Goal: Task Accomplishment & Management: Complete application form

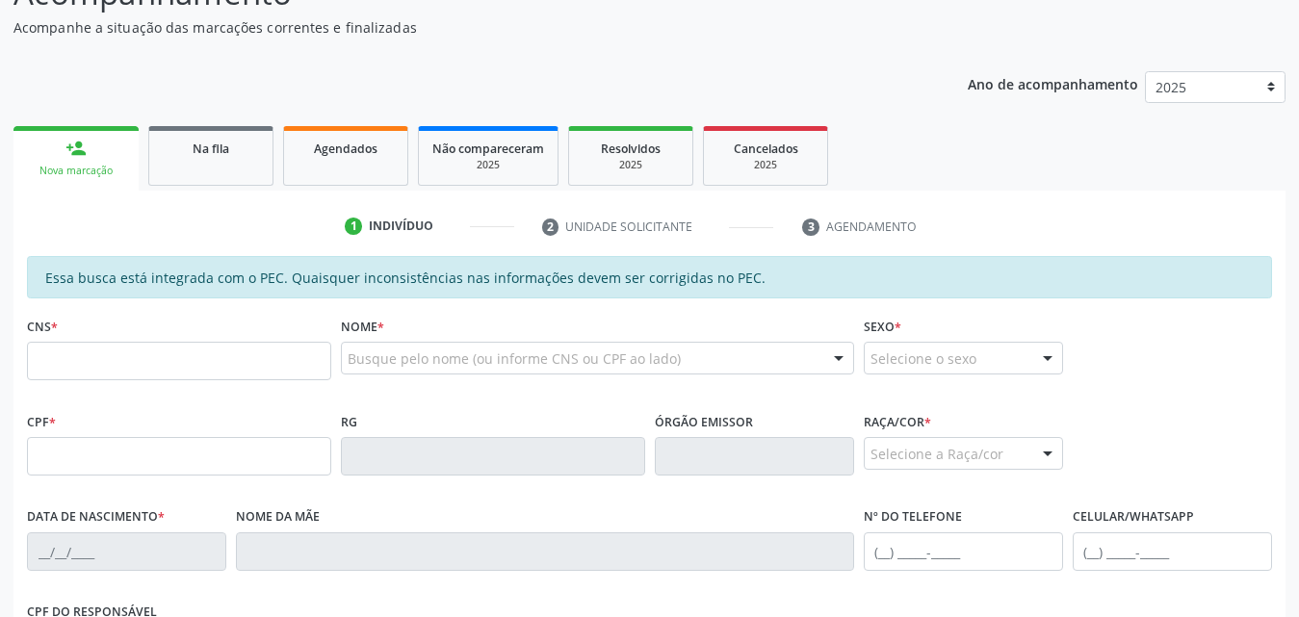
scroll to position [289, 0]
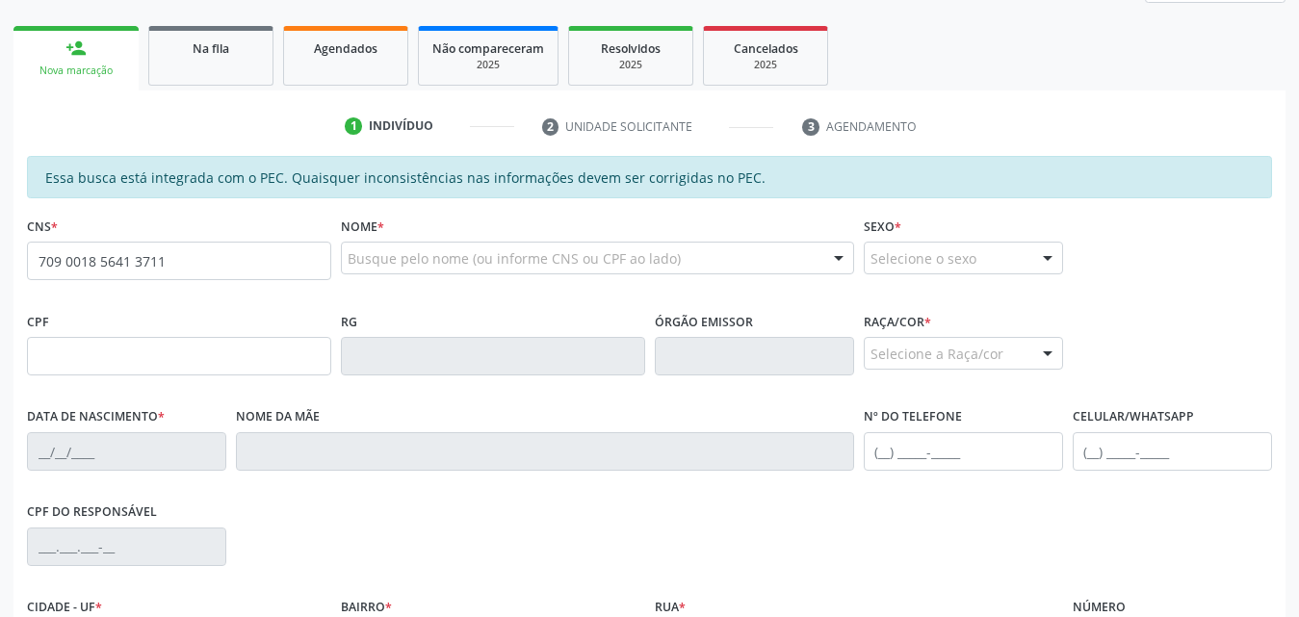
type input "709 0018 5641 3711"
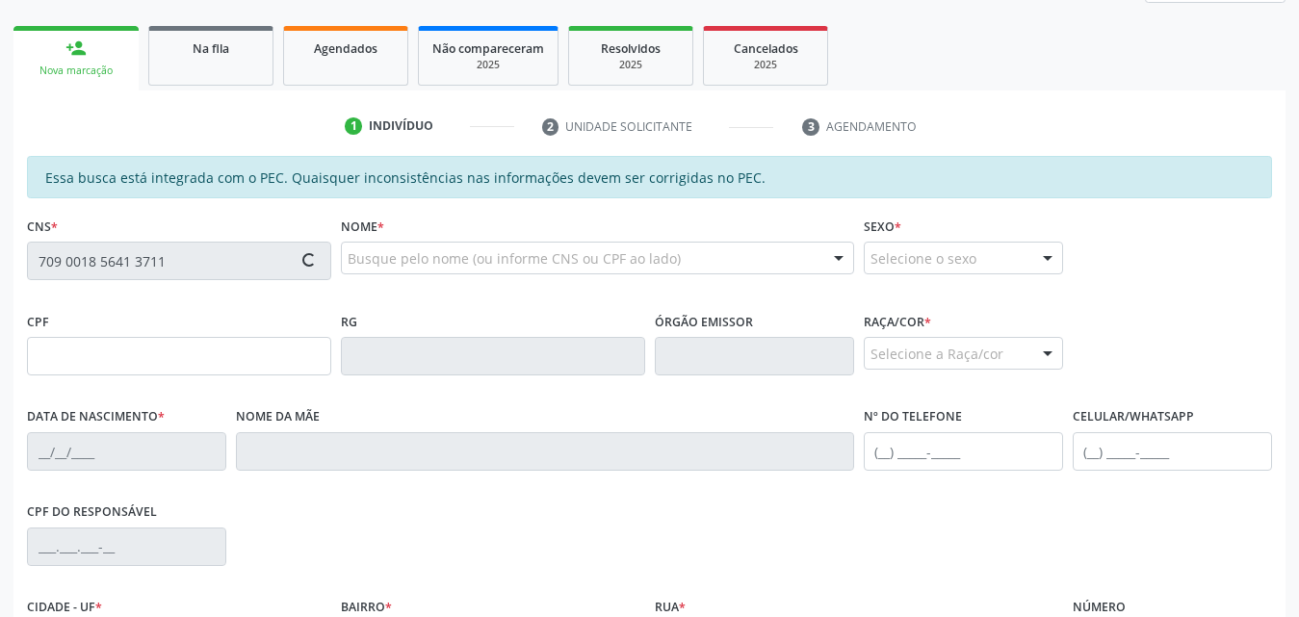
type input "163.963.914-49"
type input "[DATE]"
type input "Vandete [PERSON_NAME]"
type input "[PHONE_NUMBER]"
type input "S/N"
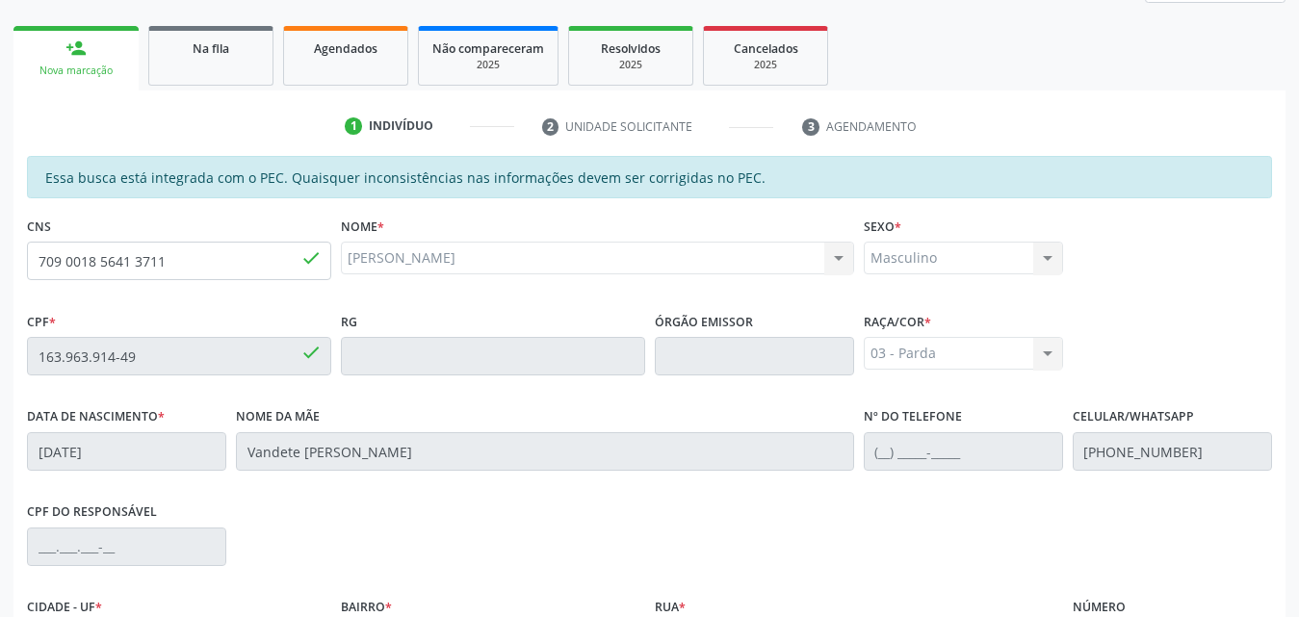
scroll to position [509, 0]
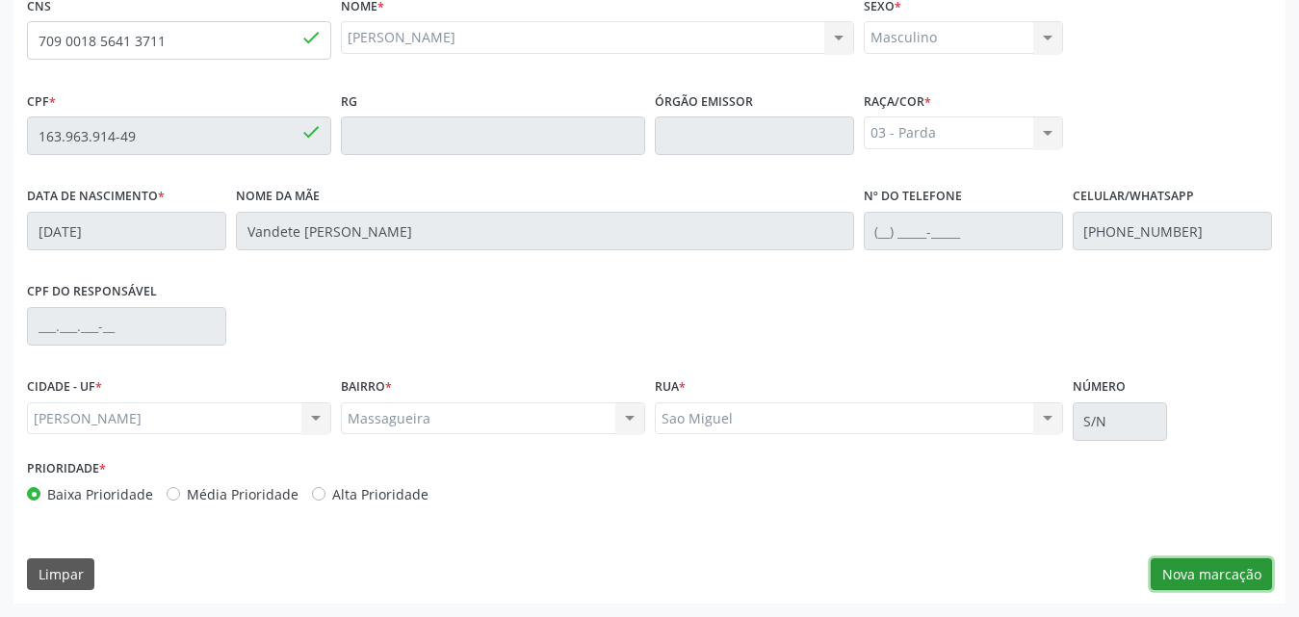
click at [1197, 580] on button "Nova marcação" at bounding box center [1211, 574] width 121 height 33
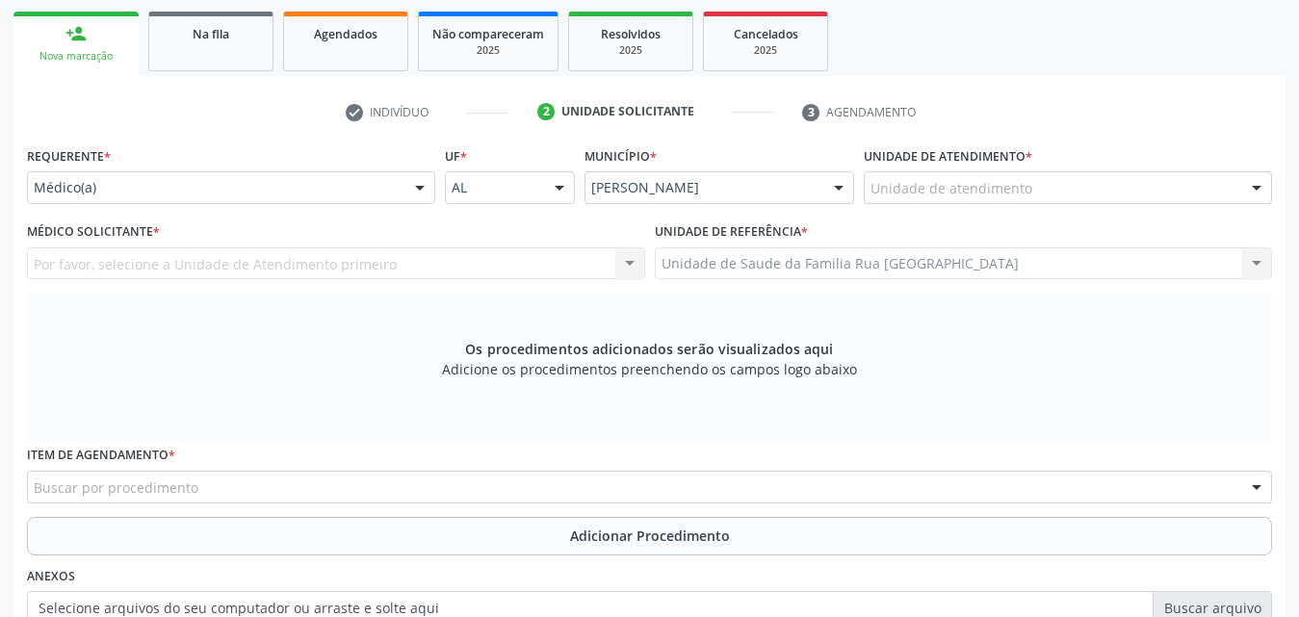
scroll to position [317, 0]
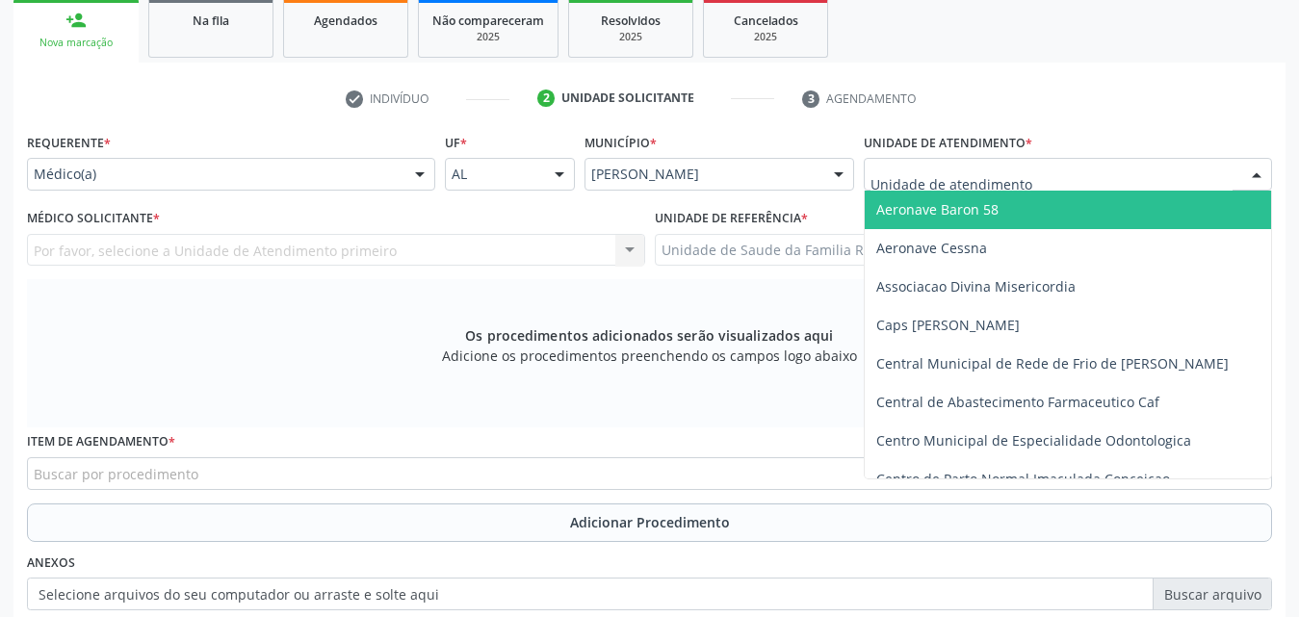
click at [1044, 174] on div at bounding box center [1068, 174] width 408 height 33
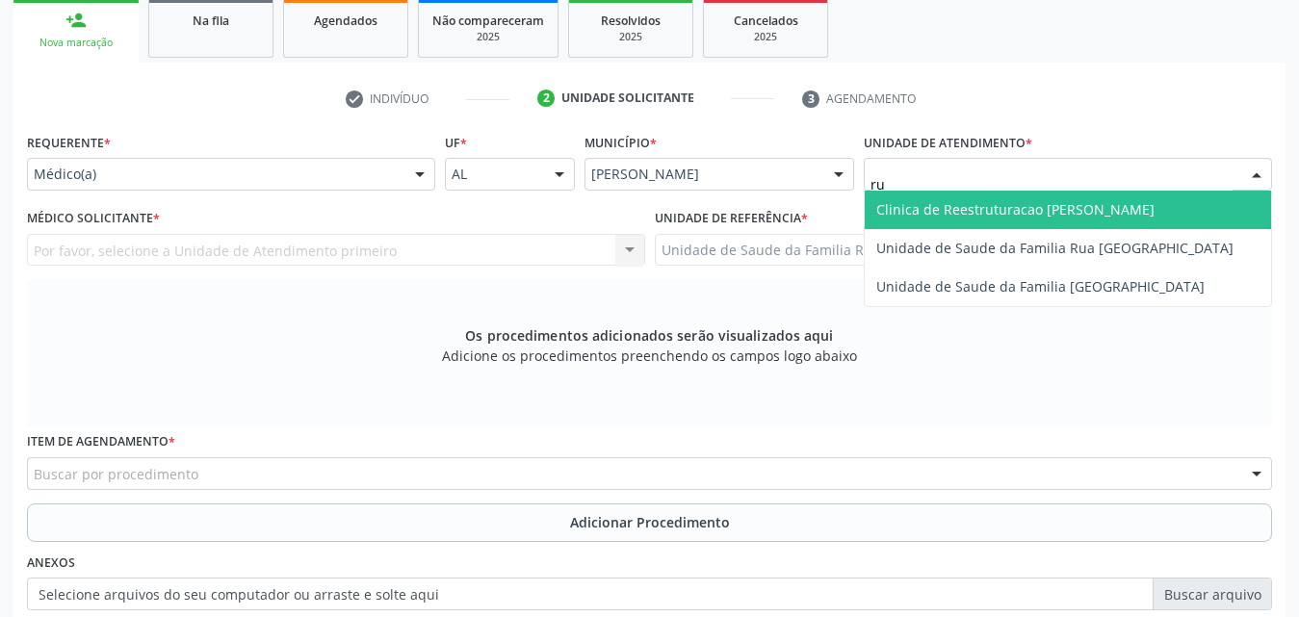
type input "rua"
click at [1035, 214] on span "Unidade de Saude da Familia Rua [GEOGRAPHIC_DATA]" at bounding box center [1054, 209] width 357 height 18
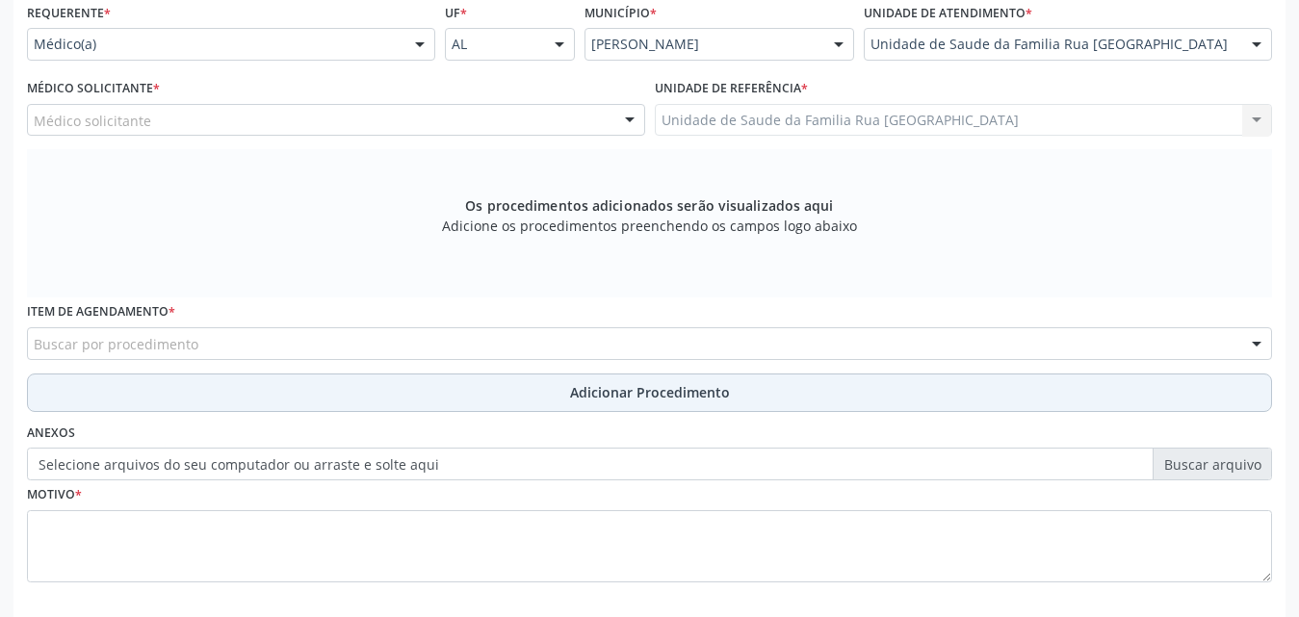
scroll to position [413, 0]
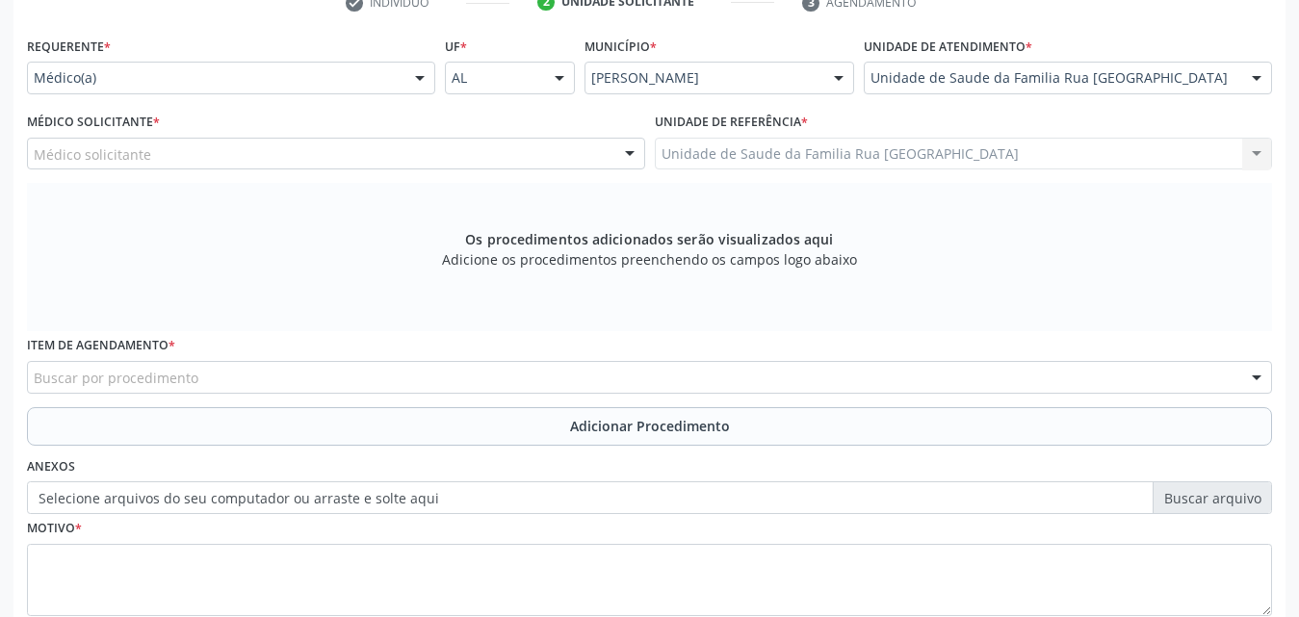
click at [599, 165] on div "Médico solicitante" at bounding box center [336, 154] width 618 height 33
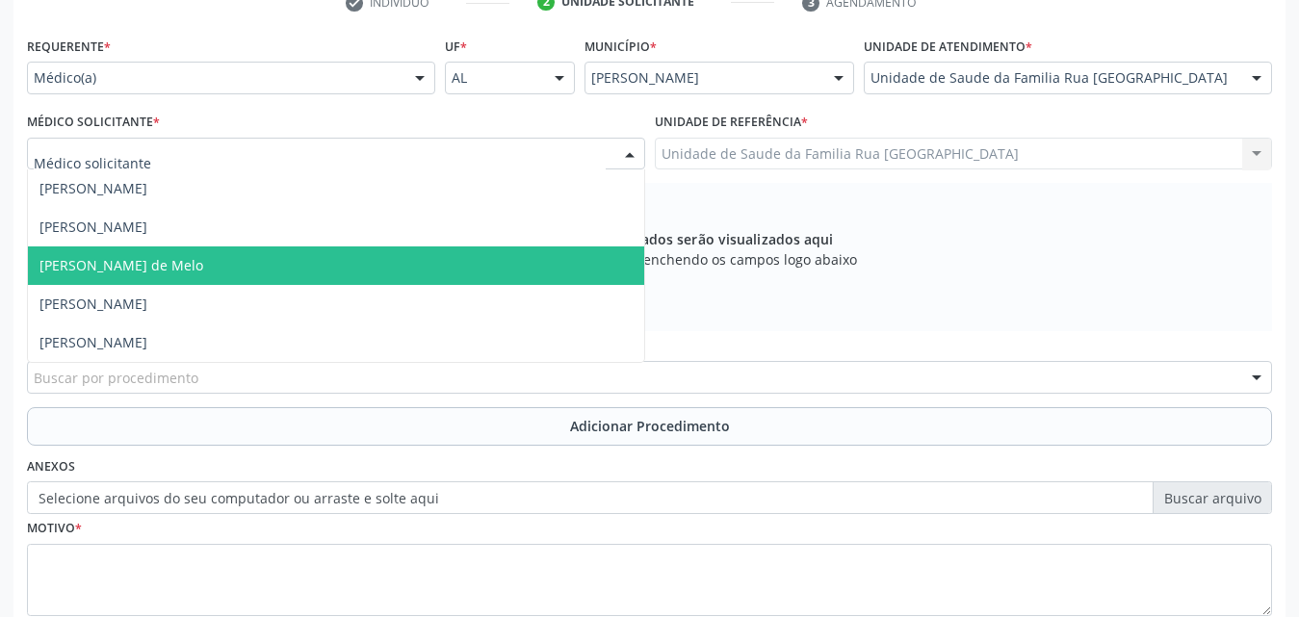
click at [167, 261] on span "[PERSON_NAME] de Melo" at bounding box center [121, 265] width 164 height 18
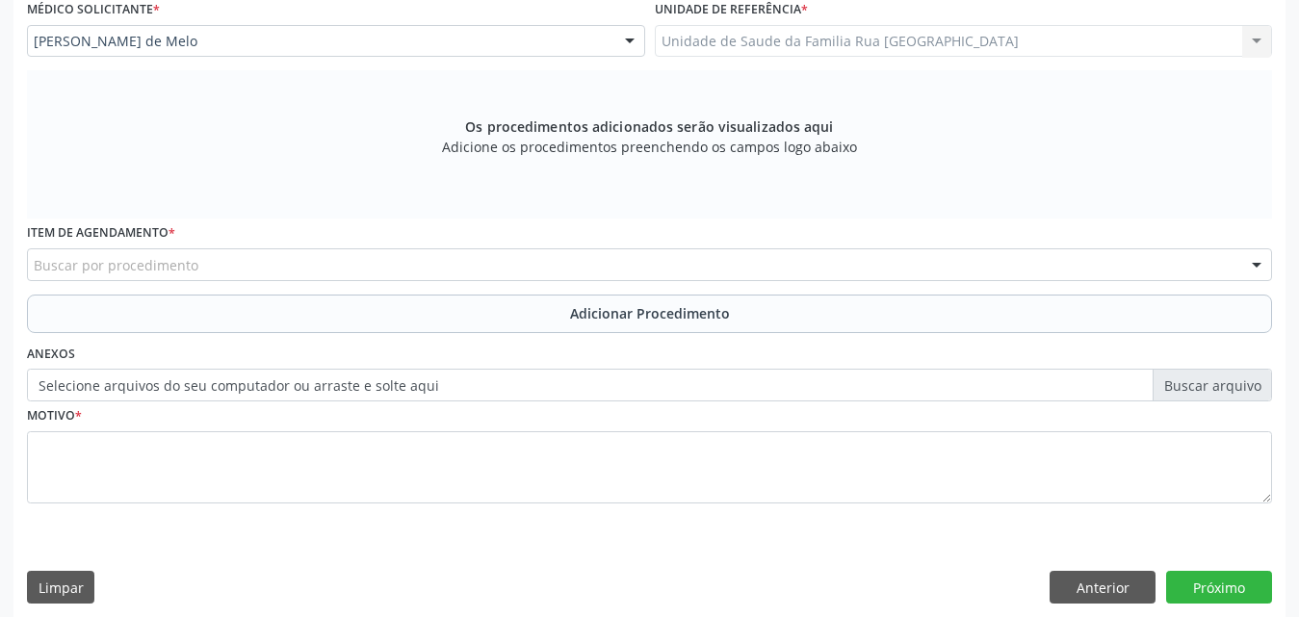
scroll to position [539, 0]
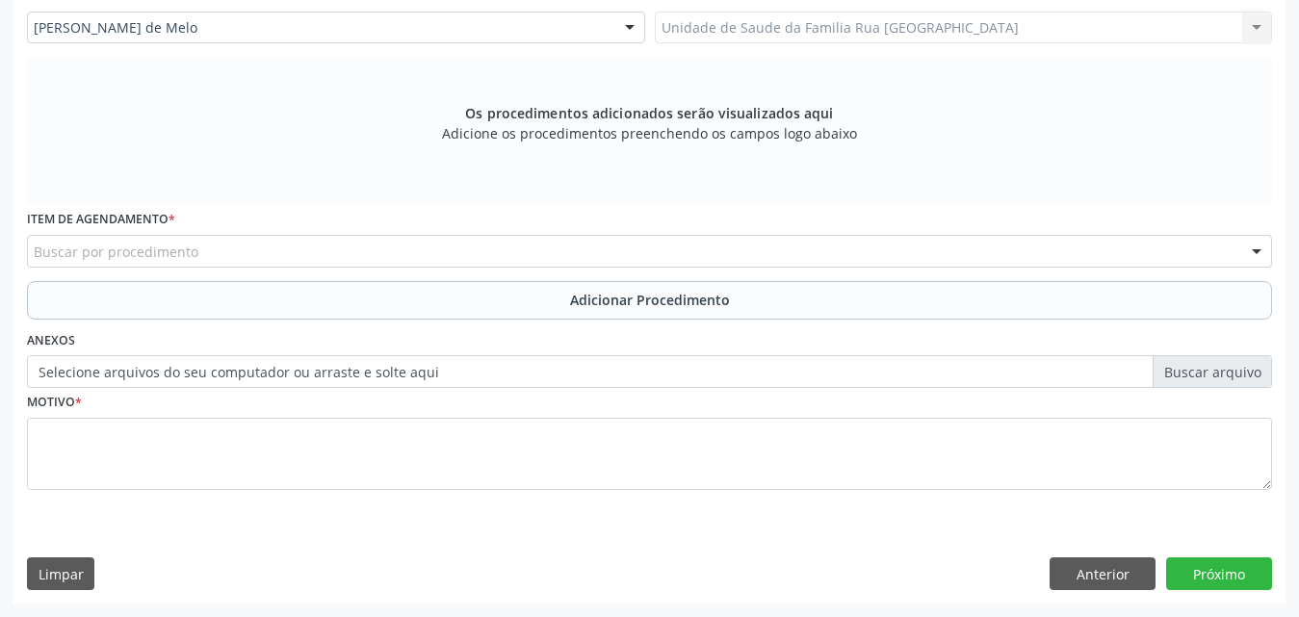
click at [322, 253] on div "Buscar por procedimento" at bounding box center [649, 251] width 1245 height 33
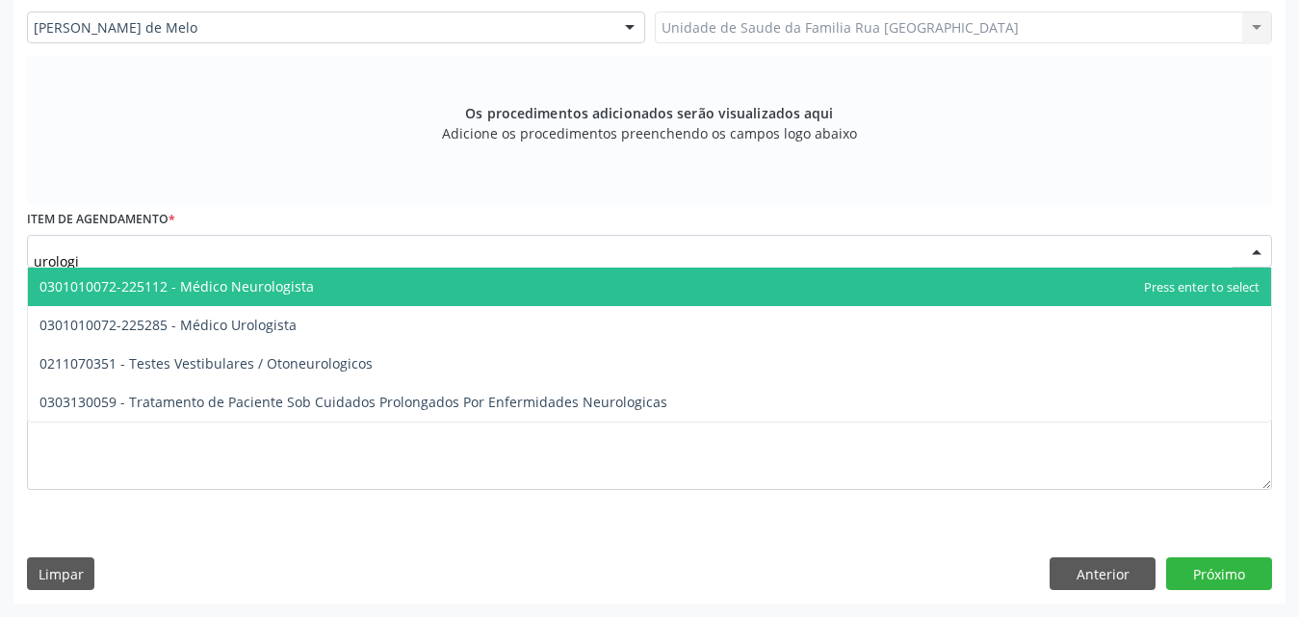
type input "urolog"
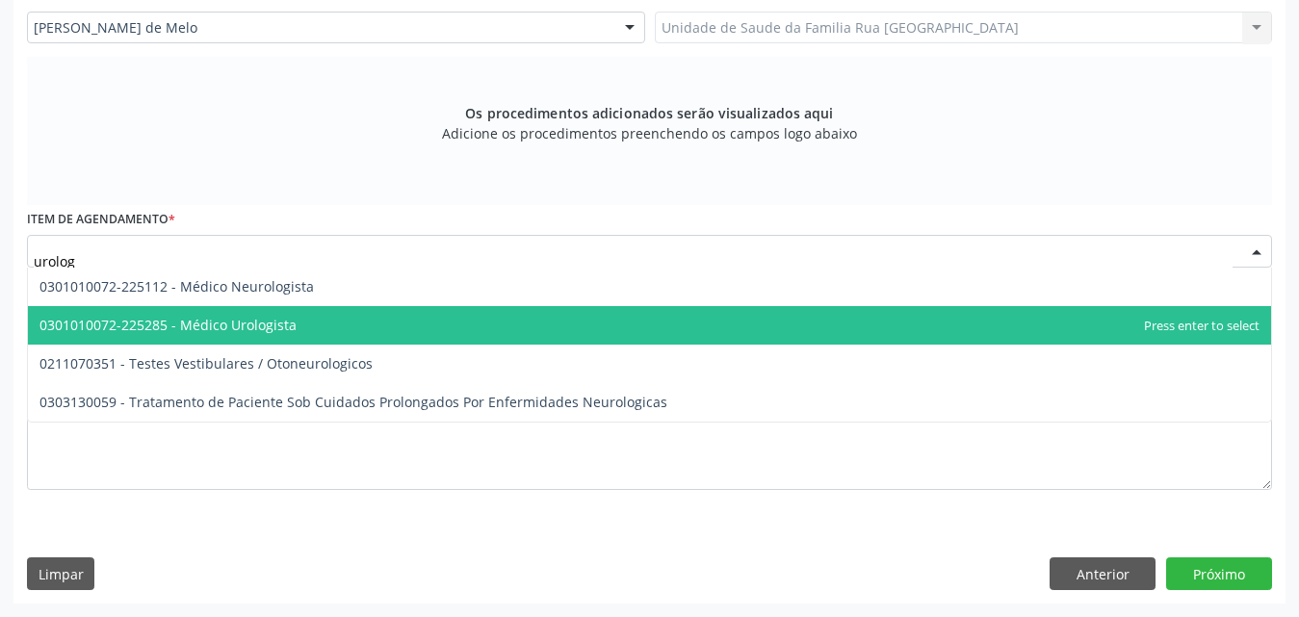
click at [253, 319] on span "0301010072-225285 - Médico Urologista" at bounding box center [167, 325] width 257 height 18
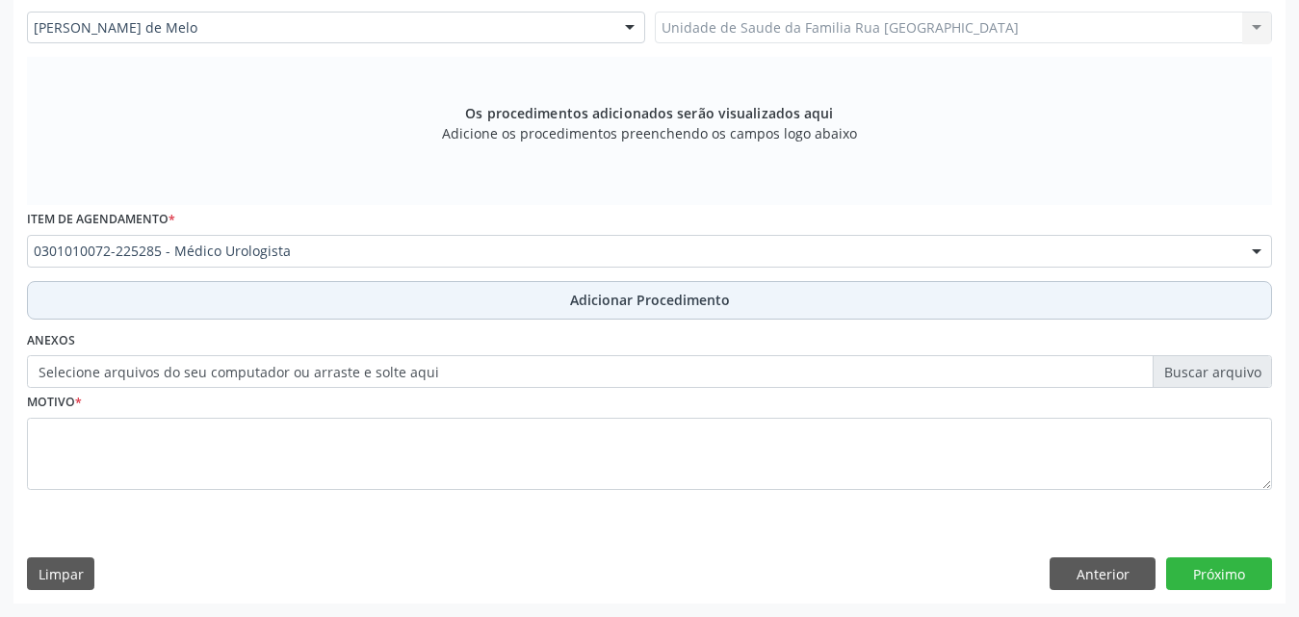
click at [649, 294] on span "Adicionar Procedimento" at bounding box center [650, 300] width 160 height 20
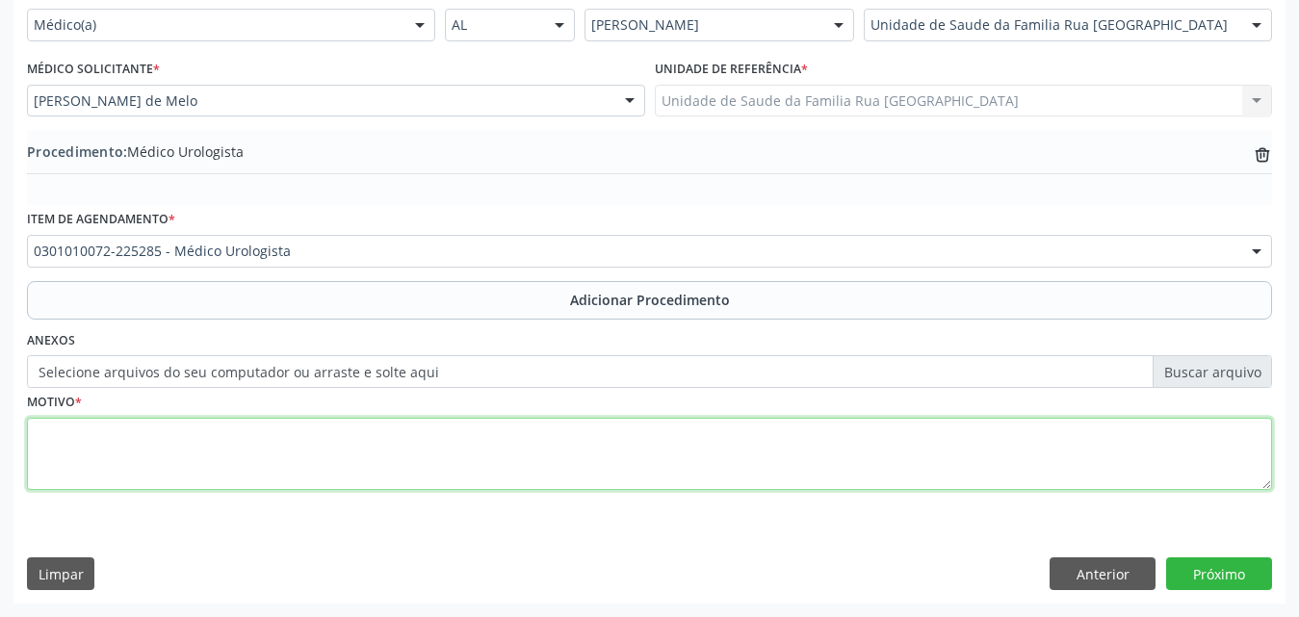
click at [161, 458] on textarea at bounding box center [649, 454] width 1245 height 73
type textarea "p"
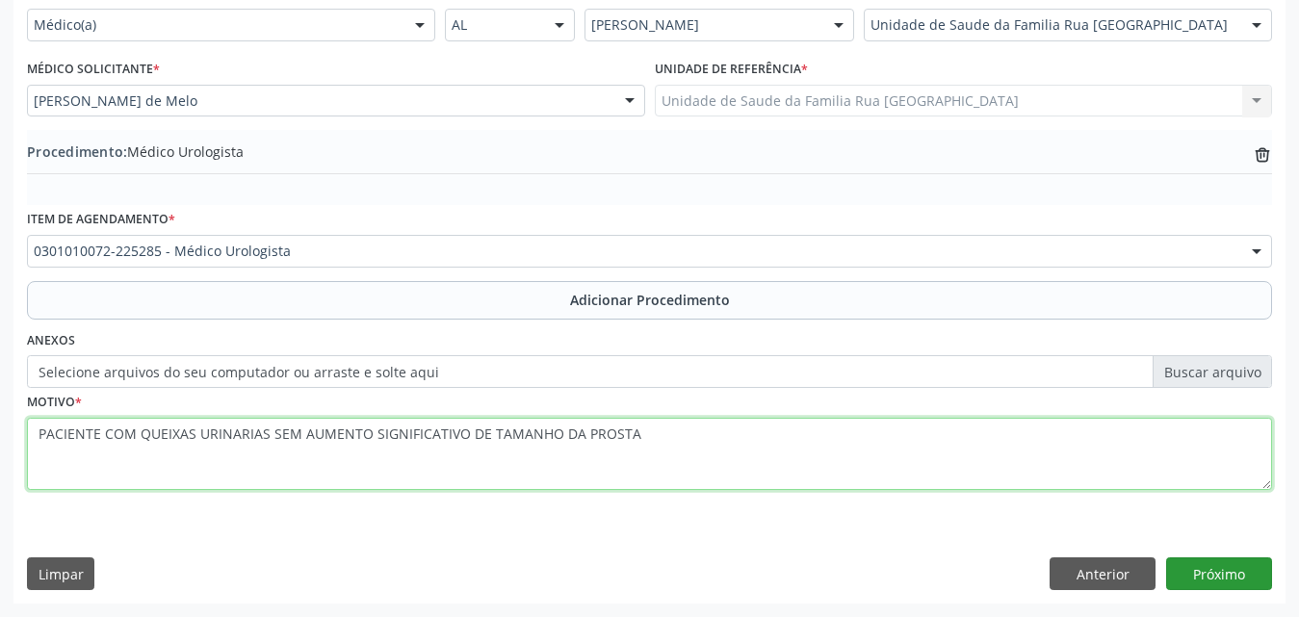
type textarea "PACIENTE COM QUEIXAS URINARIAS SEM AUMENTO SIGNIFICATIVO DE TAMANHO DA PROSTA"
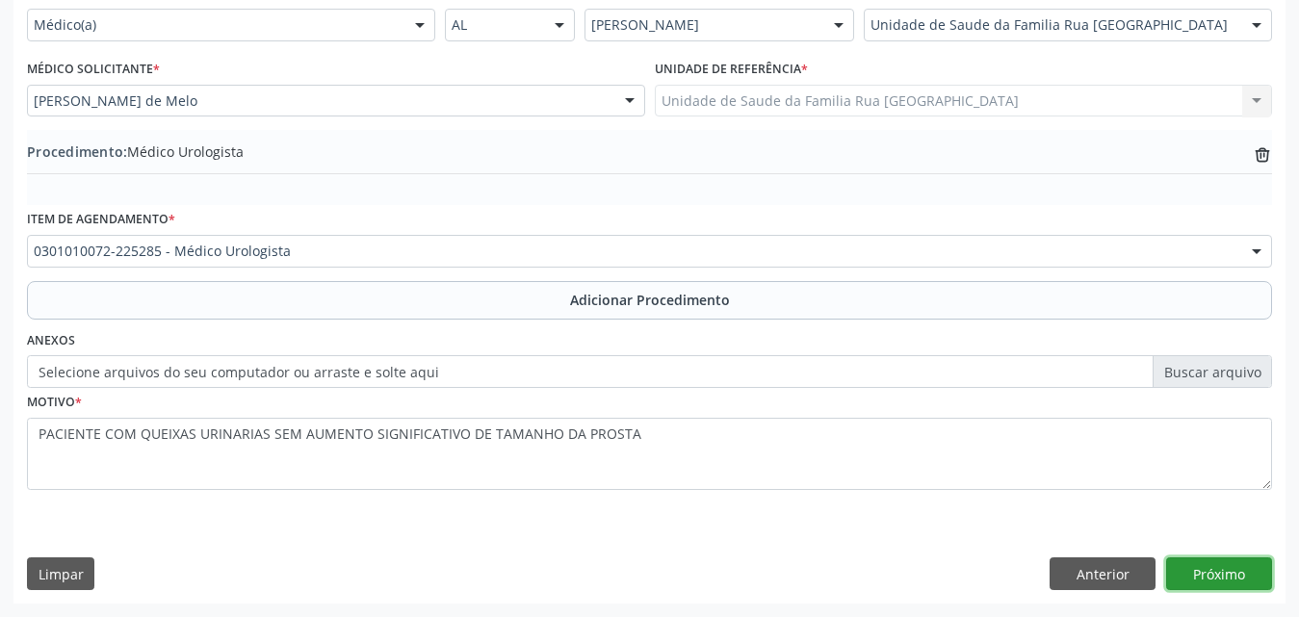
click at [1212, 577] on button "Próximo" at bounding box center [1219, 574] width 106 height 33
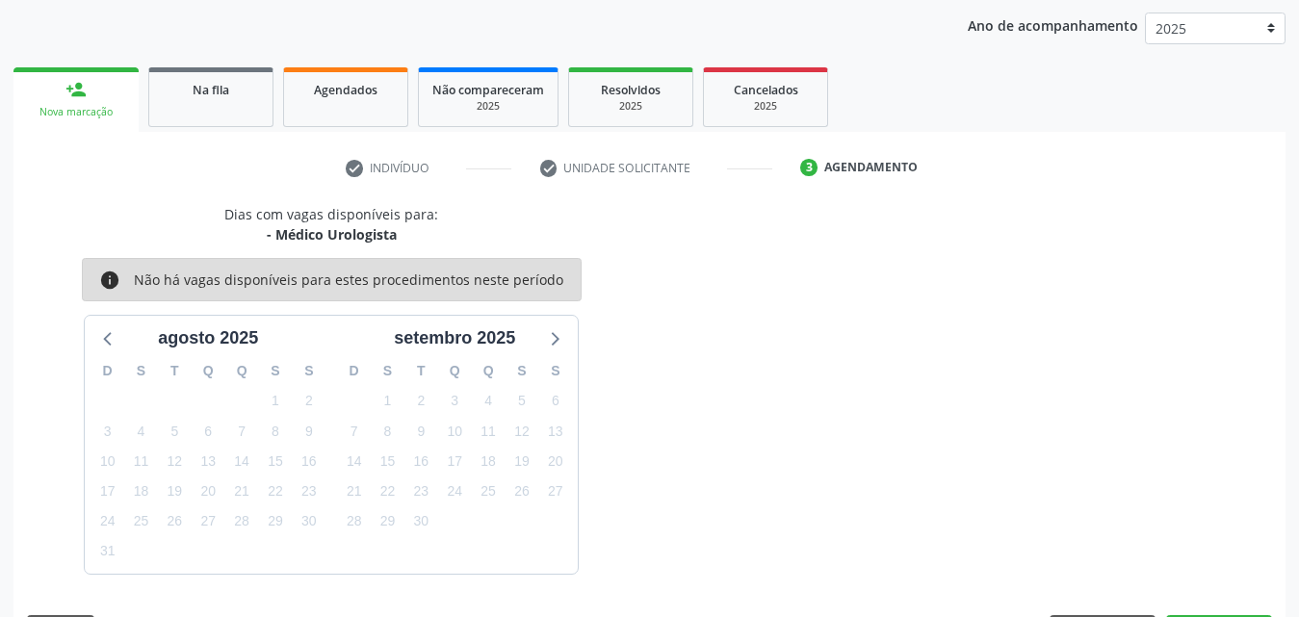
scroll to position [304, 0]
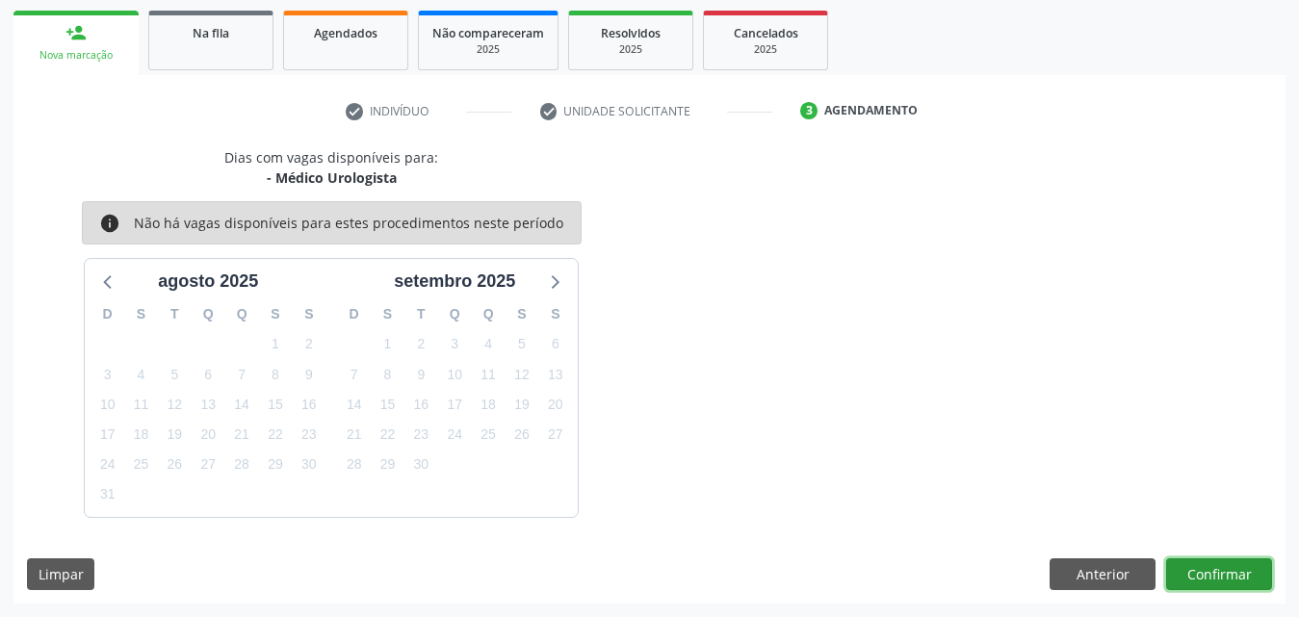
click at [1212, 577] on button "Confirmar" at bounding box center [1219, 574] width 106 height 33
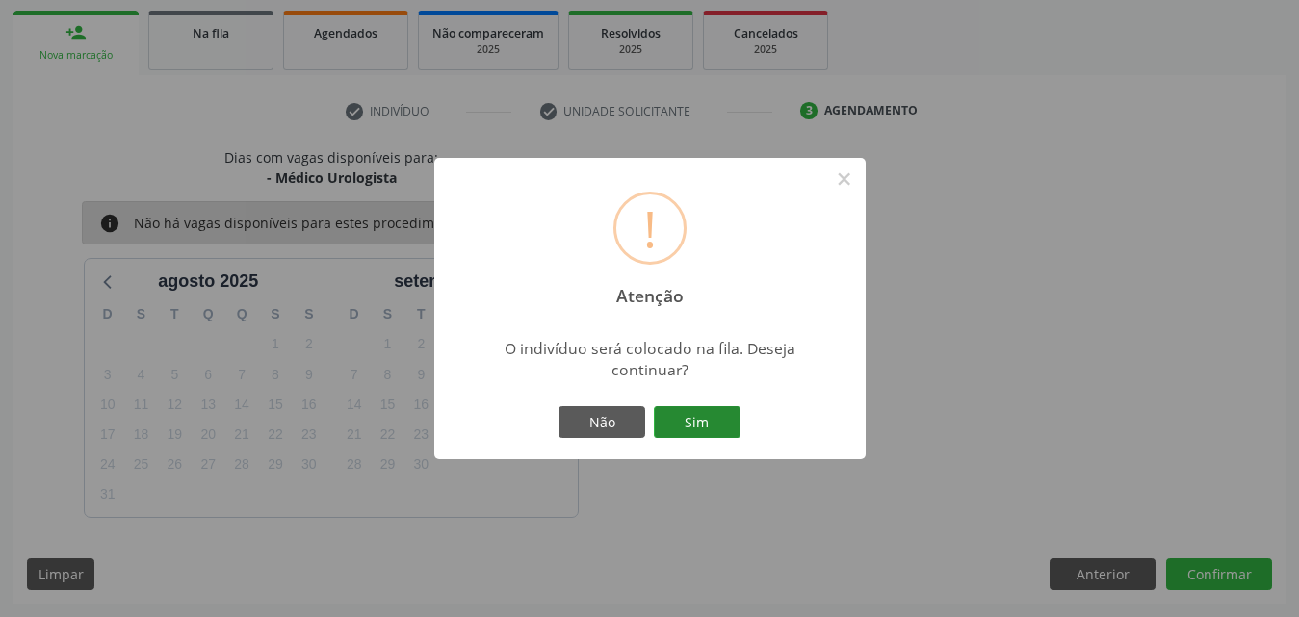
click at [696, 427] on button "Sim" at bounding box center [697, 422] width 87 height 33
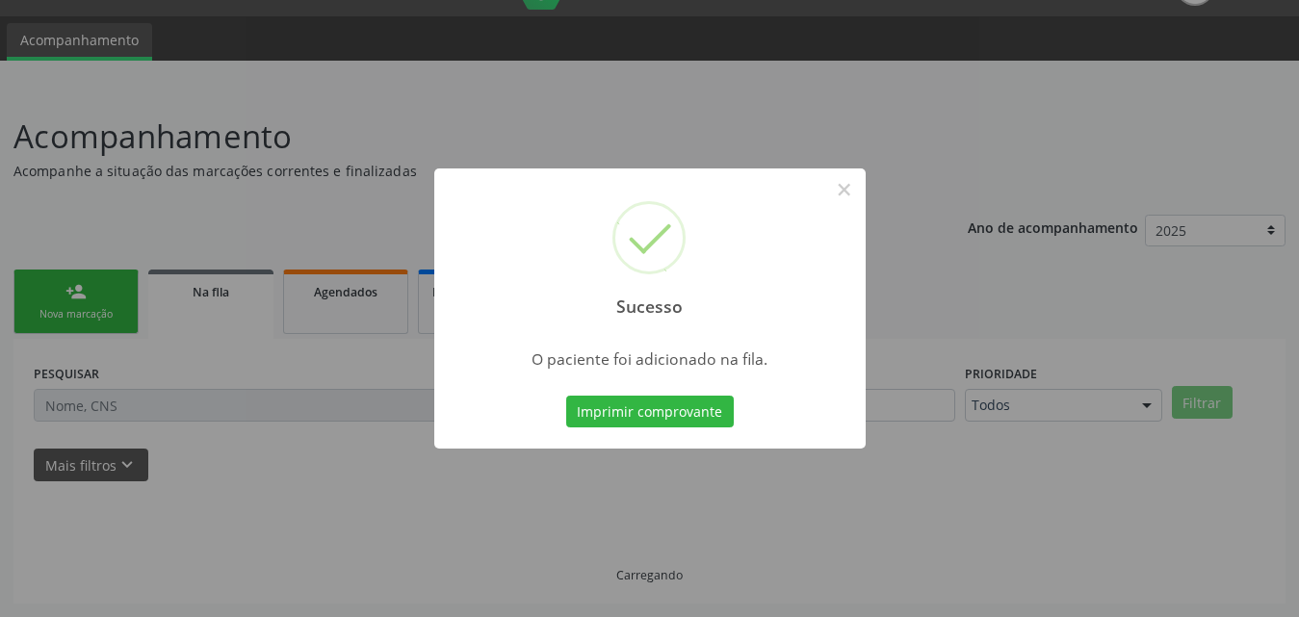
scroll to position [45, 0]
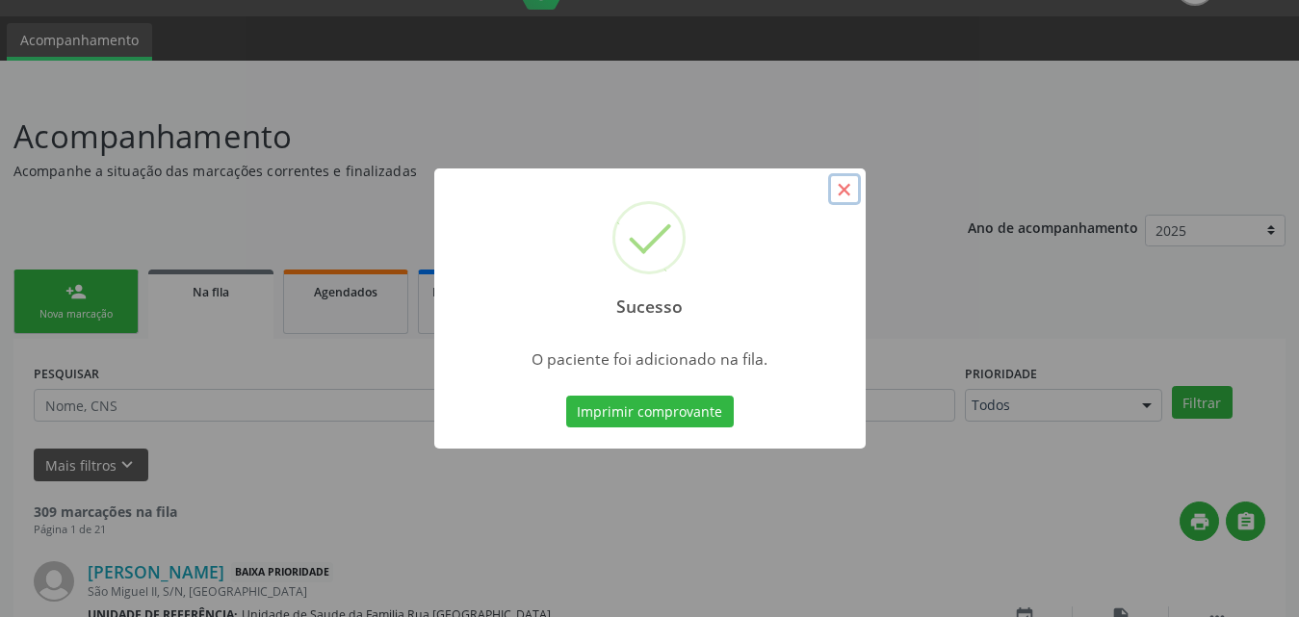
click at [844, 193] on button "×" at bounding box center [844, 189] width 33 height 33
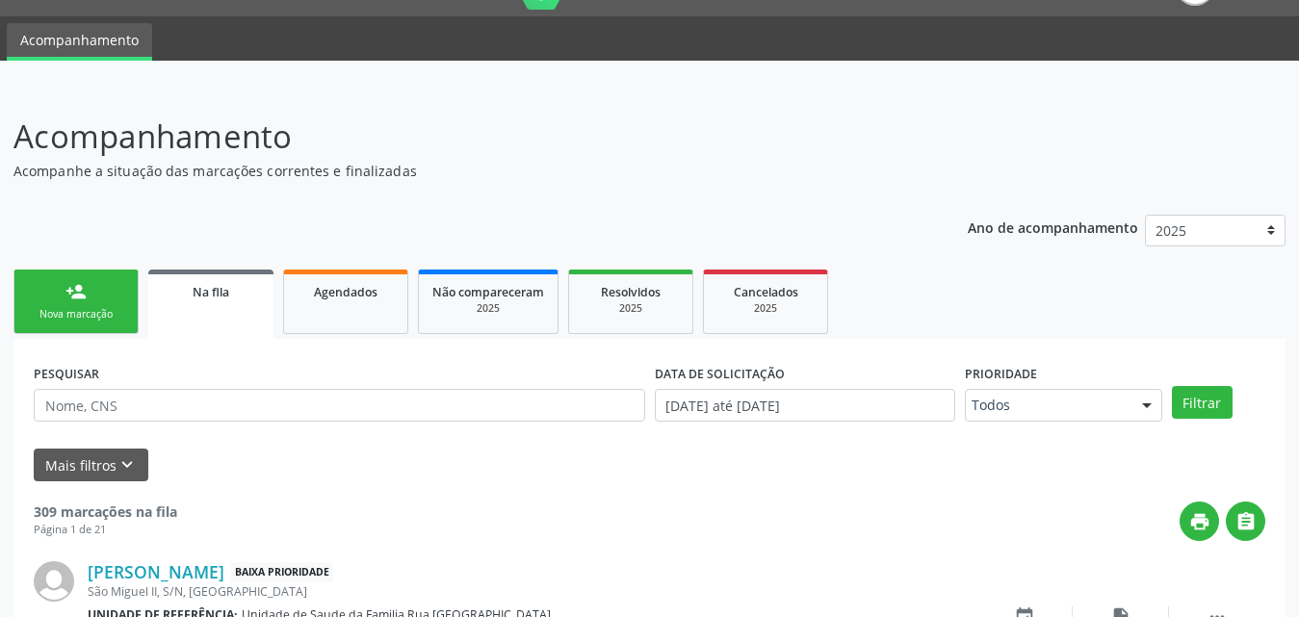
click at [84, 301] on div "person_add" at bounding box center [75, 291] width 21 height 21
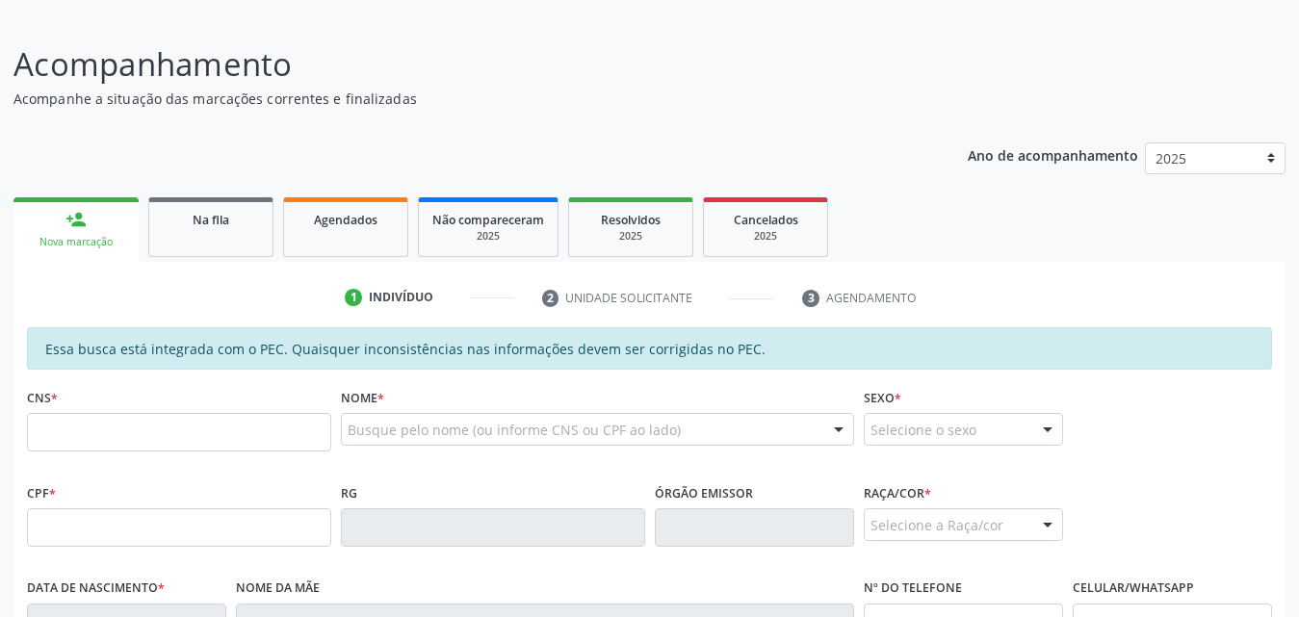
scroll to position [238, 0]
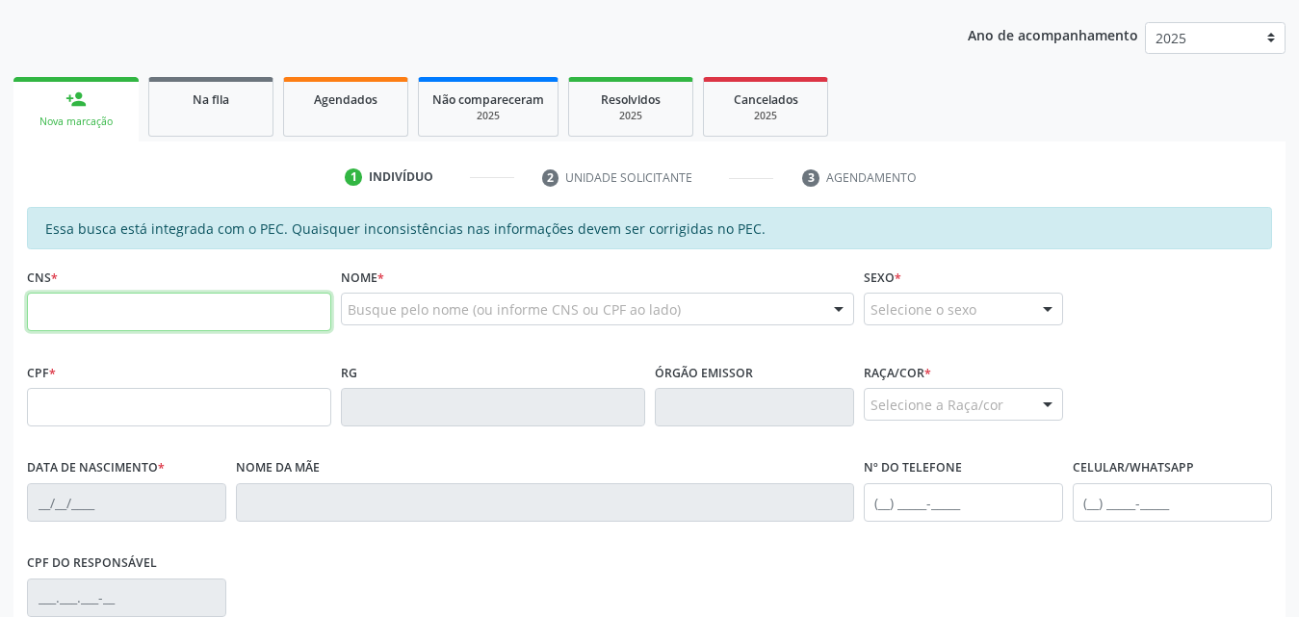
click at [254, 325] on input "text" at bounding box center [179, 312] width 304 height 39
type input "709 0018 5641 3711"
type input "163.963.914-49"
type input "16/03/1958"
type input "Vandete Leal Cavalante"
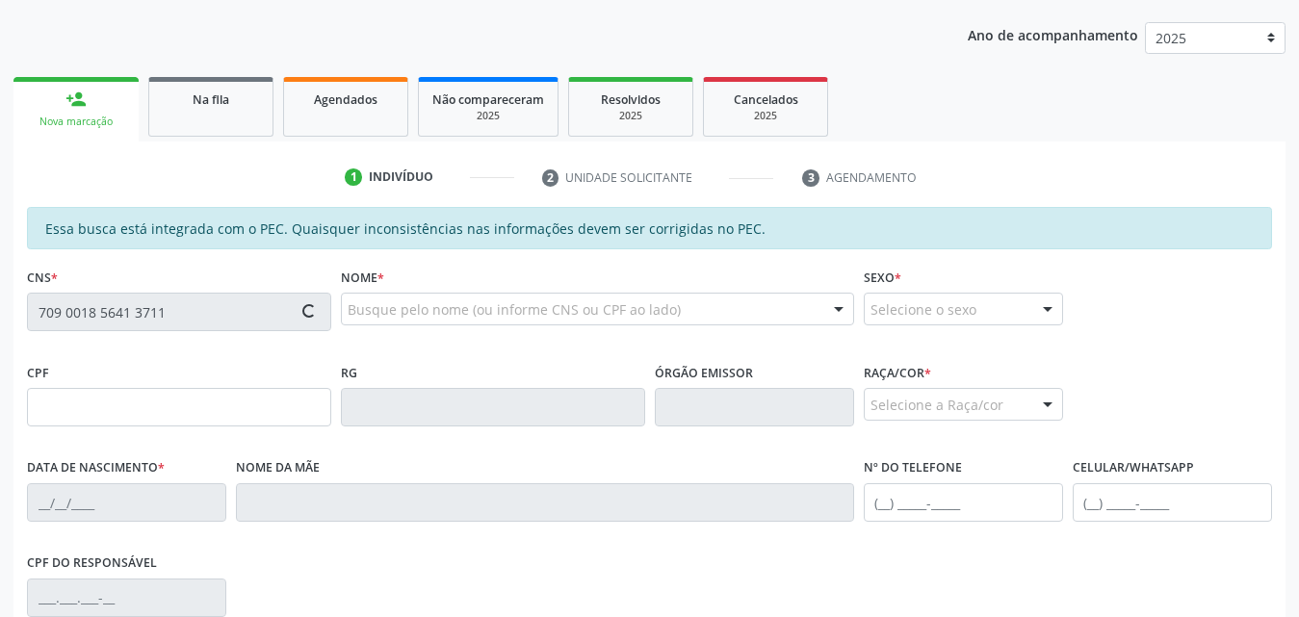
type input "(82) 98804-5348"
type input "S/N"
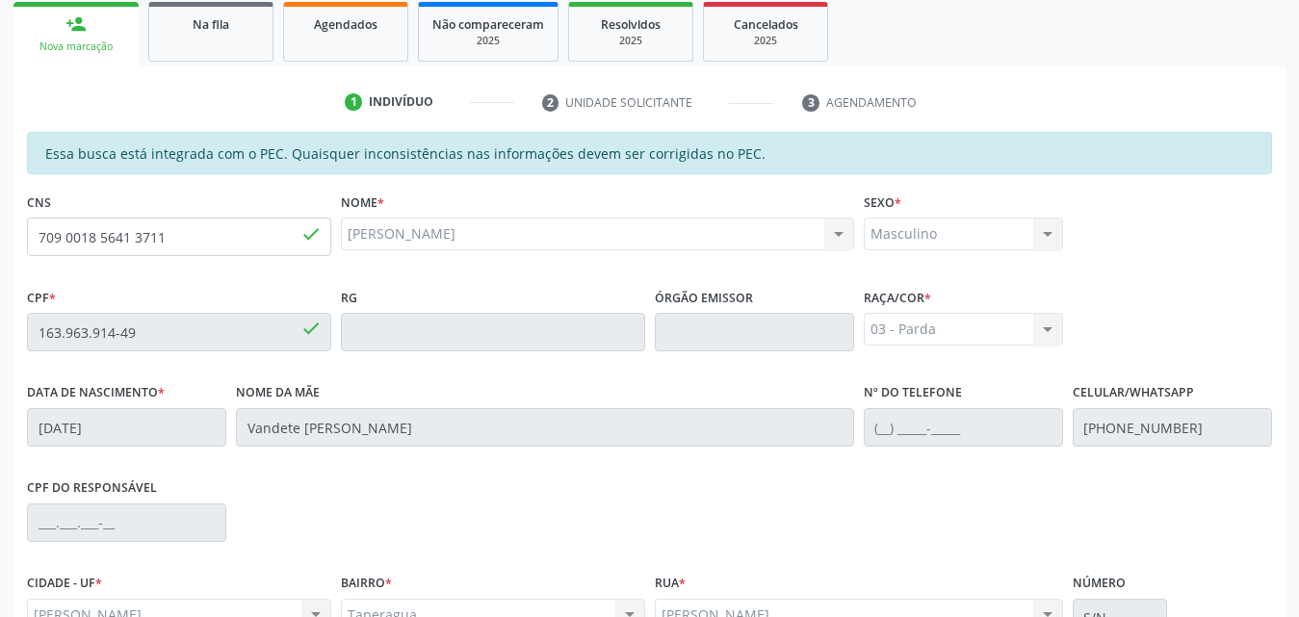
scroll to position [509, 0]
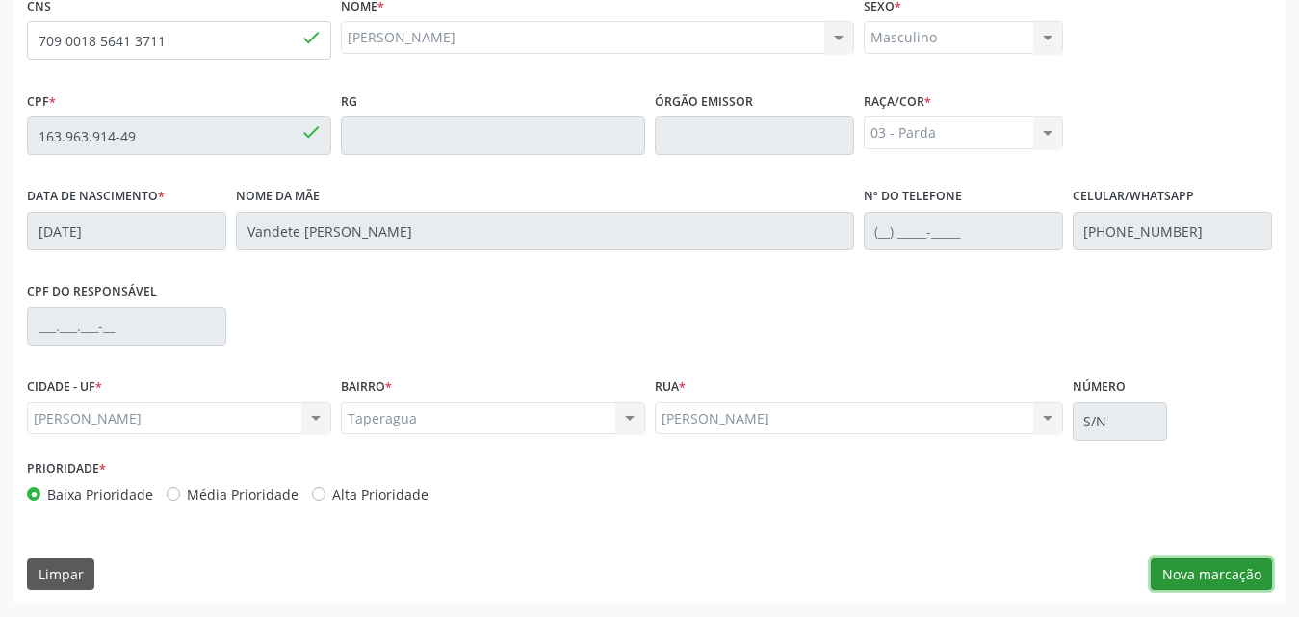
click at [1198, 572] on button "Nova marcação" at bounding box center [1211, 574] width 121 height 33
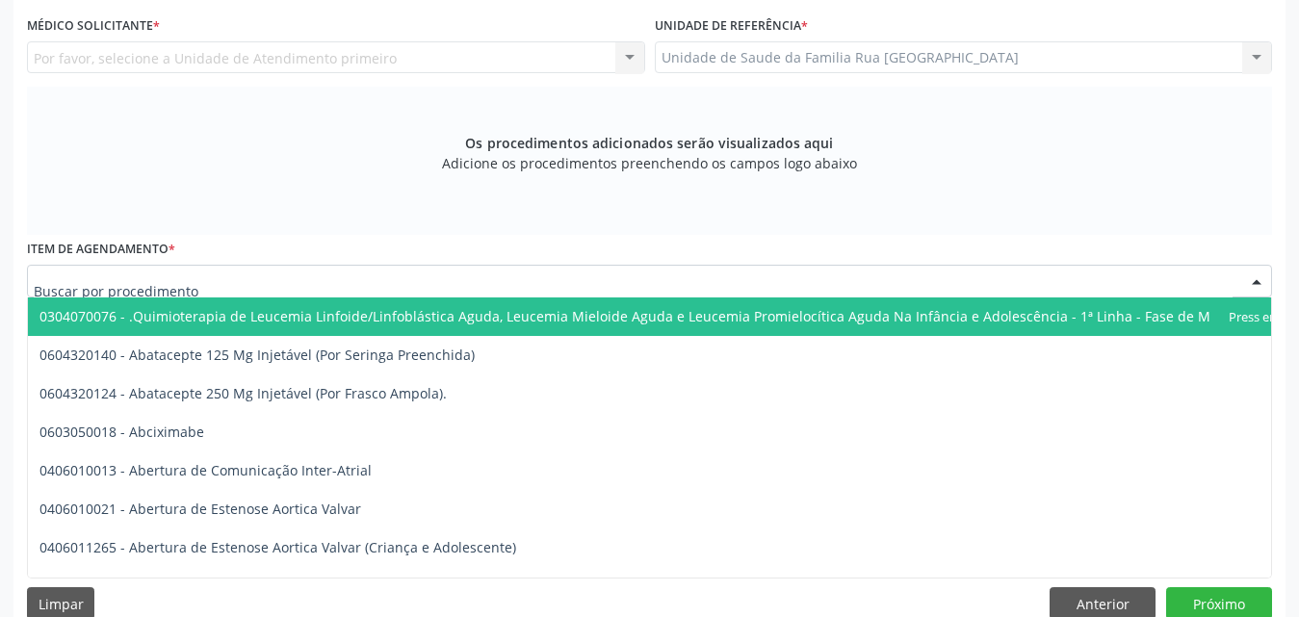
click at [511, 285] on div at bounding box center [649, 281] width 1245 height 33
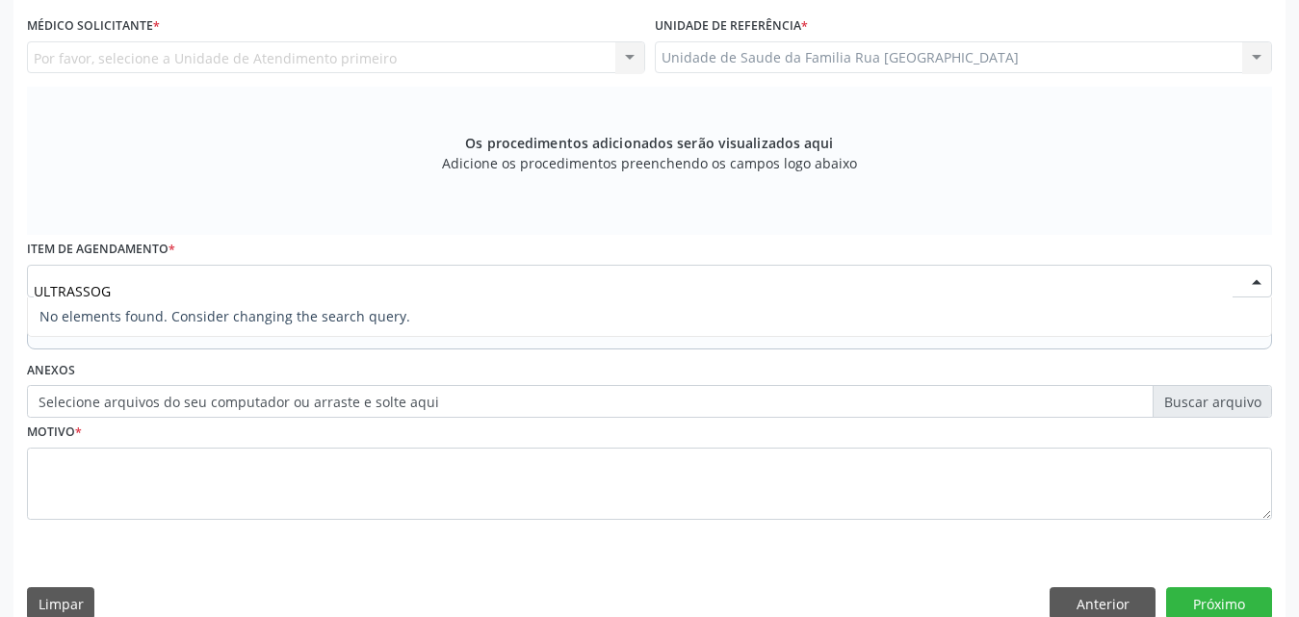
type input "ULTRASSO"
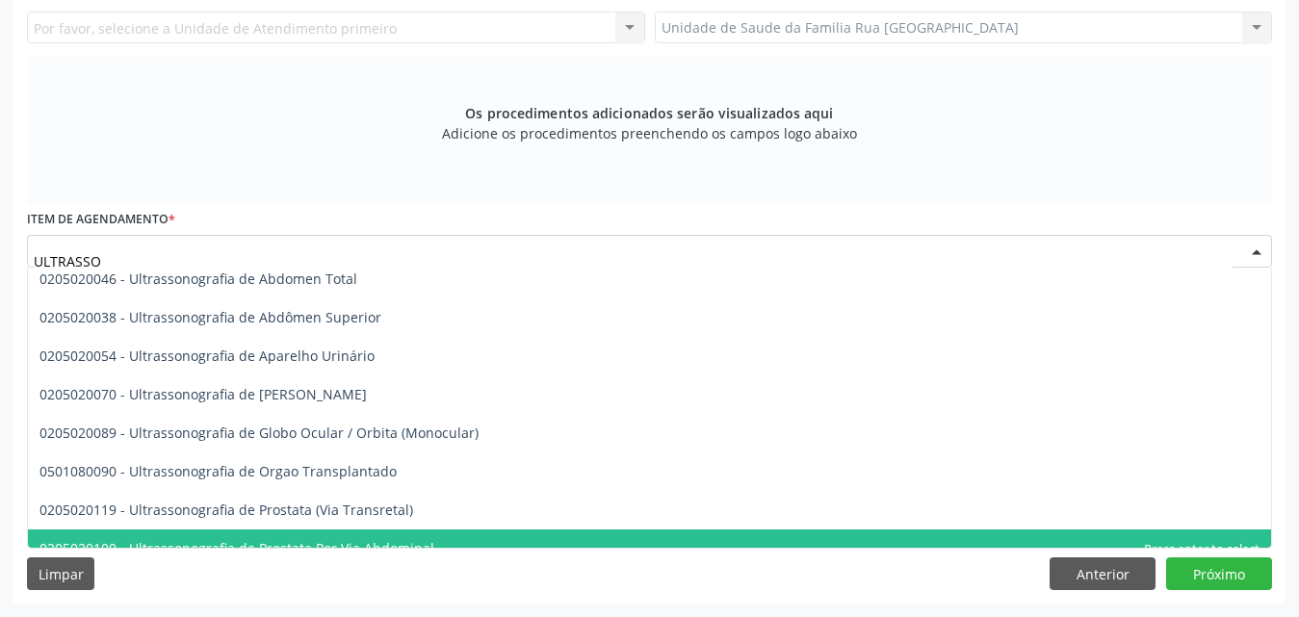
scroll to position [374, 0]
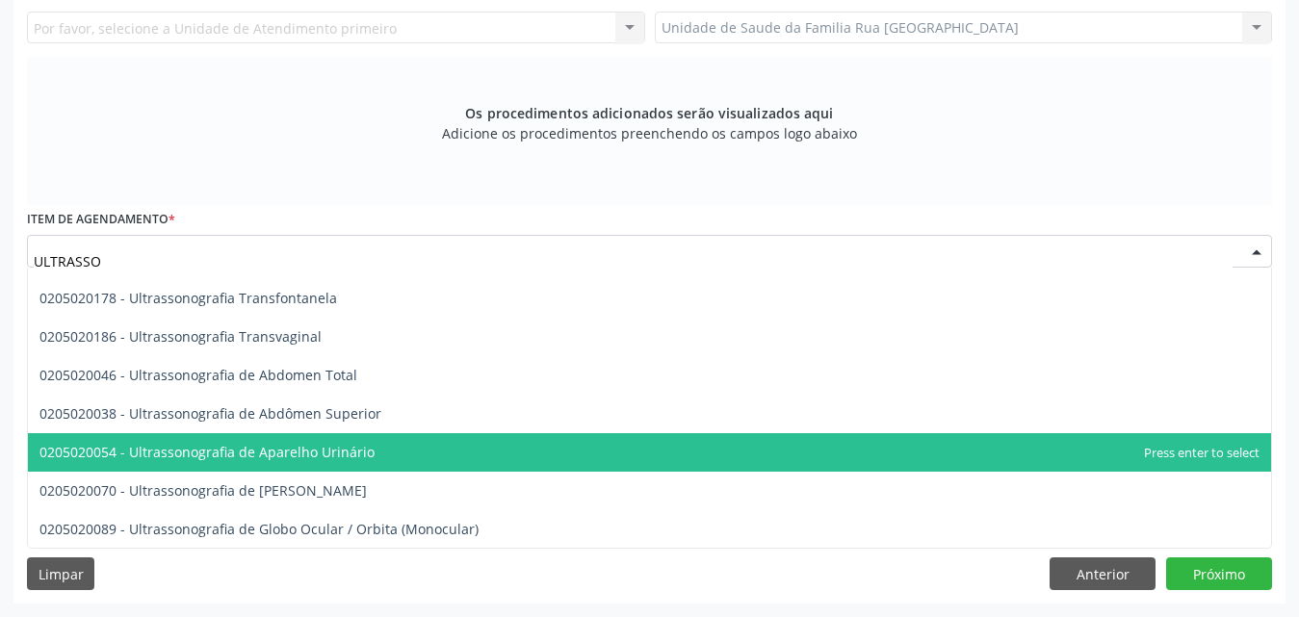
click at [376, 446] on span "0205020054 - Ultrassonografia de Aparelho Urinário" at bounding box center [649, 452] width 1243 height 39
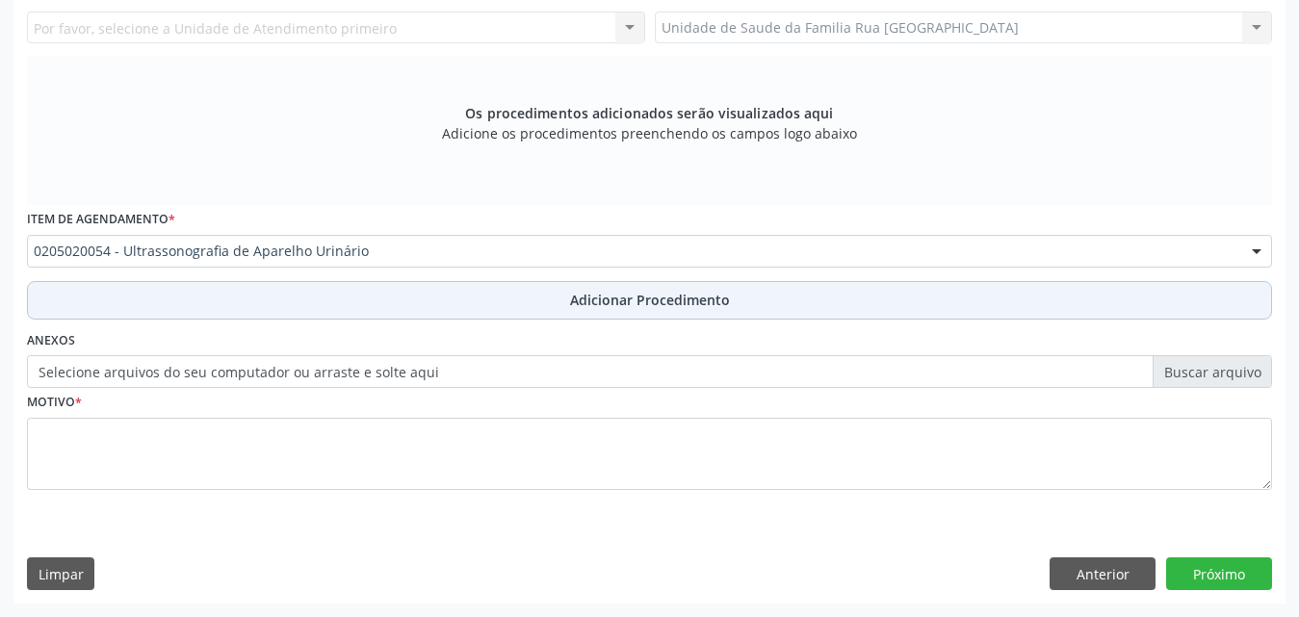
click at [655, 298] on span "Adicionar Procedimento" at bounding box center [650, 300] width 160 height 20
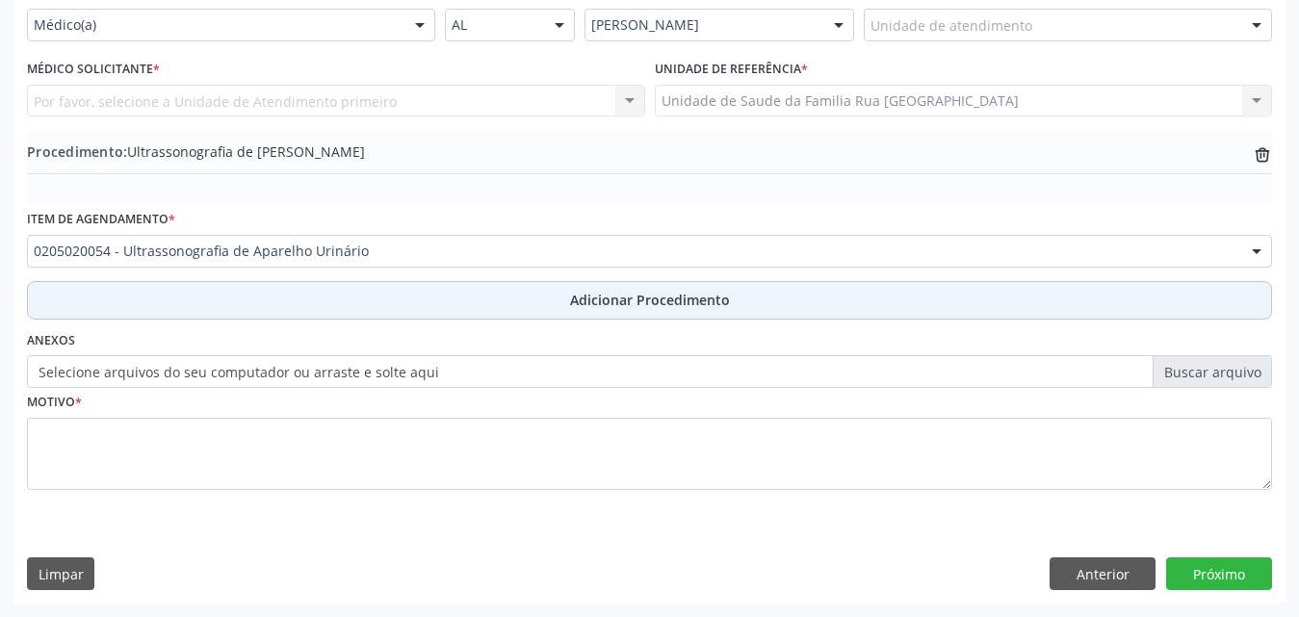
scroll to position [466, 0]
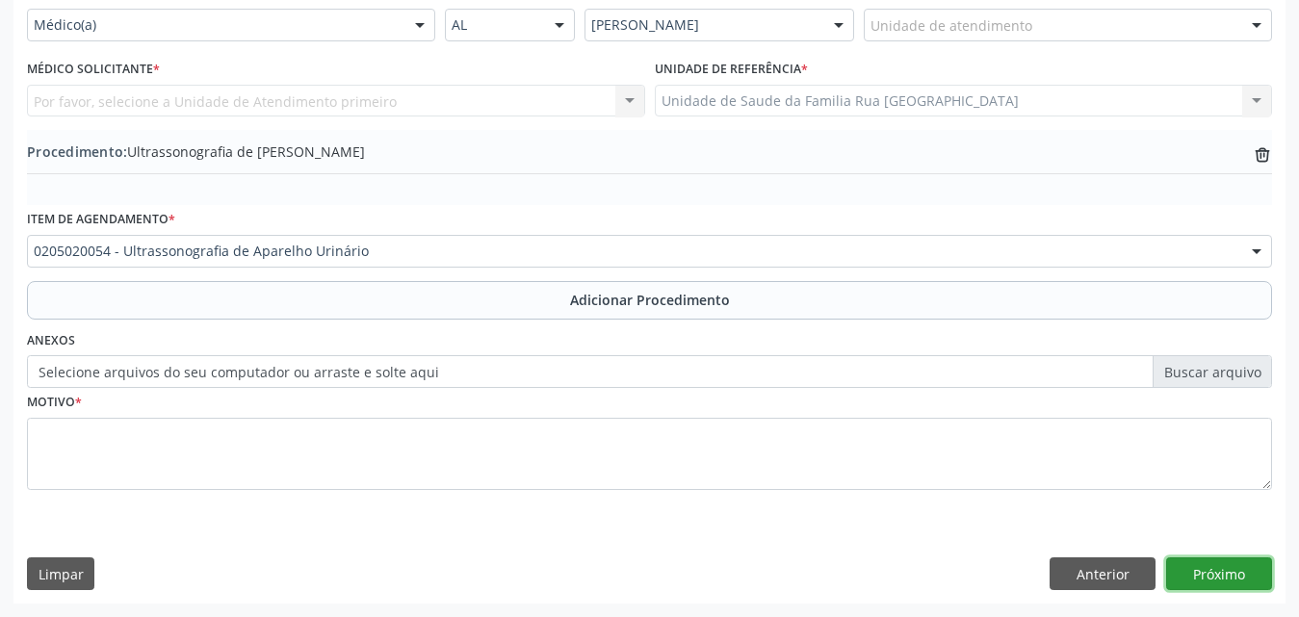
click at [1239, 577] on button "Próximo" at bounding box center [1219, 574] width 106 height 33
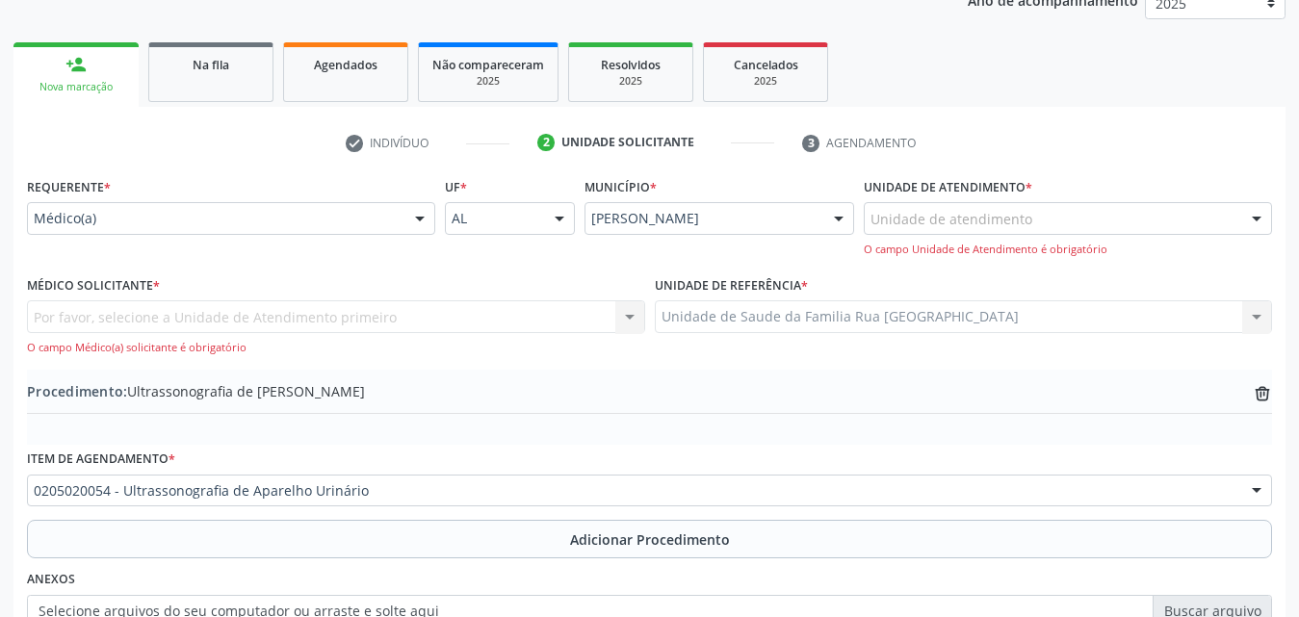
scroll to position [273, 0]
drag, startPoint x: 1247, startPoint y: 218, endPoint x: 1233, endPoint y: 218, distance: 14.4
click at [1244, 218] on div at bounding box center [1256, 218] width 29 height 33
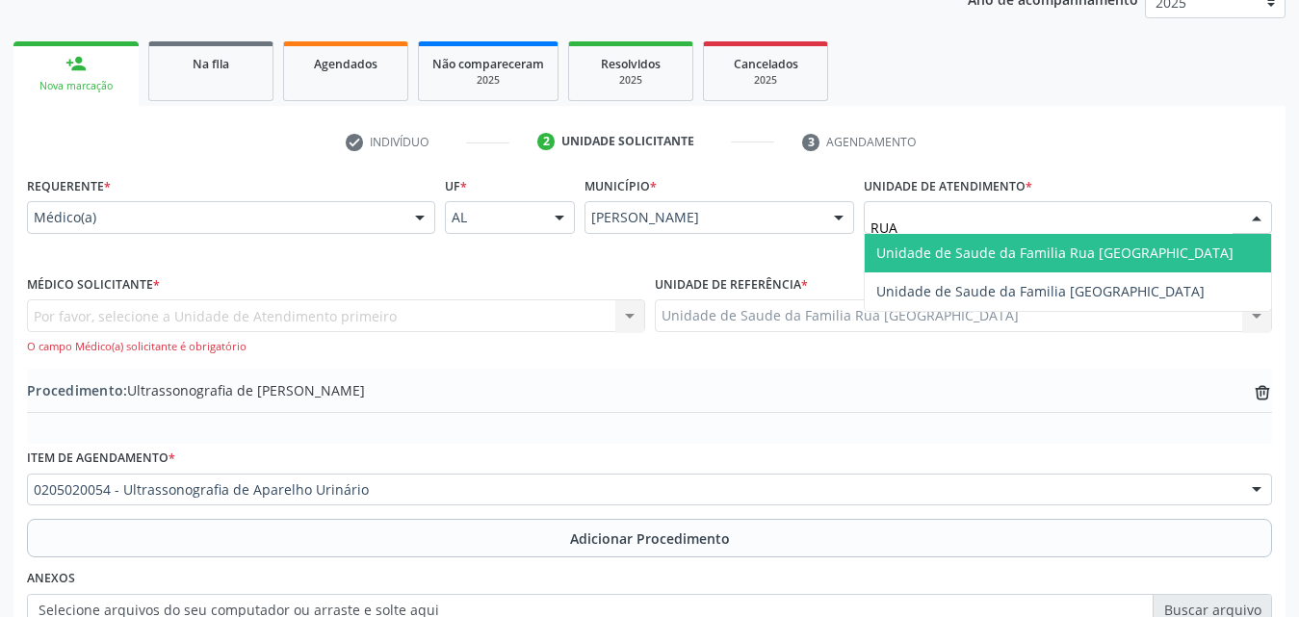
click at [1105, 258] on span "Unidade de Saude da Familia Rua [GEOGRAPHIC_DATA]" at bounding box center [1054, 253] width 357 height 18
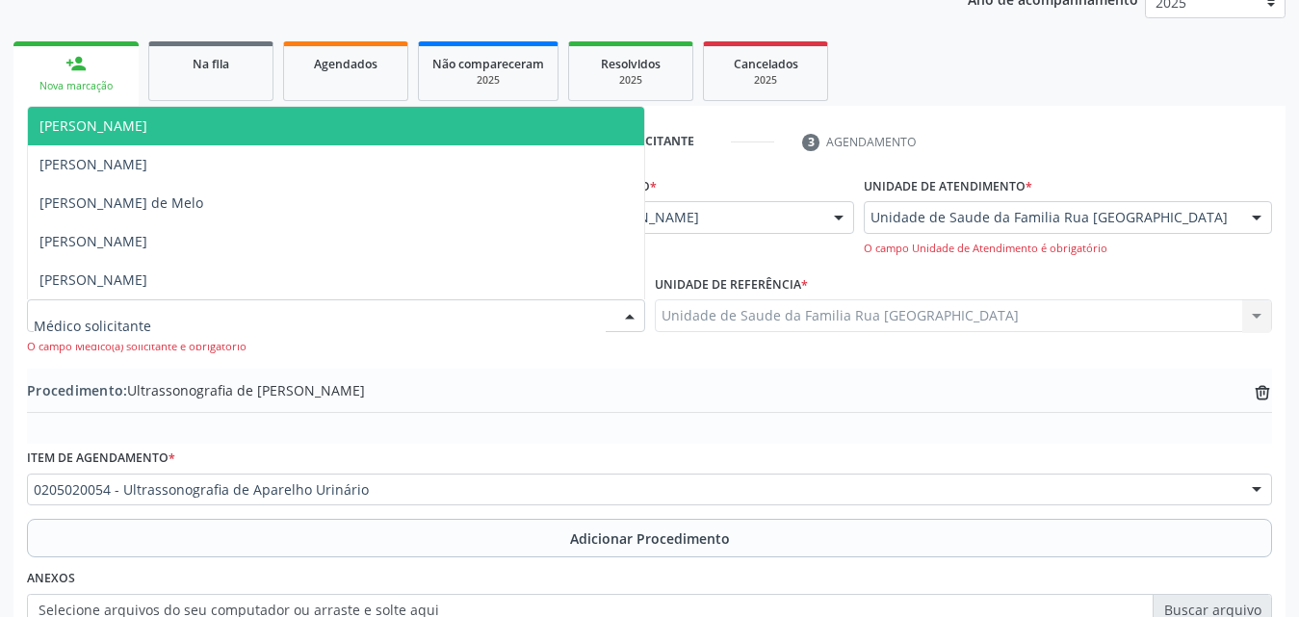
click at [301, 319] on div at bounding box center [336, 315] width 618 height 33
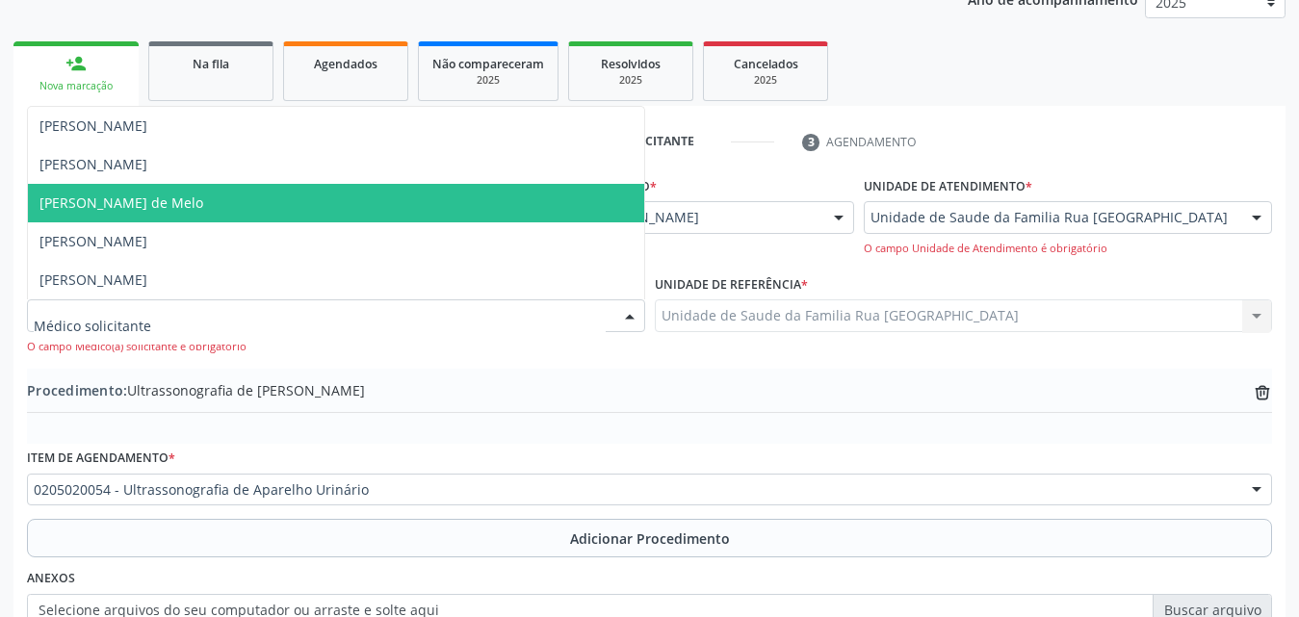
click at [210, 201] on span "Rodrigo Paranhos de Melo" at bounding box center [336, 203] width 616 height 39
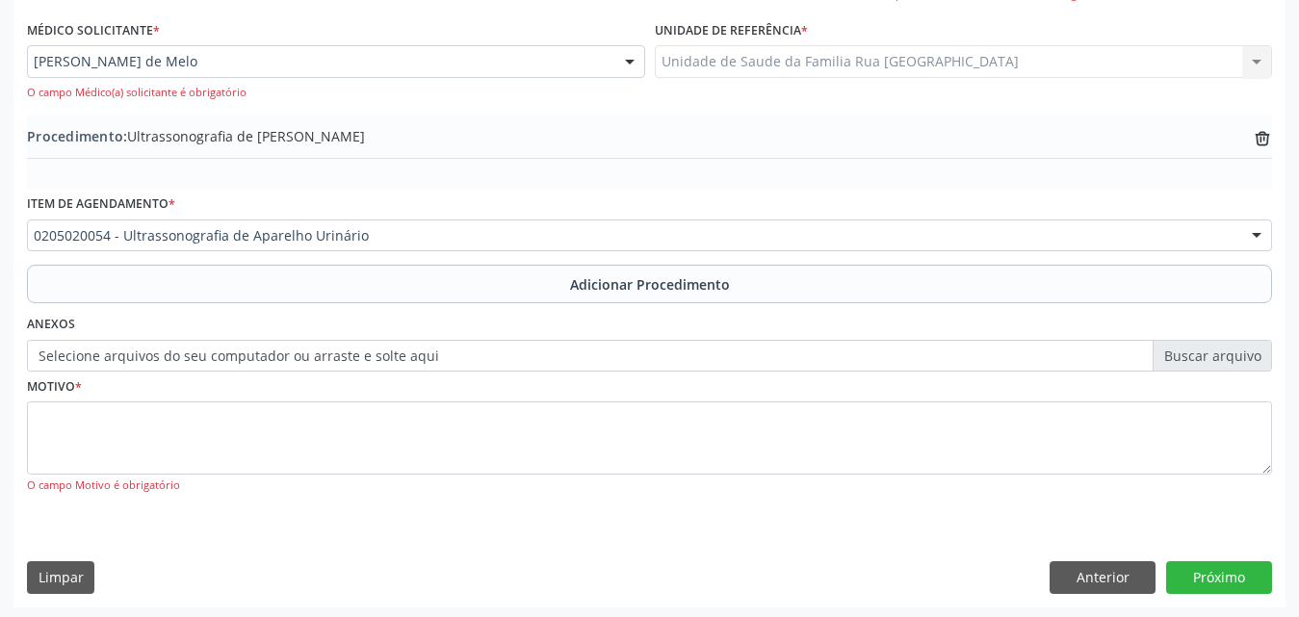
scroll to position [532, 0]
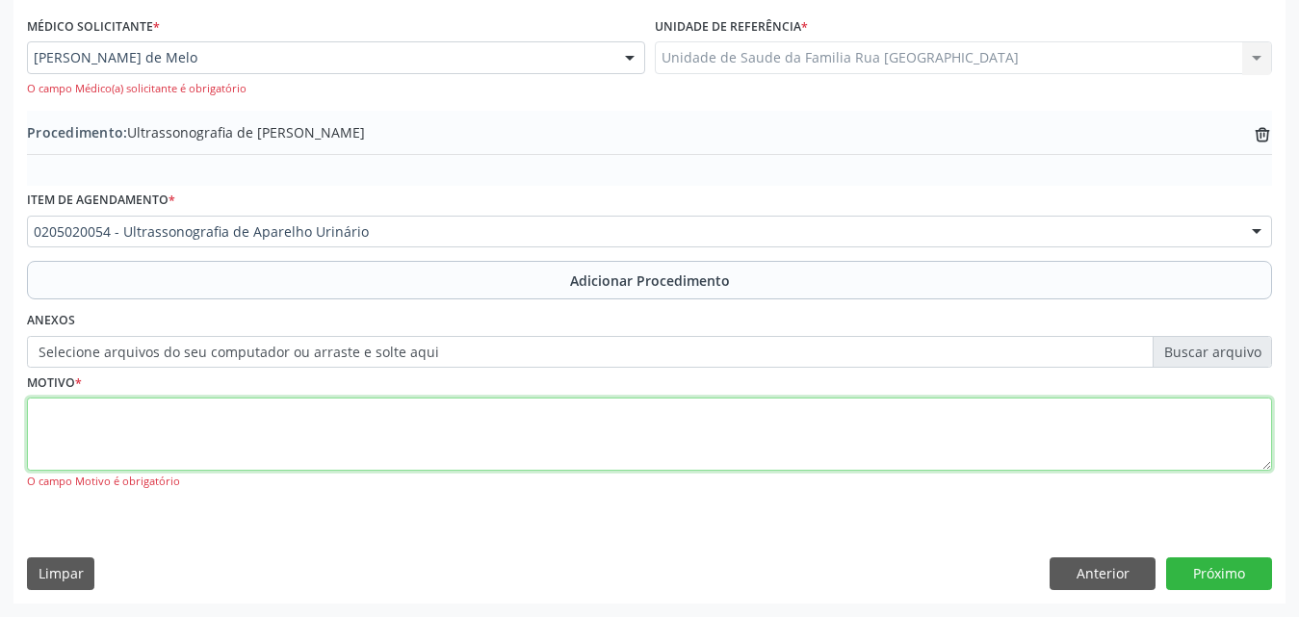
click at [185, 428] on textarea at bounding box center [649, 434] width 1245 height 73
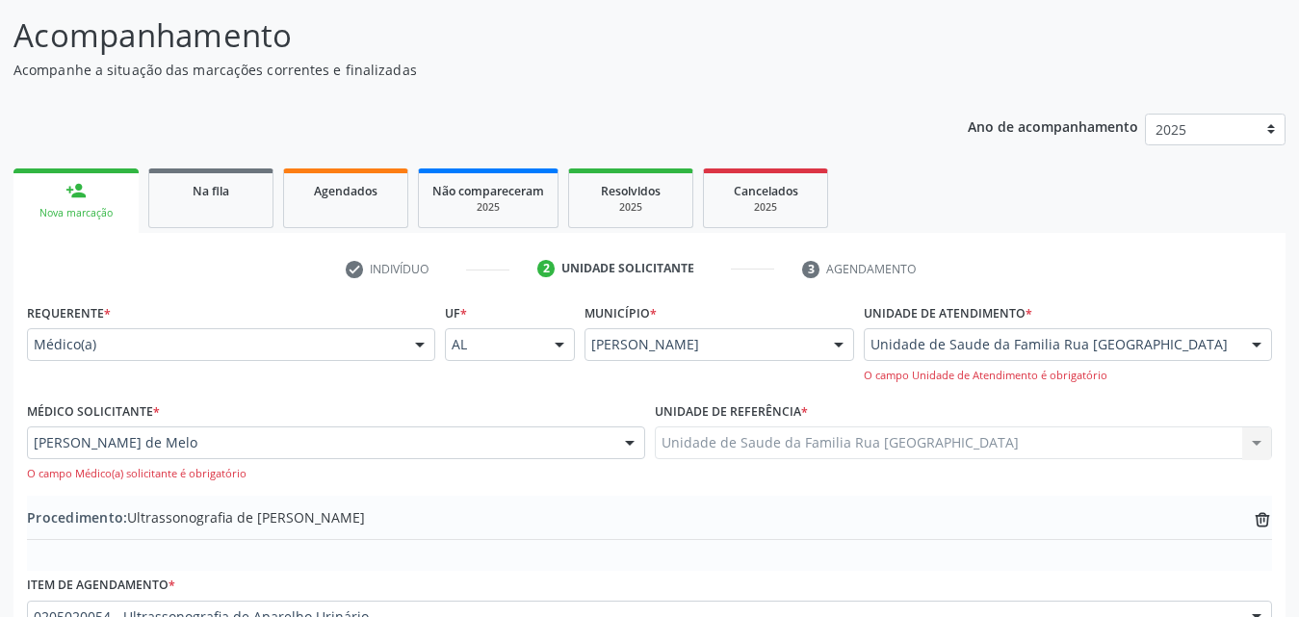
scroll to position [243, 0]
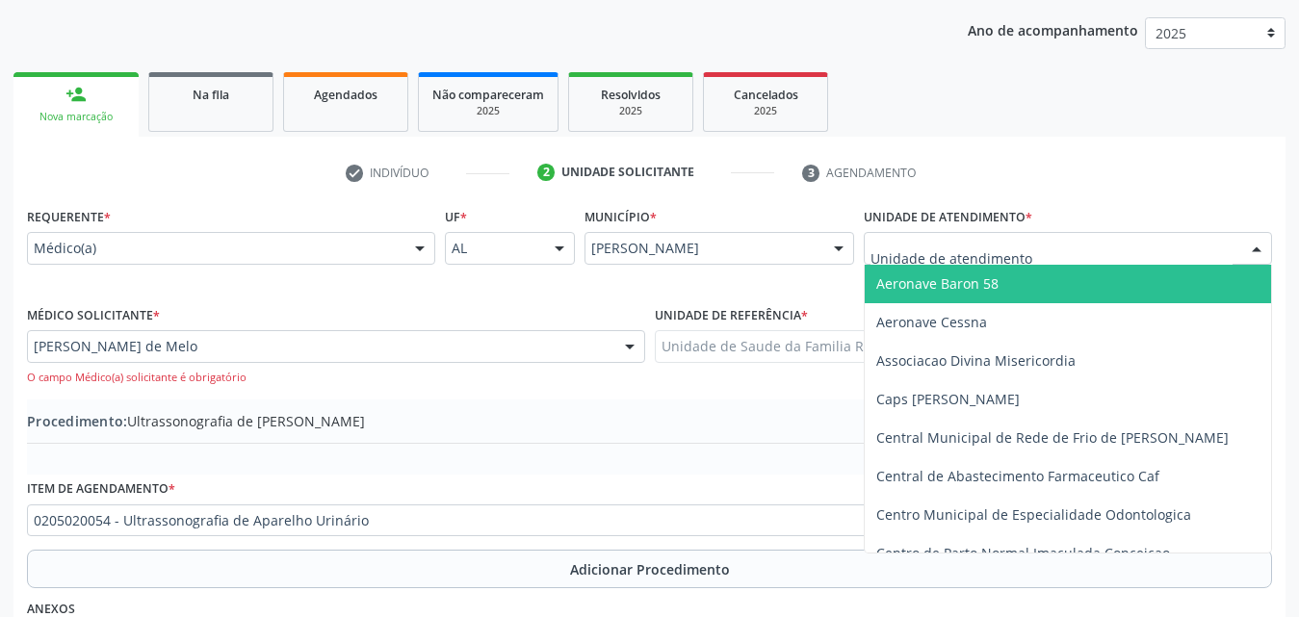
click at [1259, 247] on div at bounding box center [1256, 249] width 29 height 33
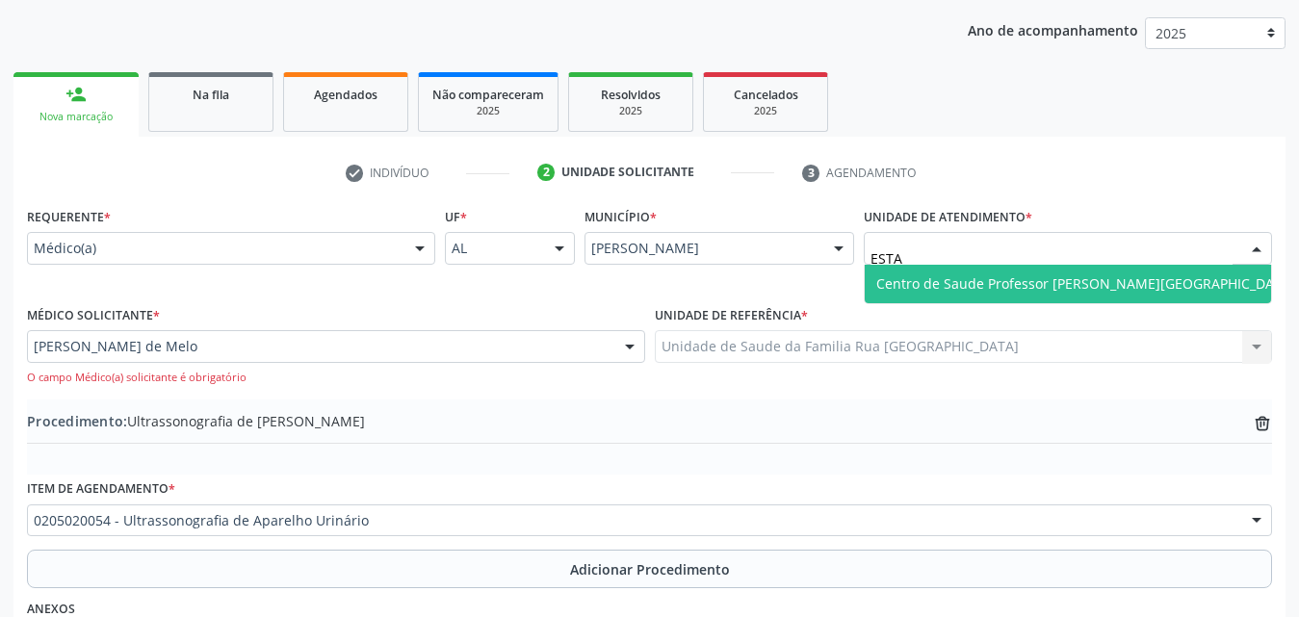
click at [1066, 282] on span "Centro de Saude Professor [PERSON_NAME][GEOGRAPHIC_DATA]" at bounding box center [1085, 283] width 419 height 18
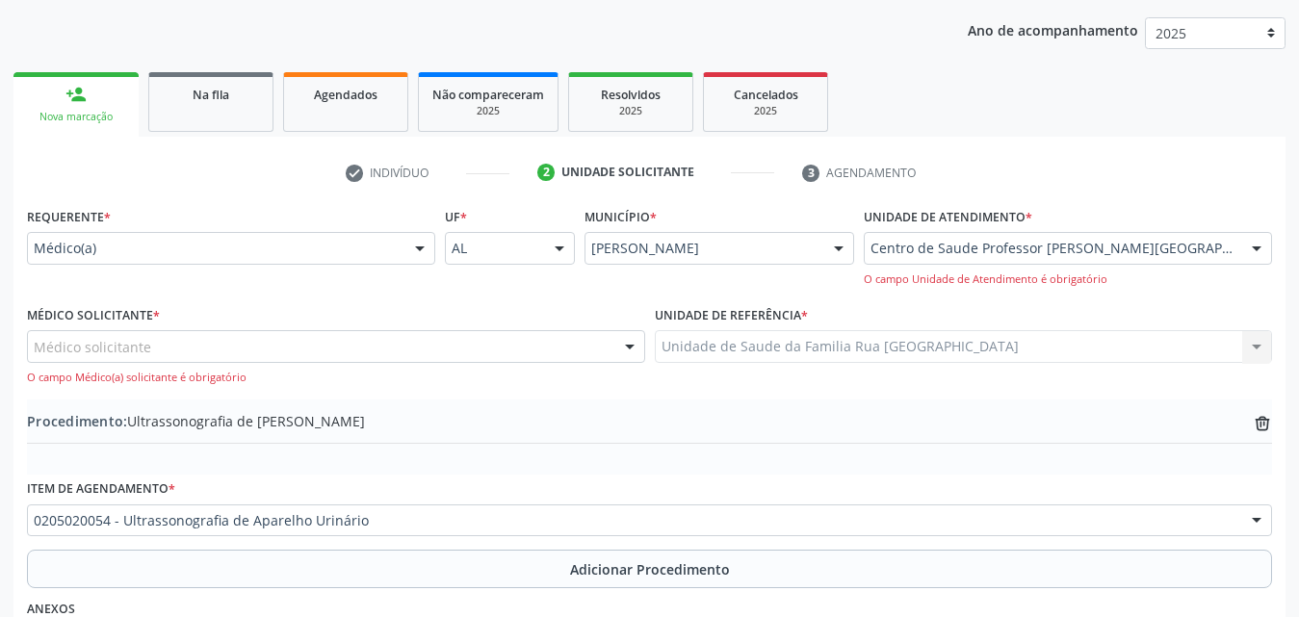
scroll to position [339, 0]
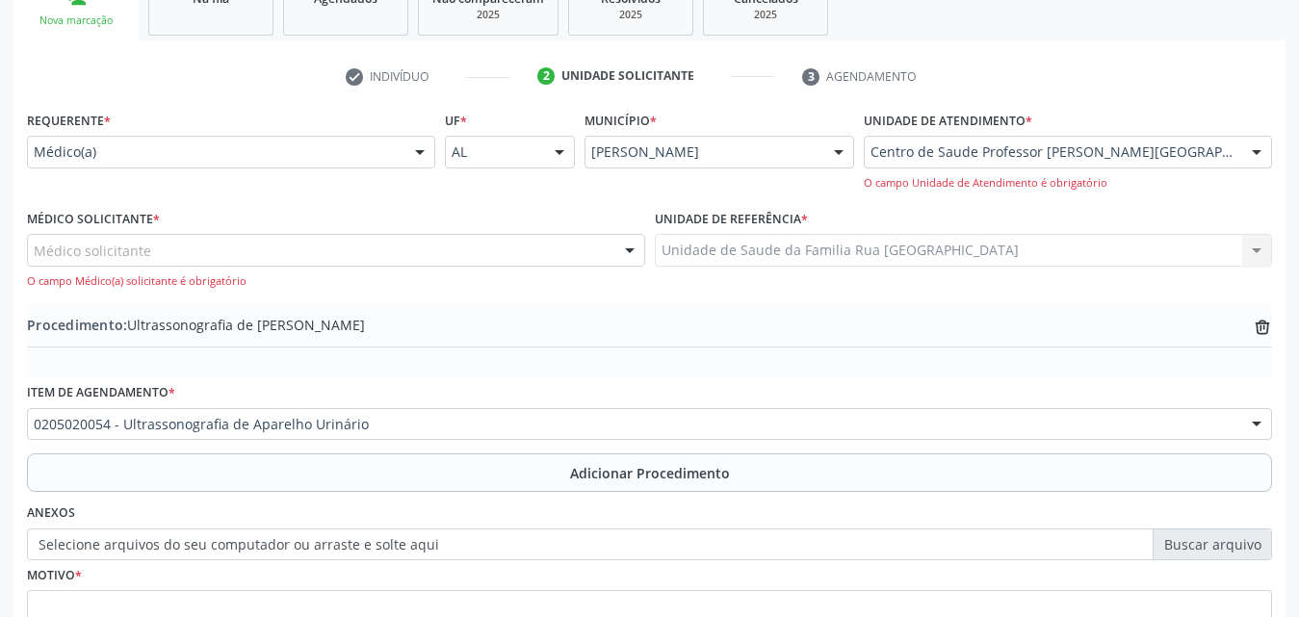
click at [315, 252] on div "Médico solicitante" at bounding box center [336, 250] width 618 height 33
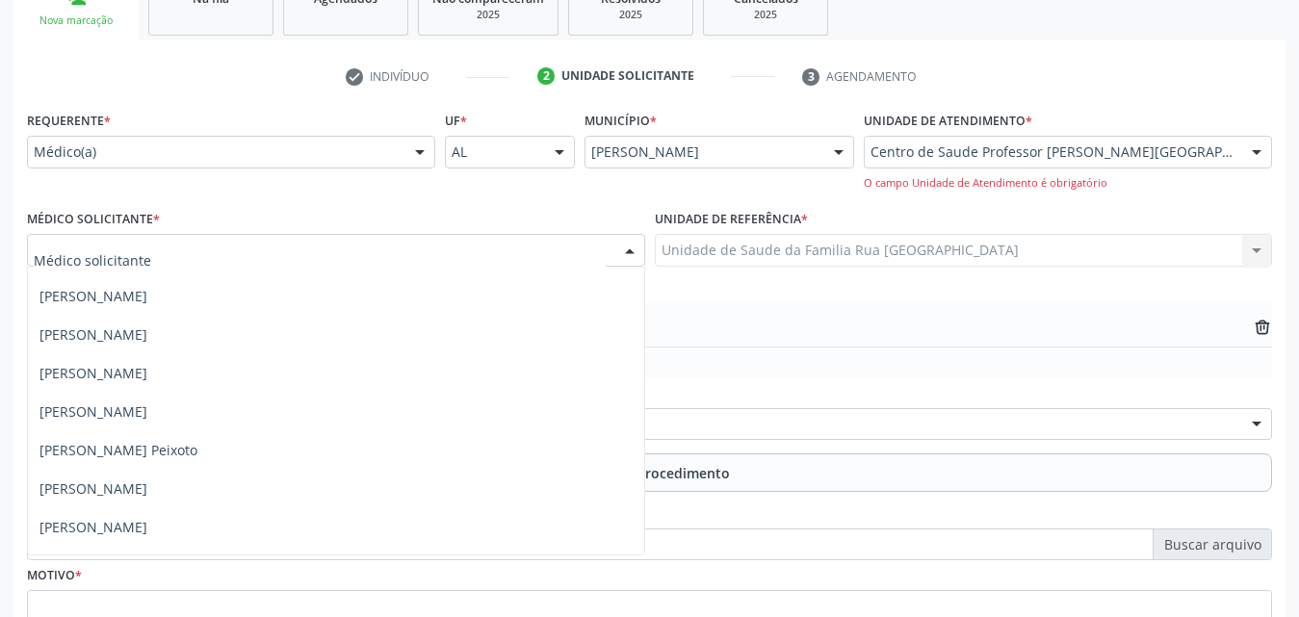
scroll to position [481, 0]
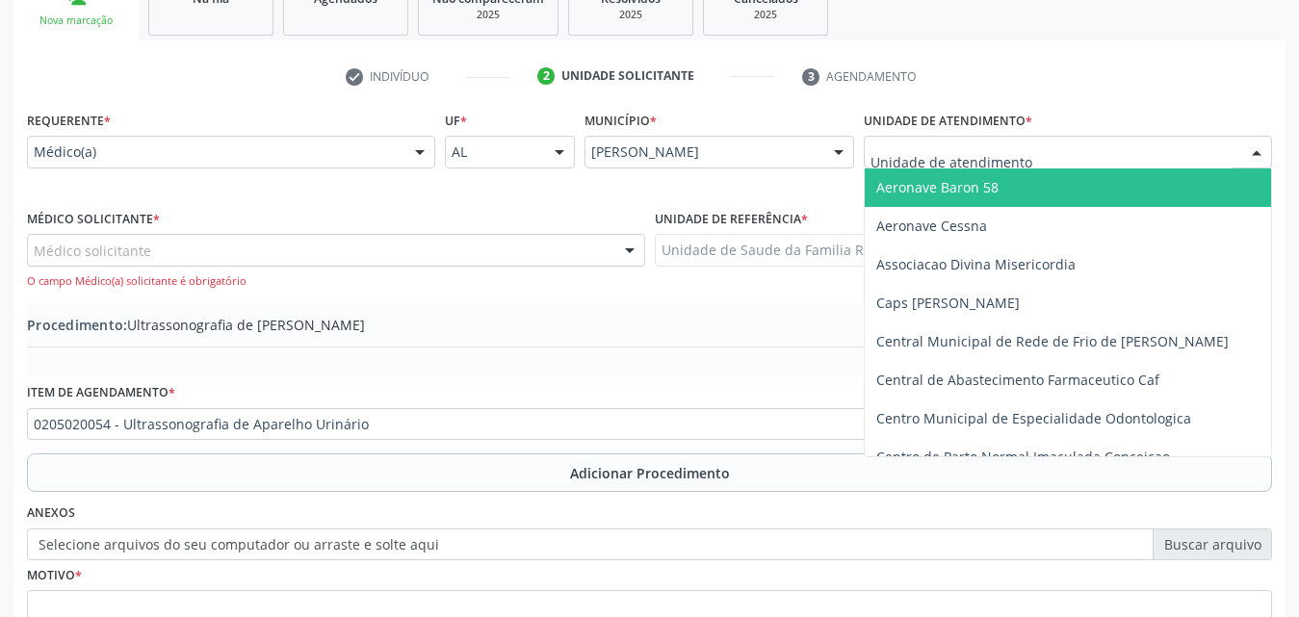
click at [1256, 155] on div at bounding box center [1256, 153] width 29 height 33
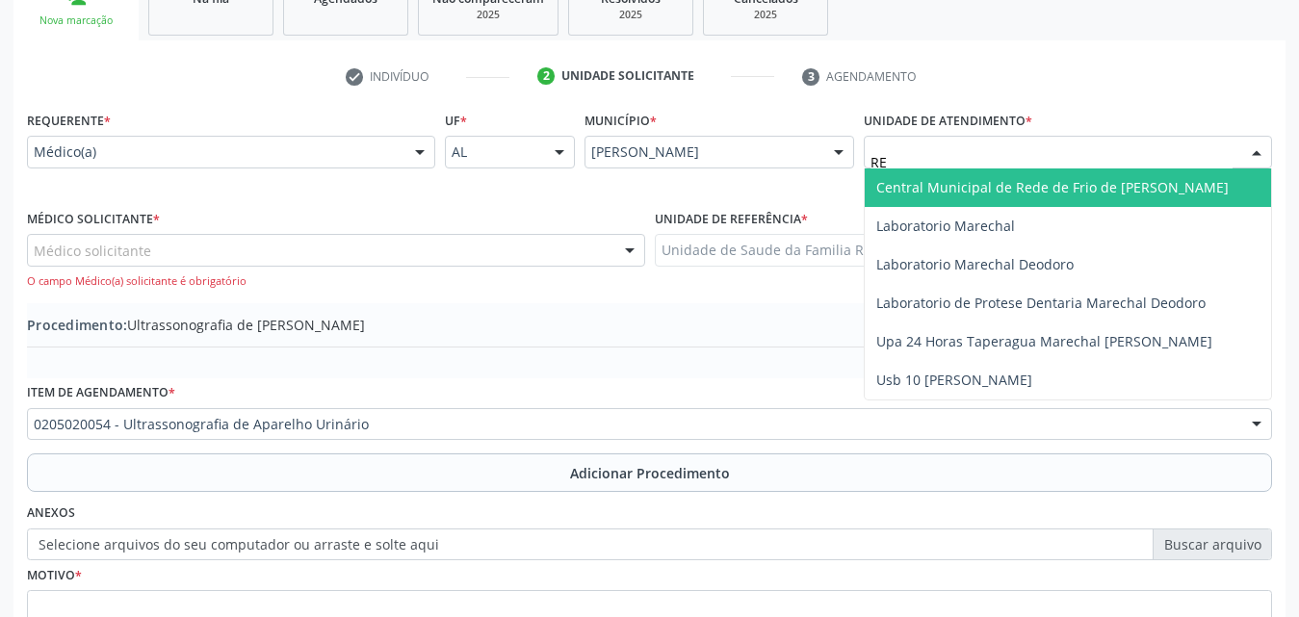
type input "R"
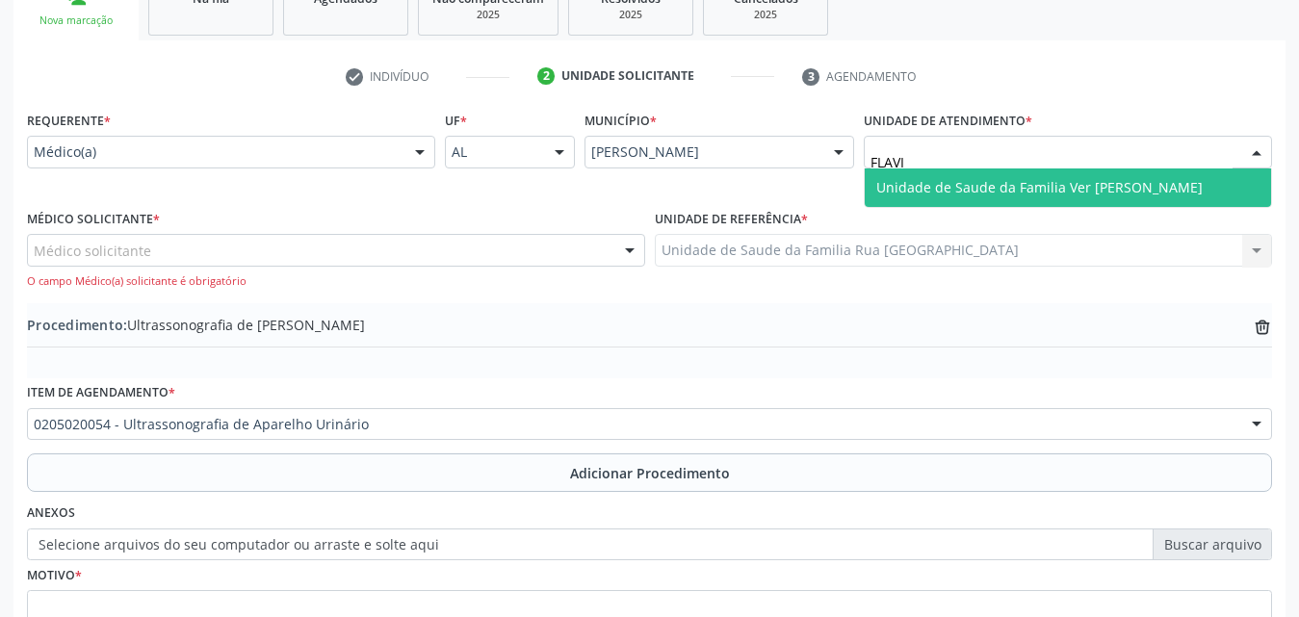
type input "FLAVIO"
click at [1139, 195] on span "Unidade de Saude da Familia Ver [PERSON_NAME]" at bounding box center [1039, 187] width 326 height 18
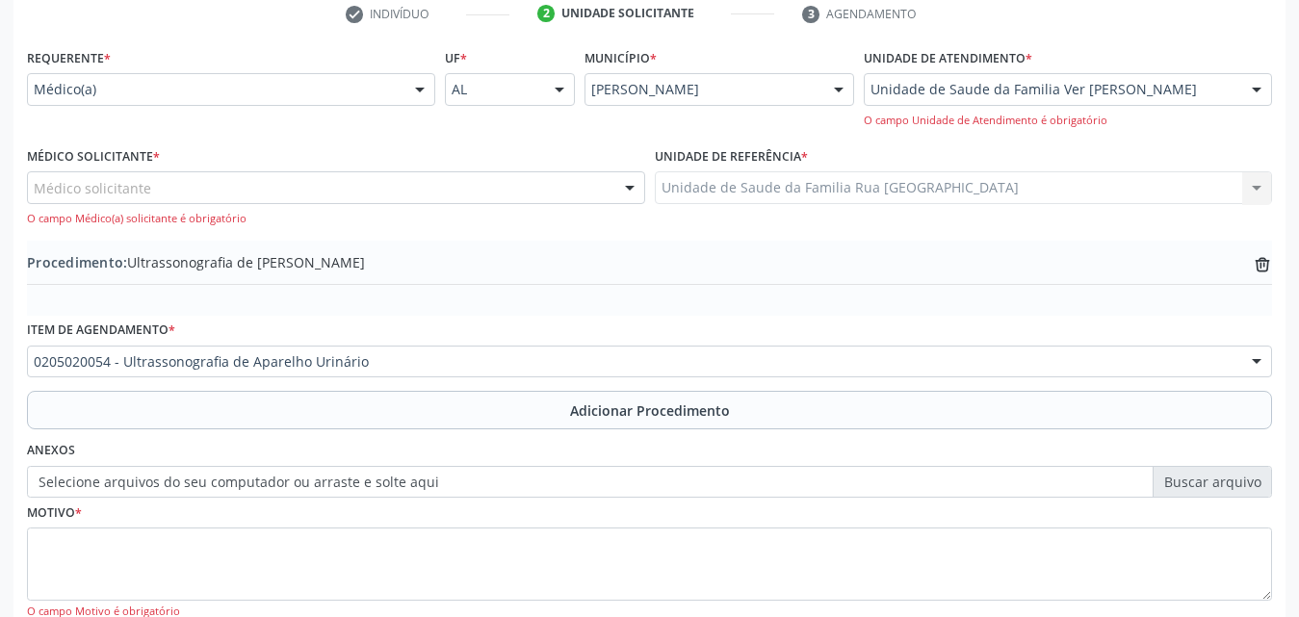
scroll to position [435, 0]
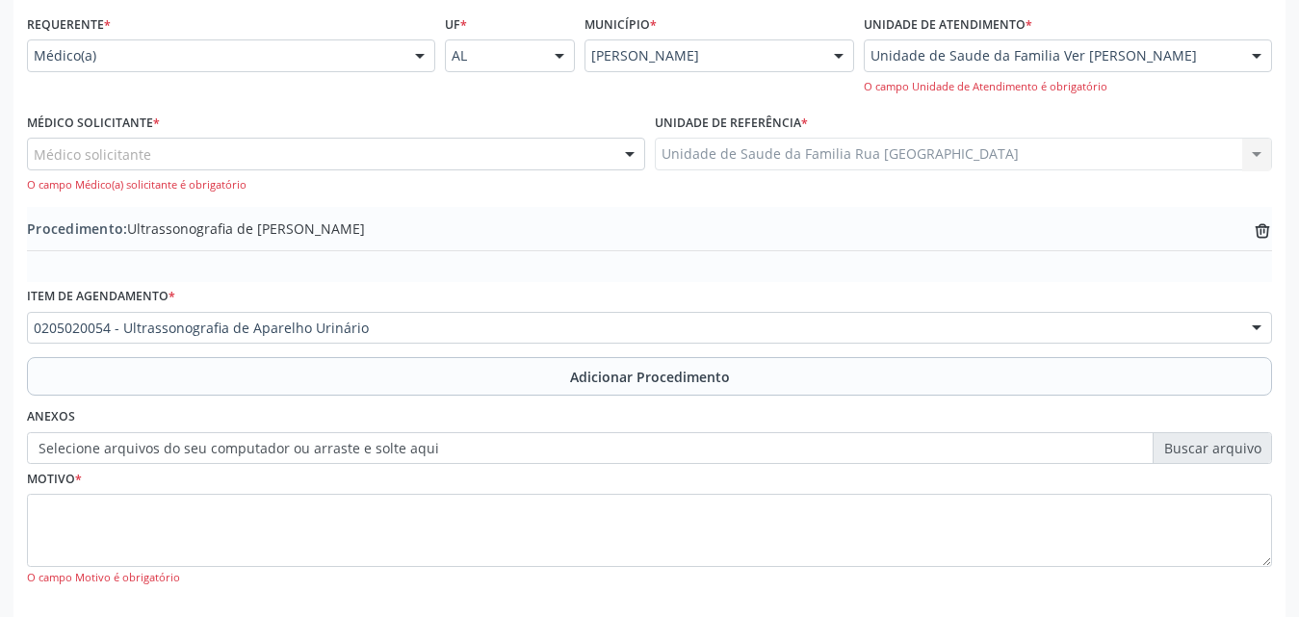
click at [629, 159] on div at bounding box center [629, 155] width 29 height 33
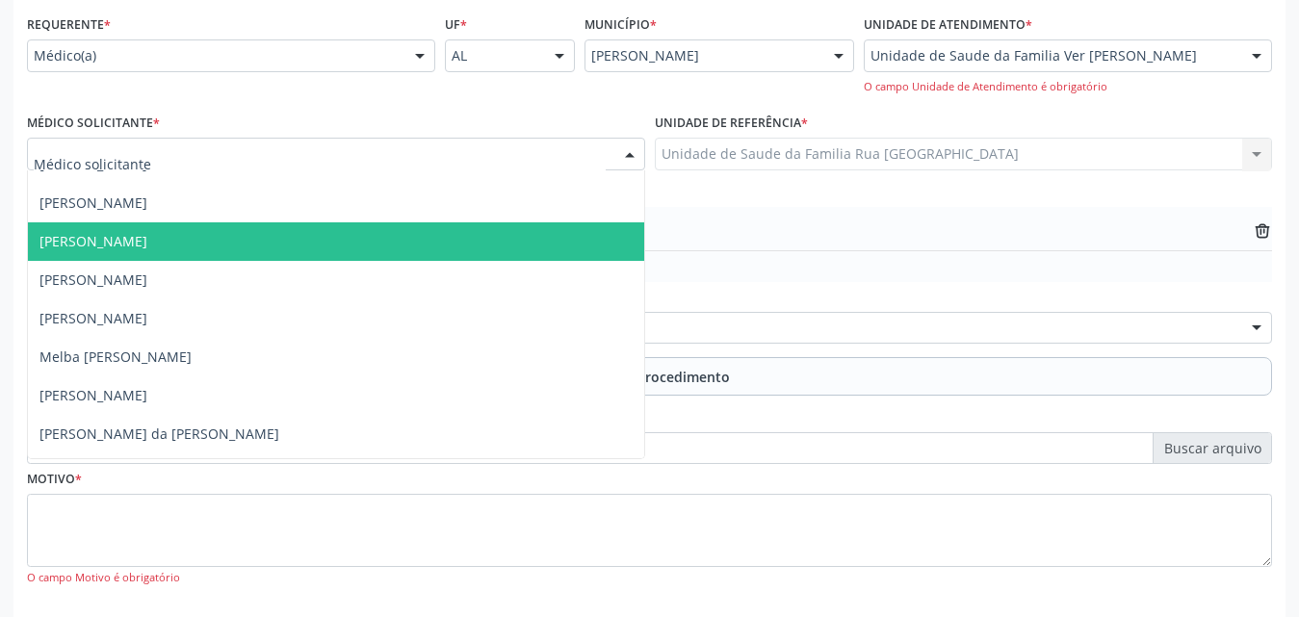
scroll to position [675, 0]
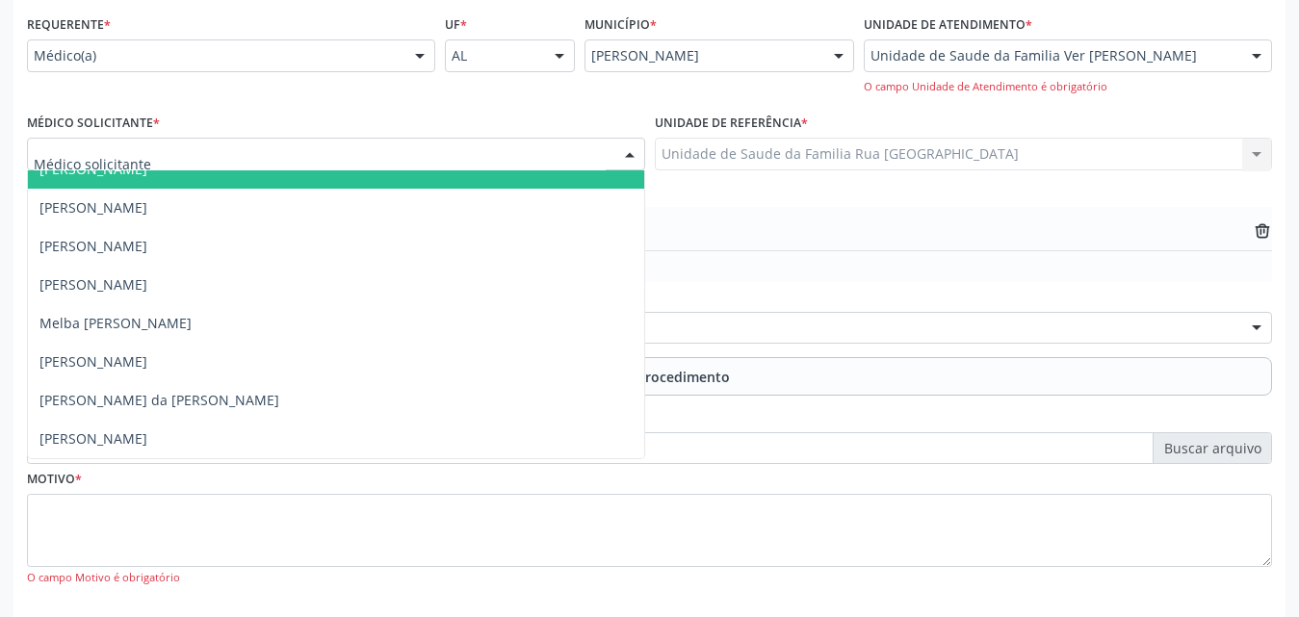
click at [461, 97] on div "UF * AL AL Nenhum resultado encontrado para: " " Não há nenhuma opção para ser …" at bounding box center [649, 59] width 418 height 98
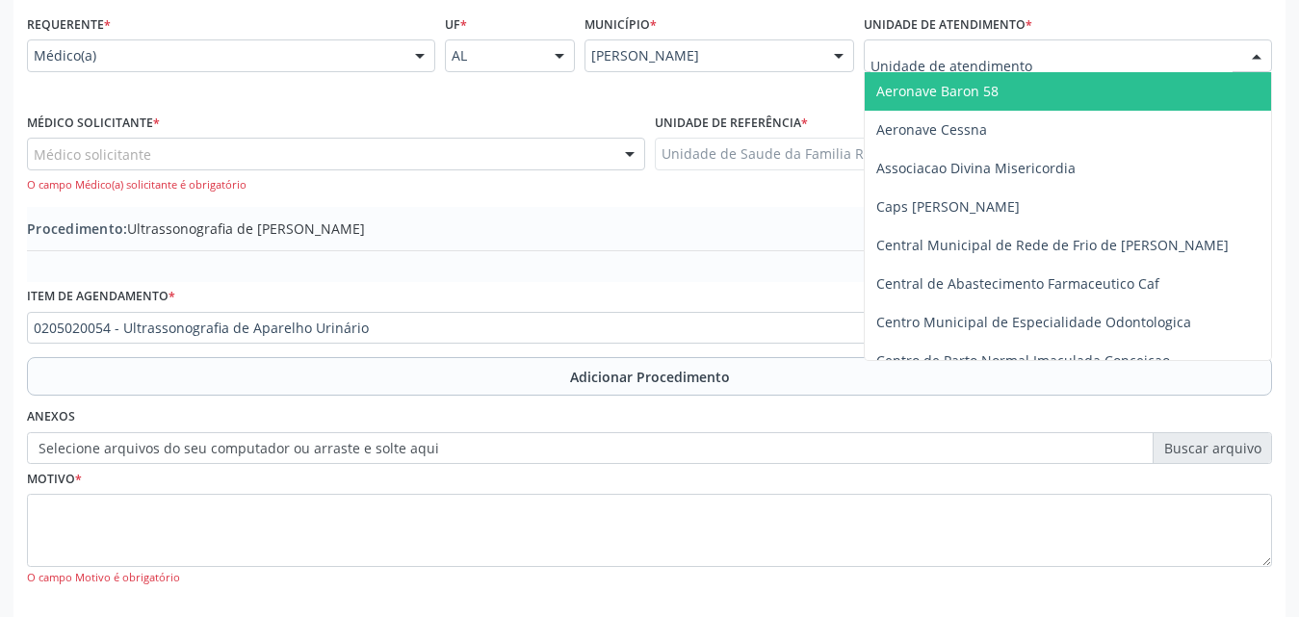
click at [1252, 52] on div at bounding box center [1256, 56] width 29 height 33
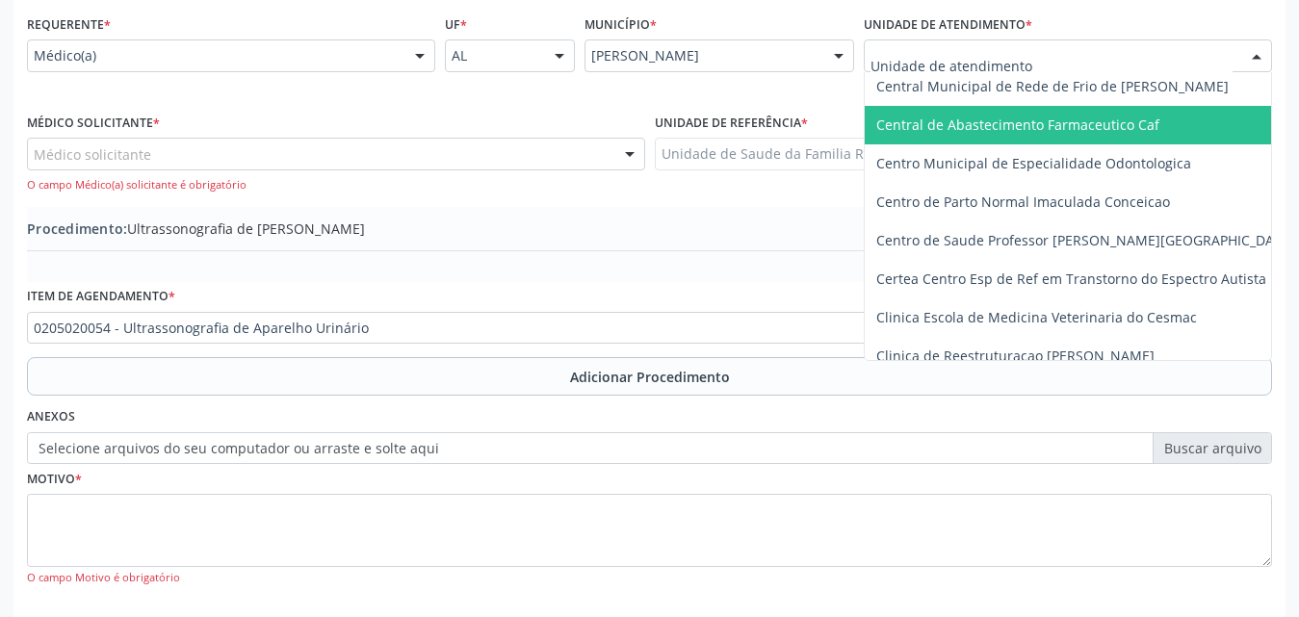
scroll to position [193, 0]
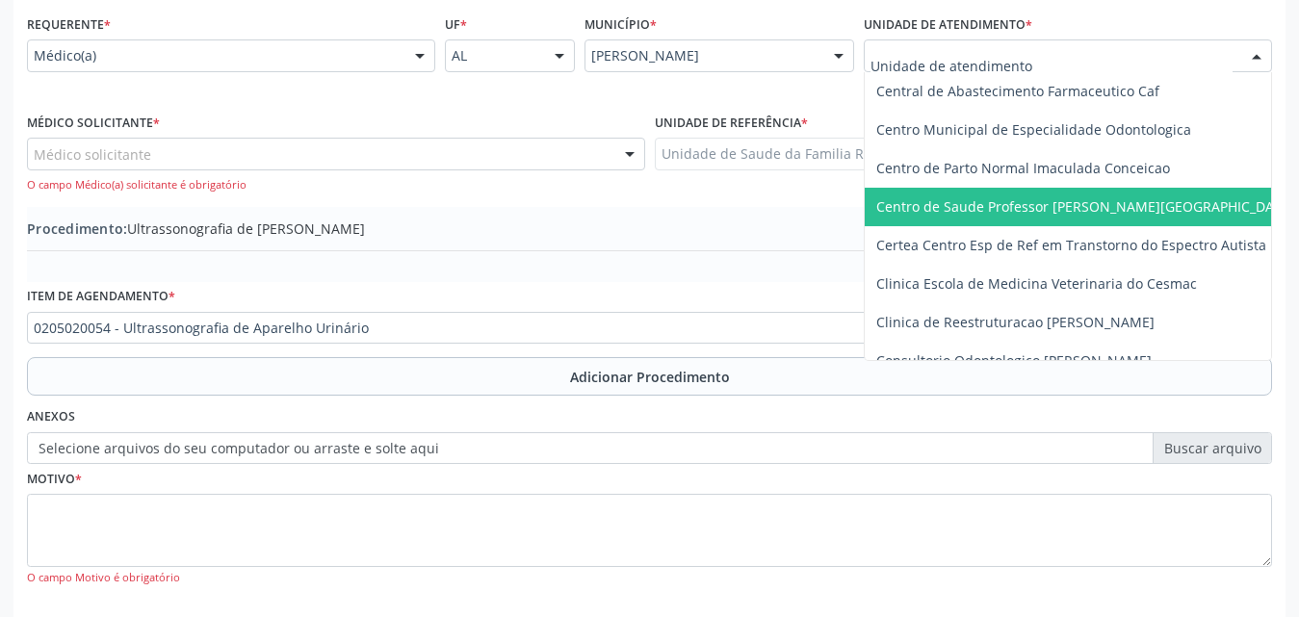
click at [969, 204] on span "Centro de Saude Professor [PERSON_NAME][GEOGRAPHIC_DATA]" at bounding box center [1085, 206] width 419 height 18
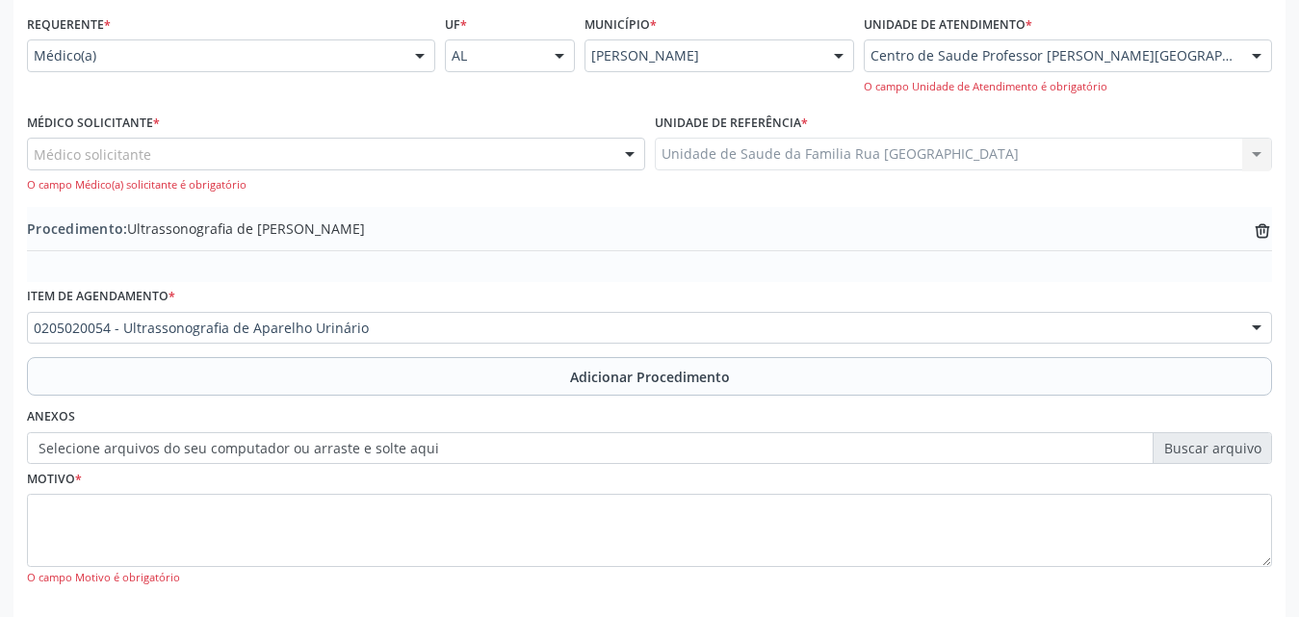
click at [315, 156] on div "Médico solicitante" at bounding box center [336, 154] width 618 height 33
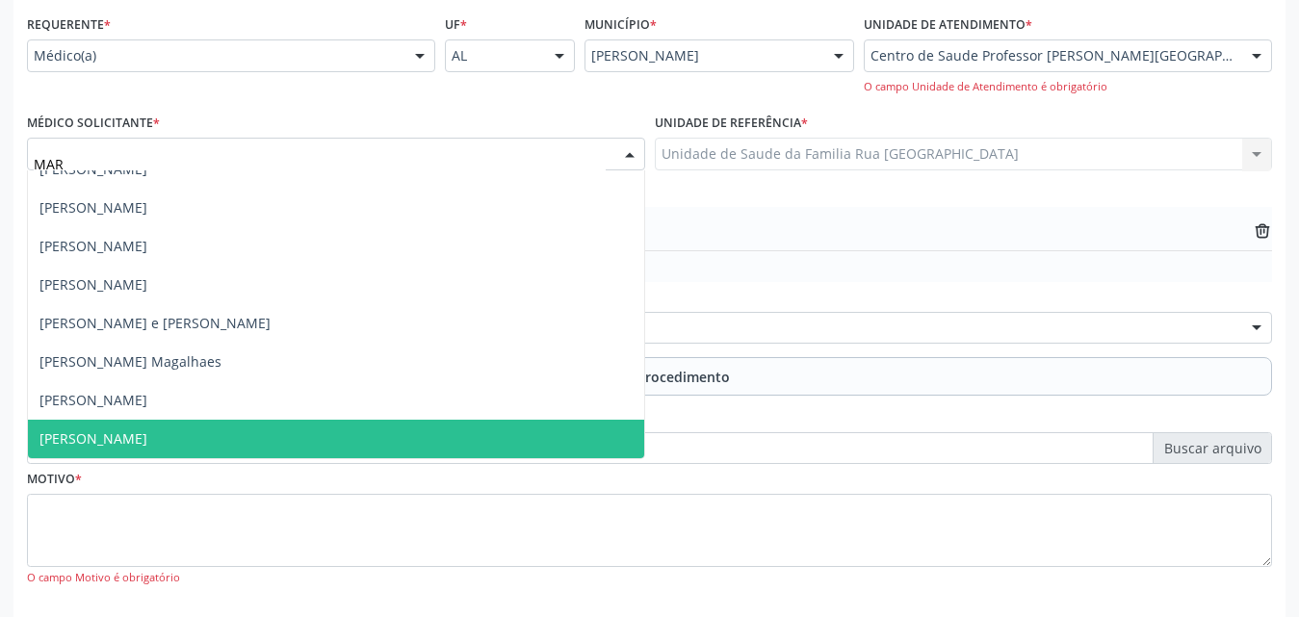
scroll to position [0, 0]
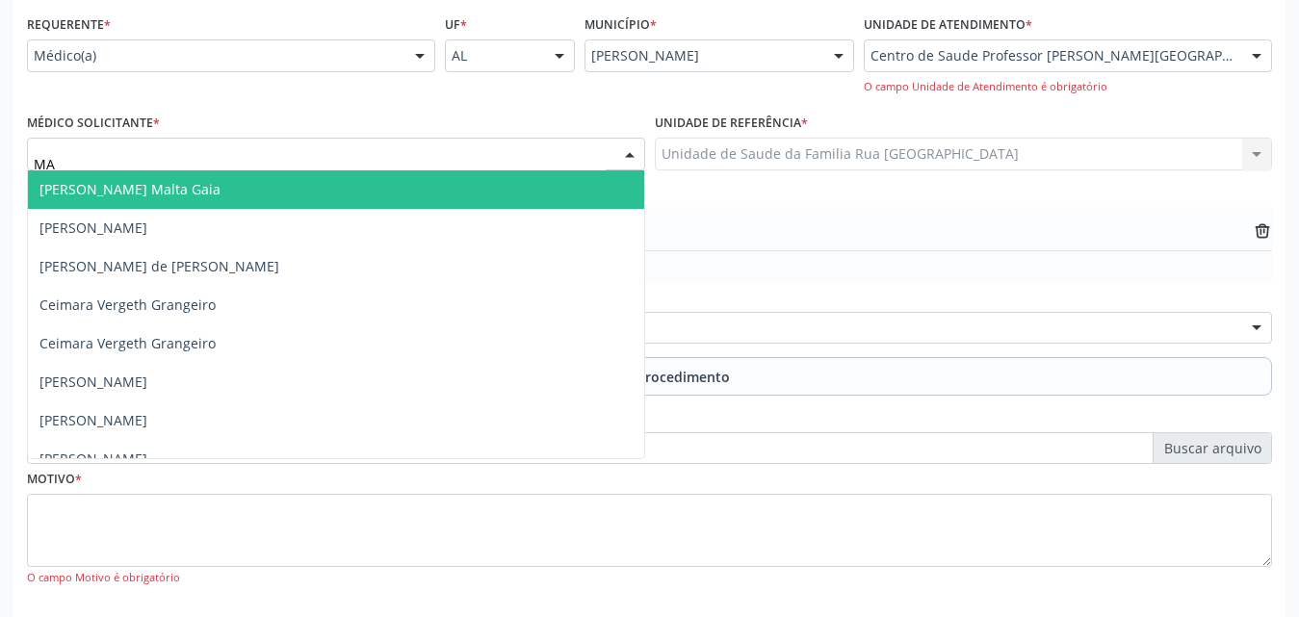
type input "M"
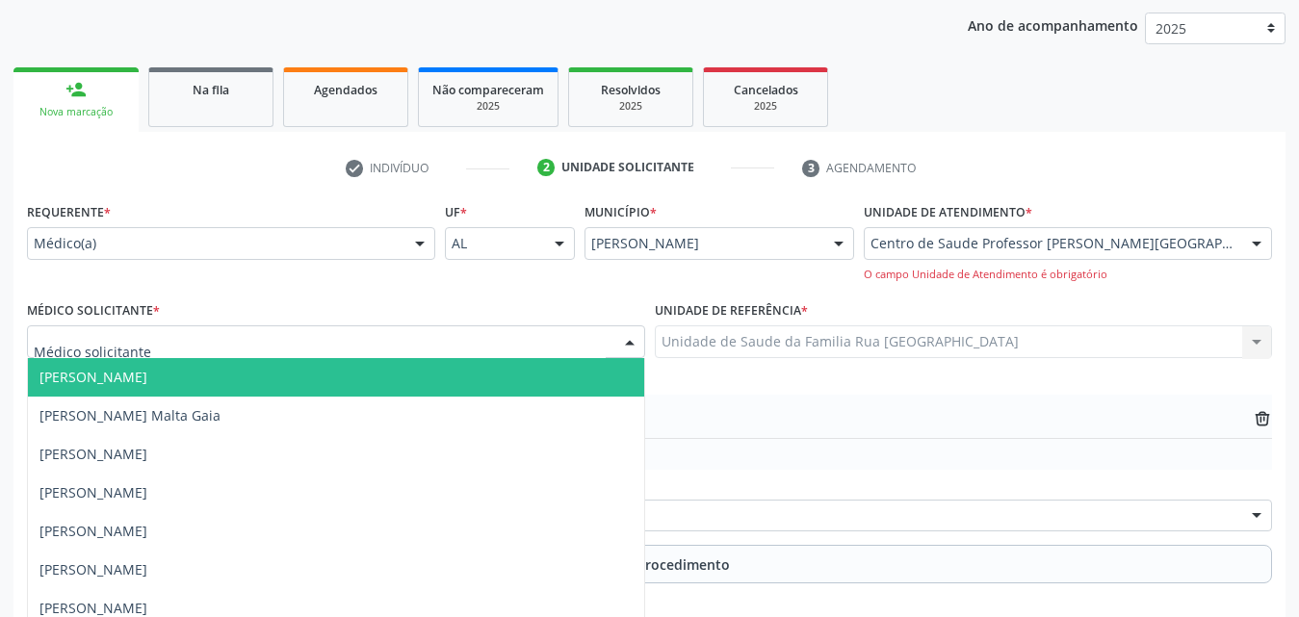
scroll to position [243, 0]
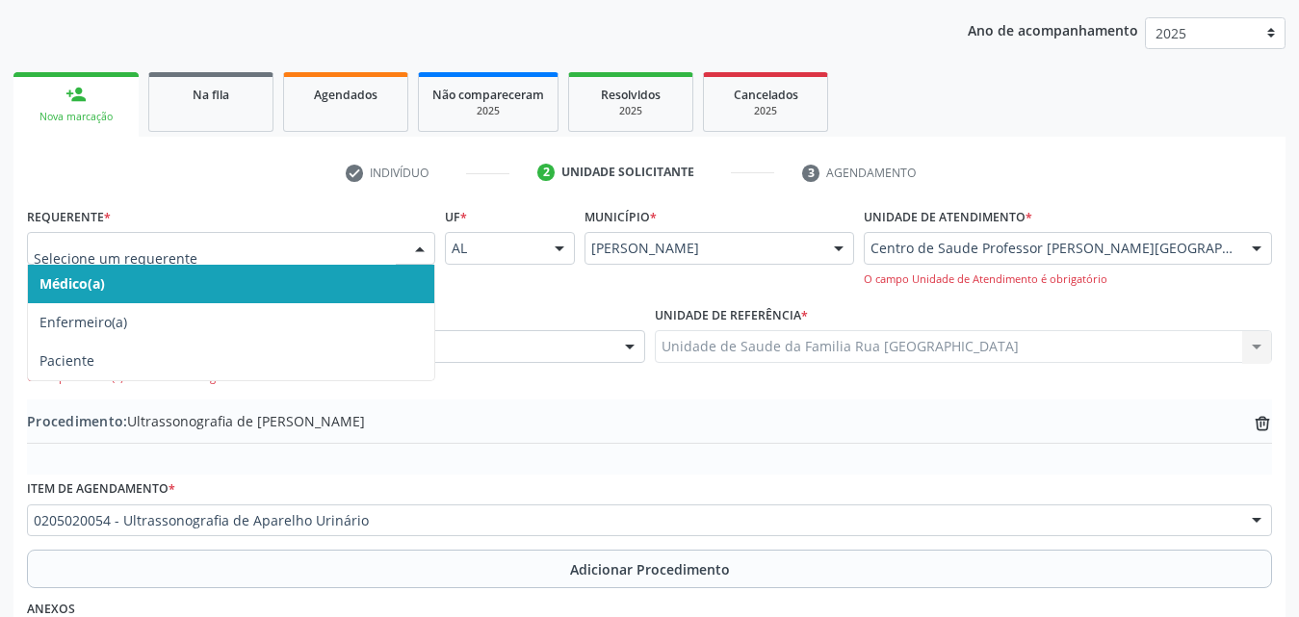
click at [423, 249] on div at bounding box center [419, 249] width 29 height 33
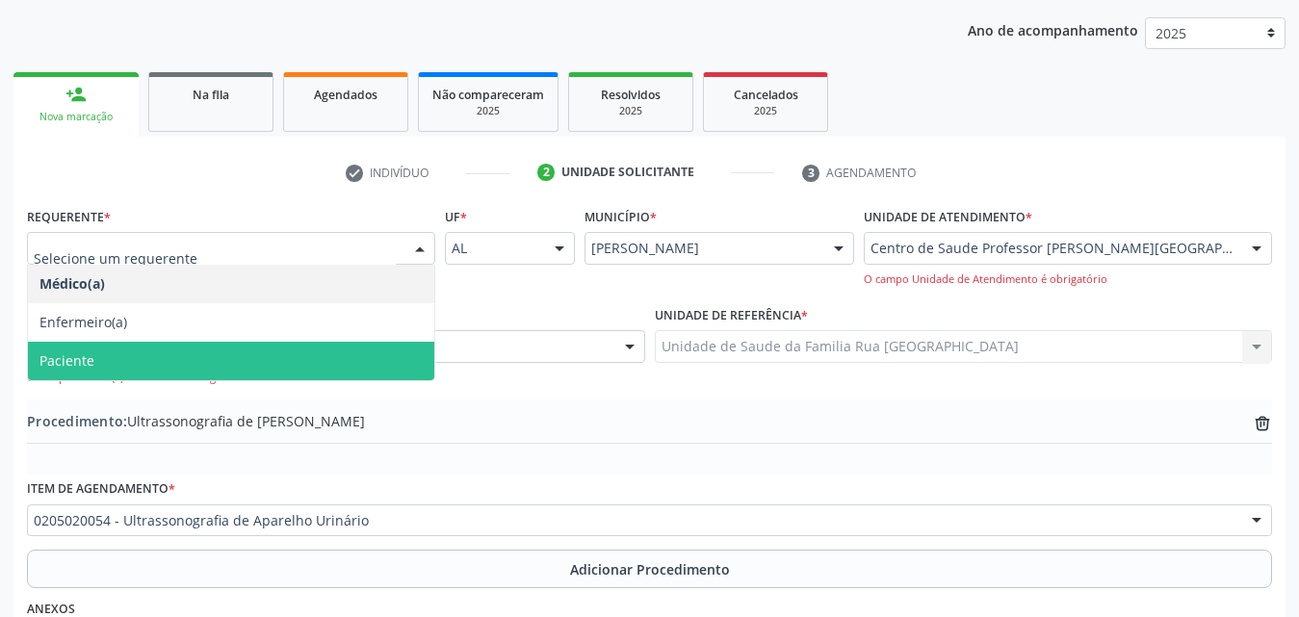
click at [203, 347] on span "Paciente" at bounding box center [231, 361] width 406 height 39
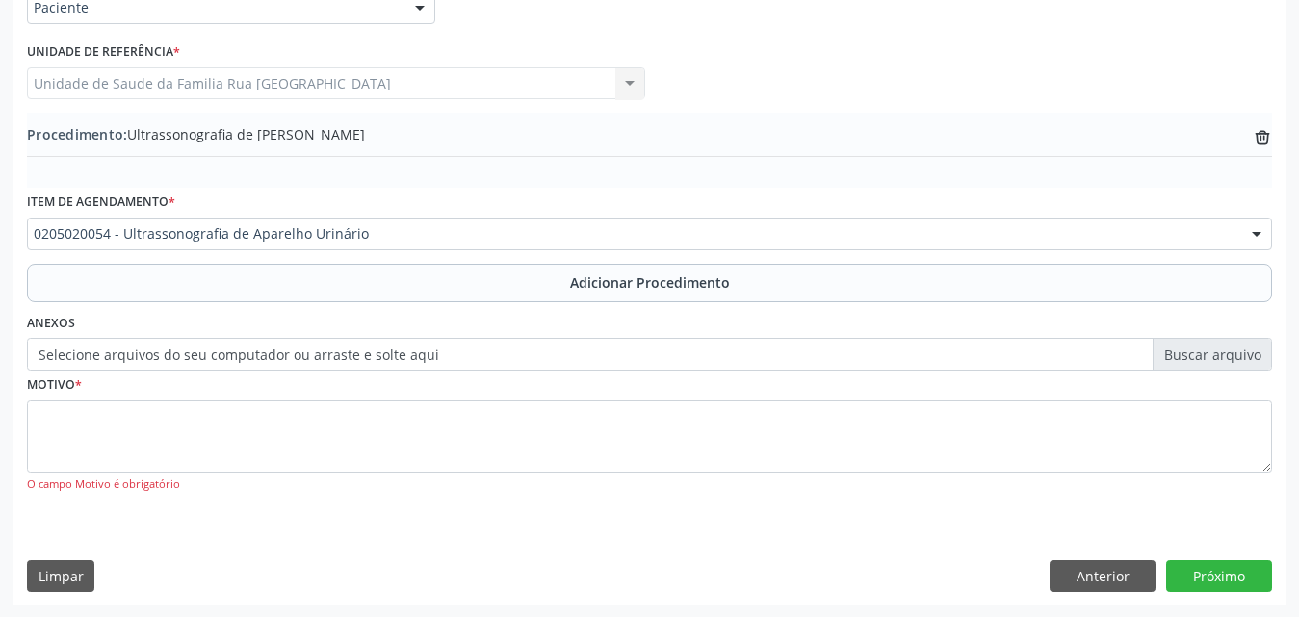
scroll to position [485, 0]
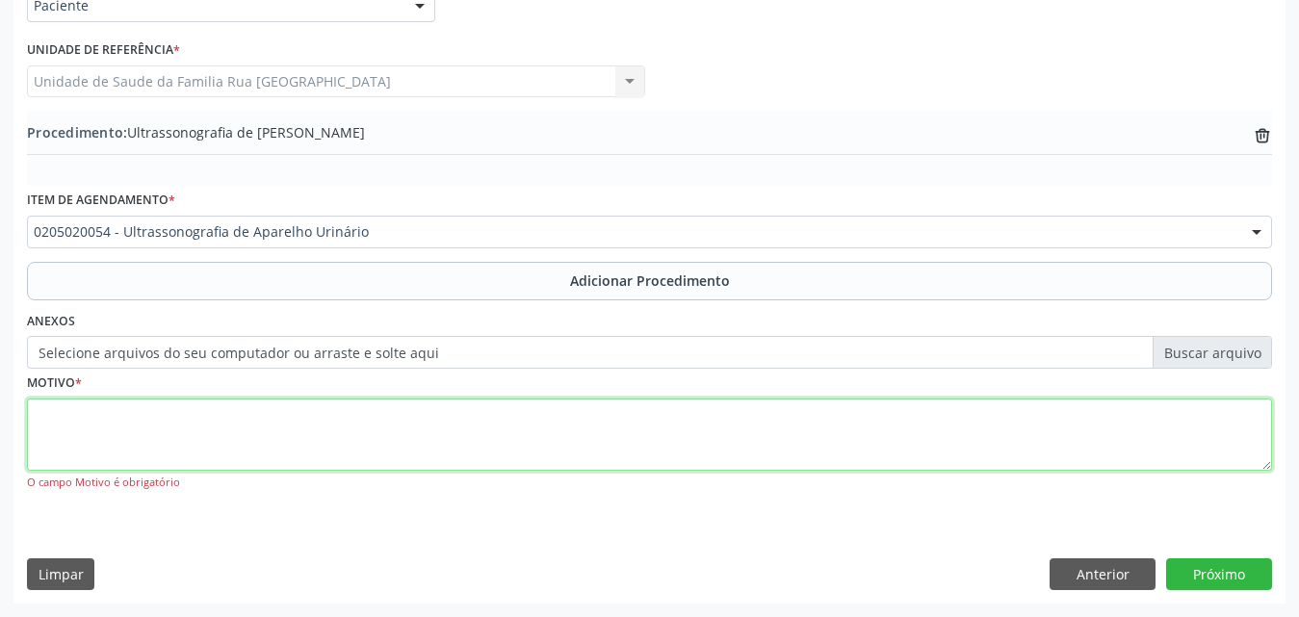
click at [171, 444] on textarea at bounding box center [649, 435] width 1245 height 73
type textarea "AVALIACAO."
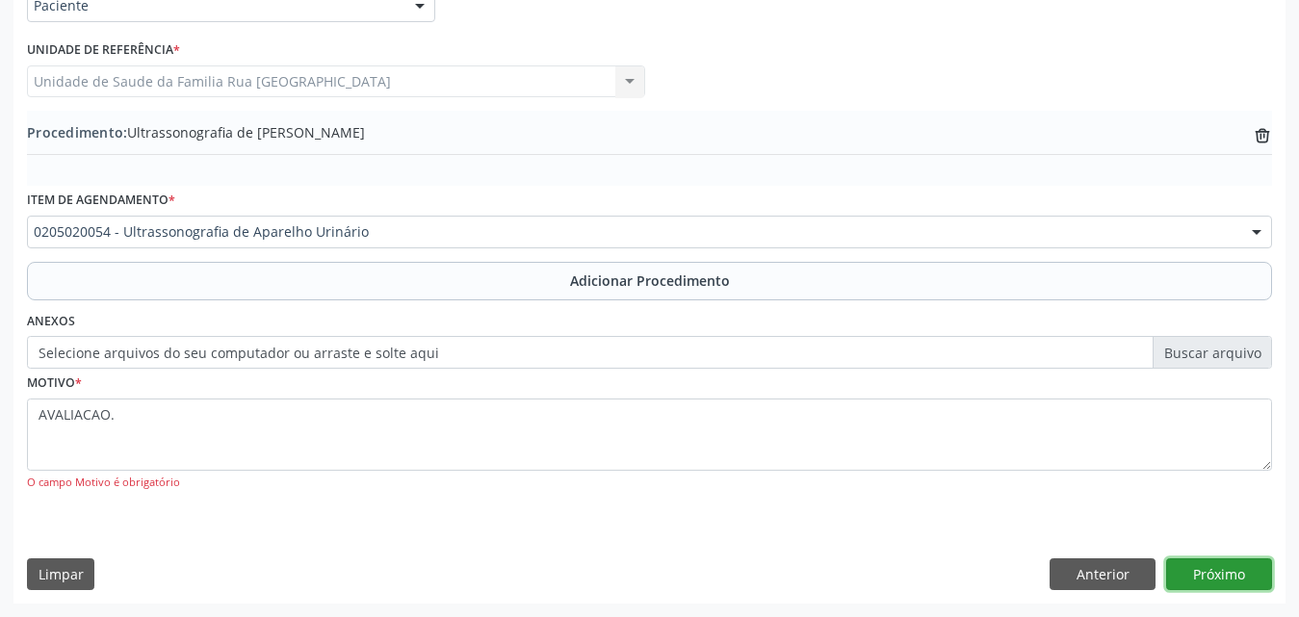
click at [1195, 587] on button "Próximo" at bounding box center [1219, 574] width 106 height 33
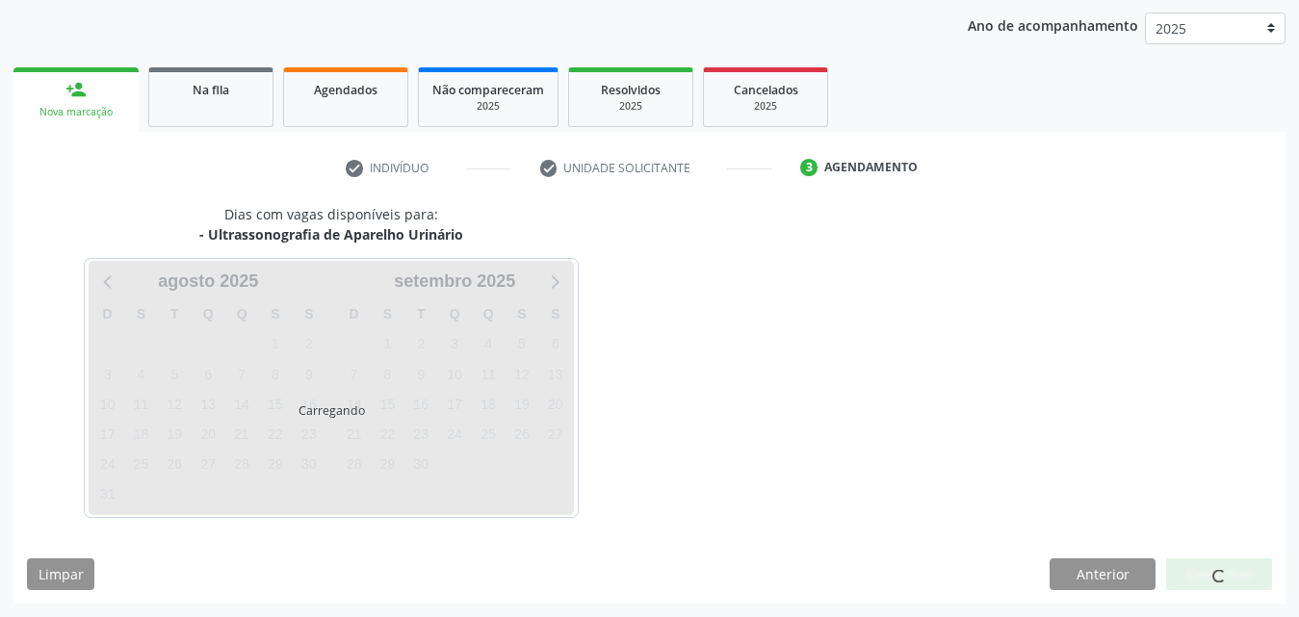
scroll to position [304, 0]
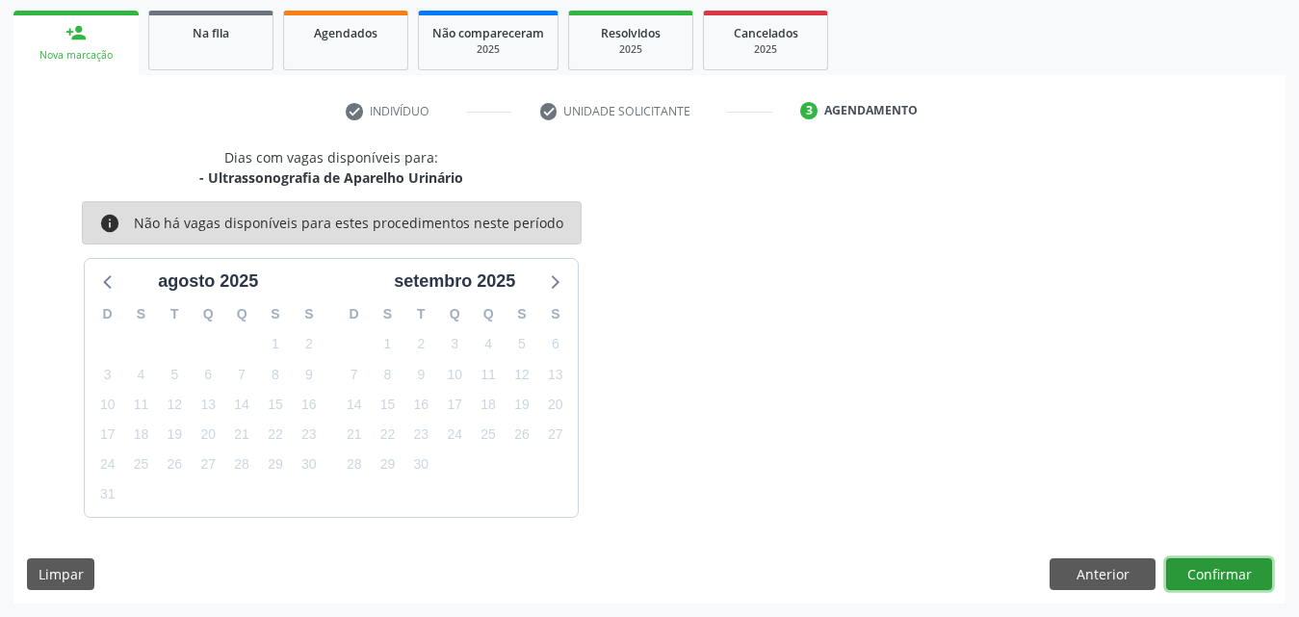
click at [1202, 575] on button "Confirmar" at bounding box center [1219, 574] width 106 height 33
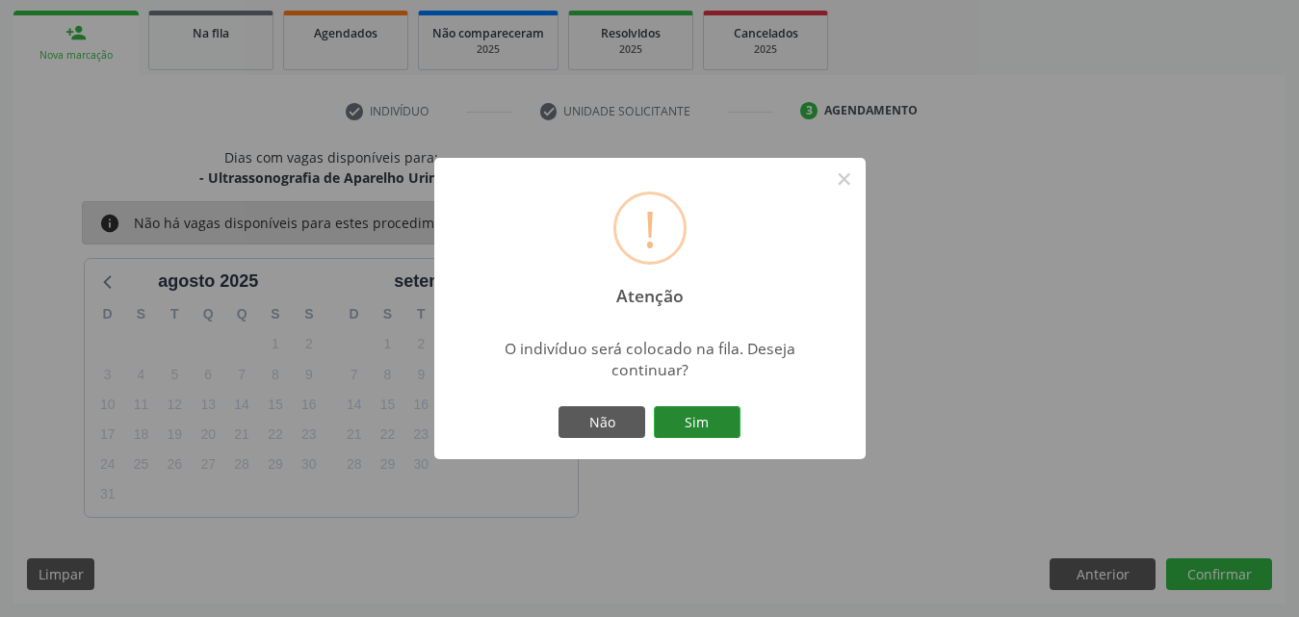
click at [727, 427] on button "Sim" at bounding box center [697, 422] width 87 height 33
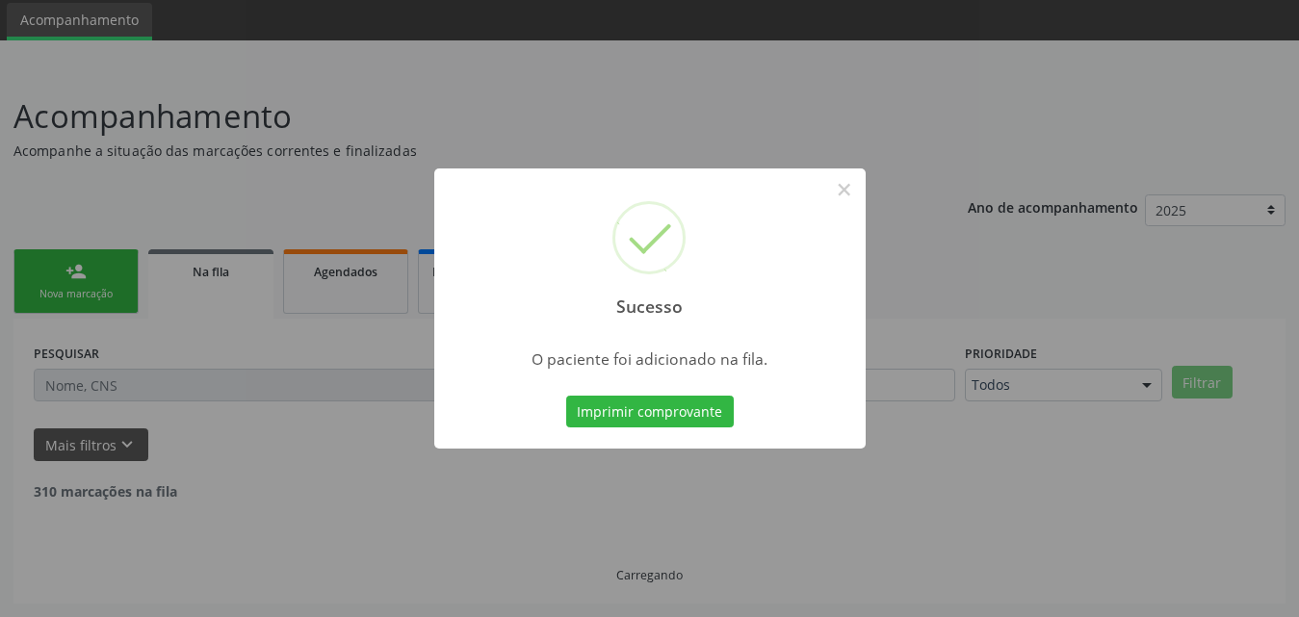
scroll to position [45, 0]
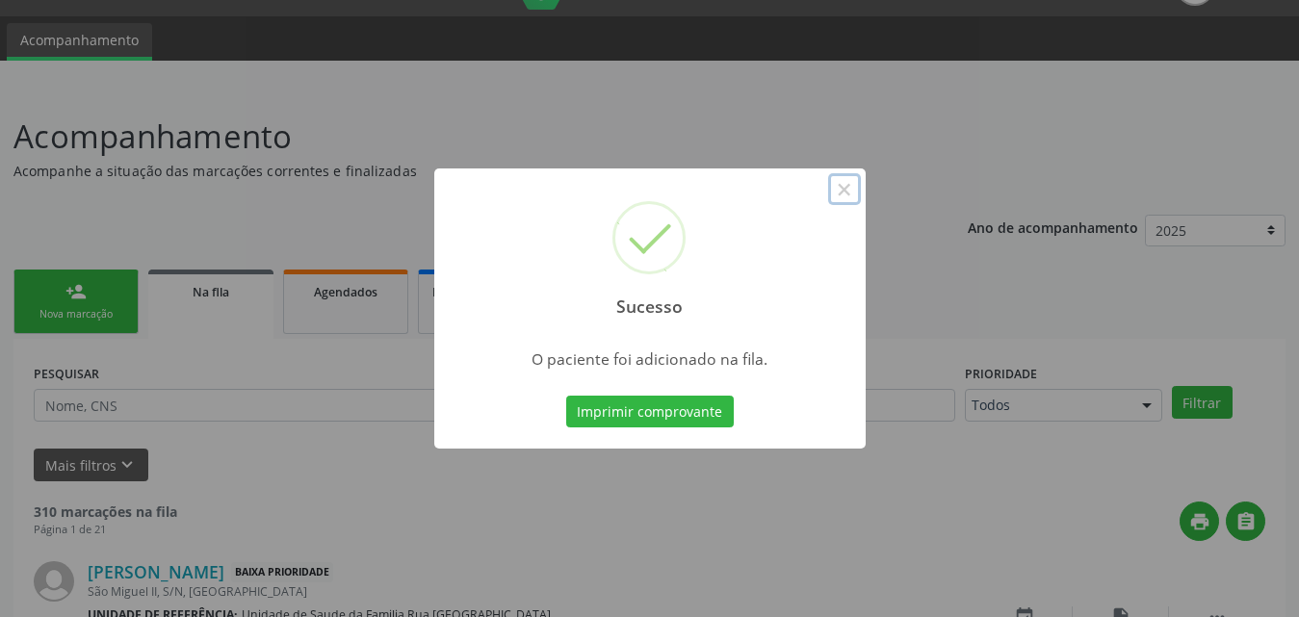
drag, startPoint x: 840, startPoint y: 196, endPoint x: 825, endPoint y: 190, distance: 15.9
click at [837, 195] on button "×" at bounding box center [844, 189] width 33 height 33
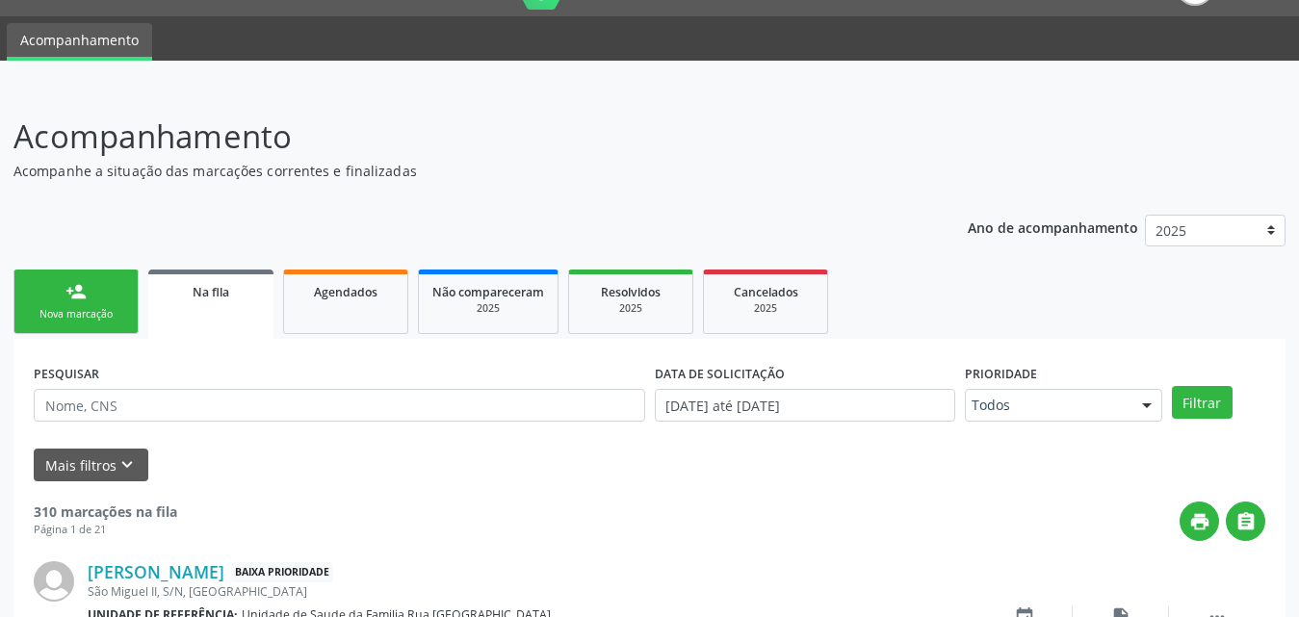
click at [97, 313] on div "Nova marcação" at bounding box center [76, 314] width 96 height 14
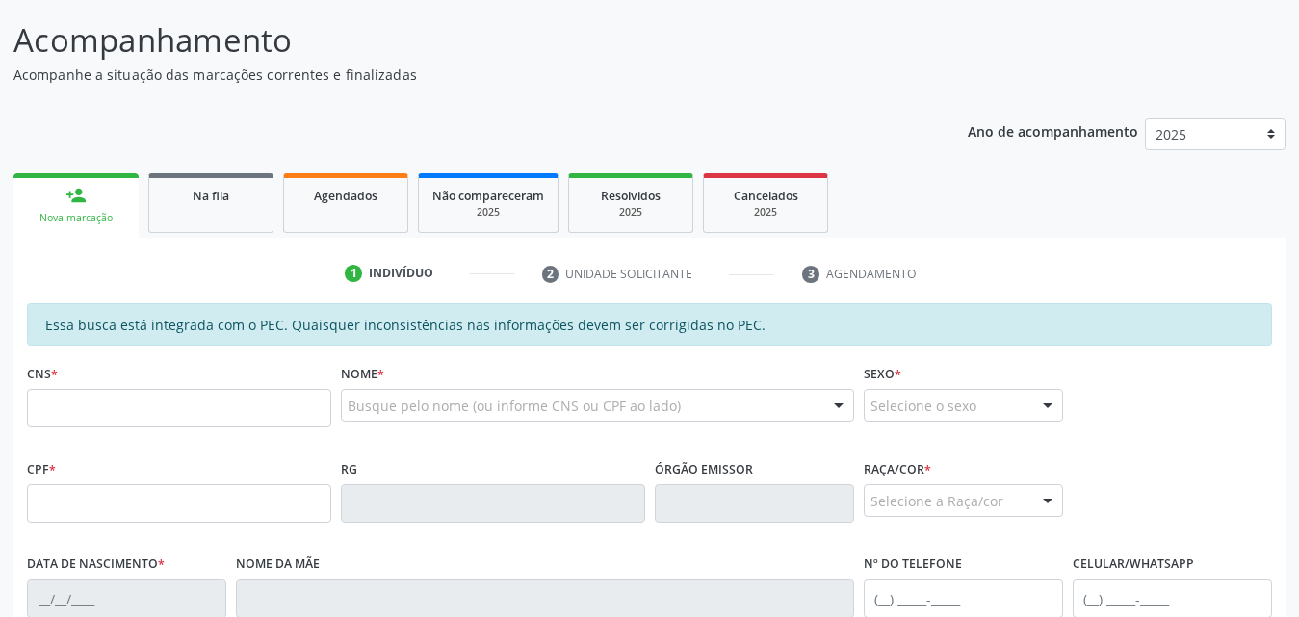
scroll to position [238, 0]
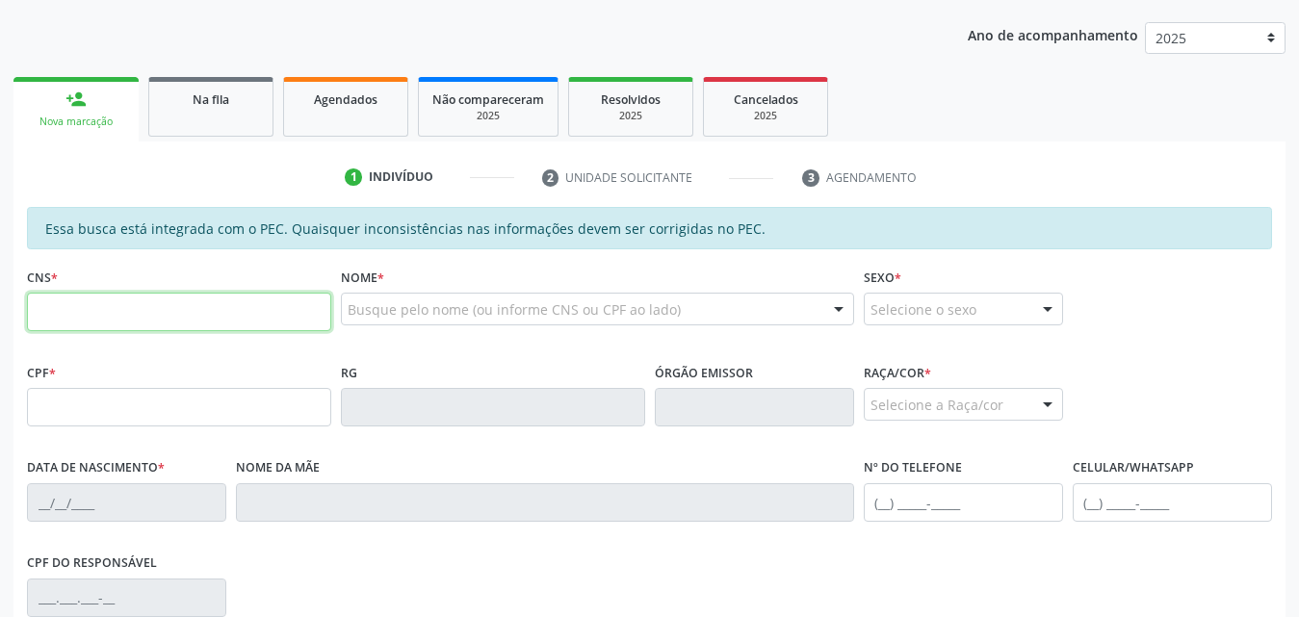
click at [156, 323] on input "text" at bounding box center [179, 312] width 304 height 39
type input "708 7091 2854 7792"
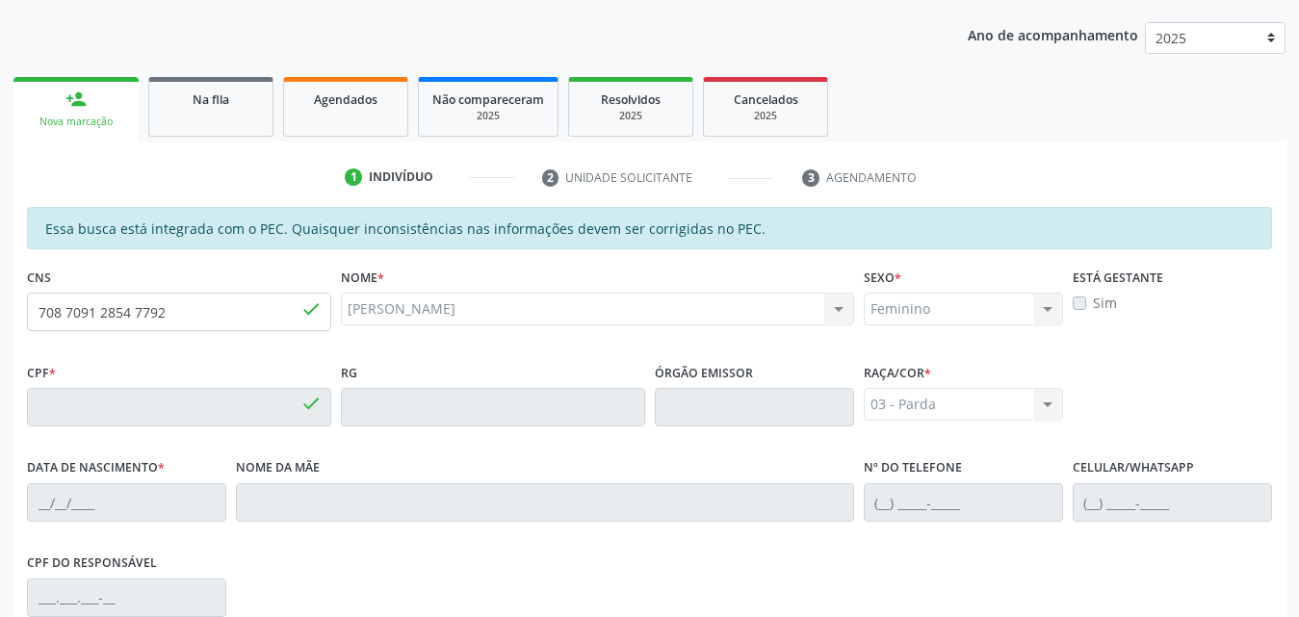
type input "469.544.654-53"
type input "22/11/1966"
type input "Marlene Rocha de Aragao"
type input "(82) 99601-1202"
type input "S/N"
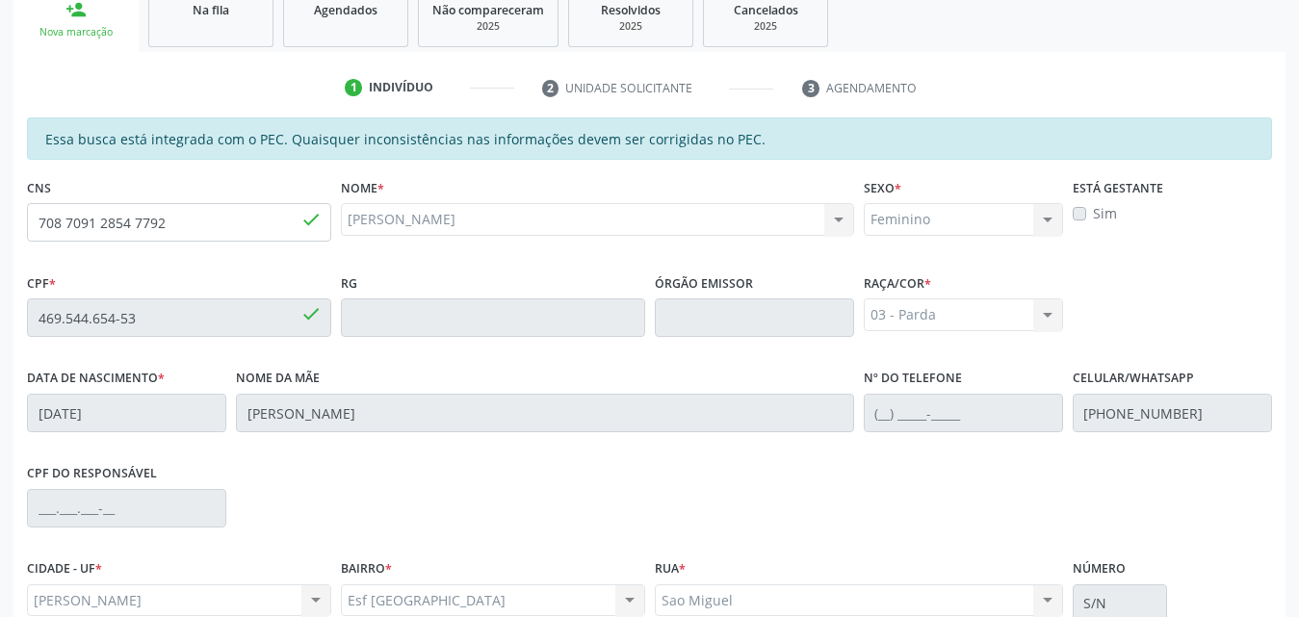
scroll to position [509, 0]
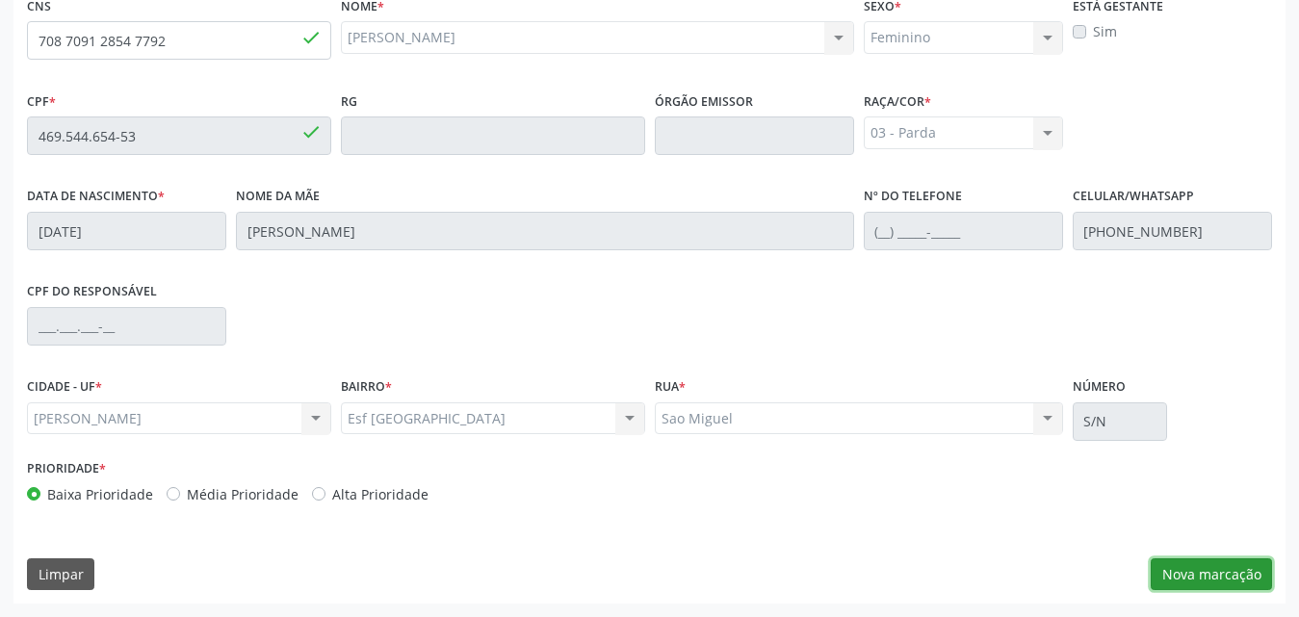
click at [1234, 572] on button "Nova marcação" at bounding box center [1211, 574] width 121 height 33
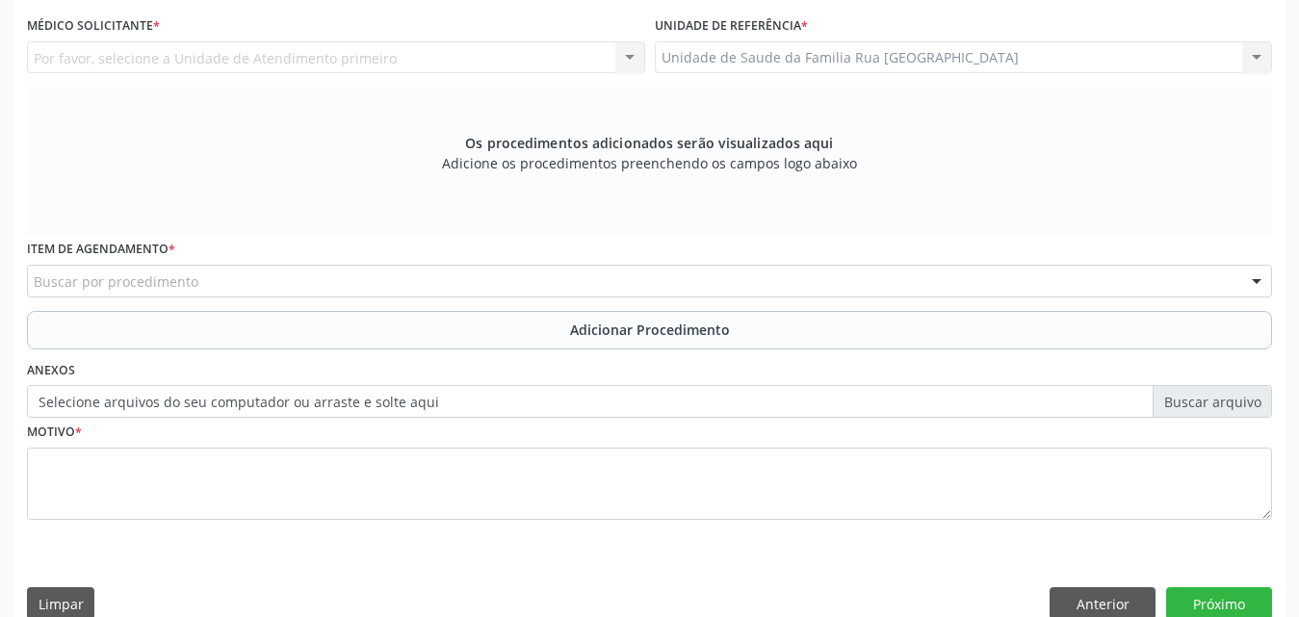
scroll to position [221, 0]
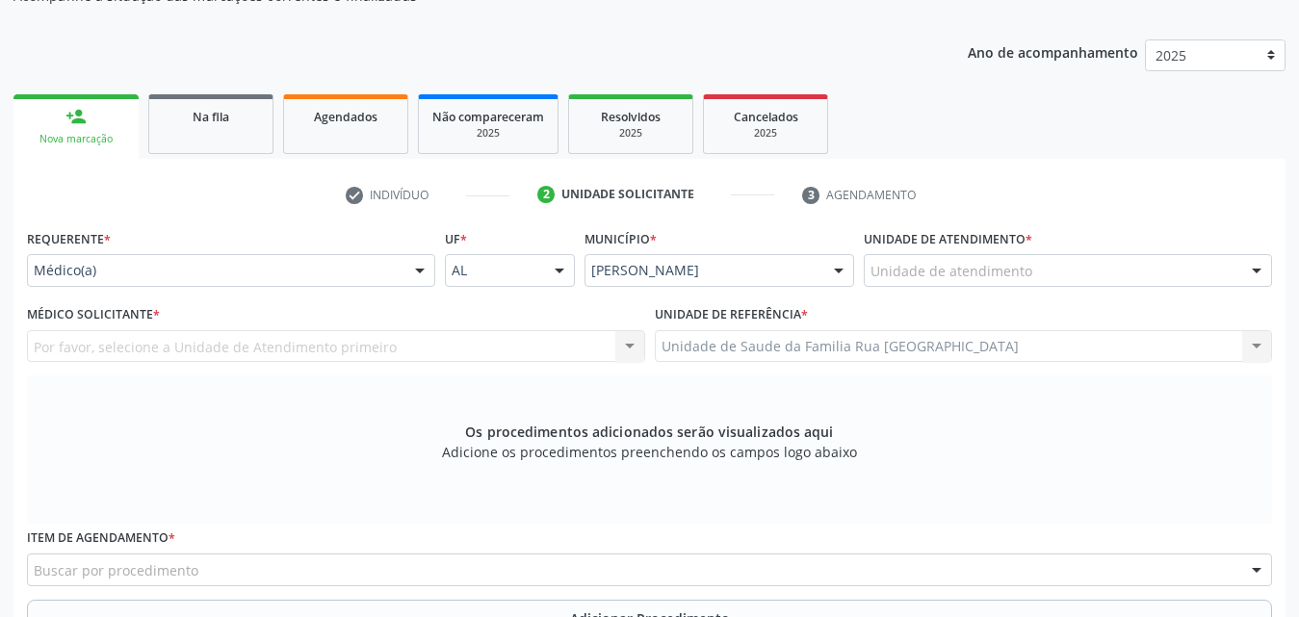
click at [426, 273] on div at bounding box center [419, 271] width 29 height 33
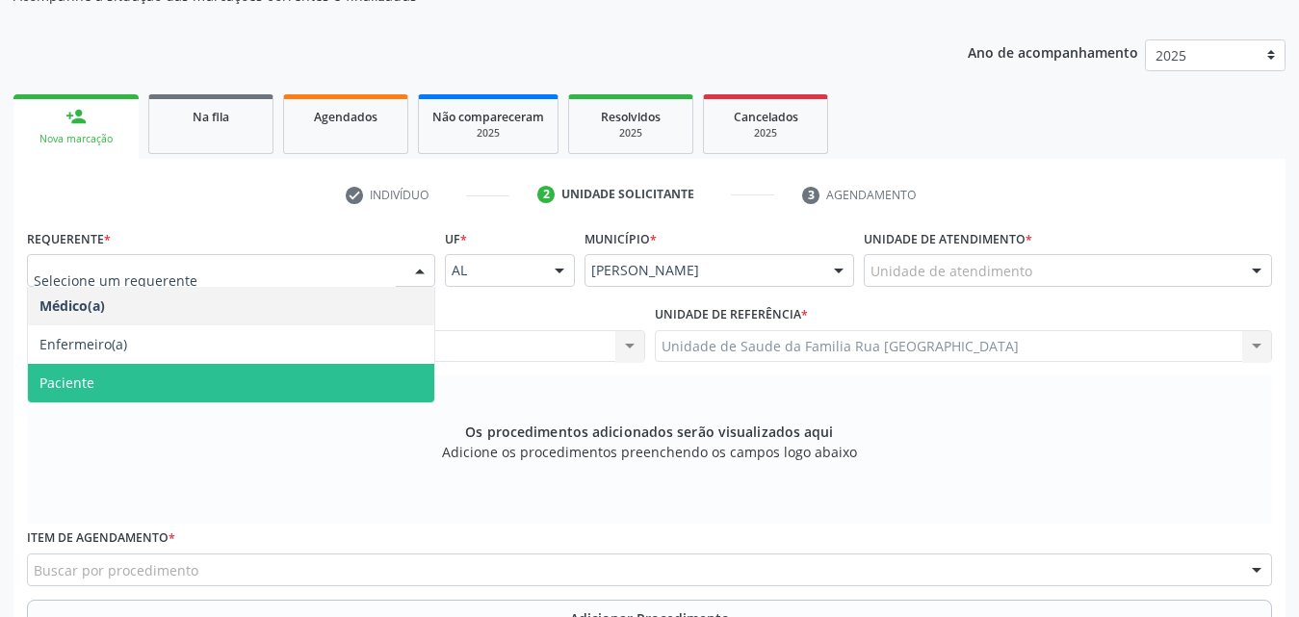
click at [242, 373] on span "Paciente" at bounding box center [231, 383] width 406 height 39
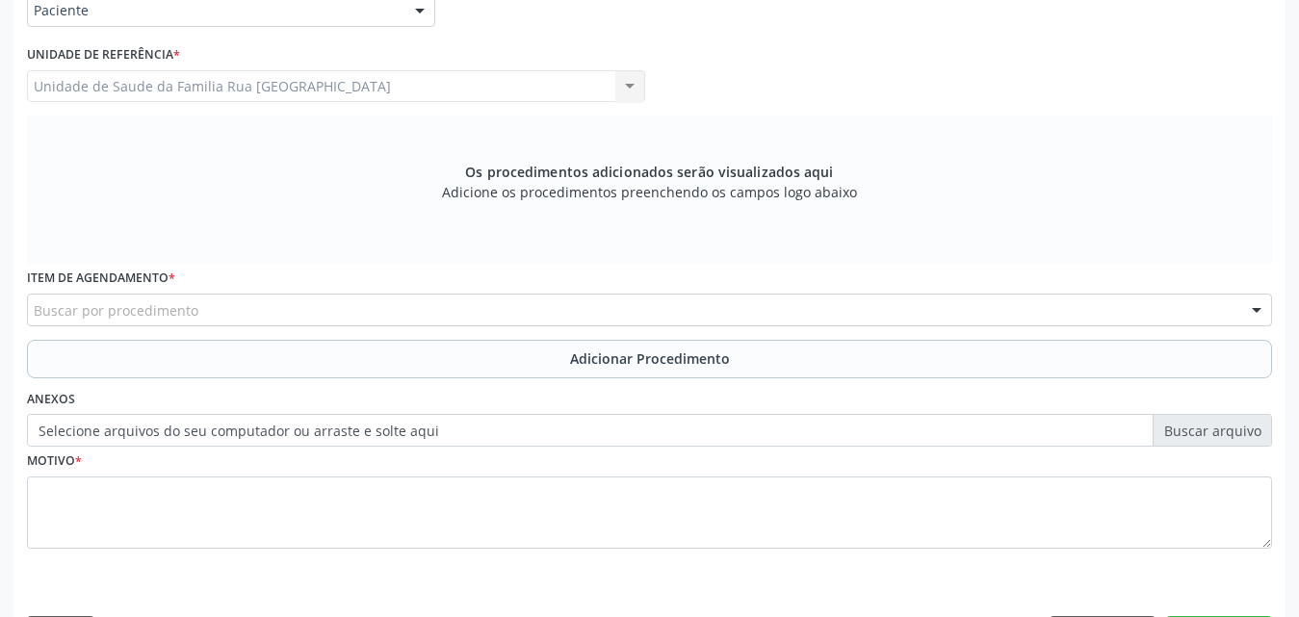
scroll to position [509, 0]
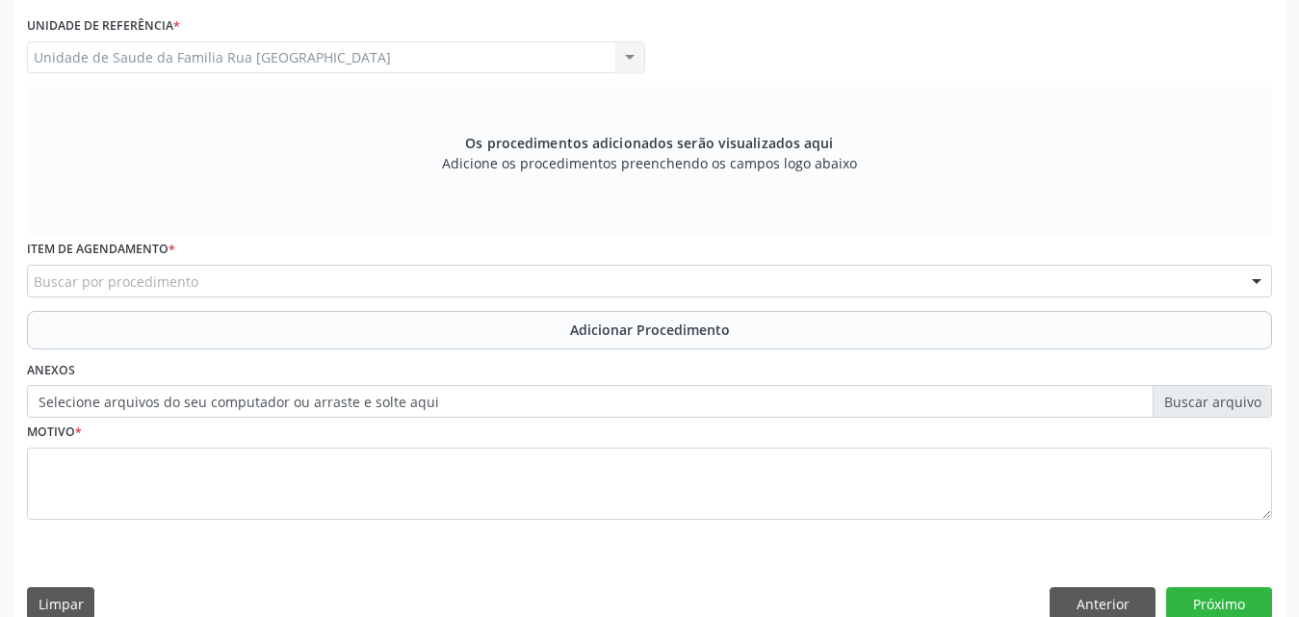
click at [354, 288] on div "Buscar por procedimento" at bounding box center [649, 281] width 1245 height 33
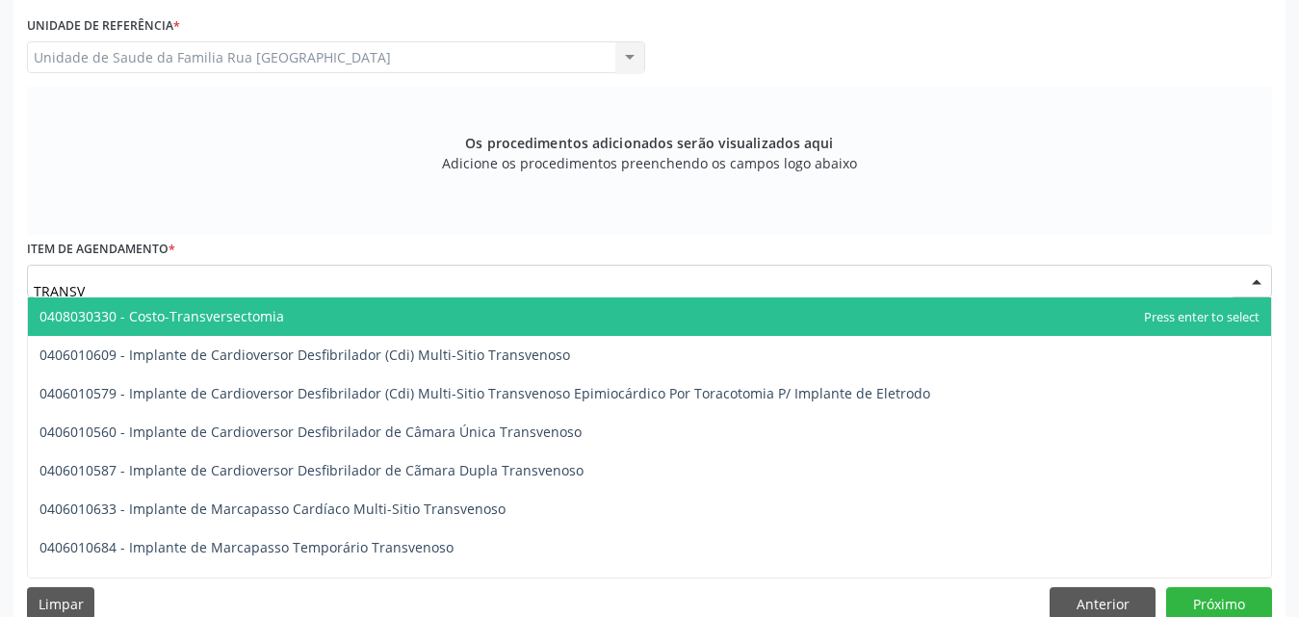
type input "TRANSVA"
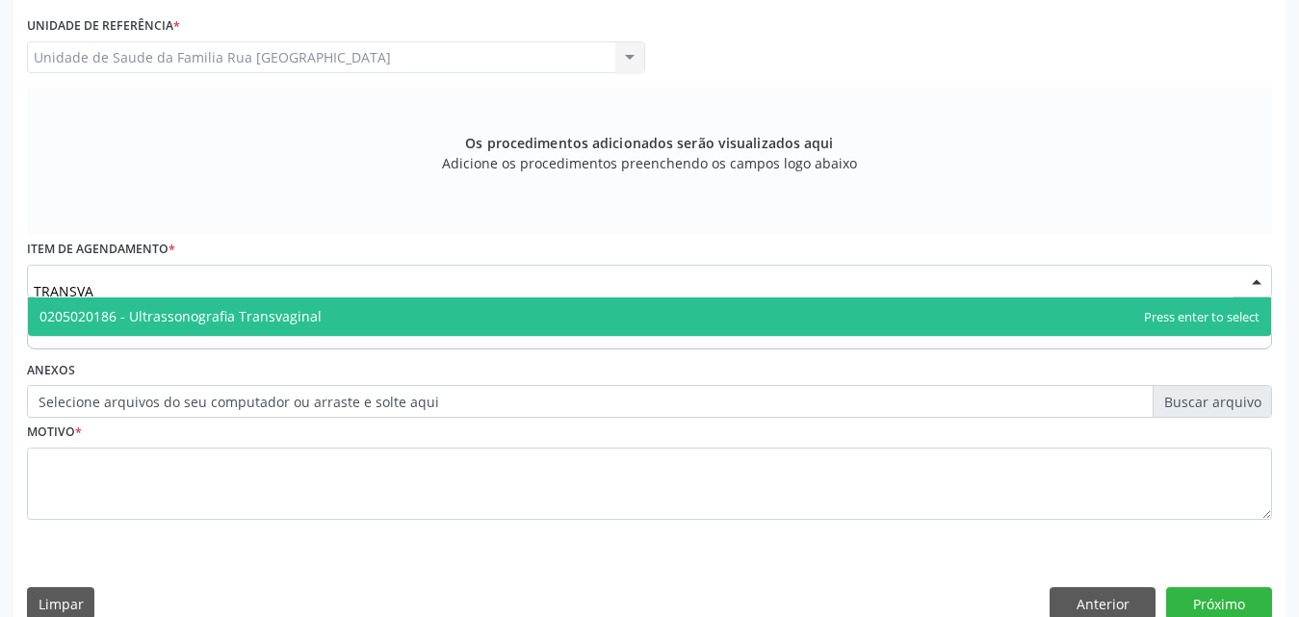
click at [234, 329] on span "0205020186 - Ultrassonografia Transvaginal" at bounding box center [649, 317] width 1243 height 39
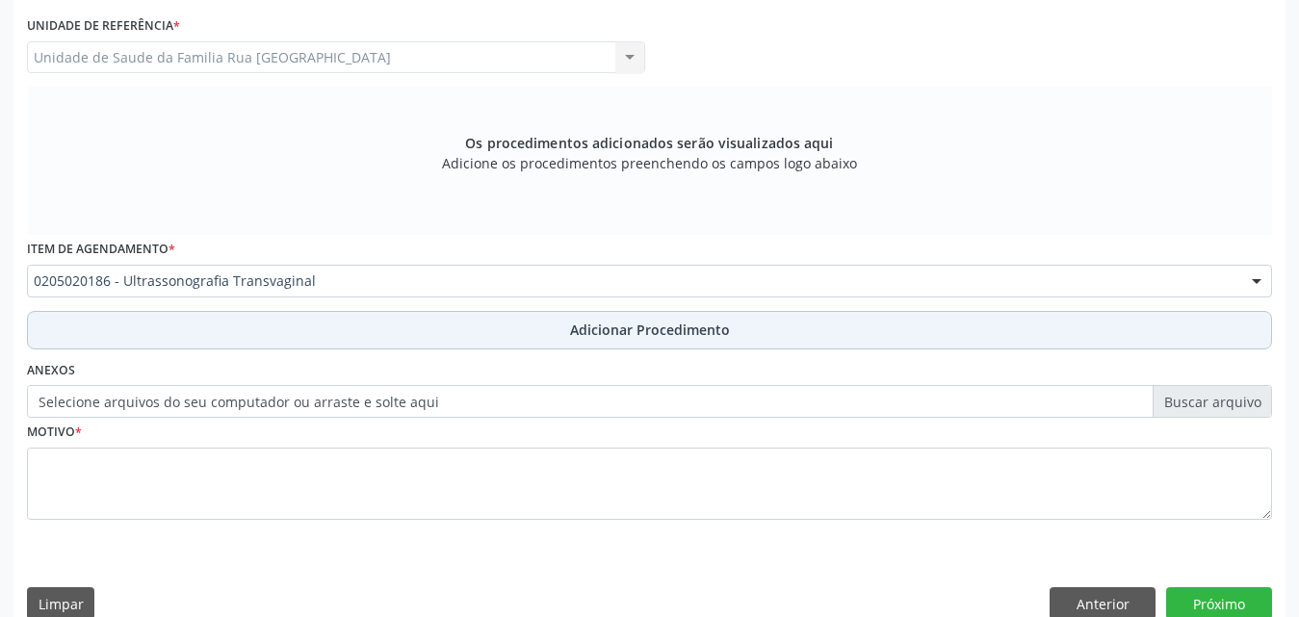
click at [626, 327] on span "Adicionar Procedimento" at bounding box center [650, 330] width 160 height 20
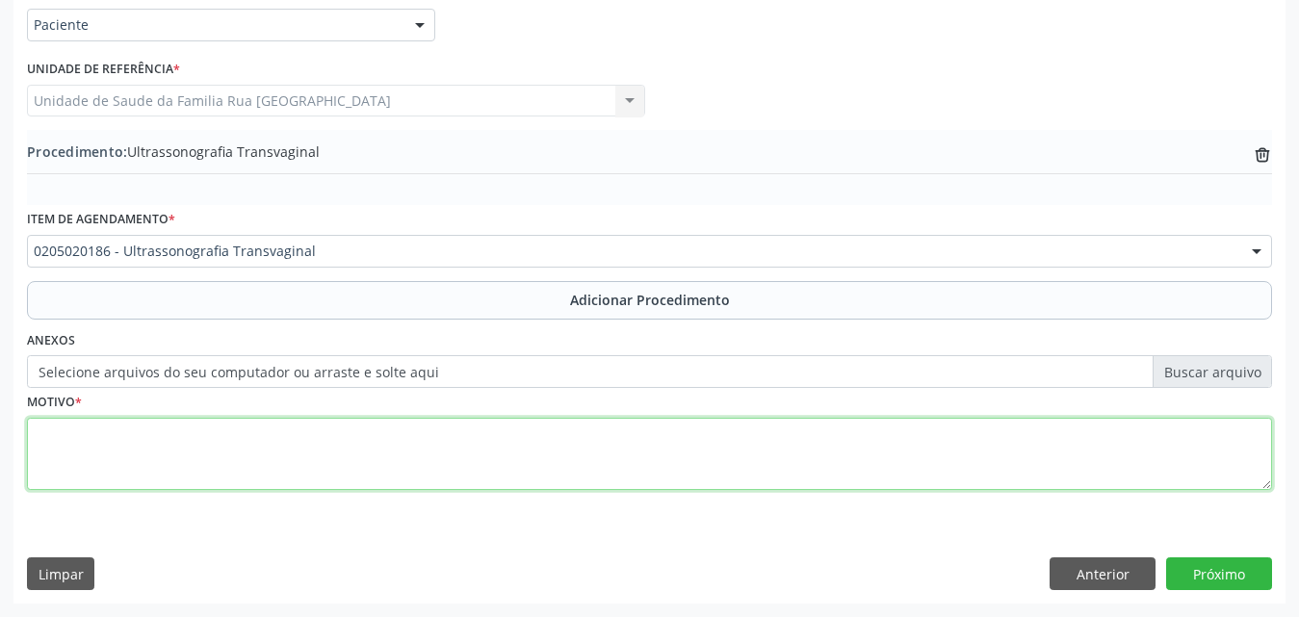
click at [238, 439] on textarea at bounding box center [649, 454] width 1245 height 73
type textarea "AVALIACAO CLINICA"
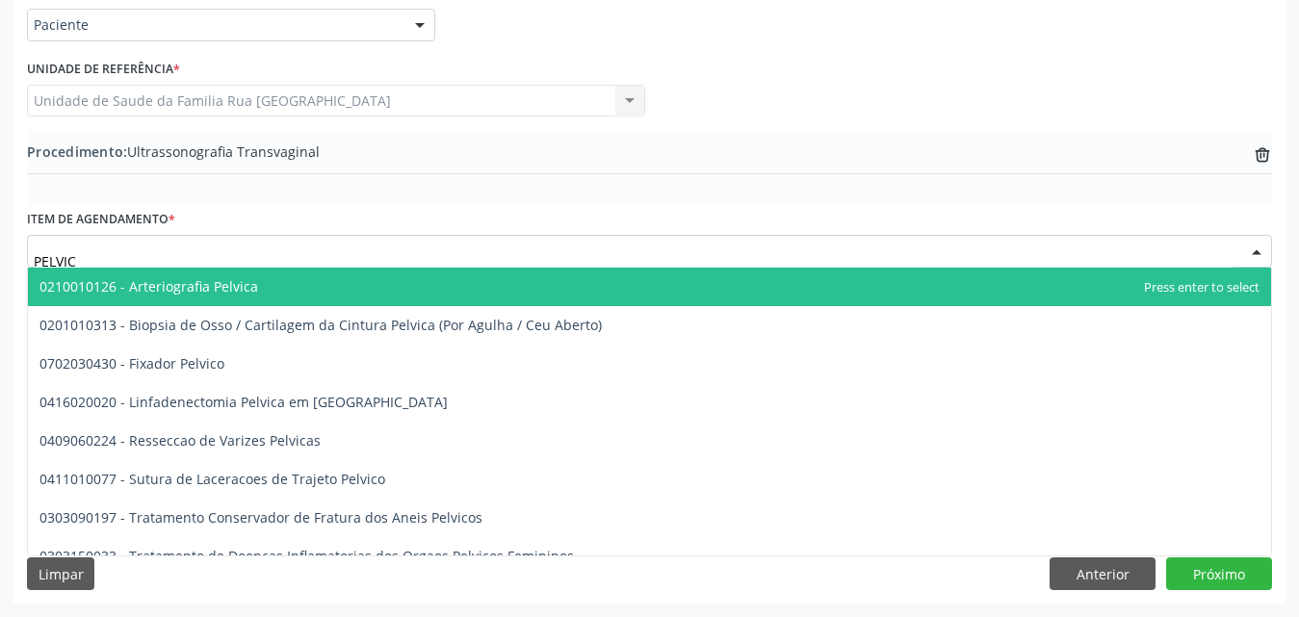
type input "PELVICA"
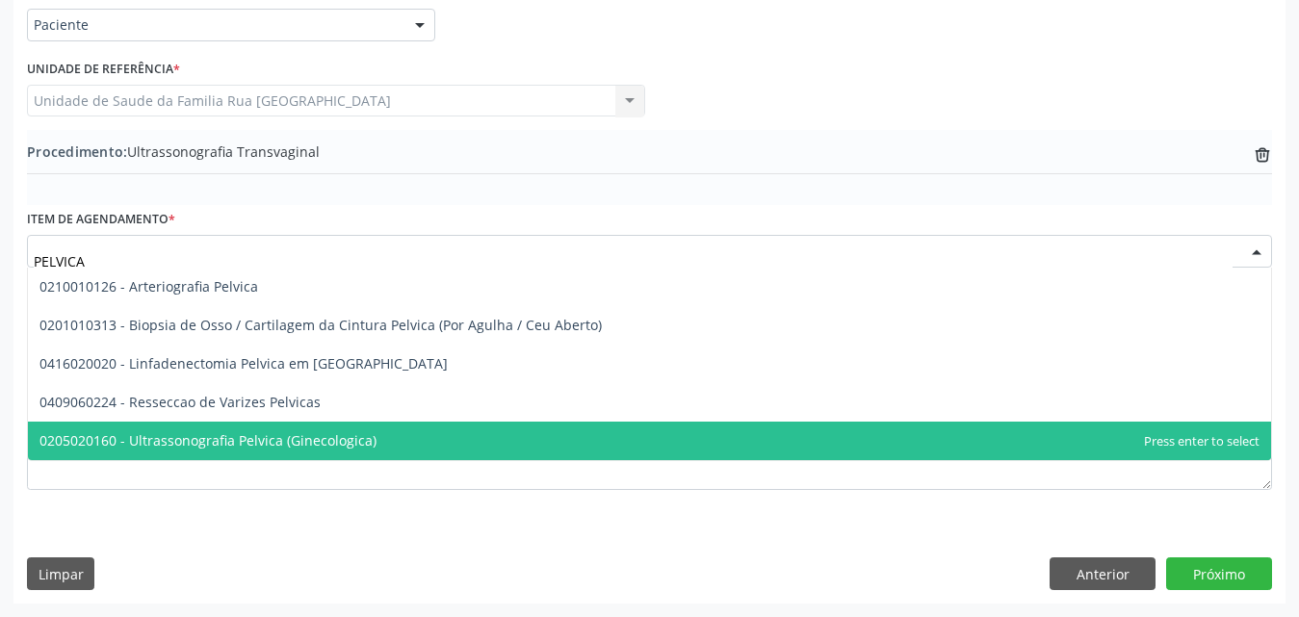
click at [289, 448] on span "0205020160 - Ultrassonografia Pelvica (Ginecologica)" at bounding box center [207, 440] width 337 height 18
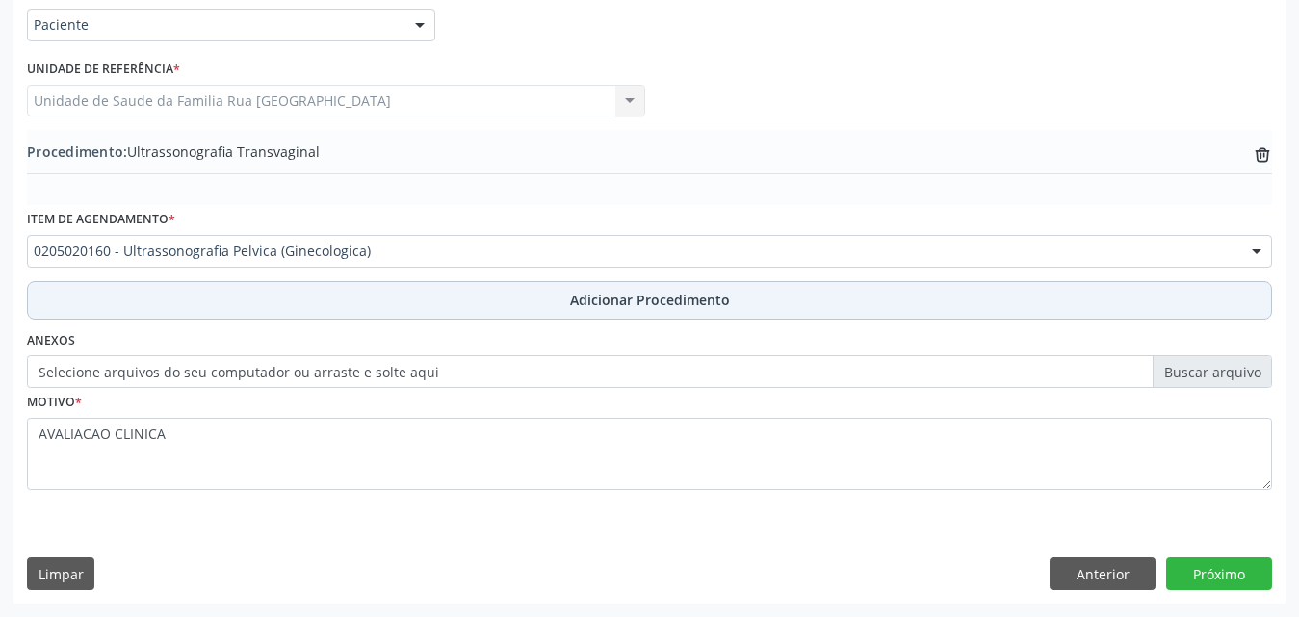
click at [638, 304] on span "Adicionar Procedimento" at bounding box center [650, 300] width 160 height 20
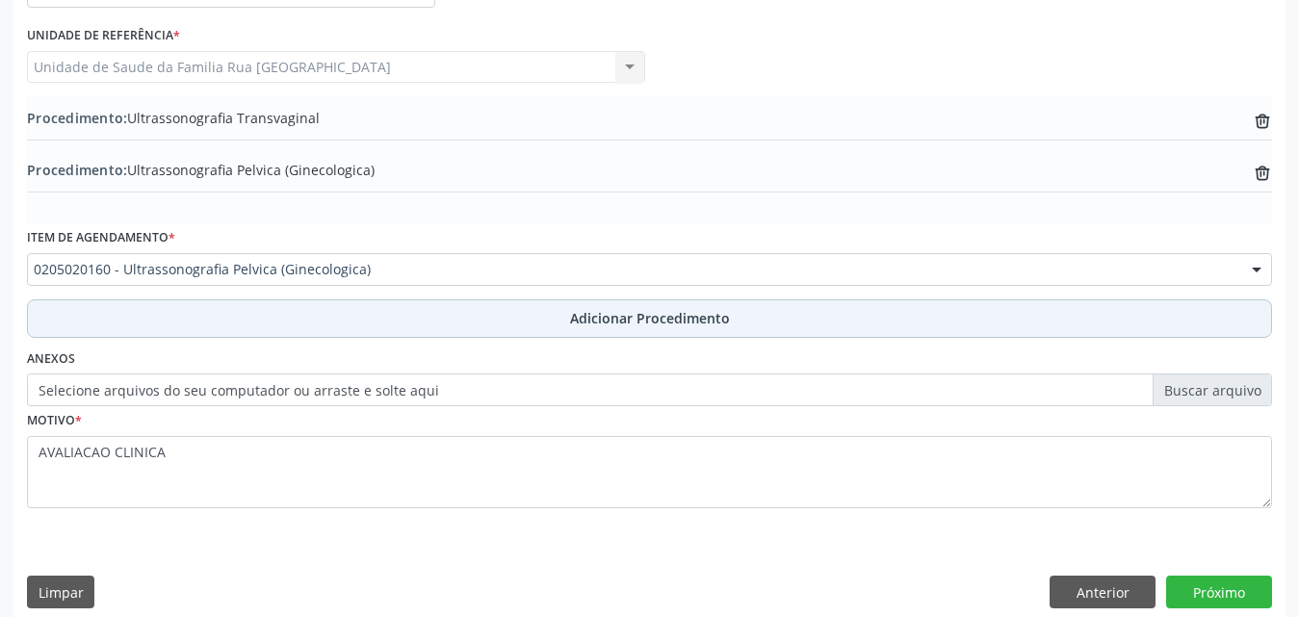
scroll to position [518, 0]
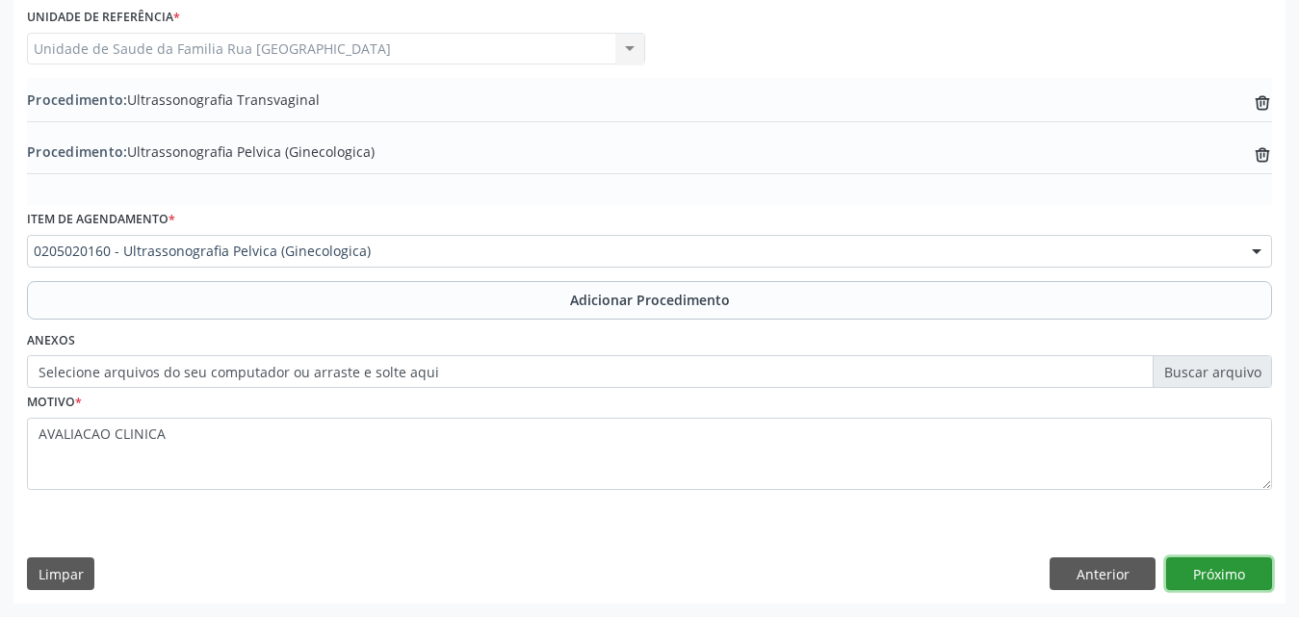
click at [1233, 575] on button "Próximo" at bounding box center [1219, 574] width 106 height 33
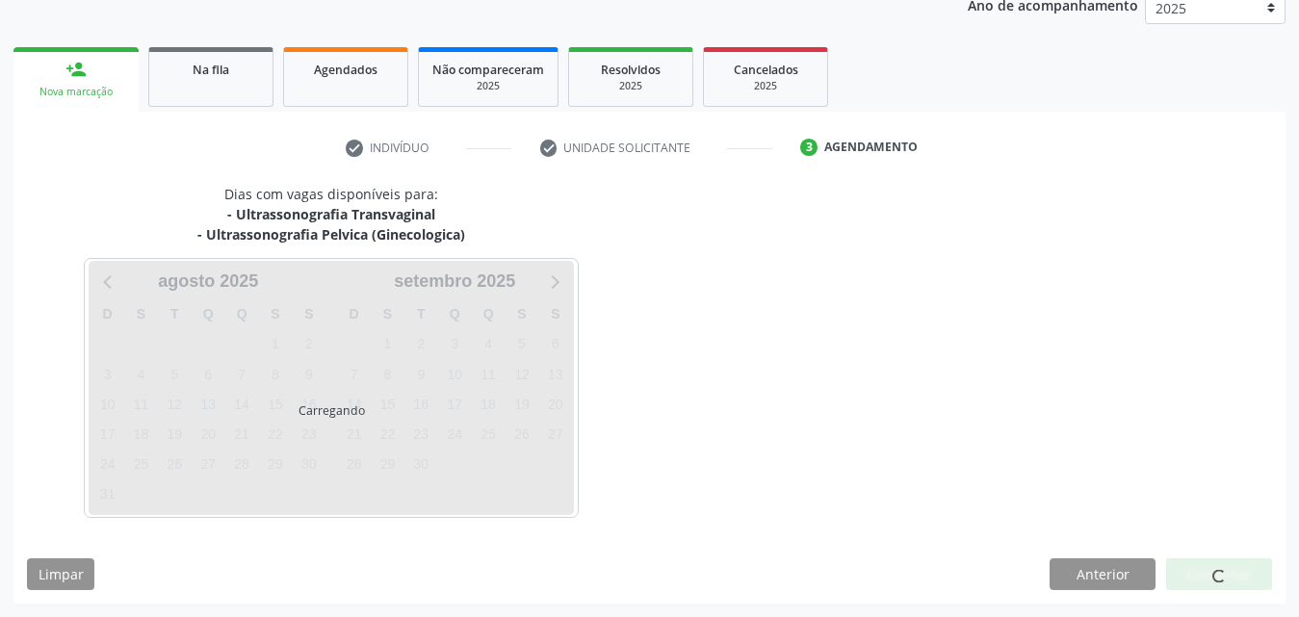
scroll to position [324, 0]
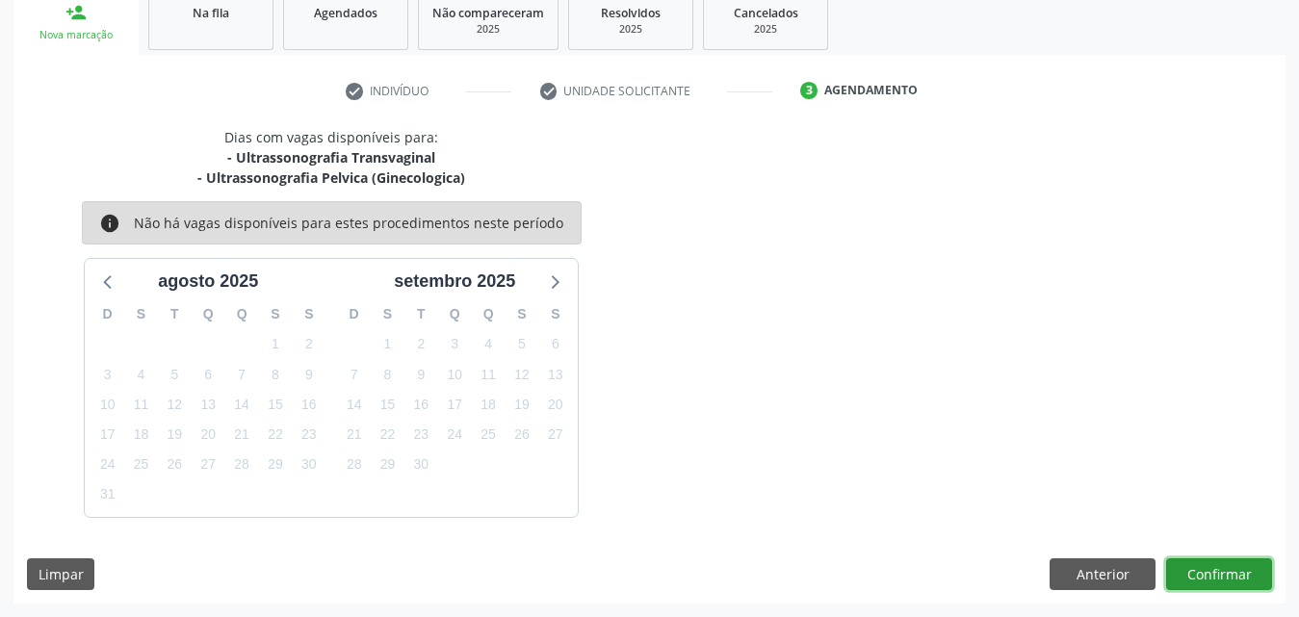
click at [1220, 577] on button "Confirmar" at bounding box center [1219, 574] width 106 height 33
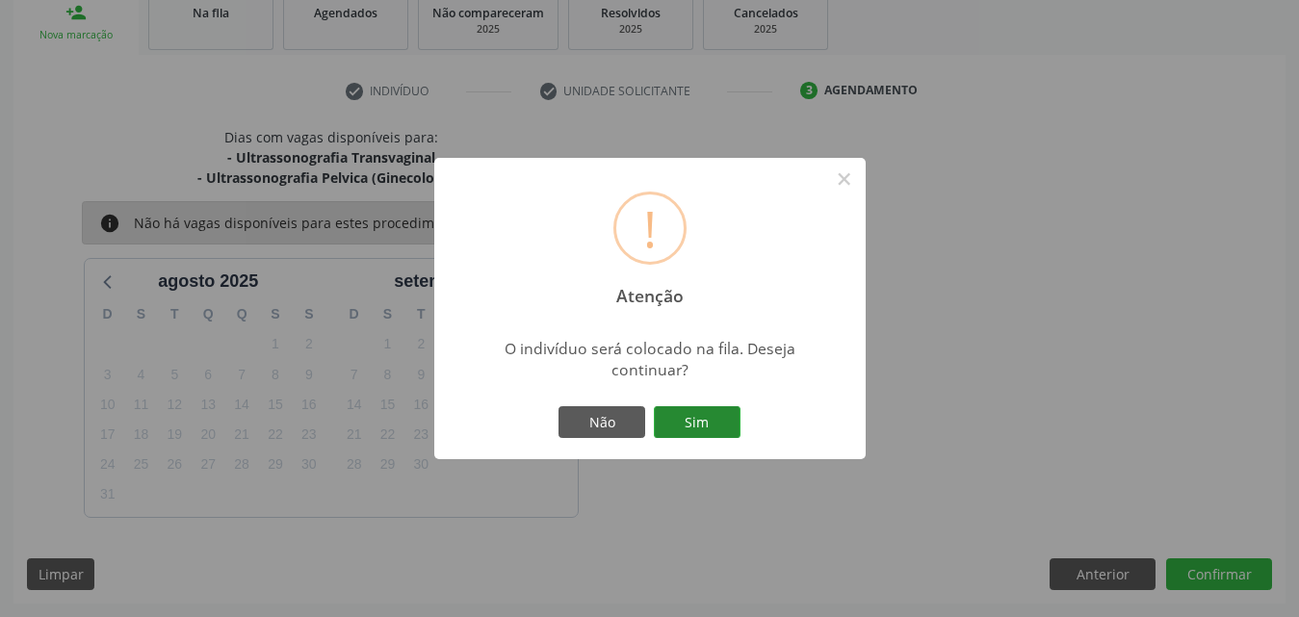
click at [697, 423] on button "Sim" at bounding box center [697, 422] width 87 height 33
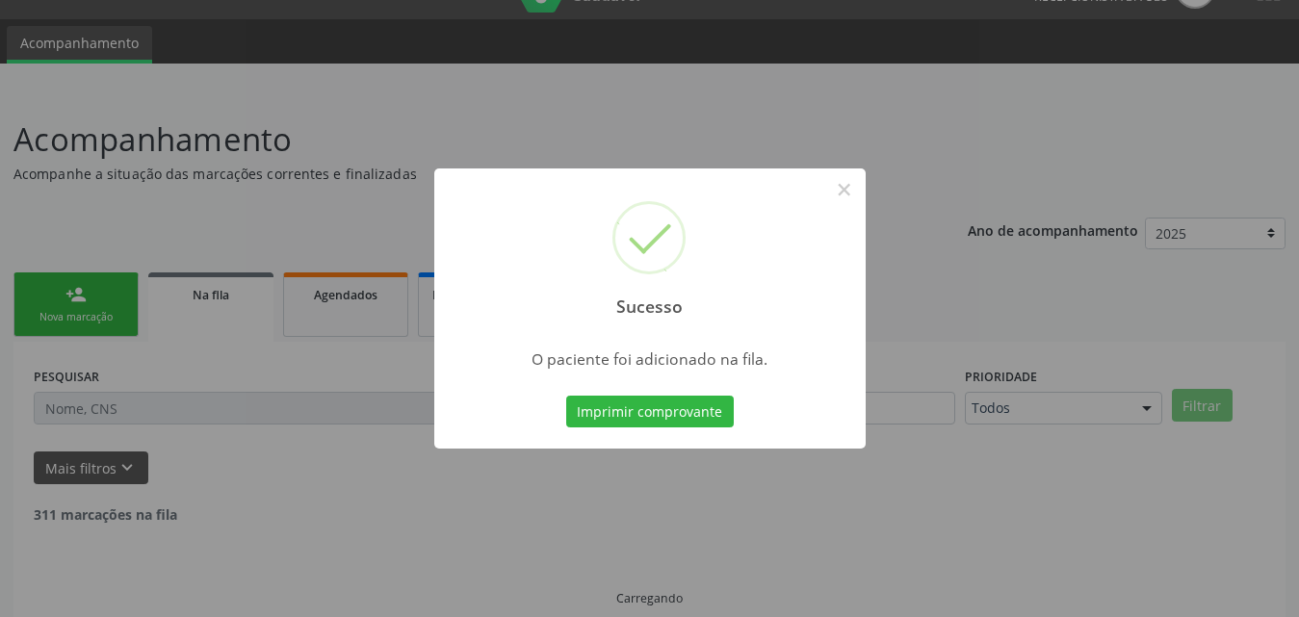
scroll to position [65, 0]
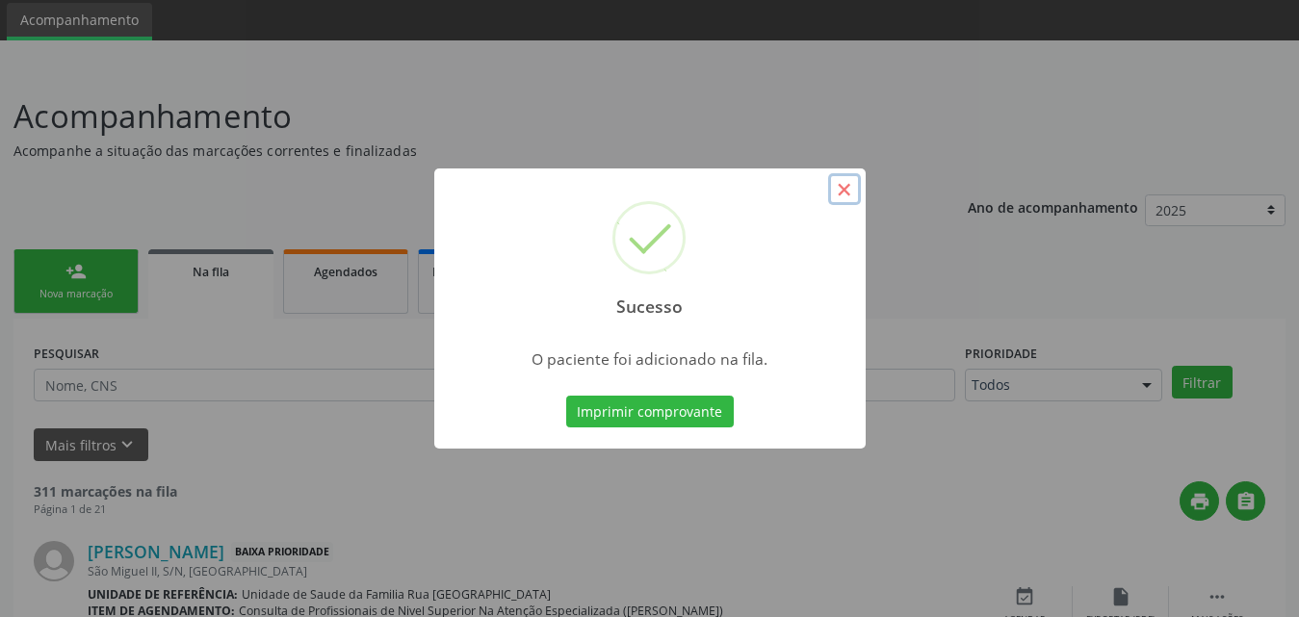
click at [842, 188] on button "×" at bounding box center [844, 189] width 33 height 33
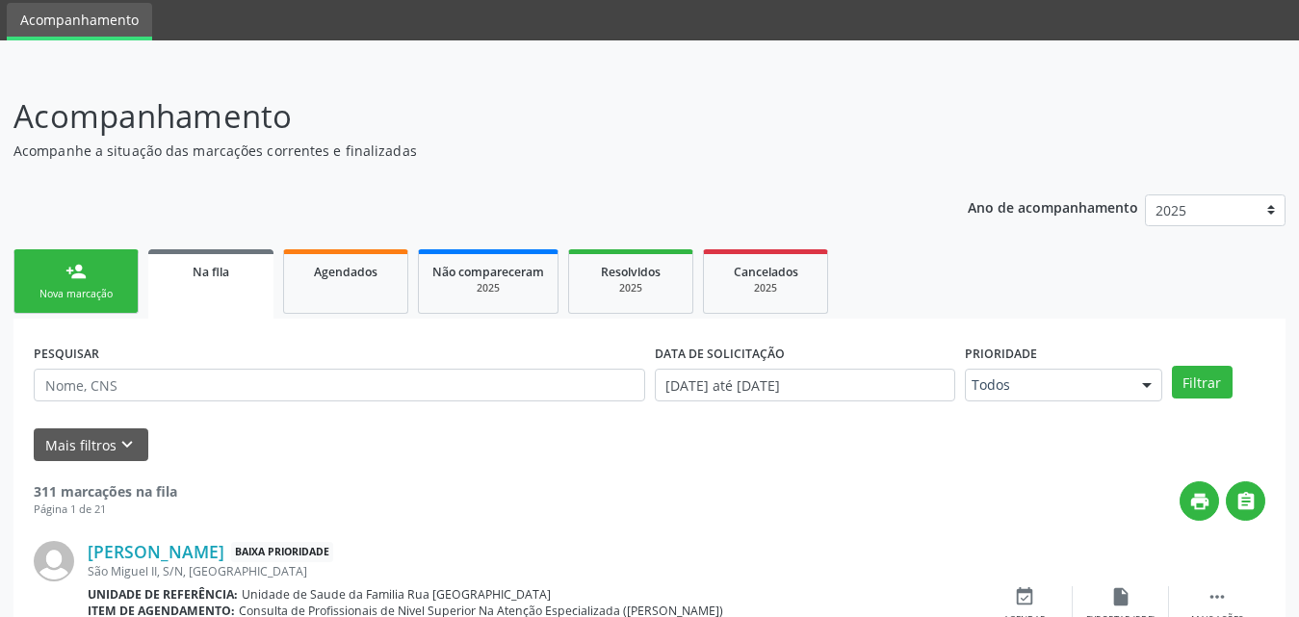
click at [64, 272] on link "person_add Nova marcação" at bounding box center [75, 281] width 125 height 65
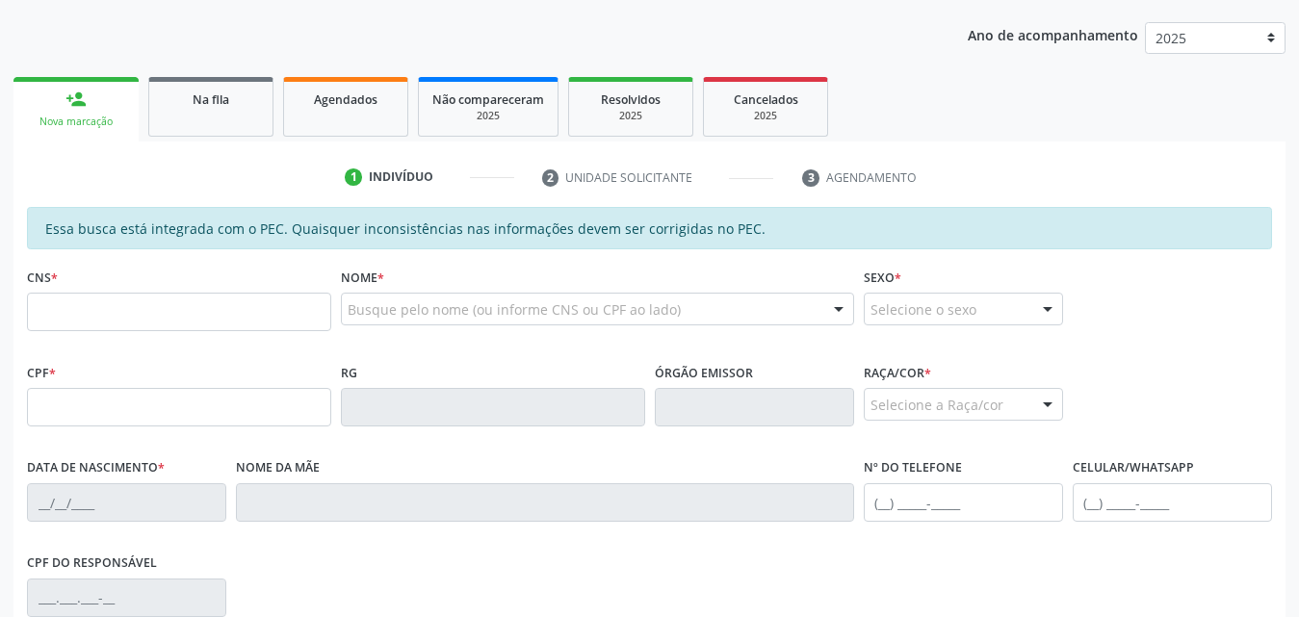
scroll to position [354, 0]
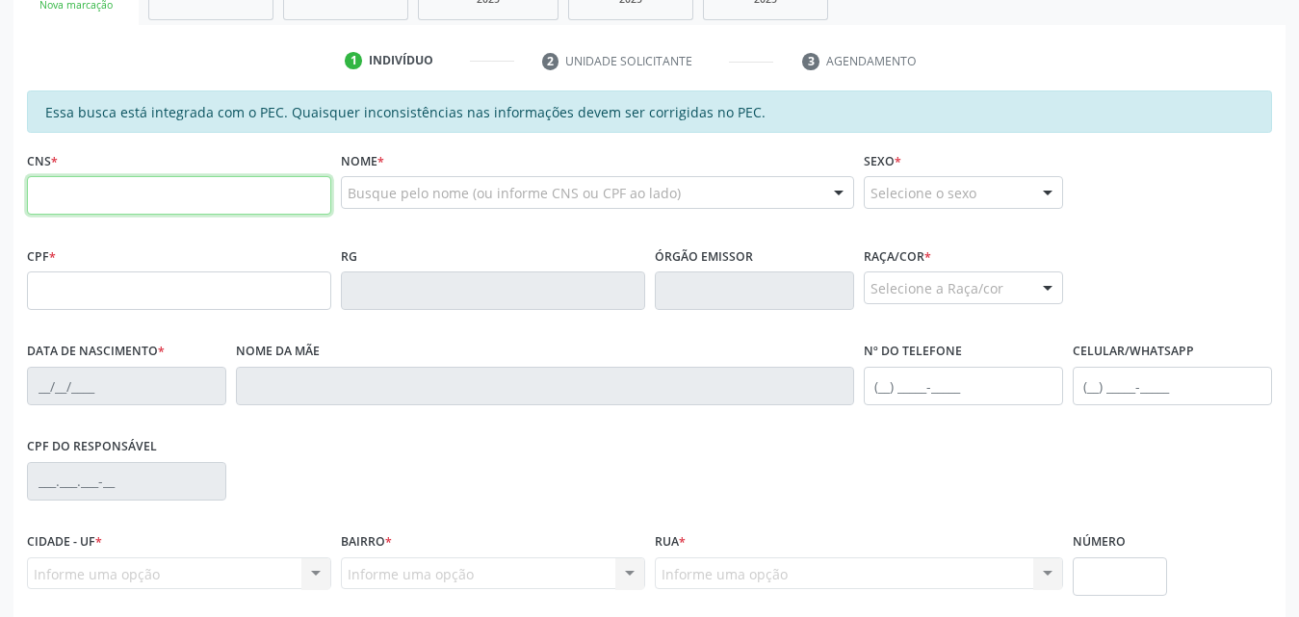
drag, startPoint x: 213, startPoint y: 194, endPoint x: 529, endPoint y: 171, distance: 316.6
click at [213, 194] on input "text" at bounding box center [179, 195] width 304 height 39
type input "702 0098 1815 3589"
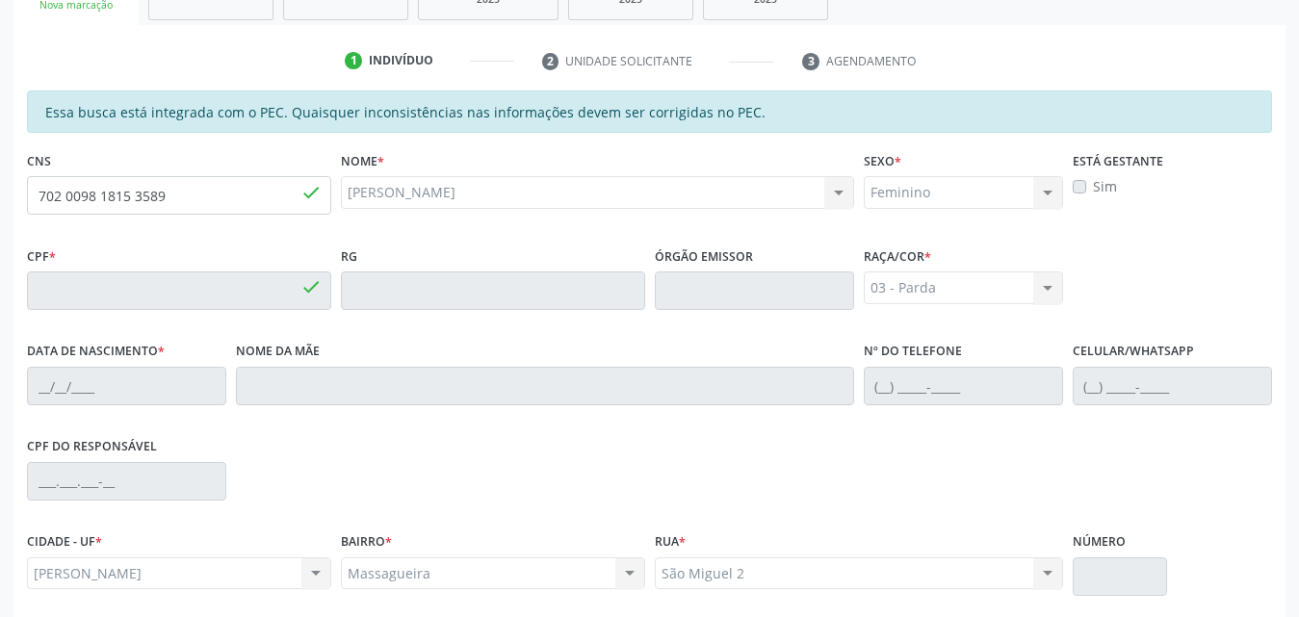
type input "662.604.004-97"
type input "29/09/1969"
type input "Marileide de Rocha dos Santos"
type input "(82) 99165-0072"
type input "94"
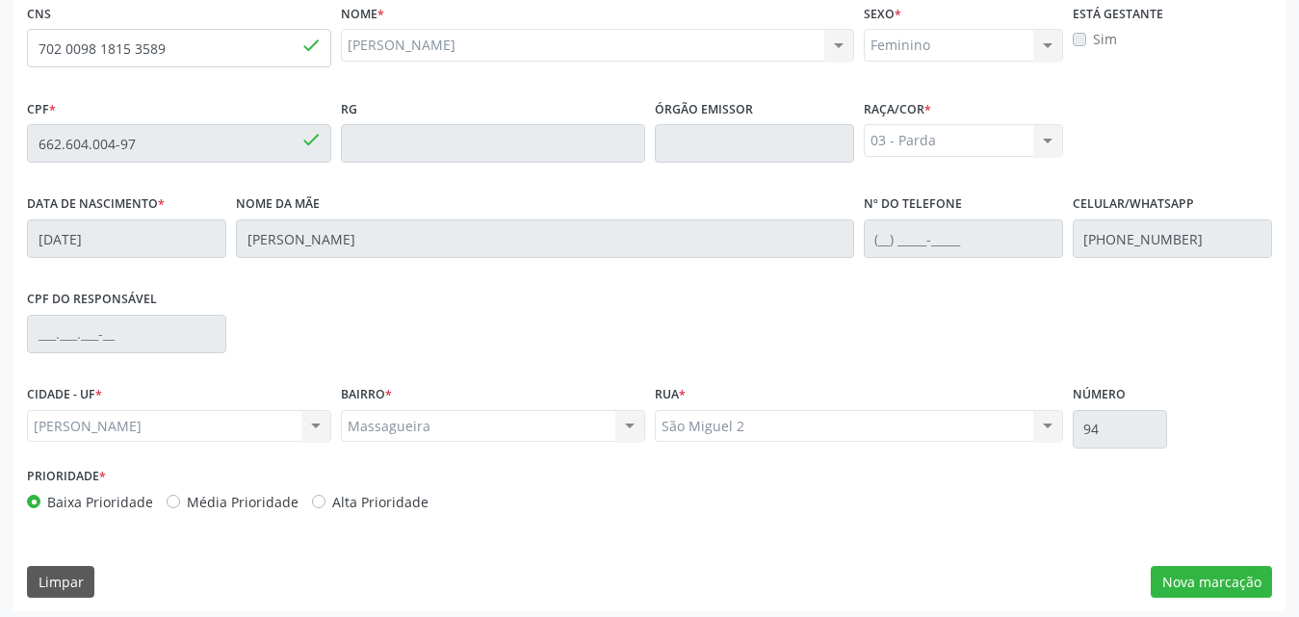
scroll to position [509, 0]
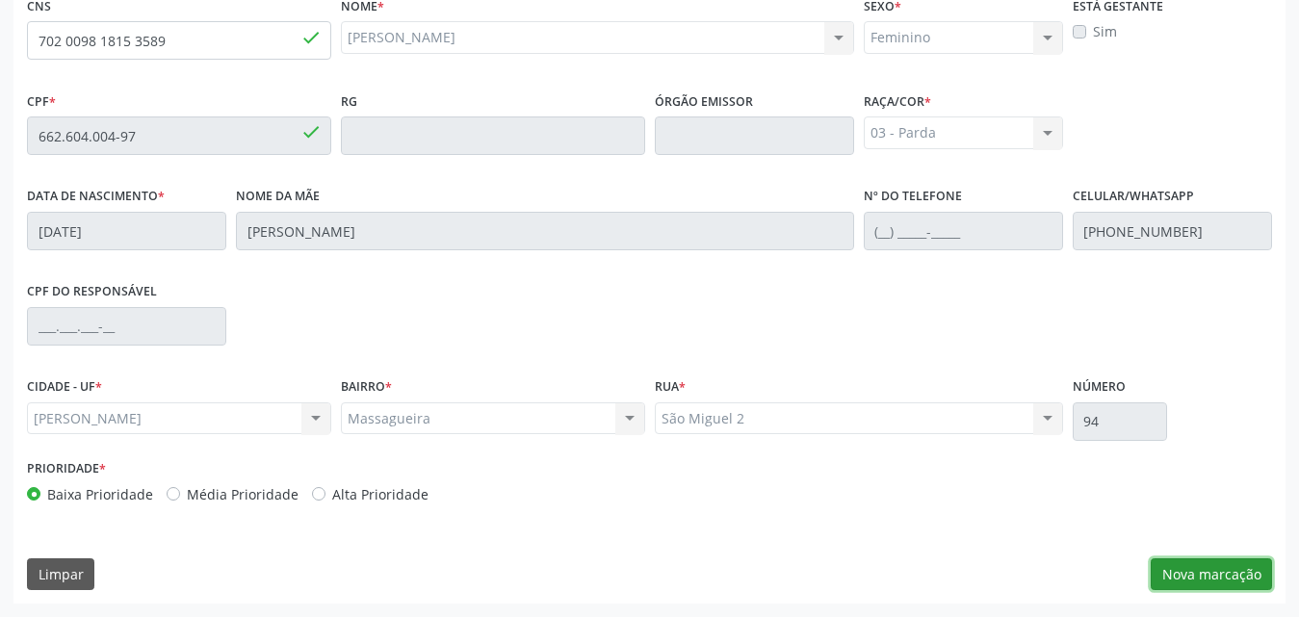
click at [1216, 572] on button "Nova marcação" at bounding box center [1211, 574] width 121 height 33
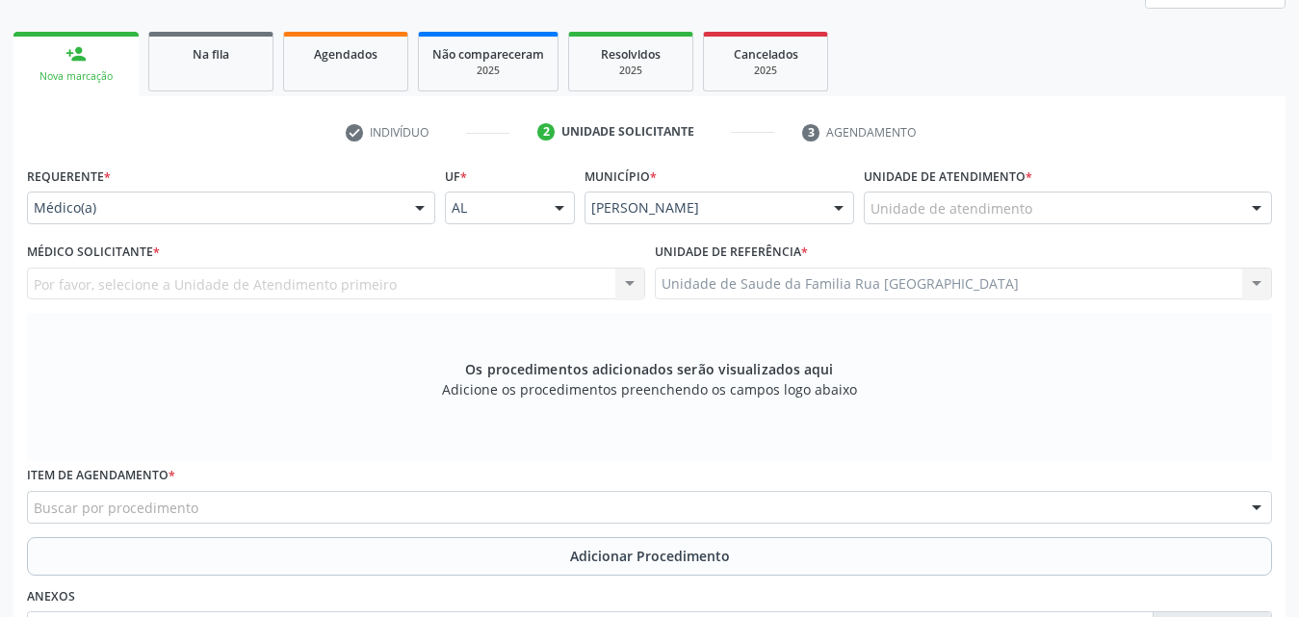
scroll to position [317, 0]
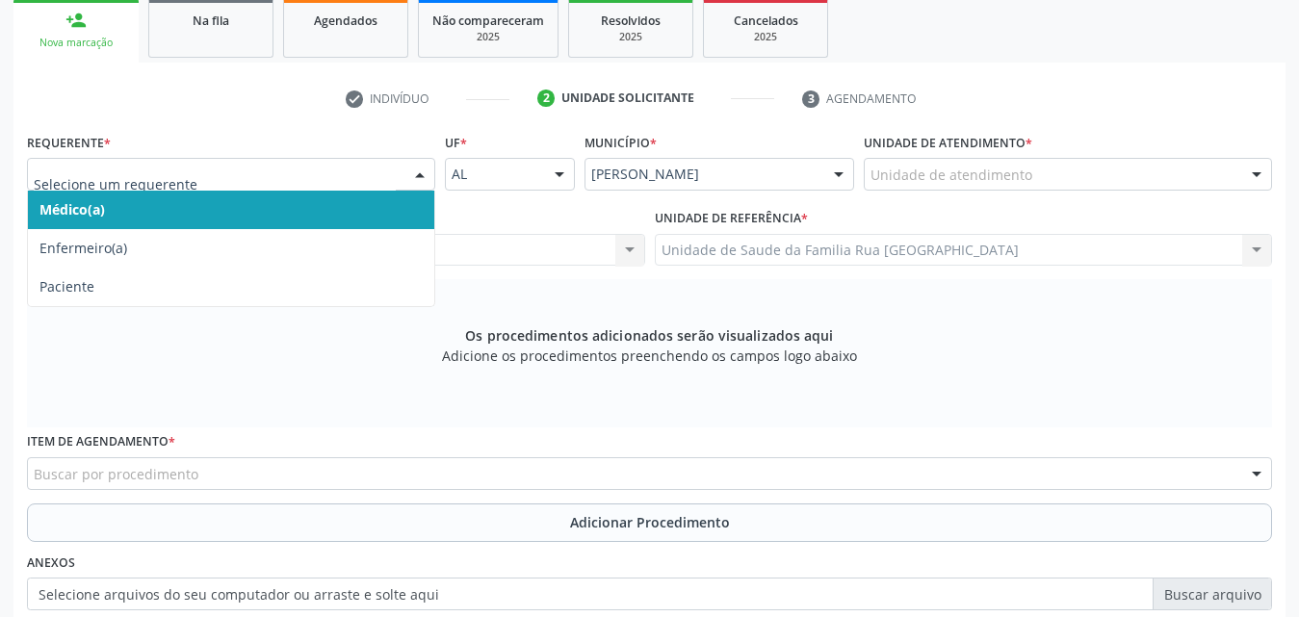
click at [424, 176] on div at bounding box center [419, 175] width 29 height 33
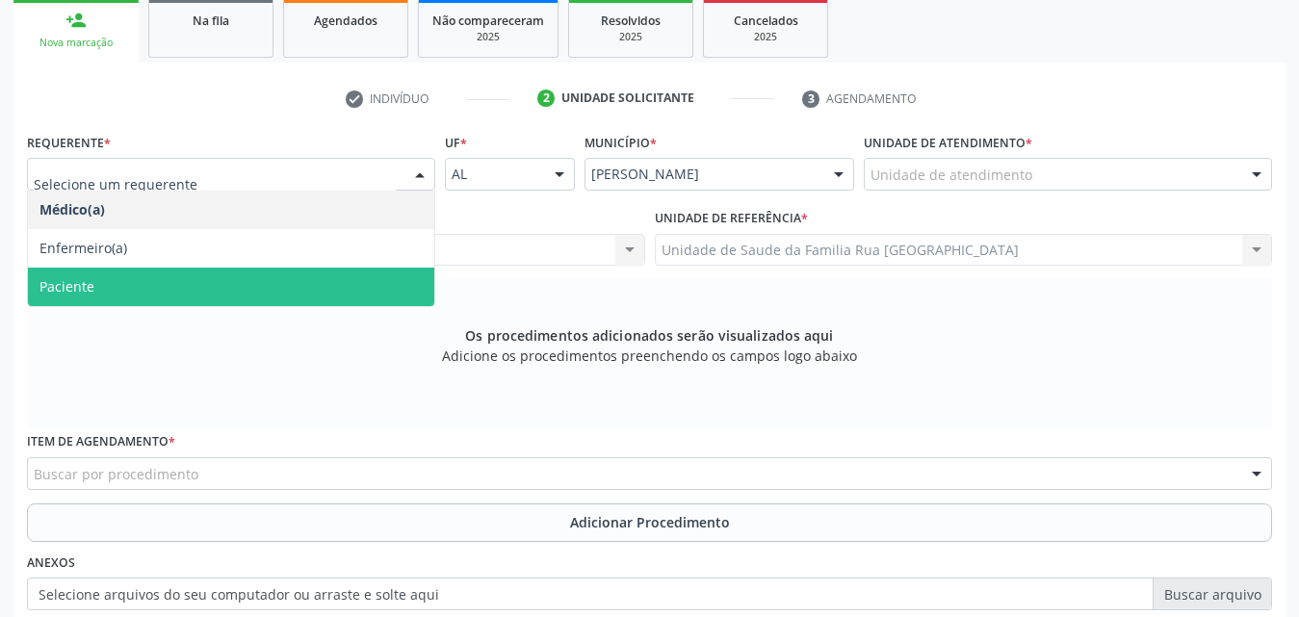
click at [145, 280] on span "Paciente" at bounding box center [231, 287] width 406 height 39
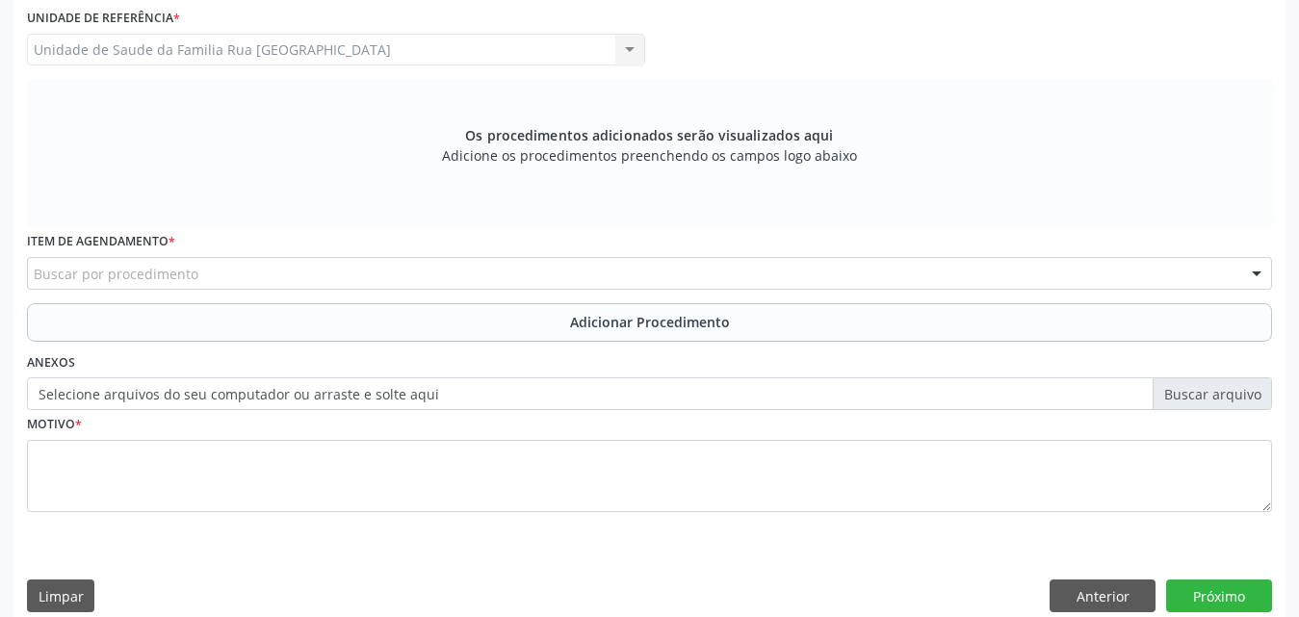
scroll to position [539, 0]
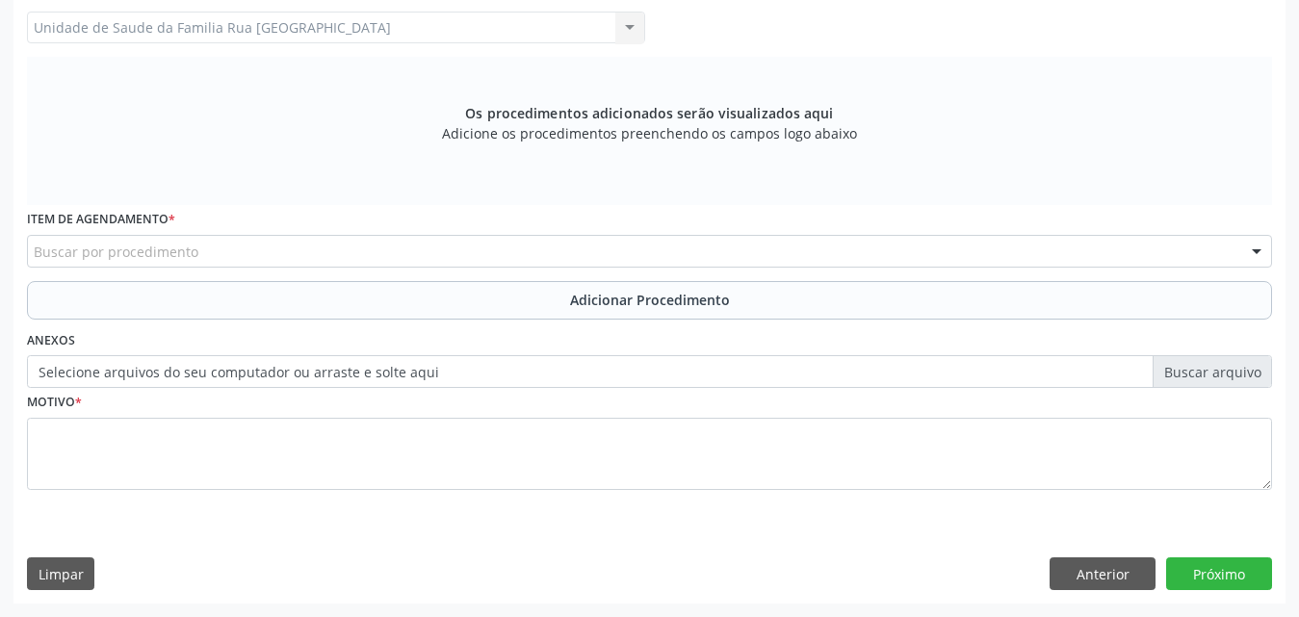
click at [455, 255] on div "Buscar por procedimento" at bounding box center [649, 251] width 1245 height 33
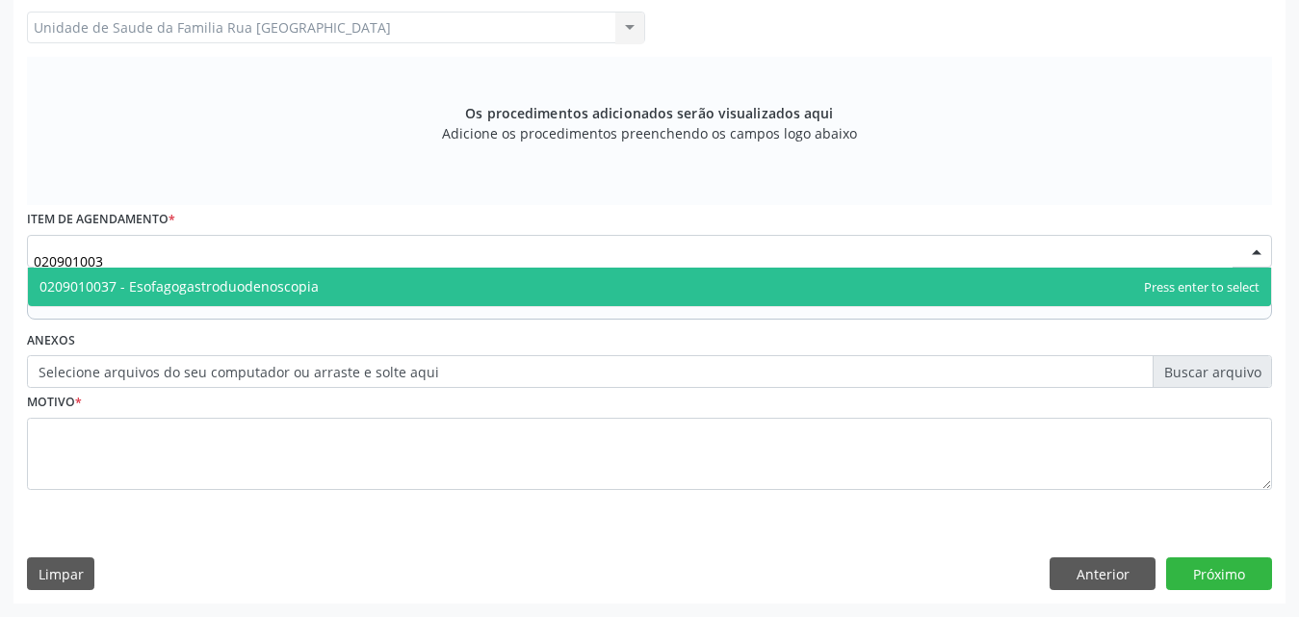
type input "0209010037"
click at [271, 286] on span "0209010037 - Esofagogastroduodenoscopia" at bounding box center [178, 286] width 279 height 18
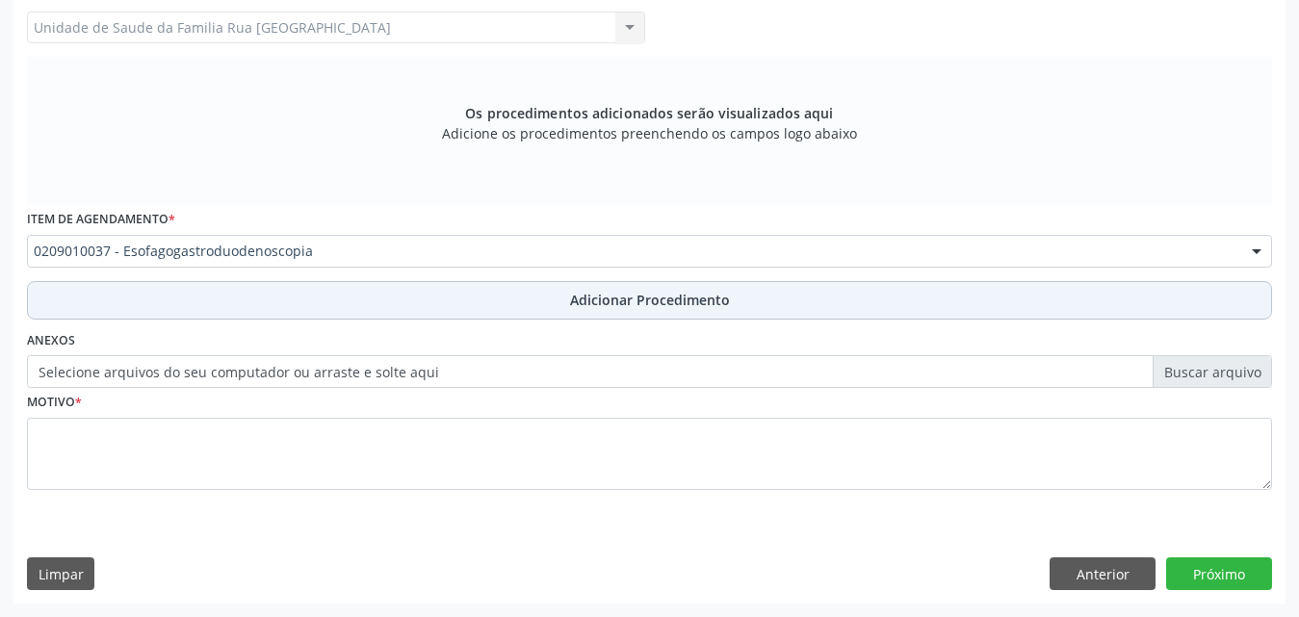
click at [609, 300] on span "Adicionar Procedimento" at bounding box center [650, 300] width 160 height 20
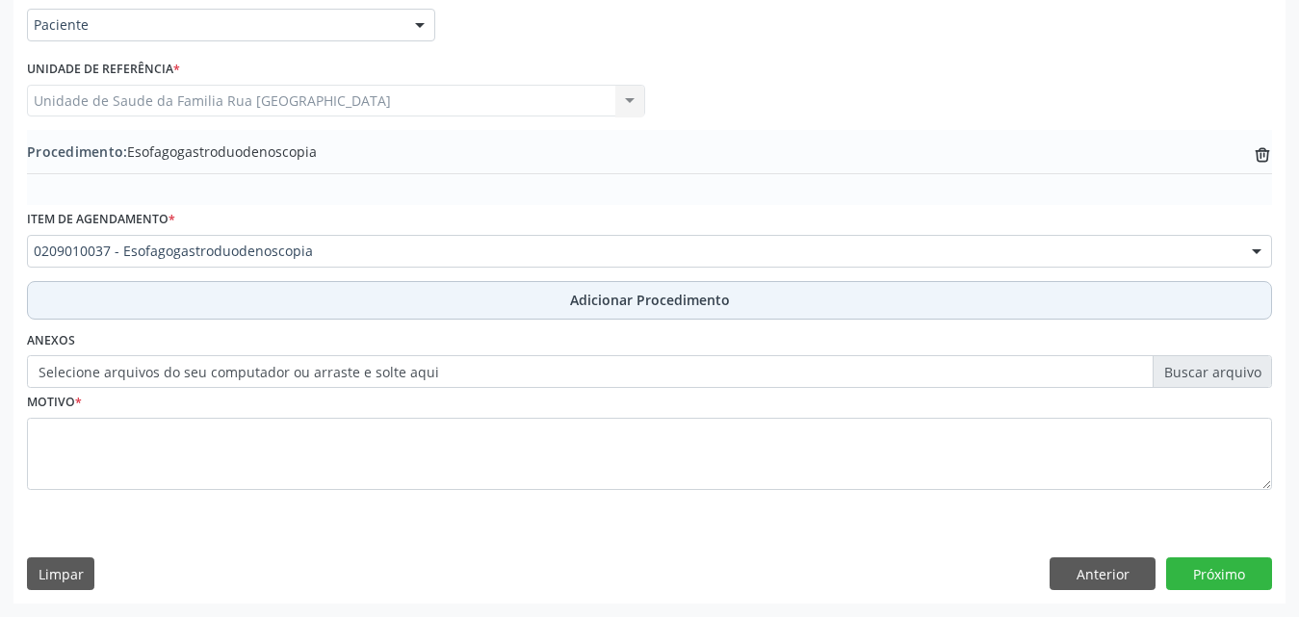
scroll to position [466, 0]
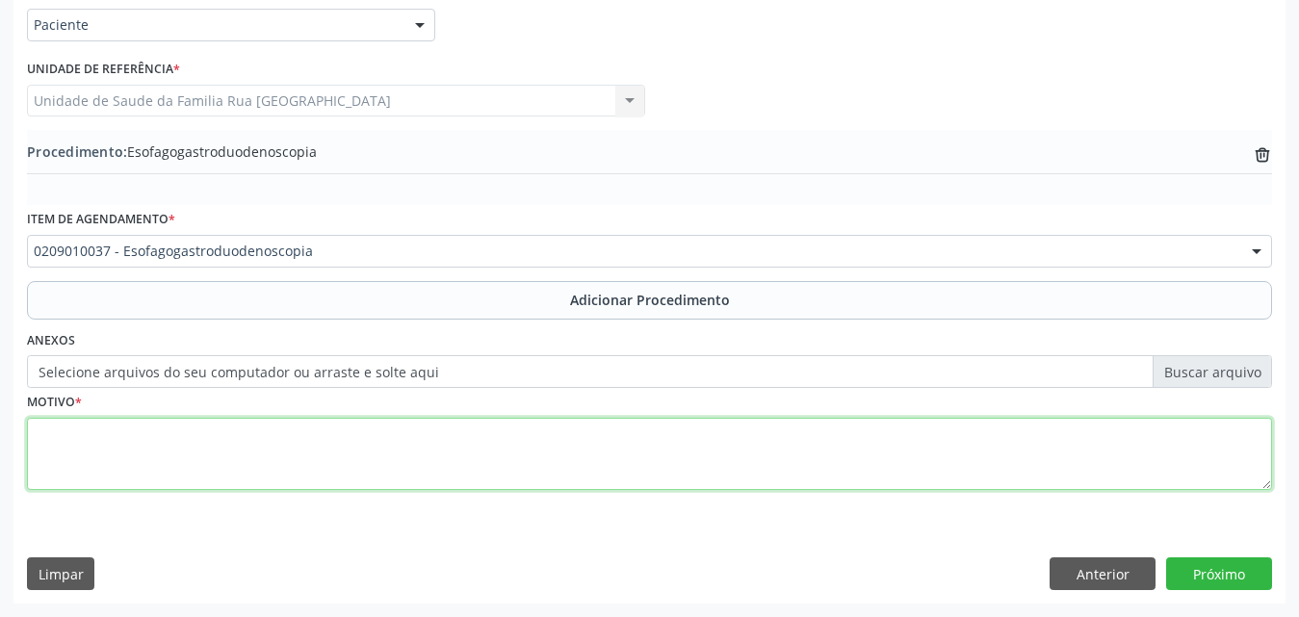
click at [212, 451] on textarea at bounding box center [649, 454] width 1245 height 73
type textarea "PACIENTE COM PIROSE REFRATARIA A IBP."
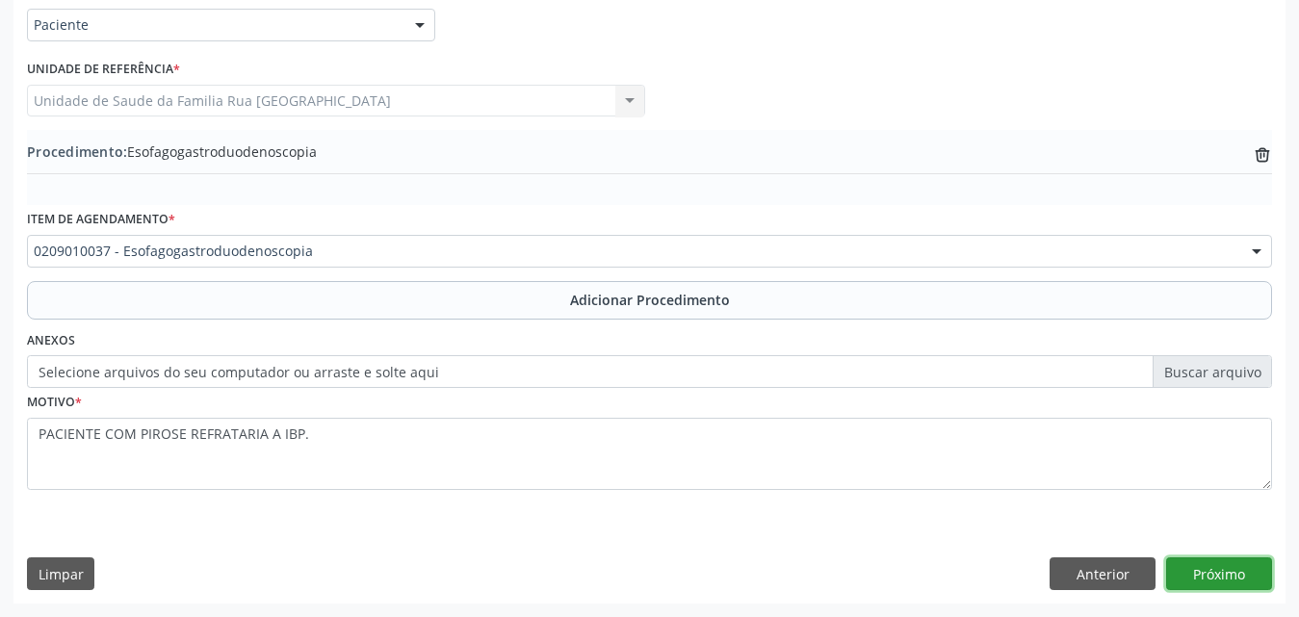
click at [1217, 573] on button "Próximo" at bounding box center [1219, 574] width 106 height 33
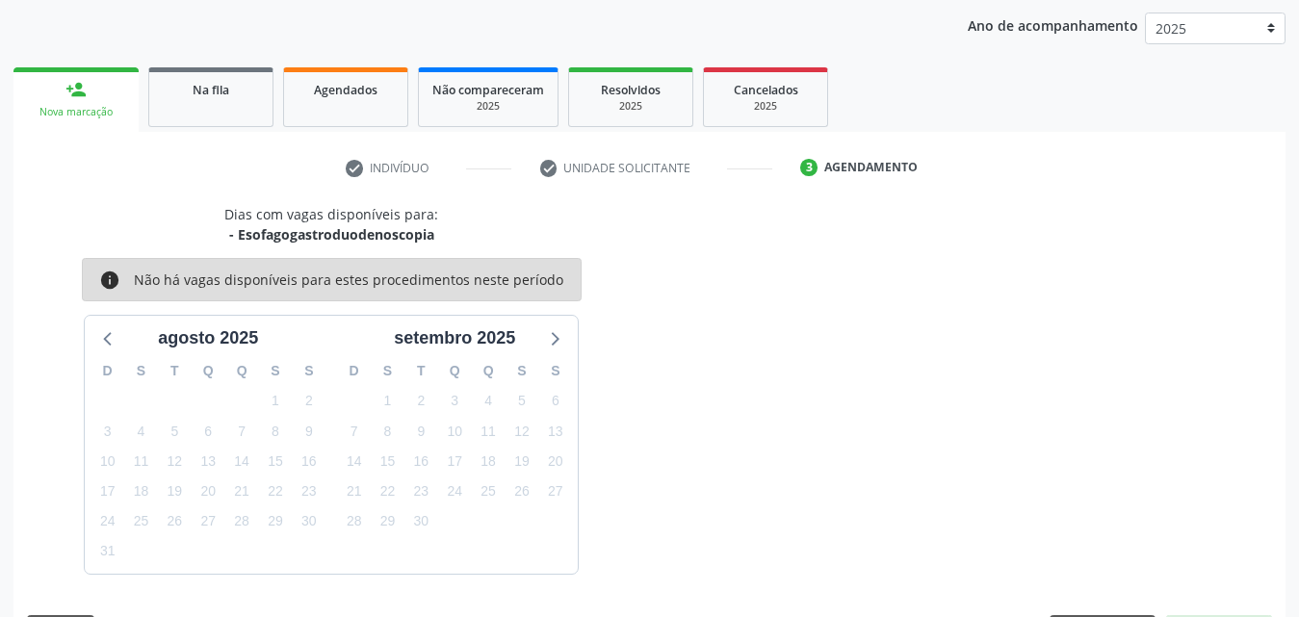
scroll to position [304, 0]
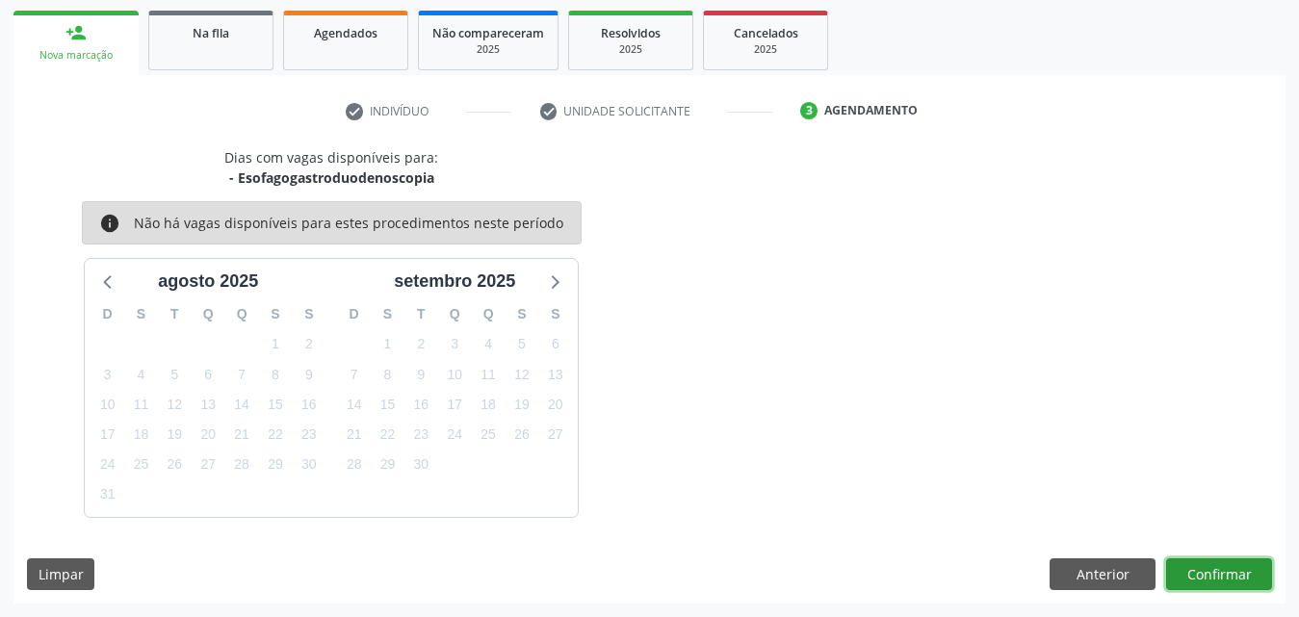
click at [1233, 565] on button "Confirmar" at bounding box center [1219, 574] width 106 height 33
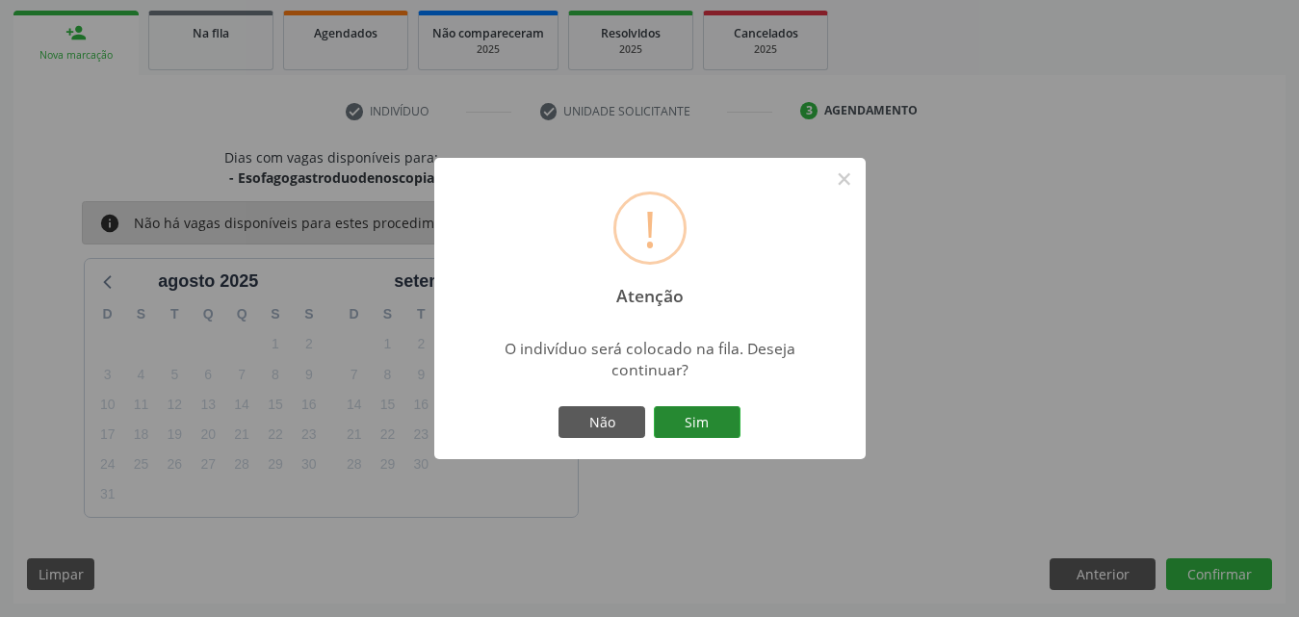
click at [714, 416] on button "Sim" at bounding box center [697, 422] width 87 height 33
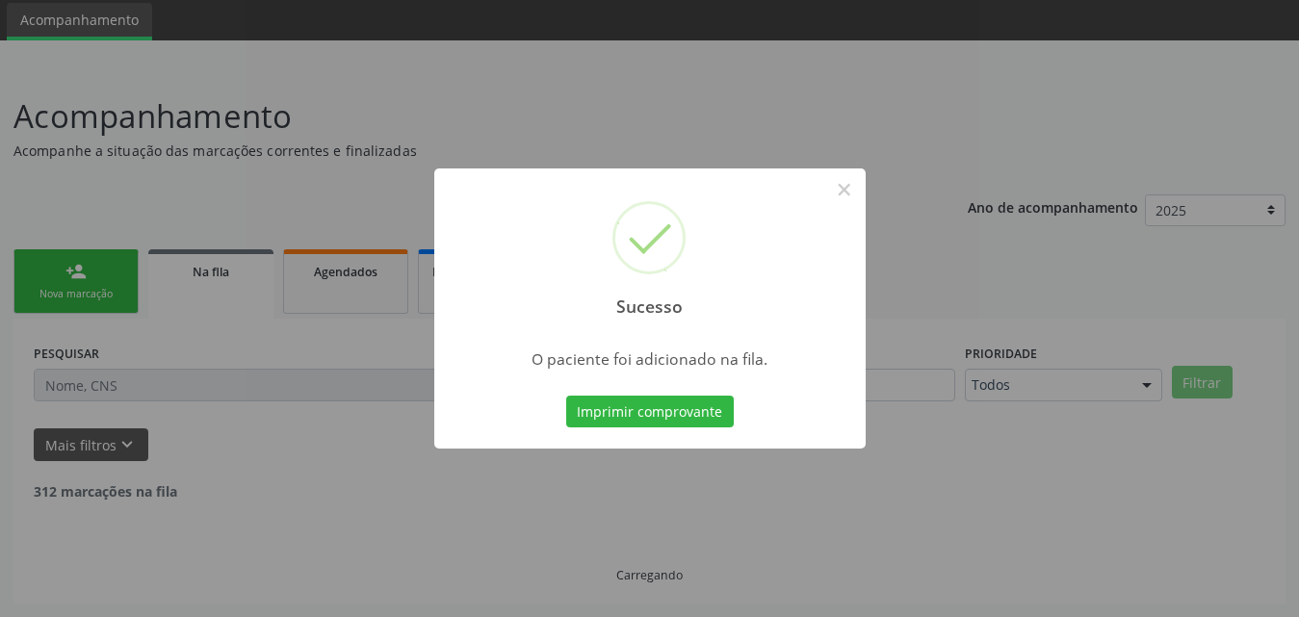
scroll to position [45, 0]
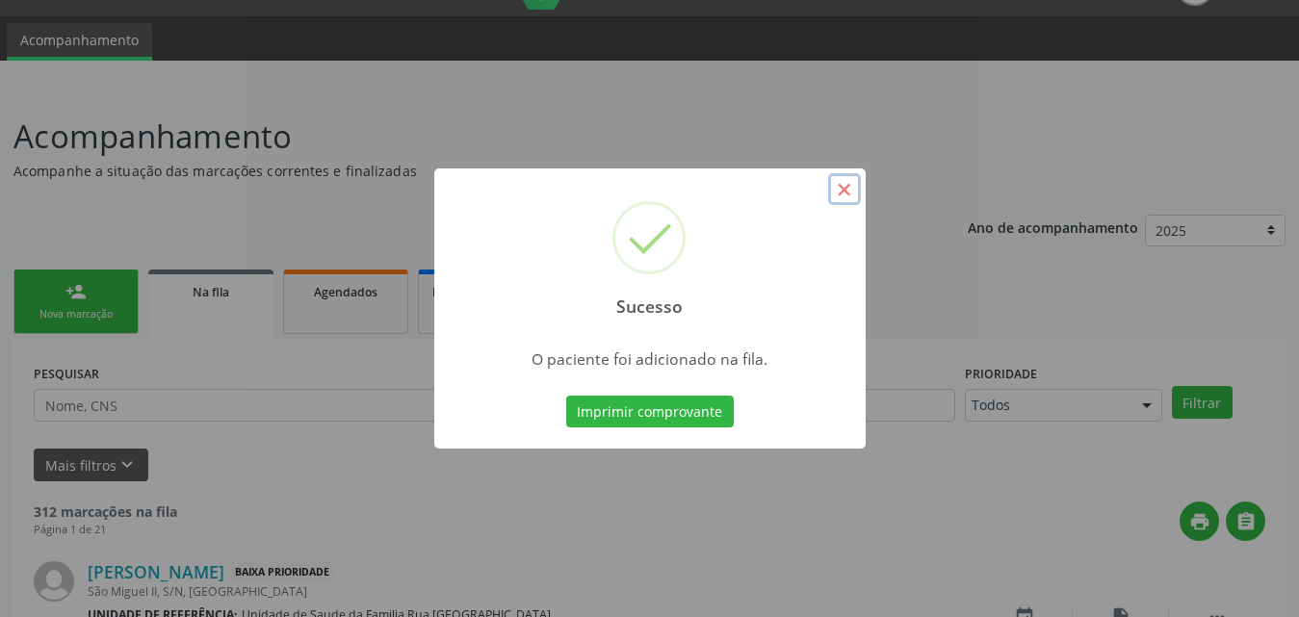
click at [841, 189] on button "×" at bounding box center [844, 189] width 33 height 33
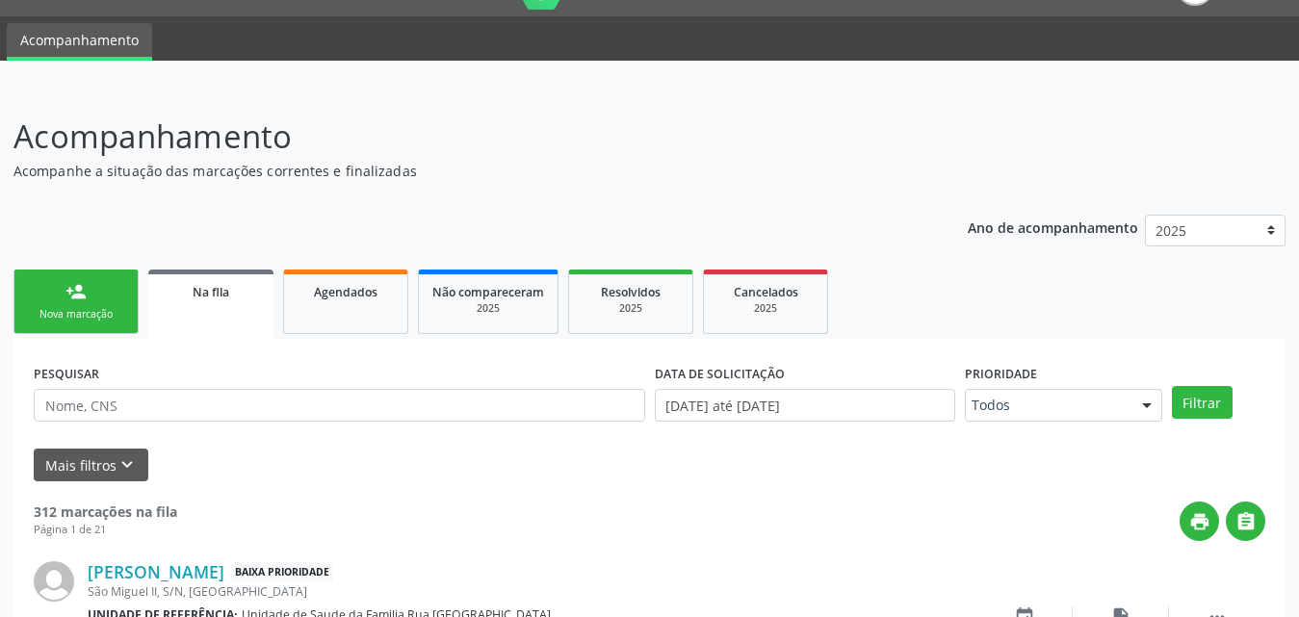
click at [108, 296] on link "person_add Nova marcação" at bounding box center [75, 302] width 125 height 65
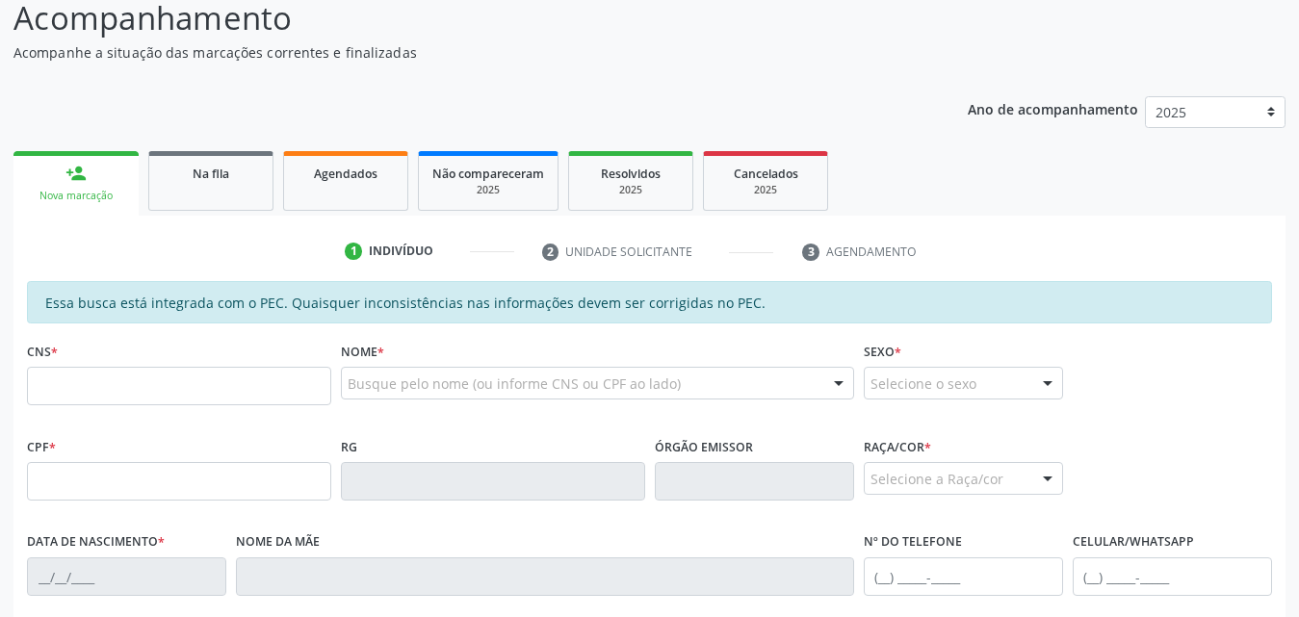
scroll to position [334, 0]
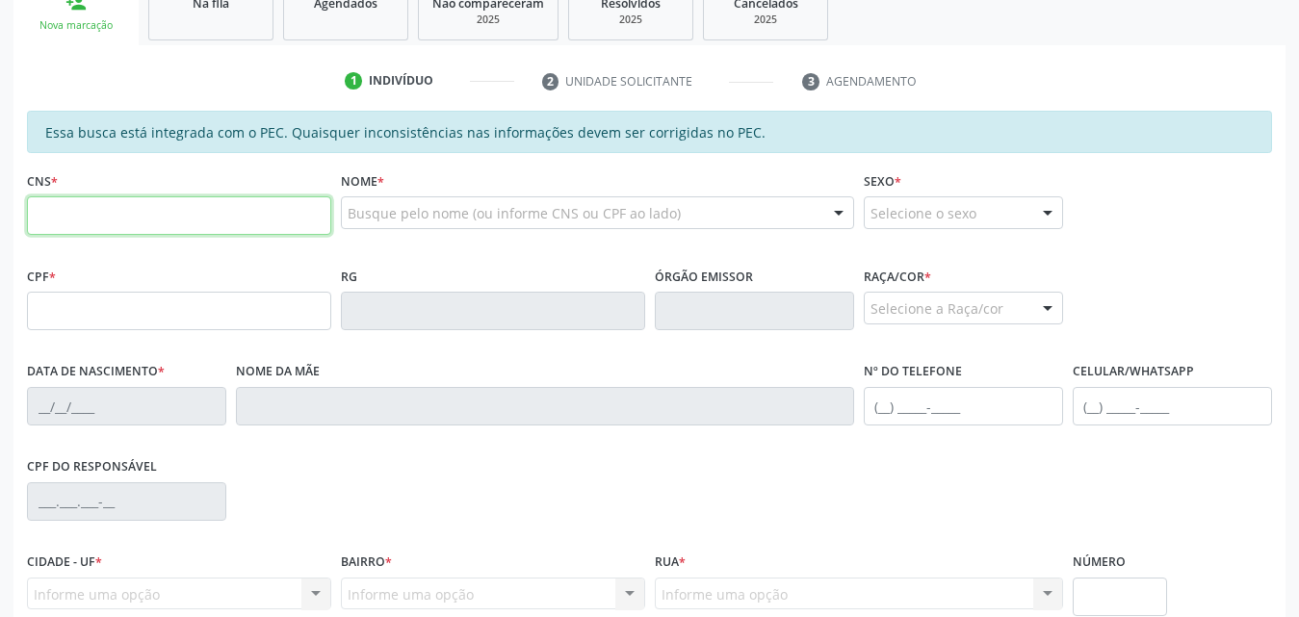
click at [259, 215] on input "text" at bounding box center [179, 215] width 304 height 39
type input "700 3079 7318 3339"
type input "069.218.534-89"
type input "11/08/1984"
type input "Margarida Maria da Conceicao"
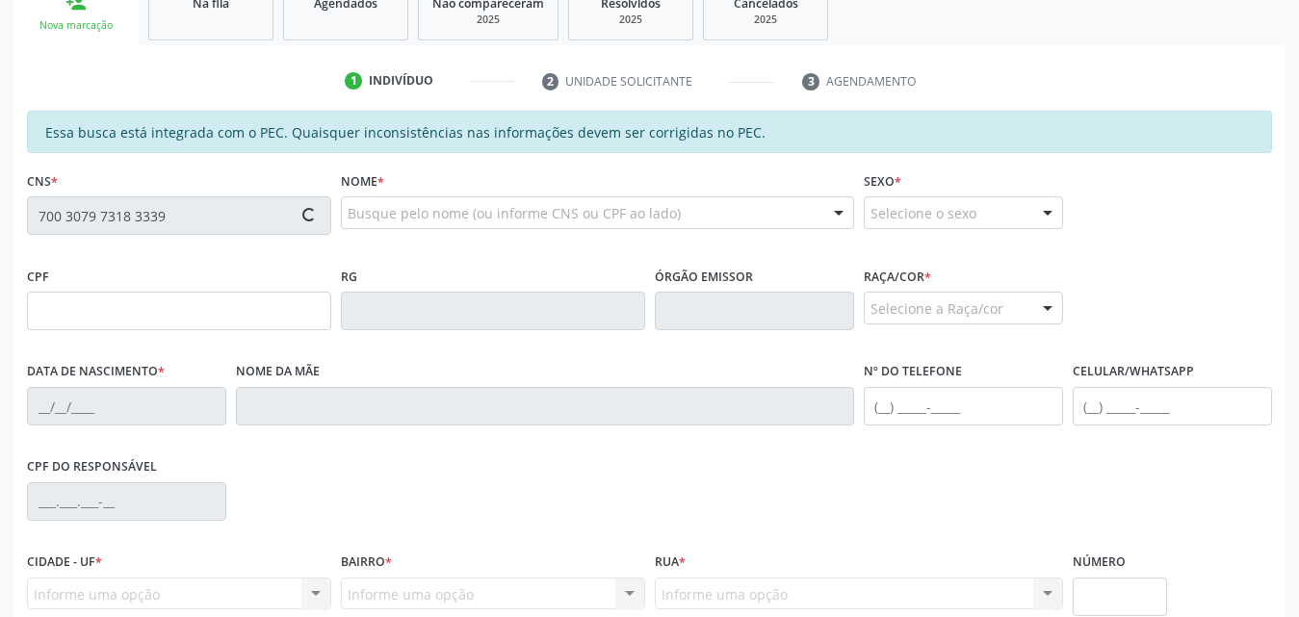
type input "(82) 99983-9518"
type input "S/N"
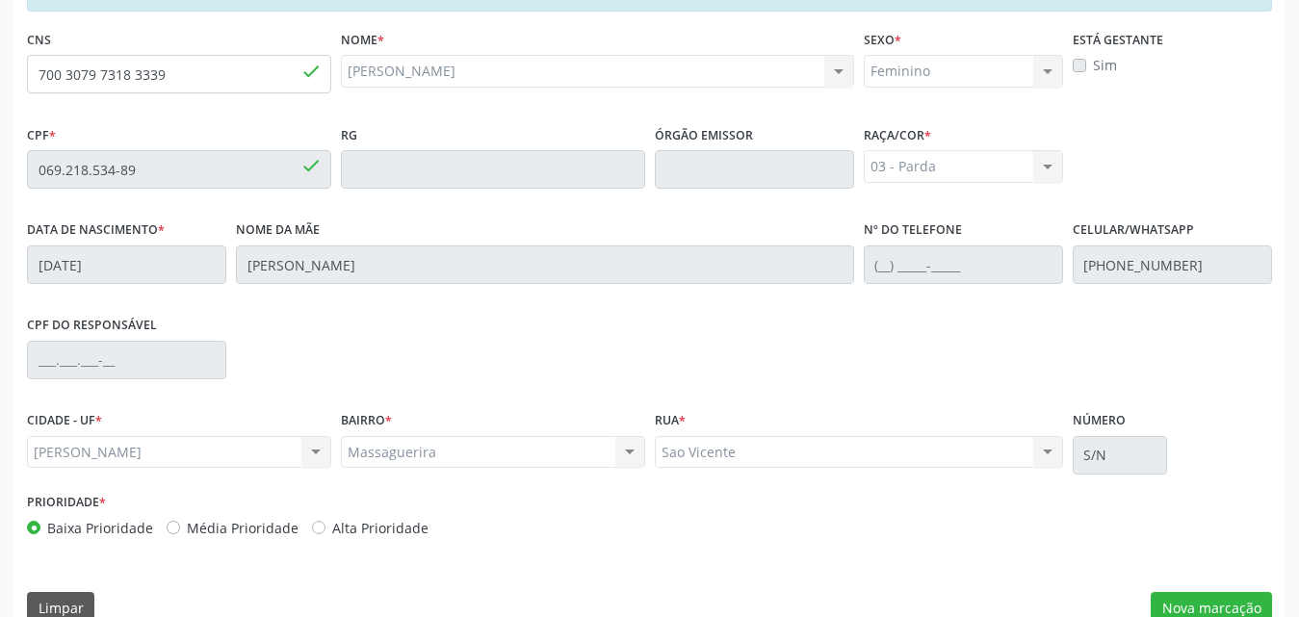
scroll to position [509, 0]
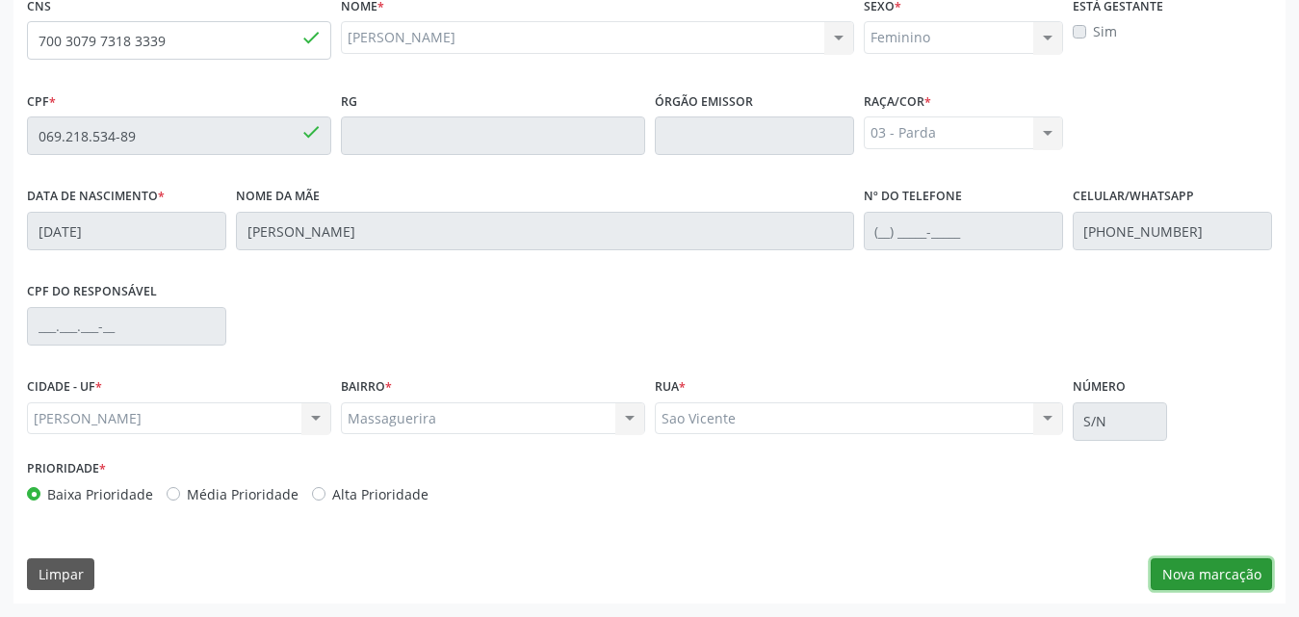
click at [1218, 563] on button "Nova marcação" at bounding box center [1211, 574] width 121 height 33
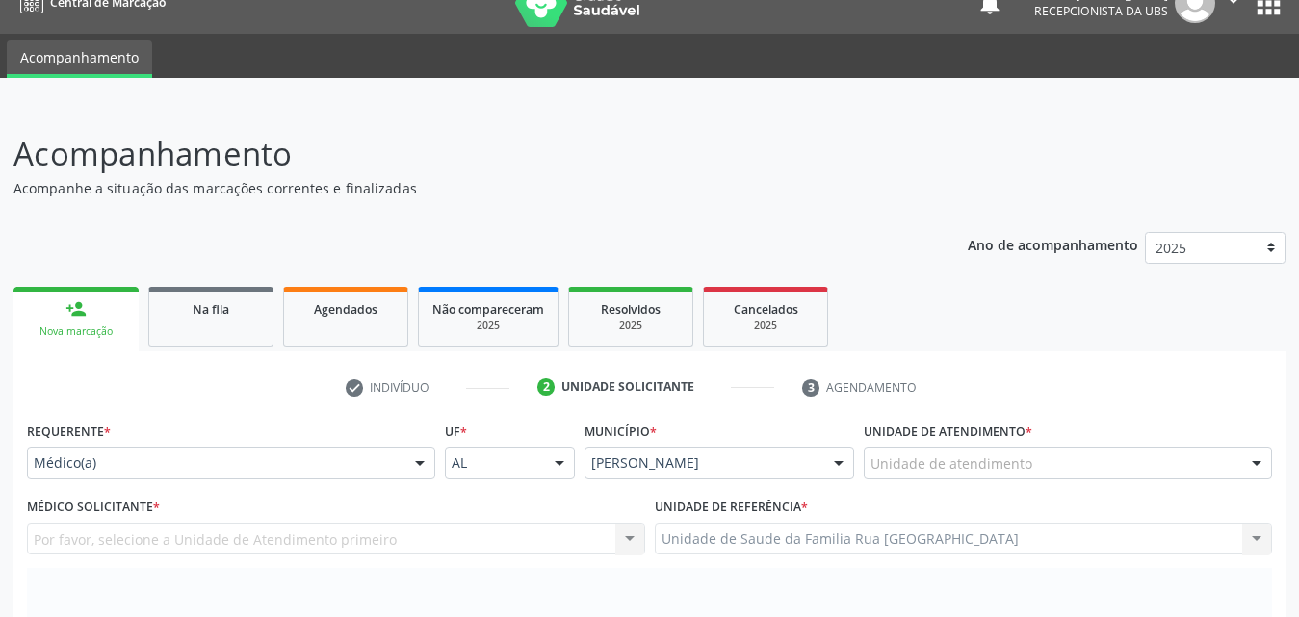
scroll to position [221, 0]
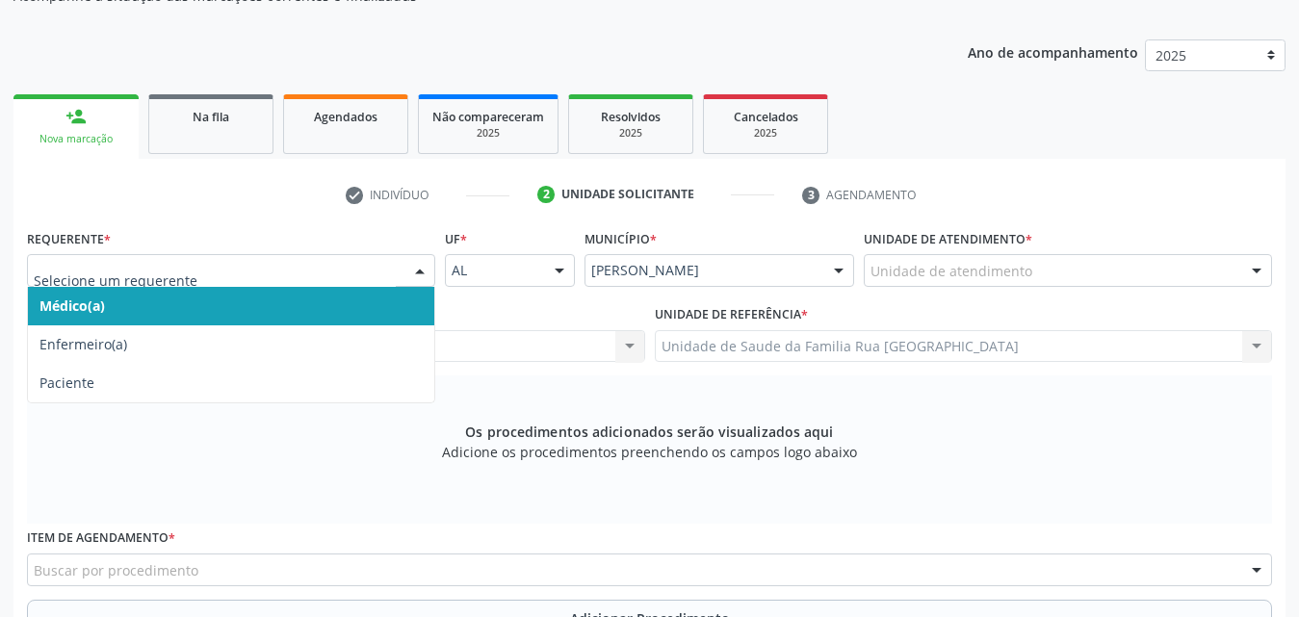
click at [420, 273] on div at bounding box center [419, 271] width 29 height 33
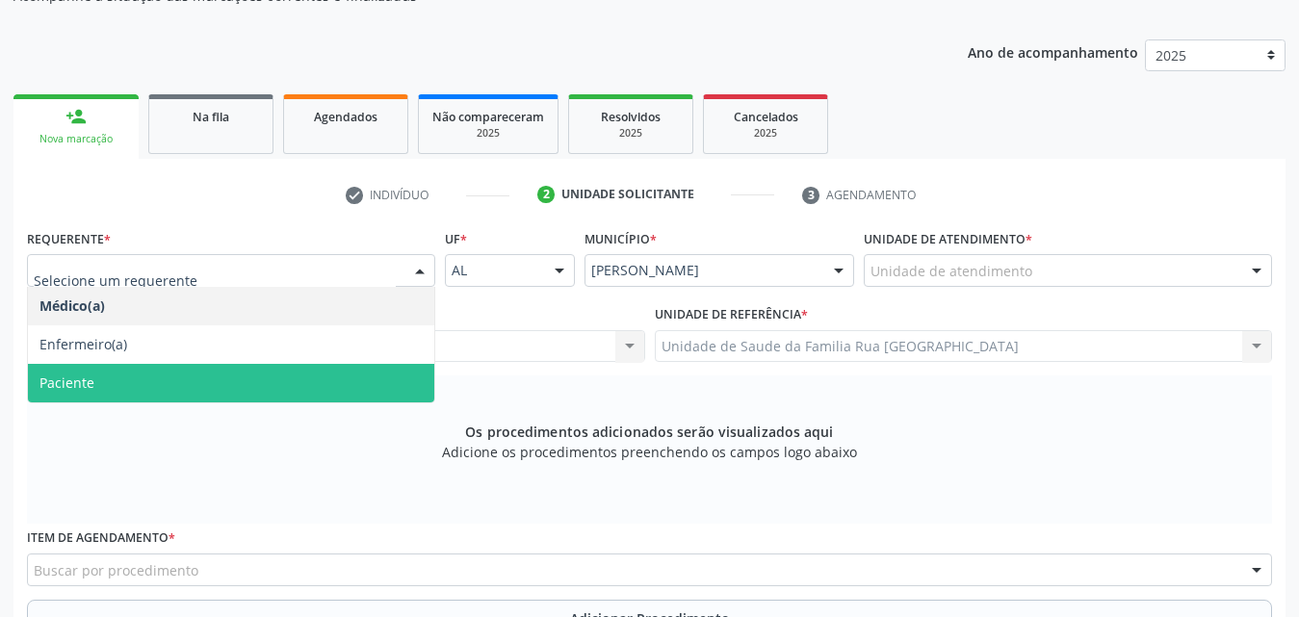
click at [125, 375] on span "Paciente" at bounding box center [231, 383] width 406 height 39
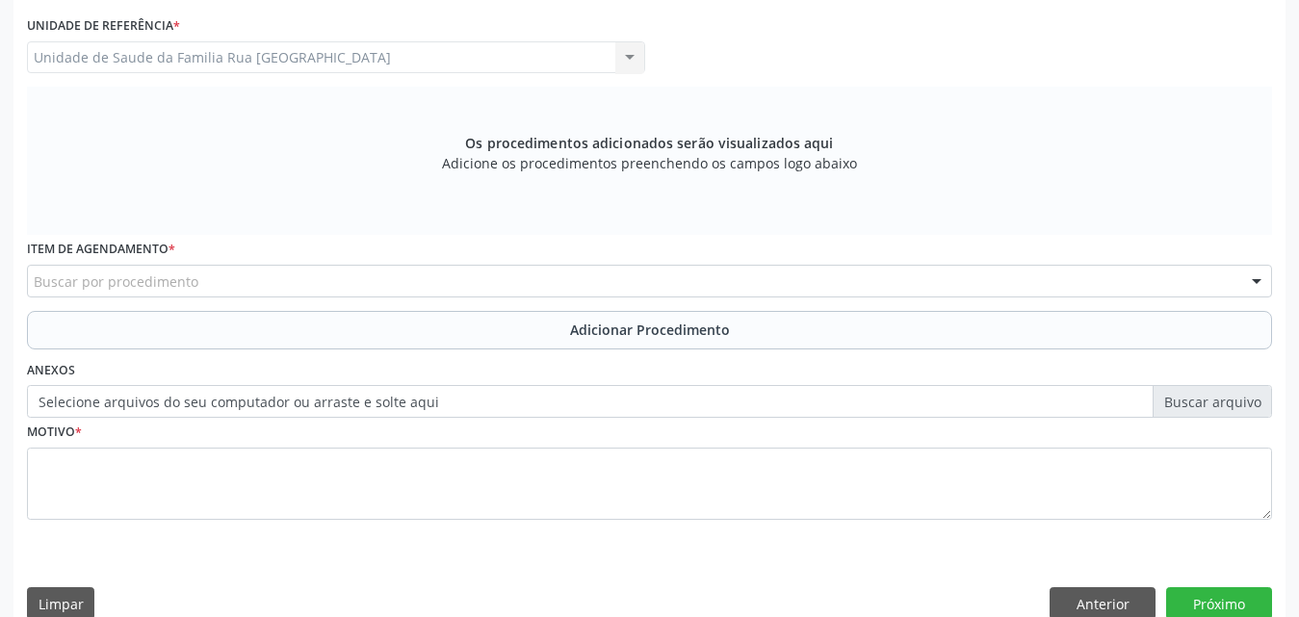
scroll to position [539, 0]
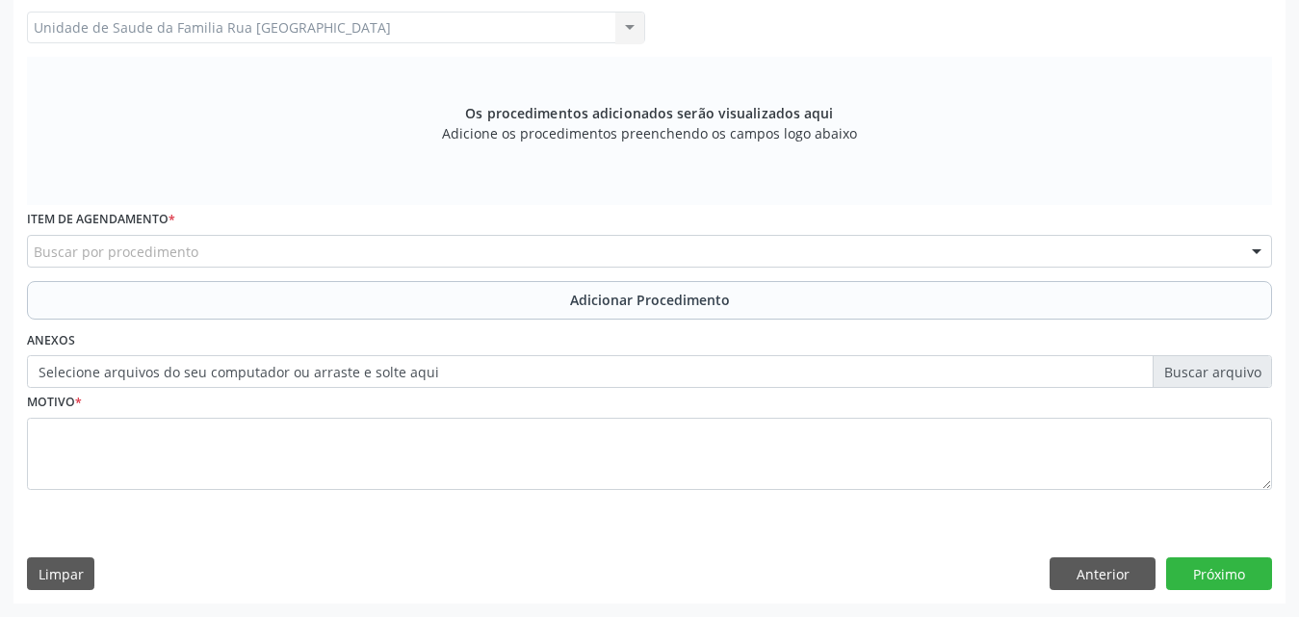
click at [403, 256] on div "Buscar por procedimento" at bounding box center [649, 251] width 1245 height 33
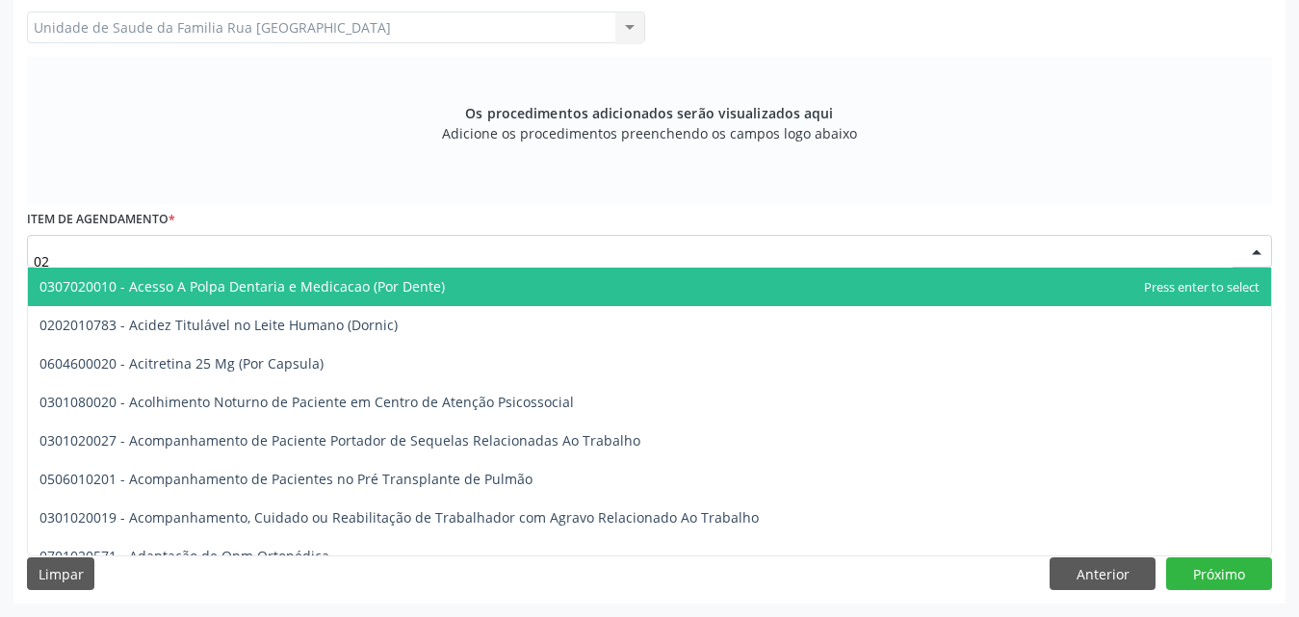
type input "0"
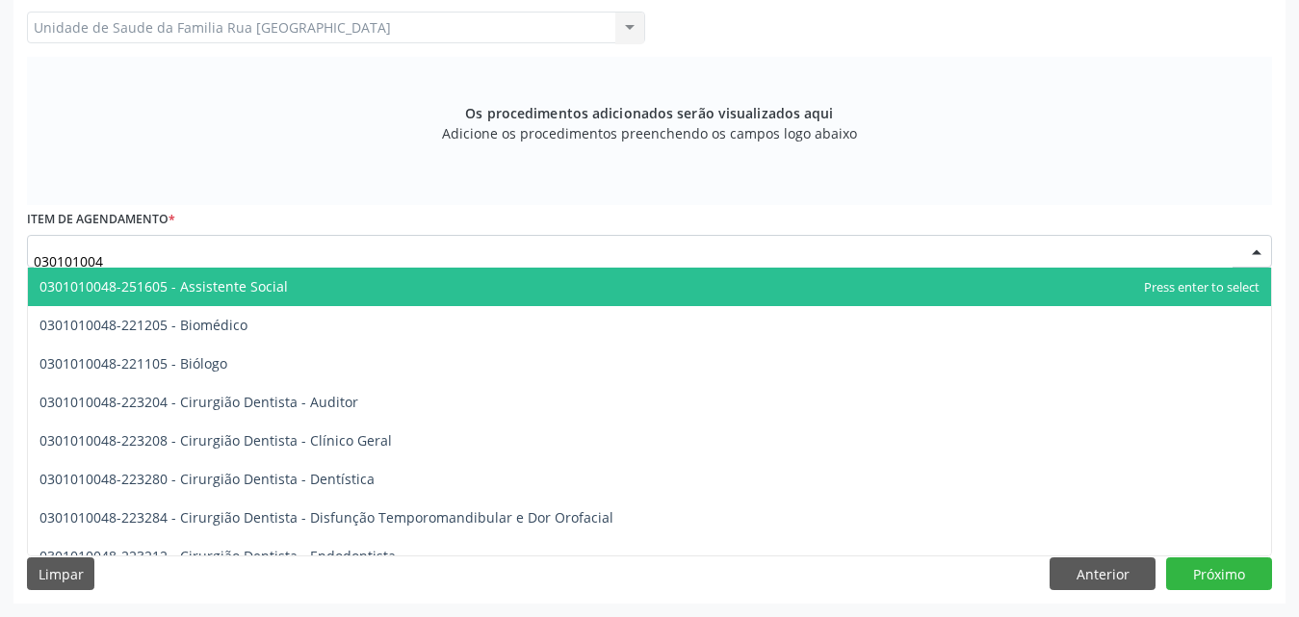
type input "0301010048"
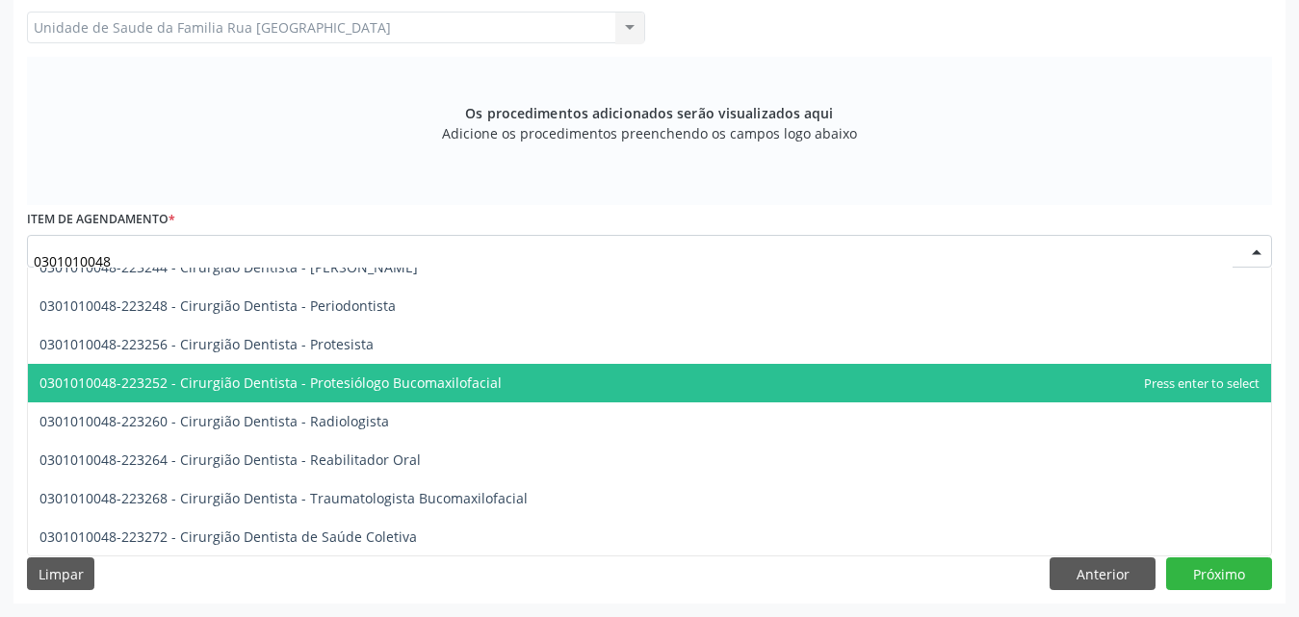
scroll to position [867, 0]
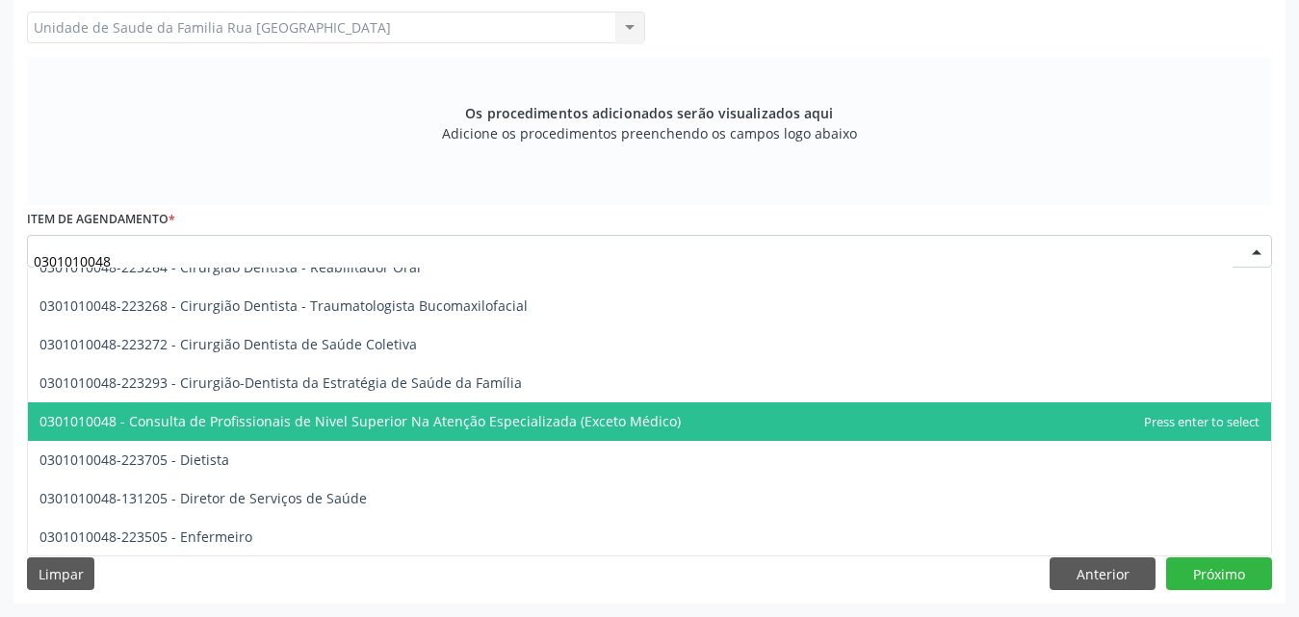
click at [419, 427] on span "0301010048 - Consulta de Profissionais de Nivel Superior Na Atenção Especializa…" at bounding box center [359, 421] width 641 height 18
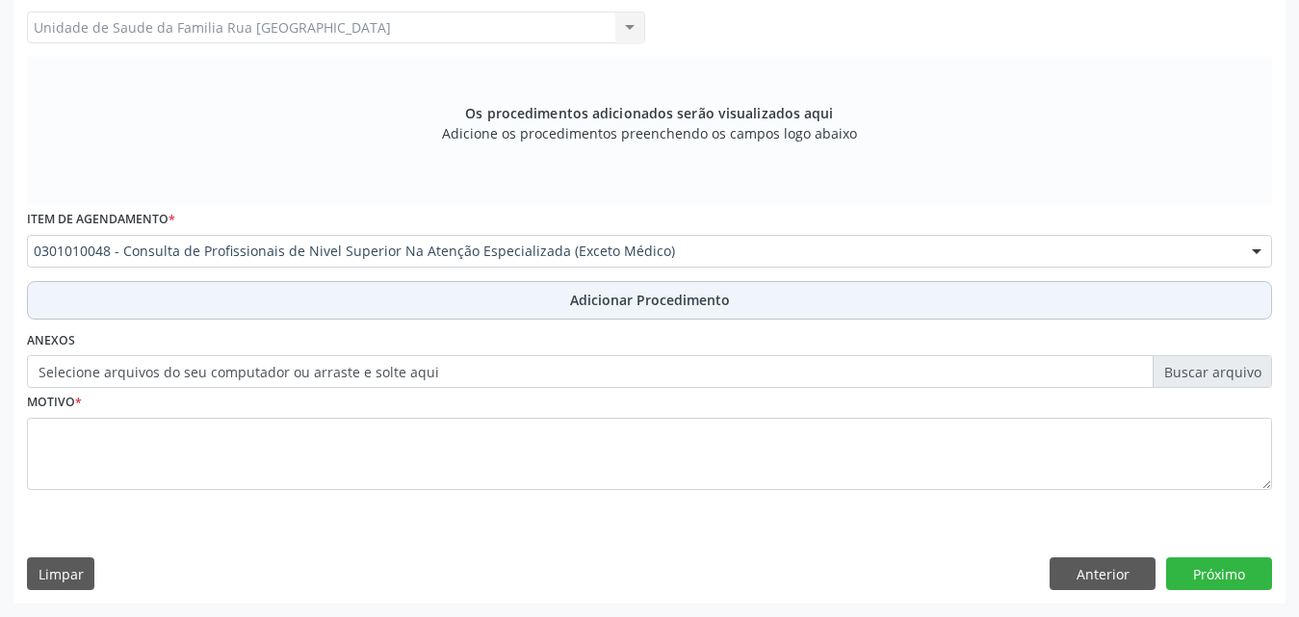
click at [635, 309] on span "Adicionar Procedimento" at bounding box center [650, 300] width 160 height 20
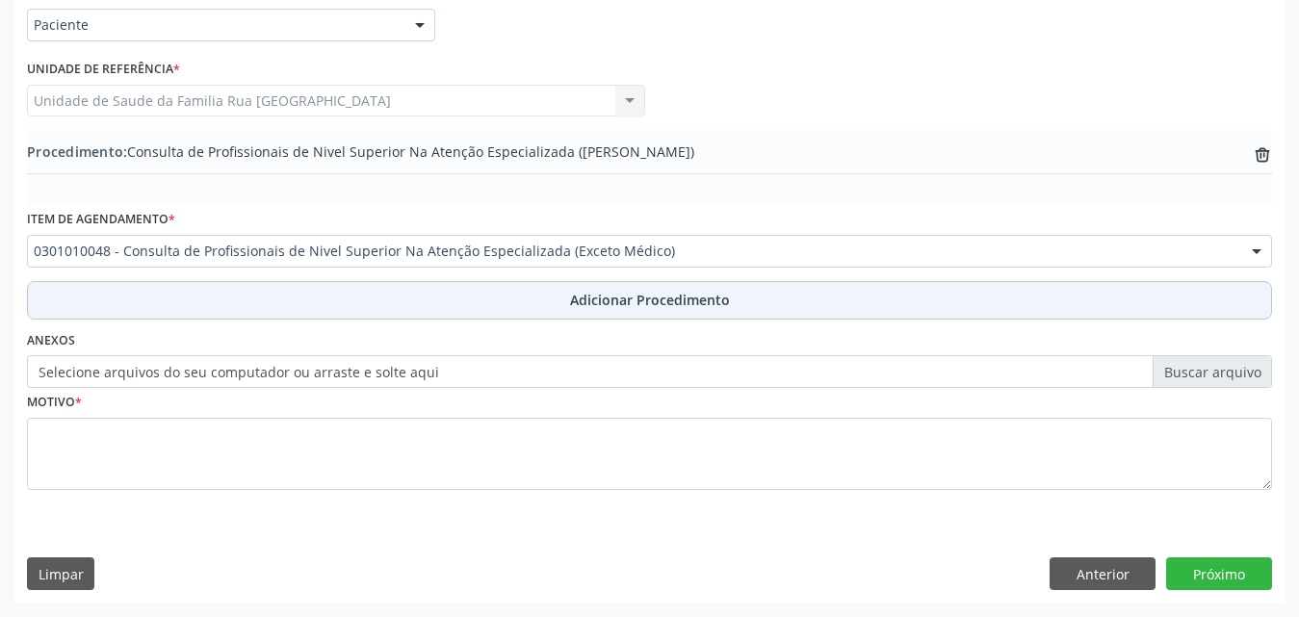
scroll to position [466, 0]
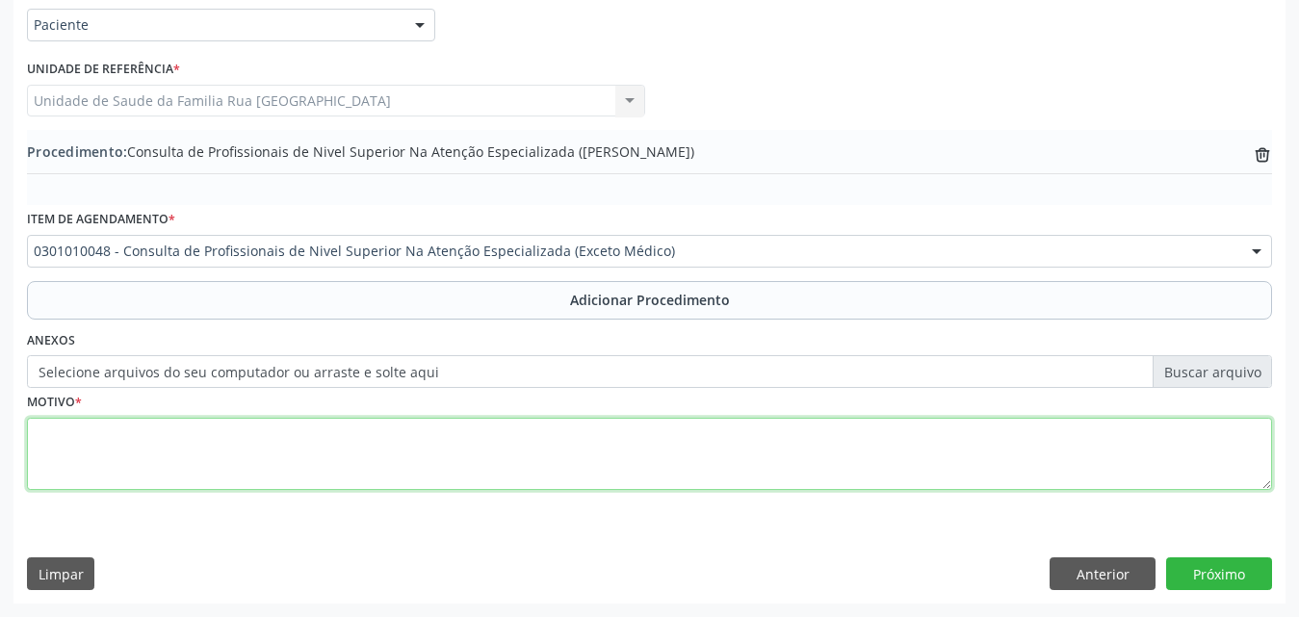
click at [182, 454] on textarea at bounding box center [649, 454] width 1245 height 73
type textarea "C"
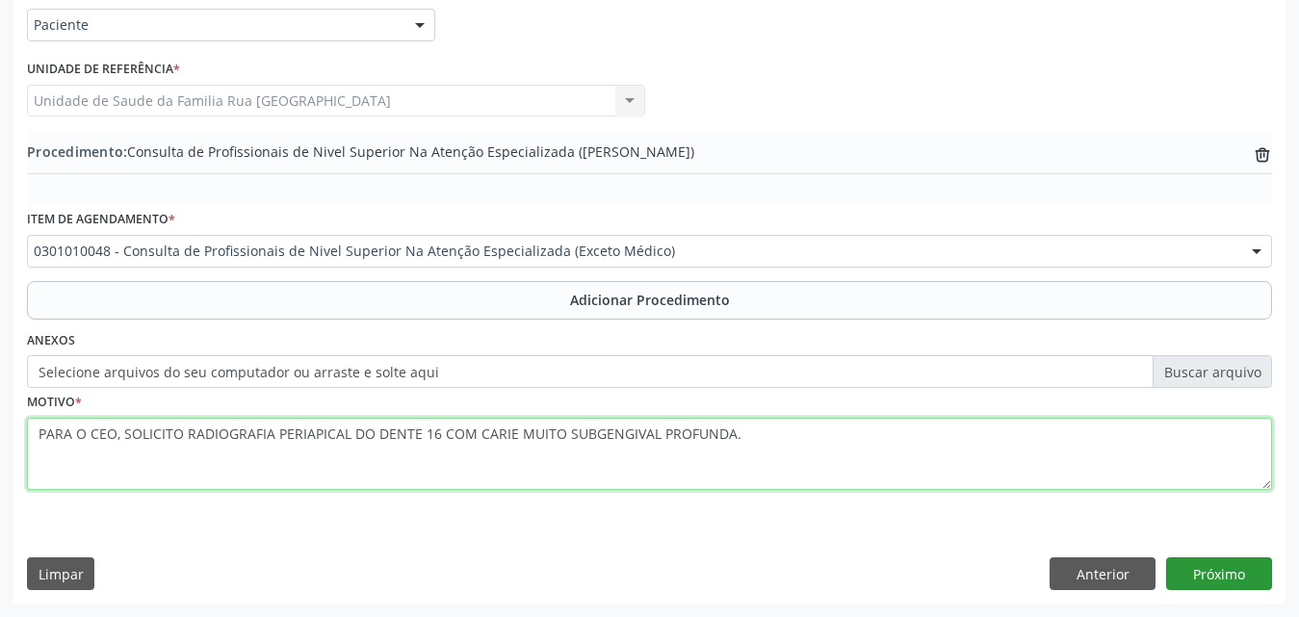
type textarea "PARA O CEO, SOLICITO RADIOGRAFIA PERIAPICAL DO DENTE 16 COM CARIE MUITO SUBGENG…"
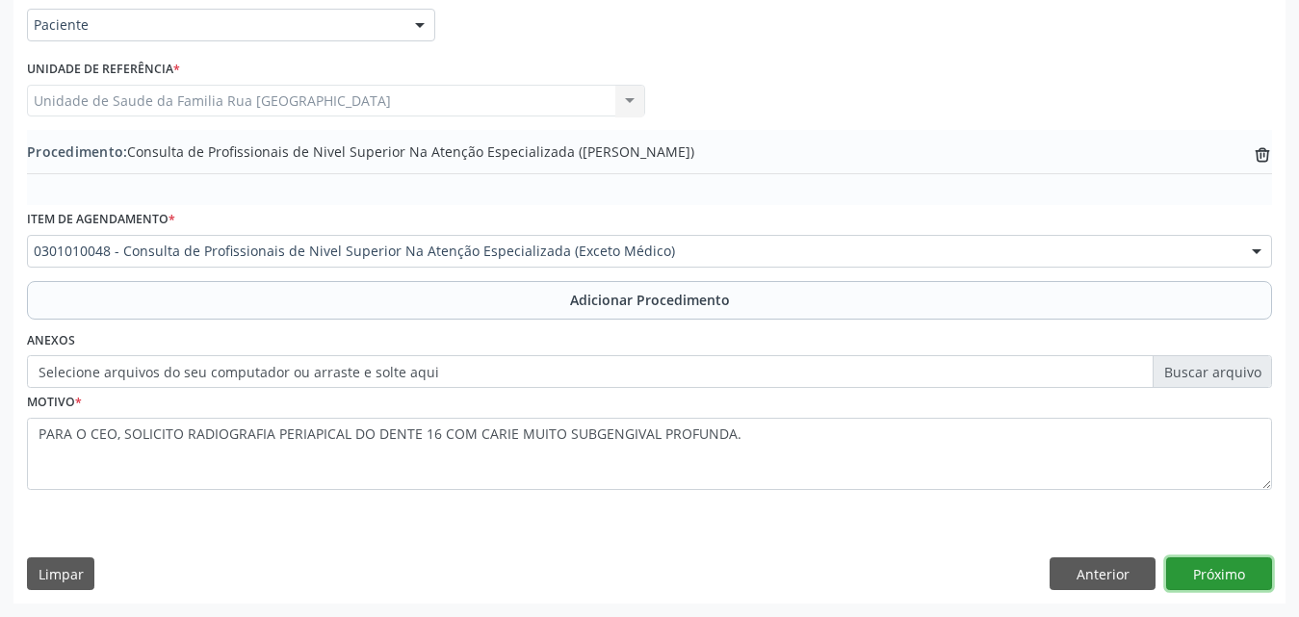
click at [1189, 574] on button "Próximo" at bounding box center [1219, 574] width 106 height 33
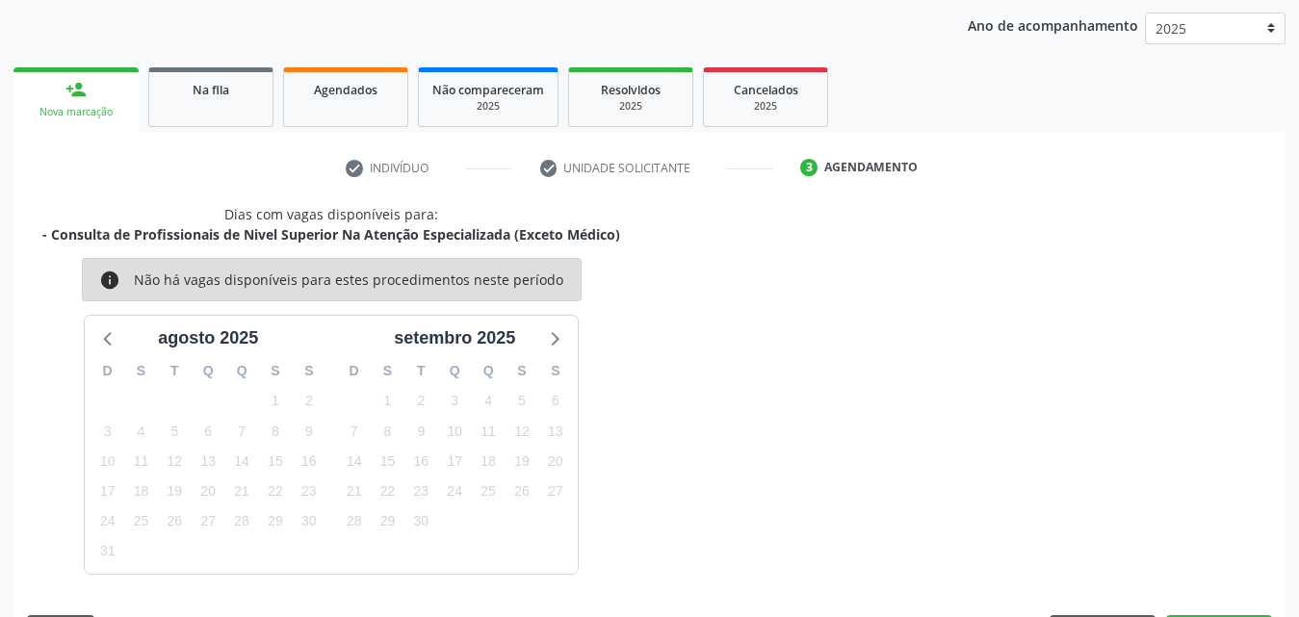
scroll to position [304, 0]
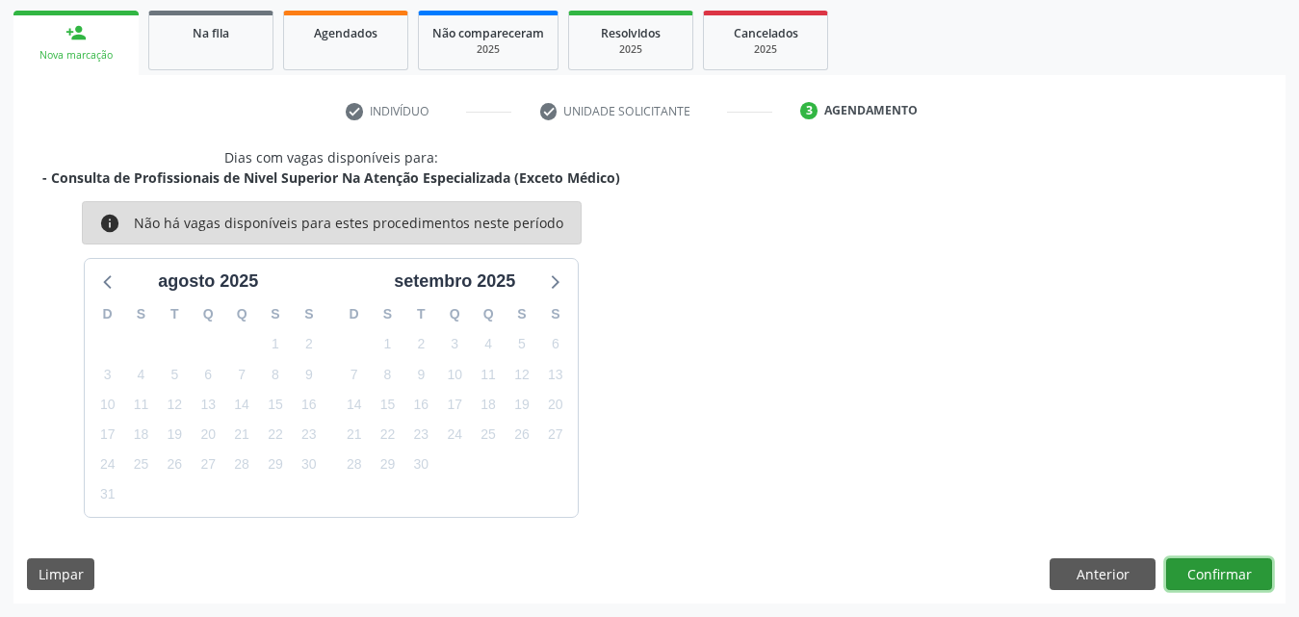
click at [1236, 575] on button "Confirmar" at bounding box center [1219, 574] width 106 height 33
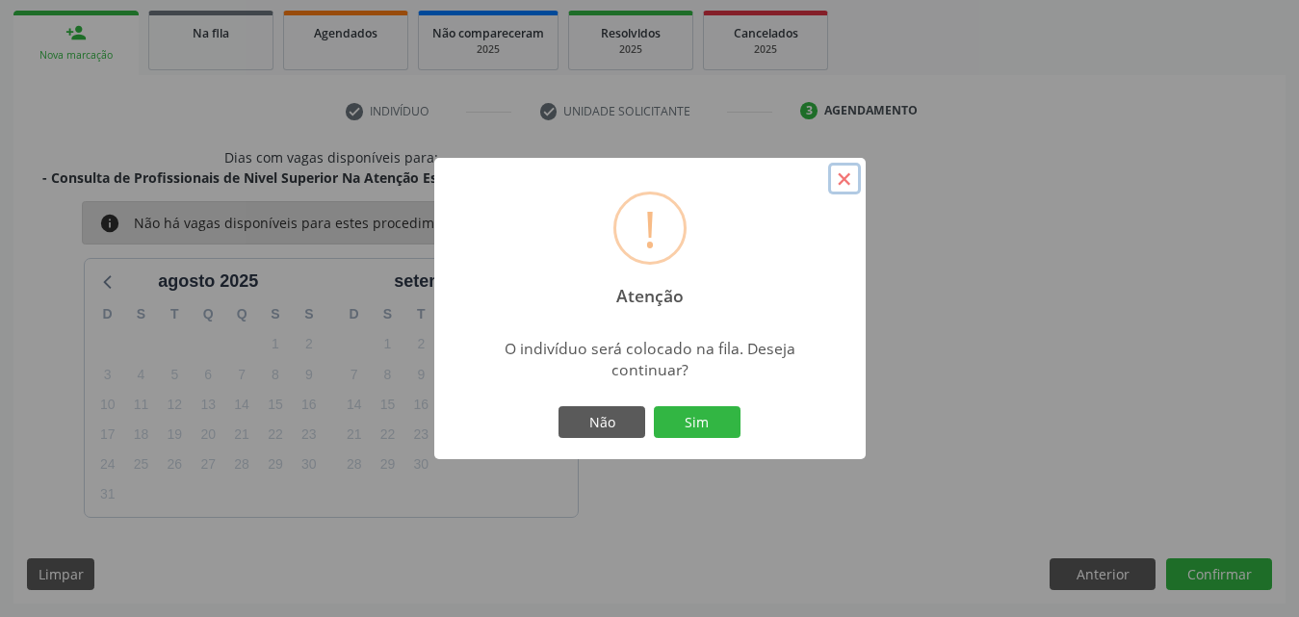
click at [851, 184] on button "×" at bounding box center [844, 179] width 33 height 33
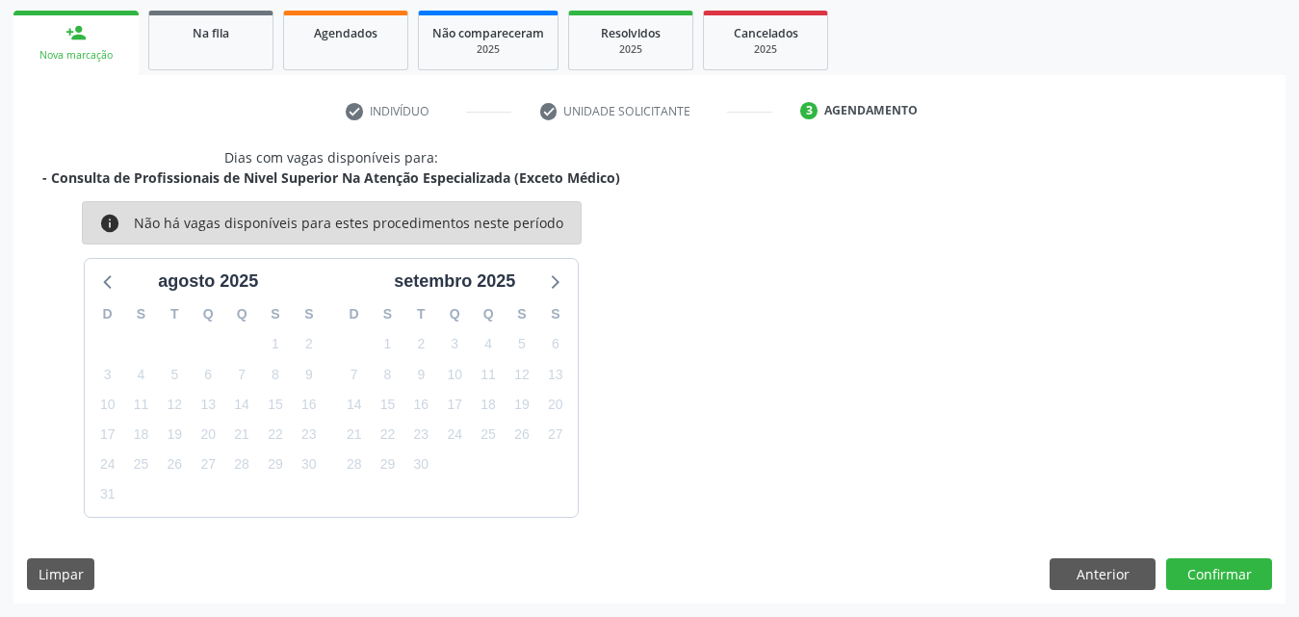
click at [91, 67] on link "person_add Nova marcação" at bounding box center [75, 43] width 125 height 65
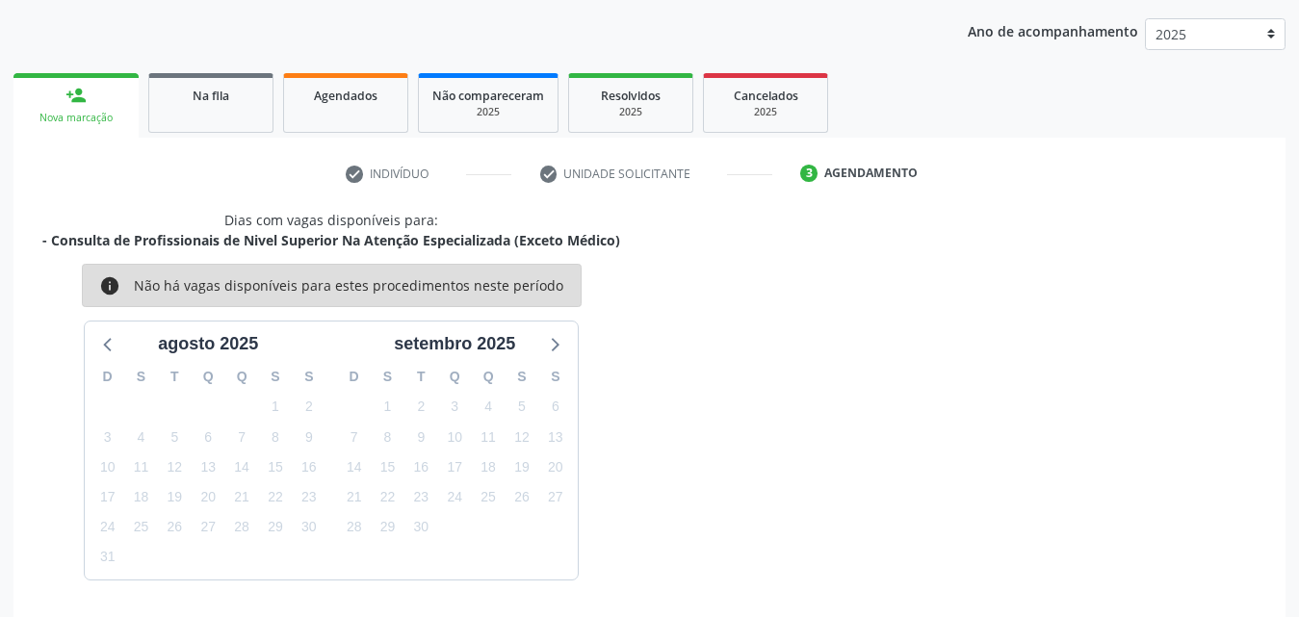
scroll to position [208, 0]
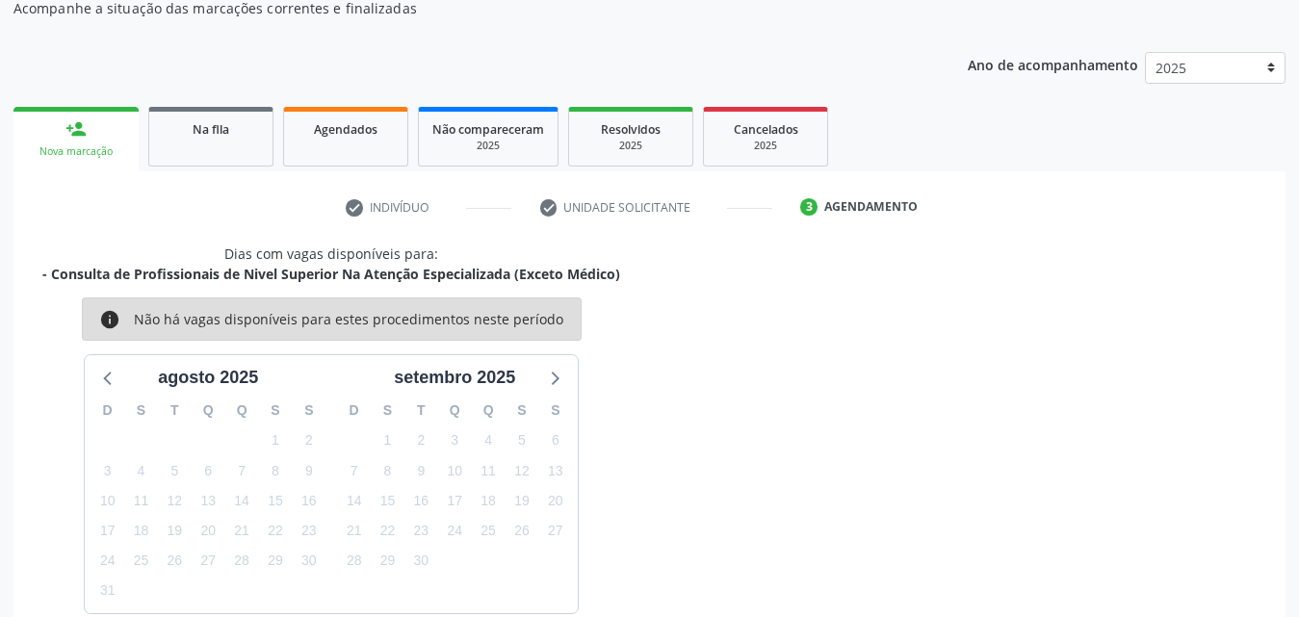
click at [88, 133] on link "person_add Nova marcação" at bounding box center [75, 139] width 125 height 65
click at [74, 150] on div "Nova marcação" at bounding box center [76, 151] width 98 height 14
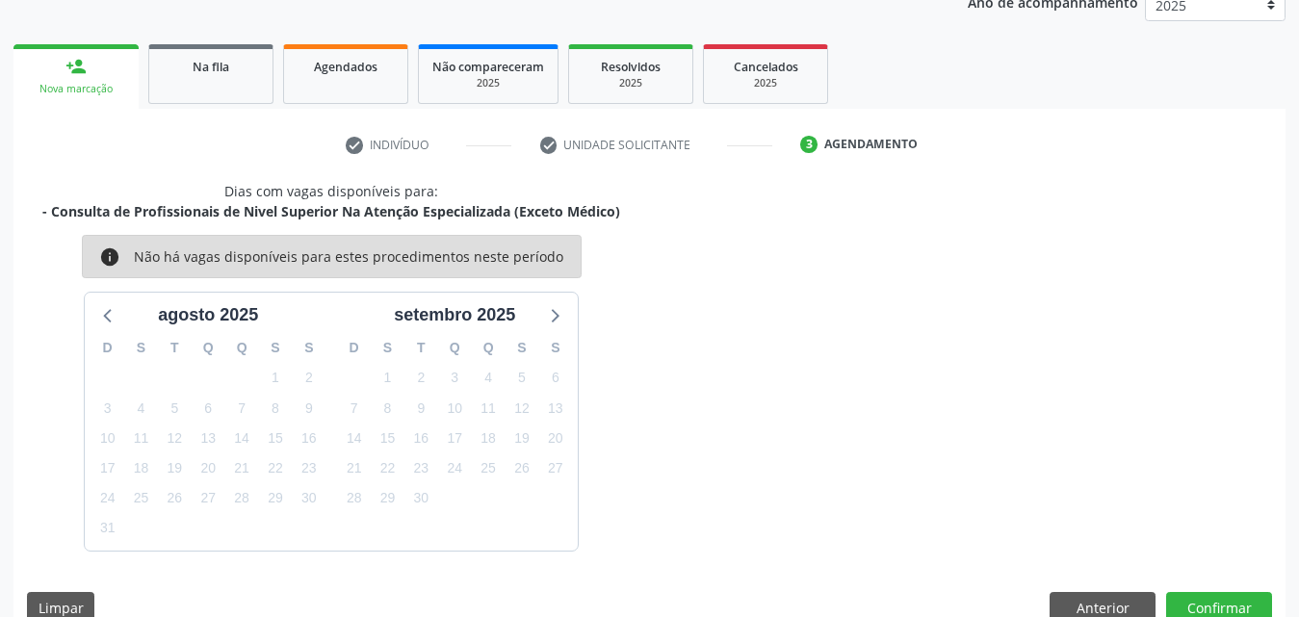
scroll to position [304, 0]
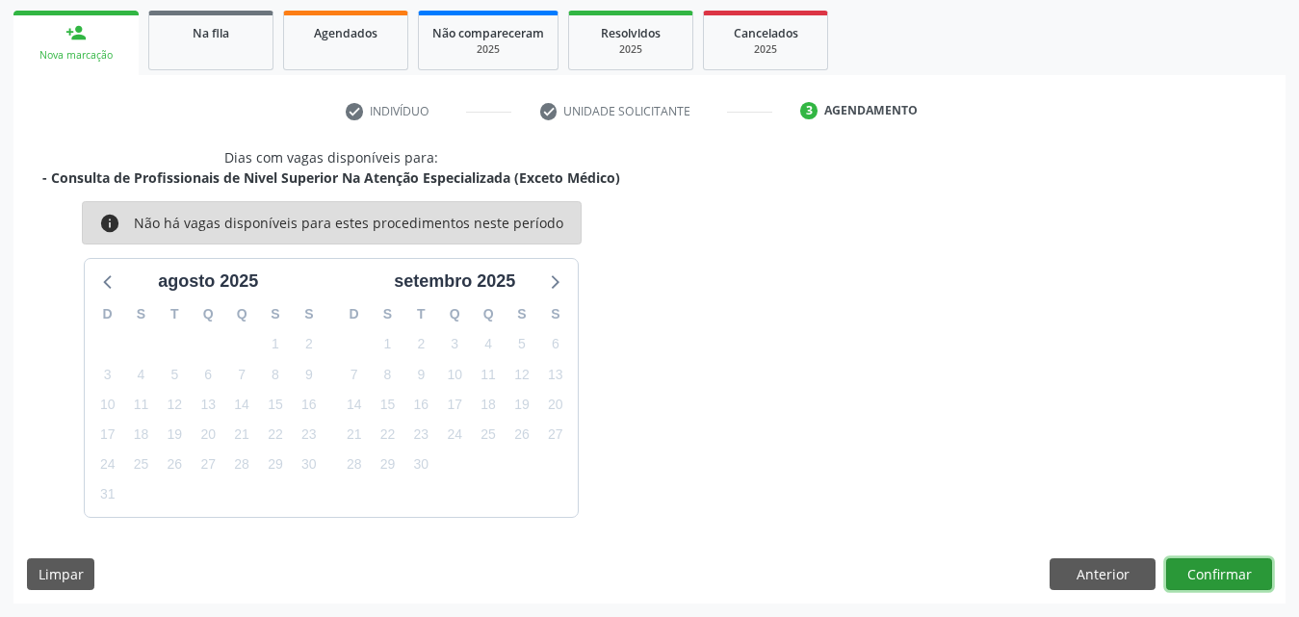
click at [1219, 584] on button "Confirmar" at bounding box center [1219, 574] width 106 height 33
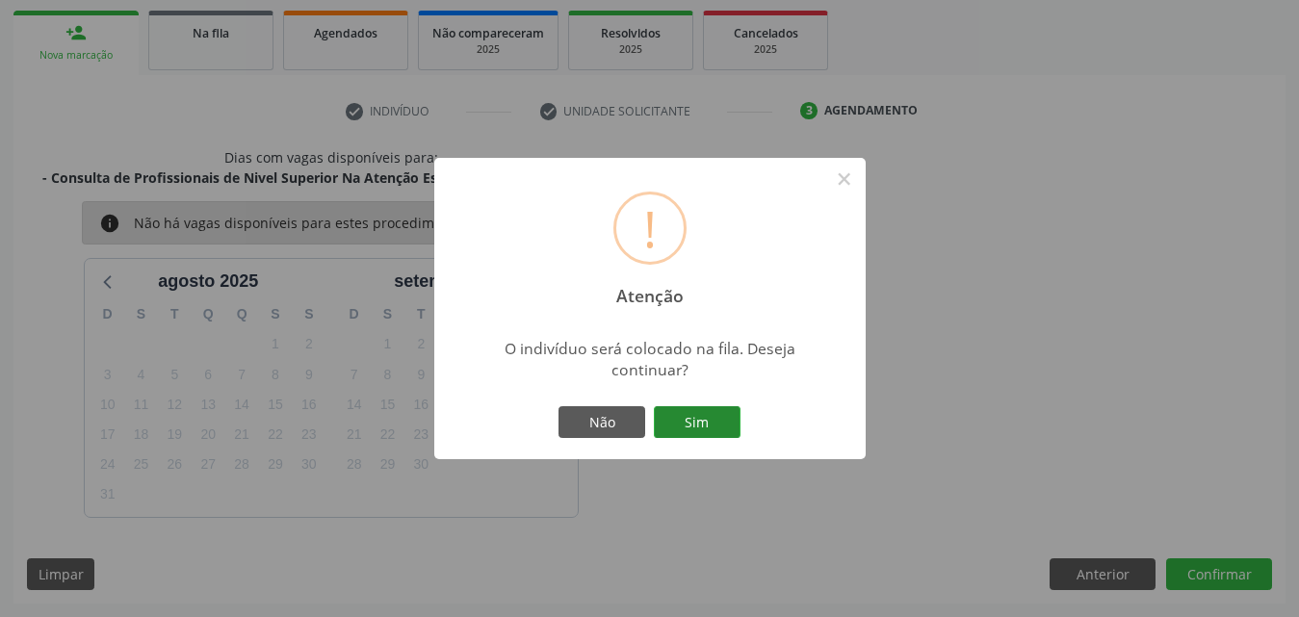
click at [705, 420] on button "Sim" at bounding box center [697, 422] width 87 height 33
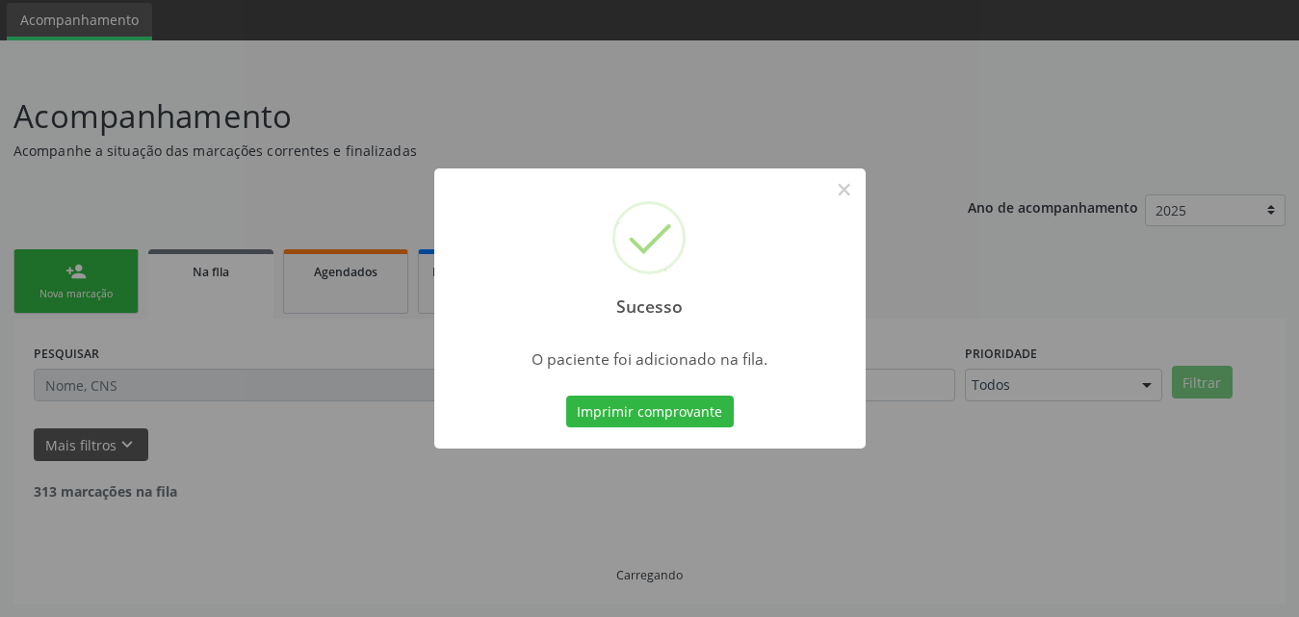
scroll to position [45, 0]
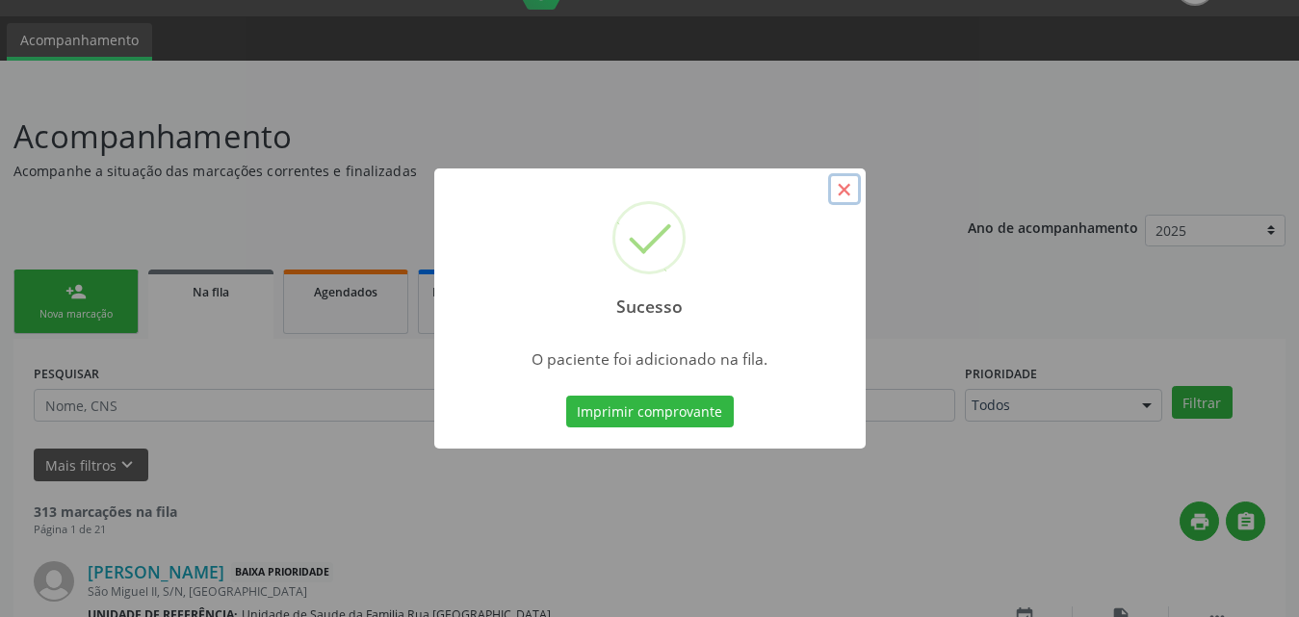
click at [847, 195] on button "×" at bounding box center [844, 189] width 33 height 33
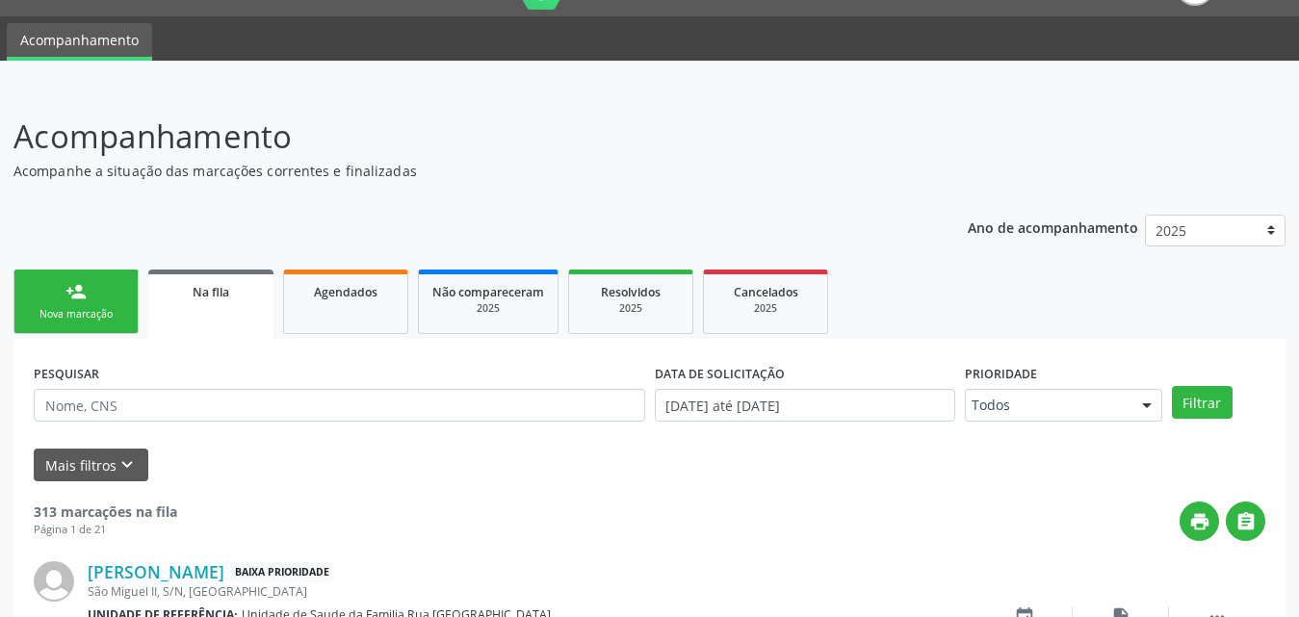
click at [79, 313] on div "Nova marcação" at bounding box center [76, 314] width 96 height 14
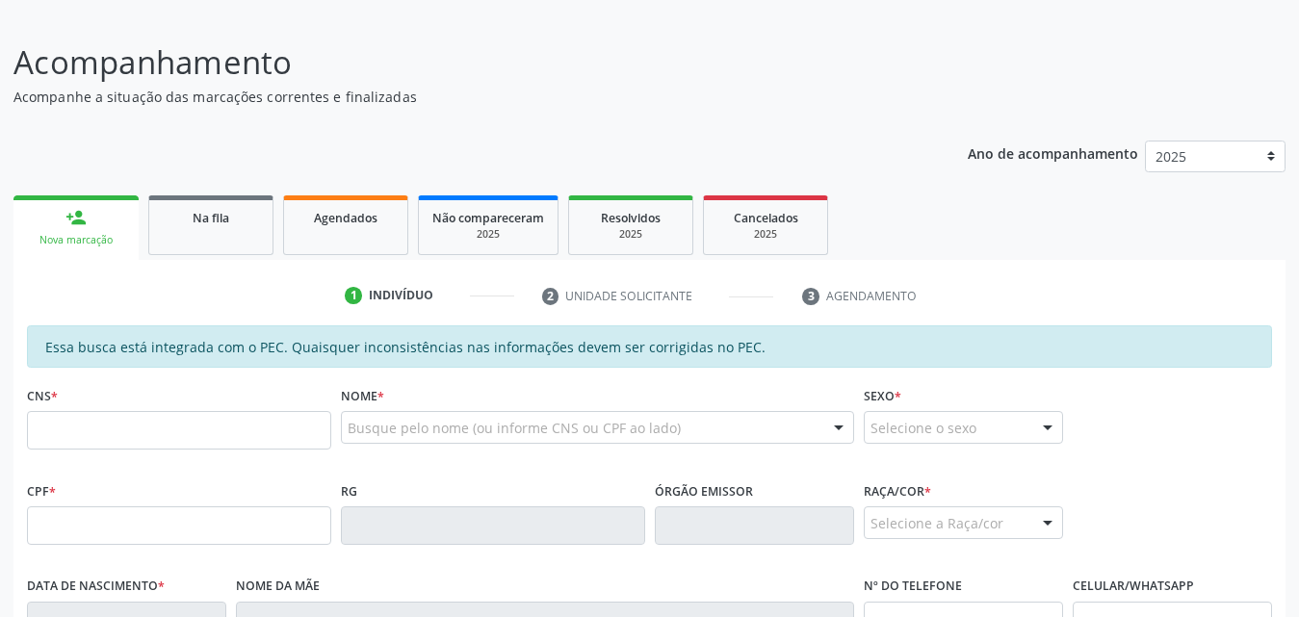
scroll to position [334, 0]
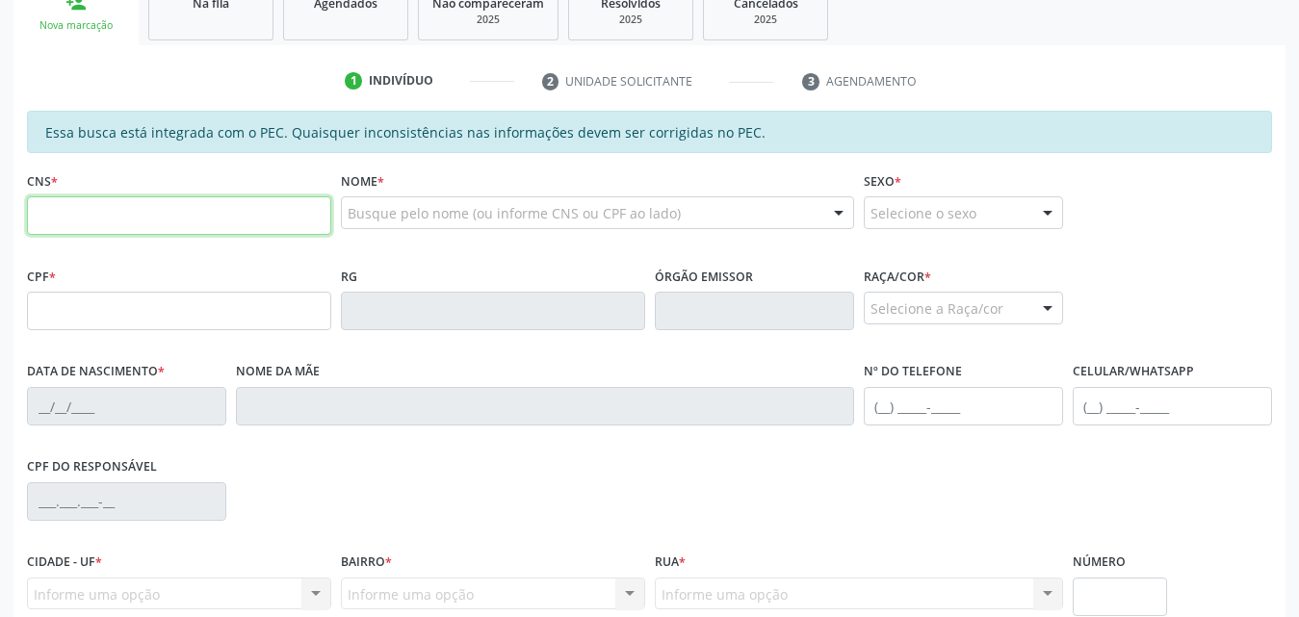
click at [191, 209] on input "text" at bounding box center [179, 215] width 304 height 39
paste input "700 0035 2365 4305"
type input "700 0035 2365 4305"
type input "141.832.094-39"
type input "20/12/2016"
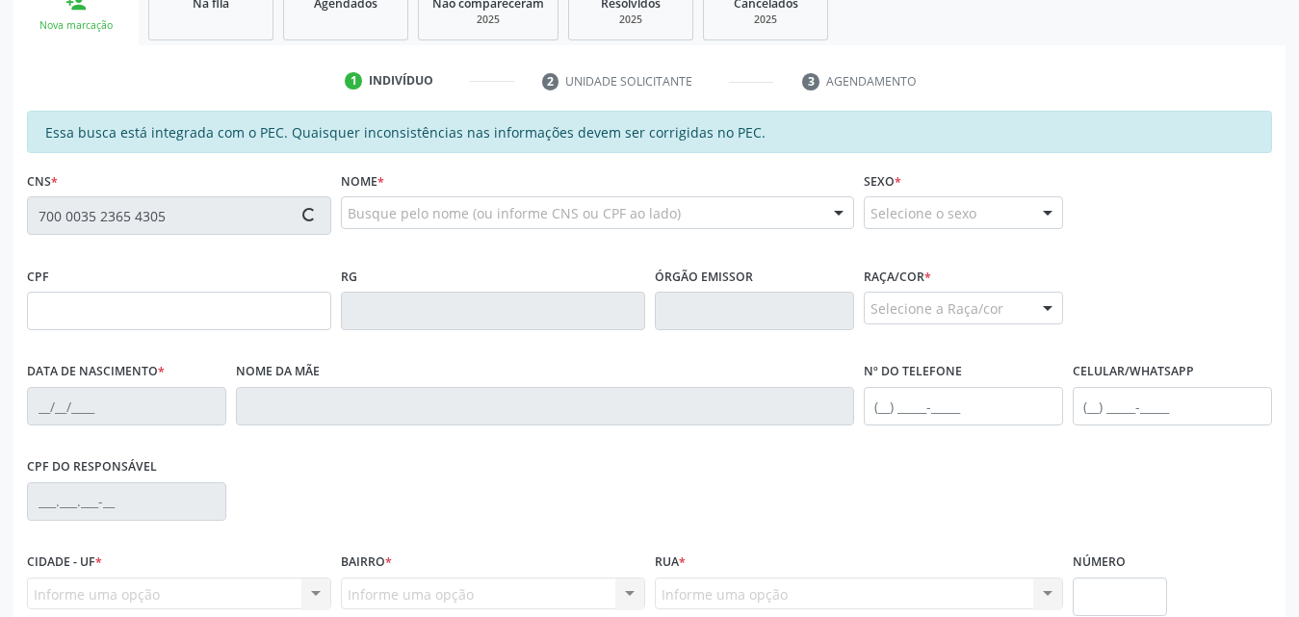
type input "Maria Dinelma dos Santos"
type input "(82) 99420-2266"
type input "19"
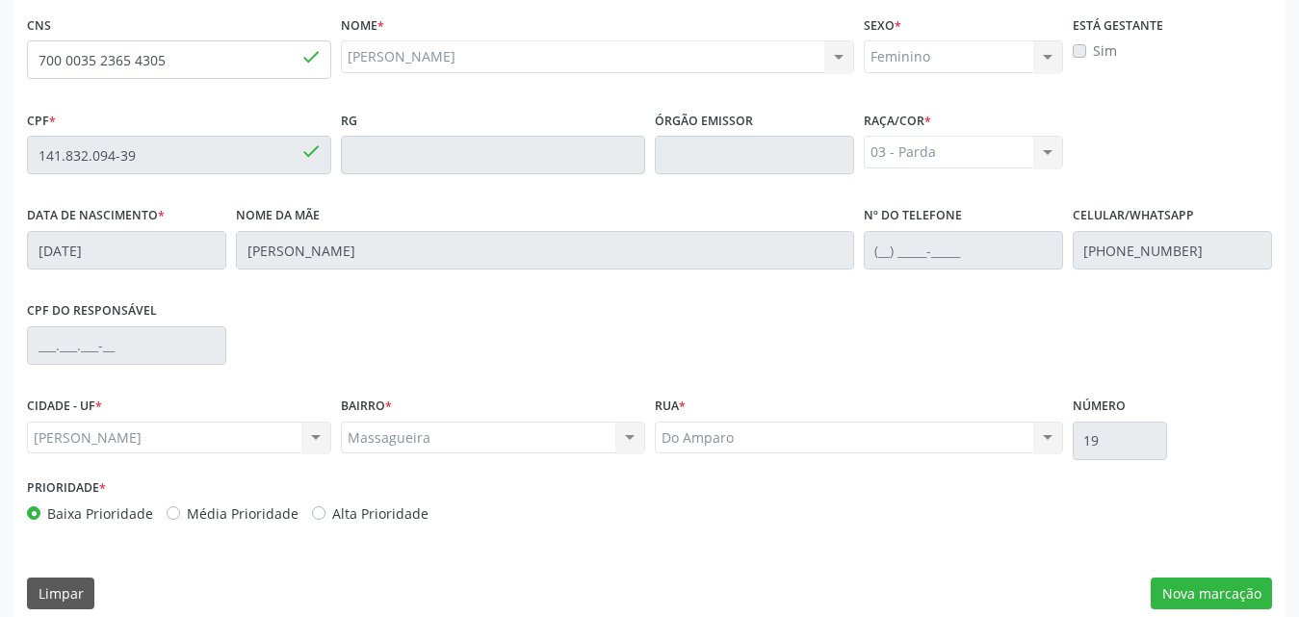
scroll to position [509, 0]
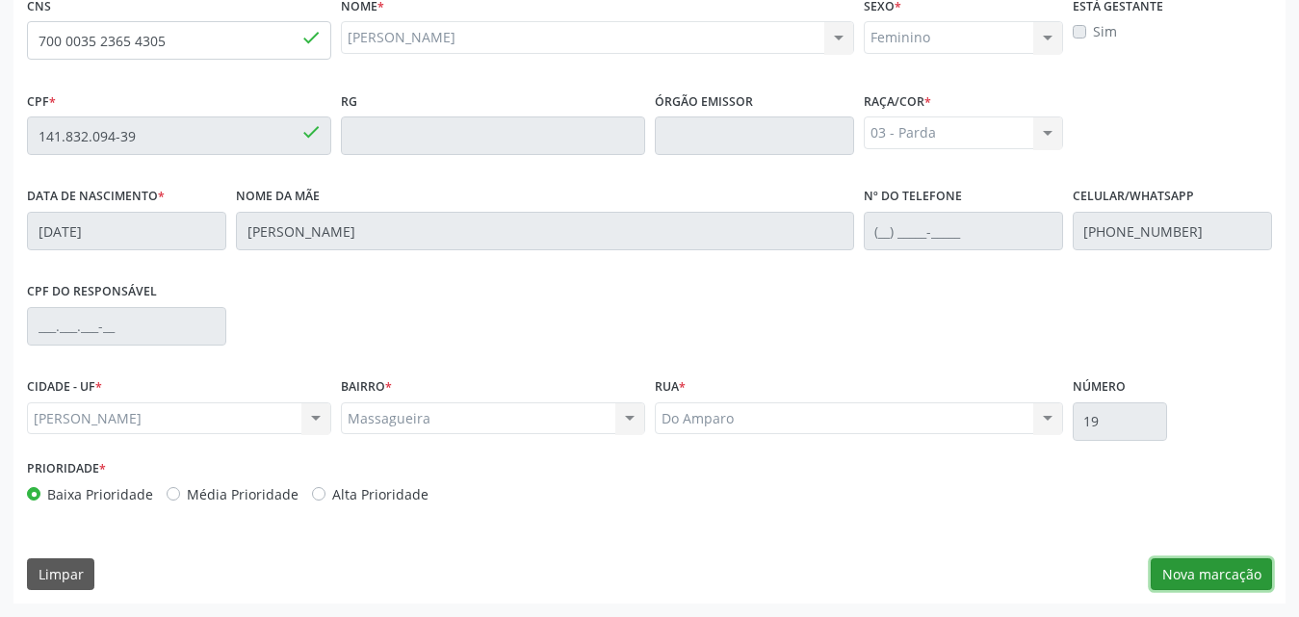
click at [1227, 571] on button "Nova marcação" at bounding box center [1211, 574] width 121 height 33
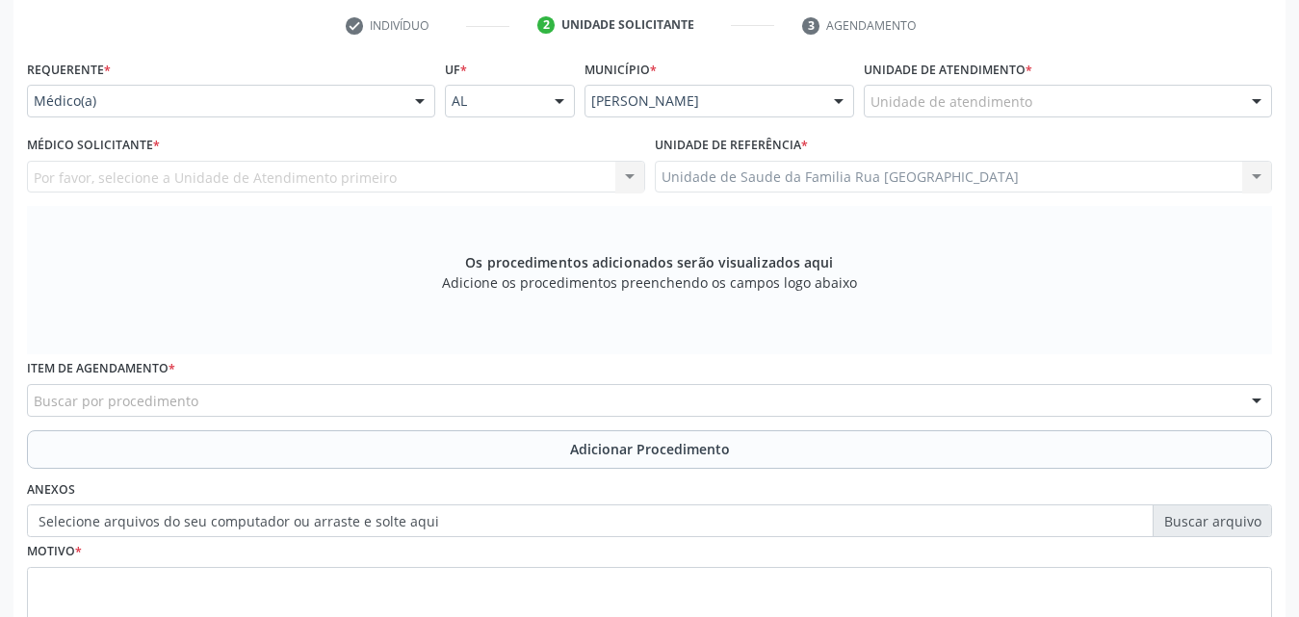
scroll to position [221, 0]
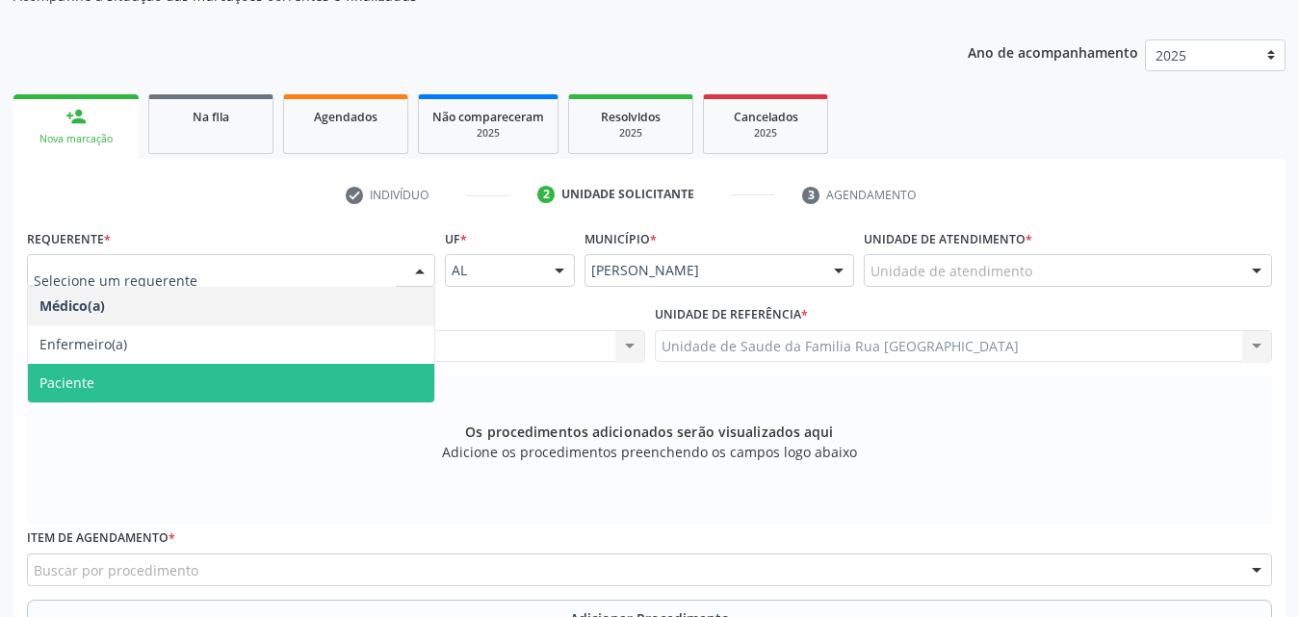
click at [143, 379] on span "Paciente" at bounding box center [231, 383] width 406 height 39
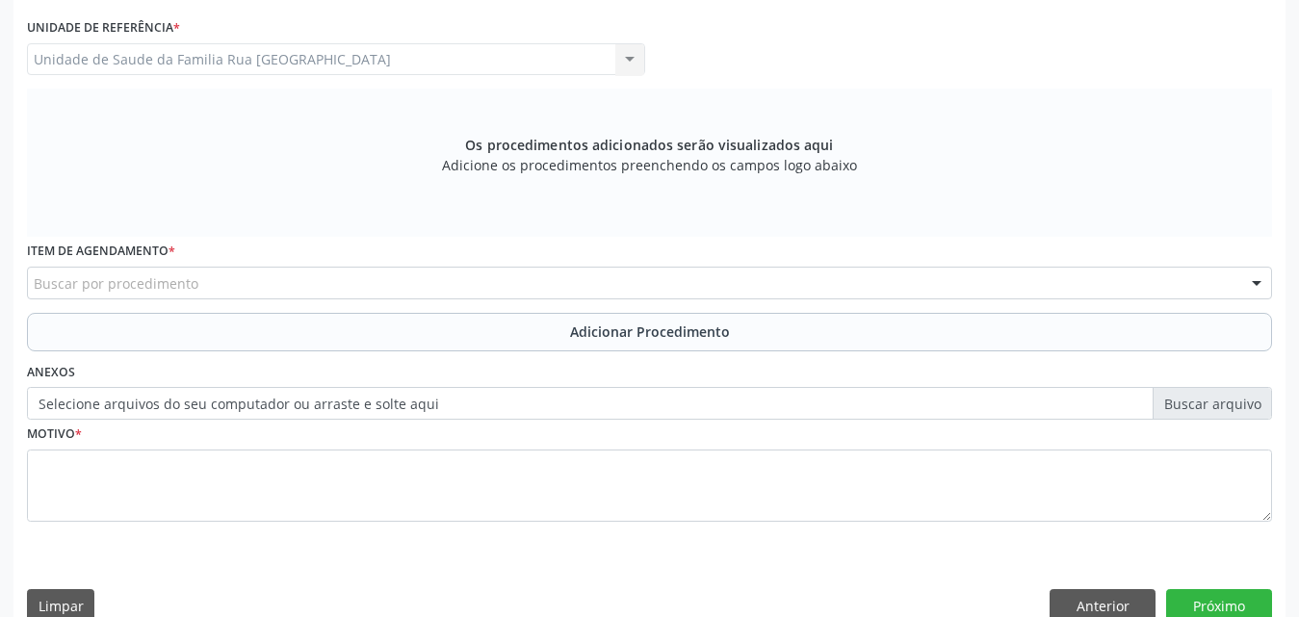
scroll to position [509, 0]
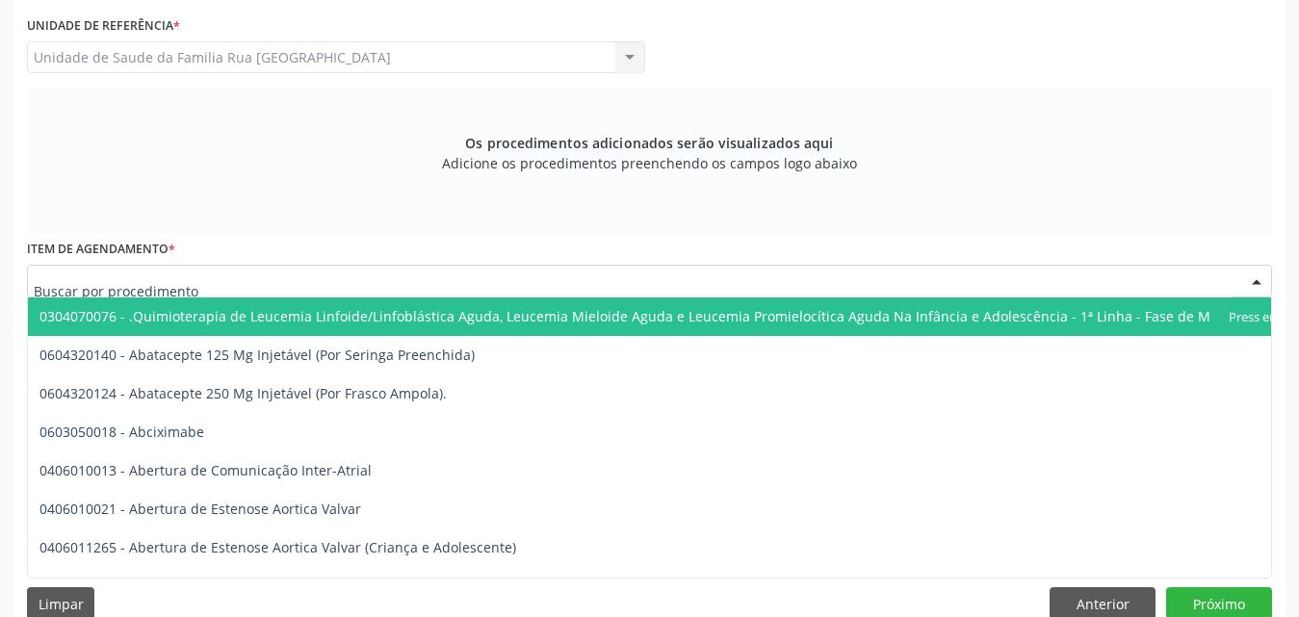
click at [302, 279] on div at bounding box center [649, 281] width 1245 height 33
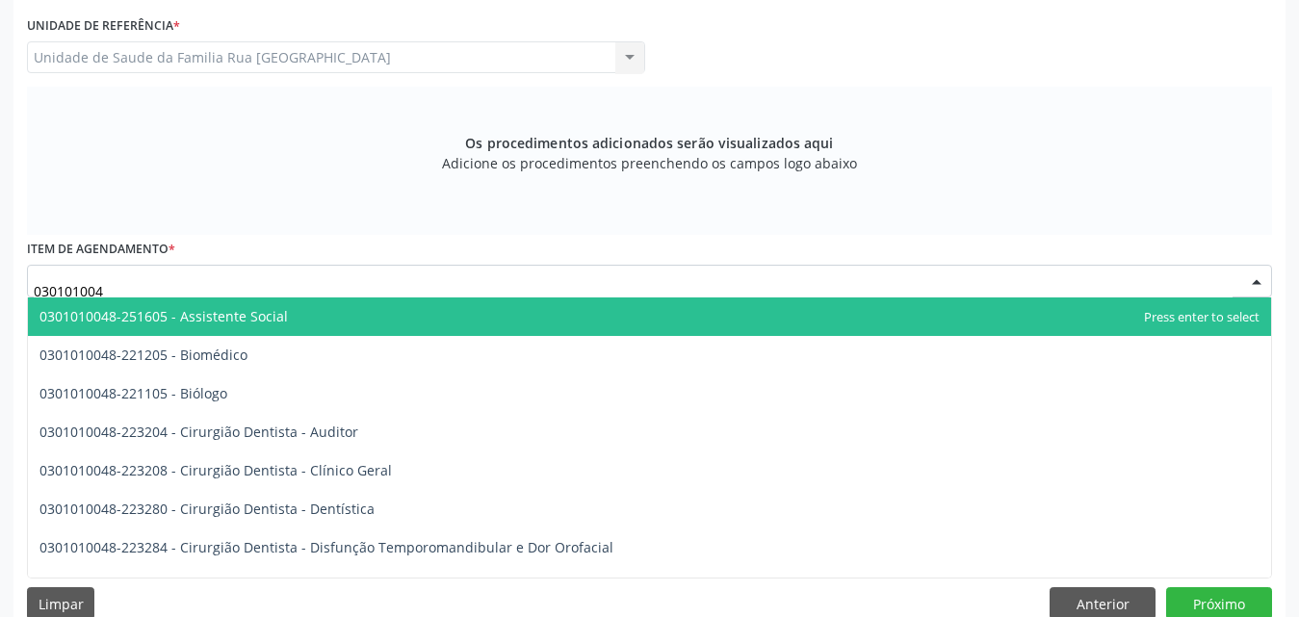
type input "0301010048"
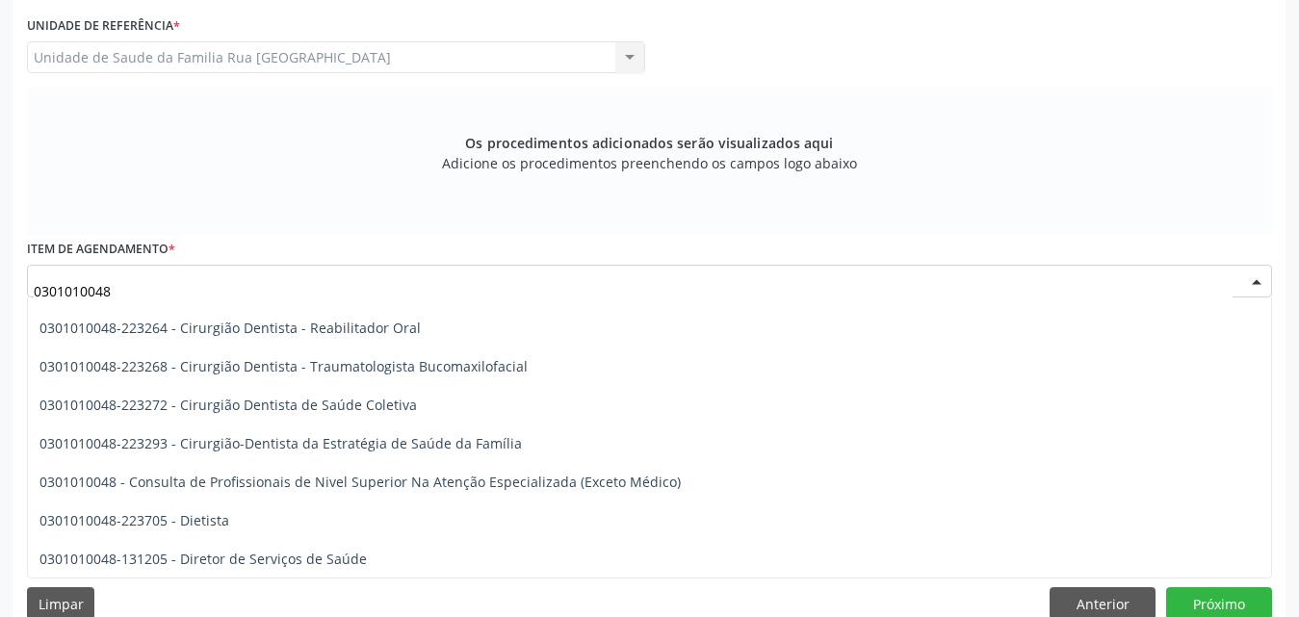
scroll to position [867, 0]
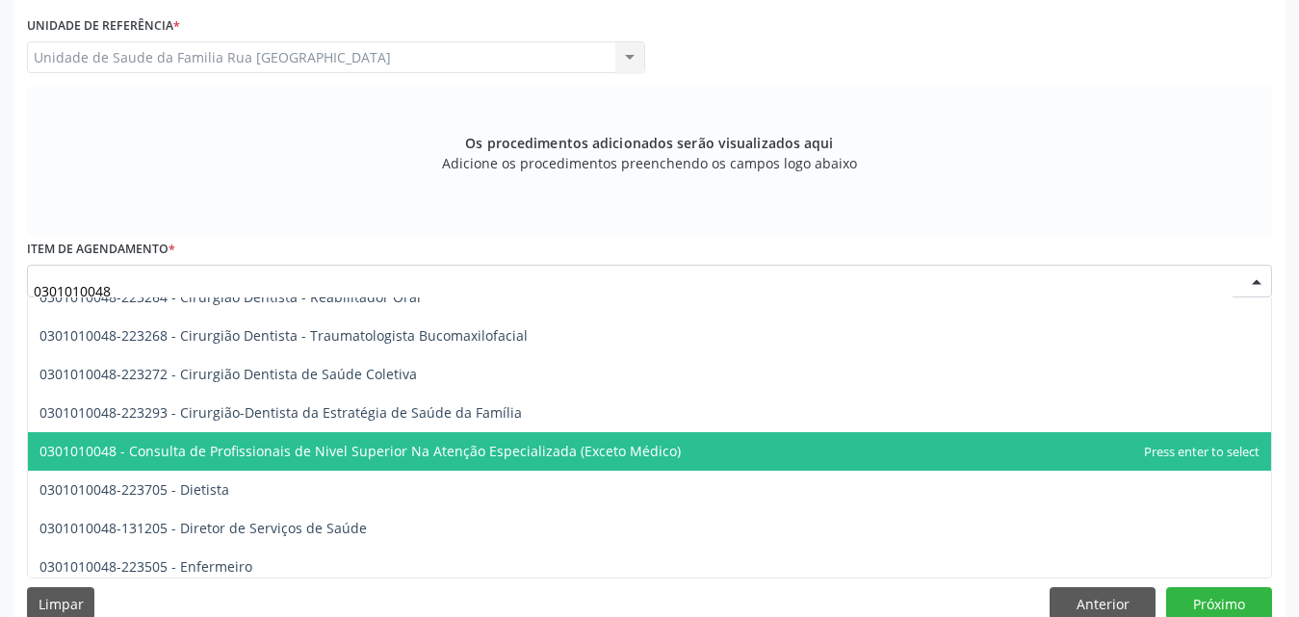
click at [451, 456] on span "0301010048 - Consulta de Profissionais de Nivel Superior Na Atenção Especializa…" at bounding box center [359, 451] width 641 height 18
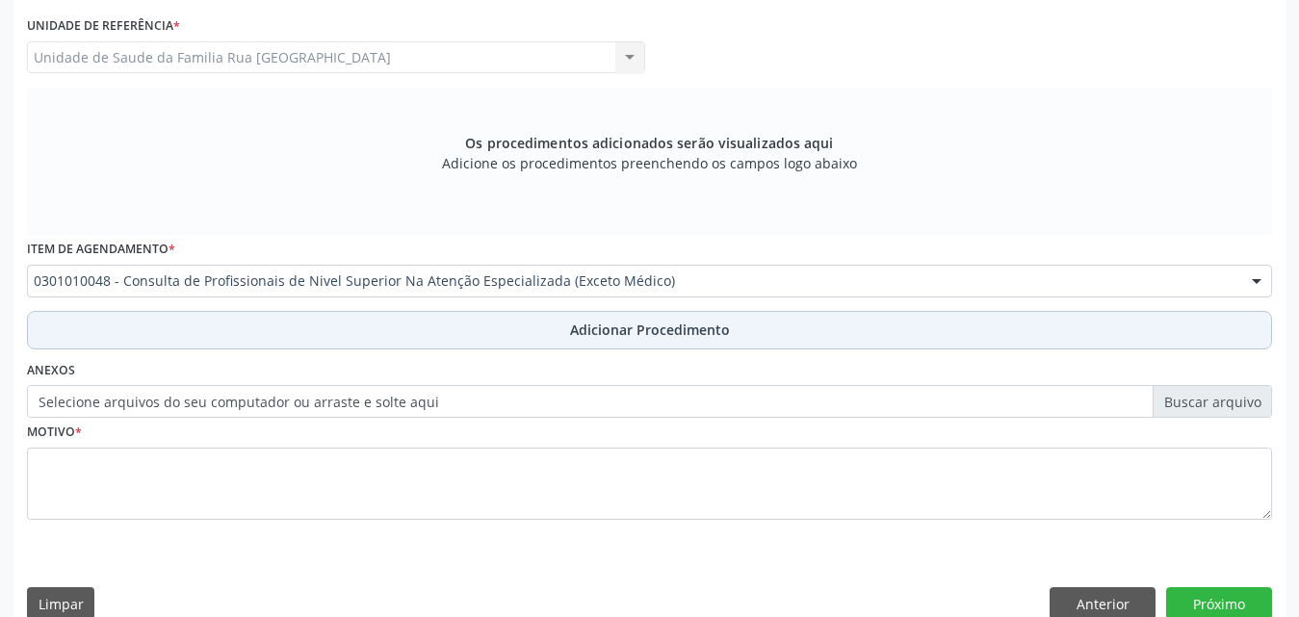
click at [674, 330] on span "Adicionar Procedimento" at bounding box center [650, 330] width 160 height 20
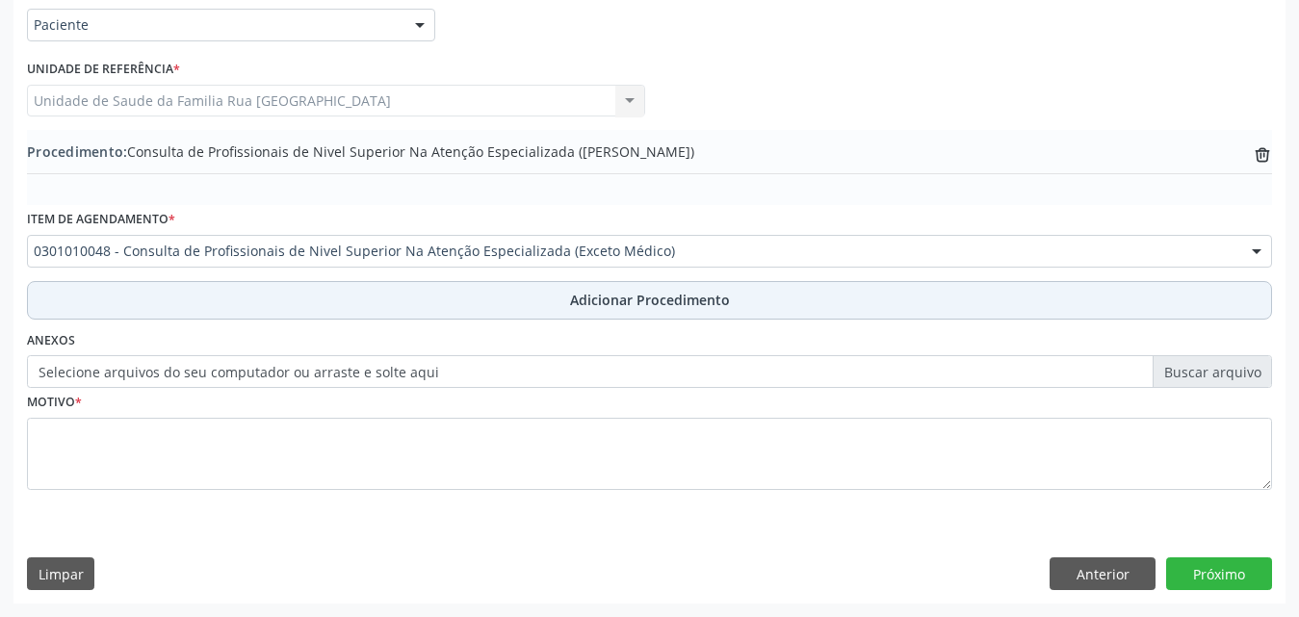
scroll to position [466, 0]
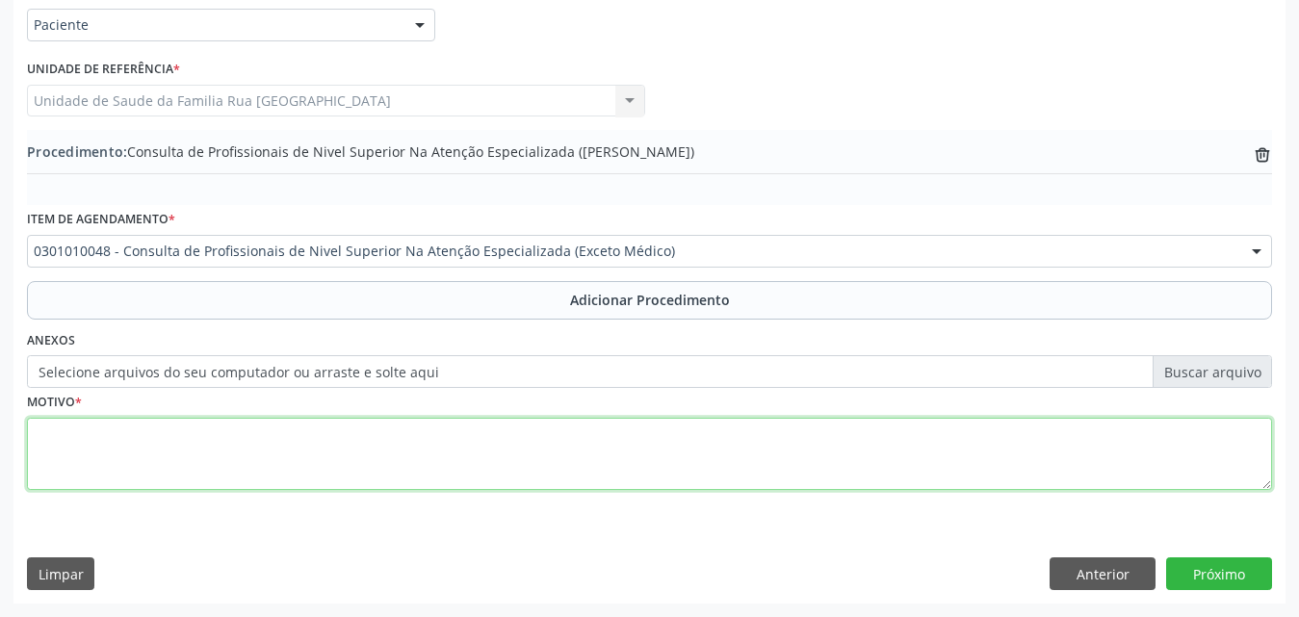
click at [308, 469] on textarea at bounding box center [649, 454] width 1245 height 73
type textarea "e"
type textarea "c"
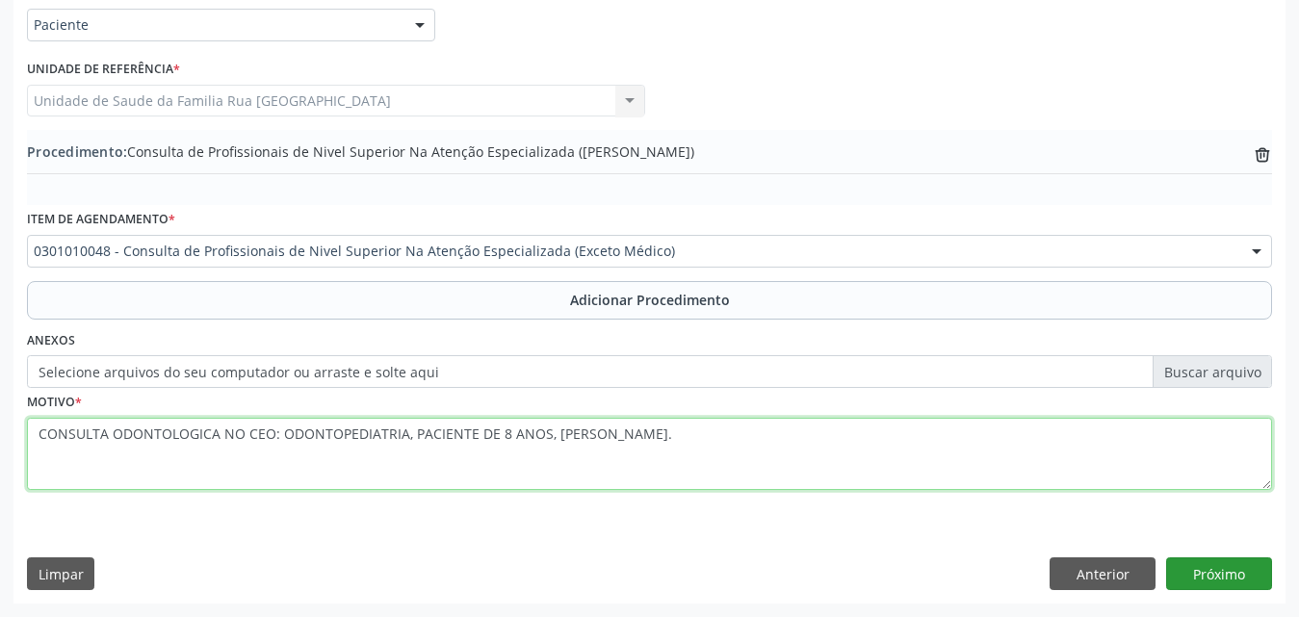
type textarea "CONSULTA ODONTOLOGICA NO CEO: ODONTOPEDIATRIA, PACIENTE DE 8 ANOS, CARIE DENTAR…"
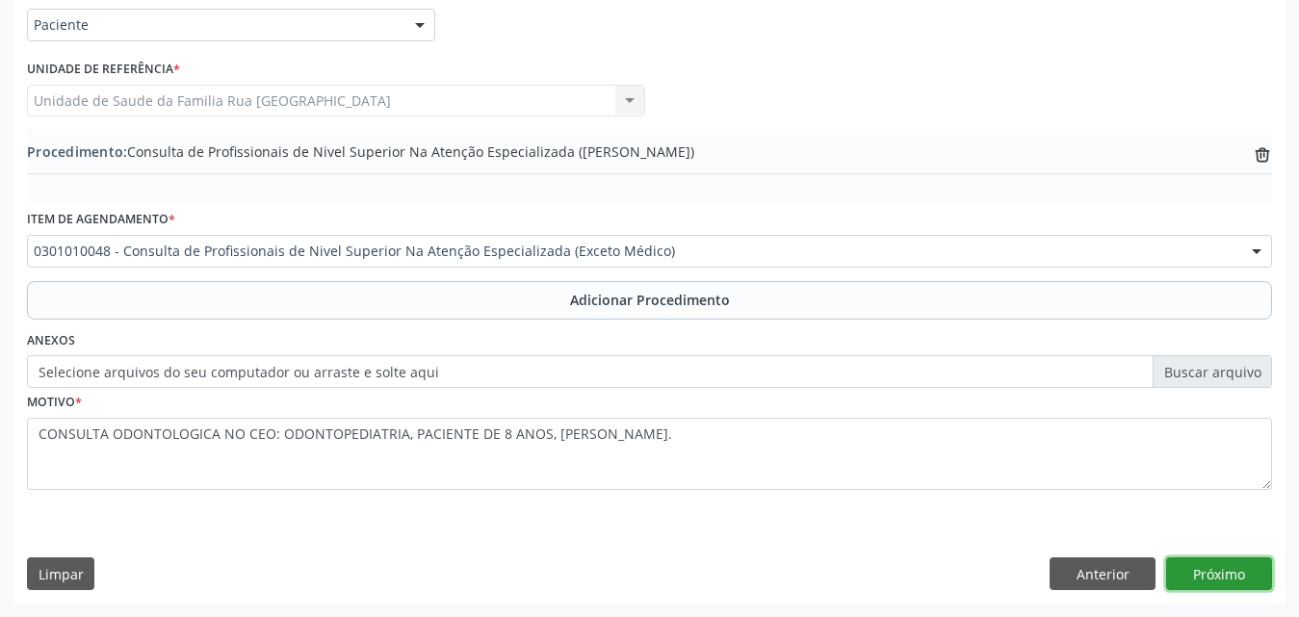
click at [1234, 578] on button "Próximo" at bounding box center [1219, 574] width 106 height 33
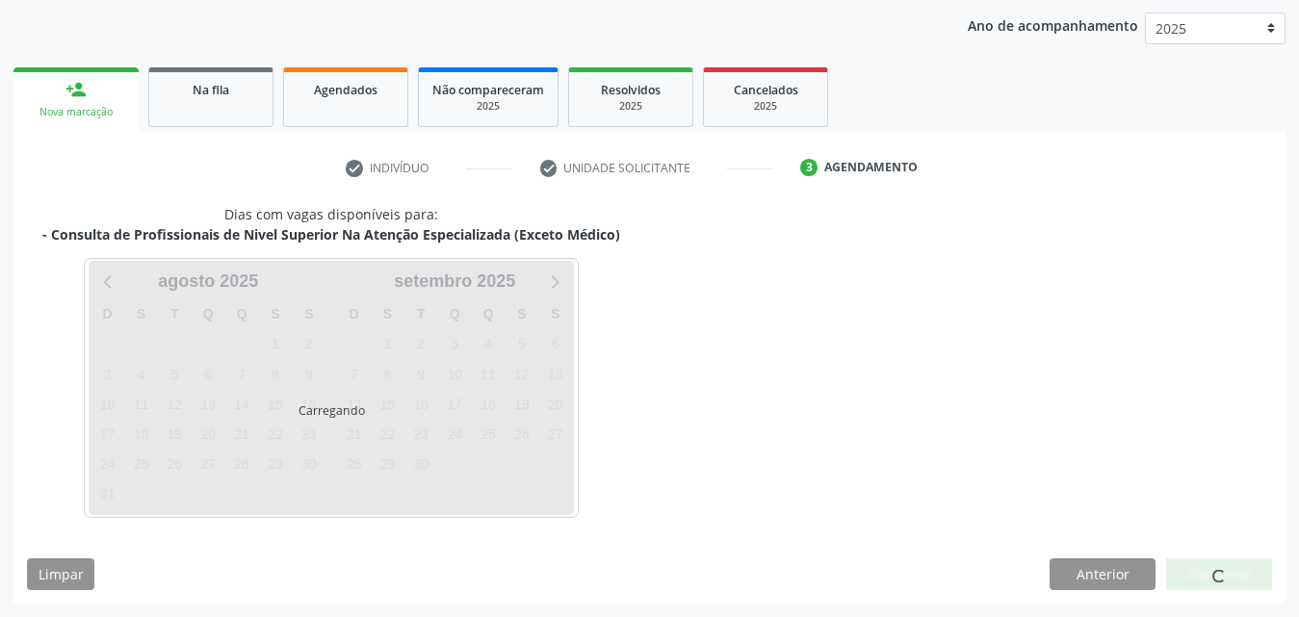
scroll to position [304, 0]
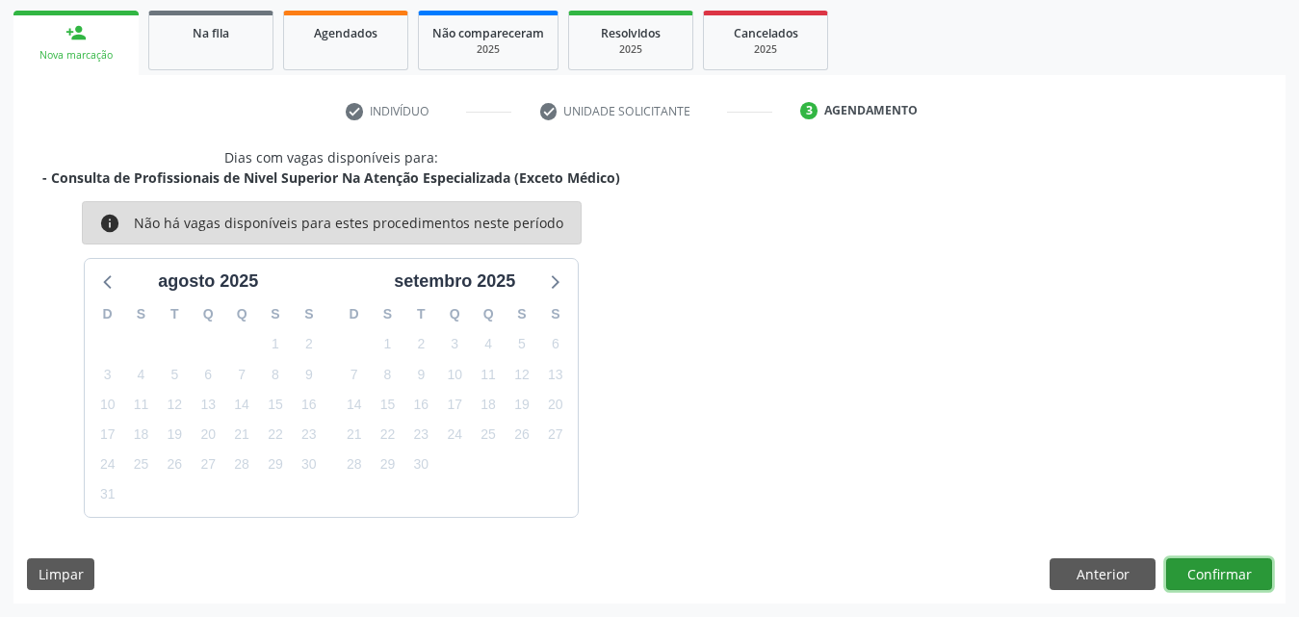
click at [1208, 576] on button "Confirmar" at bounding box center [1219, 574] width 106 height 33
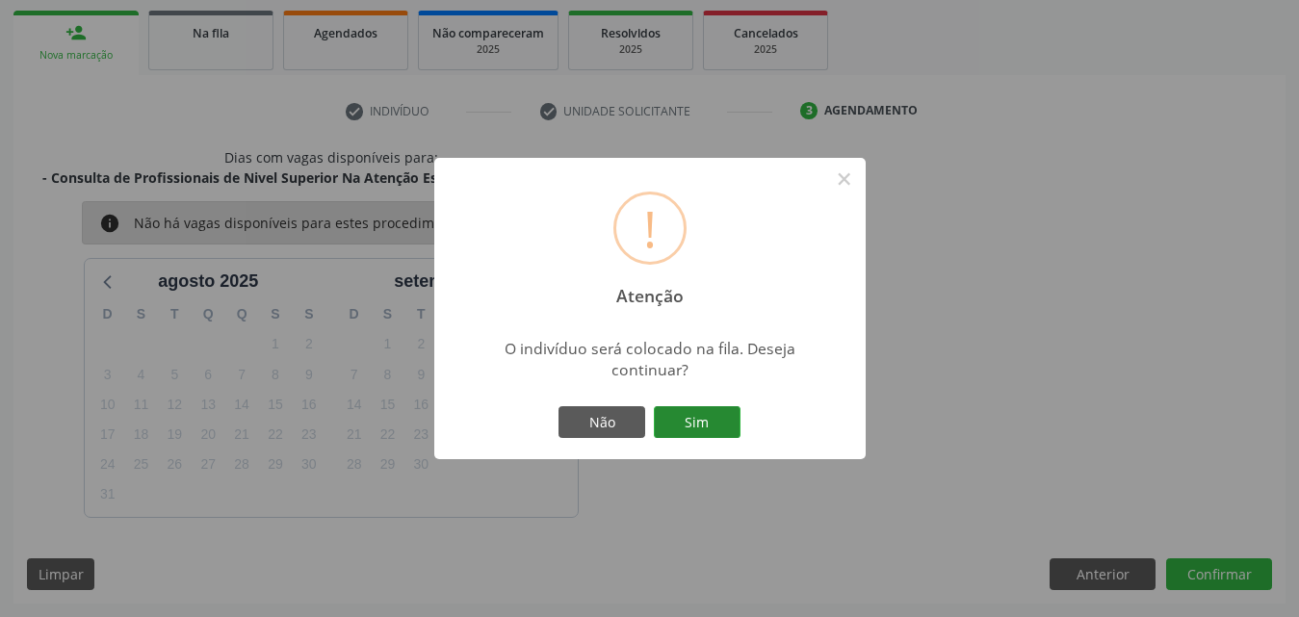
drag, startPoint x: 715, startPoint y: 430, endPoint x: 724, endPoint y: 426, distance: 9.9
click at [718, 428] on button "Sim" at bounding box center [697, 422] width 87 height 33
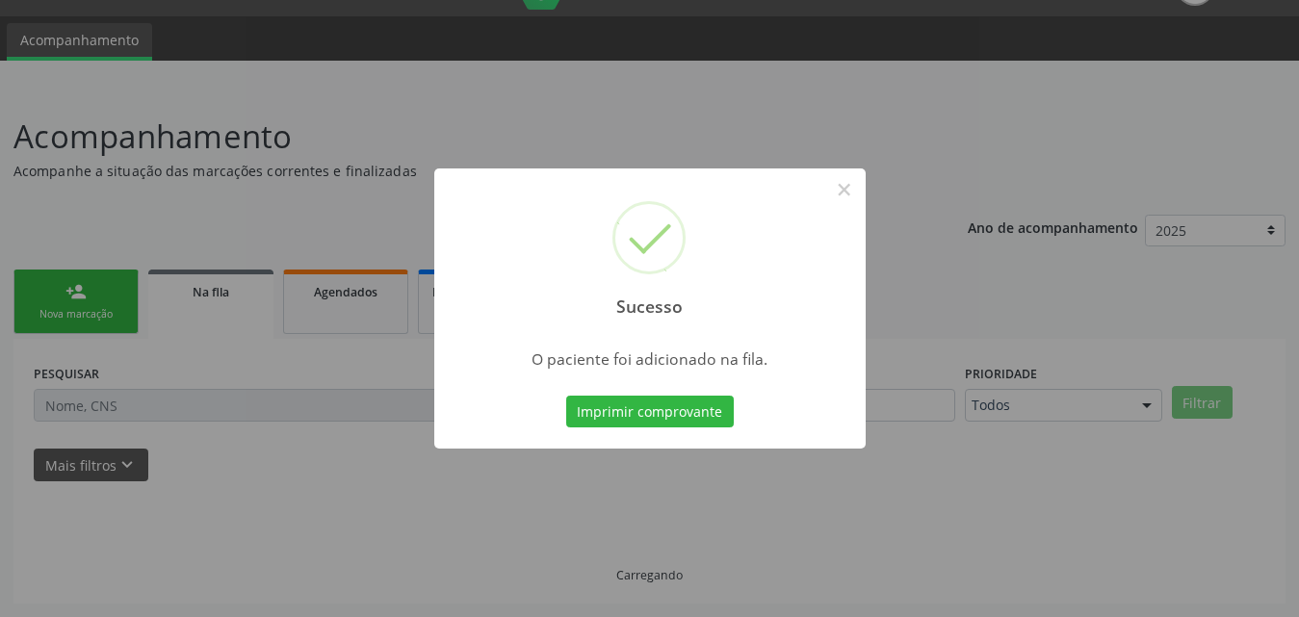
scroll to position [45, 0]
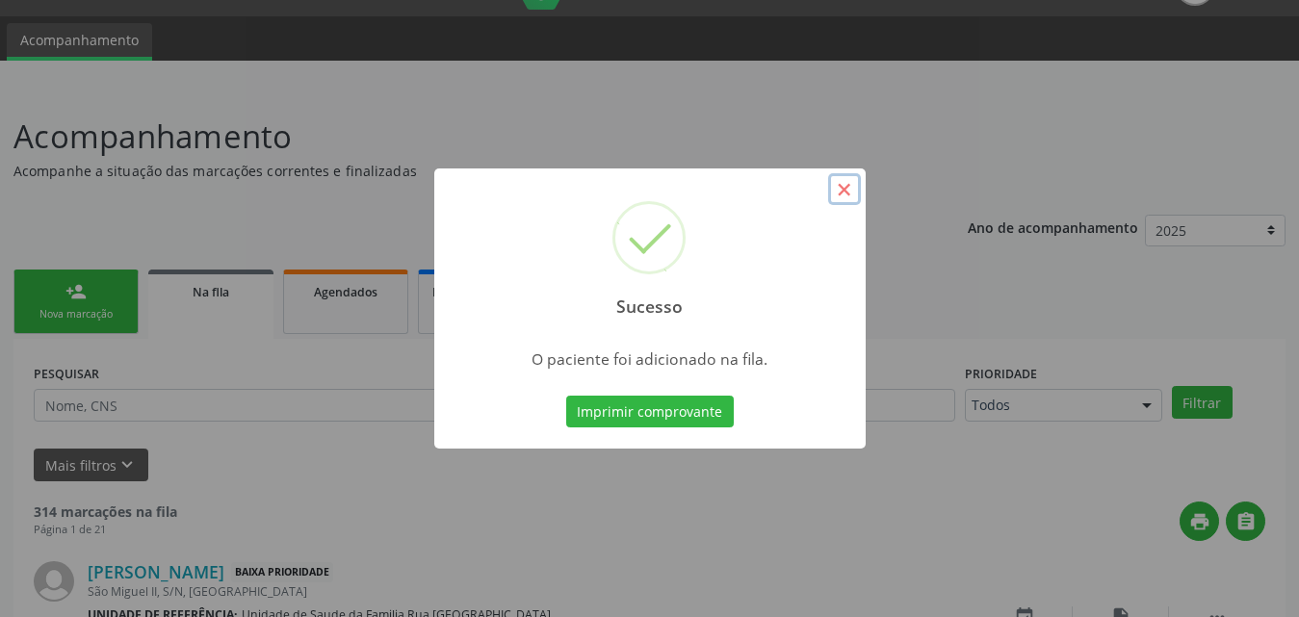
click at [844, 187] on button "×" at bounding box center [844, 189] width 33 height 33
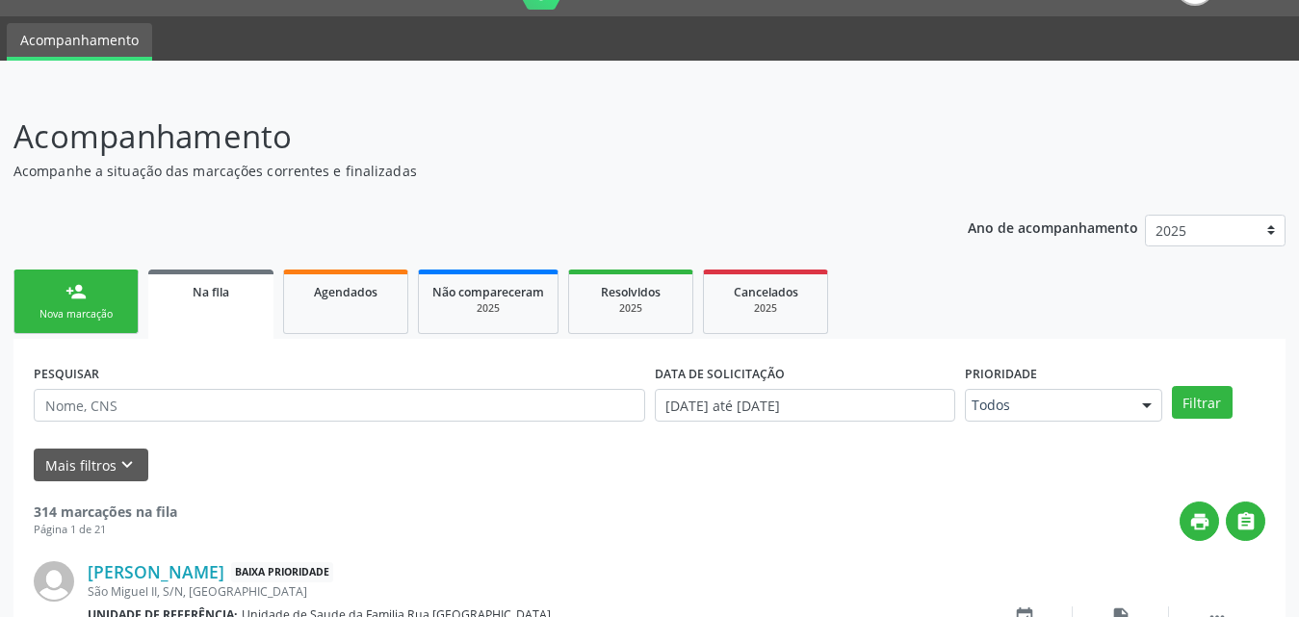
click at [65, 306] on link "person_add Nova marcação" at bounding box center [75, 302] width 125 height 65
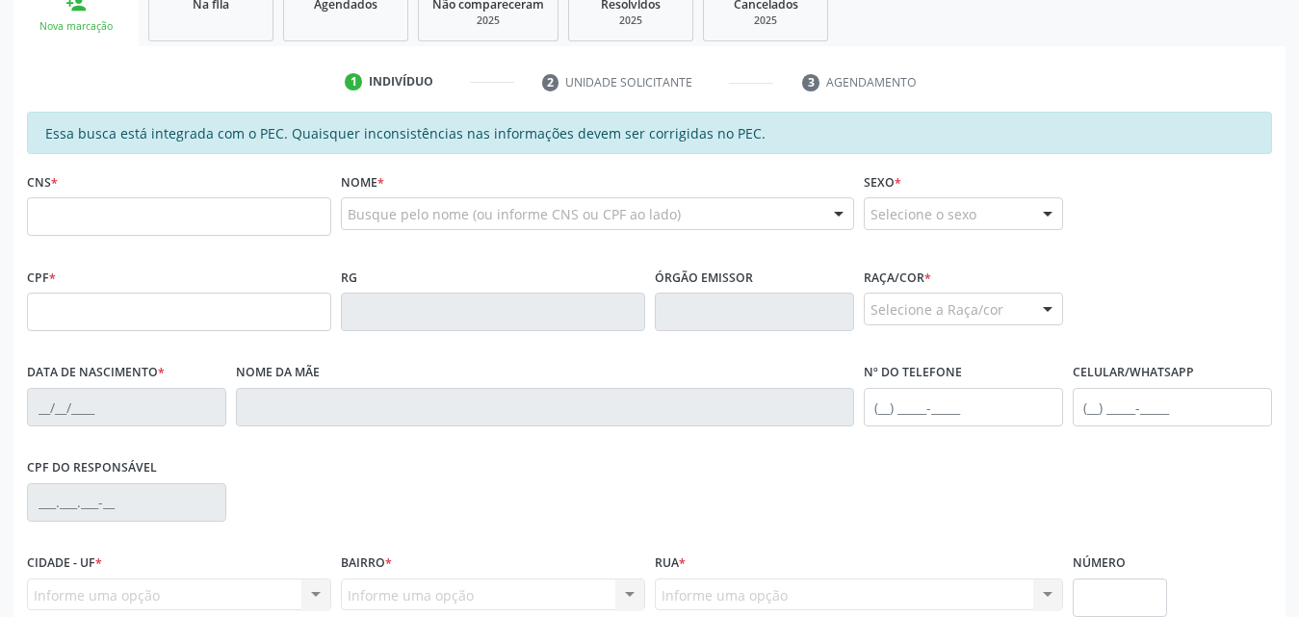
scroll to position [334, 0]
click at [231, 221] on input "text" at bounding box center [179, 215] width 304 height 39
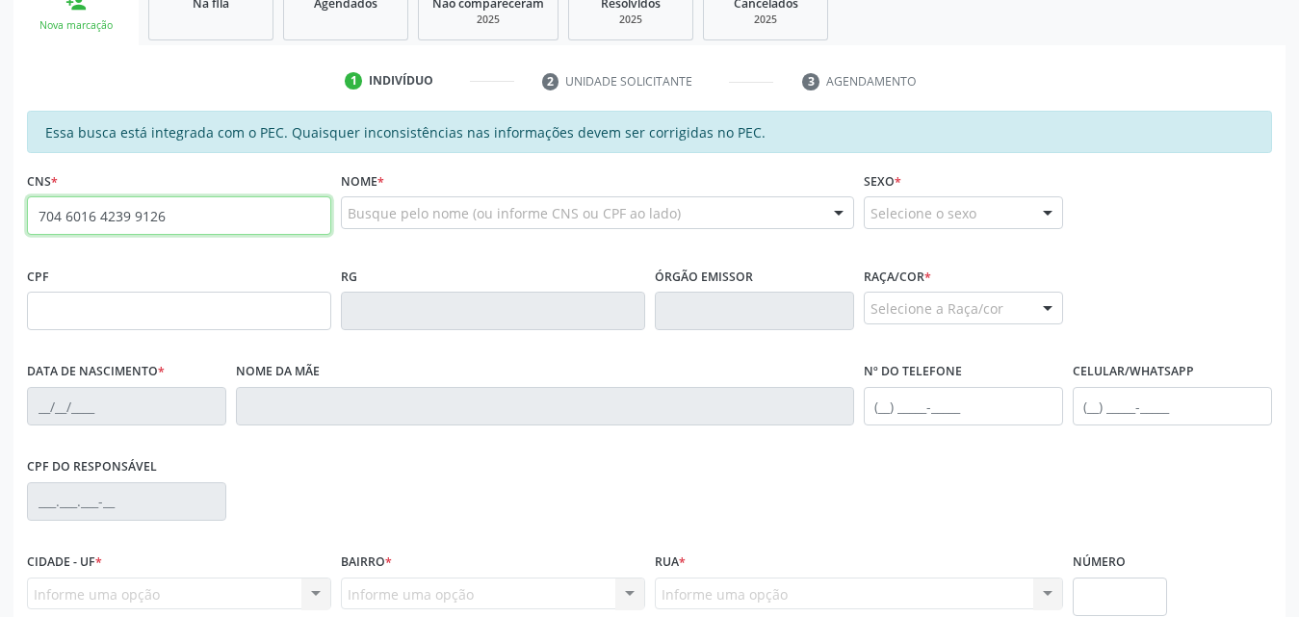
type input "704 6016 4239 9126"
type input "150.117.254-99"
type input "22/11/2004"
type input "Fernando Laurindo da Silva"
type input "(82) 99388-6382"
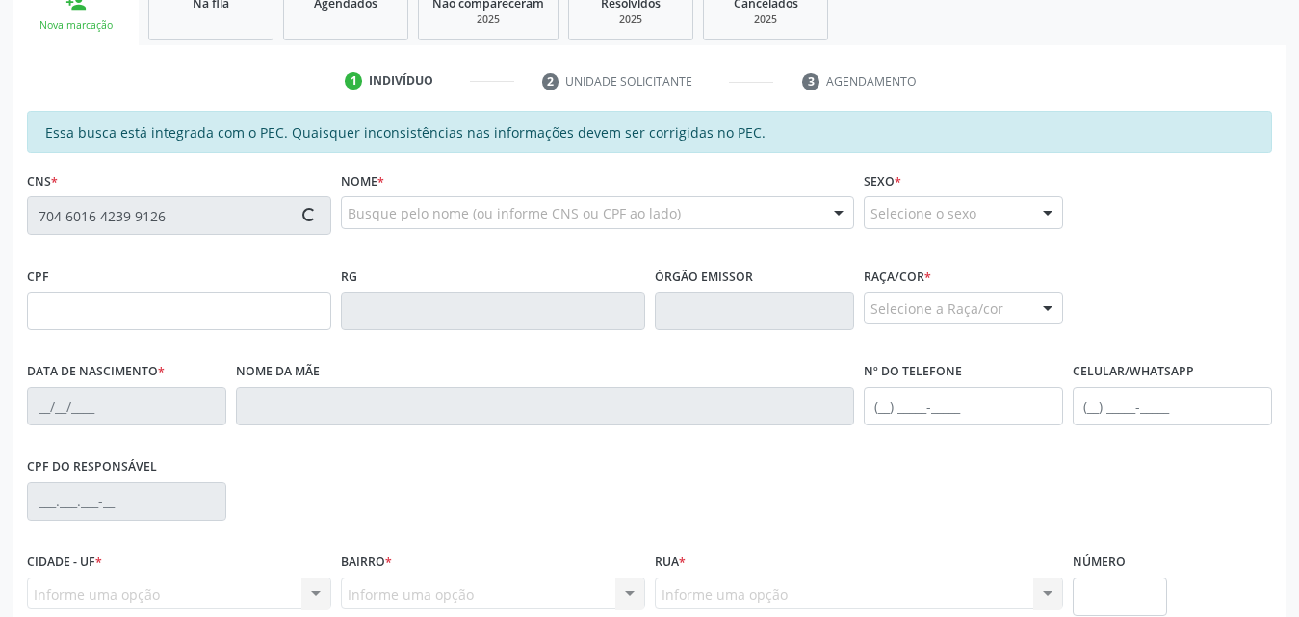
type input "60"
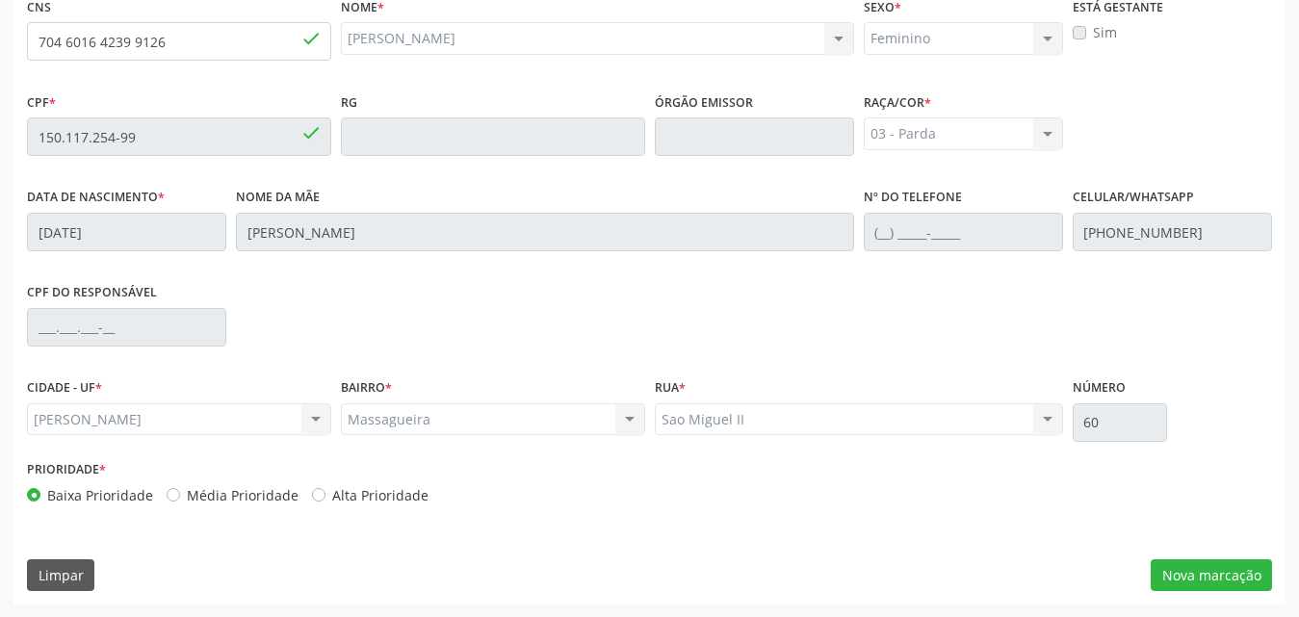
scroll to position [509, 0]
click at [1181, 564] on button "Nova marcação" at bounding box center [1211, 574] width 121 height 33
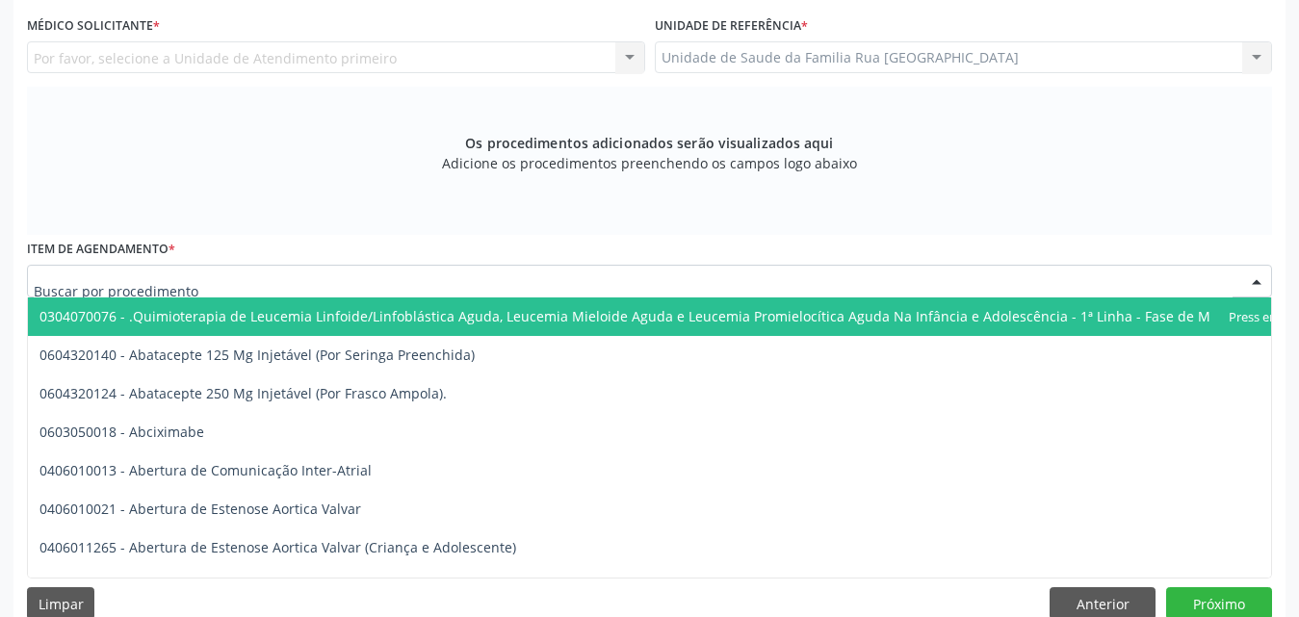
click at [402, 278] on div at bounding box center [649, 281] width 1245 height 33
click at [850, 190] on div "Os procedimentos adicionados serão visualizados aqui Adicione os procedimentos …" at bounding box center [649, 161] width 1245 height 148
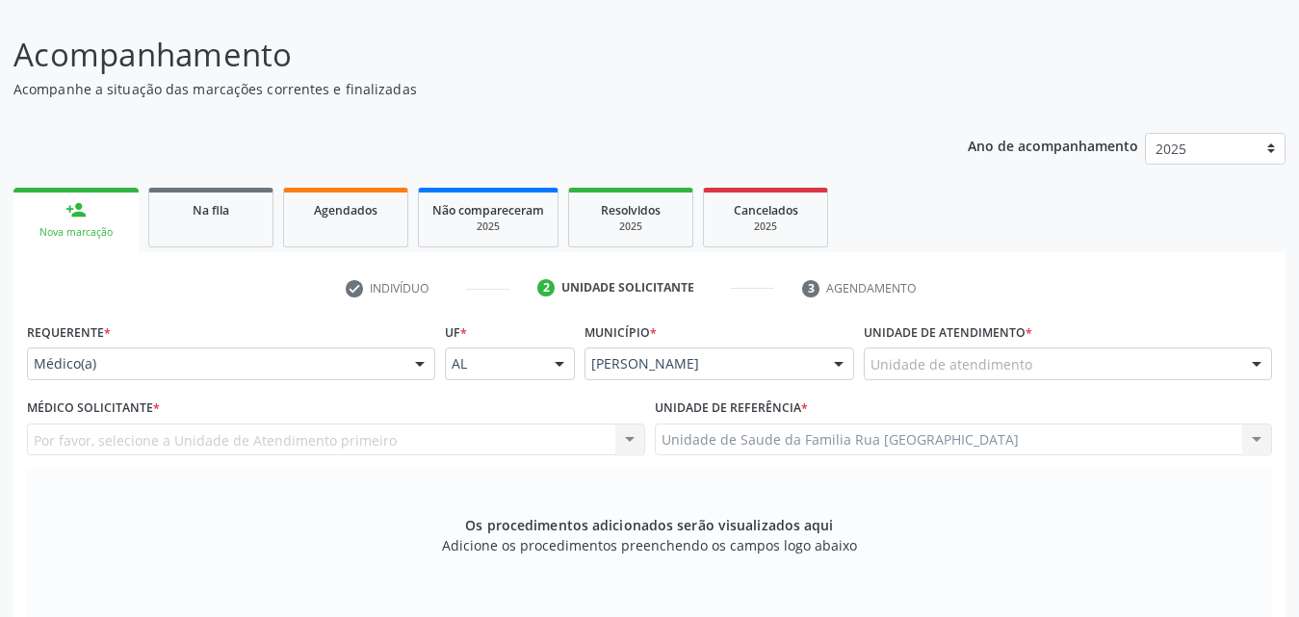
scroll to position [221, 0]
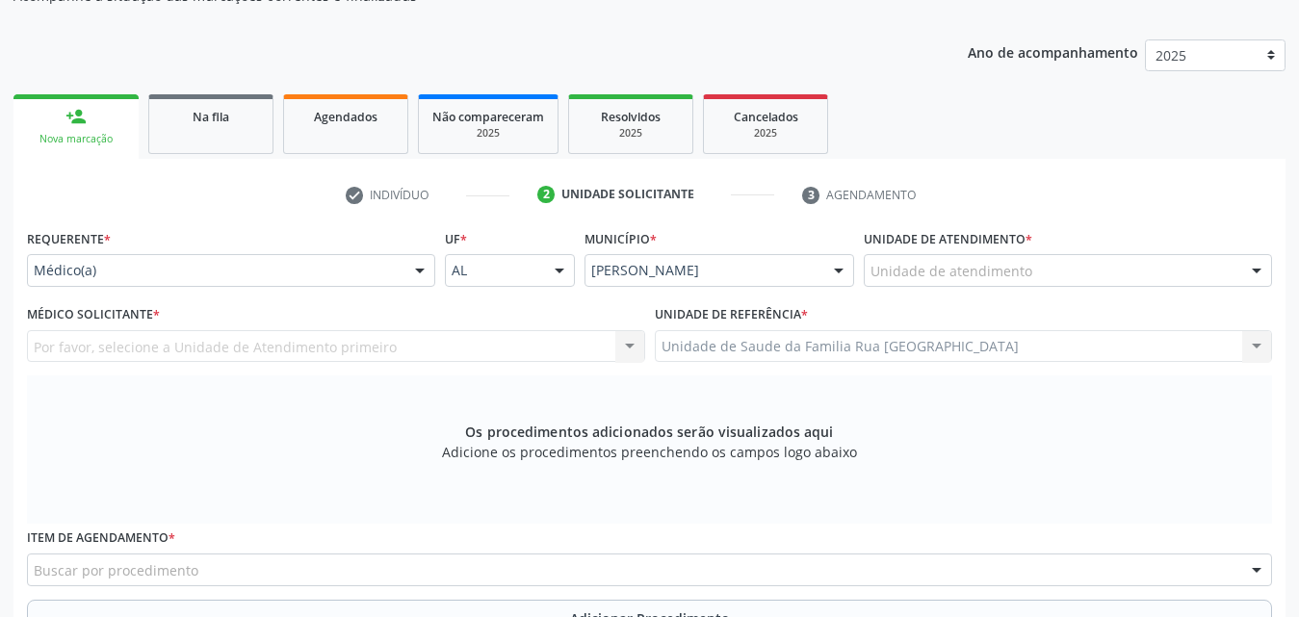
click at [1142, 269] on div "Unidade de atendimento" at bounding box center [1068, 270] width 408 height 33
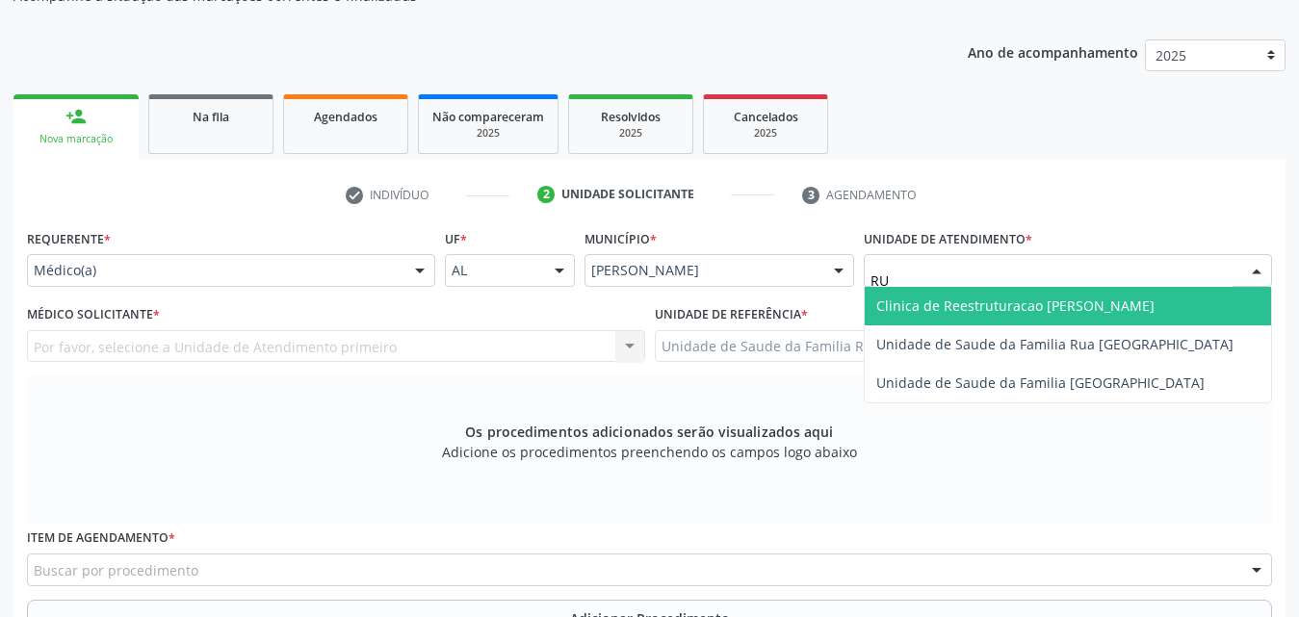
type input "RUA"
click at [1129, 308] on span "Unidade de Saude da Familia Rua [GEOGRAPHIC_DATA]" at bounding box center [1054, 306] width 357 height 18
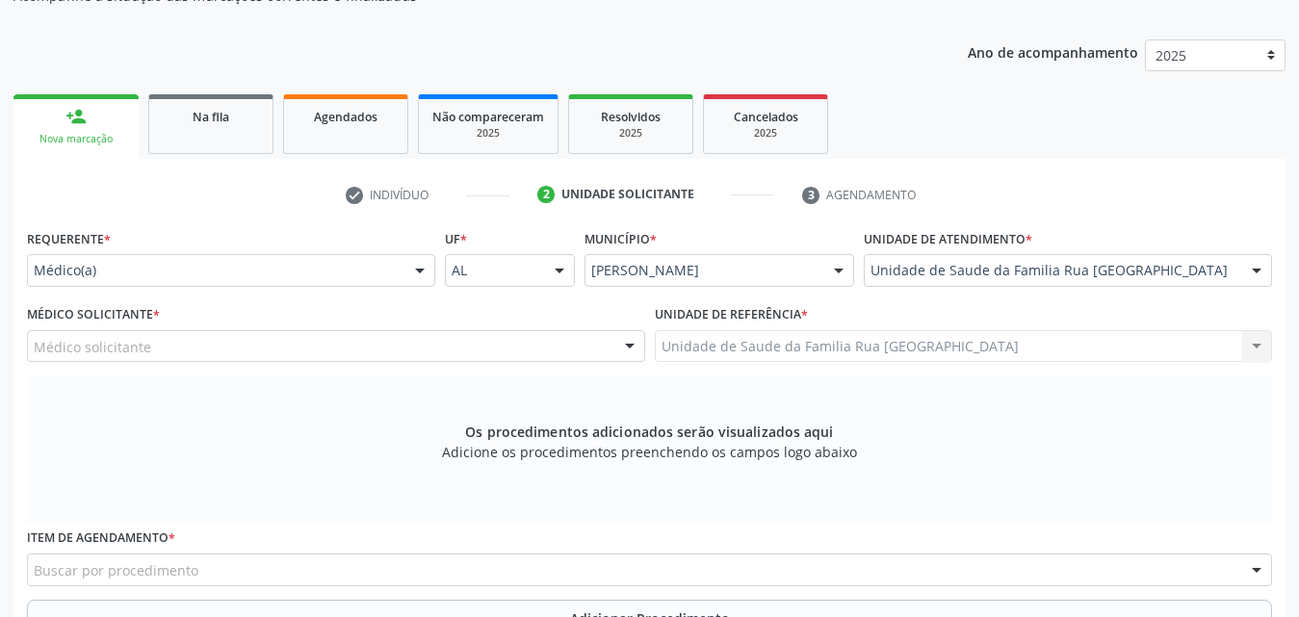
click at [170, 350] on div "Médico solicitante" at bounding box center [336, 346] width 618 height 33
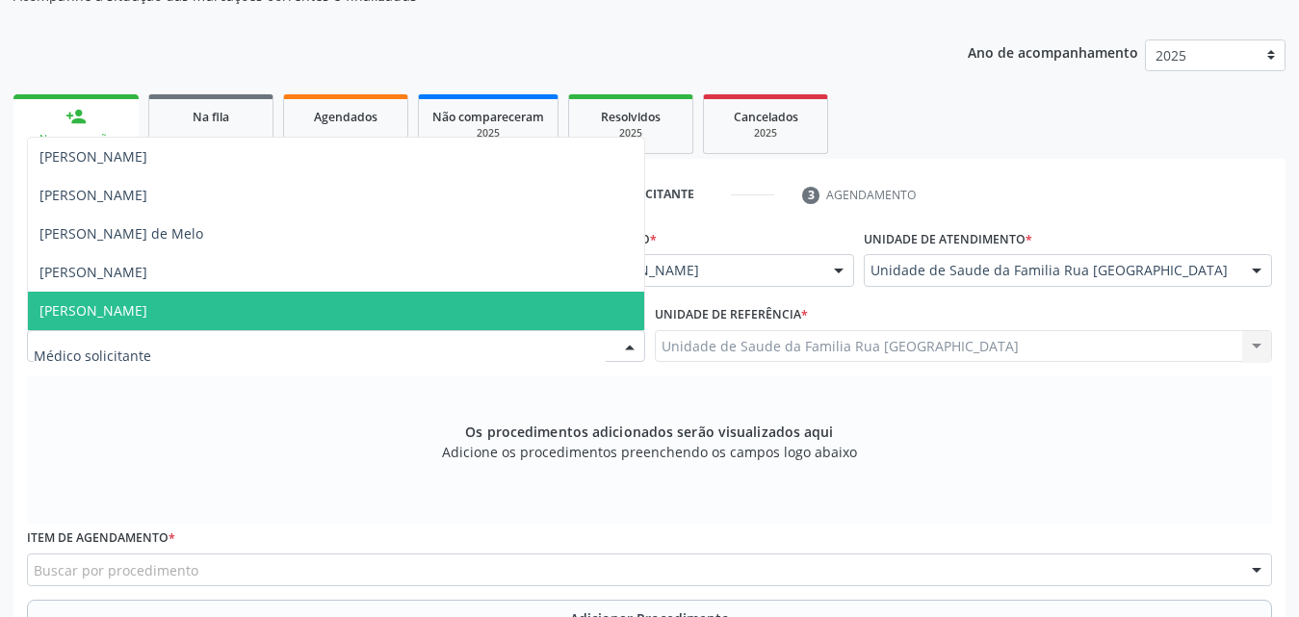
click at [147, 313] on span "Thayslane Silva Cavalcante" at bounding box center [93, 310] width 108 height 18
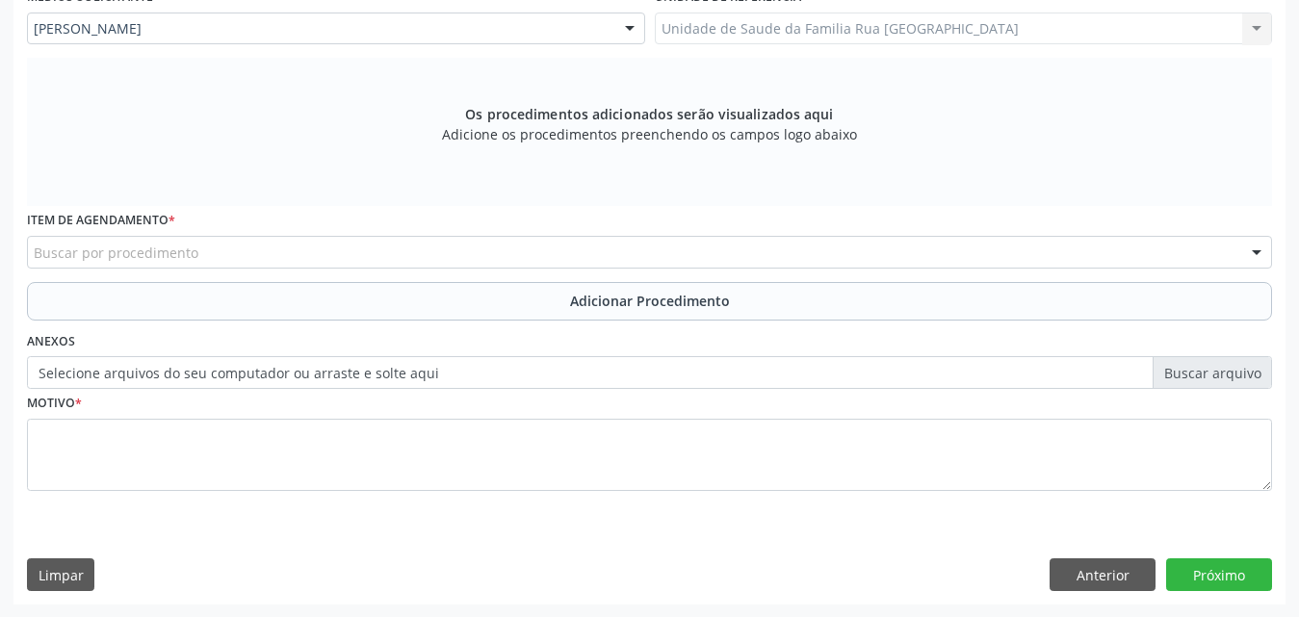
scroll to position [539, 0]
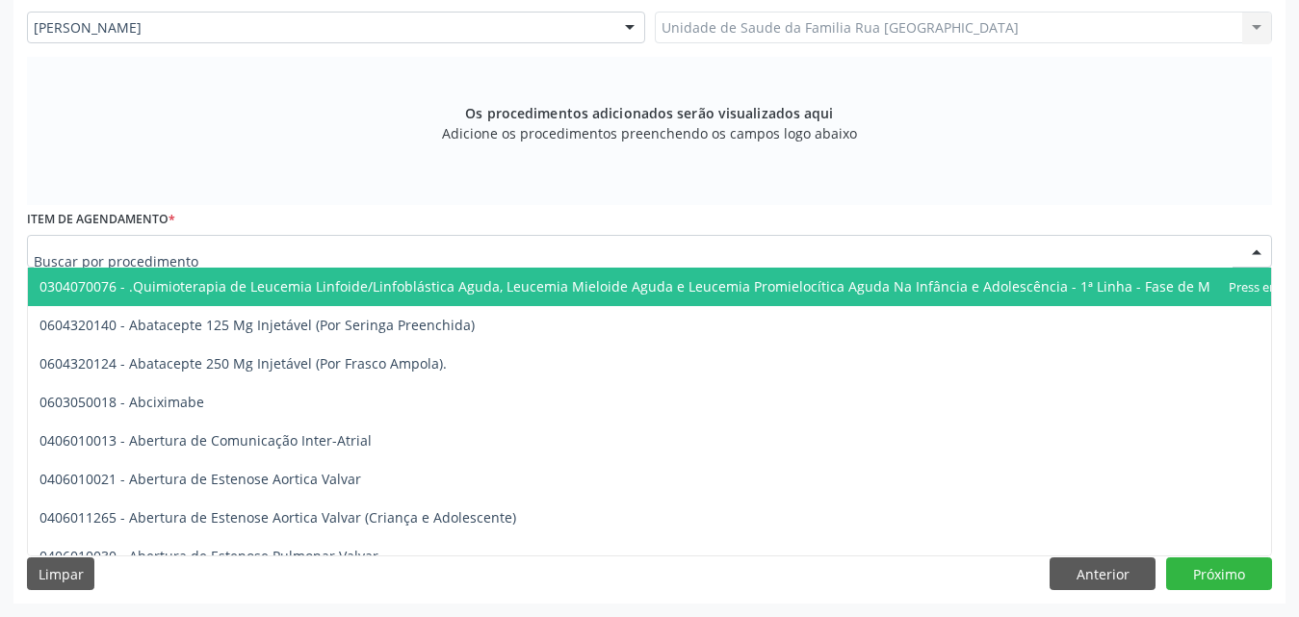
click at [272, 254] on div at bounding box center [649, 251] width 1245 height 33
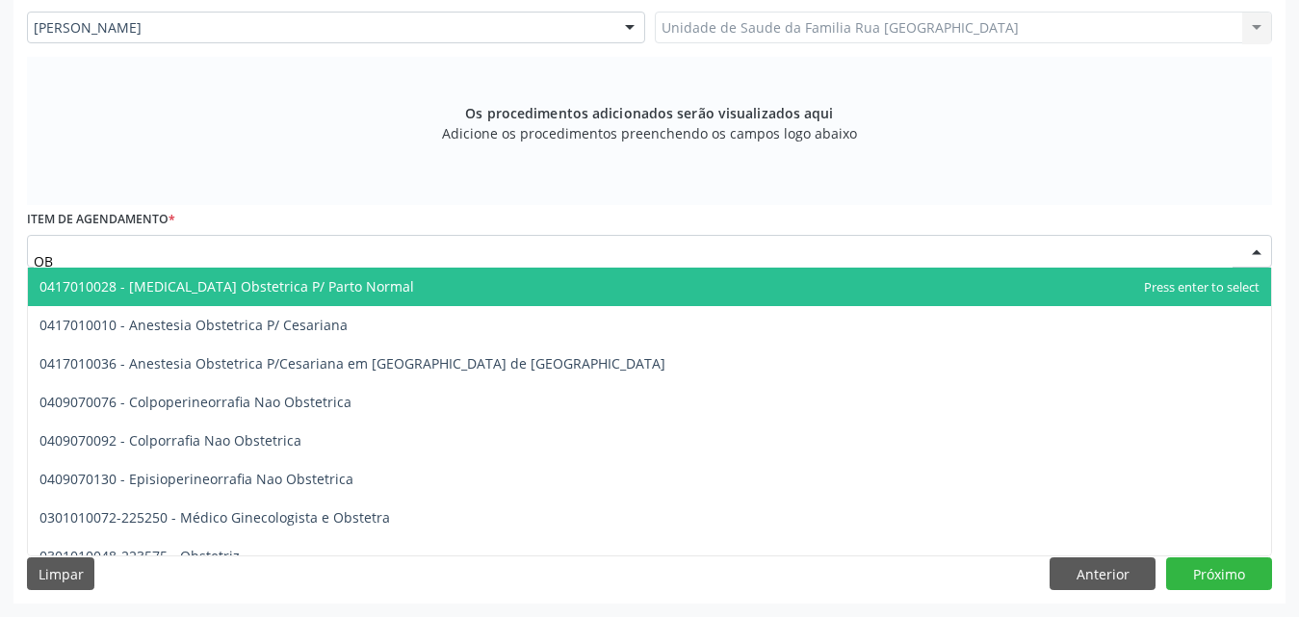
type input "O"
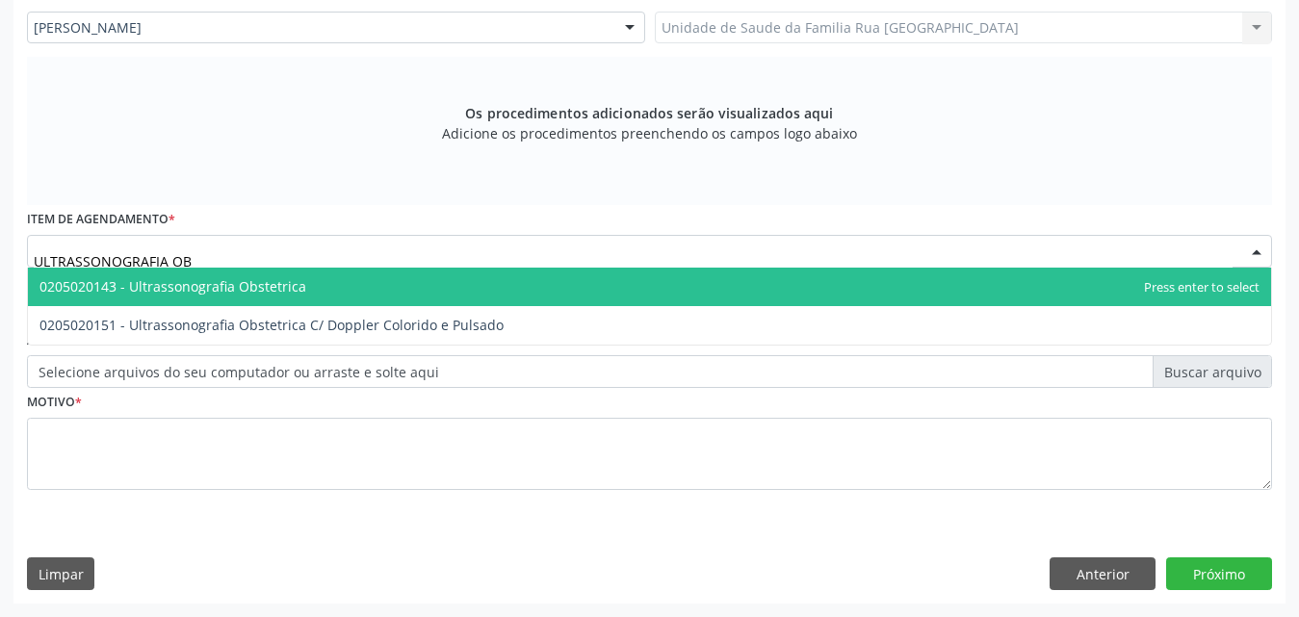
type input "ULTRASSONOGRAFIA OBS"
click at [250, 291] on span "0205020143 - Ultrassonografia Obstetrica" at bounding box center [172, 286] width 267 height 18
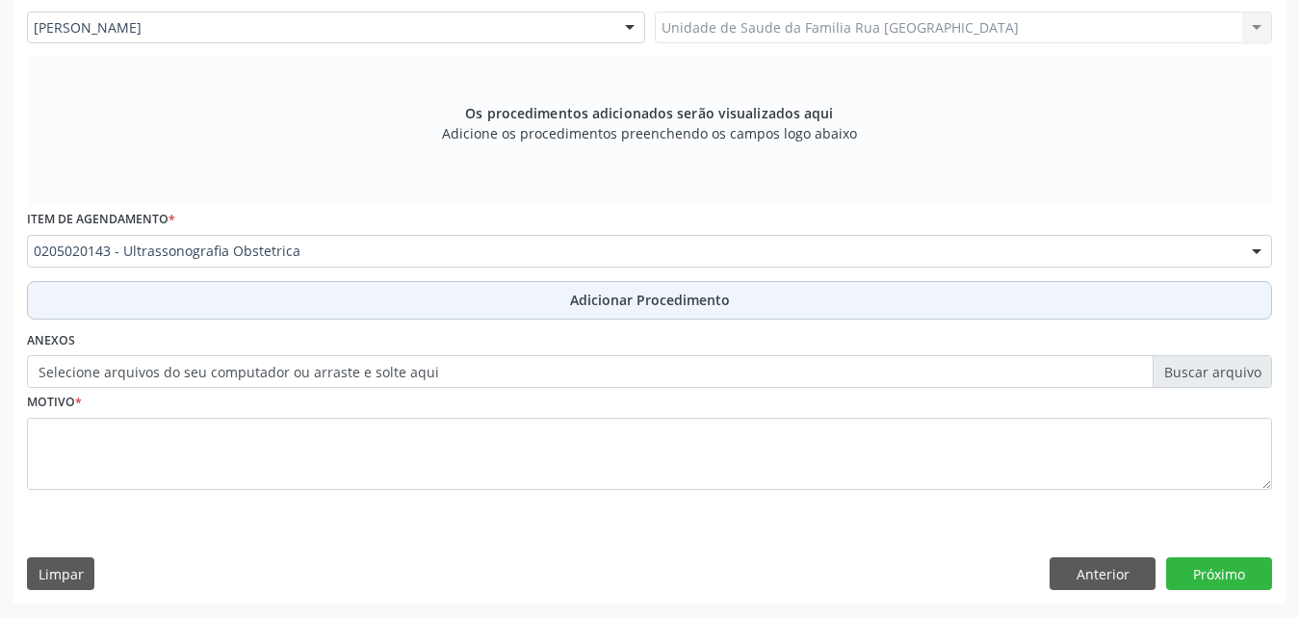
click at [606, 302] on span "Adicionar Procedimento" at bounding box center [650, 300] width 160 height 20
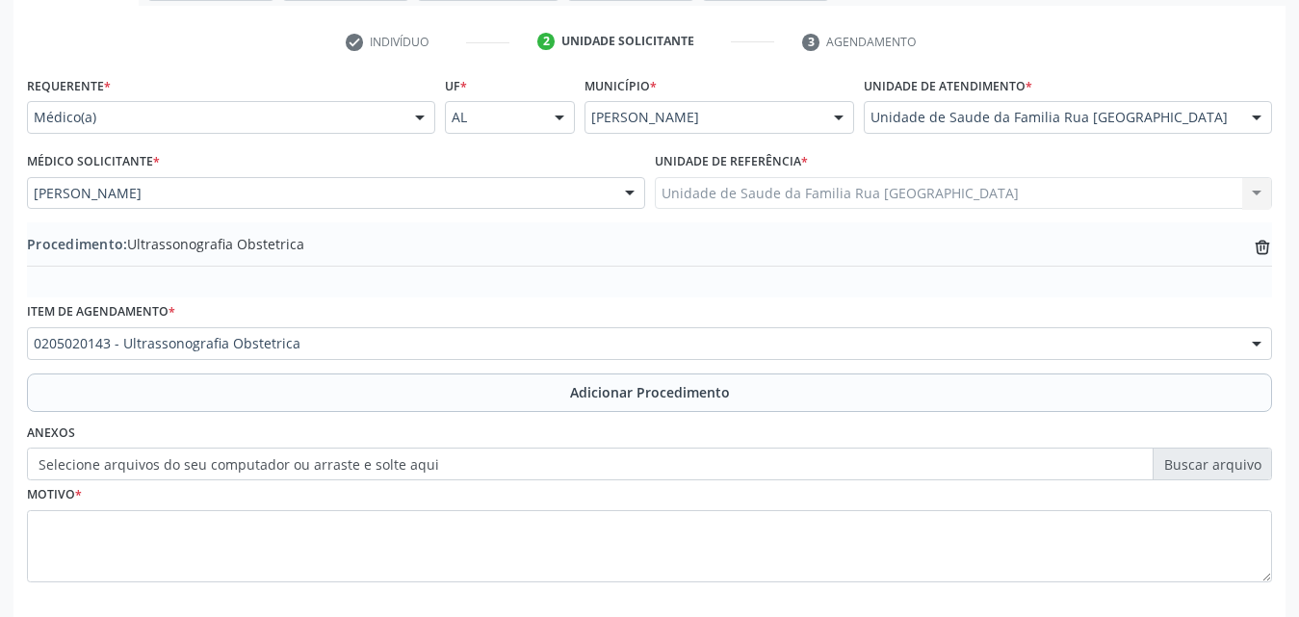
scroll to position [466, 0]
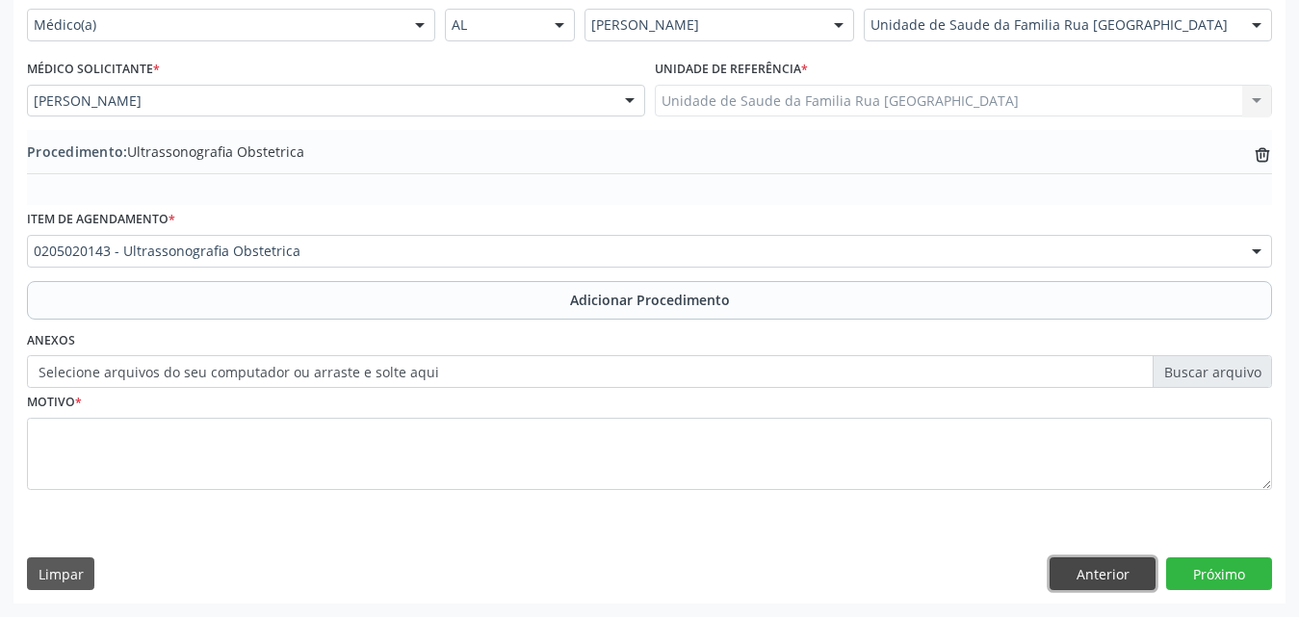
click at [1086, 573] on button "Anterior" at bounding box center [1103, 574] width 106 height 33
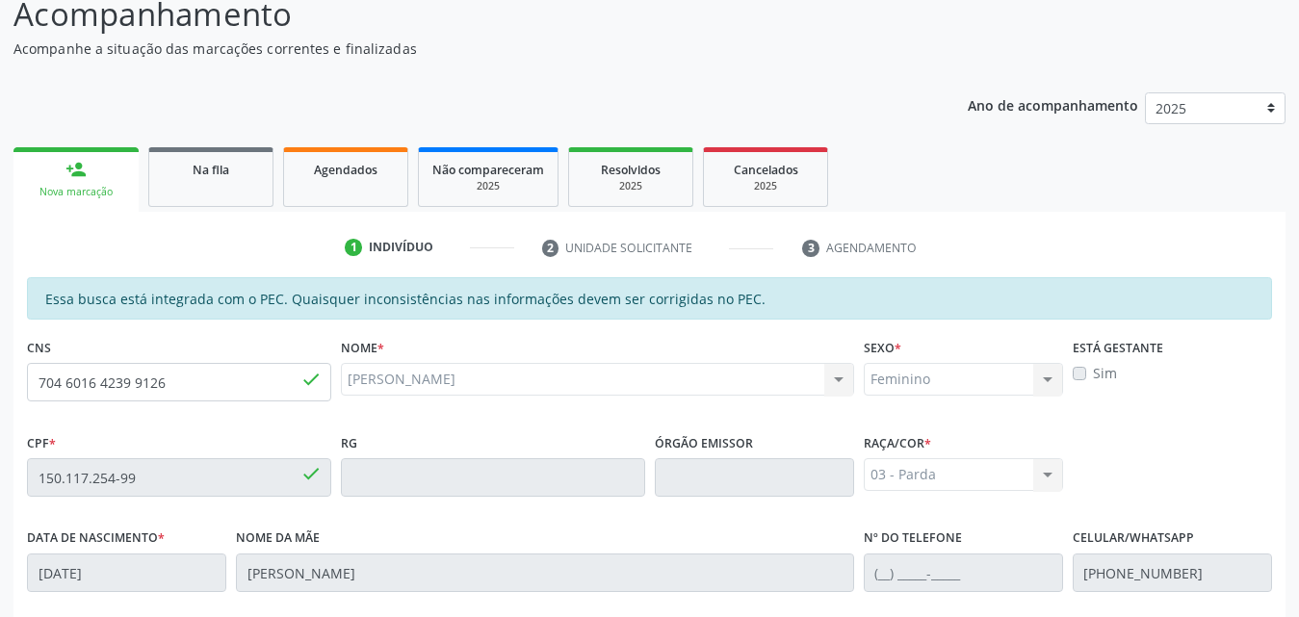
scroll to position [193, 0]
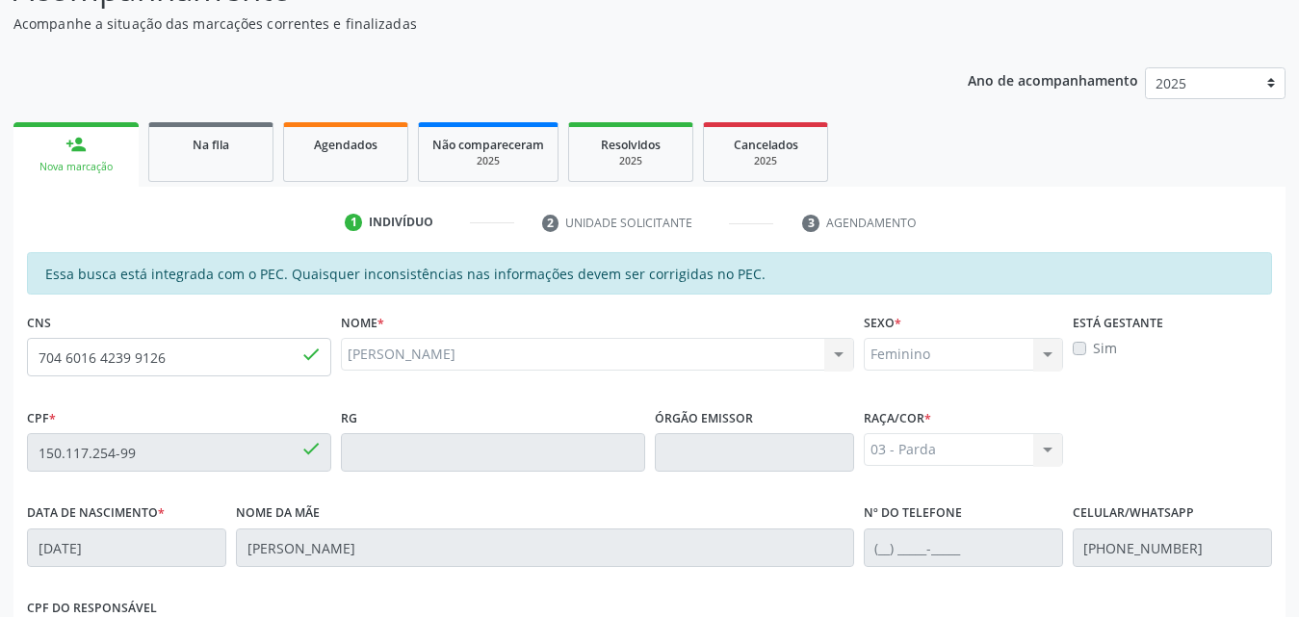
click at [1076, 355] on div "Sim" at bounding box center [1172, 348] width 199 height 20
click at [1093, 352] on label "Sim" at bounding box center [1105, 348] width 24 height 20
click at [1093, 351] on label "Sim" at bounding box center [1105, 348] width 24 height 20
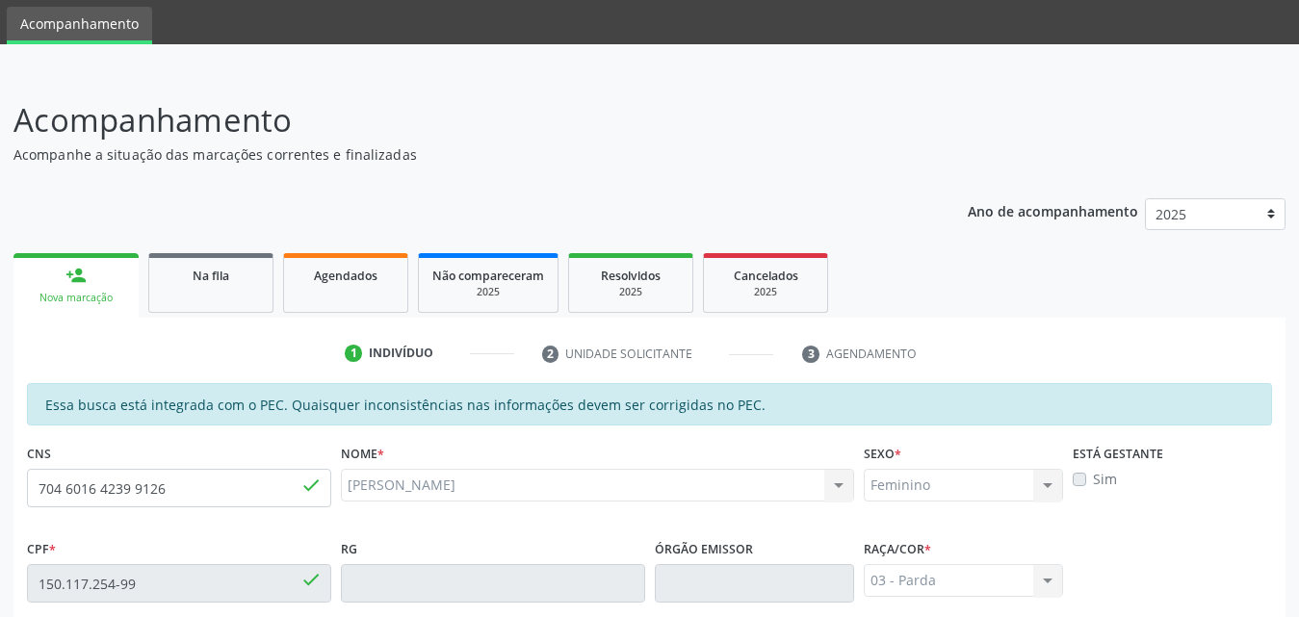
scroll to position [28, 0]
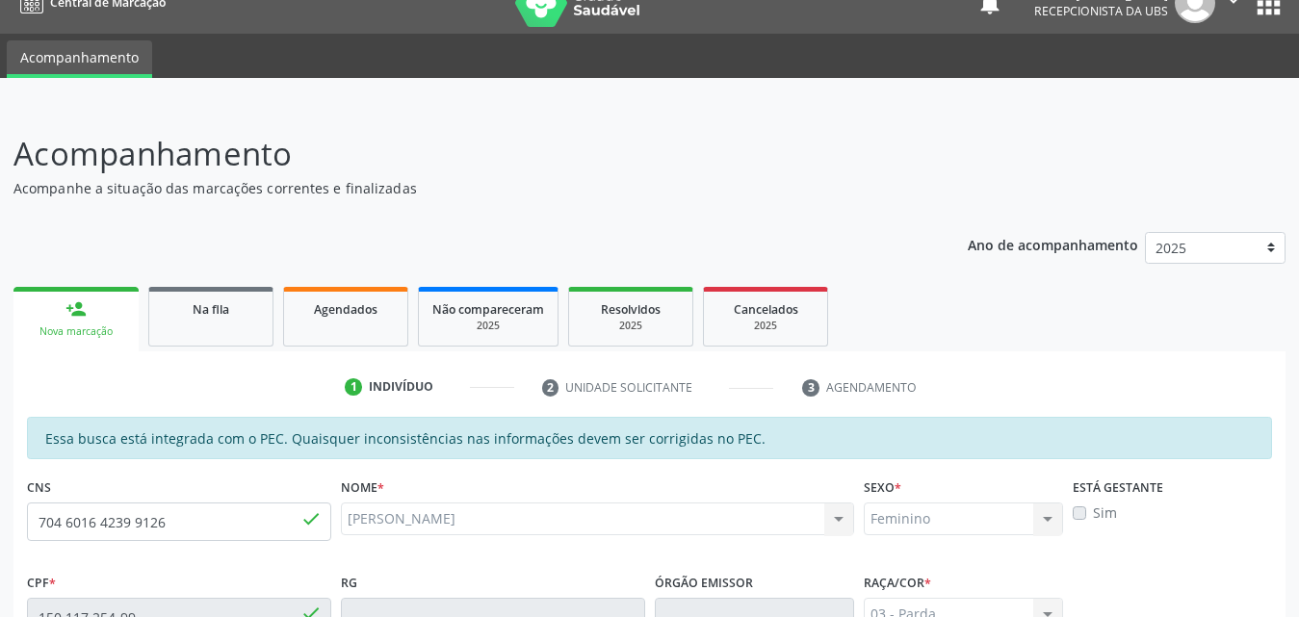
click at [174, 389] on ul "1 Indivíduo 2 Unidade solicitante 3 Agendamento" at bounding box center [649, 388] width 1272 height 32
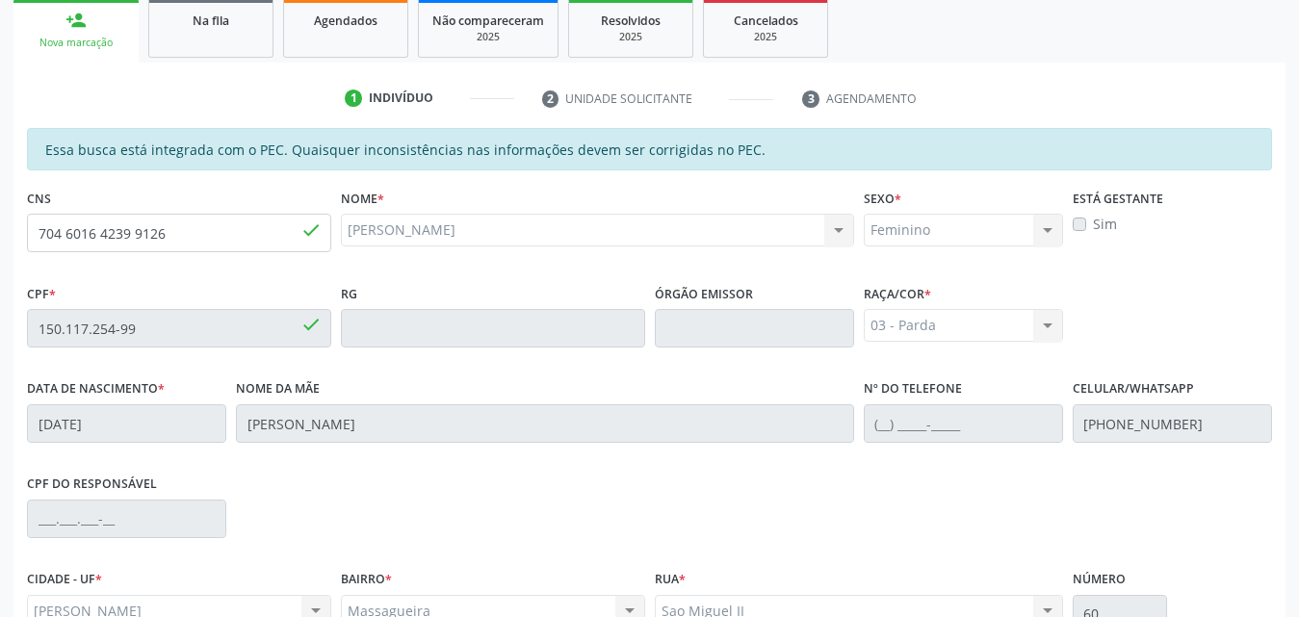
click at [1093, 226] on label "Sim" at bounding box center [1105, 224] width 24 height 20
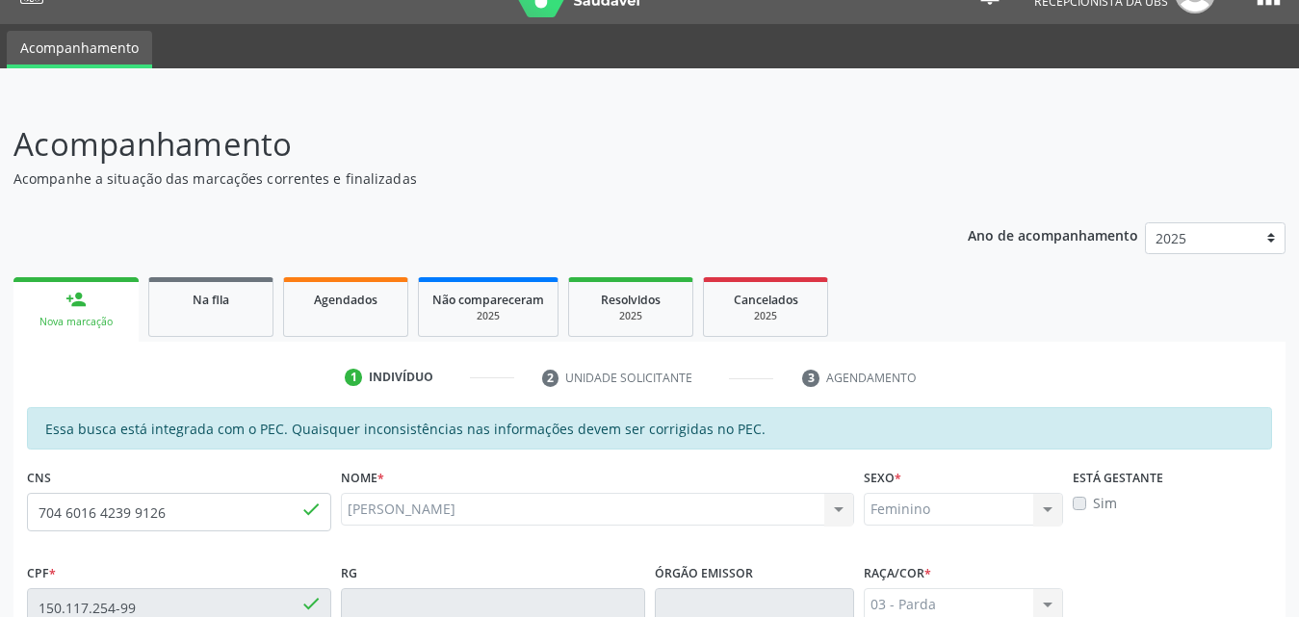
scroll to position [28, 0]
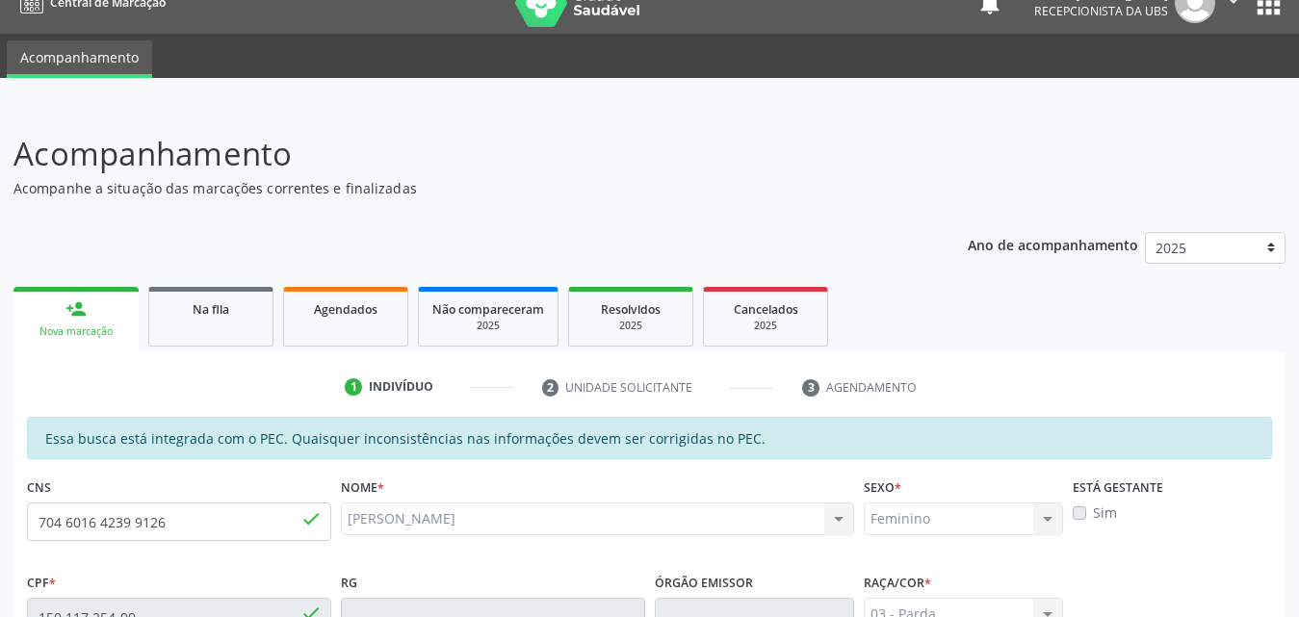
click at [72, 335] on div "Nova marcação" at bounding box center [76, 331] width 98 height 14
click at [71, 335] on div "Nova marcação" at bounding box center [76, 331] width 98 height 14
click at [361, 444] on div "Essa busca está integrada com o PEC. Quaisquer inconsistências nas informações …" at bounding box center [649, 438] width 1245 height 42
click at [77, 298] on div "person_add" at bounding box center [75, 308] width 21 height 21
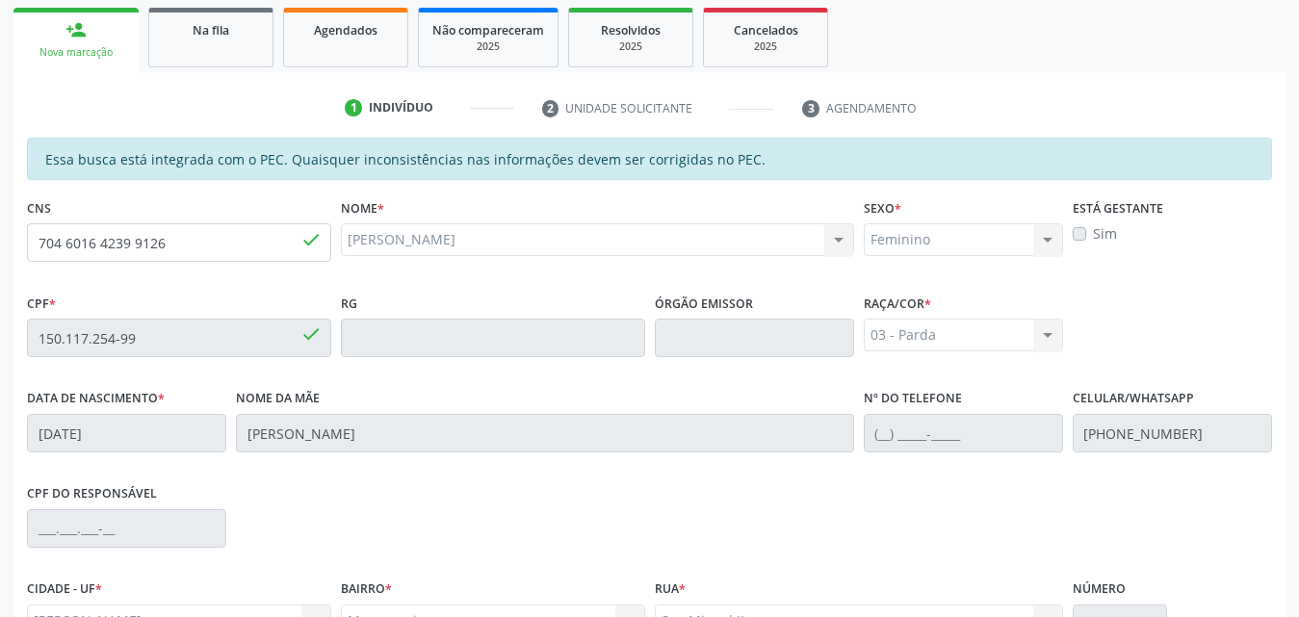
scroll to position [124, 0]
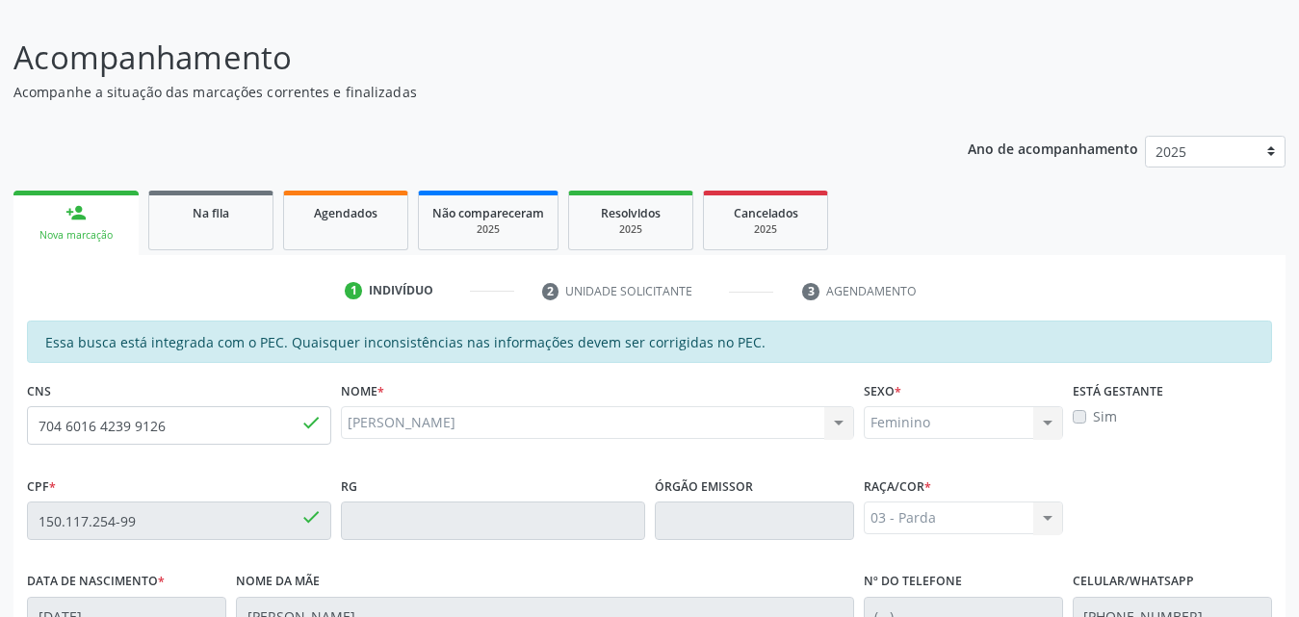
click at [1093, 420] on label "Sim" at bounding box center [1105, 416] width 24 height 20
click at [83, 222] on div "person_add" at bounding box center [75, 212] width 21 height 21
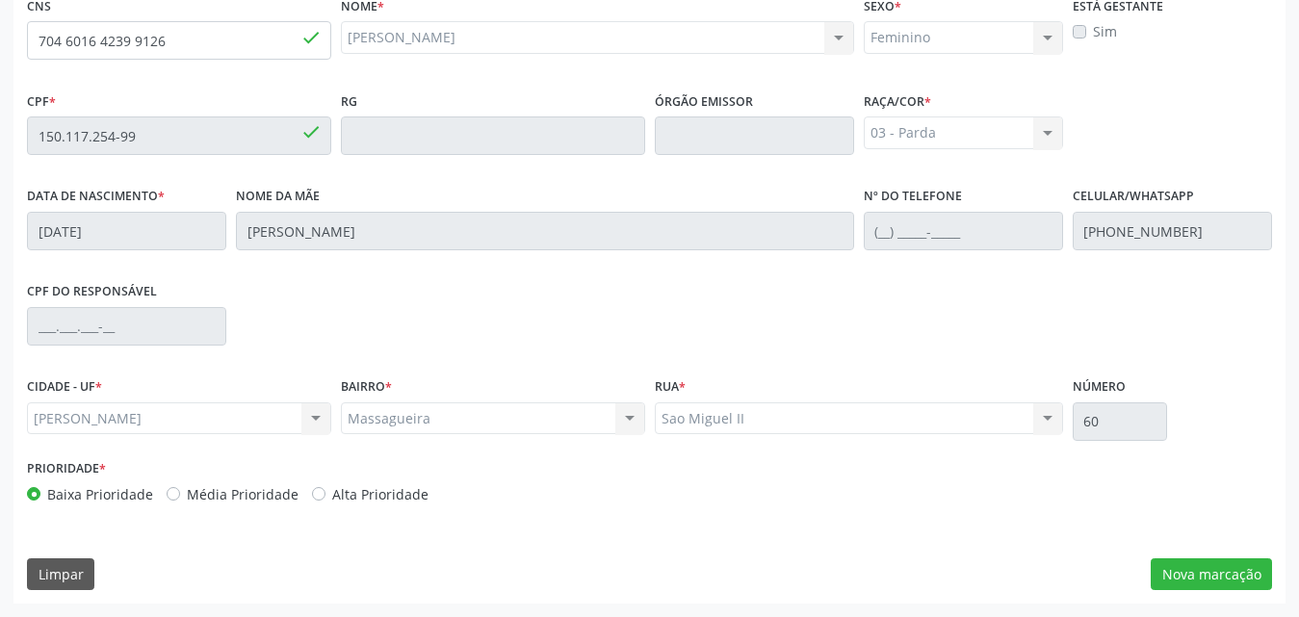
scroll to position [413, 0]
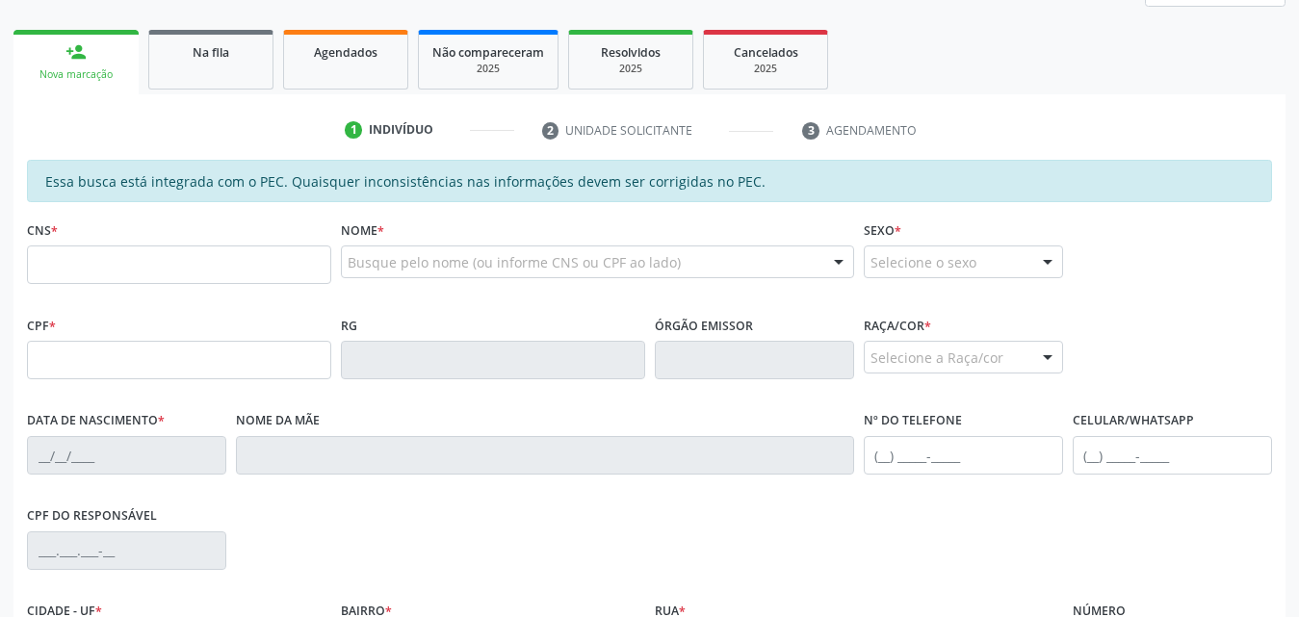
scroll to position [284, 0]
click at [155, 260] on input "text" at bounding box center [179, 266] width 304 height 39
type input "704 6016 4239 9126"
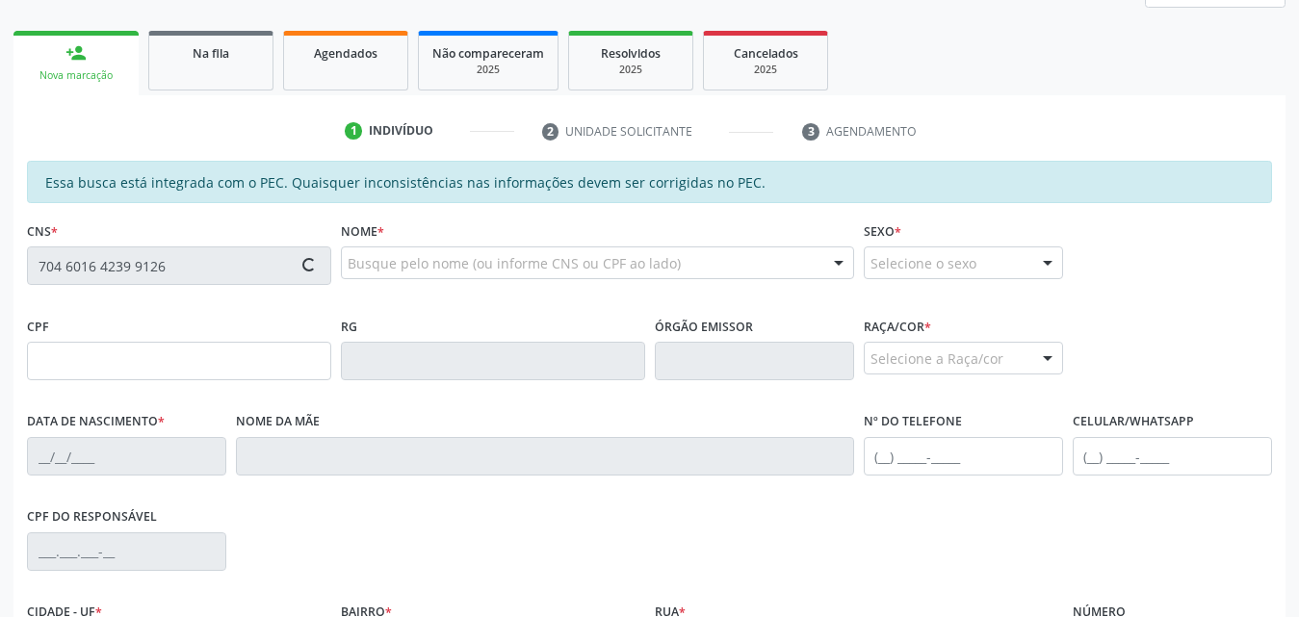
type input "150.117.254-99"
type input "22/11/2004"
type input "Fernando Laurindo da Silva"
type input "(82) 99388-6382"
type input "60"
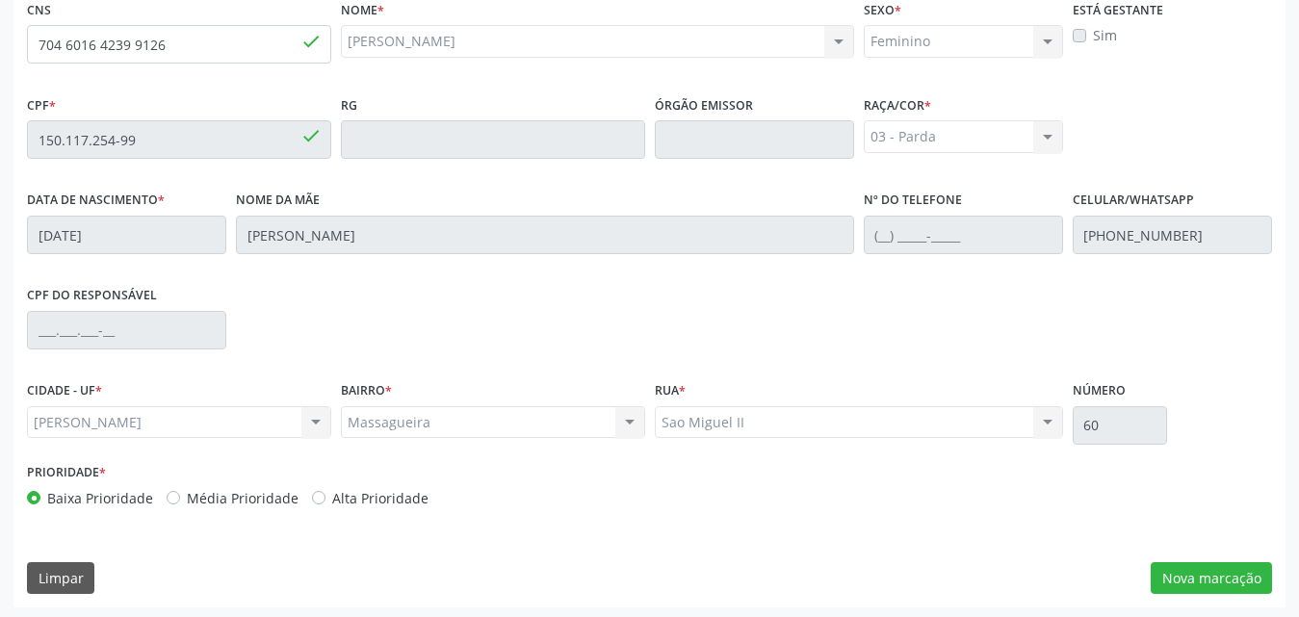
scroll to position [509, 0]
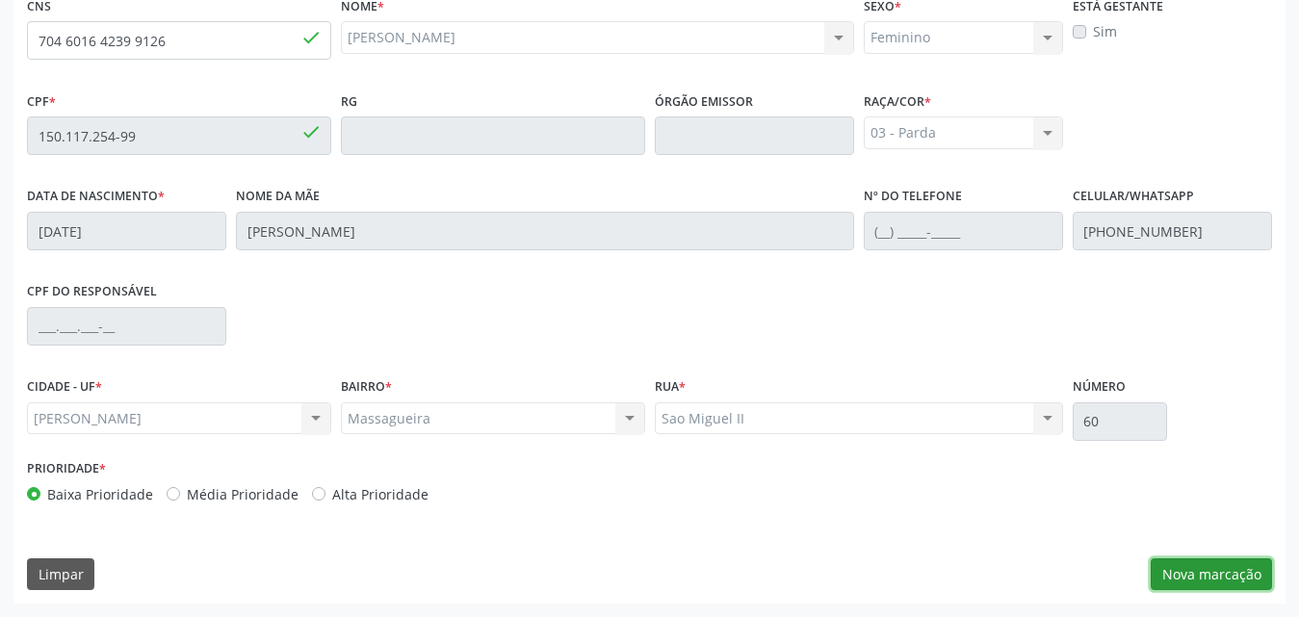
click at [1208, 573] on button "Nova marcação" at bounding box center [1211, 574] width 121 height 33
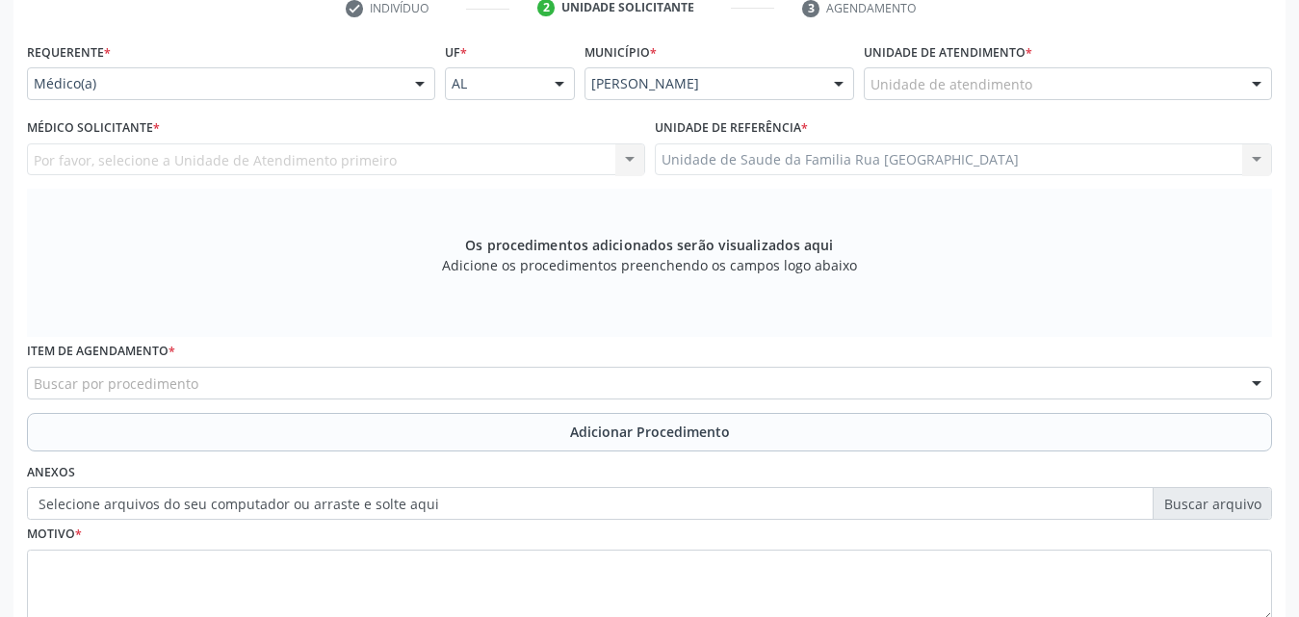
scroll to position [317, 0]
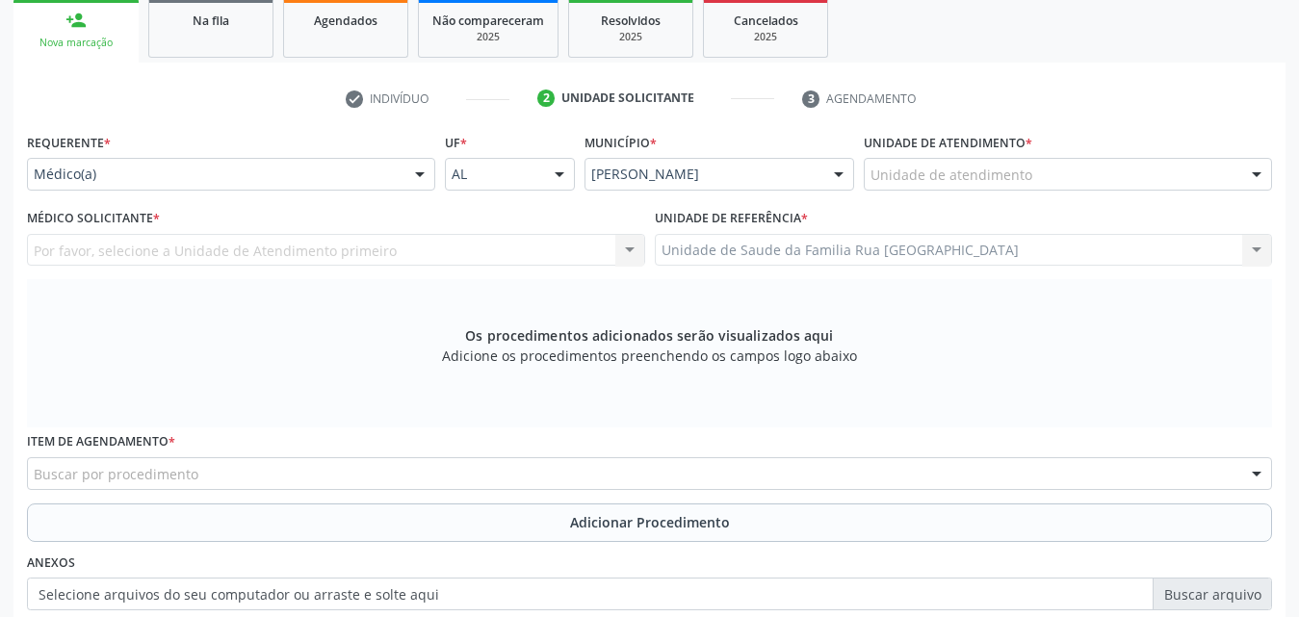
click at [1113, 171] on div "Unidade de atendimento" at bounding box center [1068, 174] width 408 height 33
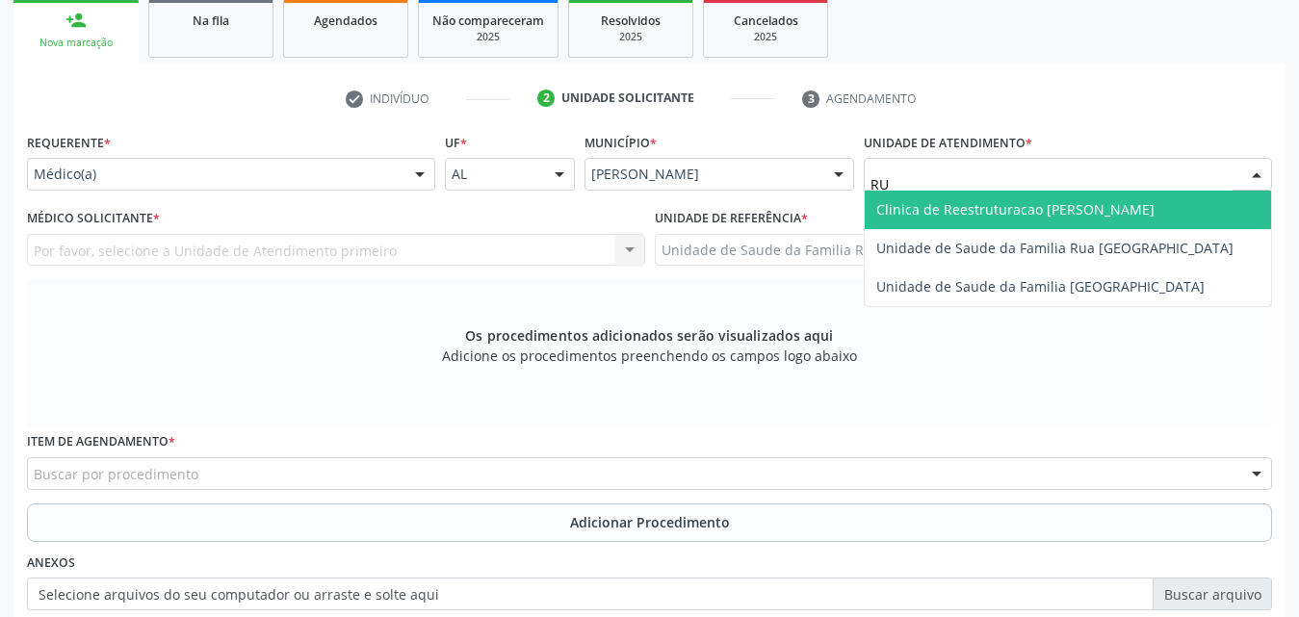
type input "RUA"
click at [1131, 202] on span "Unidade de Saude da Familia Rua [GEOGRAPHIC_DATA]" at bounding box center [1054, 209] width 357 height 18
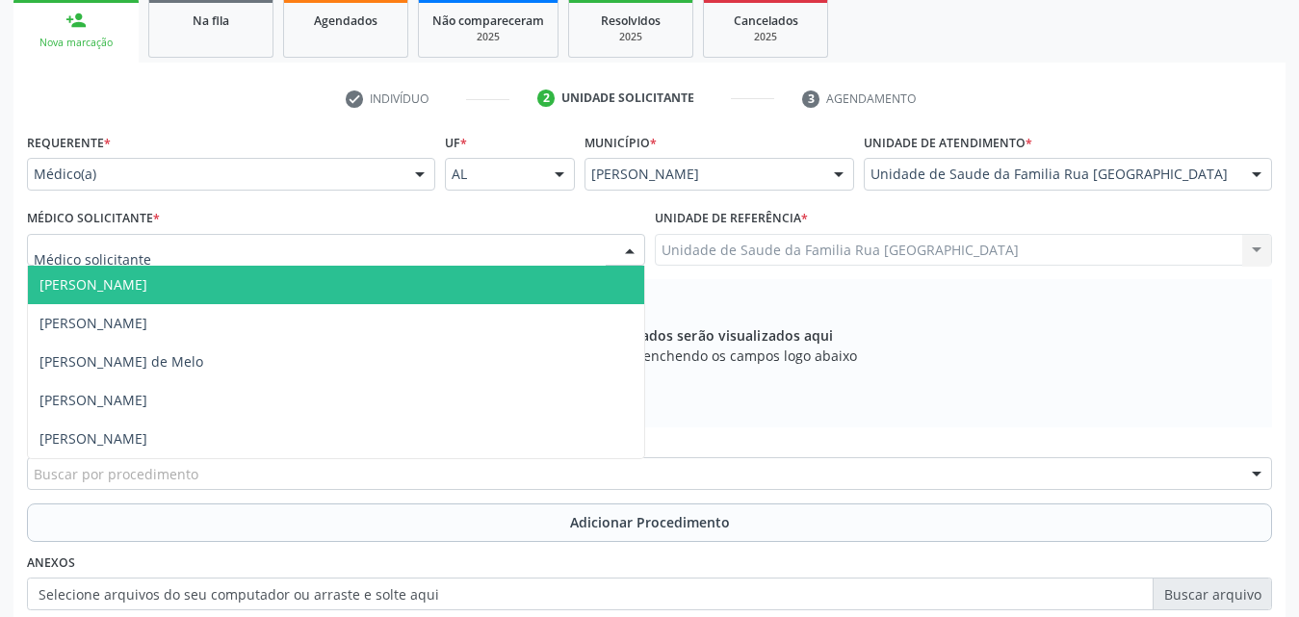
click at [634, 252] on div at bounding box center [629, 251] width 29 height 33
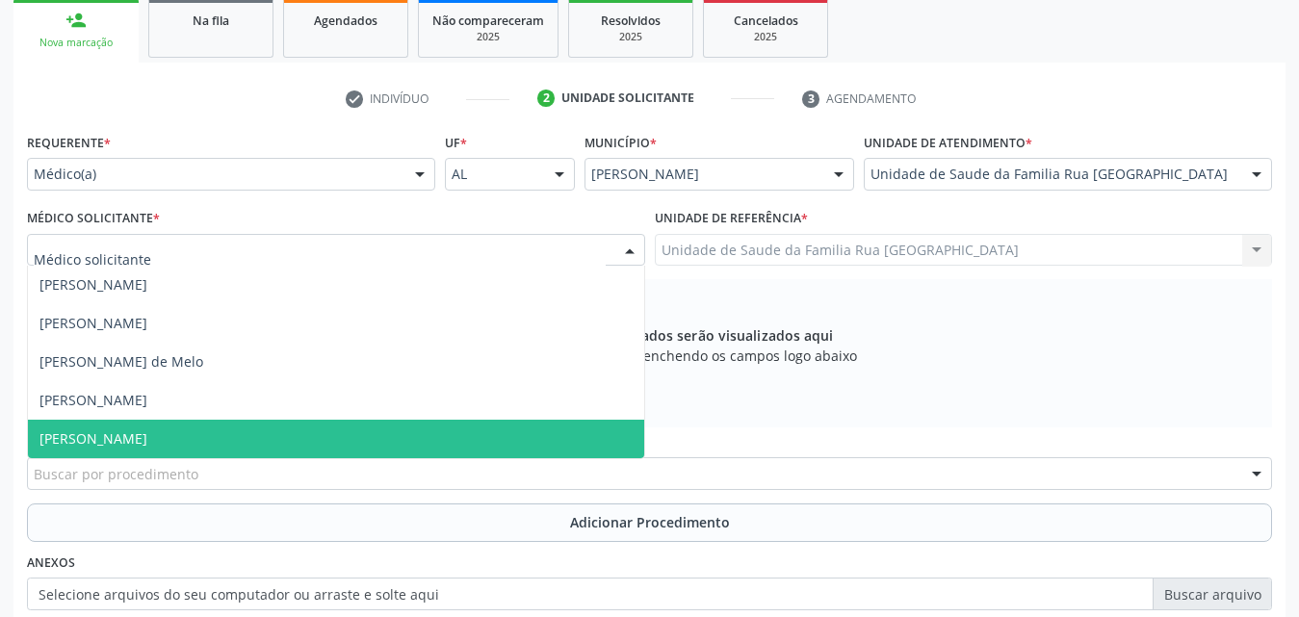
click at [125, 428] on span "[PERSON_NAME]" at bounding box center [336, 439] width 616 height 39
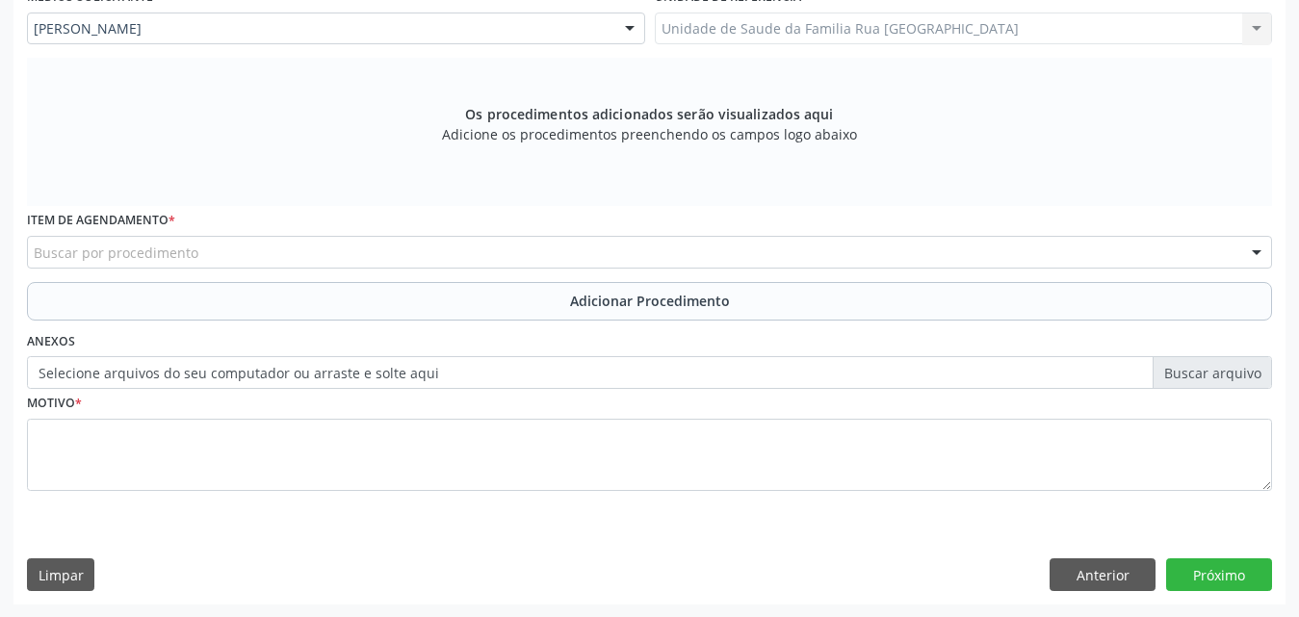
scroll to position [539, 0]
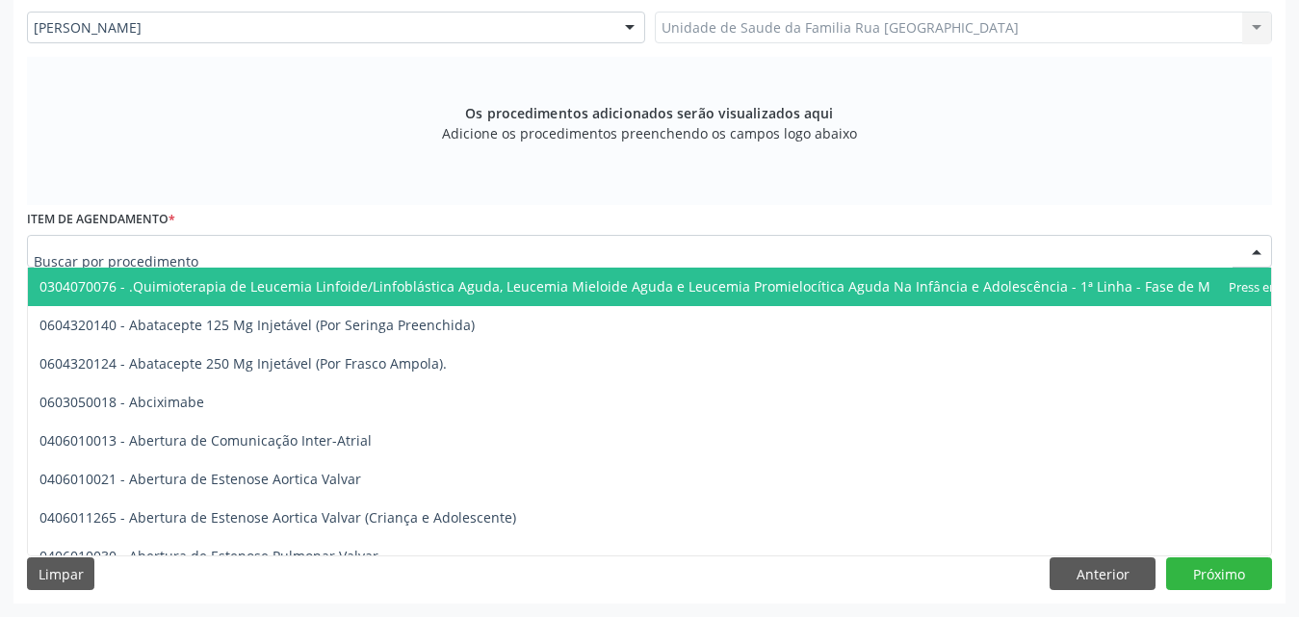
click at [474, 255] on div at bounding box center [649, 251] width 1245 height 33
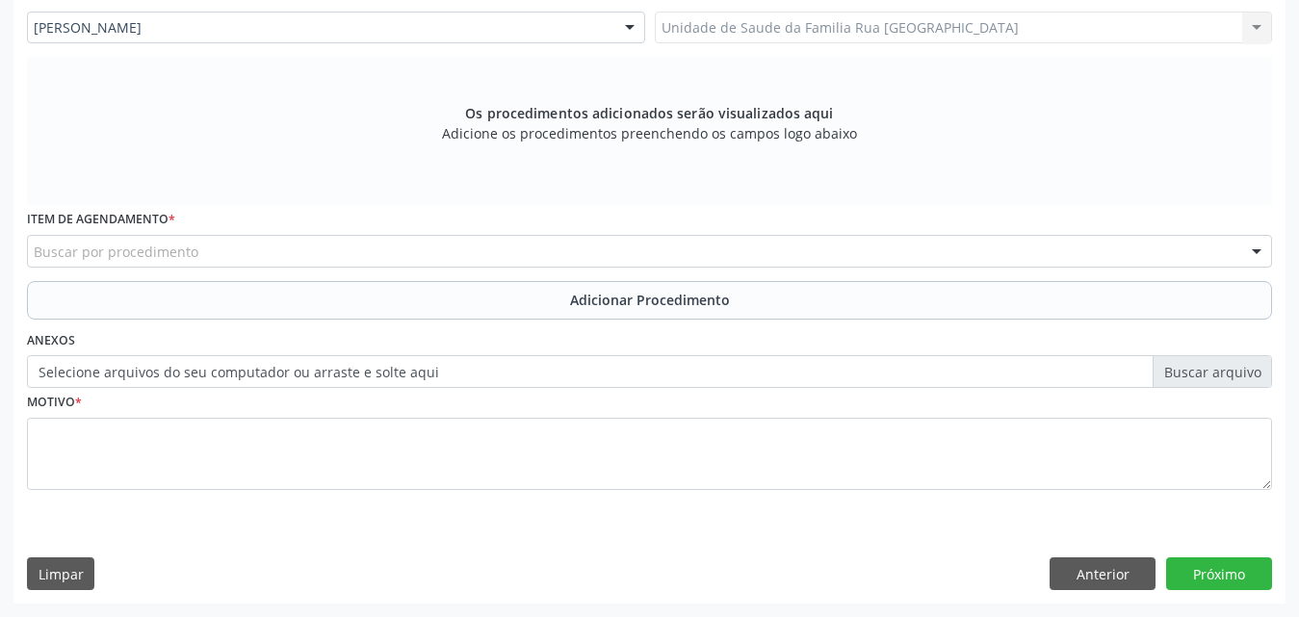
click at [964, 115] on div "Os procedimentos adicionados serão visualizados aqui Adicione os procedimentos …" at bounding box center [649, 131] width 1245 height 148
click at [1076, 576] on button "Anterior" at bounding box center [1103, 574] width 106 height 33
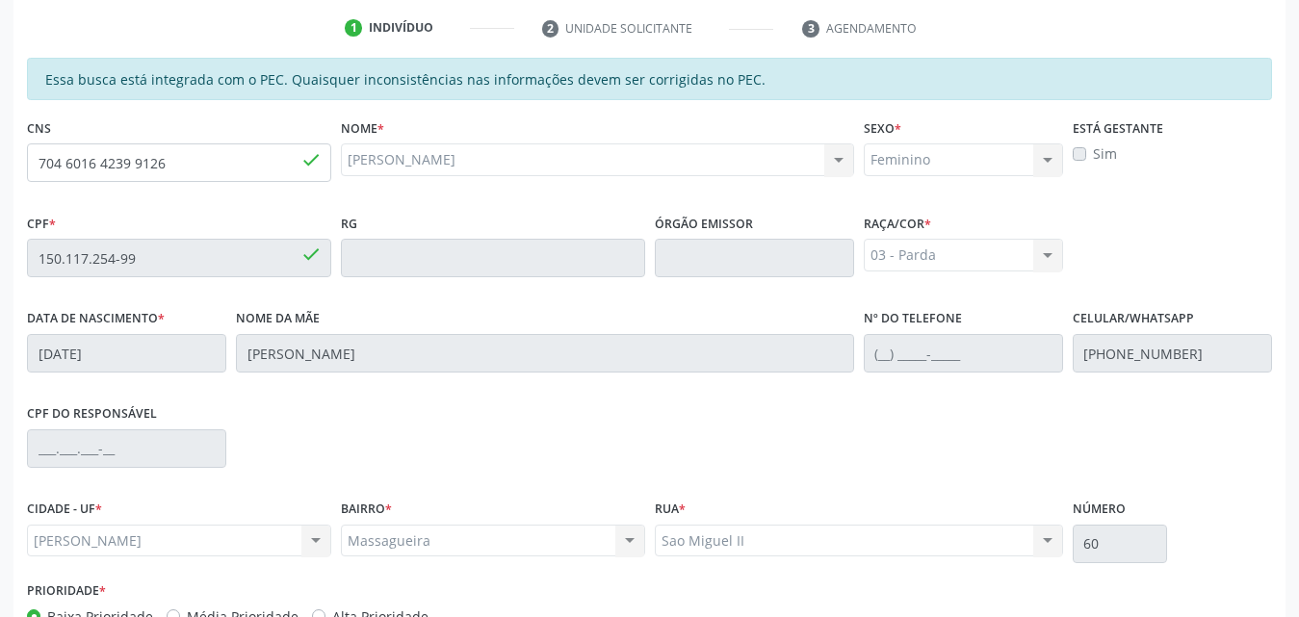
scroll to position [317, 0]
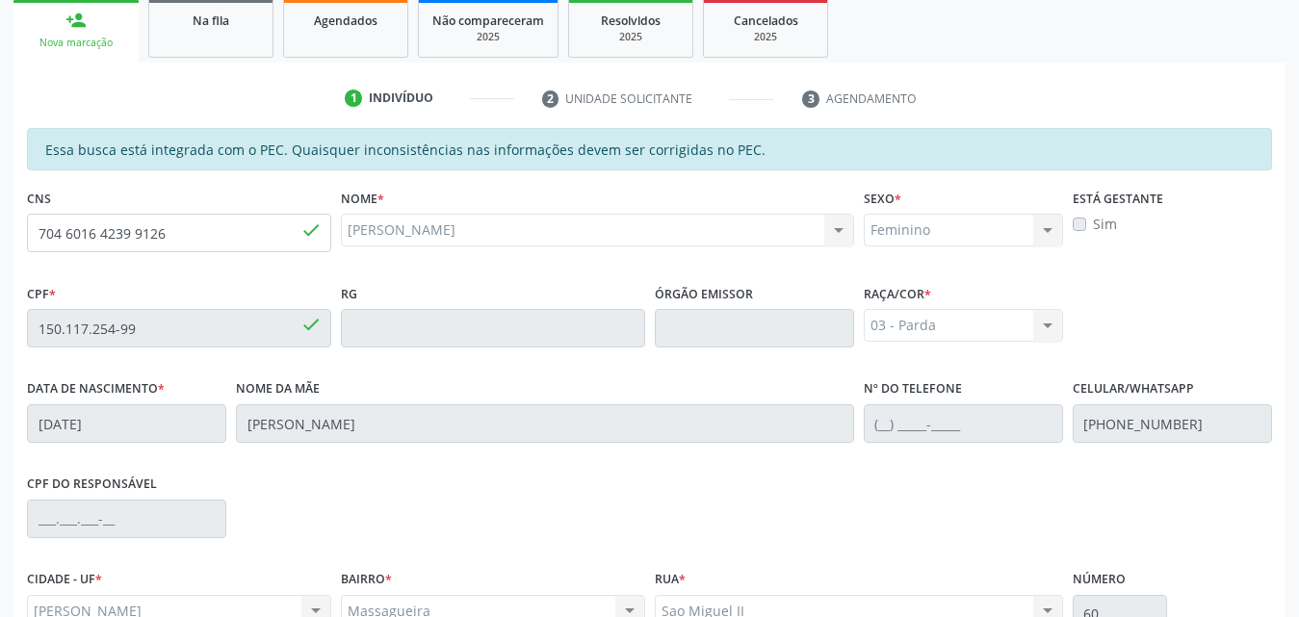
click at [1093, 226] on label "Sim" at bounding box center [1105, 224] width 24 height 20
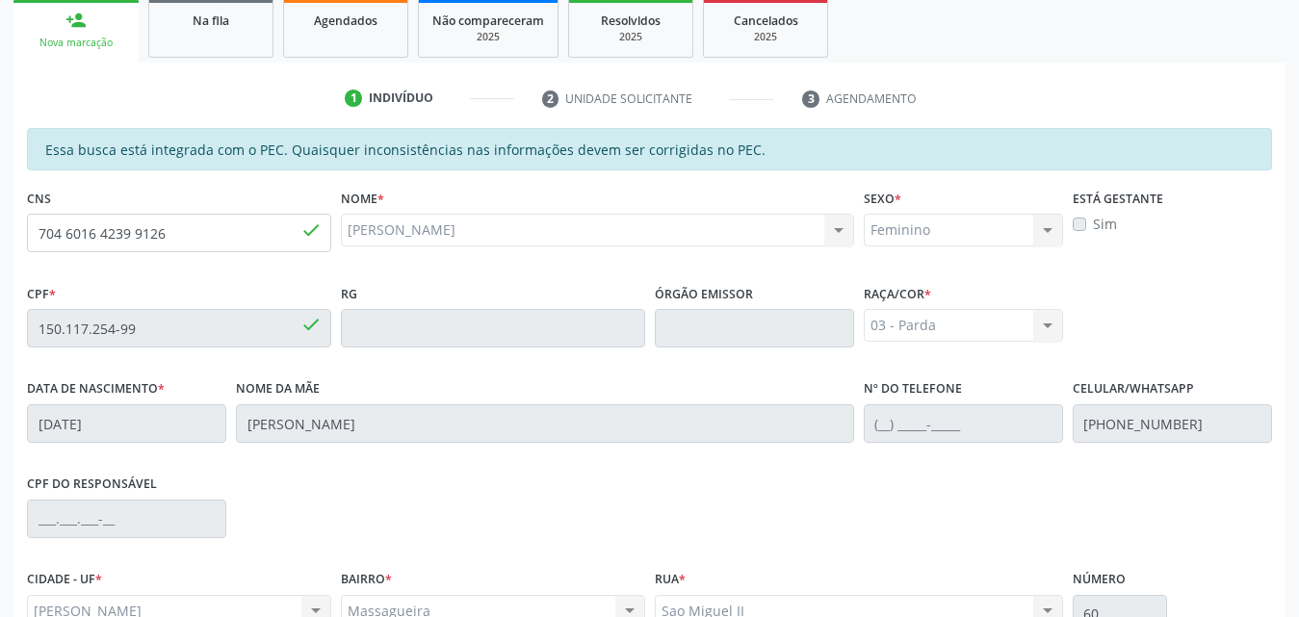
scroll to position [413, 0]
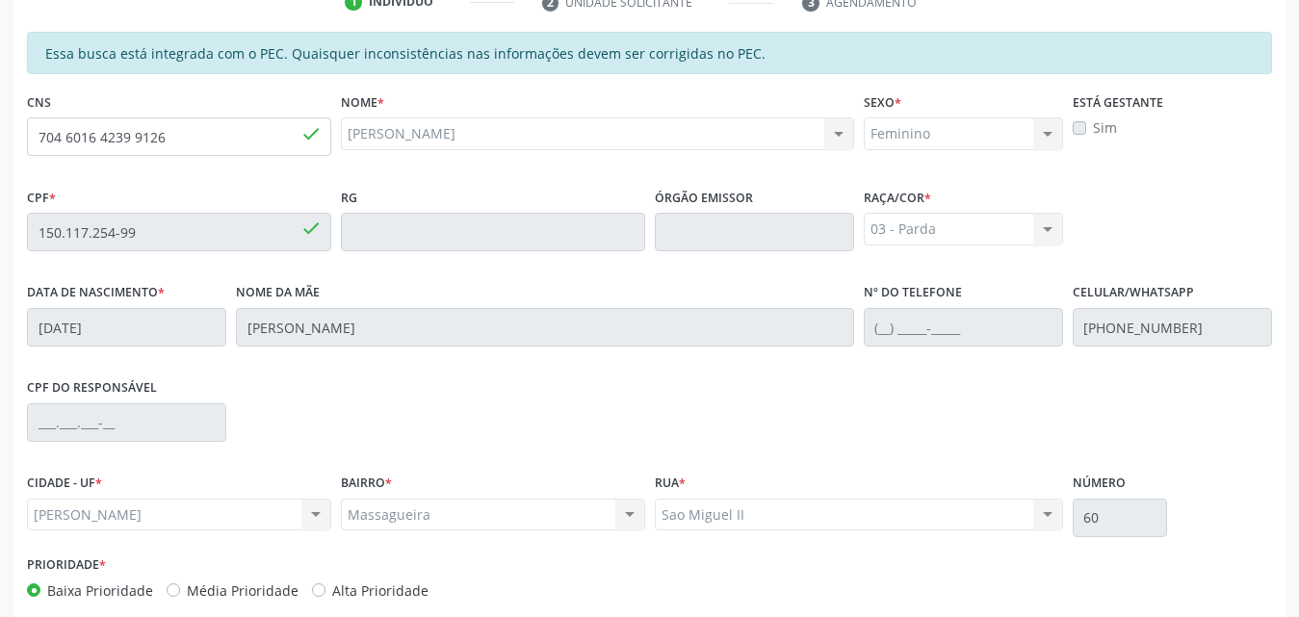
click at [1164, 243] on div "CPF * 150.117.254-99 done RG Órgão emissor Raça/cor * 03 - Parda 01 - Branca 02…" at bounding box center [649, 230] width 1255 height 95
click at [1093, 123] on label "Sim" at bounding box center [1105, 127] width 24 height 20
click at [1093, 124] on label "Sim" at bounding box center [1105, 127] width 24 height 20
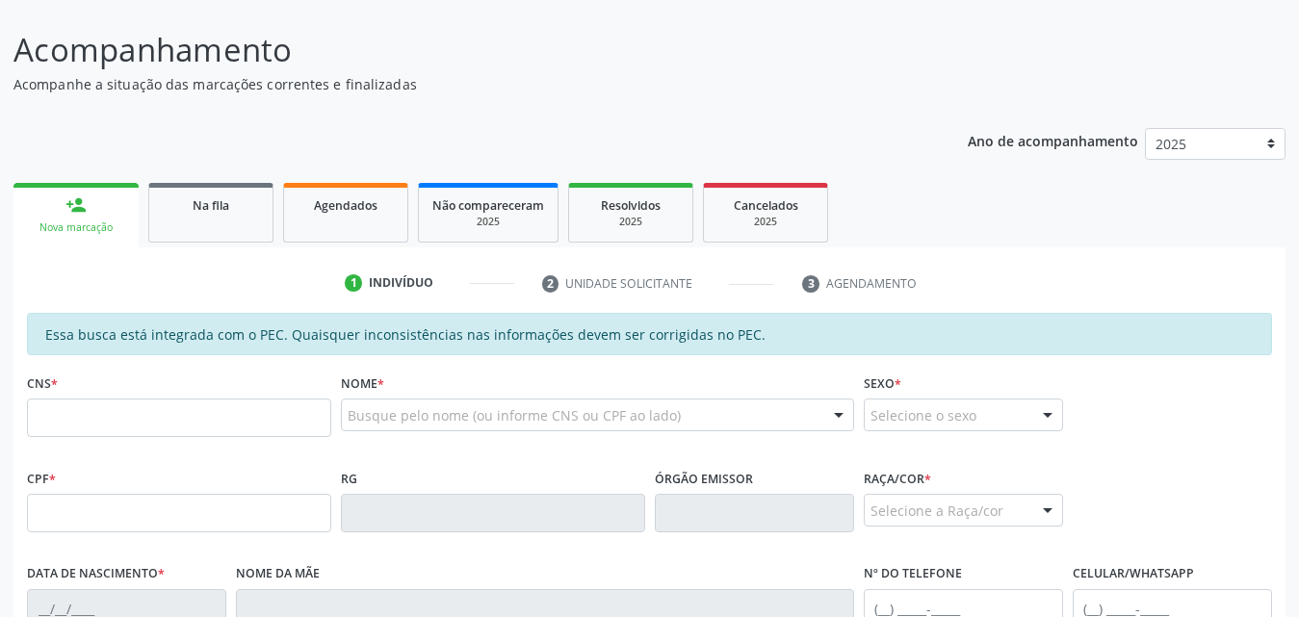
scroll to position [193, 0]
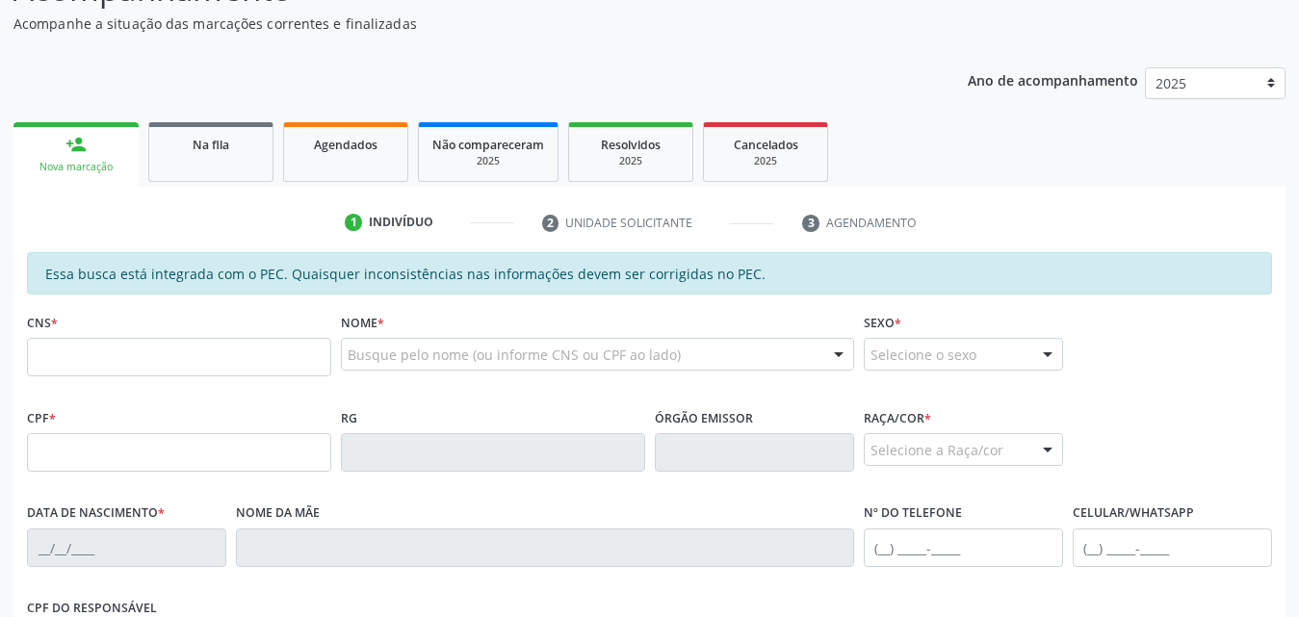
click at [154, 356] on input "text" at bounding box center [179, 357] width 304 height 39
type input "704 6016 4239 9126"
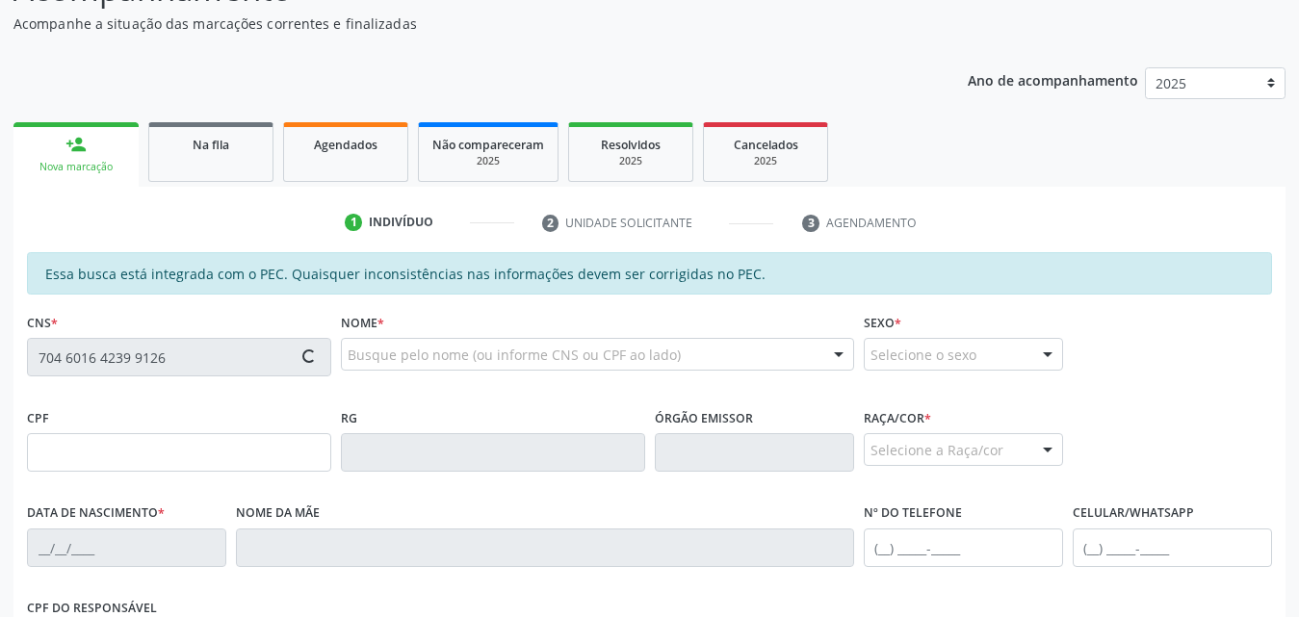
type input "150.117.254-99"
type input "22/11/2004"
type input "Fernando Laurindo da Silva"
type input "(82) 99388-6382"
type input "60"
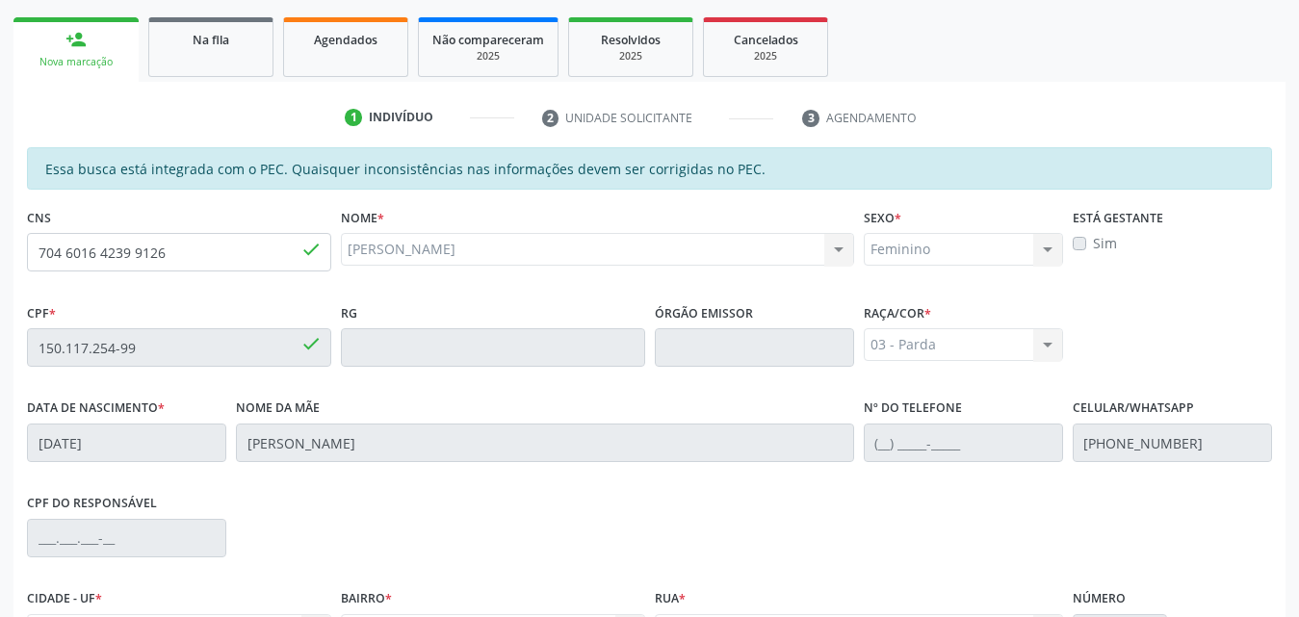
scroll to position [124, 0]
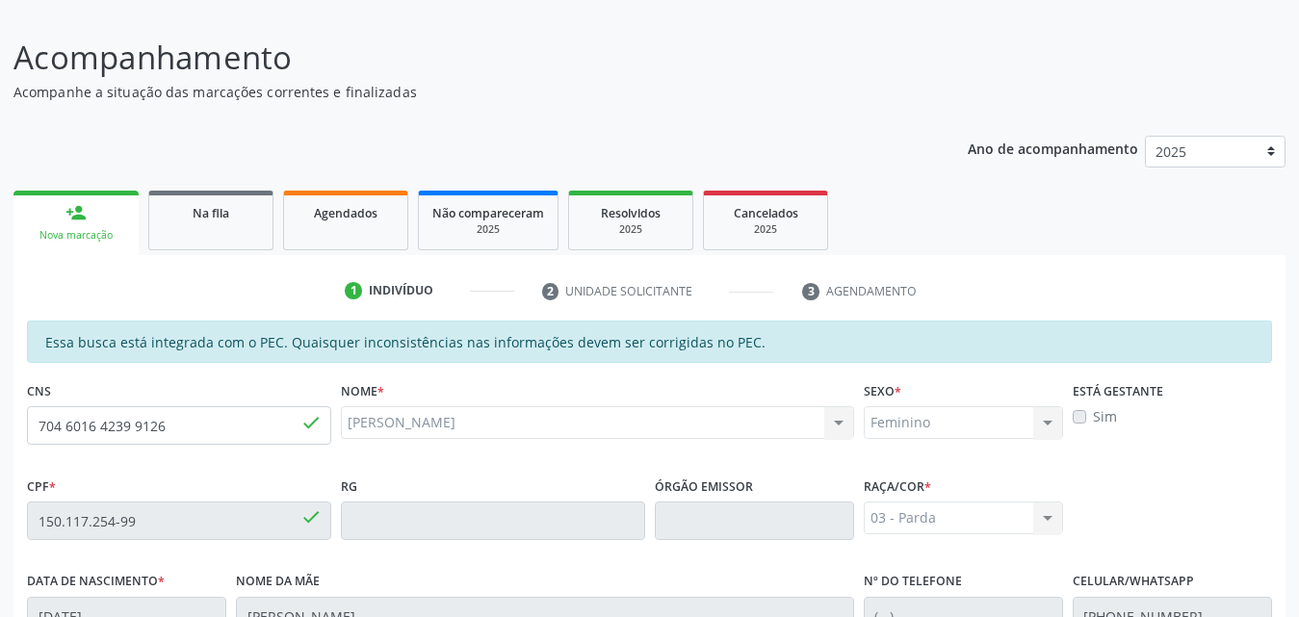
click at [1093, 421] on label "Sim" at bounding box center [1105, 416] width 24 height 20
click at [1093, 418] on label "Sim" at bounding box center [1105, 416] width 24 height 20
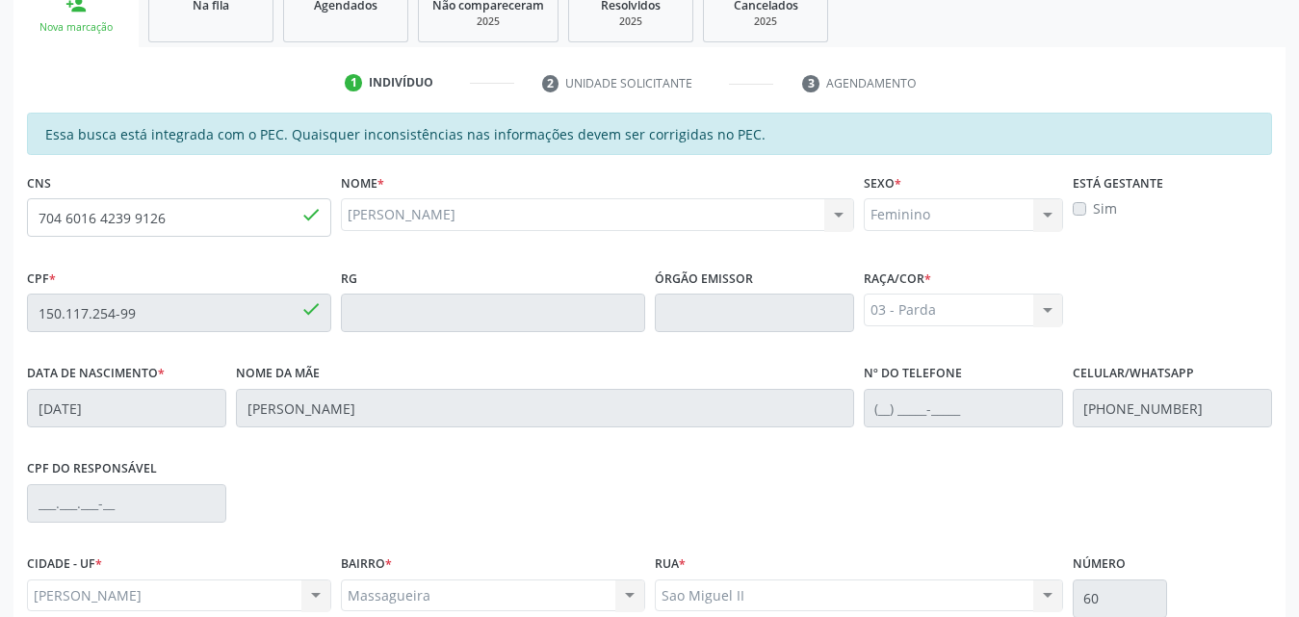
scroll to position [317, 0]
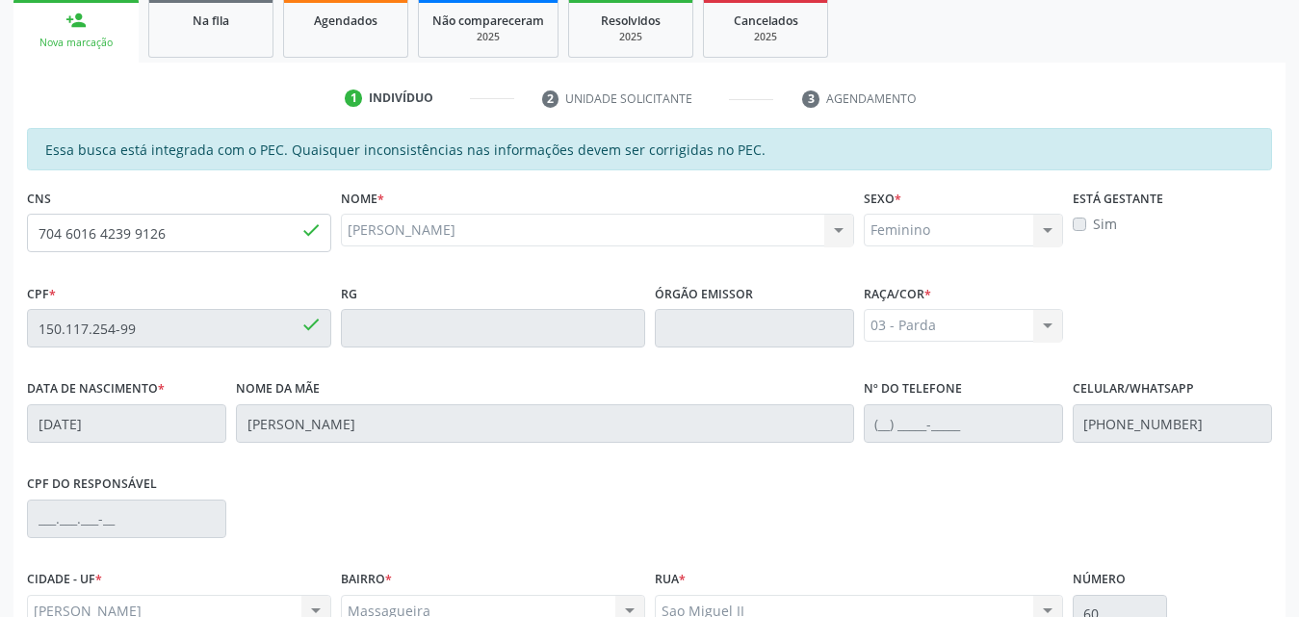
click at [1093, 230] on label "Sim" at bounding box center [1105, 224] width 24 height 20
click at [1093, 224] on label "Sim" at bounding box center [1105, 224] width 24 height 20
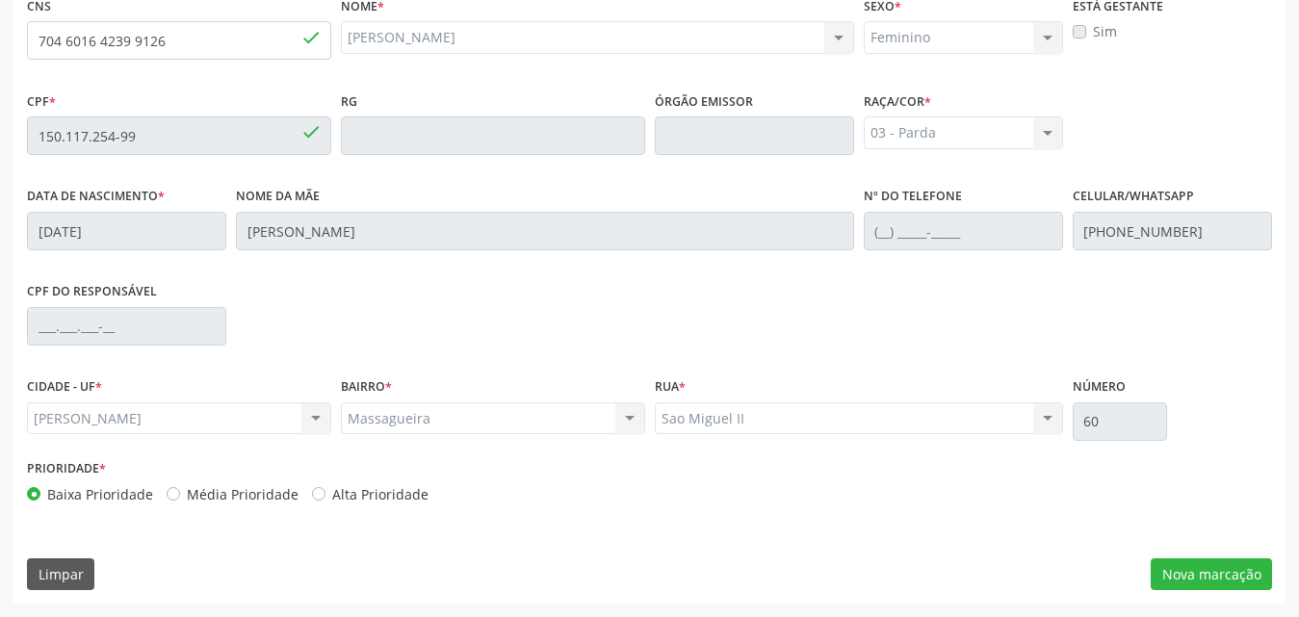
scroll to position [221, 0]
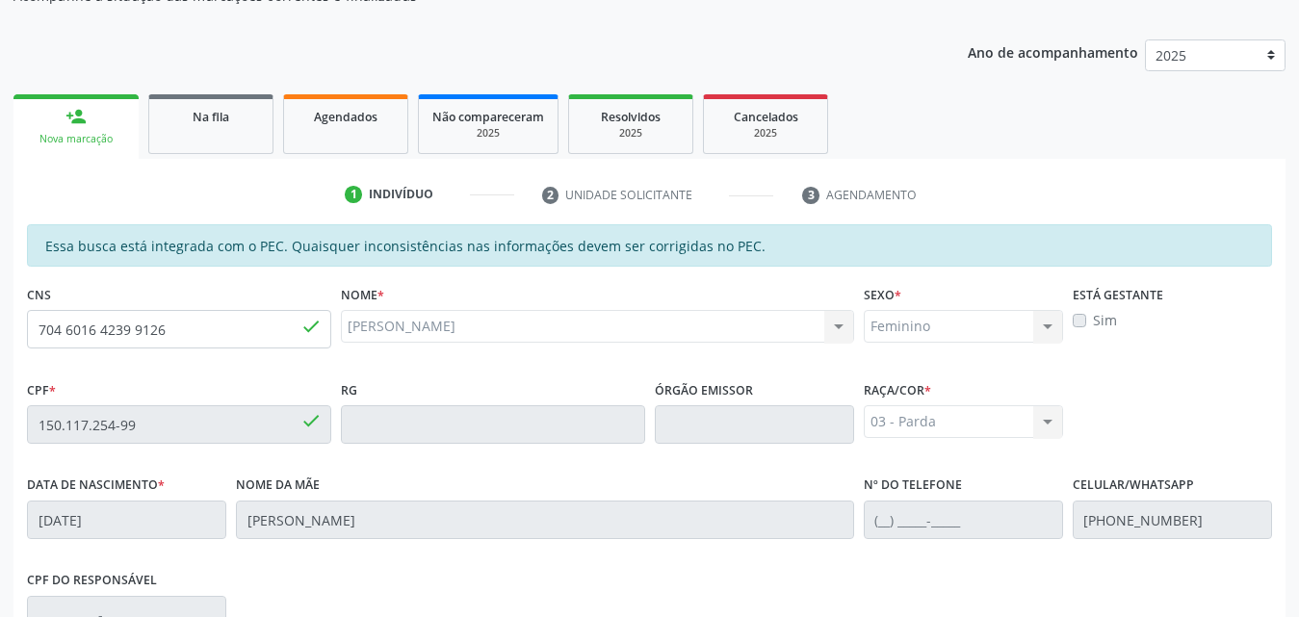
click at [1093, 323] on label "Sim" at bounding box center [1105, 320] width 24 height 20
click at [1093, 321] on label "Sim" at bounding box center [1105, 320] width 24 height 20
click at [1093, 313] on label "Sim" at bounding box center [1105, 320] width 24 height 20
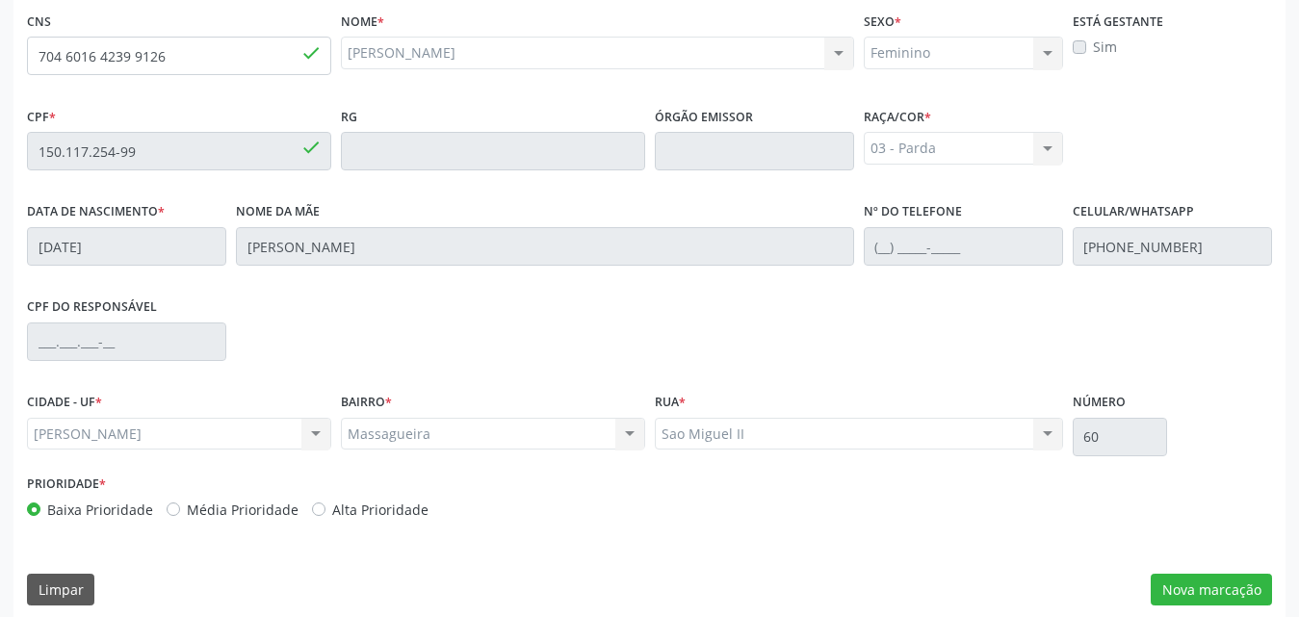
scroll to position [509, 0]
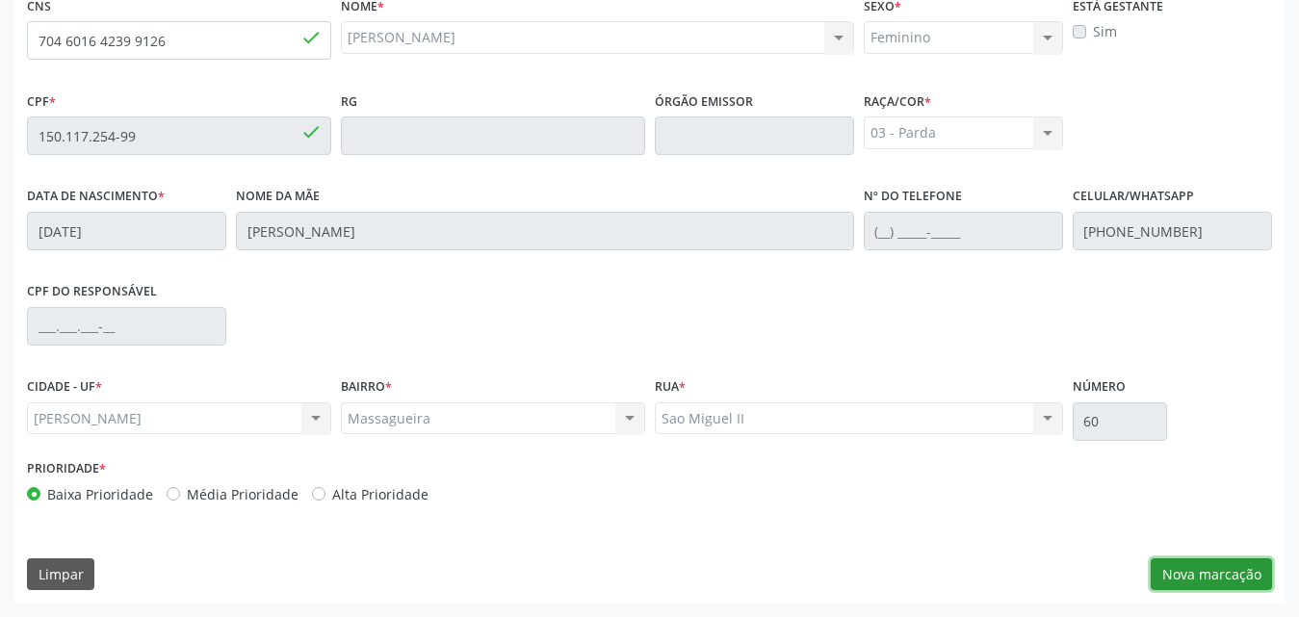
click at [1217, 578] on button "Nova marcação" at bounding box center [1211, 574] width 121 height 33
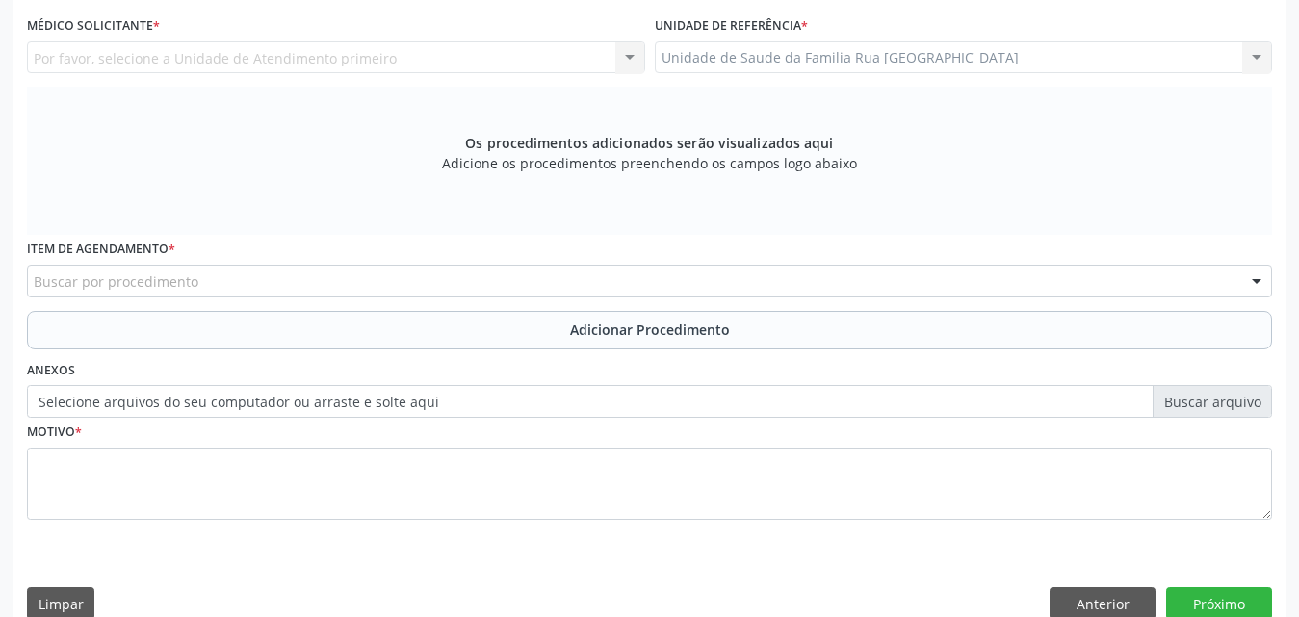
click at [578, 280] on div "Buscar por procedimento" at bounding box center [649, 281] width 1245 height 33
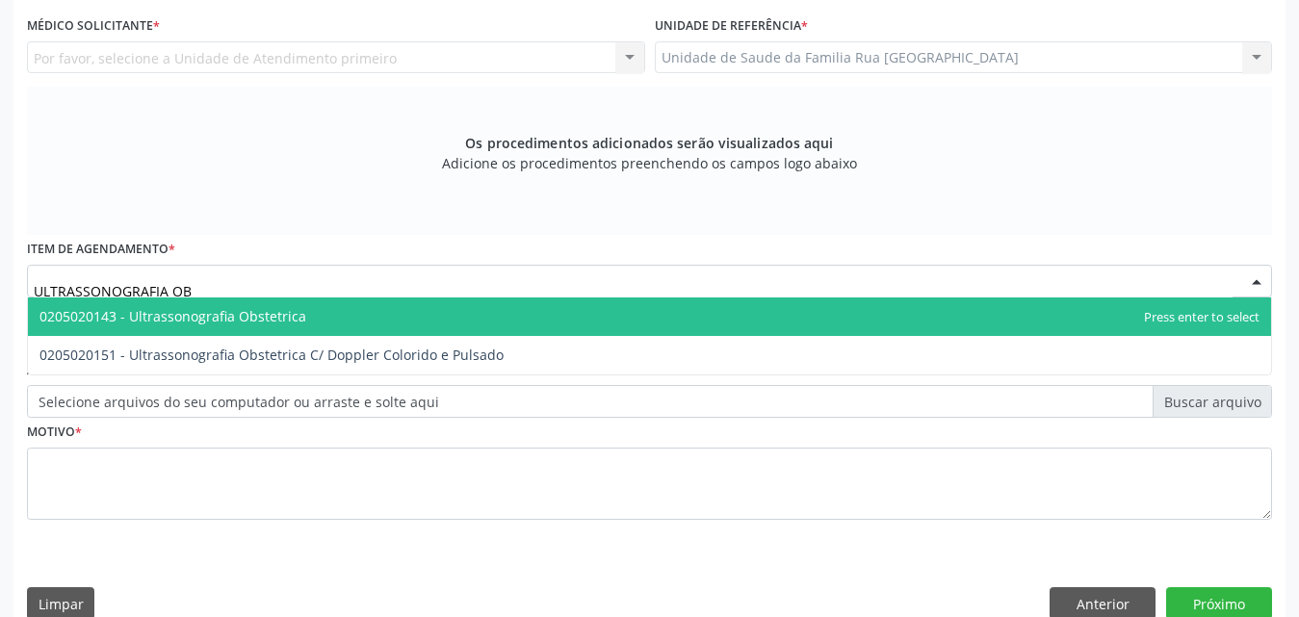
type input "ULTRASSONOGRAFIA OBS"
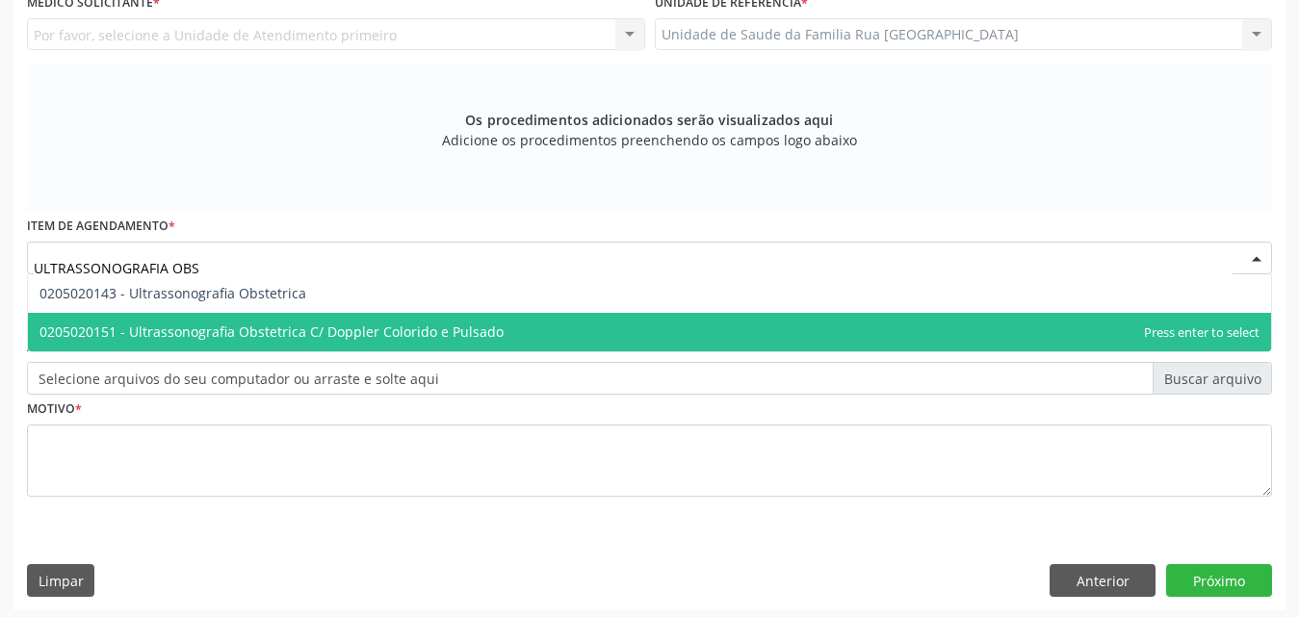
scroll to position [539, 0]
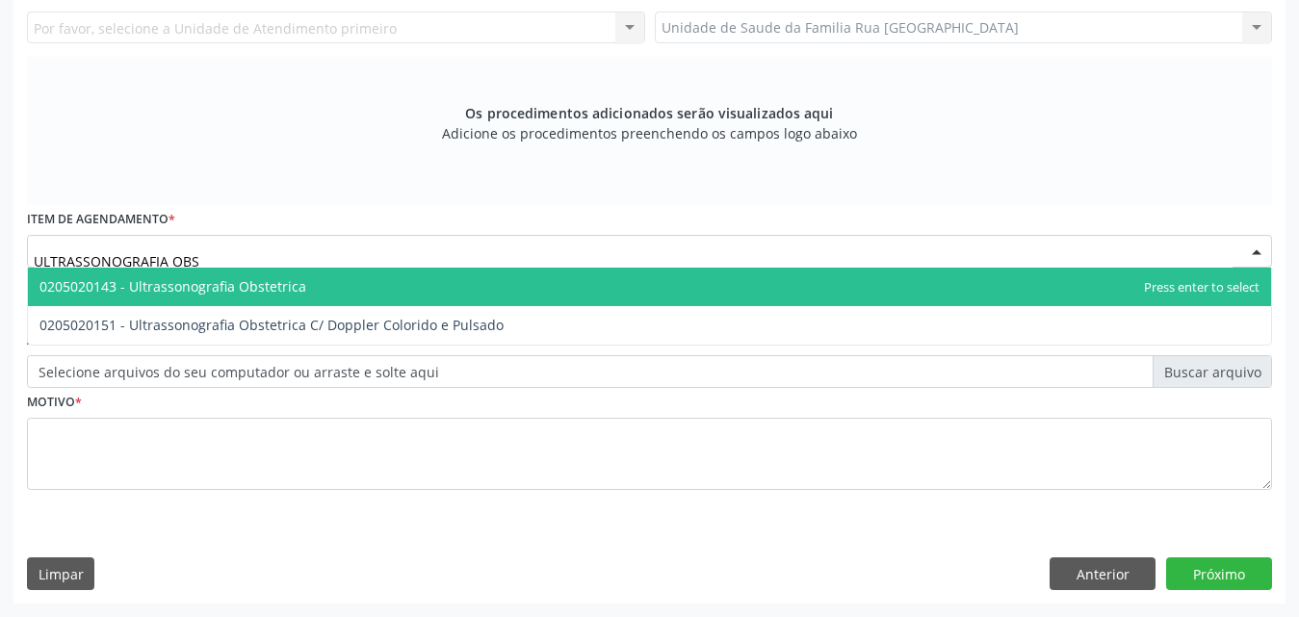
click at [305, 292] on span "0205020143 - Ultrassonografia Obstetrica" at bounding box center [649, 287] width 1243 height 39
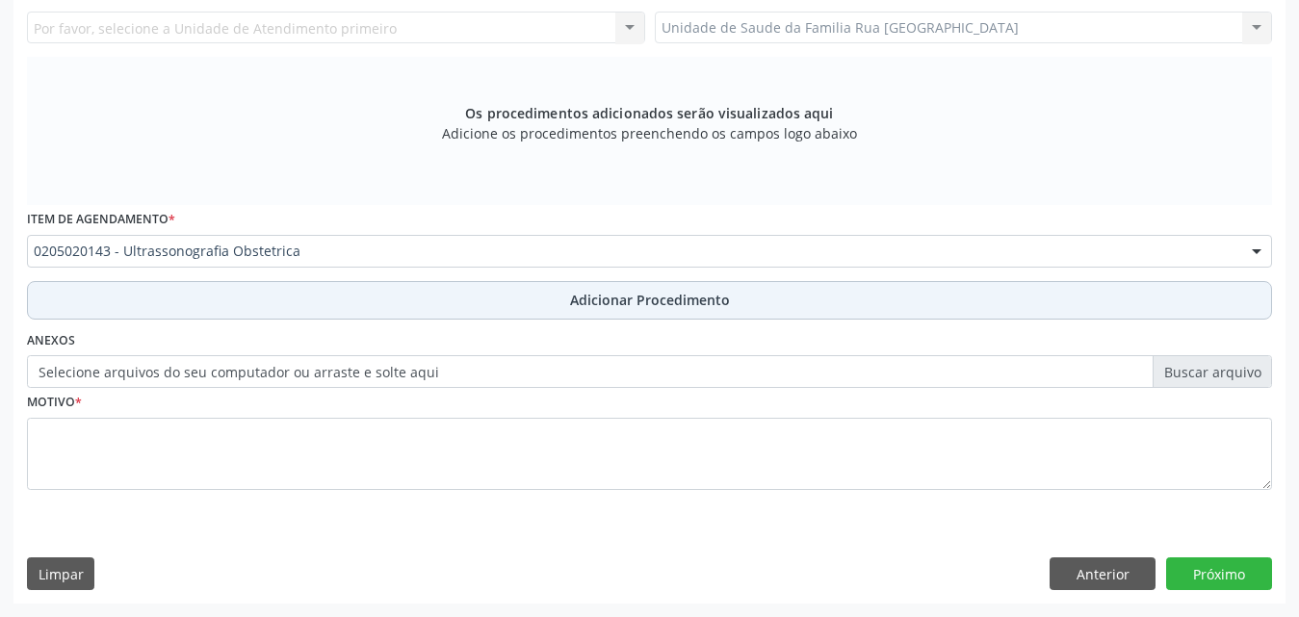
click at [627, 297] on span "Adicionar Procedimento" at bounding box center [650, 300] width 160 height 20
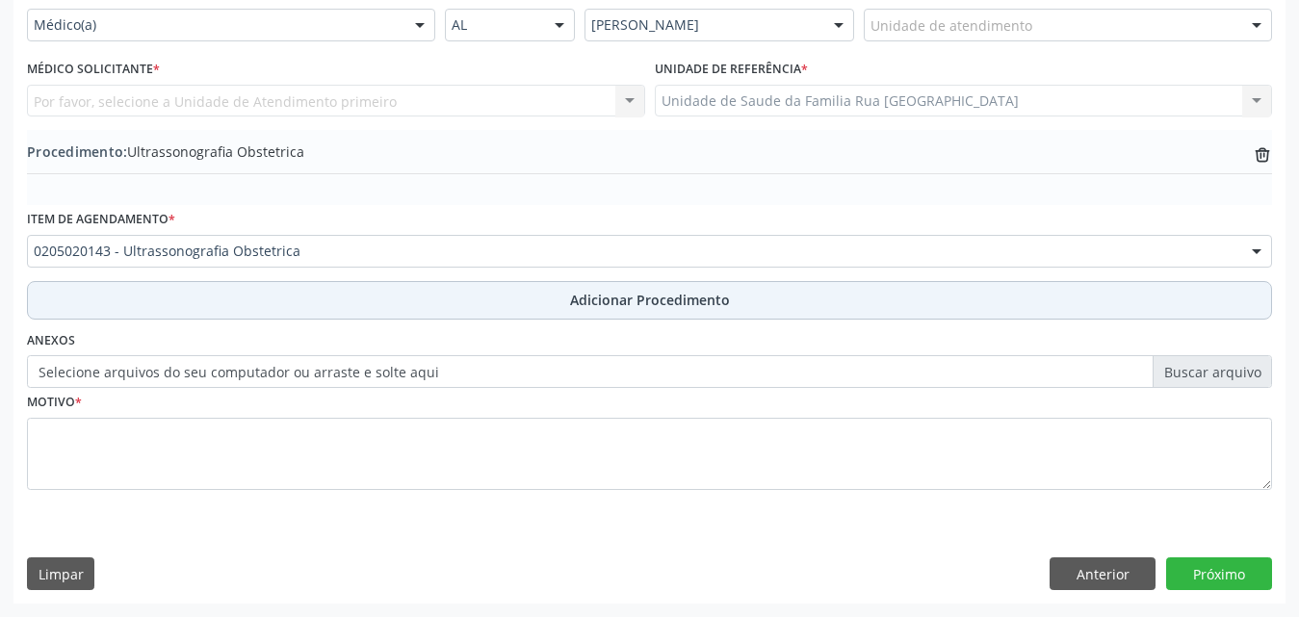
scroll to position [466, 0]
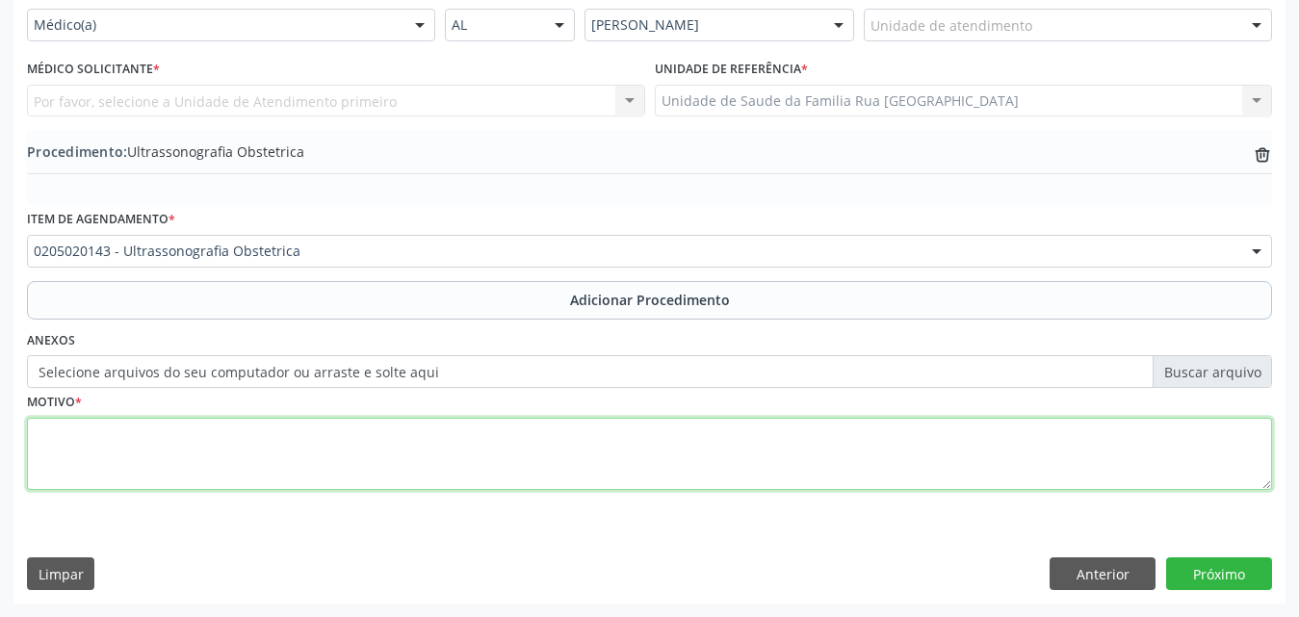
click at [256, 461] on textarea at bounding box center [649, 454] width 1245 height 73
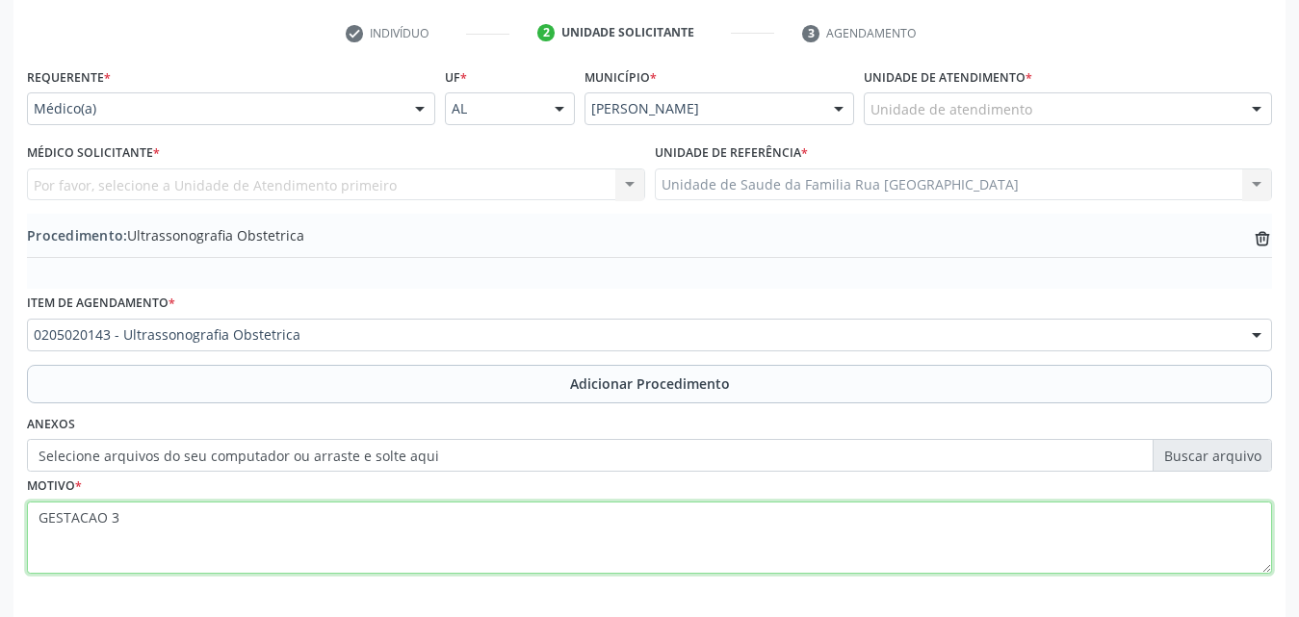
scroll to position [273, 0]
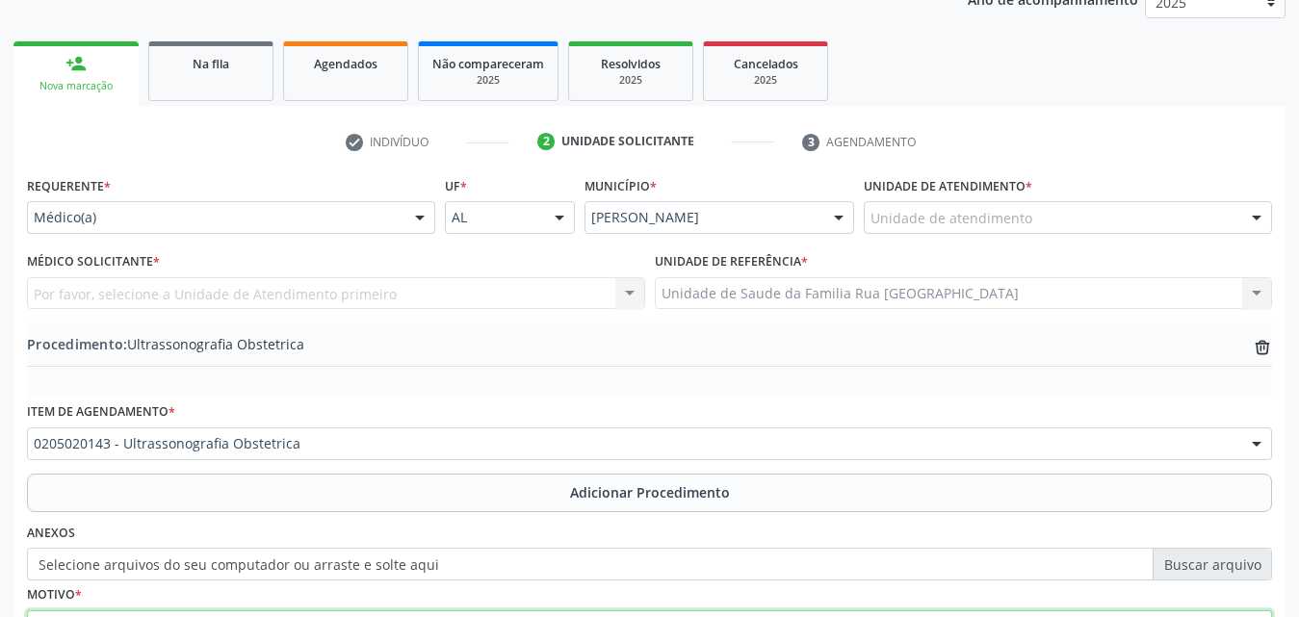
type textarea "GESTACAO 3"
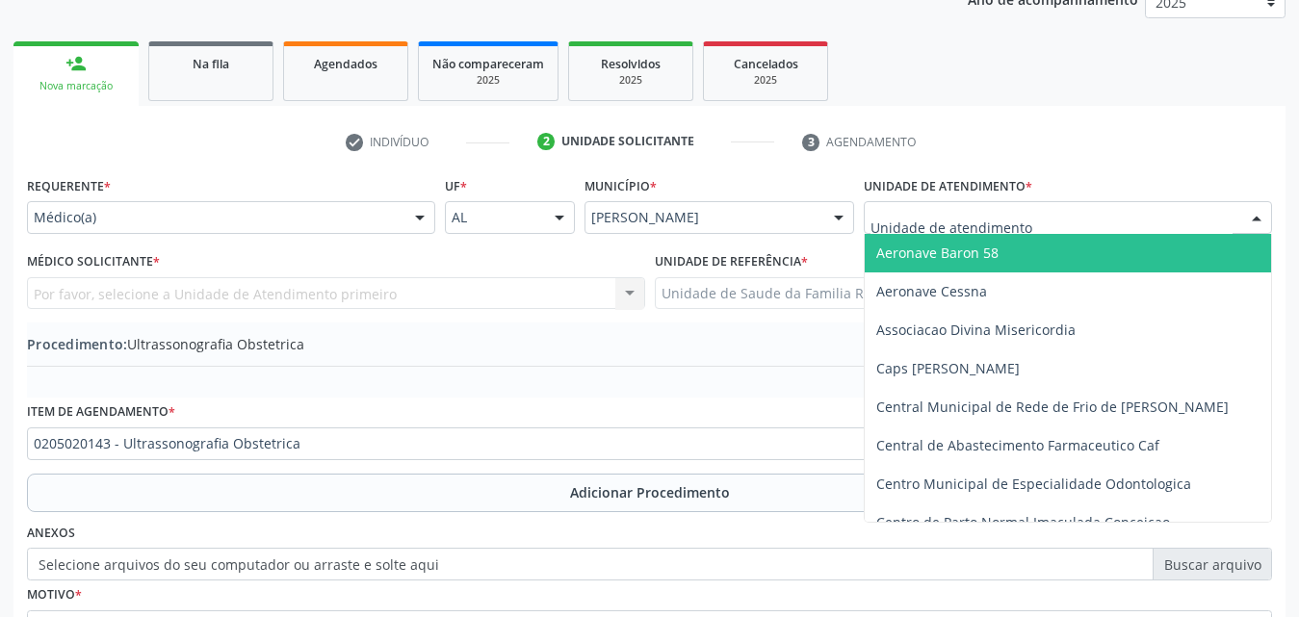
click at [1210, 217] on div at bounding box center [1068, 217] width 408 height 33
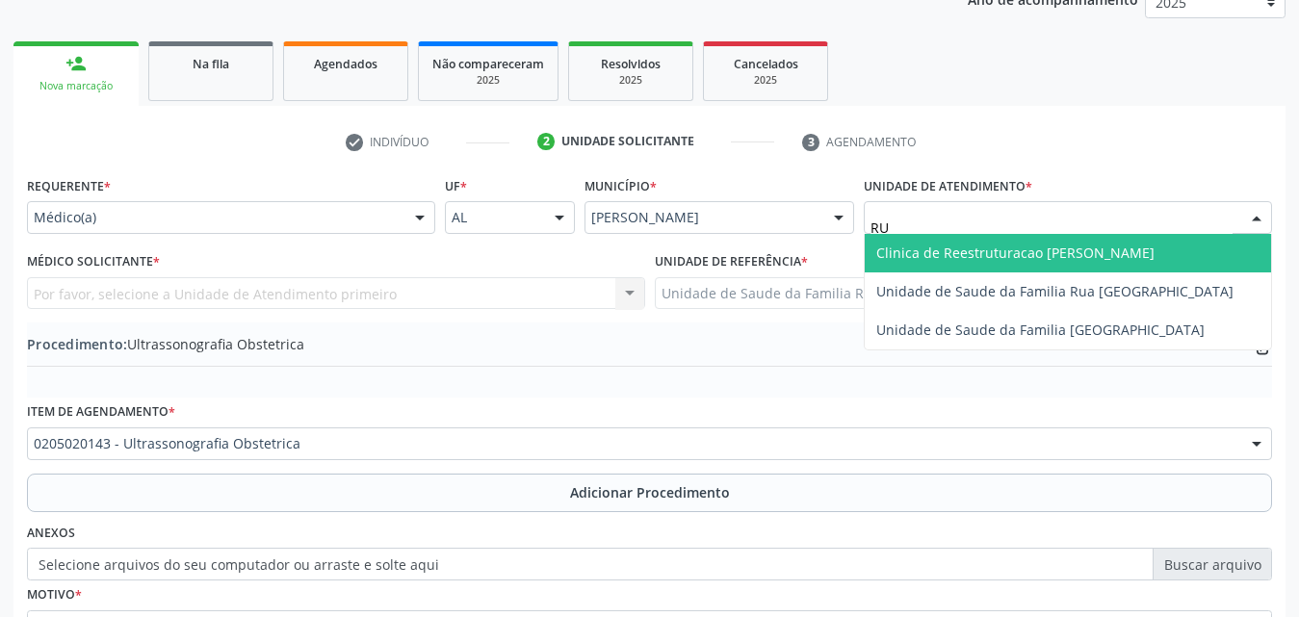
type input "RUA"
click at [1185, 247] on span "Unidade de Saude da Familia Rua [GEOGRAPHIC_DATA]" at bounding box center [1054, 253] width 357 height 18
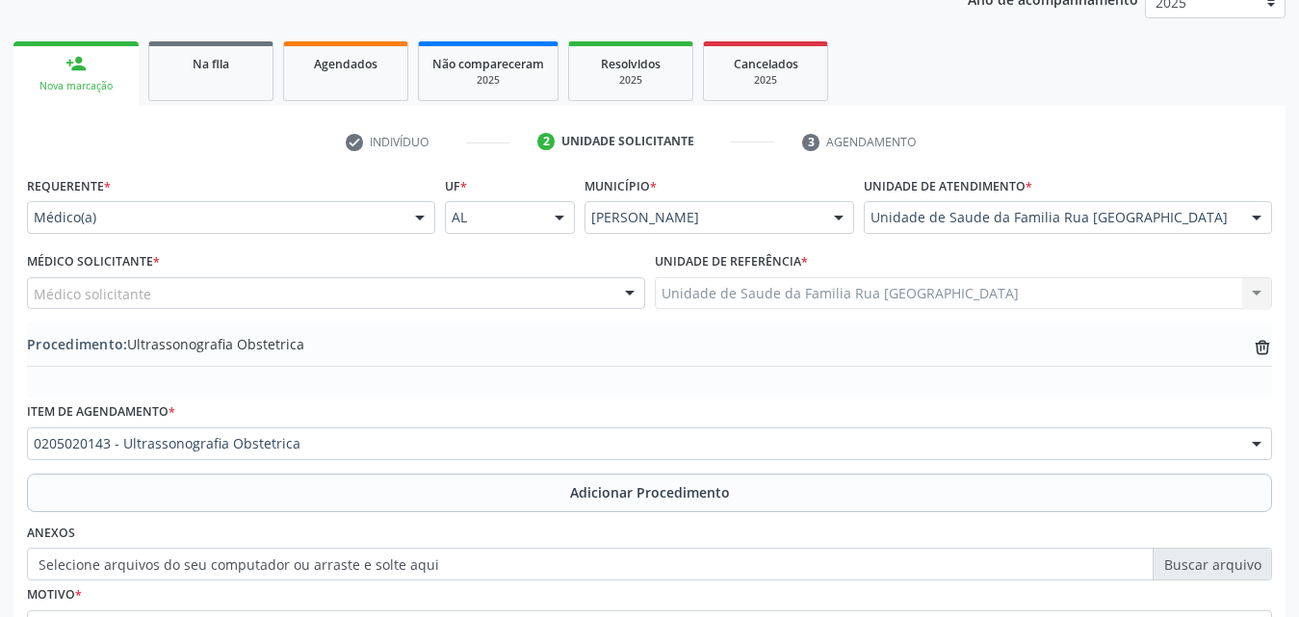
click at [321, 288] on div "Médico solicitante" at bounding box center [336, 293] width 618 height 33
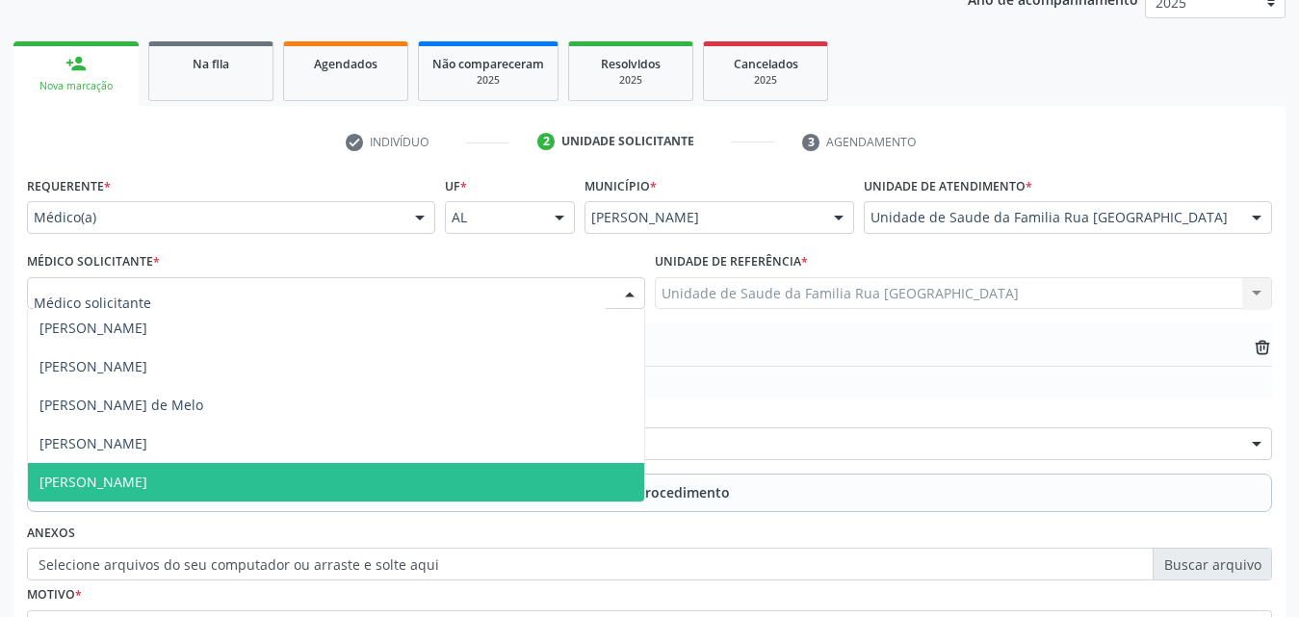
click at [171, 469] on span "[PERSON_NAME]" at bounding box center [336, 482] width 616 height 39
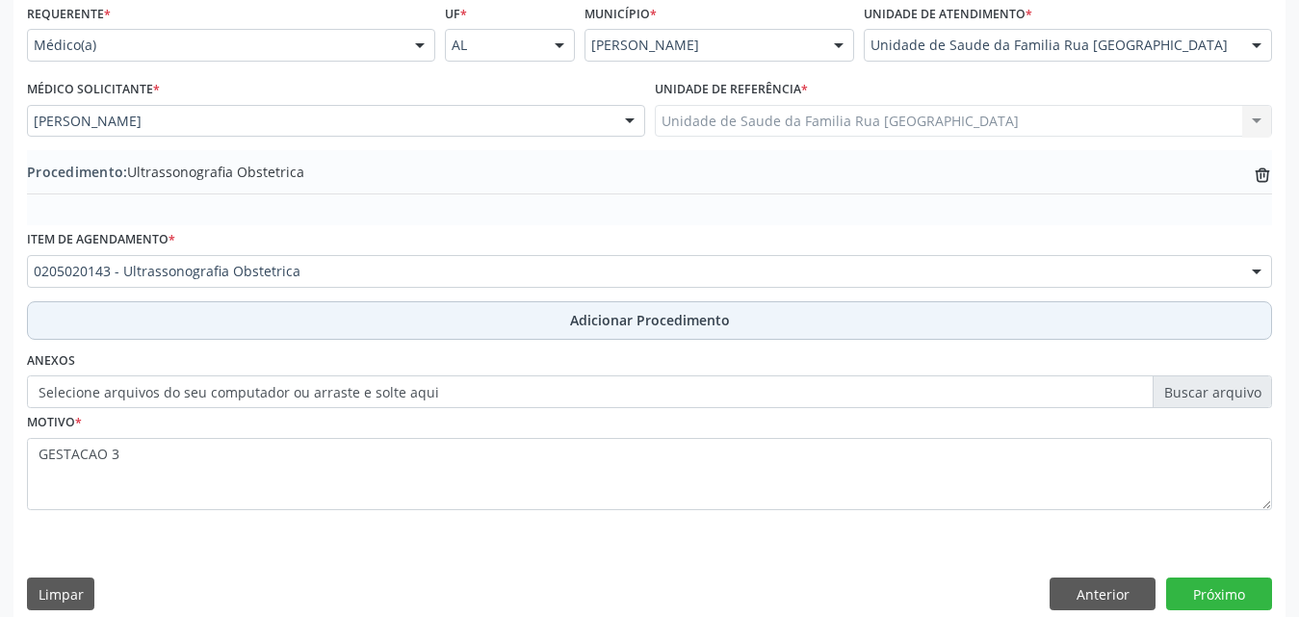
scroll to position [466, 0]
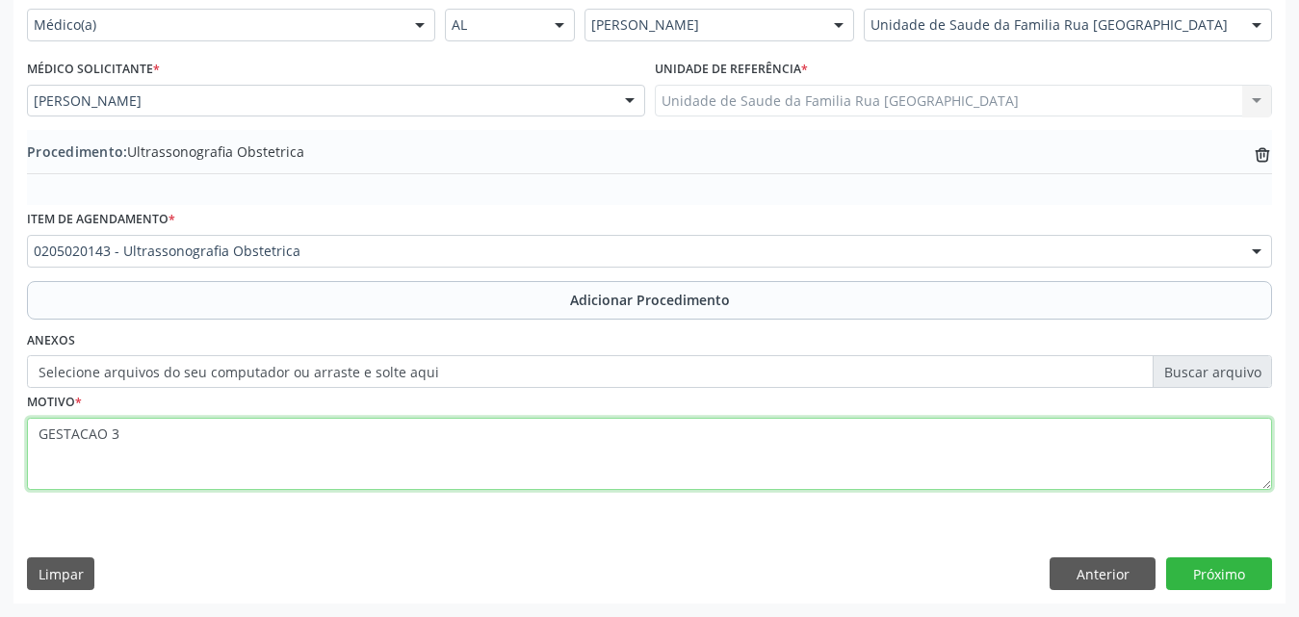
click at [250, 448] on textarea "GESTACAO 3" at bounding box center [649, 454] width 1245 height 73
type textarea "GESTACAO 3 TRIMESTRE"
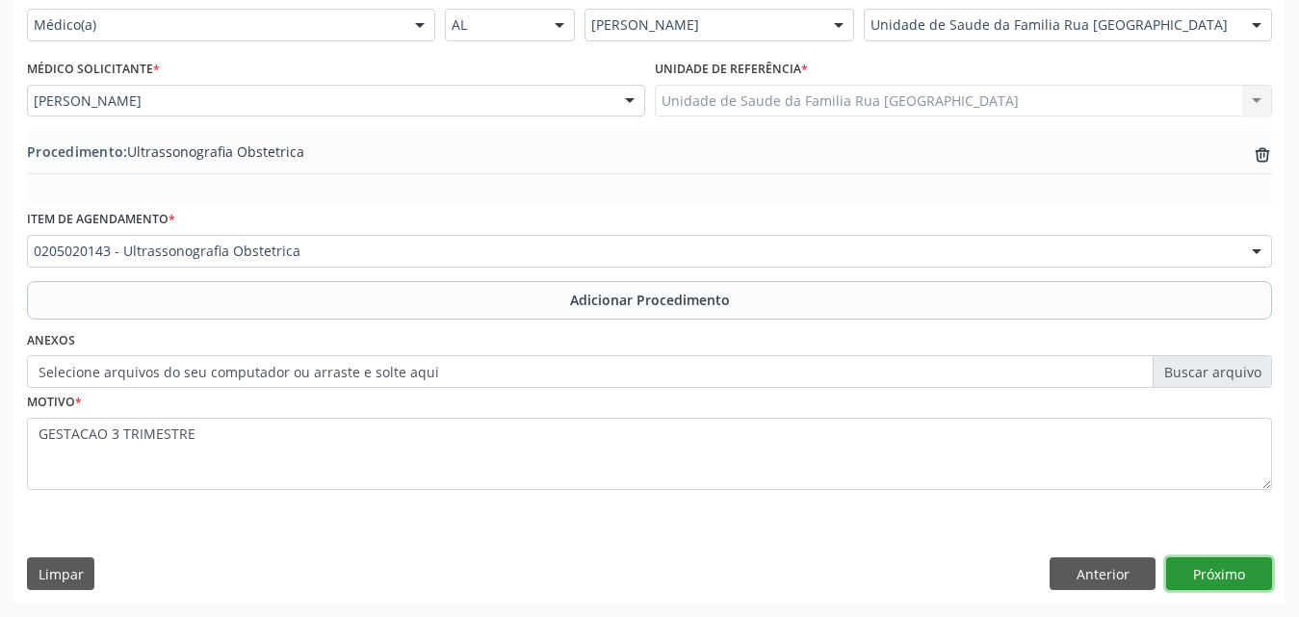
click at [1195, 579] on button "Próximo" at bounding box center [1219, 574] width 106 height 33
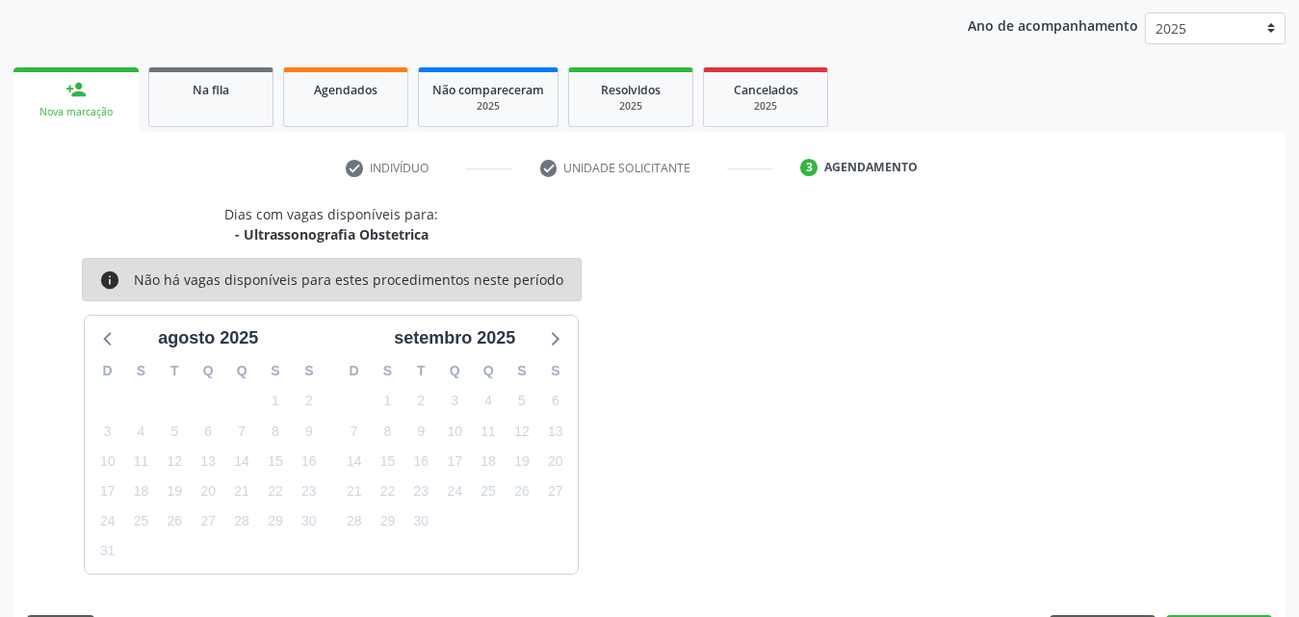
scroll to position [304, 0]
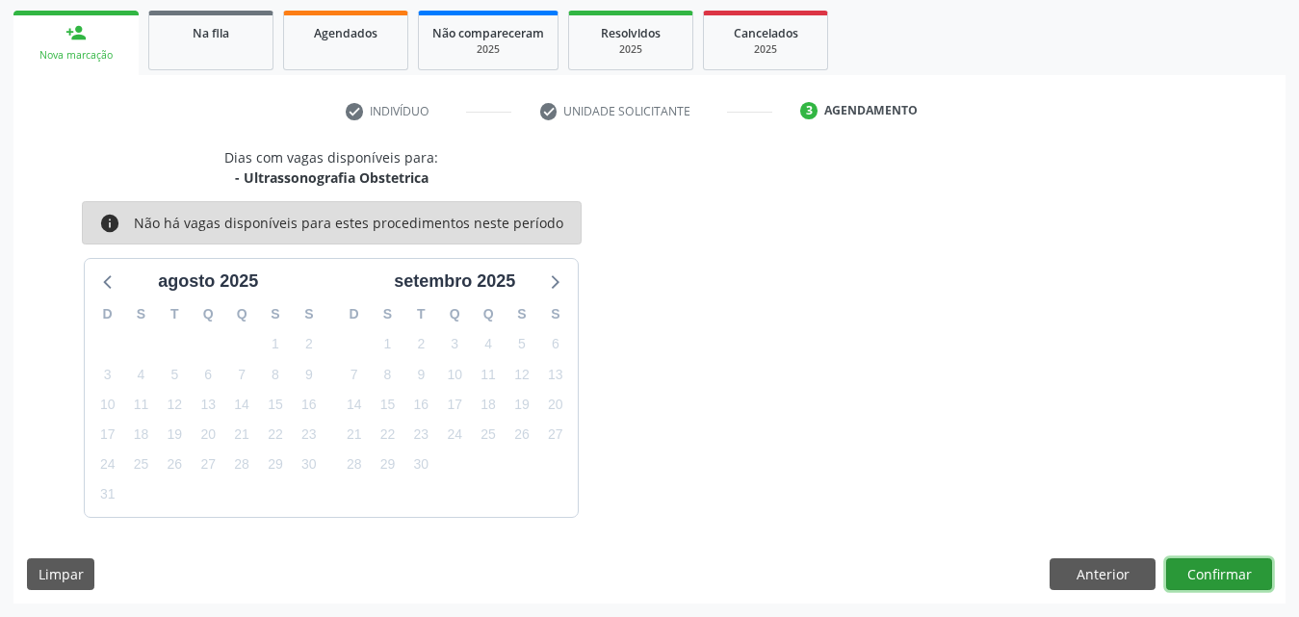
click at [1217, 575] on button "Confirmar" at bounding box center [1219, 574] width 106 height 33
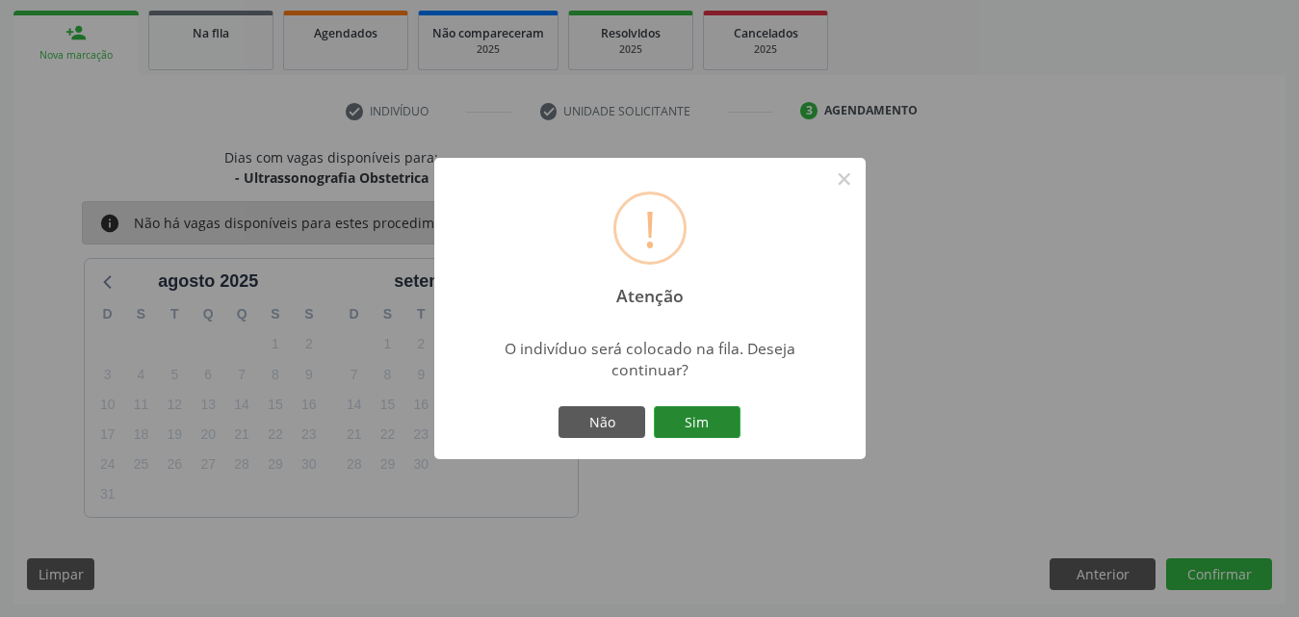
click at [730, 425] on button "Sim" at bounding box center [697, 422] width 87 height 33
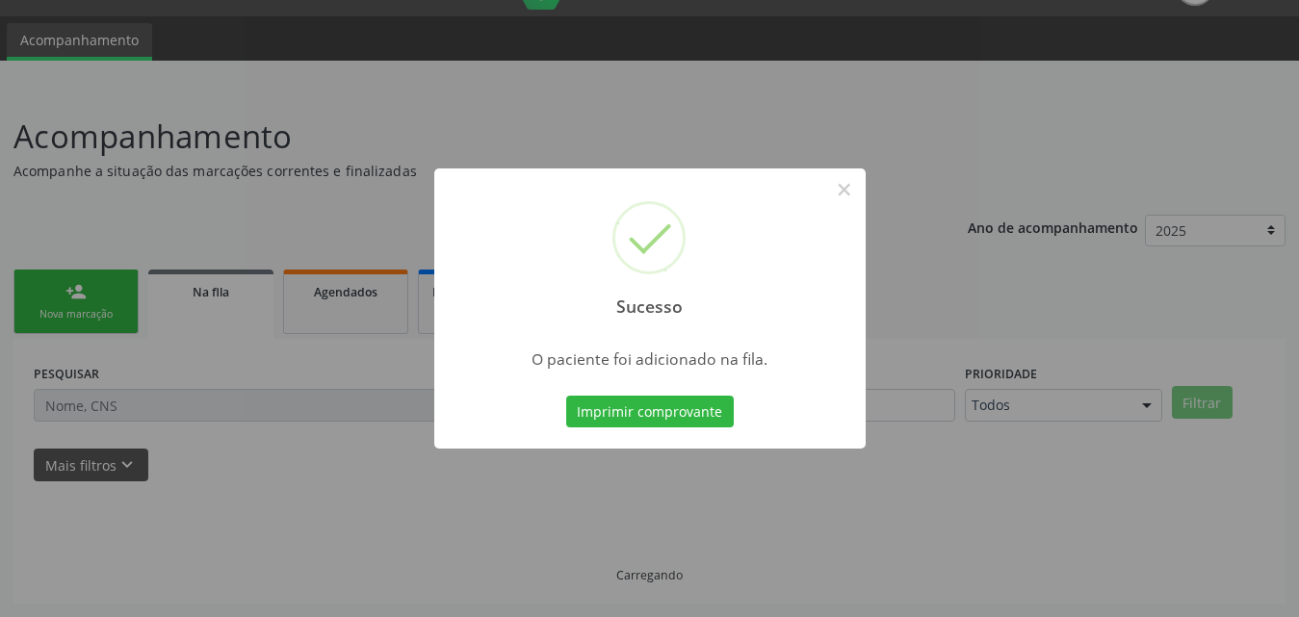
scroll to position [45, 0]
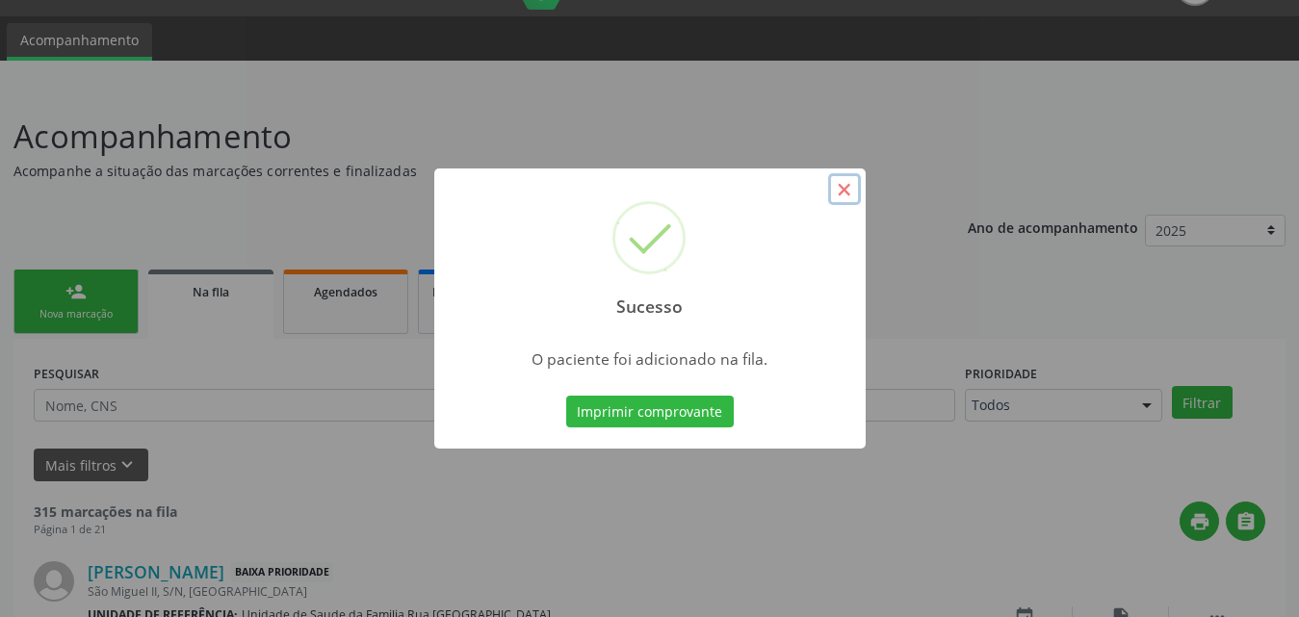
click at [844, 195] on button "×" at bounding box center [844, 189] width 33 height 33
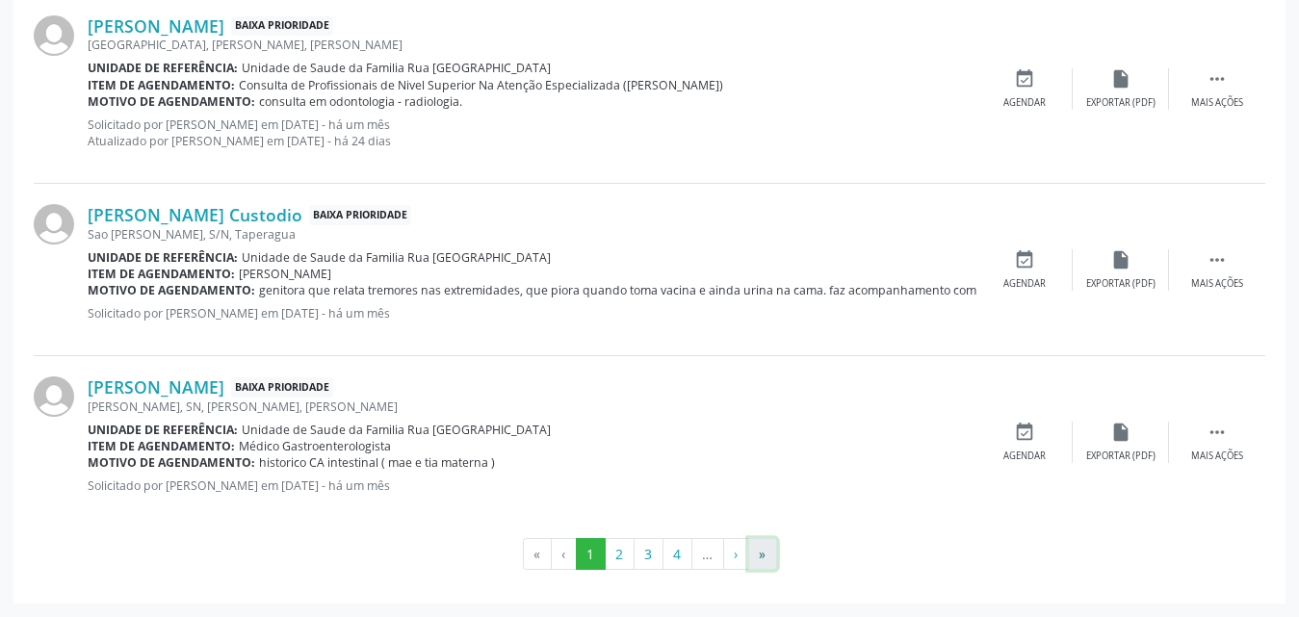
click at [762, 552] on button "»" at bounding box center [762, 554] width 29 height 33
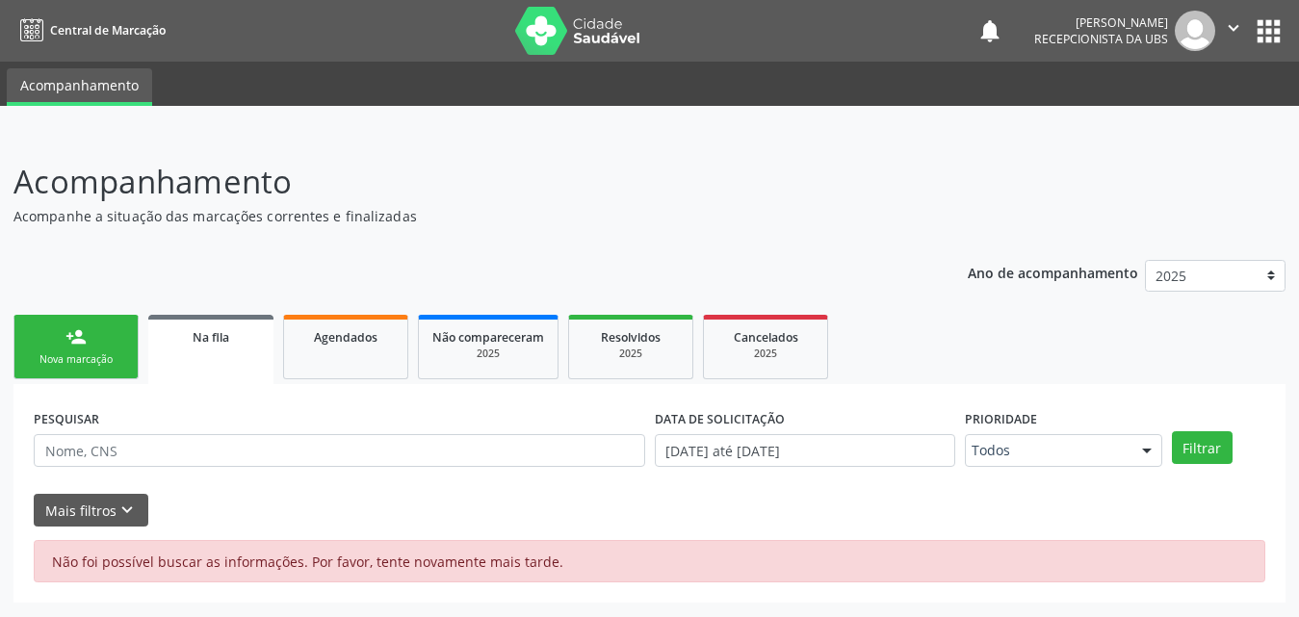
scroll to position [0, 0]
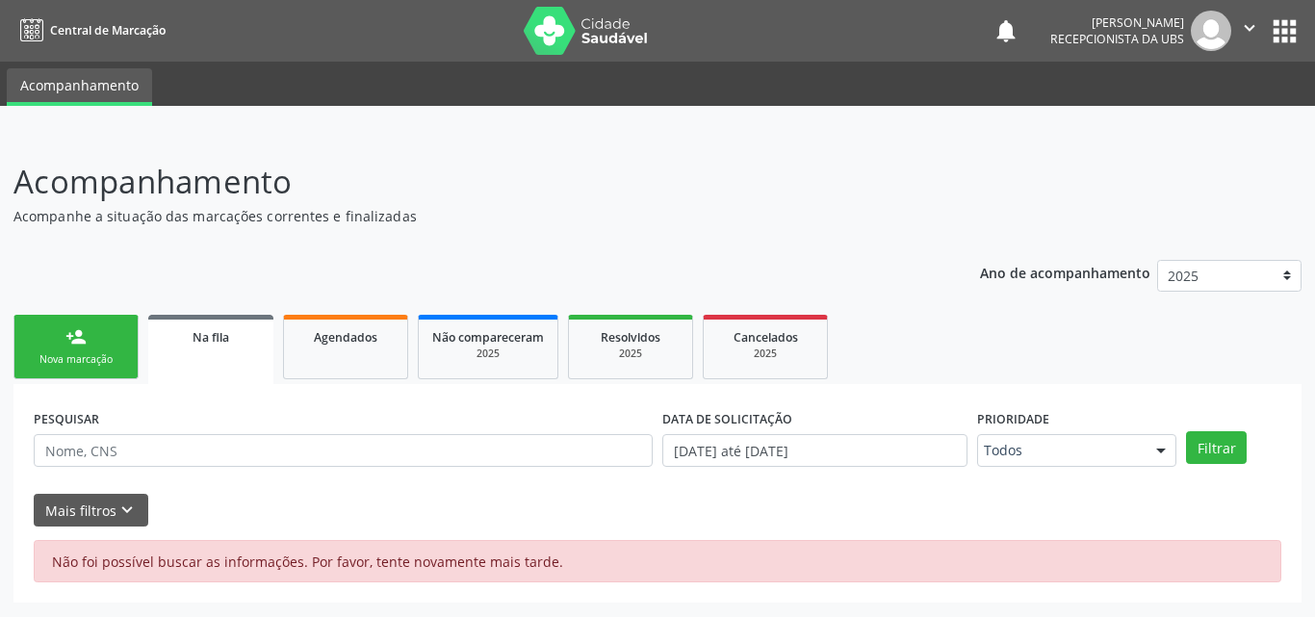
click at [85, 356] on div "Nova marcação" at bounding box center [76, 359] width 96 height 14
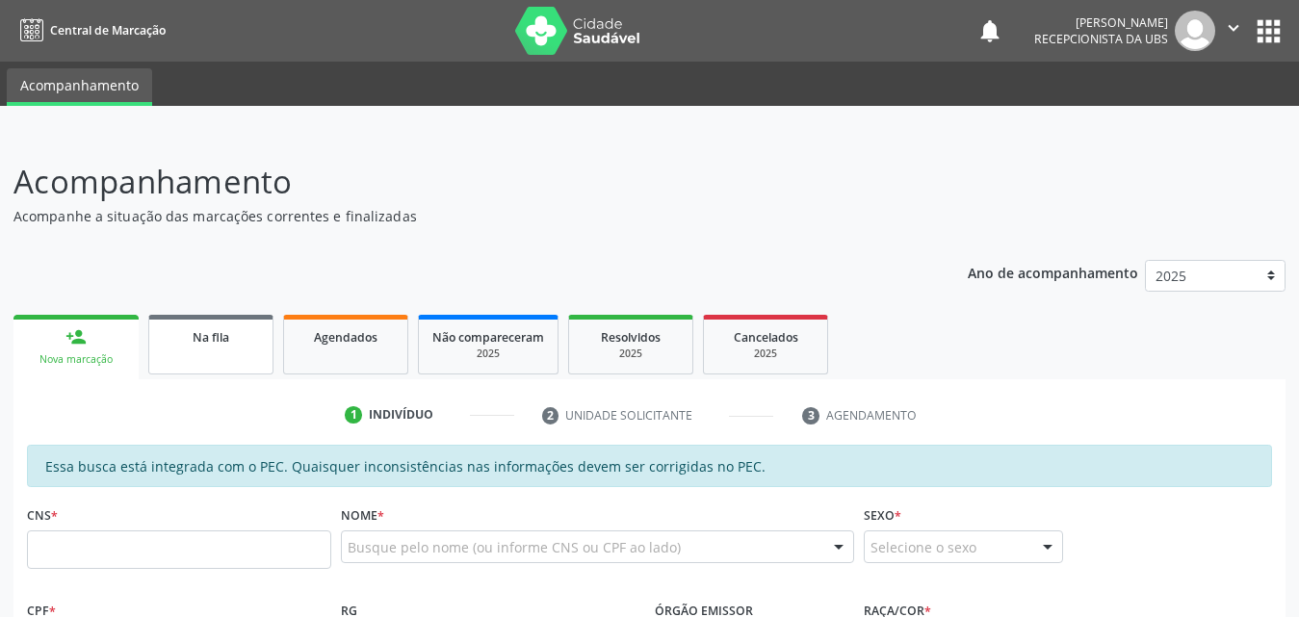
click at [232, 343] on div "Na fila" at bounding box center [211, 336] width 96 height 20
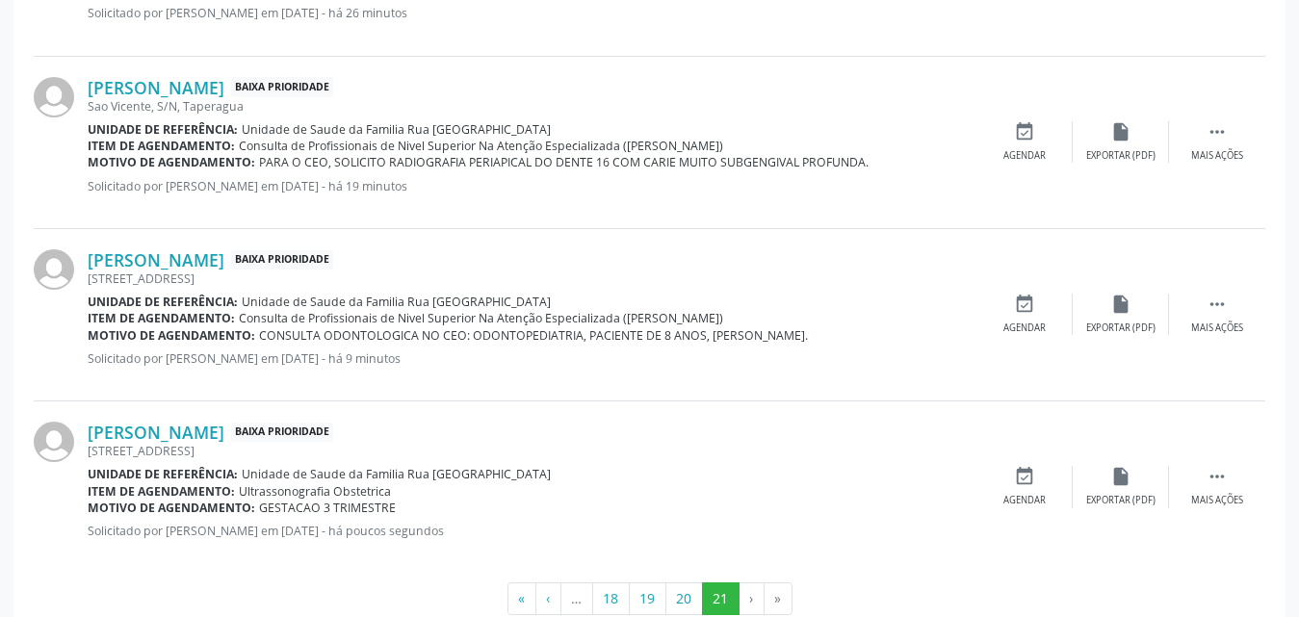
scroll to position [2646, 0]
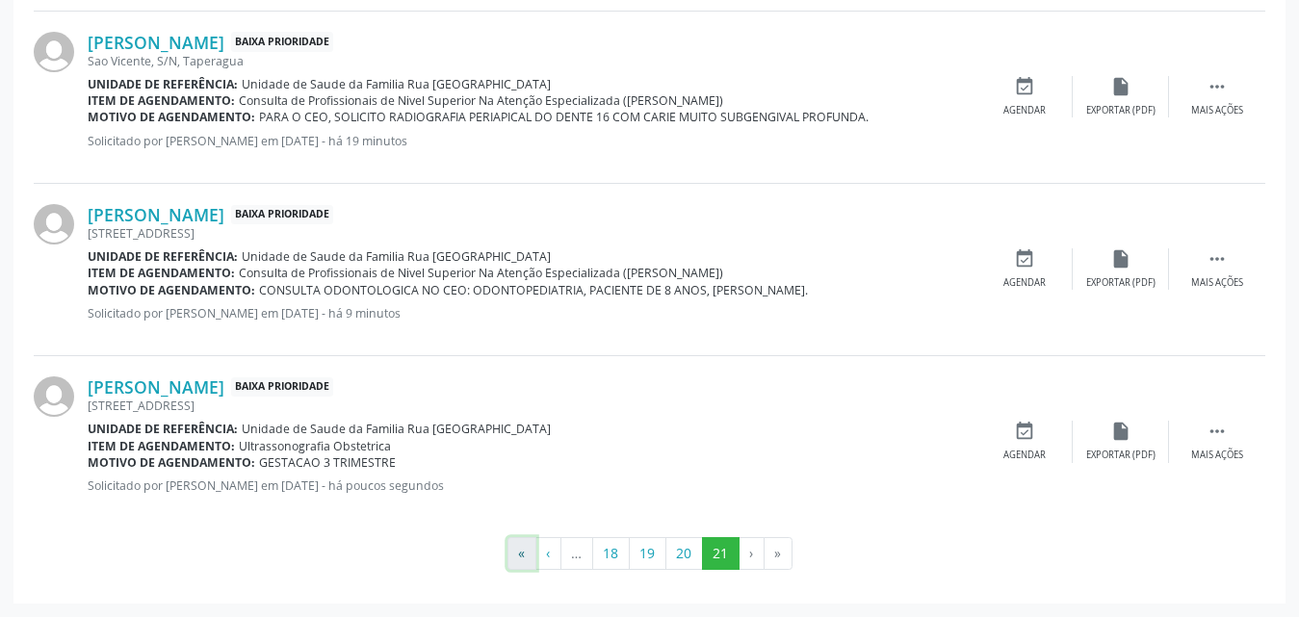
click at [520, 558] on button "«" at bounding box center [521, 553] width 29 height 33
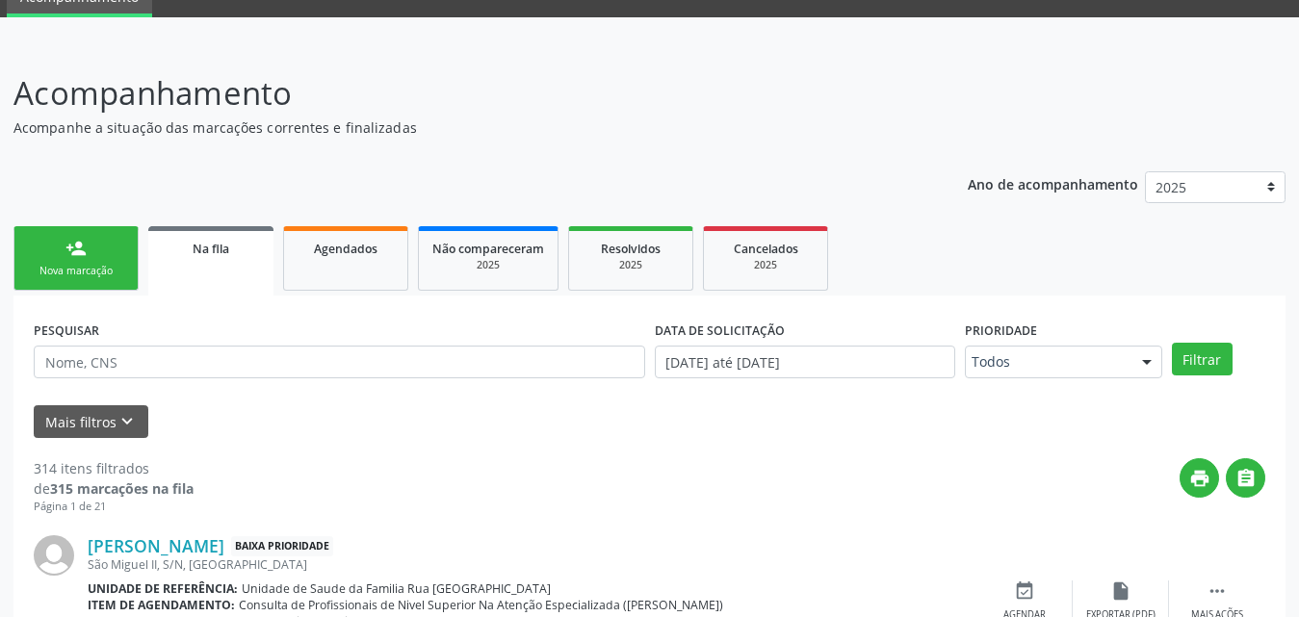
scroll to position [0, 0]
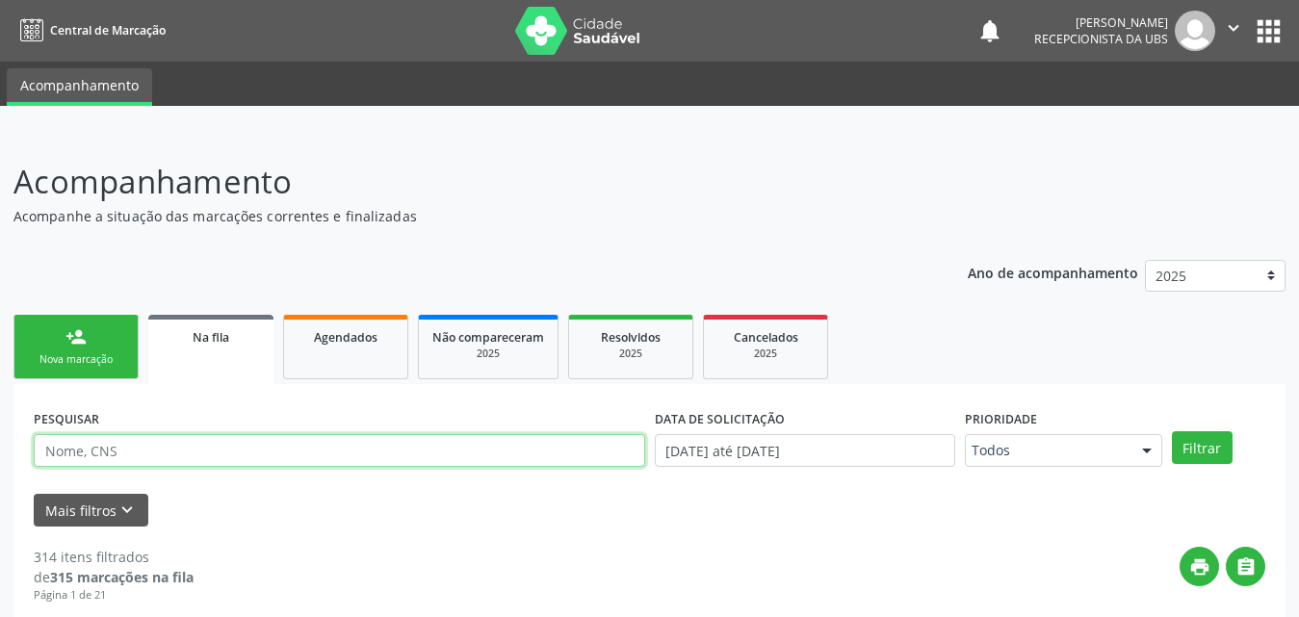
click at [227, 453] on input "text" at bounding box center [339, 450] width 611 height 33
type input "702300161253812"
click at [1172, 431] on button "Filtrar" at bounding box center [1202, 447] width 61 height 33
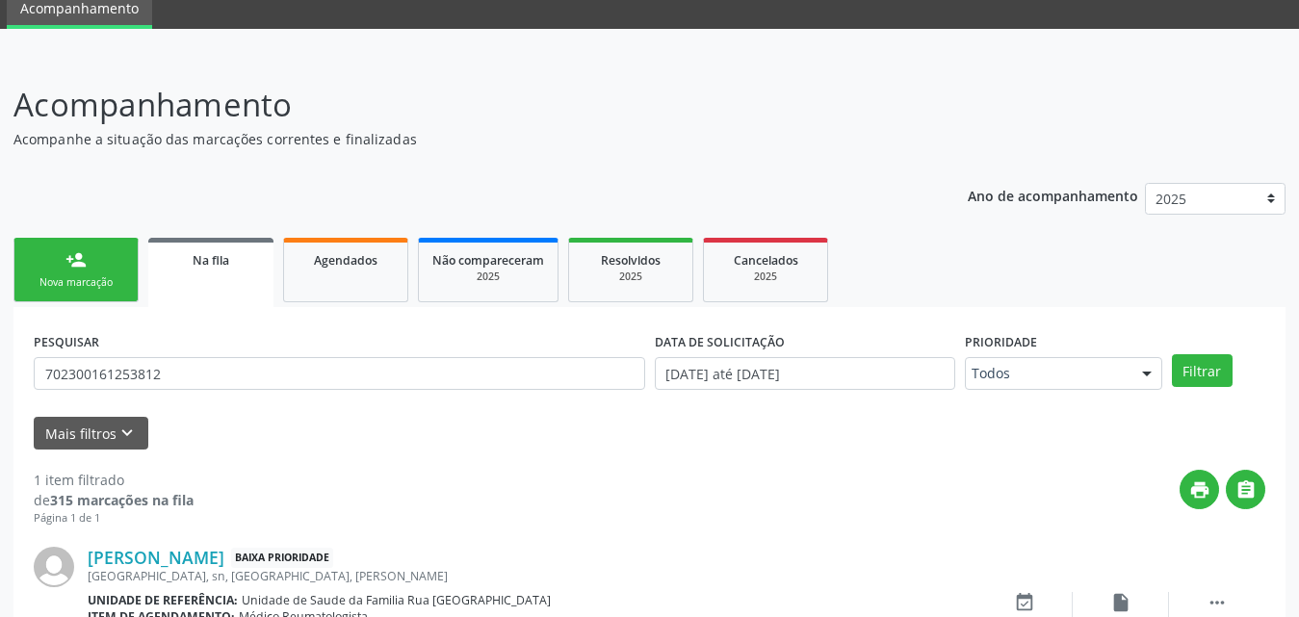
scroll to position [192, 0]
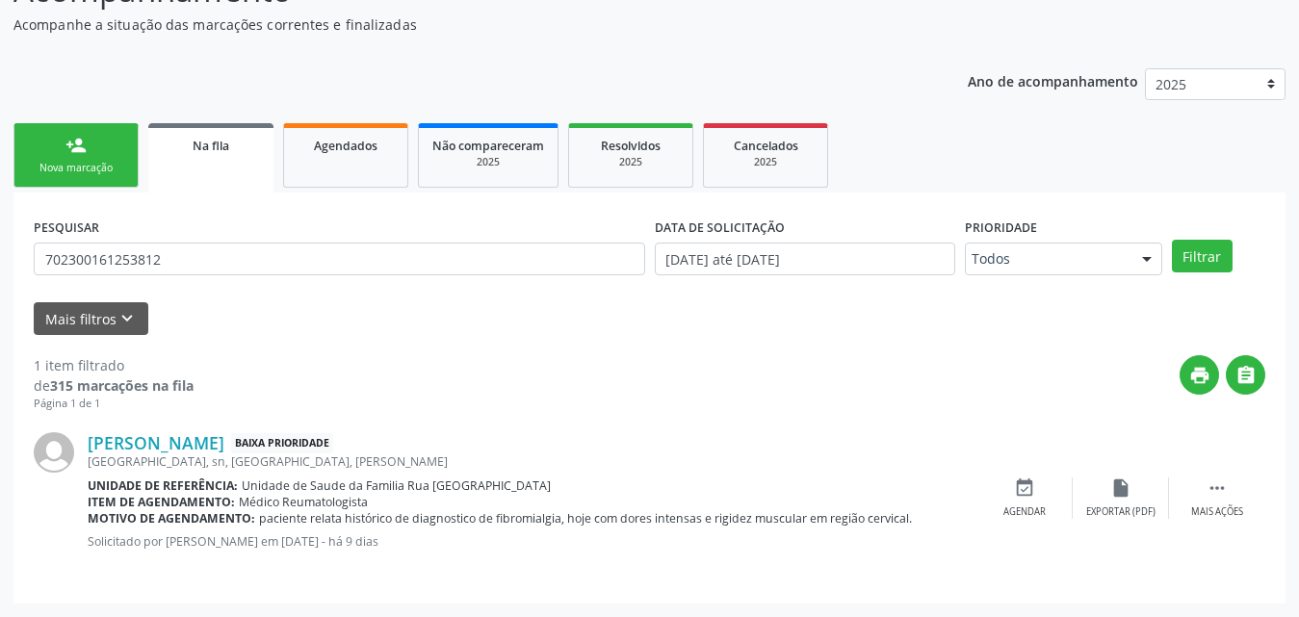
click at [121, 165] on div "Nova marcação" at bounding box center [76, 168] width 96 height 14
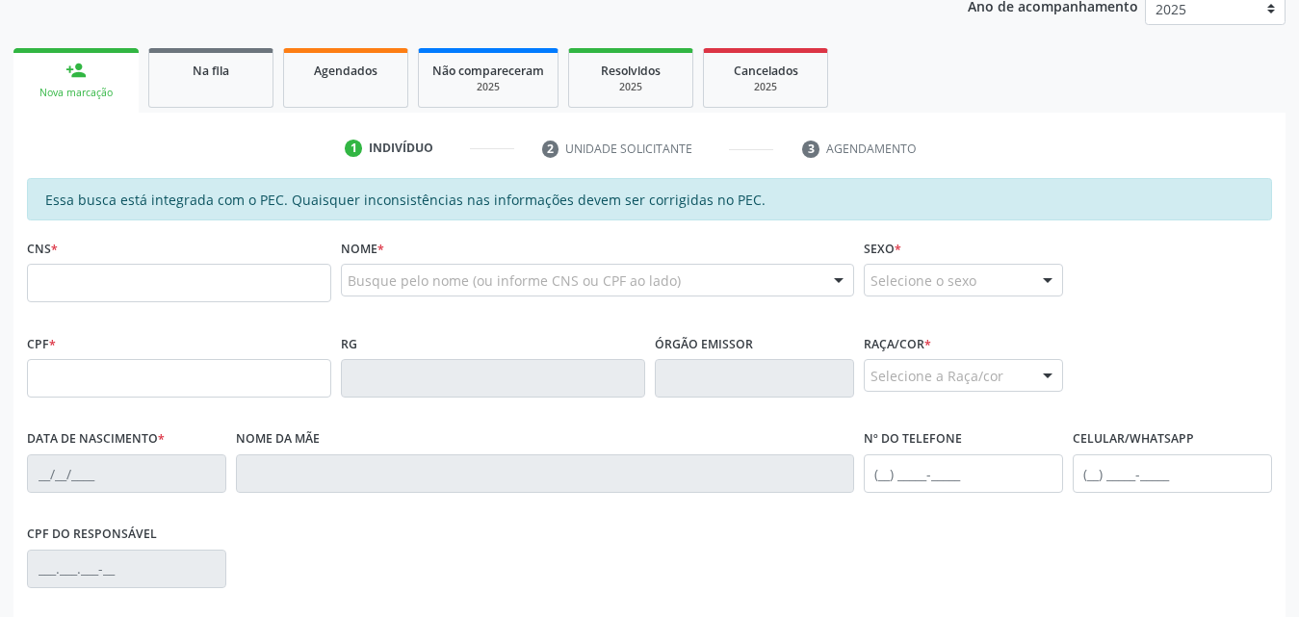
scroll to position [384, 0]
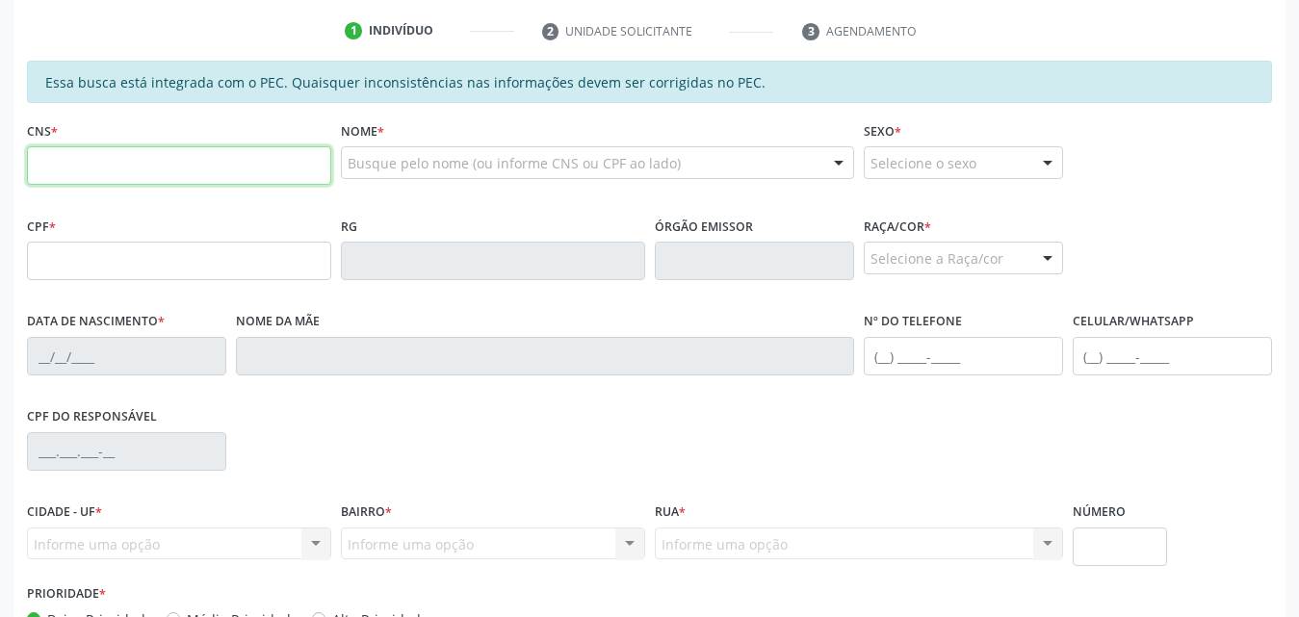
click at [186, 168] on input "text" at bounding box center [179, 165] width 304 height 39
type input "700 2014 0255 6821"
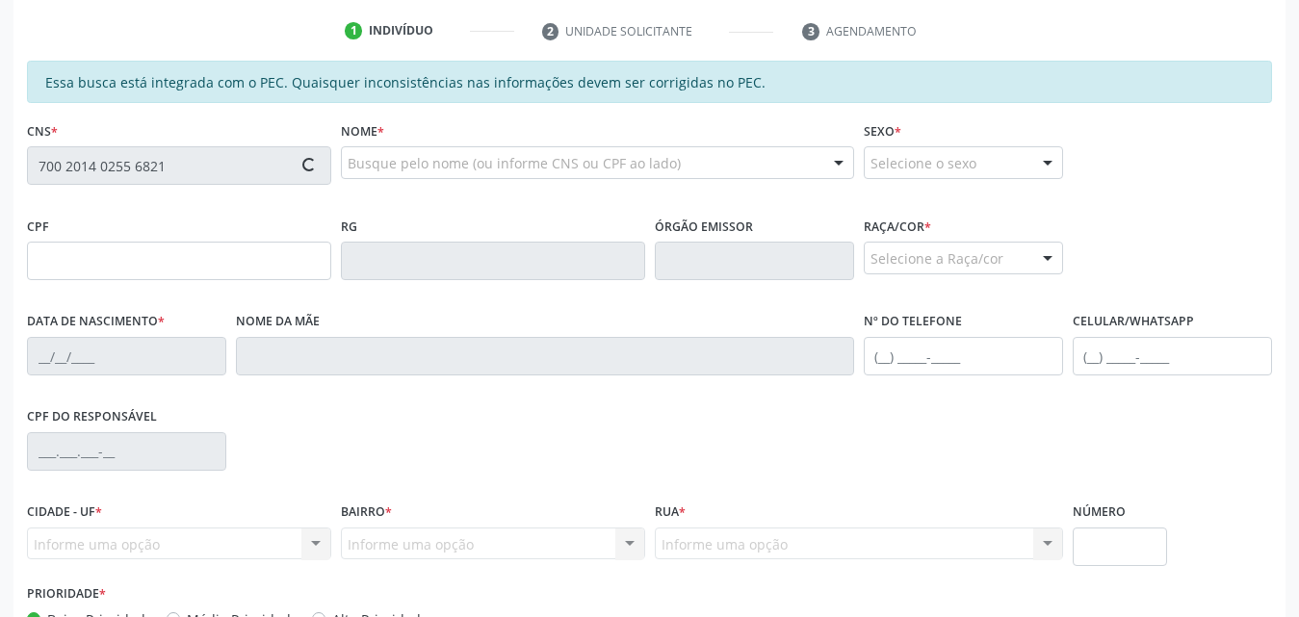
type input "063.607.364-54"
type input "21/01/1974"
type input "Maria de Loures dos Santos"
type input "(82) 99421-2677"
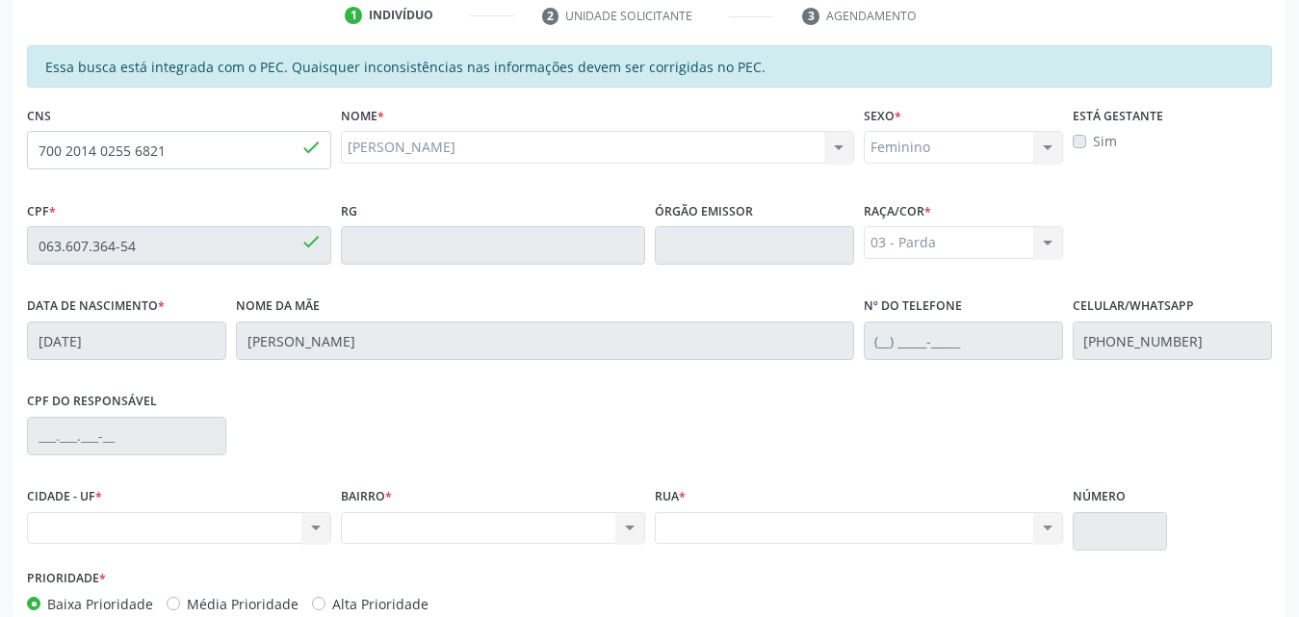
scroll to position [317, 0]
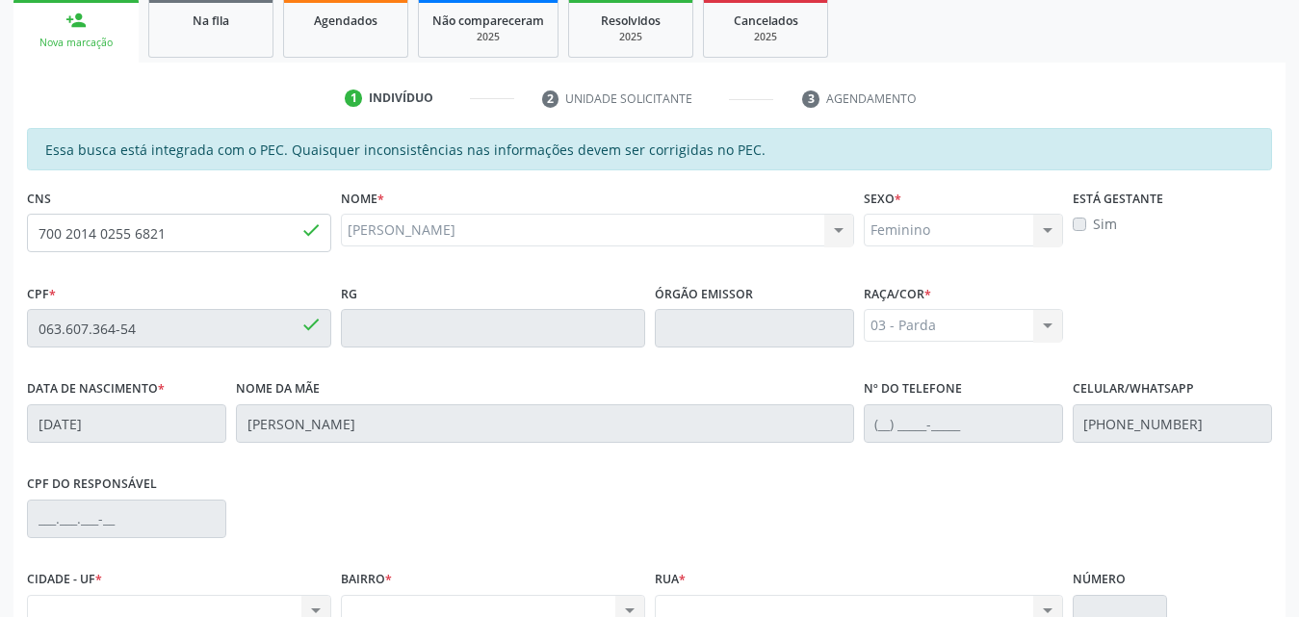
click at [1048, 326] on div "03 - Parda 01 - Branca 02 - Preta 04 - Amarela 03 - Parda 05 - Indígena Nenhum …" at bounding box center [963, 325] width 199 height 33
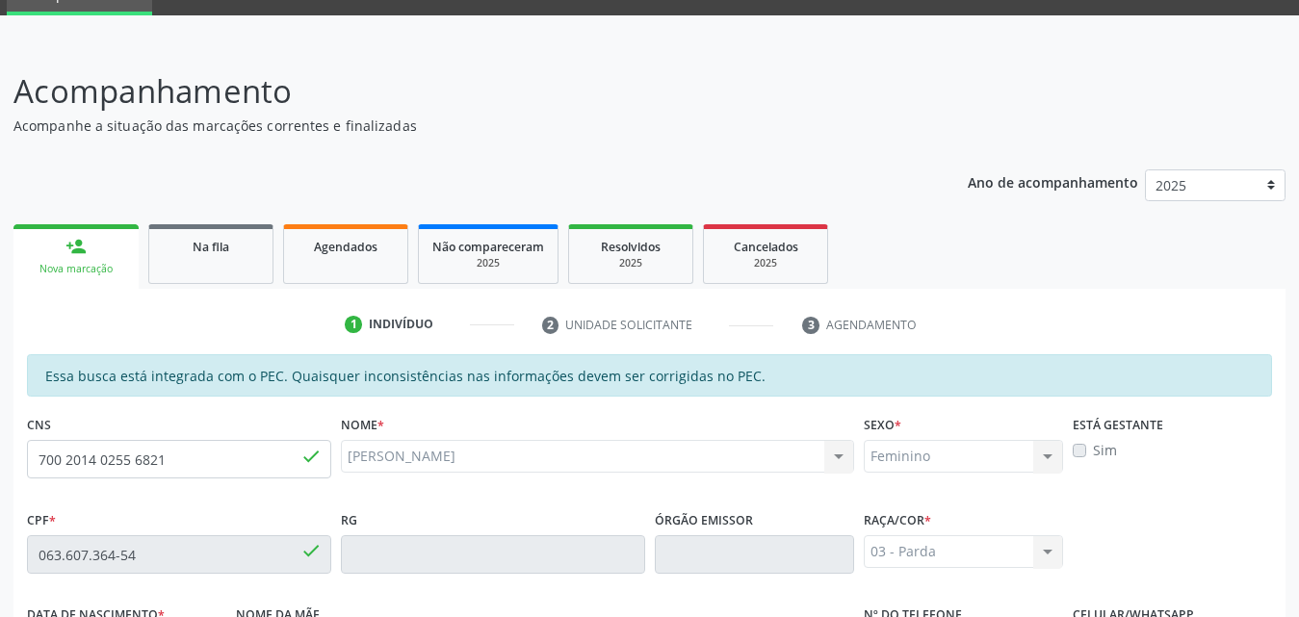
scroll to position [124, 0]
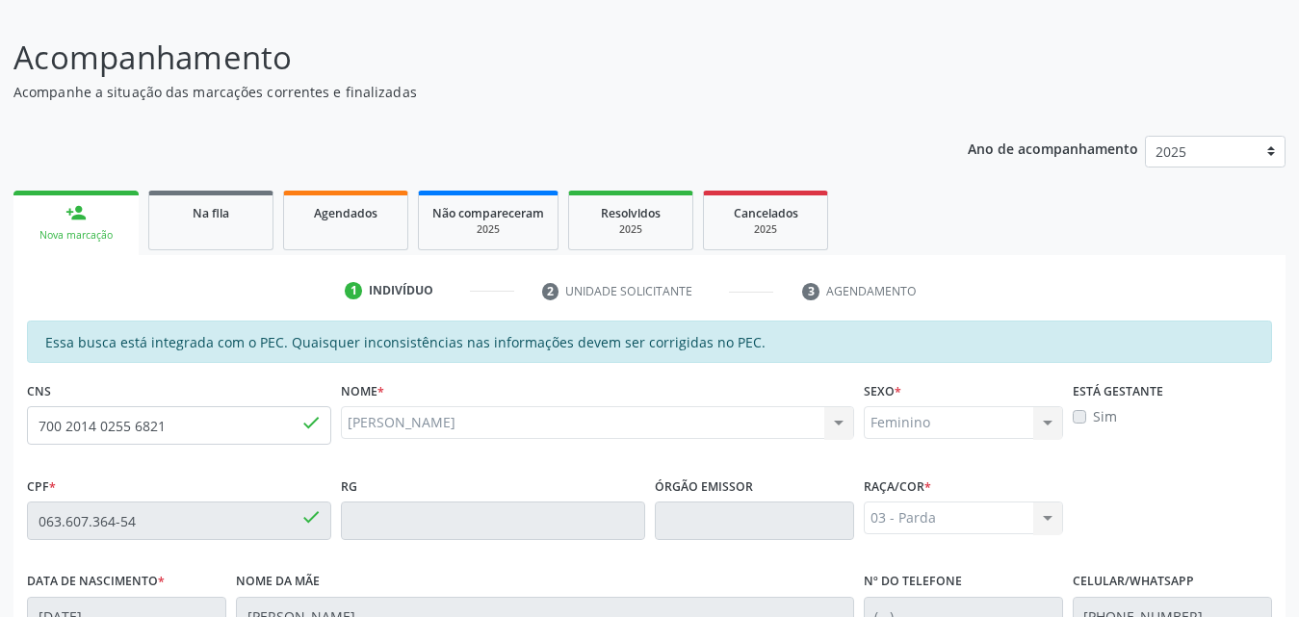
click at [1093, 411] on label "Sim" at bounding box center [1105, 416] width 24 height 20
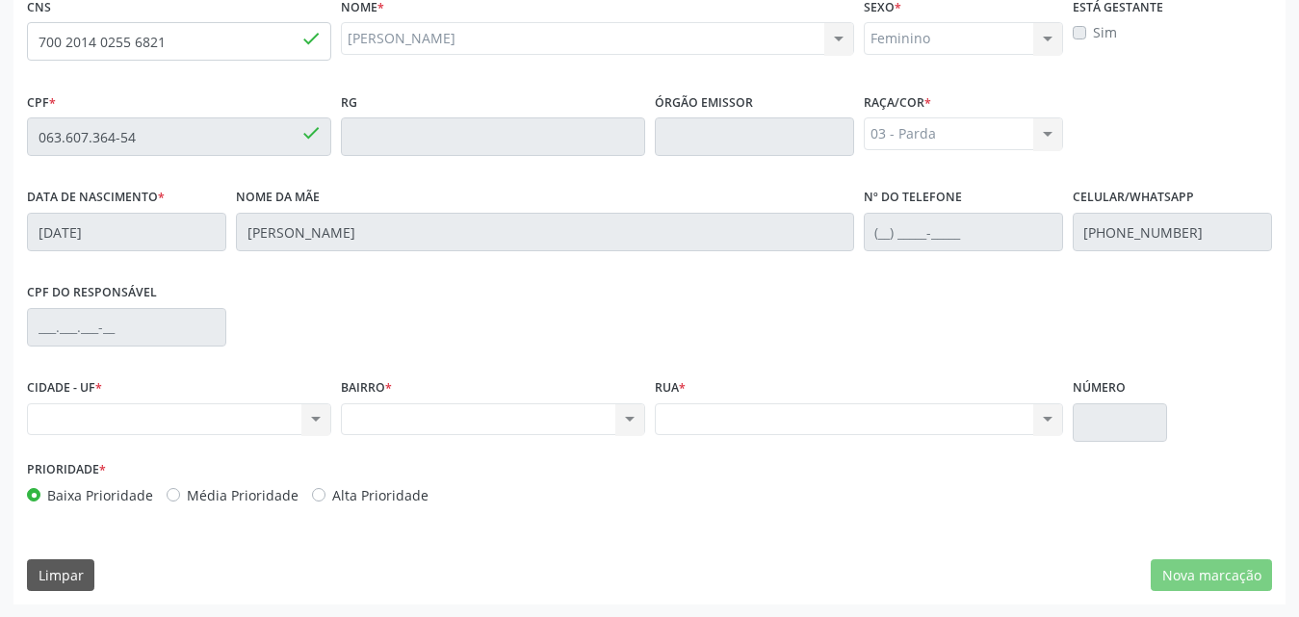
scroll to position [509, 0]
click at [611, 426] on div "Nenhum resultado encontrado para: " " Não há nenhuma opção para ser exibida." at bounding box center [493, 418] width 304 height 33
click at [309, 422] on div "Nenhum resultado encontrado para: " " Não há nenhuma opção para ser exibida." at bounding box center [179, 418] width 304 height 33
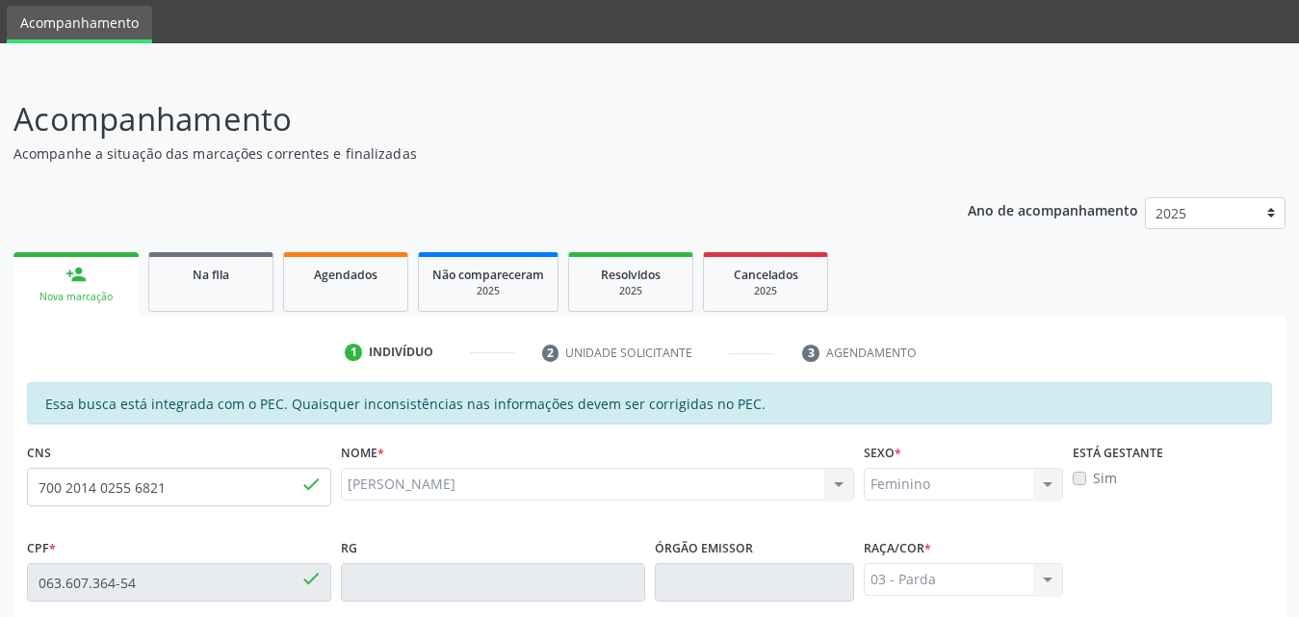
scroll to position [96, 0]
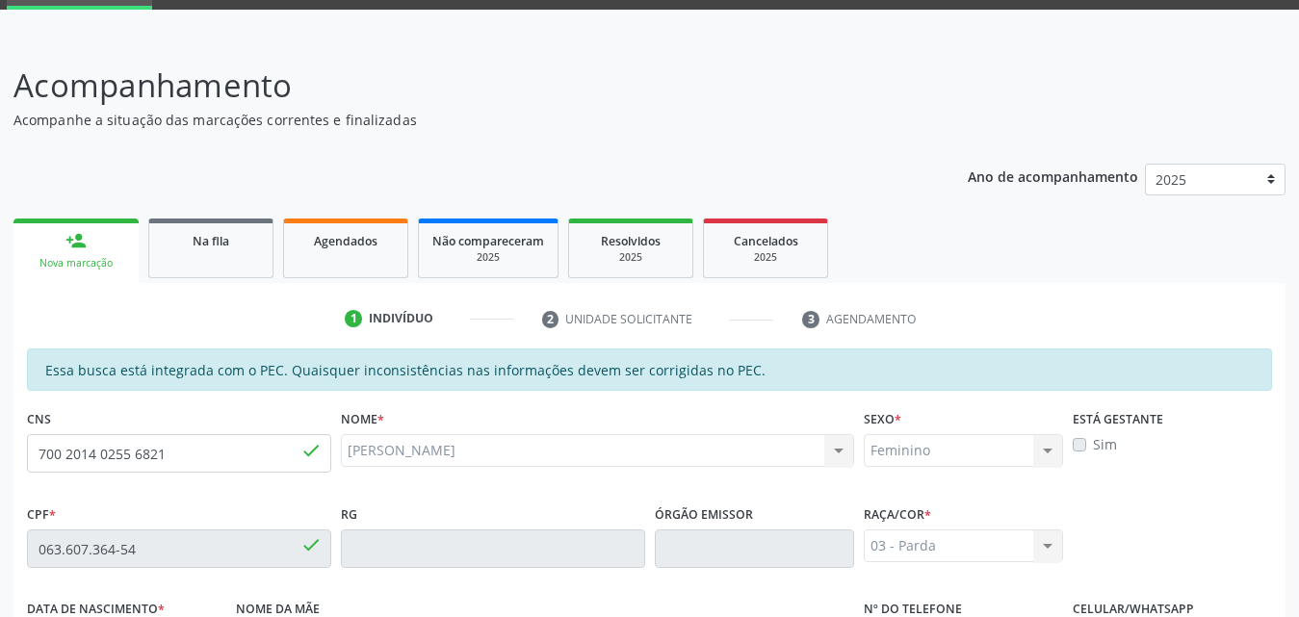
click at [92, 249] on link "person_add Nova marcação" at bounding box center [75, 251] width 125 height 65
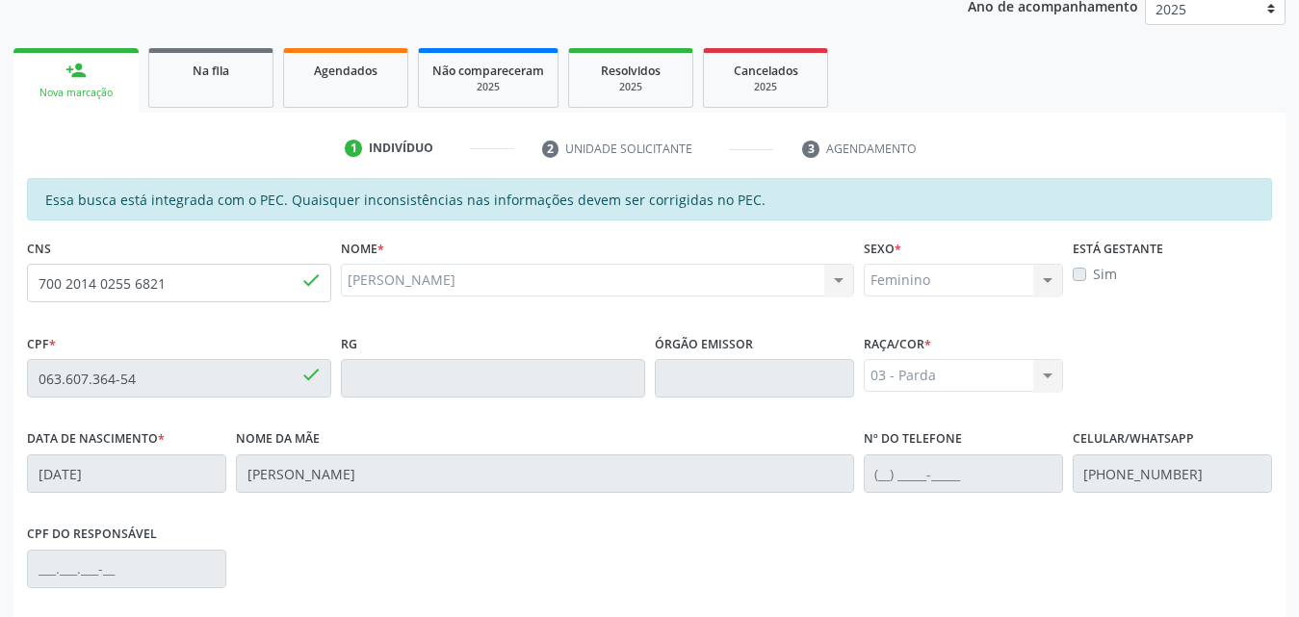
scroll to position [509, 0]
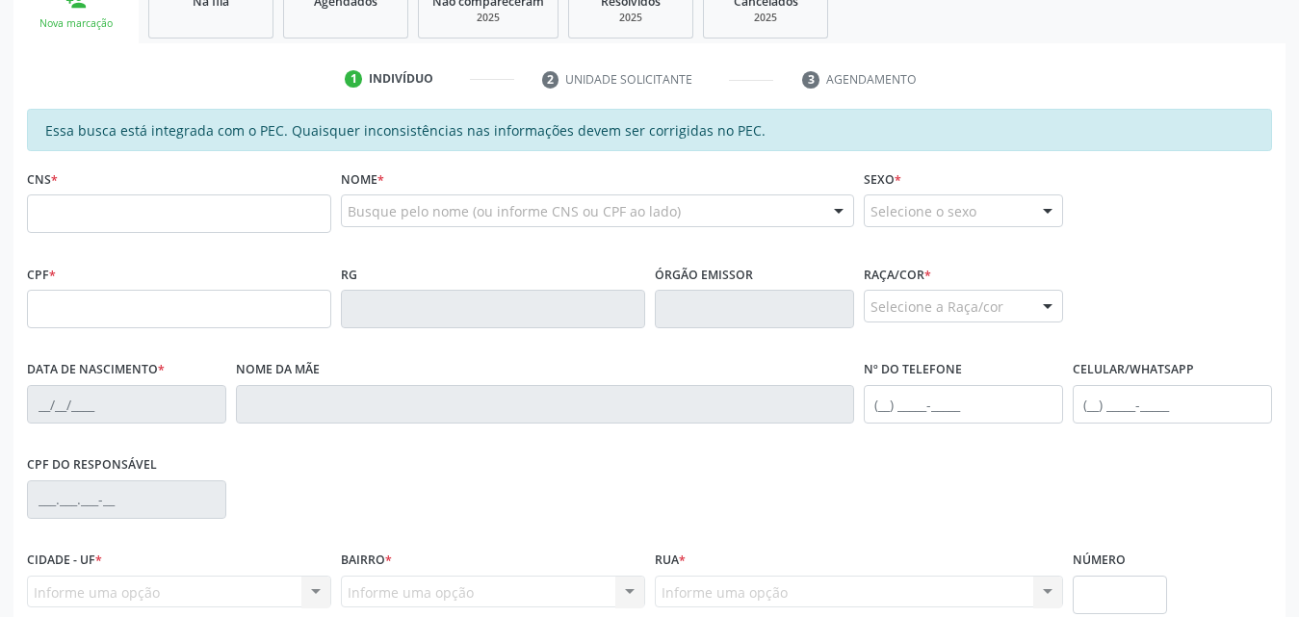
scroll to position [289, 0]
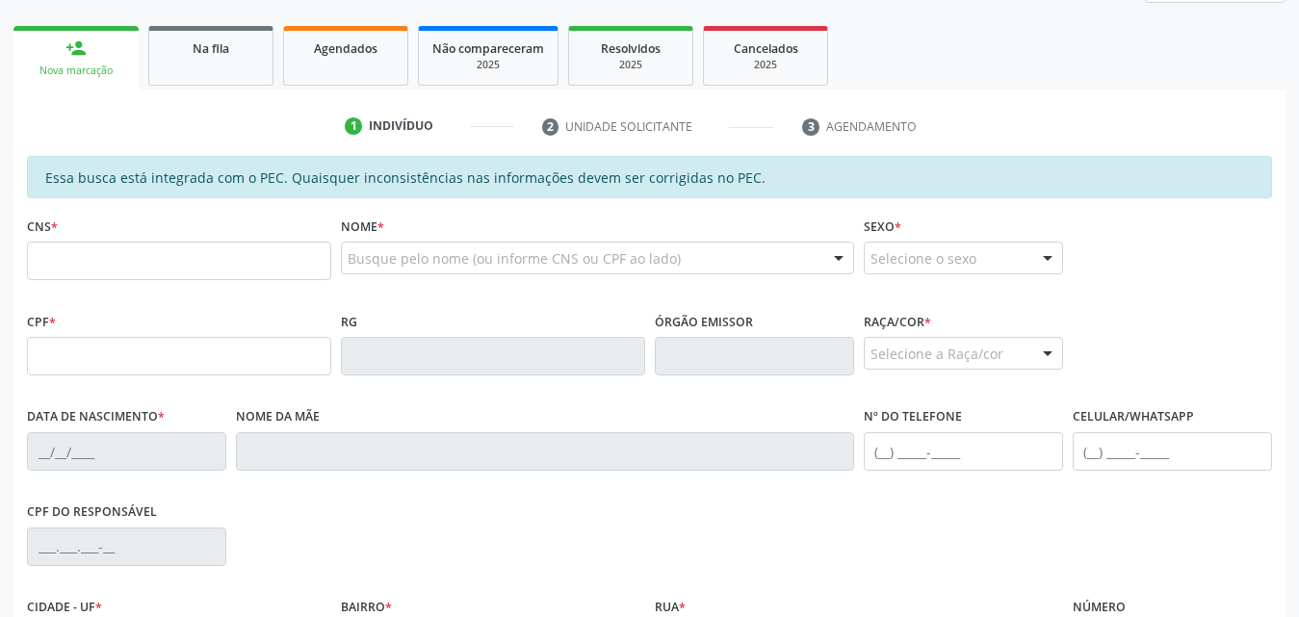
click at [125, 266] on input "text" at bounding box center [179, 261] width 304 height 39
type input "700 2014 0255 6821"
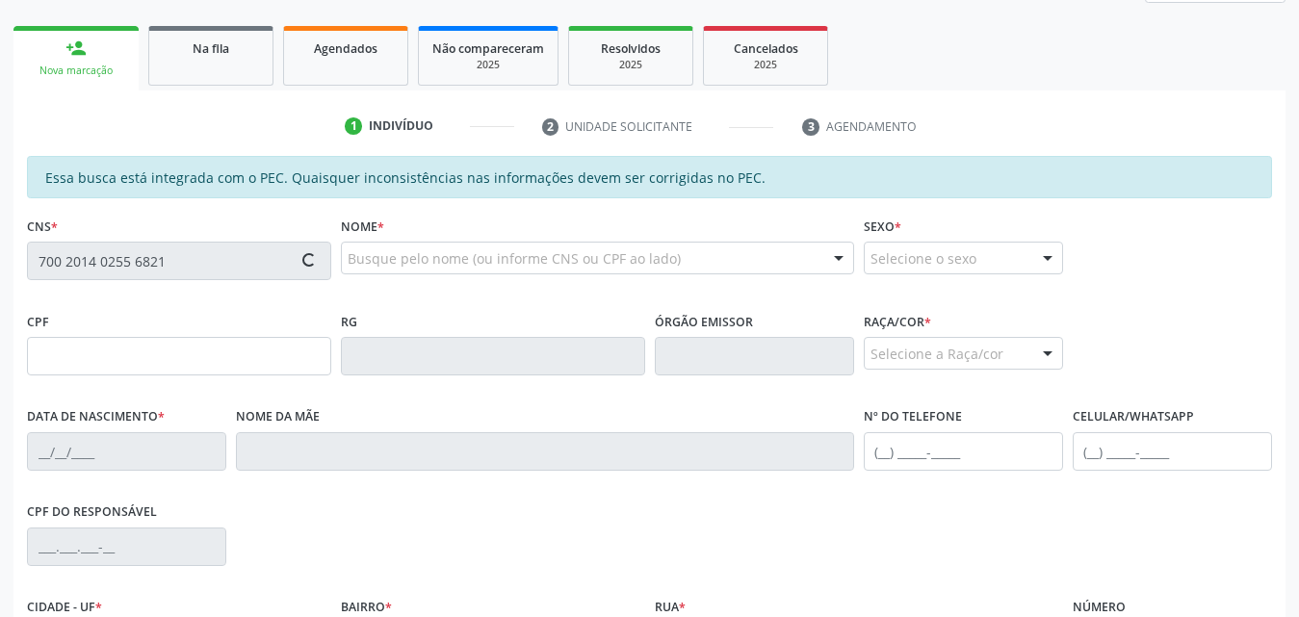
type input "063.607.364-54"
type input "2[DATE]"
type input "[PERSON_NAME]"
type input "[PHONE_NUMBER]"
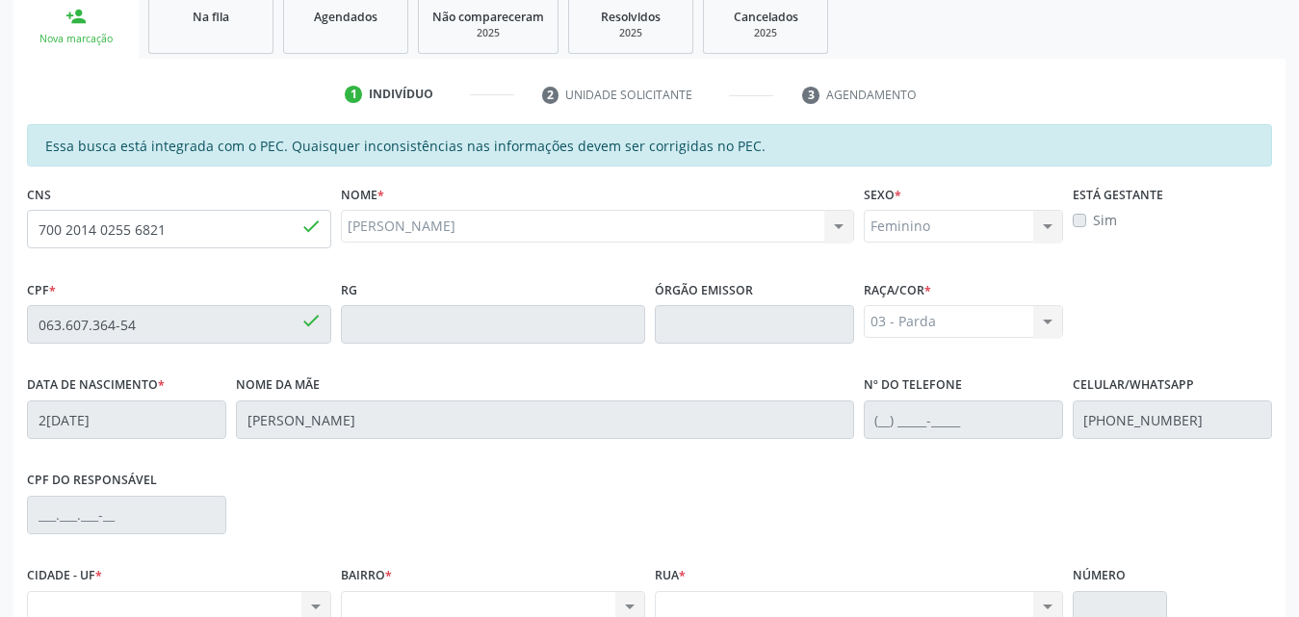
scroll to position [317, 0]
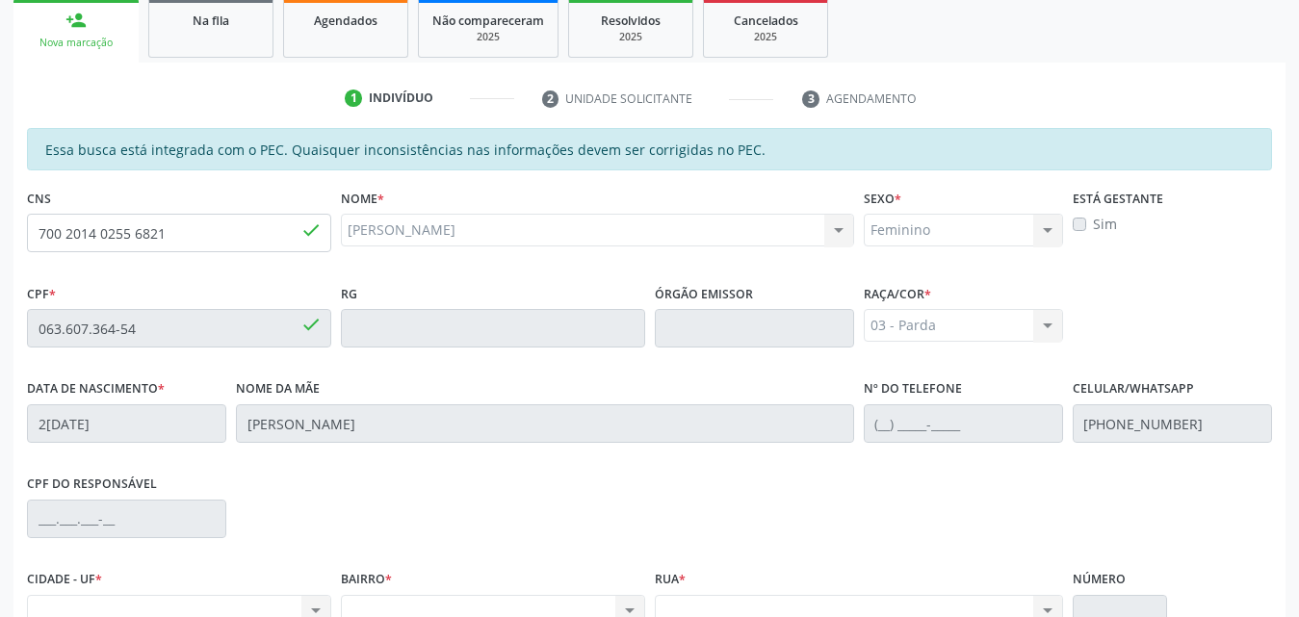
click at [309, 324] on span "done" at bounding box center [310, 324] width 21 height 21
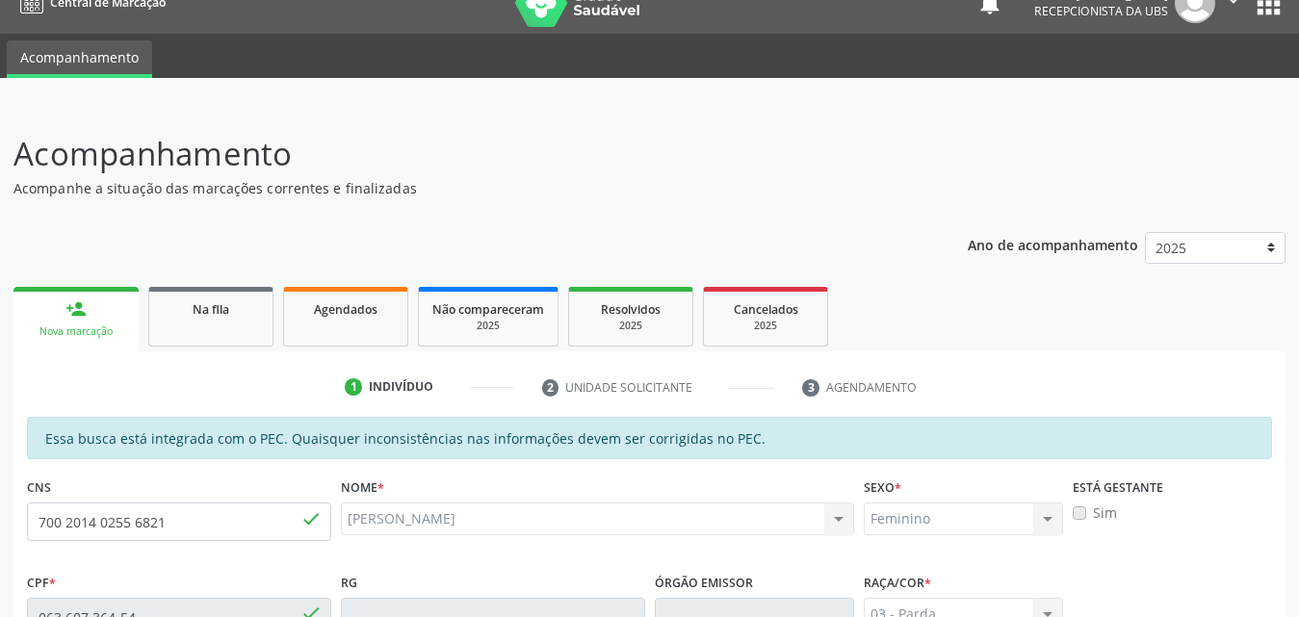
scroll to position [124, 0]
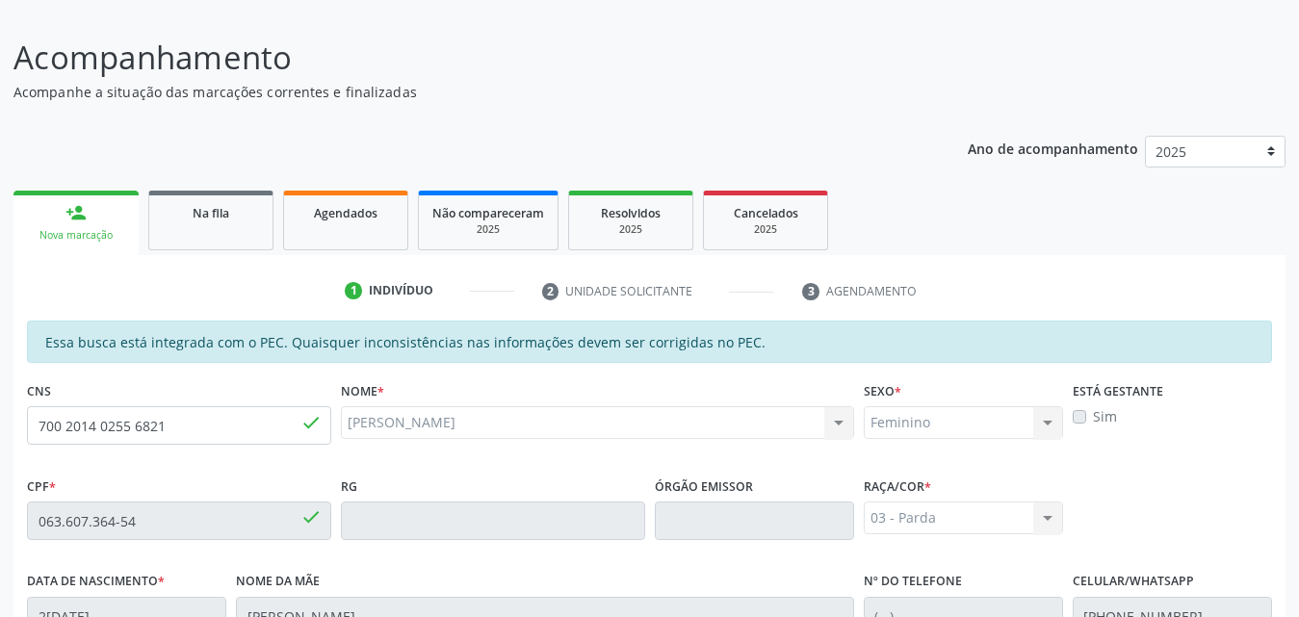
click at [107, 228] on div "Nova marcação" at bounding box center [76, 235] width 98 height 14
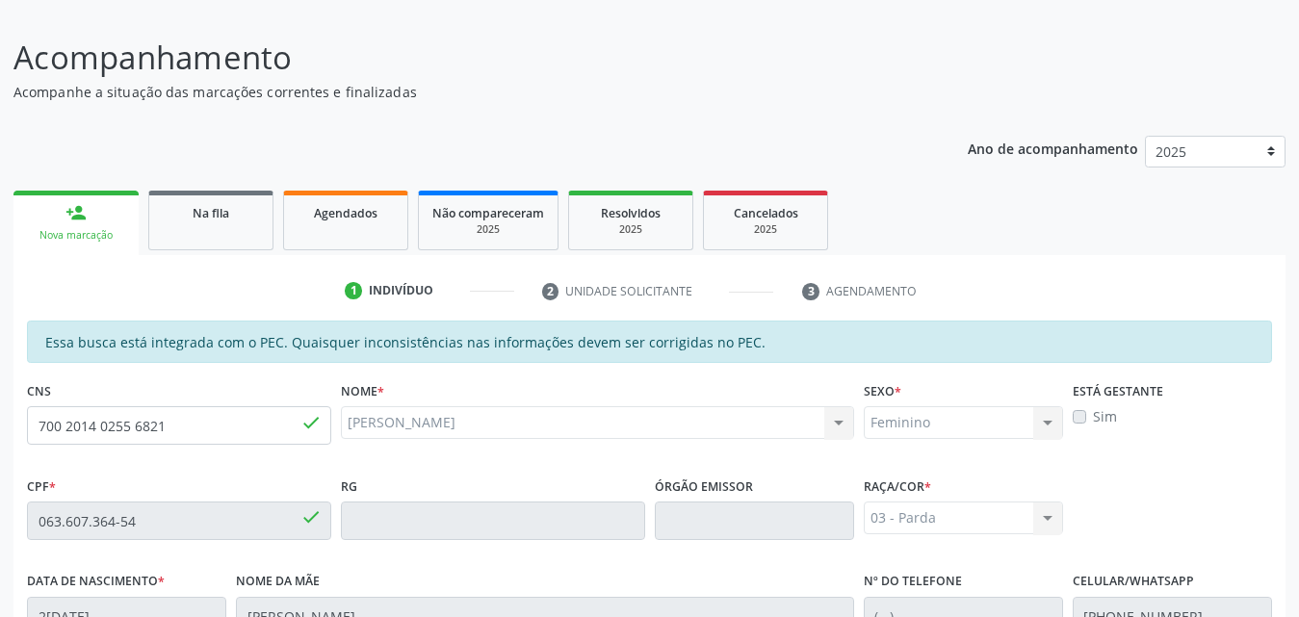
click at [68, 234] on div "Nova marcação" at bounding box center [76, 235] width 98 height 14
click at [179, 219] on div "Na fila" at bounding box center [211, 212] width 96 height 20
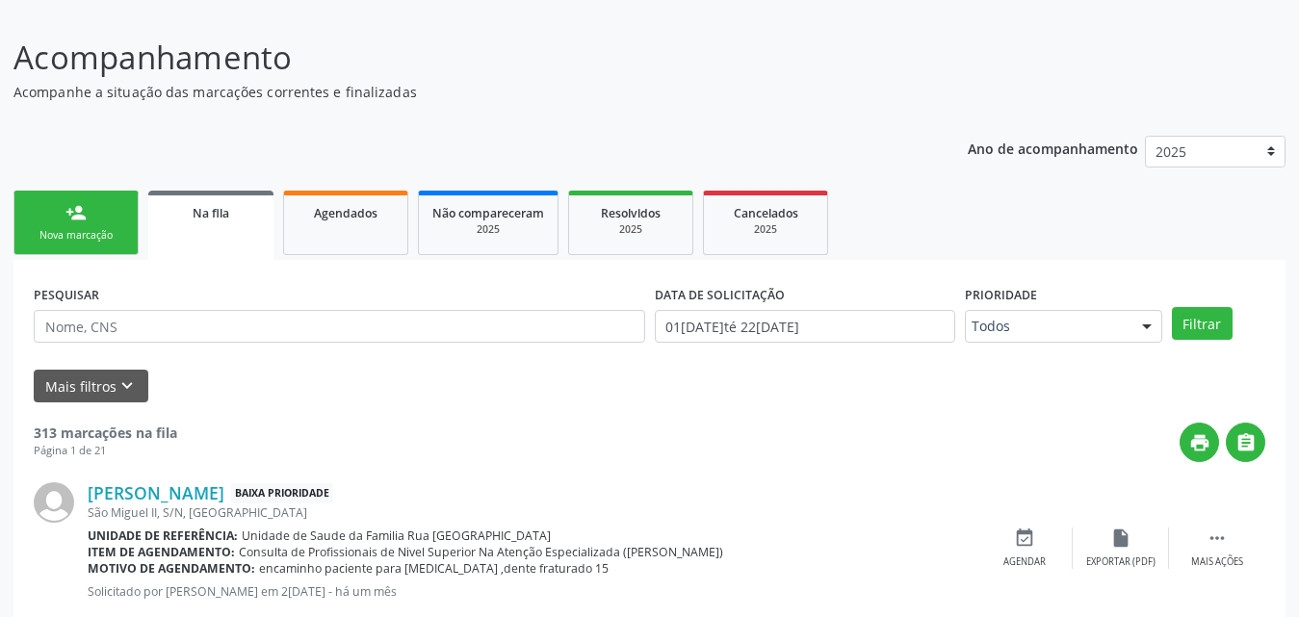
click at [85, 236] on div "Nova marcação" at bounding box center [76, 235] width 96 height 14
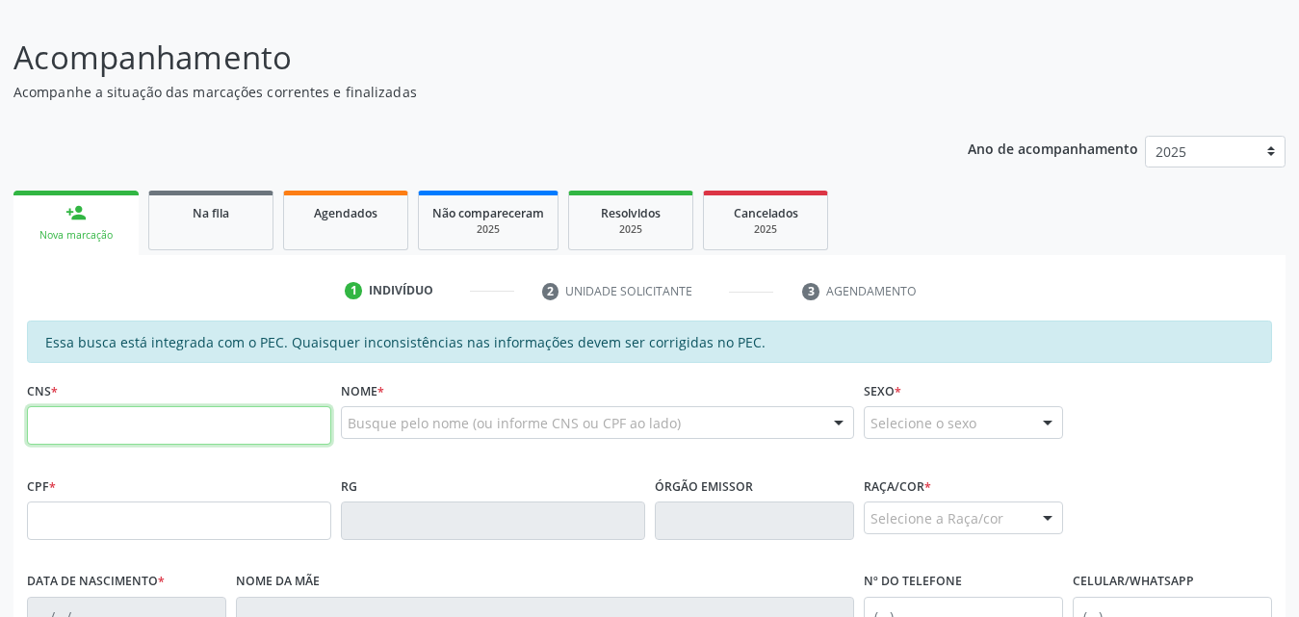
click at [184, 430] on input "text" at bounding box center [179, 425] width 304 height 39
type input "708 6015 6325 4985"
type input "542.190.194-72"
type input "18/08/1968"
type input "Maria Jose dos Santos"
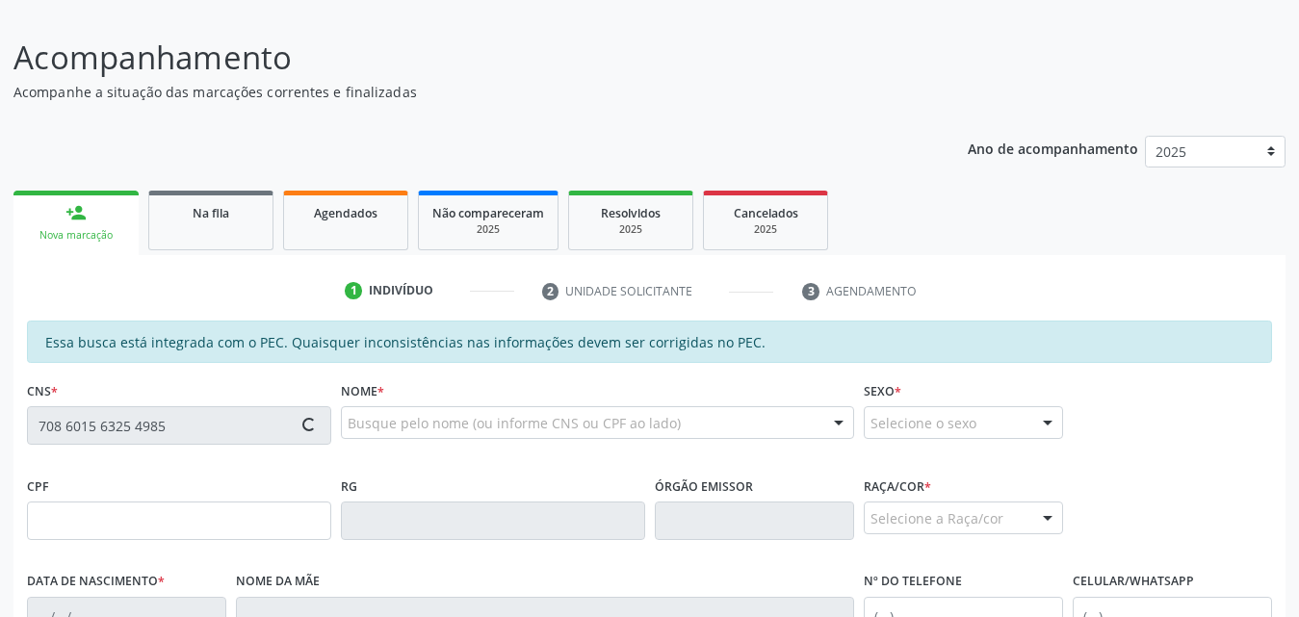
type input "(82) 99147-8045"
type input "35"
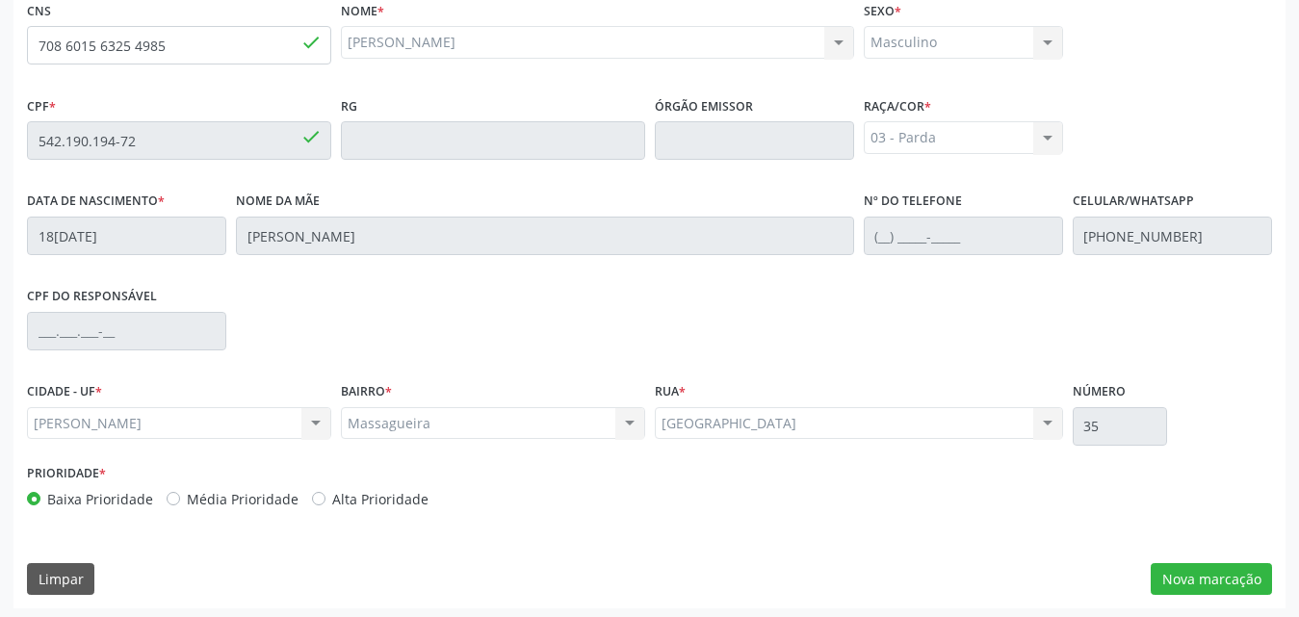
scroll to position [509, 0]
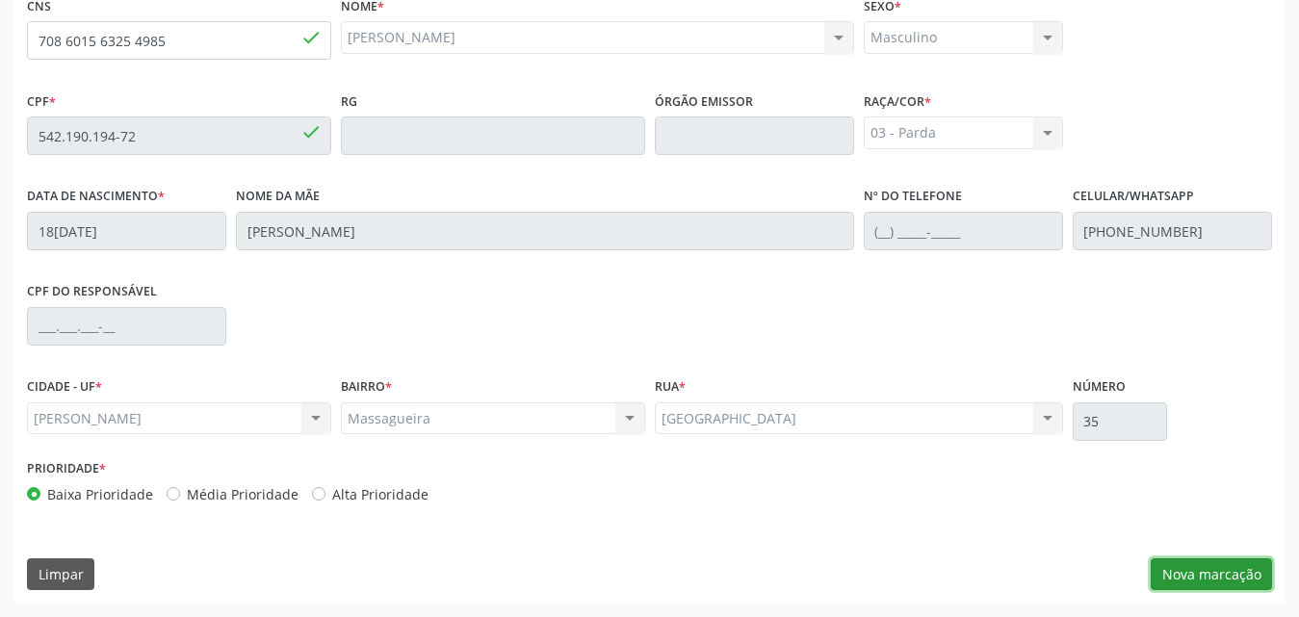
click at [1223, 577] on button "Nova marcação" at bounding box center [1211, 574] width 121 height 33
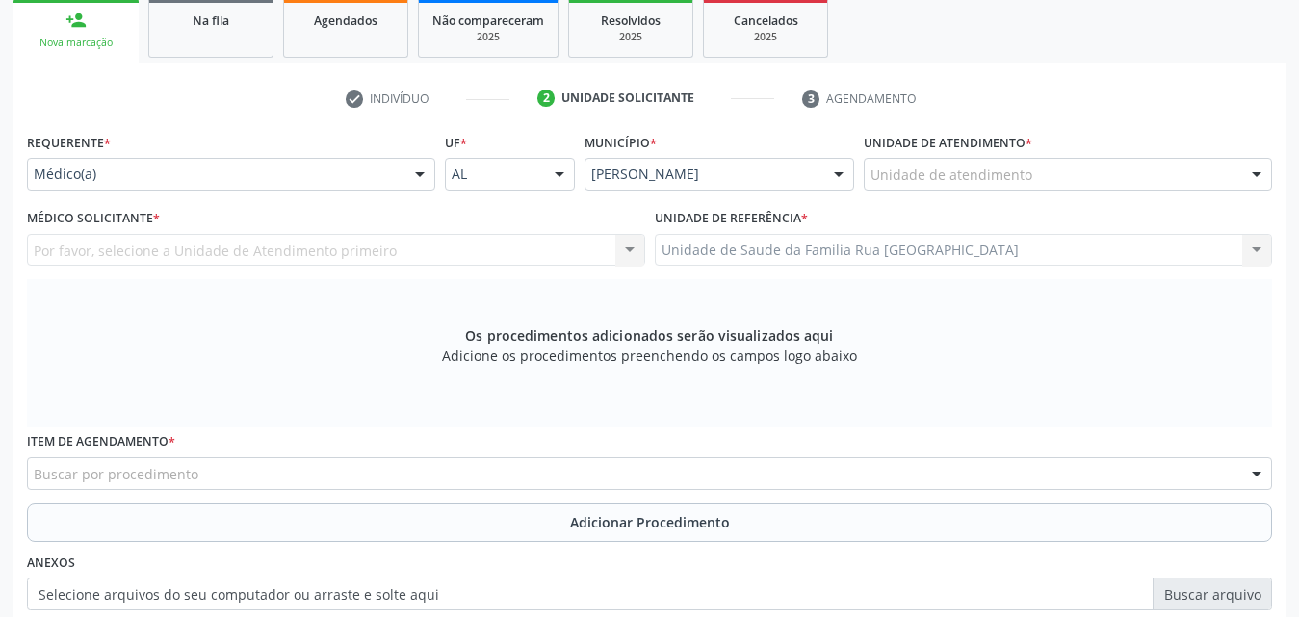
scroll to position [221, 0]
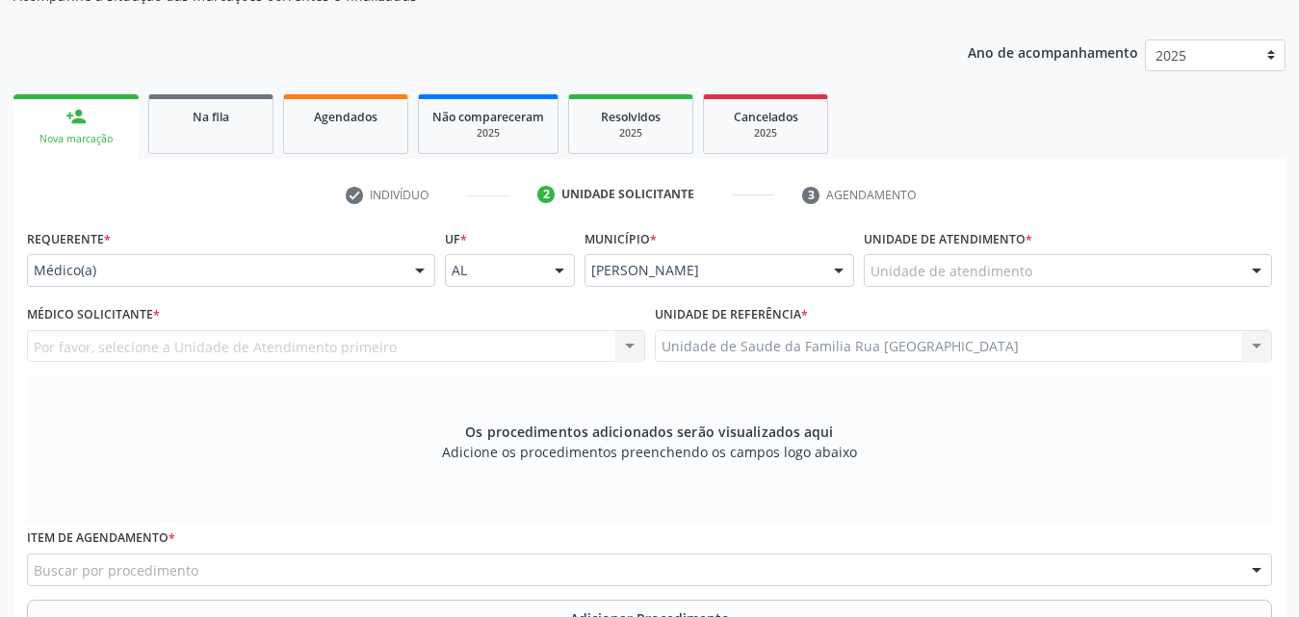
click at [428, 271] on div at bounding box center [419, 271] width 29 height 33
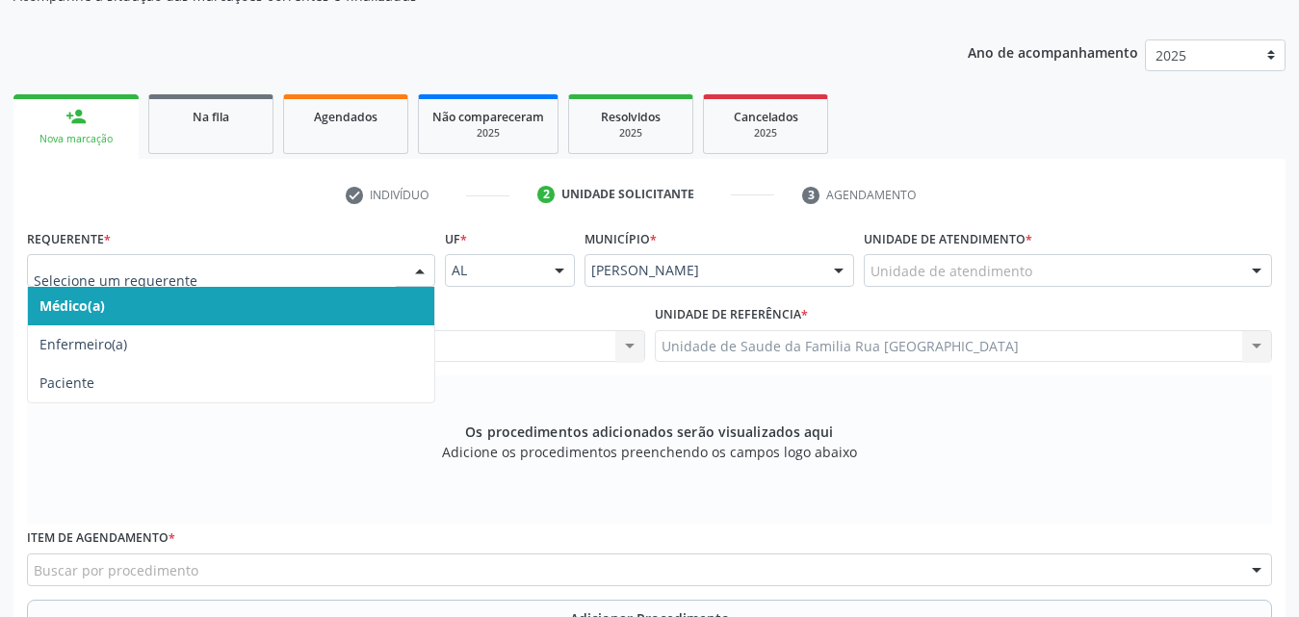
click at [236, 308] on span "Médico(a)" at bounding box center [231, 306] width 406 height 39
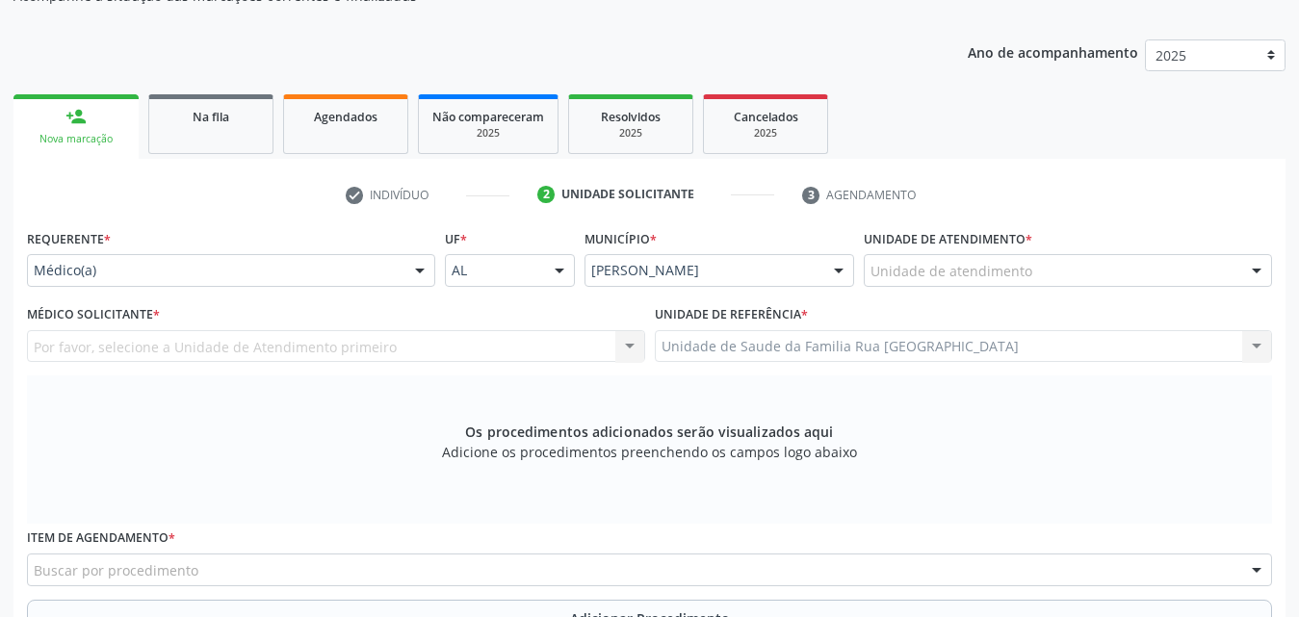
click at [1067, 274] on div "Unidade de atendimento" at bounding box center [1068, 270] width 408 height 33
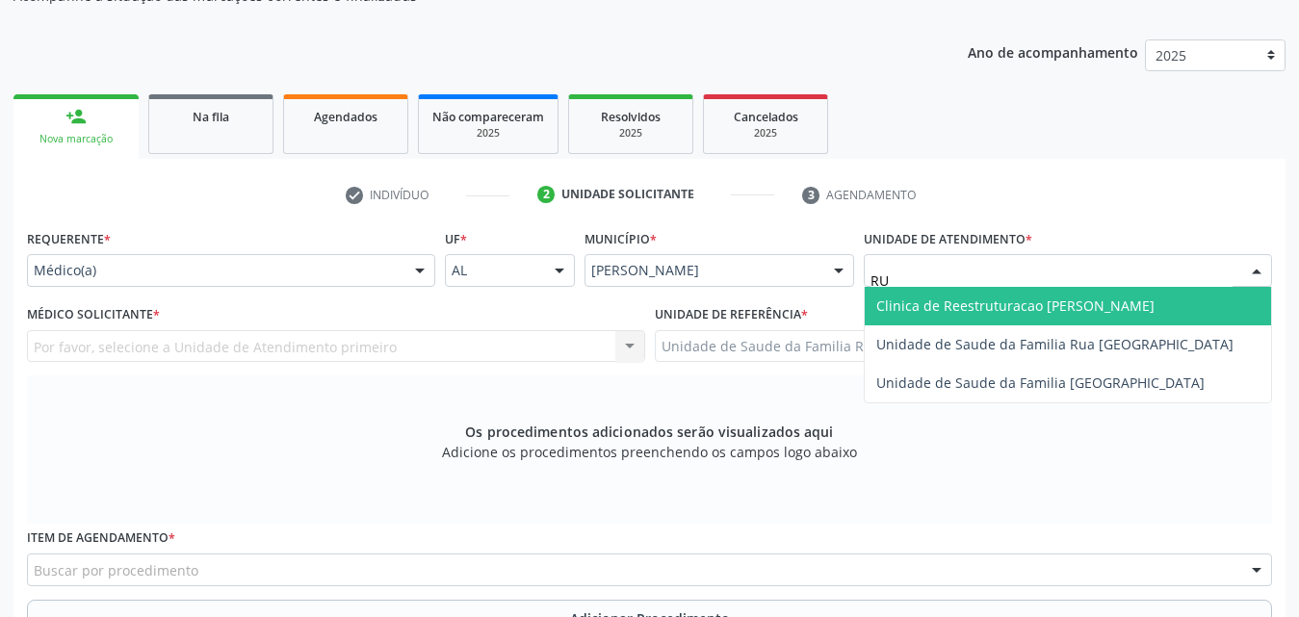
type input "RUA"
click at [1064, 311] on span "Unidade de Saude da Familia Rua [GEOGRAPHIC_DATA]" at bounding box center [1054, 306] width 357 height 18
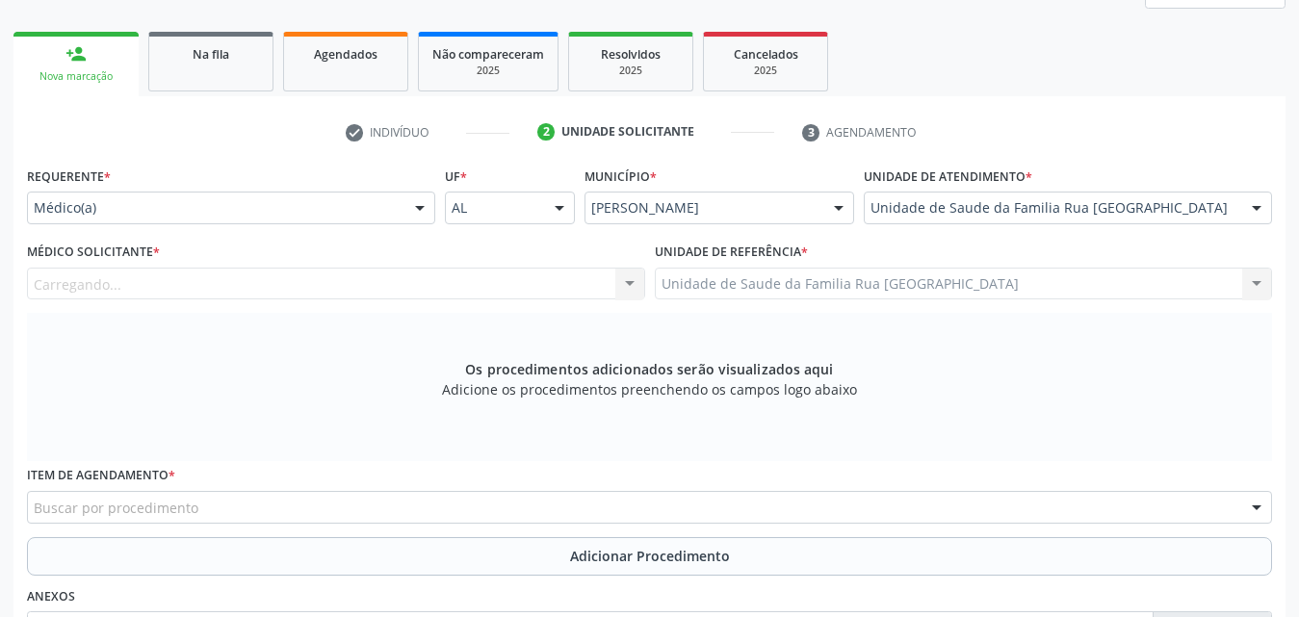
scroll to position [317, 0]
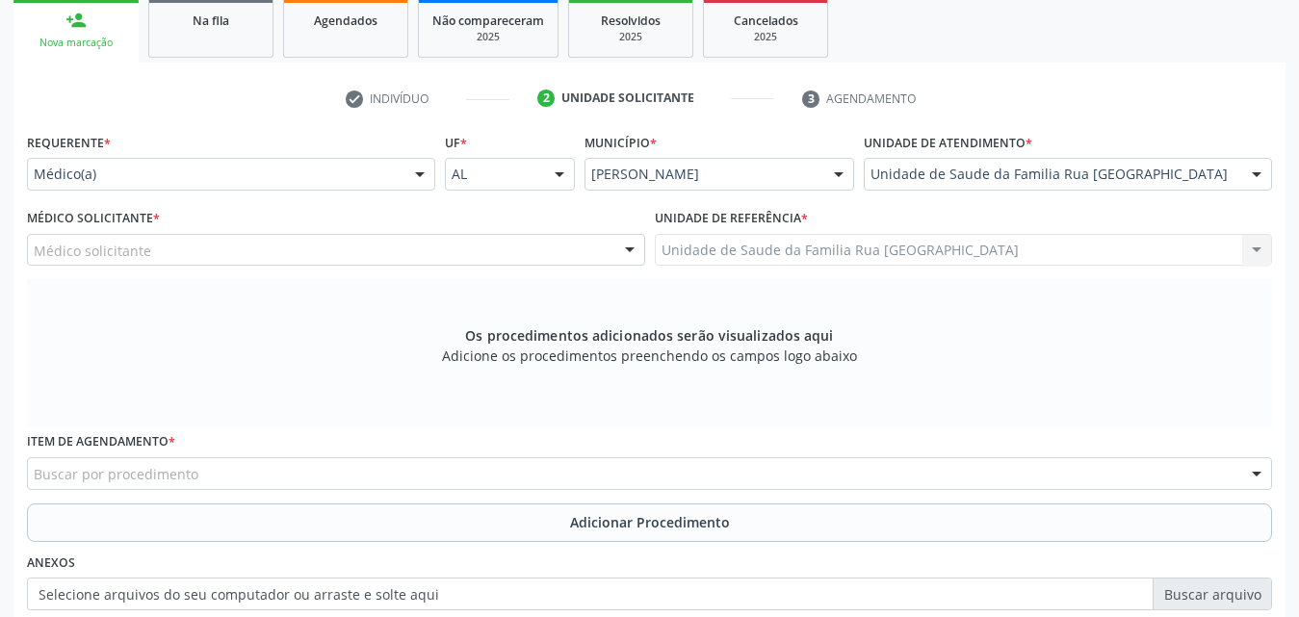
click at [330, 246] on div "Médico solicitante" at bounding box center [336, 250] width 618 height 33
type input "0"
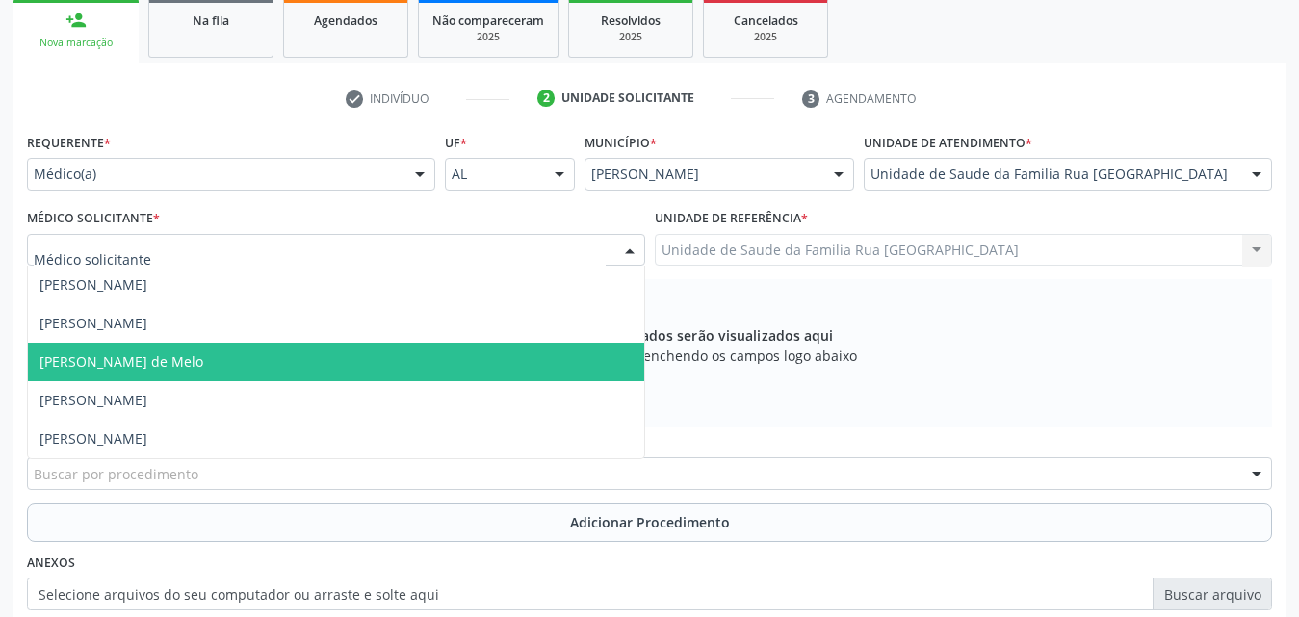
click at [214, 363] on span "[PERSON_NAME] de Melo" at bounding box center [336, 362] width 616 height 39
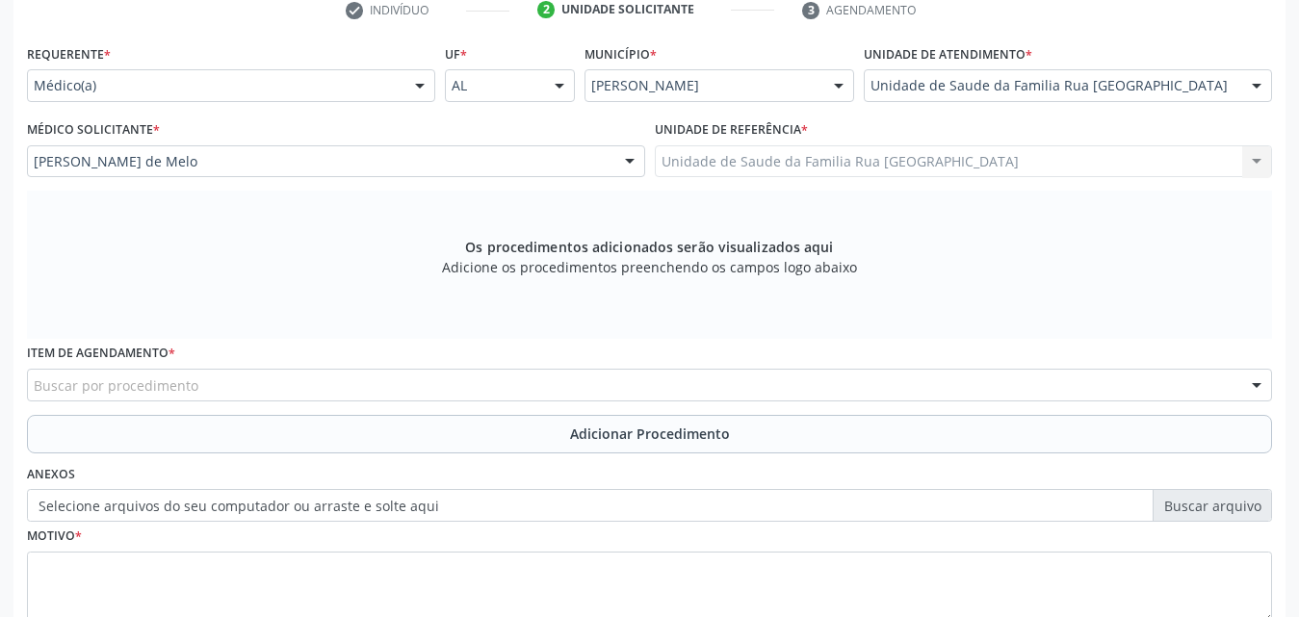
scroll to position [539, 0]
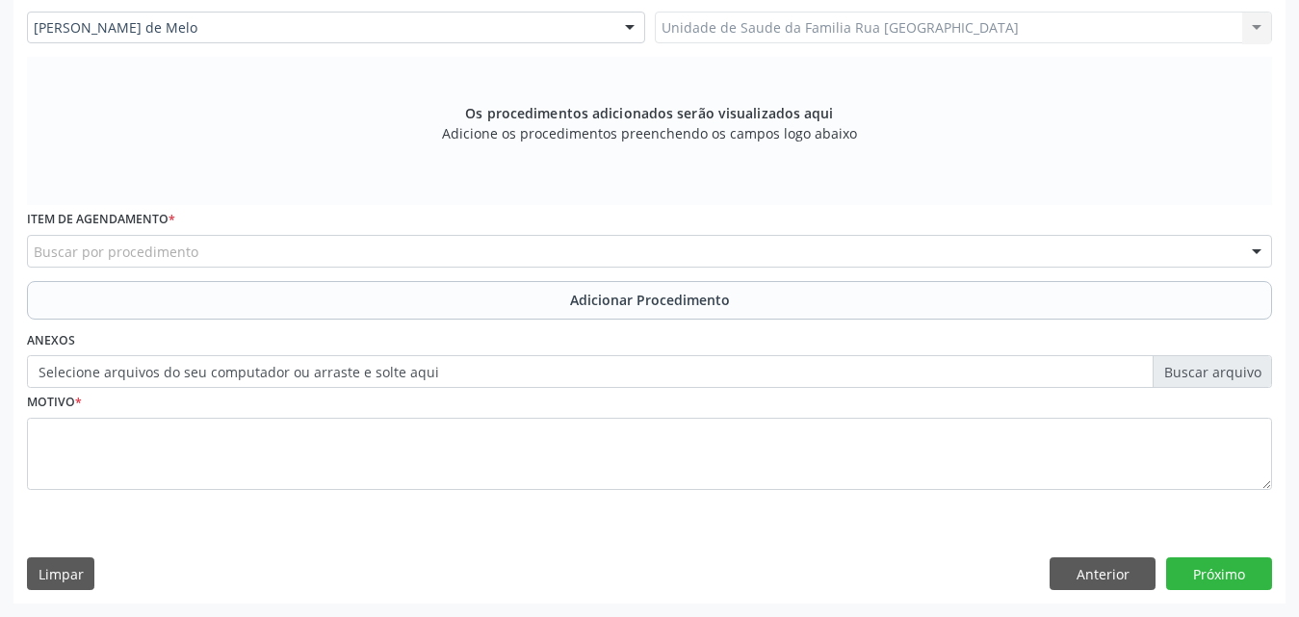
click at [267, 245] on div "Buscar por procedimento" at bounding box center [649, 251] width 1245 height 33
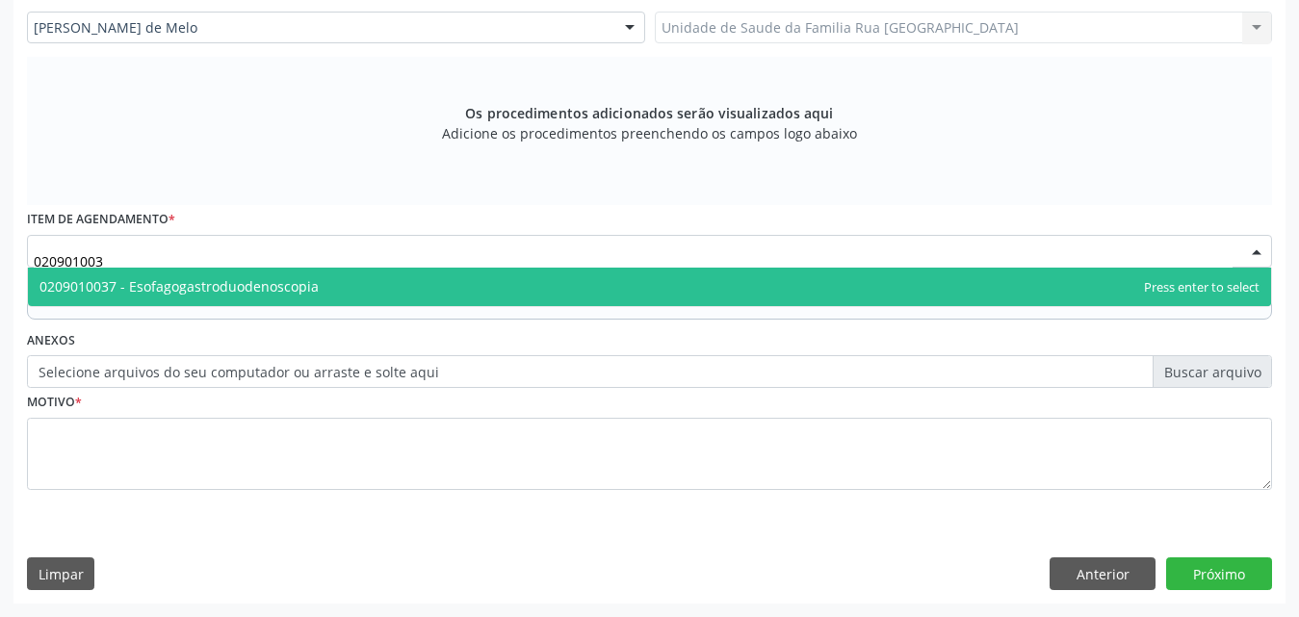
type input "0209010037"
click at [211, 279] on span "0209010037 - Esofagogastroduodenoscopia" at bounding box center [178, 286] width 279 height 18
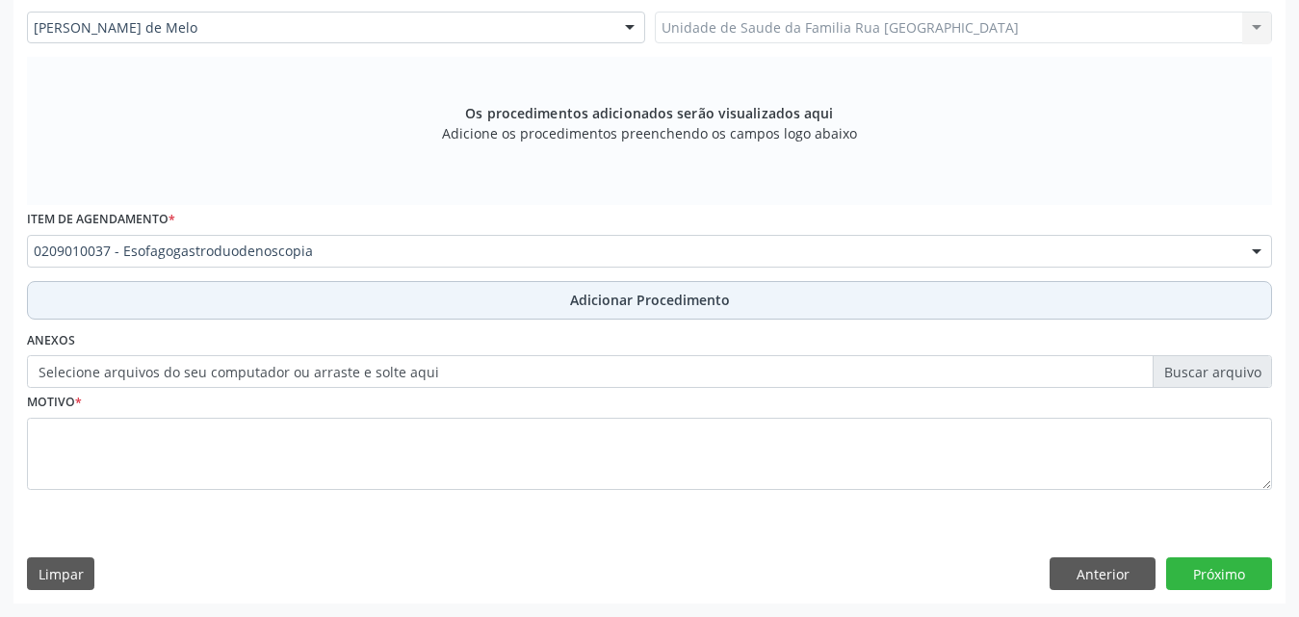
click at [605, 298] on span "Adicionar Procedimento" at bounding box center [650, 300] width 160 height 20
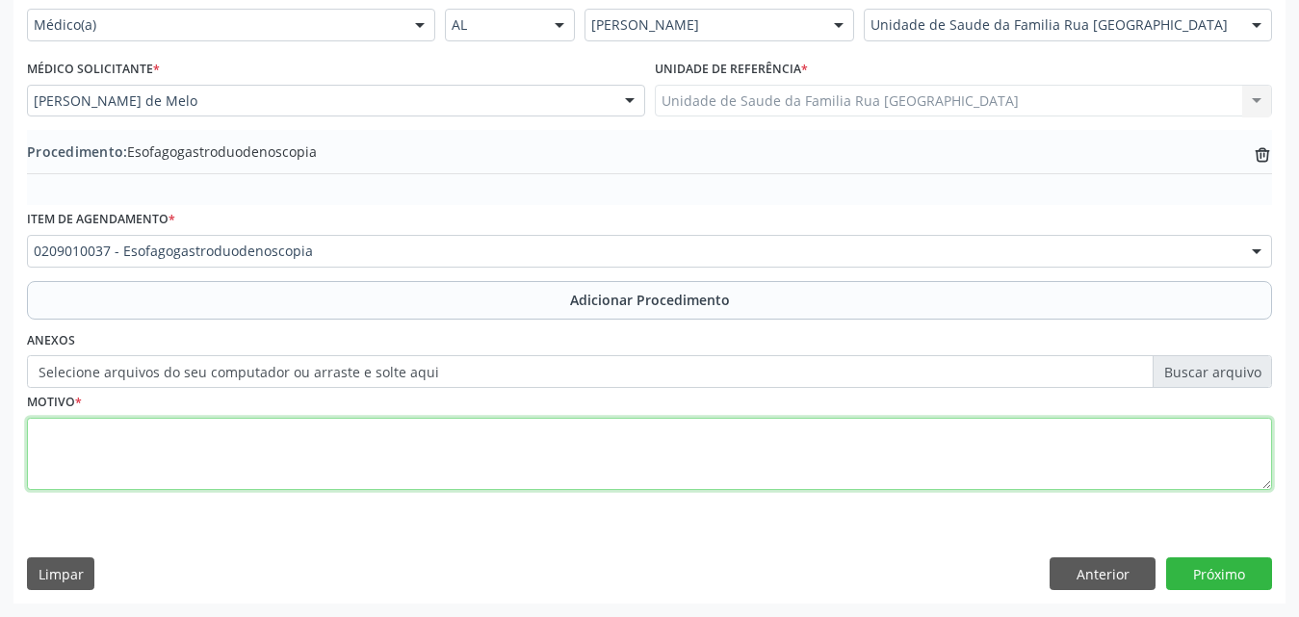
click at [234, 432] on textarea at bounding box center [649, 454] width 1245 height 73
type textarea "EPIGASTRALGIA REFRATARIA AO USO DE IBP"
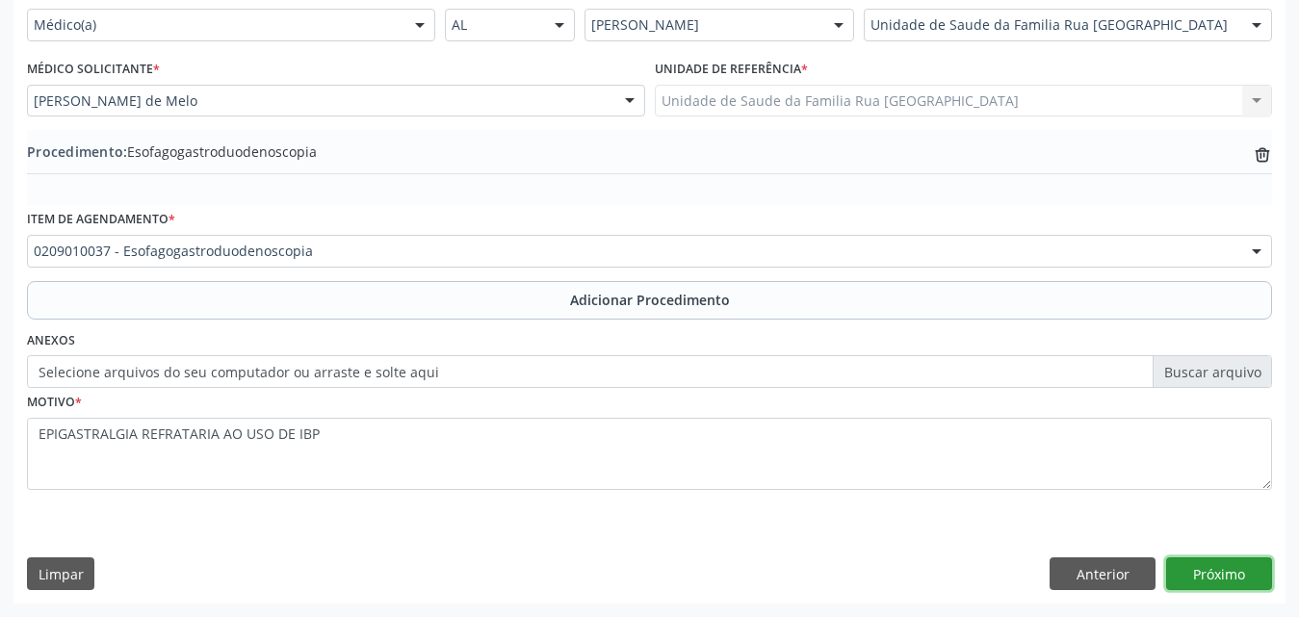
click at [1210, 575] on button "Próximo" at bounding box center [1219, 574] width 106 height 33
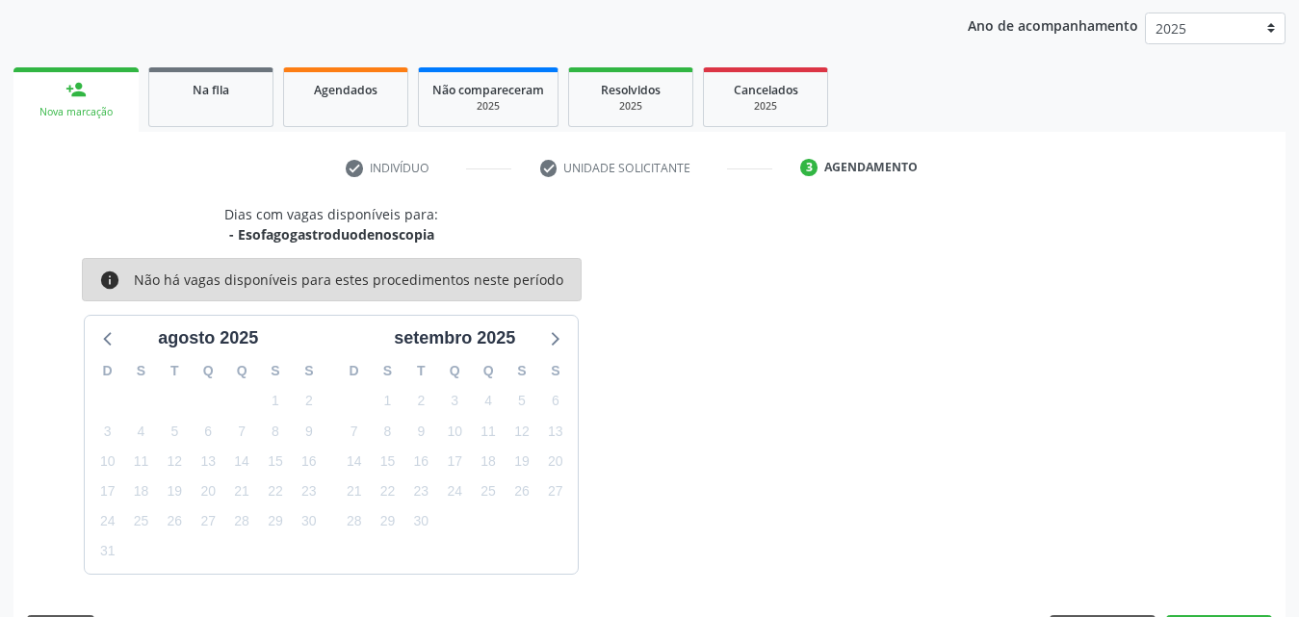
scroll to position [304, 0]
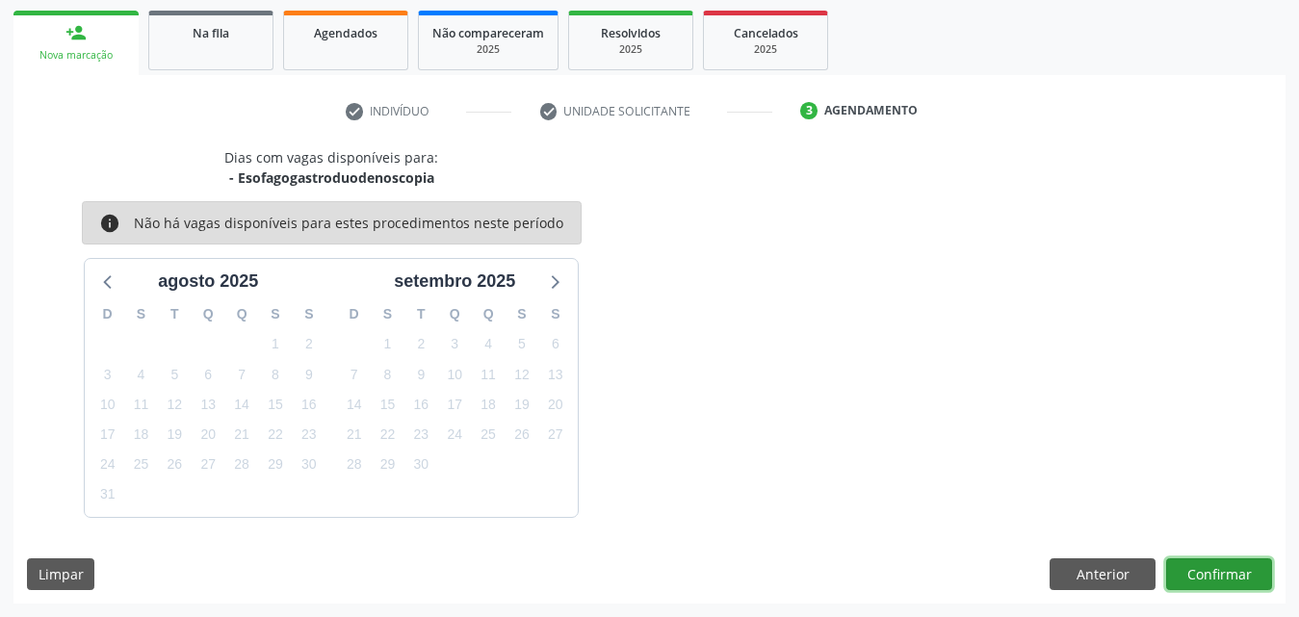
click at [1218, 572] on button "Confirmar" at bounding box center [1219, 574] width 106 height 33
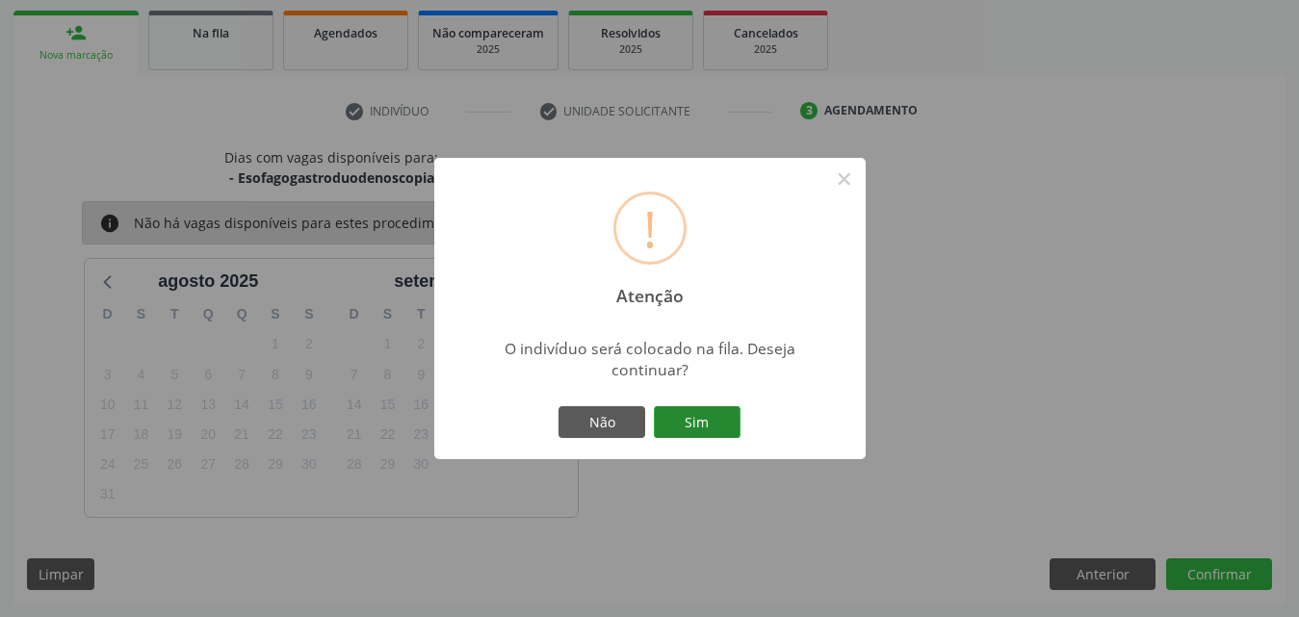
click at [698, 423] on button "Sim" at bounding box center [697, 422] width 87 height 33
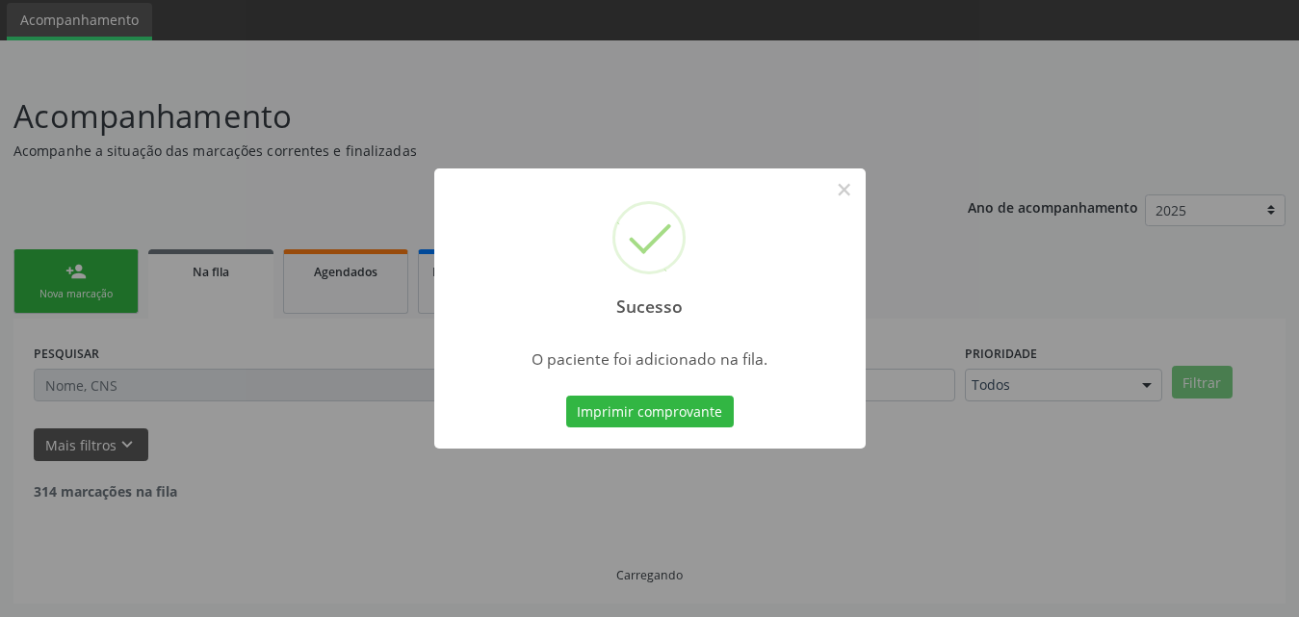
scroll to position [45, 0]
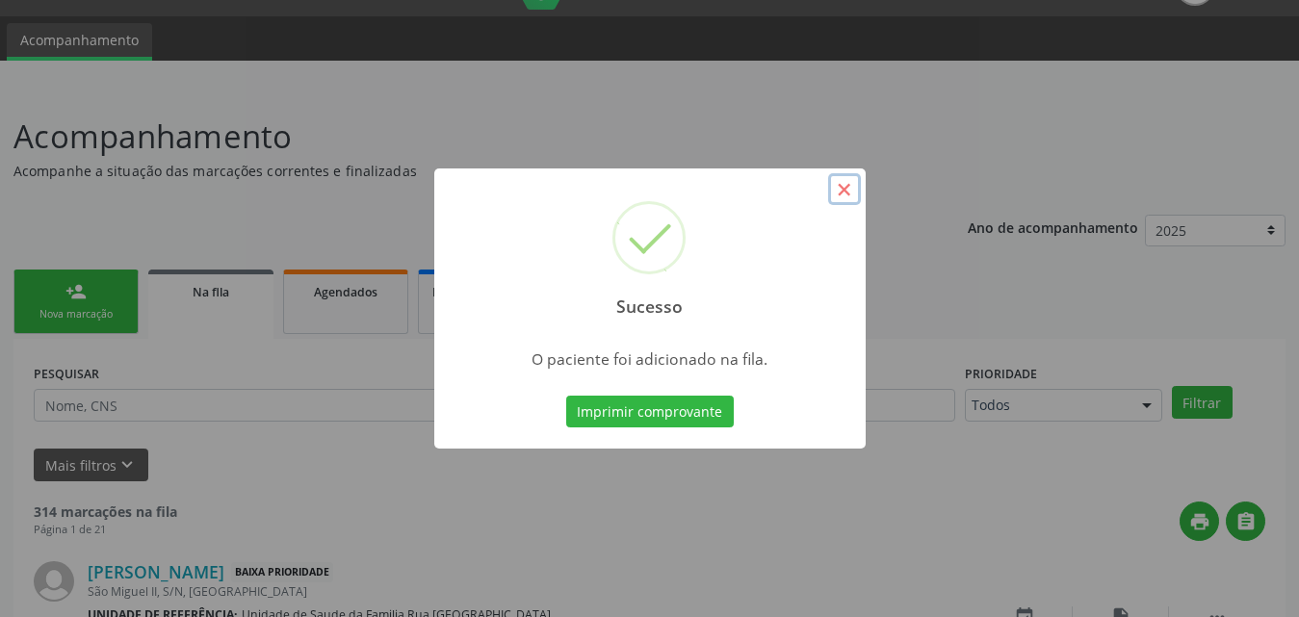
click at [842, 192] on button "×" at bounding box center [844, 189] width 33 height 33
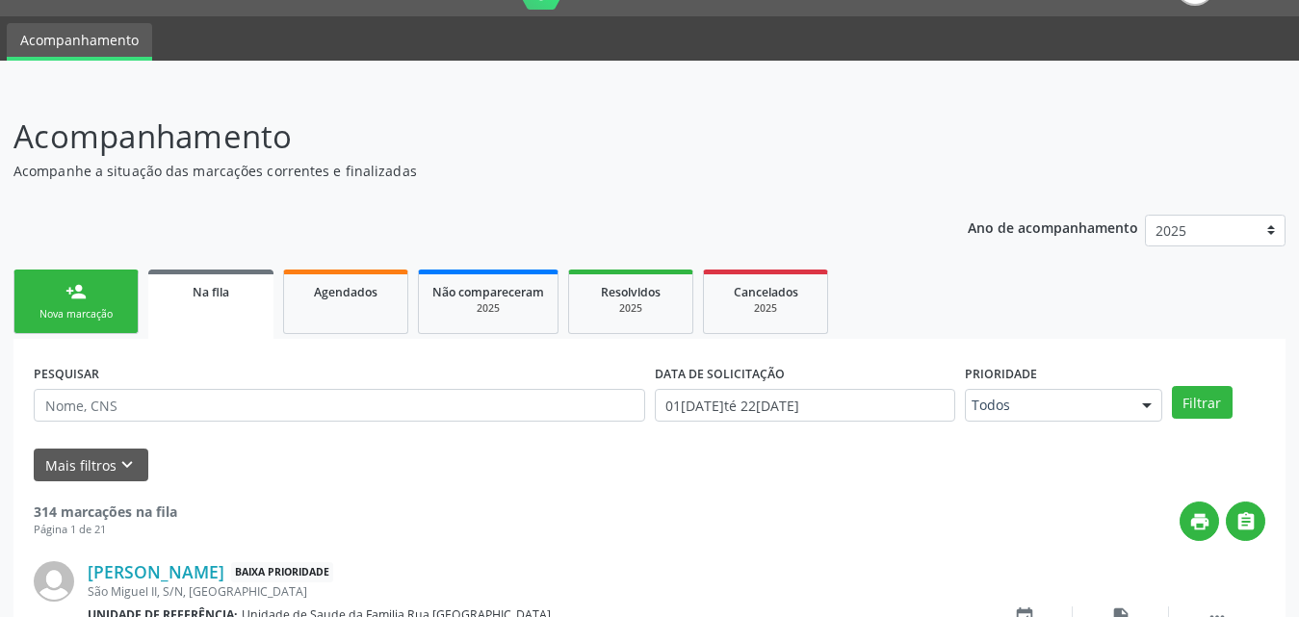
click at [69, 320] on div "Nova marcação" at bounding box center [76, 314] width 96 height 14
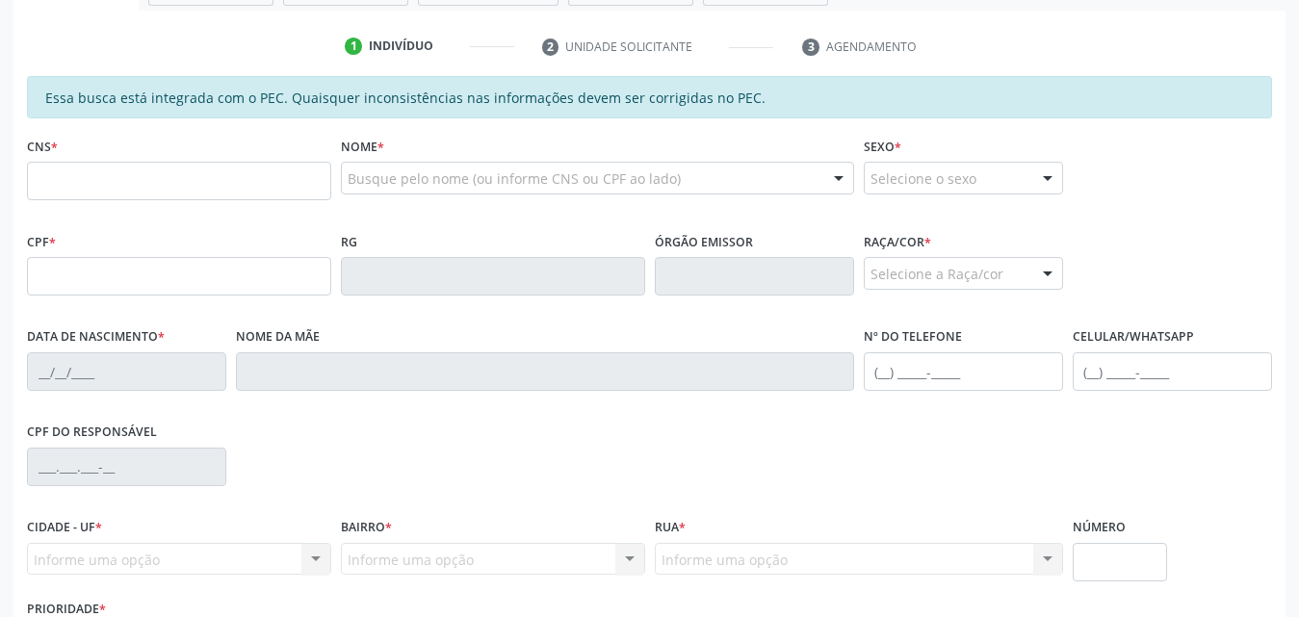
scroll to position [334, 0]
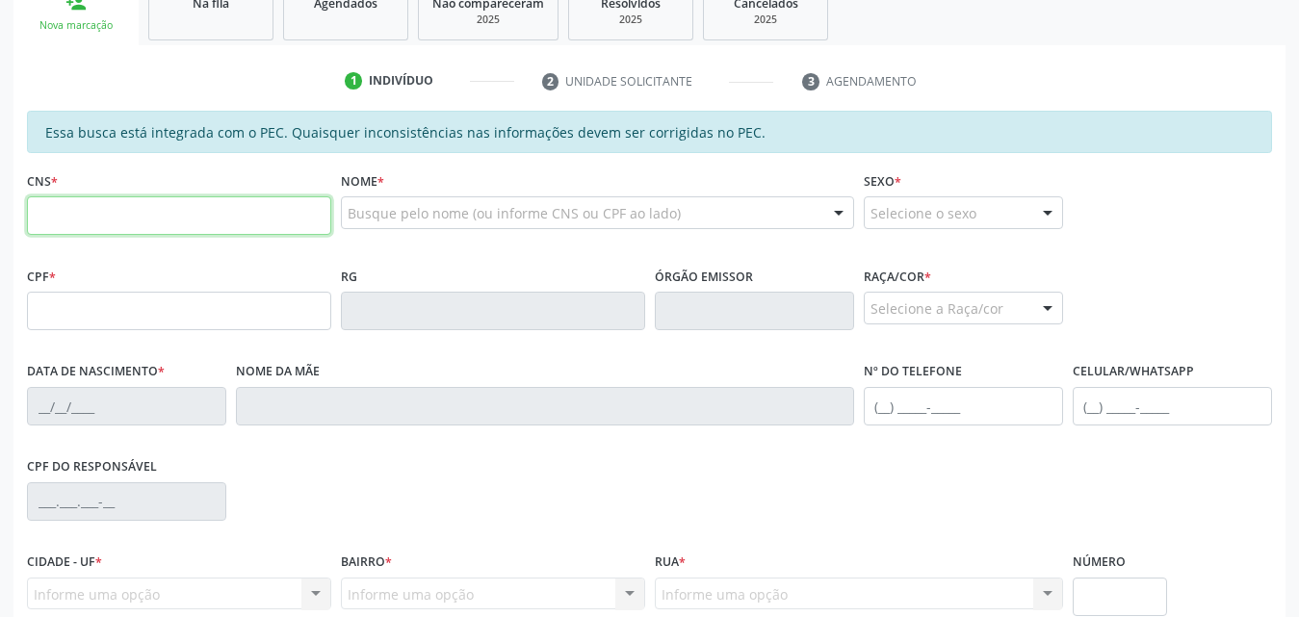
click at [207, 203] on input "text" at bounding box center [179, 215] width 304 height 39
type input "700 2014 0255 6821"
type input "063.607.364-54"
type input "21/01/1974"
type input "Maria de Loures dos Santos"
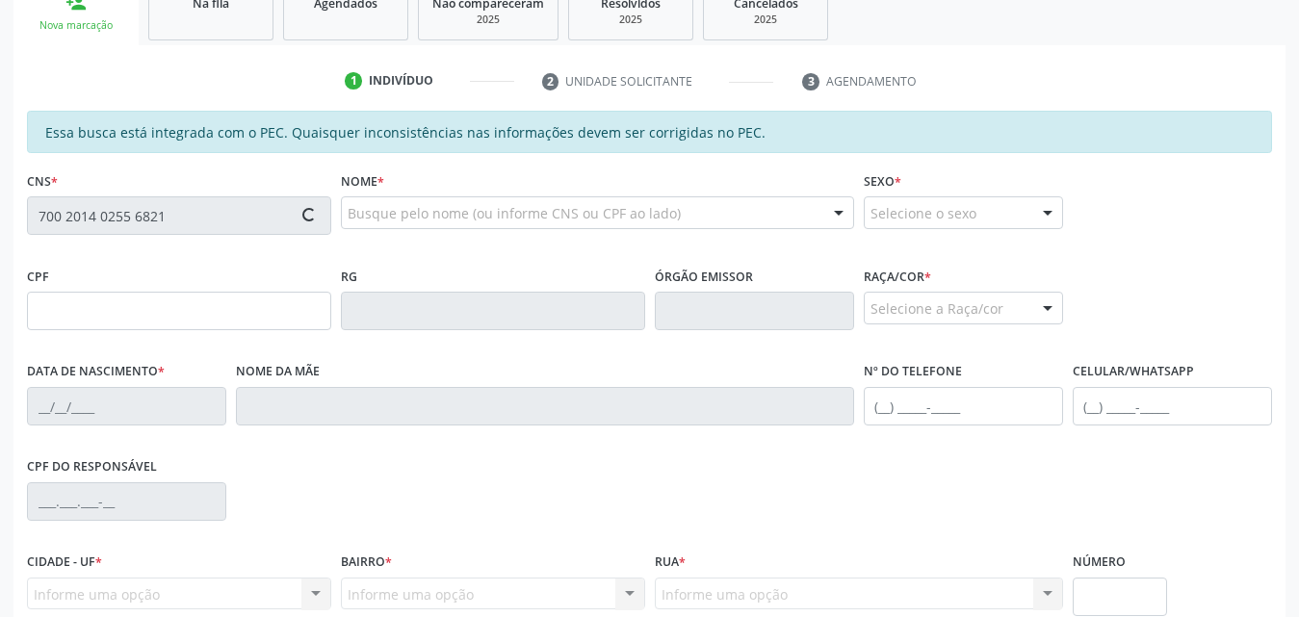
type input "(82) 99421-2677"
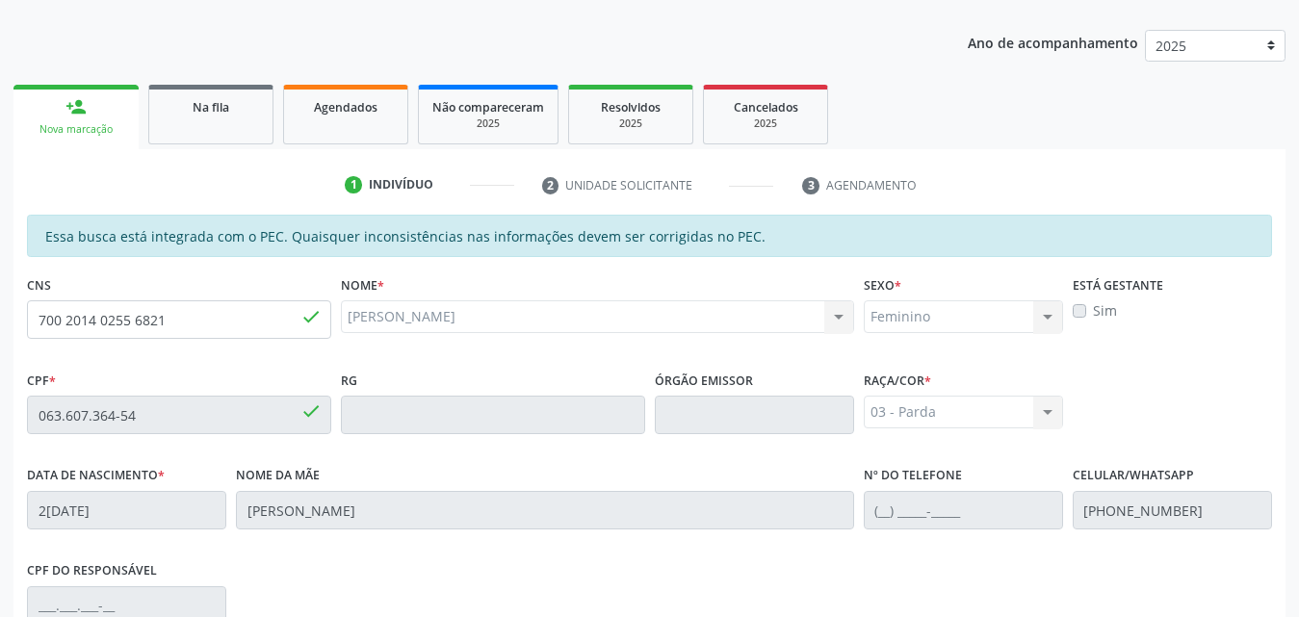
scroll to position [221, 0]
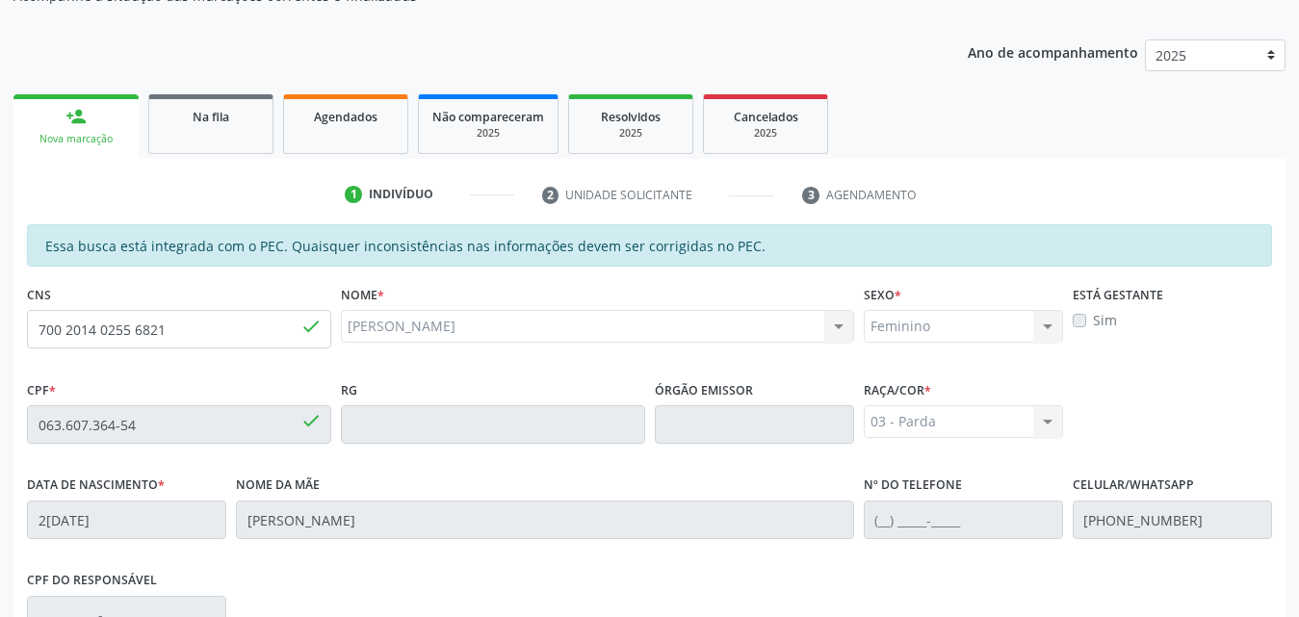
click at [1093, 325] on label "Sim" at bounding box center [1105, 320] width 24 height 20
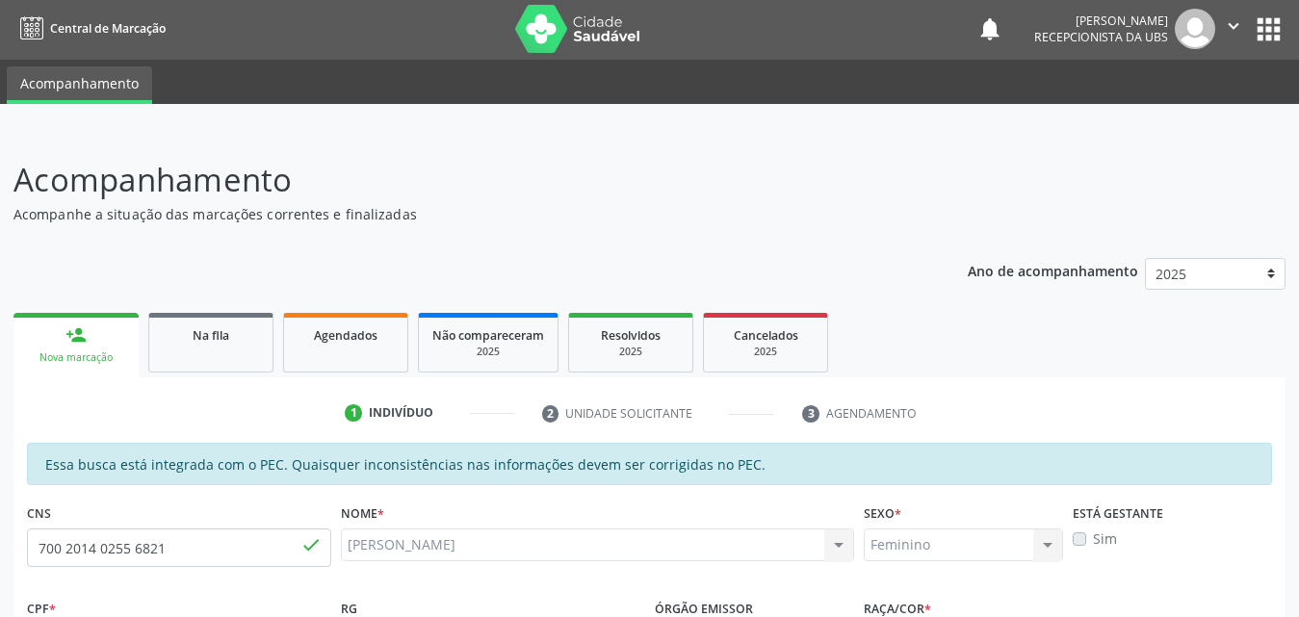
scroll to position [0, 0]
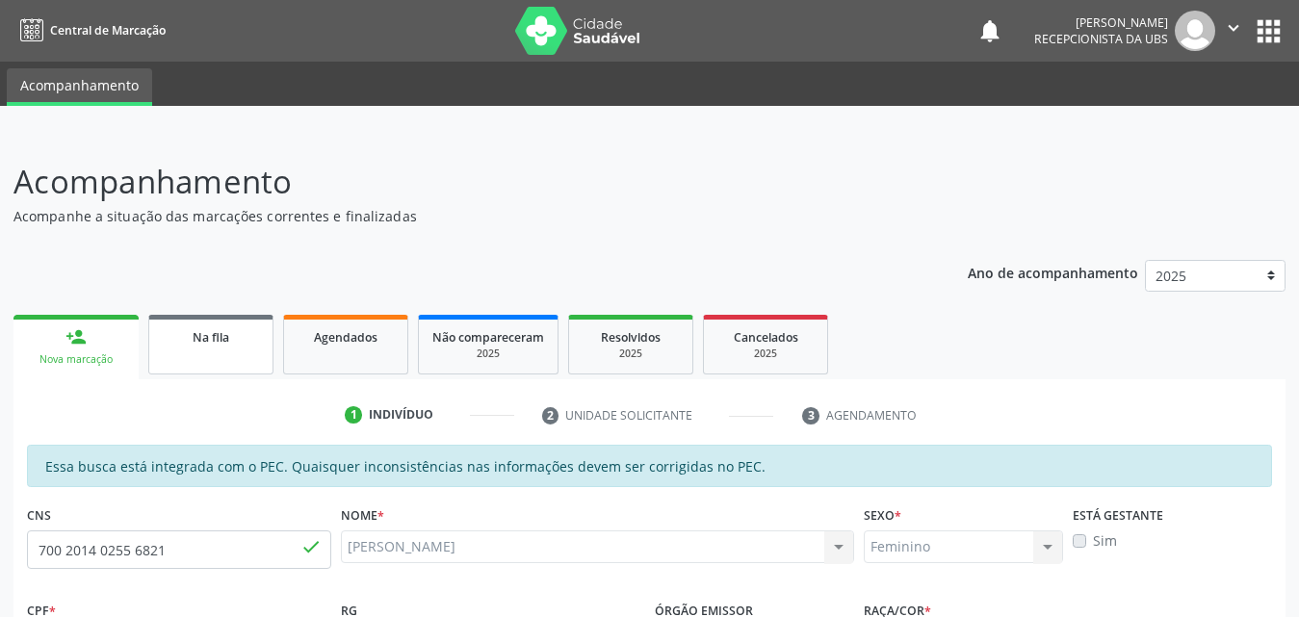
click at [197, 349] on link "Na fila" at bounding box center [210, 345] width 125 height 60
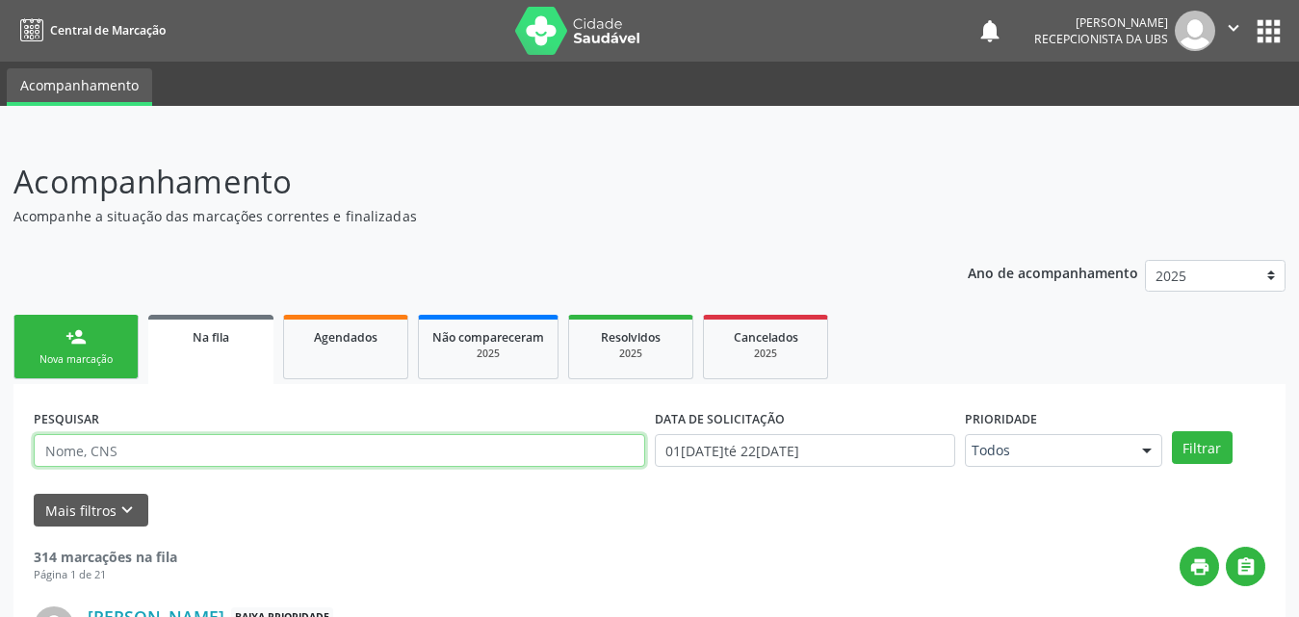
click at [229, 451] on input "text" at bounding box center [339, 450] width 611 height 33
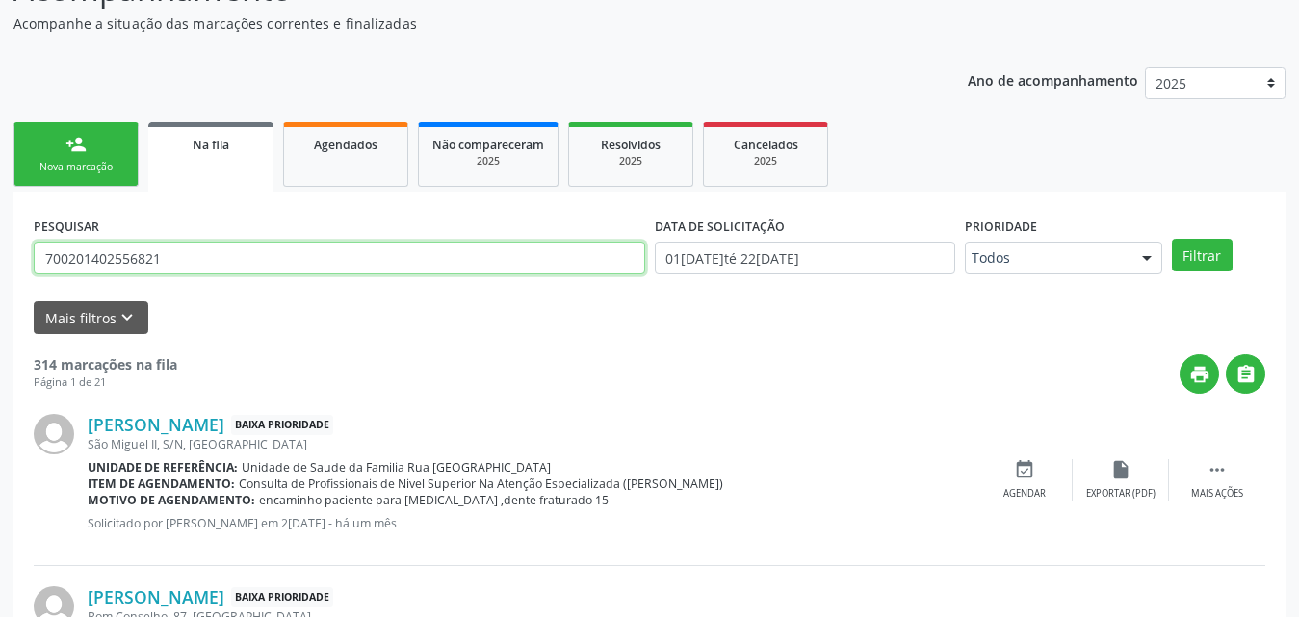
click at [1172, 239] on button "Filtrar" at bounding box center [1202, 255] width 61 height 33
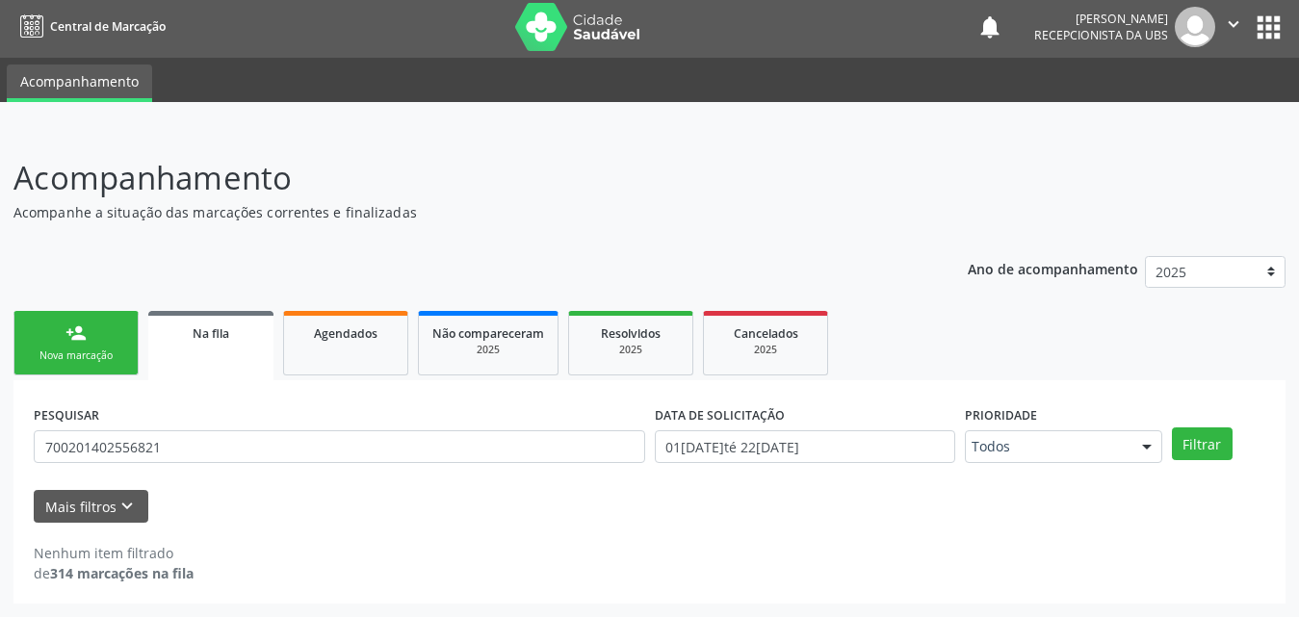
scroll to position [4, 0]
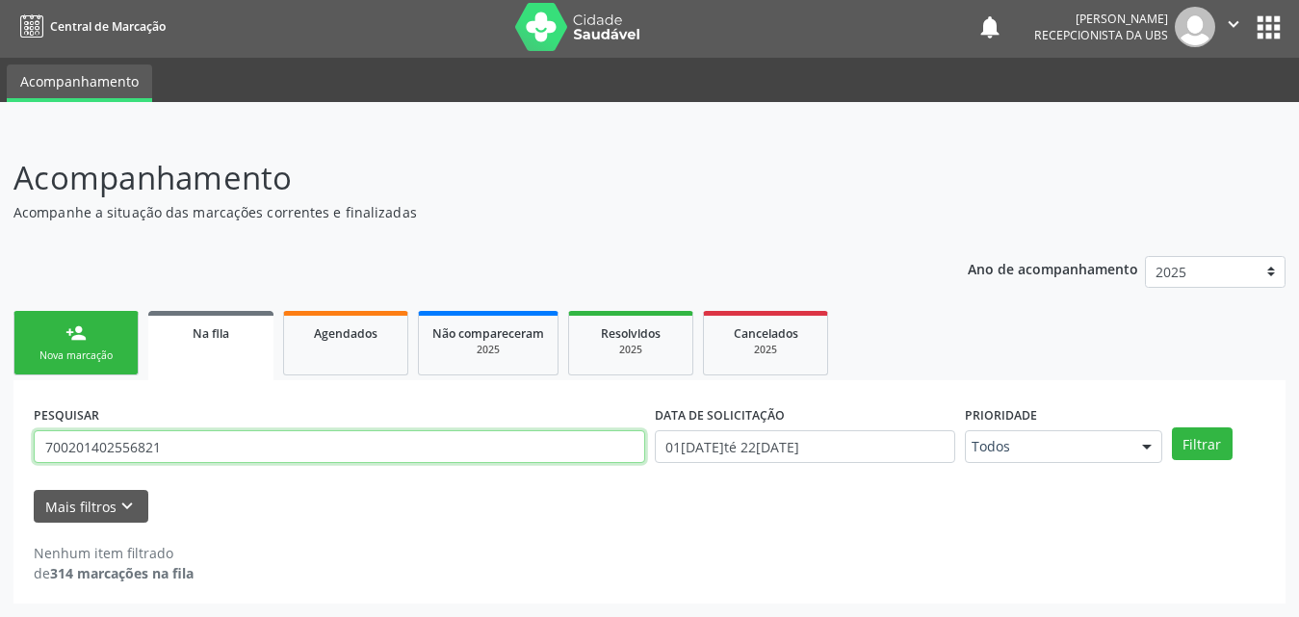
click at [257, 443] on input "700201402556821" at bounding box center [339, 446] width 611 height 33
type input "7"
type input "700201402556821"
click at [1172, 428] on button "Filtrar" at bounding box center [1202, 444] width 61 height 33
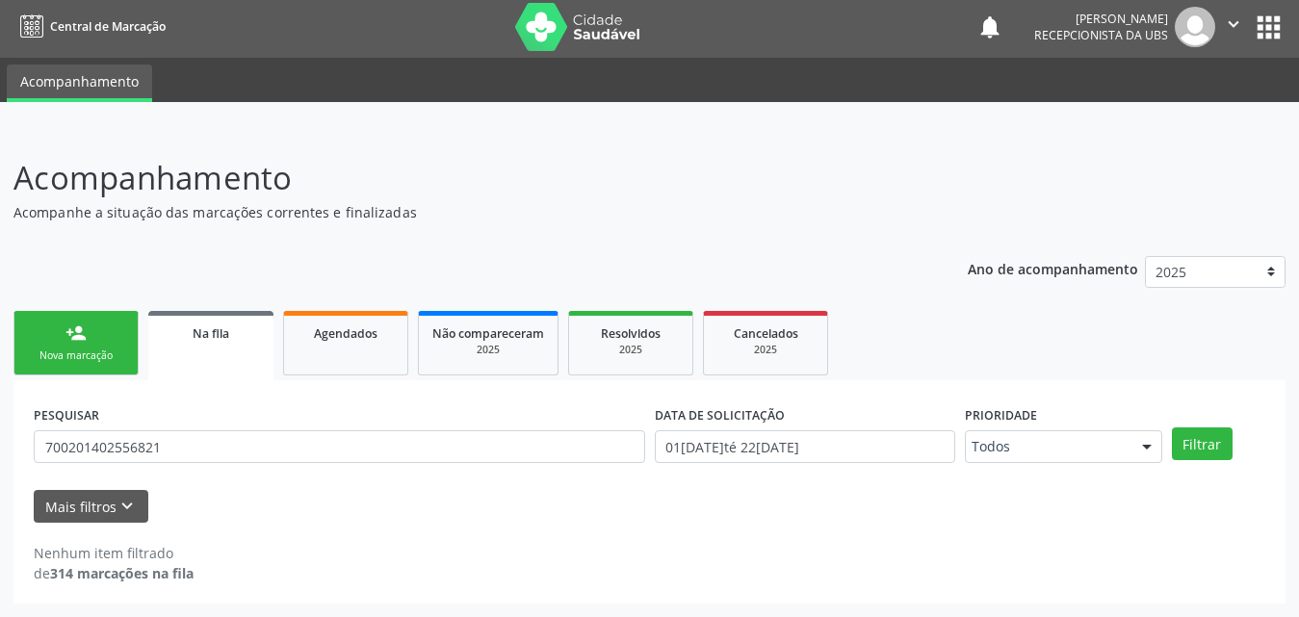
click at [104, 344] on link "person_add Nova marcação" at bounding box center [75, 343] width 125 height 65
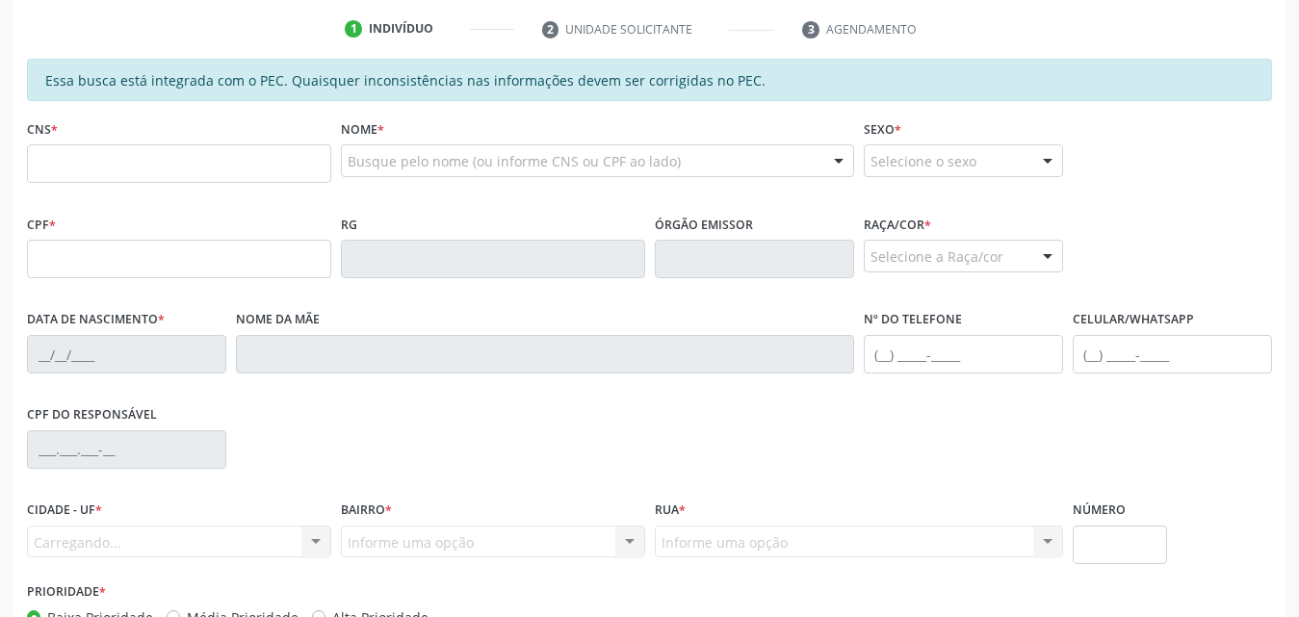
scroll to position [389, 0]
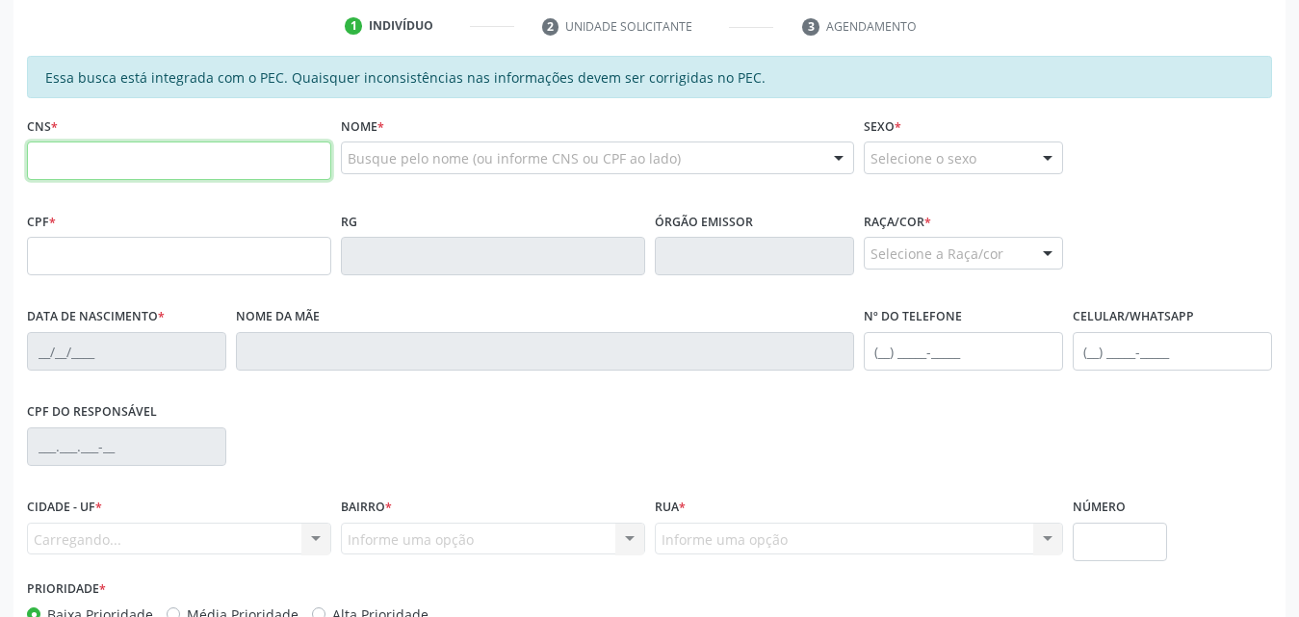
click at [172, 146] on input "text" at bounding box center [179, 161] width 304 height 39
type input "700 4029 7877 2647"
type input "924.141.174-00"
type input "20/02/1972"
type input "Sebastiana Roque de Almeida Tenório"
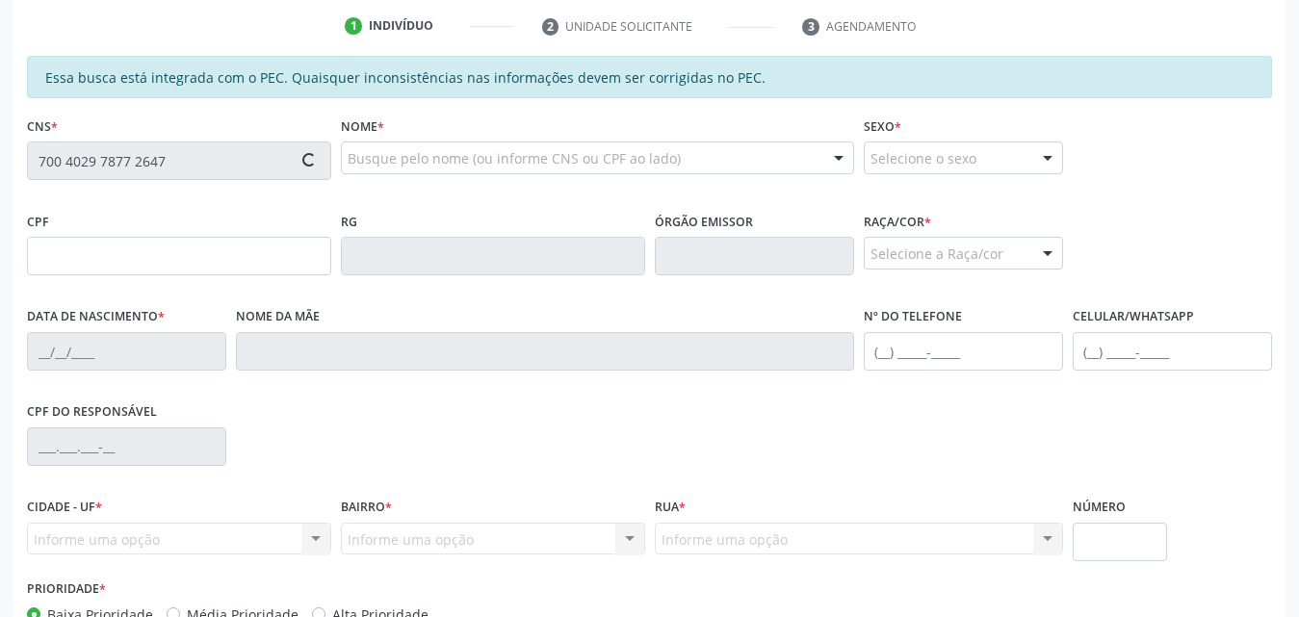
type input "(82) 99382-8656"
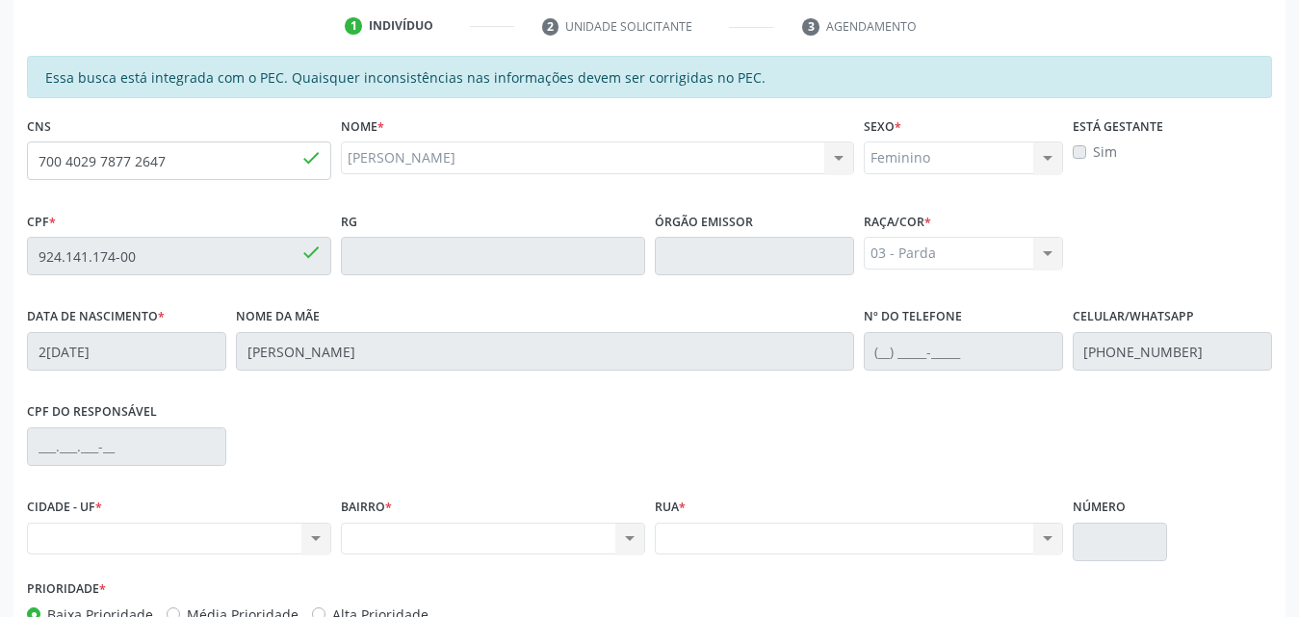
click at [1093, 155] on label "Sim" at bounding box center [1105, 152] width 24 height 20
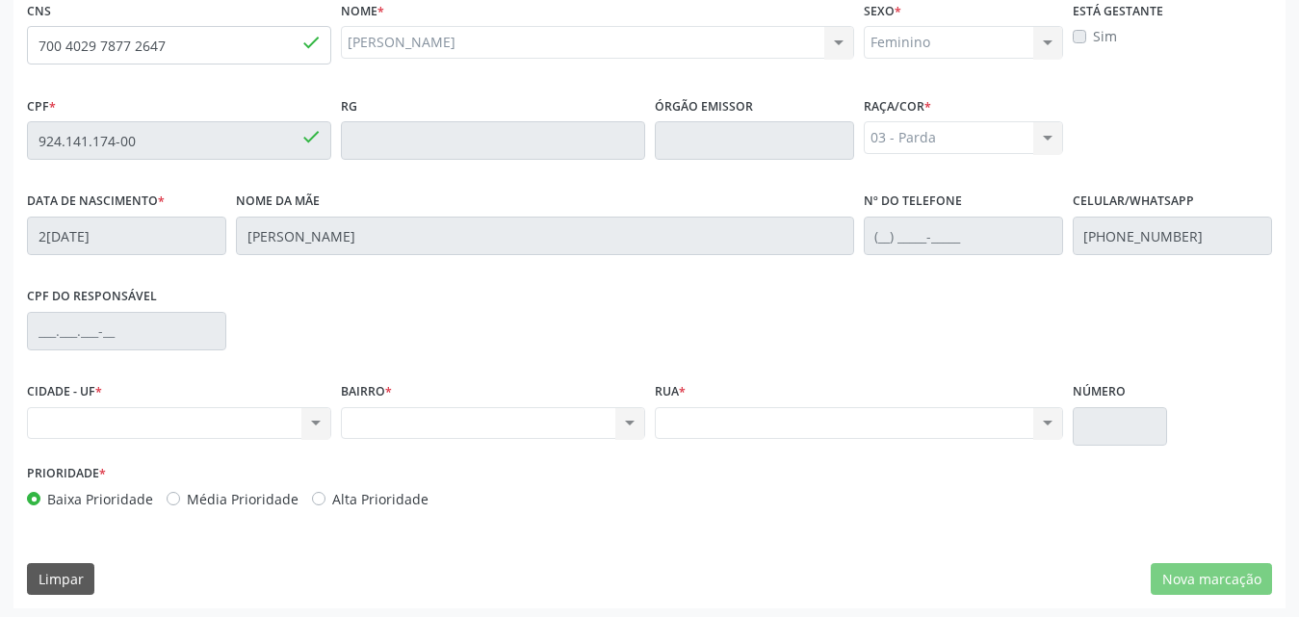
scroll to position [509, 0]
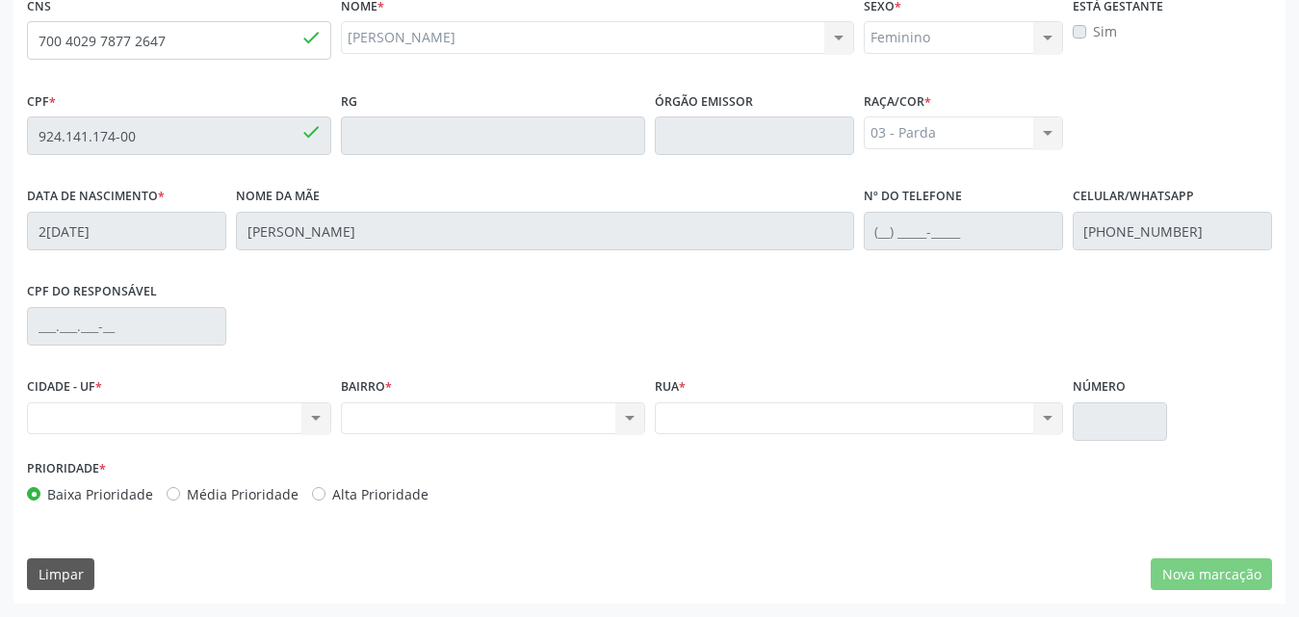
click at [318, 421] on div "Nenhum resultado encontrado para: " " Não há nenhuma opção para ser exibida." at bounding box center [179, 418] width 304 height 33
click at [322, 424] on div "Nenhum resultado encontrado para: " " Não há nenhuma opção para ser exibida." at bounding box center [179, 418] width 304 height 33
click at [320, 422] on div "Nenhum resultado encontrado para: " " Não há nenhuma opção para ser exibida." at bounding box center [179, 418] width 304 height 33
click at [445, 413] on div "Nenhum resultado encontrado para: " " Não há nenhuma opção para ser exibida." at bounding box center [493, 418] width 304 height 33
click at [315, 416] on div "Nenhum resultado encontrado para: " " Não há nenhuma opção para ser exibida." at bounding box center [179, 418] width 304 height 33
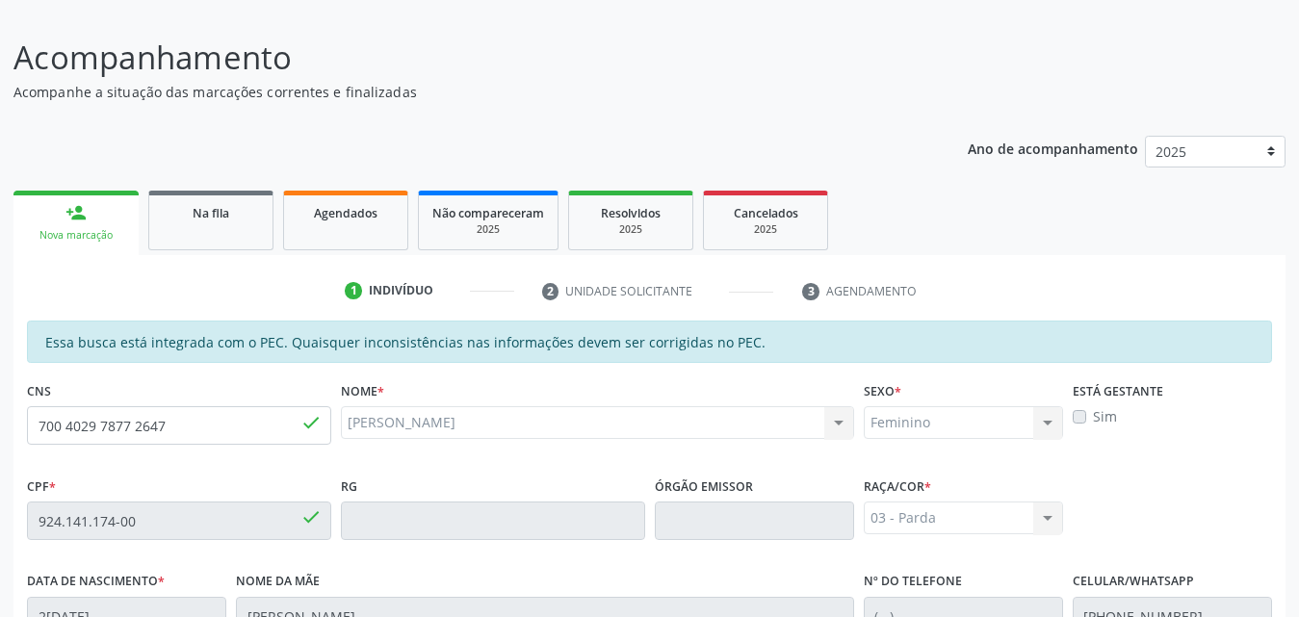
scroll to position [28, 0]
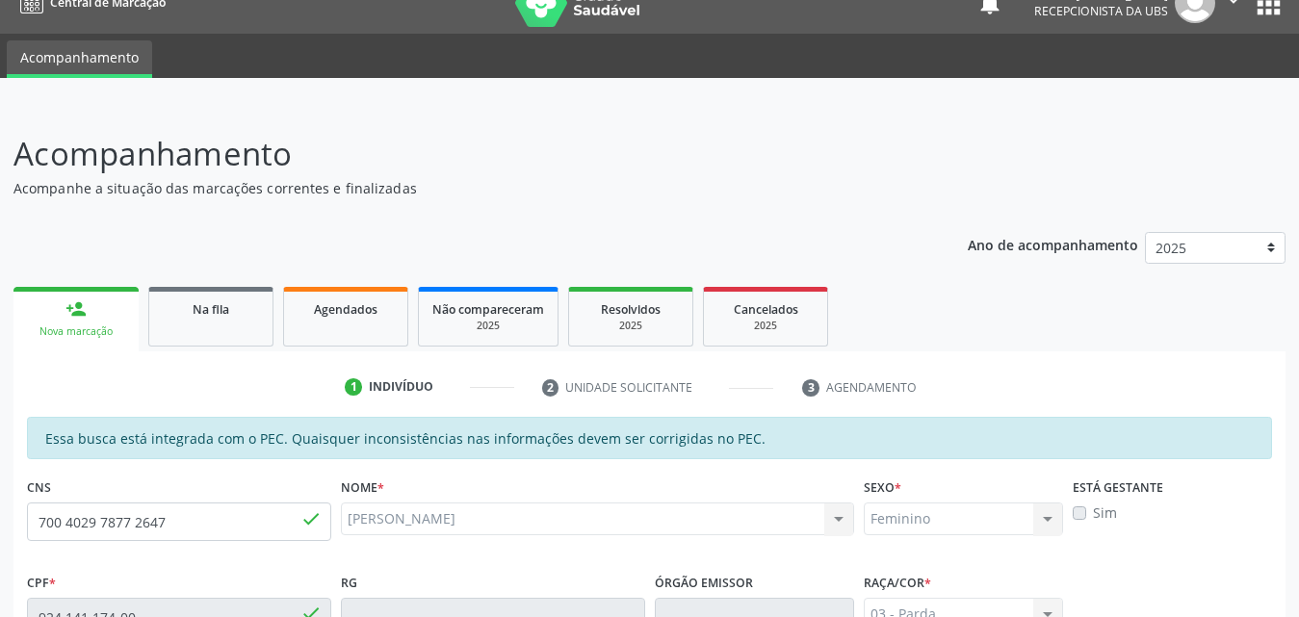
click at [103, 322] on link "person_add Nova marcação" at bounding box center [75, 319] width 125 height 65
click at [81, 321] on link "person_add Nova marcação" at bounding box center [75, 319] width 125 height 65
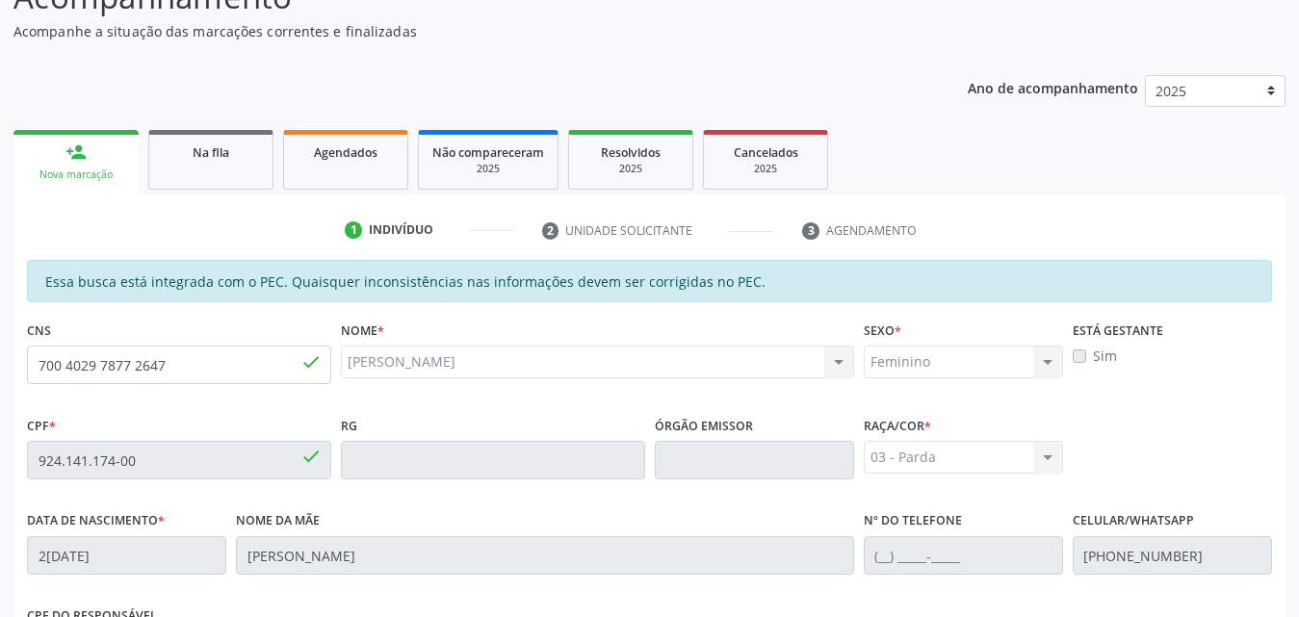
scroll to position [193, 0]
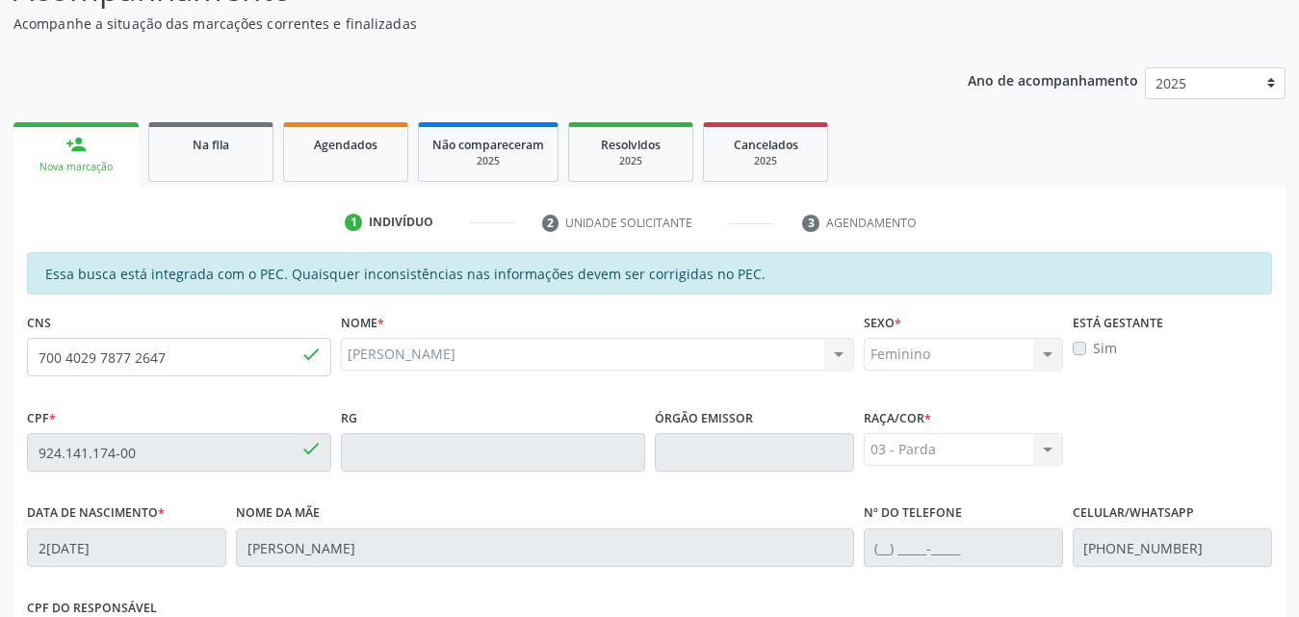
drag, startPoint x: 709, startPoint y: 281, endPoint x: 0, endPoint y: 165, distance: 718.2
click at [708, 281] on div "Essa busca está integrada com o PEC. Quaisquer inconsistências nas informações …" at bounding box center [649, 273] width 1245 height 42
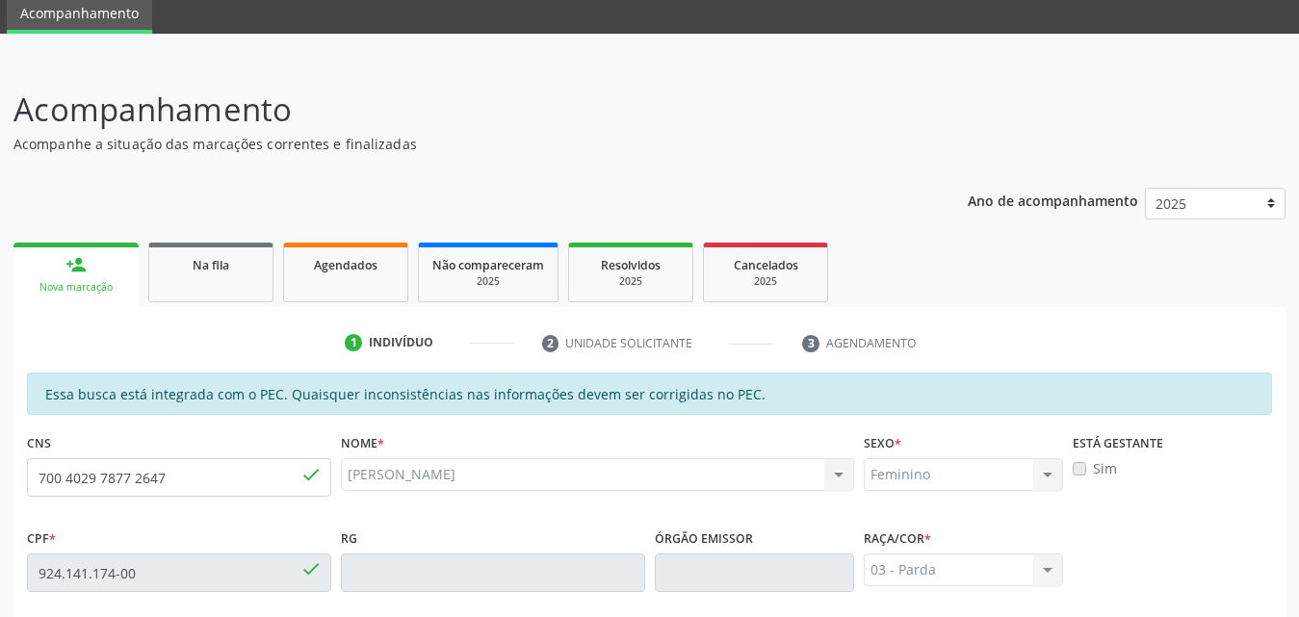
scroll to position [0, 0]
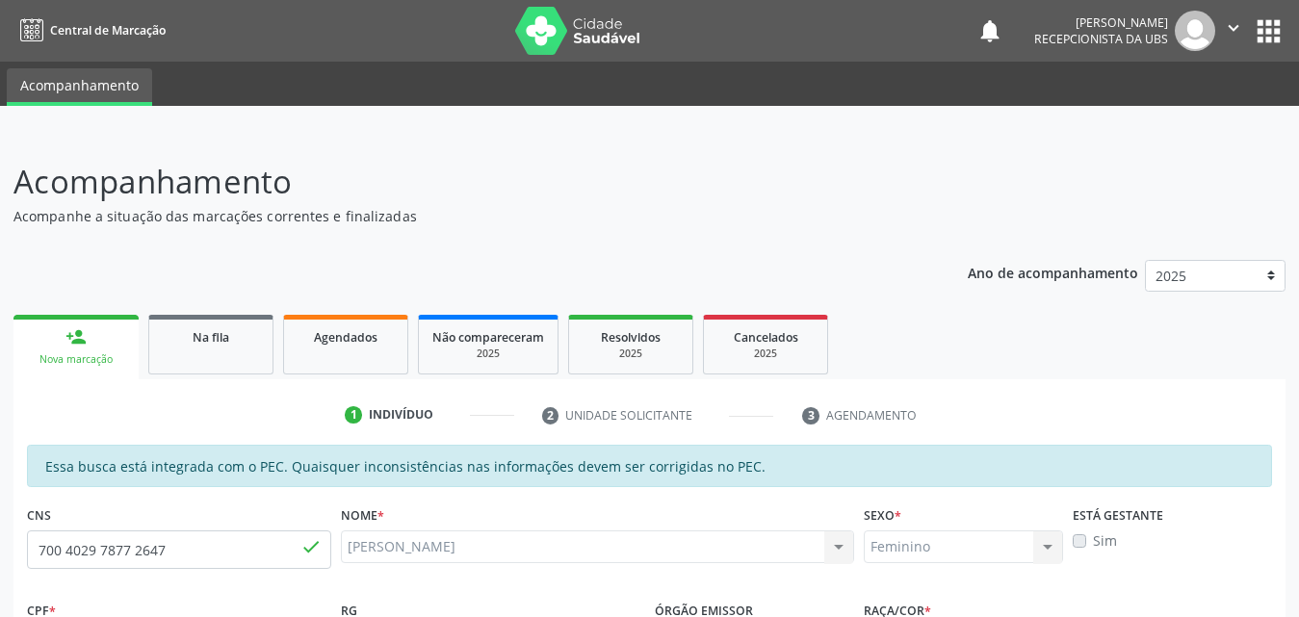
click at [97, 336] on link "person_add Nova marcação" at bounding box center [75, 347] width 125 height 65
click at [99, 336] on link "person_add Nova marcação" at bounding box center [75, 347] width 125 height 65
click at [1272, 284] on select "2025" at bounding box center [1215, 276] width 141 height 33
click at [1140, 76] on ul "Acompanhamento" at bounding box center [649, 84] width 1299 height 44
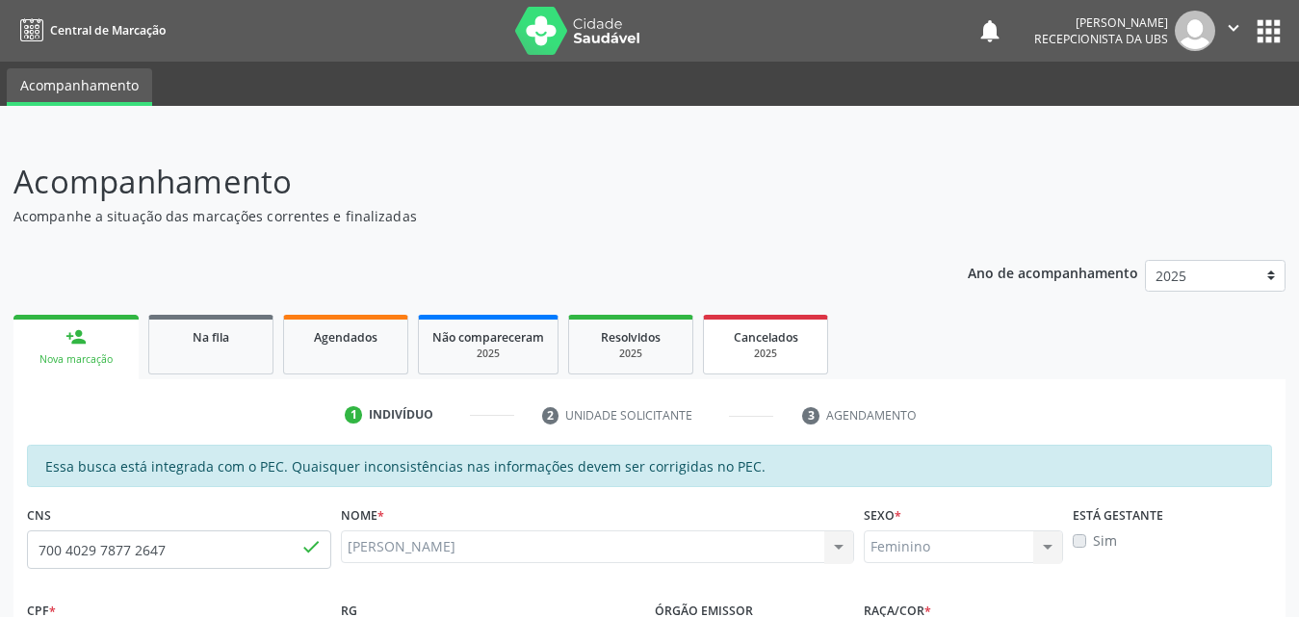
click at [785, 339] on span "Cancelados" at bounding box center [766, 337] width 65 height 16
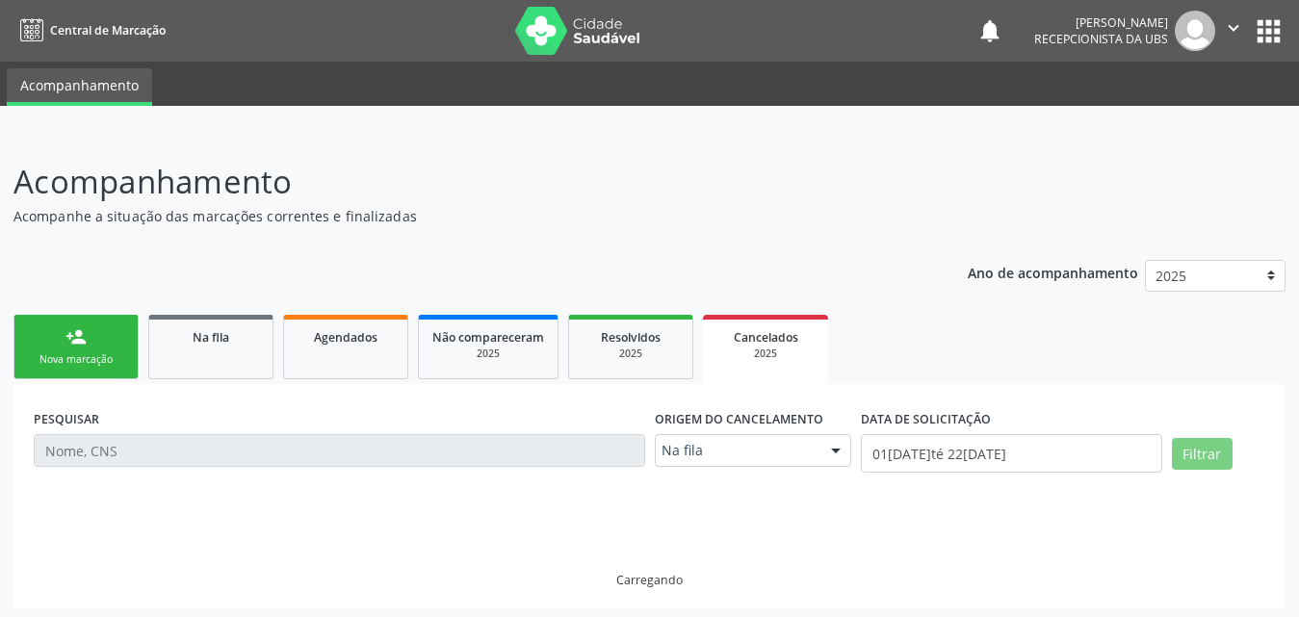
click at [61, 350] on link "person_add Nova marcação" at bounding box center [75, 347] width 125 height 65
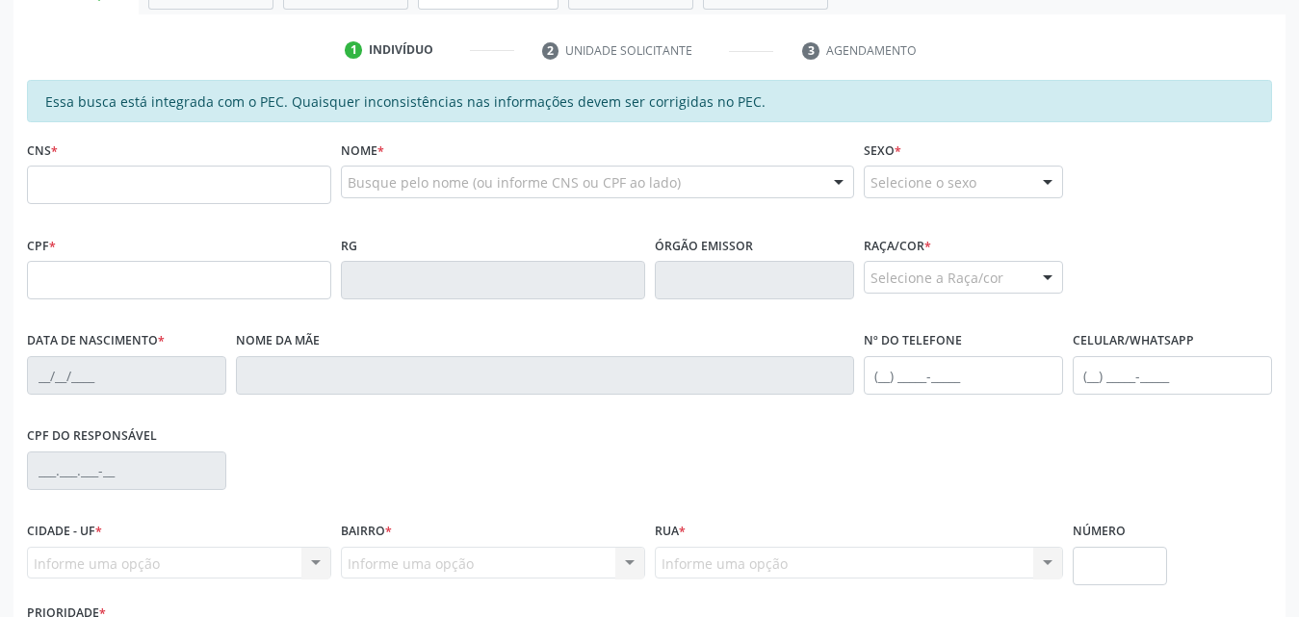
scroll to position [193, 0]
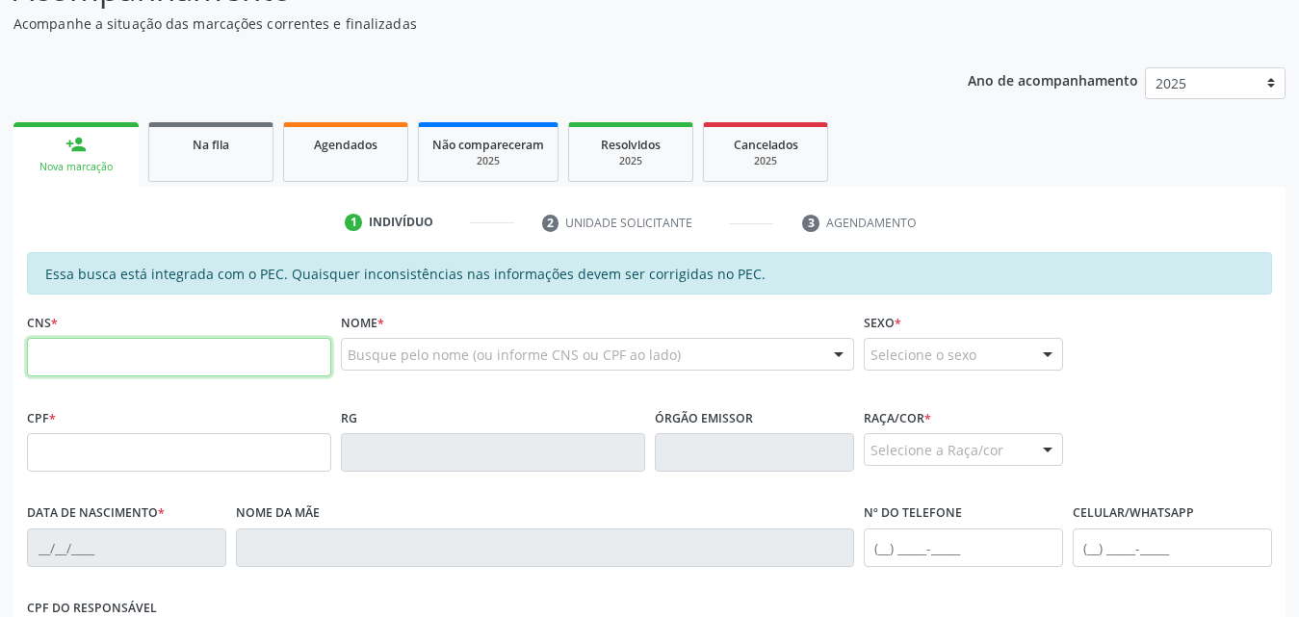
click at [161, 366] on input "text" at bounding box center [179, 357] width 304 height 39
type input "702 1078 9650 3670"
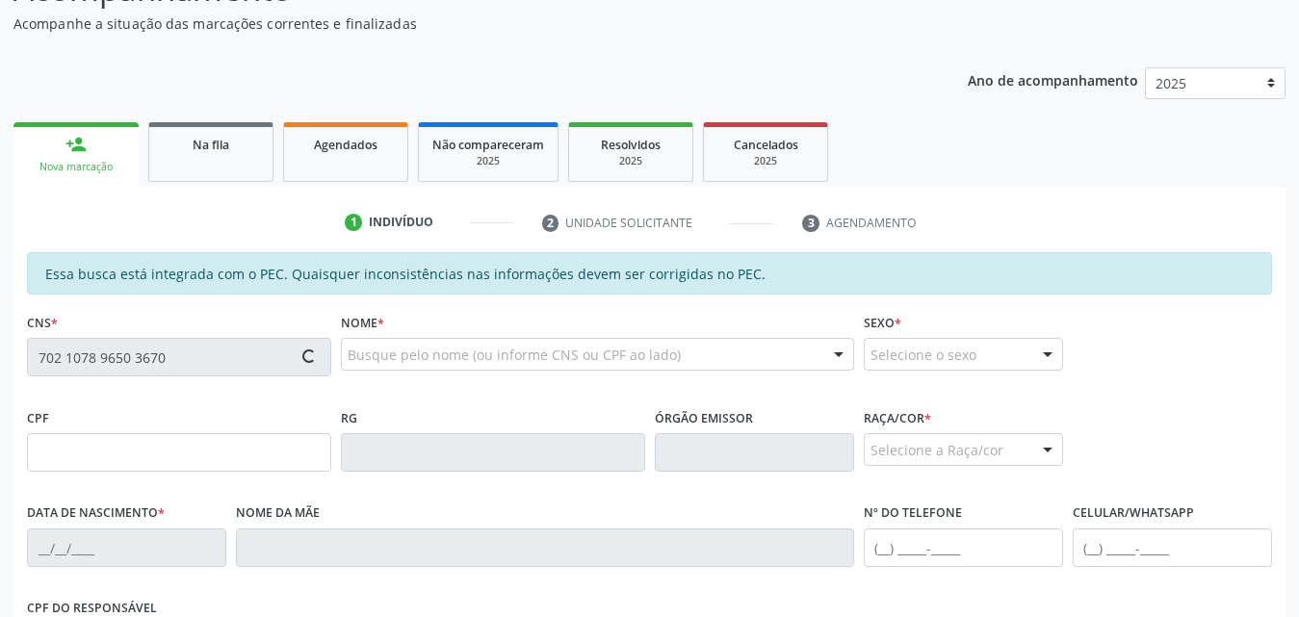
type input "049.515.924-79"
type input "20/11/1981"
type input "Creuza Rodrigues da Silva"
type input "(82) 99328-3485"
type input "S/N"
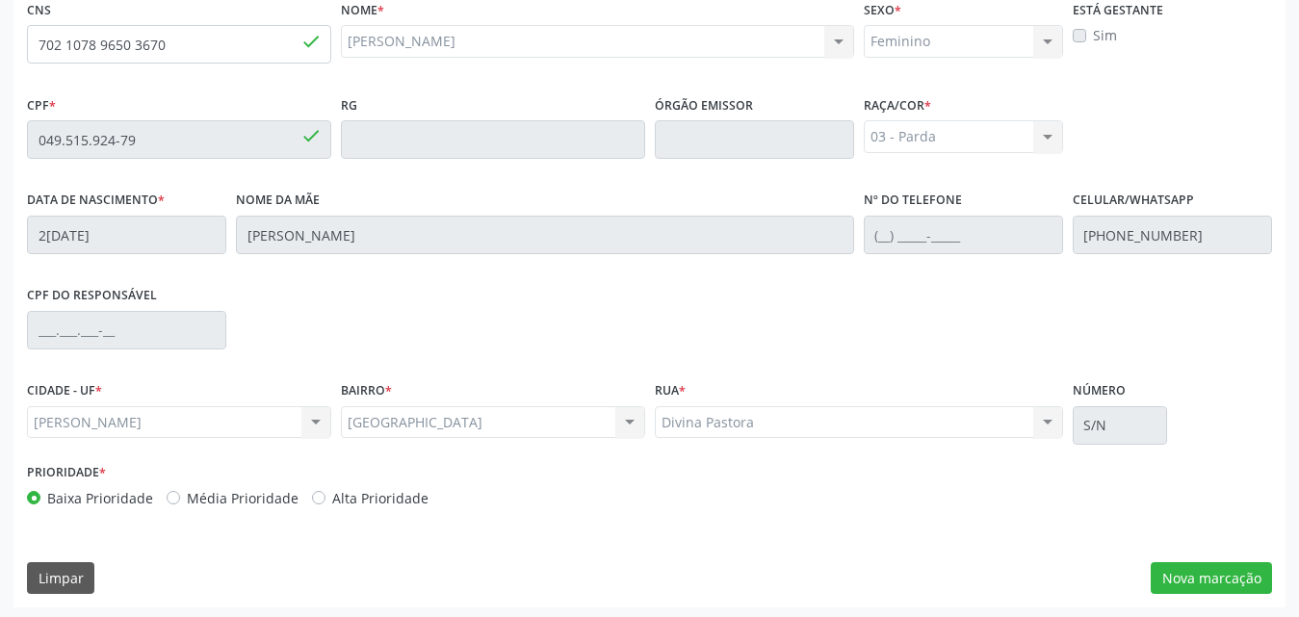
scroll to position [509, 0]
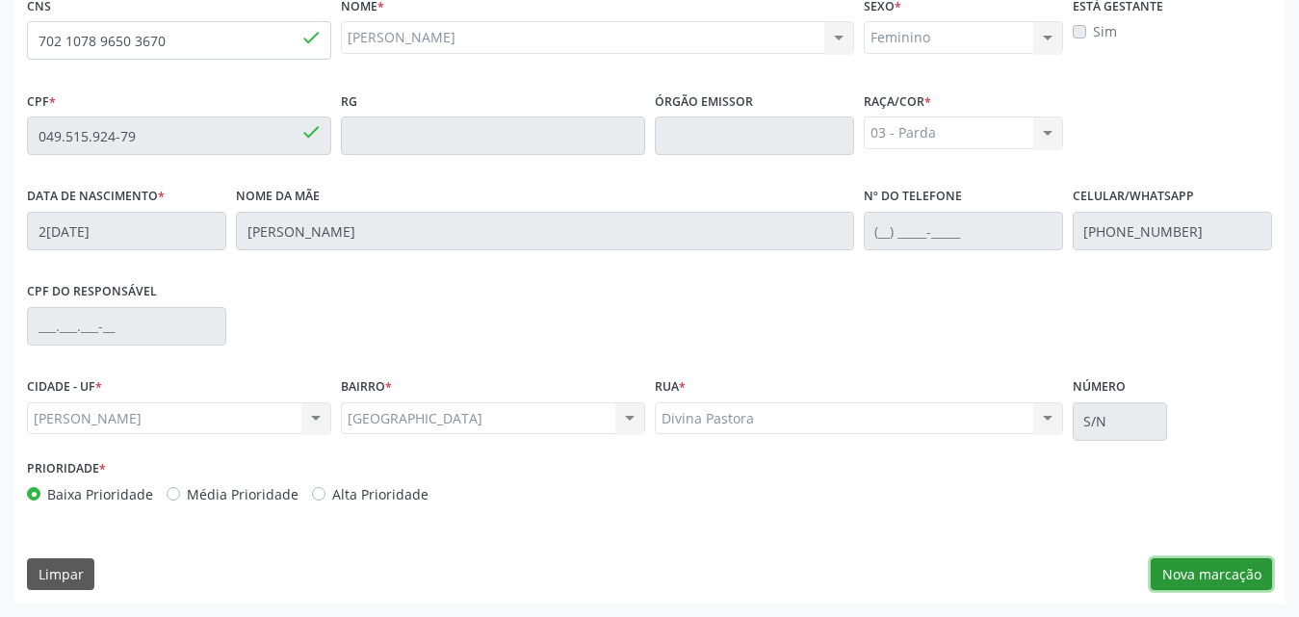
click at [1207, 579] on button "Nova marcação" at bounding box center [1211, 574] width 121 height 33
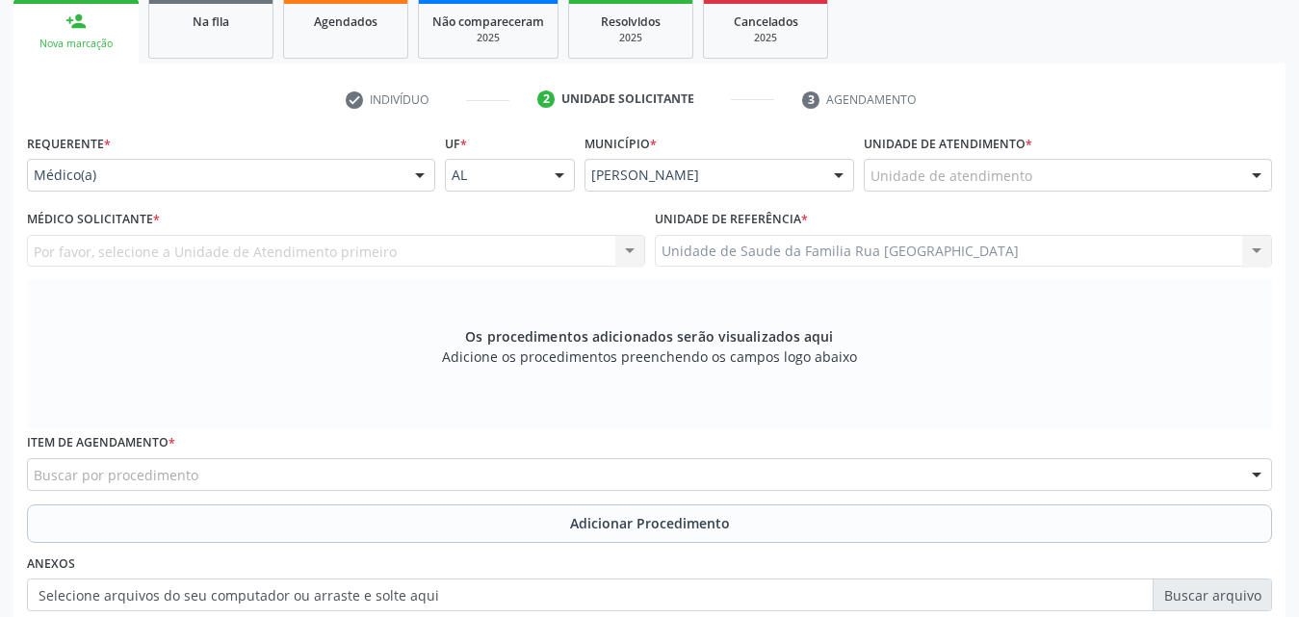
scroll to position [317, 0]
click at [1185, 170] on div "Unidade de atendimento" at bounding box center [1068, 174] width 408 height 33
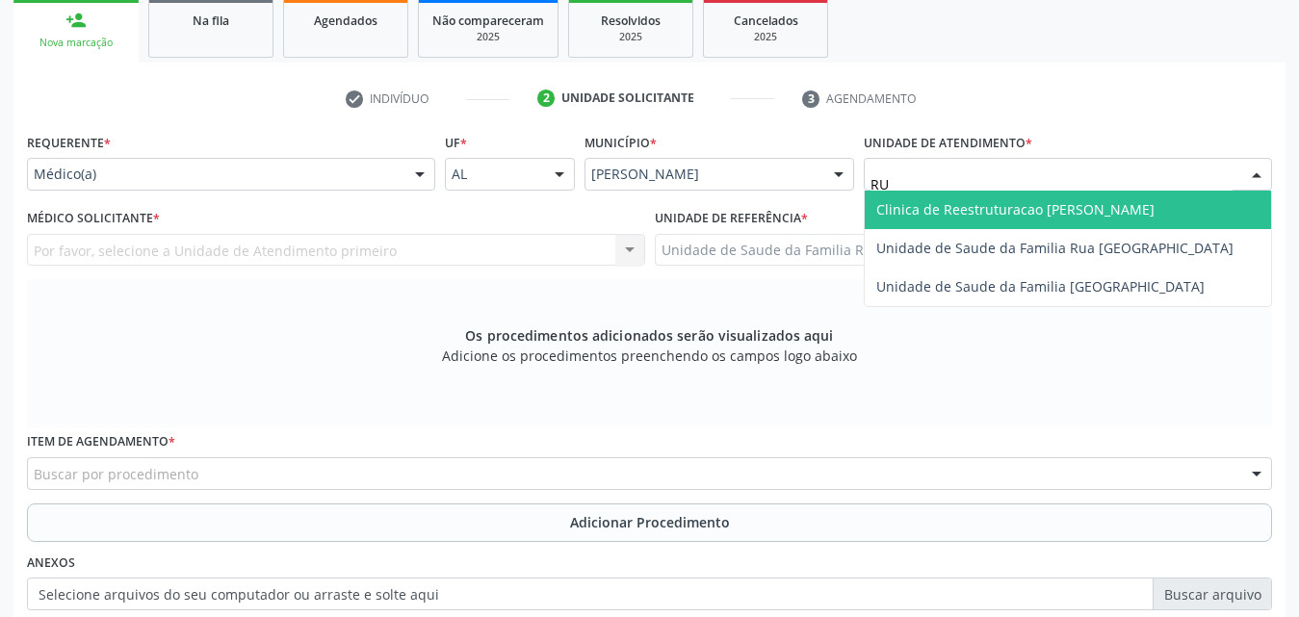
type input "RUA"
click at [1152, 218] on span "Unidade de Saude da Familia Rua [GEOGRAPHIC_DATA]" at bounding box center [1054, 209] width 357 height 18
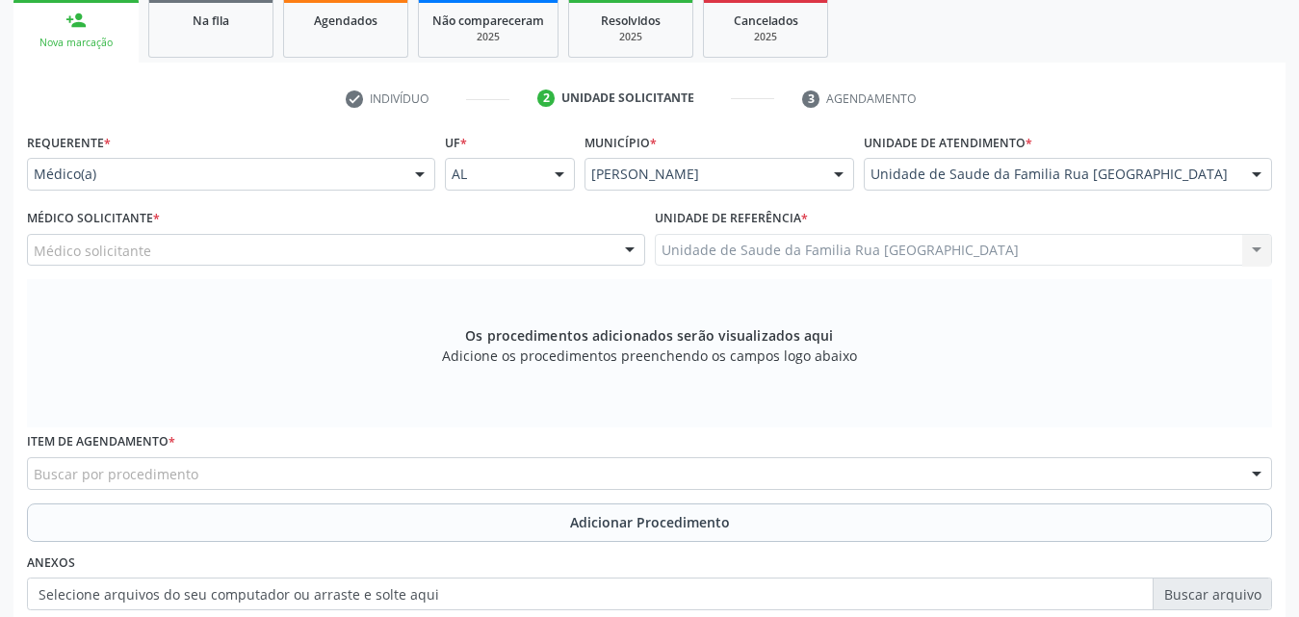
click at [231, 256] on div "Médico solicitante" at bounding box center [336, 250] width 618 height 33
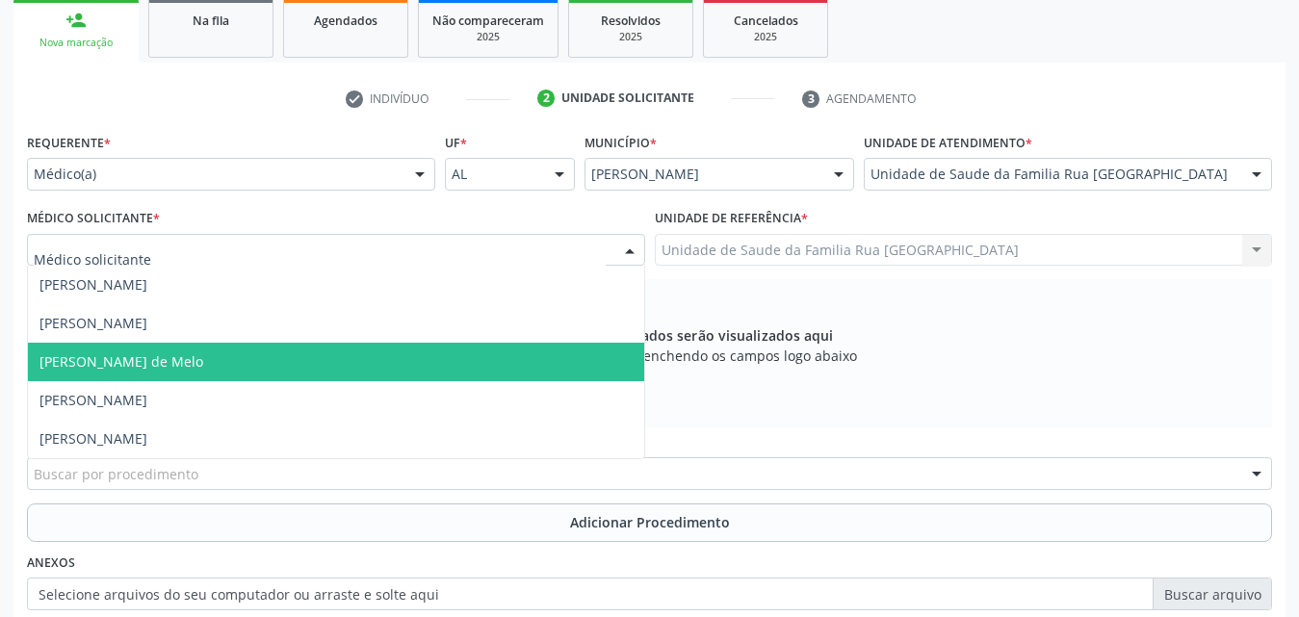
click at [180, 365] on span "[PERSON_NAME] de Melo" at bounding box center [121, 361] width 164 height 18
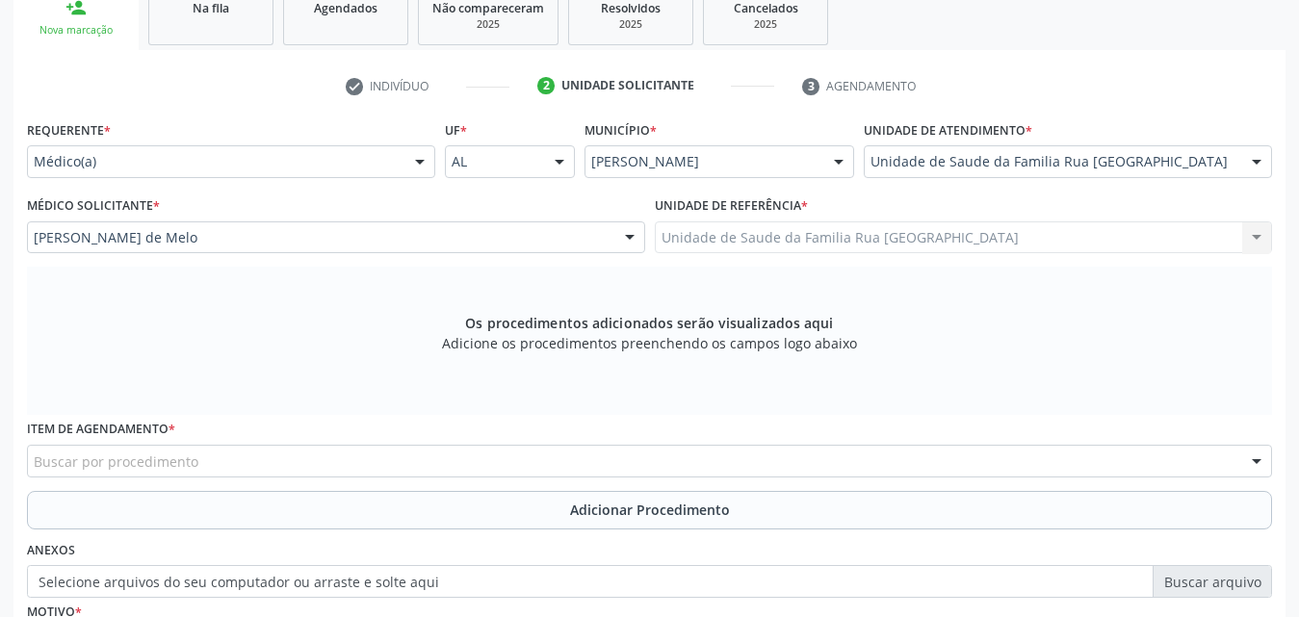
scroll to position [509, 0]
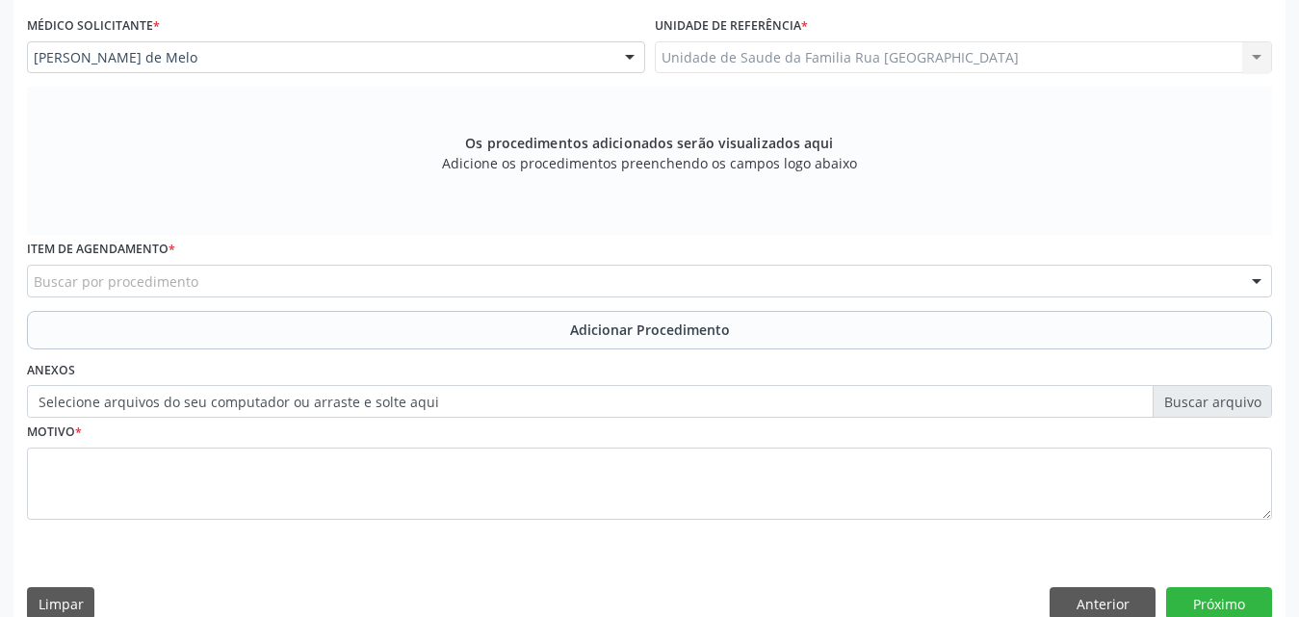
click at [215, 279] on div "Buscar por procedimento" at bounding box center [649, 281] width 1245 height 33
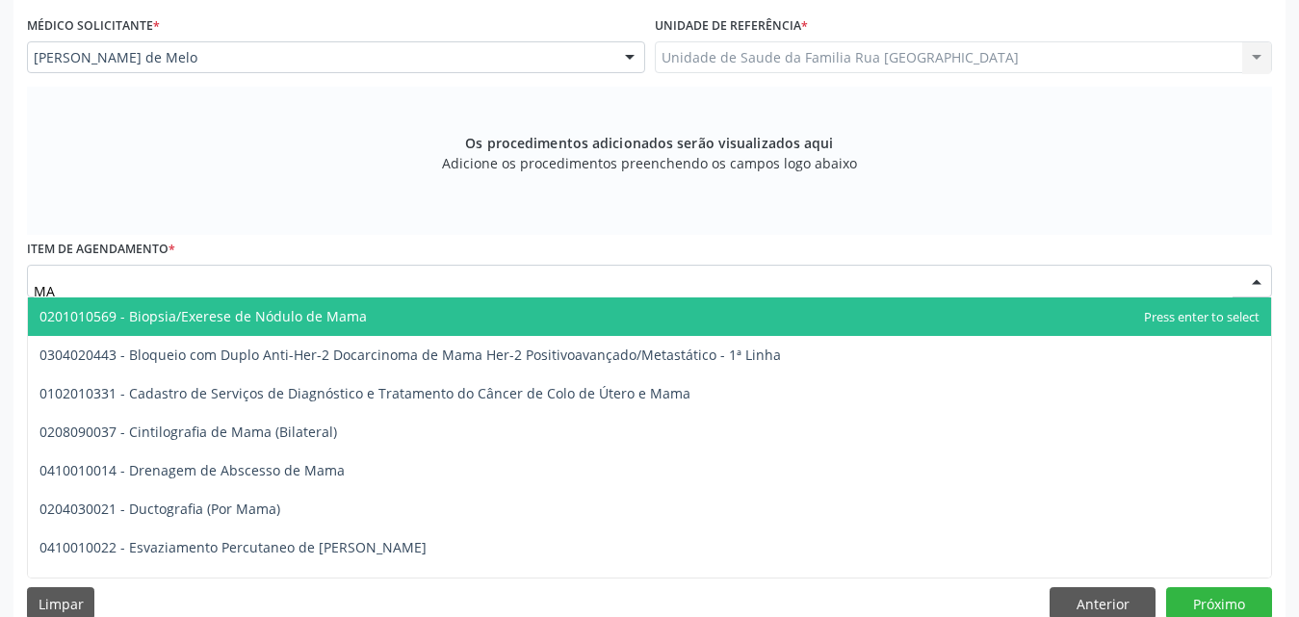
type input "M"
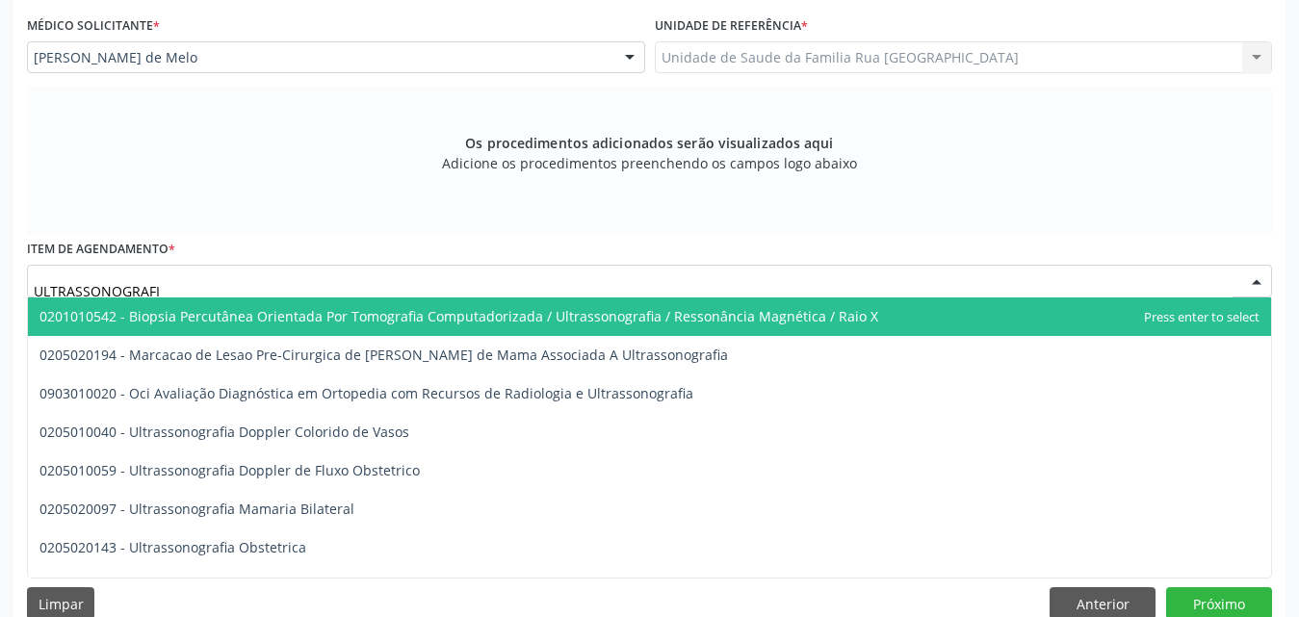
type input "ULTRASSONOGRAFIA"
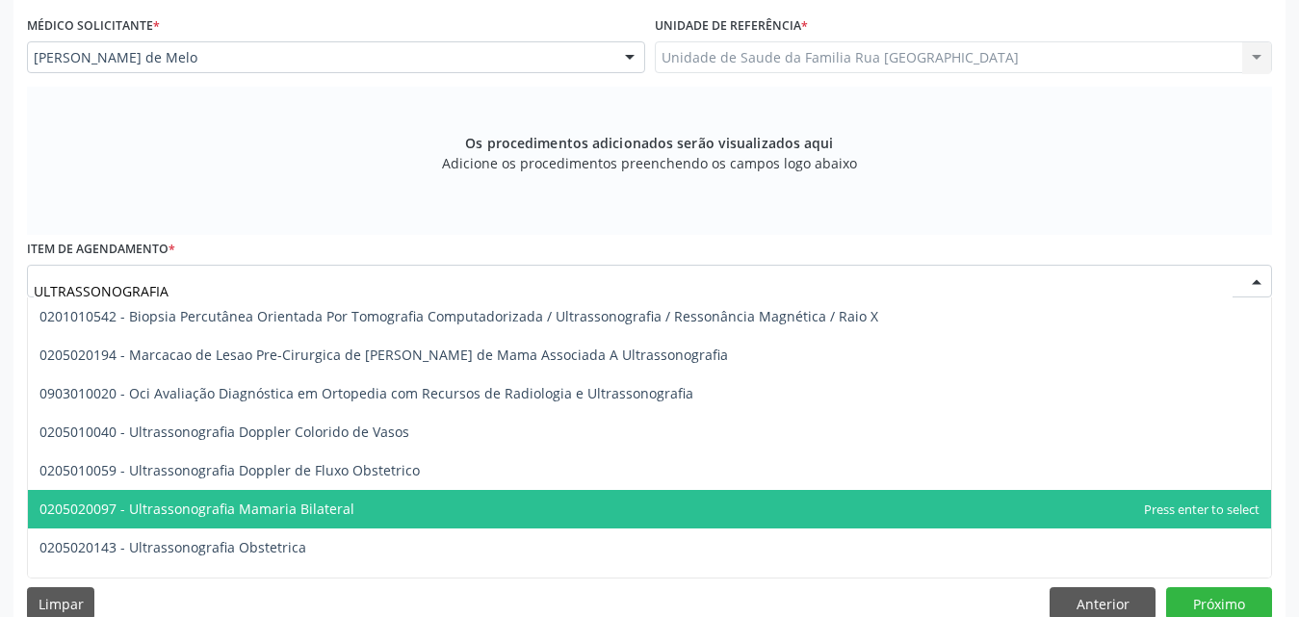
click at [299, 514] on span "0205020097 - Ultrassonografia Mamaria Bilateral" at bounding box center [196, 509] width 315 height 18
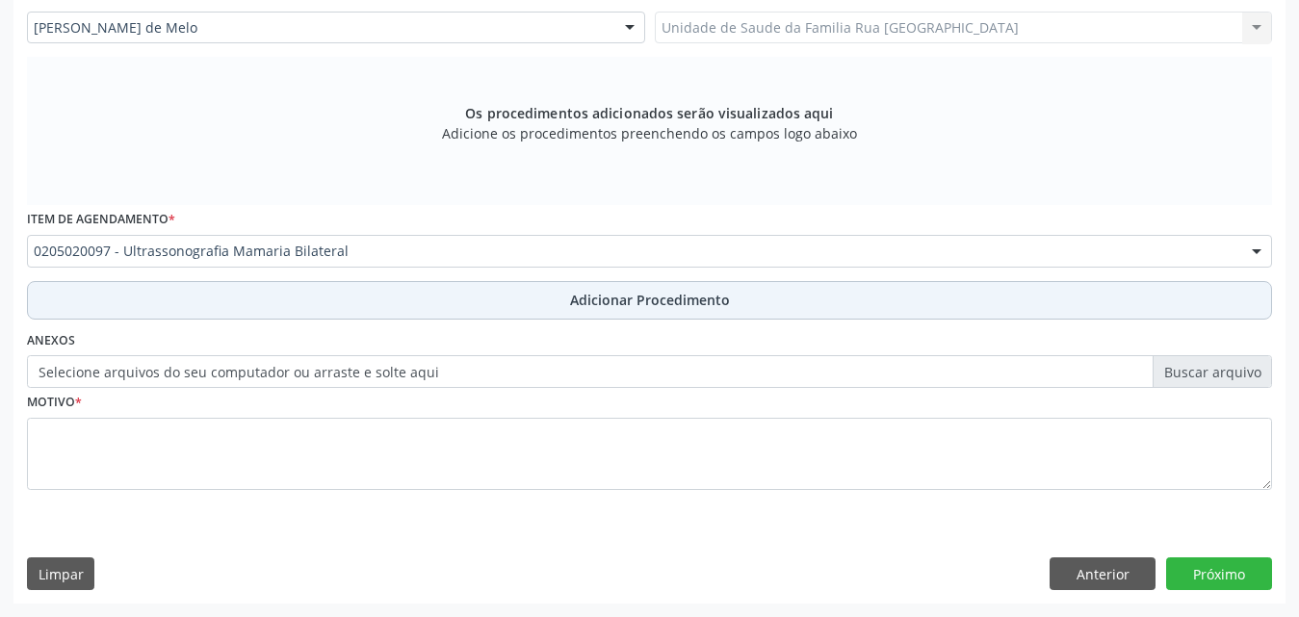
click at [647, 307] on span "Adicionar Procedimento" at bounding box center [650, 300] width 160 height 20
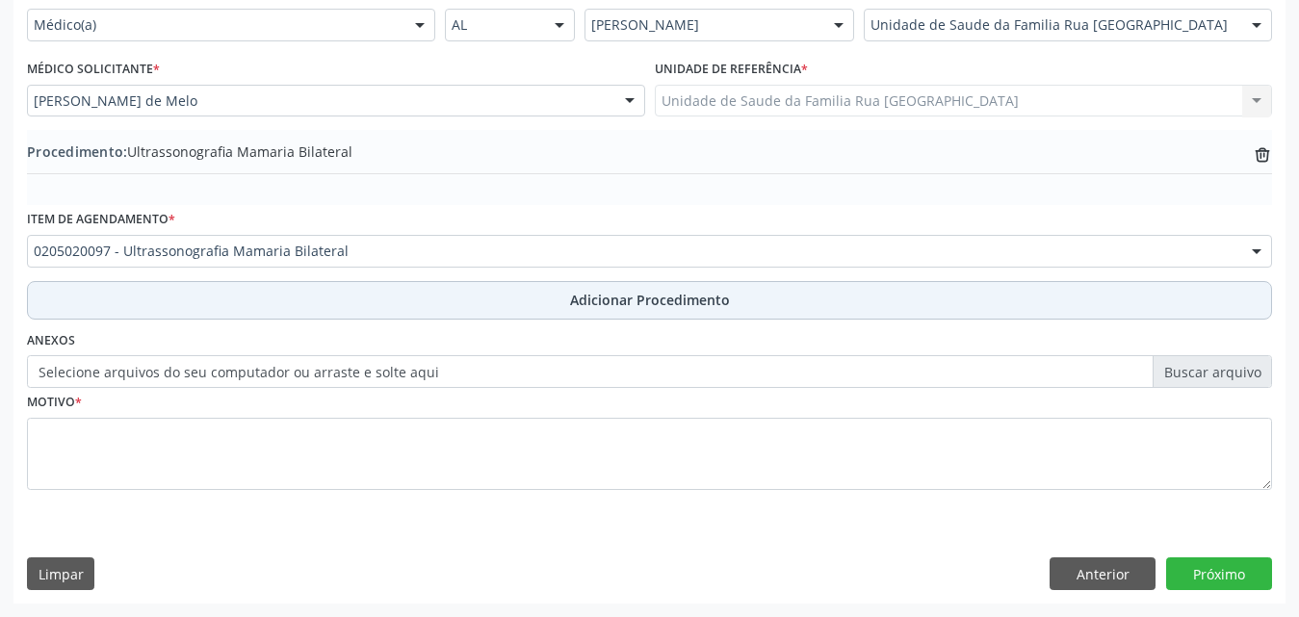
scroll to position [466, 0]
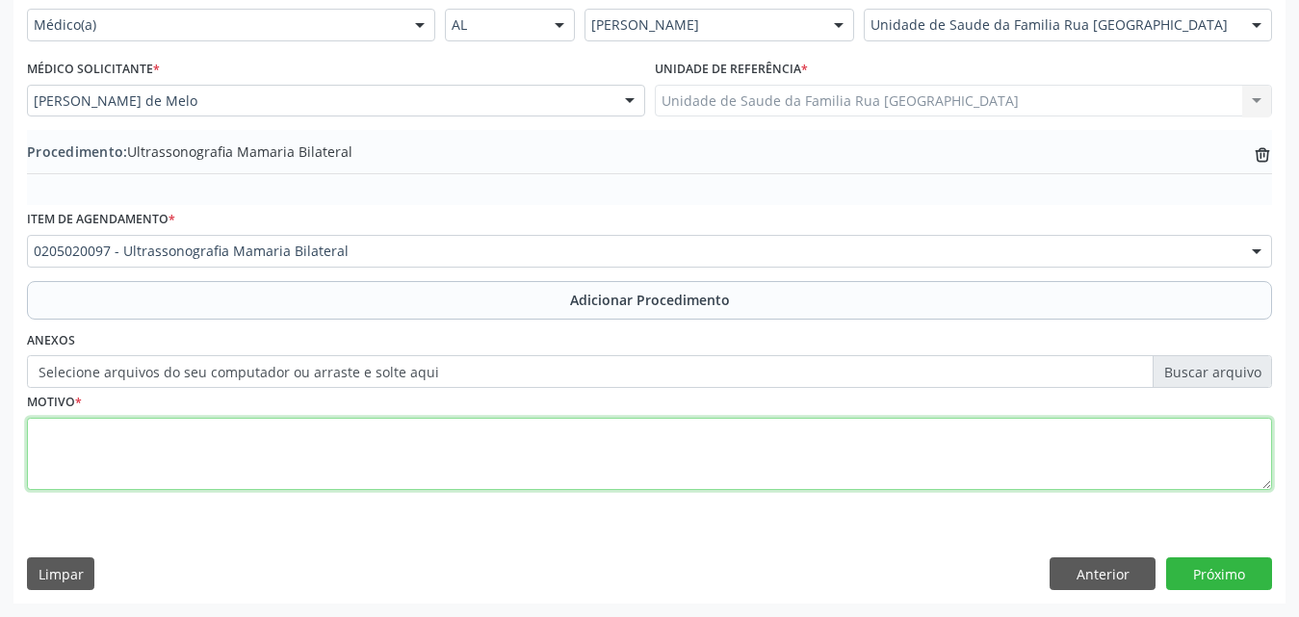
click at [308, 439] on textarea at bounding box center [649, 454] width 1245 height 73
type textarea "RASTREAMENTO"
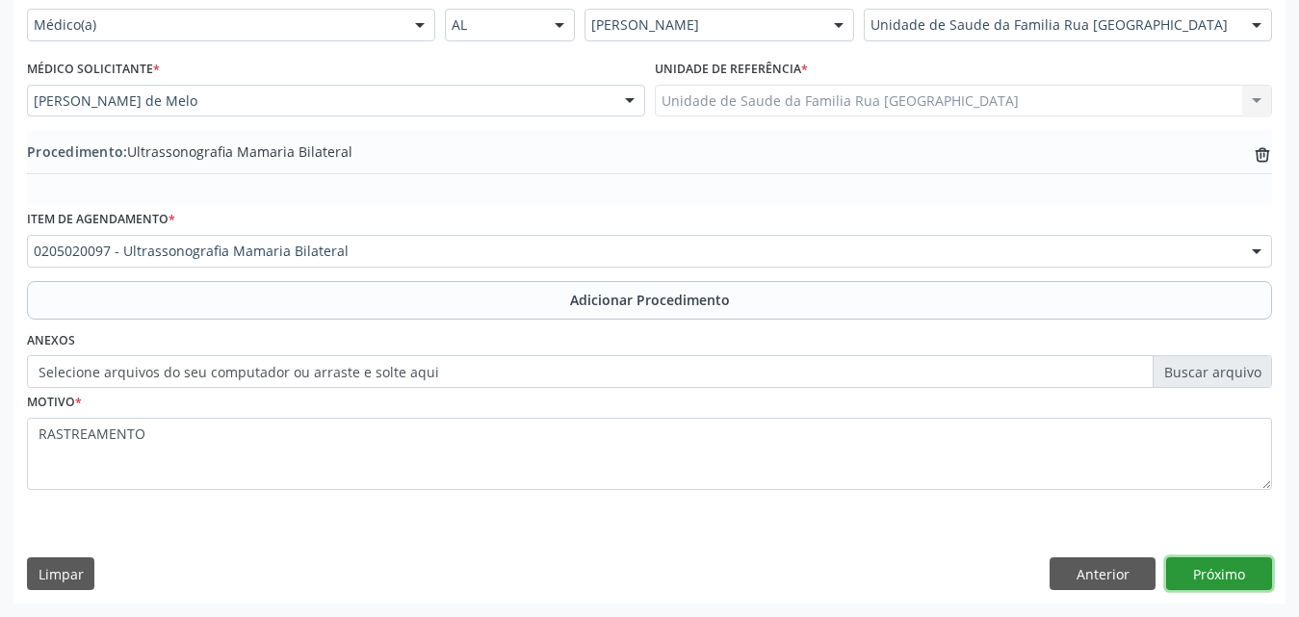
click at [1209, 565] on button "Próximo" at bounding box center [1219, 574] width 106 height 33
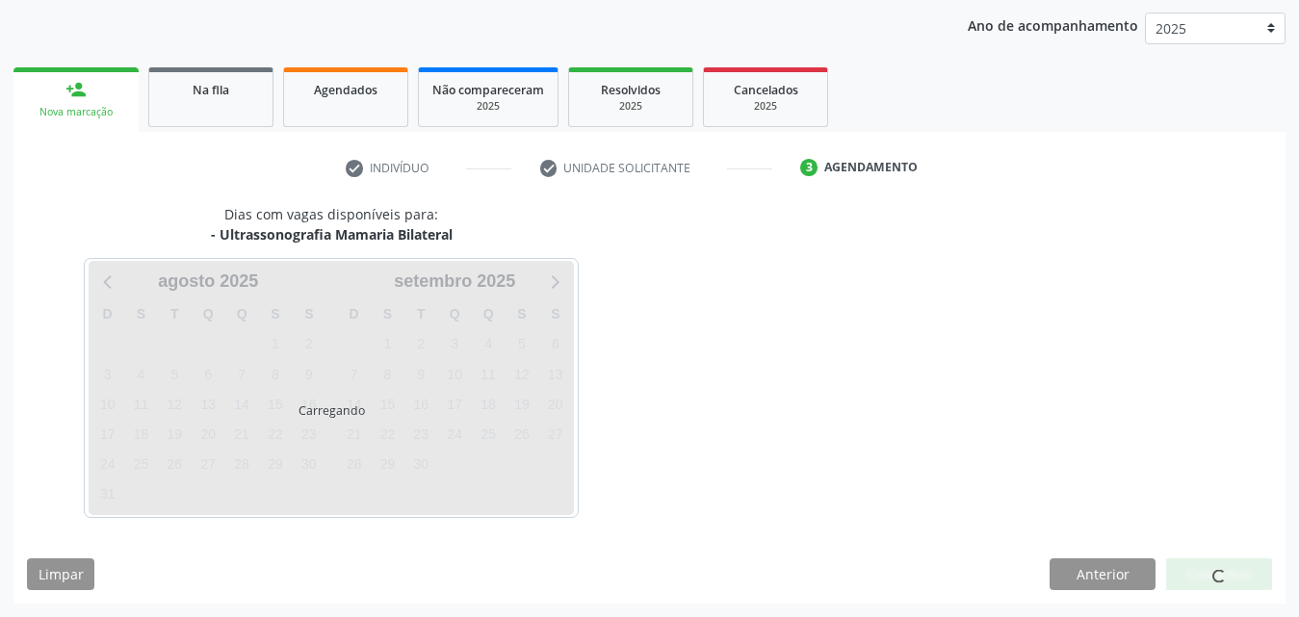
scroll to position [304, 0]
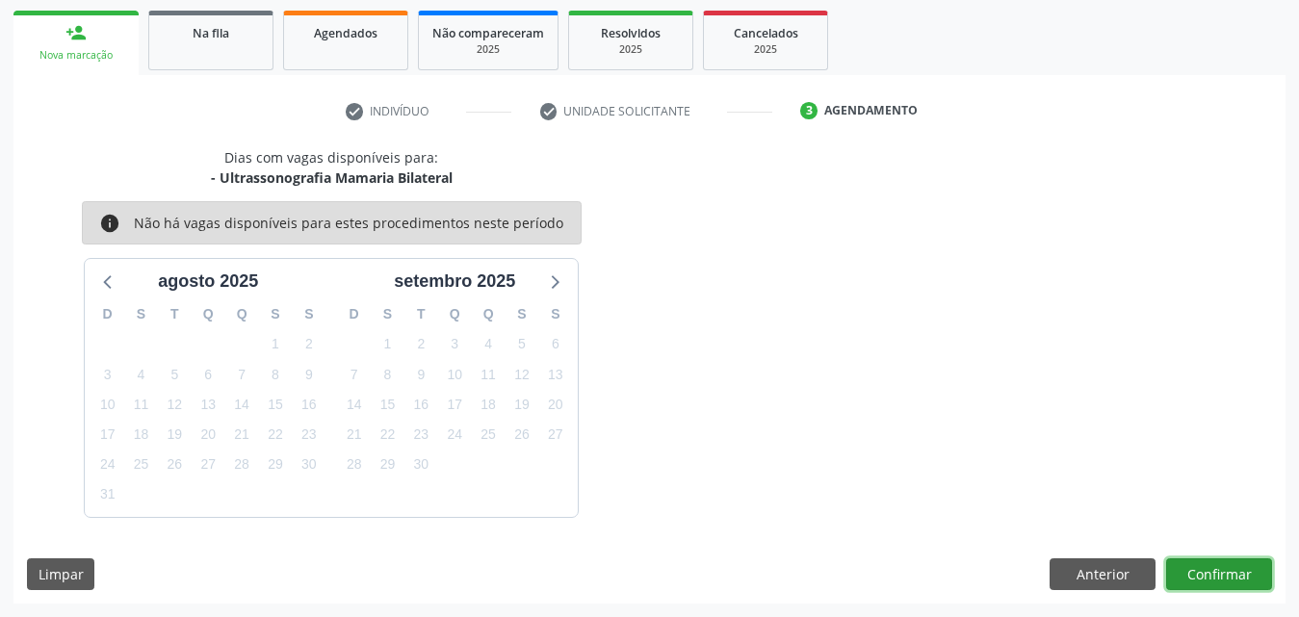
click at [1223, 584] on button "Confirmar" at bounding box center [1219, 574] width 106 height 33
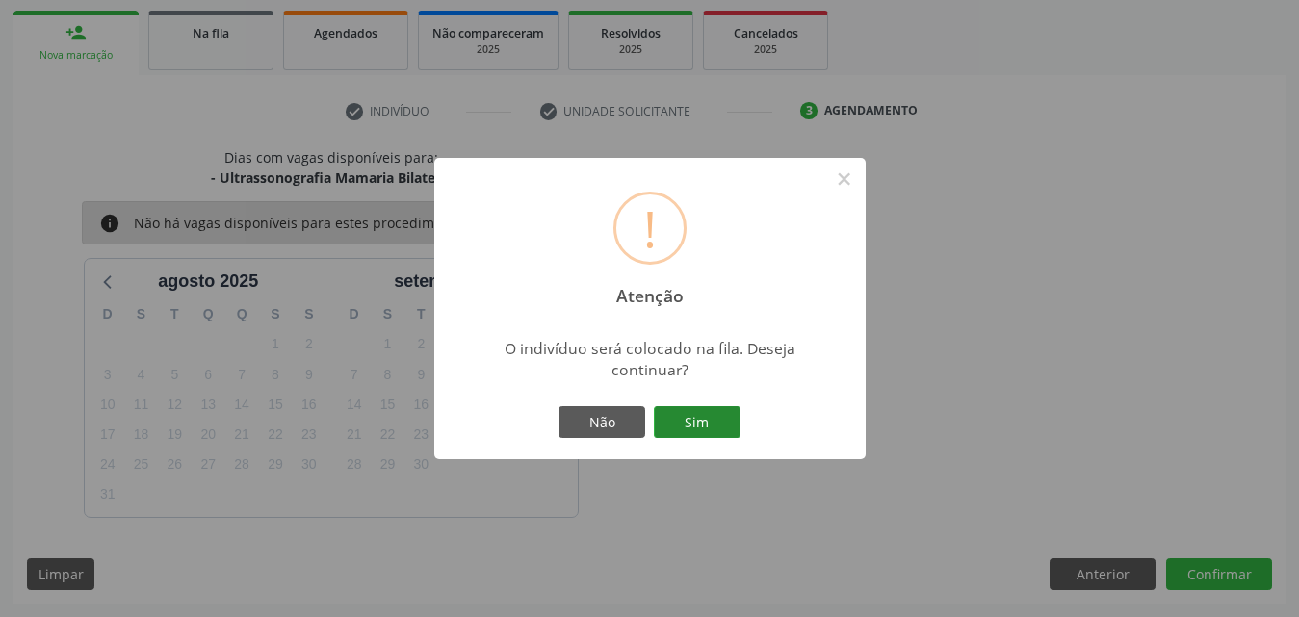
click at [693, 419] on button "Sim" at bounding box center [697, 422] width 87 height 33
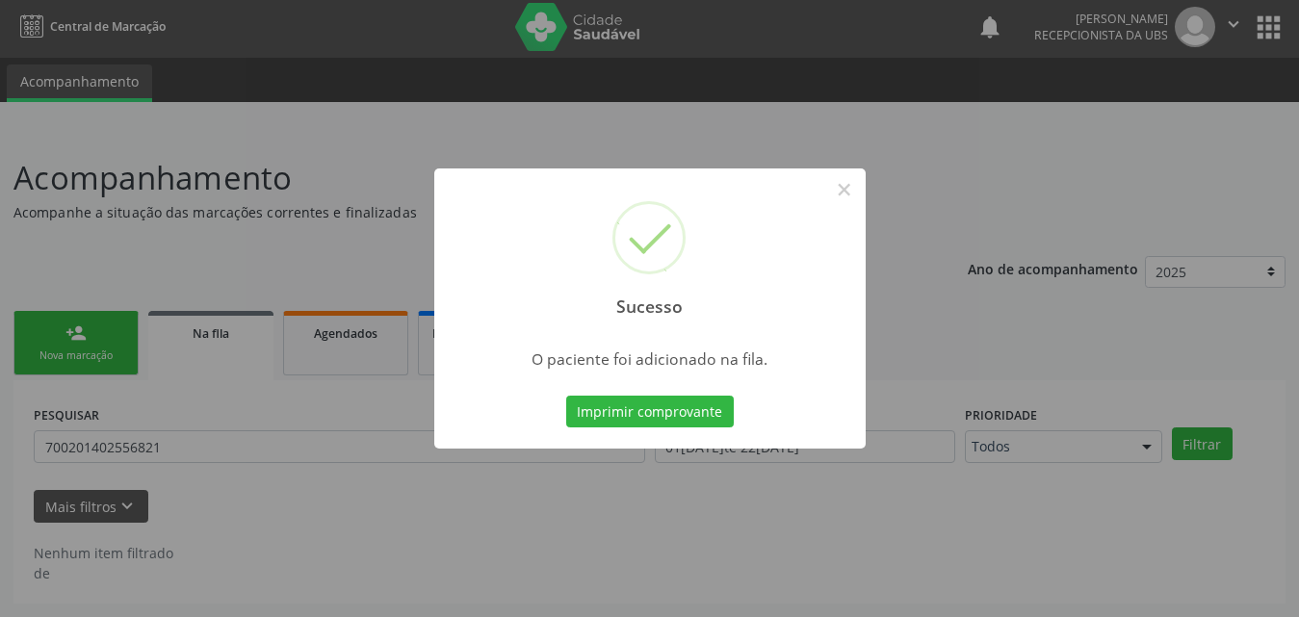
scroll to position [4, 0]
click at [843, 185] on button "×" at bounding box center [844, 189] width 33 height 33
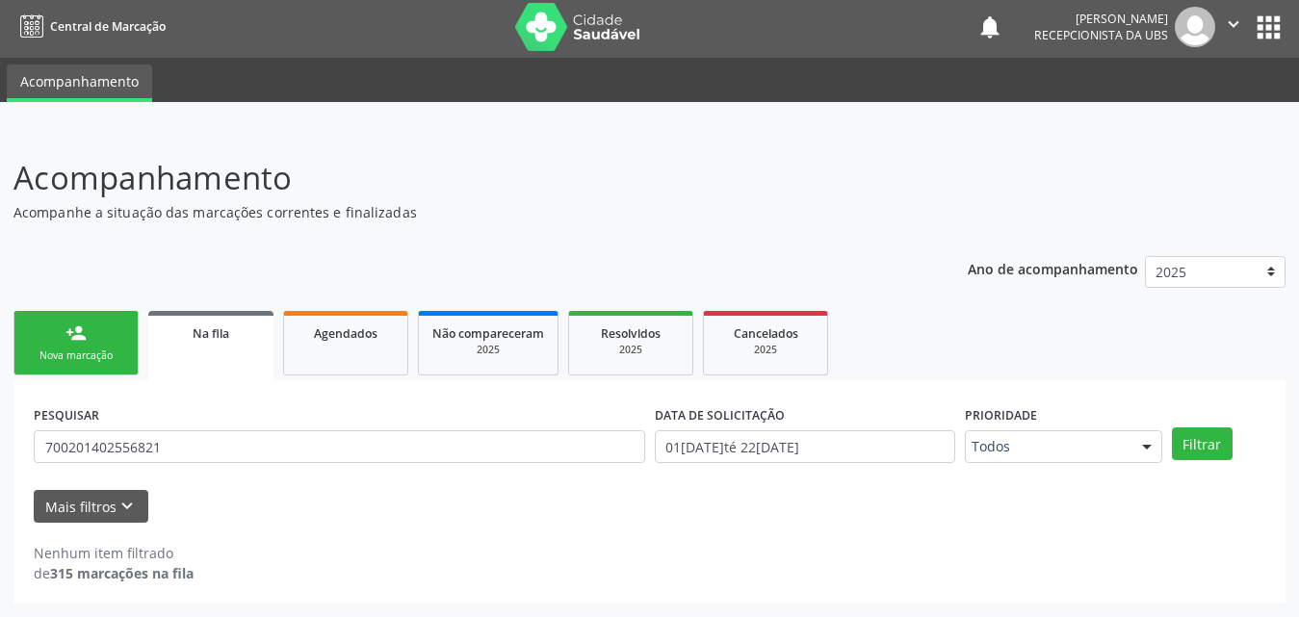
click at [93, 361] on div "Nova marcação" at bounding box center [76, 356] width 96 height 14
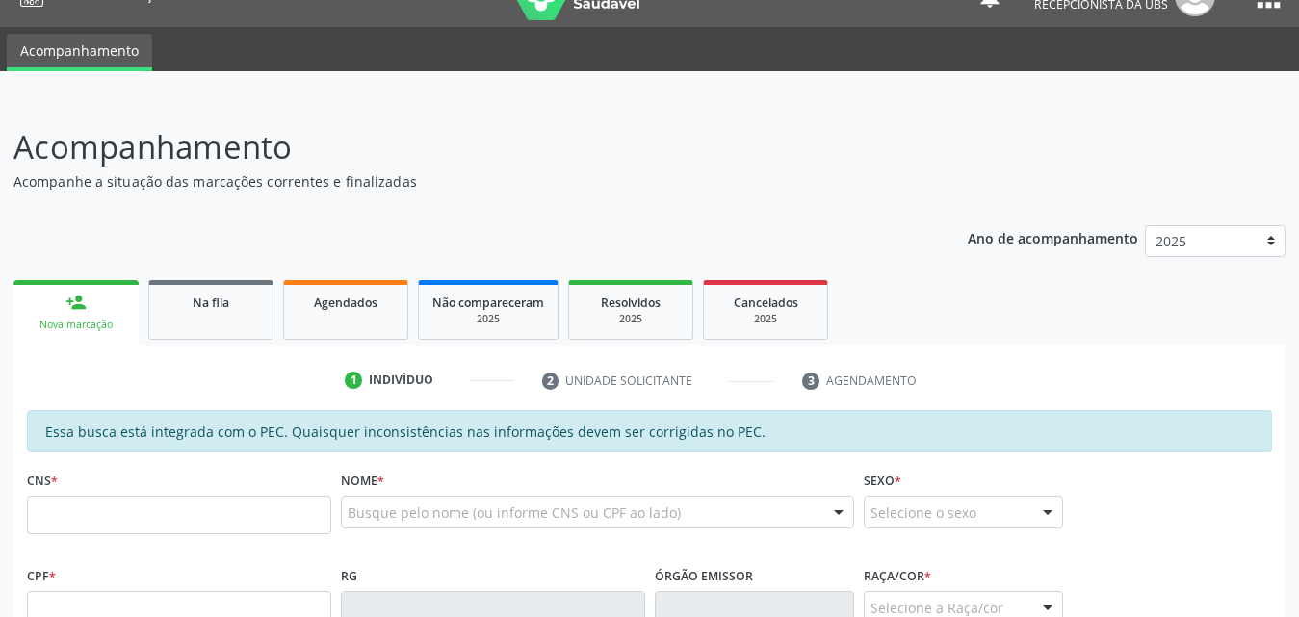
scroll to position [293, 0]
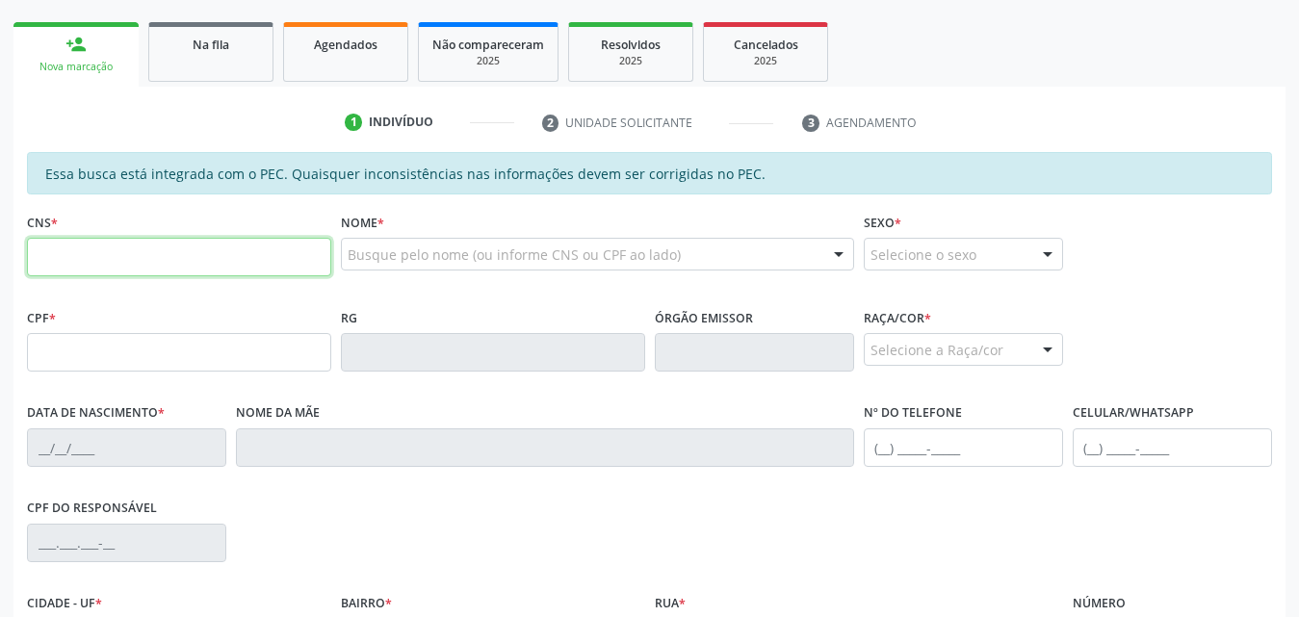
click at [185, 265] on input "text" at bounding box center [179, 257] width 304 height 39
type input "707 4030 1065 8573"
type input "118.938.534-11"
type input "1[DATE]"
type input "Quitéria [PERSON_NAME]"
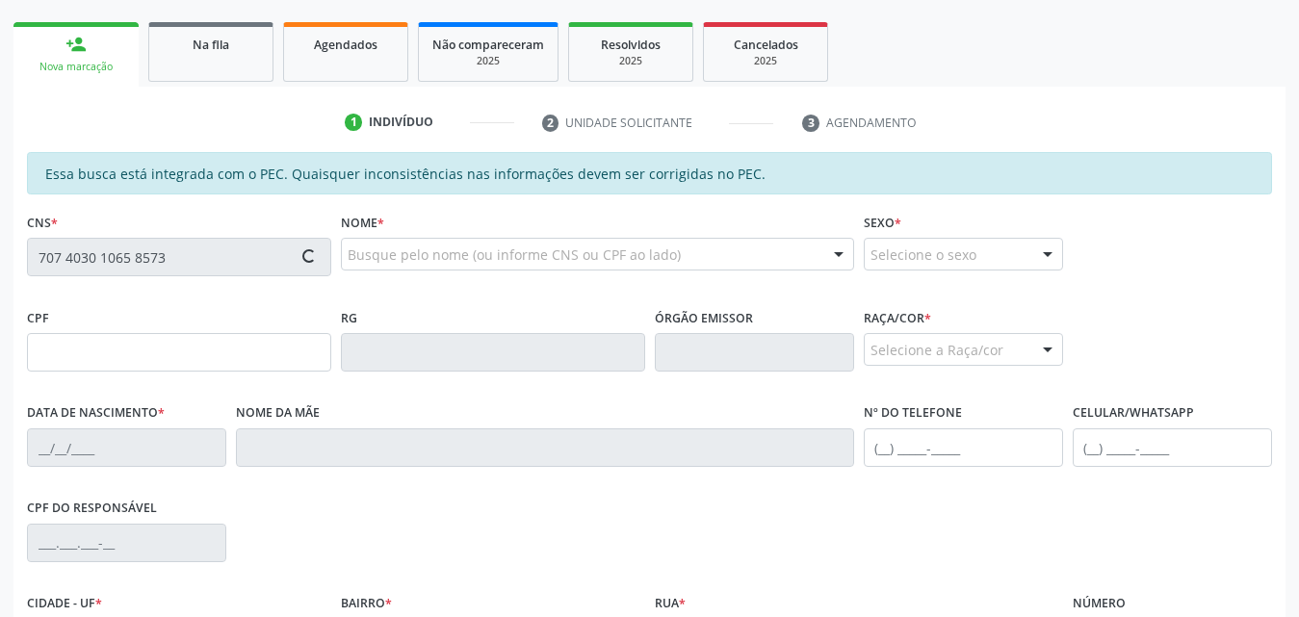
type input "[PHONE_NUMBER]"
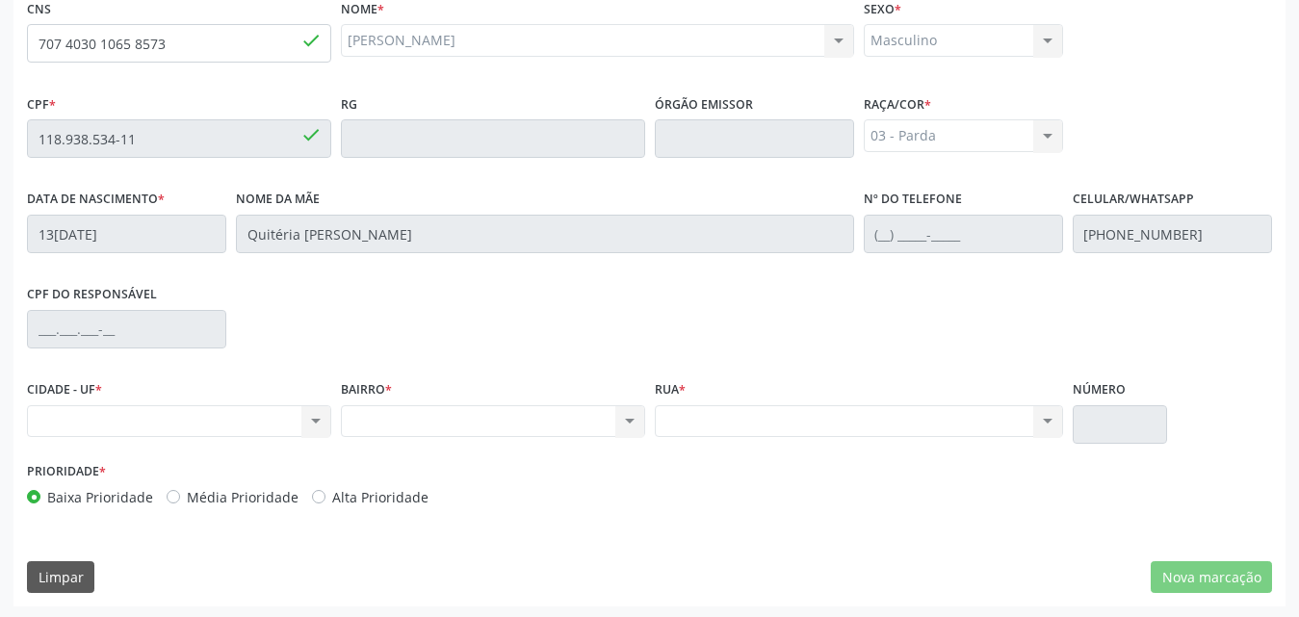
scroll to position [509, 0]
click at [315, 422] on div "Nenhum resultado encontrado para: " " Não há nenhuma opção para ser exibida." at bounding box center [179, 418] width 304 height 33
click at [564, 411] on div "Nenhum resultado encontrado para: " " Não há nenhuma opção para ser exibida." at bounding box center [493, 418] width 304 height 33
click at [632, 417] on div "Nenhum resultado encontrado para: " " Não há nenhuma opção para ser exibida." at bounding box center [493, 418] width 304 height 33
click at [1044, 426] on div "Nenhum resultado encontrado para: " " Não há nenhuma opção para ser exibida." at bounding box center [859, 418] width 408 height 33
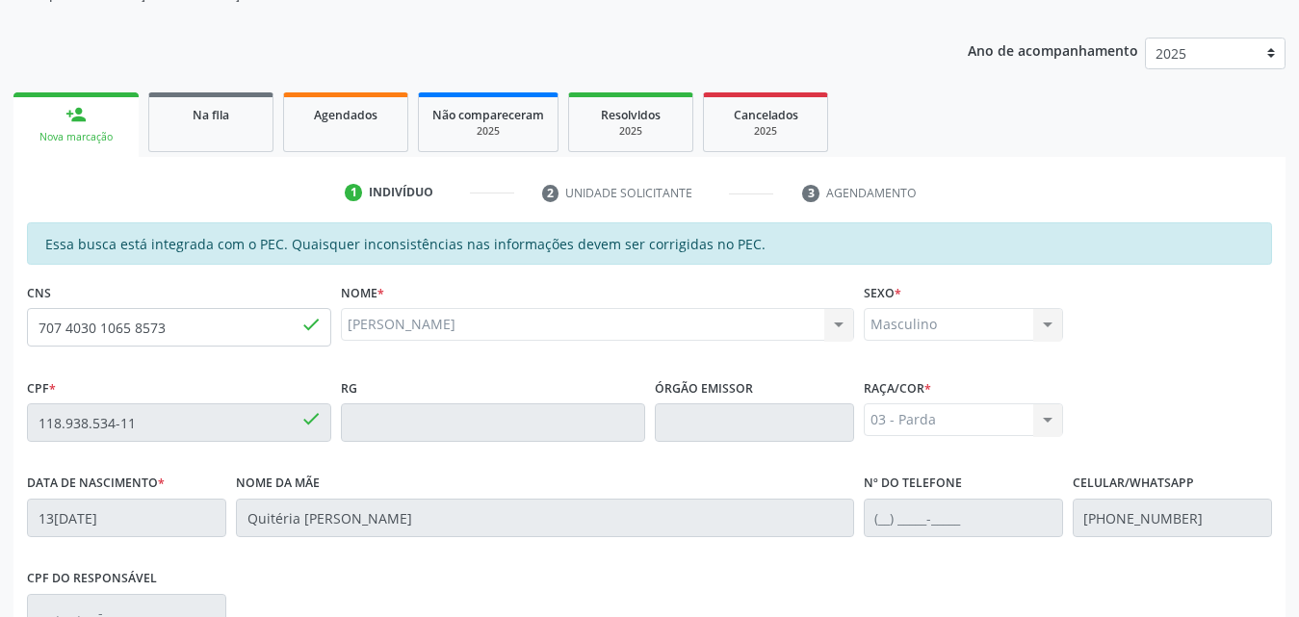
scroll to position [221, 0]
click at [546, 252] on div "Essa busca está integrada com o PEC. Quaisquer inconsistências nas informações …" at bounding box center [649, 245] width 1245 height 42
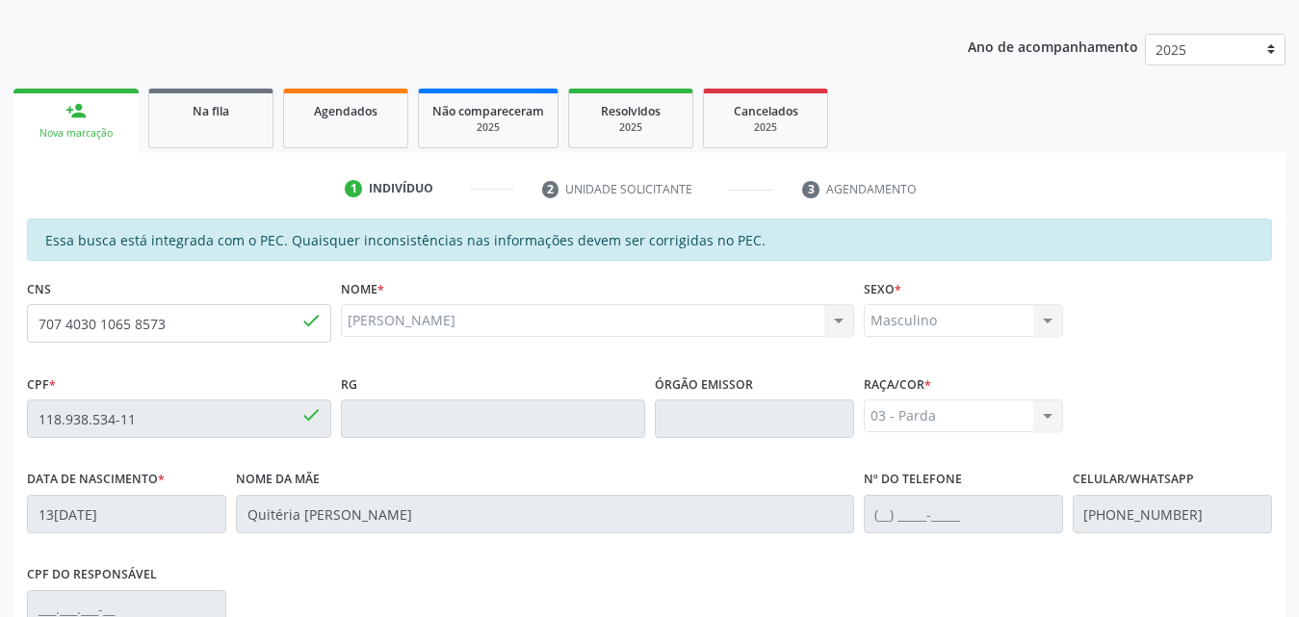
scroll to position [509, 0]
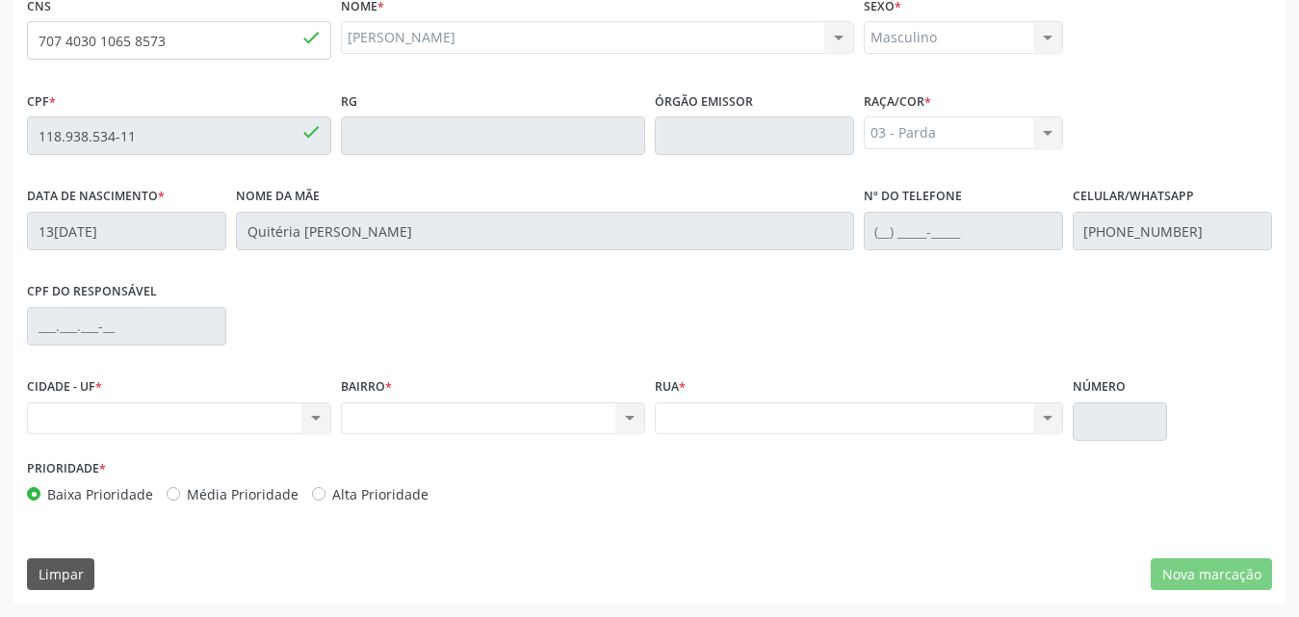
click at [958, 424] on div "Nenhum resultado encontrado para: " " Não há nenhuma opção para ser exibida." at bounding box center [859, 418] width 408 height 33
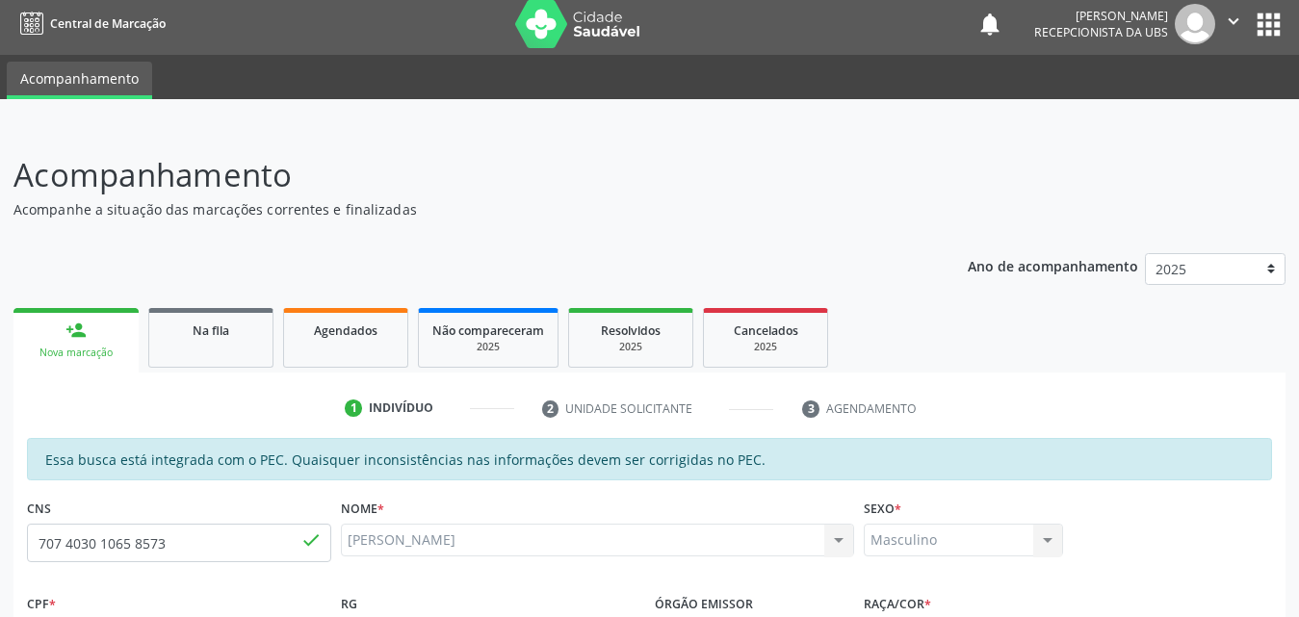
scroll to position [0, 0]
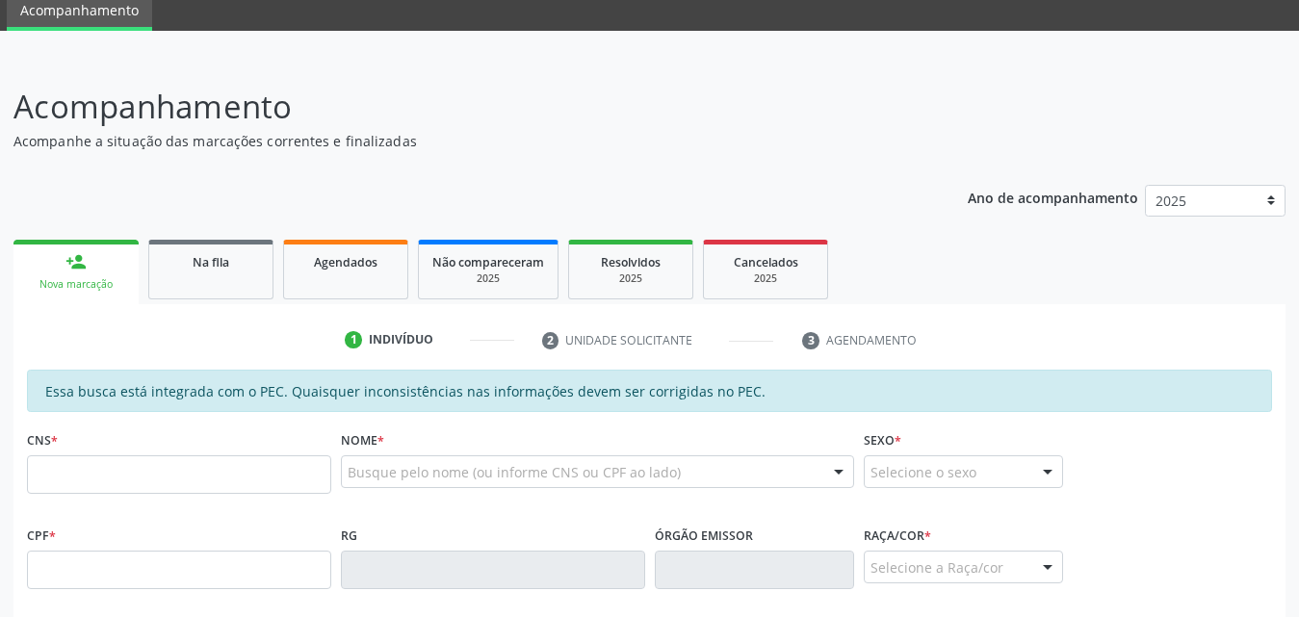
scroll to position [193, 0]
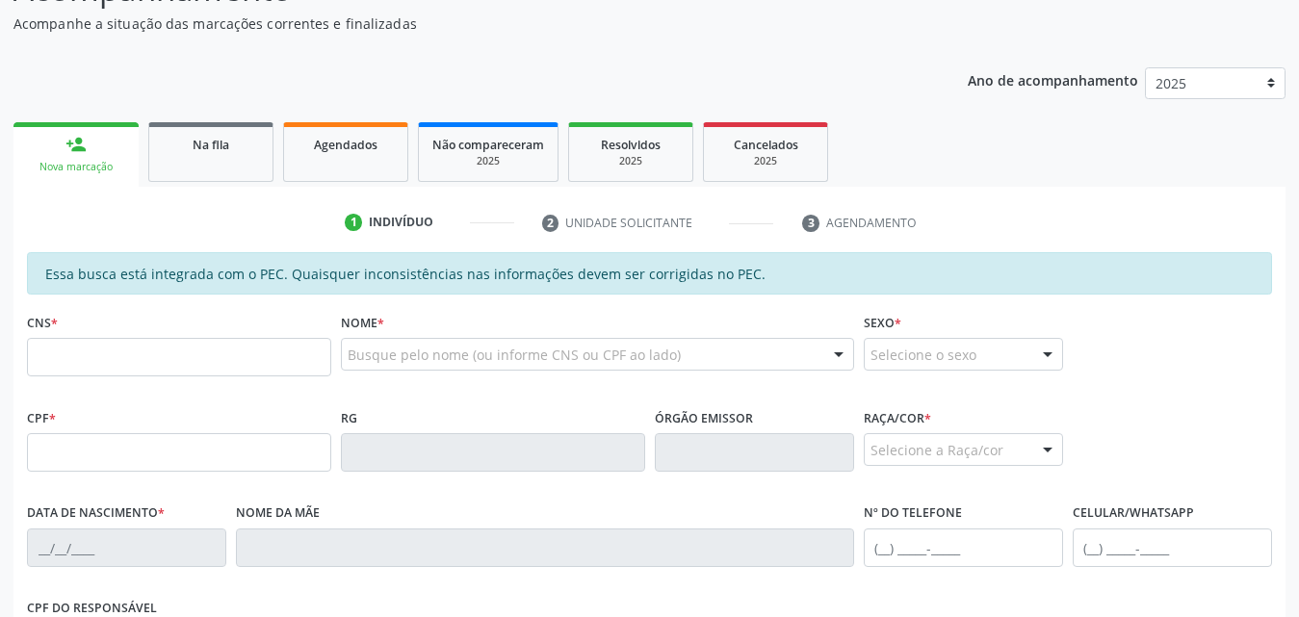
drag, startPoint x: 263, startPoint y: 367, endPoint x: 260, endPoint y: 357, distance: 10.1
click at [263, 367] on input "text" at bounding box center [179, 357] width 304 height 39
type input "702 4095 3429 4826"
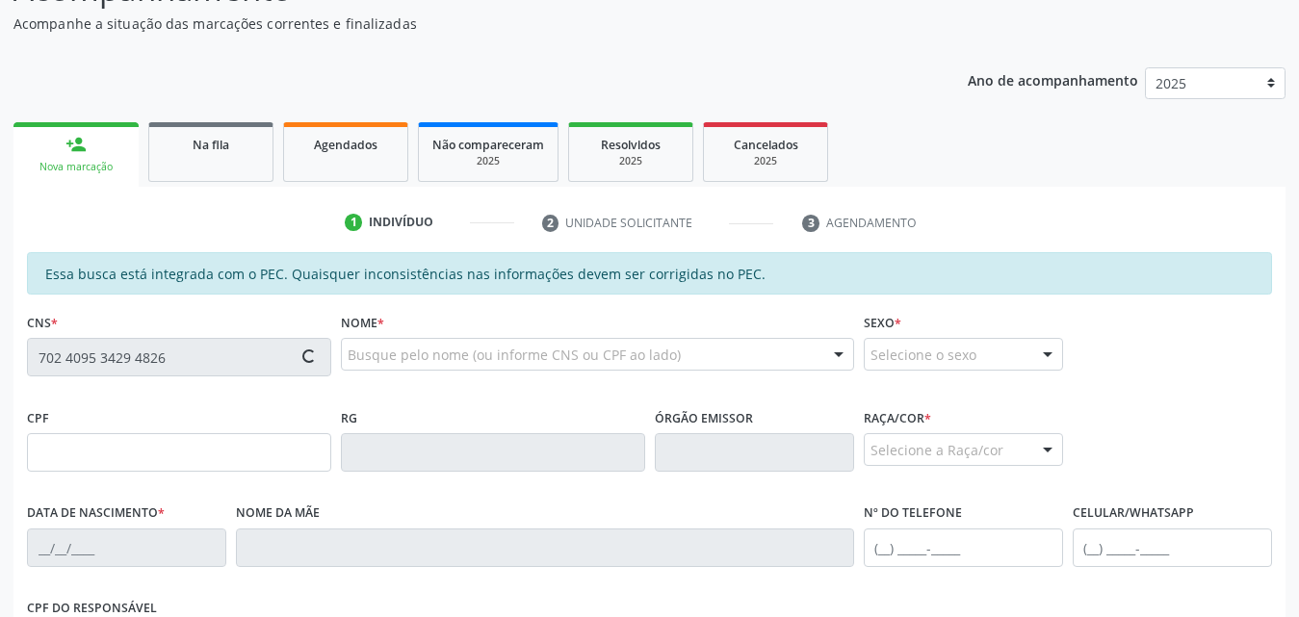
type input "081.809.724-88"
type input "[DATE]"
type input "[PERSON_NAME]"
type input "[PHONE_NUMBER]"
type input "325"
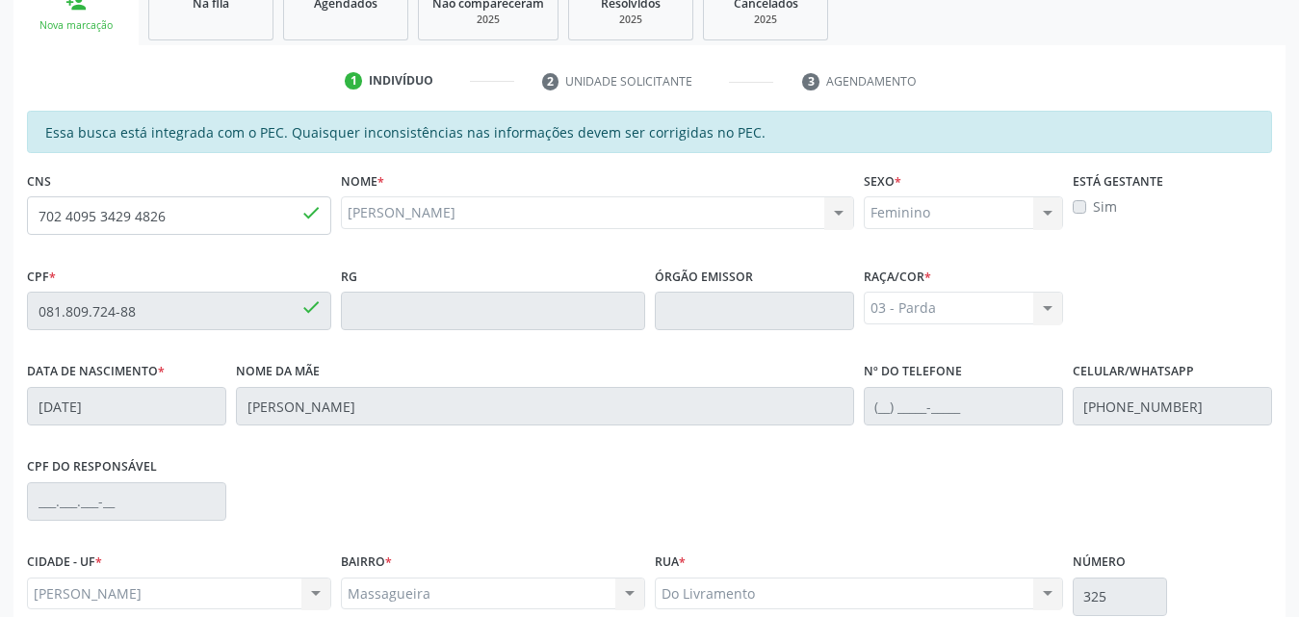
scroll to position [509, 0]
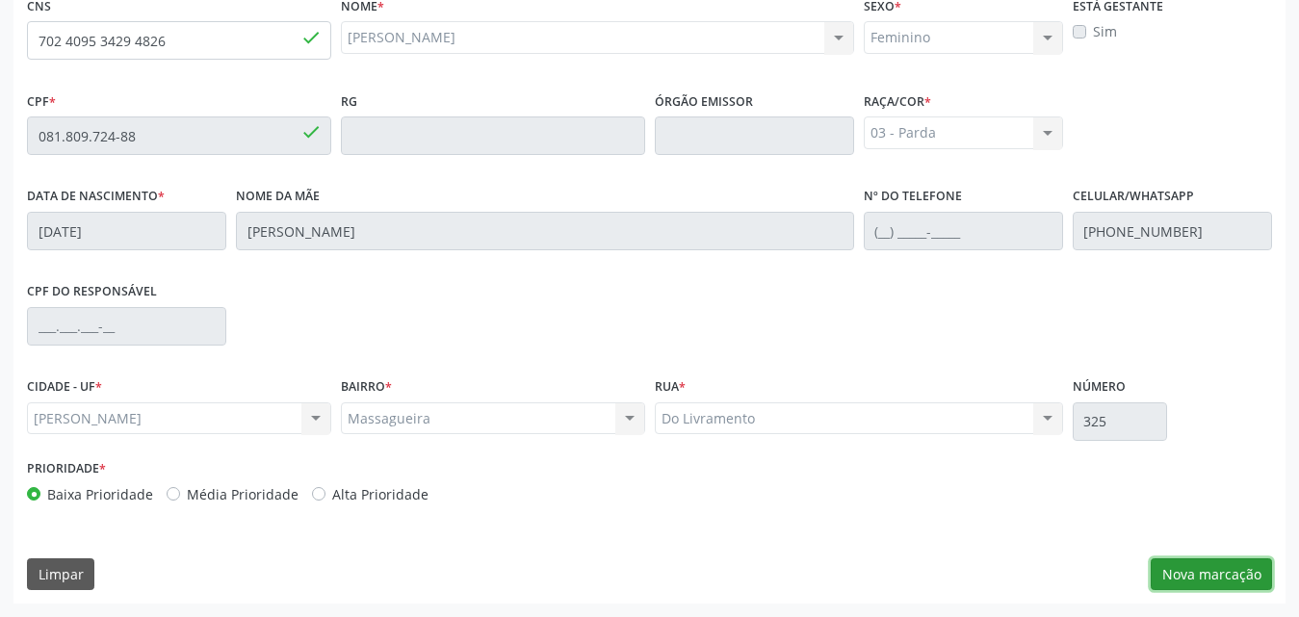
click at [1184, 572] on button "Nova marcação" at bounding box center [1211, 574] width 121 height 33
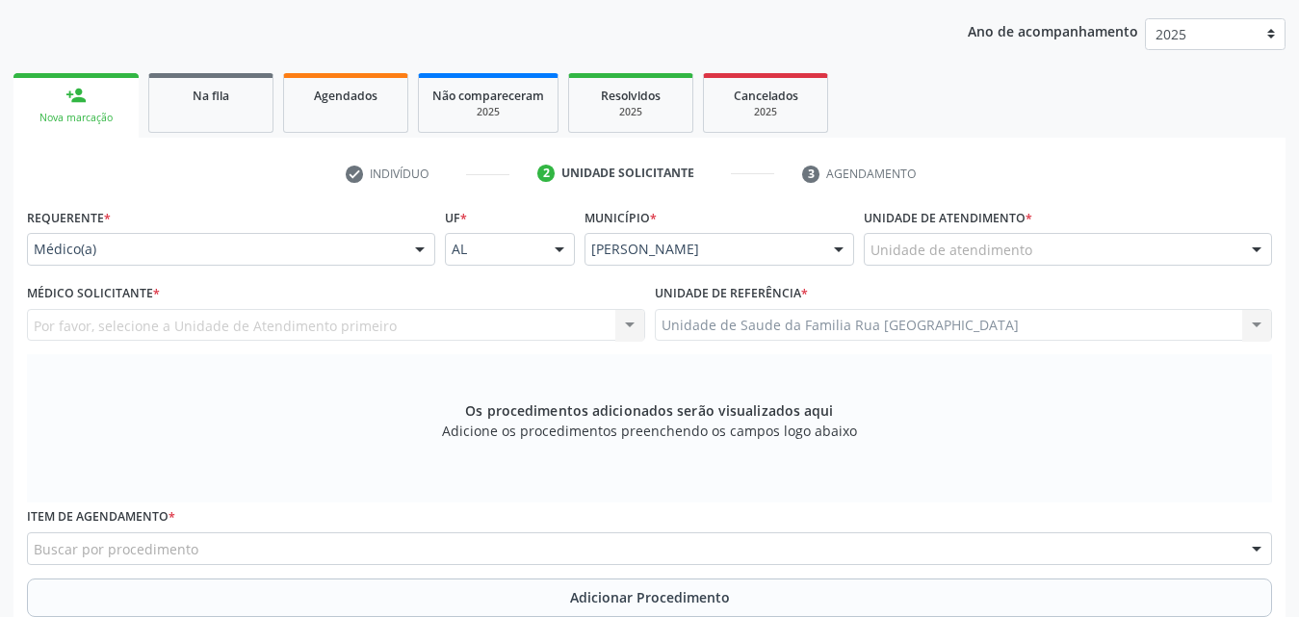
scroll to position [221, 0]
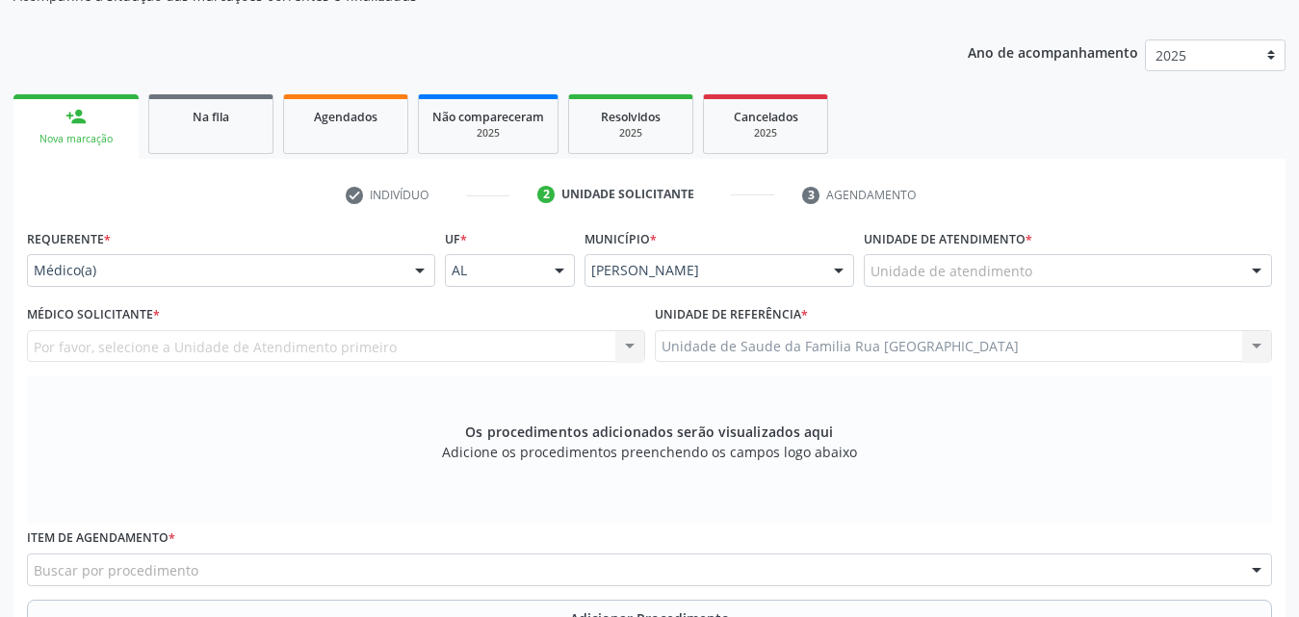
click at [1167, 271] on div "Unidade de atendimento" at bounding box center [1068, 270] width 408 height 33
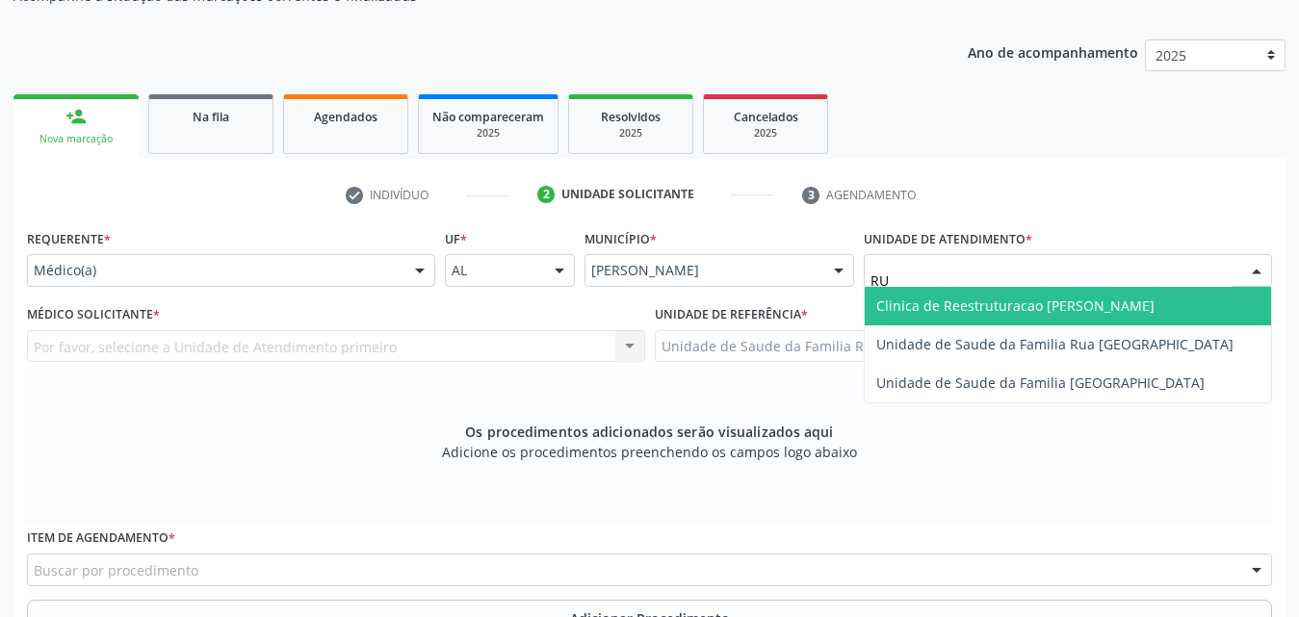
type input "RUA"
click at [1089, 307] on span "Unidade de Saude da Familia Rua [GEOGRAPHIC_DATA]" at bounding box center [1054, 306] width 357 height 18
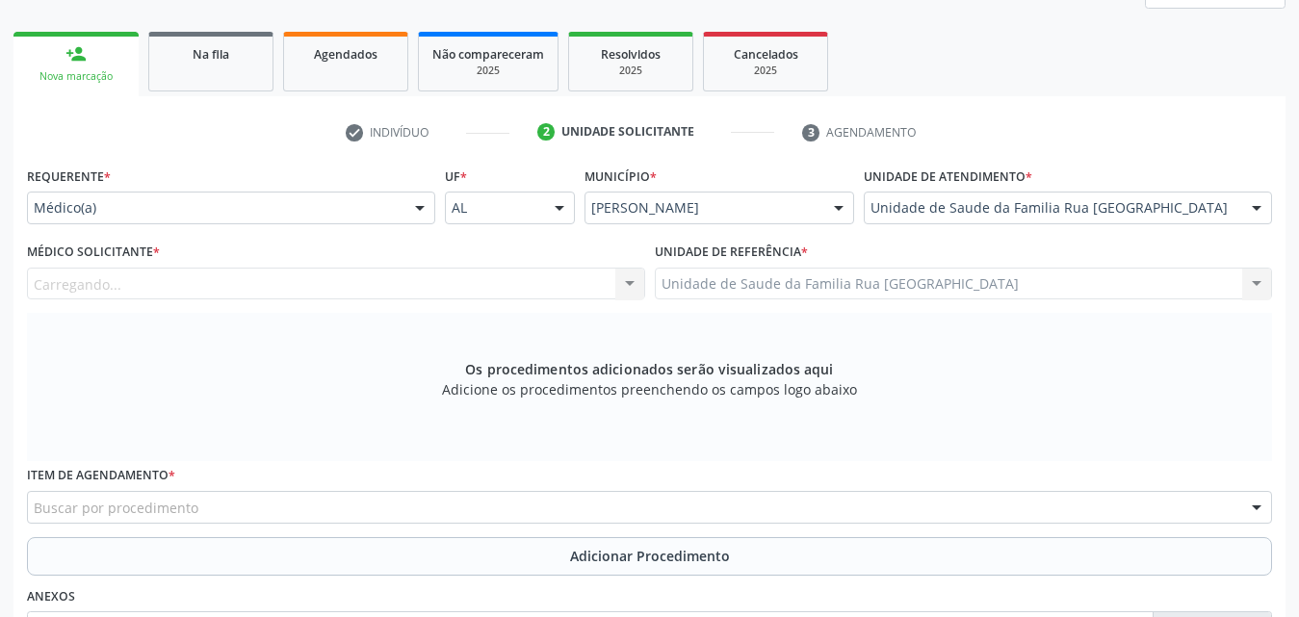
scroll to position [317, 0]
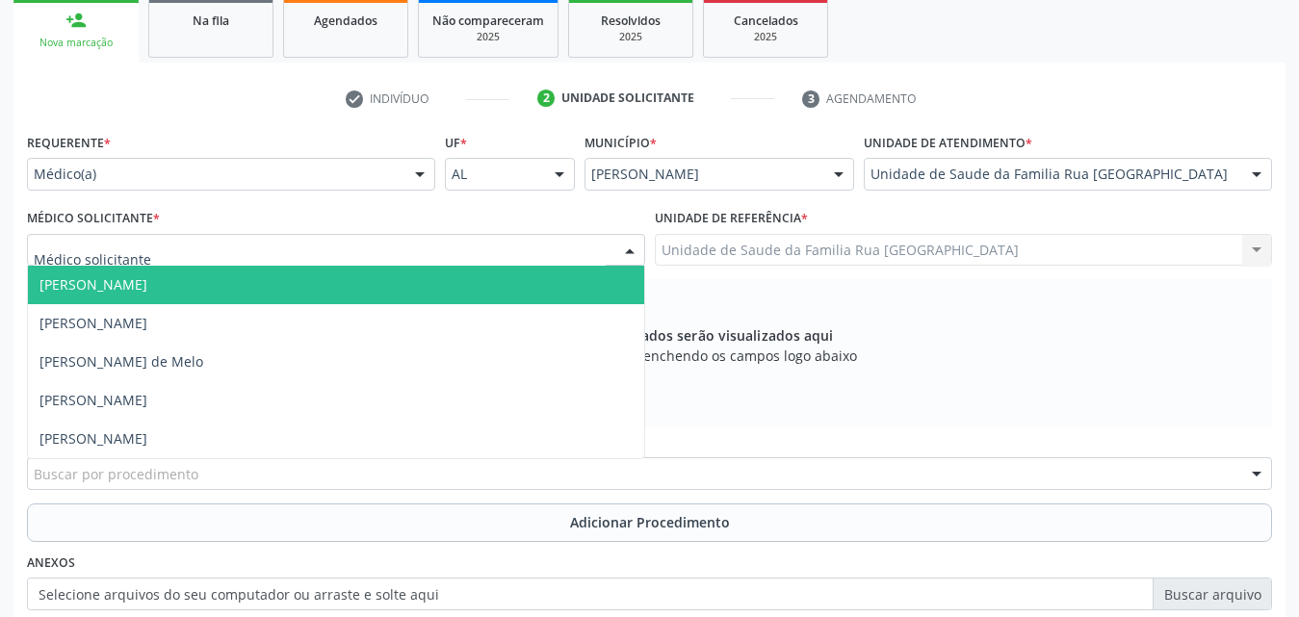
click at [362, 262] on div at bounding box center [336, 250] width 618 height 33
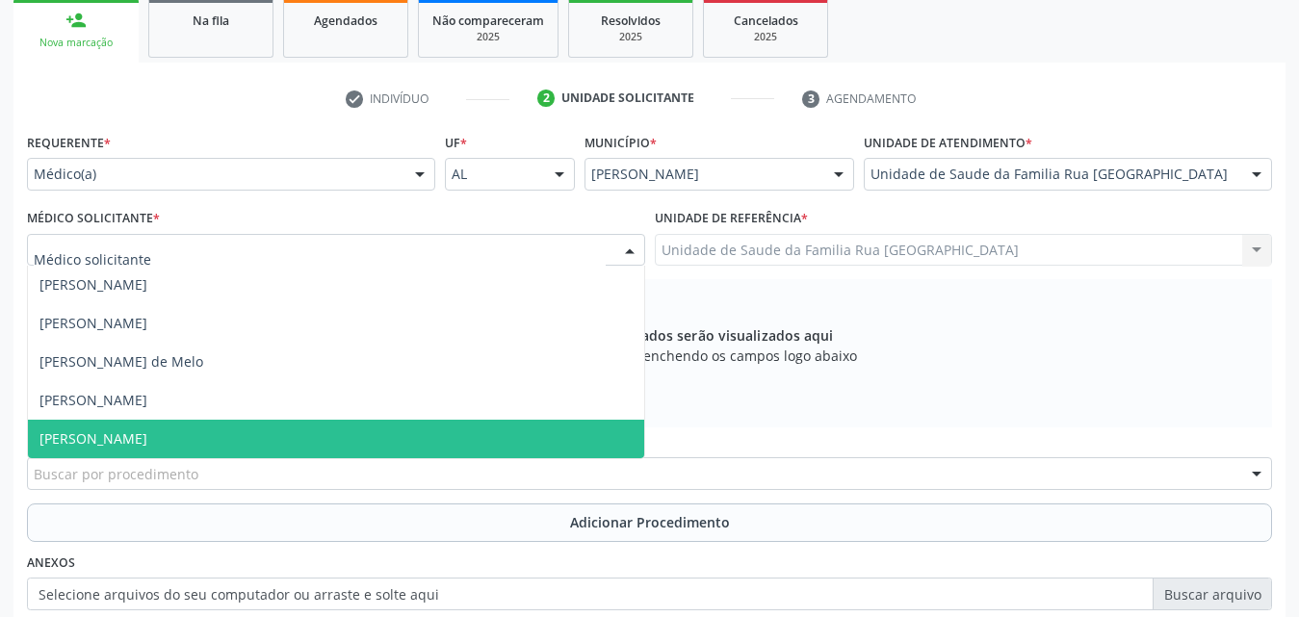
click at [147, 441] on span "[PERSON_NAME]" at bounding box center [93, 438] width 108 height 18
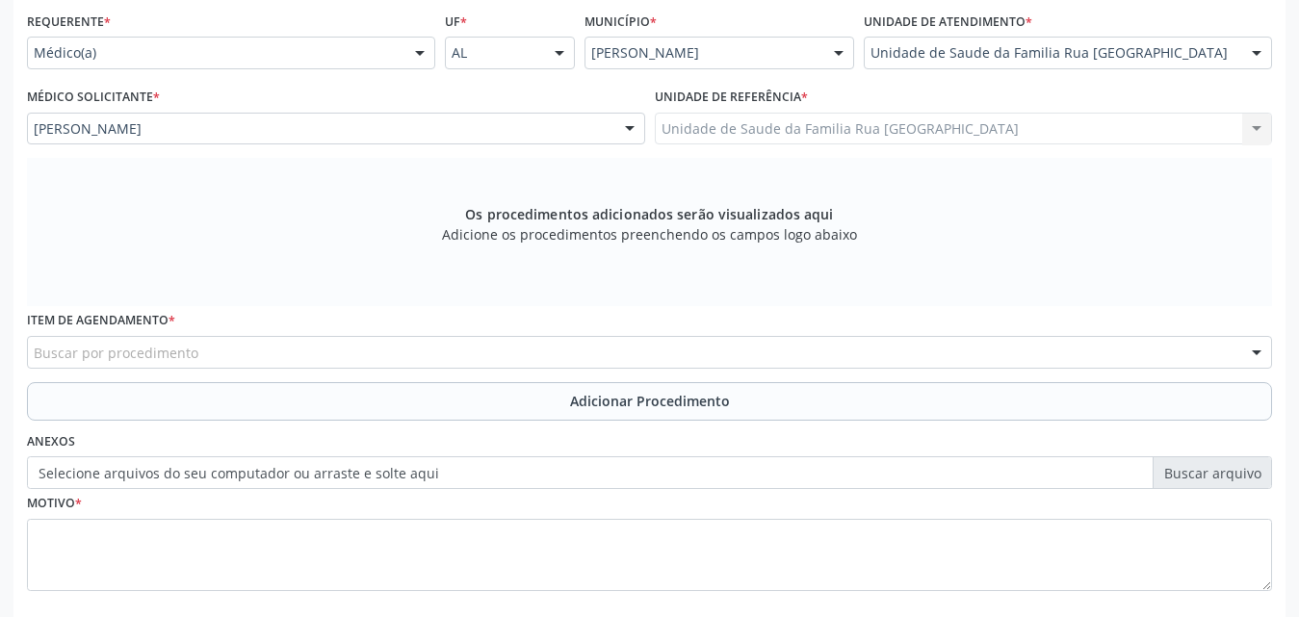
scroll to position [509, 0]
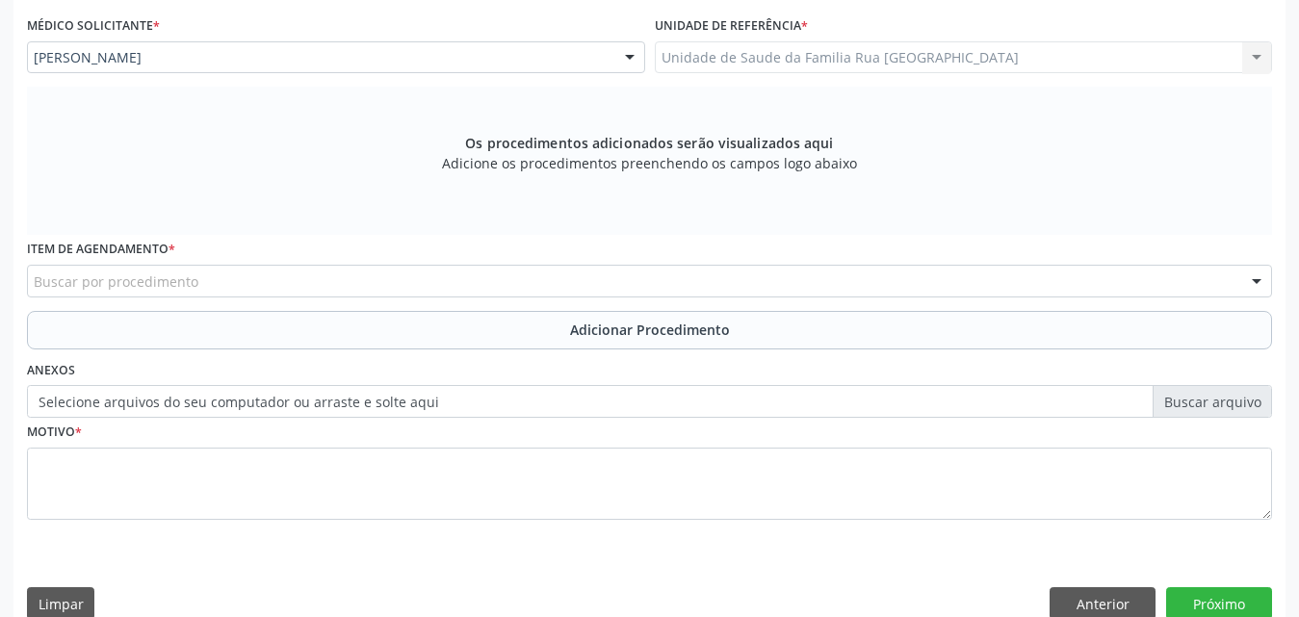
click at [428, 280] on div "Buscar por procedimento" at bounding box center [649, 281] width 1245 height 33
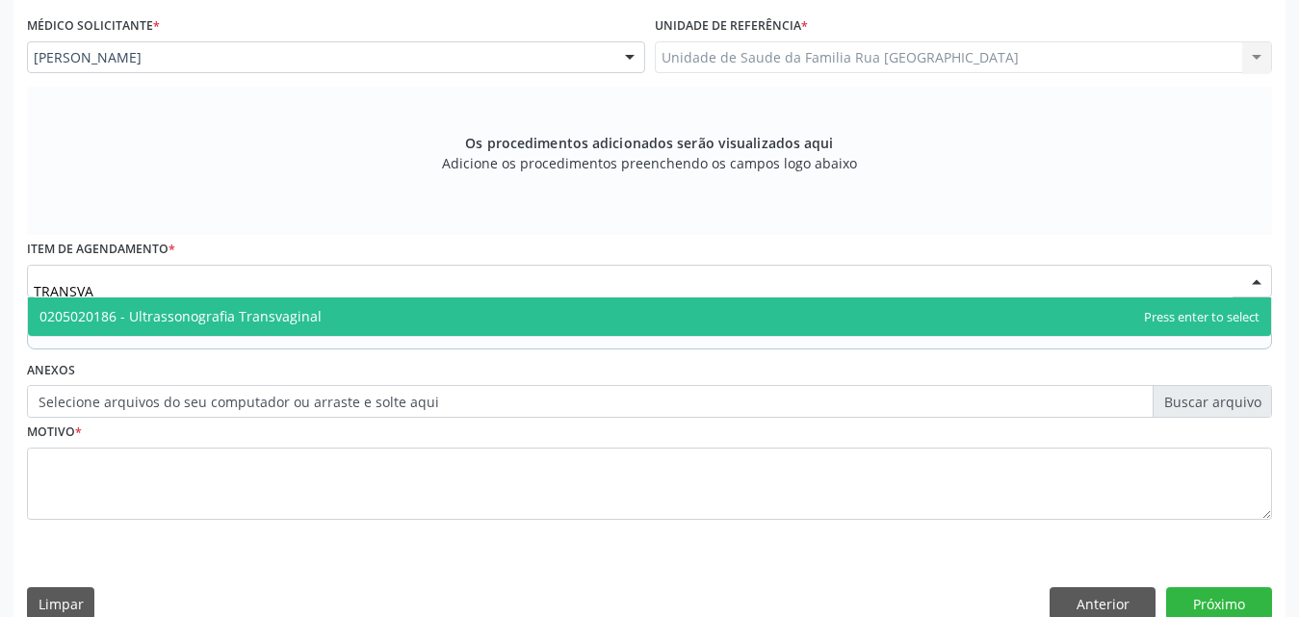
click at [298, 323] on span "0205020186 - Ultrassonografia Transvaginal" at bounding box center [180, 316] width 282 height 18
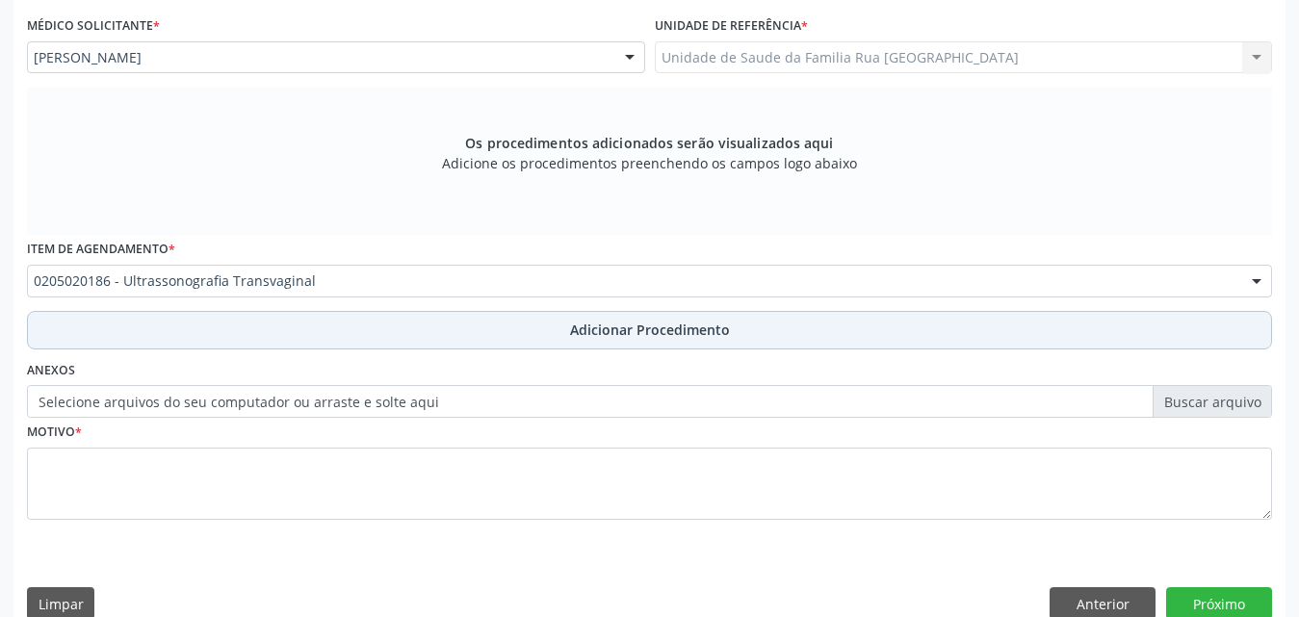
click at [638, 331] on span "Adicionar Procedimento" at bounding box center [650, 330] width 160 height 20
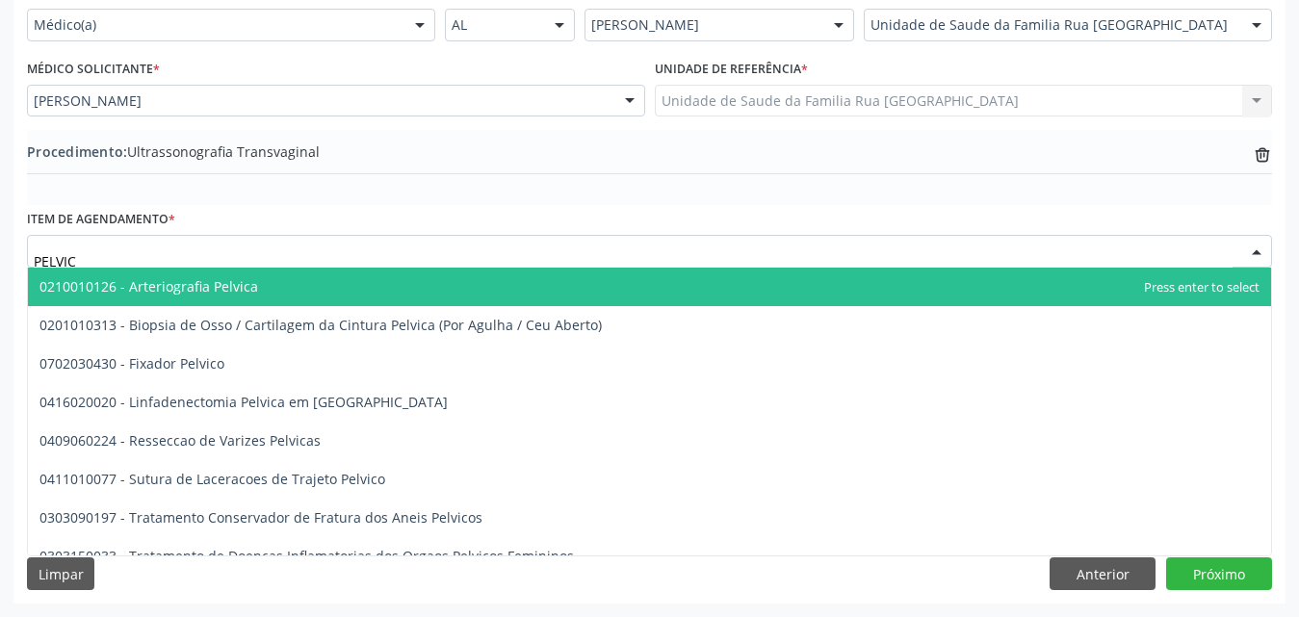
type input "PELVICA"
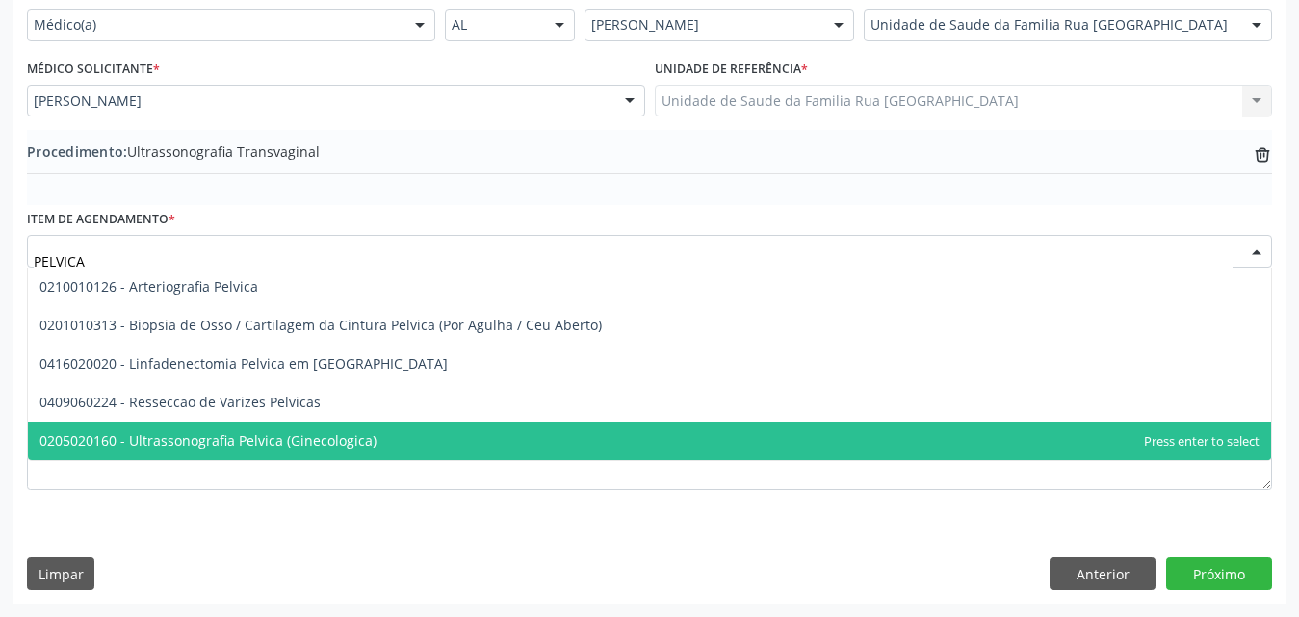
click at [264, 445] on span "0205020160 - Ultrassonografia Pelvica (Ginecologica)" at bounding box center [207, 440] width 337 height 18
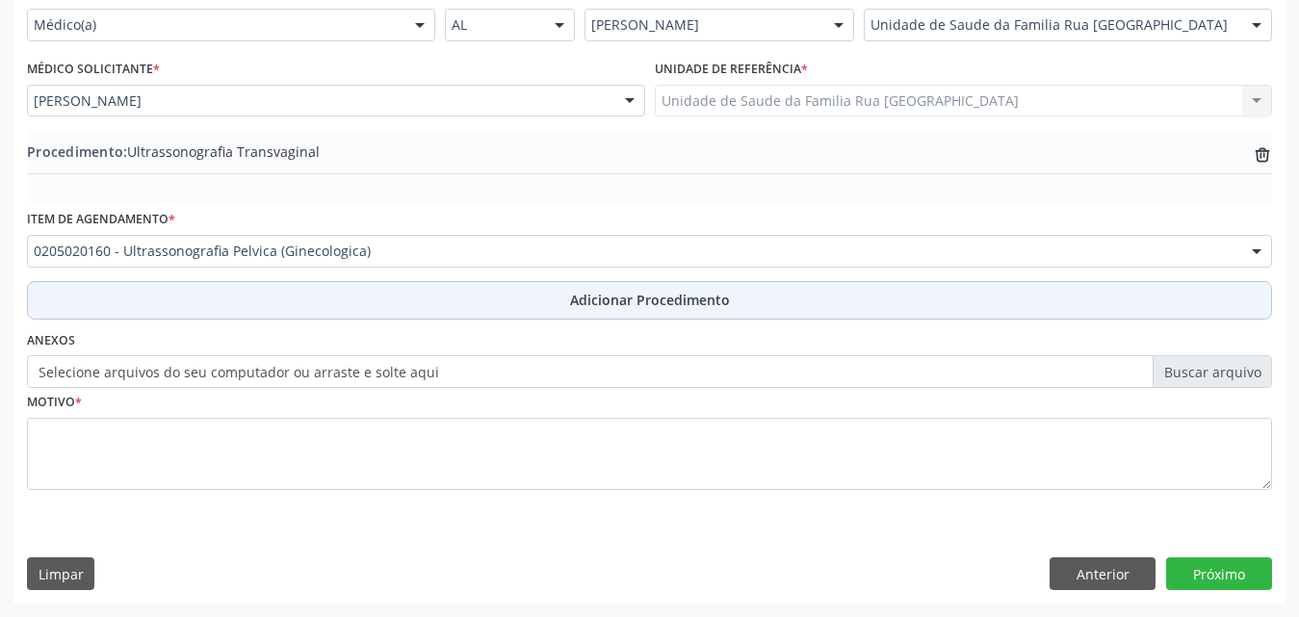
click at [674, 293] on span "Adicionar Procedimento" at bounding box center [650, 300] width 160 height 20
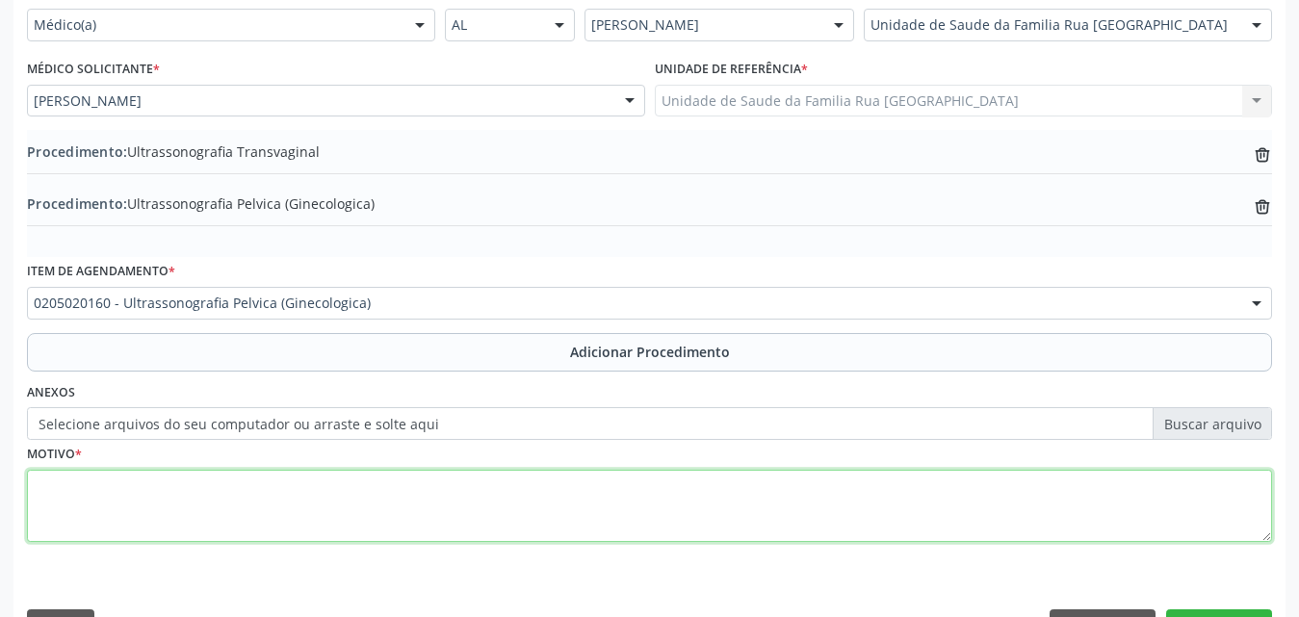
click at [164, 502] on textarea at bounding box center [649, 506] width 1245 height 73
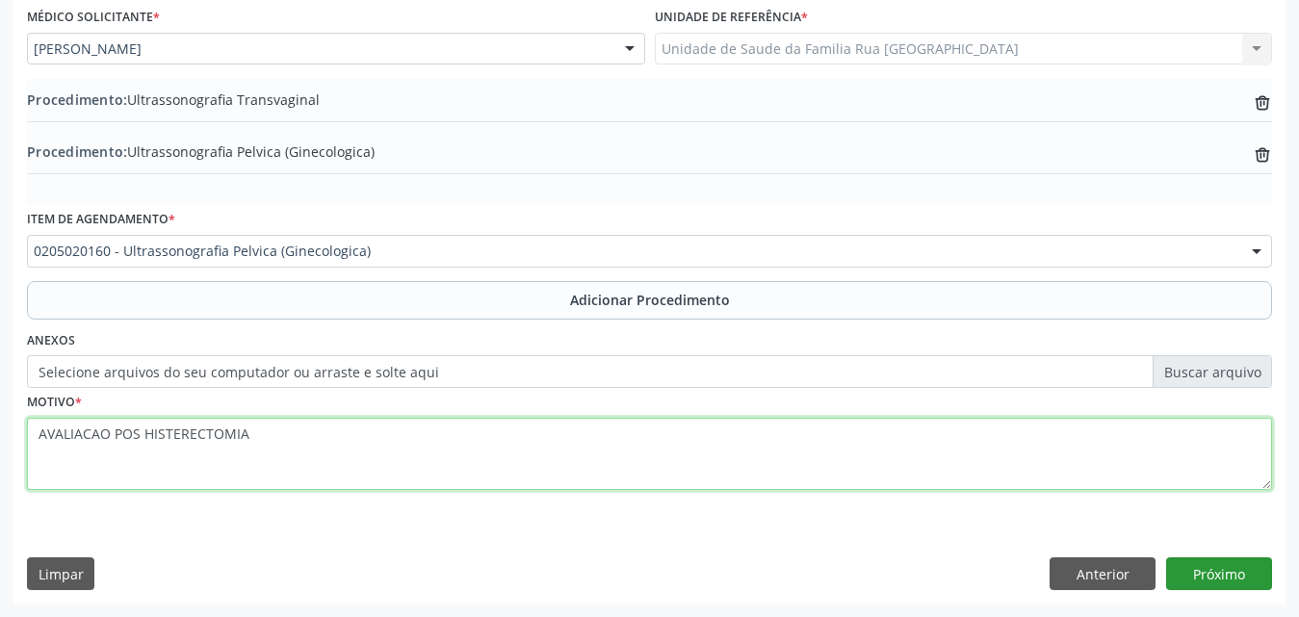
type textarea "AVALIACAO POS HISTERECTOMIA"
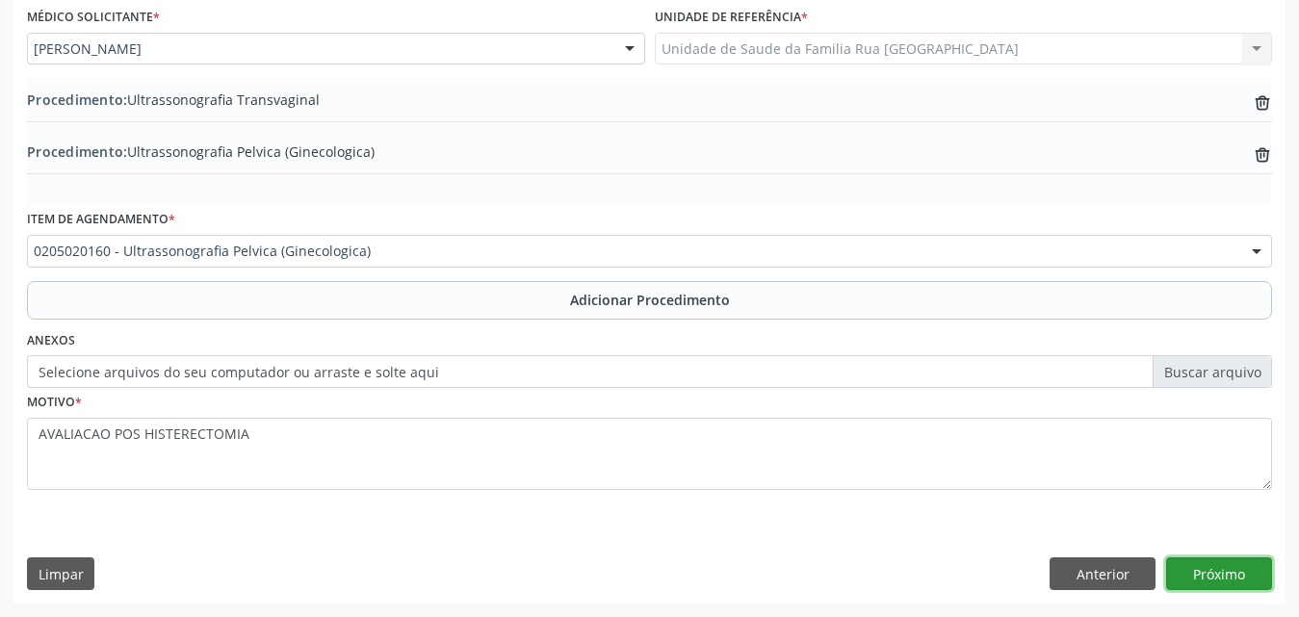
click at [1196, 579] on button "Próximo" at bounding box center [1219, 574] width 106 height 33
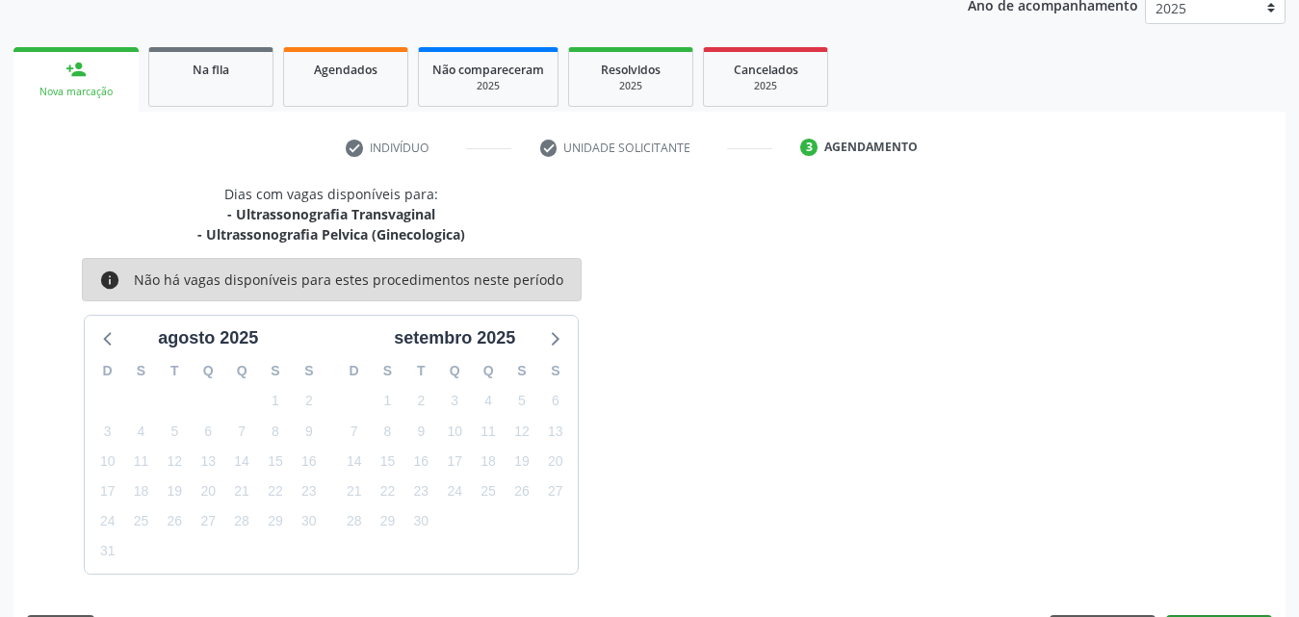
scroll to position [324, 0]
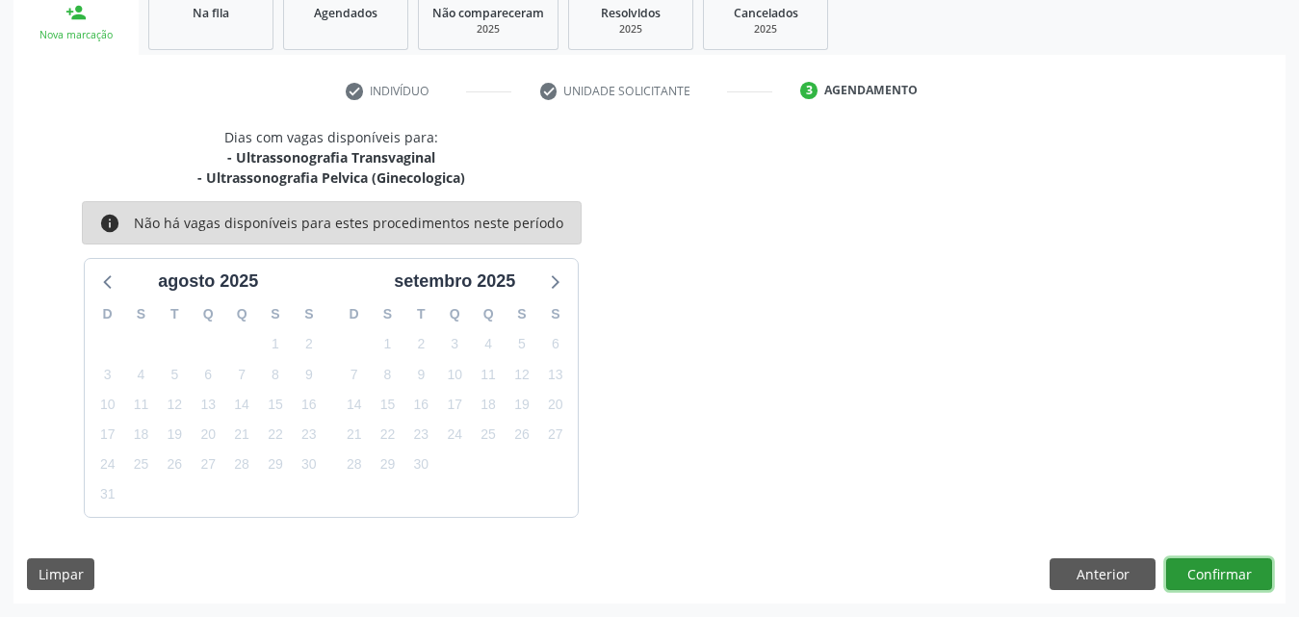
click at [1192, 569] on button "Confirmar" at bounding box center [1219, 574] width 106 height 33
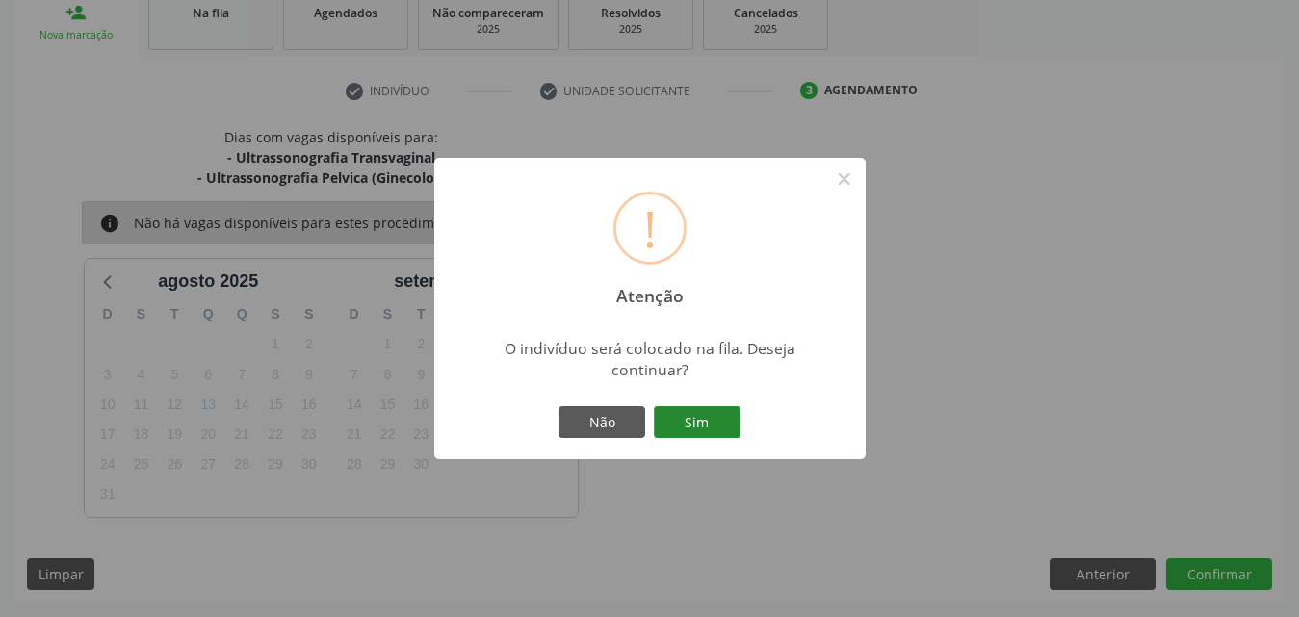
click at [714, 422] on button "Sim" at bounding box center [697, 422] width 87 height 33
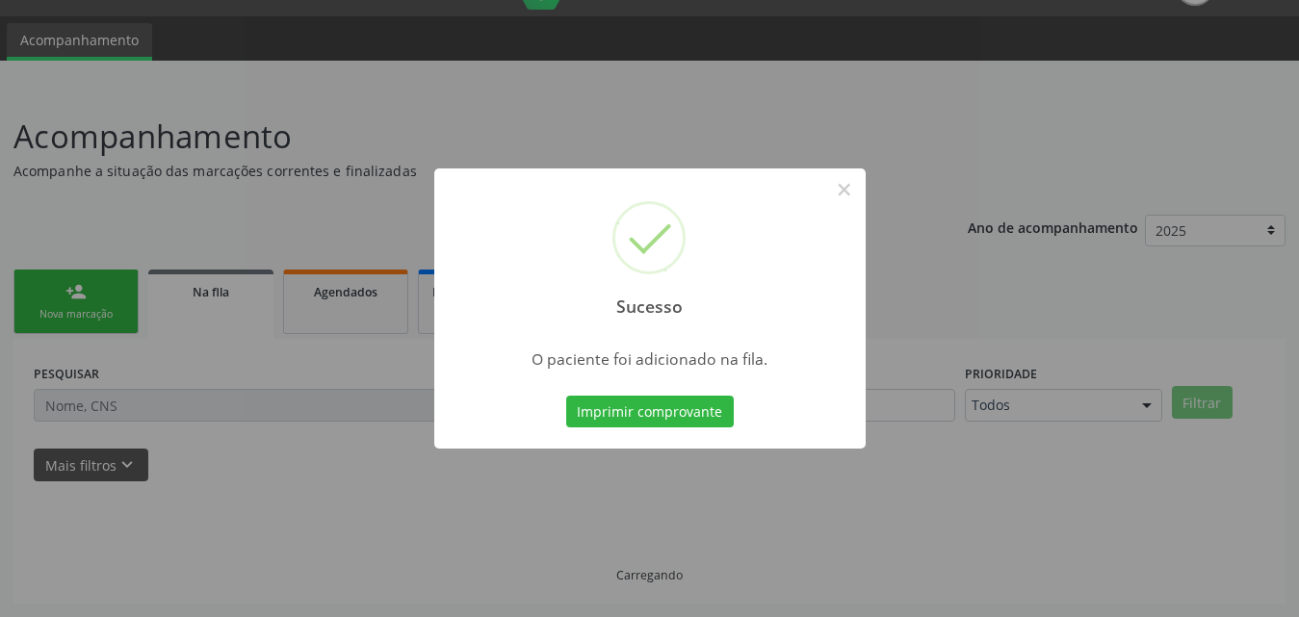
scroll to position [45, 0]
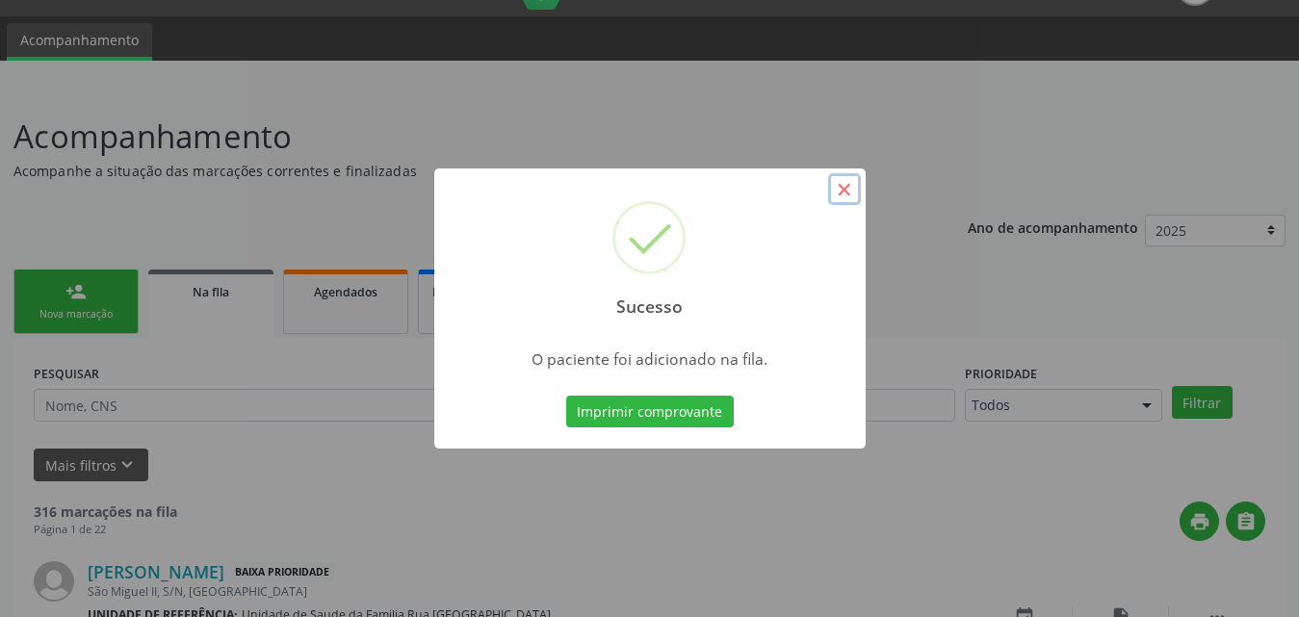
click at [847, 195] on button "×" at bounding box center [844, 189] width 33 height 33
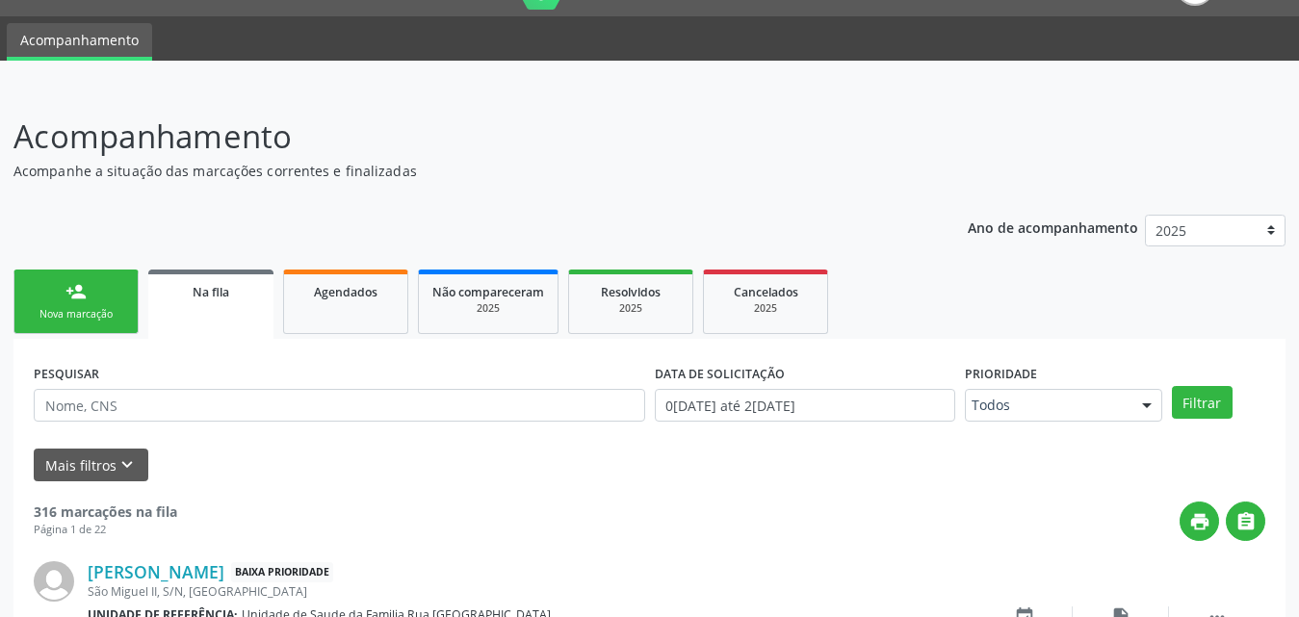
click at [92, 315] on div "Nova marcação" at bounding box center [76, 314] width 96 height 14
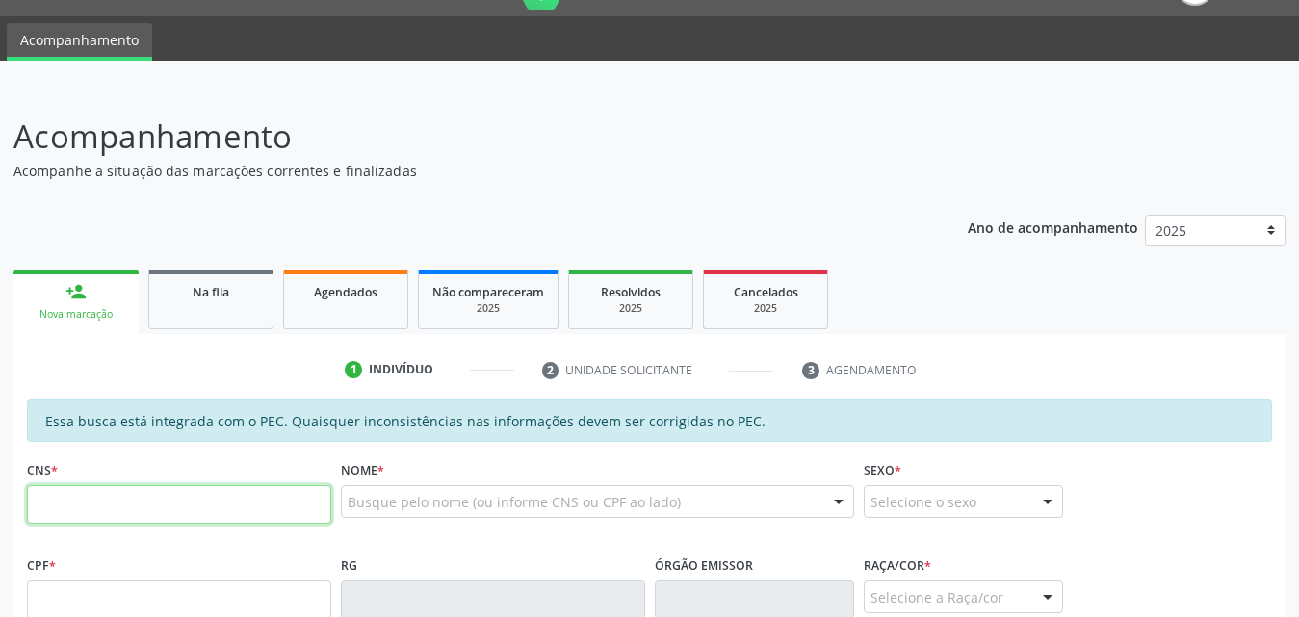
click at [169, 501] on input "text" at bounding box center [179, 504] width 304 height 39
type input "706 4006 7728 9480"
type input "571.392.704-06"
type input "28/08/1967"
type input "Sebastiana Oliveira Ferreira"
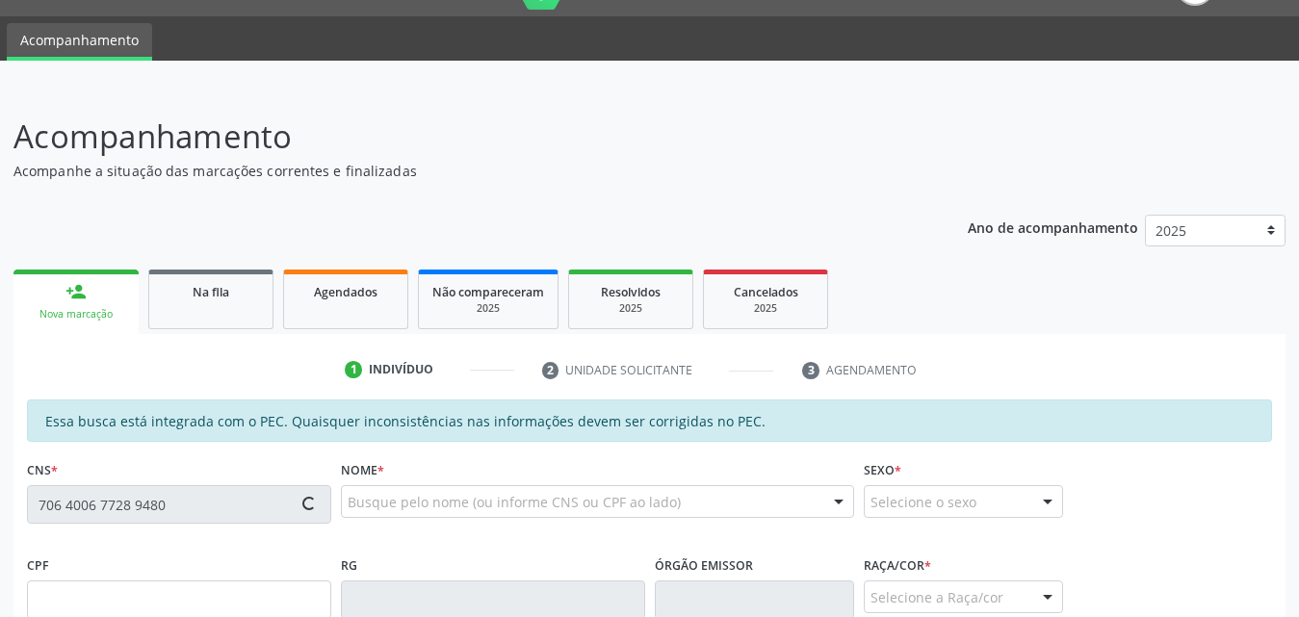
type input "(82) 98859-7087"
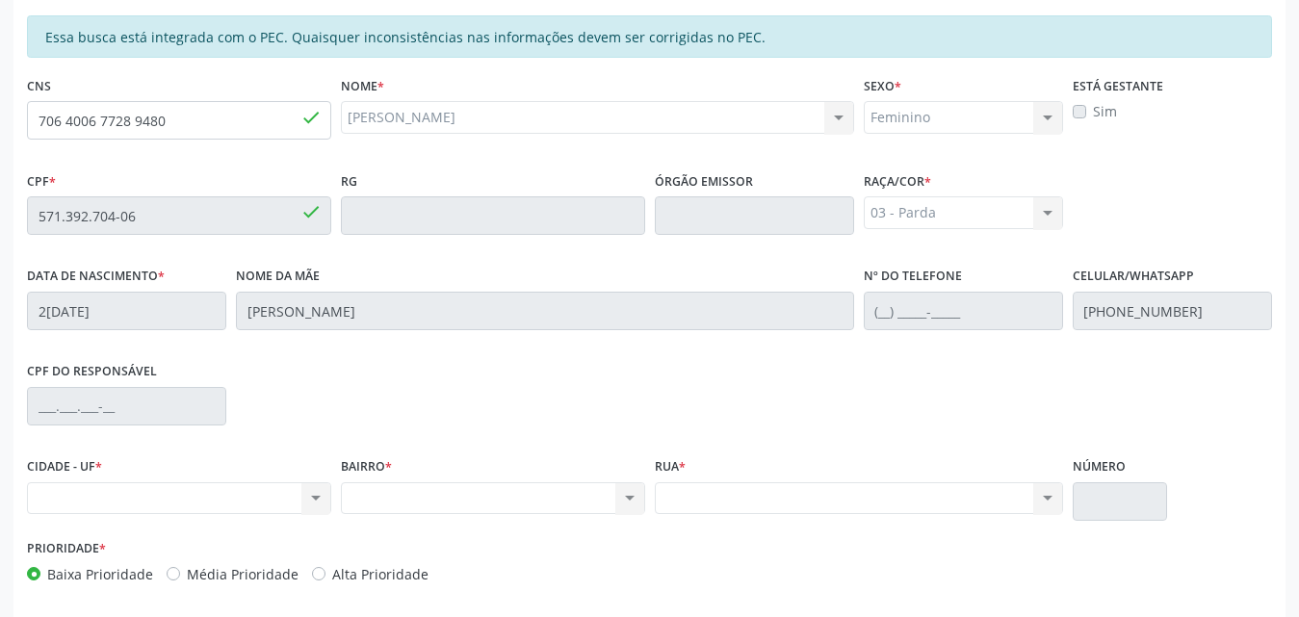
scroll to position [509, 0]
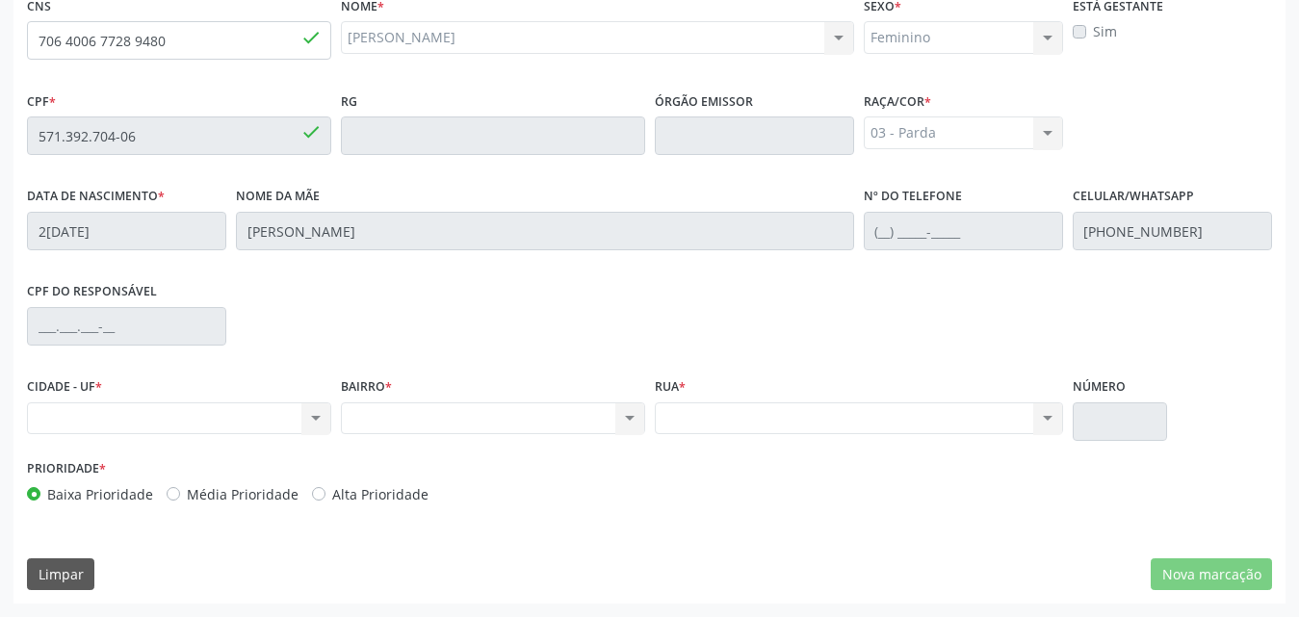
click at [212, 428] on div "Nenhum resultado encontrado para: " " Não há nenhuma opção para ser exibida." at bounding box center [179, 418] width 304 height 33
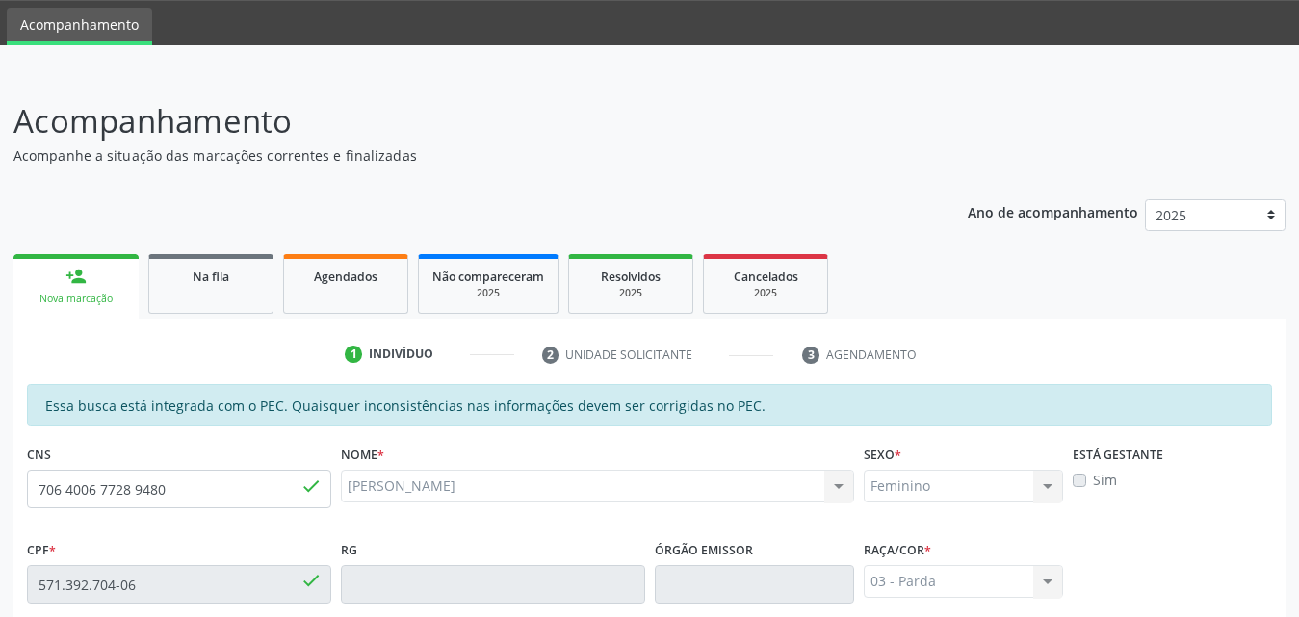
scroll to position [0, 0]
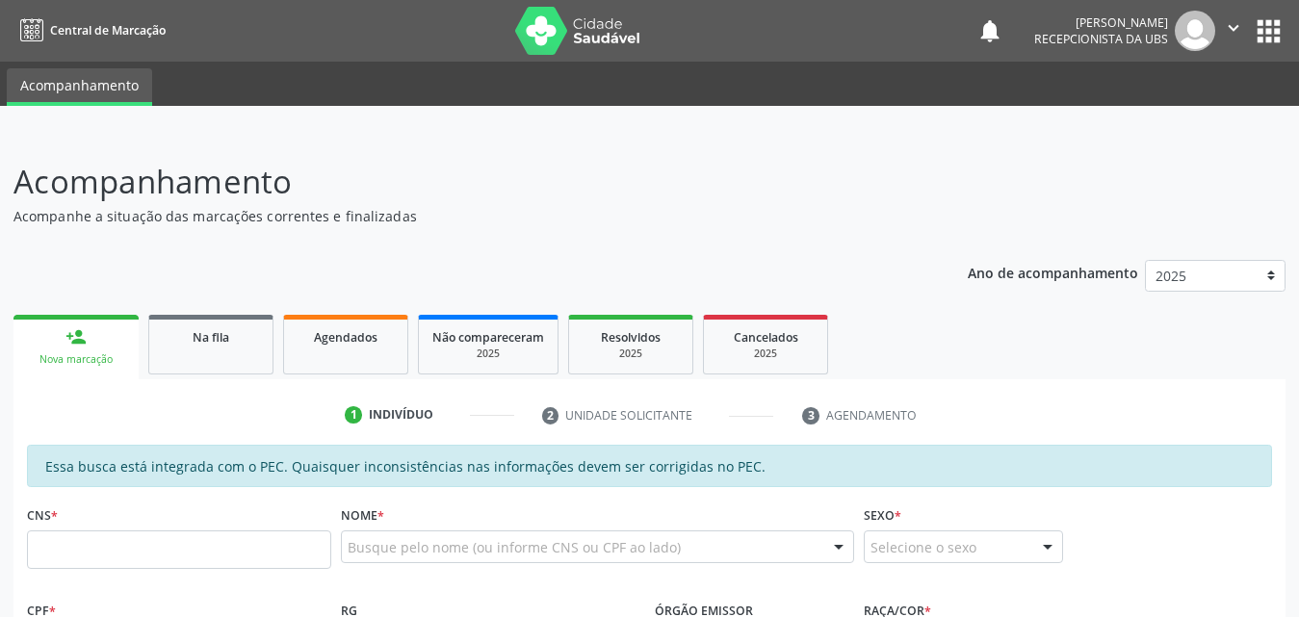
scroll to position [193, 0]
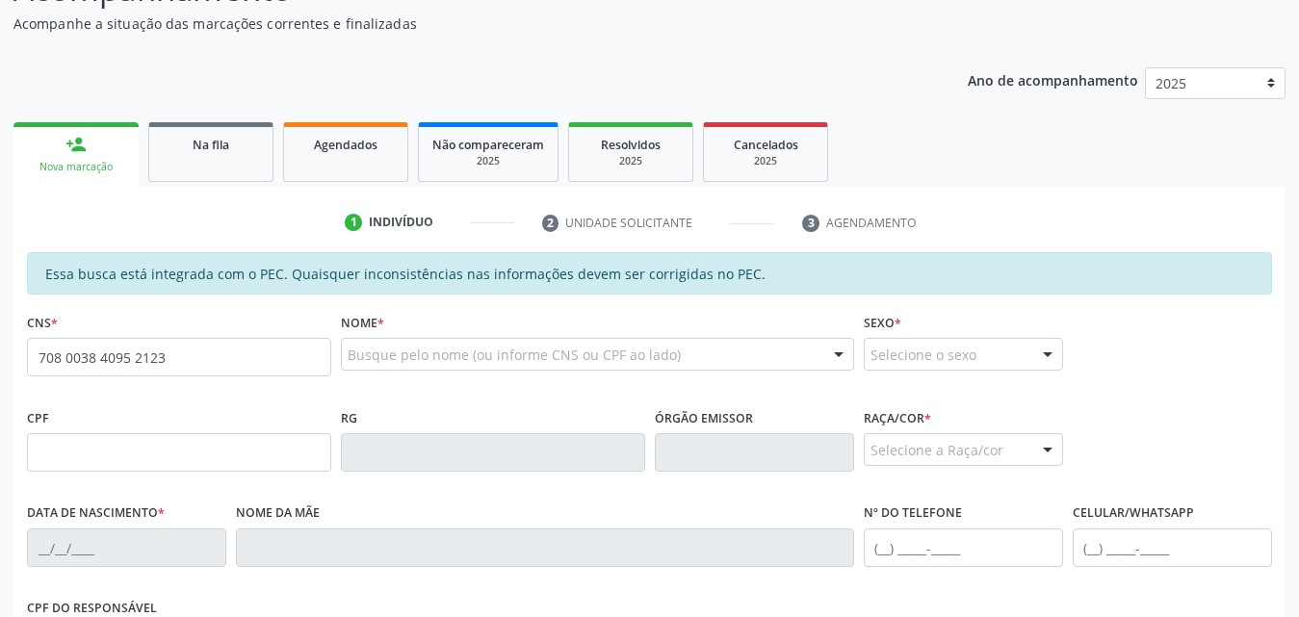
type input "708 0038 4095 2123"
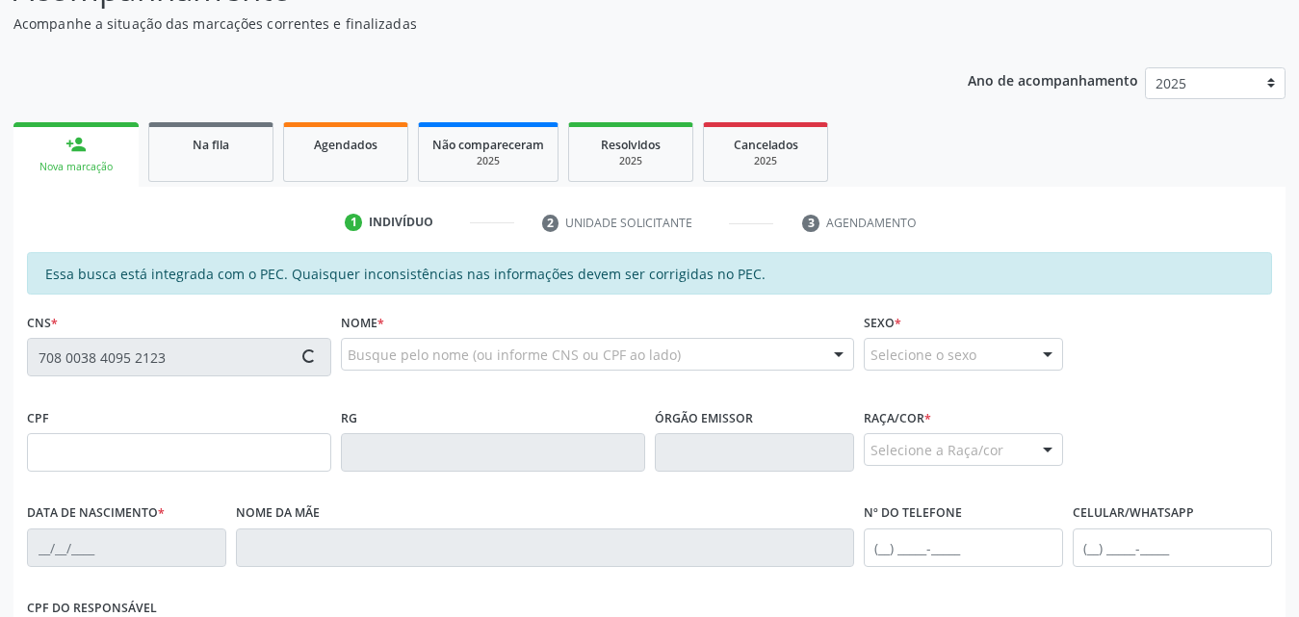
type input "787.005.234-53"
type input "[DATE]"
type input "[PERSON_NAME]"
type input "[PHONE_NUMBER]"
type input "60"
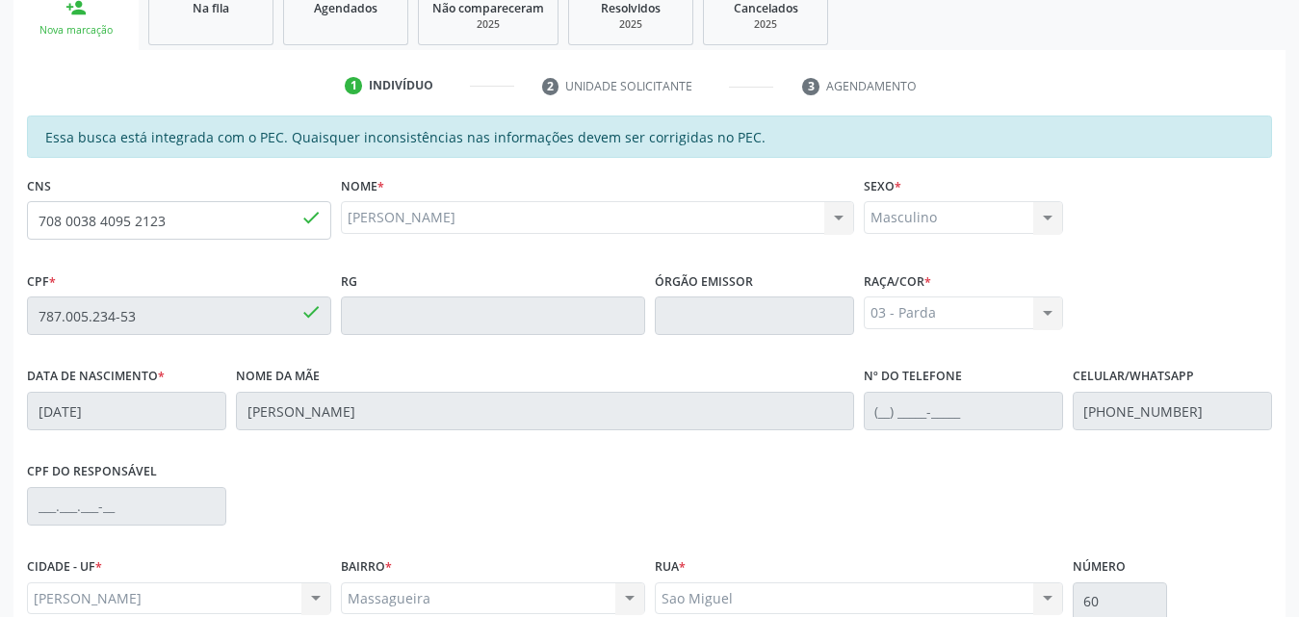
scroll to position [509, 0]
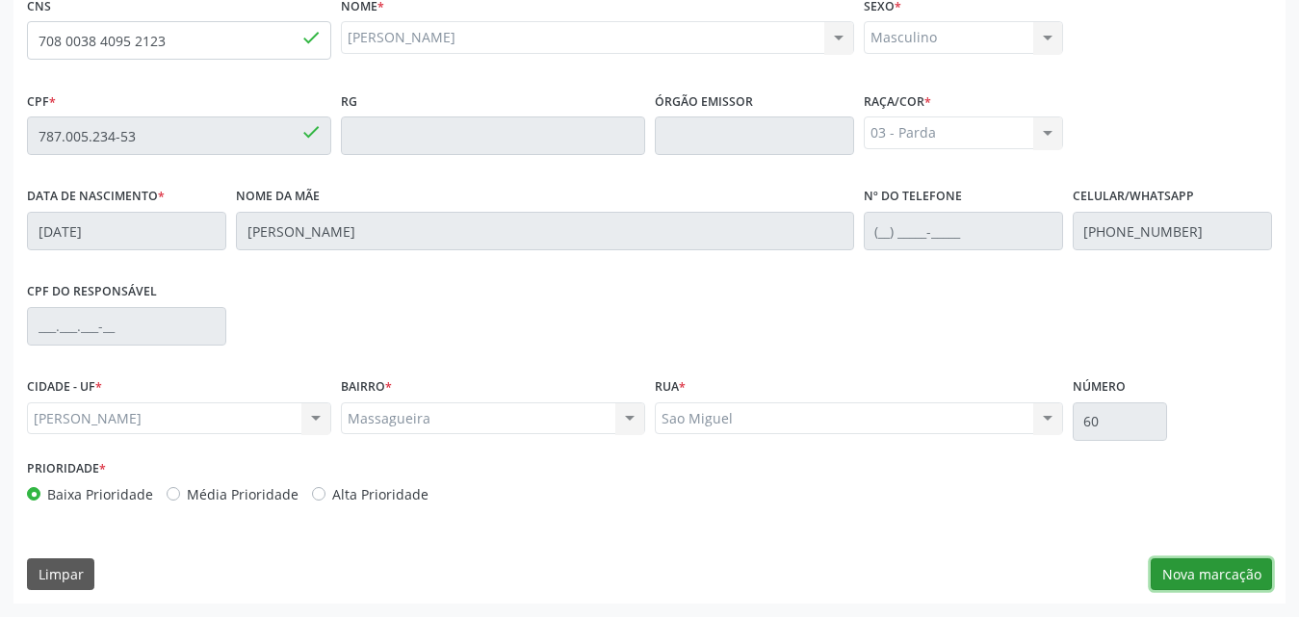
click at [1235, 576] on button "Nova marcação" at bounding box center [1211, 574] width 121 height 33
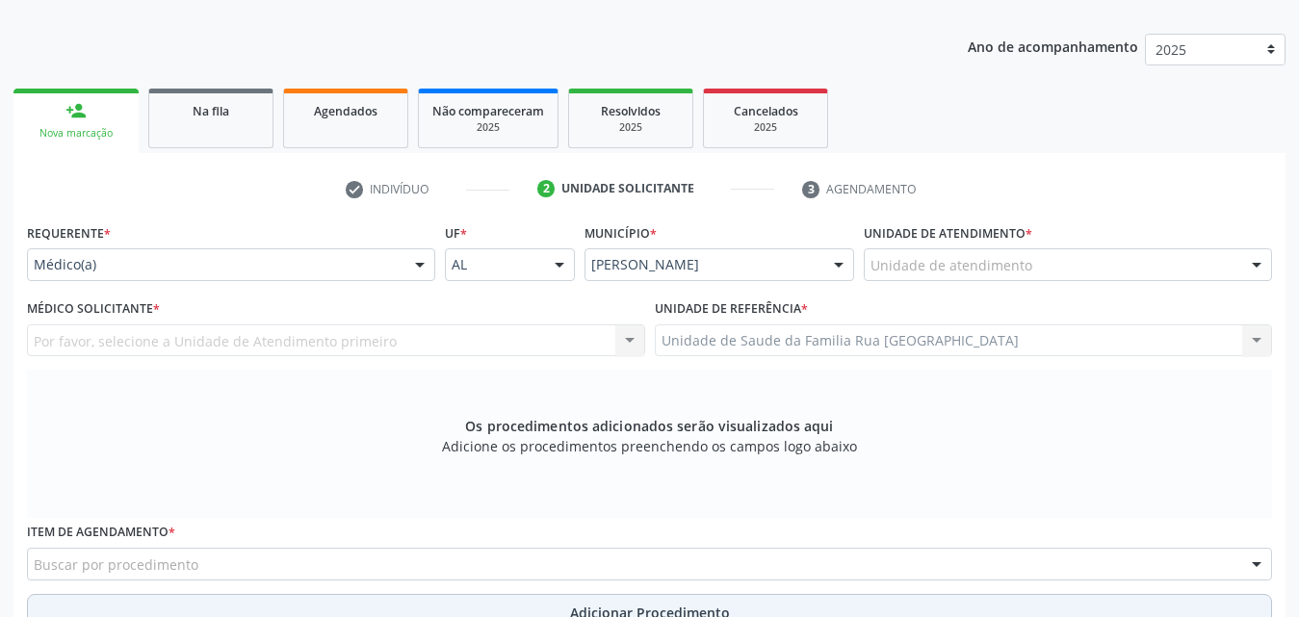
scroll to position [221, 0]
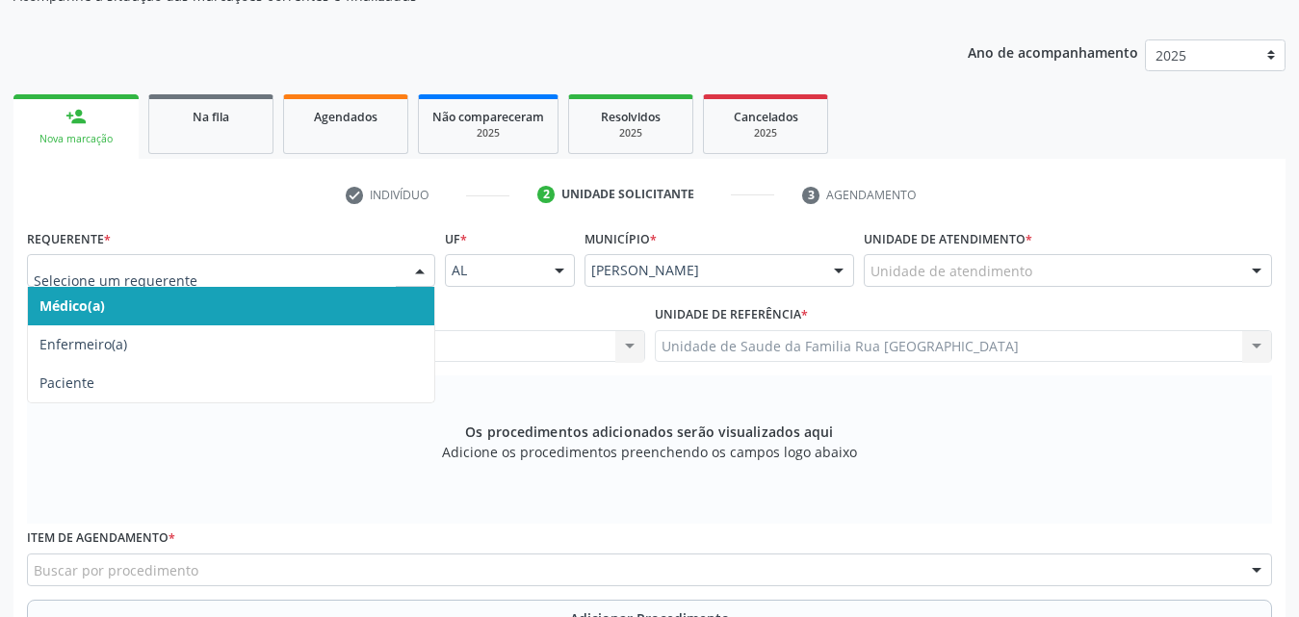
click at [423, 276] on div at bounding box center [419, 271] width 29 height 33
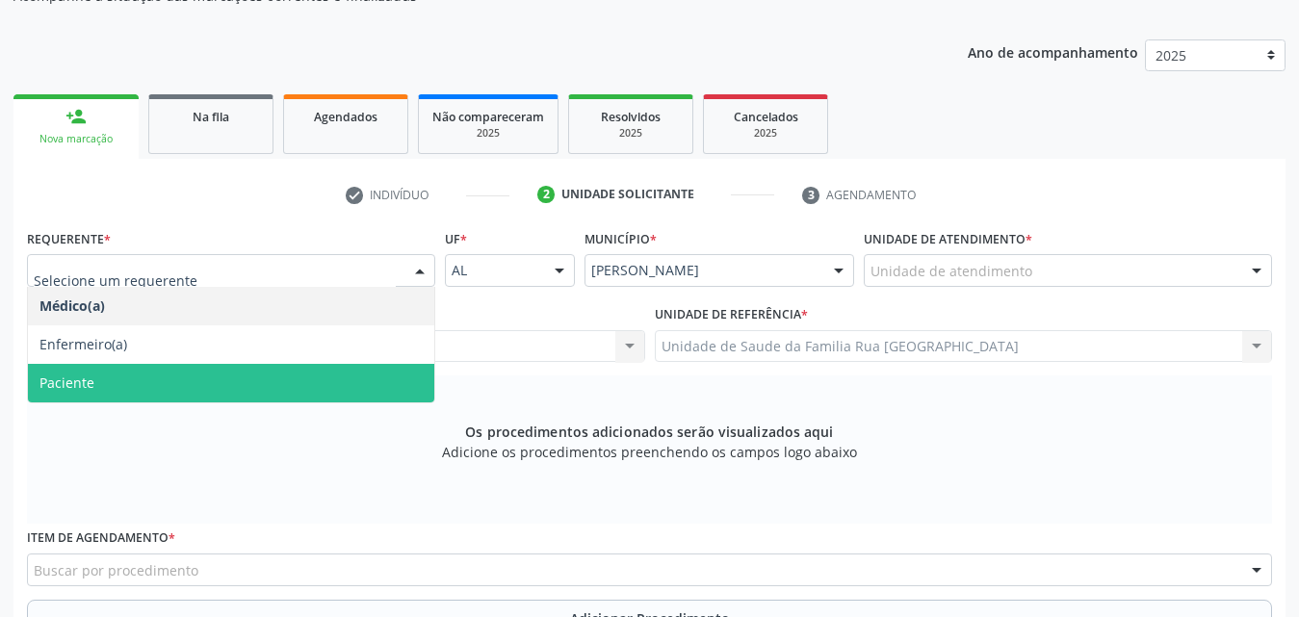
click at [134, 386] on span "Paciente" at bounding box center [231, 383] width 406 height 39
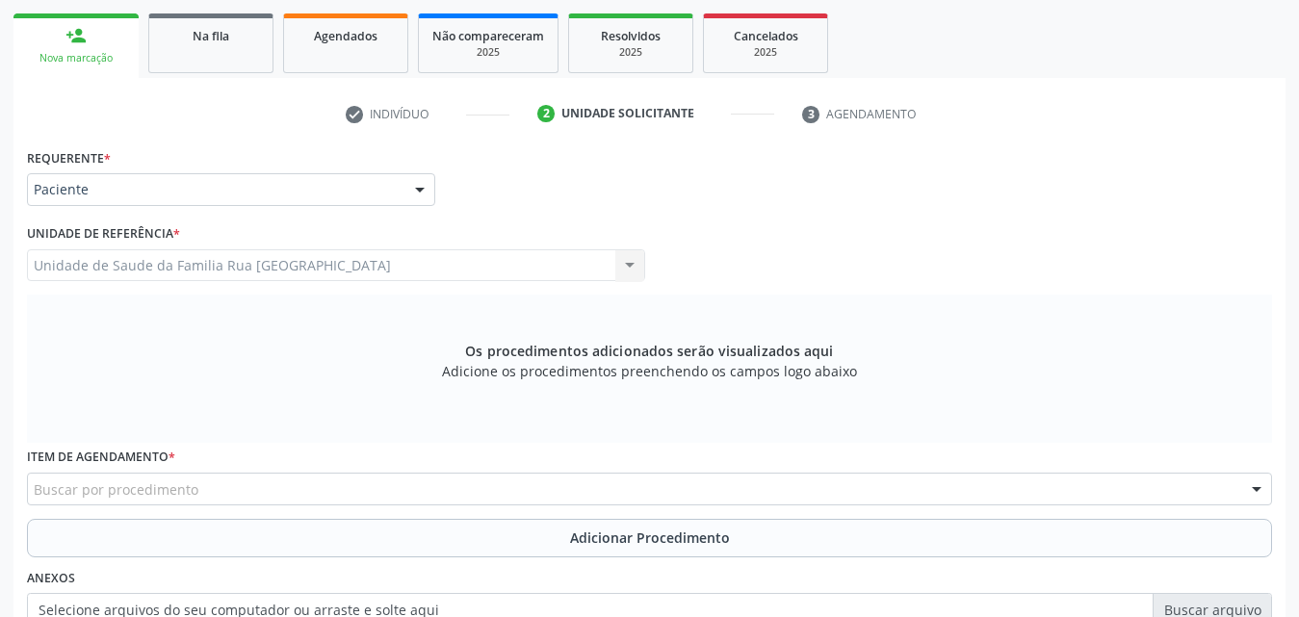
scroll to position [413, 0]
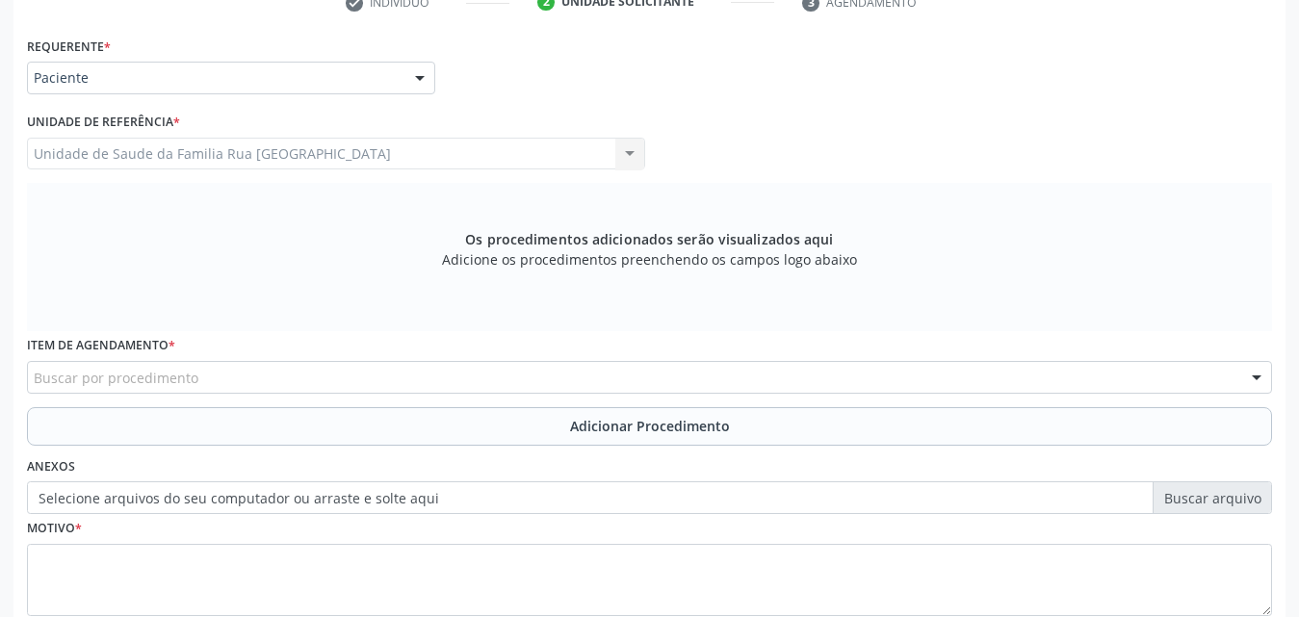
click at [306, 376] on div "Buscar por procedimento" at bounding box center [649, 377] width 1245 height 33
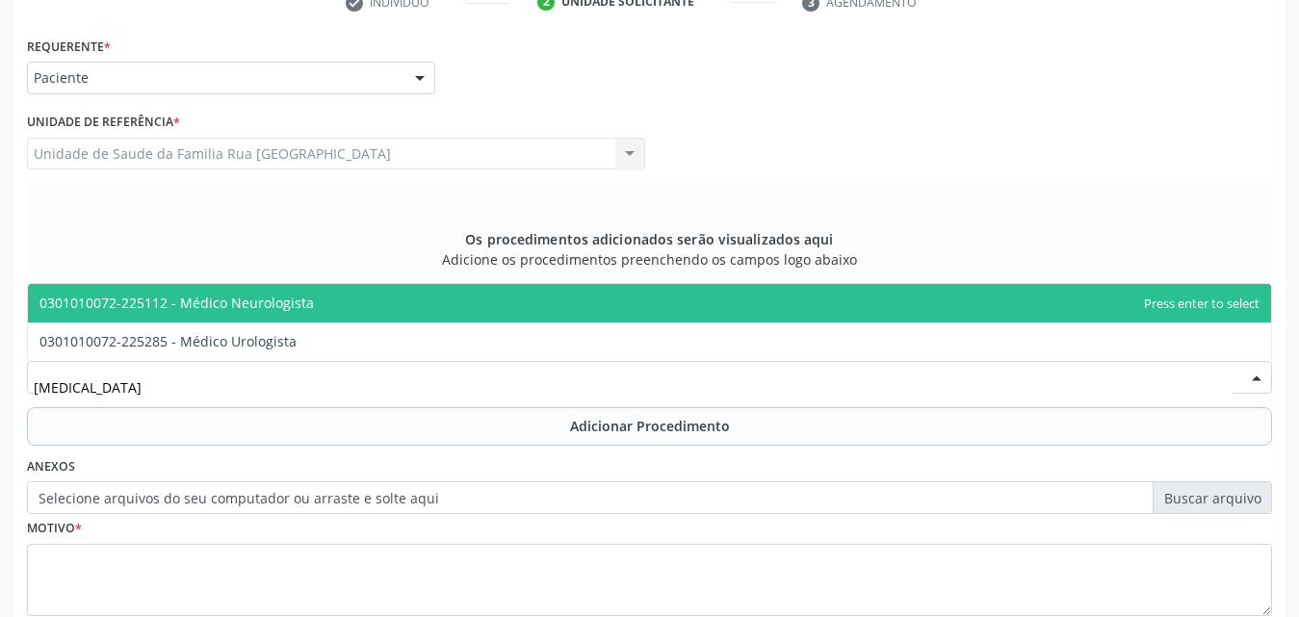
type input "UROLOGISTA"
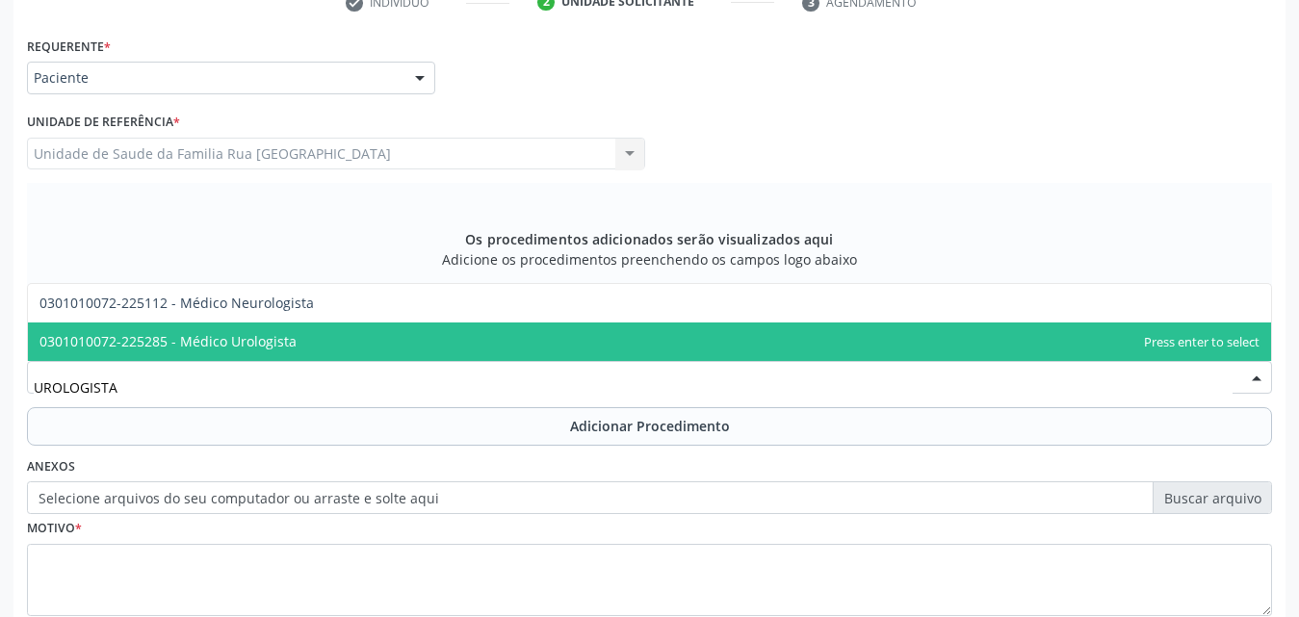
click at [289, 337] on span "0301010072-225285 - Médico Urologista" at bounding box center [167, 341] width 257 height 18
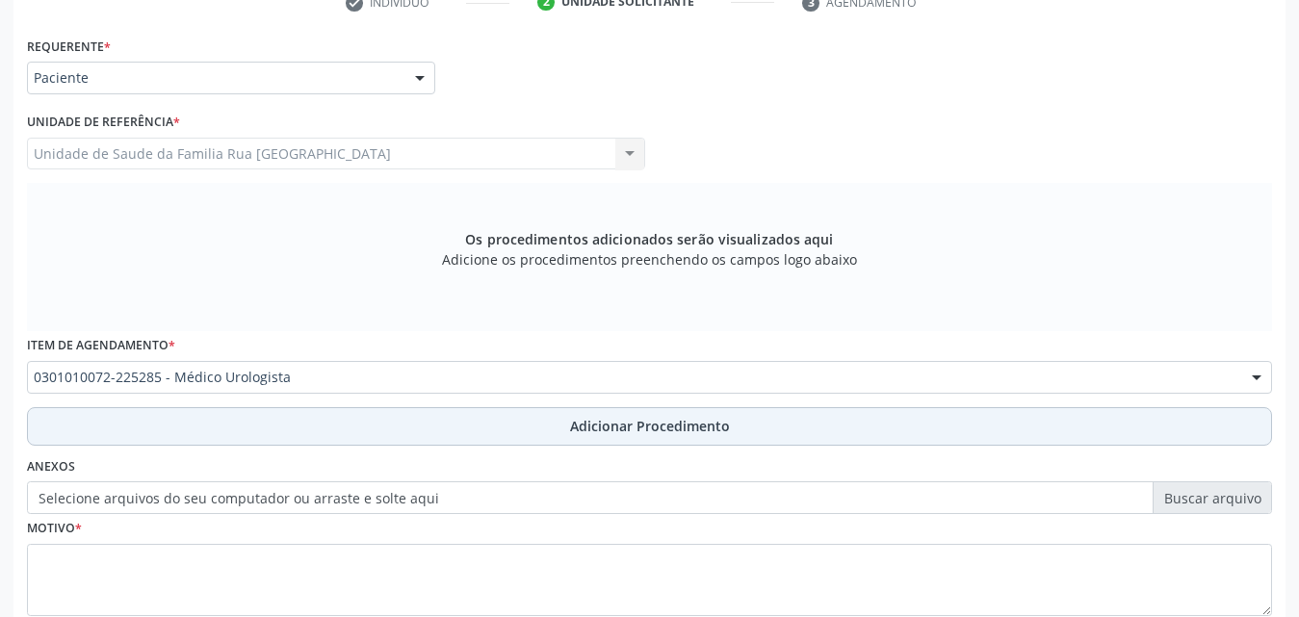
click at [626, 422] on span "Adicionar Procedimento" at bounding box center [650, 426] width 160 height 20
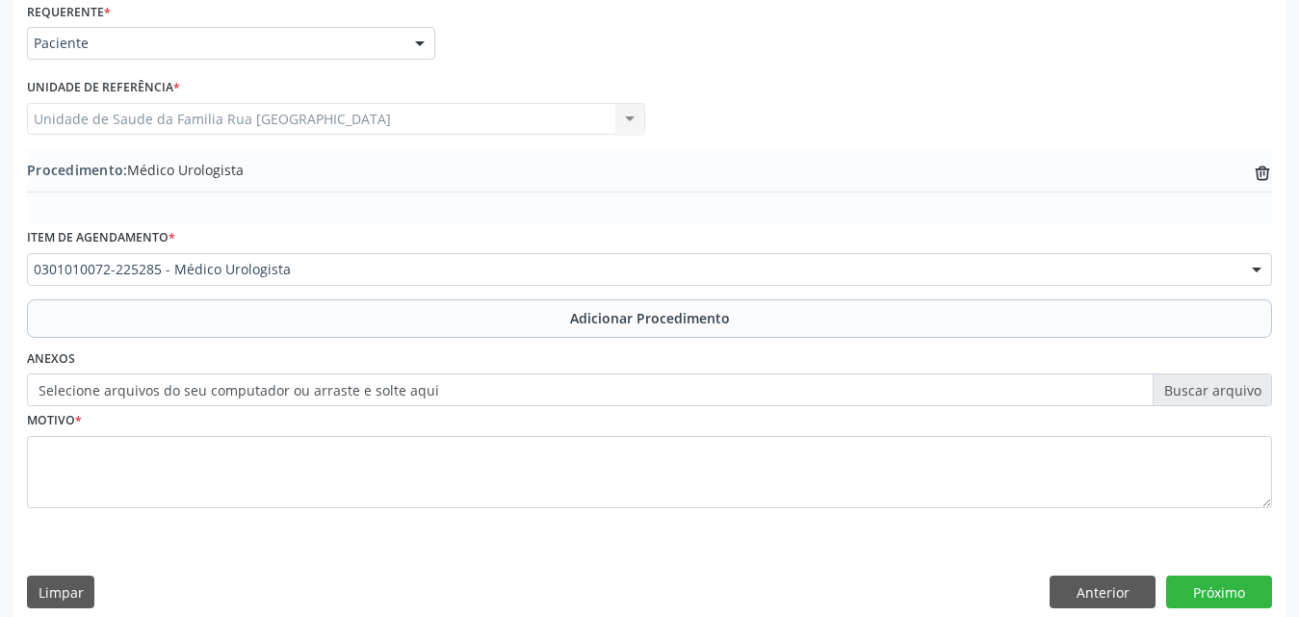
scroll to position [466, 0]
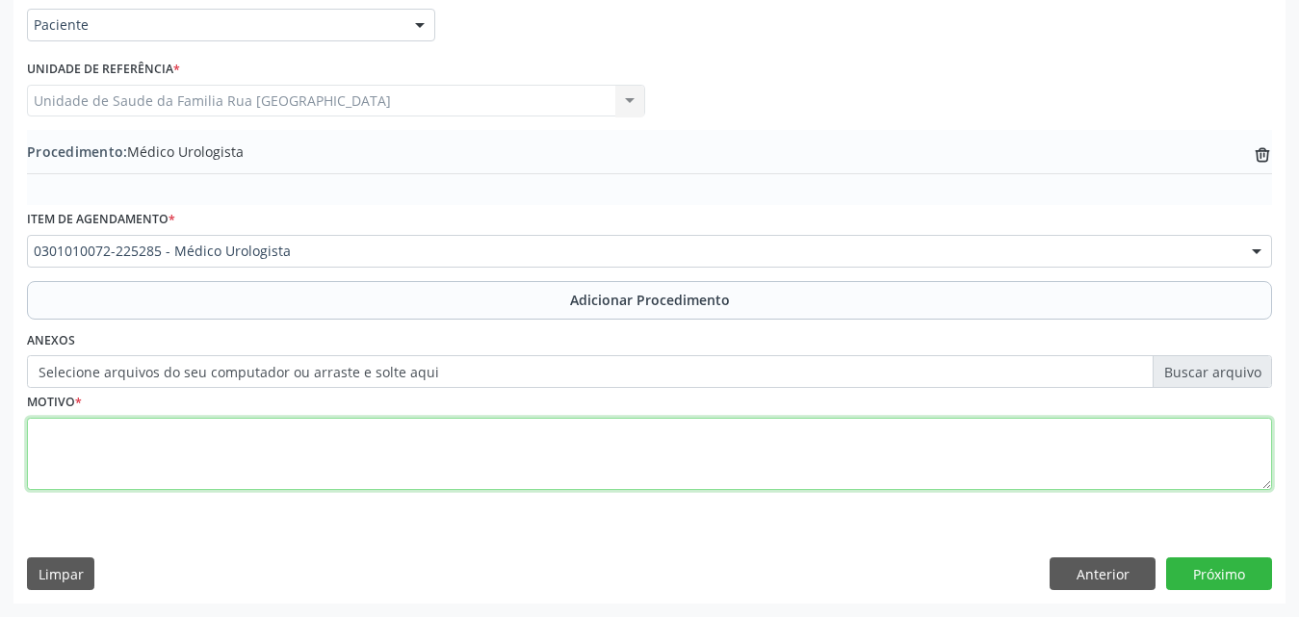
click at [191, 461] on textarea at bounding box center [649, 454] width 1245 height 73
type textarea "DISFUNCAO SEXUAL."
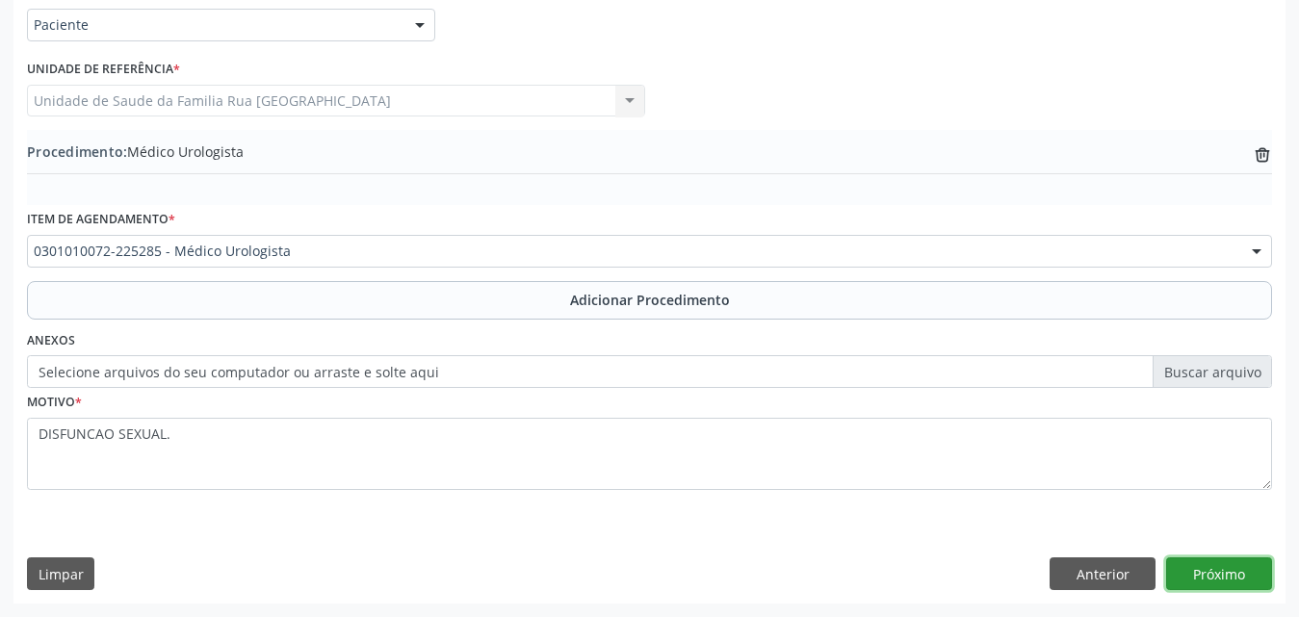
click at [1235, 571] on button "Próximo" at bounding box center [1219, 574] width 106 height 33
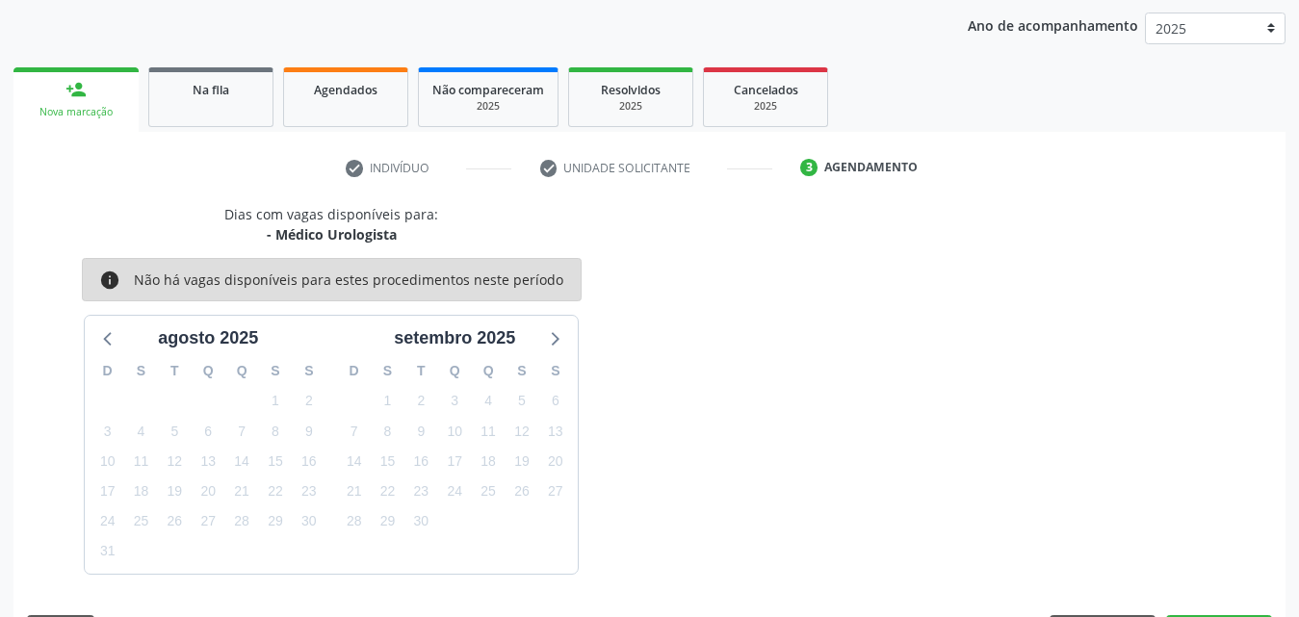
scroll to position [304, 0]
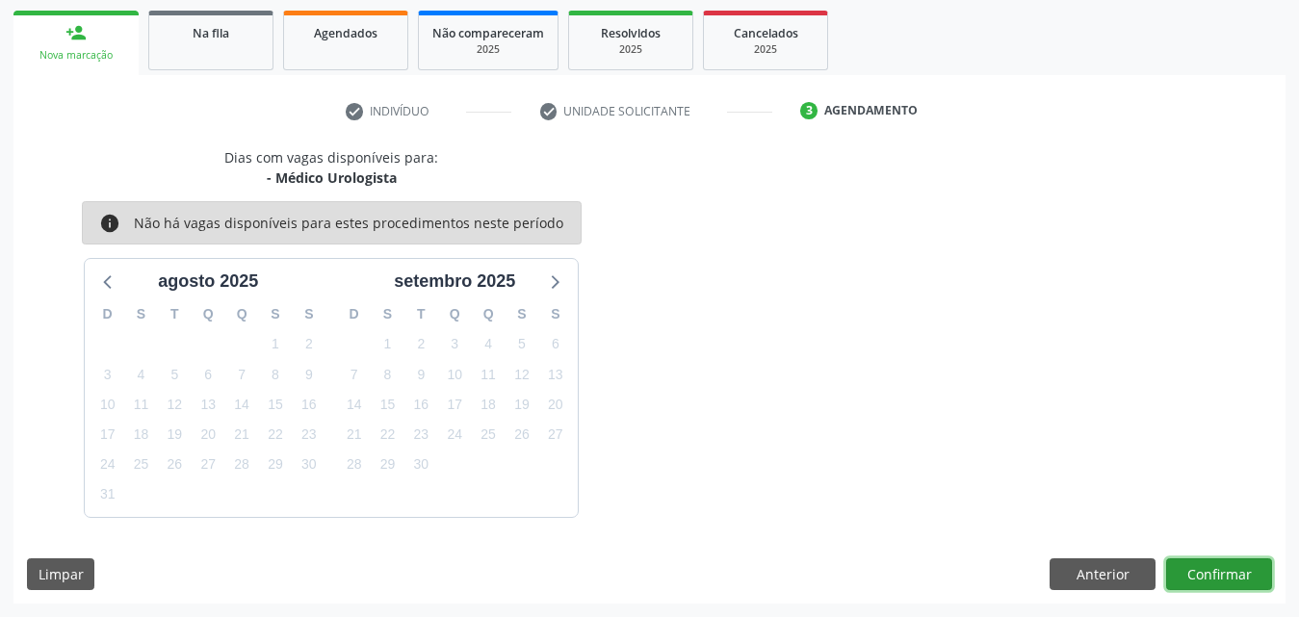
click at [1207, 569] on button "Confirmar" at bounding box center [1219, 574] width 106 height 33
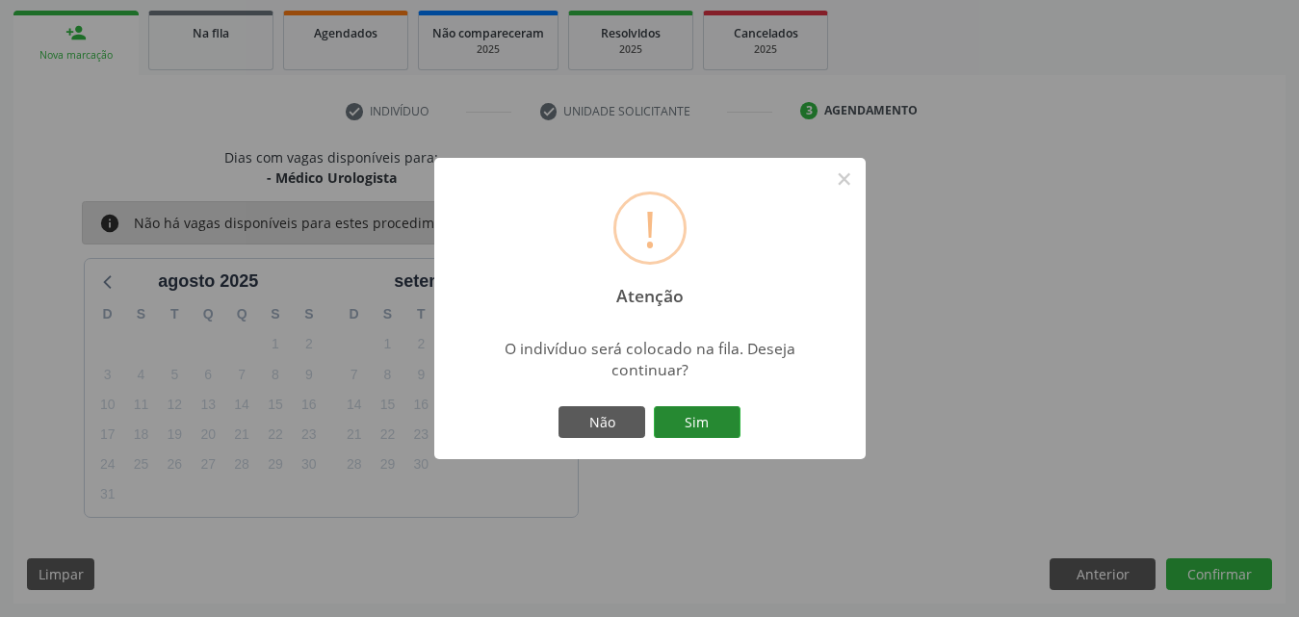
click at [688, 428] on button "Sim" at bounding box center [697, 422] width 87 height 33
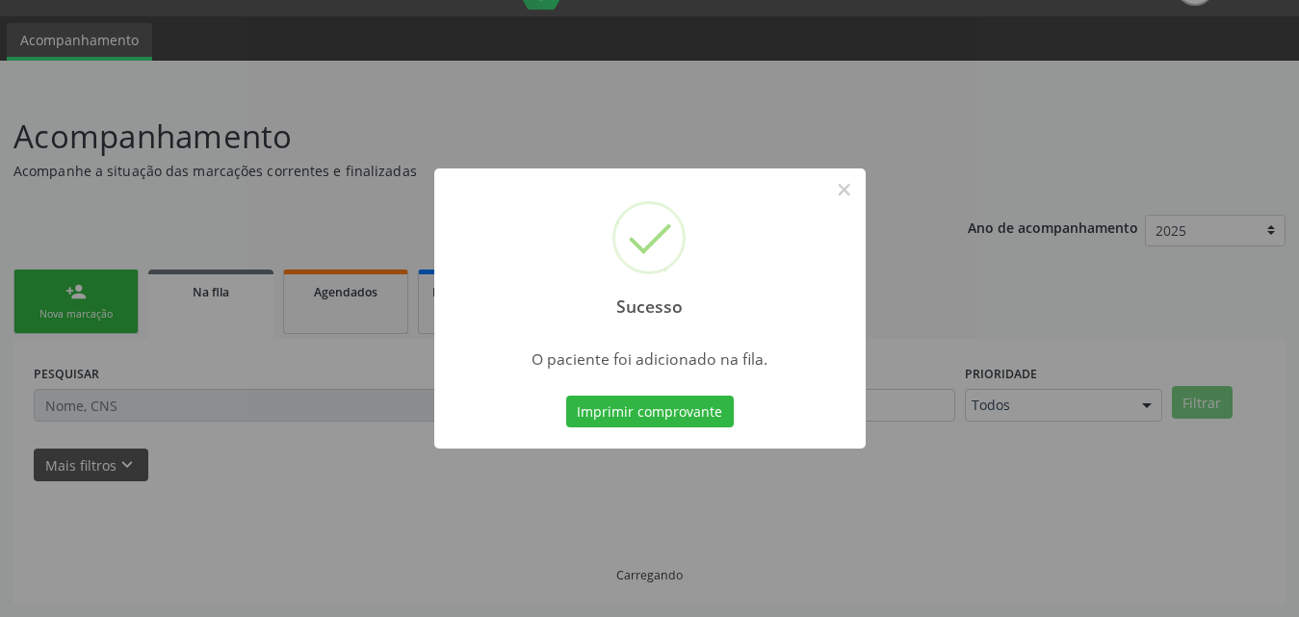
scroll to position [45, 0]
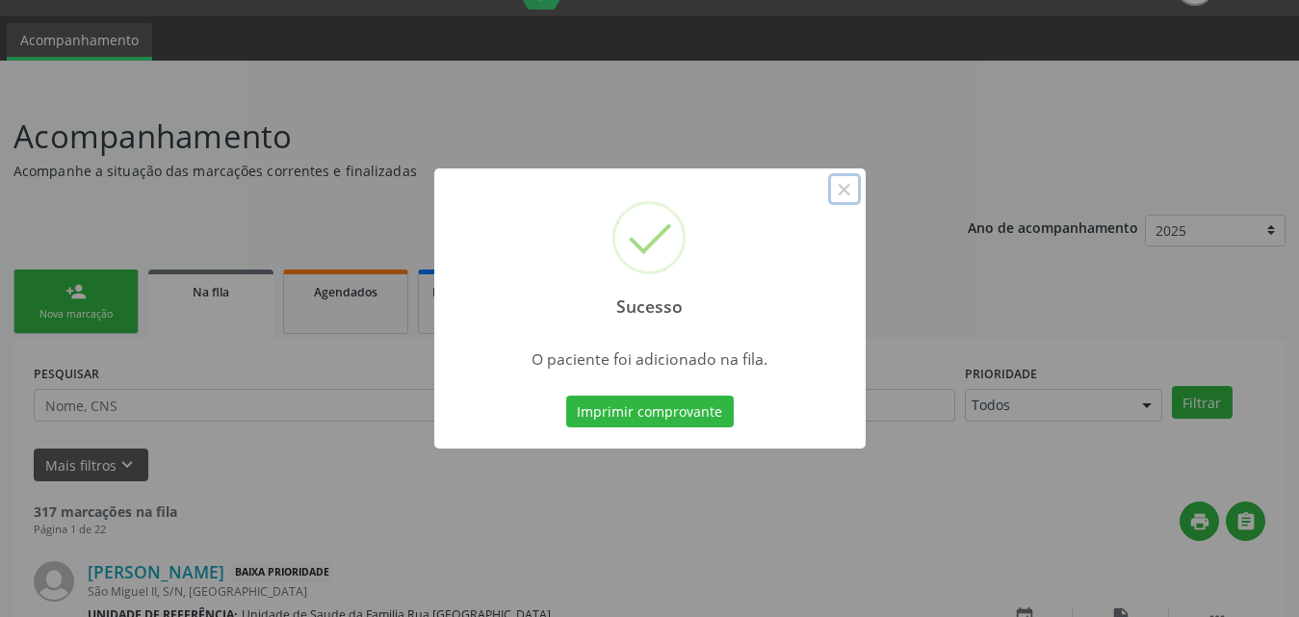
drag, startPoint x: 846, startPoint y: 195, endPoint x: 799, endPoint y: 209, distance: 49.1
click at [844, 197] on button "×" at bounding box center [844, 189] width 33 height 33
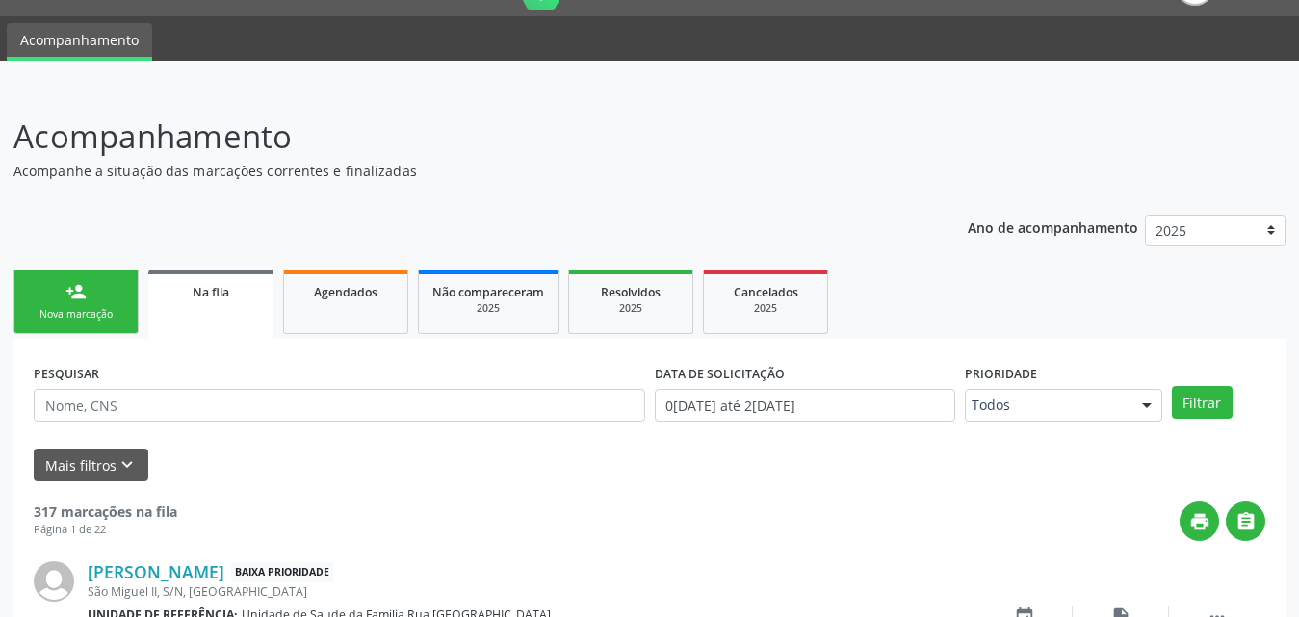
click at [117, 312] on div "Nova marcação" at bounding box center [76, 314] width 96 height 14
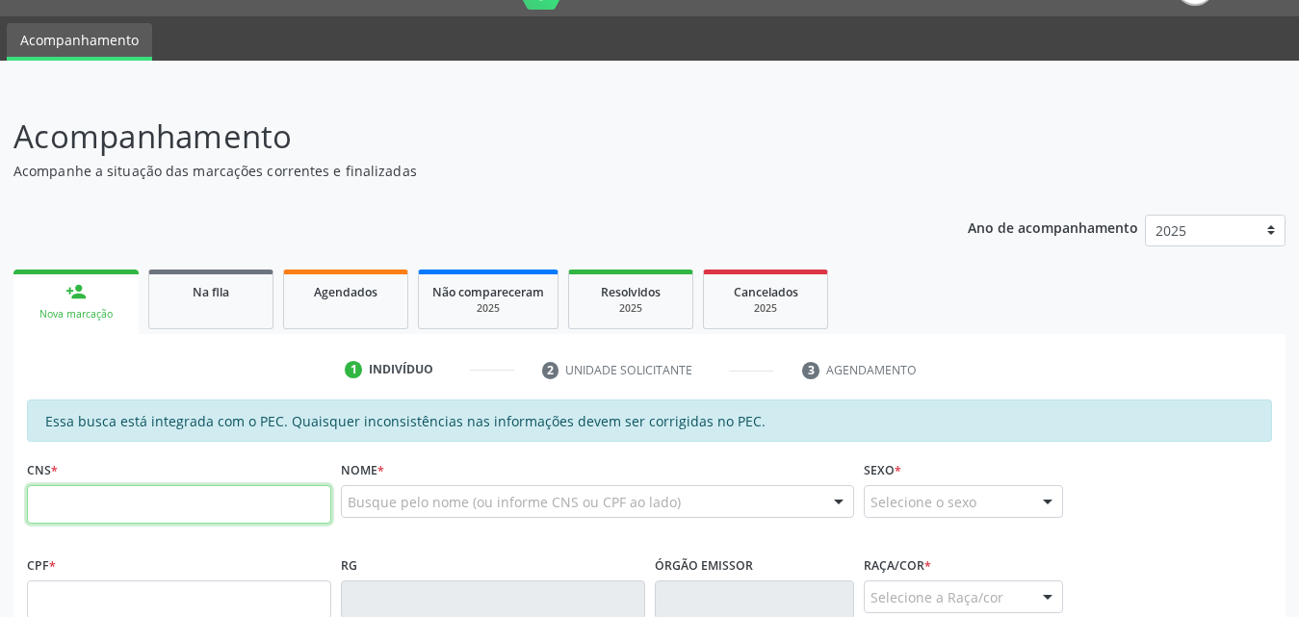
click at [251, 508] on input "text" at bounding box center [179, 504] width 304 height 39
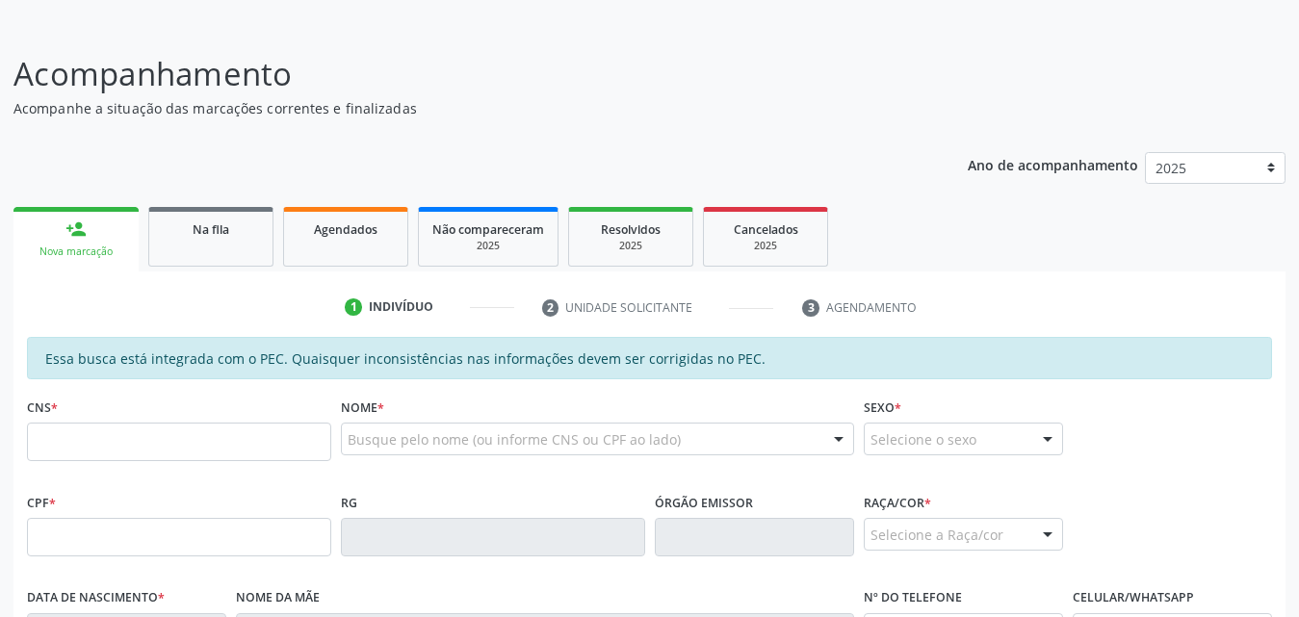
scroll to position [142, 0]
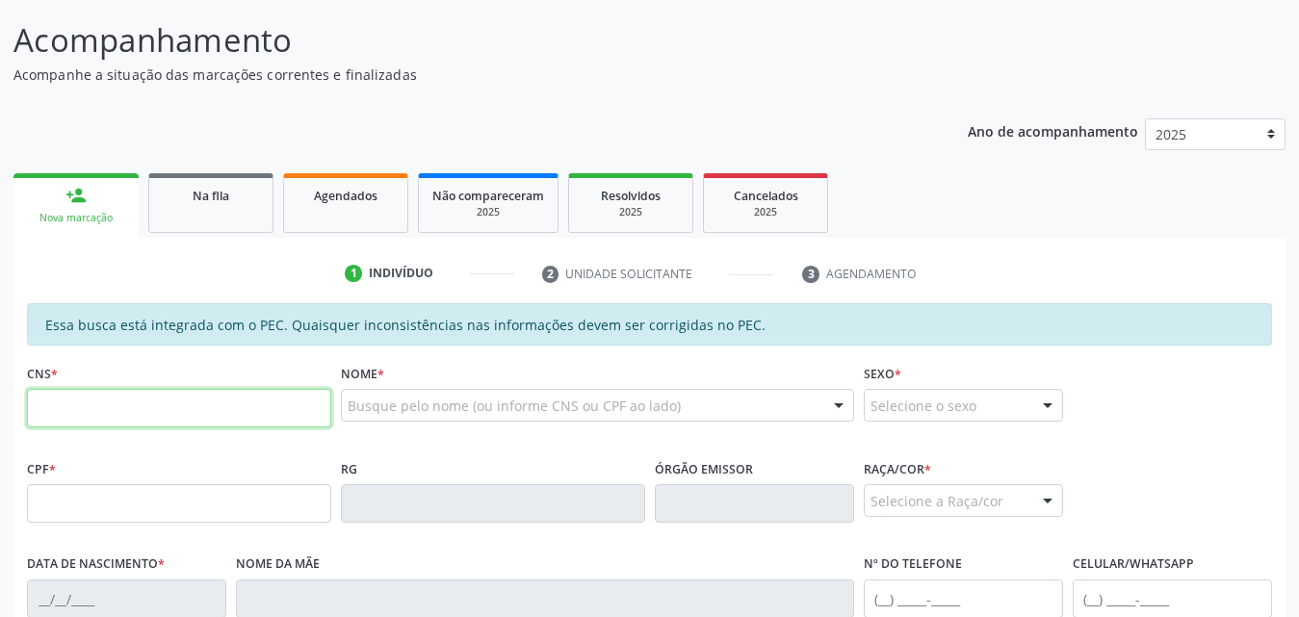
click at [167, 407] on input "text" at bounding box center [179, 408] width 304 height 39
type input "700 7029 3970 3270"
type input "077.094.364-04"
type input "23/10/1982"
type input "Maria José da Silva Costa"
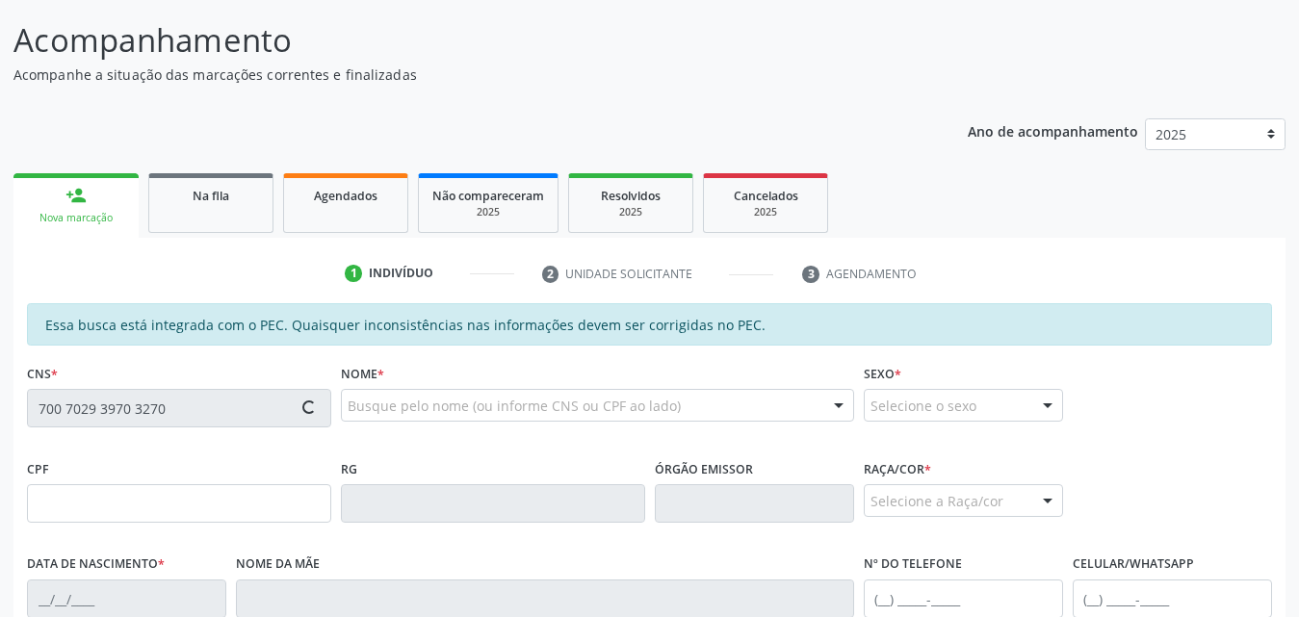
type input "(82) 99372-9270"
type input "S/N"
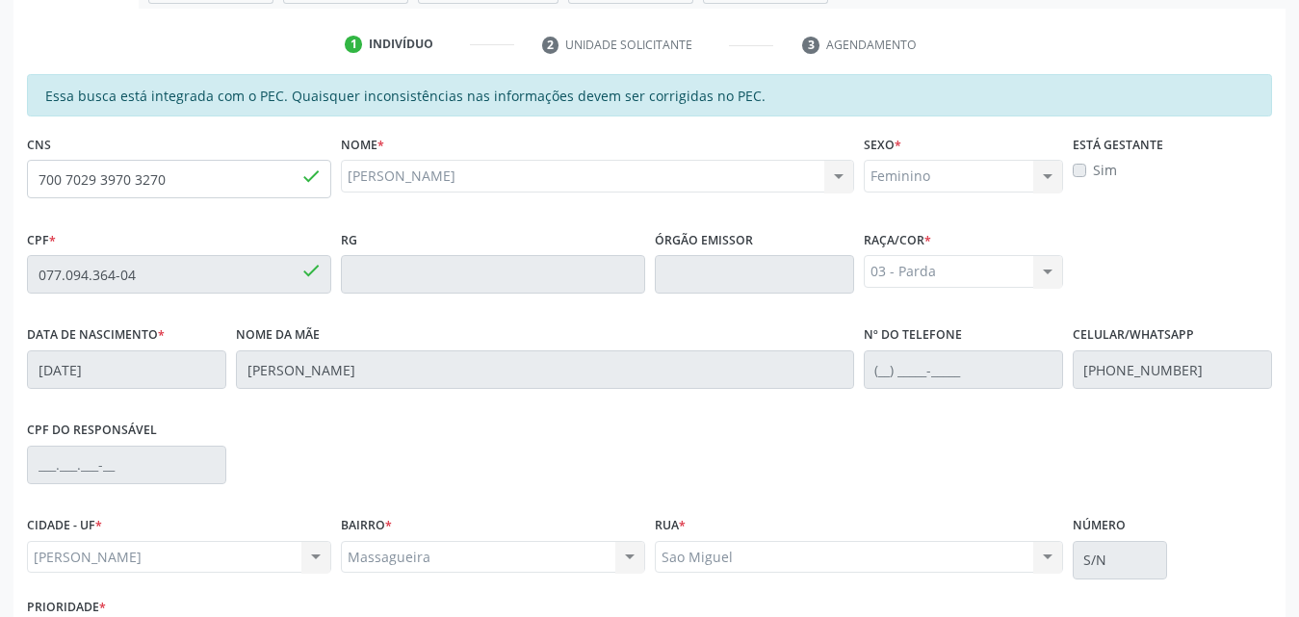
scroll to position [509, 0]
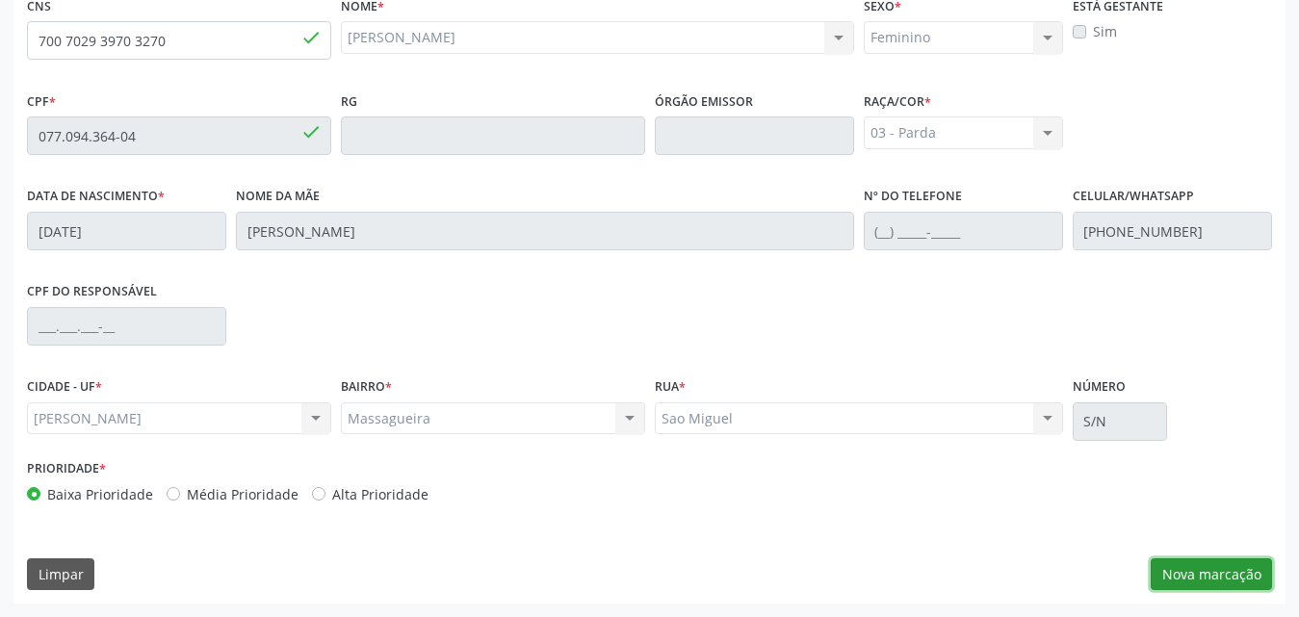
click at [1190, 579] on button "Nova marcação" at bounding box center [1211, 574] width 121 height 33
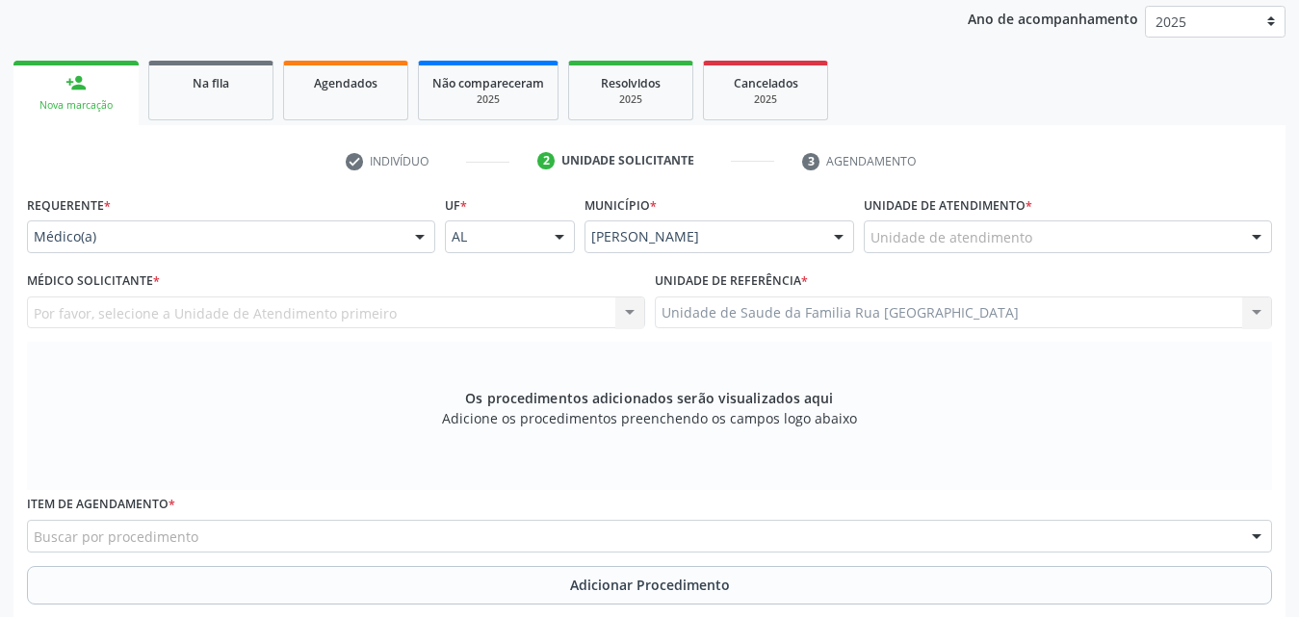
scroll to position [221, 0]
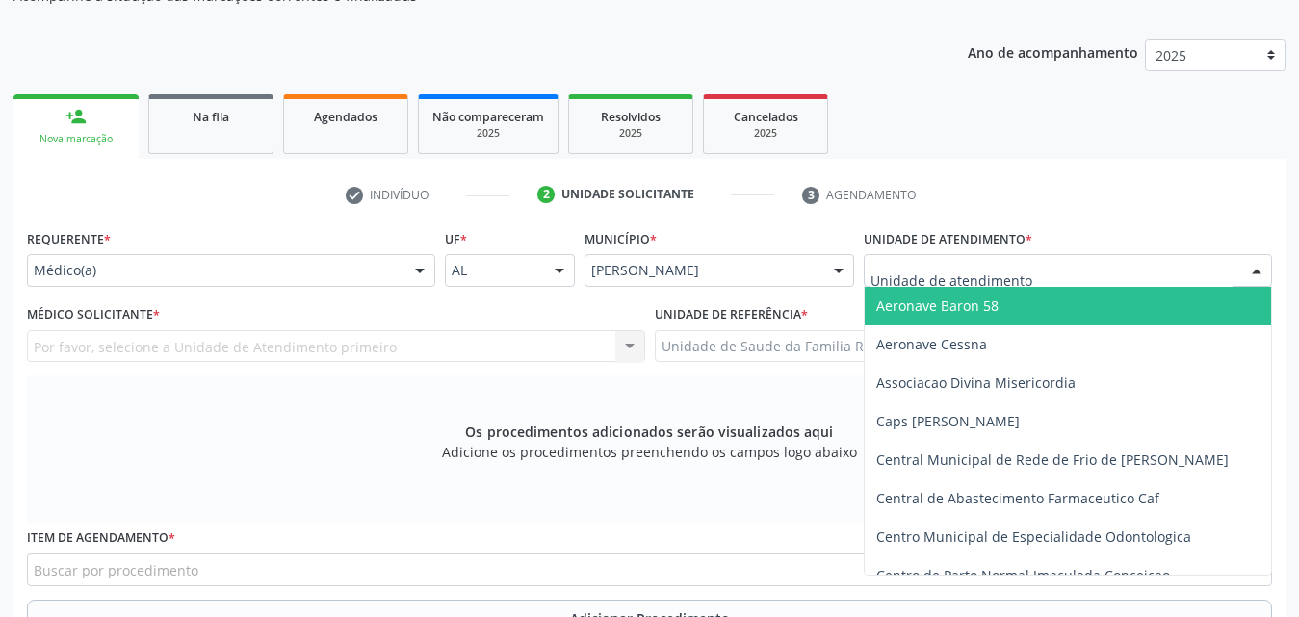
click at [1118, 270] on div at bounding box center [1068, 270] width 408 height 33
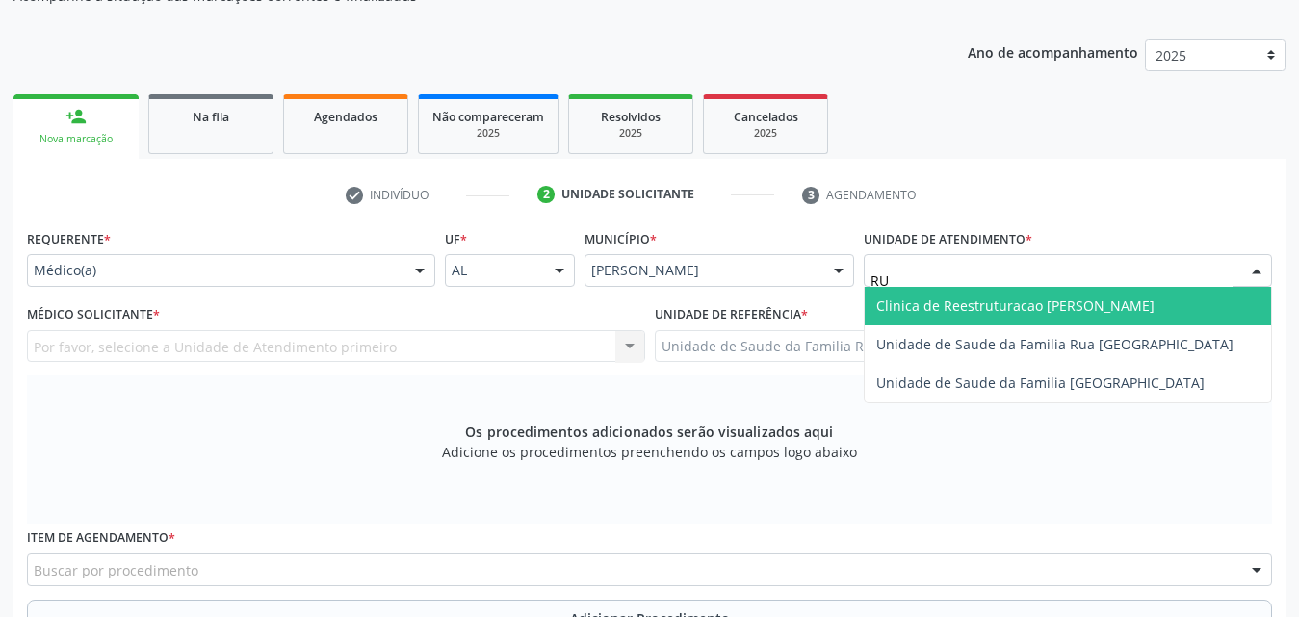
type input "RUA"
click at [1108, 302] on span "Unidade de Saude da Familia Rua [GEOGRAPHIC_DATA]" at bounding box center [1054, 306] width 357 height 18
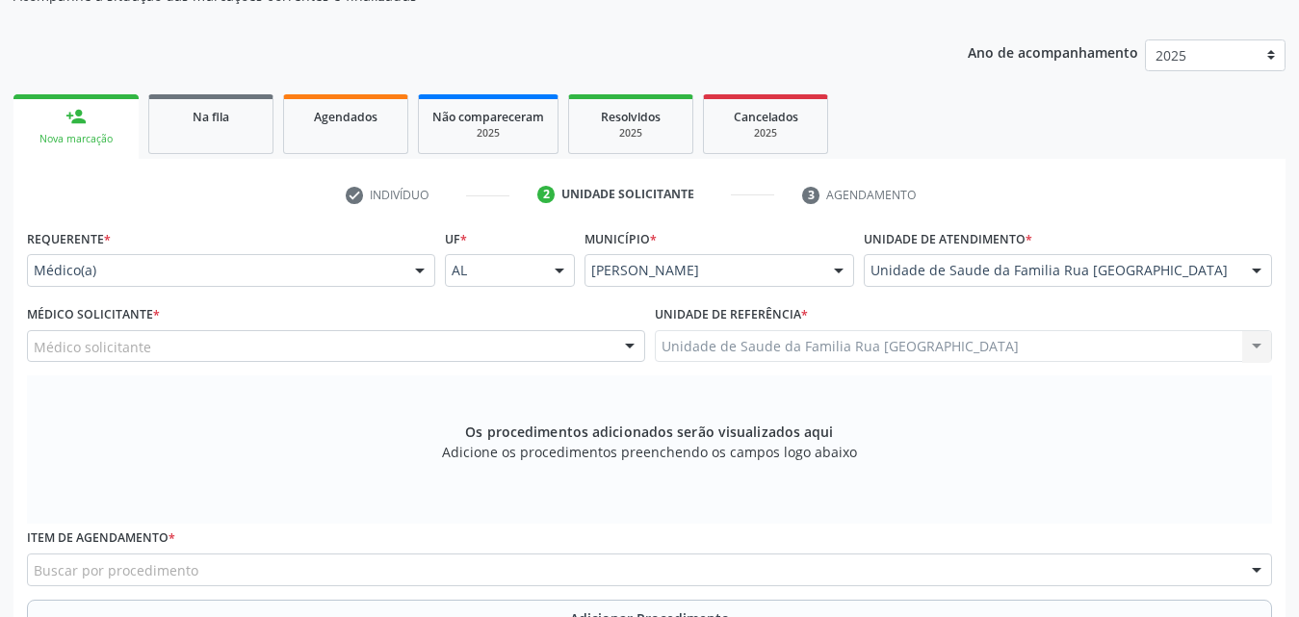
click at [163, 345] on div "Médico solicitante" at bounding box center [336, 346] width 618 height 33
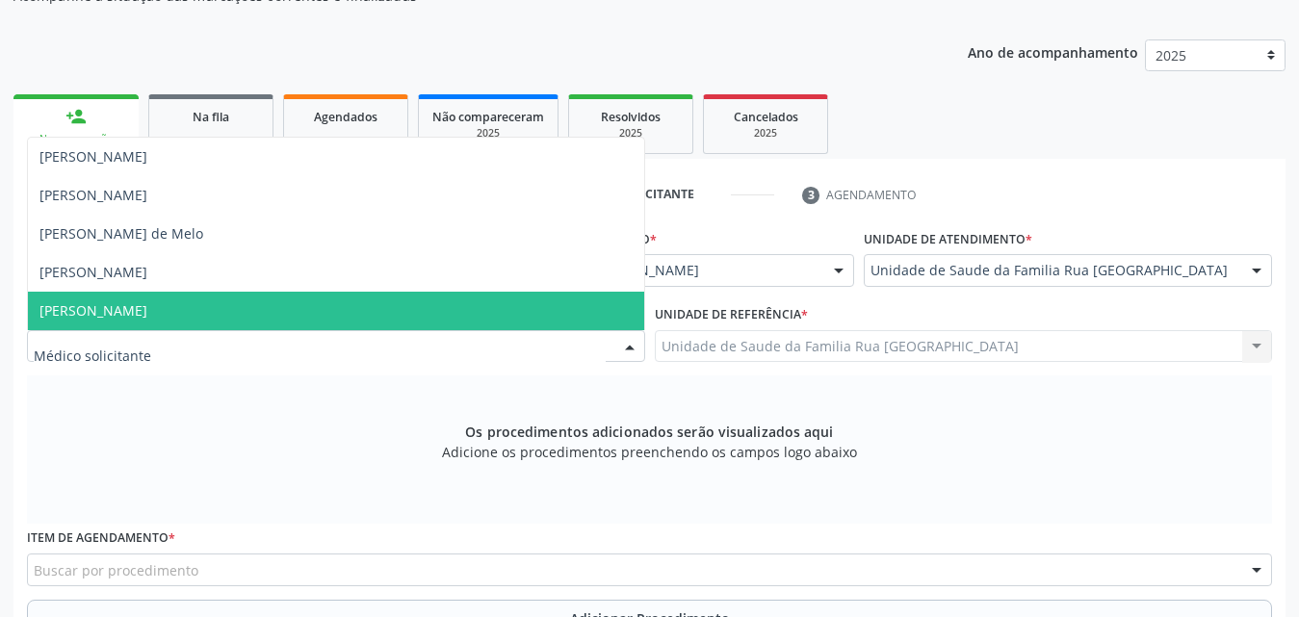
click at [147, 312] on span "Thayslane Silva Cavalcante" at bounding box center [93, 310] width 108 height 18
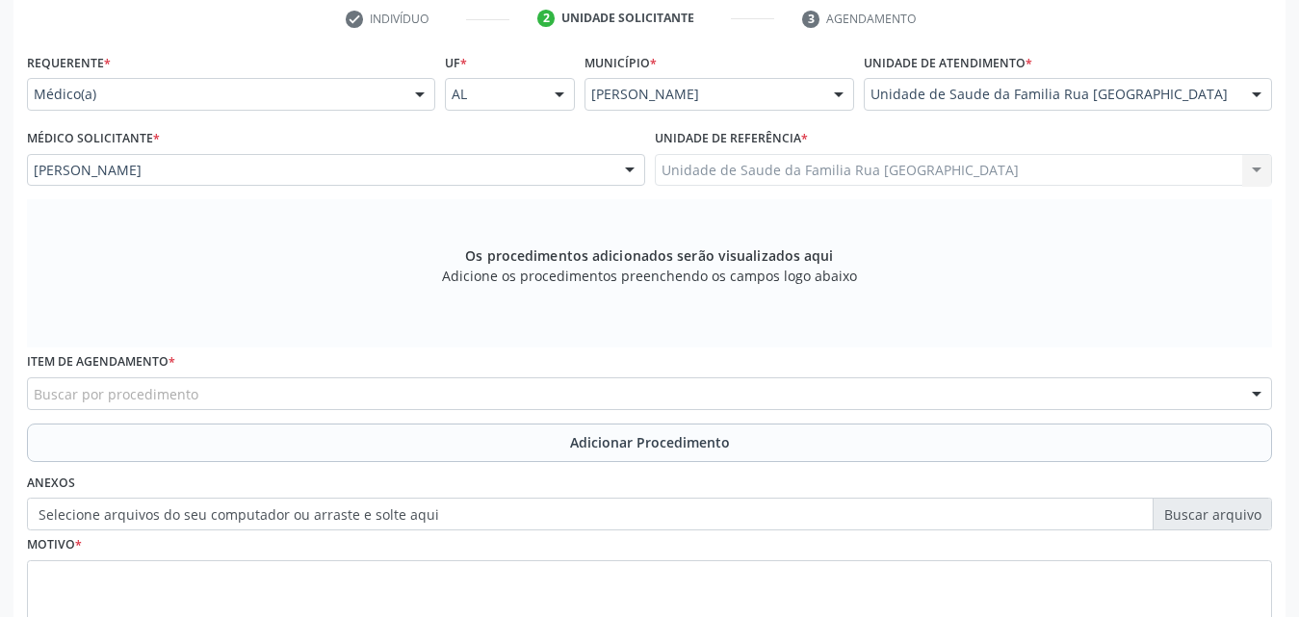
scroll to position [539, 0]
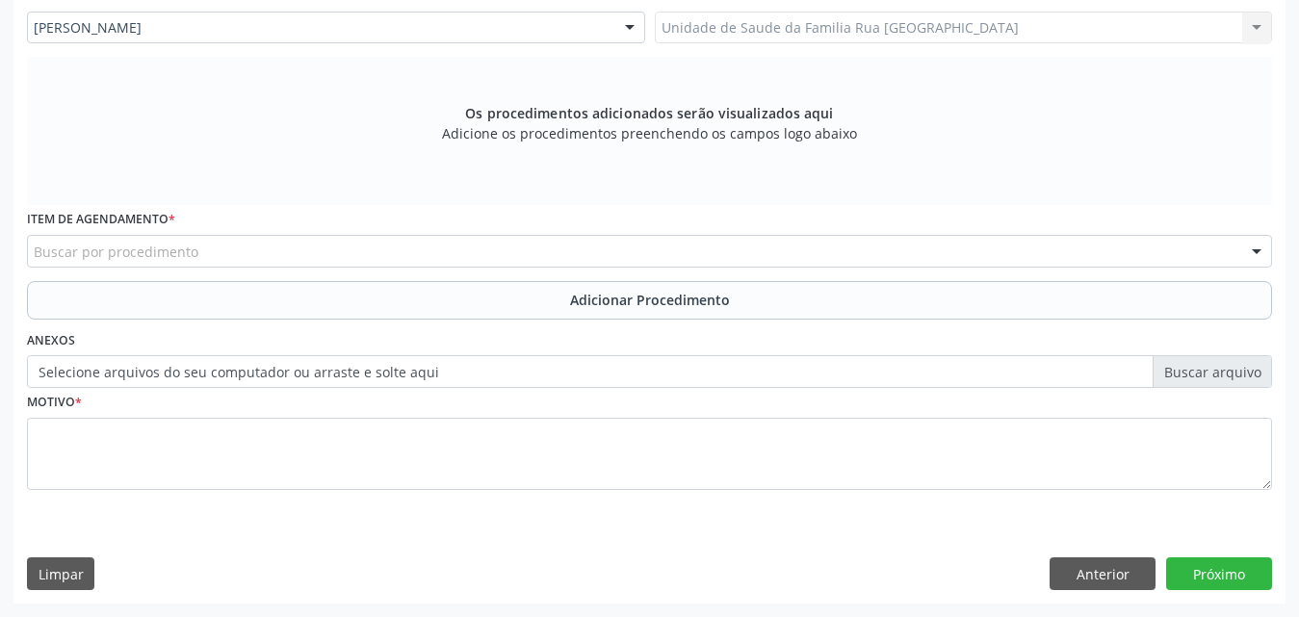
click at [425, 257] on div "Buscar por procedimento" at bounding box center [649, 251] width 1245 height 33
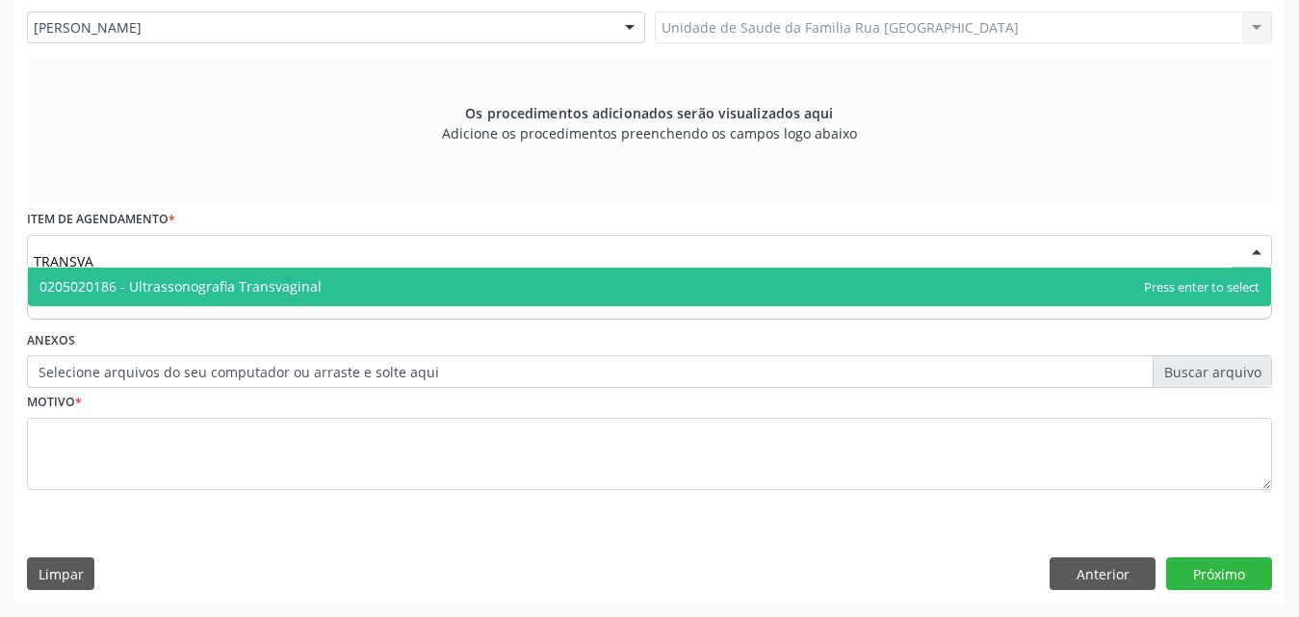
click at [414, 277] on span "0205020186 - Ultrassonografia Transvaginal" at bounding box center [649, 287] width 1243 height 39
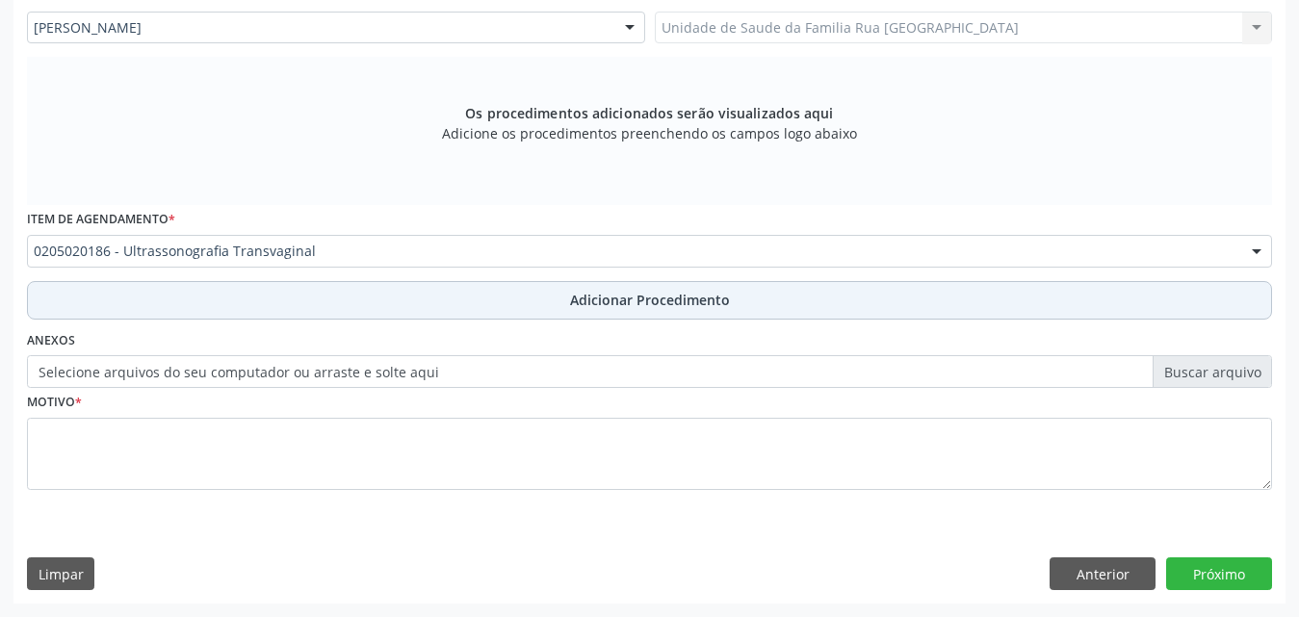
click at [602, 308] on span "Adicionar Procedimento" at bounding box center [650, 300] width 160 height 20
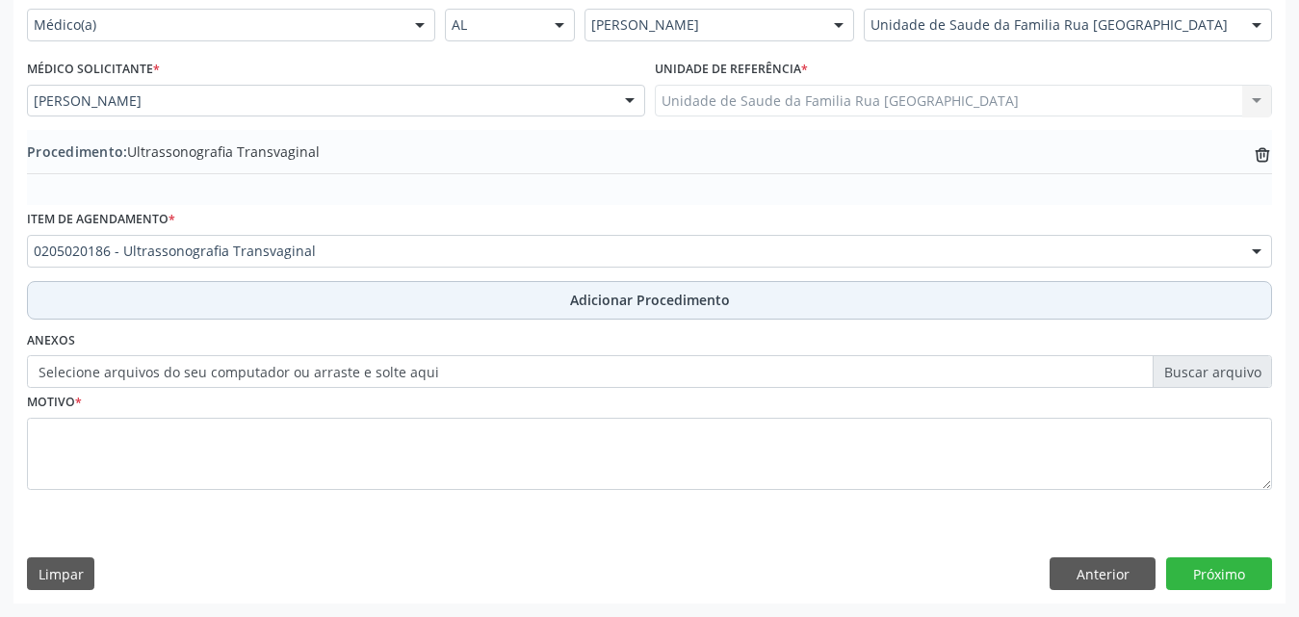
scroll to position [466, 0]
click at [409, 300] on button "Adicionar Procedimento" at bounding box center [649, 300] width 1245 height 39
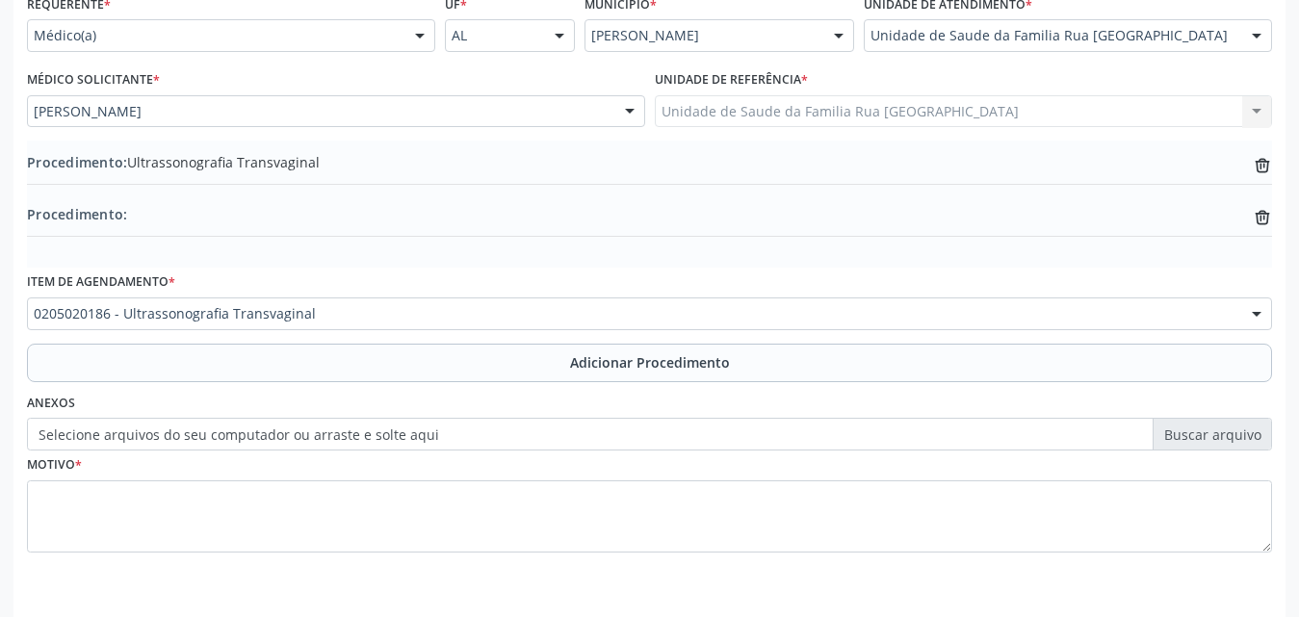
scroll to position [422, 0]
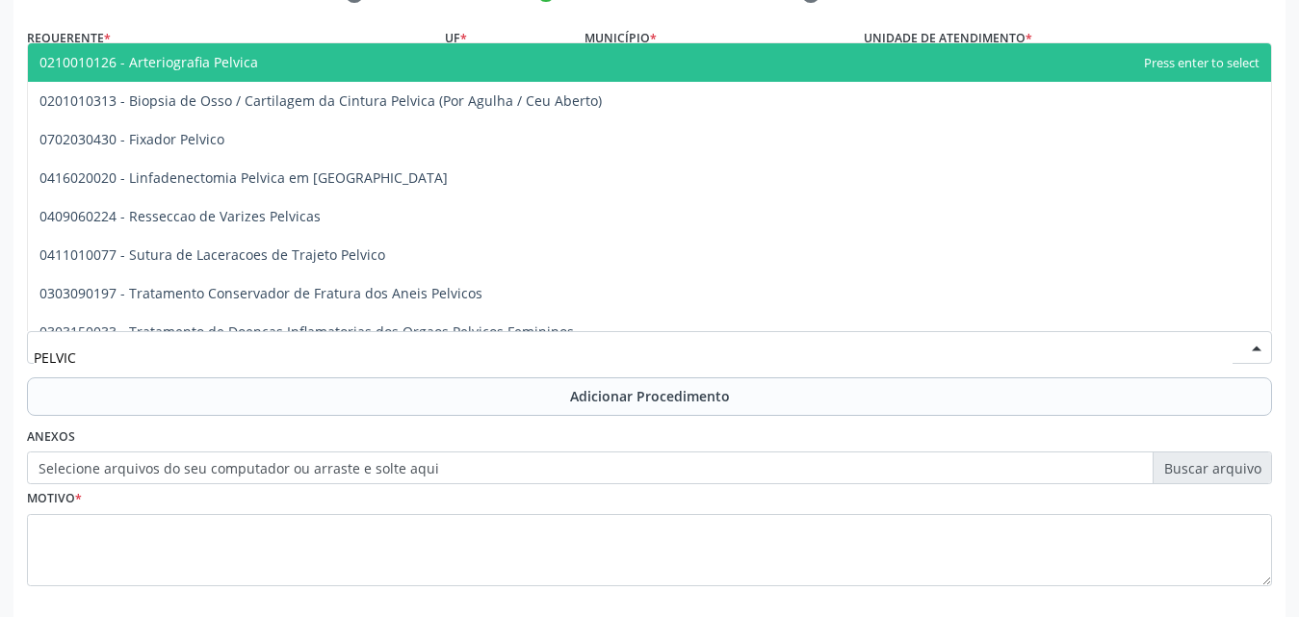
type input "PELVICA"
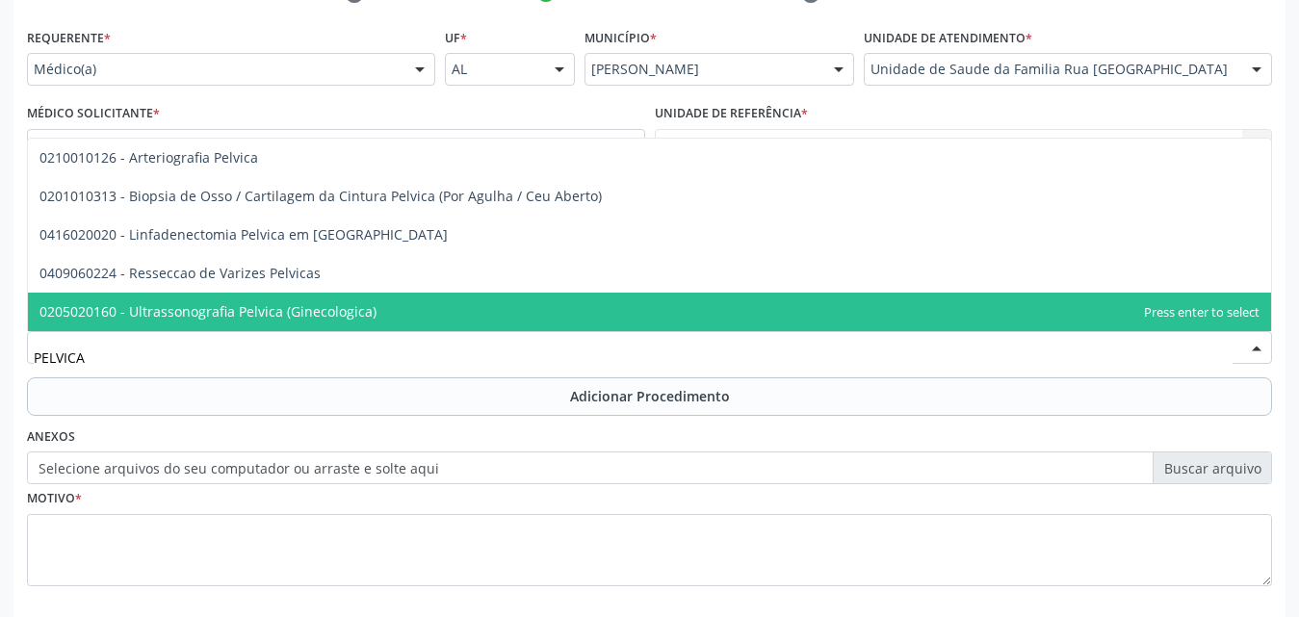
click at [300, 312] on span "0205020160 - Ultrassonografia Pelvica (Ginecologica)" at bounding box center [207, 311] width 337 height 18
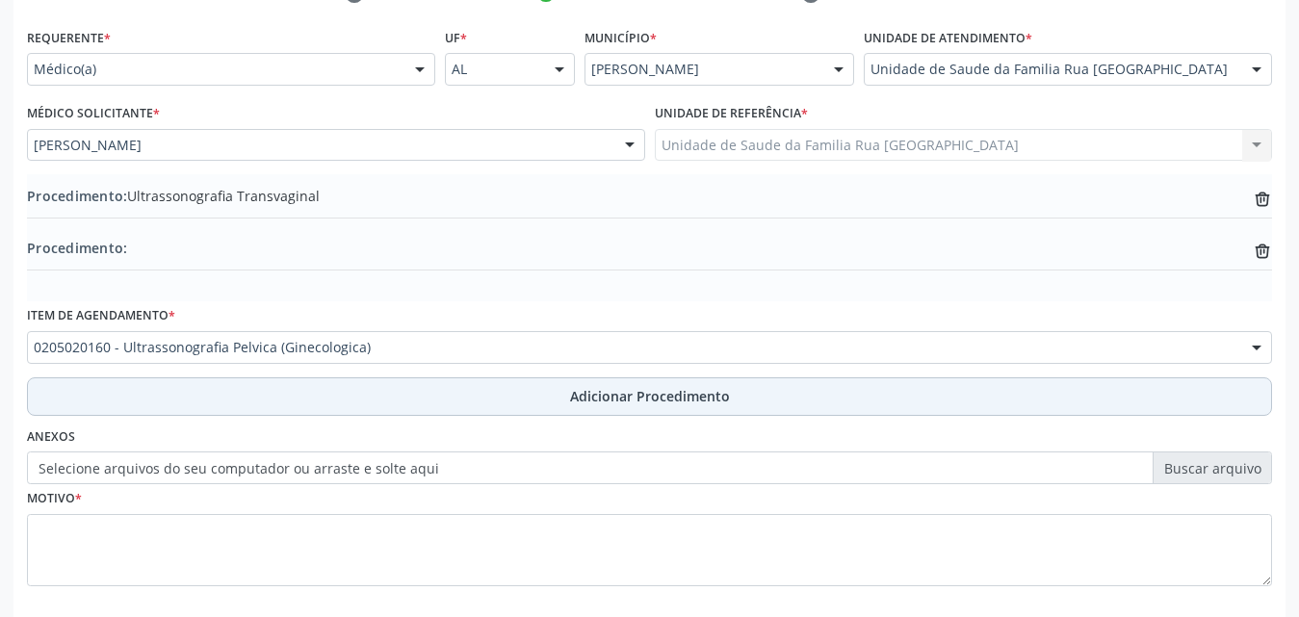
click at [654, 403] on span "Adicionar Procedimento" at bounding box center [650, 396] width 160 height 20
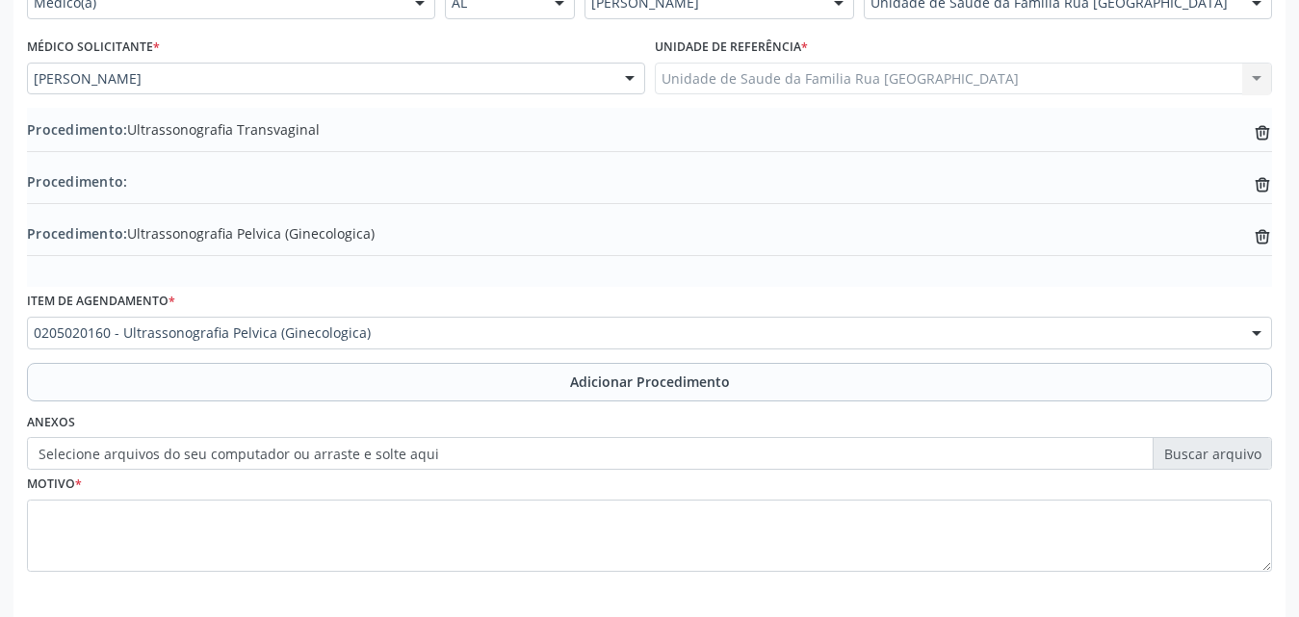
scroll to position [570, 0]
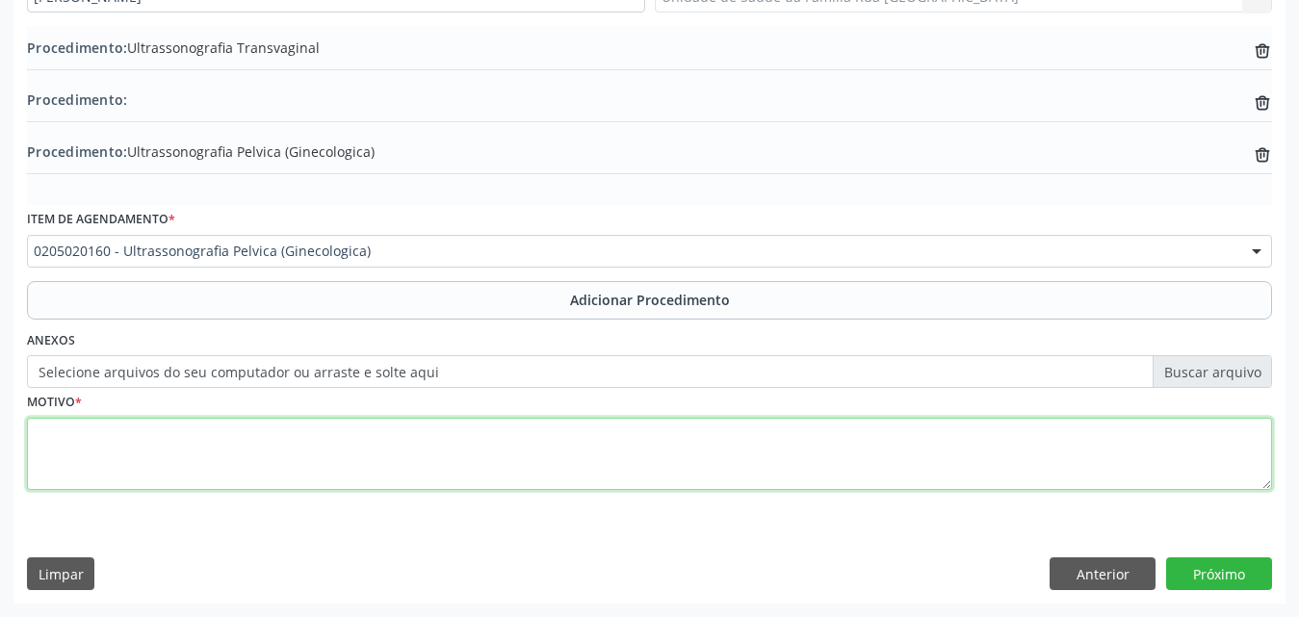
click at [273, 446] on textarea at bounding box center [649, 454] width 1245 height 73
type textarea "MIOMA"
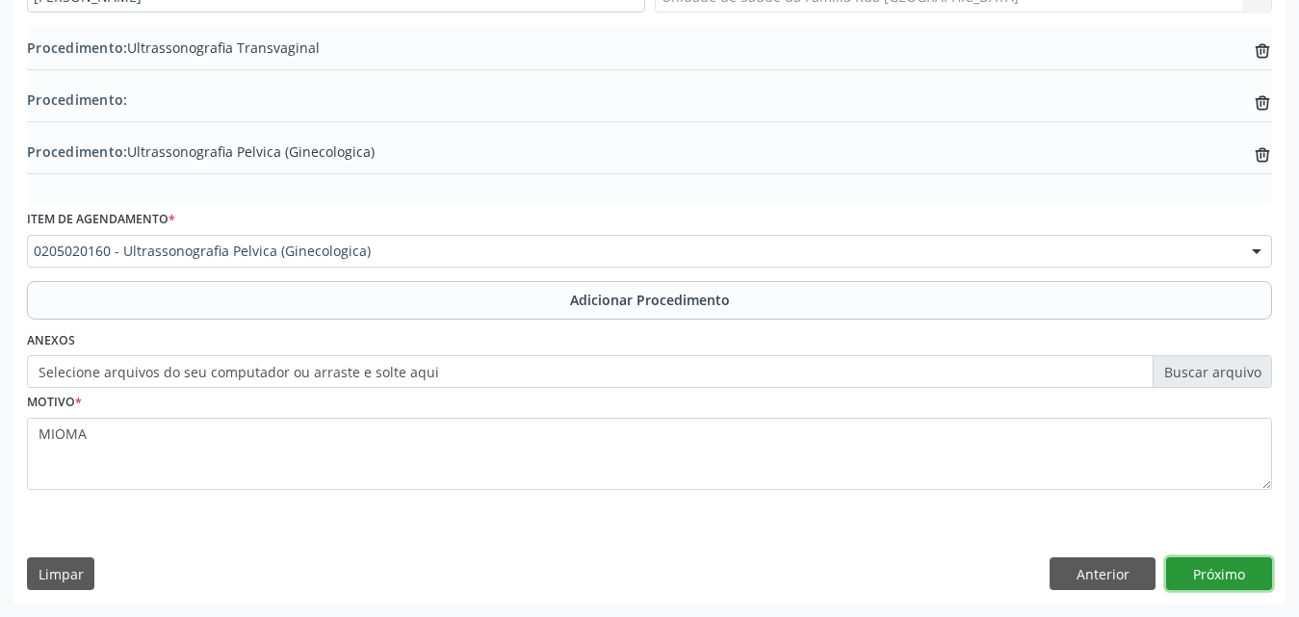
click at [1216, 571] on button "Próximo" at bounding box center [1219, 574] width 106 height 33
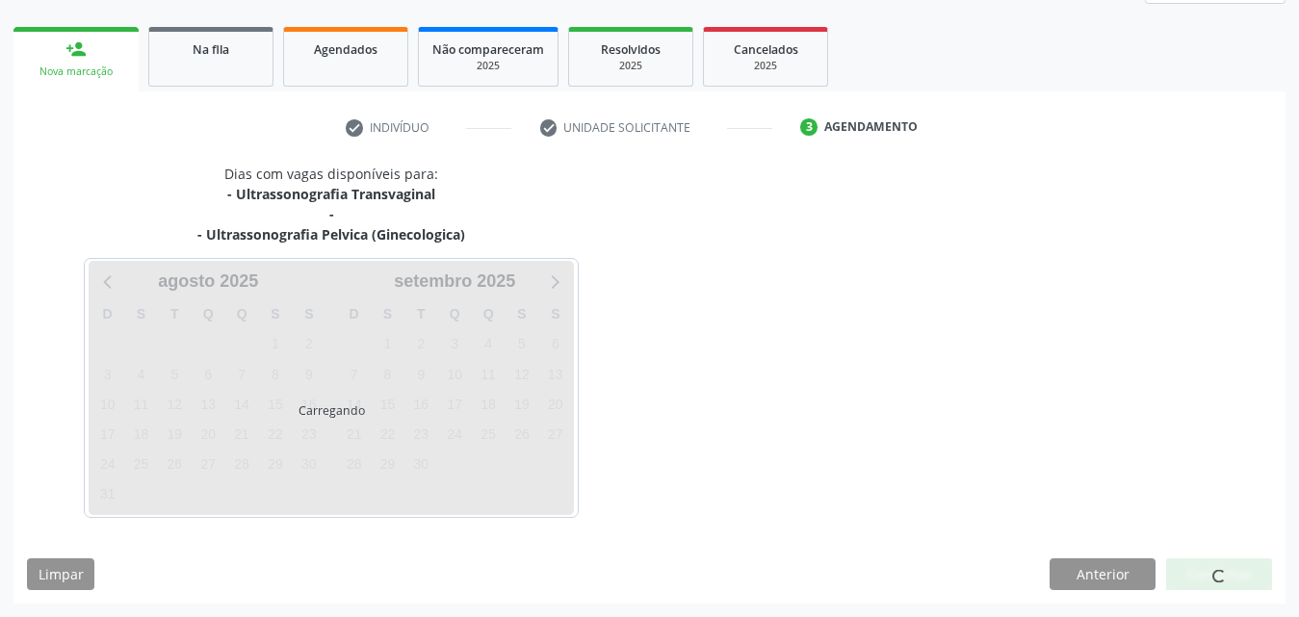
scroll to position [345, 0]
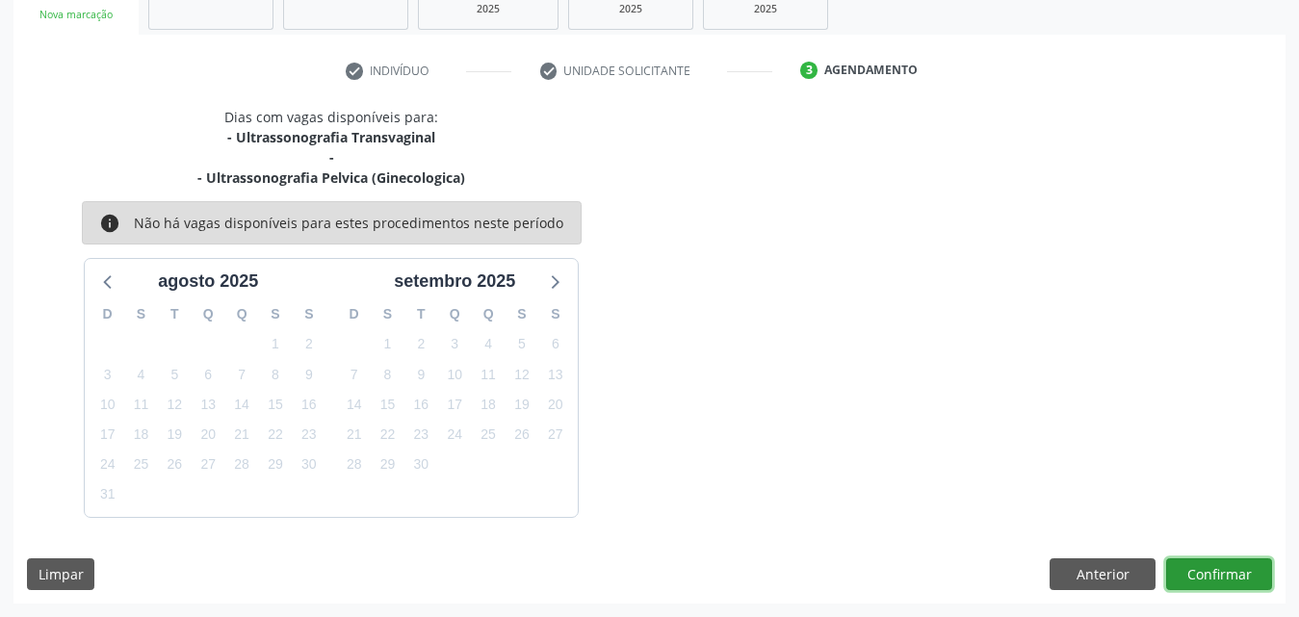
click at [1215, 577] on button "Confirmar" at bounding box center [1219, 574] width 106 height 33
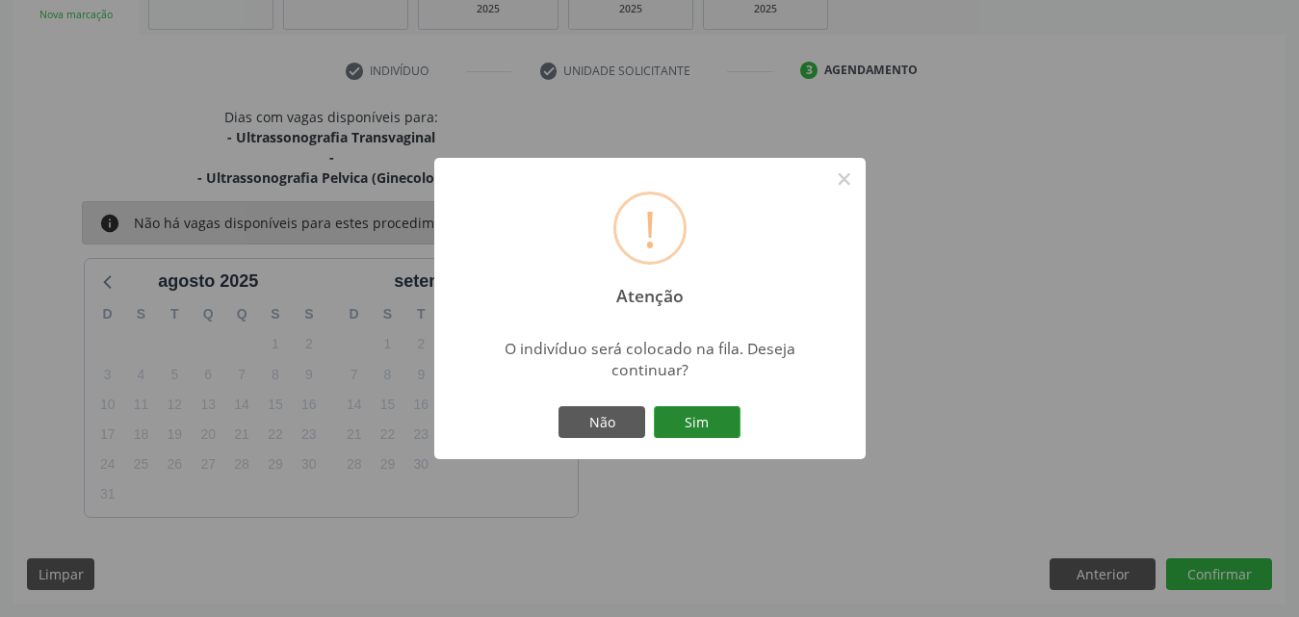
click at [713, 427] on button "Sim" at bounding box center [697, 422] width 87 height 33
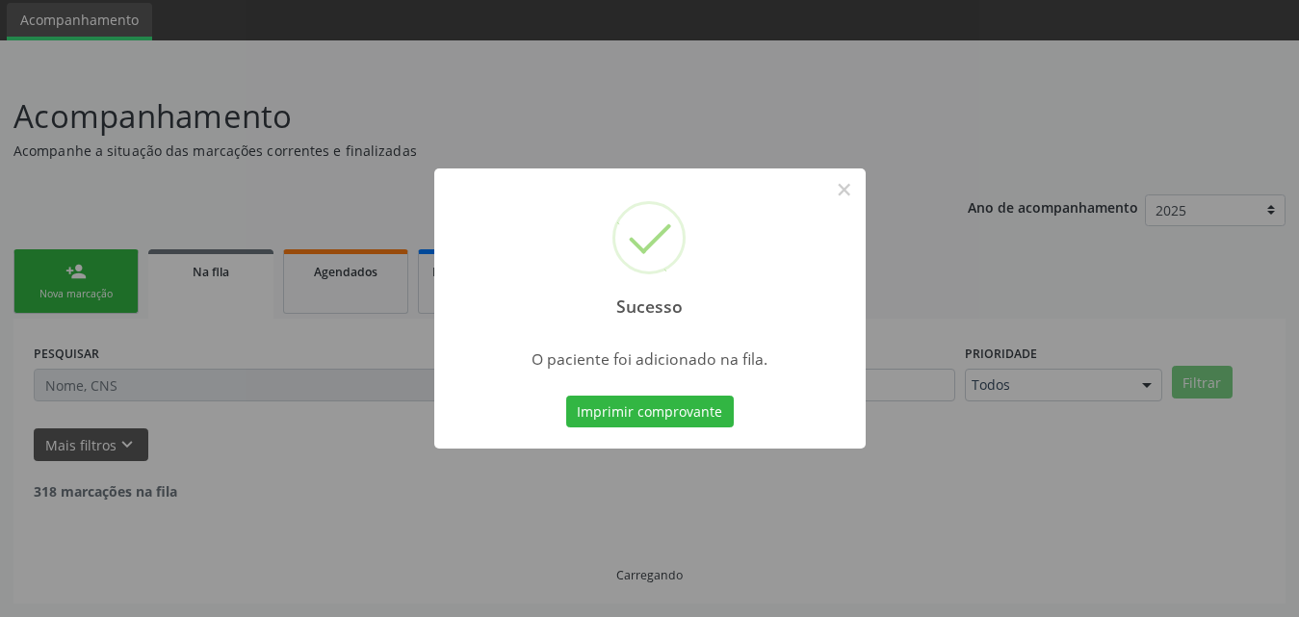
scroll to position [45, 0]
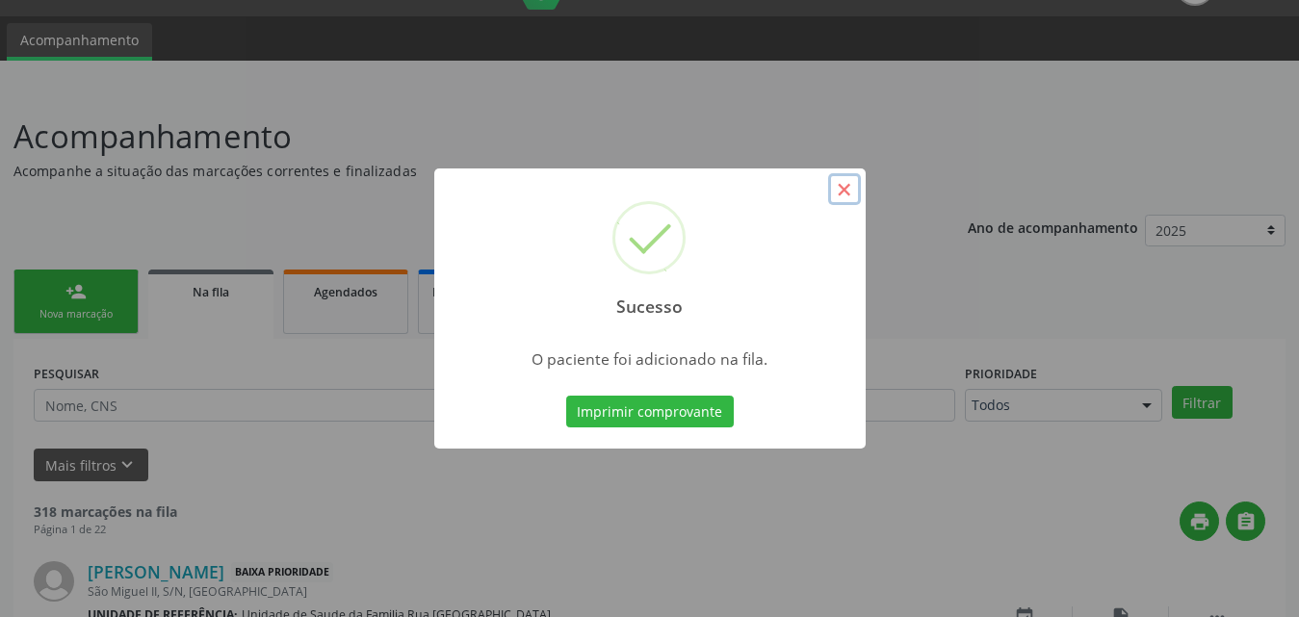
click at [858, 192] on button "×" at bounding box center [844, 189] width 33 height 33
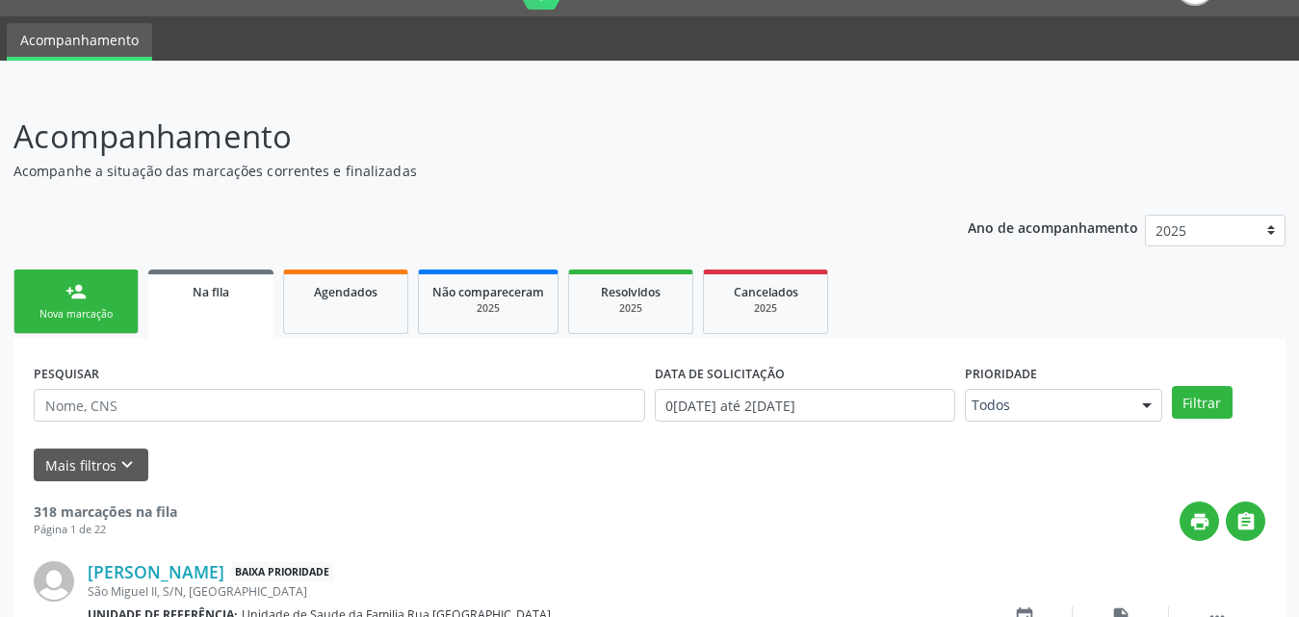
click at [93, 300] on link "person_add Nova marcação" at bounding box center [75, 302] width 125 height 65
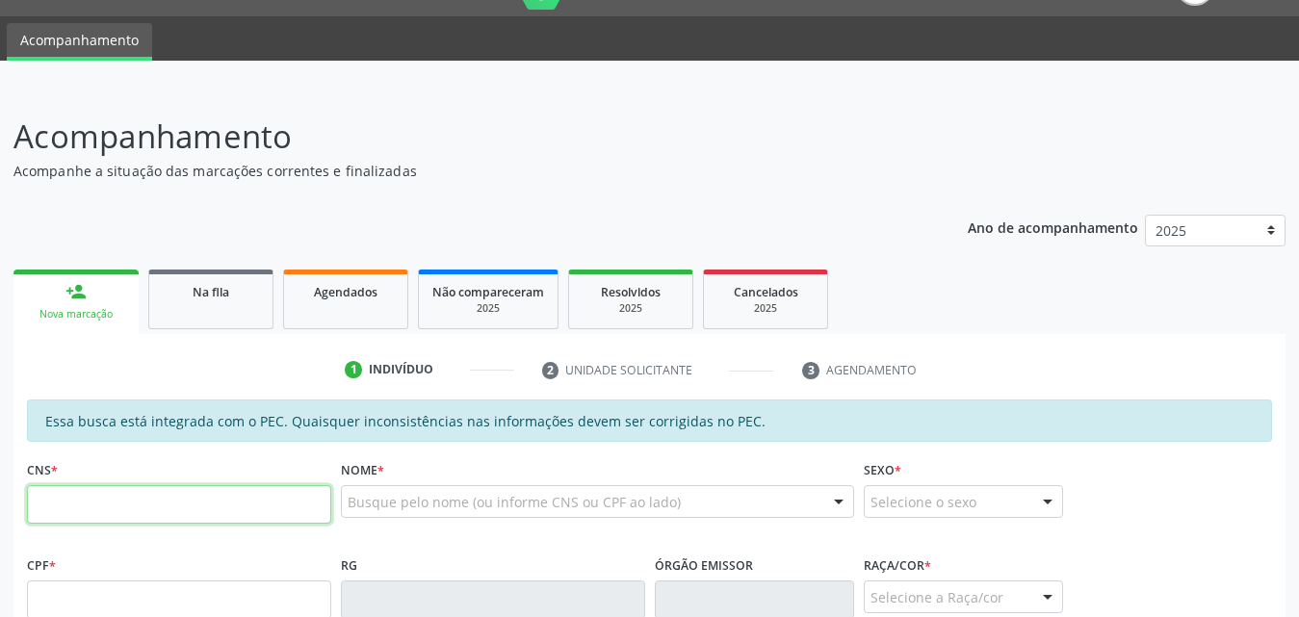
click at [231, 505] on input "text" at bounding box center [179, 504] width 304 height 39
type input "702 5052 4124 2240"
type input "101.632.374-33"
type input "10/05/2007"
type input "Maria Aparecida dos Santos"
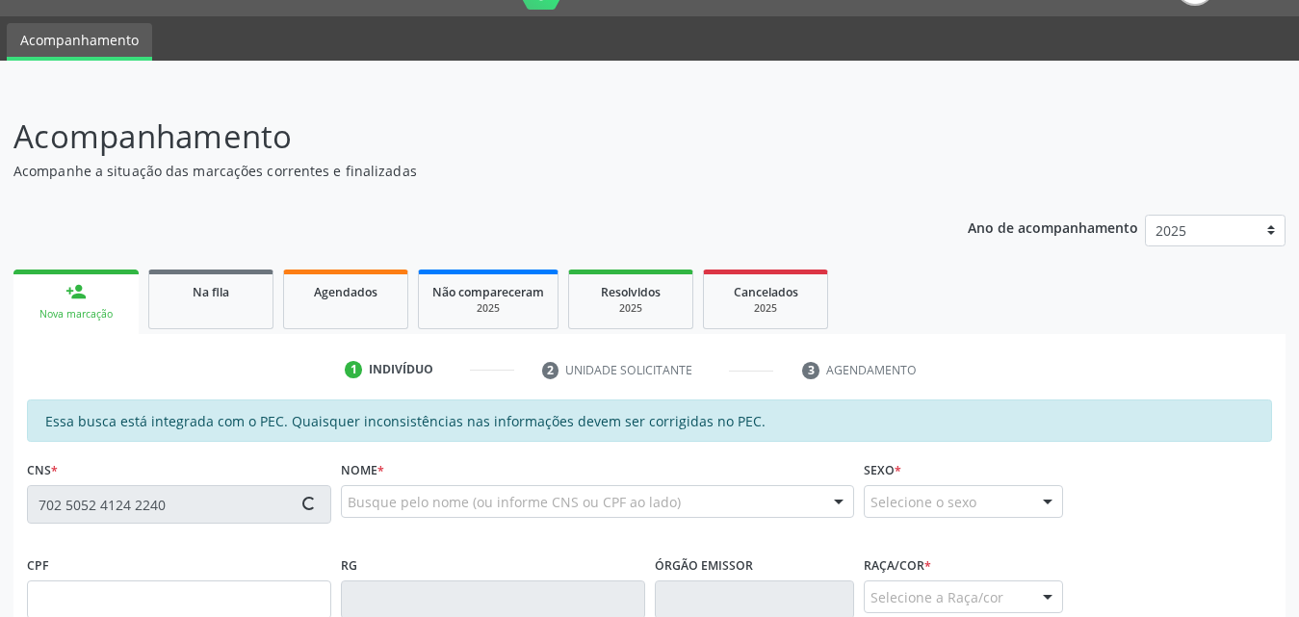
type input "(82) 99650-8737"
type input "291"
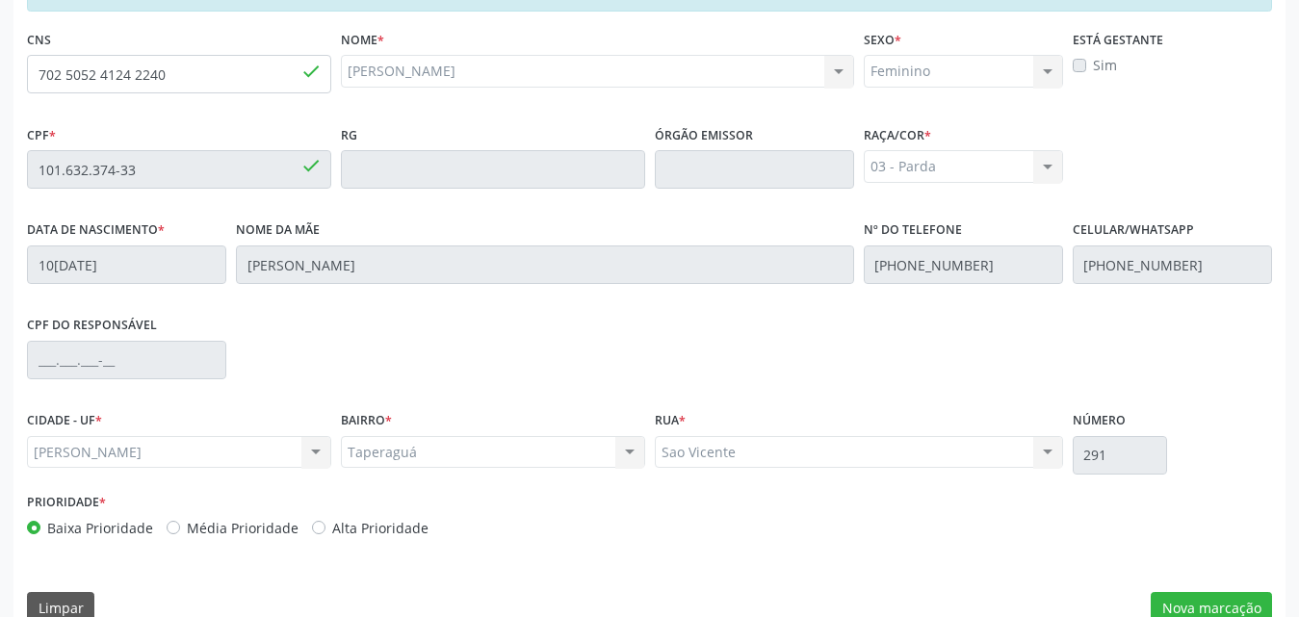
scroll to position [509, 0]
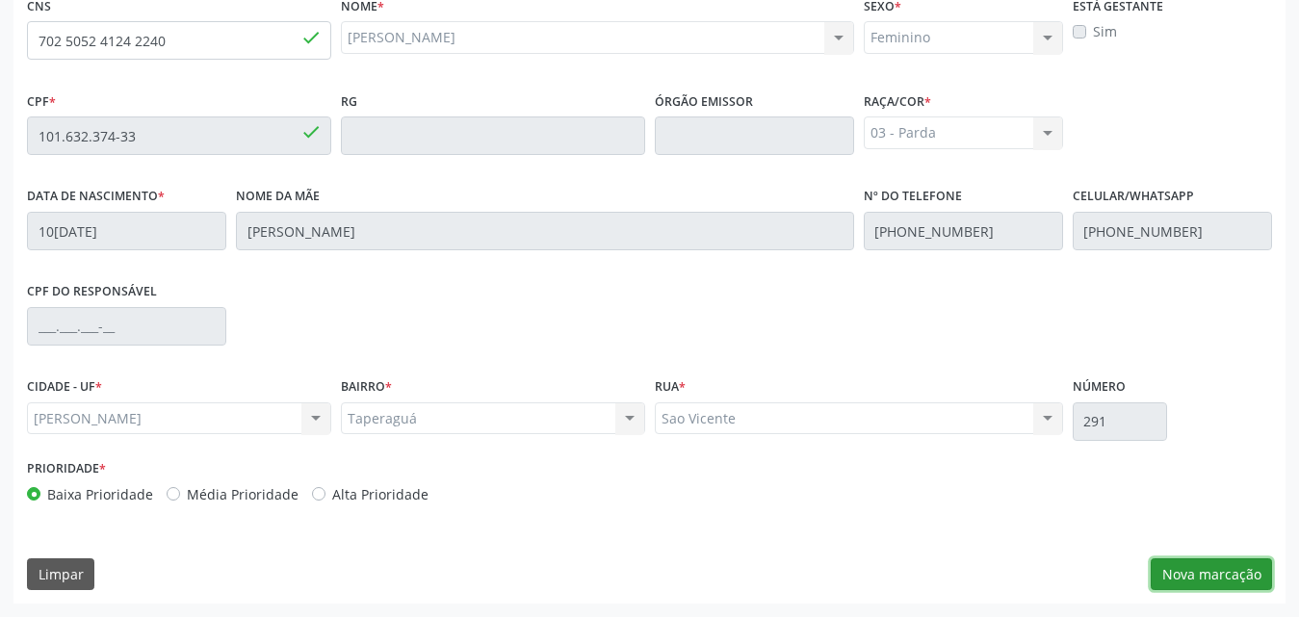
click at [1199, 575] on button "Nova marcação" at bounding box center [1211, 574] width 121 height 33
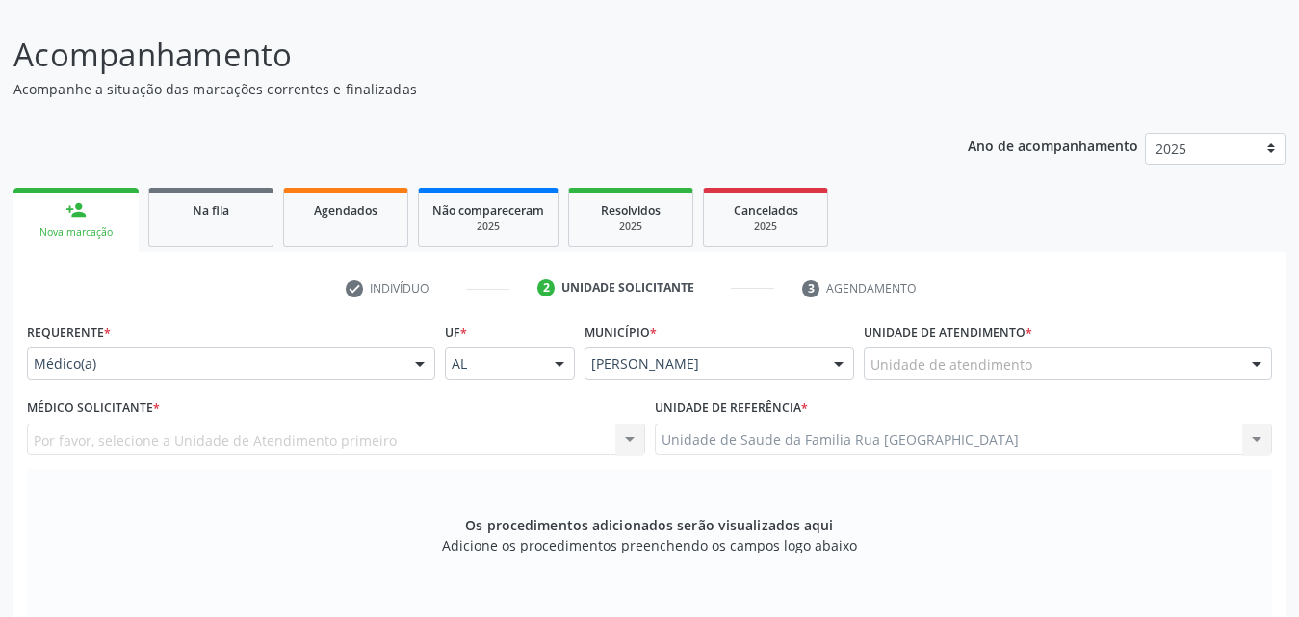
scroll to position [289, 0]
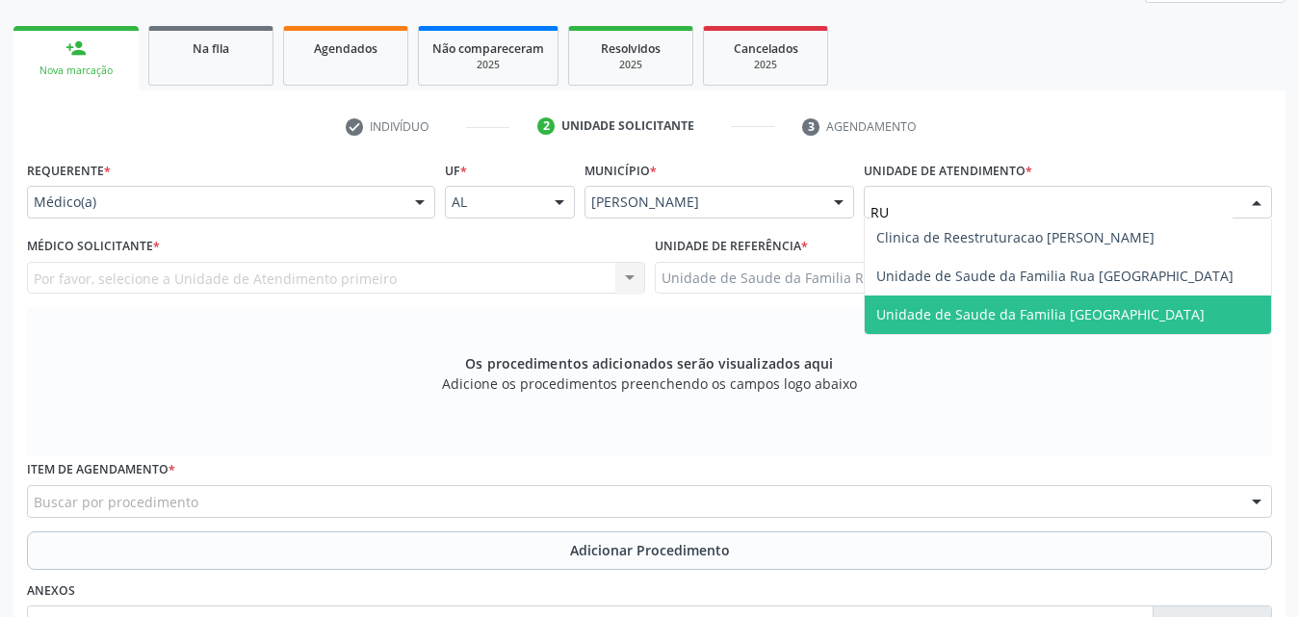
type input "RUA"
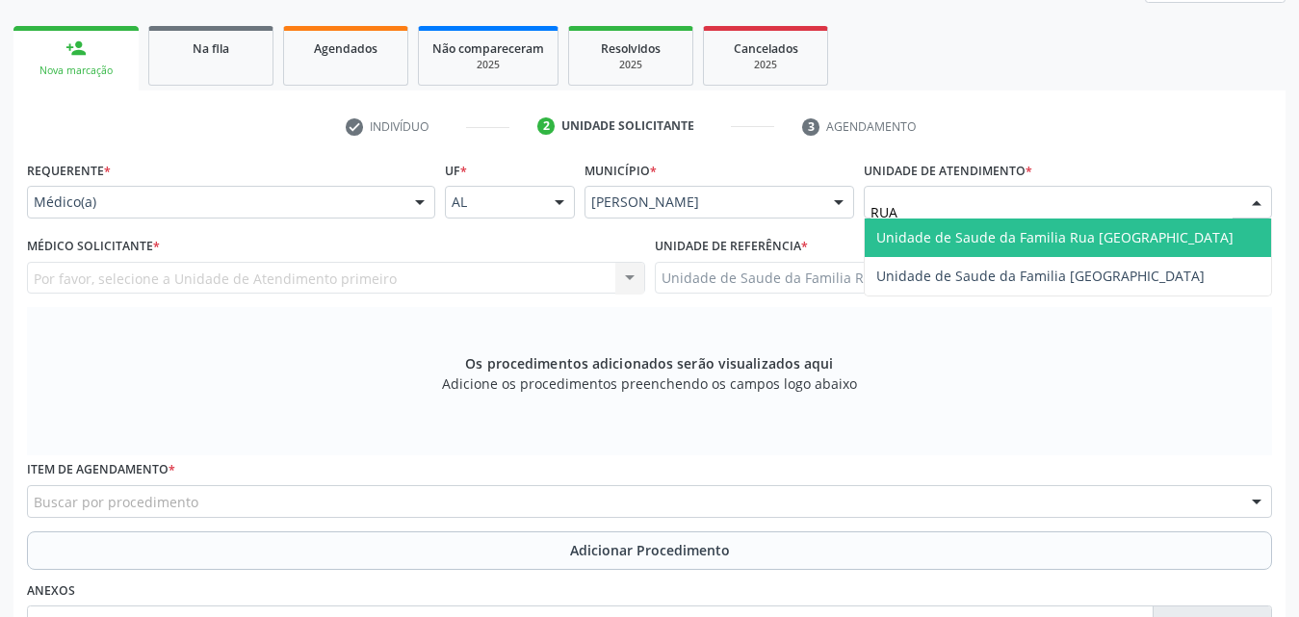
click at [1064, 240] on span "Unidade de Saude da Familia Rua [GEOGRAPHIC_DATA]" at bounding box center [1054, 237] width 357 height 18
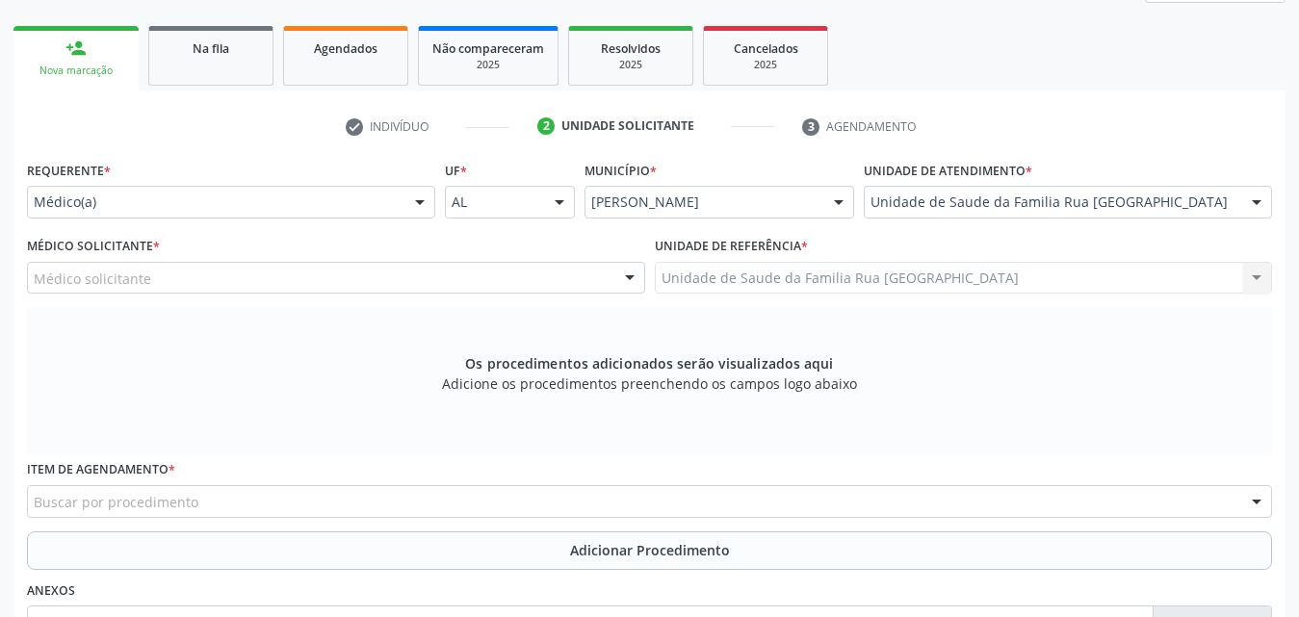
click at [171, 282] on div "Médico solicitante" at bounding box center [336, 278] width 618 height 33
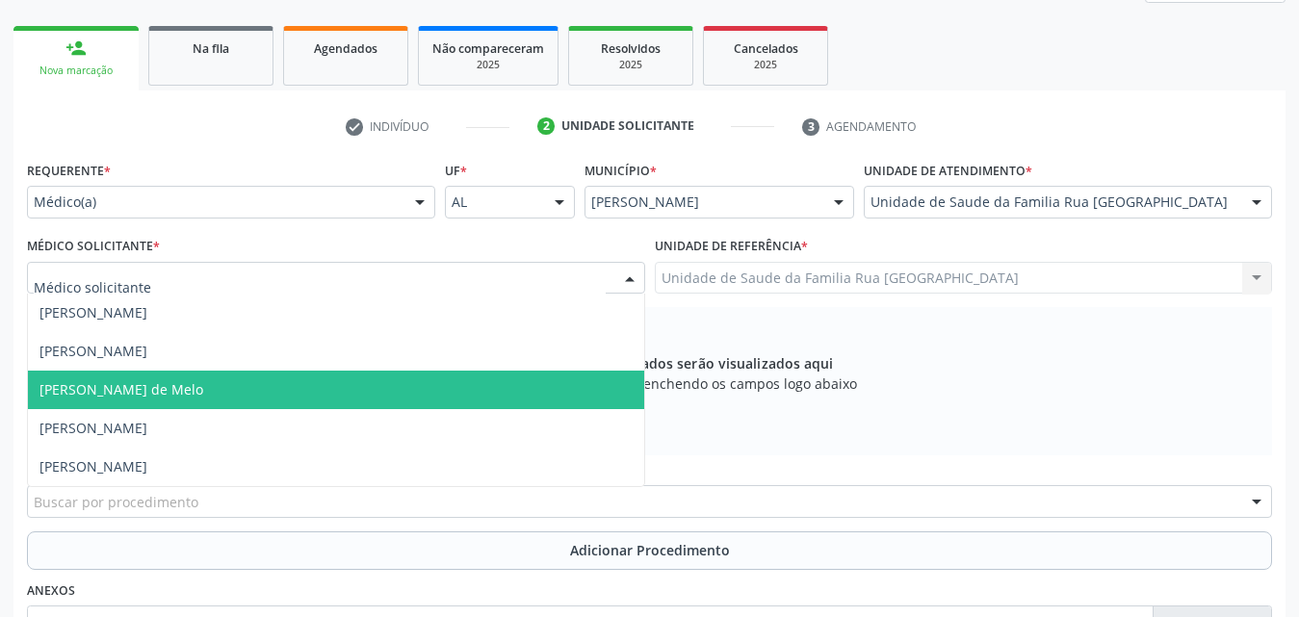
click at [137, 402] on span "Rodrigo Paranhos de Melo" at bounding box center [336, 390] width 616 height 39
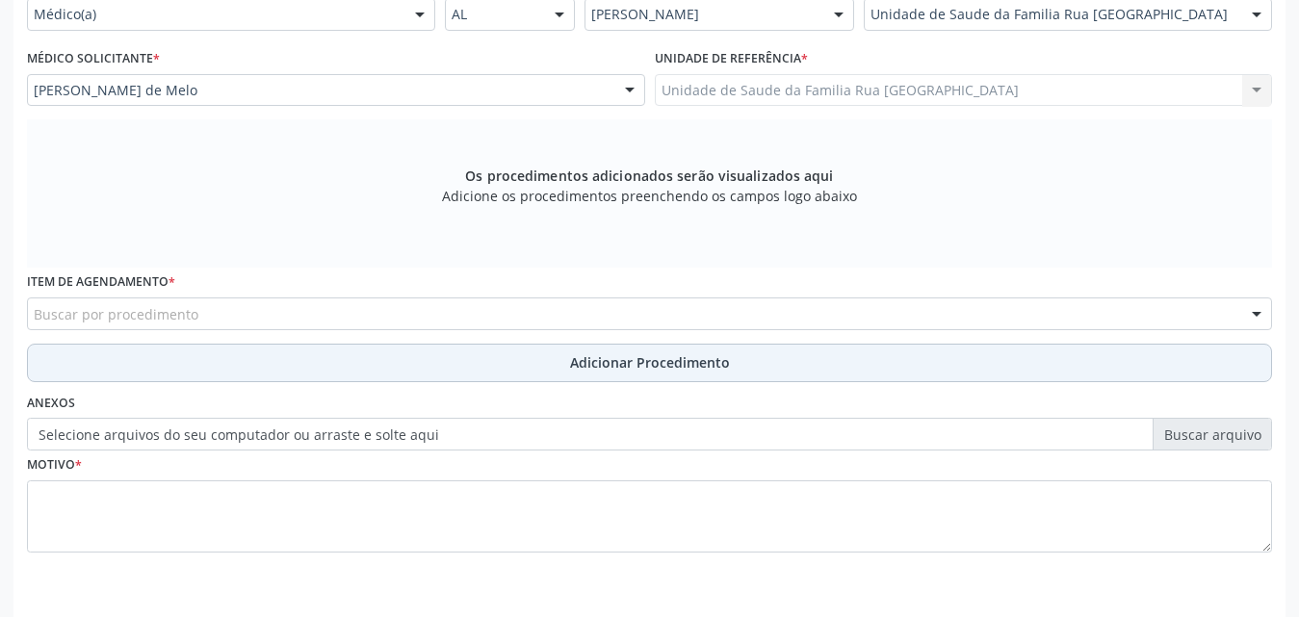
scroll to position [443, 0]
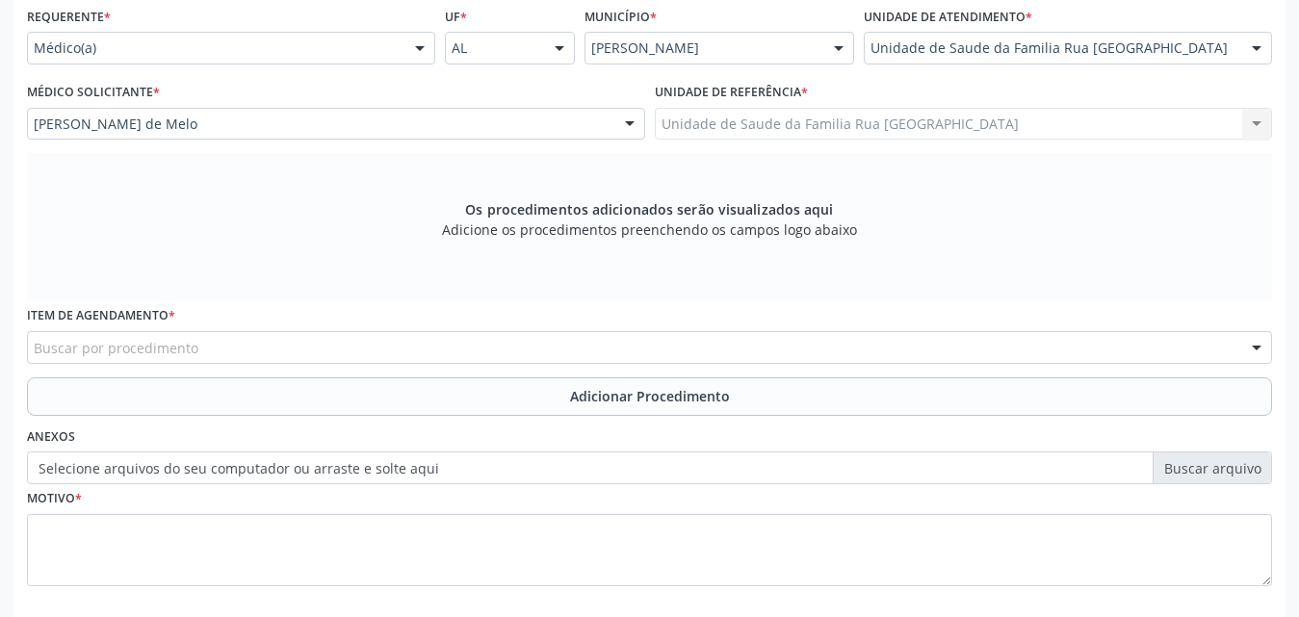
click at [424, 350] on div "Buscar por procedimento" at bounding box center [649, 347] width 1245 height 33
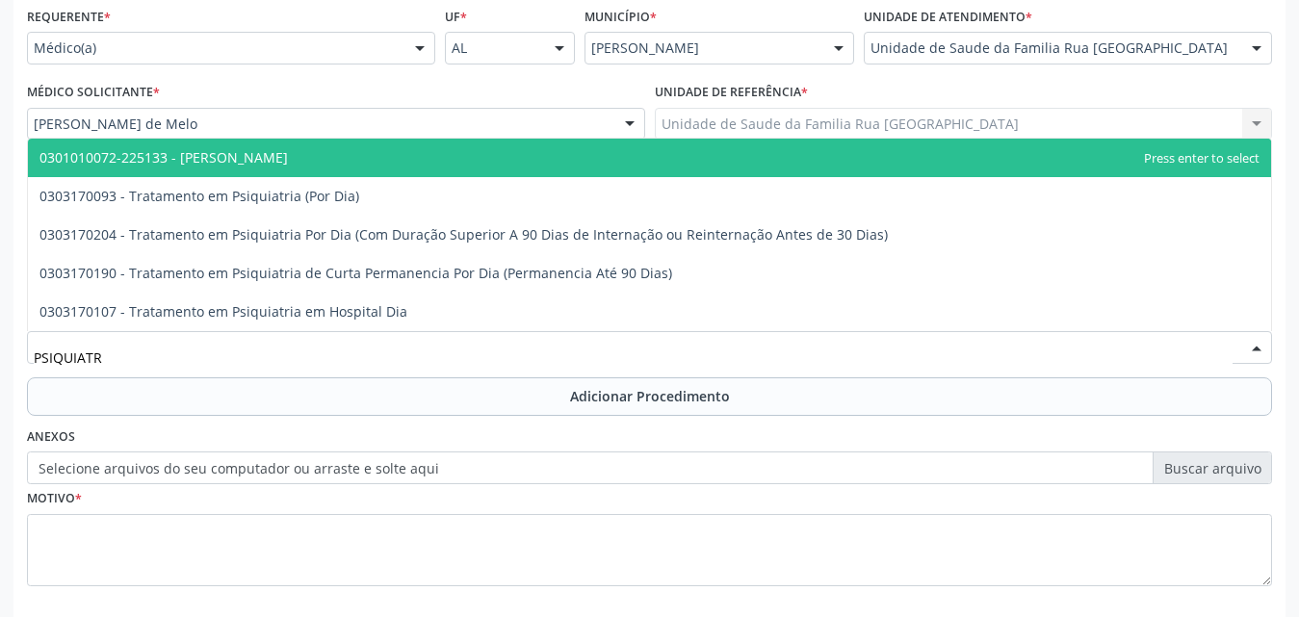
type input "PSIQUIATRA"
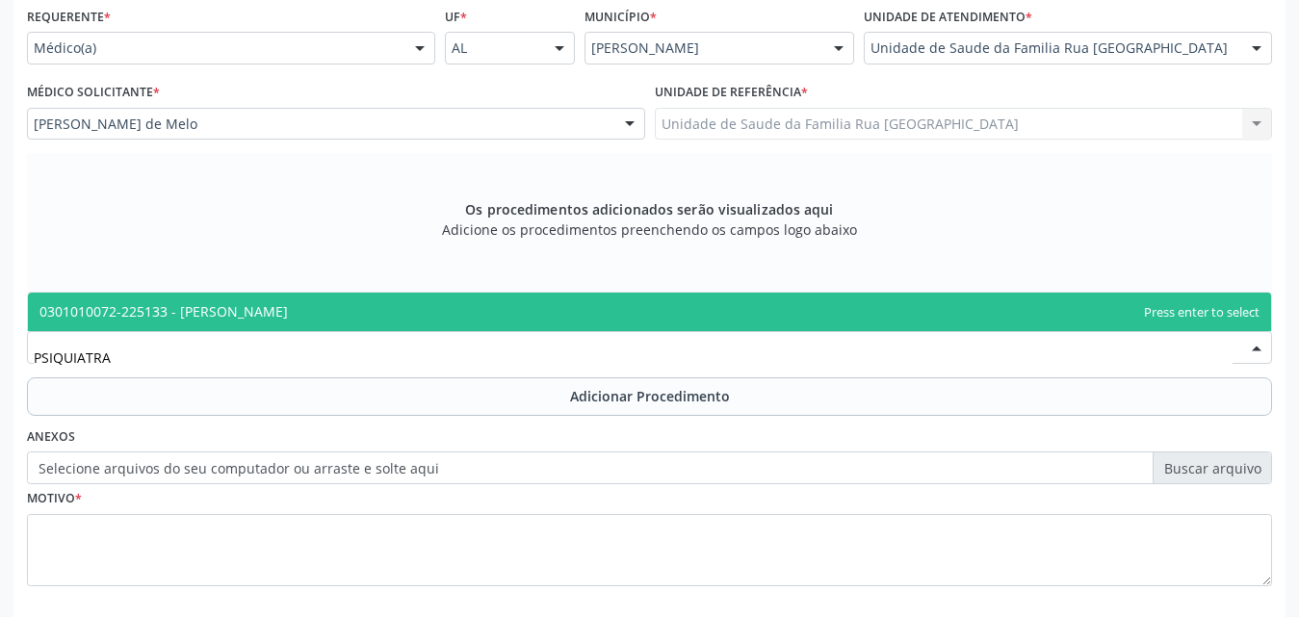
click at [301, 324] on span "0301010072-225133 - Médico Psiquiatra" at bounding box center [649, 312] width 1243 height 39
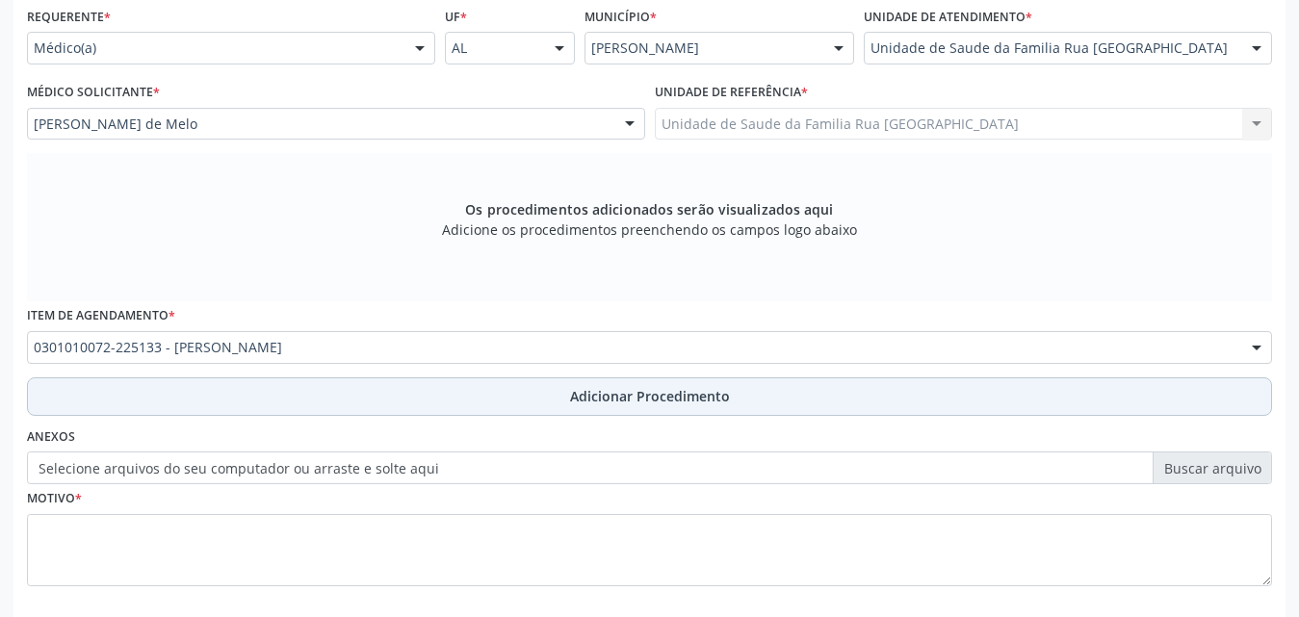
click at [678, 395] on span "Adicionar Procedimento" at bounding box center [650, 396] width 160 height 20
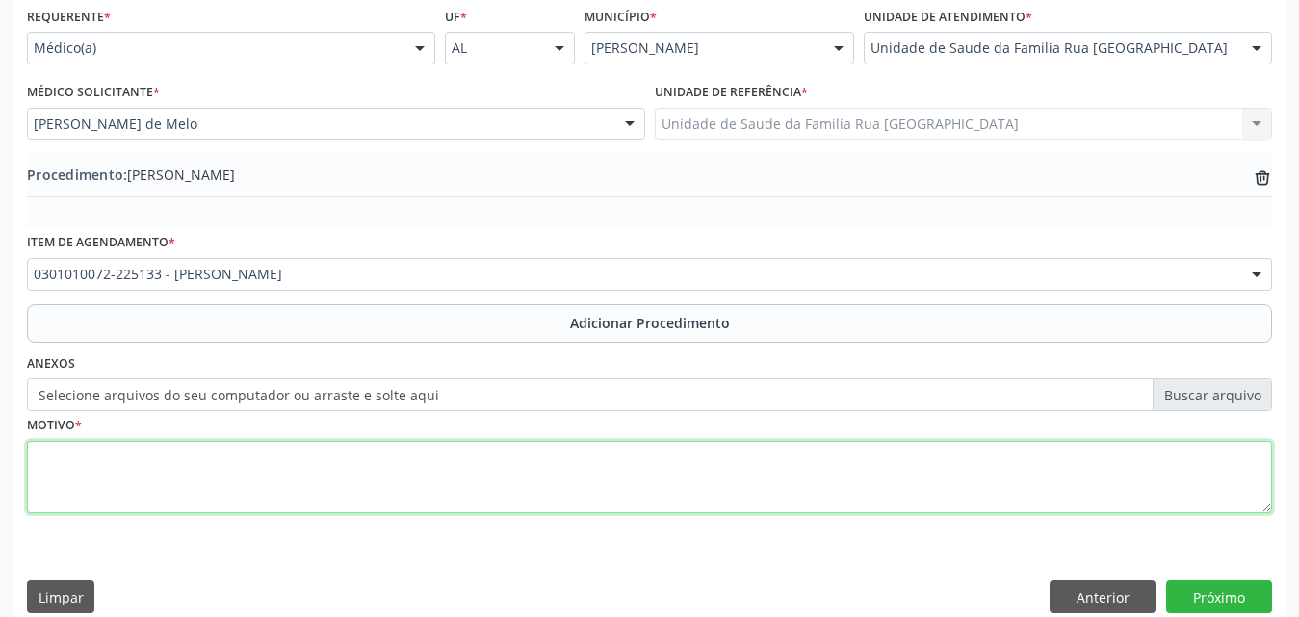
click at [273, 481] on textarea at bounding box center [649, 477] width 1245 height 73
type textarea "RETORNO, RETARDO MENTAL."
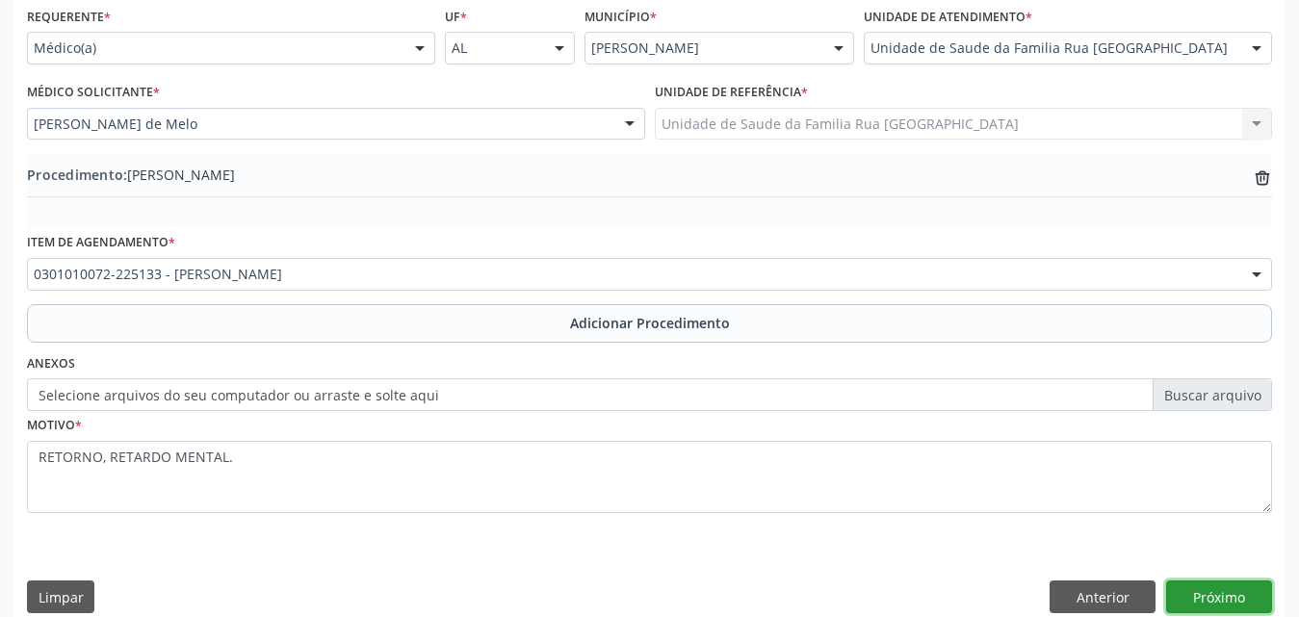
click at [1197, 593] on button "Próximo" at bounding box center [1219, 597] width 106 height 33
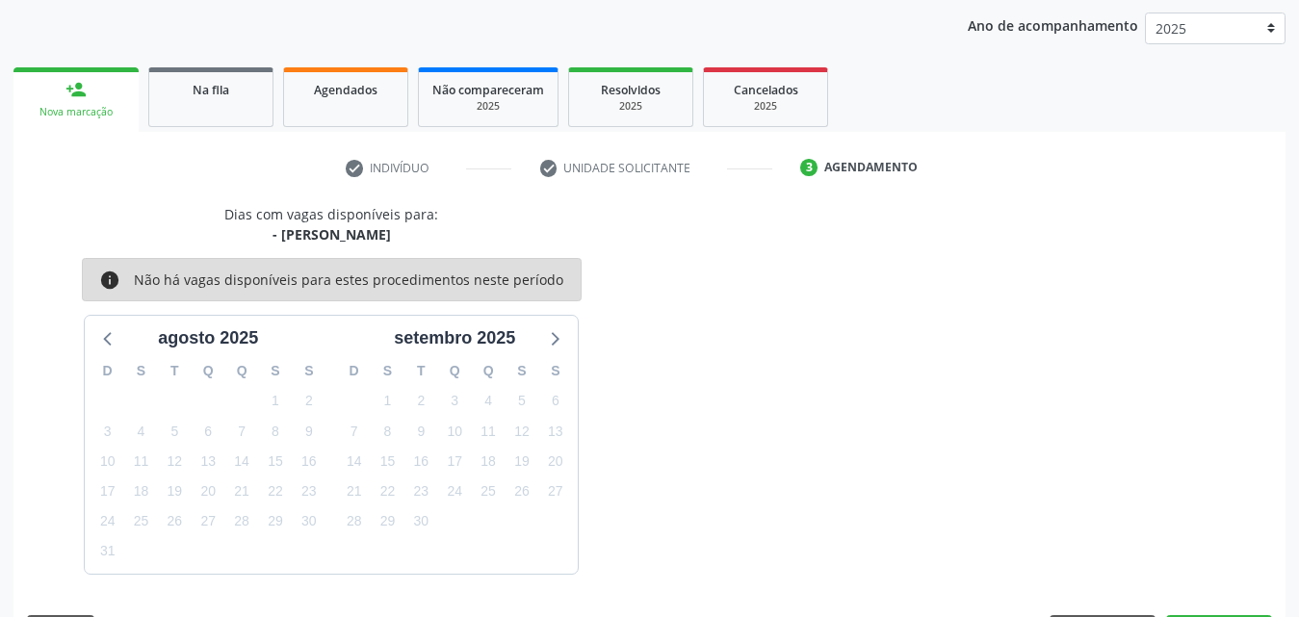
scroll to position [304, 0]
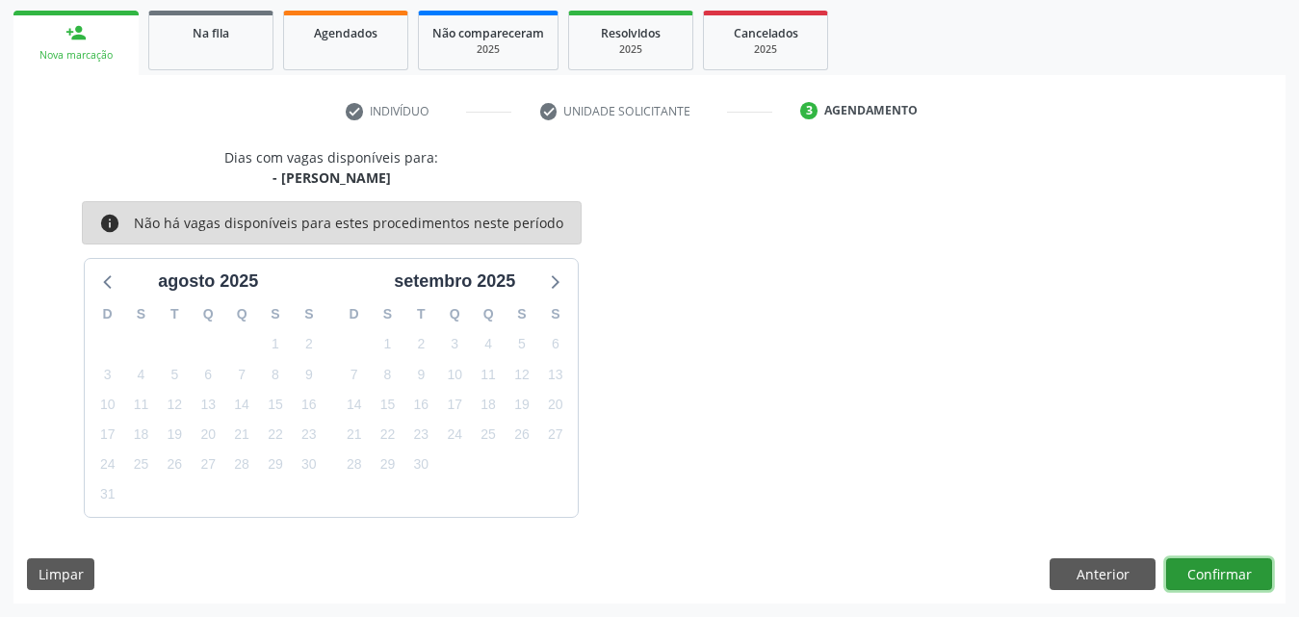
click at [1207, 579] on button "Confirmar" at bounding box center [1219, 574] width 106 height 33
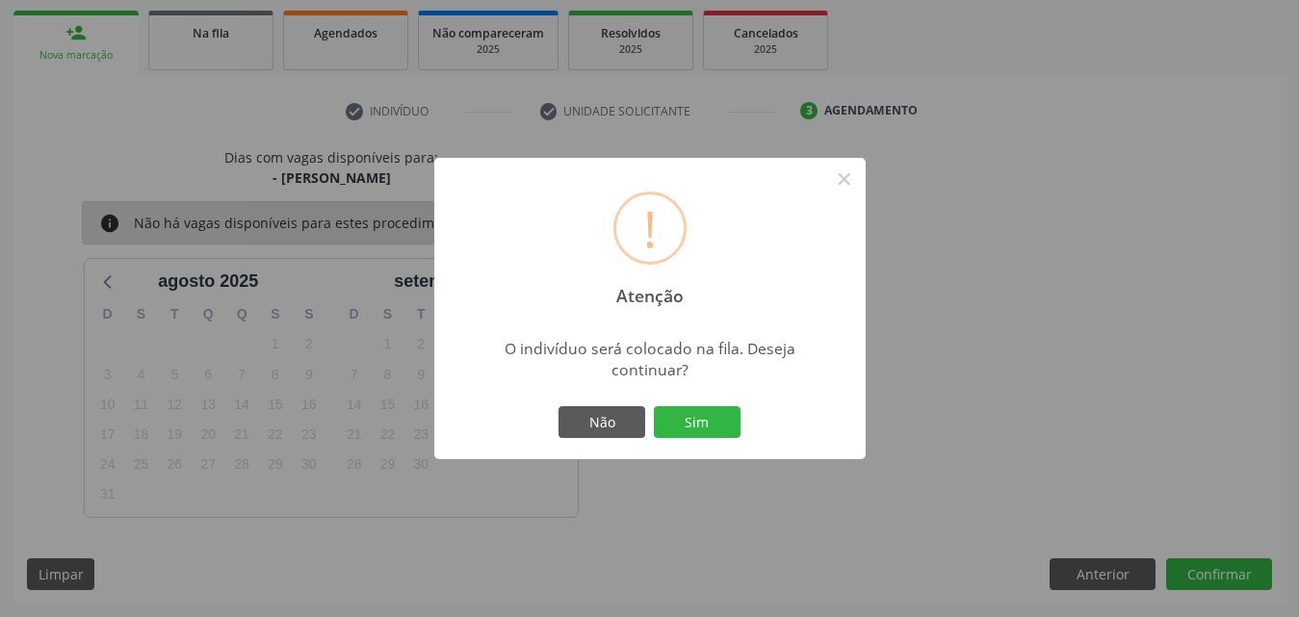
click at [699, 428] on button "Sim" at bounding box center [697, 422] width 87 height 33
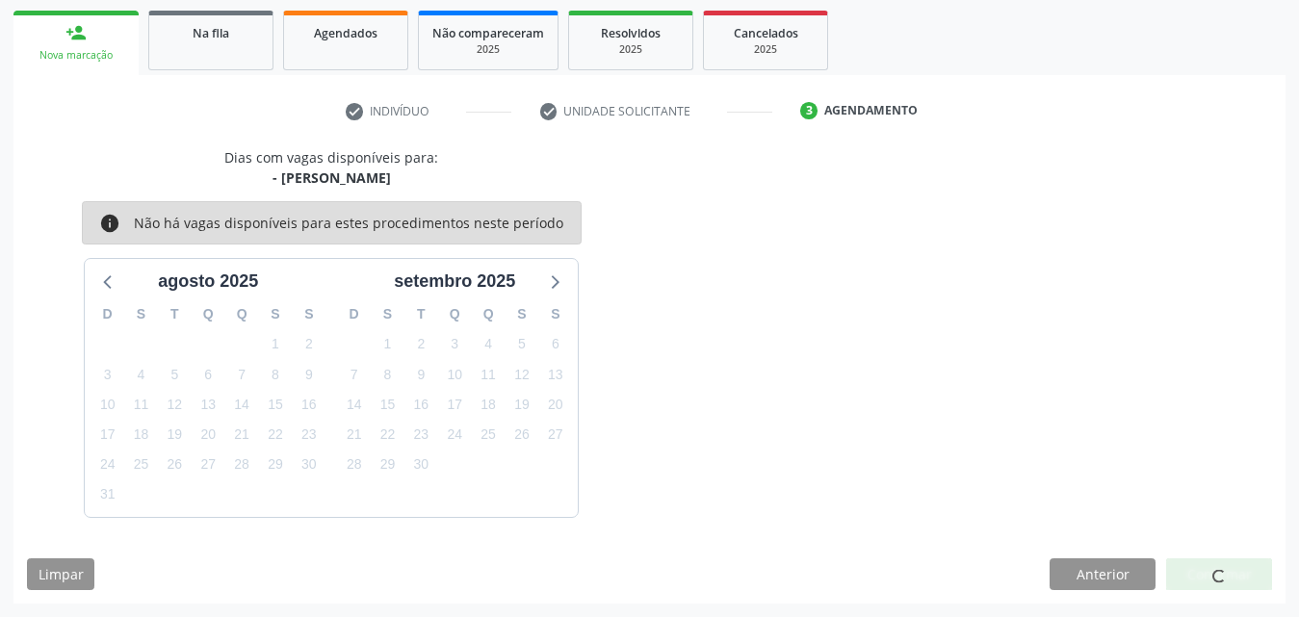
scroll to position [45, 0]
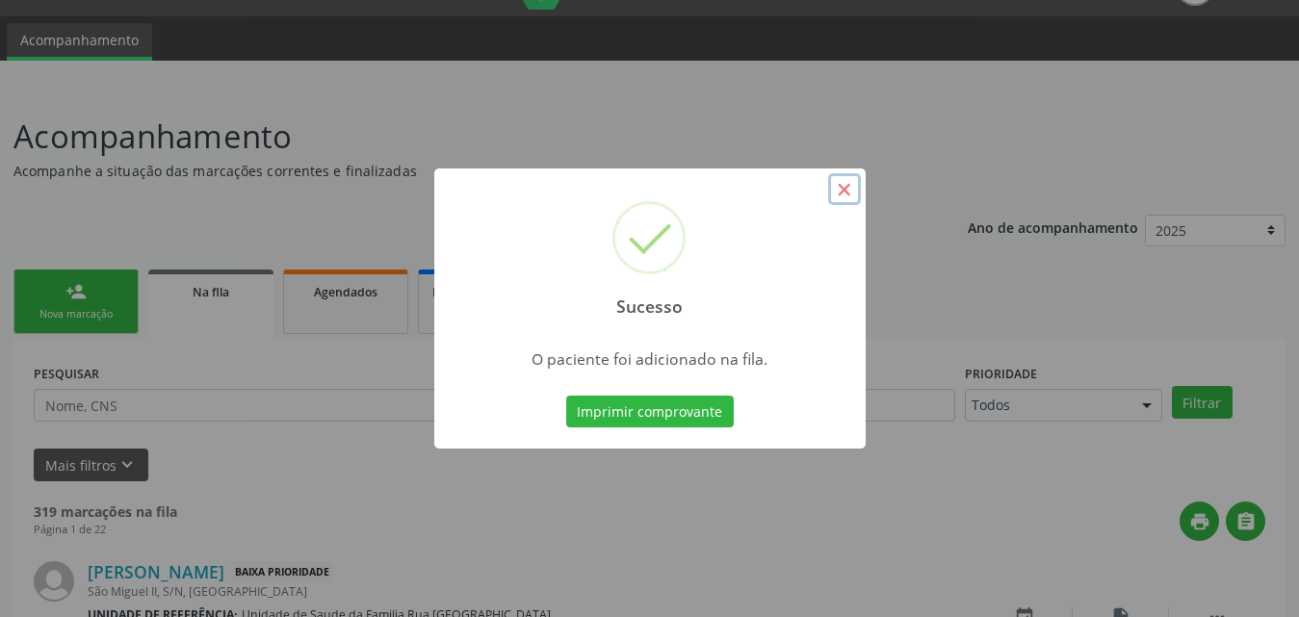
click at [833, 195] on button "×" at bounding box center [844, 189] width 33 height 33
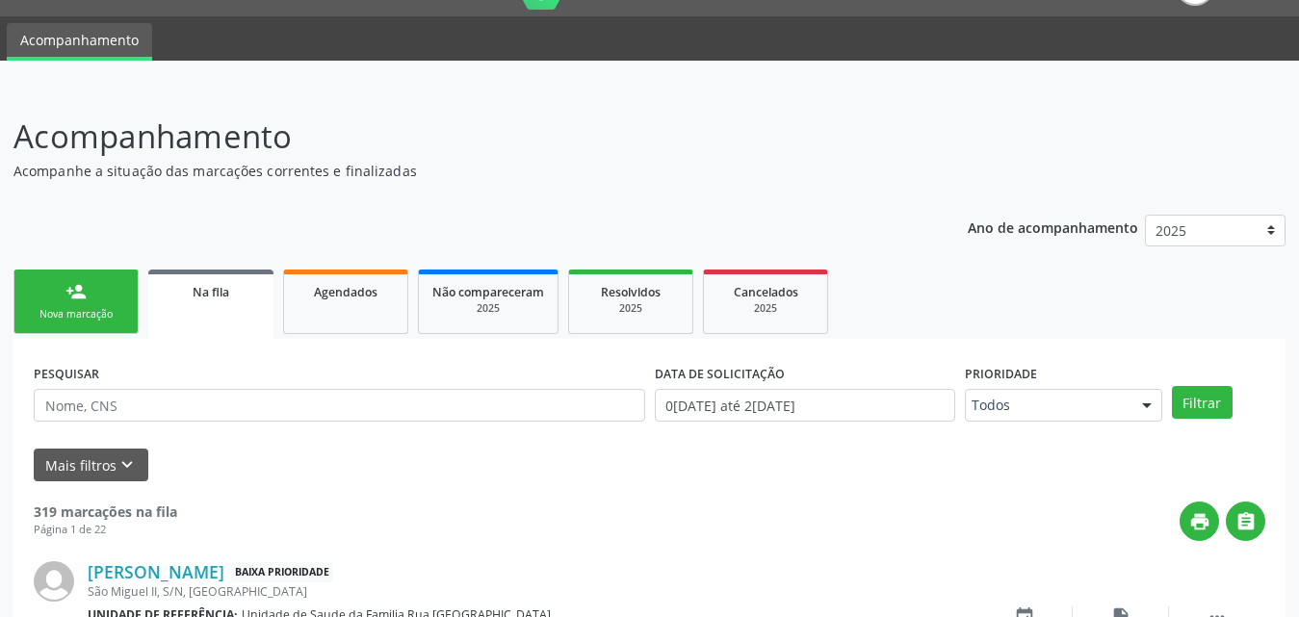
click at [90, 300] on link "person_add Nova marcação" at bounding box center [75, 302] width 125 height 65
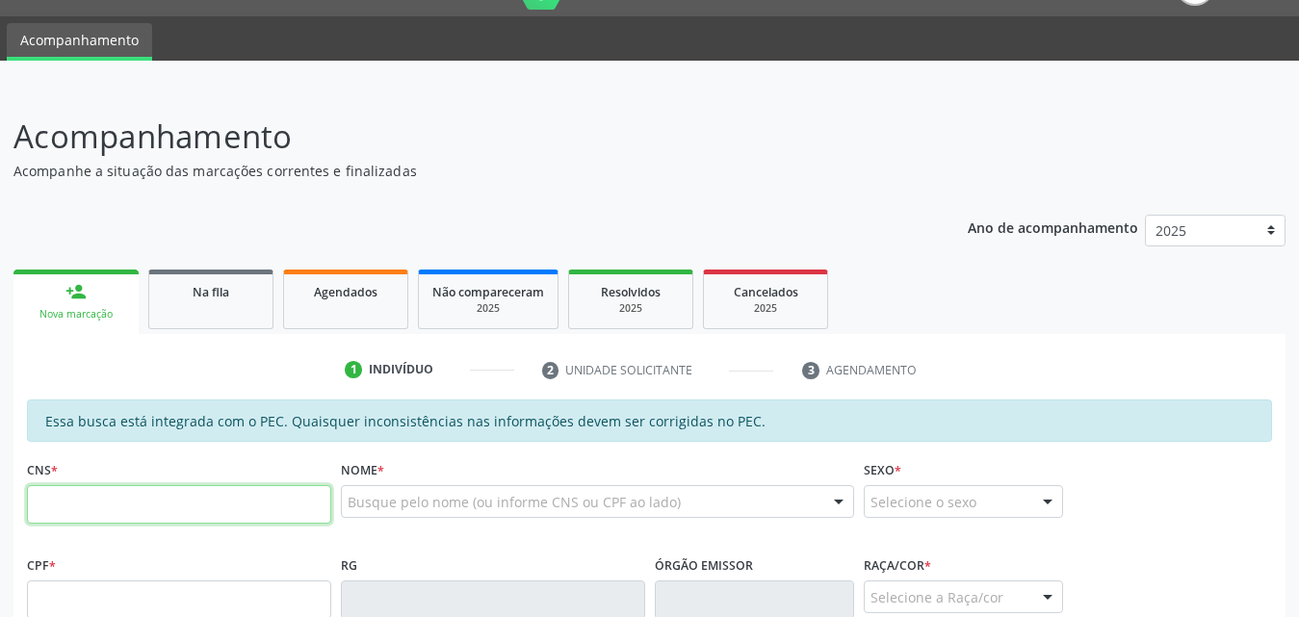
click at [249, 498] on input "text" at bounding box center [179, 504] width 304 height 39
type input "702 4070 6664 4929"
type input "985.534.884-20"
type input "30/12/1966"
type input "Alice Ferreira de Lima"
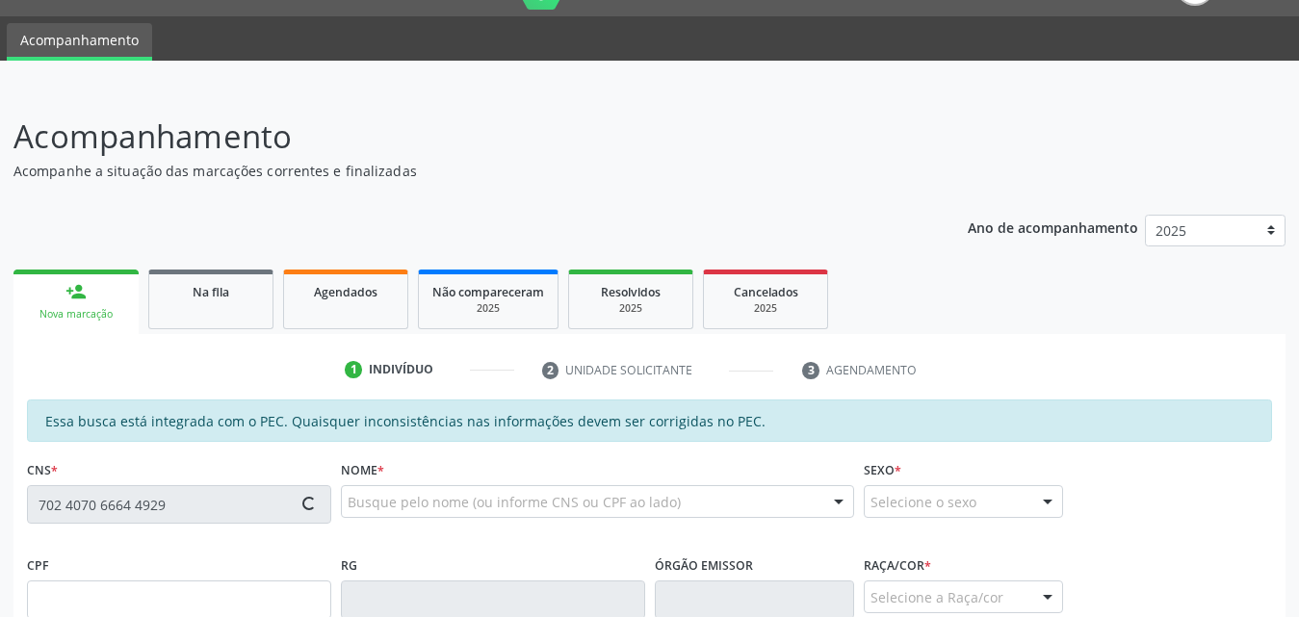
type input "(82) 99415-9207"
type input "S/N"
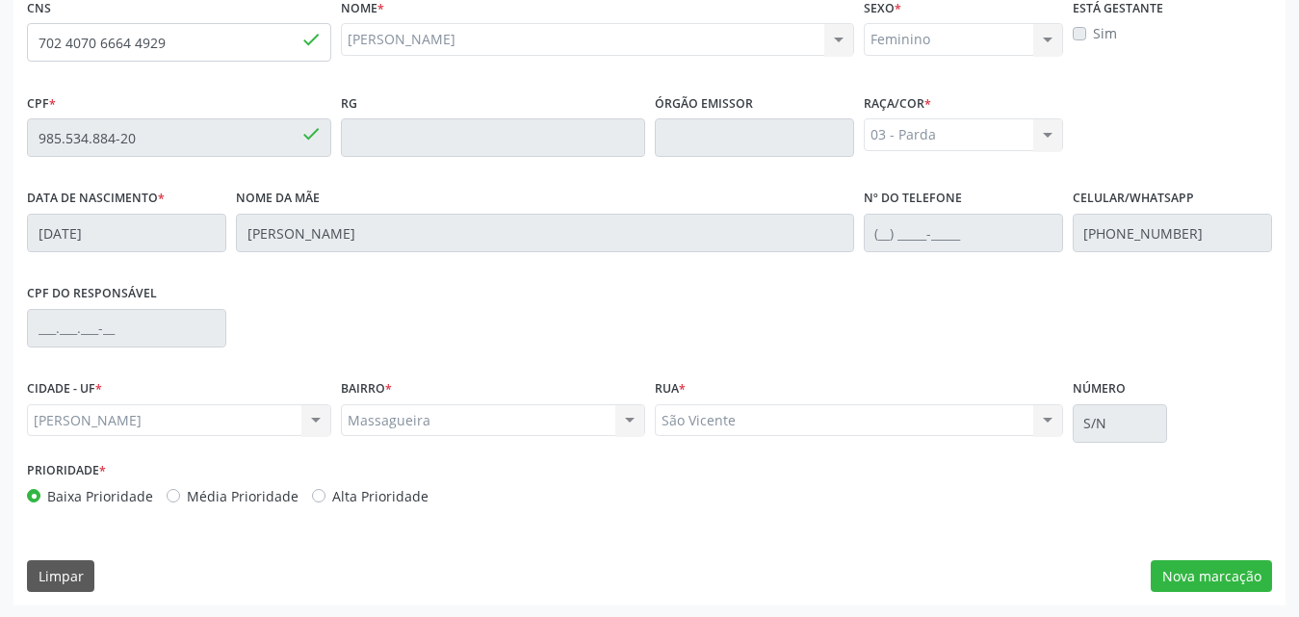
scroll to position [509, 0]
click at [1209, 568] on button "Nova marcação" at bounding box center [1211, 574] width 121 height 33
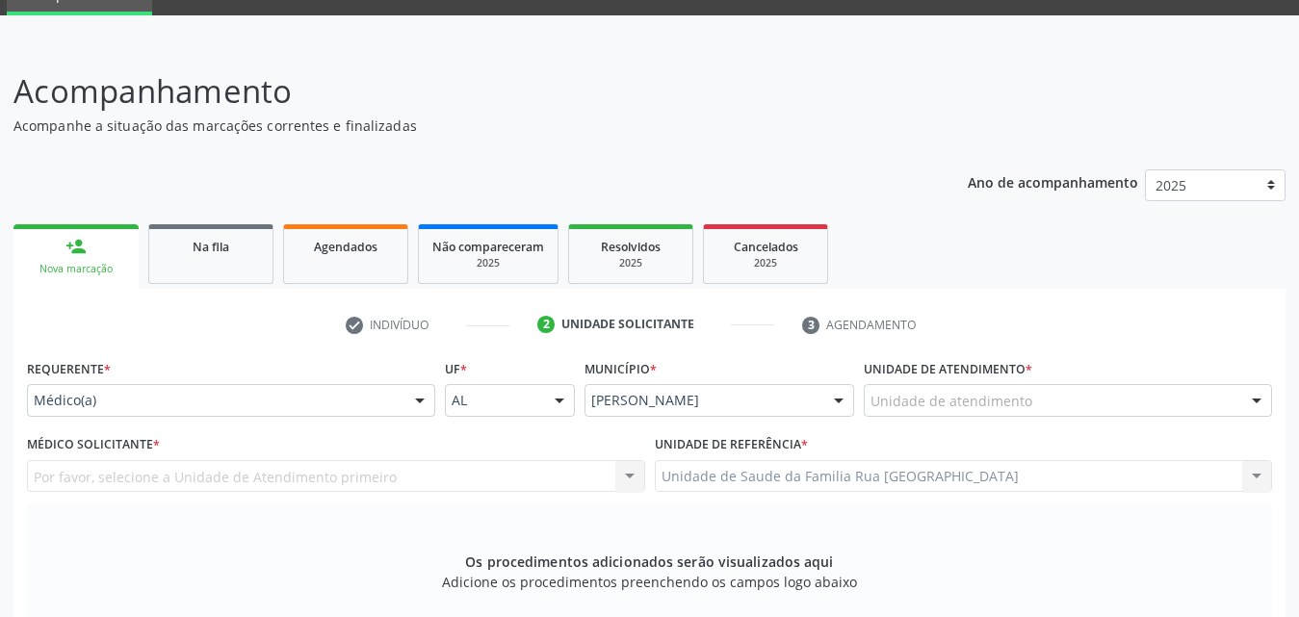
scroll to position [124, 0]
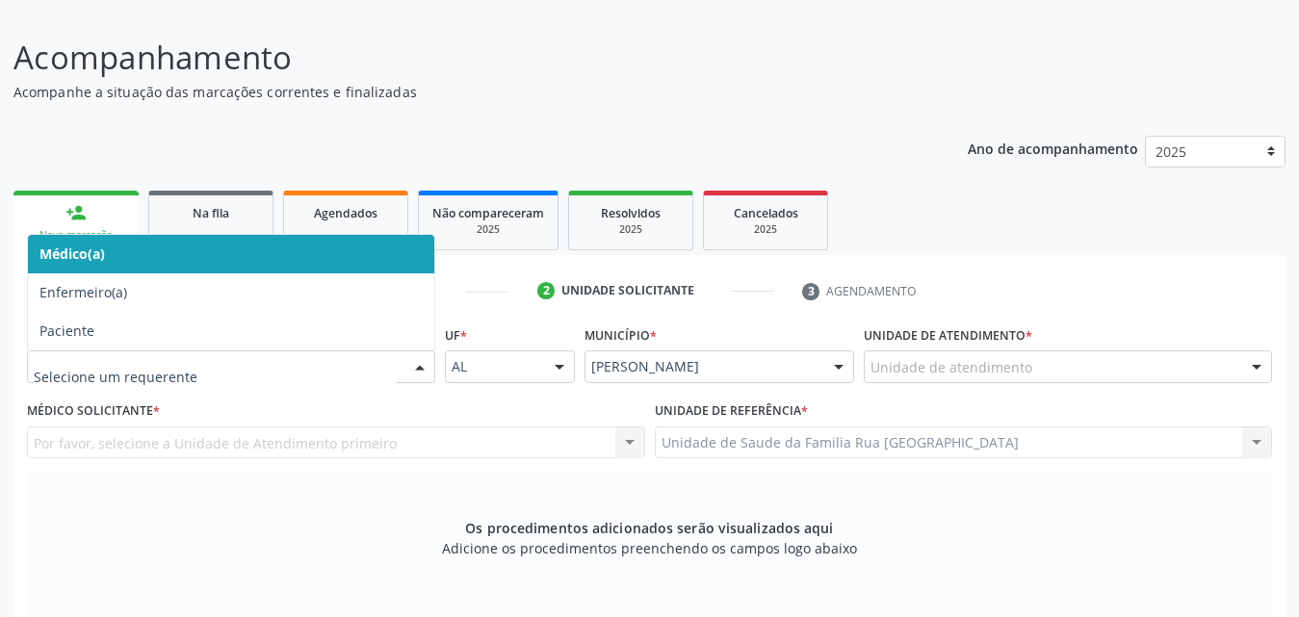
click at [415, 363] on div at bounding box center [419, 367] width 29 height 33
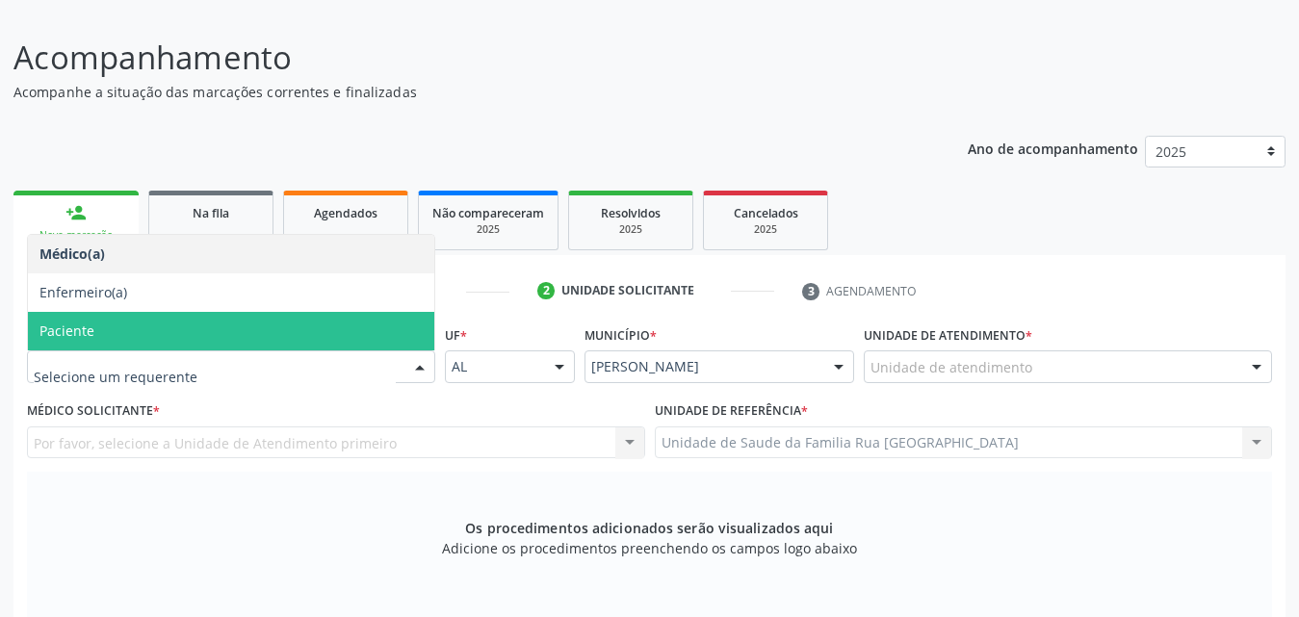
click at [152, 335] on span "Paciente" at bounding box center [231, 331] width 406 height 39
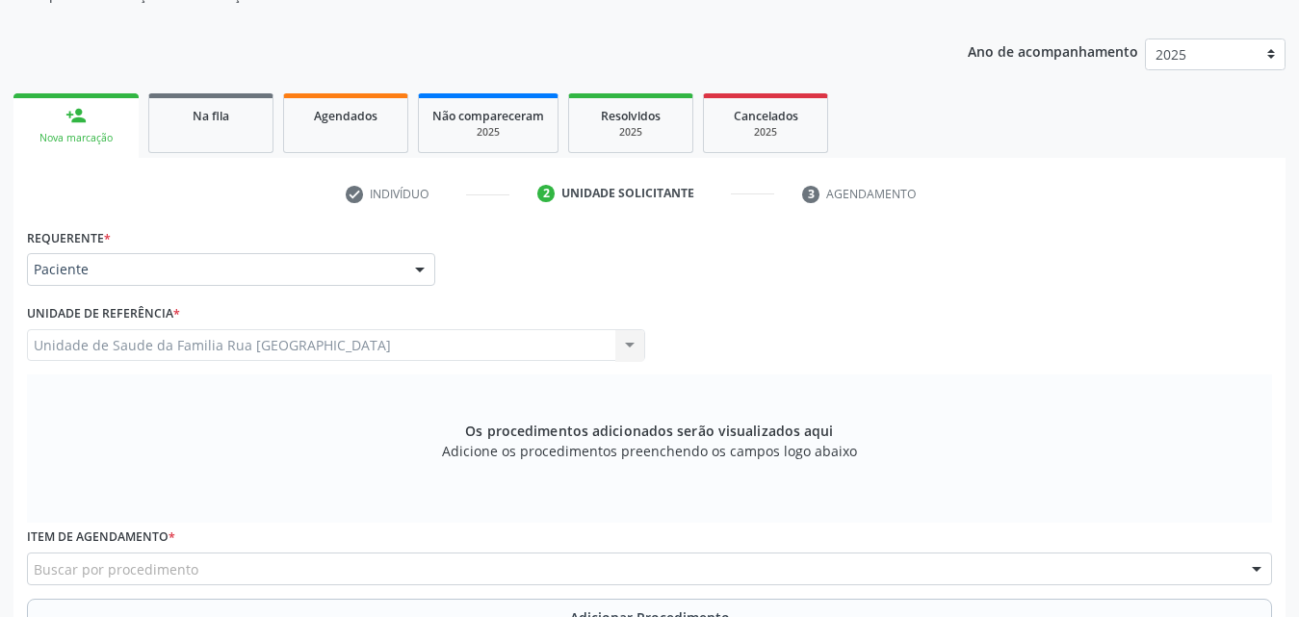
scroll to position [413, 0]
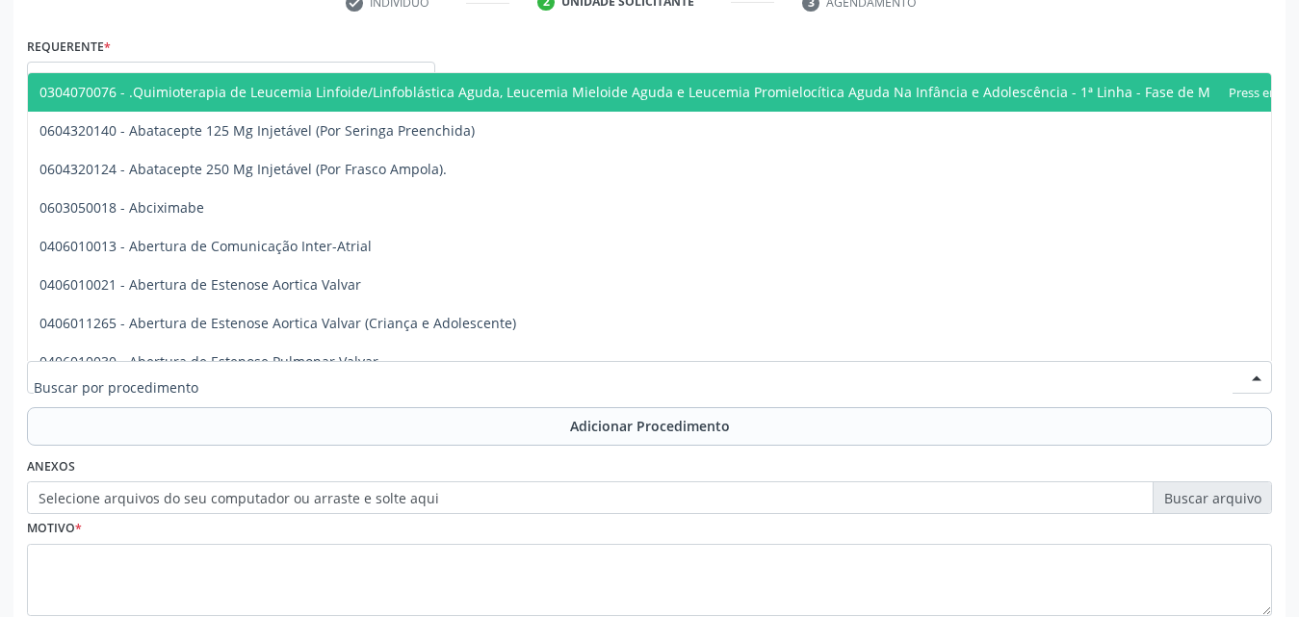
click at [482, 371] on div at bounding box center [649, 377] width 1245 height 33
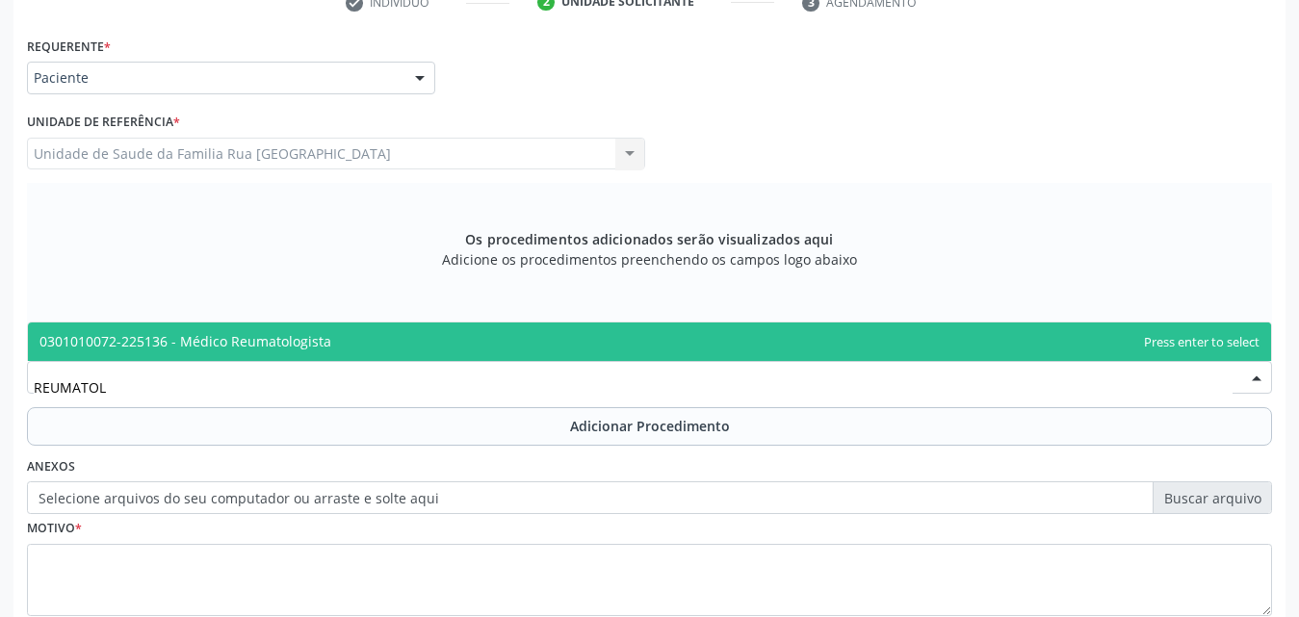
type input "REUMATOLO"
click at [273, 336] on span "0301010072-225136 - Médico Reumatologista" at bounding box center [185, 341] width 292 height 18
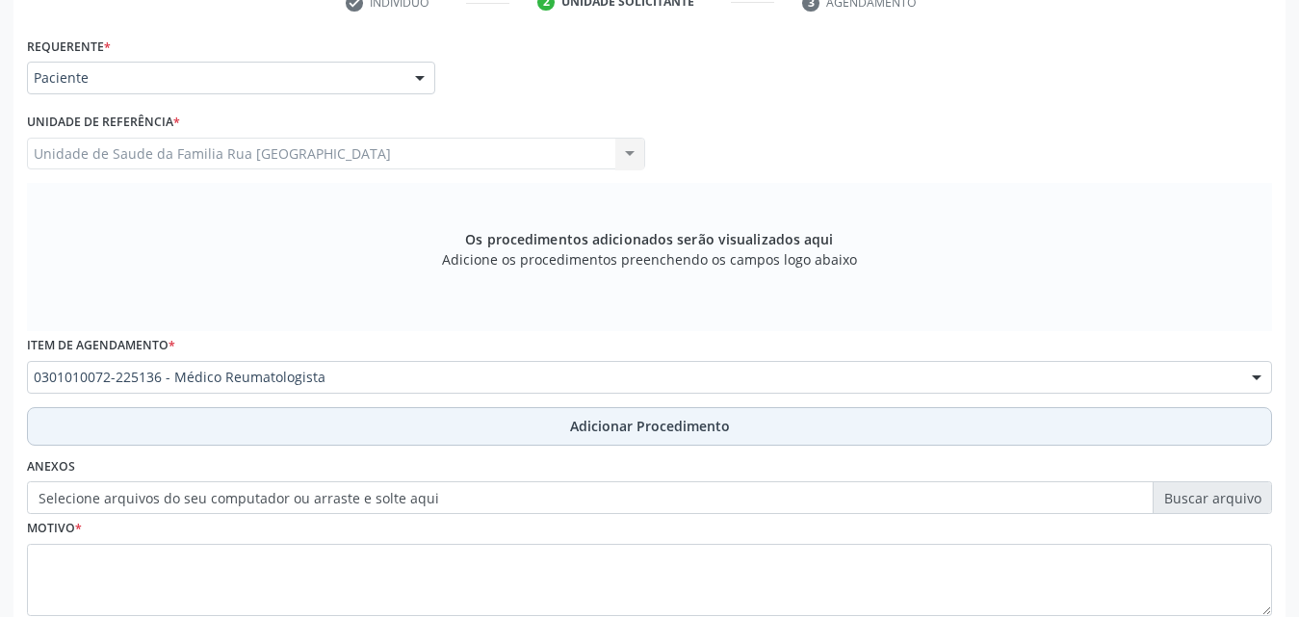
click at [674, 428] on span "Adicionar Procedimento" at bounding box center [650, 426] width 160 height 20
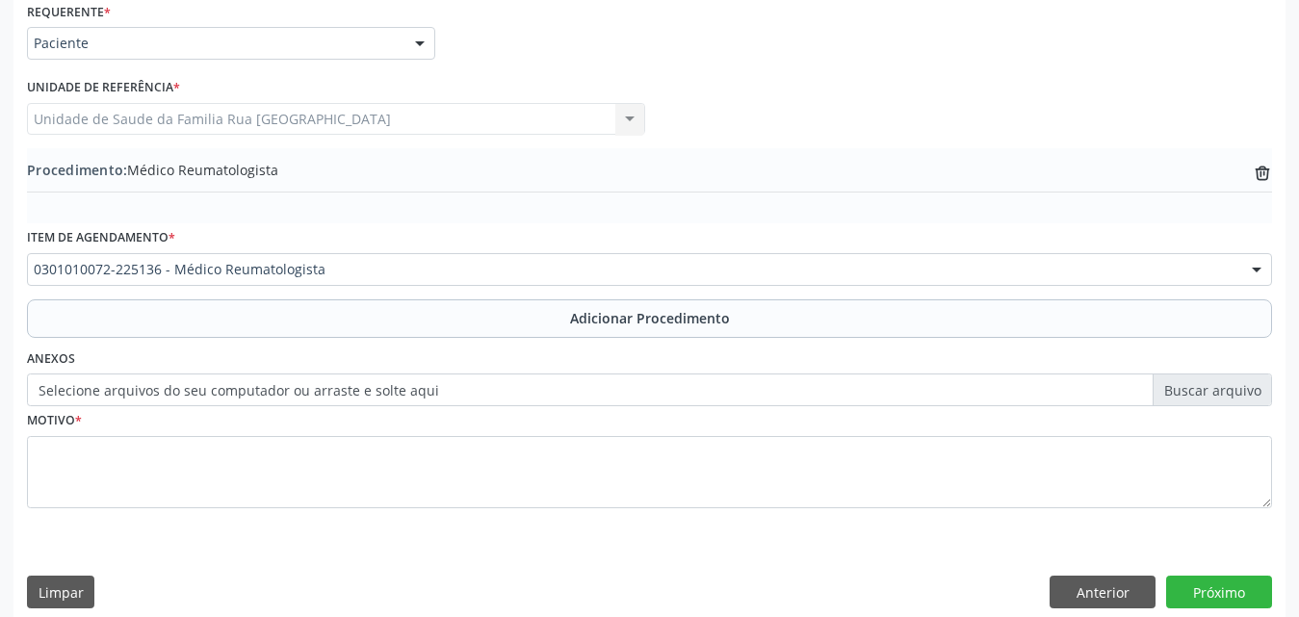
scroll to position [466, 0]
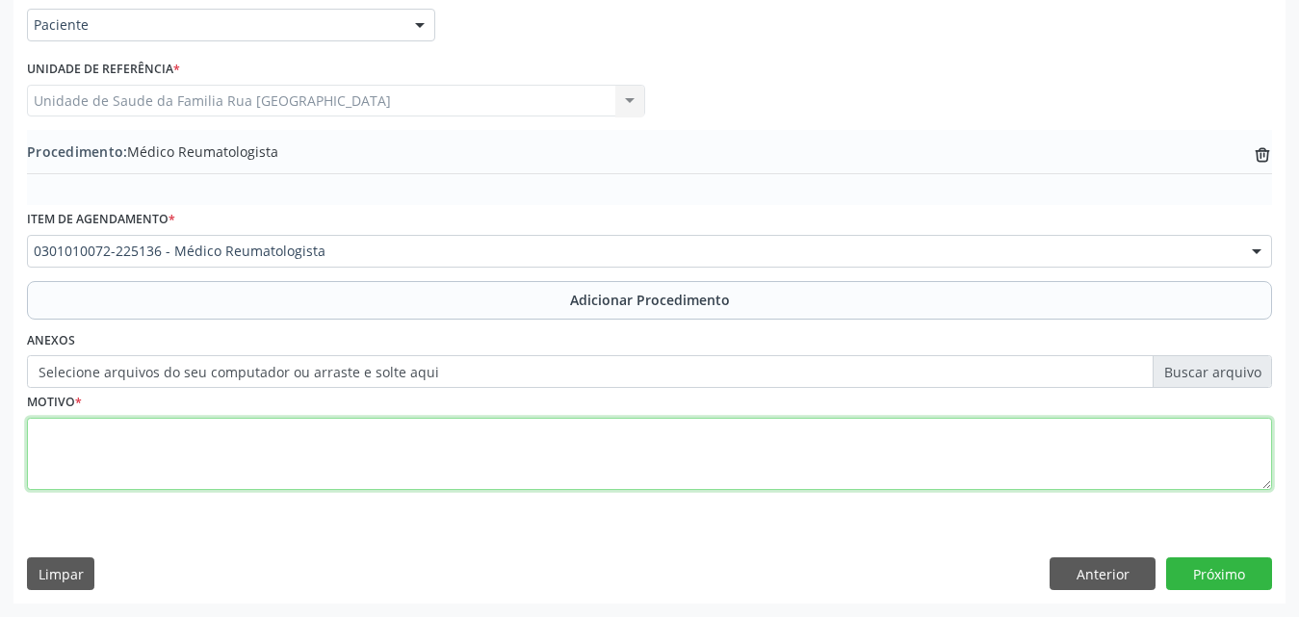
click at [304, 446] on textarea at bounding box center [649, 454] width 1245 height 73
type textarea "GOTA ASSOCIADA A ARTRITE REUMATOIDE."
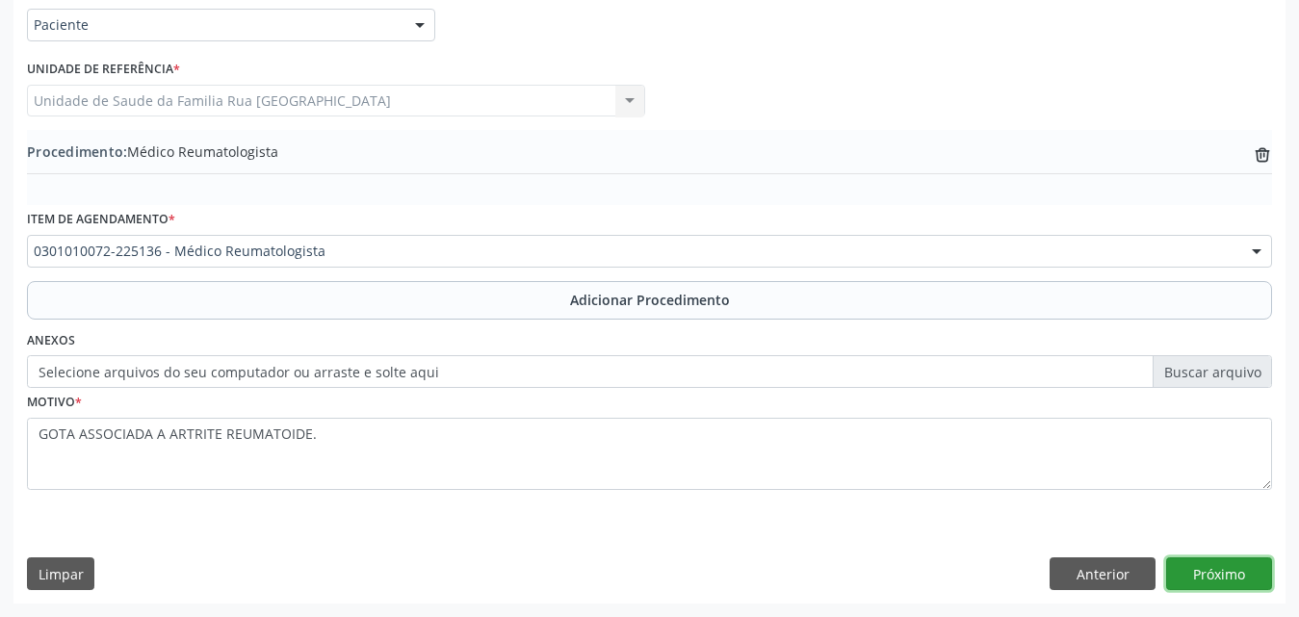
click at [1227, 581] on button "Próximo" at bounding box center [1219, 574] width 106 height 33
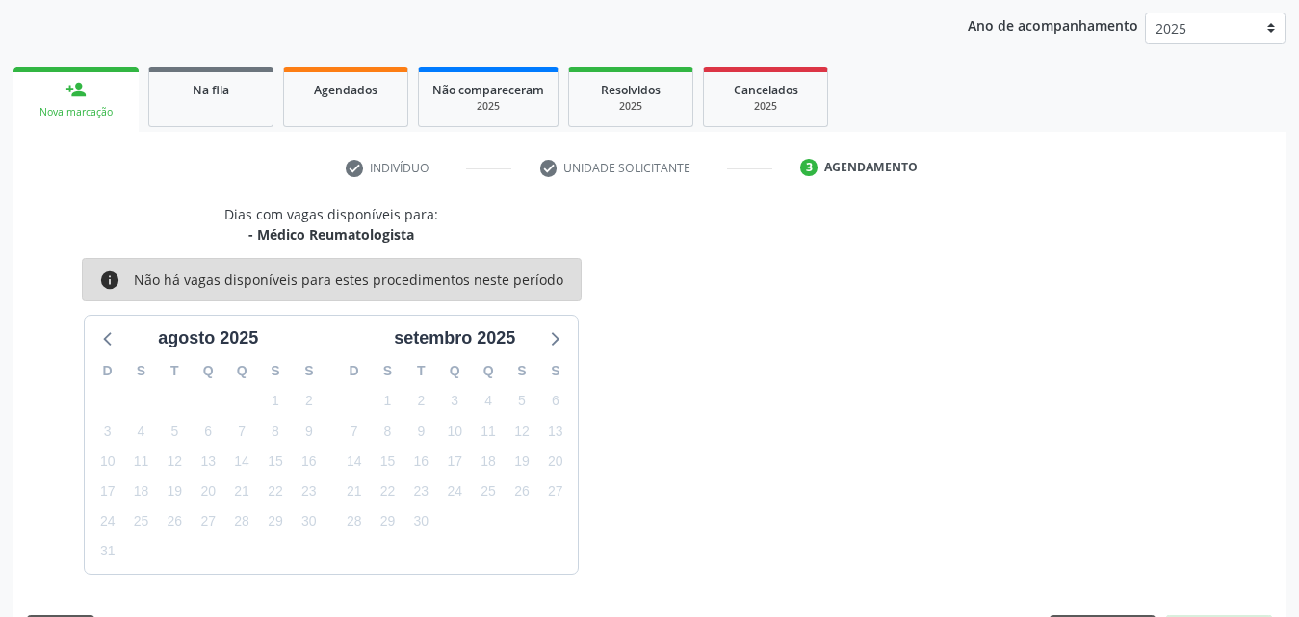
scroll to position [304, 0]
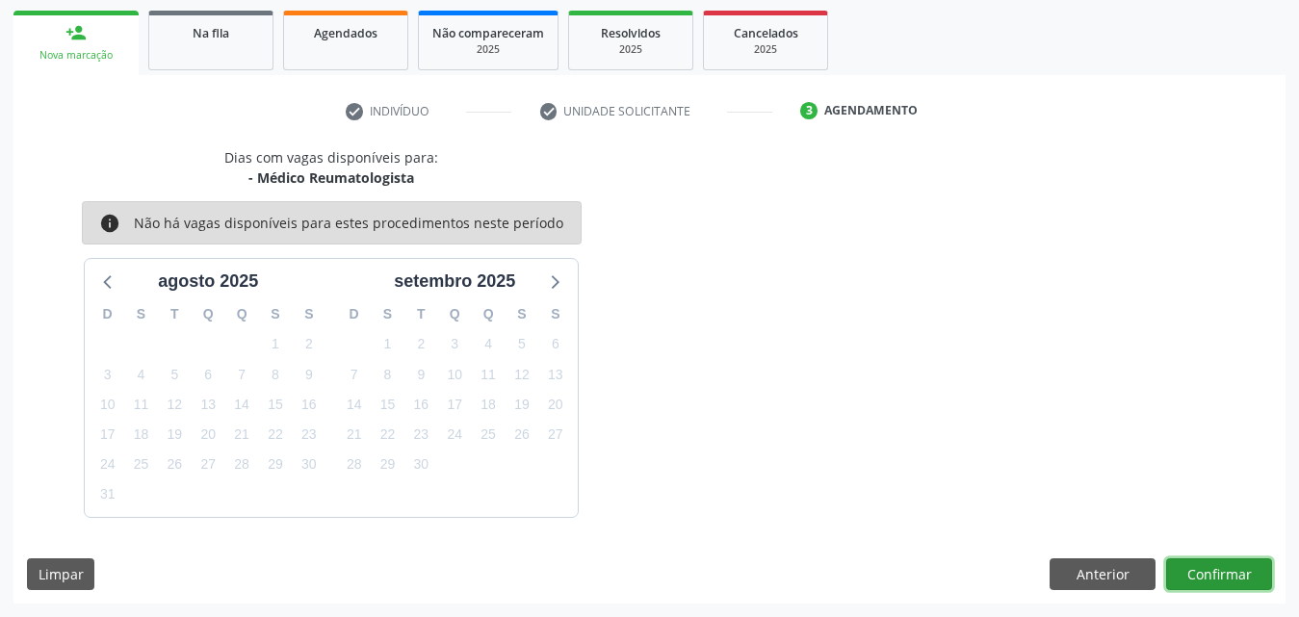
click at [1208, 564] on button "Confirmar" at bounding box center [1219, 574] width 106 height 33
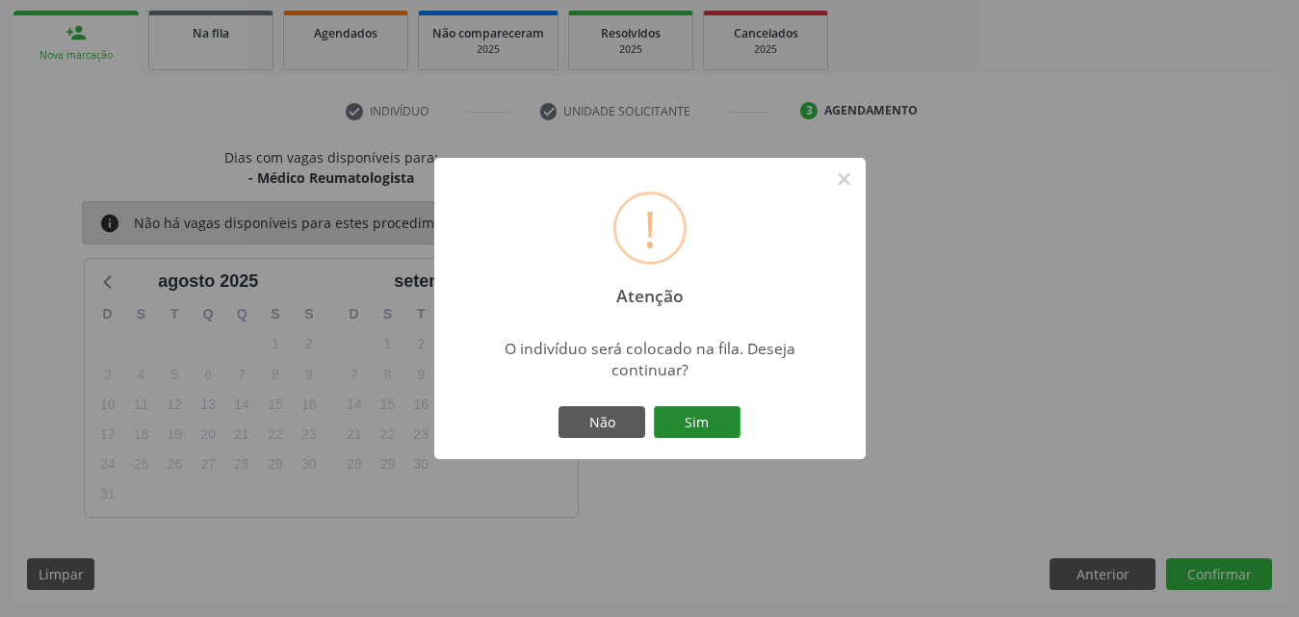
click at [739, 430] on button "Sim" at bounding box center [697, 422] width 87 height 33
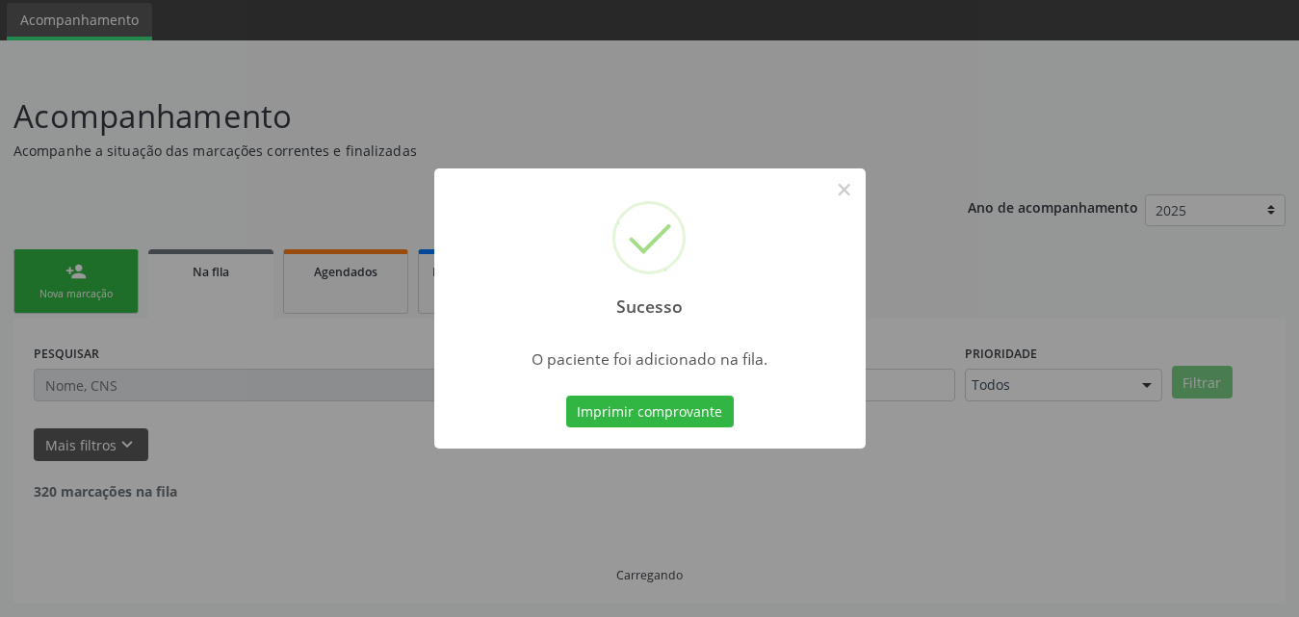
scroll to position [45, 0]
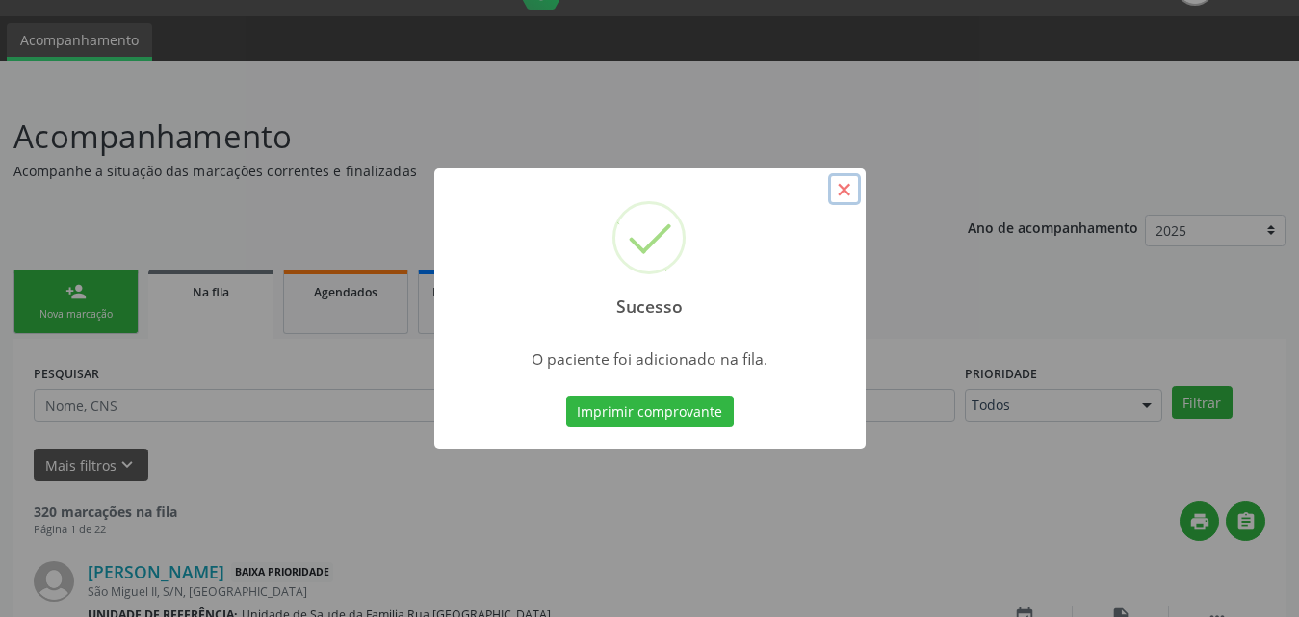
click at [845, 183] on button "×" at bounding box center [844, 189] width 33 height 33
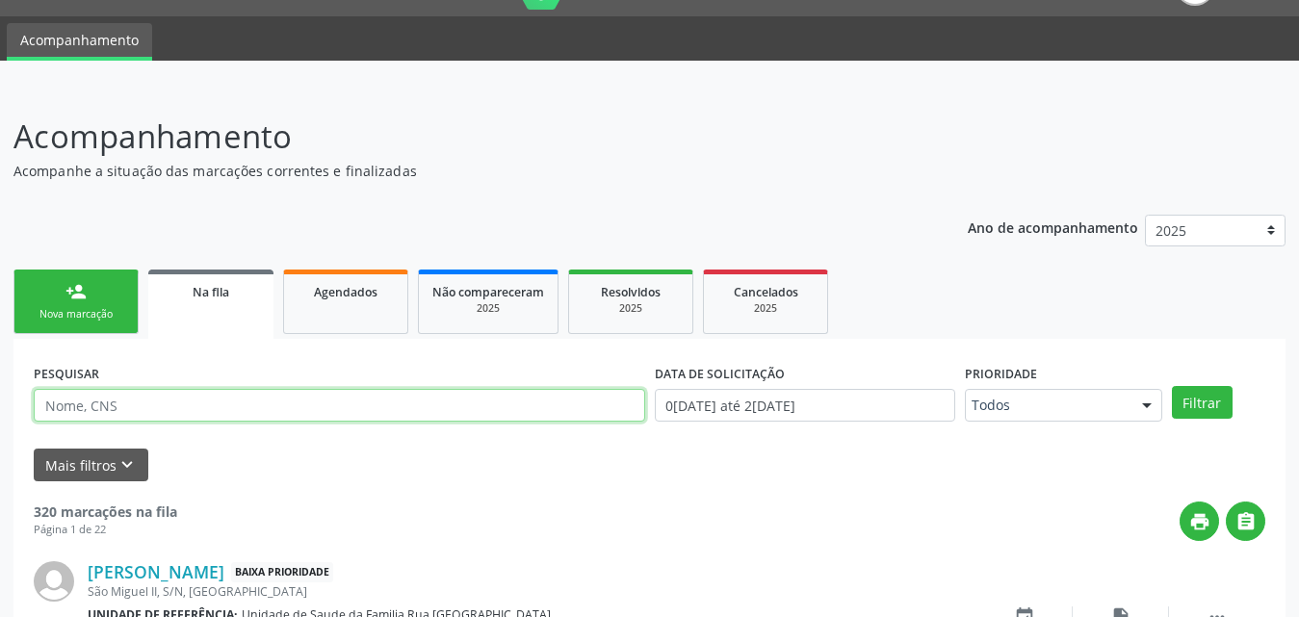
drag, startPoint x: 169, startPoint y: 404, endPoint x: 208, endPoint y: 400, distance: 39.8
click at [169, 404] on input "text" at bounding box center [339, 405] width 611 height 33
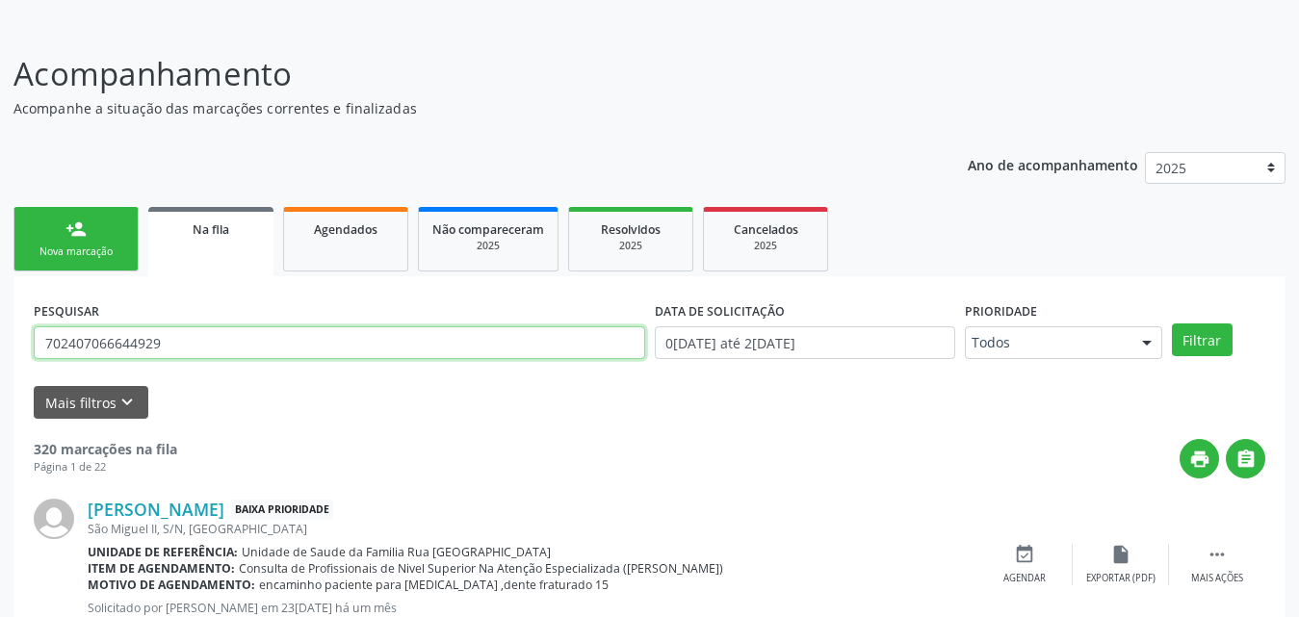
scroll to position [142, 0]
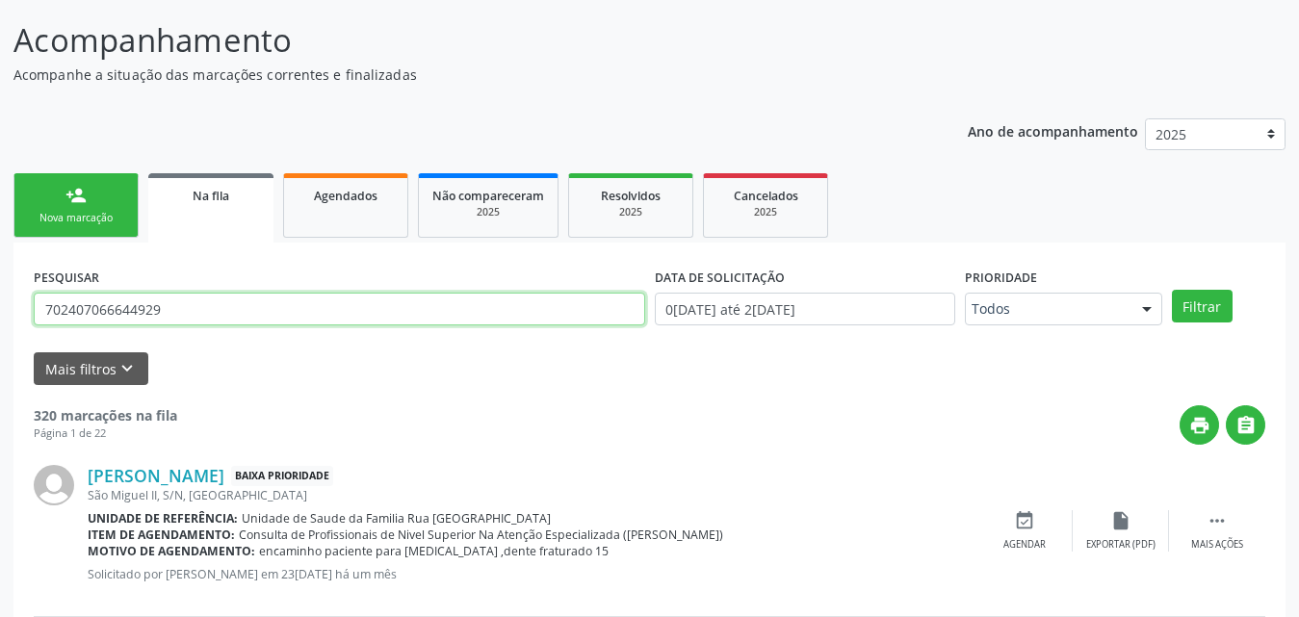
type input "702407066644929"
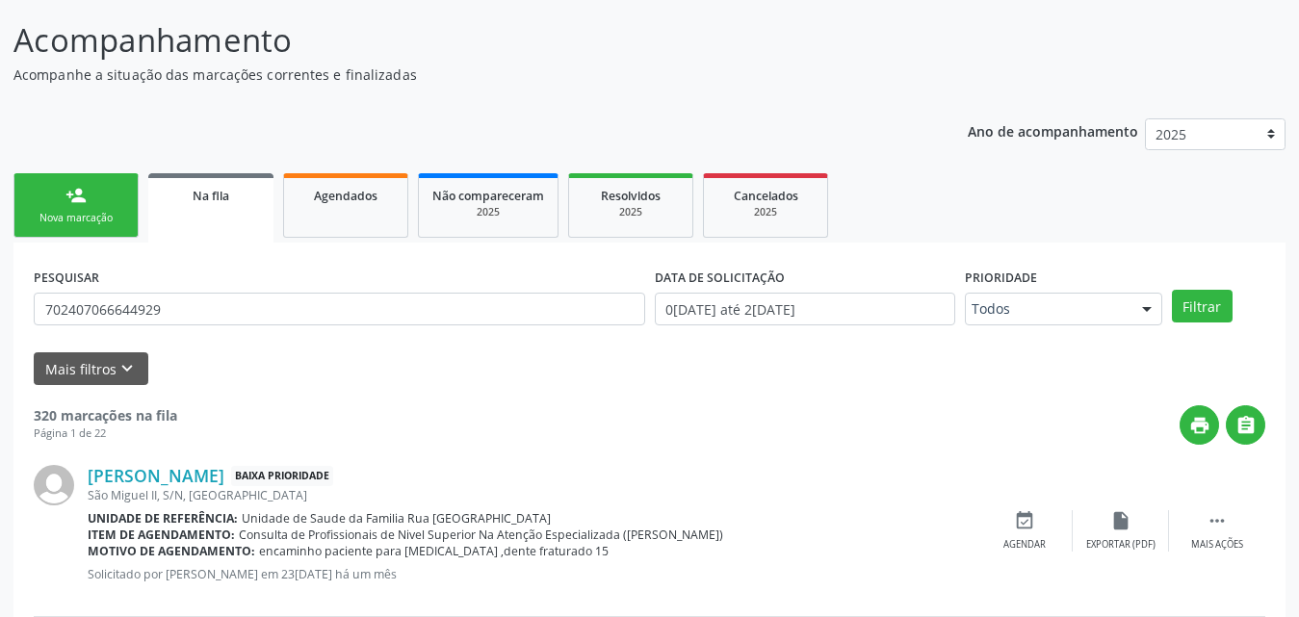
click at [78, 225] on div "Nova marcação" at bounding box center [76, 218] width 96 height 14
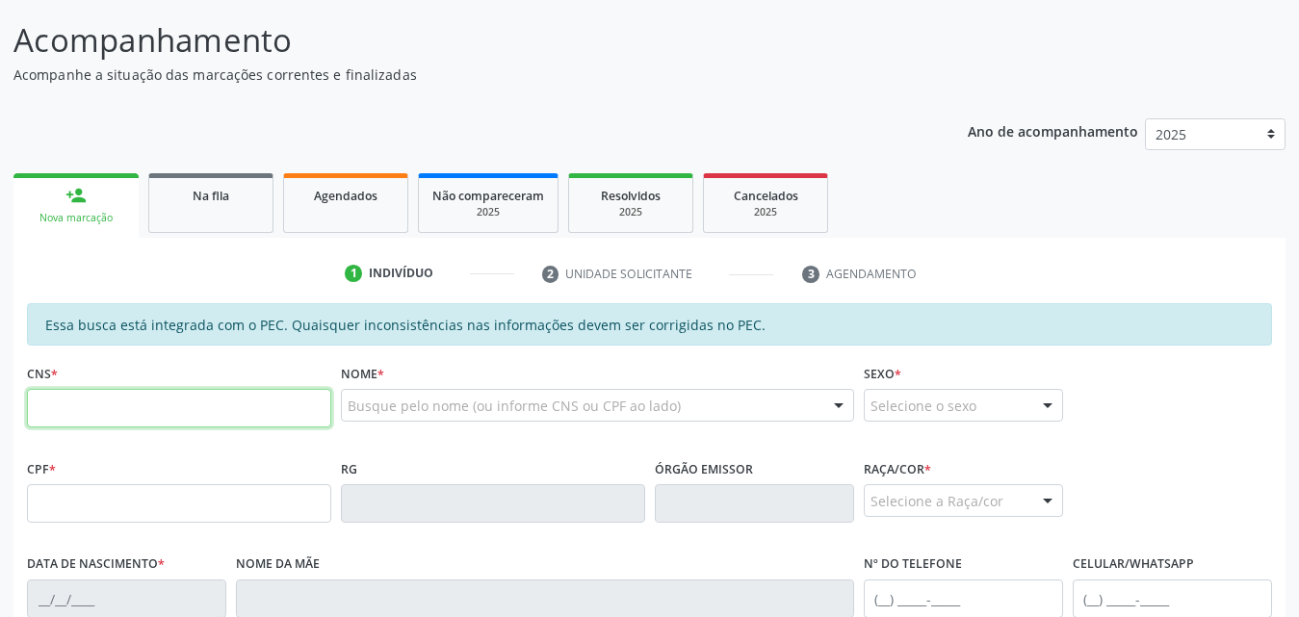
click at [132, 407] on input "text" at bounding box center [179, 408] width 304 height 39
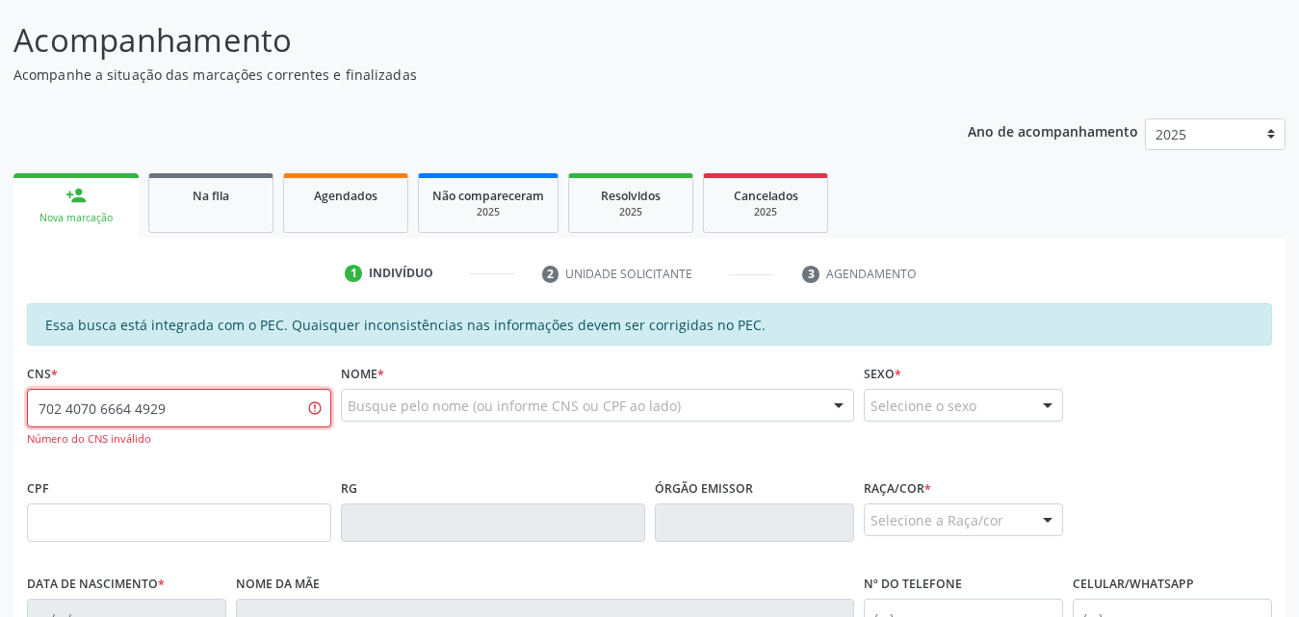
type input "702 4070 6664 4929"
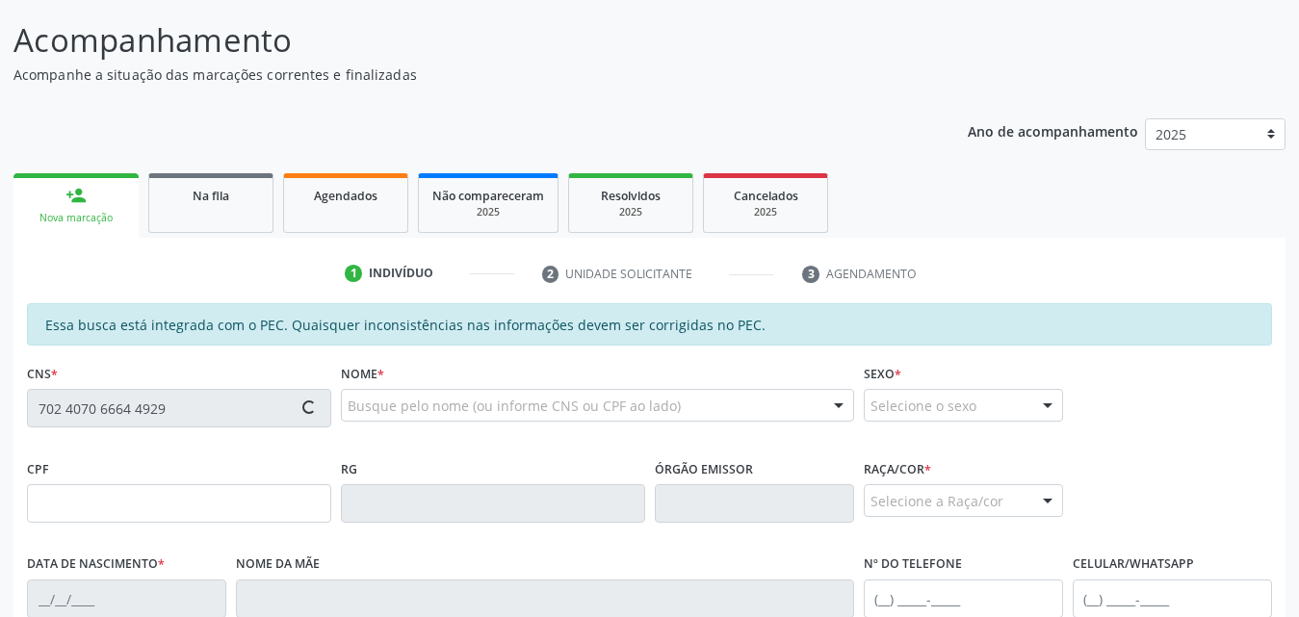
type input "985.534.884-20"
type input "30/12/1966"
type input "Alice Ferreira de Lima"
type input "(82) 99415-9207"
type input "S/N"
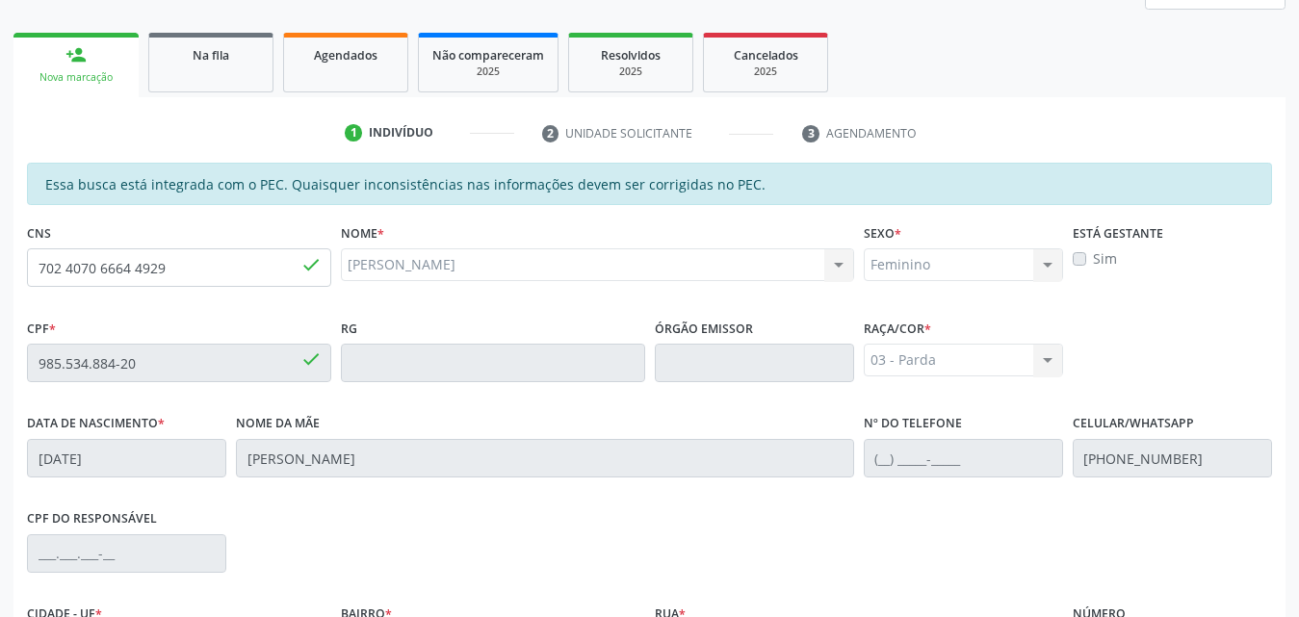
scroll to position [509, 0]
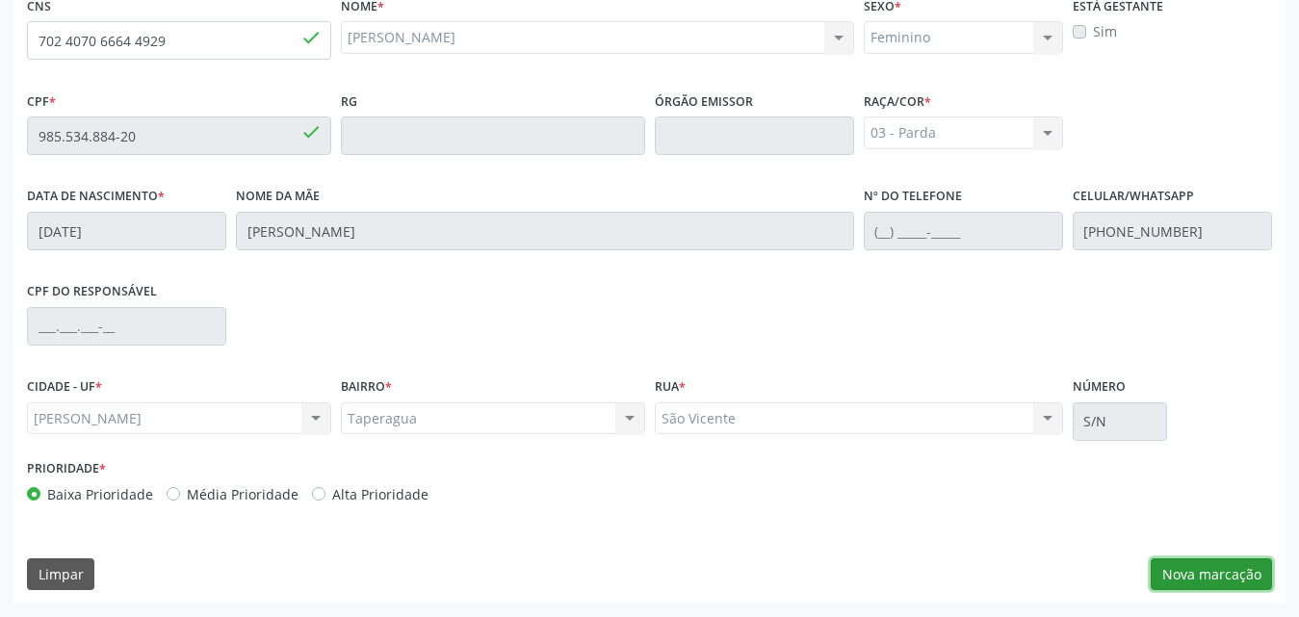
click at [1201, 573] on button "Nova marcação" at bounding box center [1211, 574] width 121 height 33
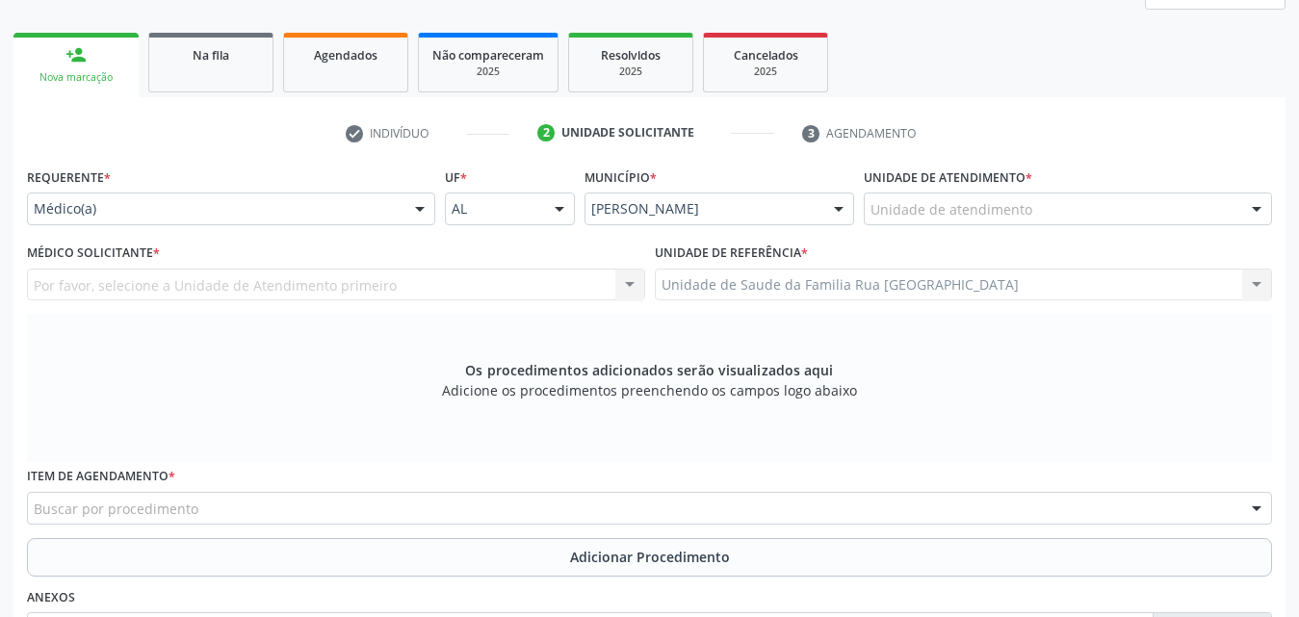
scroll to position [317, 0]
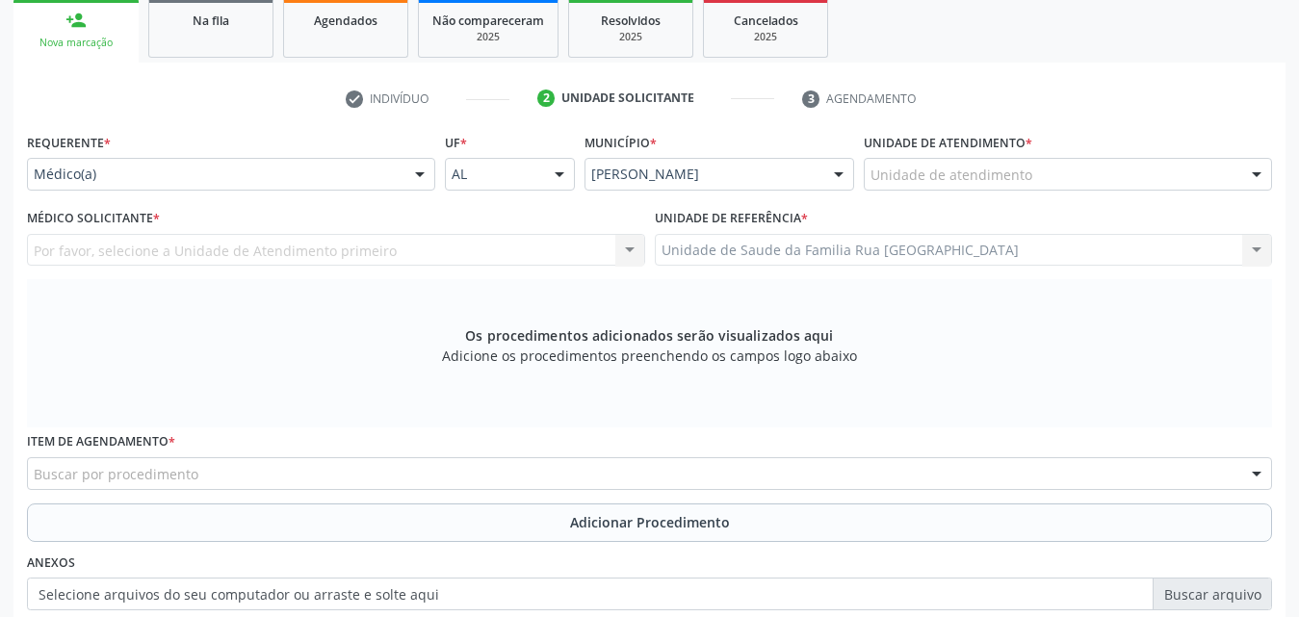
click at [416, 179] on div at bounding box center [419, 175] width 29 height 33
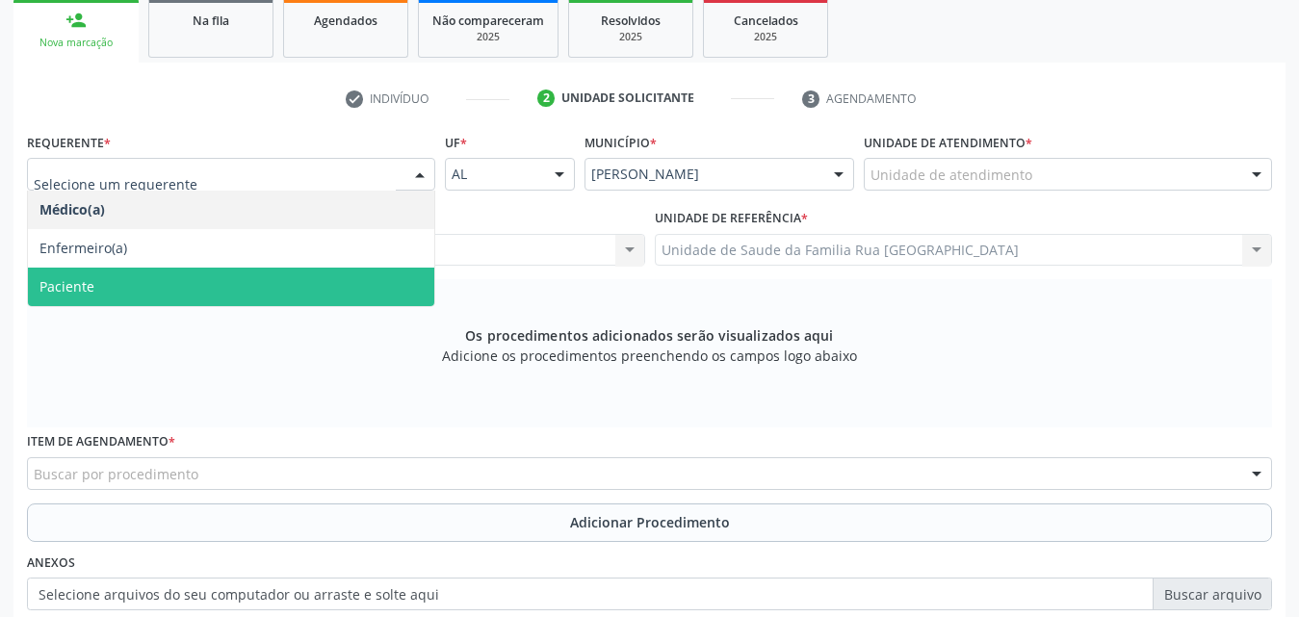
drag, startPoint x: 150, startPoint y: 279, endPoint x: 283, endPoint y: 298, distance: 134.1
click at [150, 280] on span "Paciente" at bounding box center [231, 287] width 406 height 39
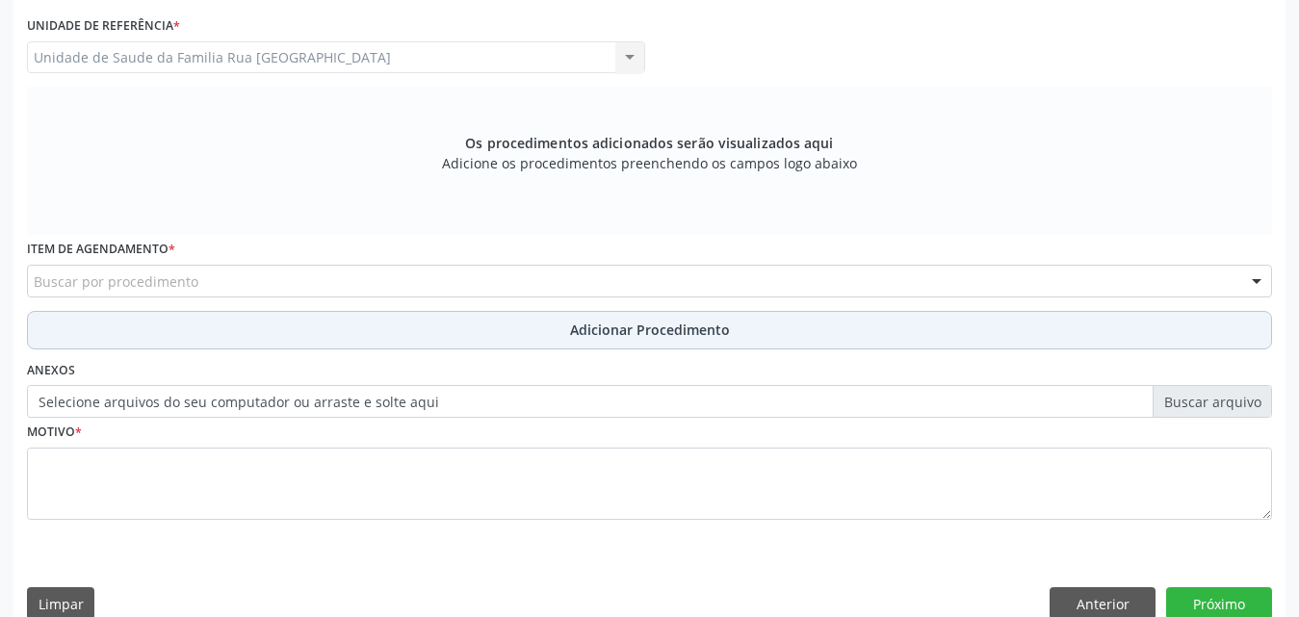
scroll to position [539, 0]
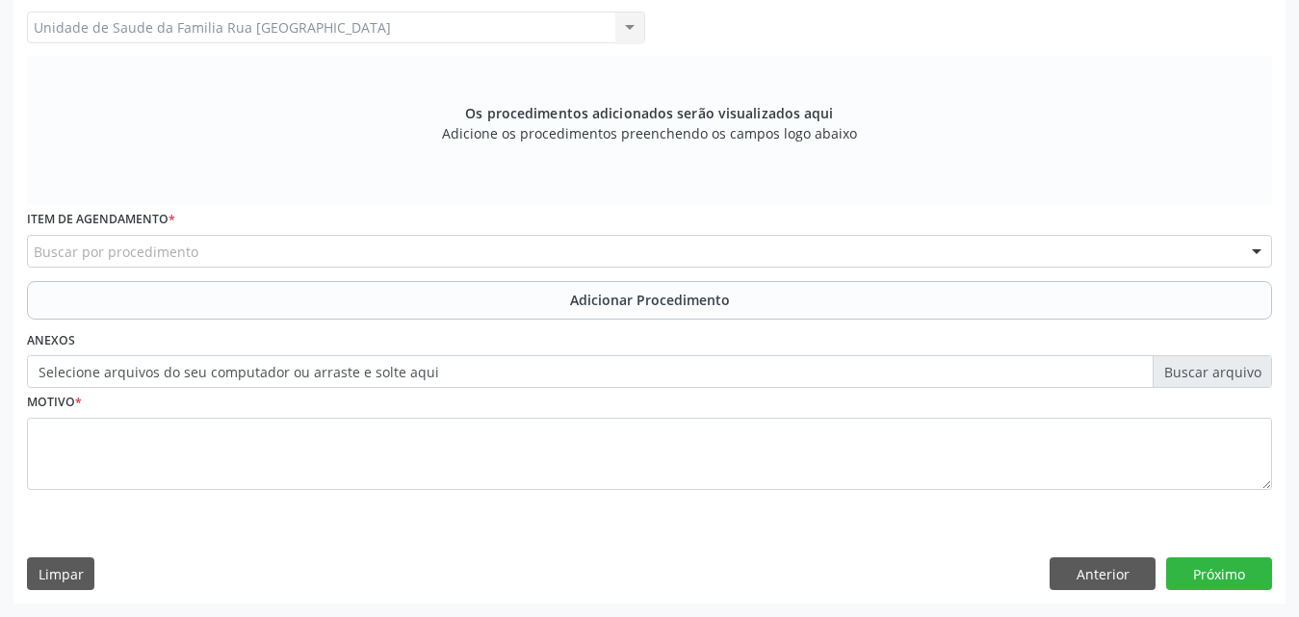
click at [284, 249] on div "Buscar por procedimento" at bounding box center [649, 251] width 1245 height 33
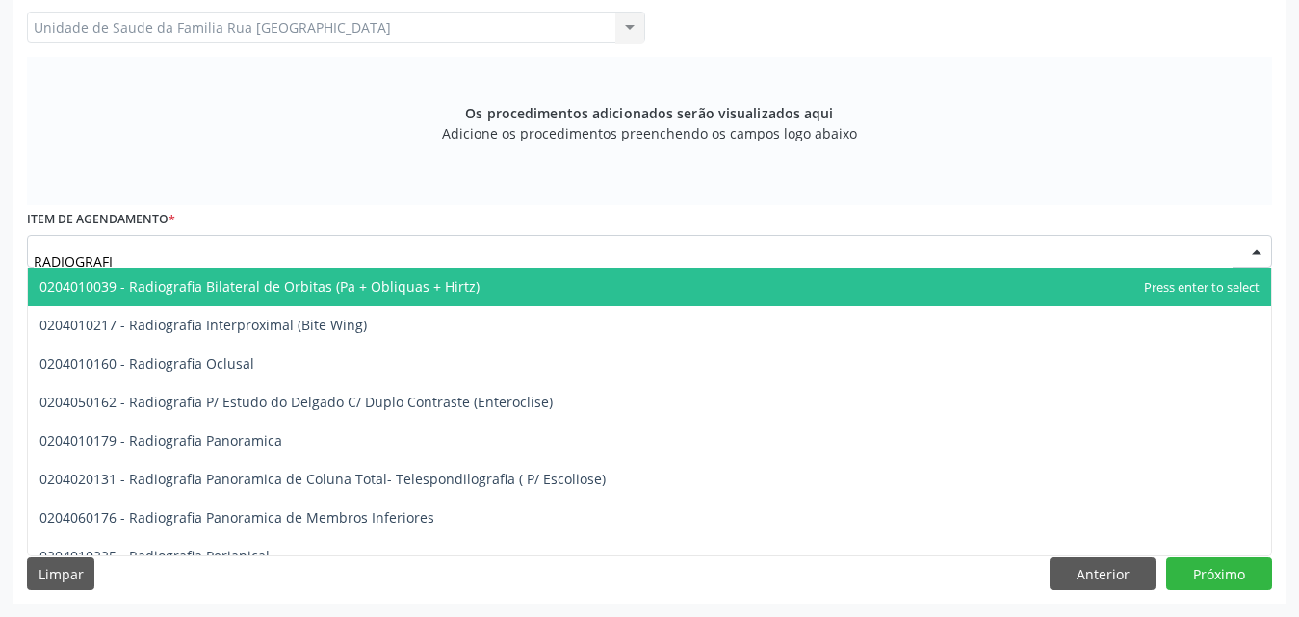
type input "RADIOGRAFIA"
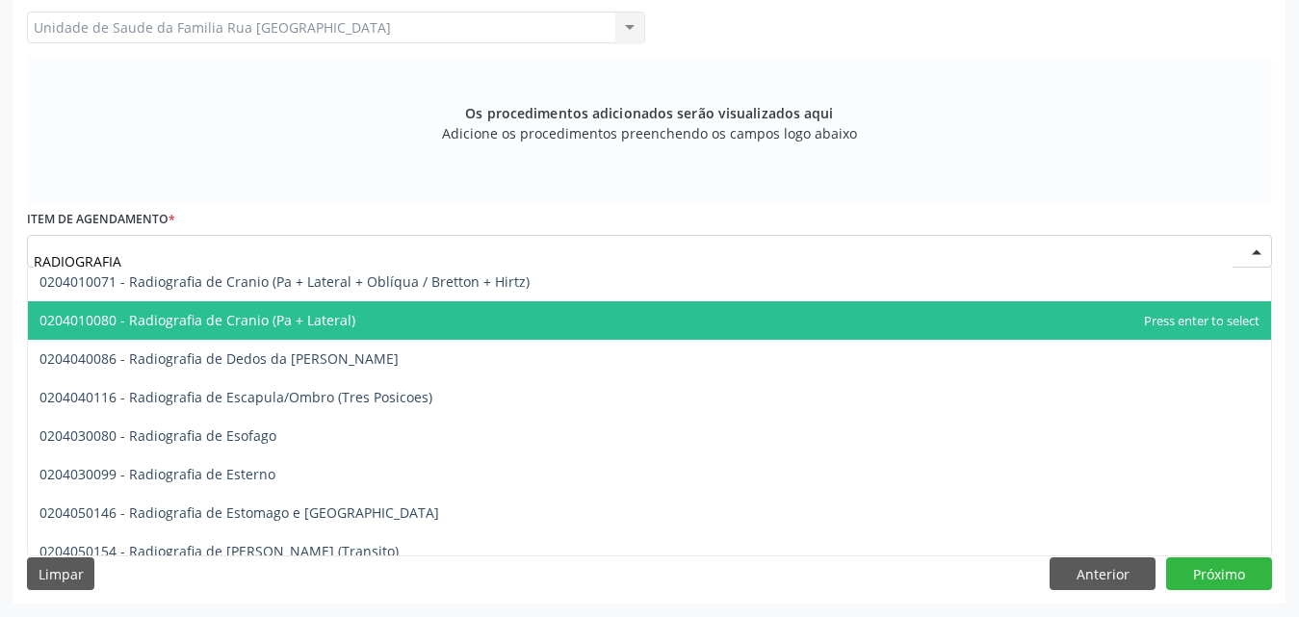
scroll to position [1541, 0]
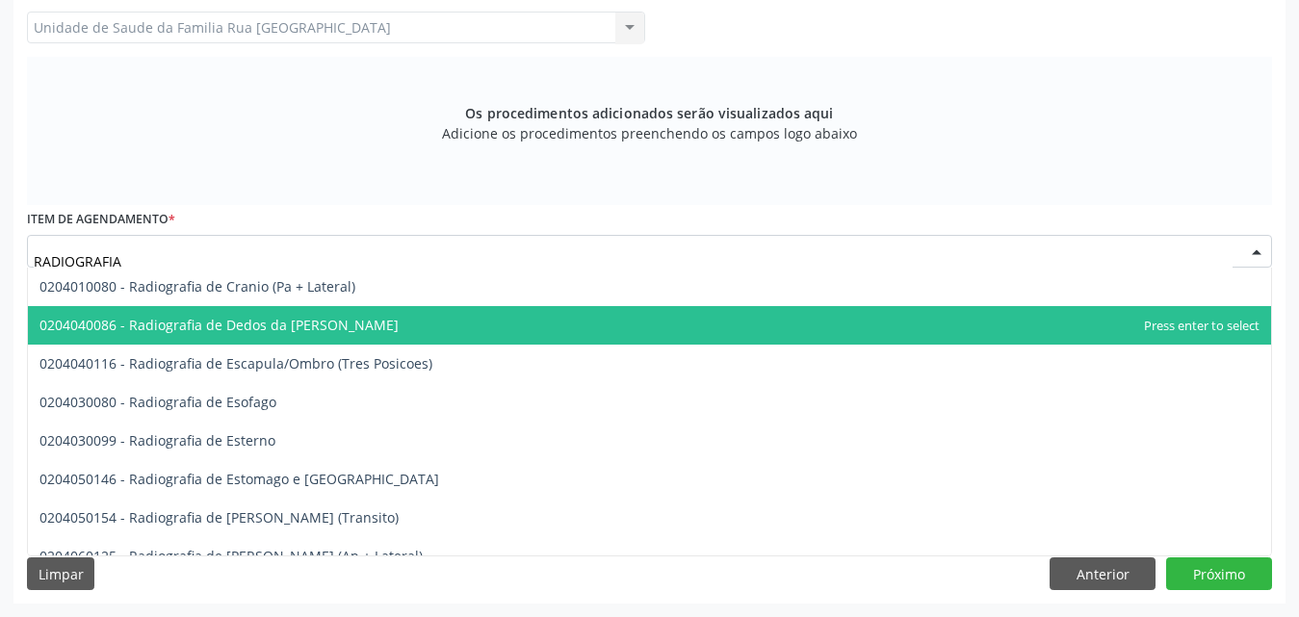
click at [313, 322] on span "0204040086 - Radiografia de Dedos da Mao" at bounding box center [218, 325] width 359 height 18
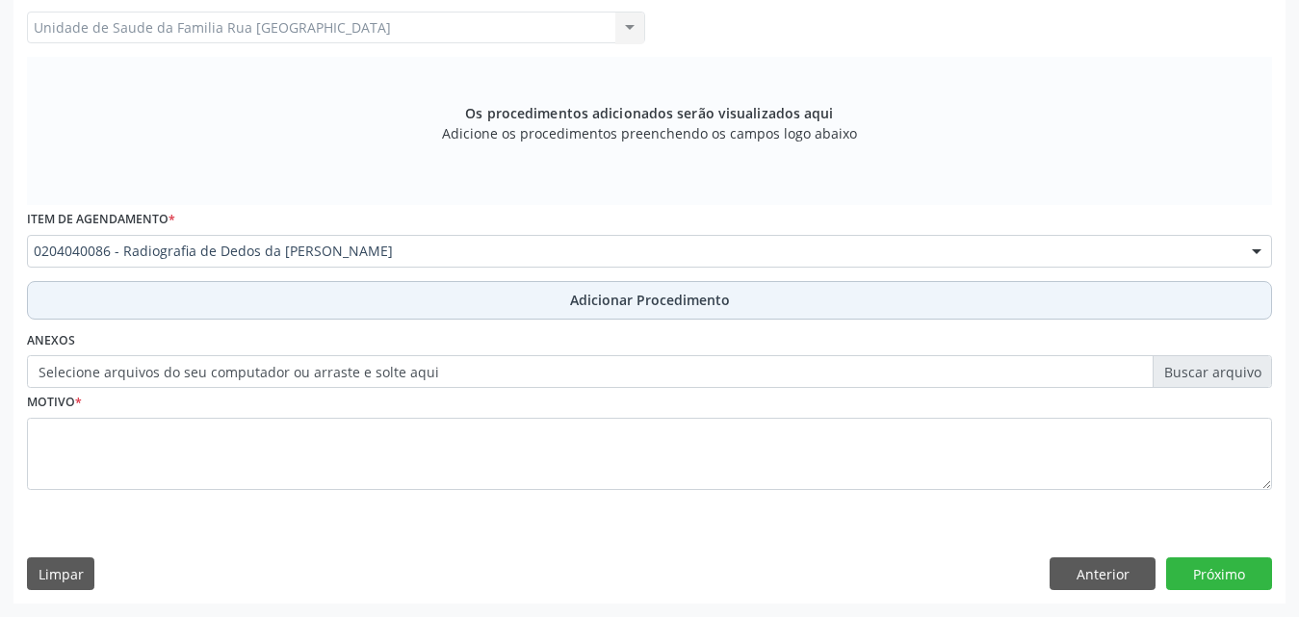
click at [593, 294] on span "Adicionar Procedimento" at bounding box center [650, 300] width 160 height 20
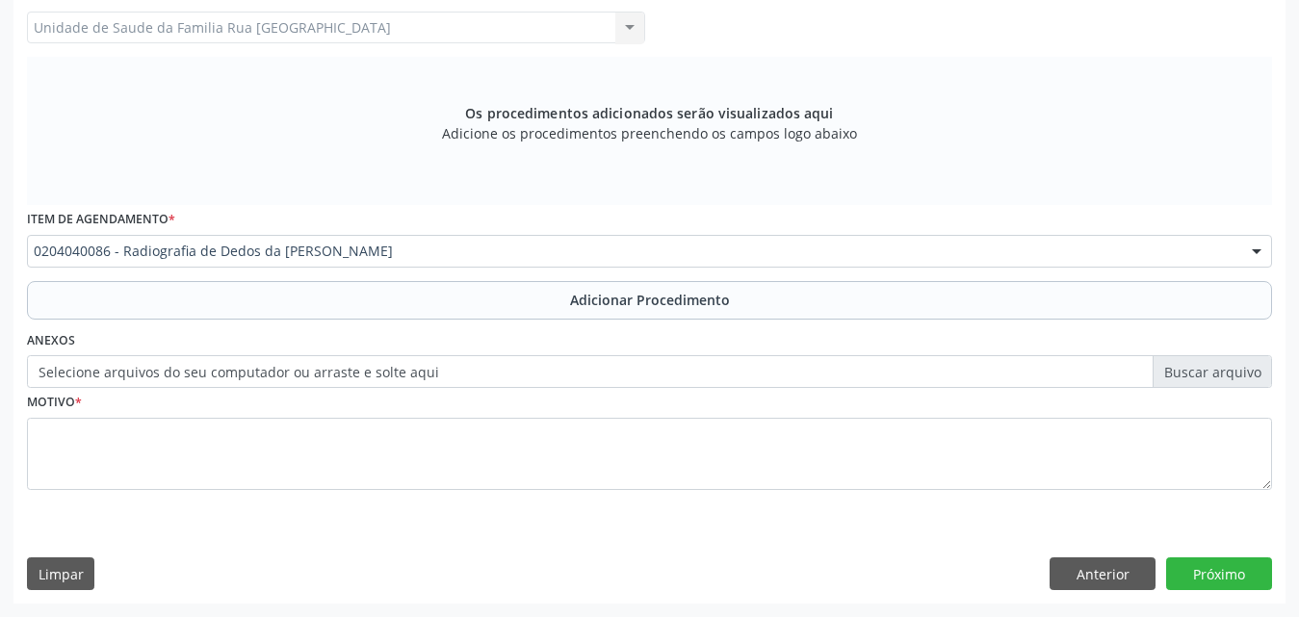
scroll to position [466, 0]
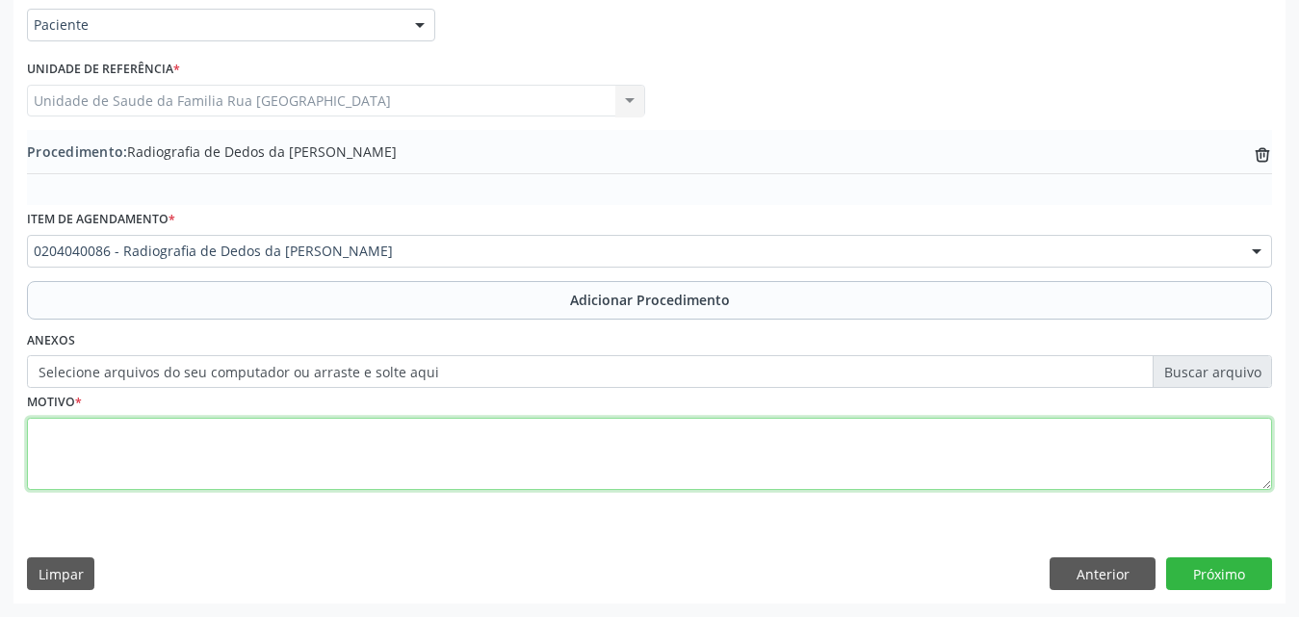
click at [98, 444] on textarea at bounding box center [649, 454] width 1245 height 73
type textarea "R"
type textarea "GOTA E ARTRITE REUMATOIDE."
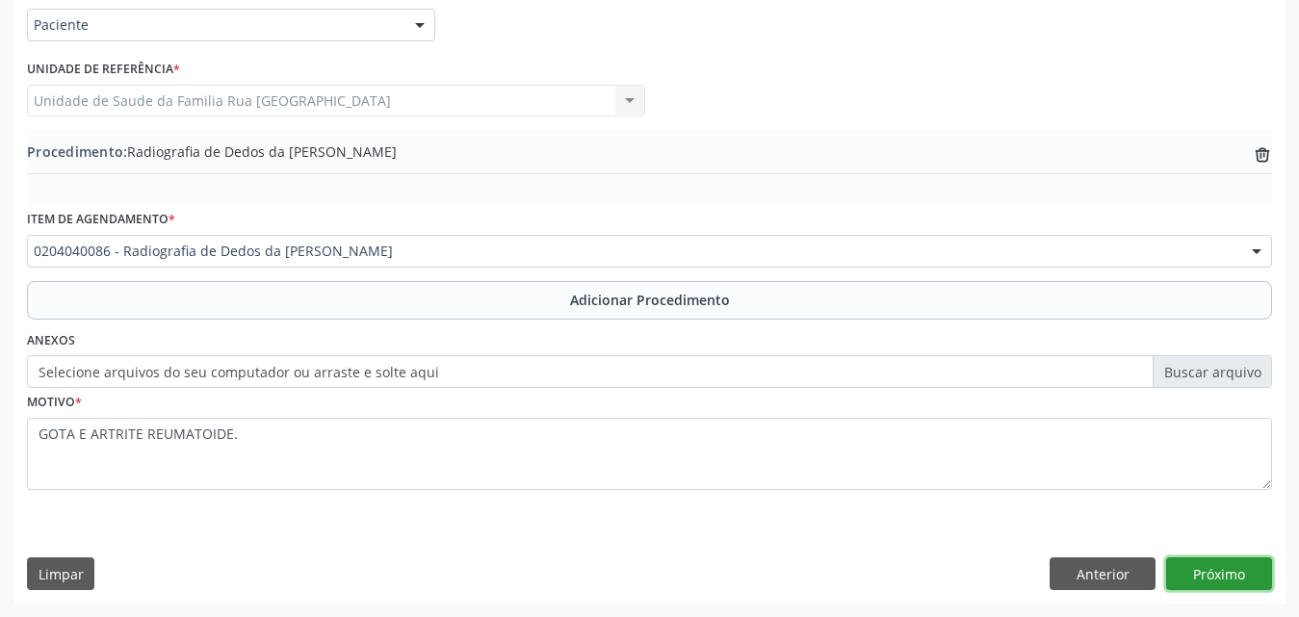
click at [1198, 570] on button "Próximo" at bounding box center [1219, 574] width 106 height 33
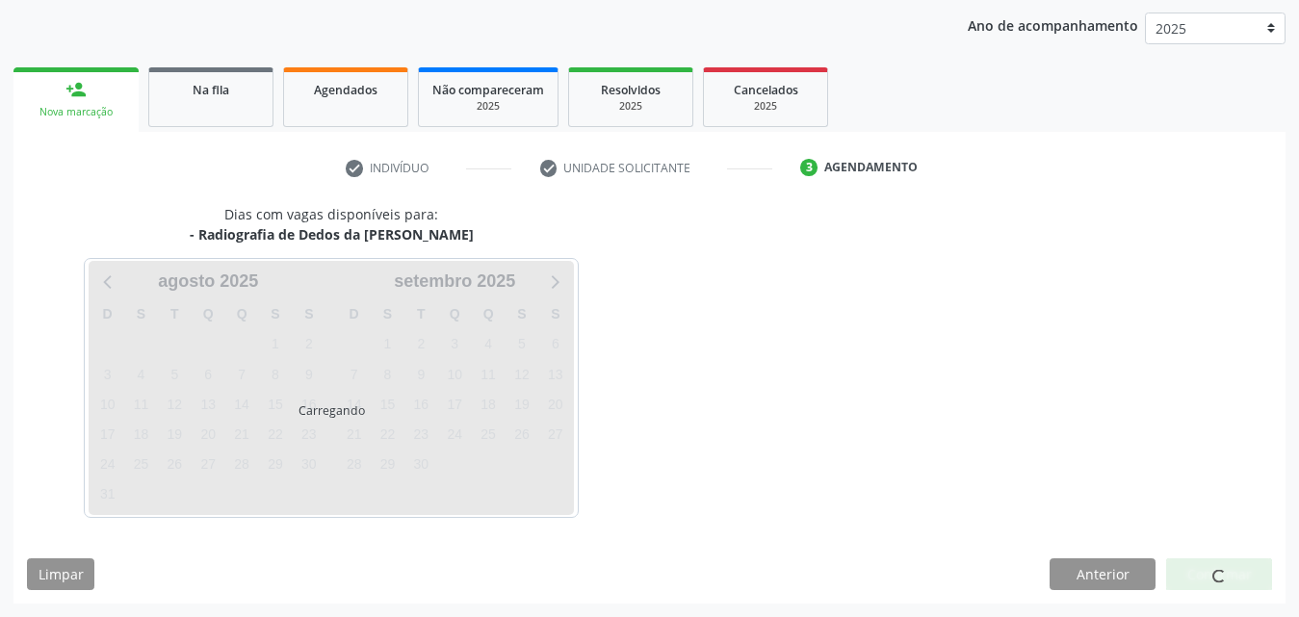
scroll to position [304, 0]
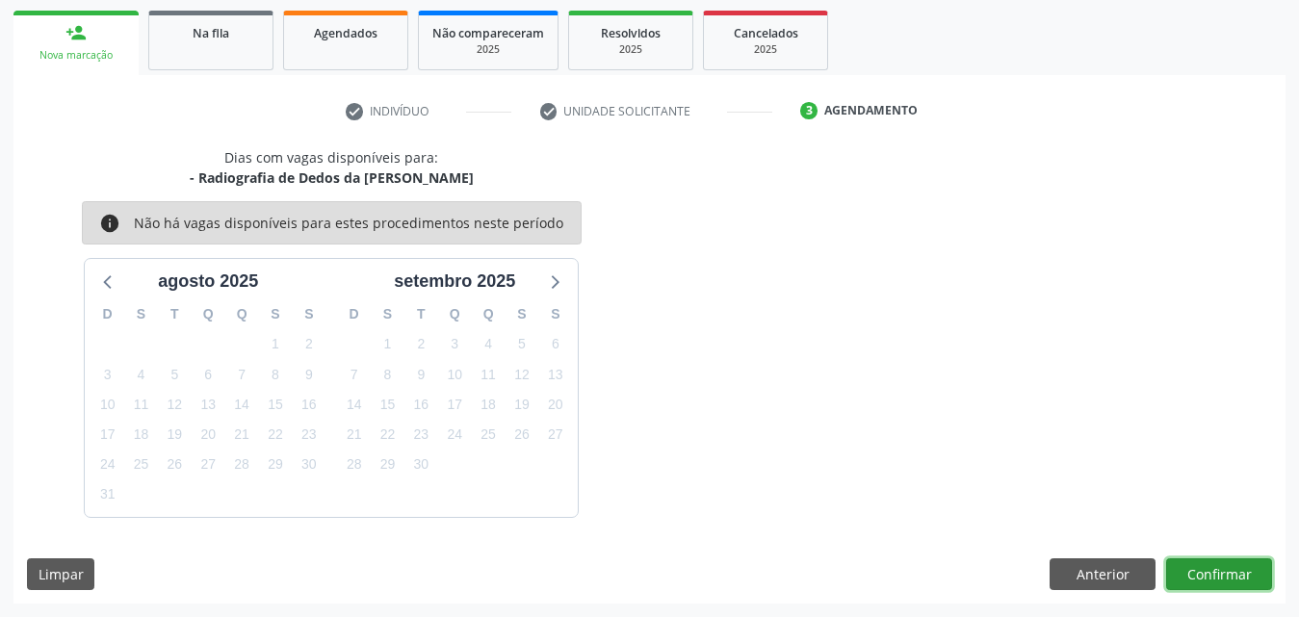
click at [1222, 581] on button "Confirmar" at bounding box center [1219, 574] width 106 height 33
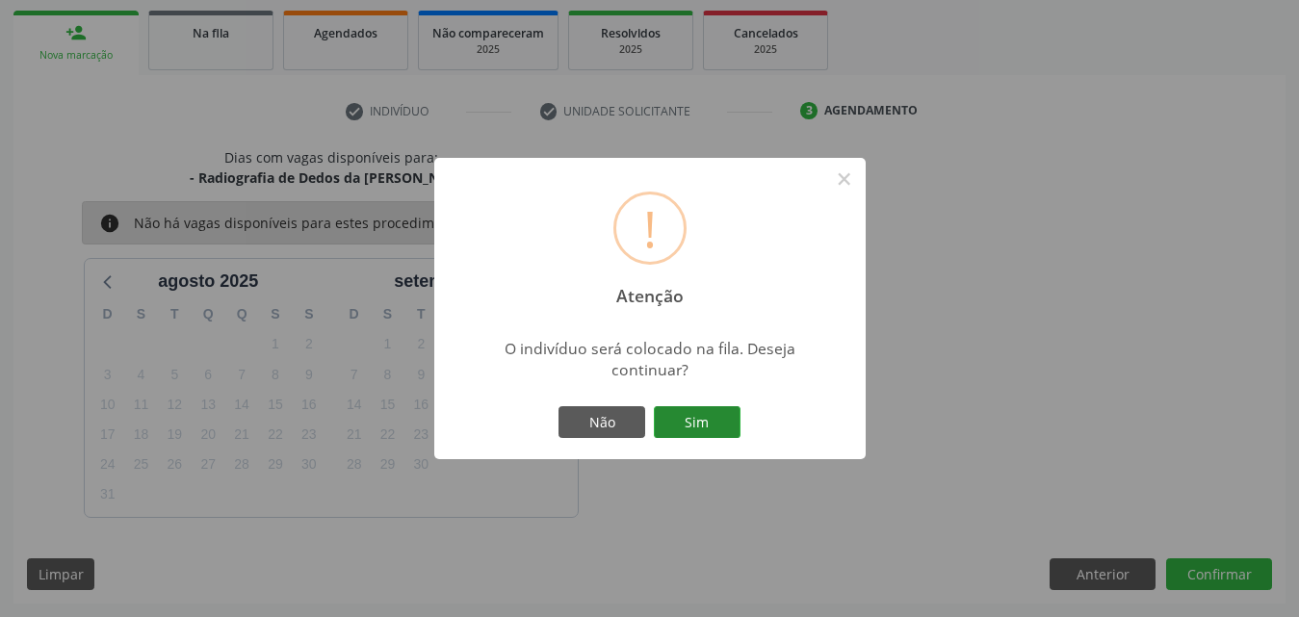
click at [725, 411] on button "Sim" at bounding box center [697, 422] width 87 height 33
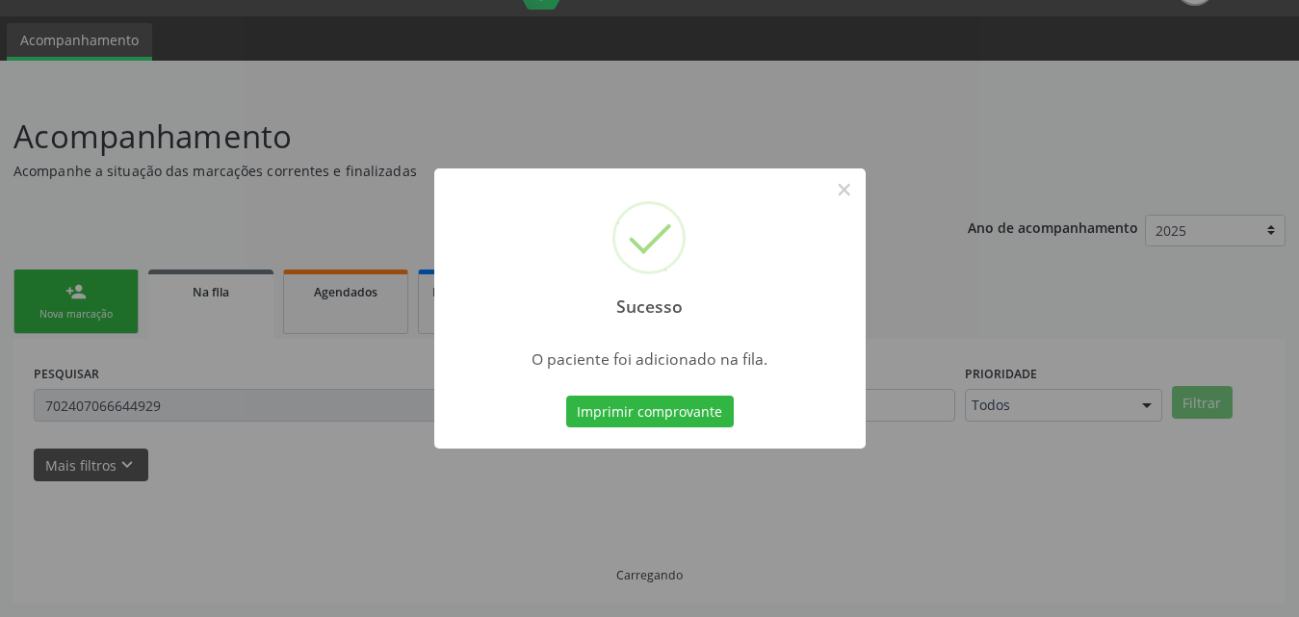
scroll to position [45, 0]
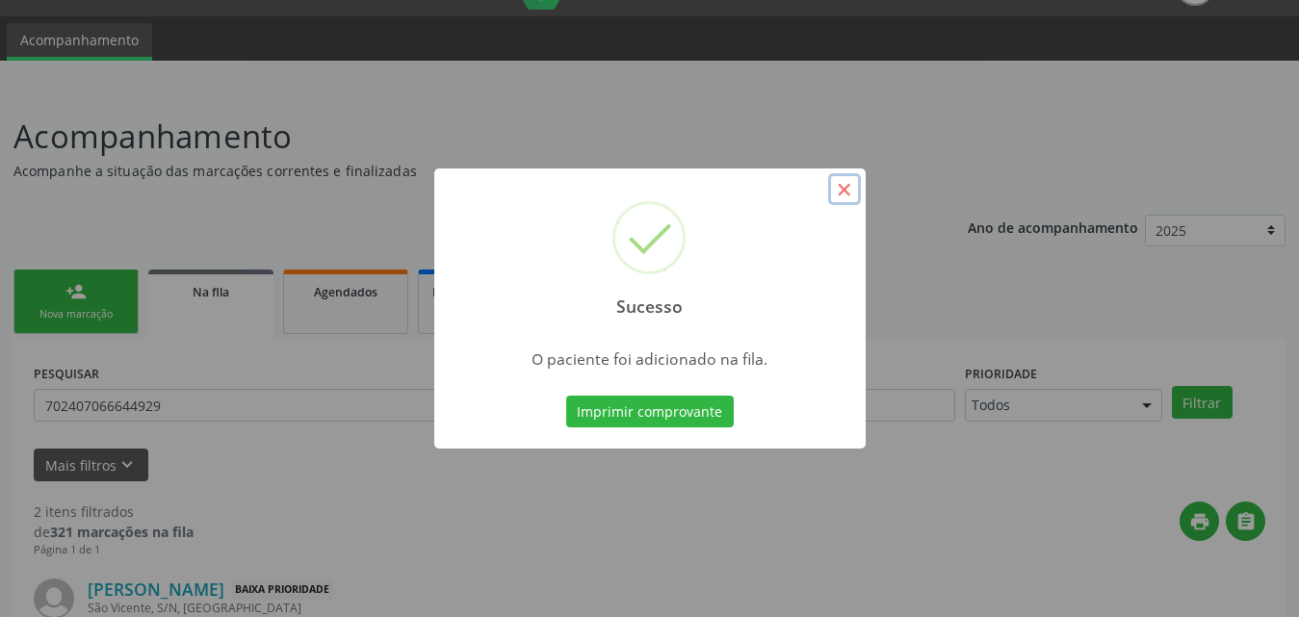
click at [845, 193] on button "×" at bounding box center [844, 189] width 33 height 33
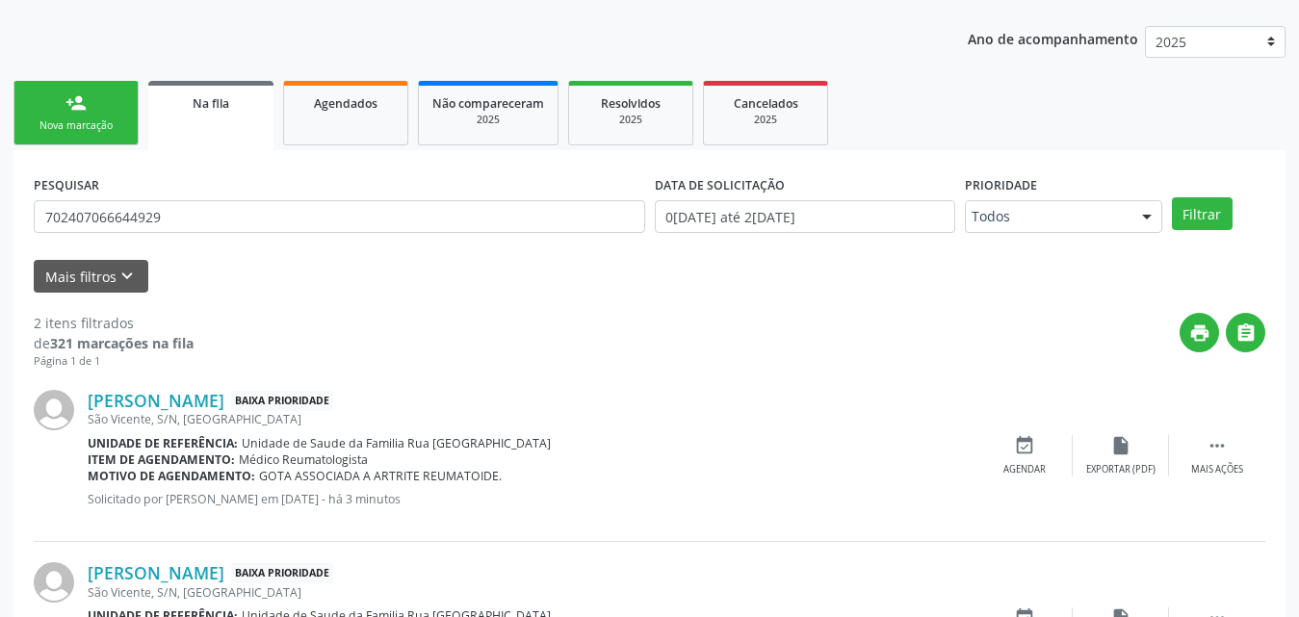
scroll to position [268, 0]
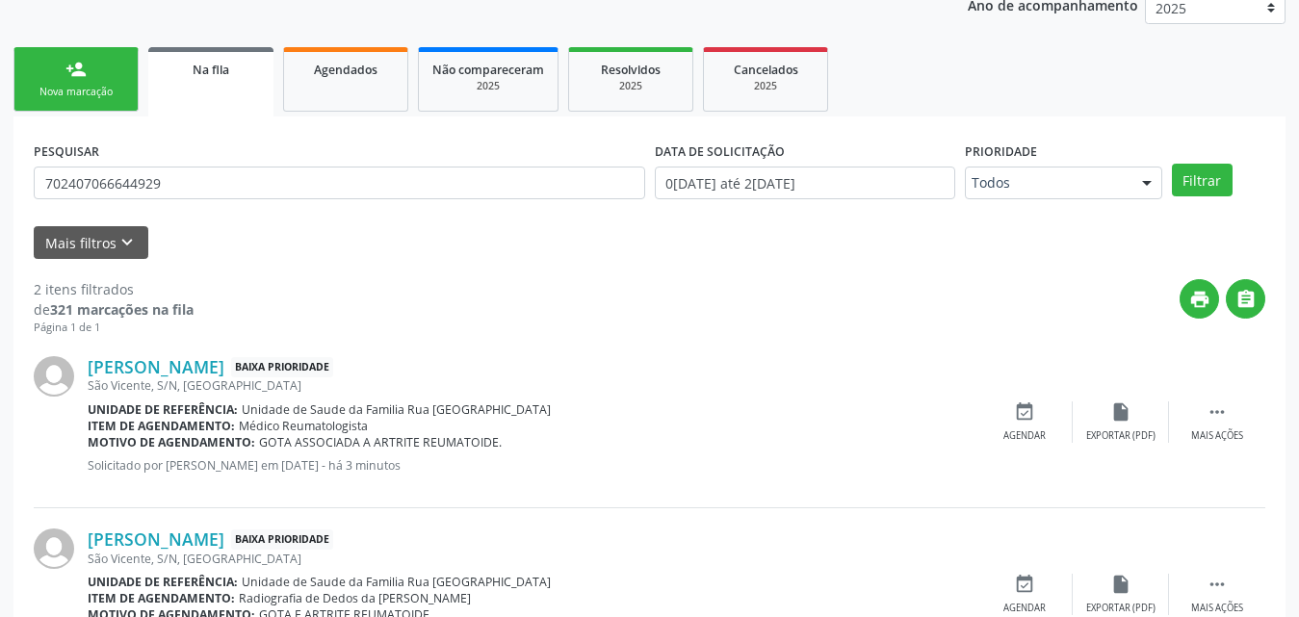
click at [56, 84] on link "person_add Nova marcação" at bounding box center [75, 79] width 125 height 65
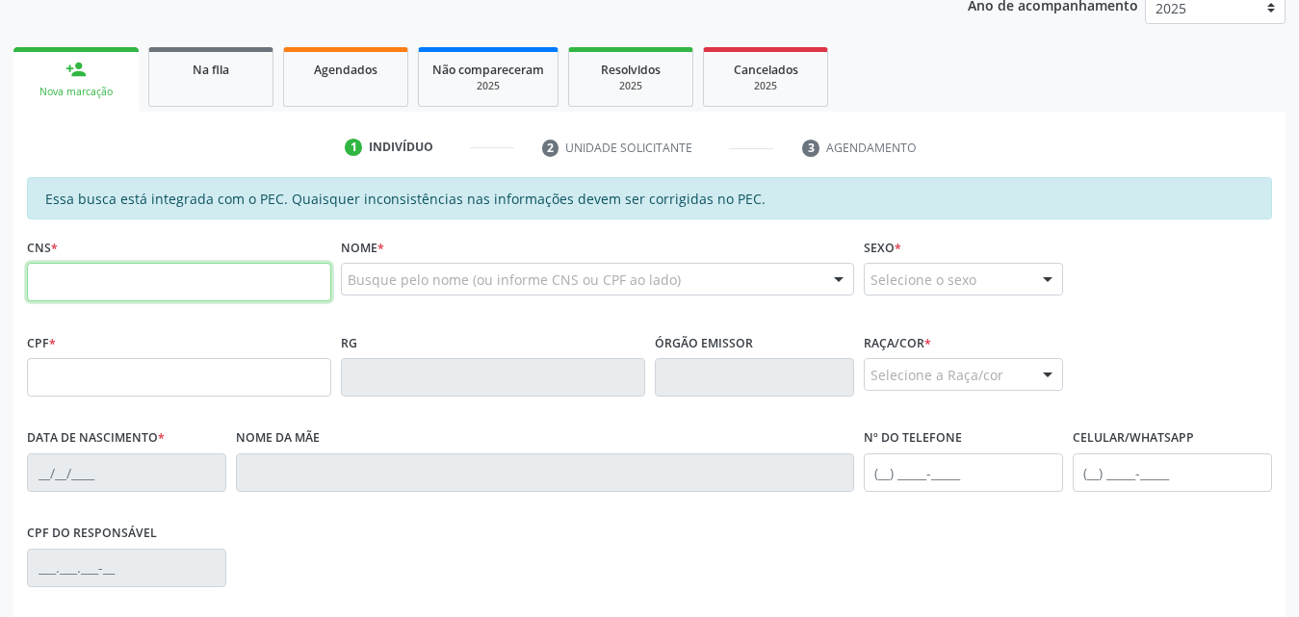
click at [233, 282] on input "text" at bounding box center [179, 282] width 304 height 39
type input "702 4070 6664 4929"
type input "985.534.884-20"
type input "30/12/1966"
type input "Alice Ferreira de Lima"
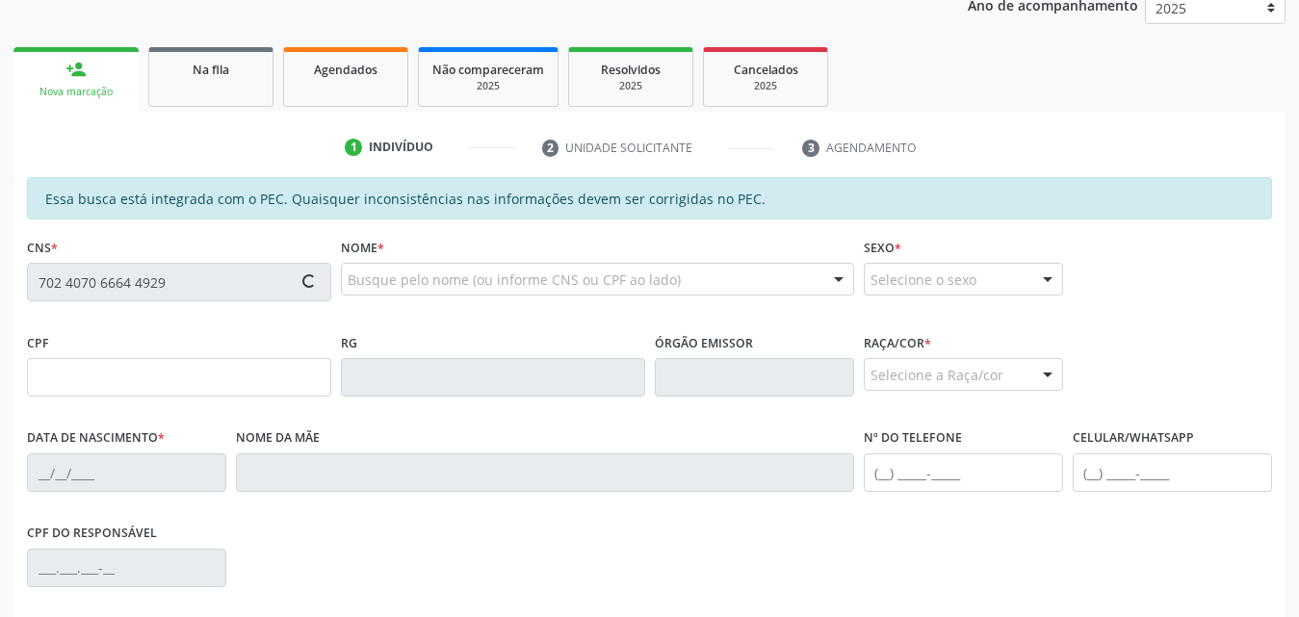
type input "(82) 99415-9207"
type input "S/N"
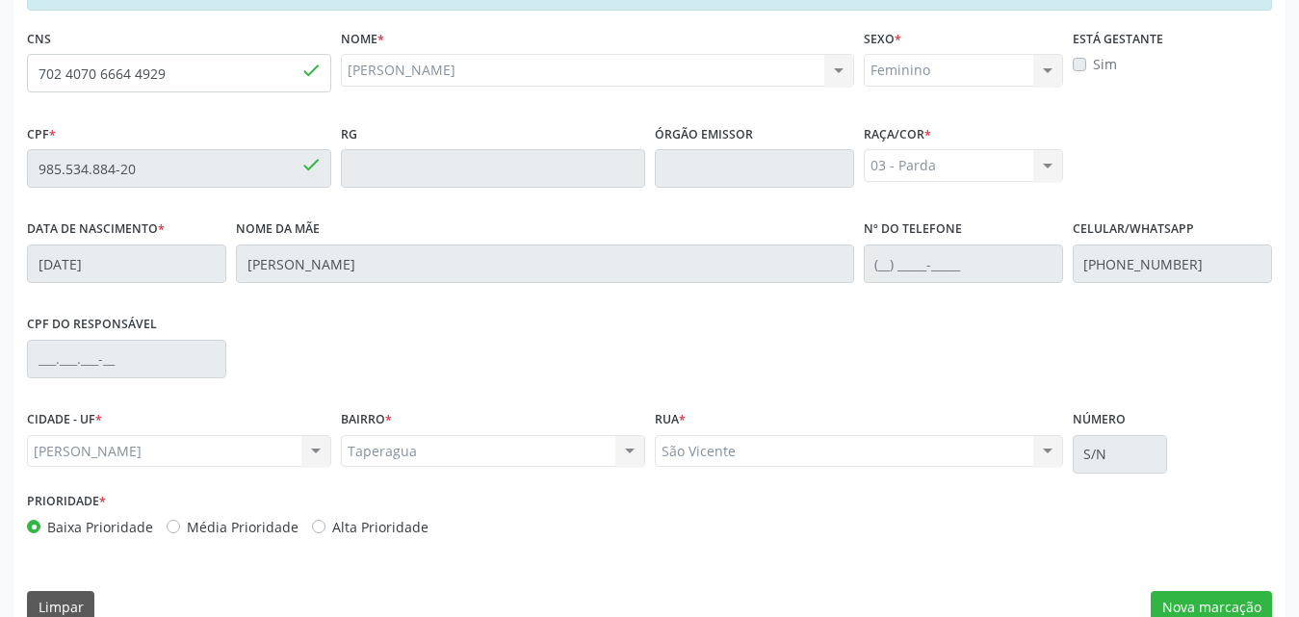
scroll to position [509, 0]
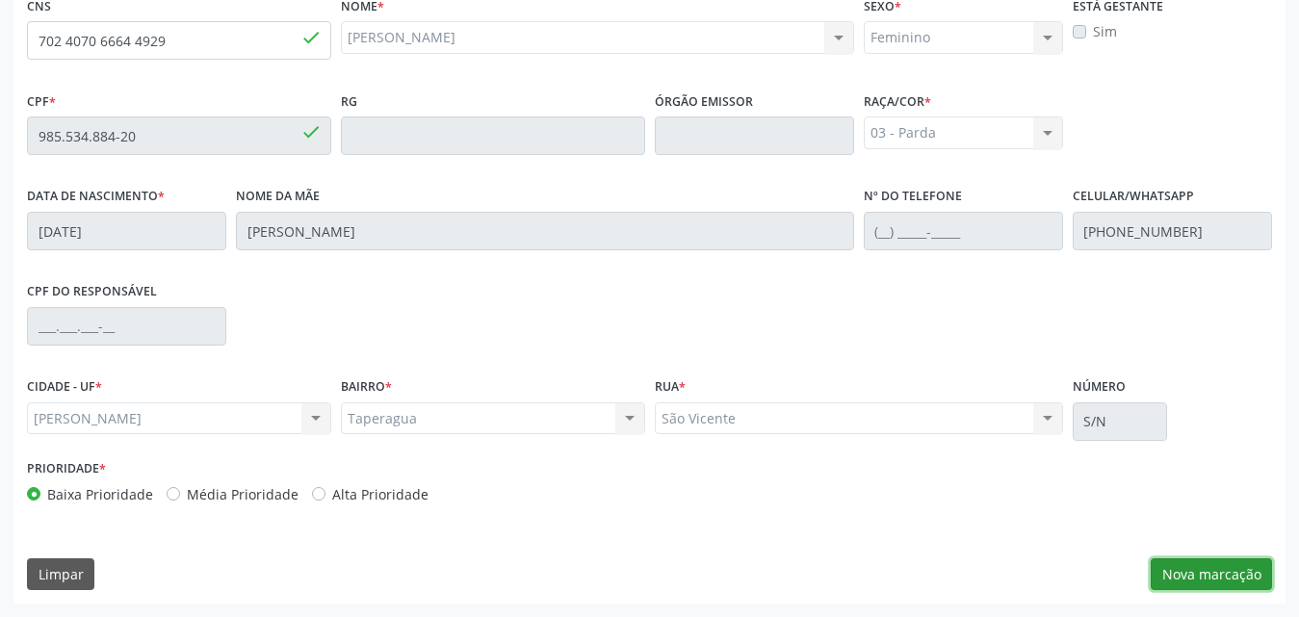
click at [1208, 579] on button "Nova marcação" at bounding box center [1211, 574] width 121 height 33
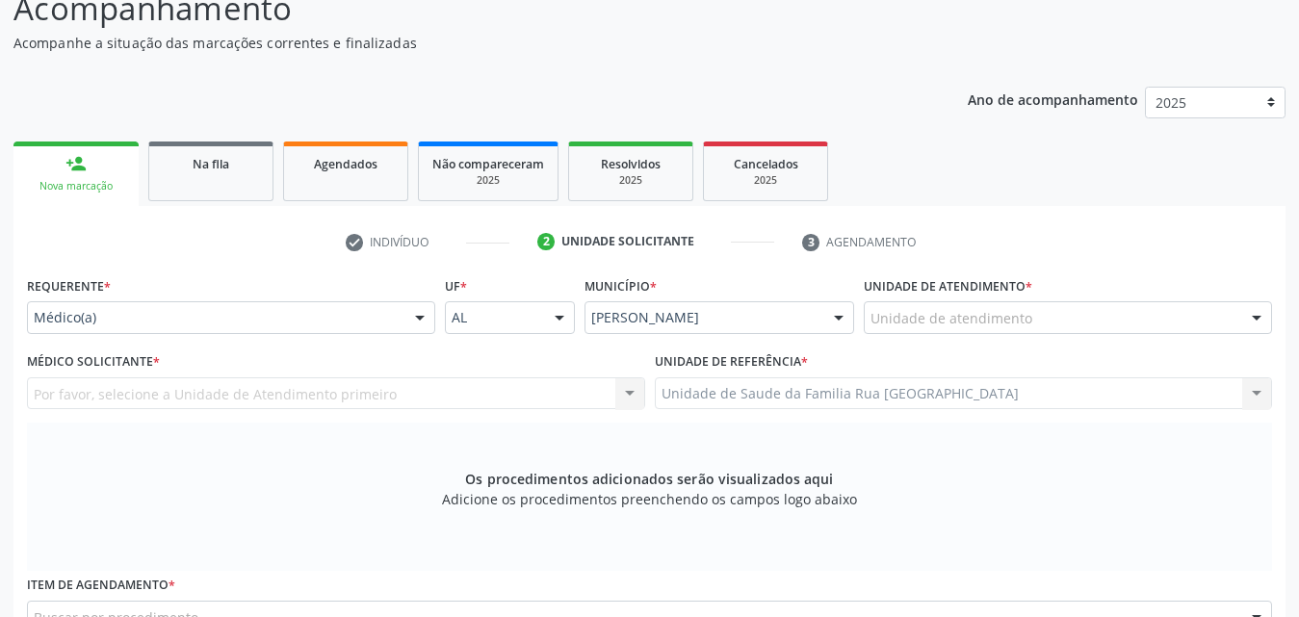
scroll to position [221, 0]
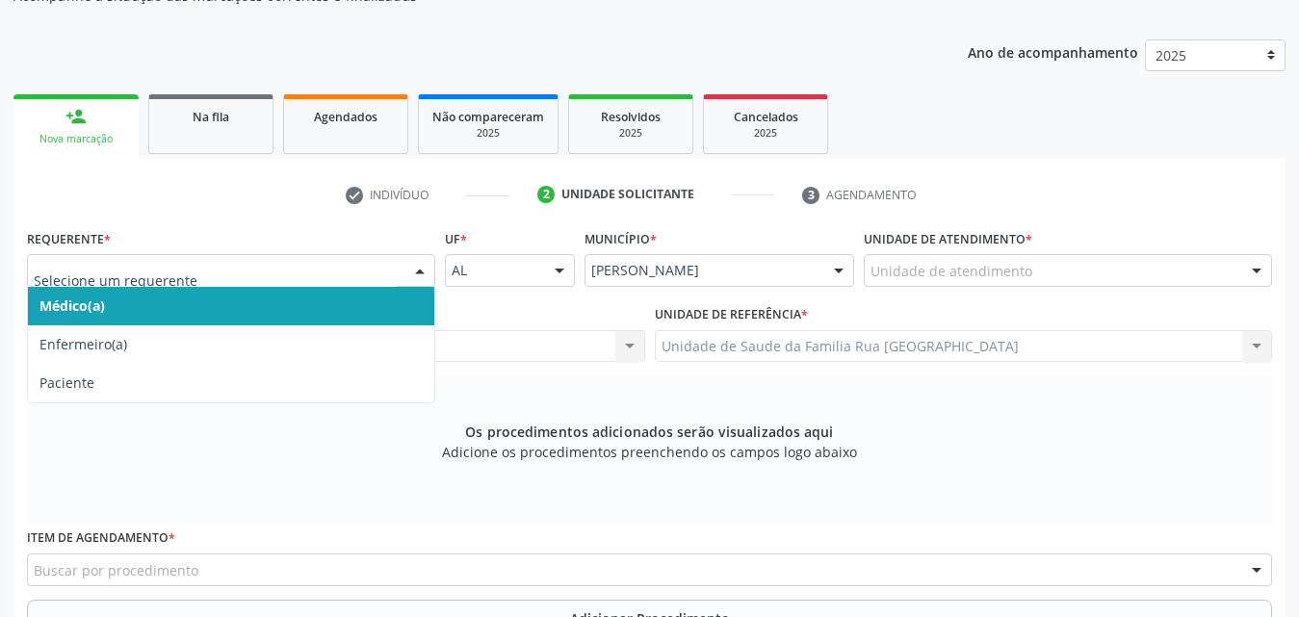
click at [421, 264] on div at bounding box center [419, 271] width 29 height 33
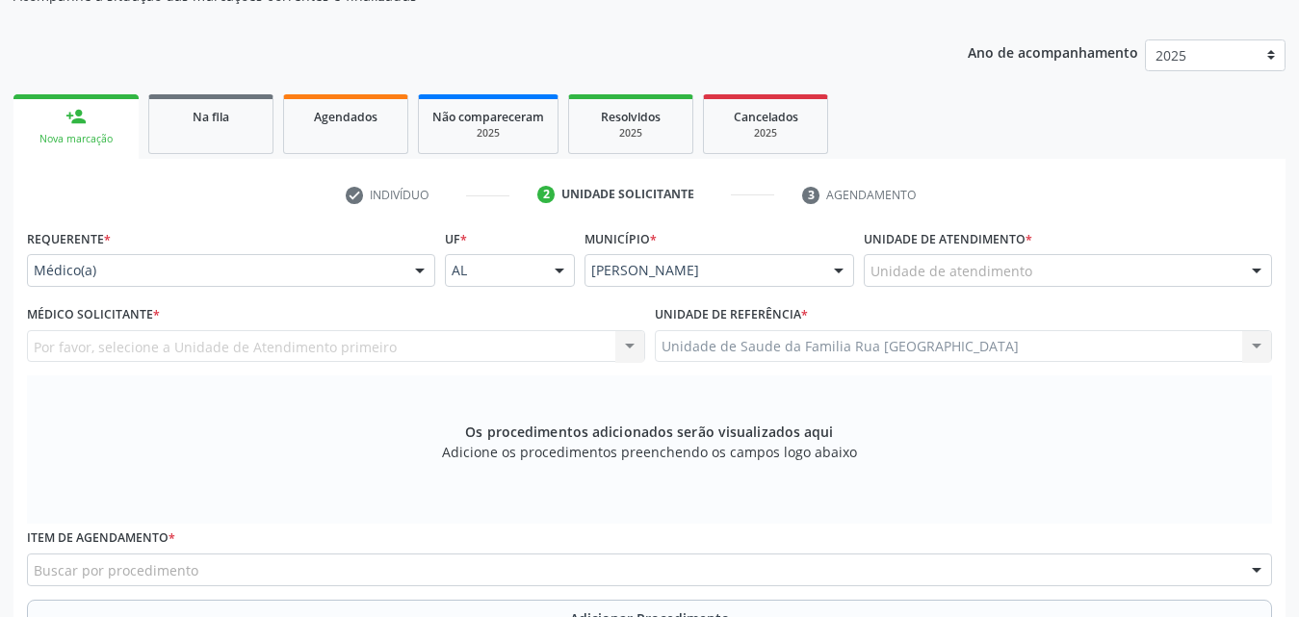
click at [421, 264] on div at bounding box center [419, 271] width 29 height 33
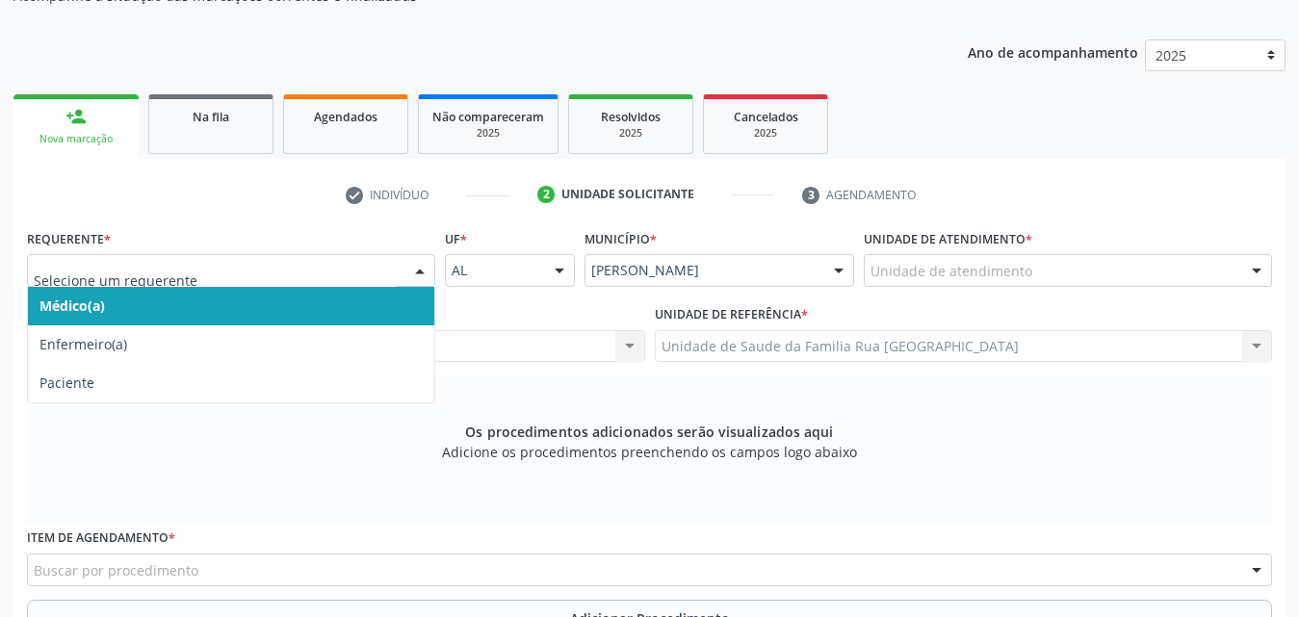
click at [421, 264] on div at bounding box center [419, 271] width 29 height 33
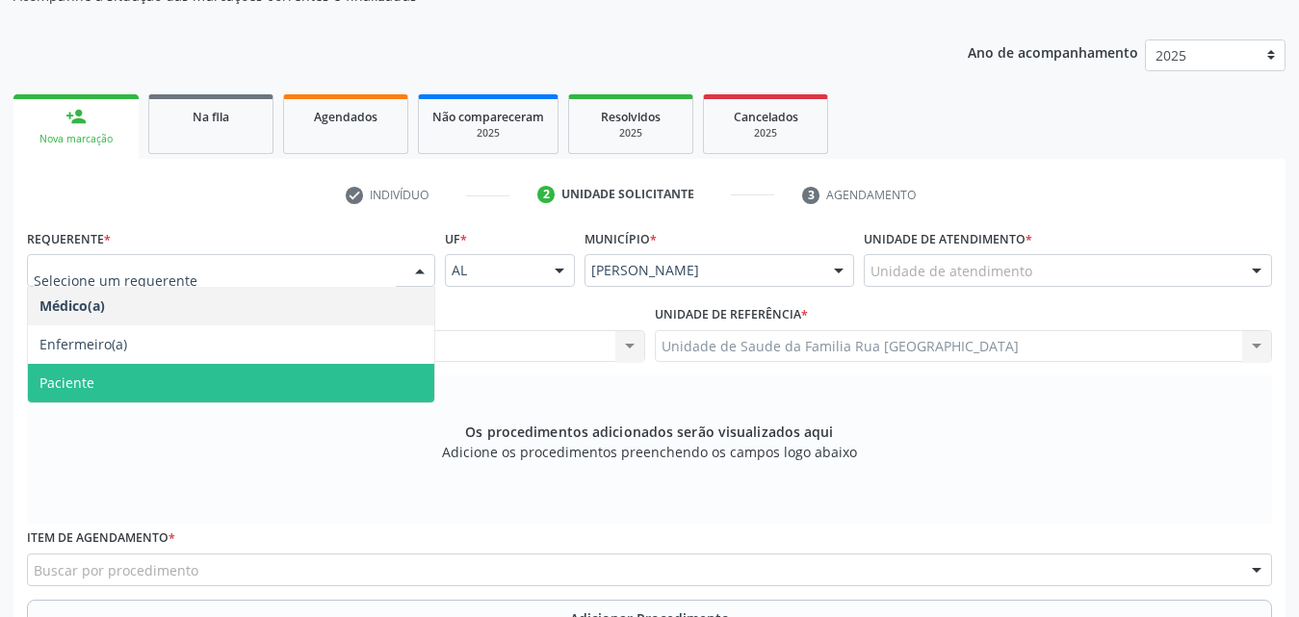
click at [122, 385] on span "Paciente" at bounding box center [231, 383] width 406 height 39
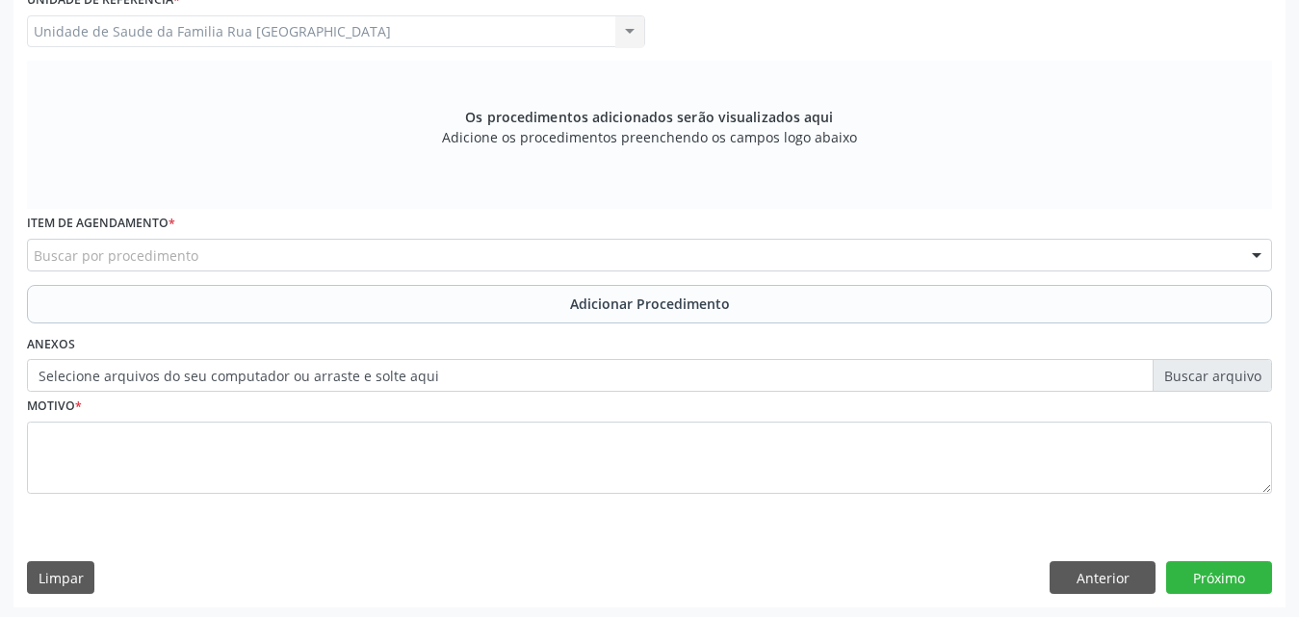
scroll to position [539, 0]
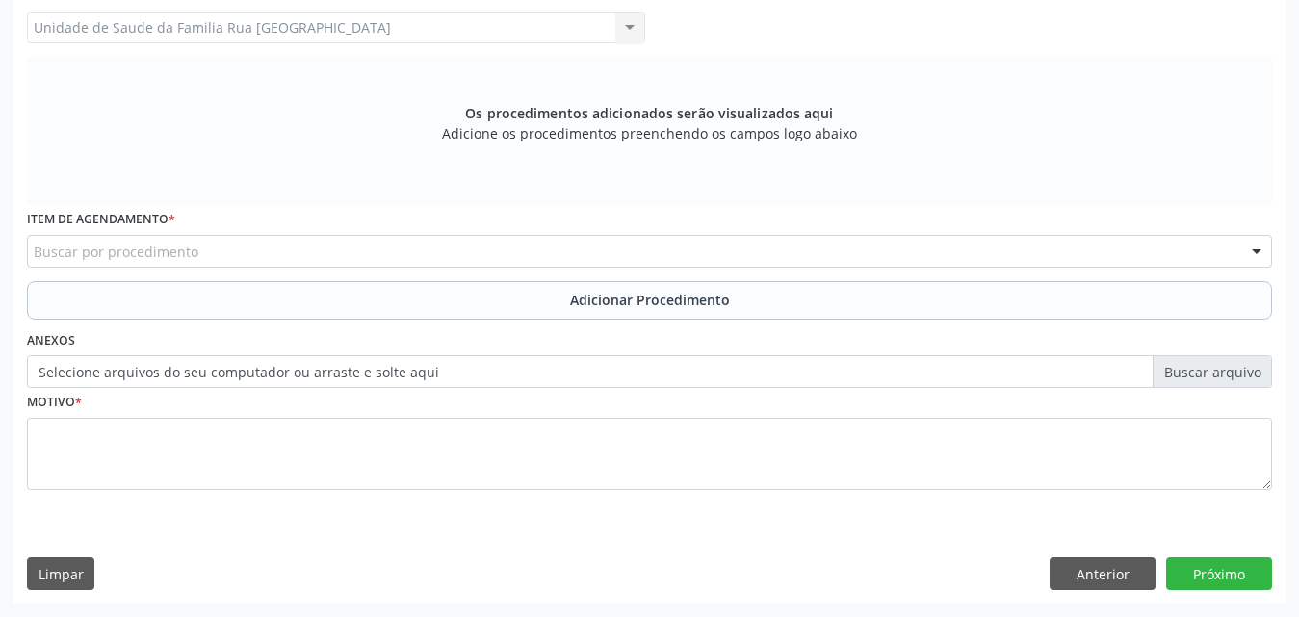
click at [244, 254] on div "Buscar por procedimento" at bounding box center [649, 251] width 1245 height 33
type input "RADIOGRAFIA"
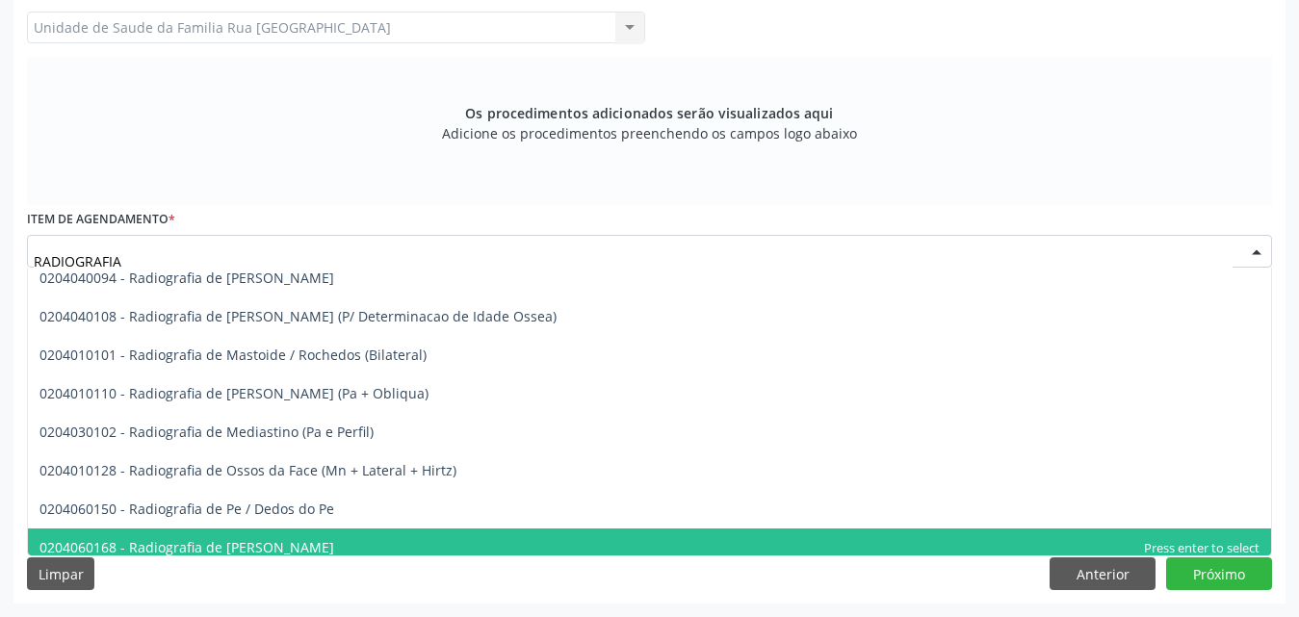
scroll to position [1926, 0]
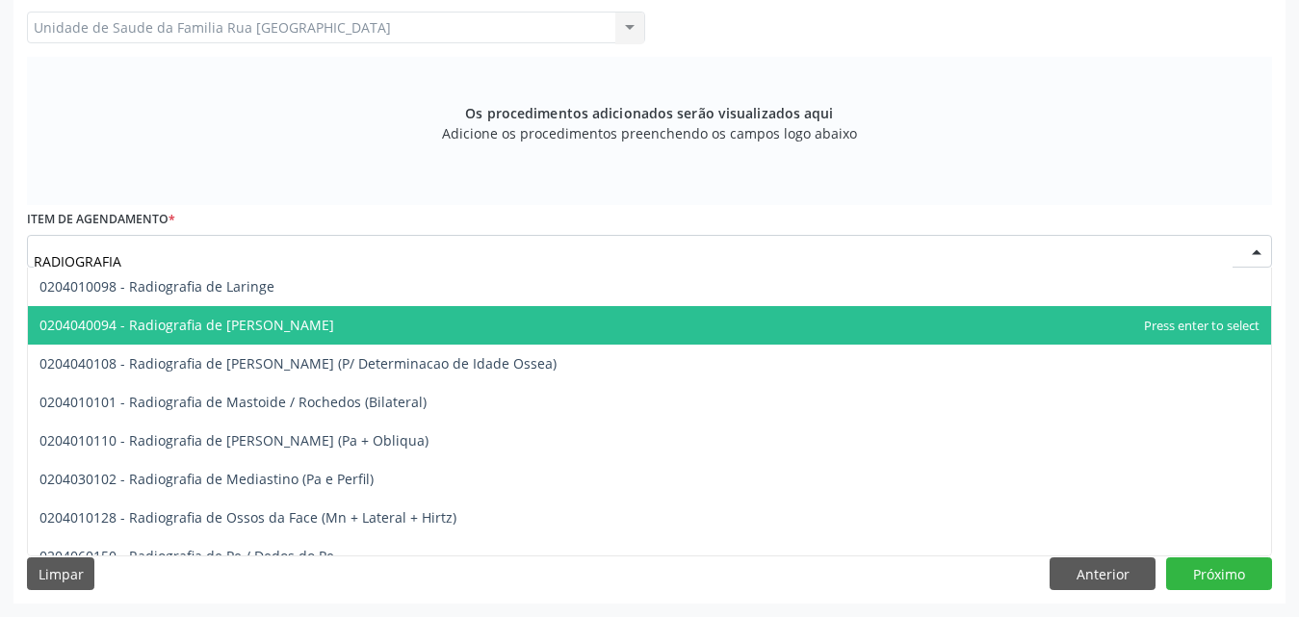
click at [265, 317] on span "0204040094 - Radiografia de Mao" at bounding box center [649, 325] width 1243 height 39
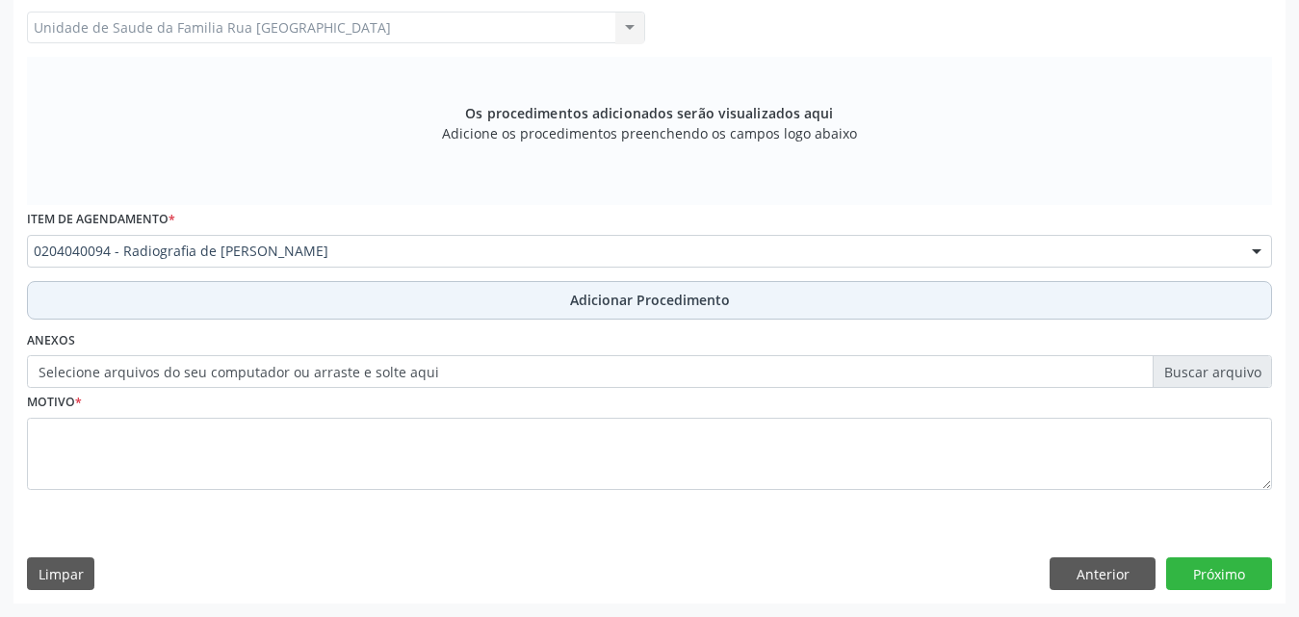
click at [646, 295] on span "Adicionar Procedimento" at bounding box center [650, 300] width 160 height 20
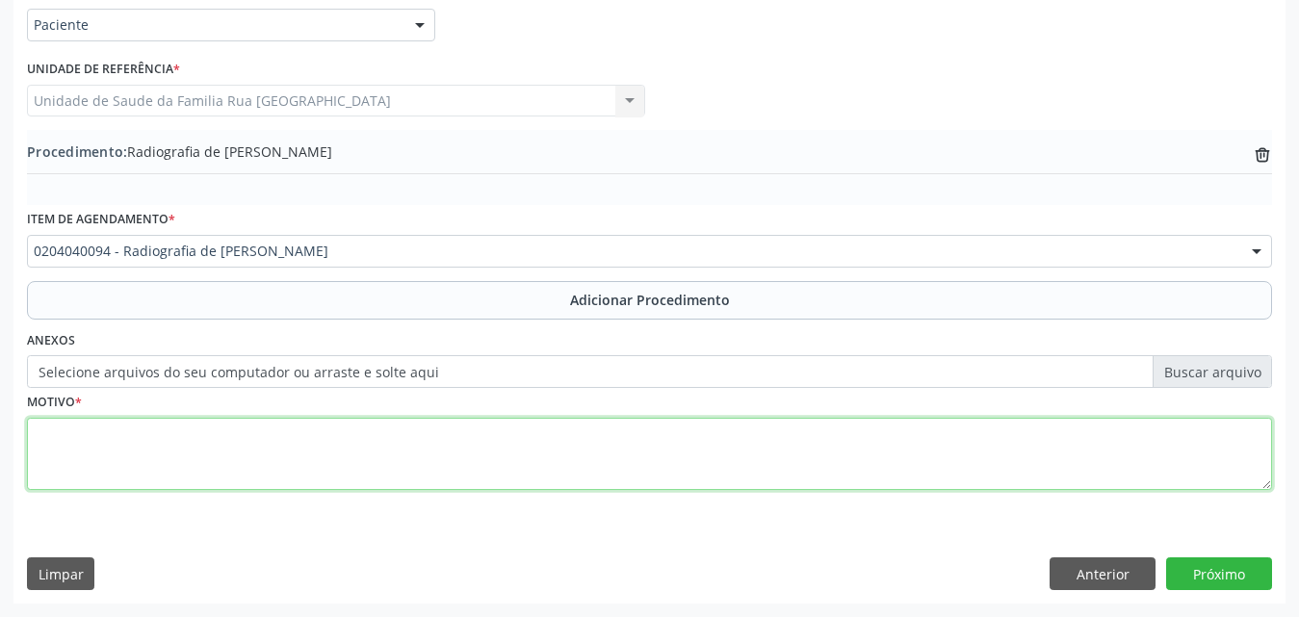
click at [119, 435] on textarea at bounding box center [649, 454] width 1245 height 73
type textarea "ARTRITE REUMATOIDE"
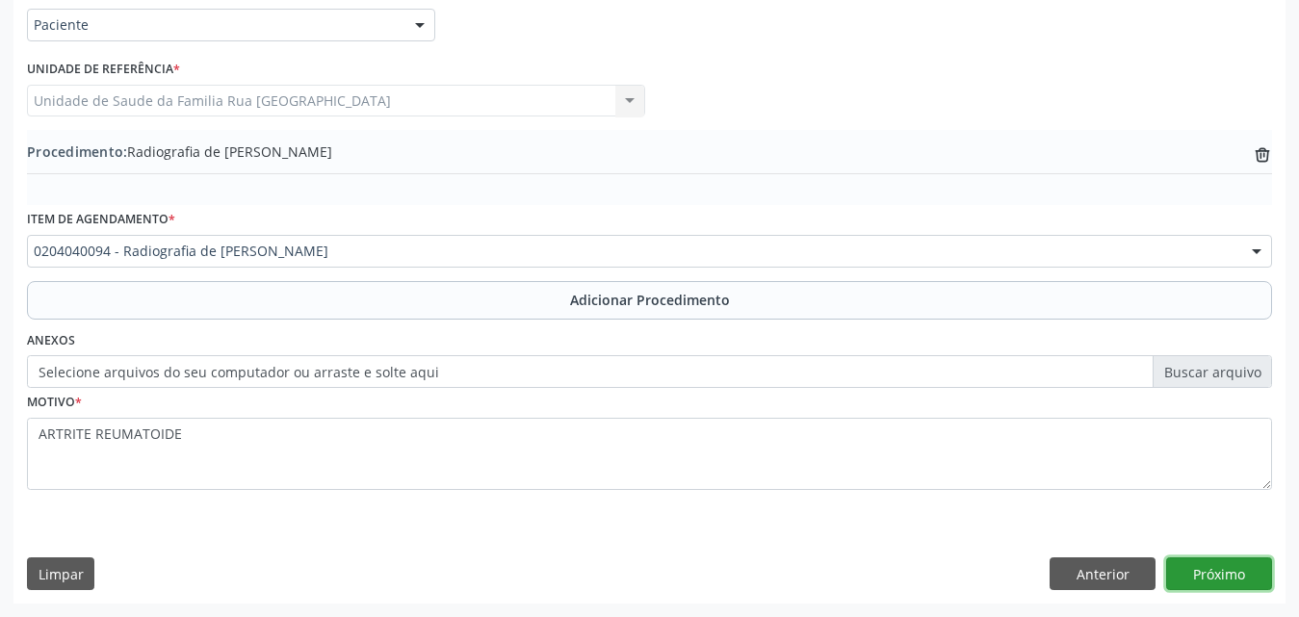
click at [1230, 584] on button "Próximo" at bounding box center [1219, 574] width 106 height 33
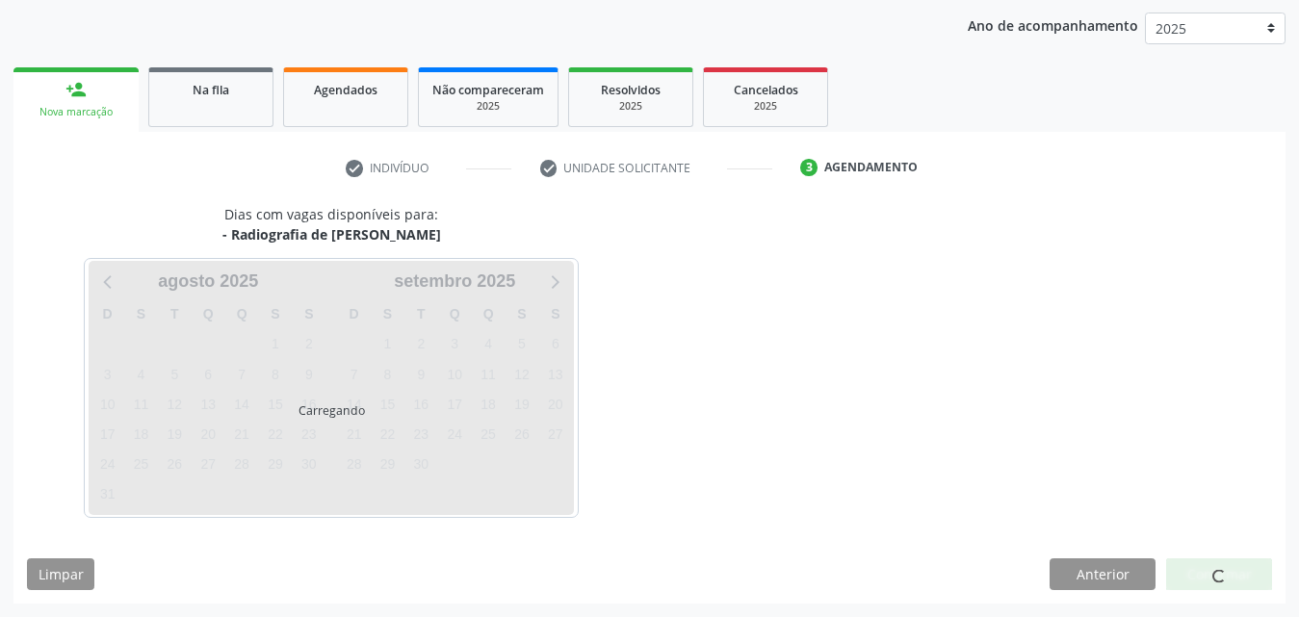
scroll to position [304, 0]
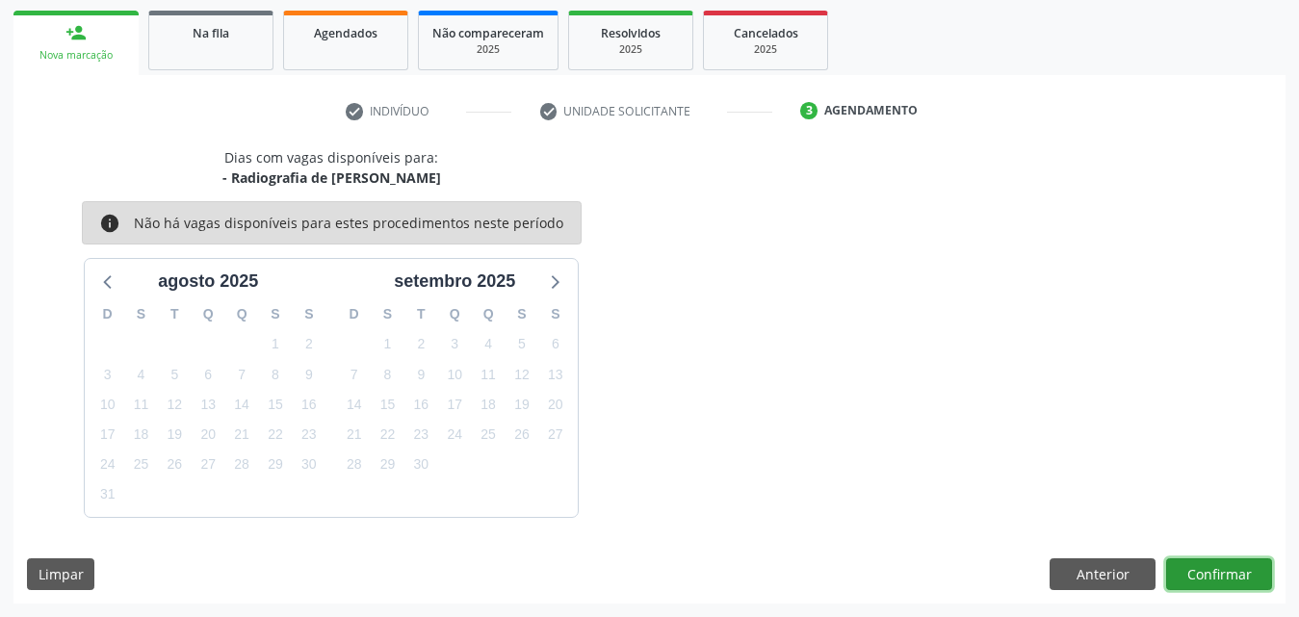
click at [1217, 576] on button "Confirmar" at bounding box center [1219, 574] width 106 height 33
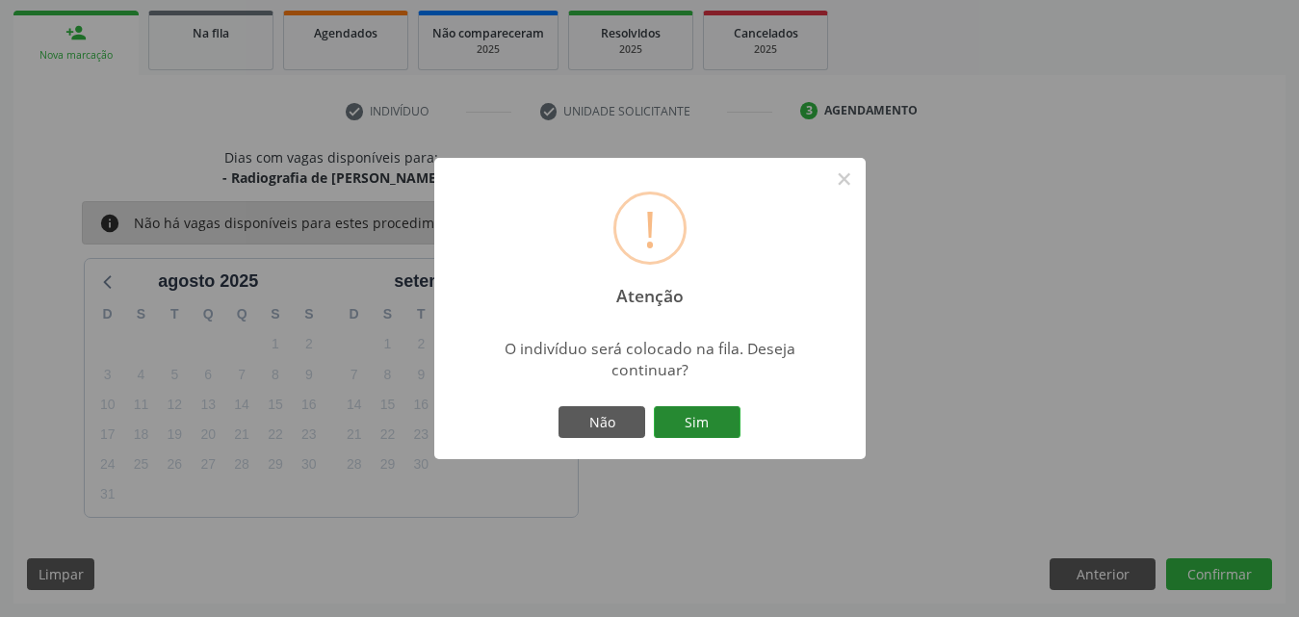
click at [714, 434] on button "Sim" at bounding box center [697, 422] width 87 height 33
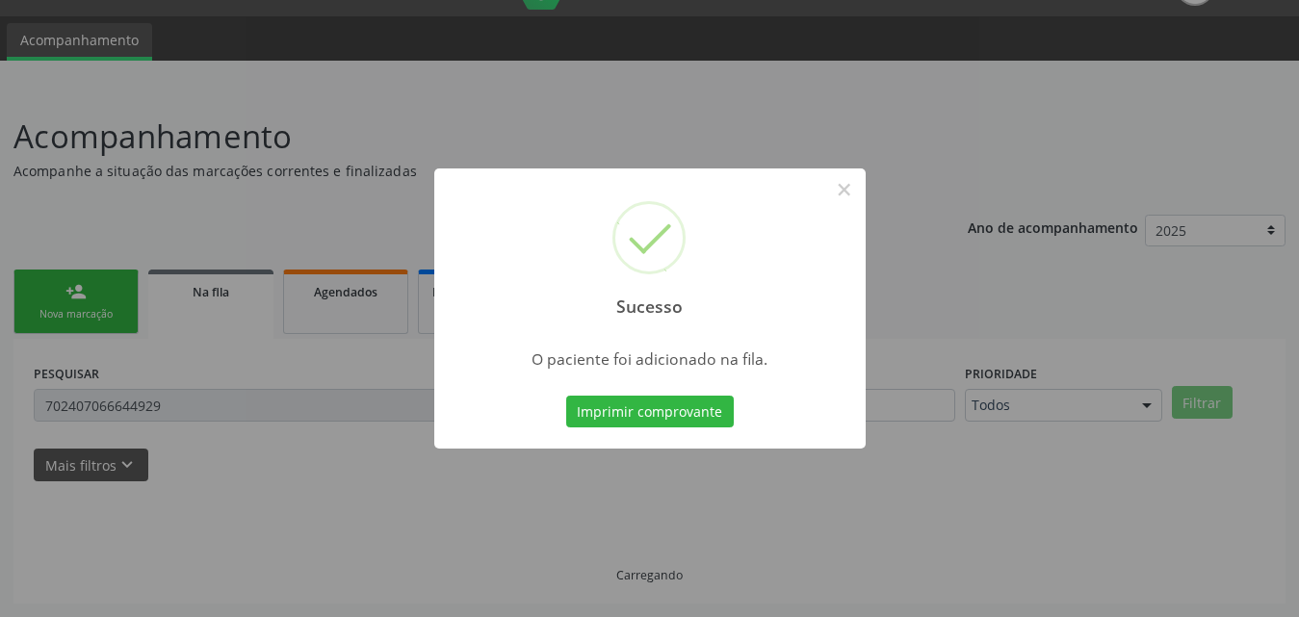
scroll to position [45, 0]
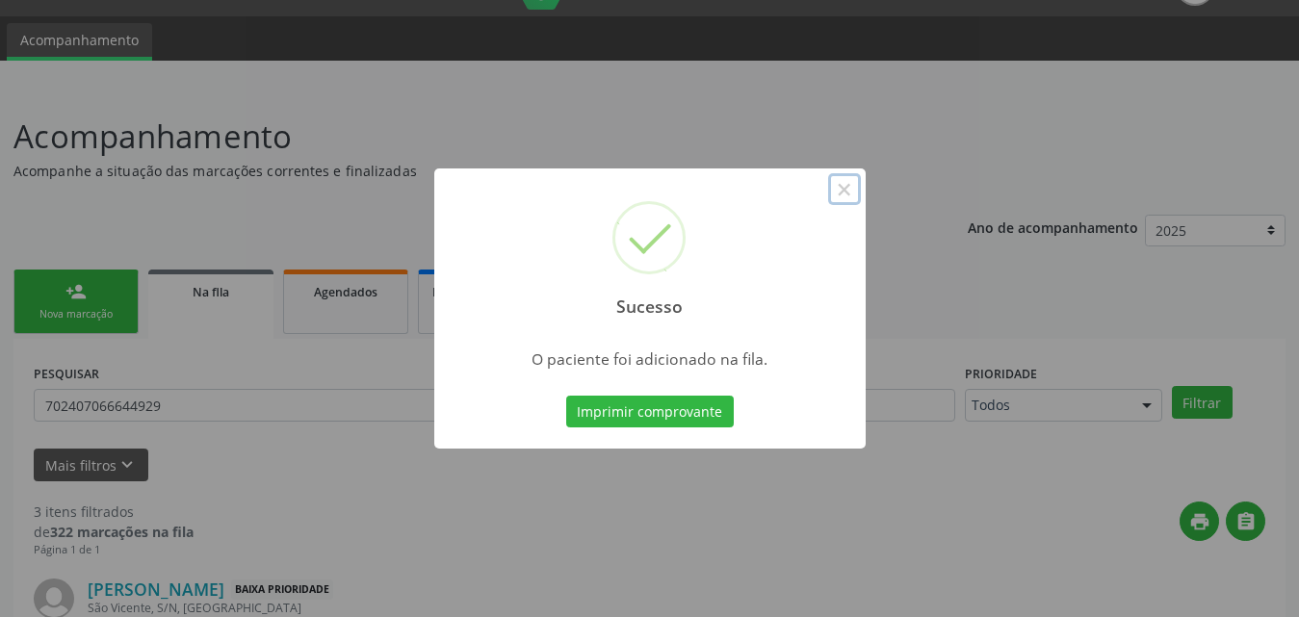
click at [844, 192] on button "×" at bounding box center [844, 189] width 33 height 33
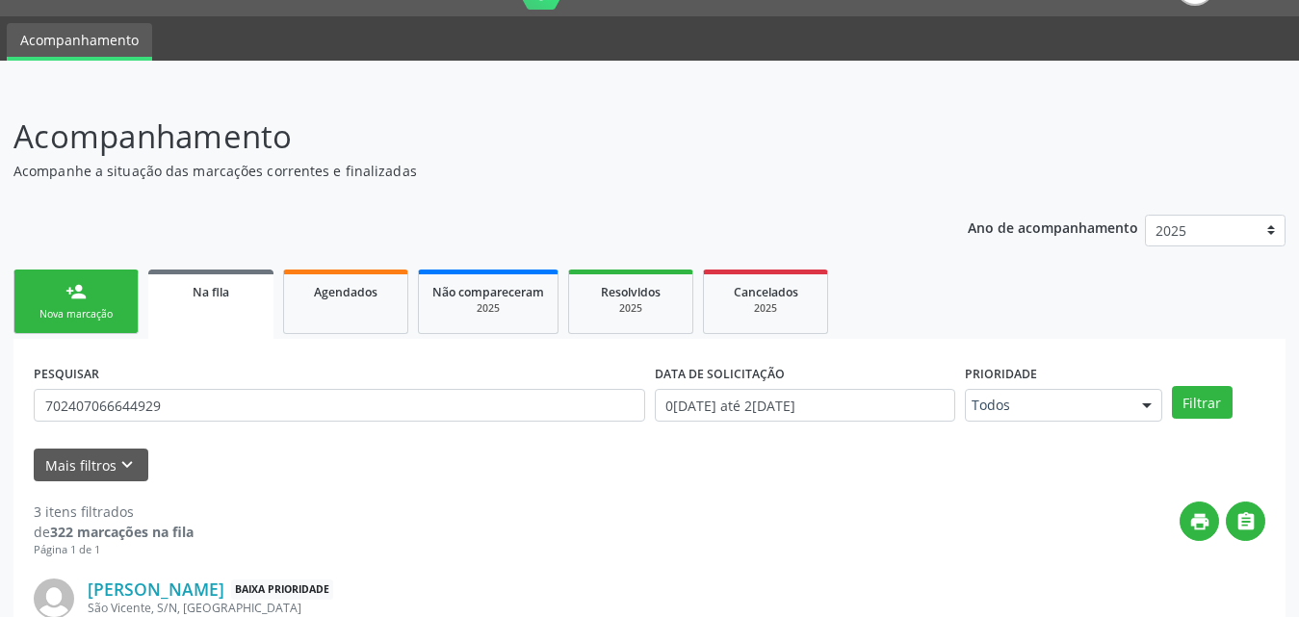
click at [106, 301] on link "person_add Nova marcação" at bounding box center [75, 302] width 125 height 65
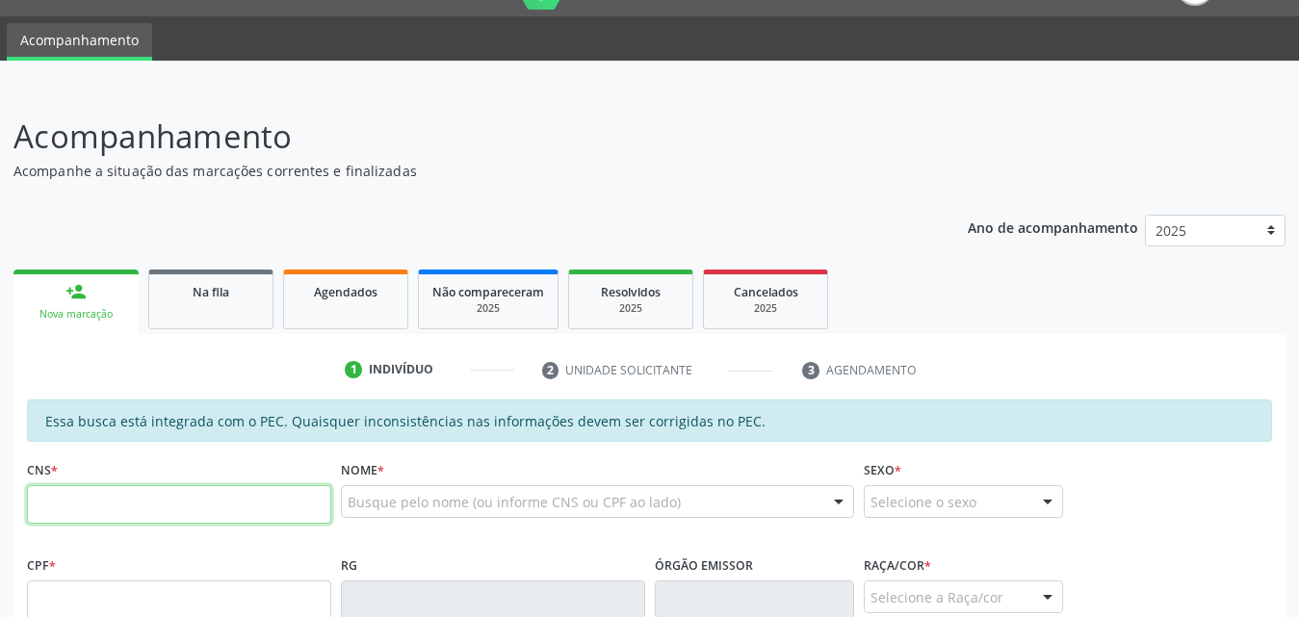
click at [198, 510] on input "text" at bounding box center [179, 504] width 304 height 39
type input "700 8024 1359 7880"
type input "182.101.014-04"
type input "05/07/2022"
type input "Janaina Maria da Silva"
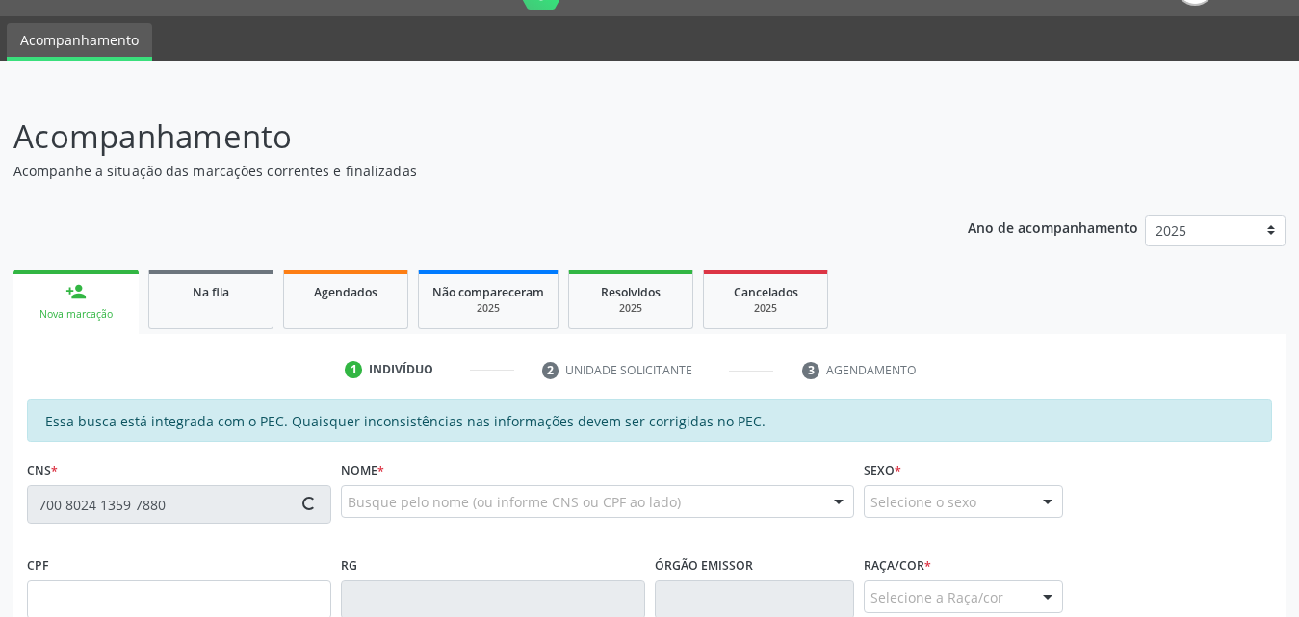
type input "(82) 99178-0663"
type input "143"
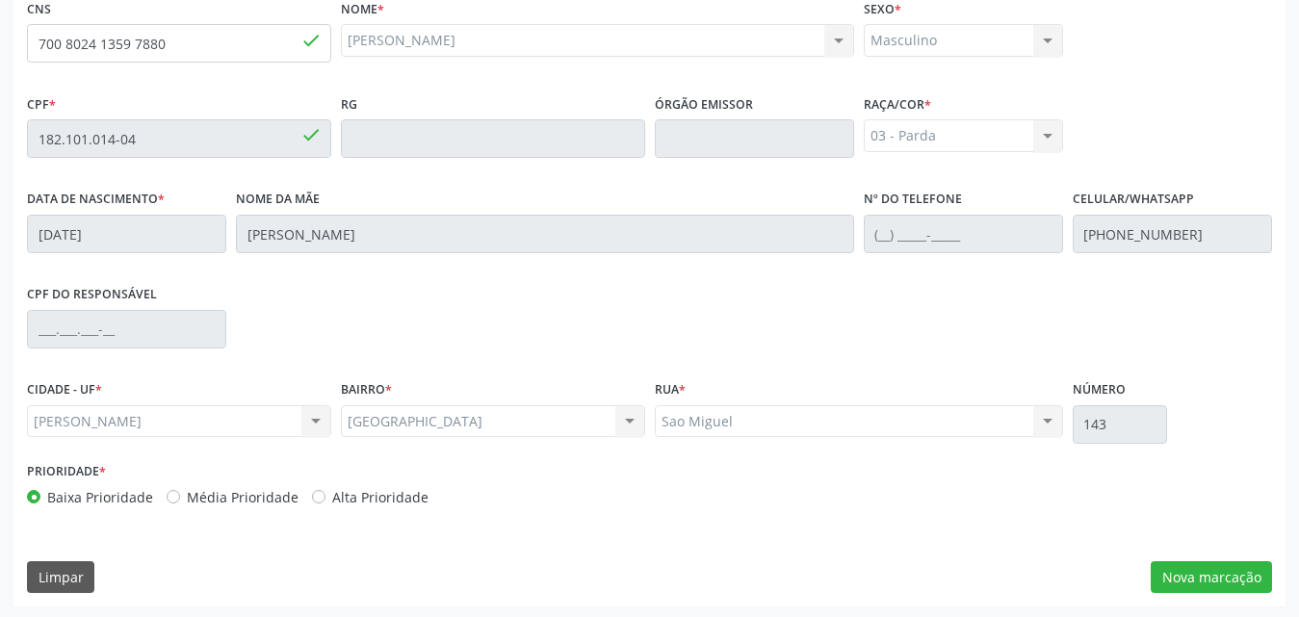
scroll to position [509, 0]
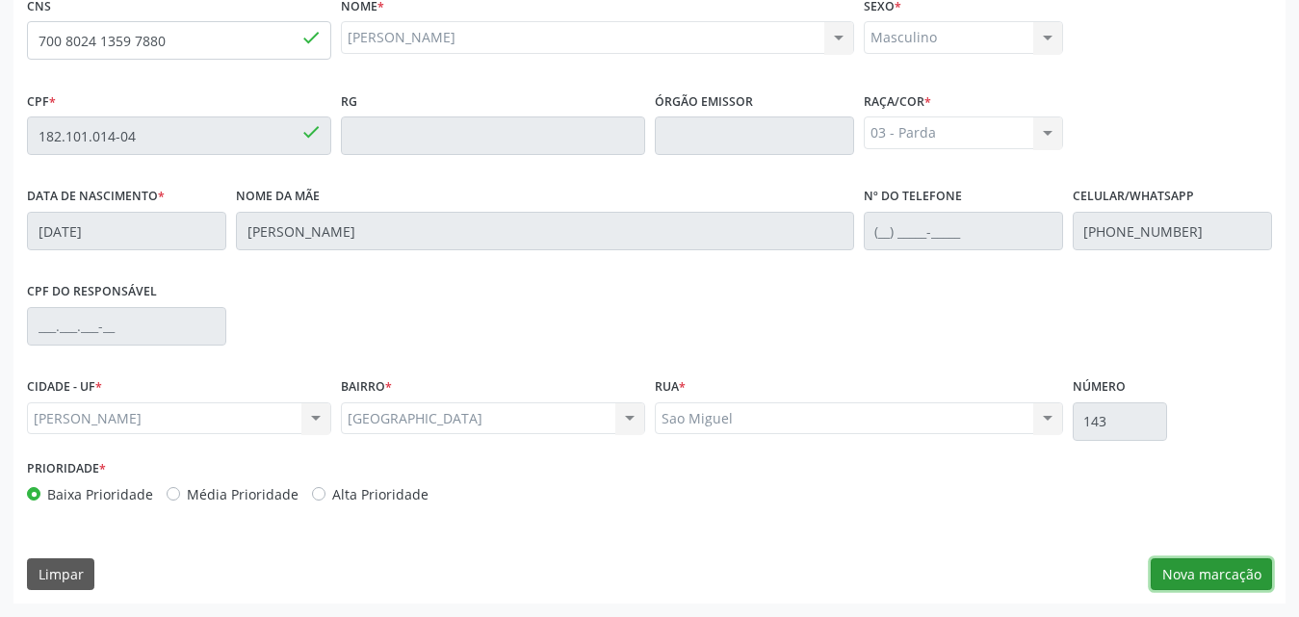
click at [1186, 571] on button "Nova marcação" at bounding box center [1211, 574] width 121 height 33
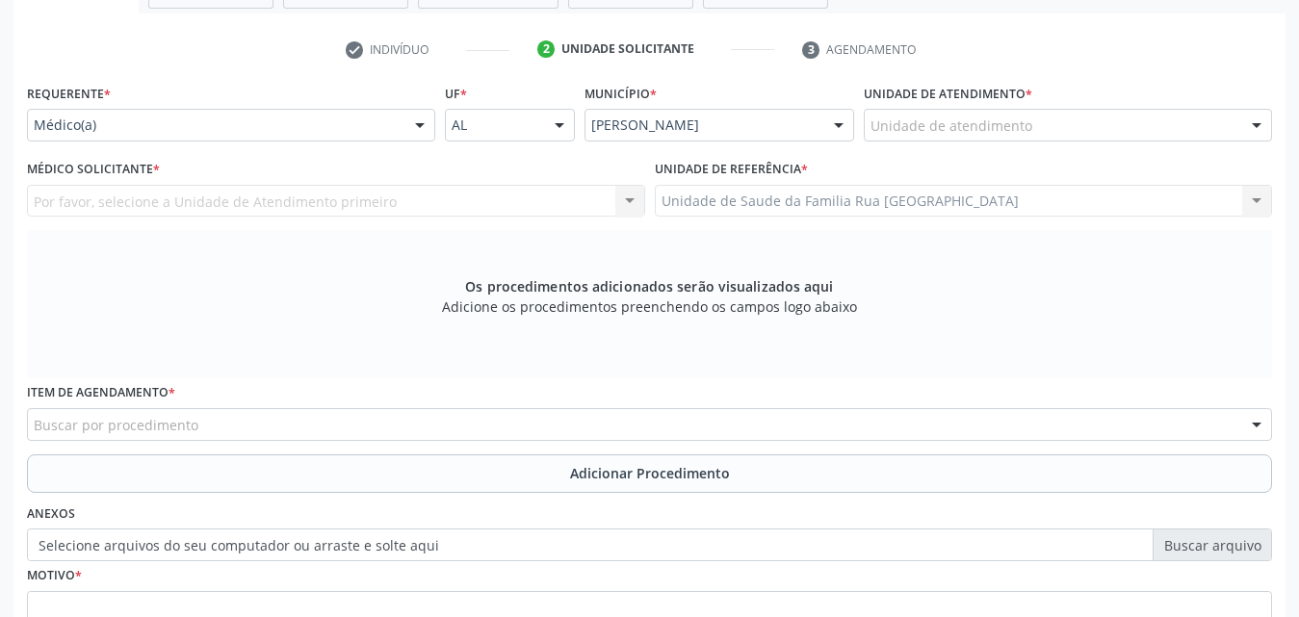
scroll to position [221, 0]
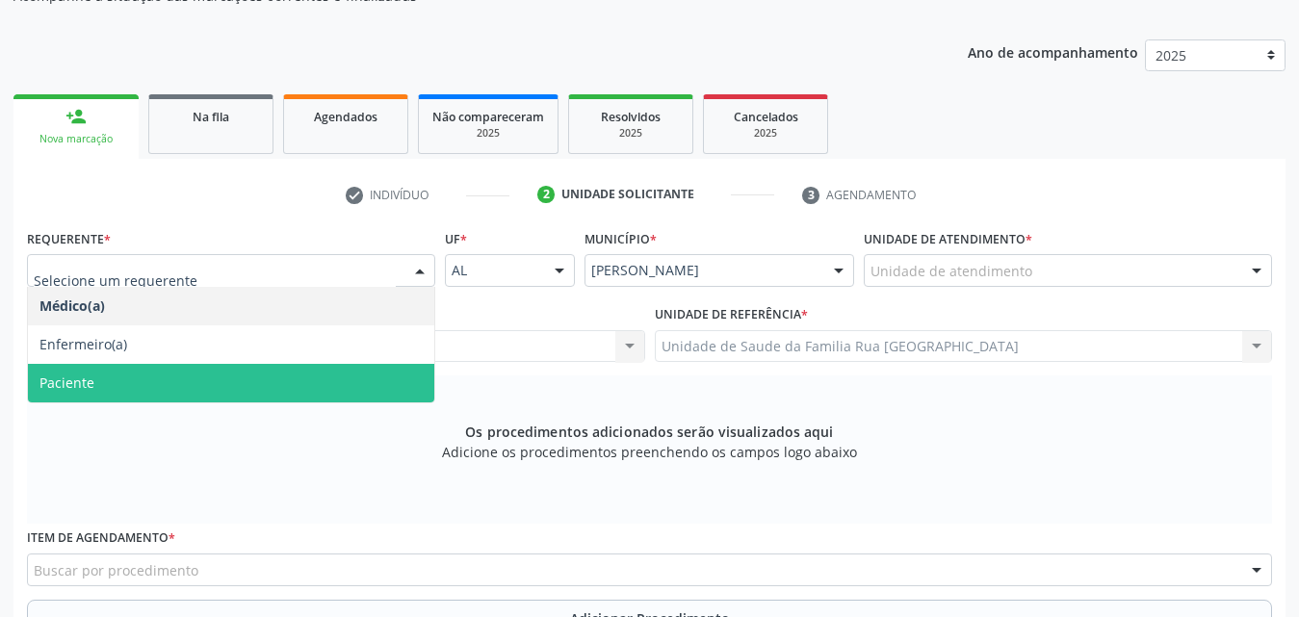
click at [163, 388] on span "Paciente" at bounding box center [231, 383] width 406 height 39
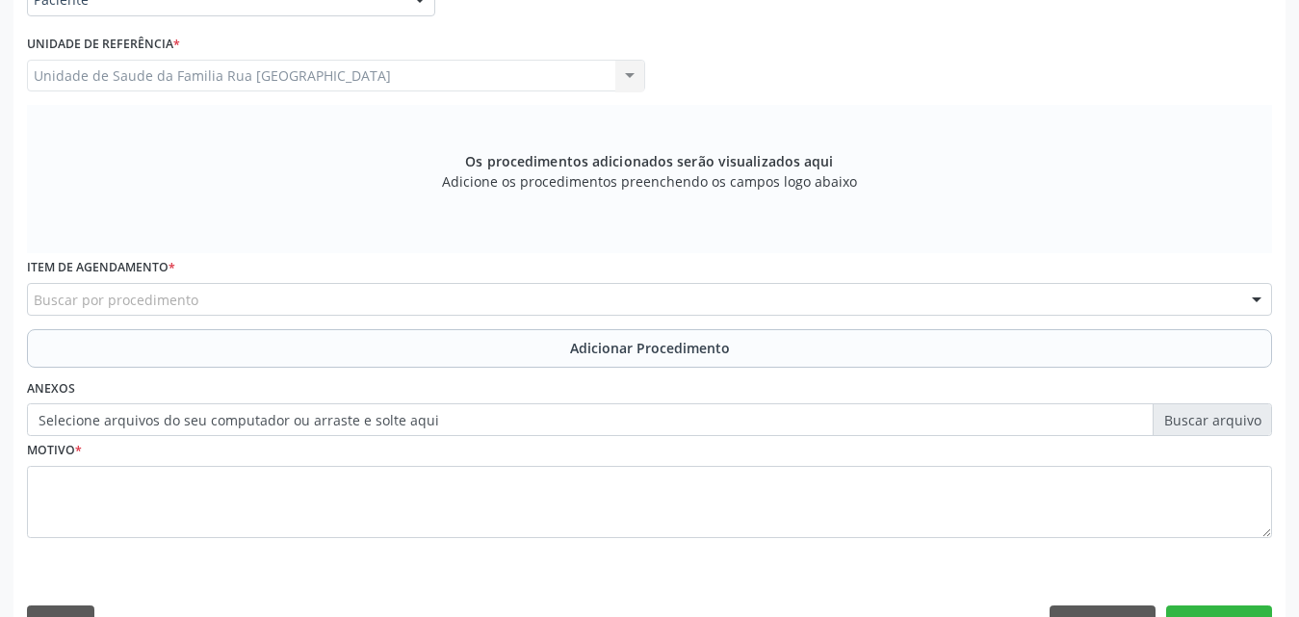
scroll to position [509, 0]
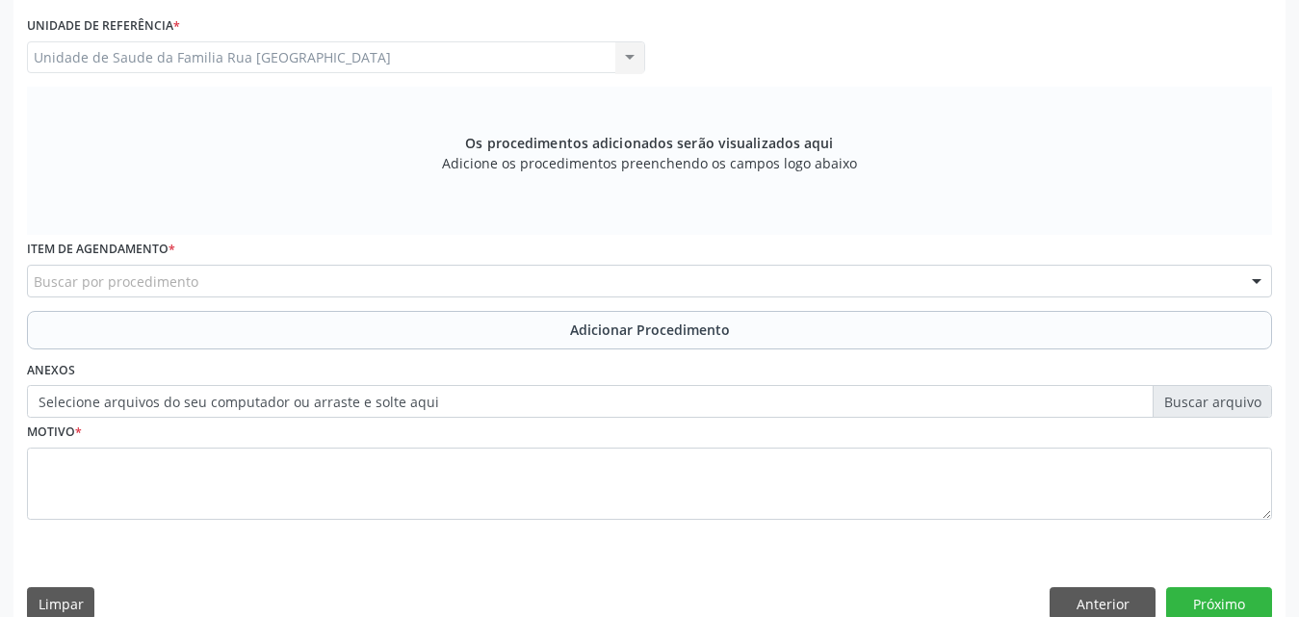
click at [342, 286] on div "Buscar por procedimento" at bounding box center [649, 281] width 1245 height 33
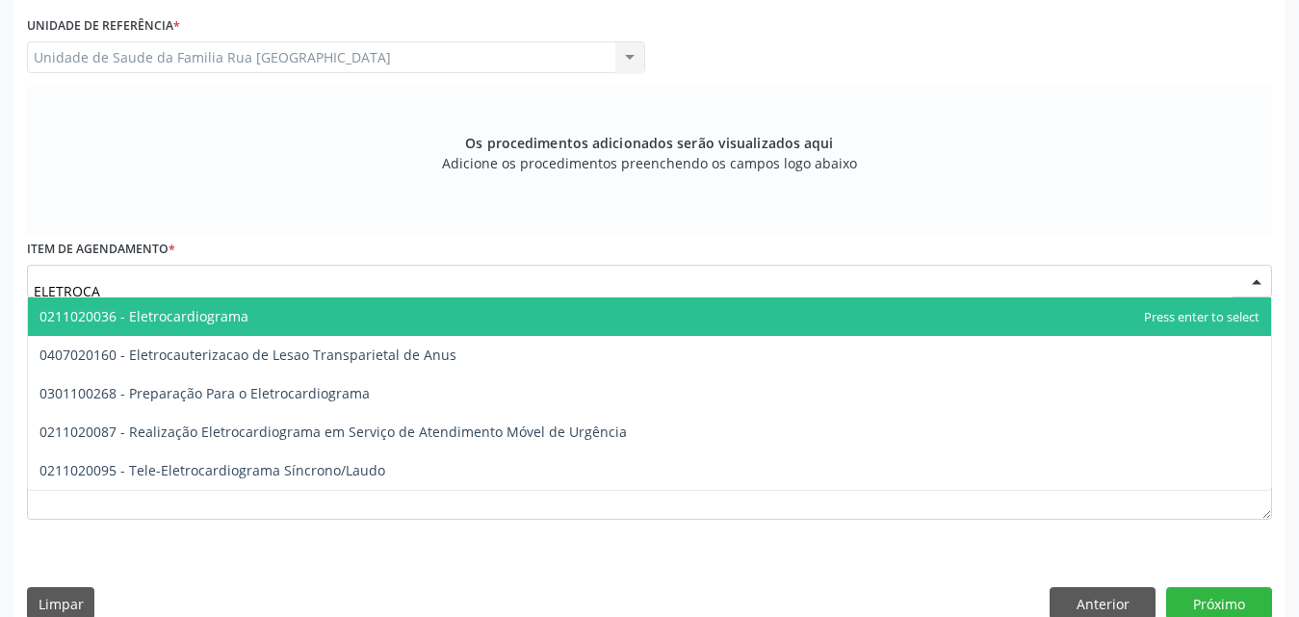
type input "ELETROCAR"
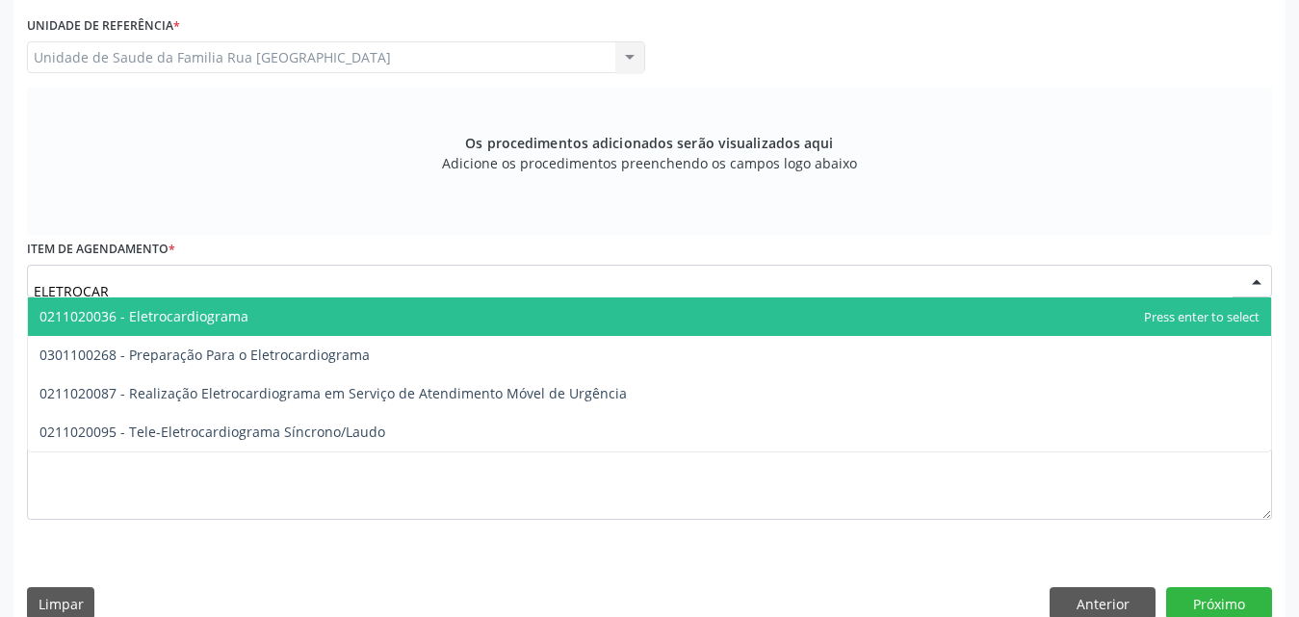
click at [245, 313] on span "0211020036 - Eletrocardiograma" at bounding box center [649, 317] width 1243 height 39
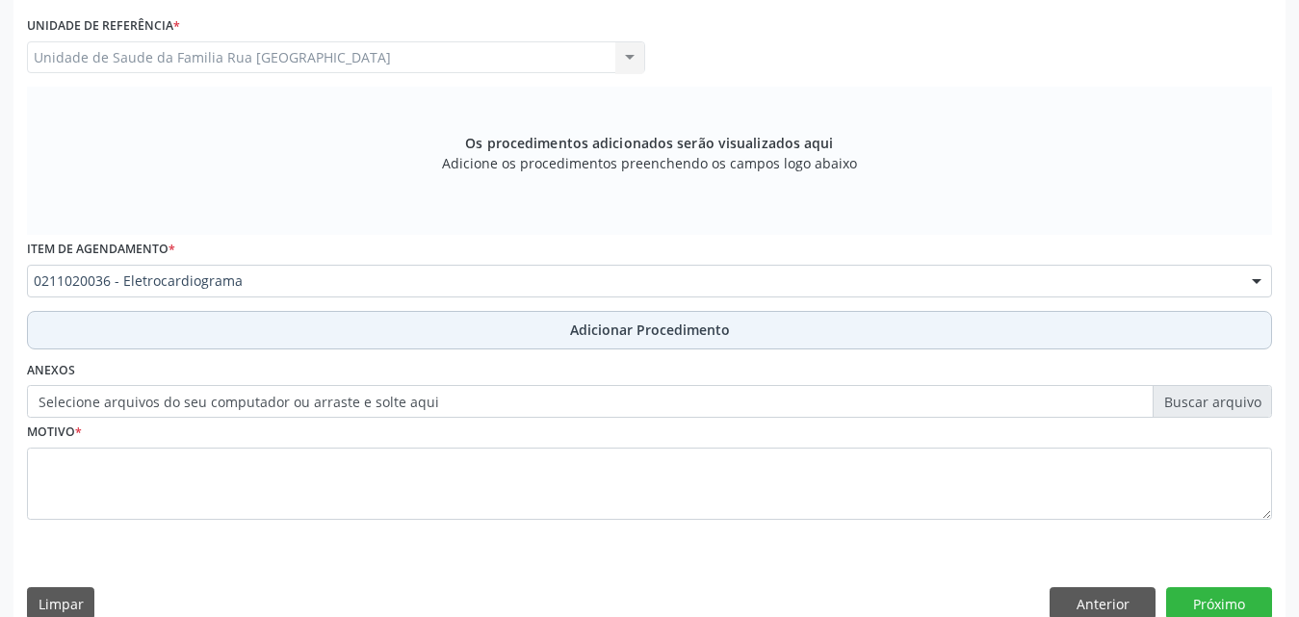
click at [595, 329] on span "Adicionar Procedimento" at bounding box center [650, 330] width 160 height 20
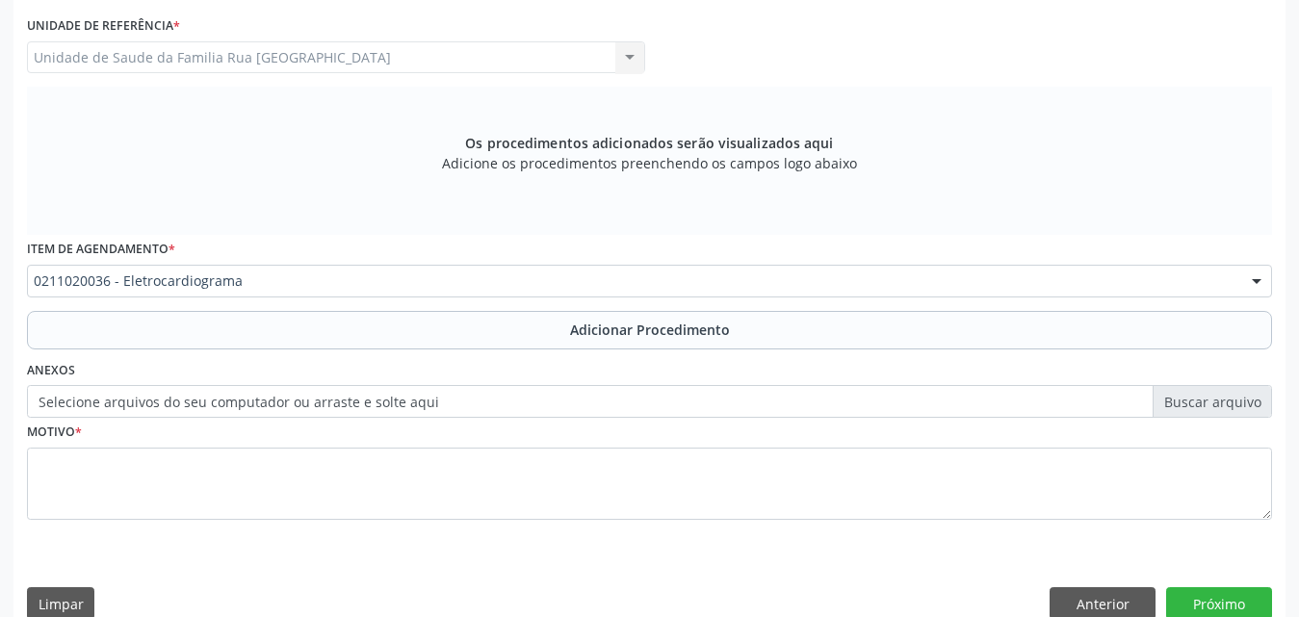
scroll to position [466, 0]
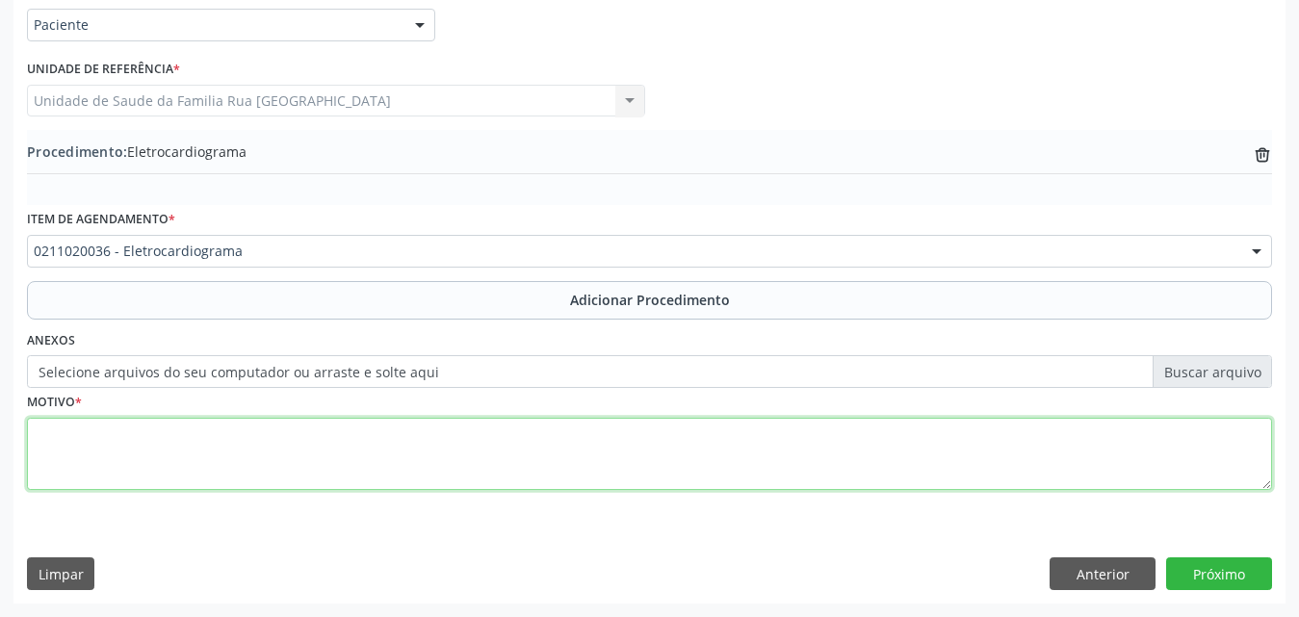
click at [291, 454] on textarea at bounding box center [649, 454] width 1245 height 73
type textarea "ROTINA"
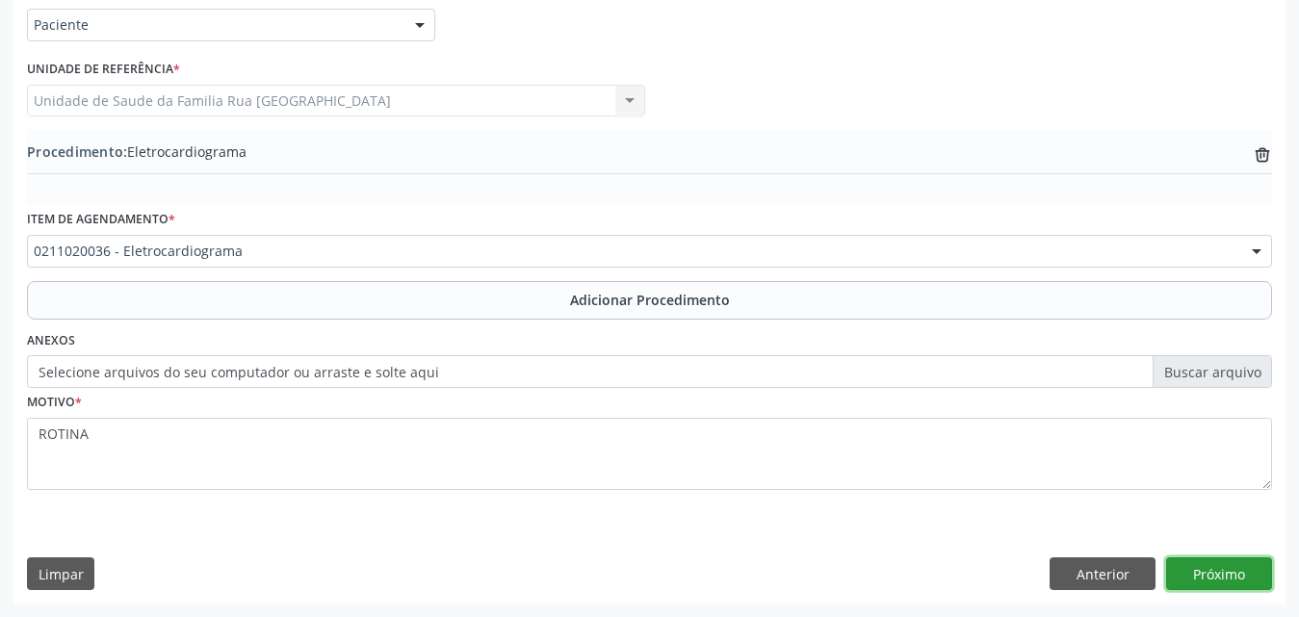
click at [1218, 570] on button "Próximo" at bounding box center [1219, 574] width 106 height 33
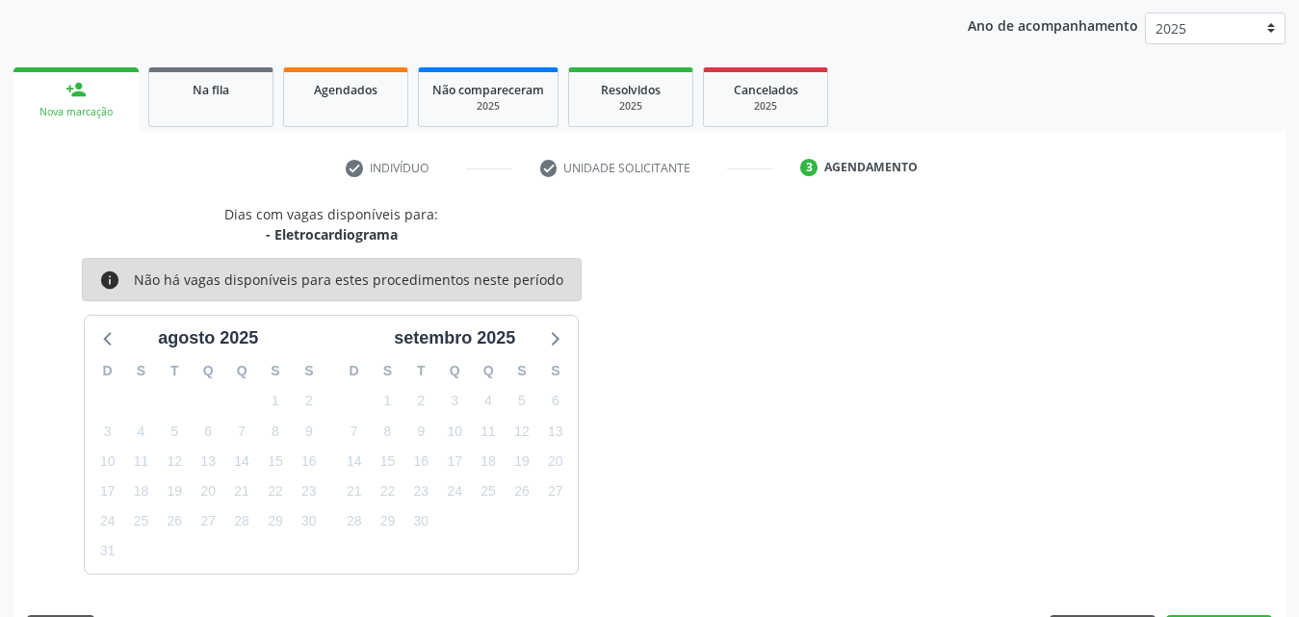
scroll to position [304, 0]
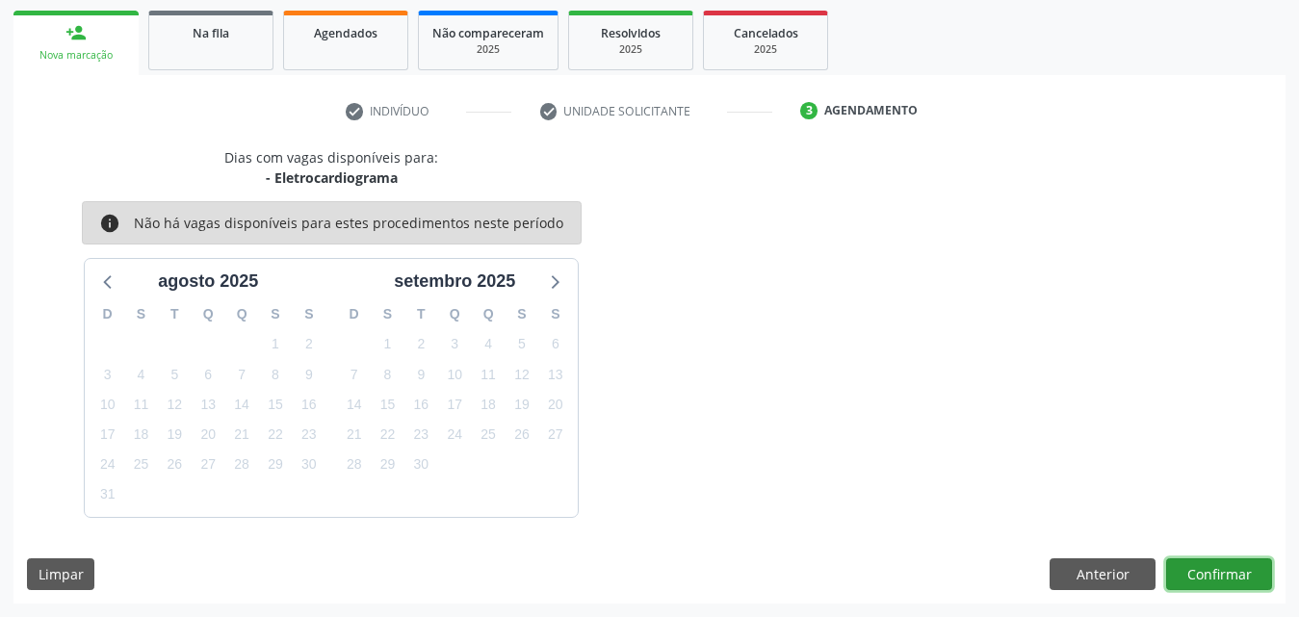
click at [1198, 585] on button "Confirmar" at bounding box center [1219, 574] width 106 height 33
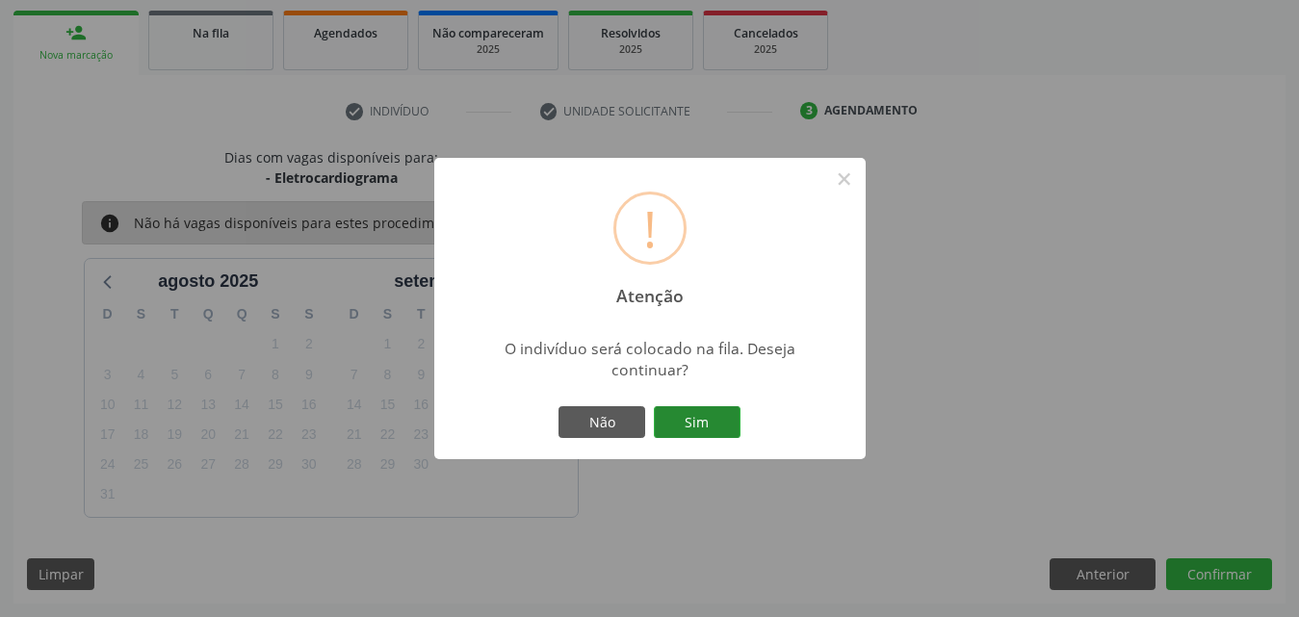
click at [728, 416] on button "Sim" at bounding box center [697, 422] width 87 height 33
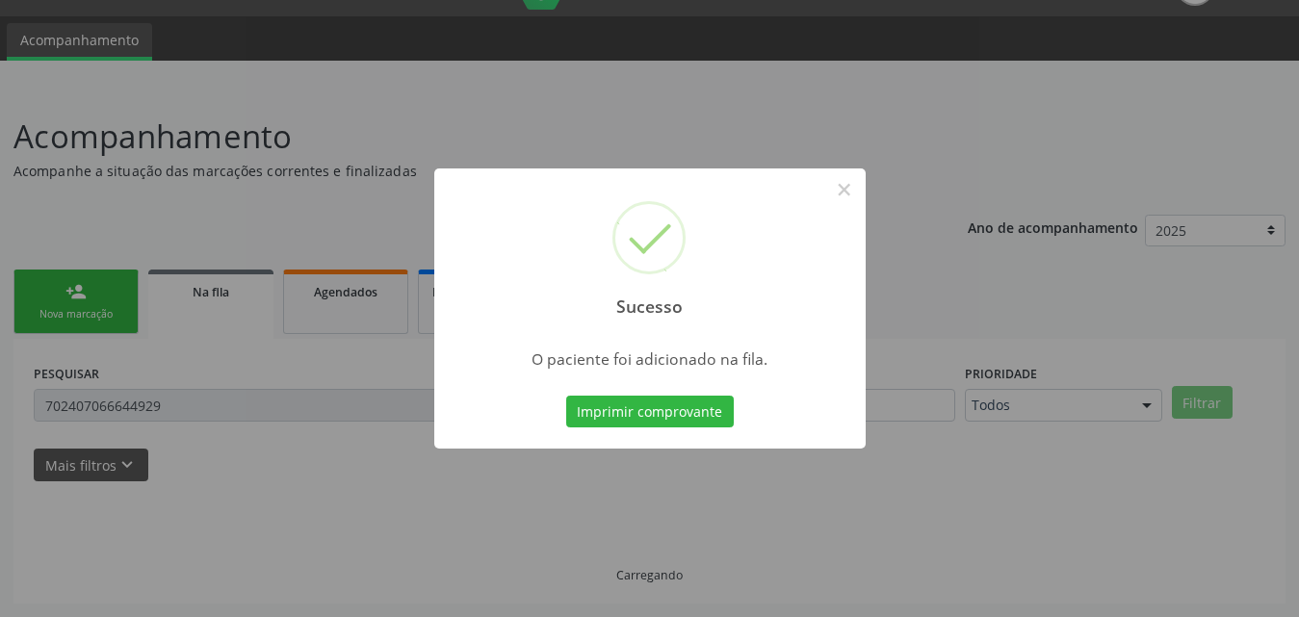
scroll to position [45, 0]
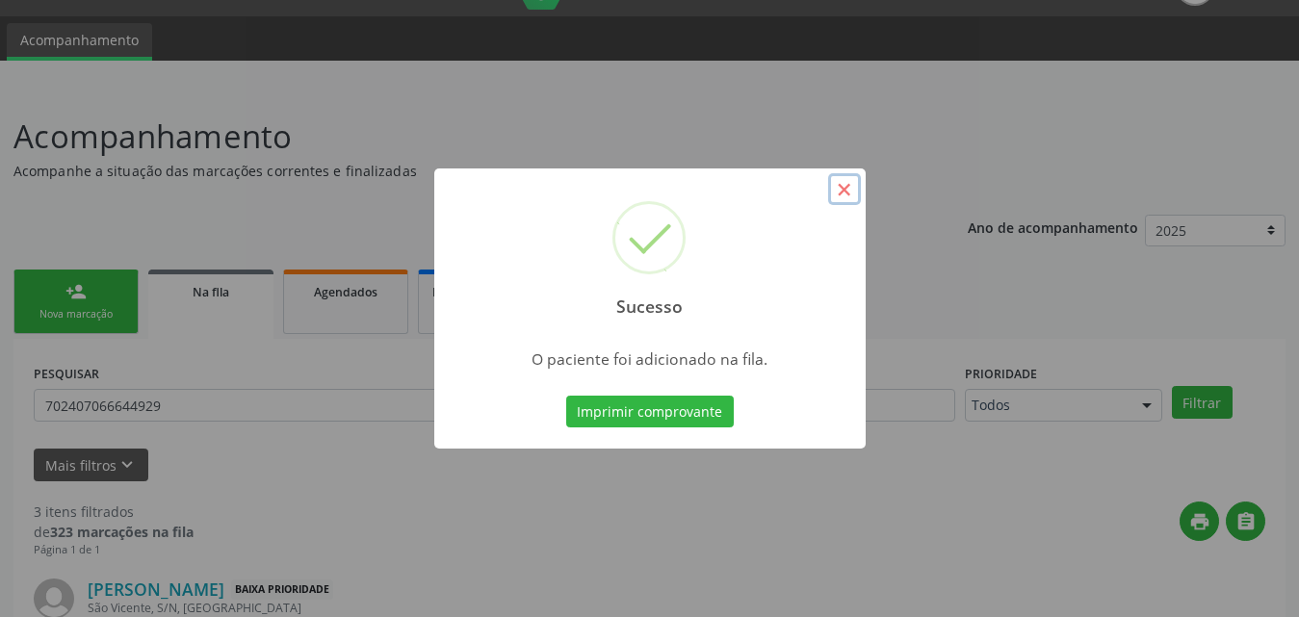
click at [841, 195] on button "×" at bounding box center [844, 189] width 33 height 33
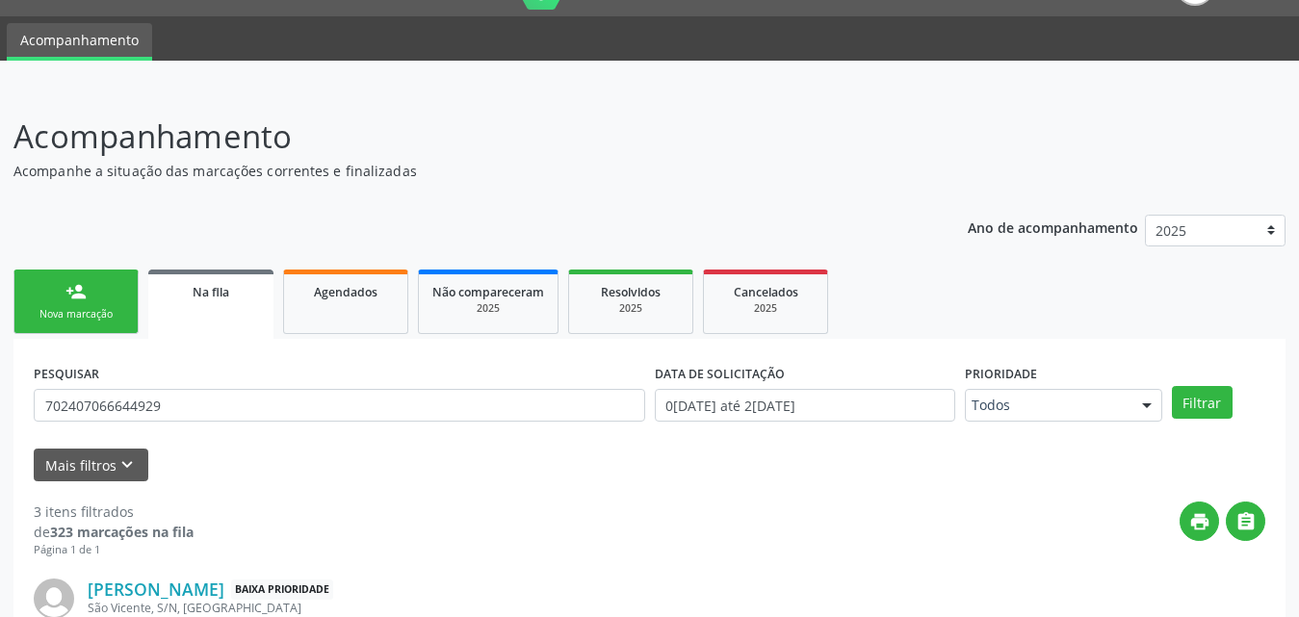
click at [128, 298] on link "person_add Nova marcação" at bounding box center [75, 302] width 125 height 65
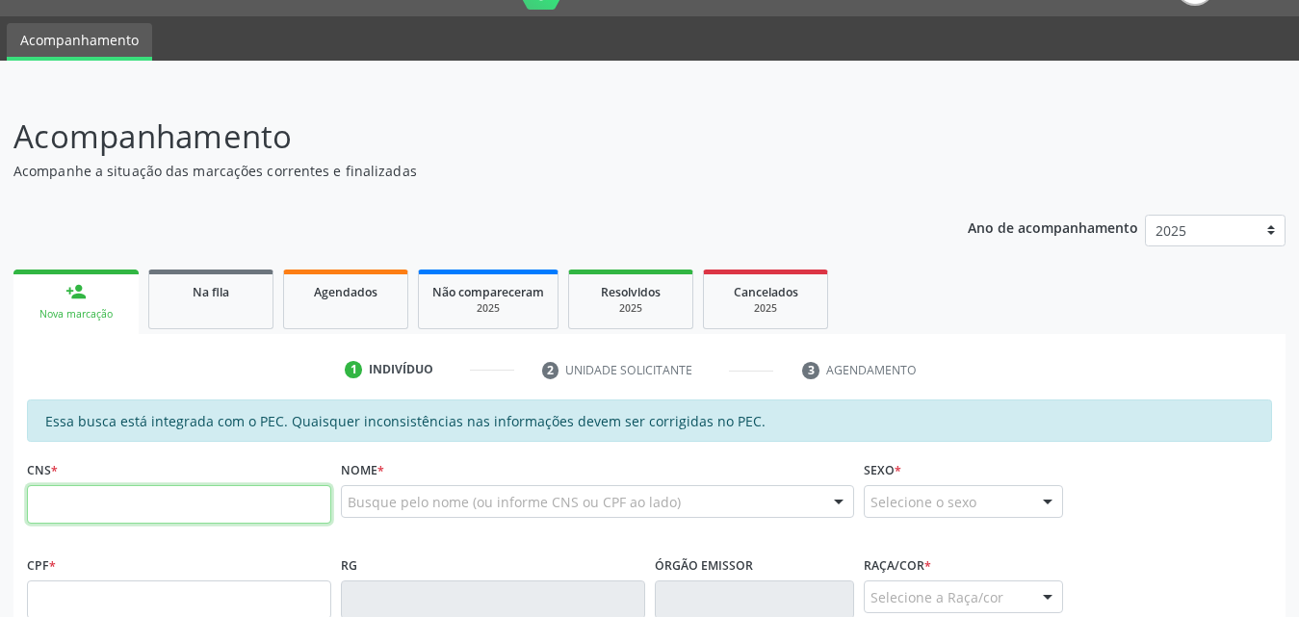
click at [257, 520] on input "text" at bounding box center [179, 504] width 304 height 39
type input "700 9009 2384 1195"
type input "164.586.844-36"
type input "20/02/2019"
type input "Mirian Correia da Silva"
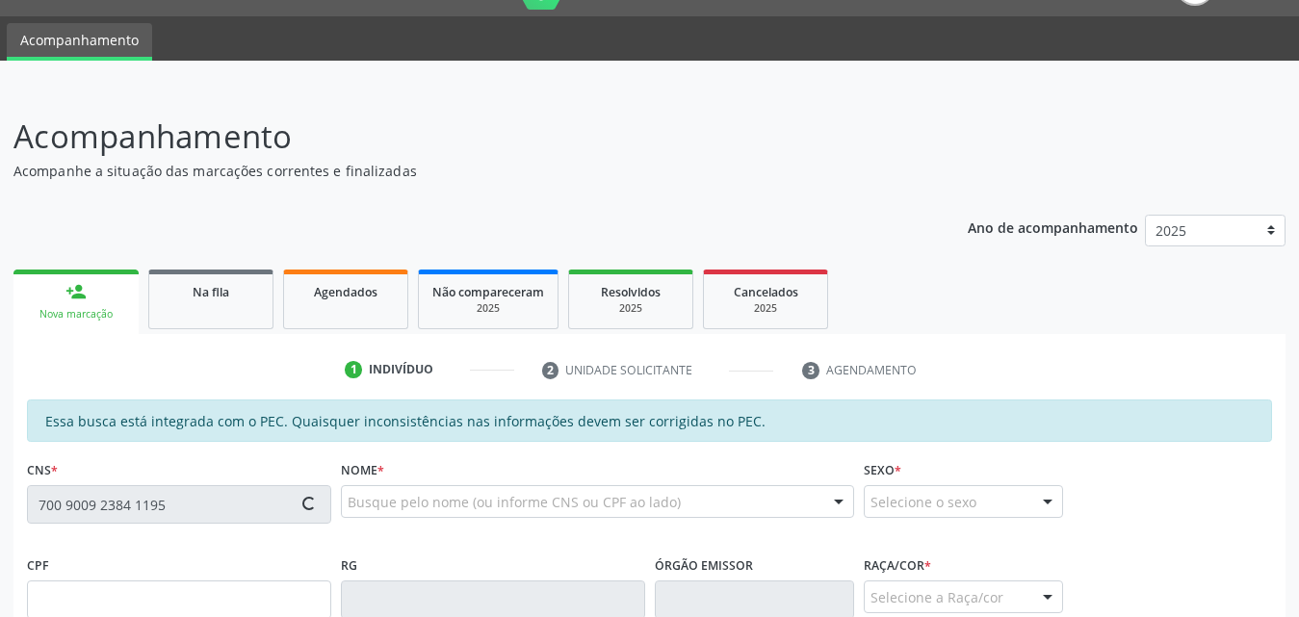
type input "(82) 99106-7186"
type input "61"
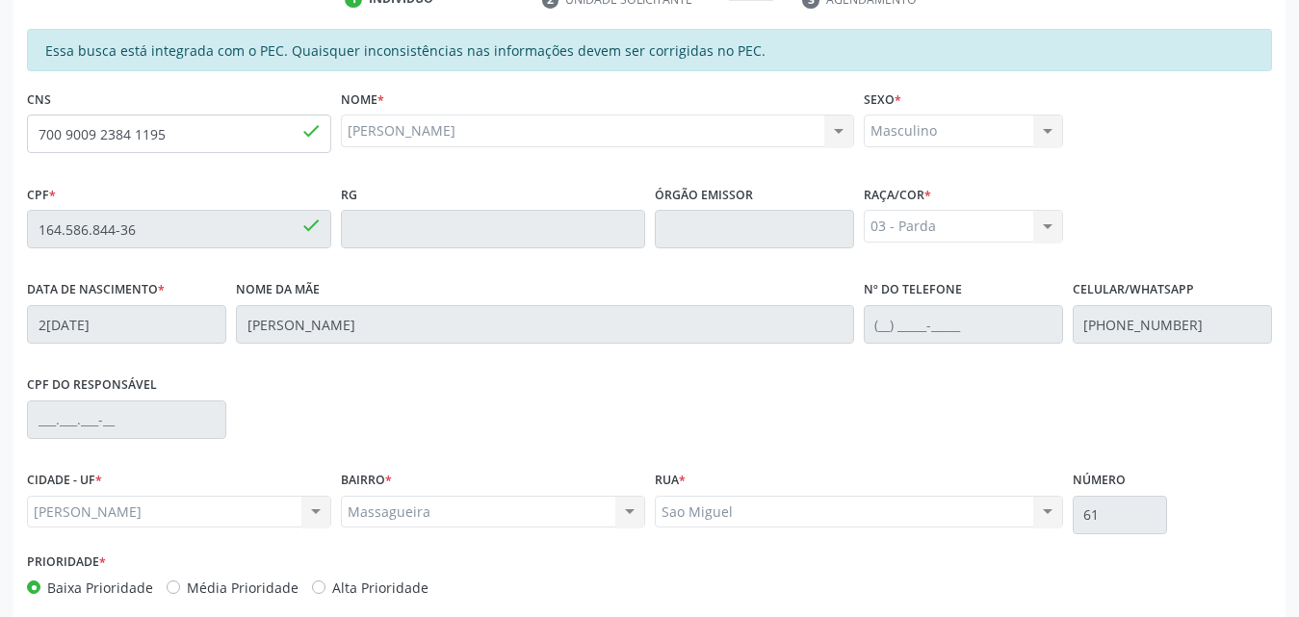
scroll to position [509, 0]
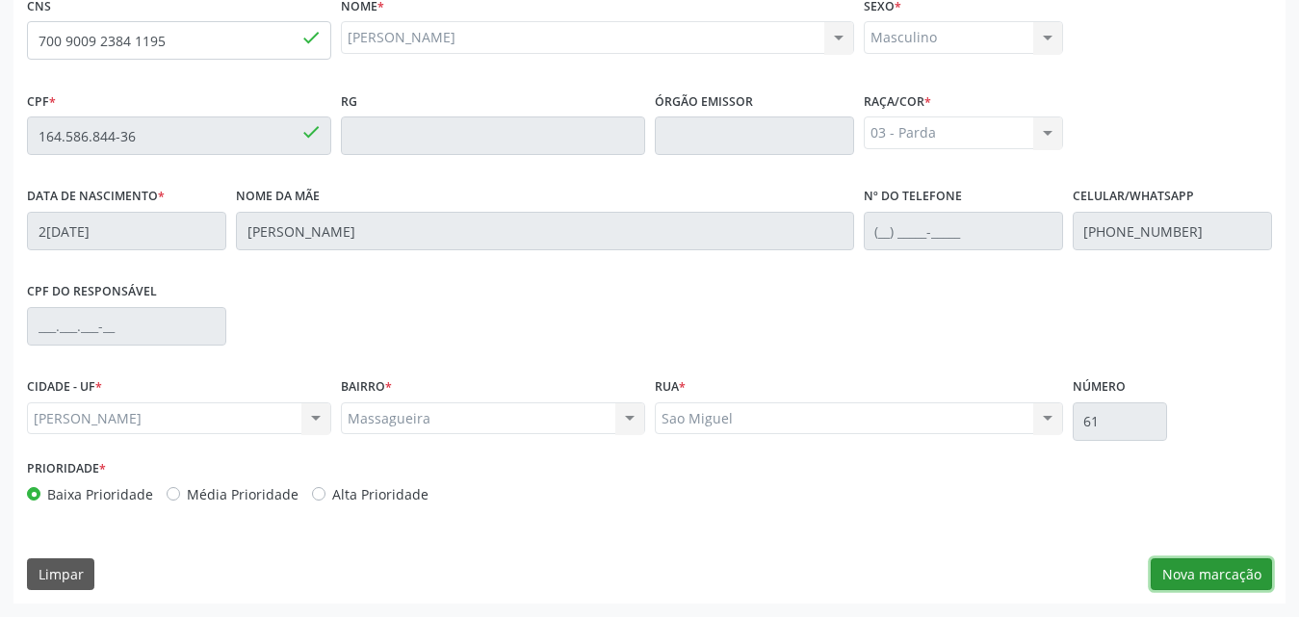
click at [1208, 578] on button "Nova marcação" at bounding box center [1211, 574] width 121 height 33
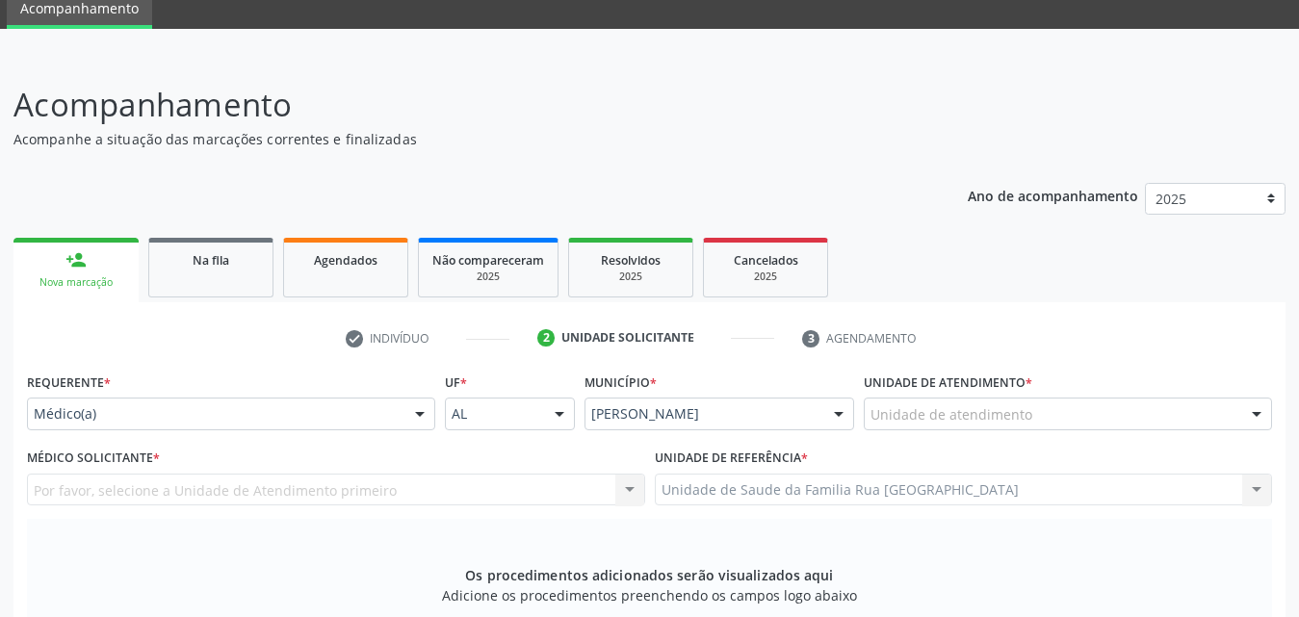
scroll to position [124, 0]
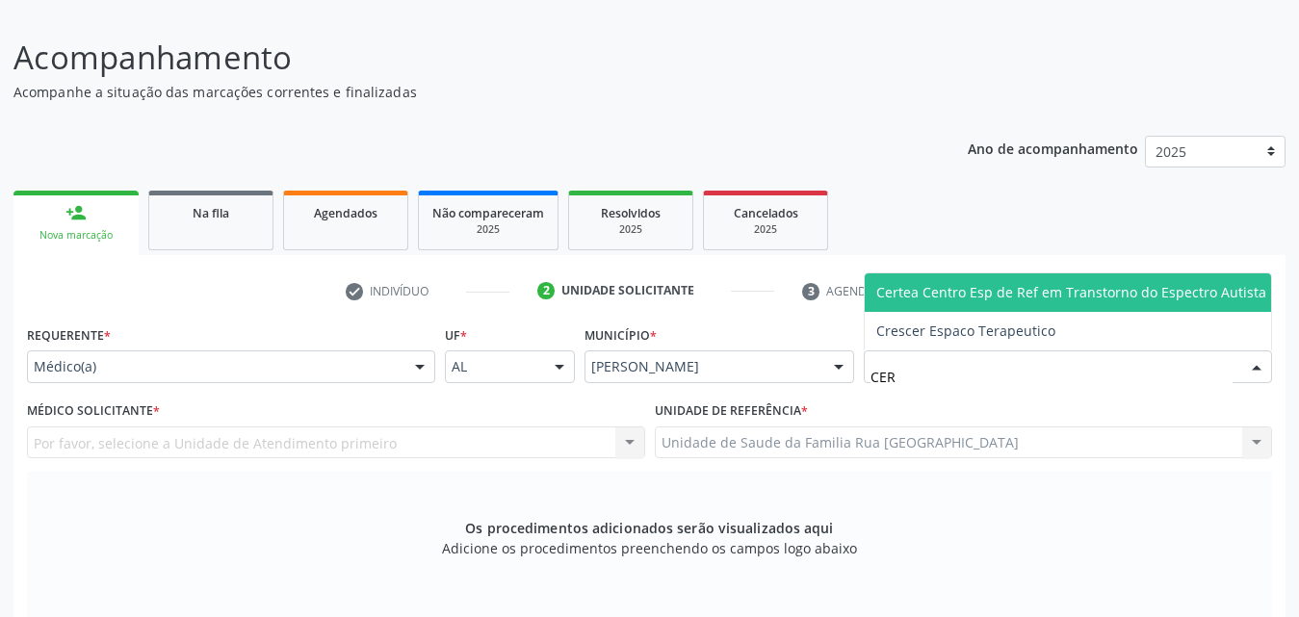
type input "CERT"
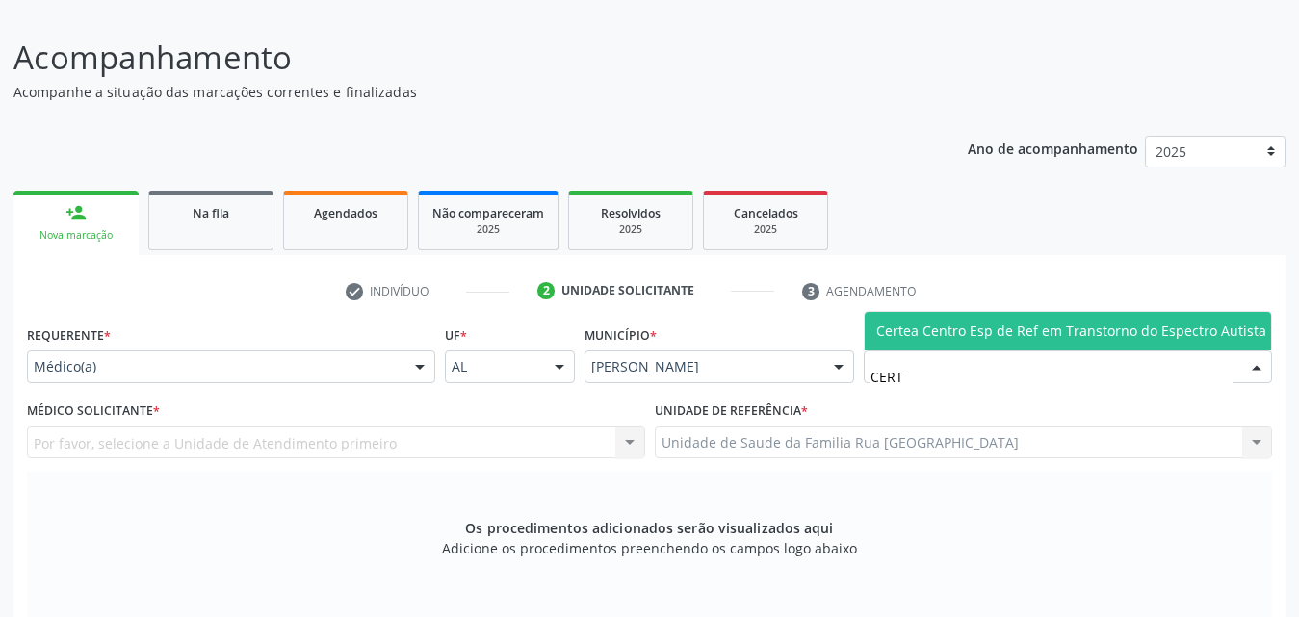
click at [1035, 326] on span "Certea Centro Esp de Ref em Transtorno do Espectro Autista" at bounding box center [1071, 331] width 390 height 18
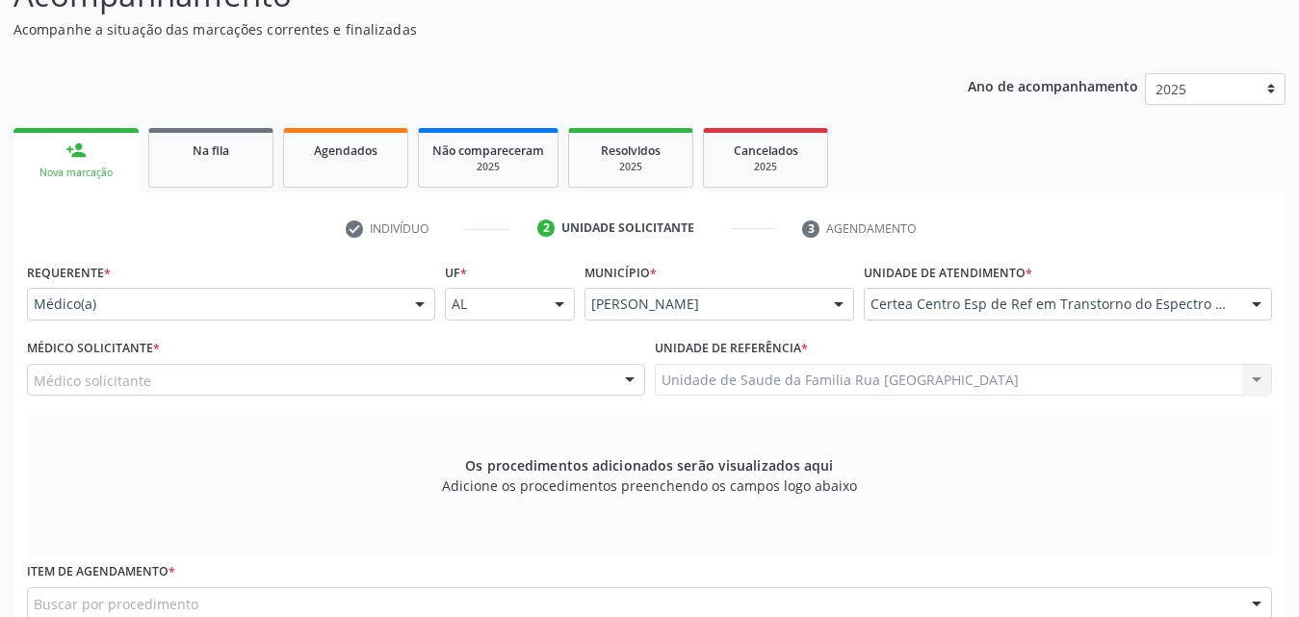
scroll to position [317, 0]
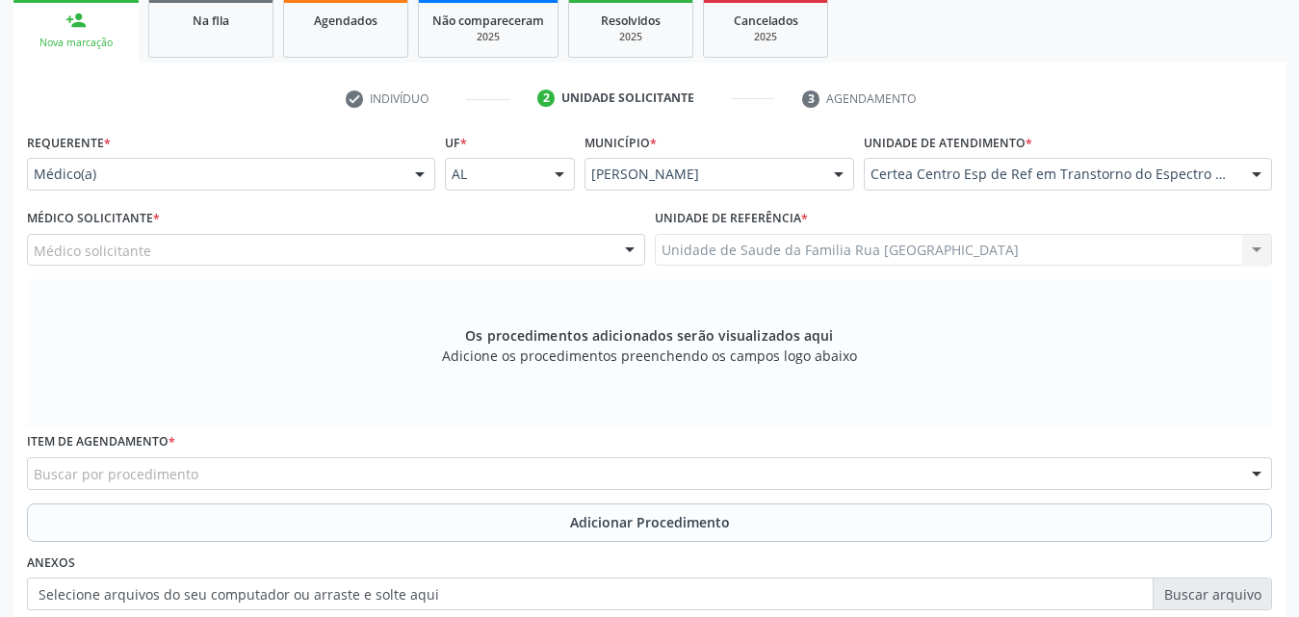
click at [478, 248] on div "Médico solicitante" at bounding box center [336, 250] width 618 height 33
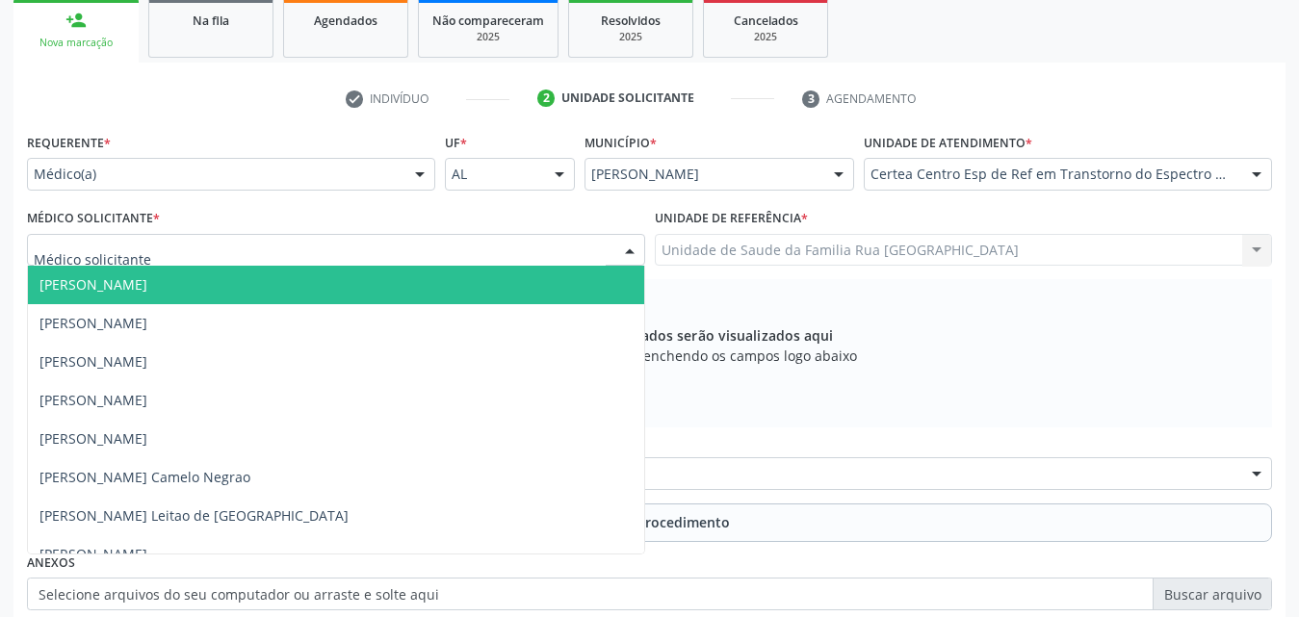
click at [131, 282] on span "Barbara Helena Bernardes Cabral" at bounding box center [93, 284] width 108 height 18
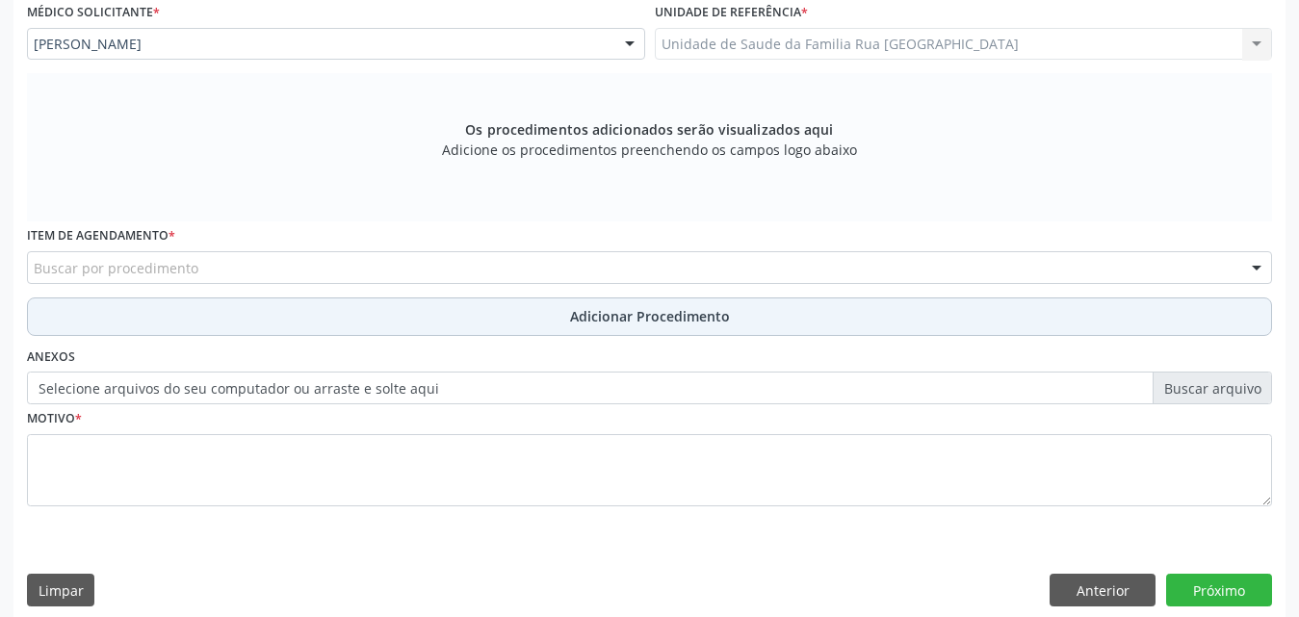
scroll to position [539, 0]
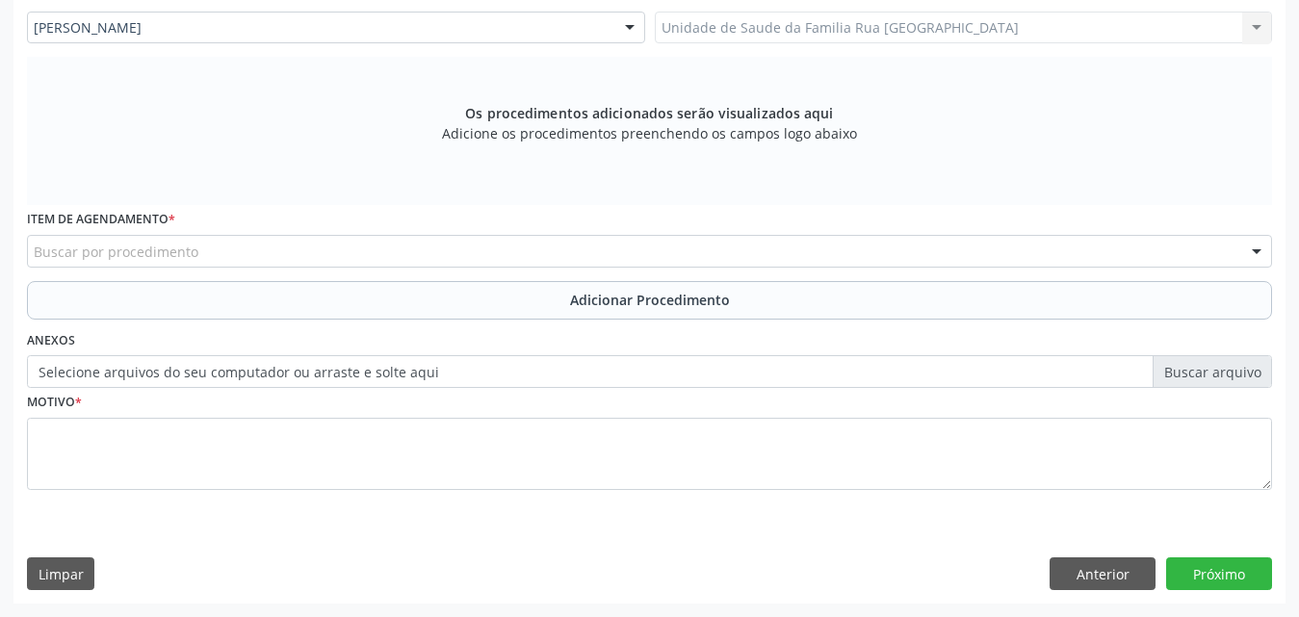
click at [387, 250] on div "Buscar por procedimento" at bounding box center [649, 251] width 1245 height 33
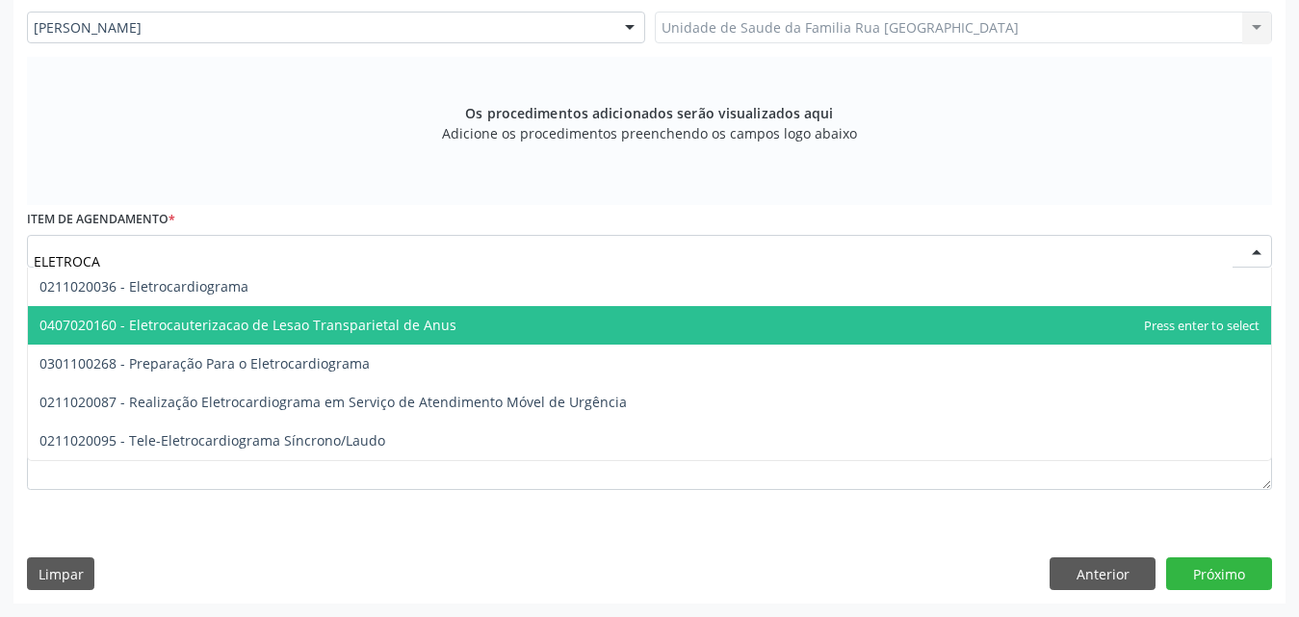
type input "ELETROCAR"
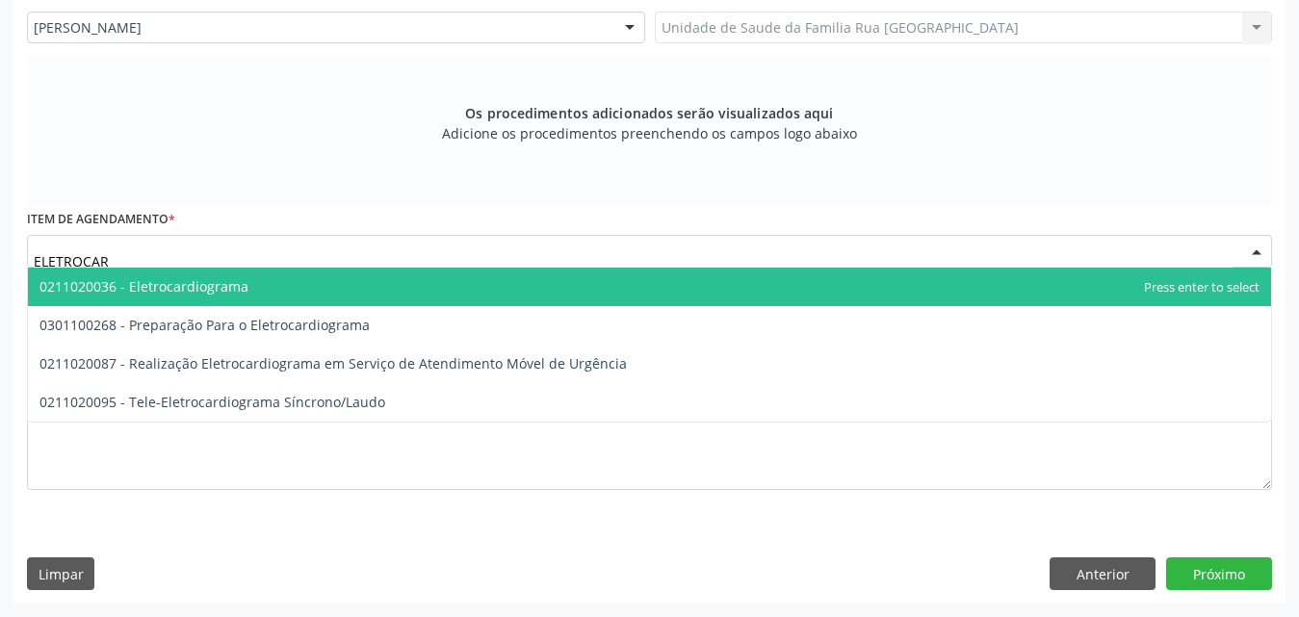
click at [303, 293] on span "0211020036 - Eletrocardiograma" at bounding box center [649, 287] width 1243 height 39
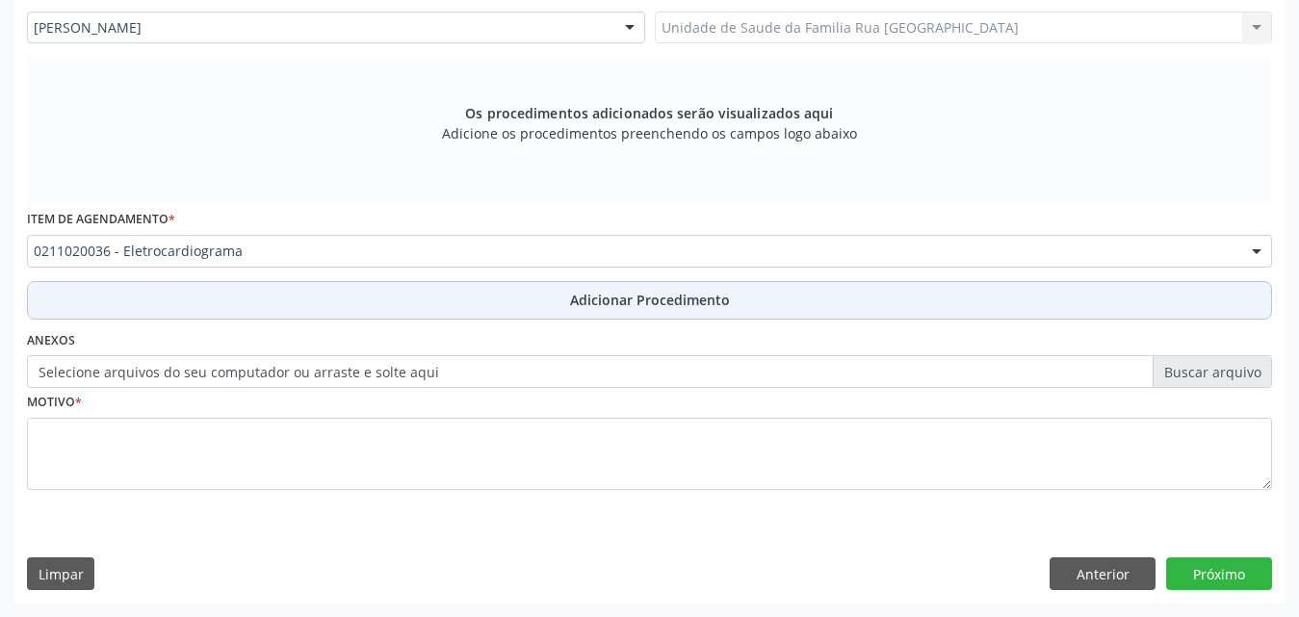
click at [684, 303] on span "Adicionar Procedimento" at bounding box center [650, 300] width 160 height 20
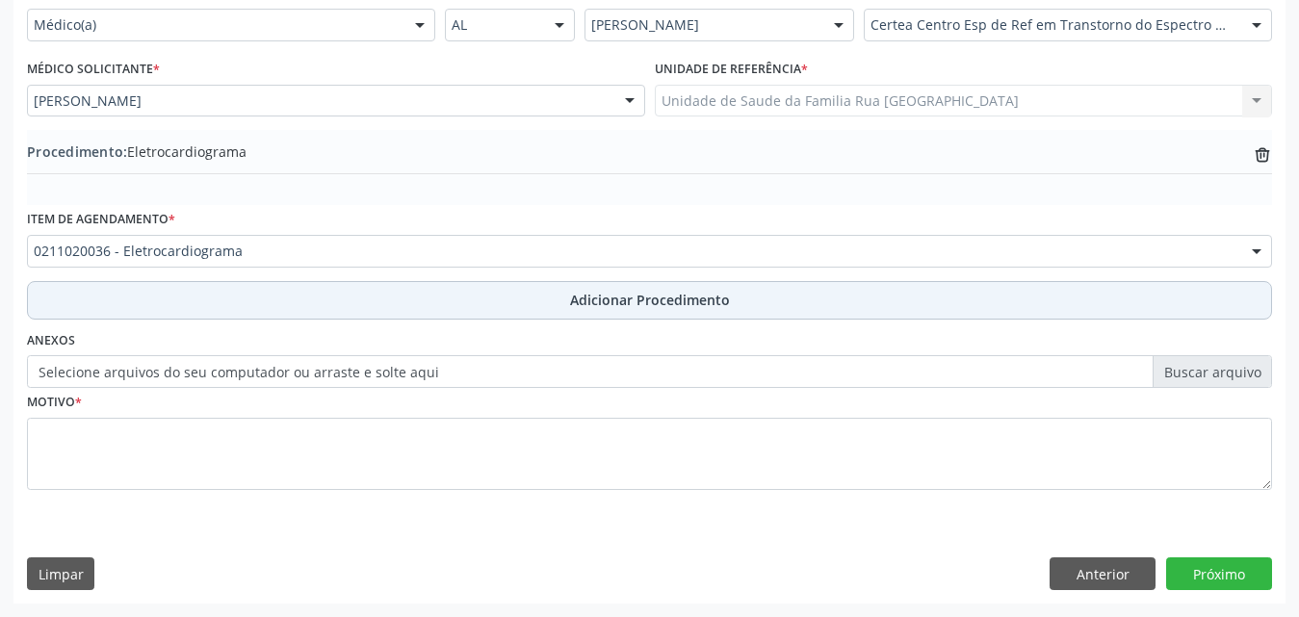
scroll to position [466, 0]
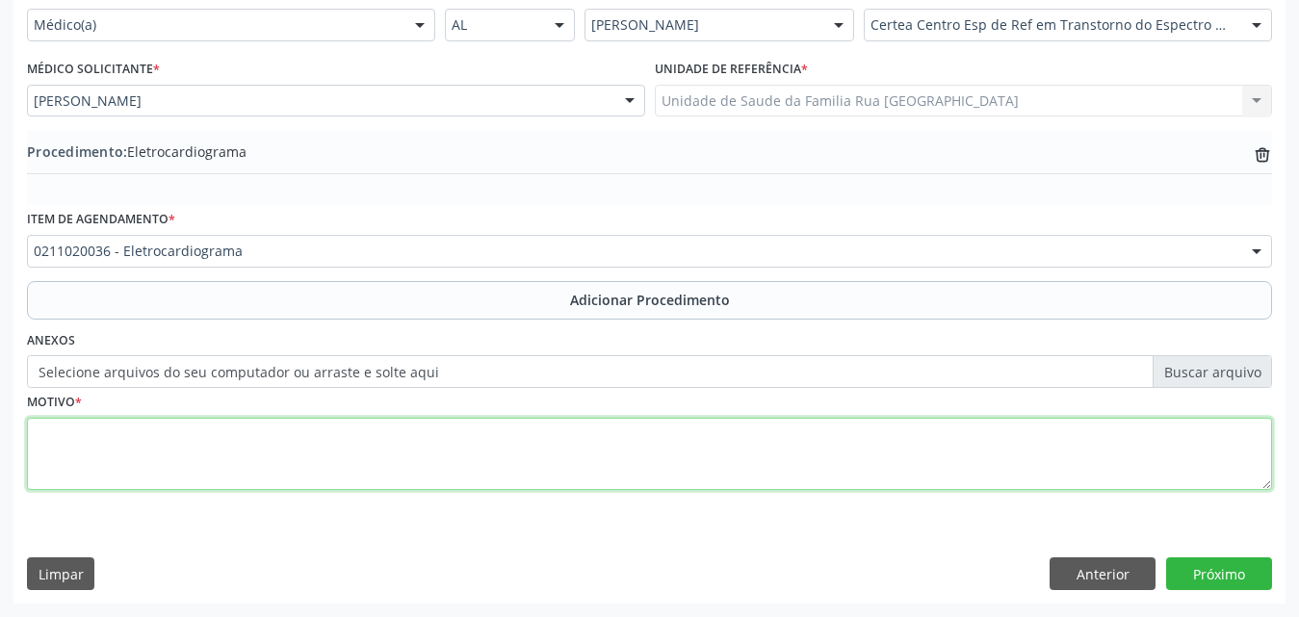
click at [309, 457] on textarea at bounding box center [649, 454] width 1245 height 73
type textarea "INICIO DE PSICOESTIMULANTE"
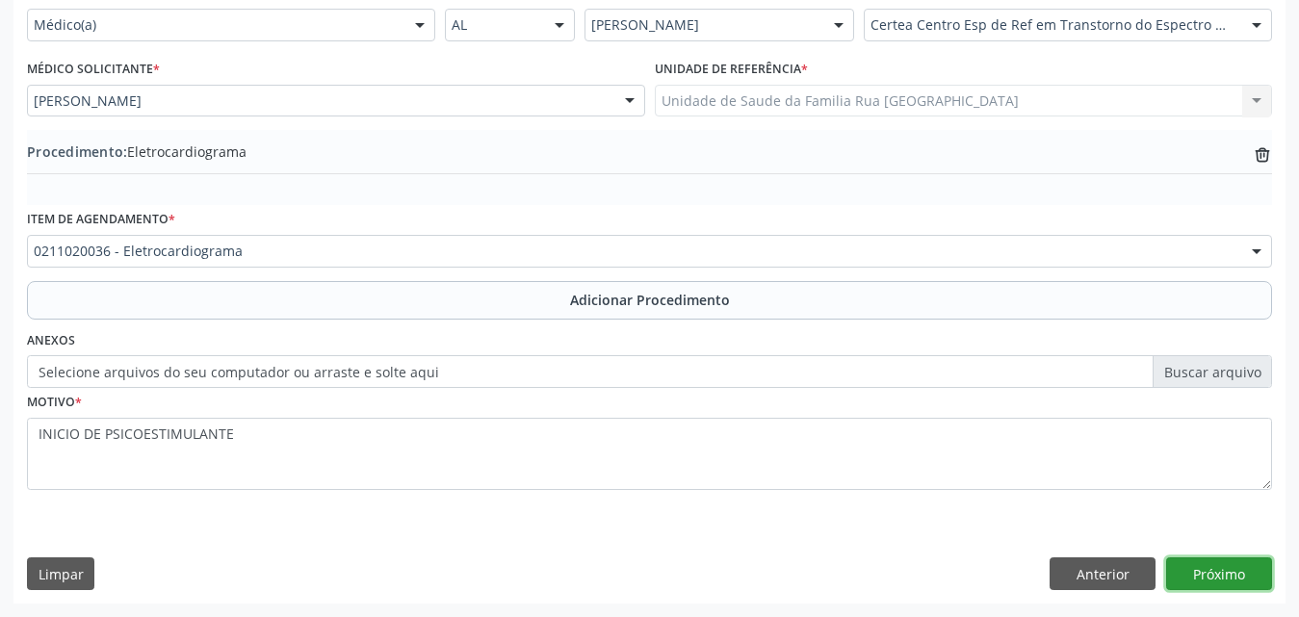
click at [1198, 578] on button "Próximo" at bounding box center [1219, 574] width 106 height 33
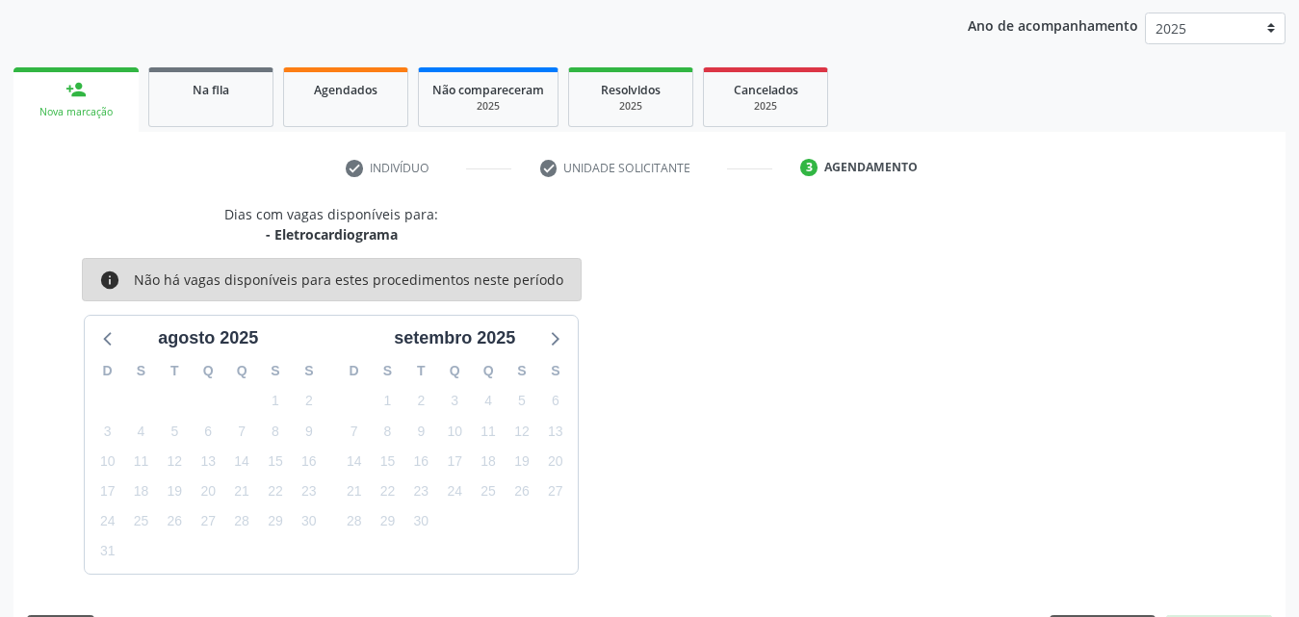
scroll to position [304, 0]
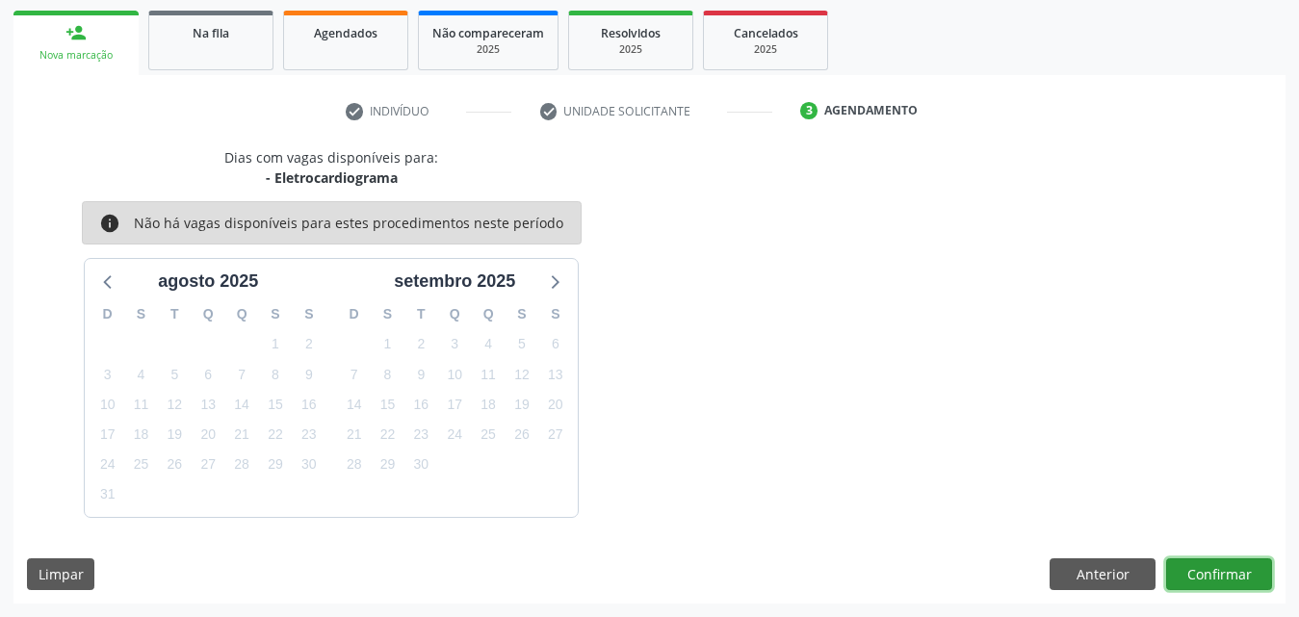
click at [1207, 569] on button "Confirmar" at bounding box center [1219, 574] width 106 height 33
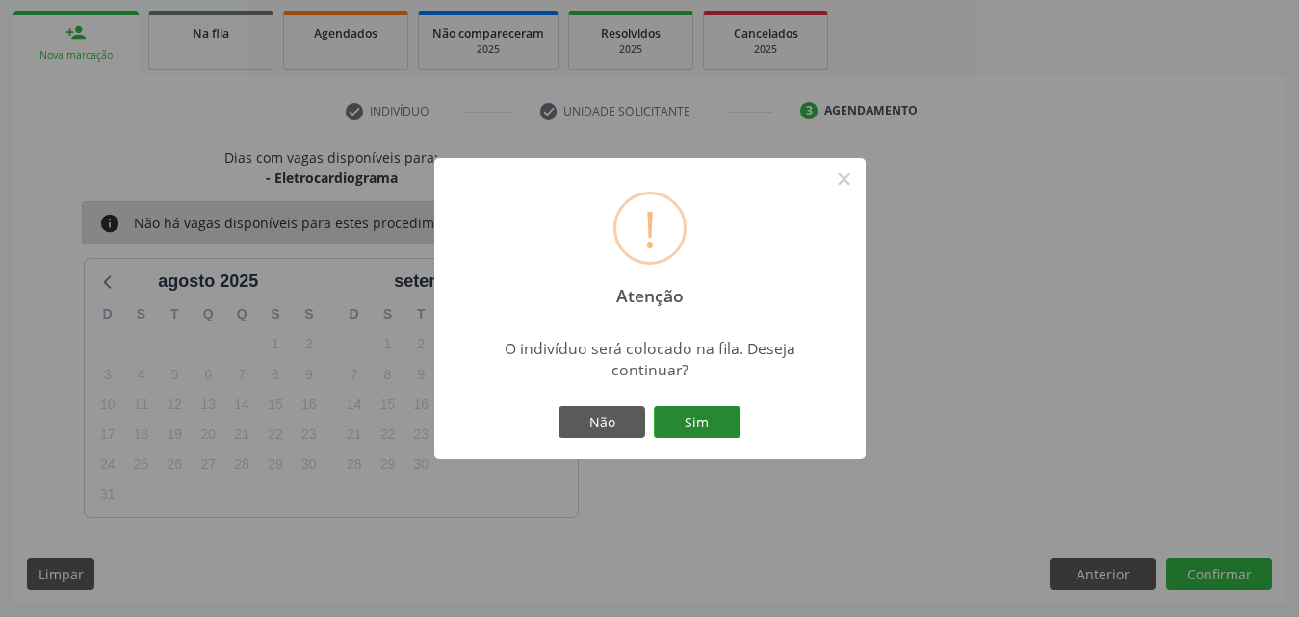
click at [705, 411] on button "Sim" at bounding box center [697, 422] width 87 height 33
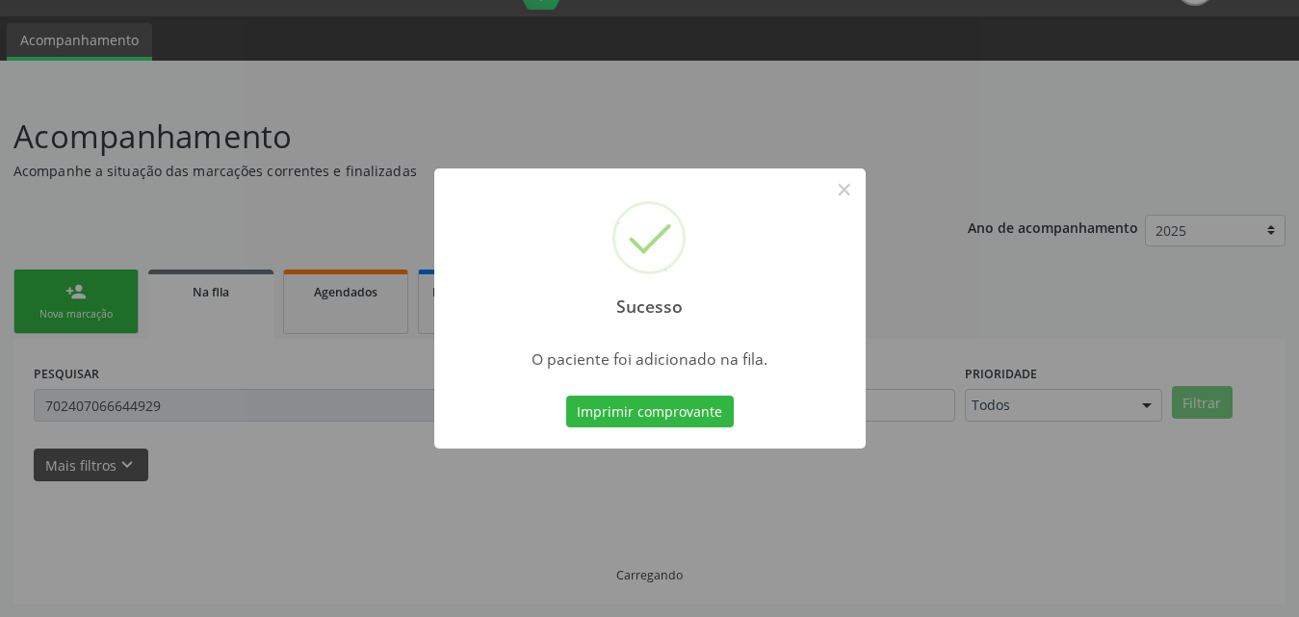
scroll to position [45, 0]
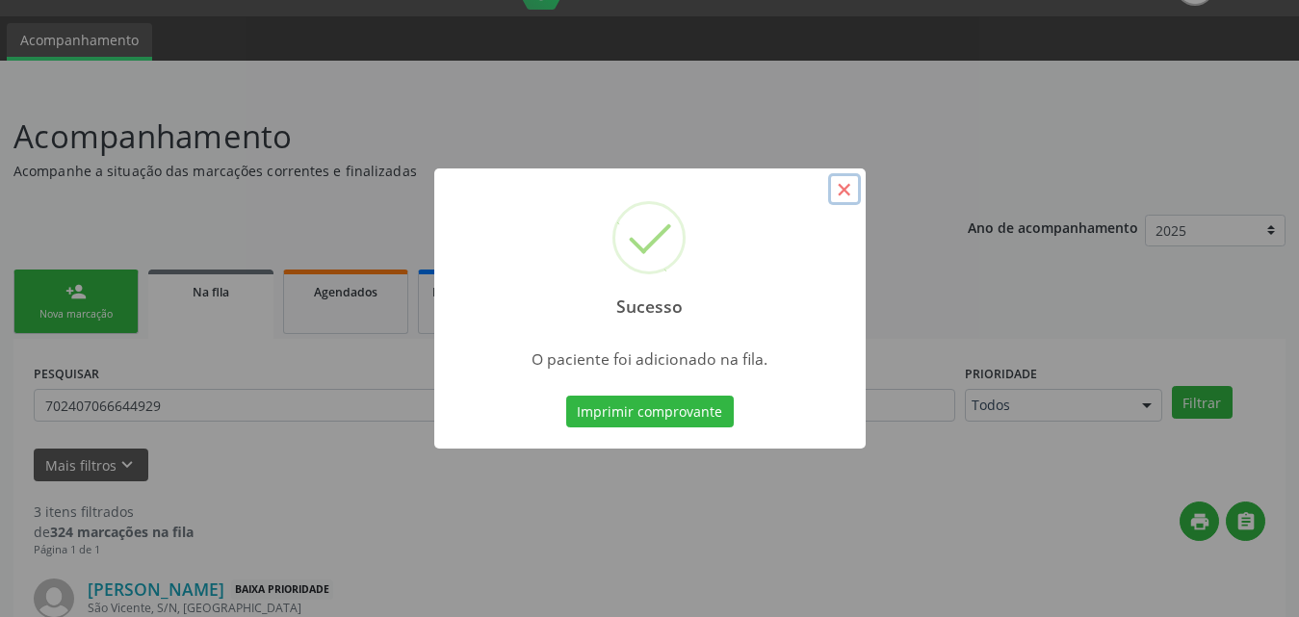
click at [849, 192] on button "×" at bounding box center [844, 189] width 33 height 33
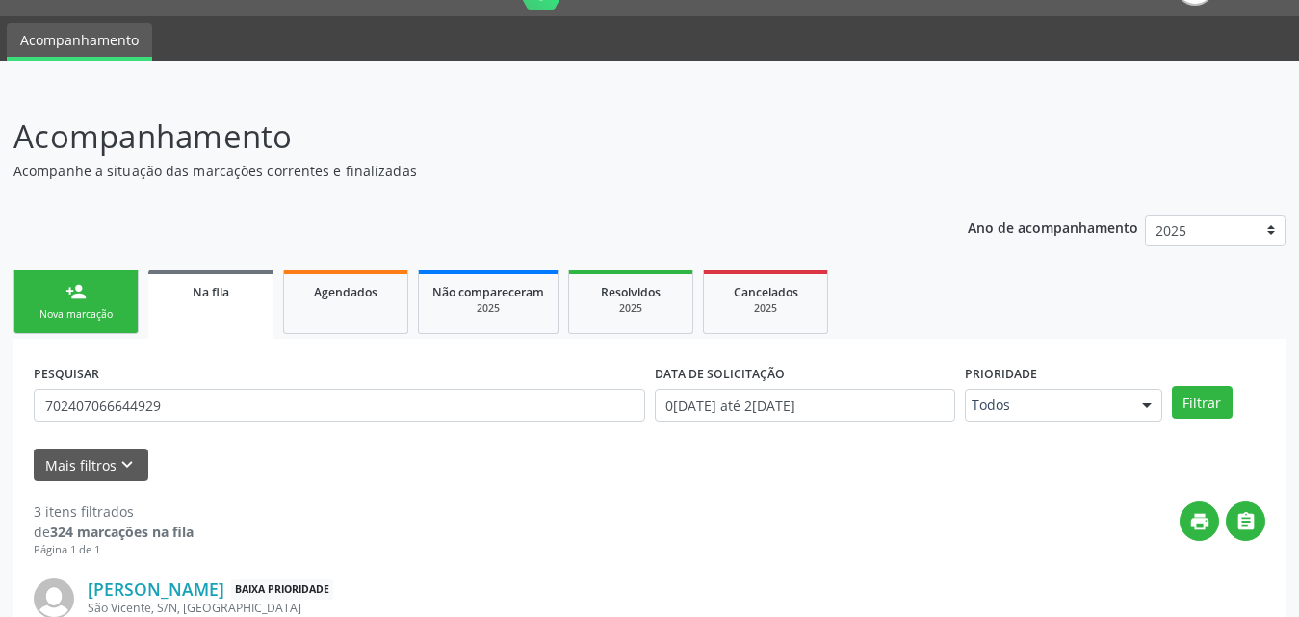
click at [136, 308] on link "person_add Nova marcação" at bounding box center [75, 302] width 125 height 65
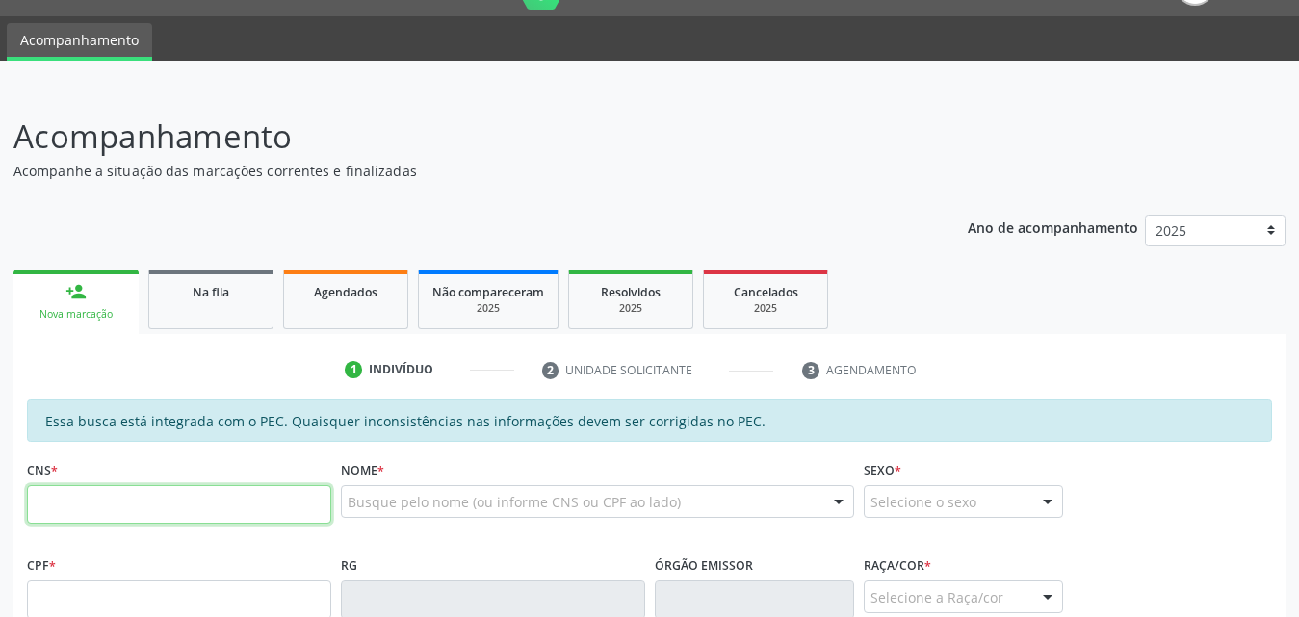
click at [238, 512] on input "text" at bounding box center [179, 504] width 304 height 39
type input "700 9009 2384 1195"
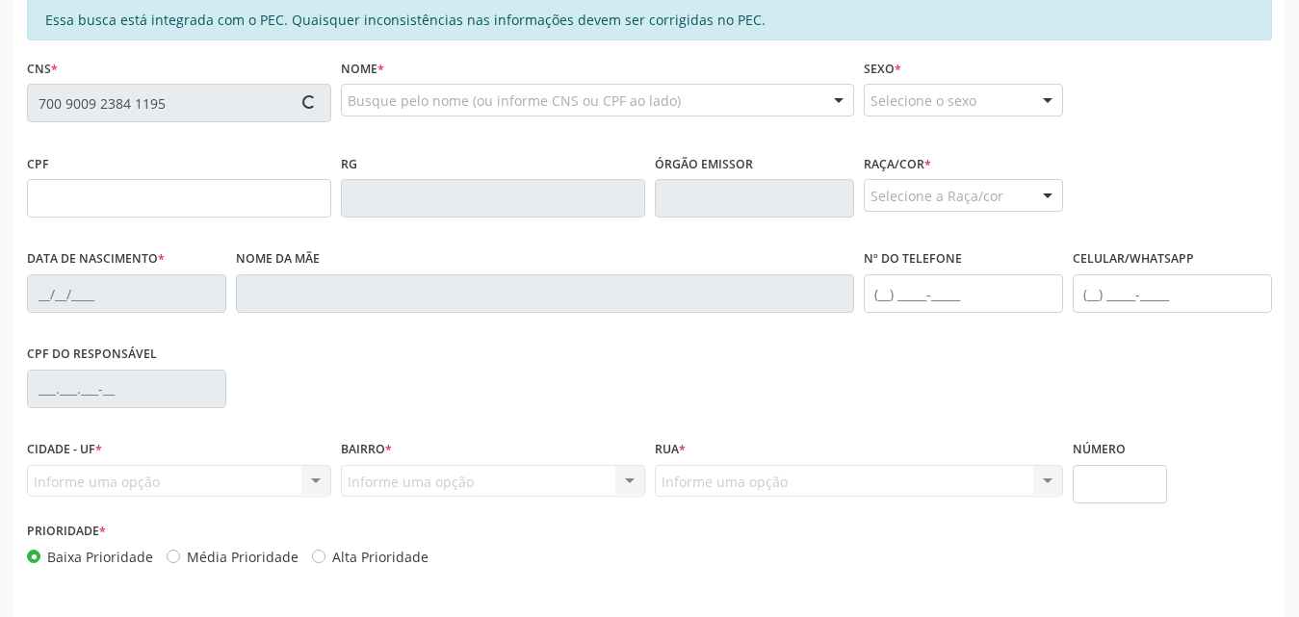
scroll to position [413, 0]
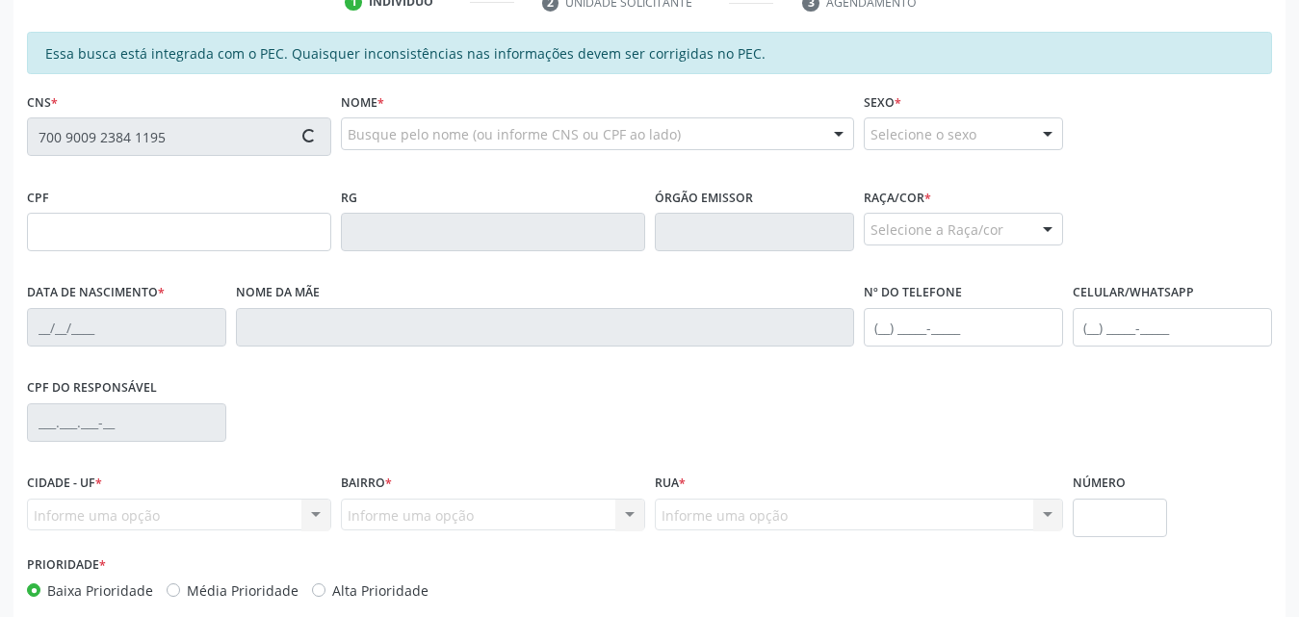
type input "164.586.844-36"
type input "20/02/2019"
type input "Mirian Correia da Silva"
type input "(82) 99106-7186"
type input "61"
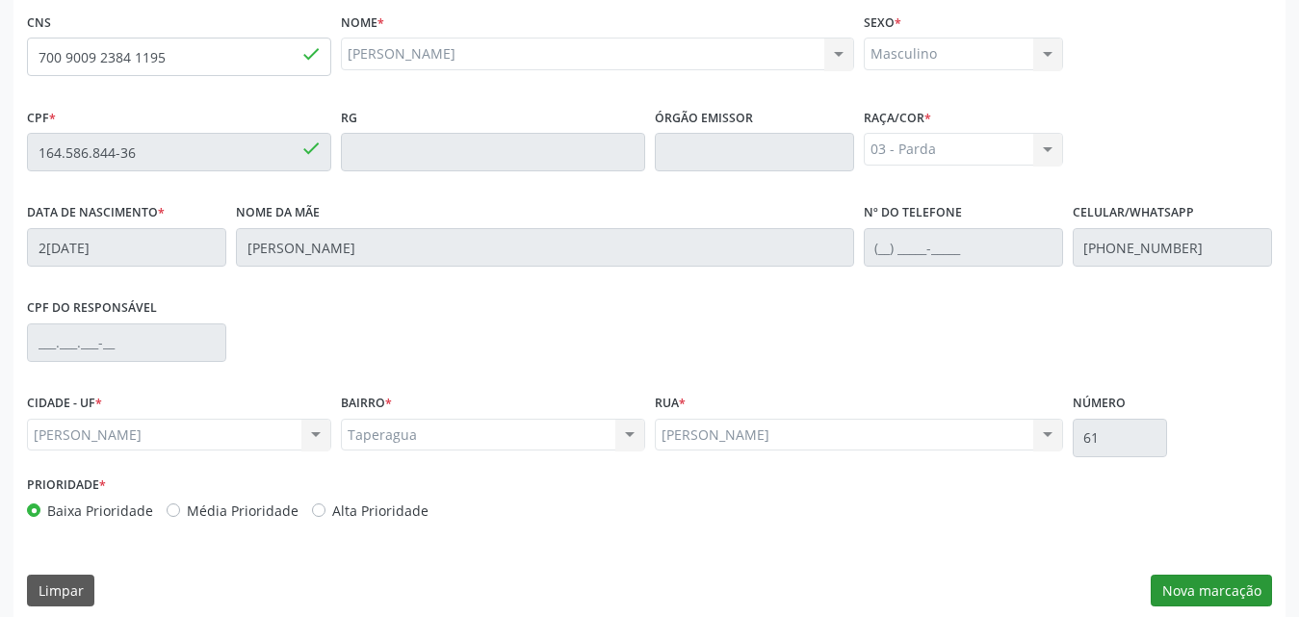
scroll to position [509, 0]
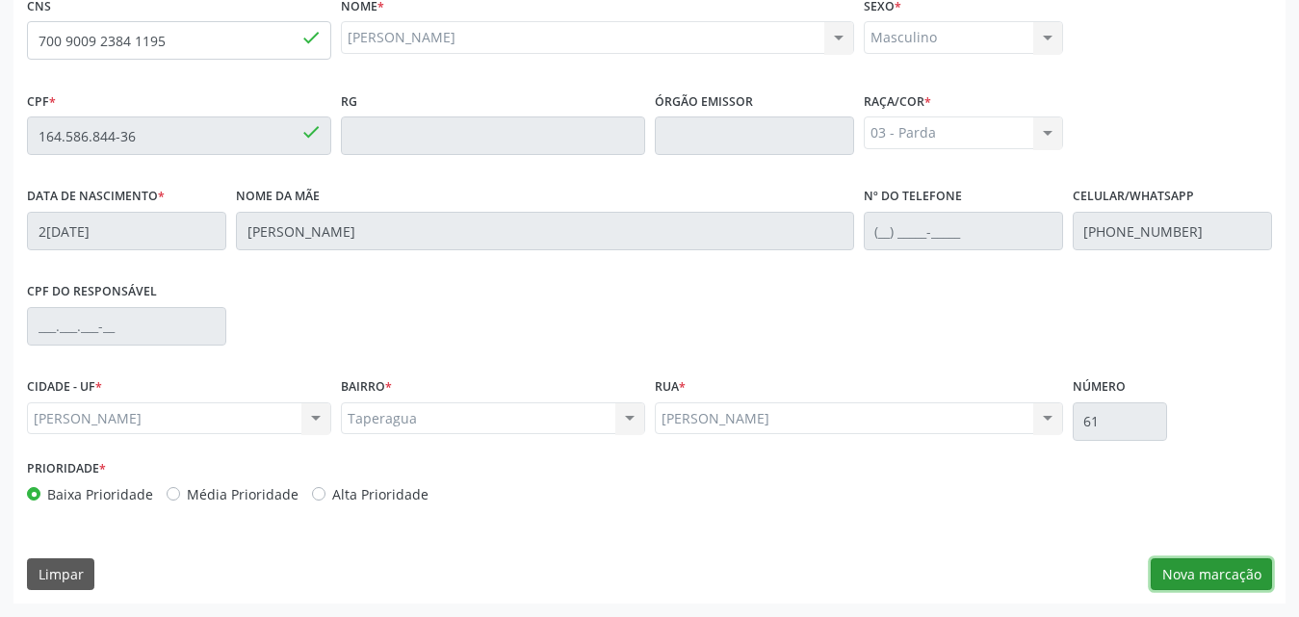
click at [1193, 572] on button "Nova marcação" at bounding box center [1211, 574] width 121 height 33
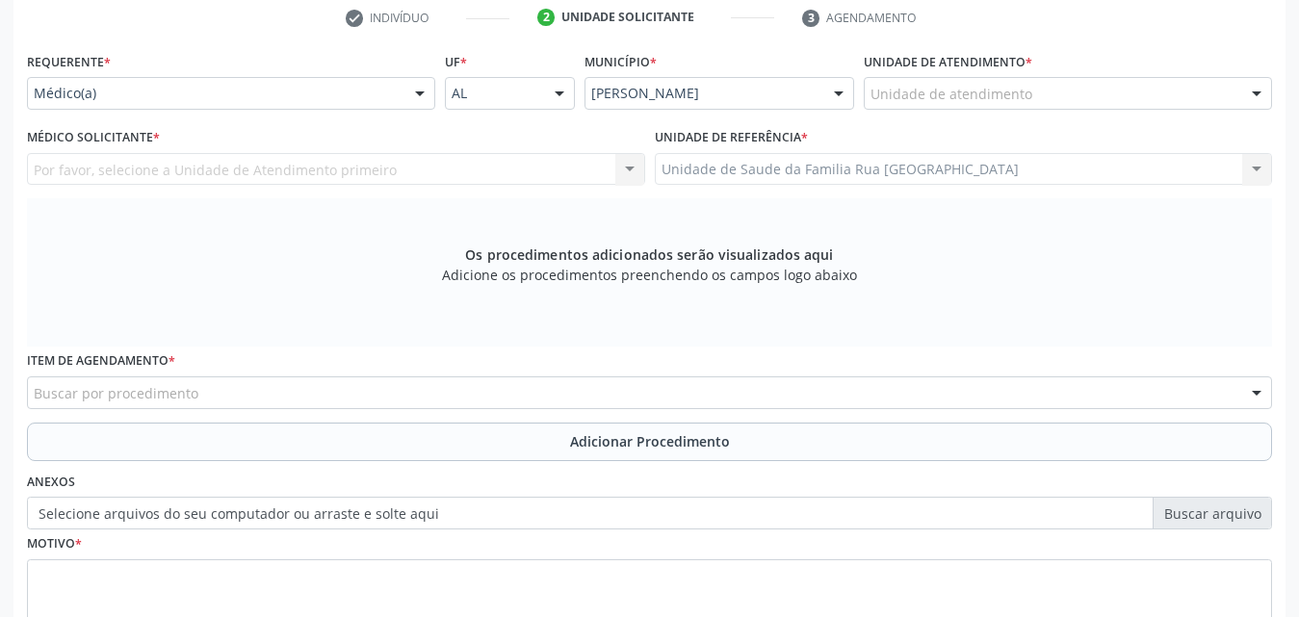
scroll to position [221, 0]
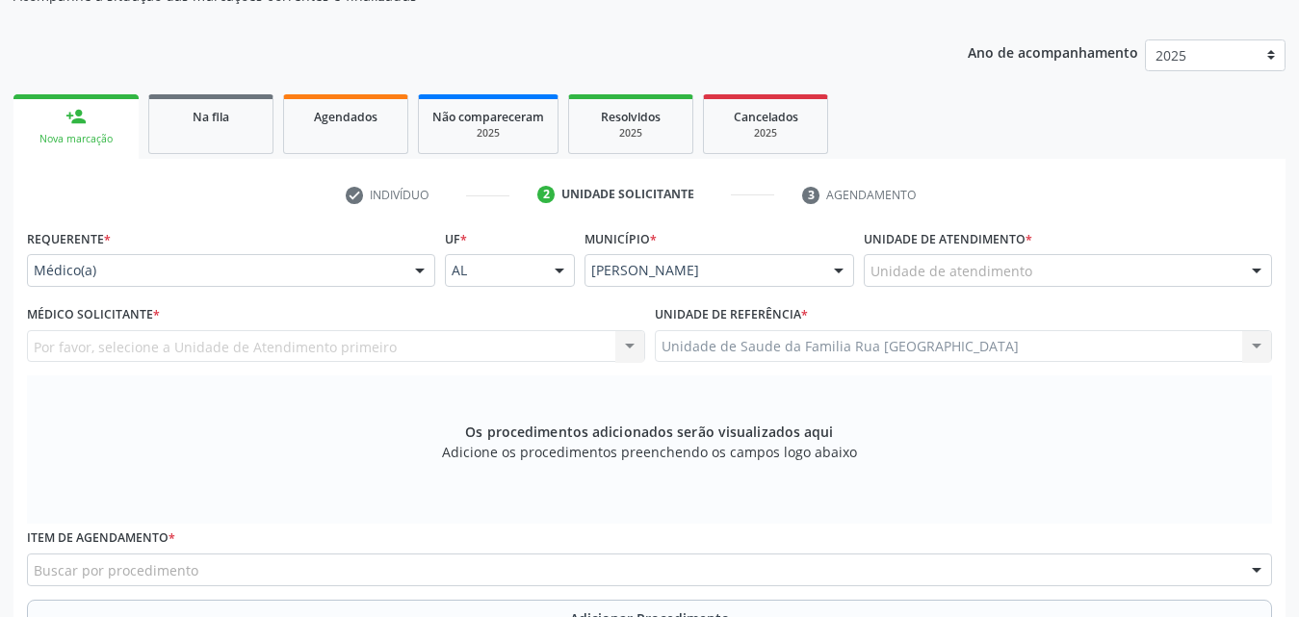
click at [1030, 273] on div "Unidade de atendimento" at bounding box center [1068, 270] width 408 height 33
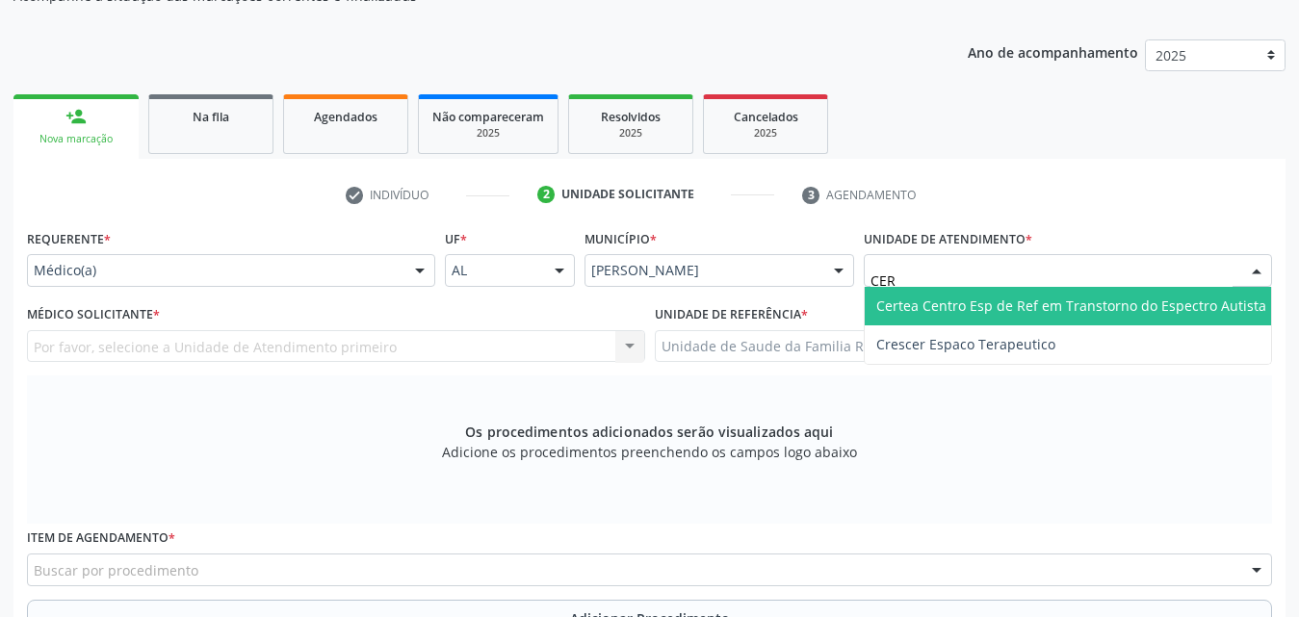
type input "CERT"
click at [1027, 301] on span "Certea Centro Esp de Ref em Transtorno do Espectro Autista" at bounding box center [1071, 306] width 390 height 18
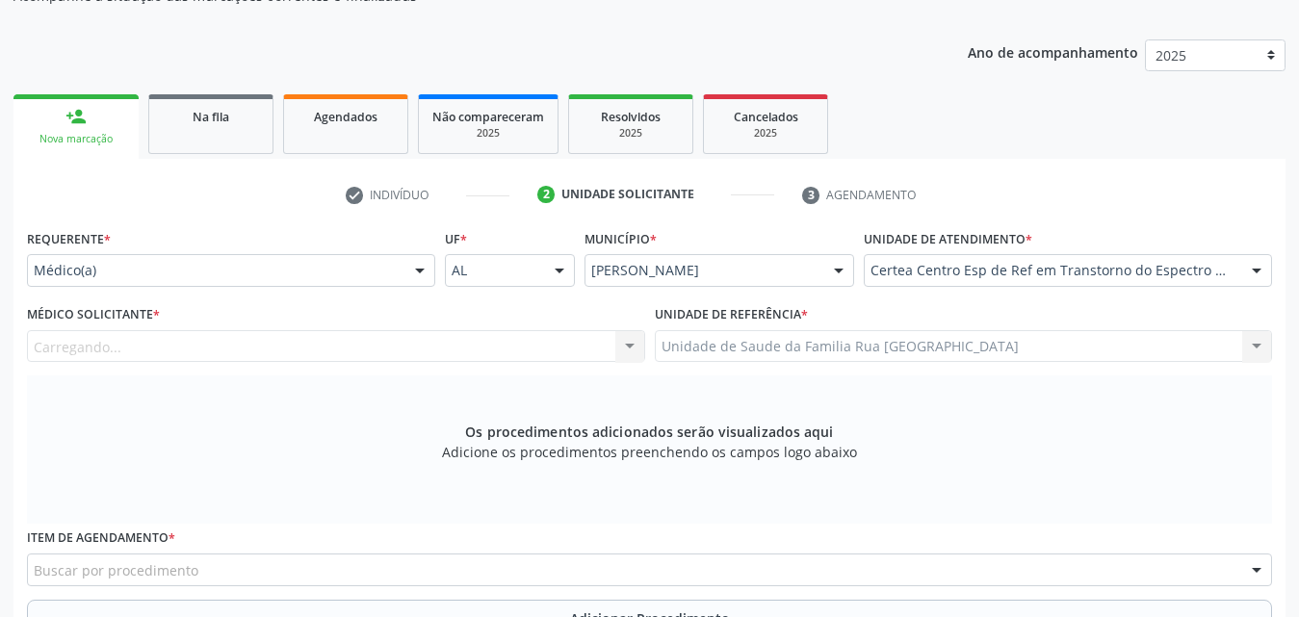
click at [249, 342] on div "Carregando... Nenhum resultado encontrado para: " " Não há nenhuma opção para s…" at bounding box center [336, 346] width 618 height 33
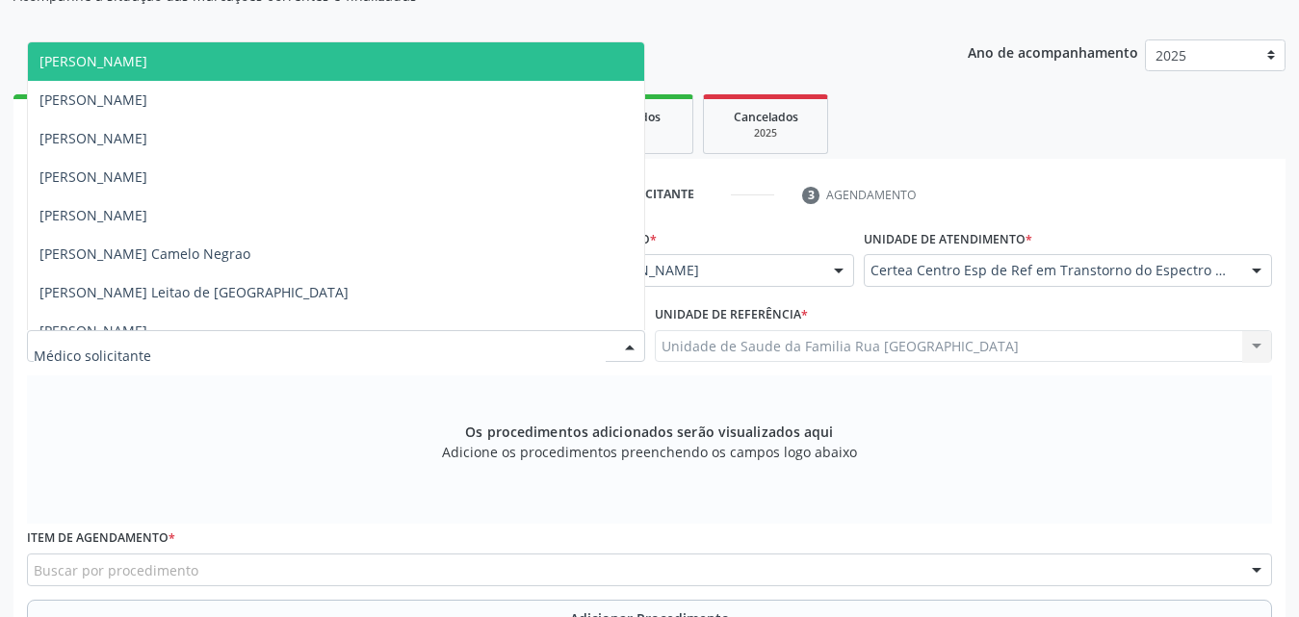
click at [285, 338] on div at bounding box center [336, 346] width 618 height 33
click at [235, 72] on span "Barbara Helena Bernardes Cabral" at bounding box center [336, 61] width 616 height 39
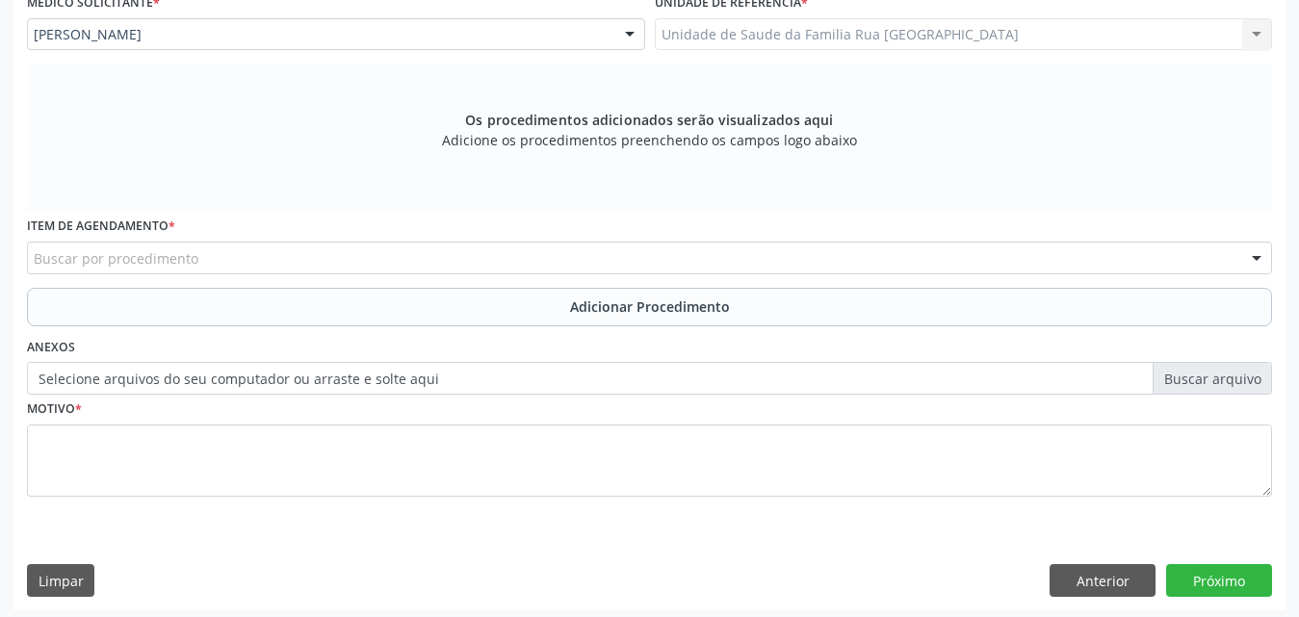
scroll to position [539, 0]
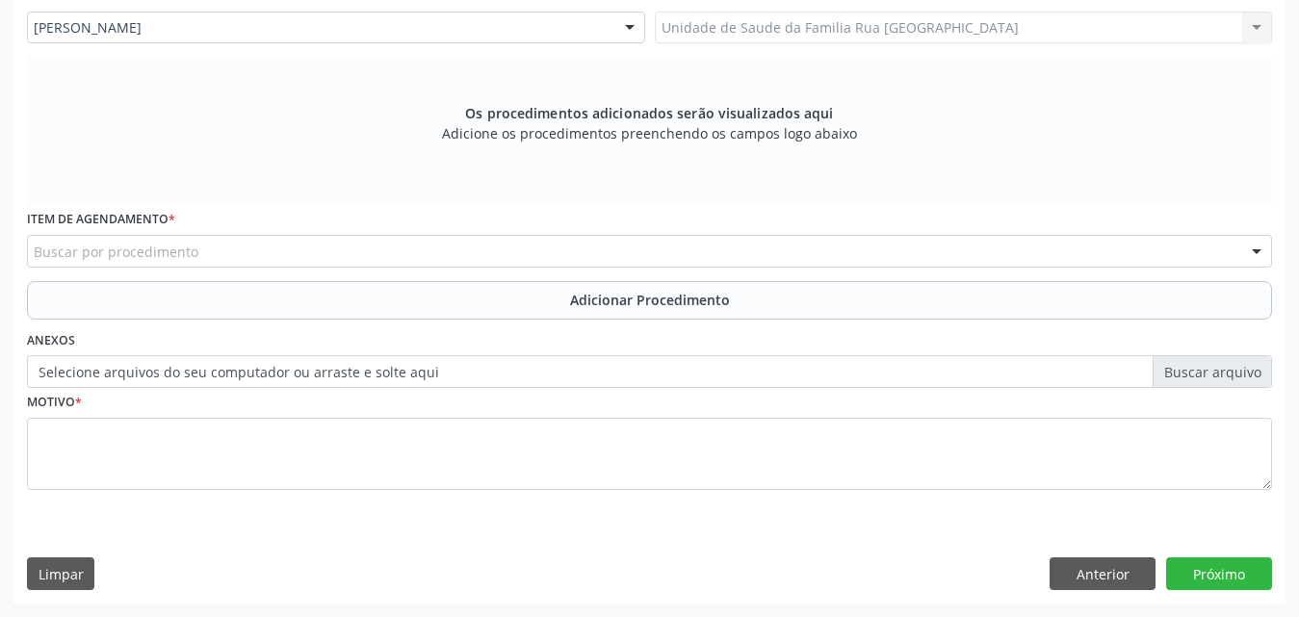
click at [252, 249] on div "Buscar por procedimento" at bounding box center [649, 251] width 1245 height 33
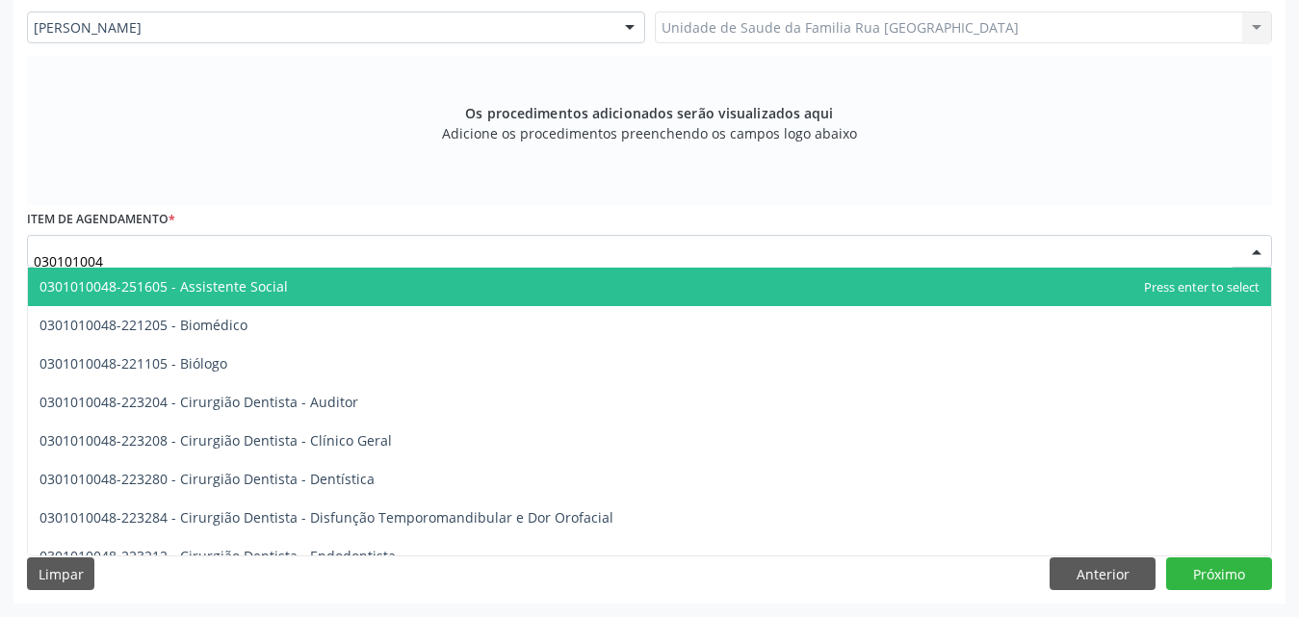
type input "0301010048"
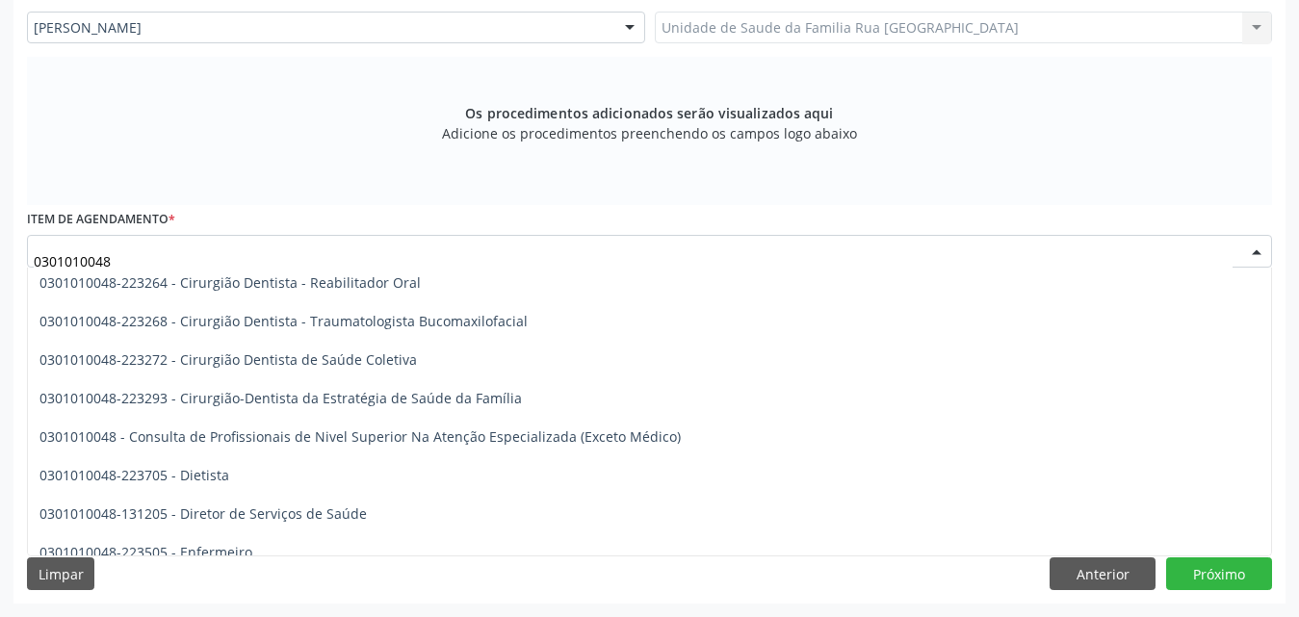
scroll to position [963, 0]
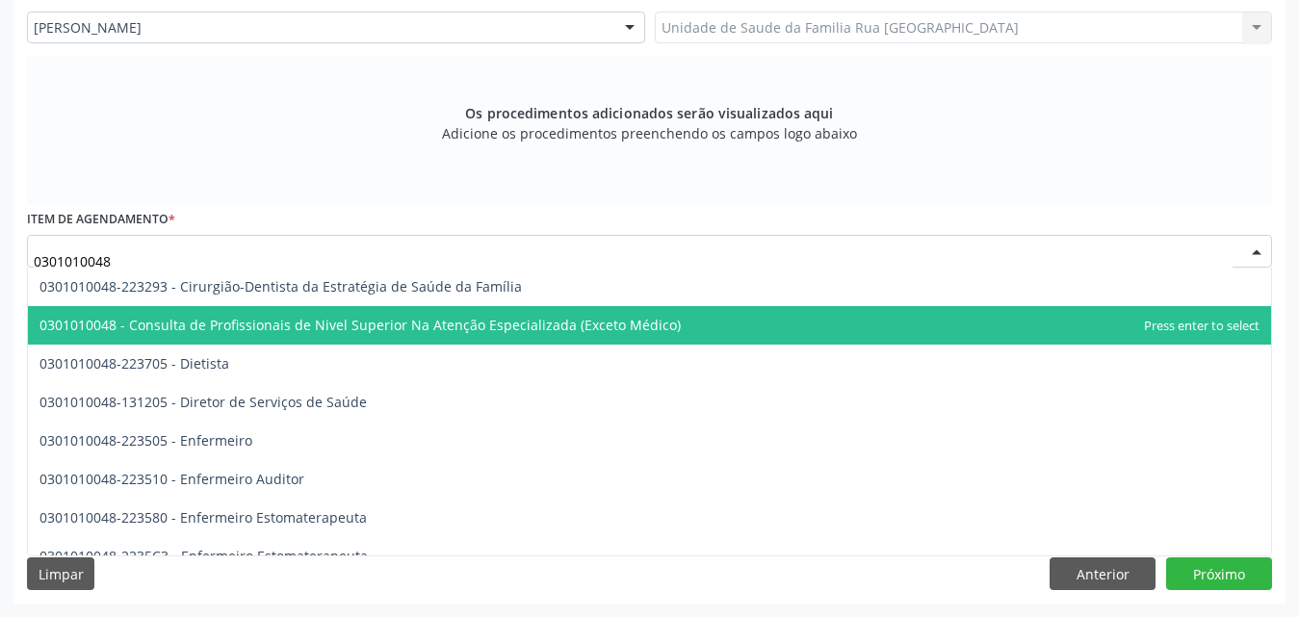
click at [351, 330] on span "0301010048 - Consulta de Profissionais de Nivel Superior Na Atenção Especializa…" at bounding box center [359, 325] width 641 height 18
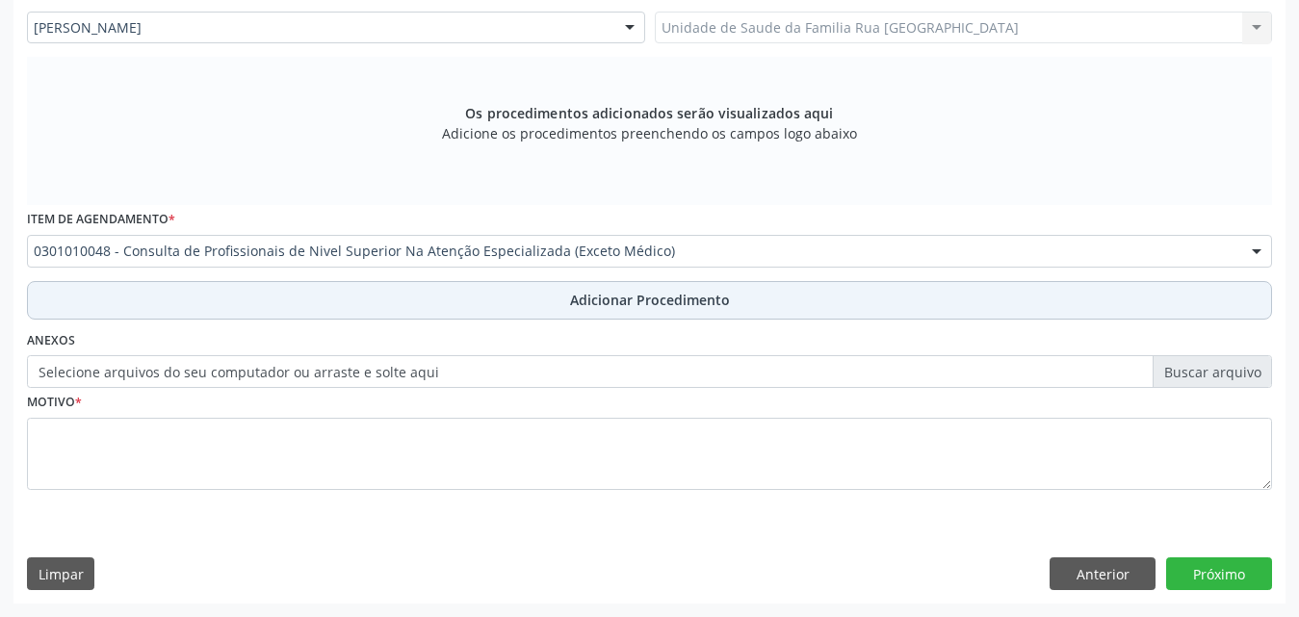
click at [640, 300] on span "Adicionar Procedimento" at bounding box center [650, 300] width 160 height 20
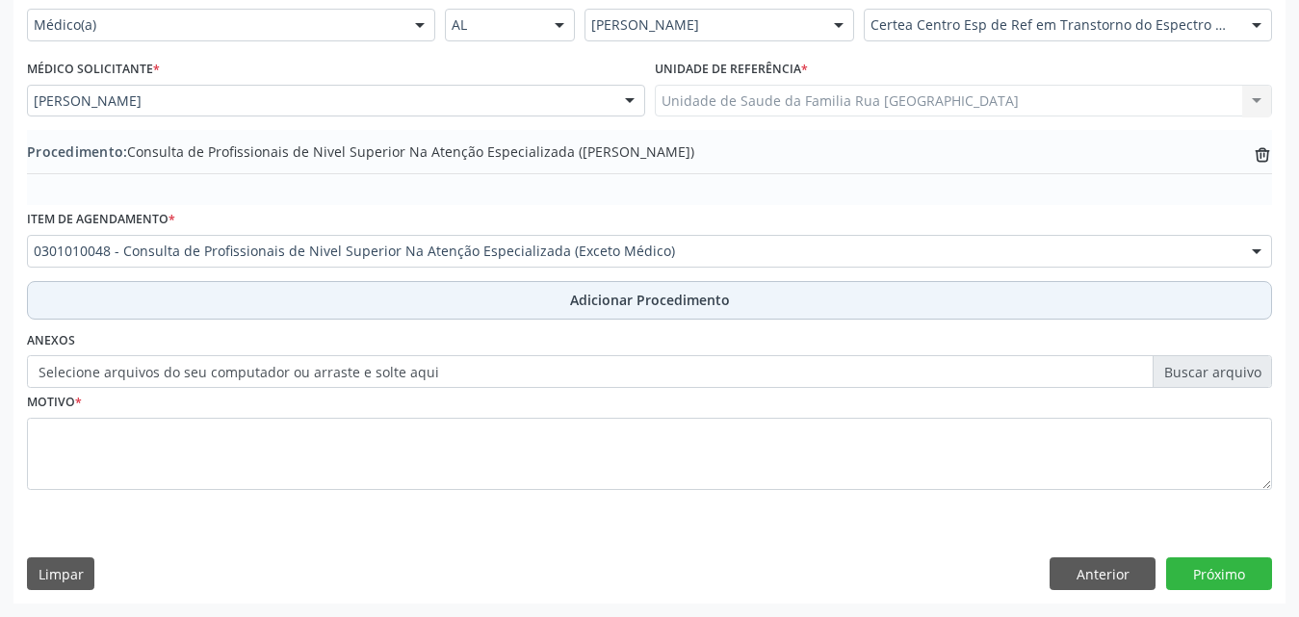
scroll to position [466, 0]
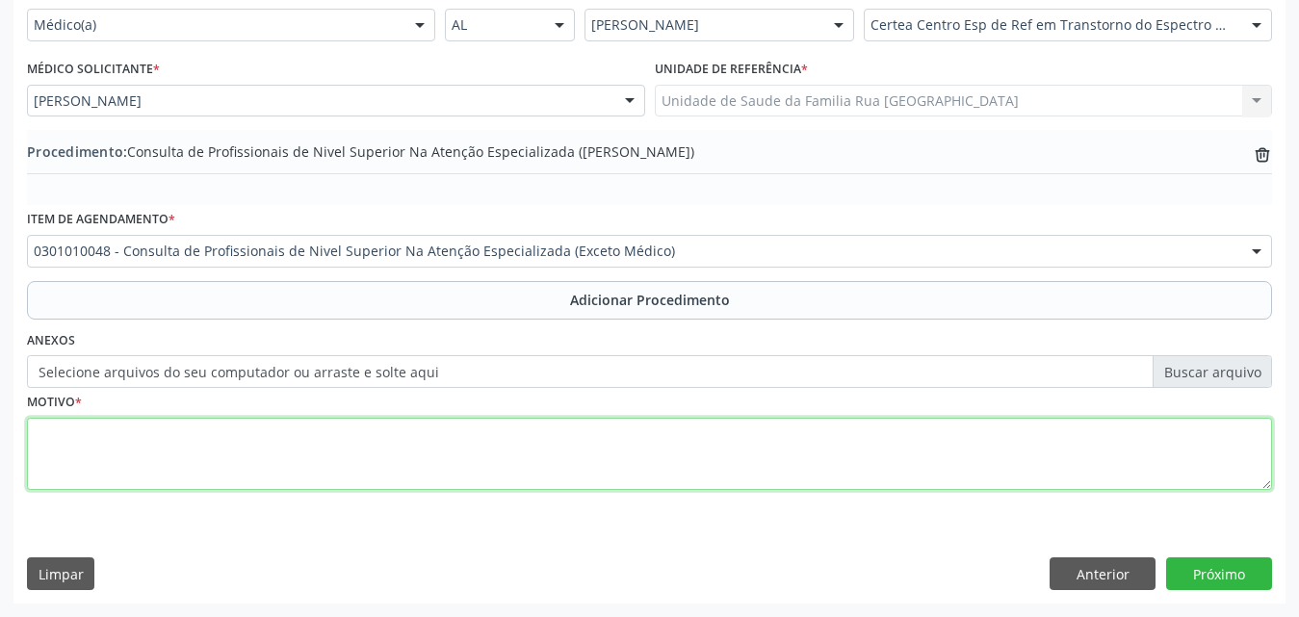
click at [188, 454] on textarea at bounding box center [649, 454] width 1245 height 73
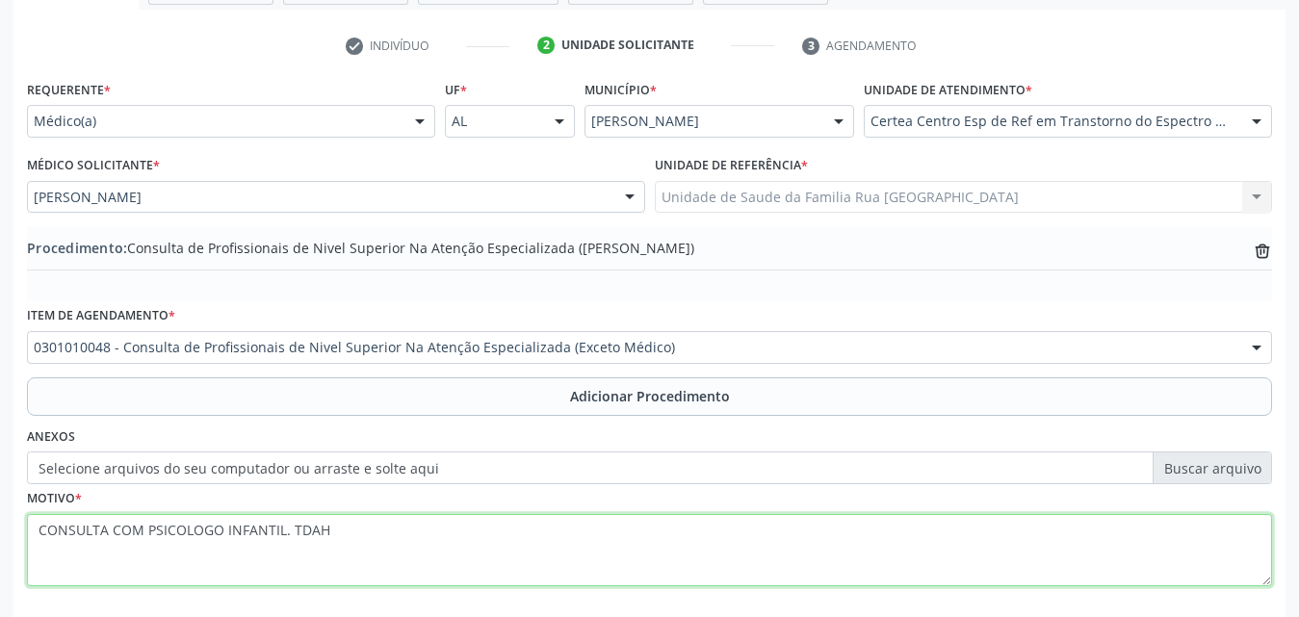
type textarea "CONSULTA COM PSICOLOGO INFANTIL. TDAH"
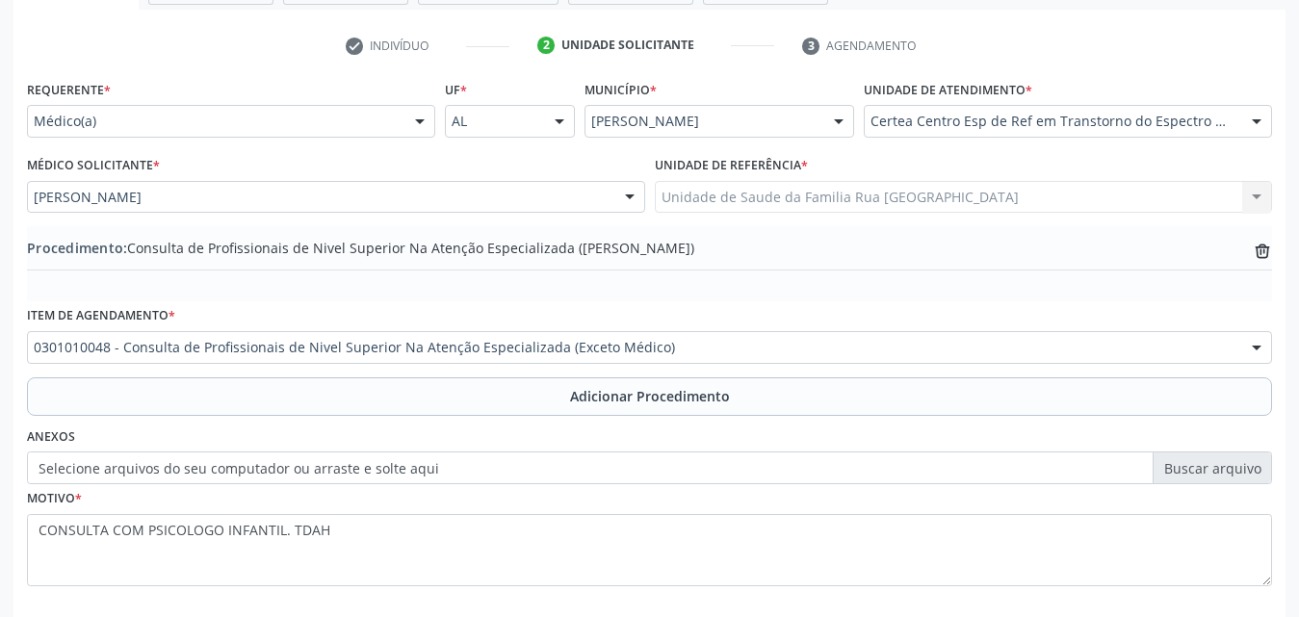
click at [1251, 345] on div at bounding box center [1256, 348] width 29 height 33
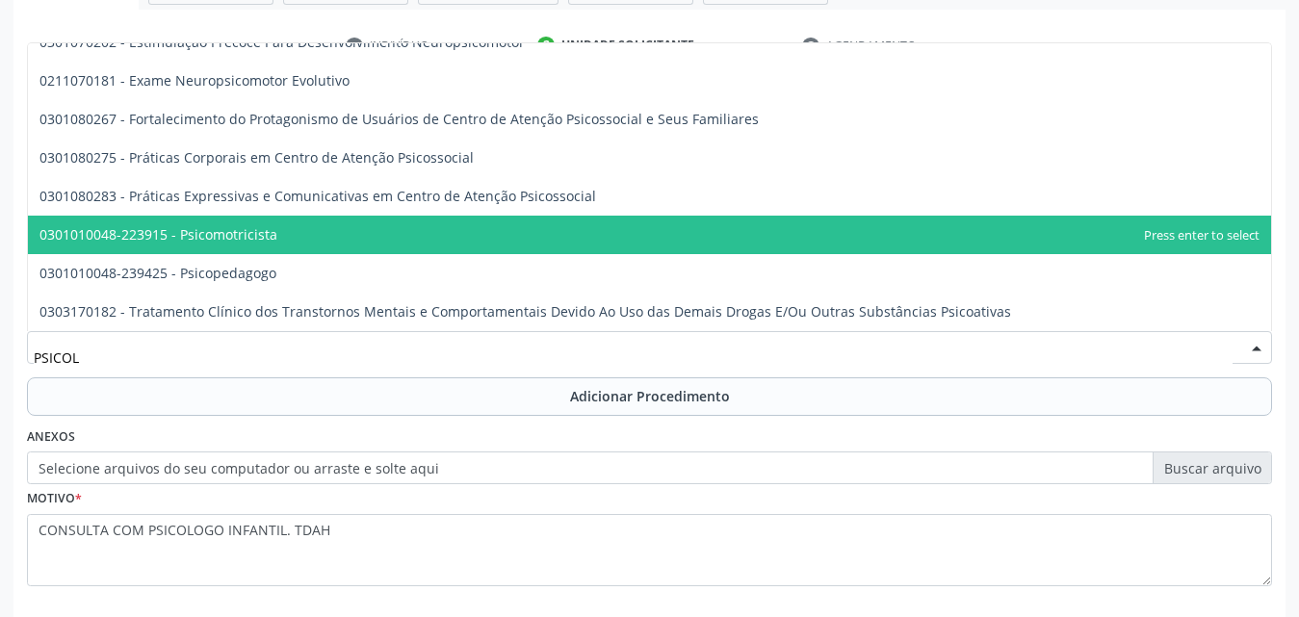
scroll to position [0, 0]
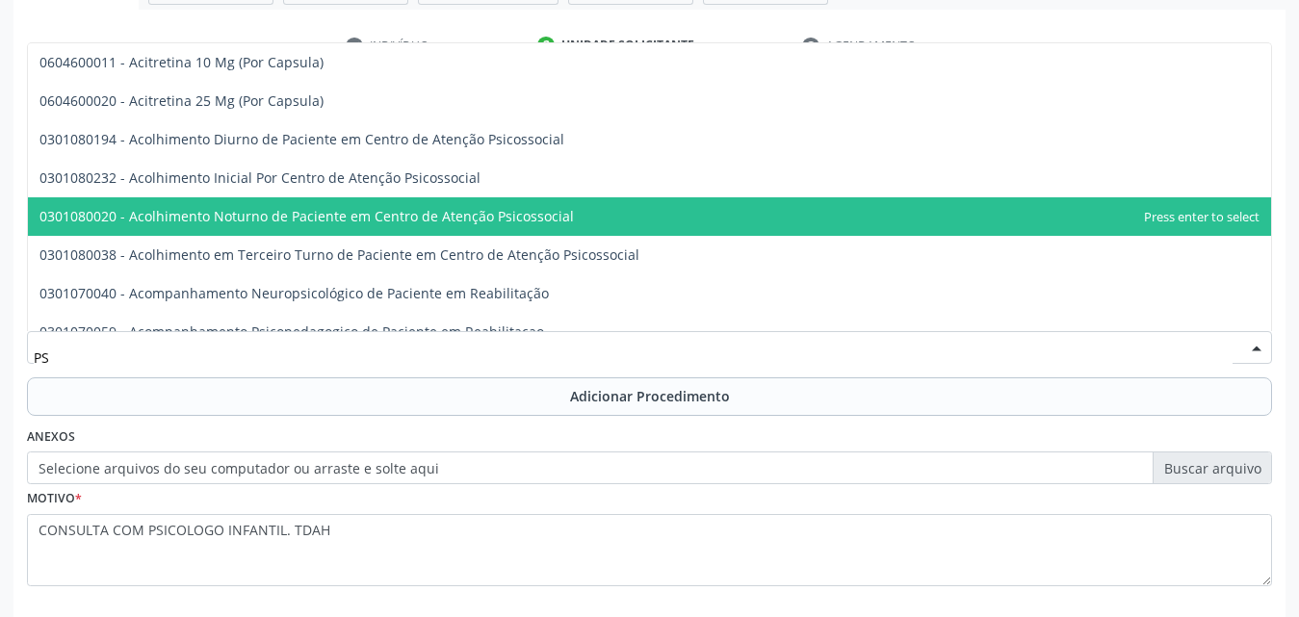
type input "P"
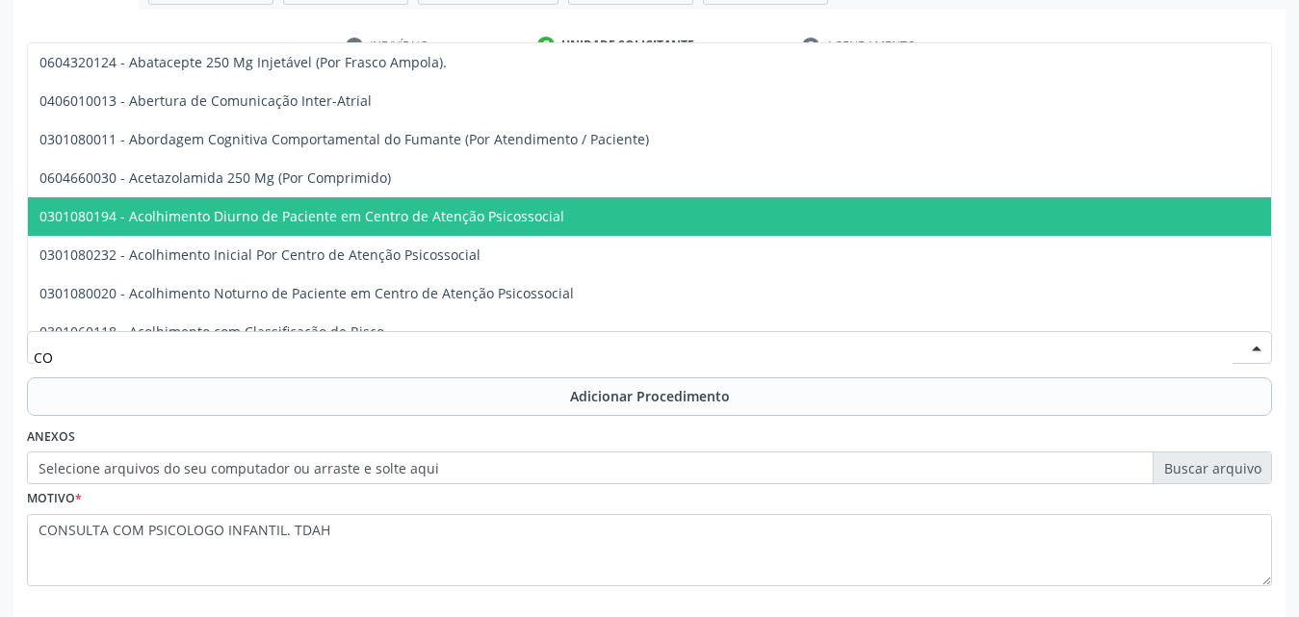
type input "C"
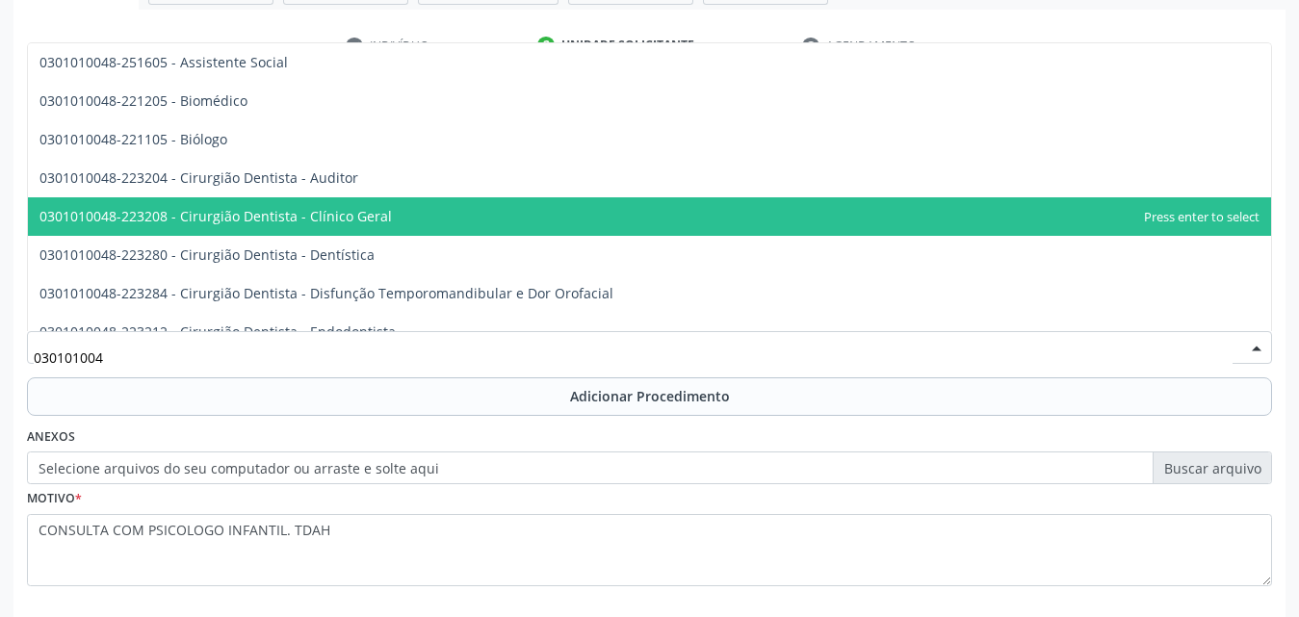
type input "0301010048"
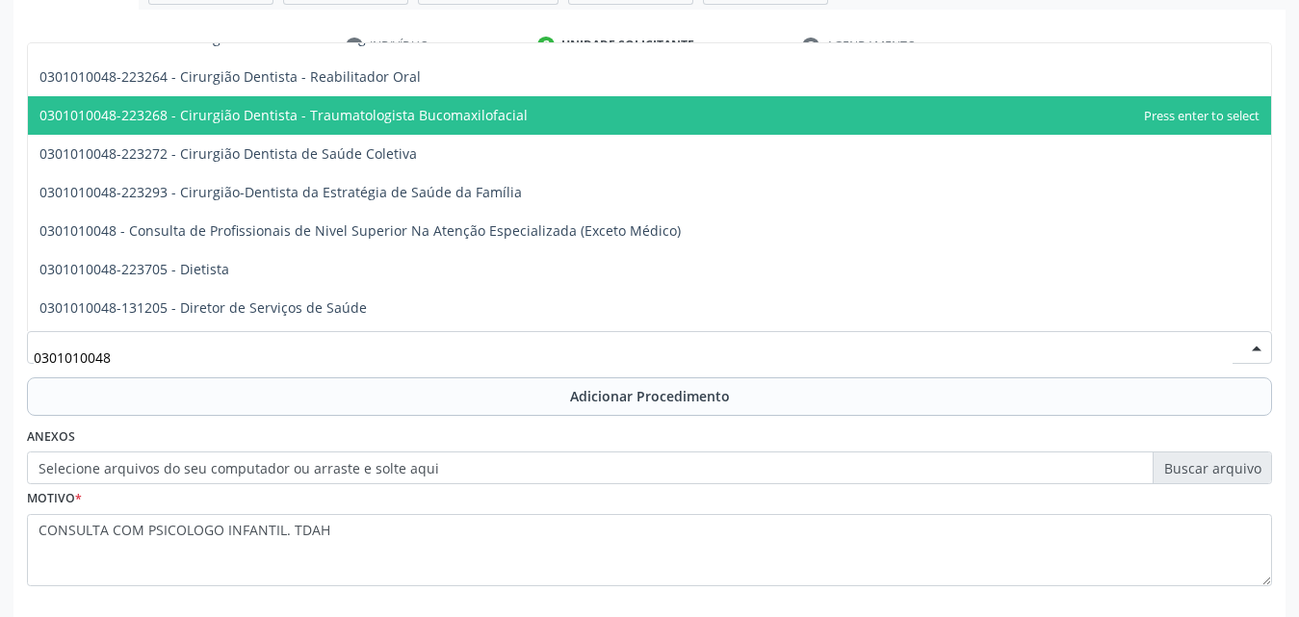
scroll to position [867, 0]
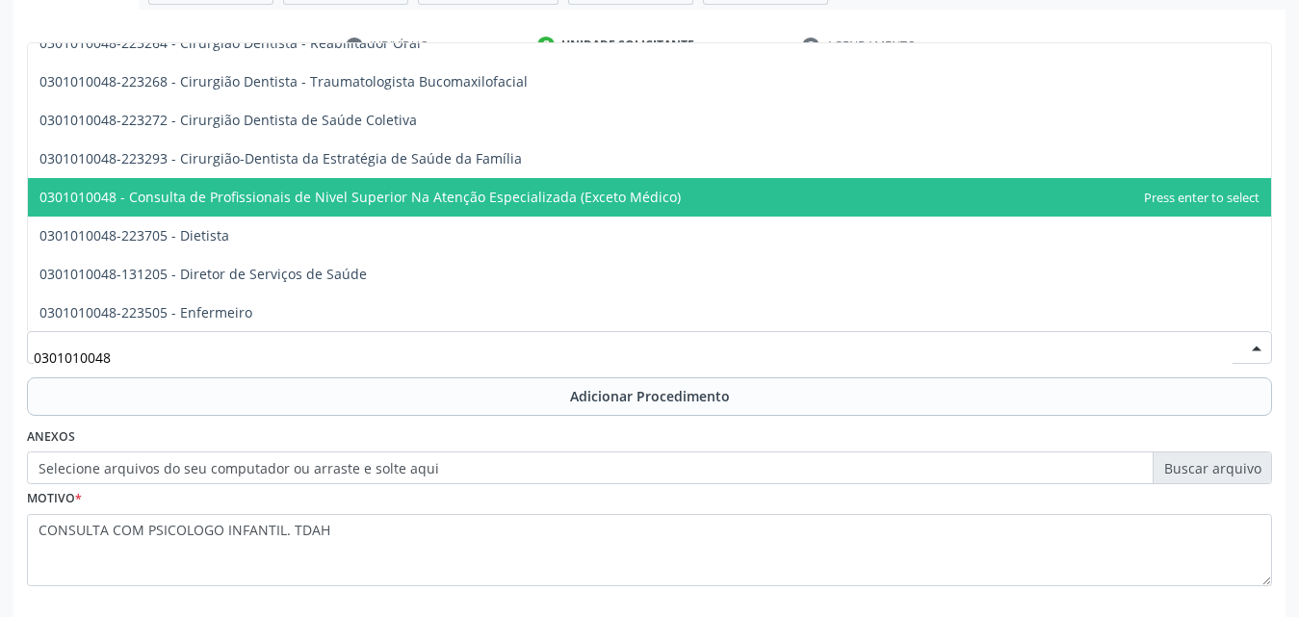
click at [343, 195] on span "0301010048 - Consulta de Profissionais de Nivel Superior Na Atenção Especializa…" at bounding box center [359, 197] width 641 height 18
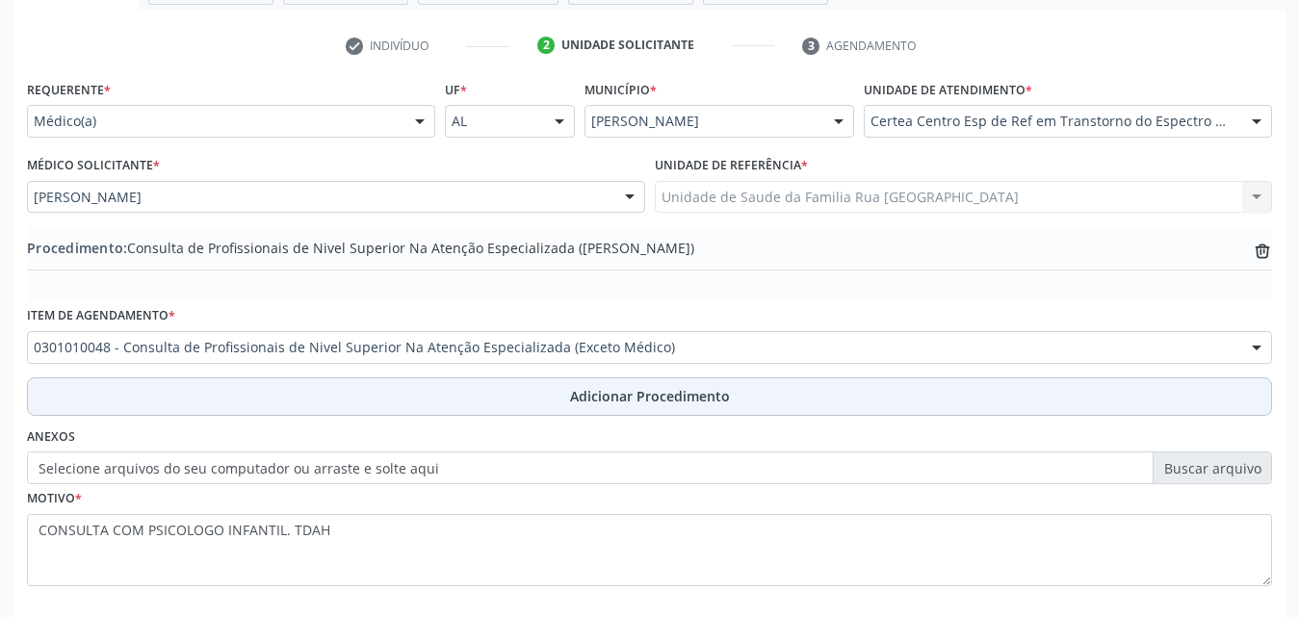
click at [686, 389] on span "Adicionar Procedimento" at bounding box center [650, 396] width 160 height 20
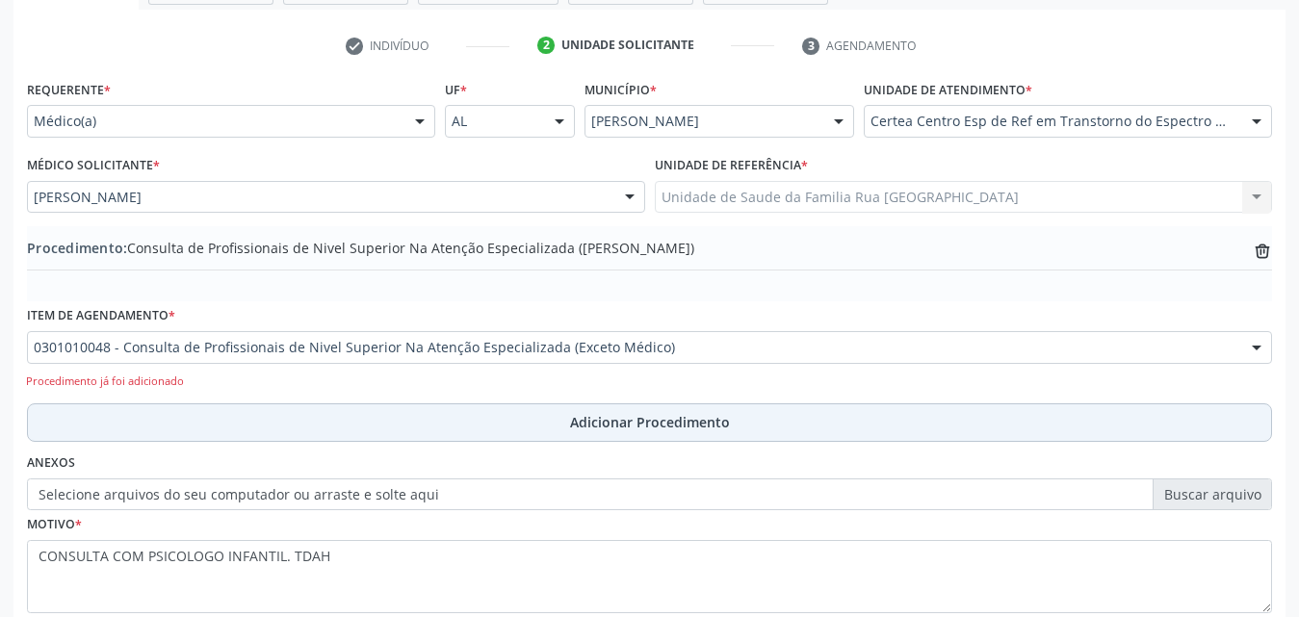
click at [223, 421] on button "Adicionar Procedimento" at bounding box center [649, 422] width 1245 height 39
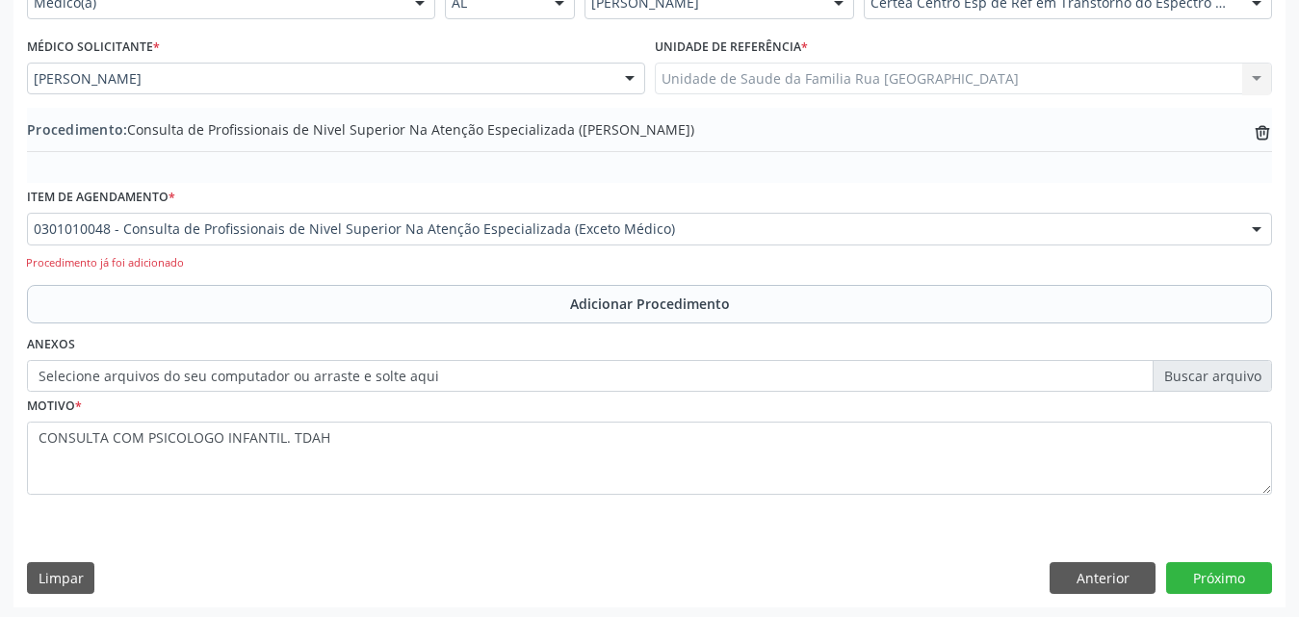
scroll to position [492, 0]
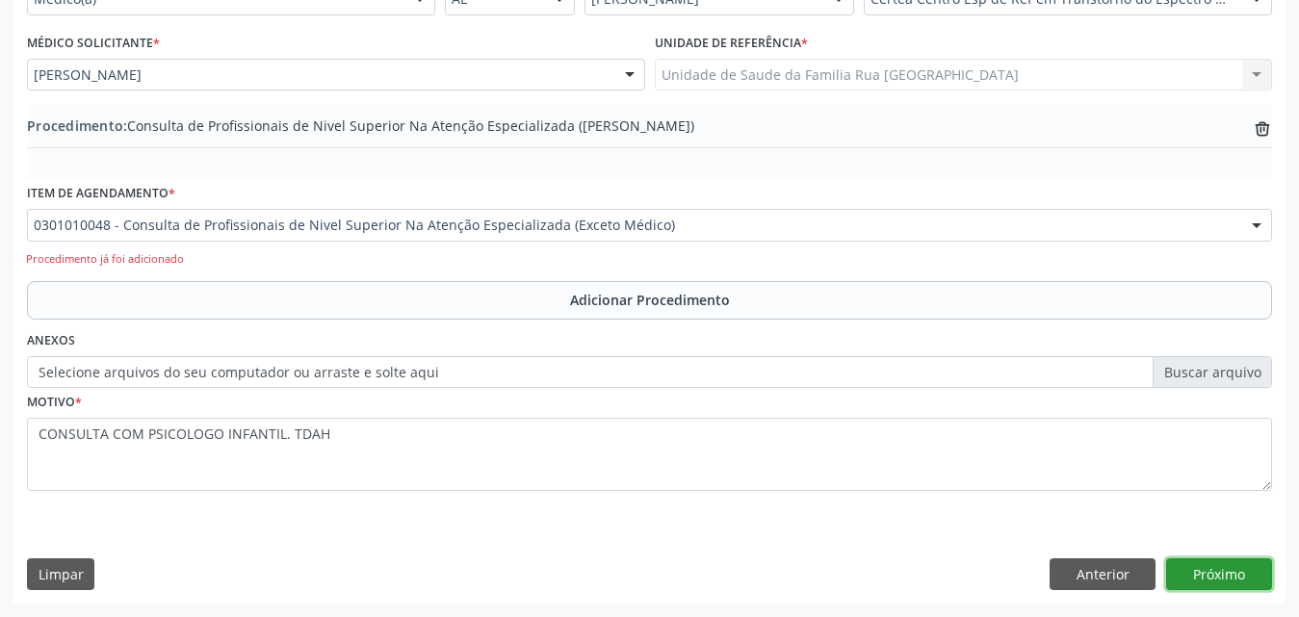
click at [1225, 569] on button "Próximo" at bounding box center [1219, 574] width 106 height 33
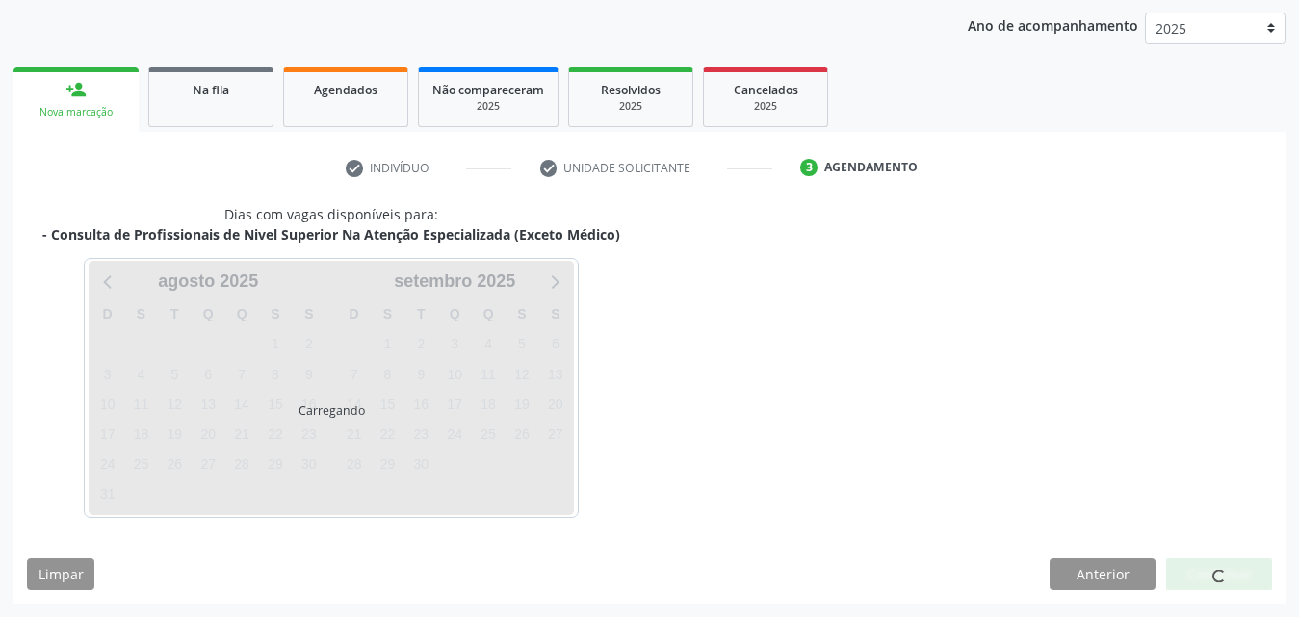
scroll to position [304, 0]
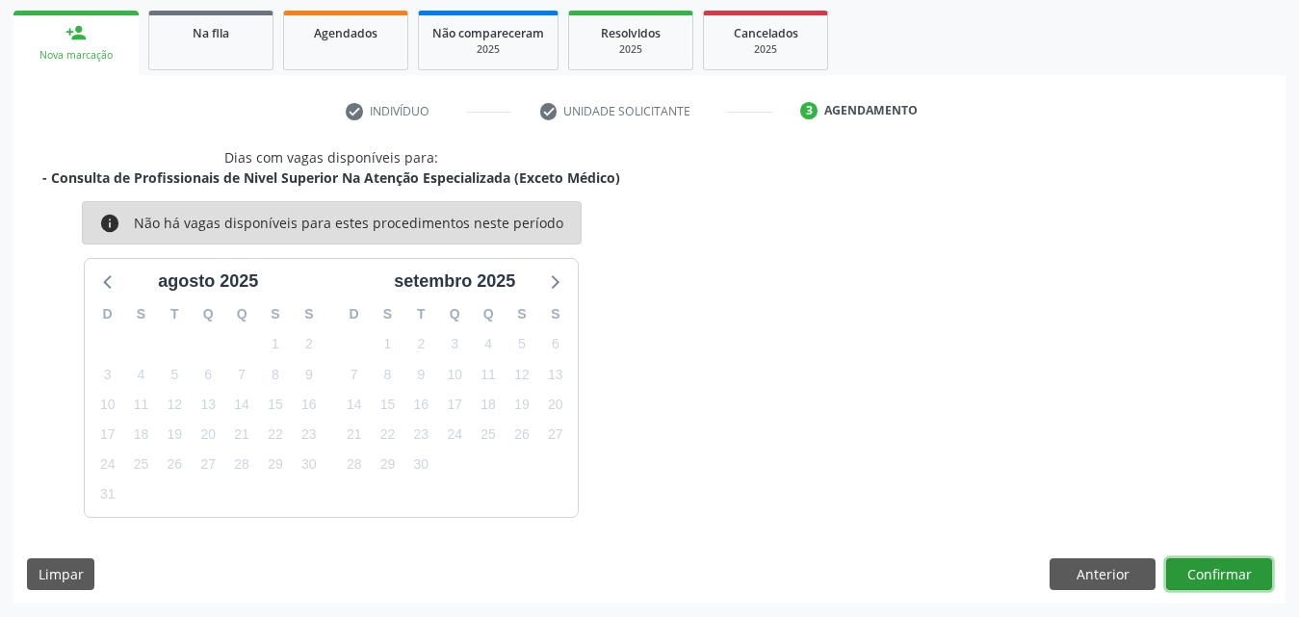
click at [1223, 570] on button "Confirmar" at bounding box center [1219, 574] width 106 height 33
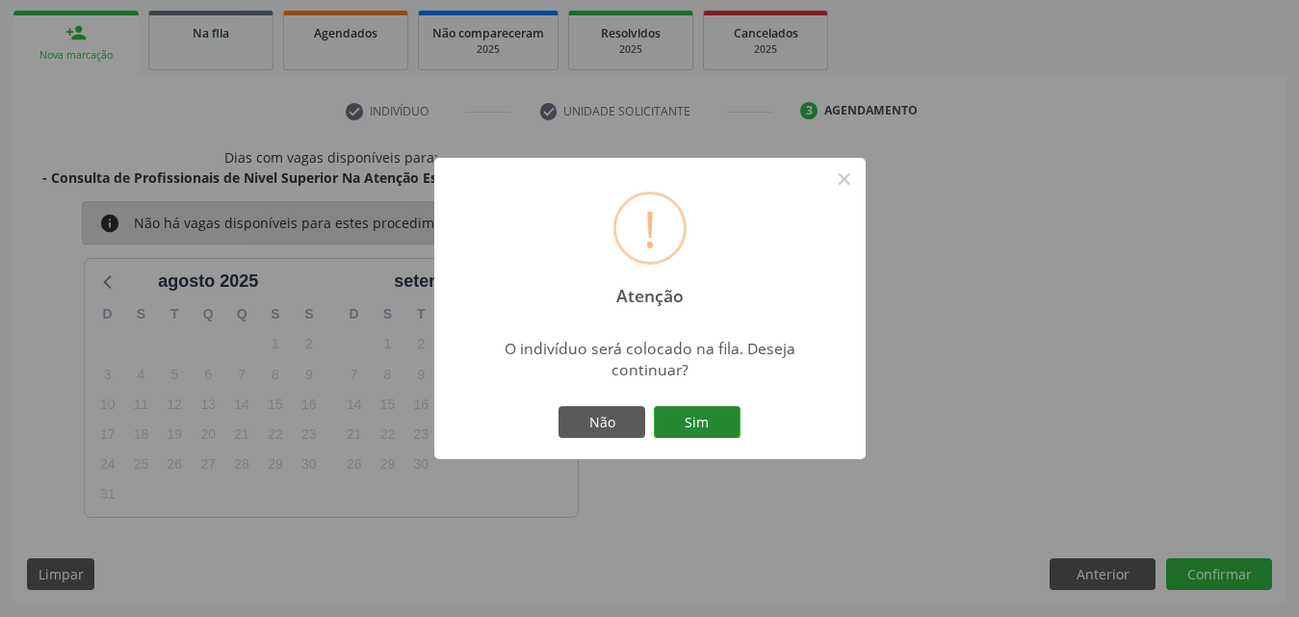
click at [692, 412] on button "Sim" at bounding box center [697, 422] width 87 height 33
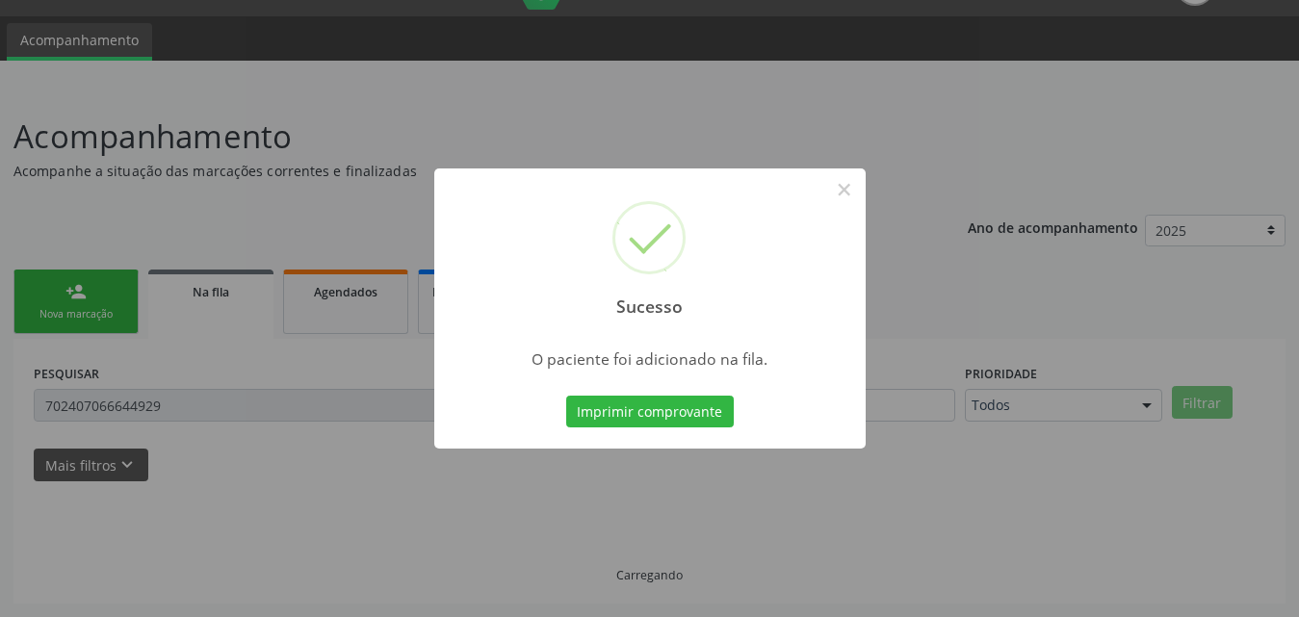
scroll to position [45, 0]
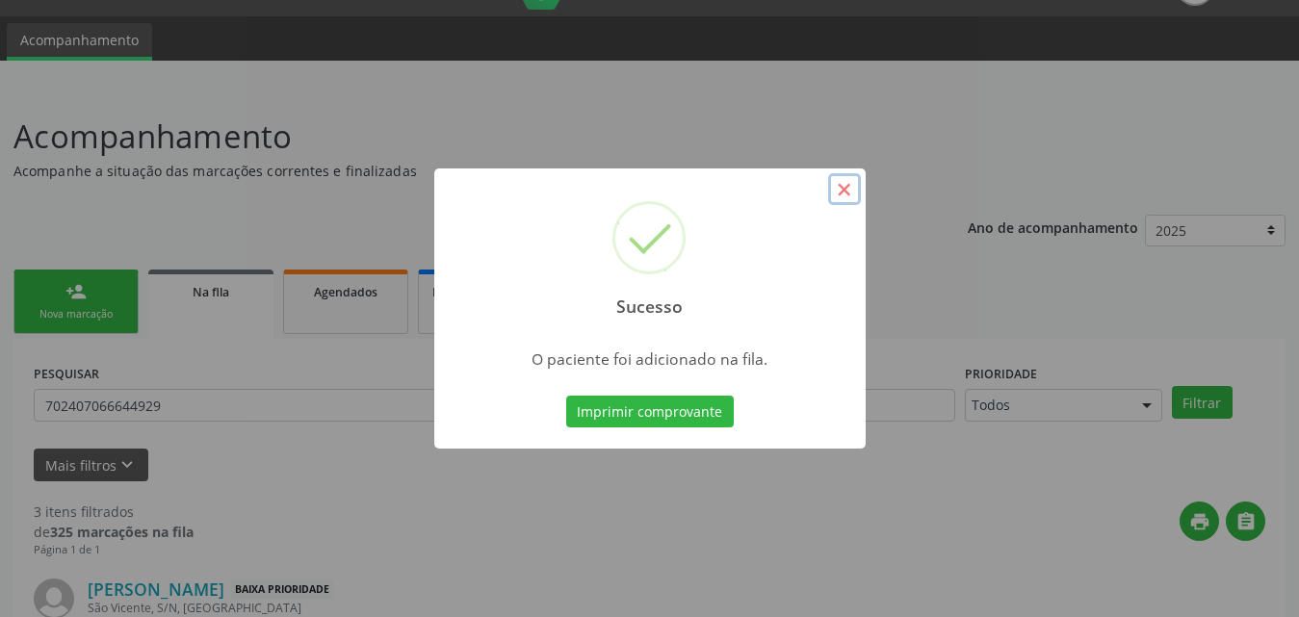
drag, startPoint x: 846, startPoint y: 190, endPoint x: 845, endPoint y: 169, distance: 20.2
click at [846, 189] on button "×" at bounding box center [844, 189] width 33 height 33
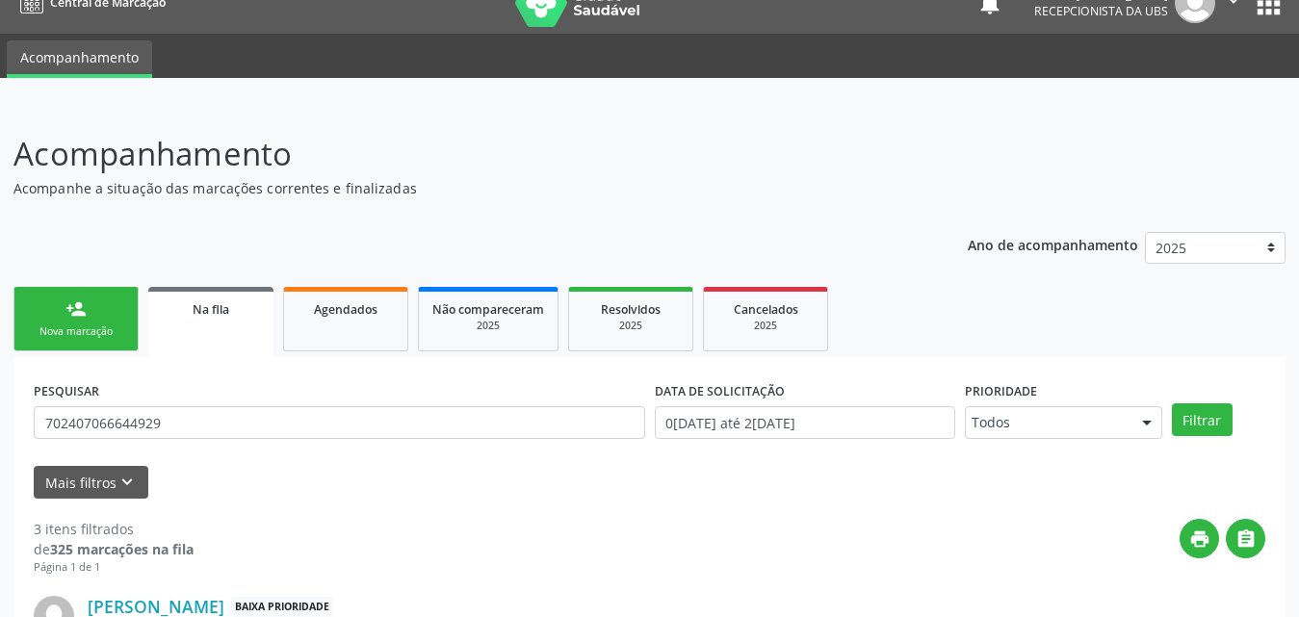
scroll to position [0, 0]
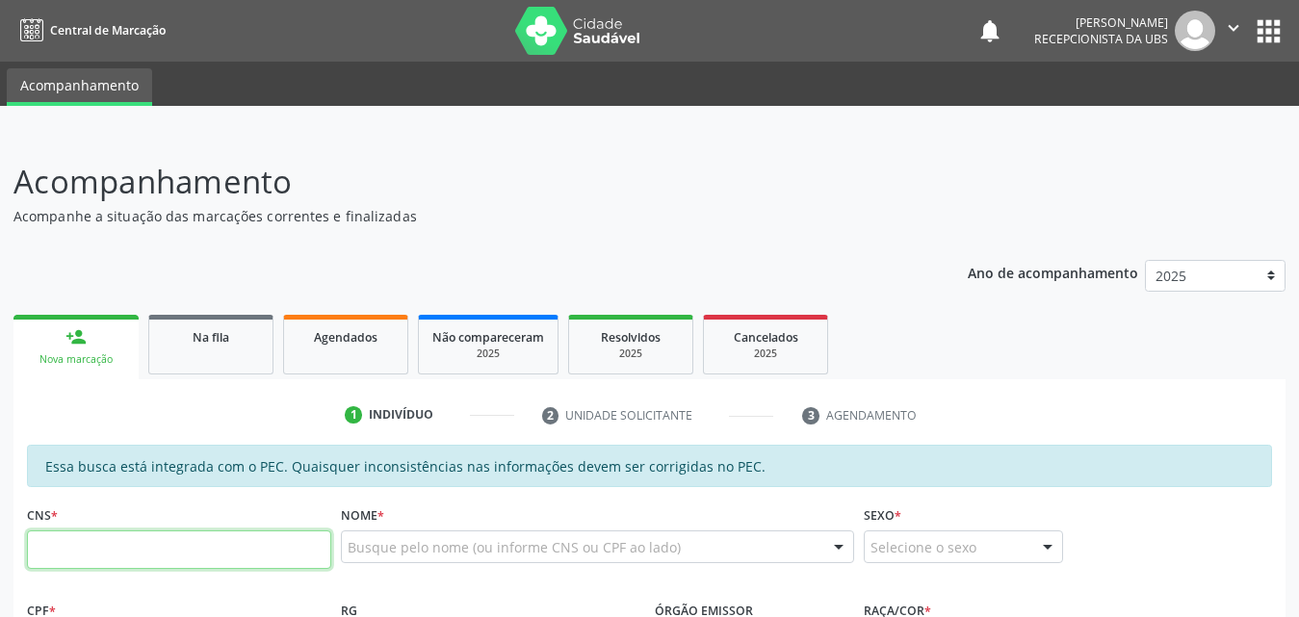
click at [170, 561] on input "text" at bounding box center [179, 550] width 304 height 39
type input "700 4029 7877 2647"
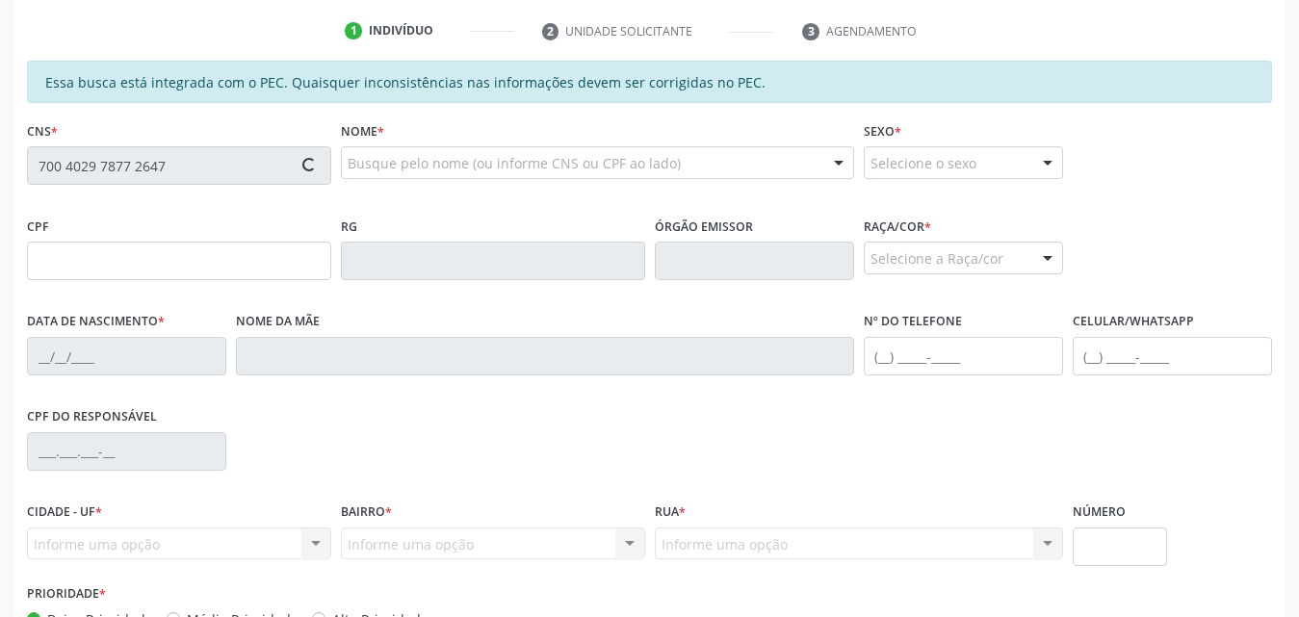
scroll to position [481, 0]
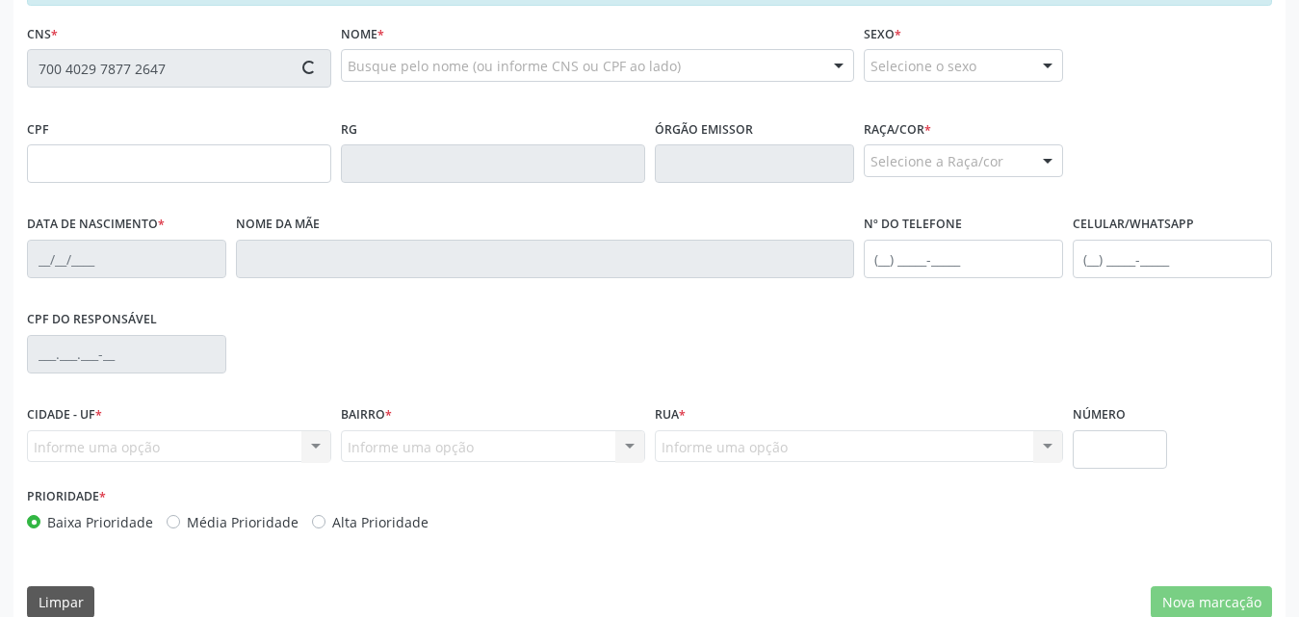
type input "924.141.174-00"
type input "2[DATE]"
type input "[PERSON_NAME]"
type input "[PHONE_NUMBER]"
type input "S/N"
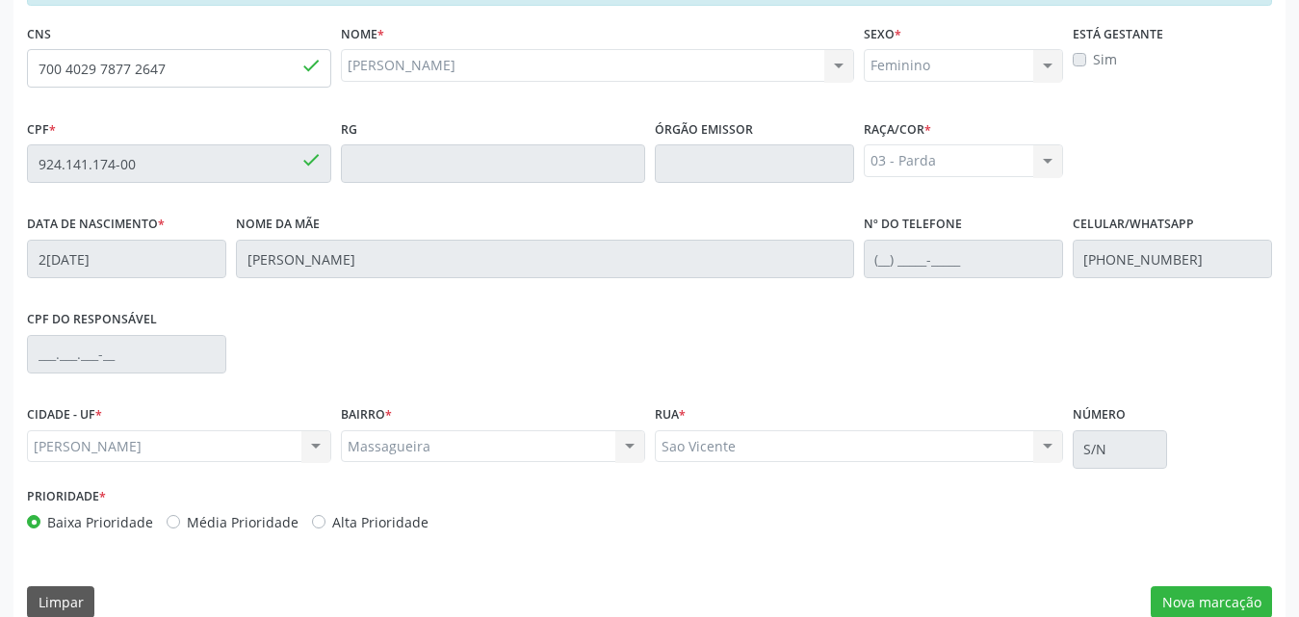
scroll to position [509, 0]
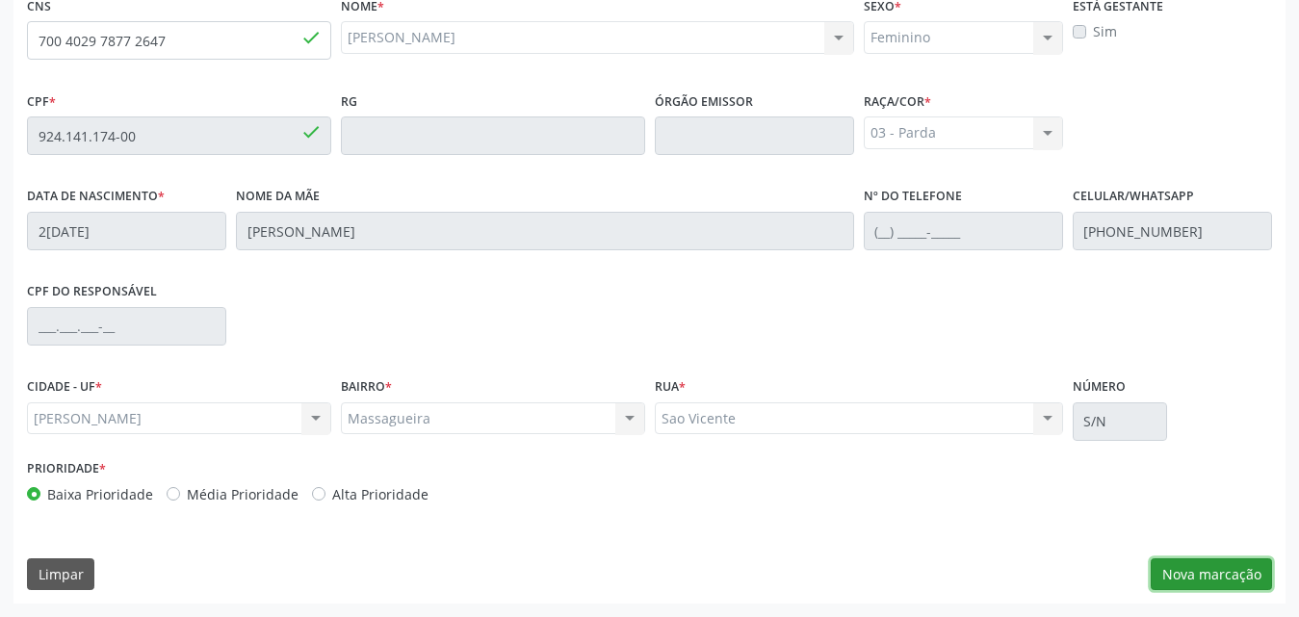
click at [1197, 568] on button "Nova marcação" at bounding box center [1211, 574] width 121 height 33
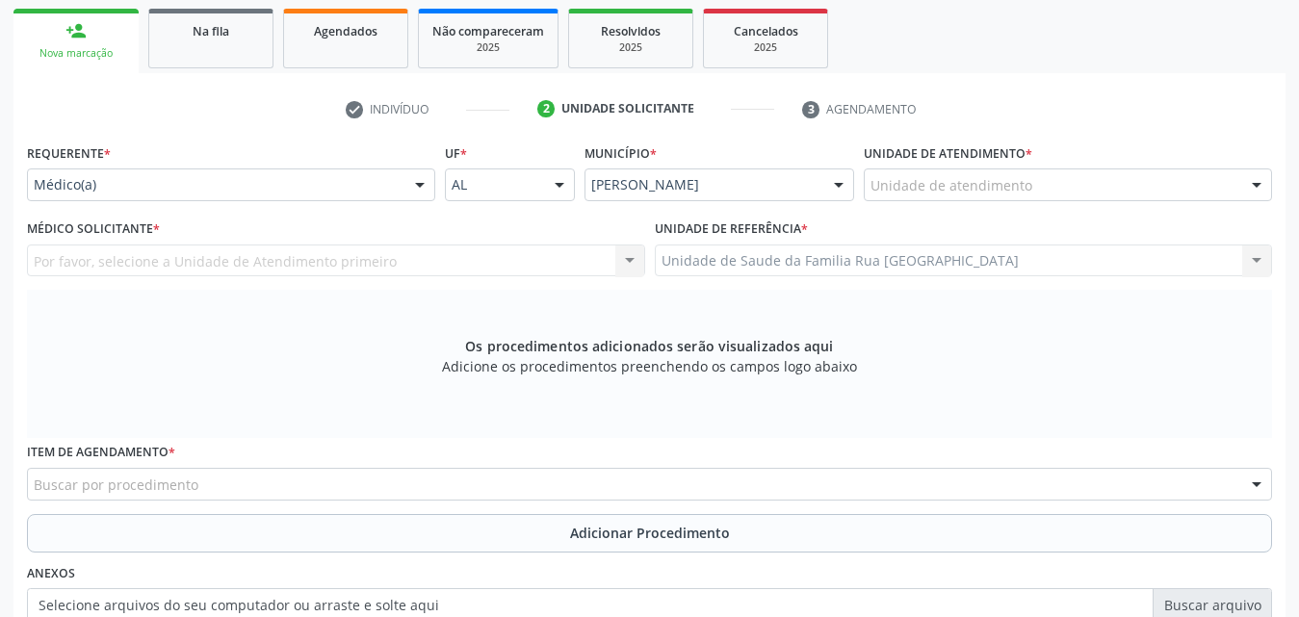
scroll to position [317, 0]
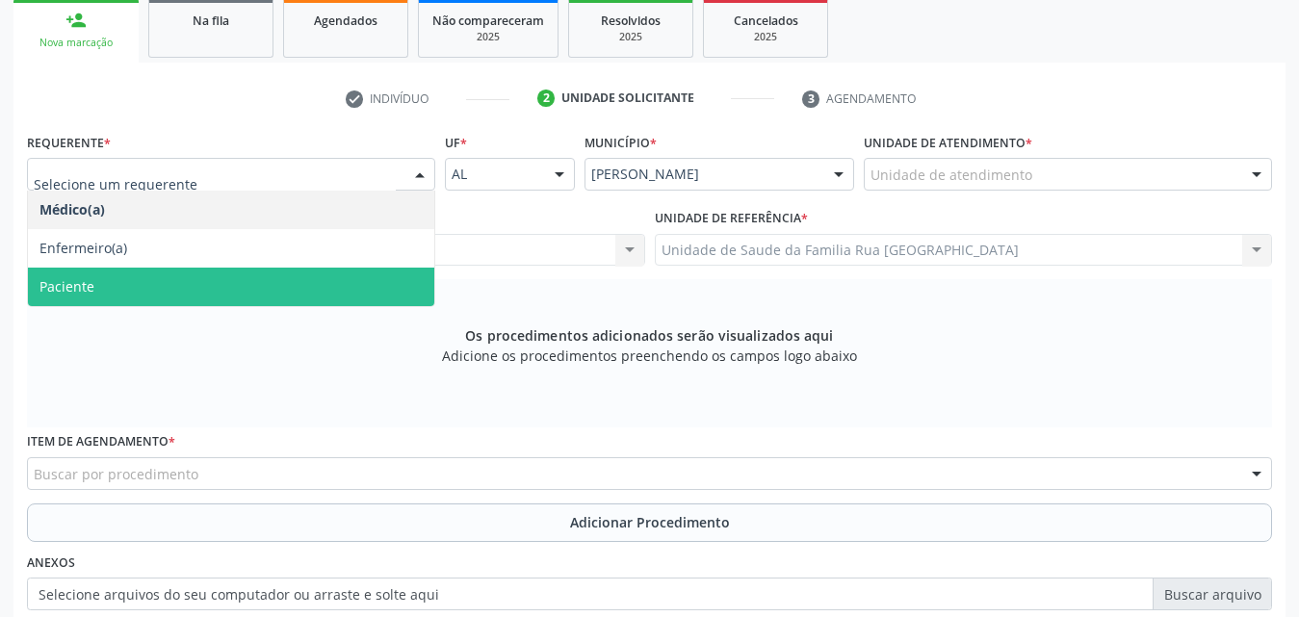
click at [114, 284] on span "Paciente" at bounding box center [231, 287] width 406 height 39
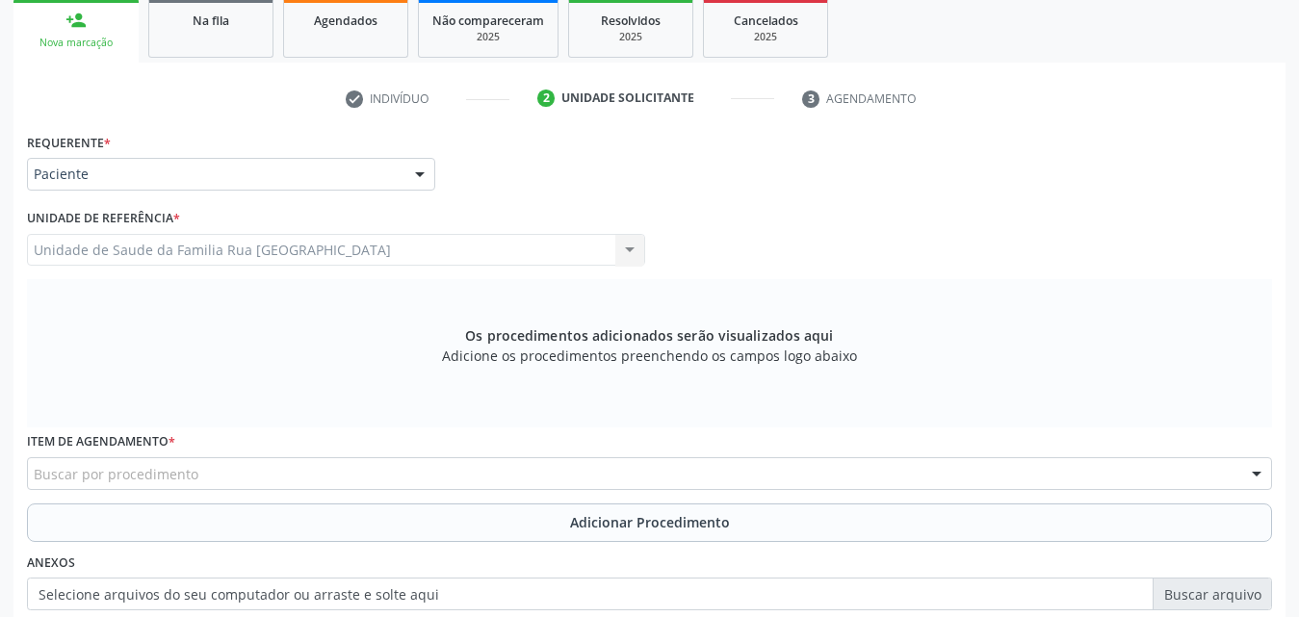
scroll to position [509, 0]
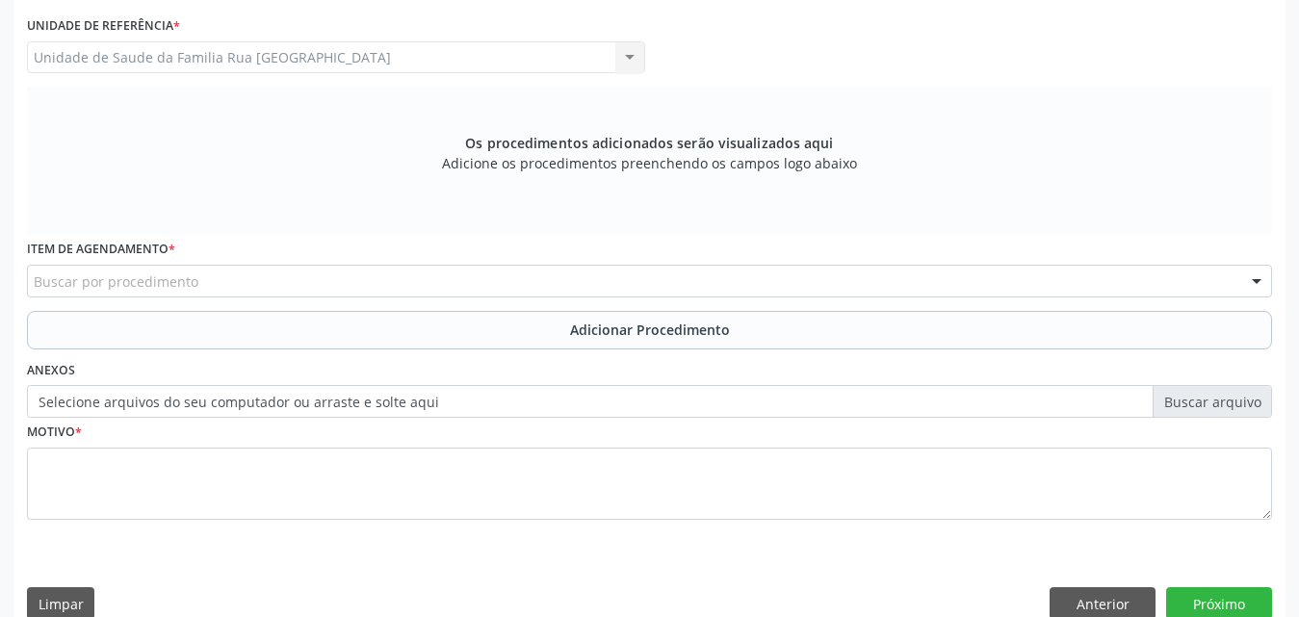
click at [282, 280] on div "Buscar por procedimento" at bounding box center [649, 281] width 1245 height 33
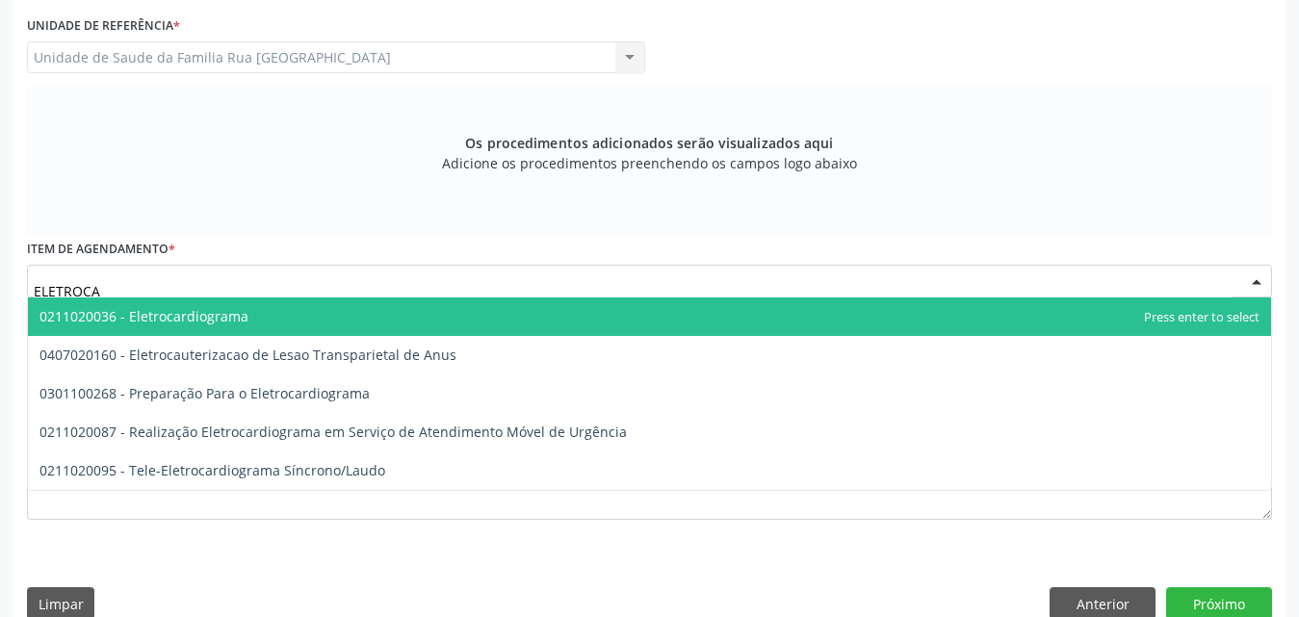
type input "ELETROCAR"
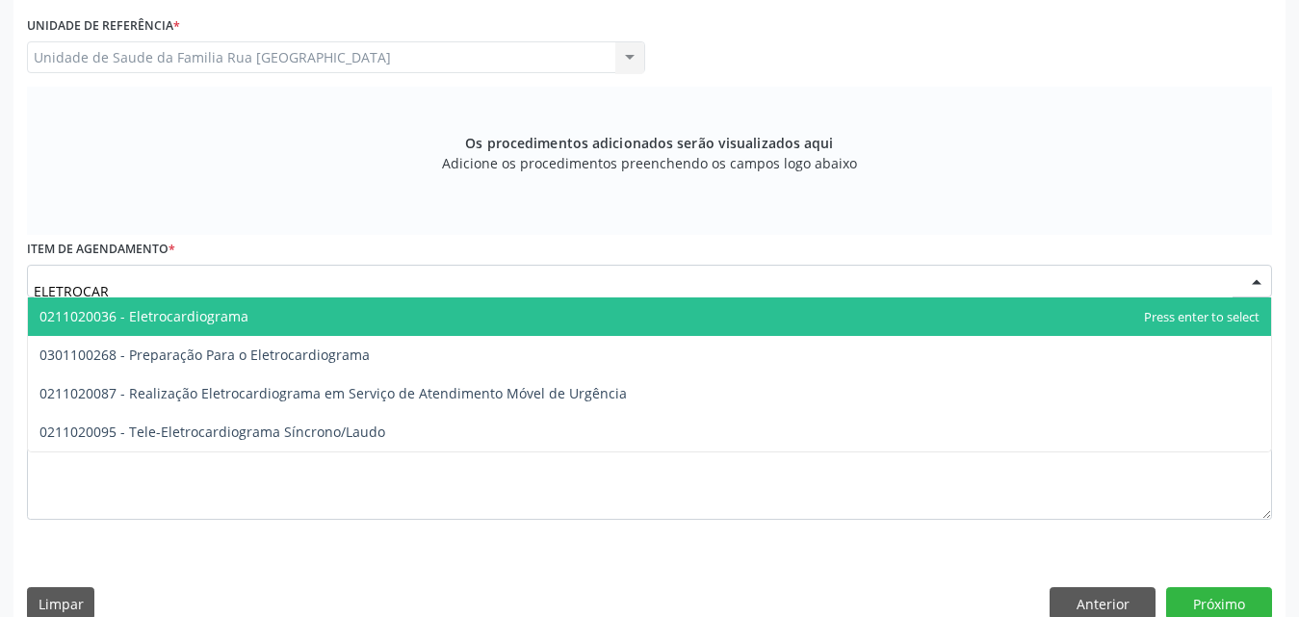
click at [238, 324] on span "0211020036 - Eletrocardiograma" at bounding box center [143, 316] width 209 height 18
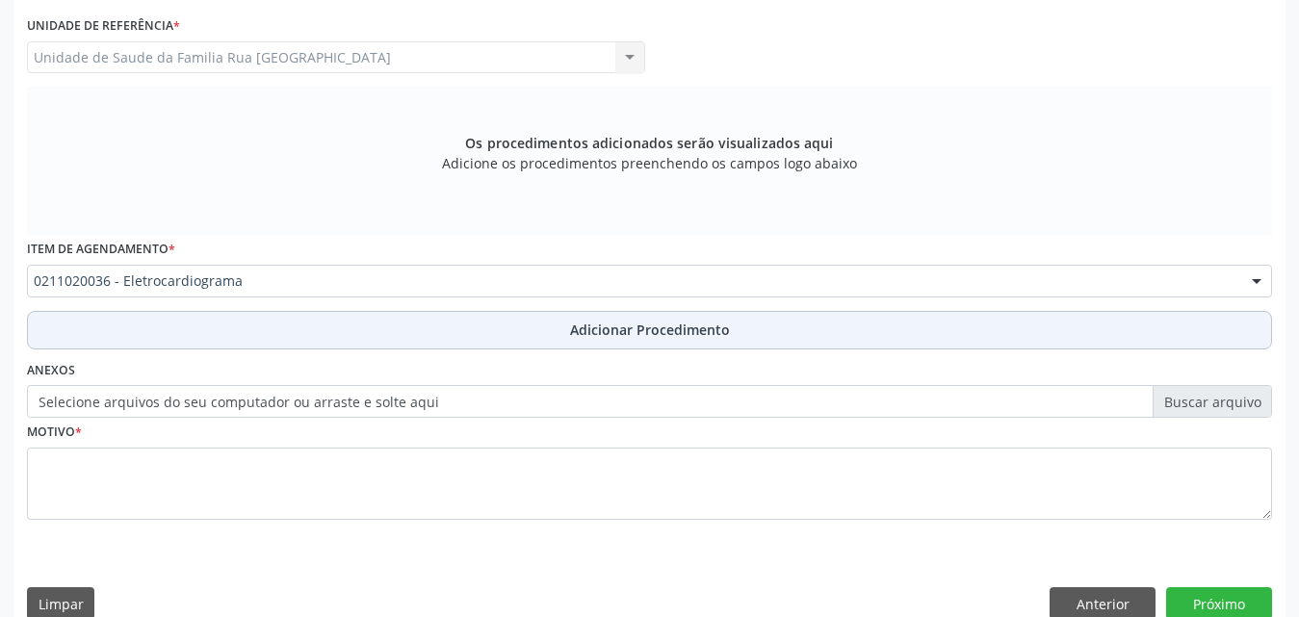
click at [636, 333] on span "Adicionar Procedimento" at bounding box center [650, 330] width 160 height 20
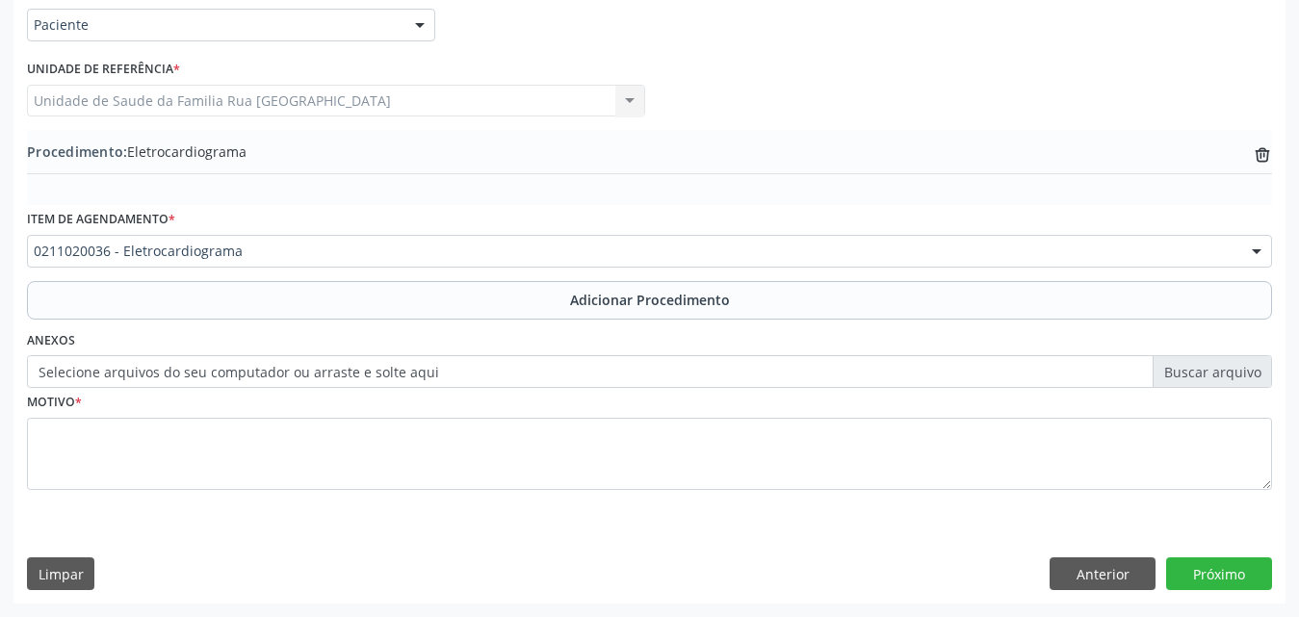
scroll to position [466, 0]
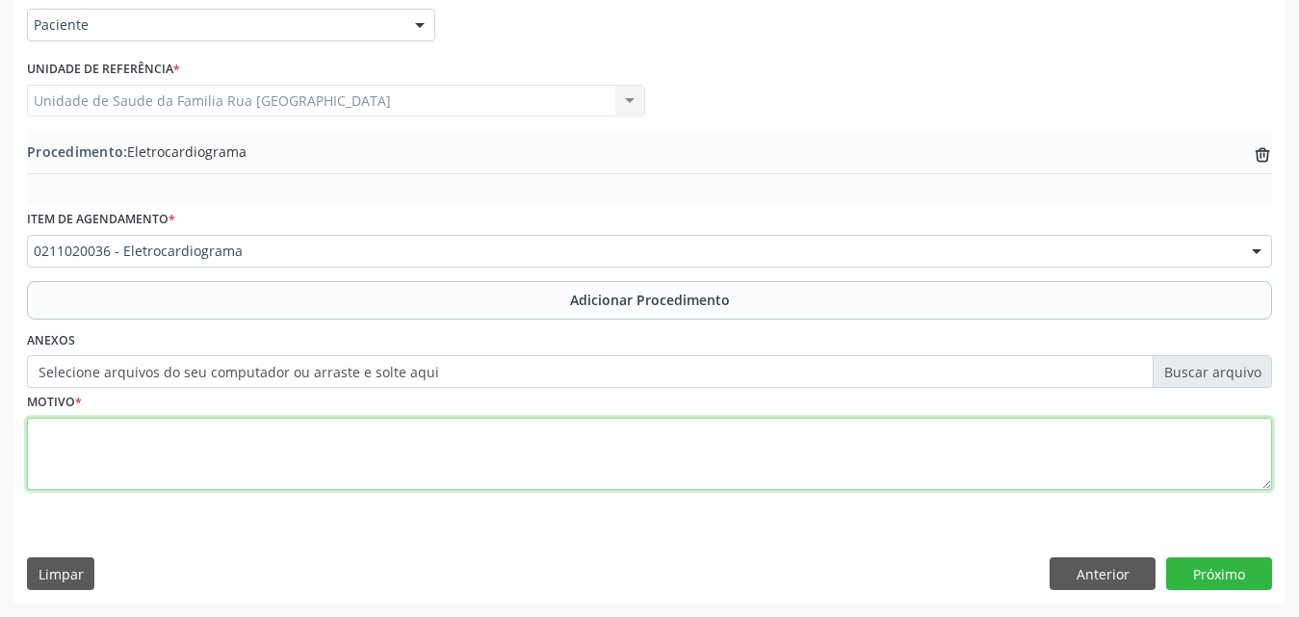
click at [156, 458] on textarea at bounding box center [649, 454] width 1245 height 73
type textarea "AVALIACAO CLINICA"
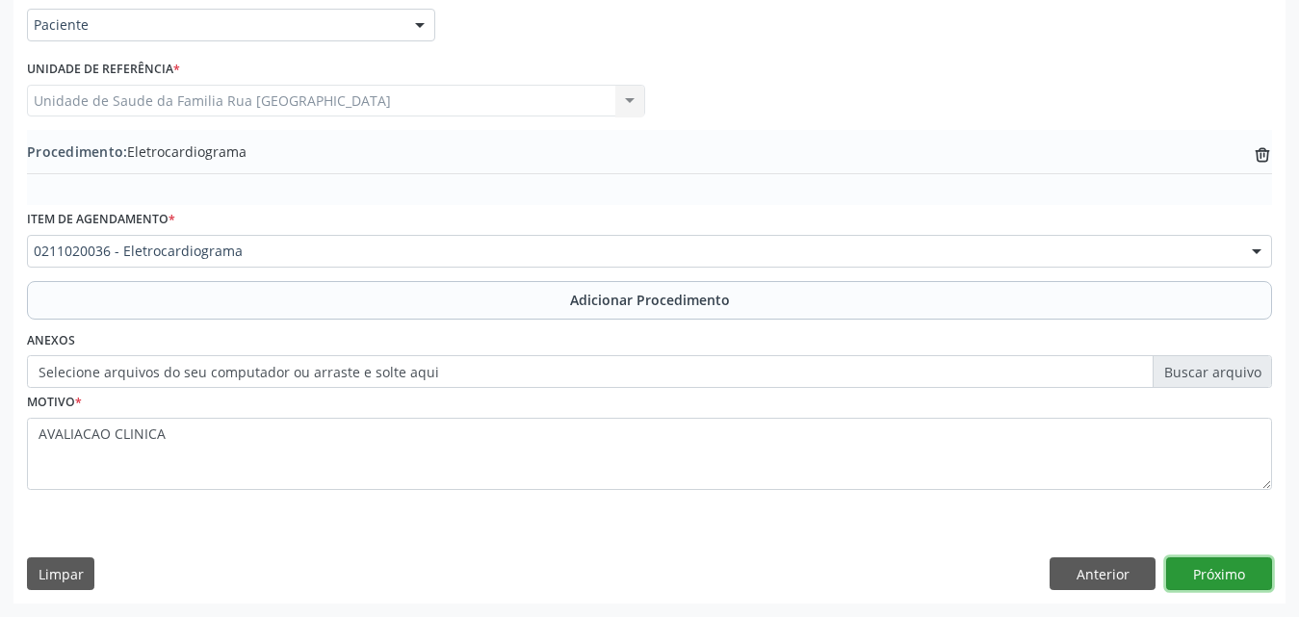
click at [1197, 568] on button "Próximo" at bounding box center [1219, 574] width 106 height 33
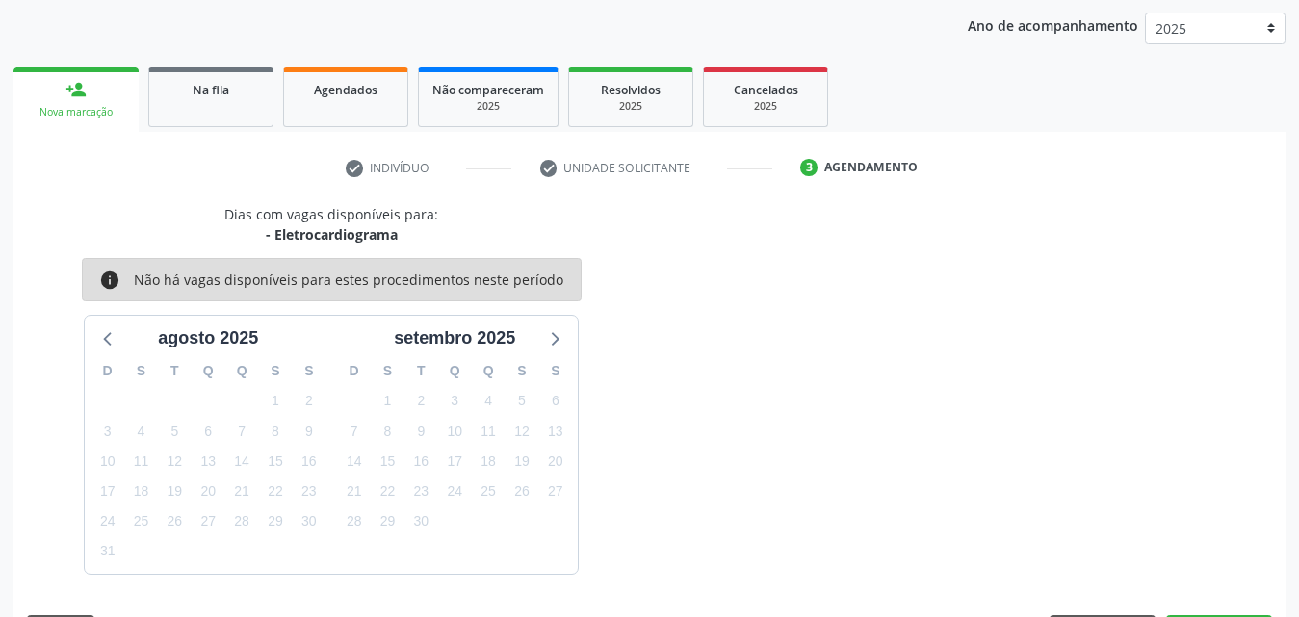
scroll to position [304, 0]
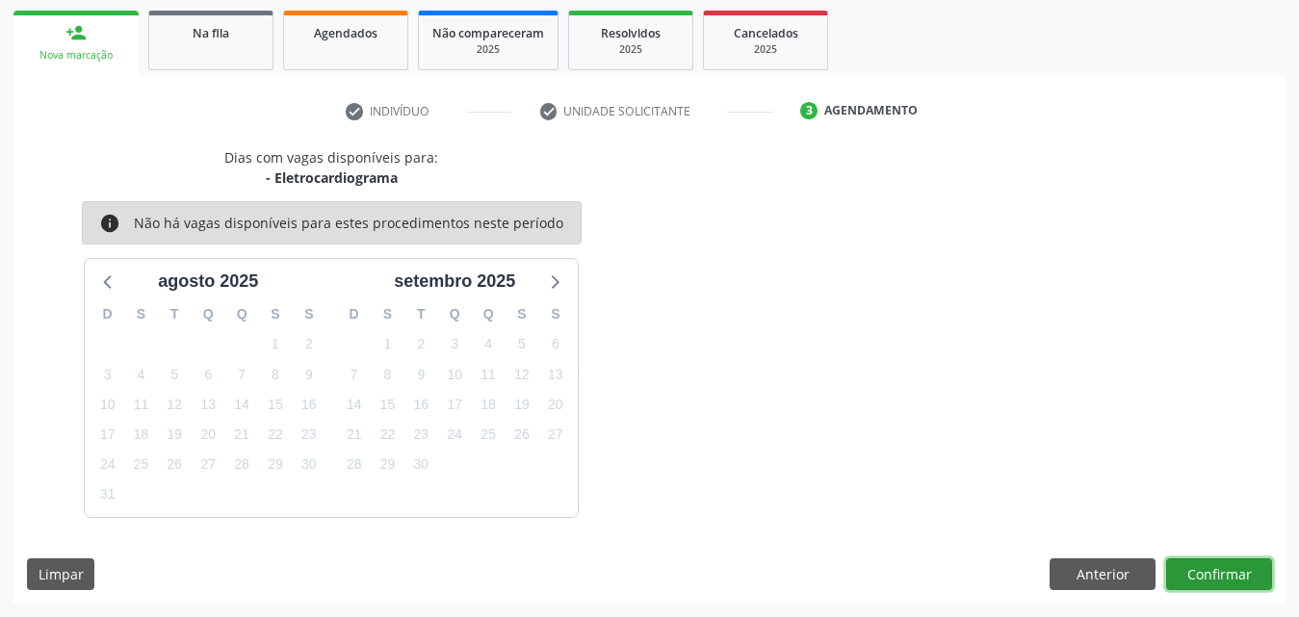
click at [1215, 580] on button "Confirmar" at bounding box center [1219, 574] width 106 height 33
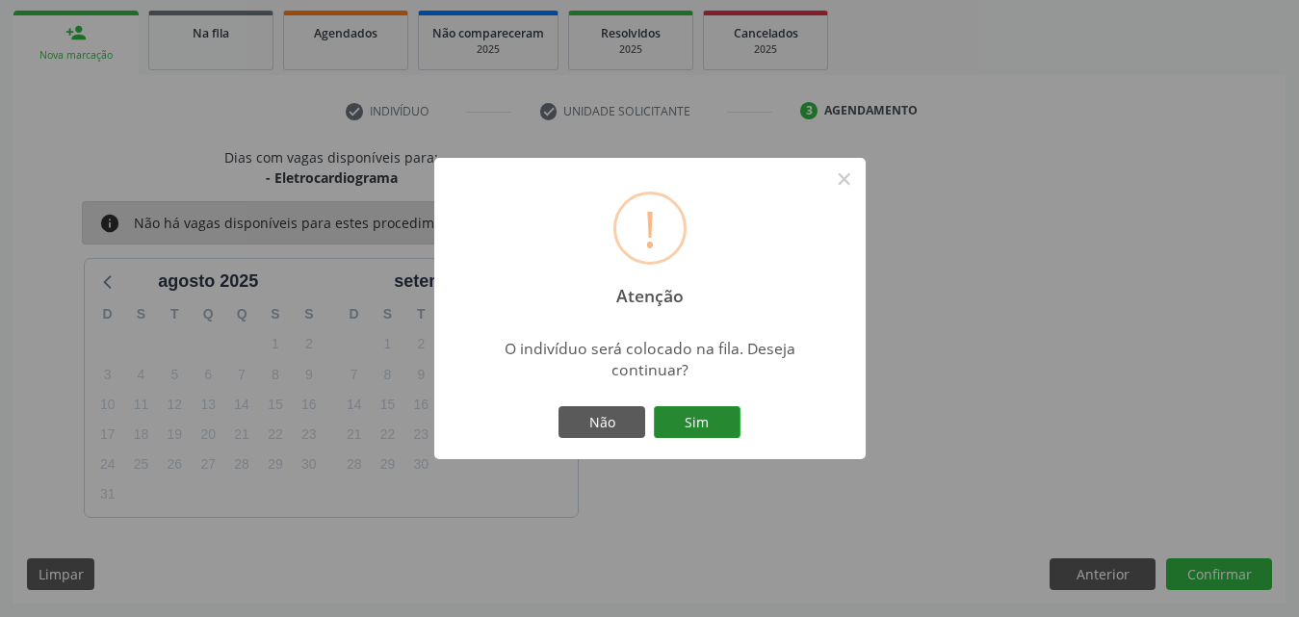
click at [718, 434] on button "Sim" at bounding box center [697, 422] width 87 height 33
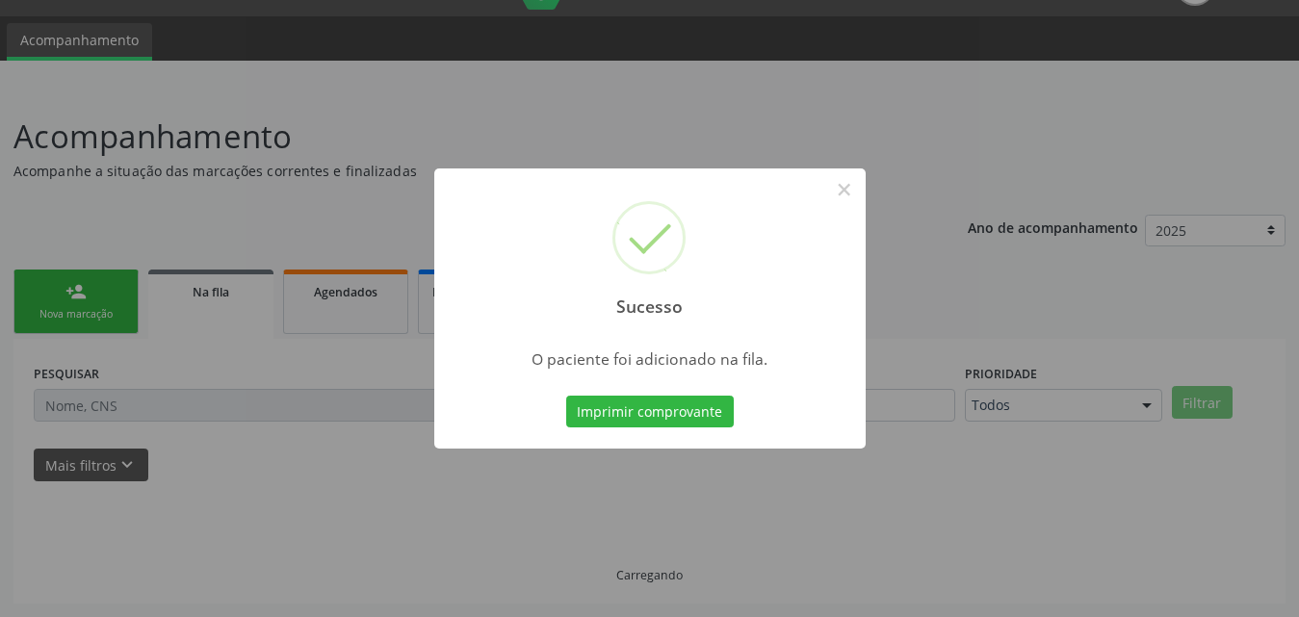
scroll to position [45, 0]
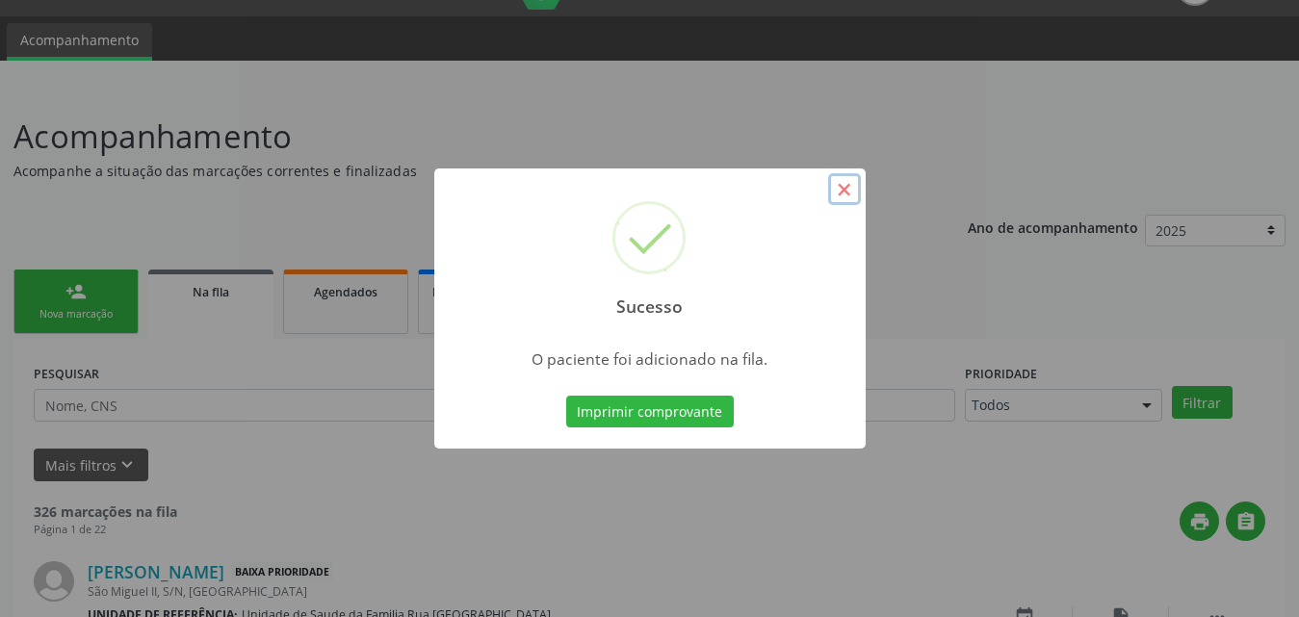
click at [844, 188] on button "×" at bounding box center [844, 189] width 33 height 33
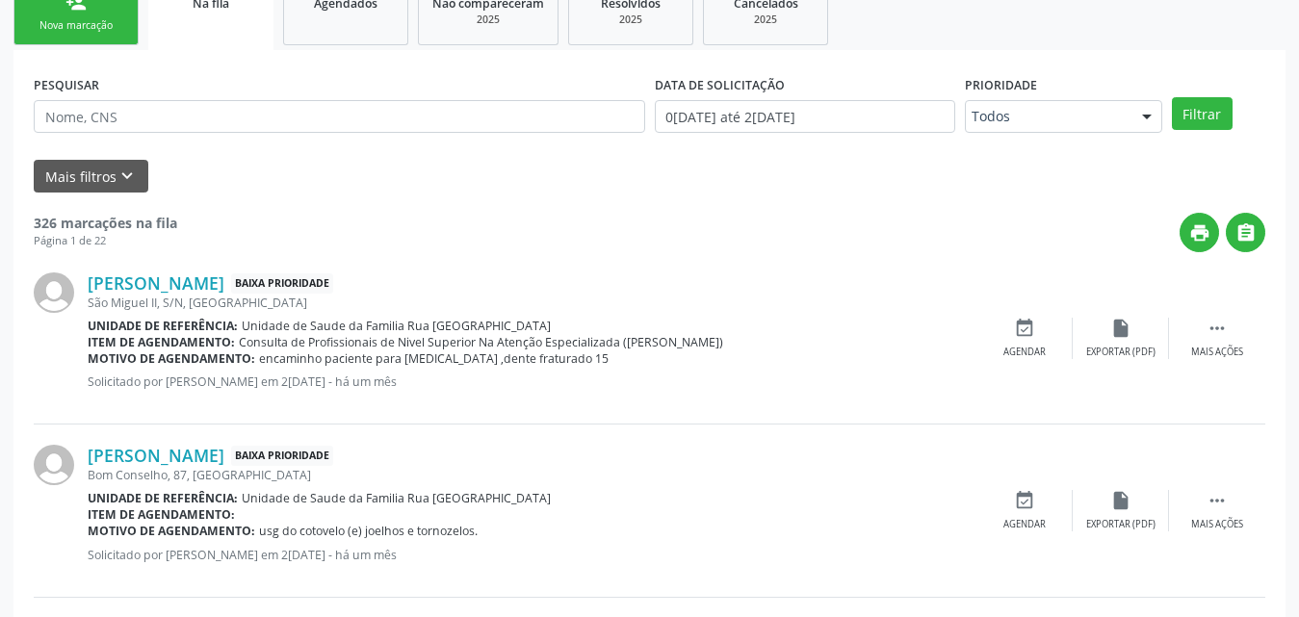
scroll to position [238, 0]
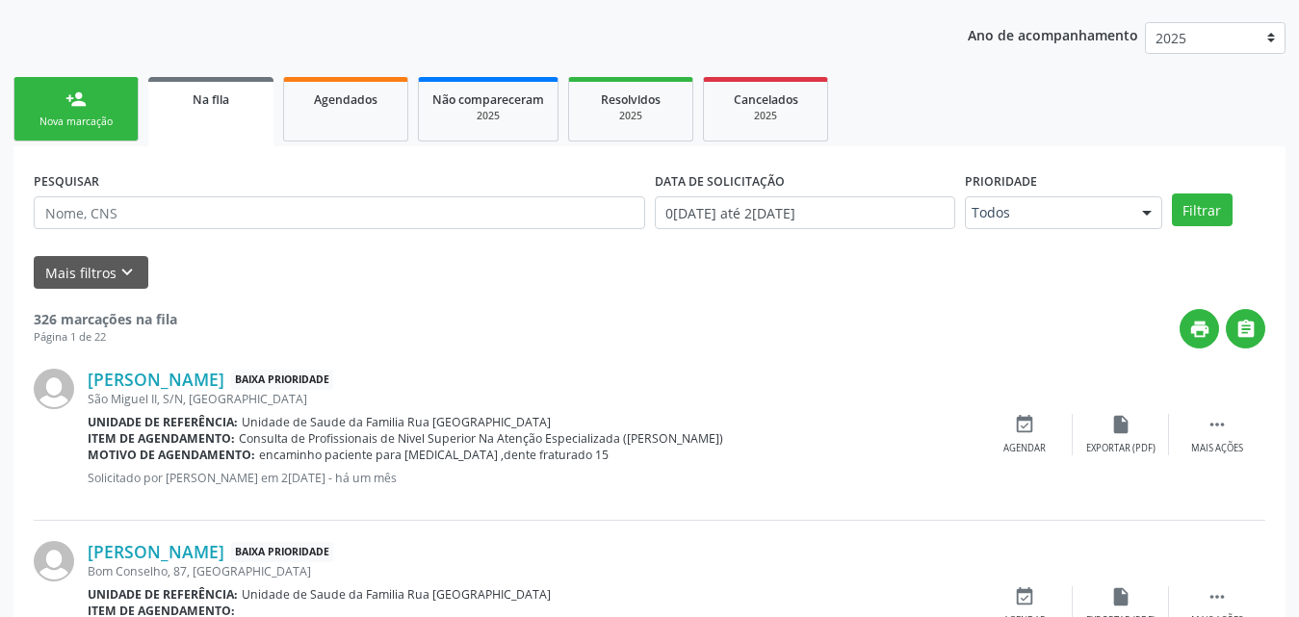
click at [60, 112] on link "person_add Nova marcação" at bounding box center [75, 109] width 125 height 65
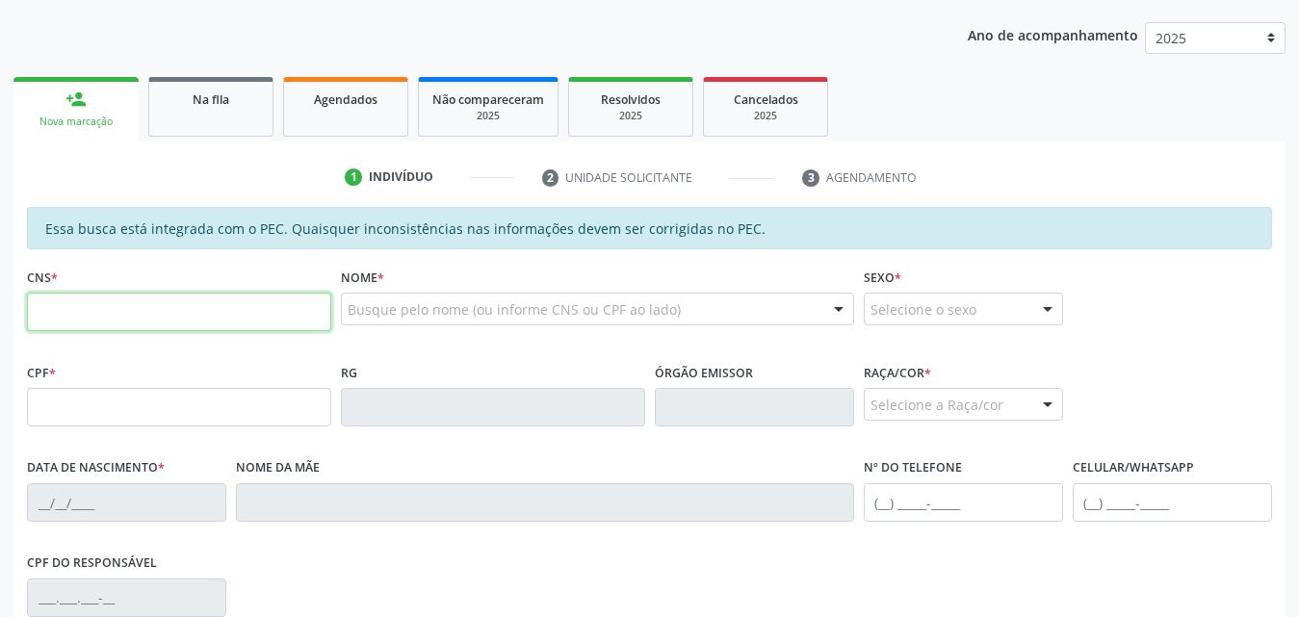
click at [133, 317] on input "text" at bounding box center [179, 312] width 304 height 39
type input "707 4030 1065 8573"
type input "118.938.534-11"
type input "1[DATE]"
type input "Quitéria [PERSON_NAME]"
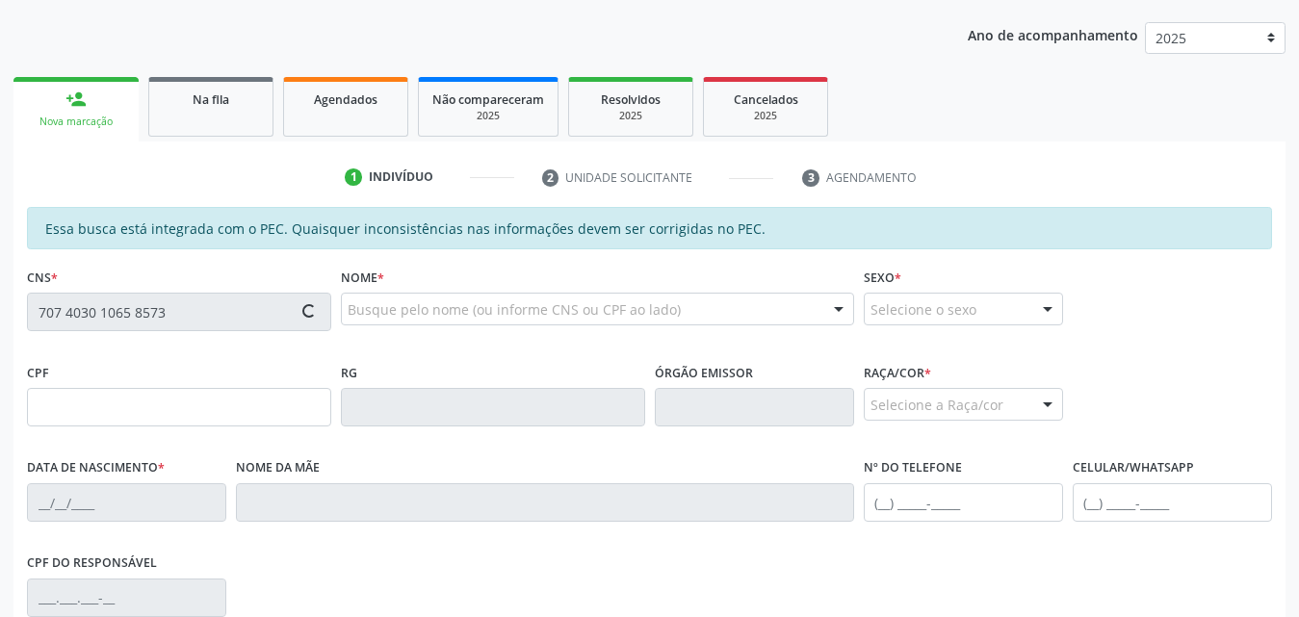
type input "[PHONE_NUMBER]"
type input "103"
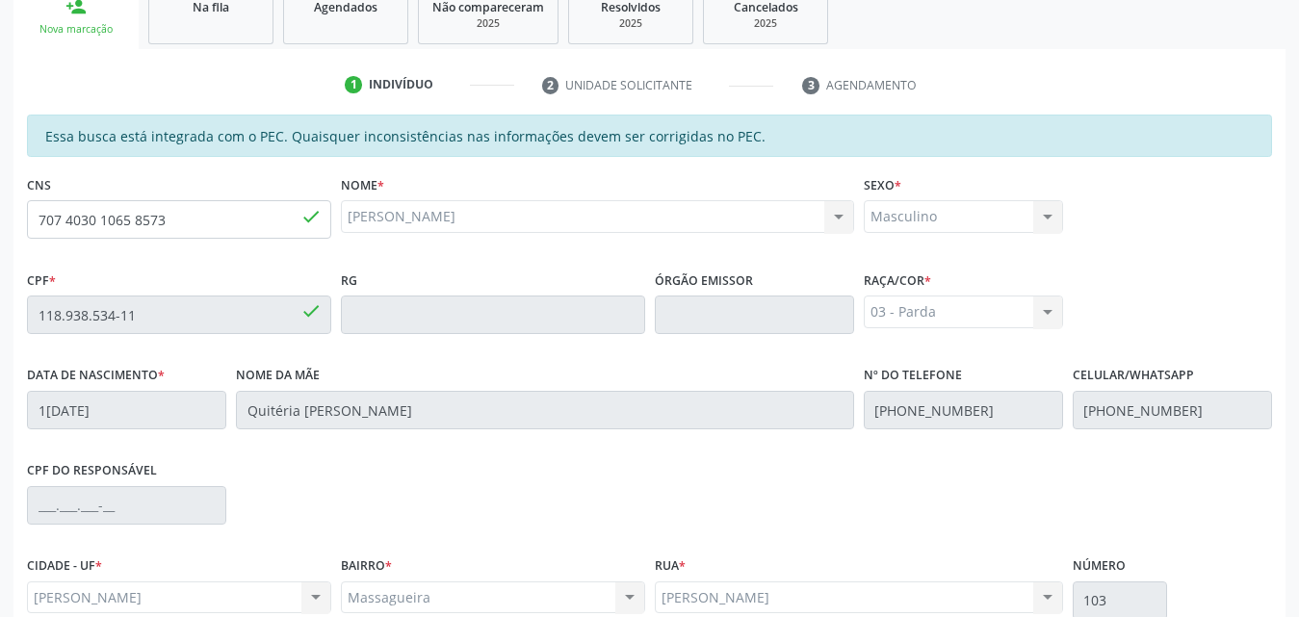
scroll to position [509, 0]
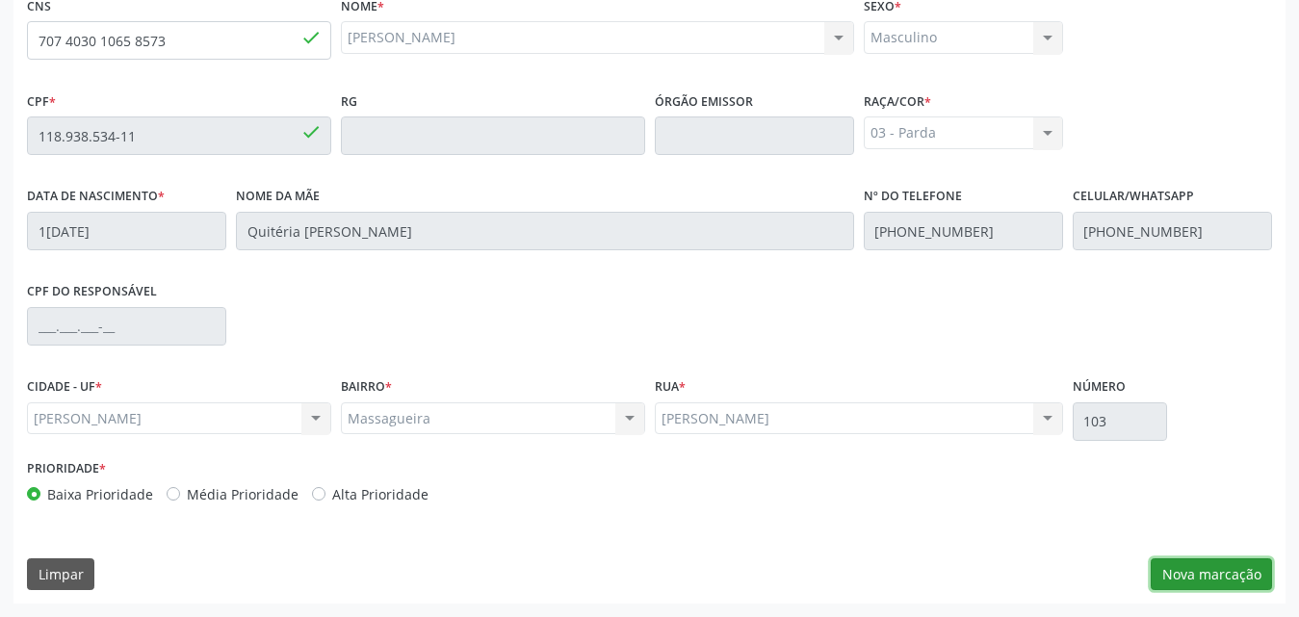
click at [1228, 573] on button "Nova marcação" at bounding box center [1211, 574] width 121 height 33
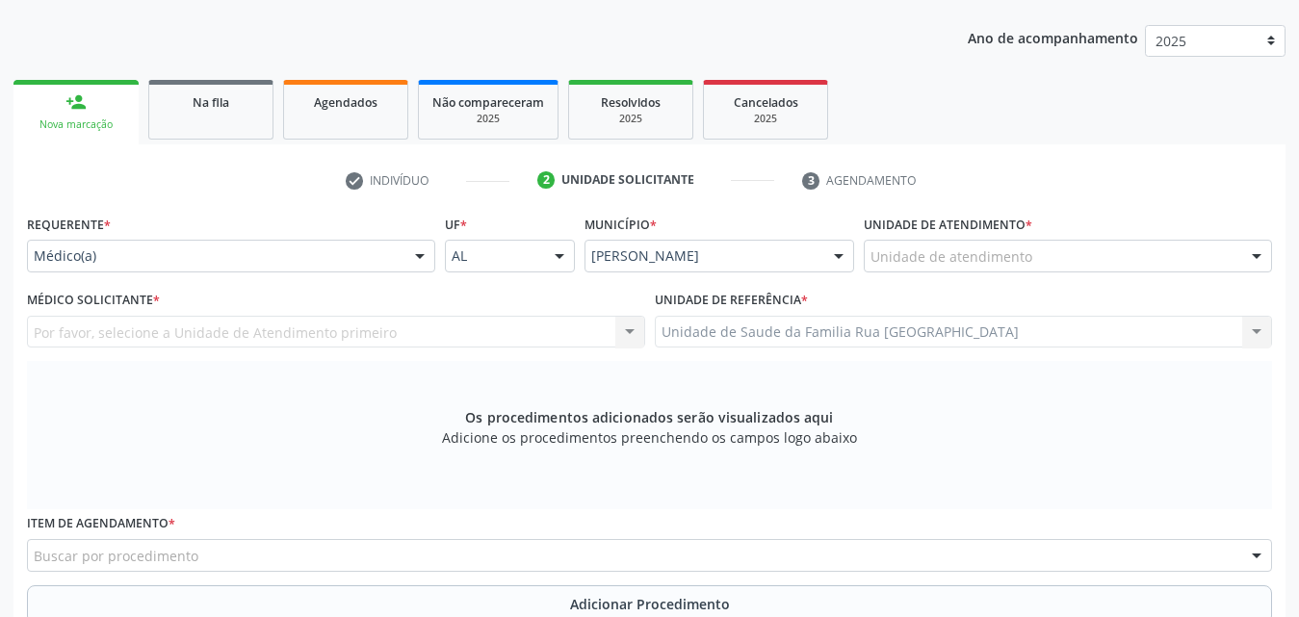
scroll to position [221, 0]
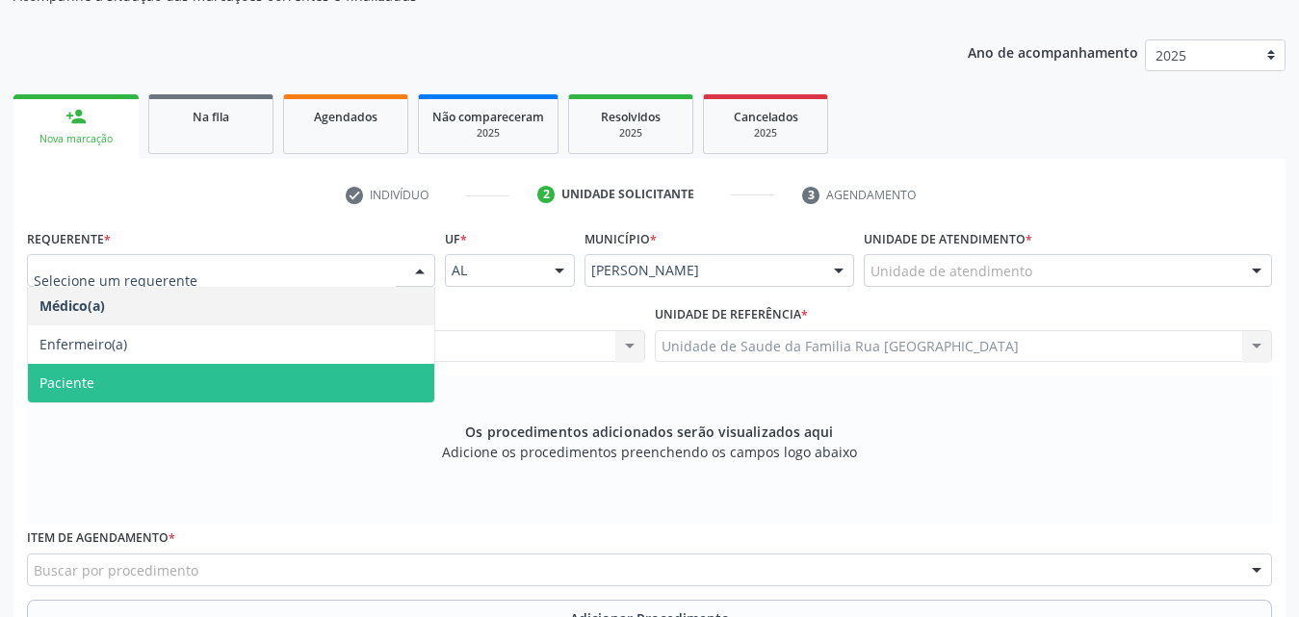
click at [172, 371] on span "Paciente" at bounding box center [231, 383] width 406 height 39
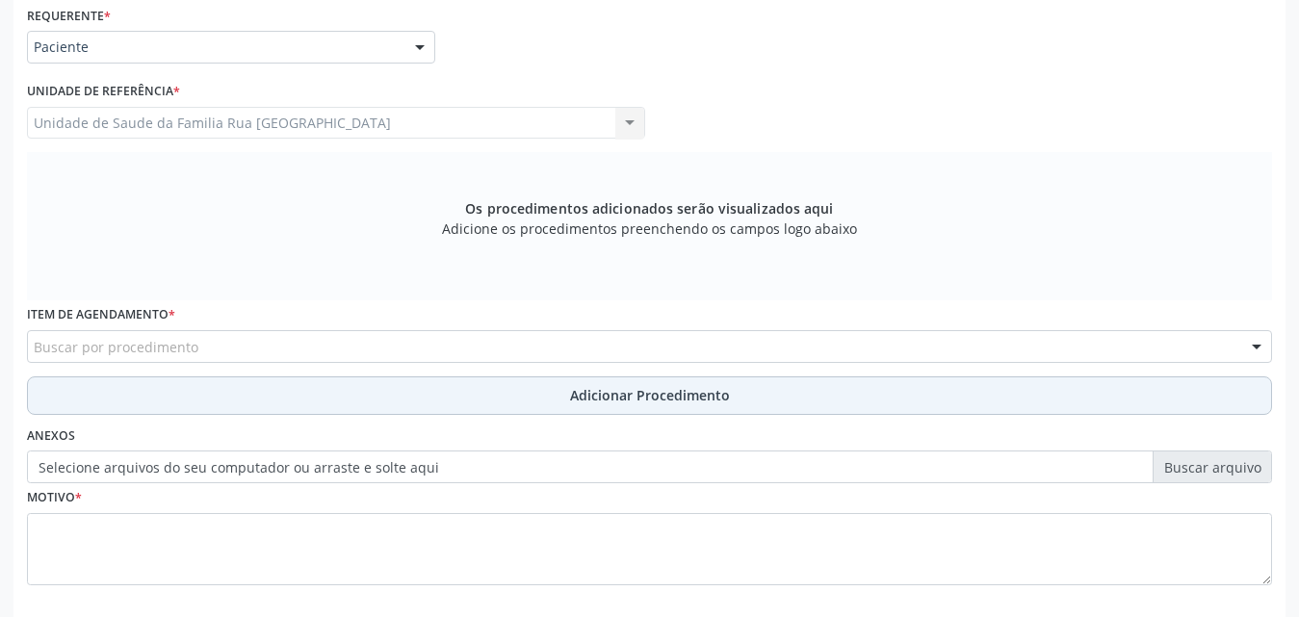
scroll to position [509, 0]
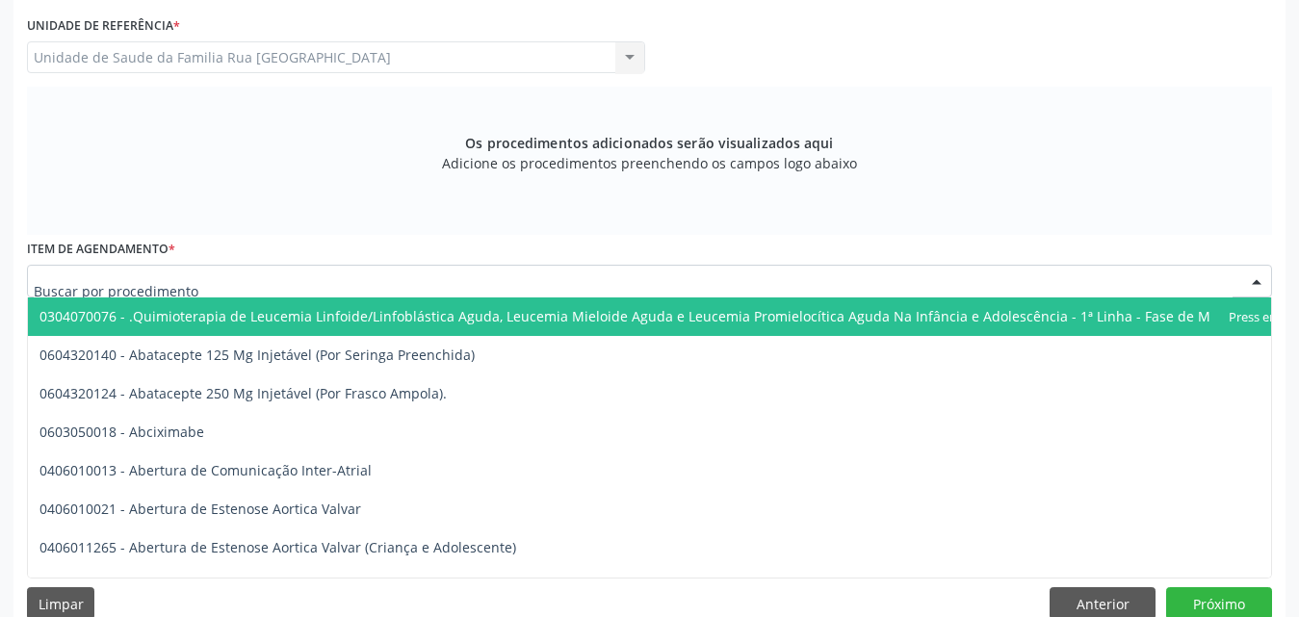
click at [234, 285] on div at bounding box center [649, 281] width 1245 height 33
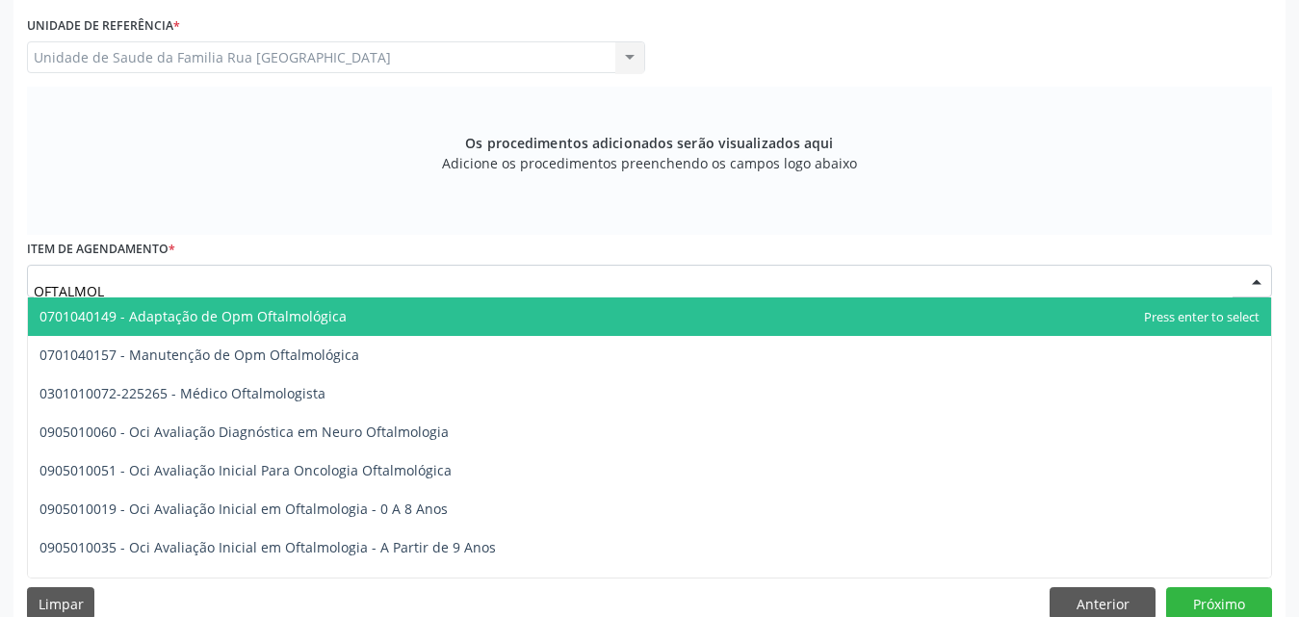
type input "OFTALMOLO"
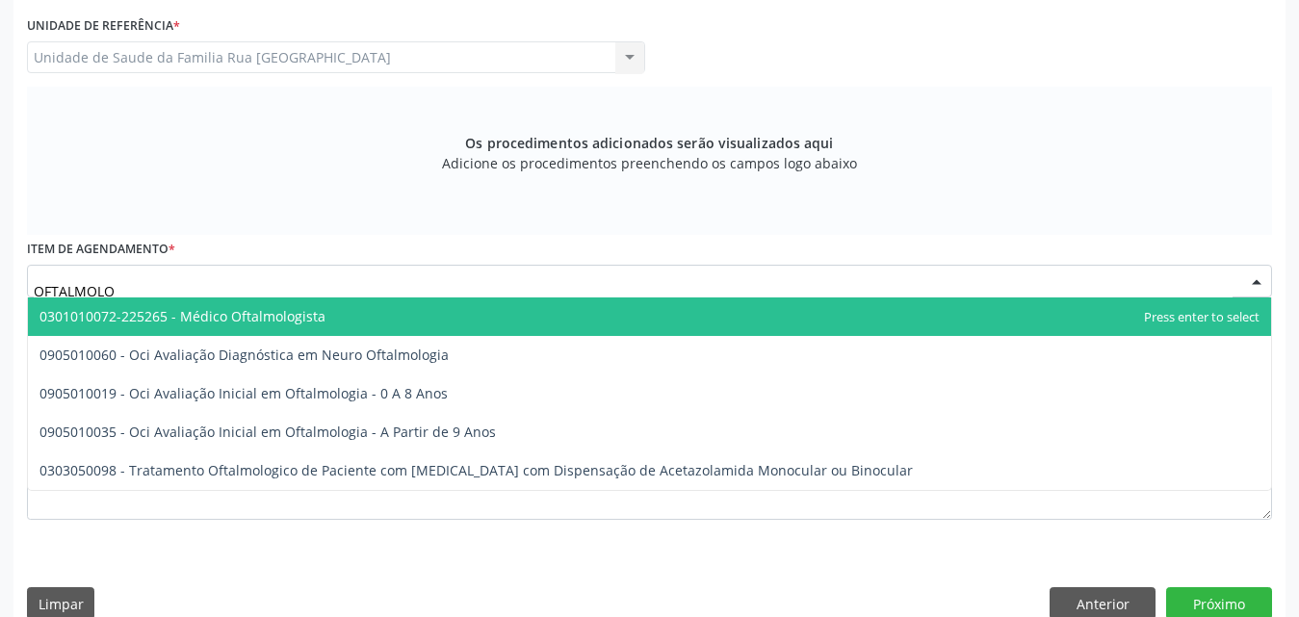
click at [308, 307] on span "0301010072-225265 - Médico Oftalmologista" at bounding box center [182, 316] width 286 height 18
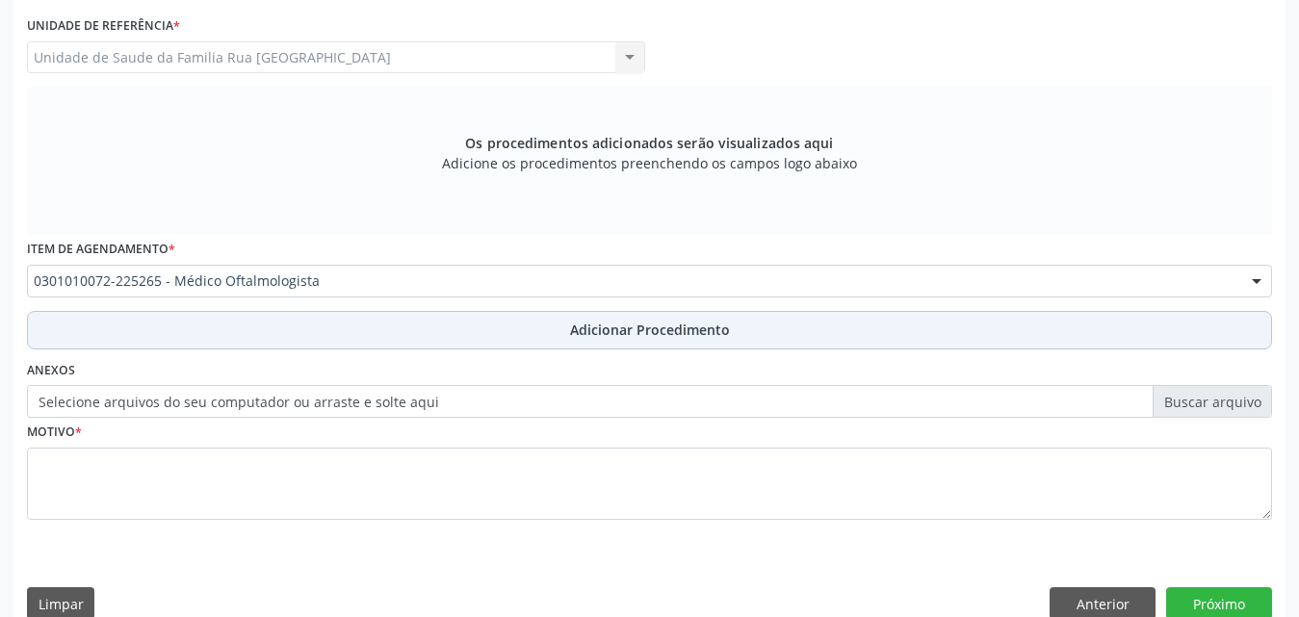
click at [662, 337] on span "Adicionar Procedimento" at bounding box center [650, 330] width 160 height 20
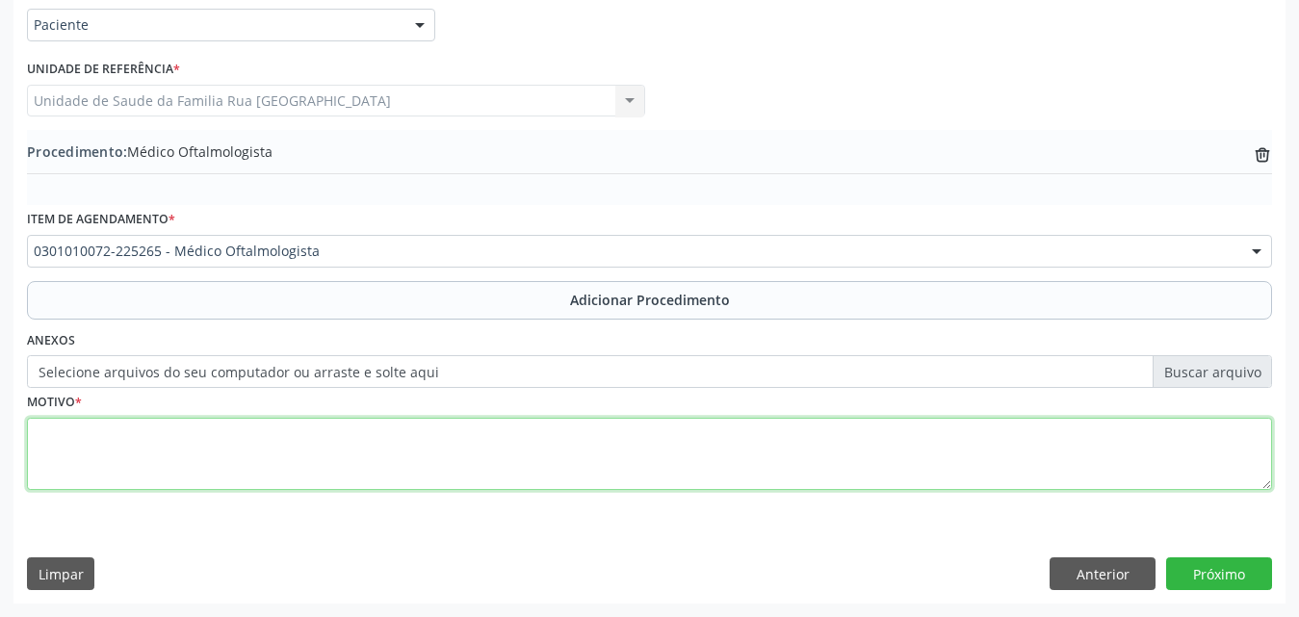
click at [217, 463] on textarea at bounding box center [649, 454] width 1245 height 73
type textarea "PACIENTE COM CATARATA."
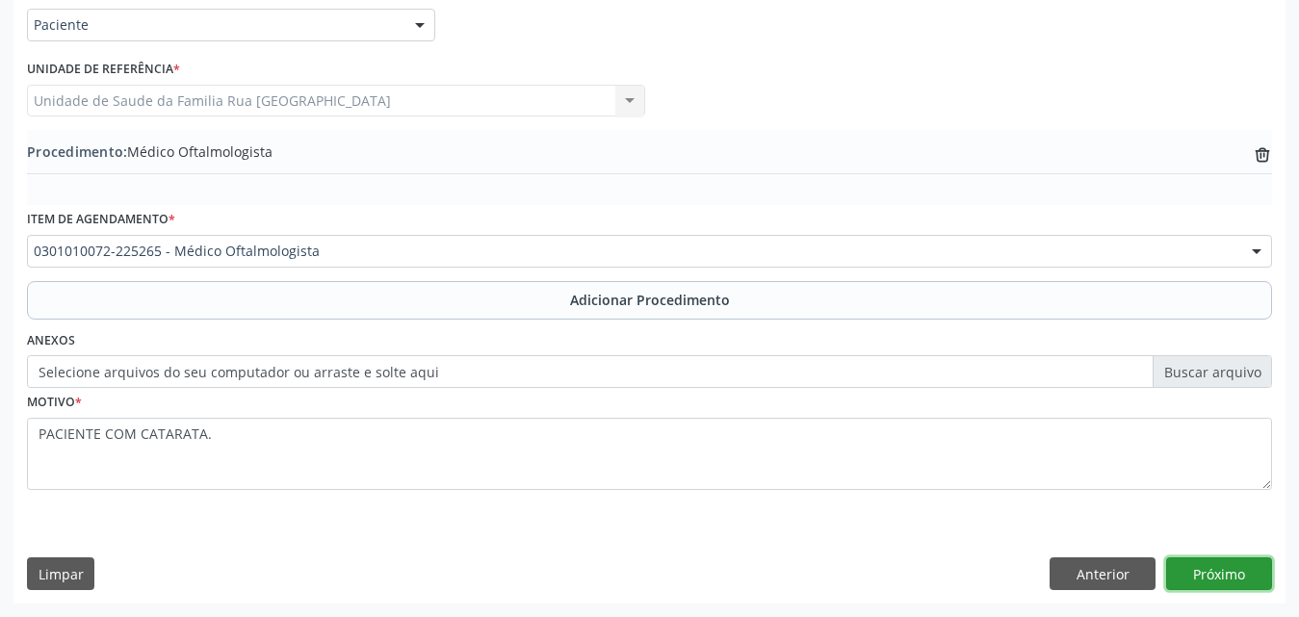
click at [1195, 572] on button "Próximo" at bounding box center [1219, 574] width 106 height 33
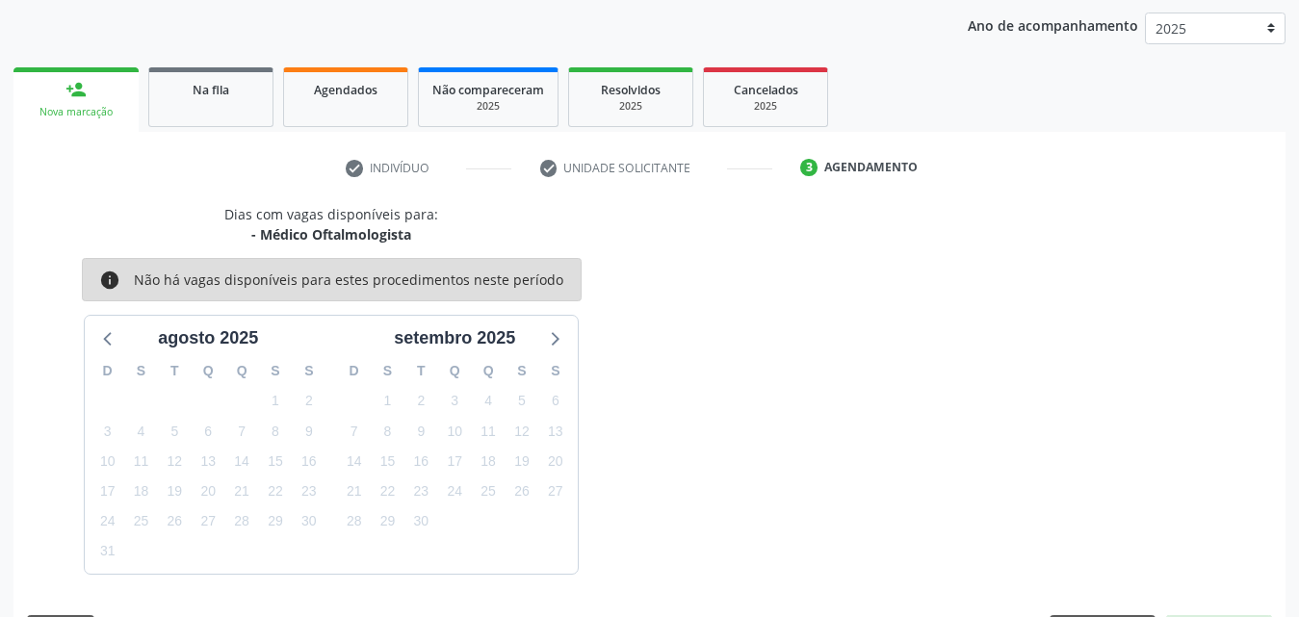
scroll to position [304, 0]
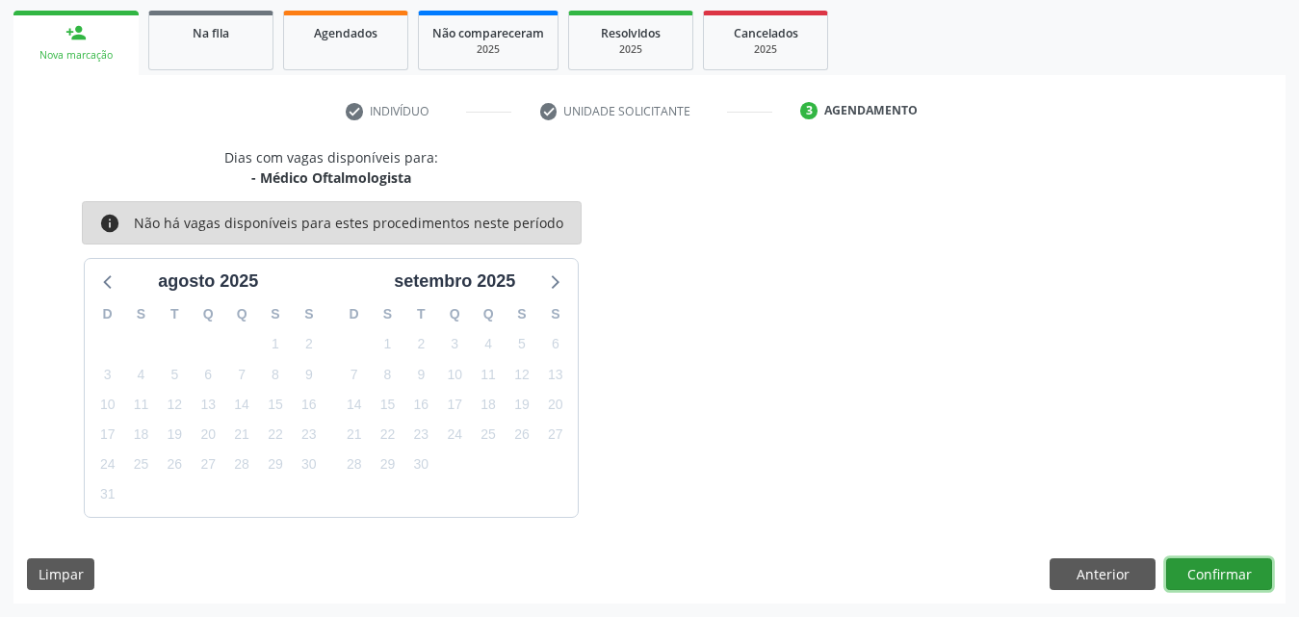
click at [1207, 578] on button "Confirmar" at bounding box center [1219, 574] width 106 height 33
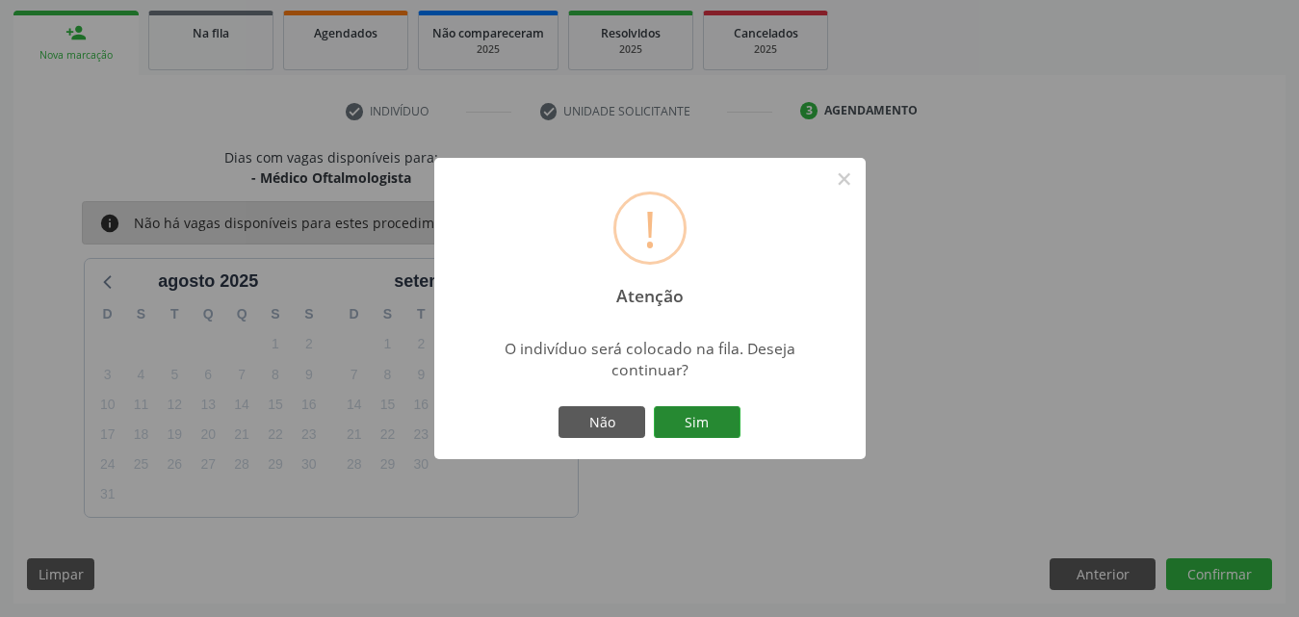
click at [691, 411] on button "Sim" at bounding box center [697, 422] width 87 height 33
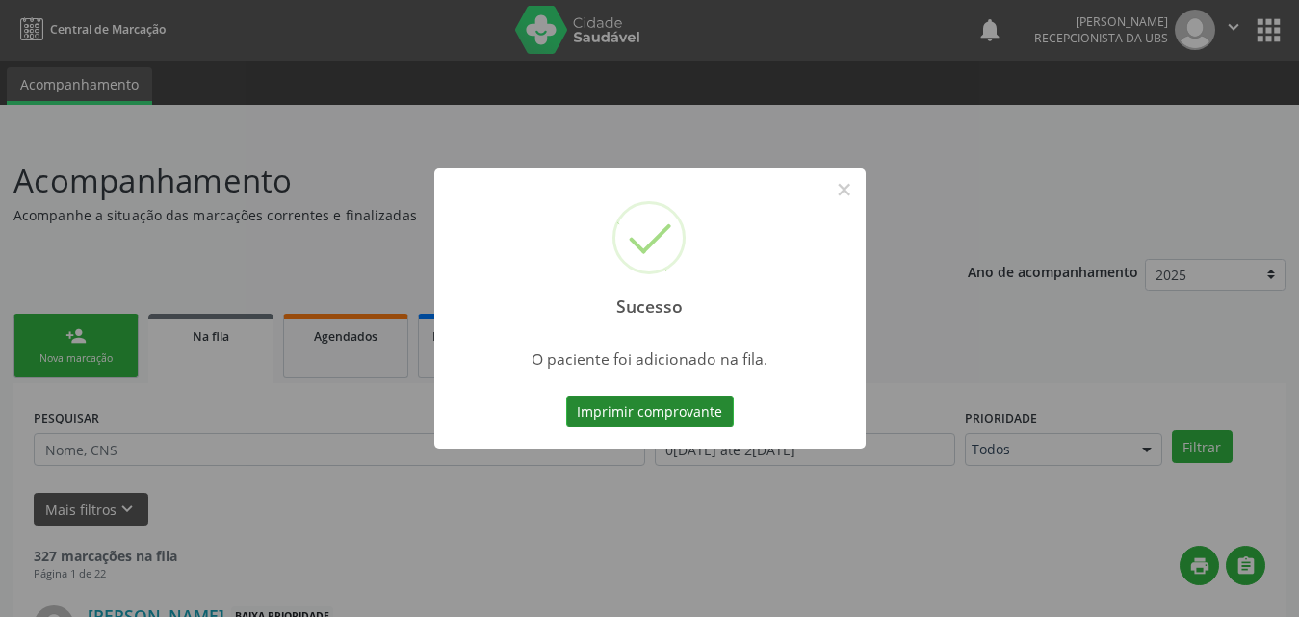
scroll to position [0, 0]
click at [839, 192] on button "×" at bounding box center [844, 189] width 33 height 33
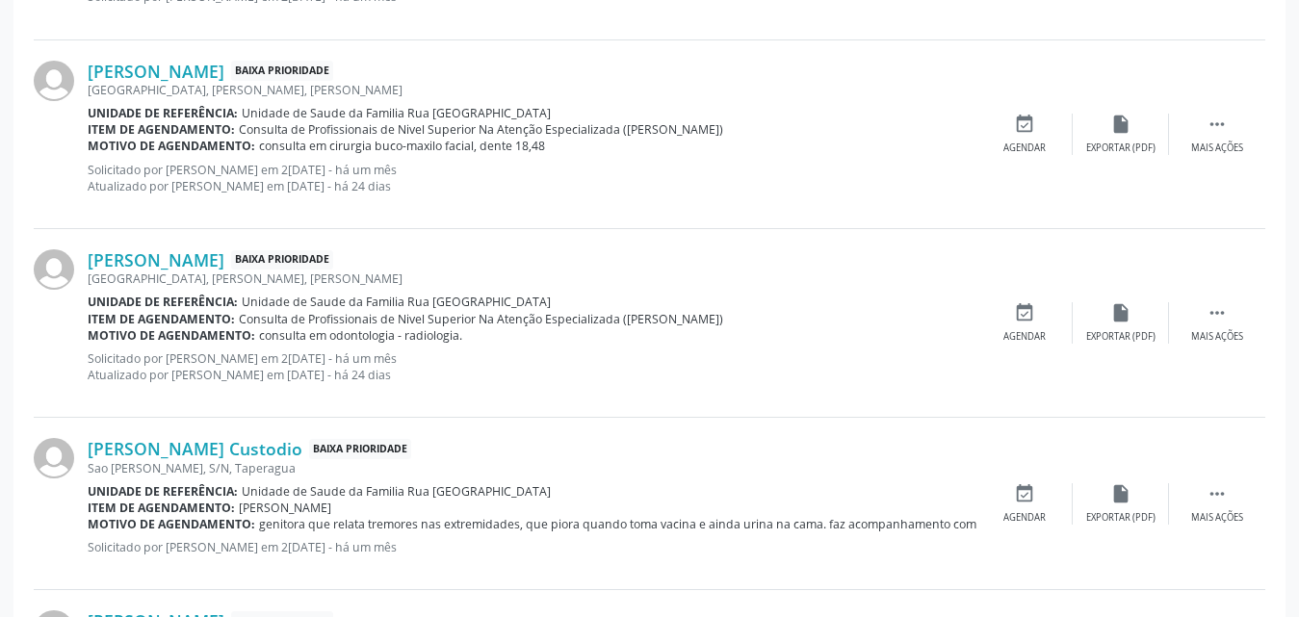
scroll to position [2695, 0]
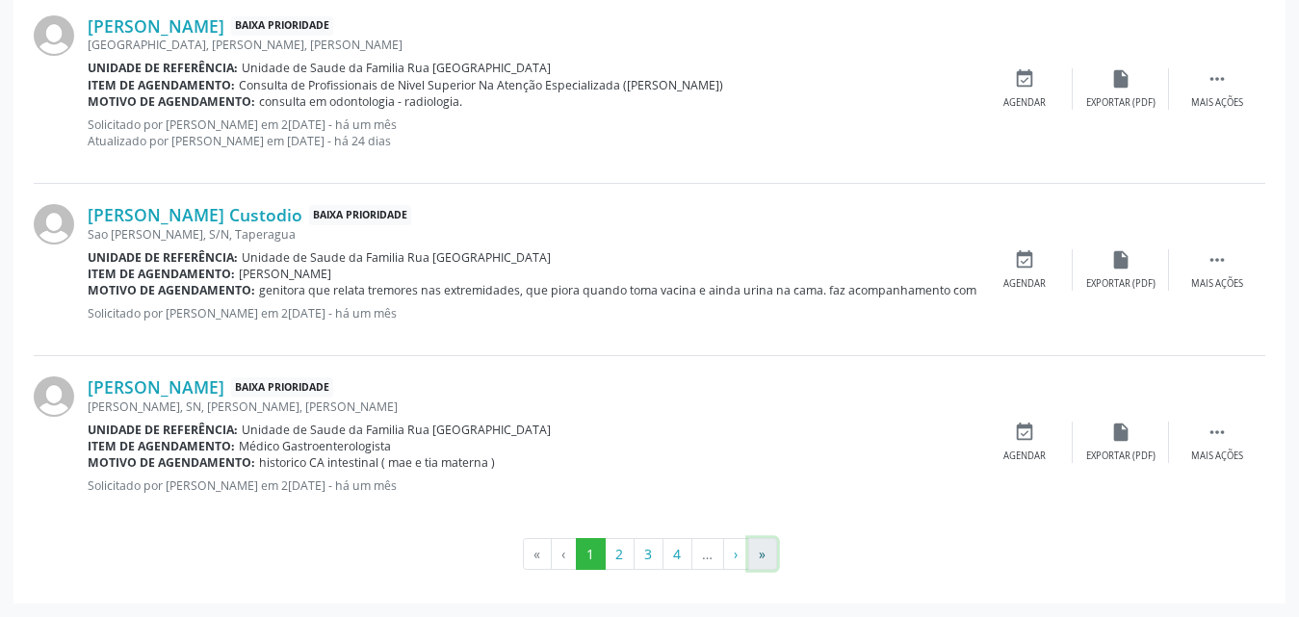
click at [763, 560] on button "»" at bounding box center [762, 554] width 29 height 33
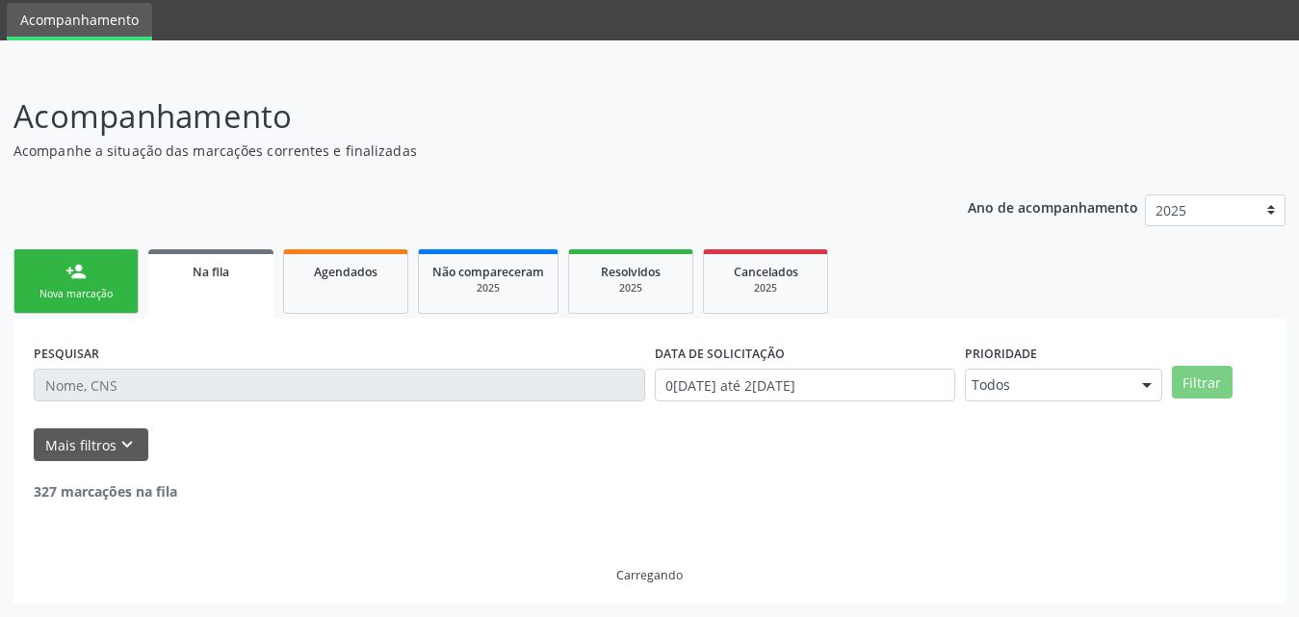
scroll to position [0, 0]
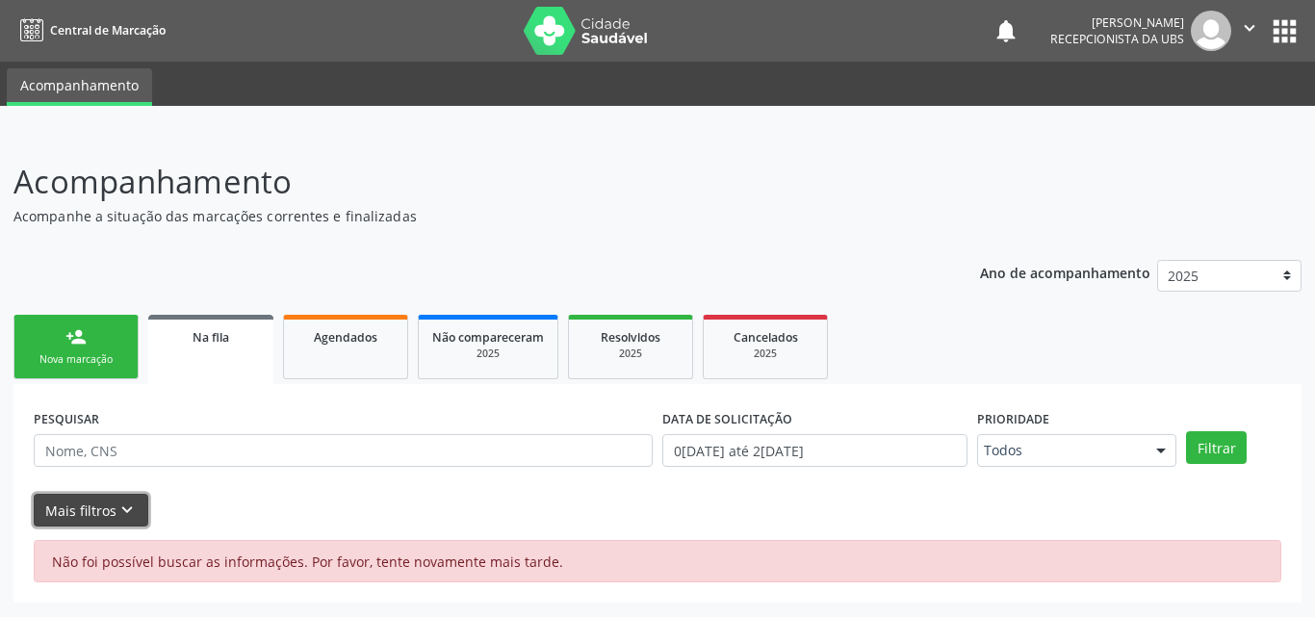
click at [72, 513] on button "Mais filtros keyboard_arrow_down" at bounding box center [91, 511] width 115 height 34
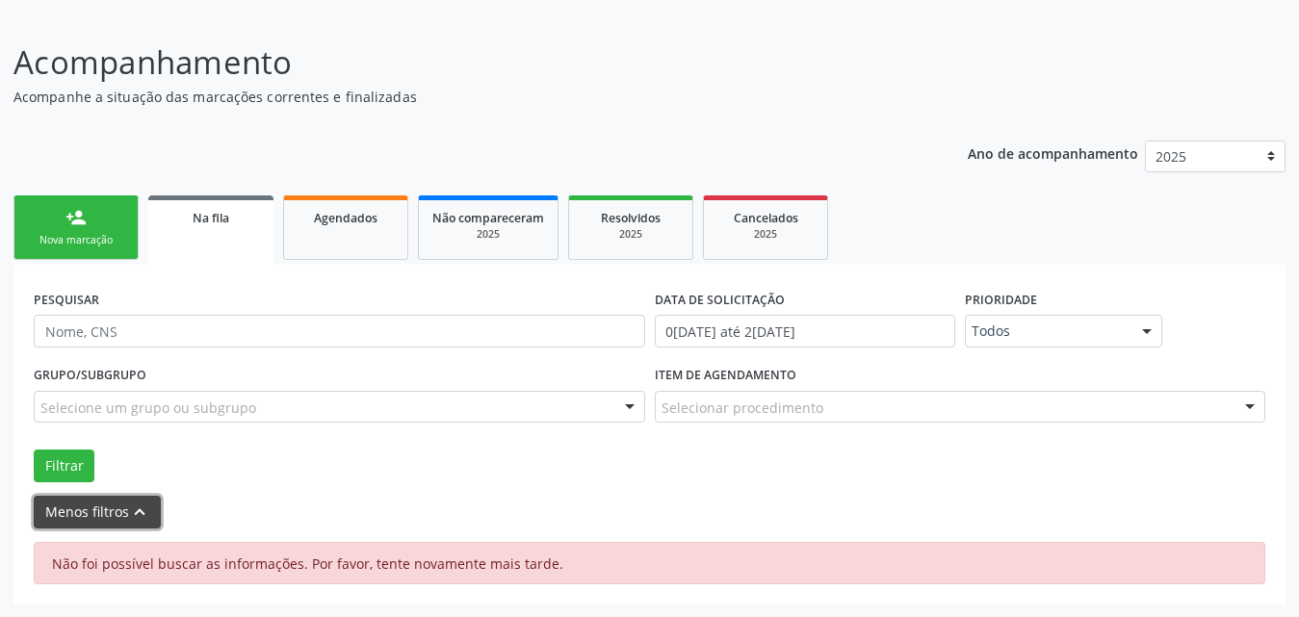
scroll to position [120, 0]
click at [528, 488] on form "PESQUISAR DATA DE SOLICITAÇÃO 01/01/2025 até 22/08/2025 Prioridade Todos Todos …" at bounding box center [650, 406] width 1232 height 244
click at [231, 230] on link "Na fila" at bounding box center [210, 229] width 125 height 69
click at [195, 236] on link "Na fila" at bounding box center [210, 229] width 125 height 69
click at [75, 466] on button "Filtrar" at bounding box center [64, 465] width 61 height 33
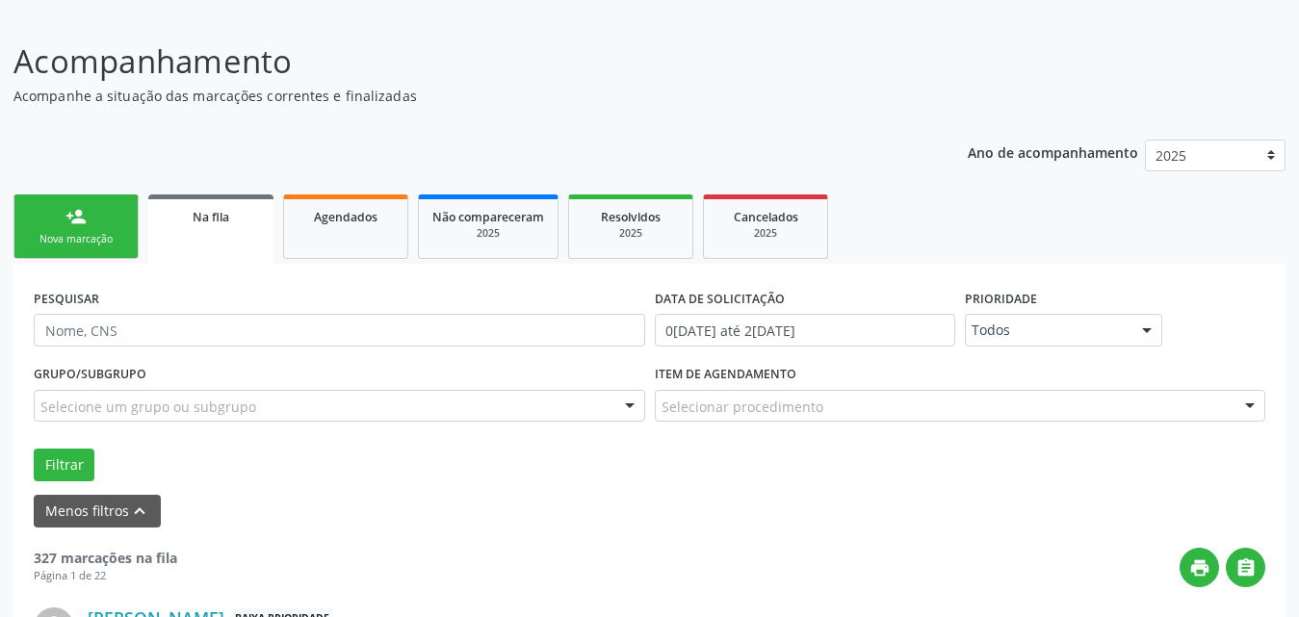
click at [193, 216] on span "Na fila" at bounding box center [211, 217] width 37 height 16
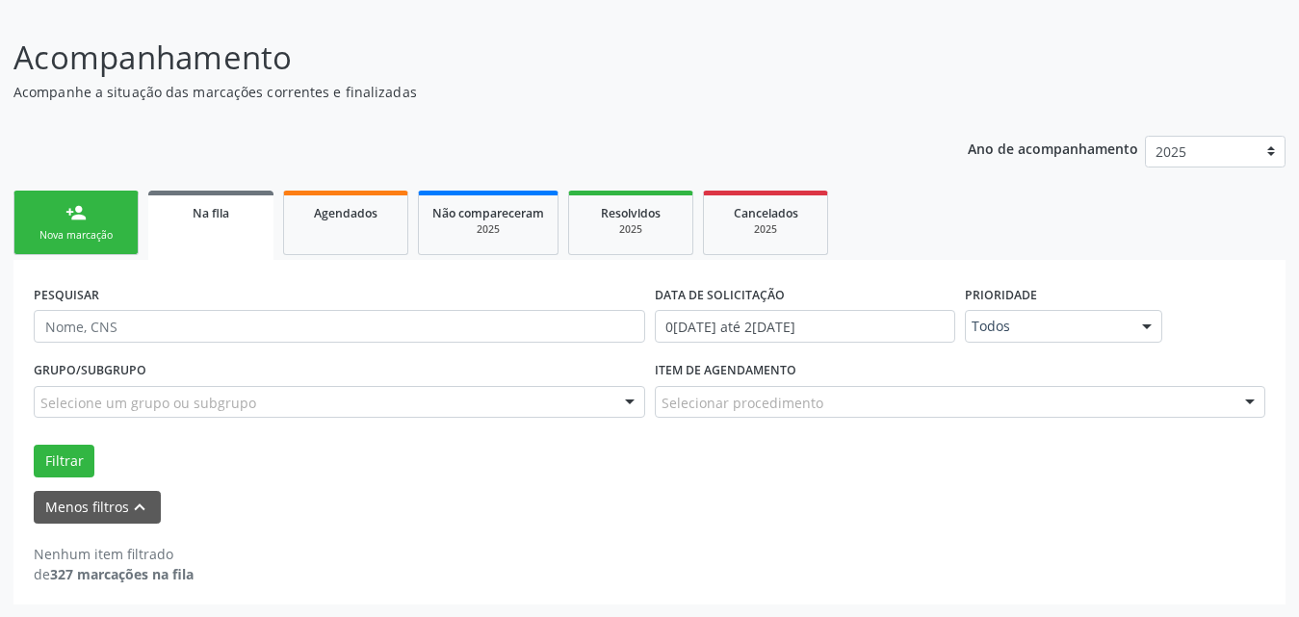
scroll to position [125, 0]
click at [220, 238] on link "Na fila" at bounding box center [210, 224] width 125 height 69
click at [240, 217] on div "Na fila" at bounding box center [211, 211] width 98 height 20
click at [314, 207] on span "Agendados" at bounding box center [346, 212] width 64 height 16
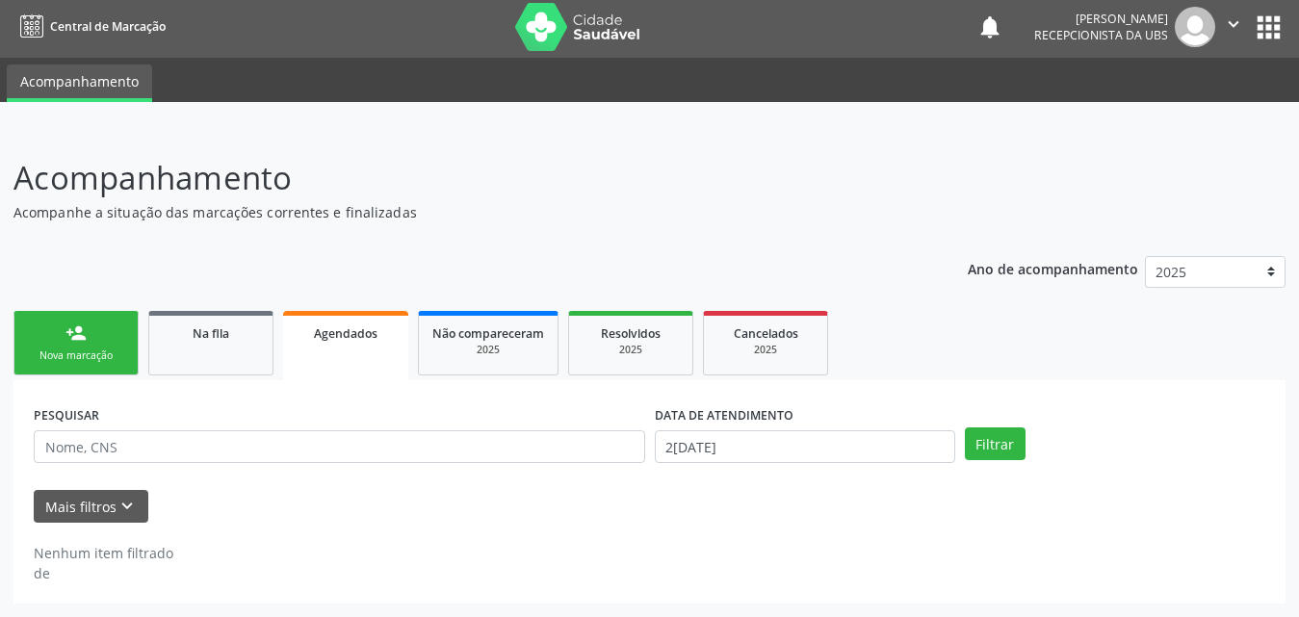
scroll to position [4, 0]
click at [211, 335] on span "Na fila" at bounding box center [211, 333] width 37 height 16
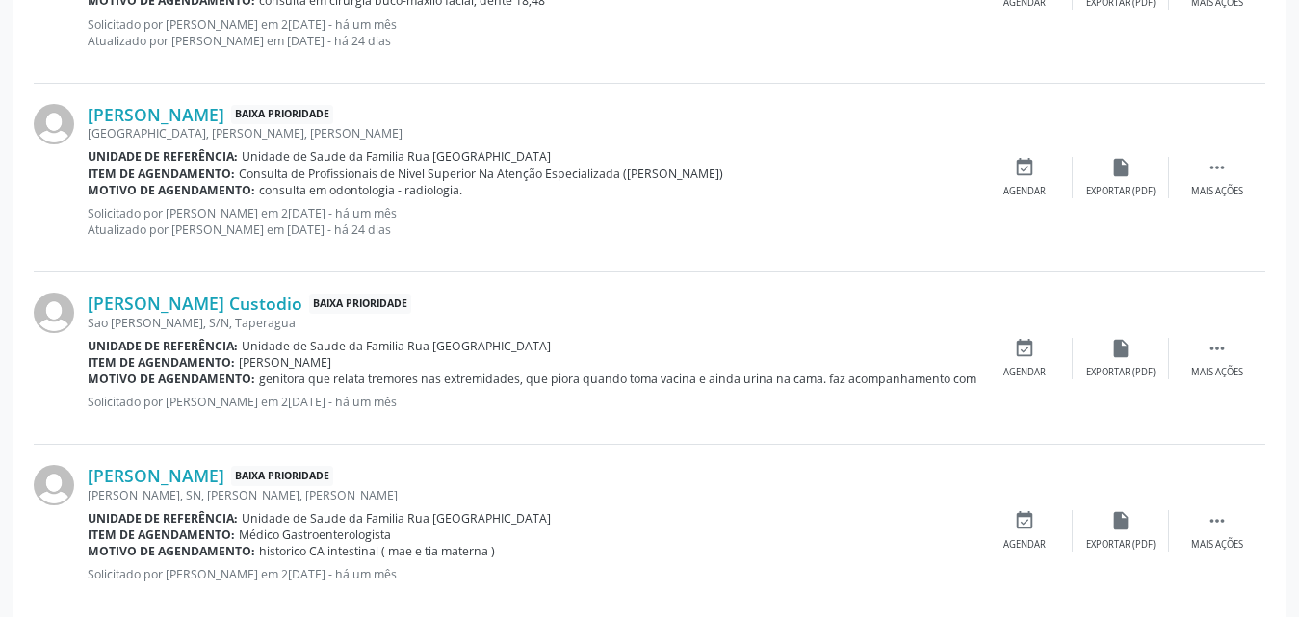
scroll to position [2695, 0]
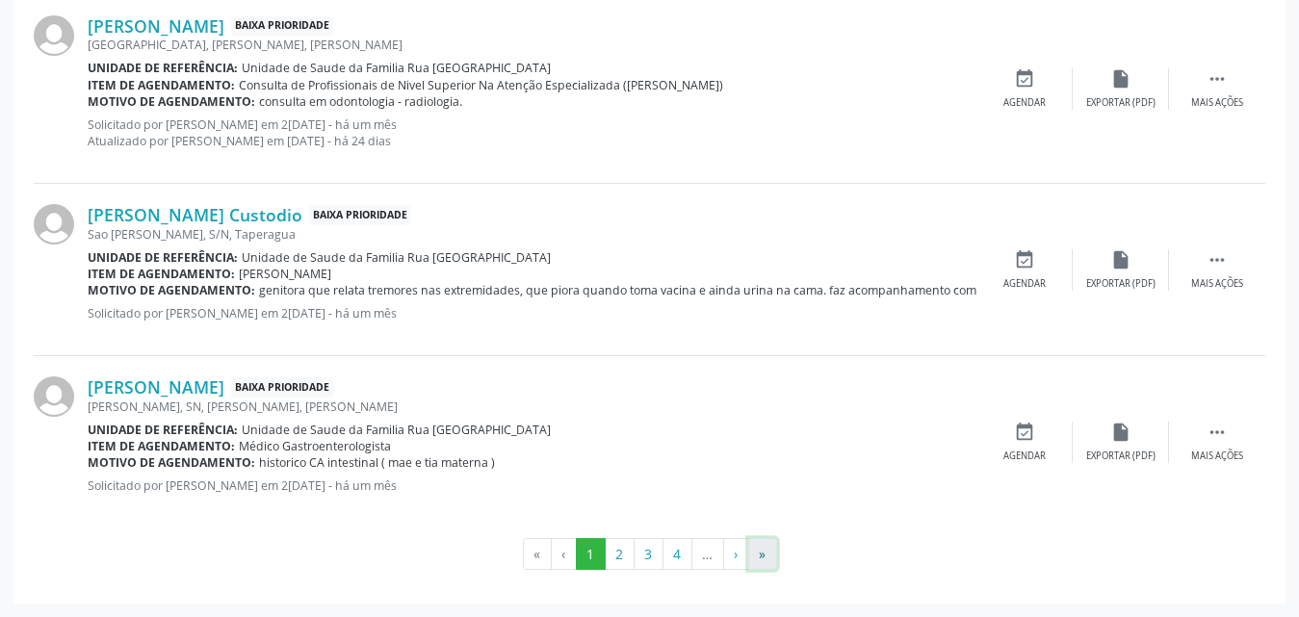
click at [768, 563] on button "»" at bounding box center [762, 554] width 29 height 33
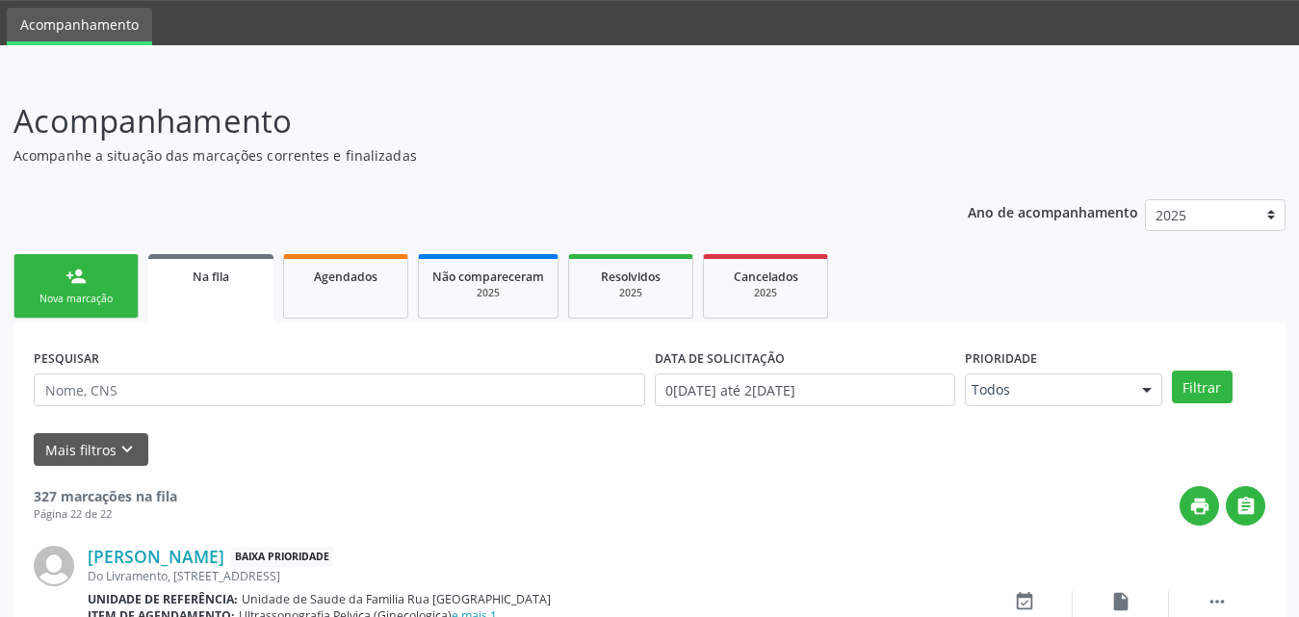
scroll to position [0, 0]
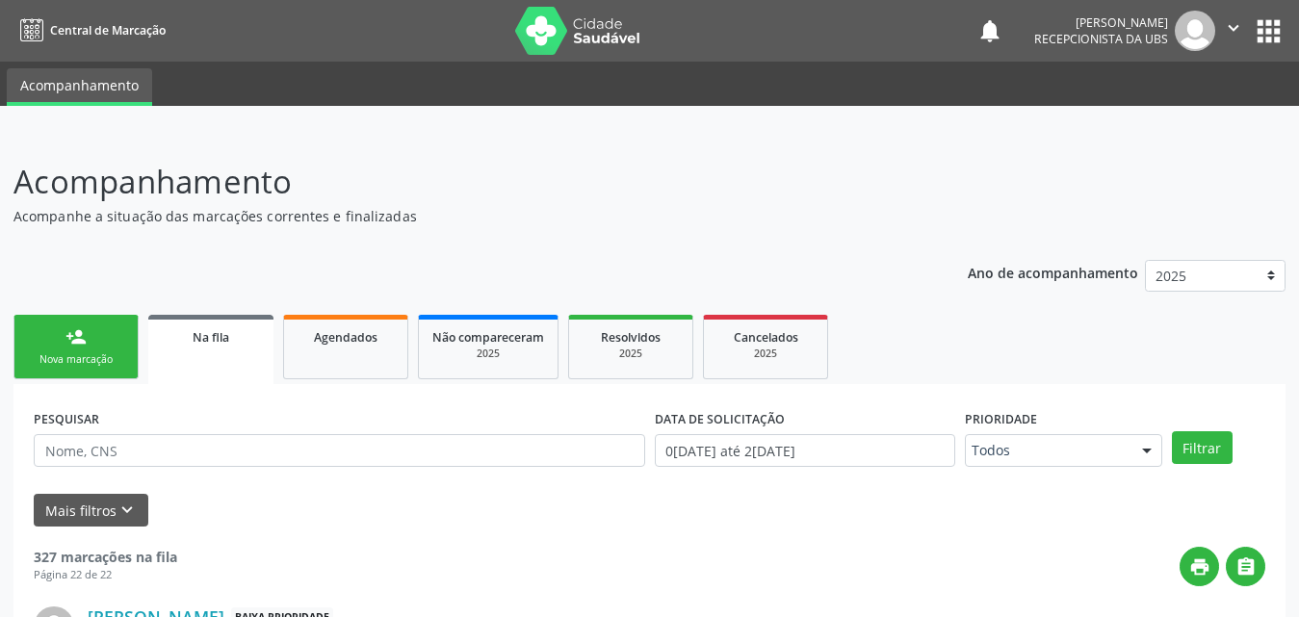
click at [87, 368] on link "person_add Nova marcação" at bounding box center [75, 347] width 125 height 65
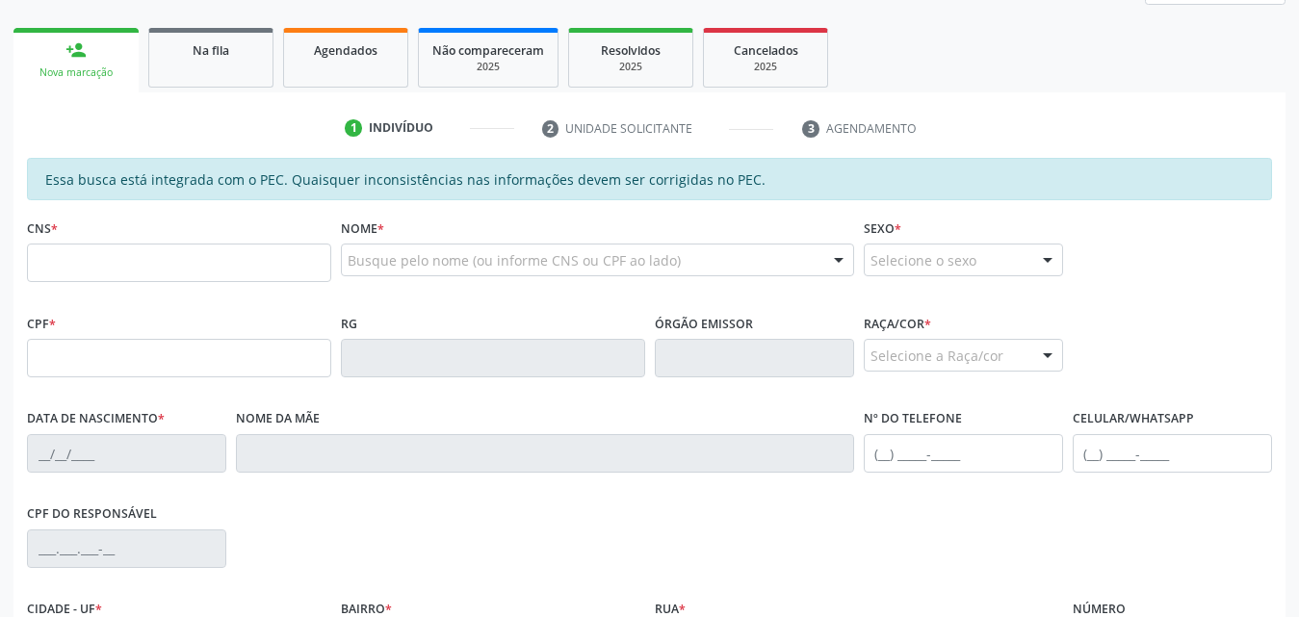
scroll to position [289, 0]
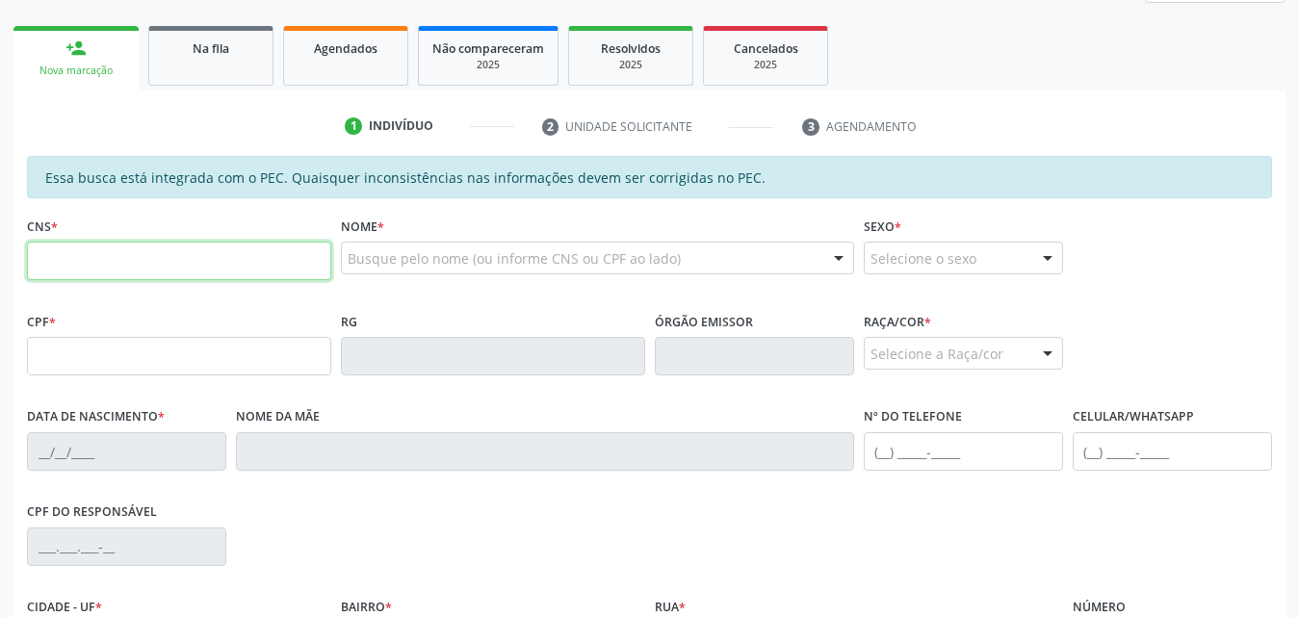
click at [183, 257] on input "text" at bounding box center [179, 261] width 304 height 39
type input "700 2014 0255 6821"
type input "063.607.364-54"
type input "21/01/1974"
type input "Maria de Loures dos Santos"
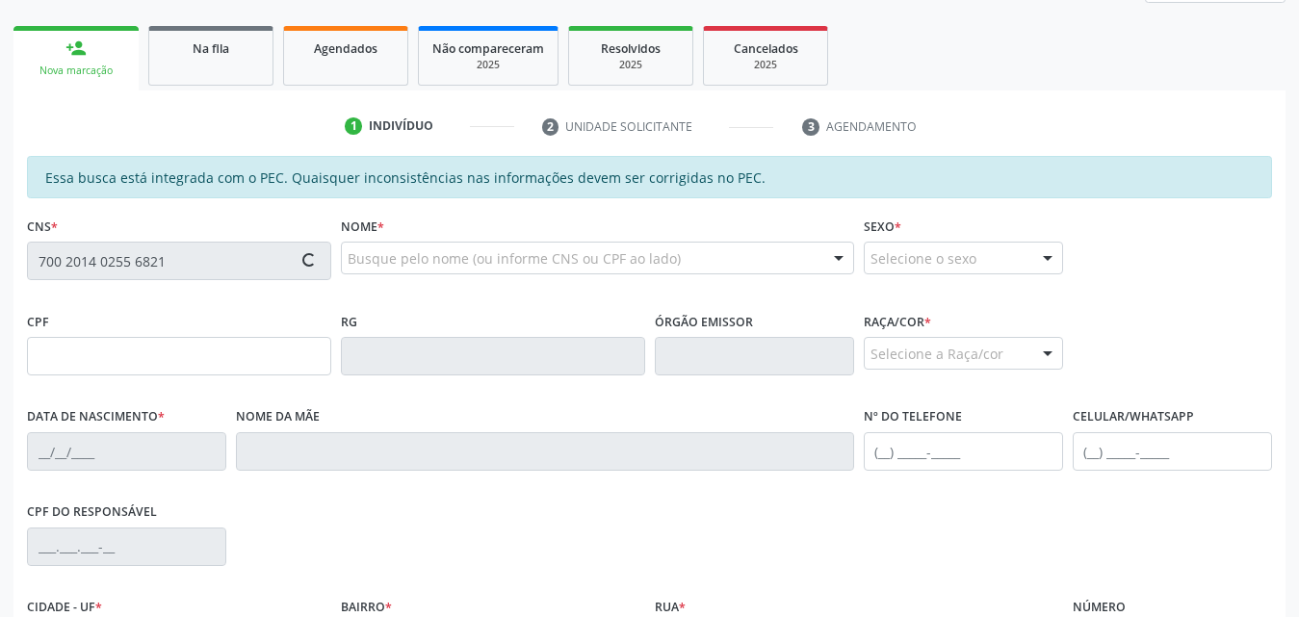
type input "(82) 99421-2677"
type input "S/N"
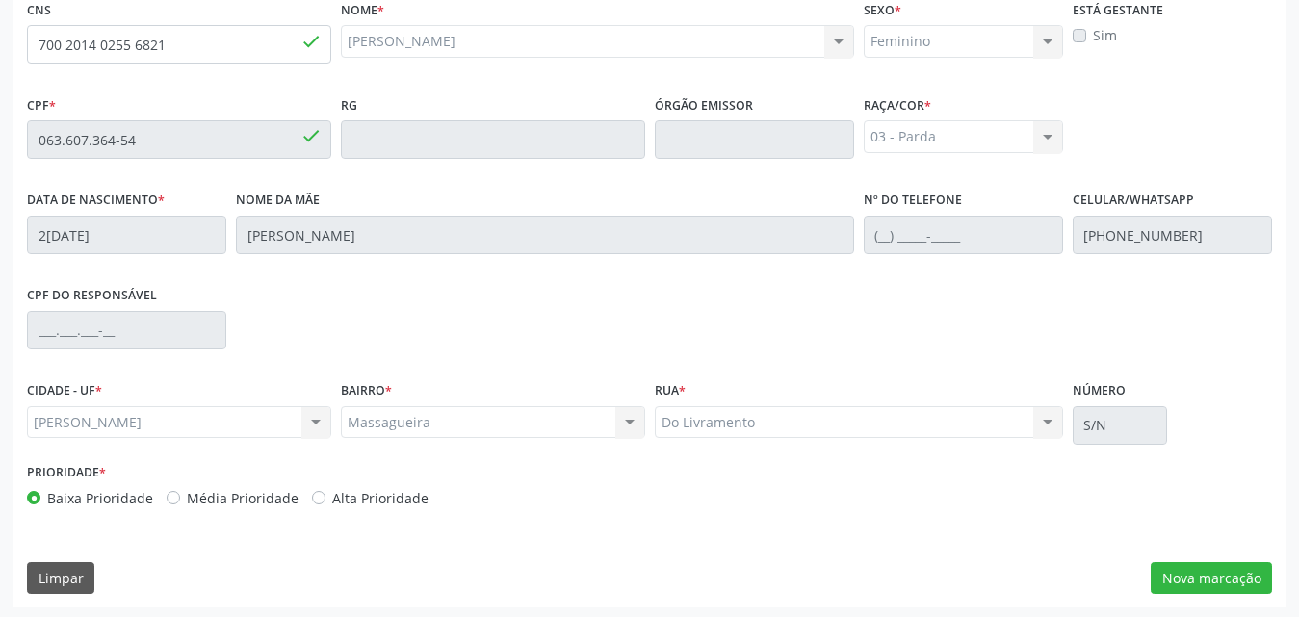
scroll to position [509, 0]
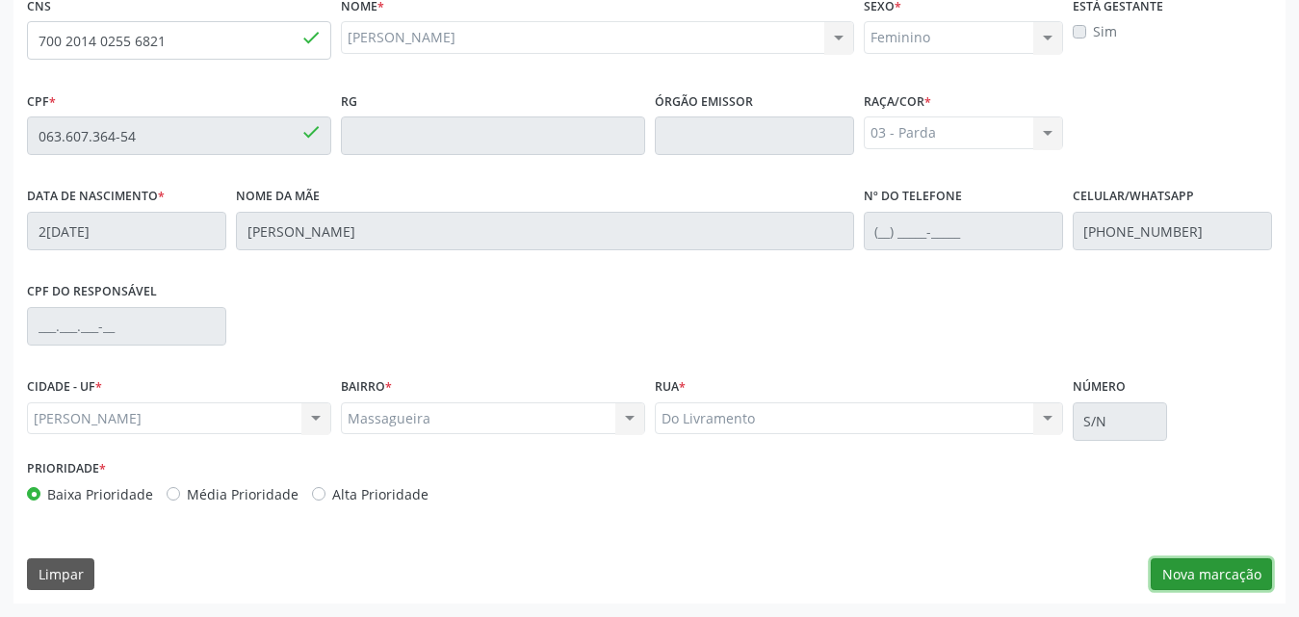
click at [1194, 578] on button "Nova marcação" at bounding box center [1211, 574] width 121 height 33
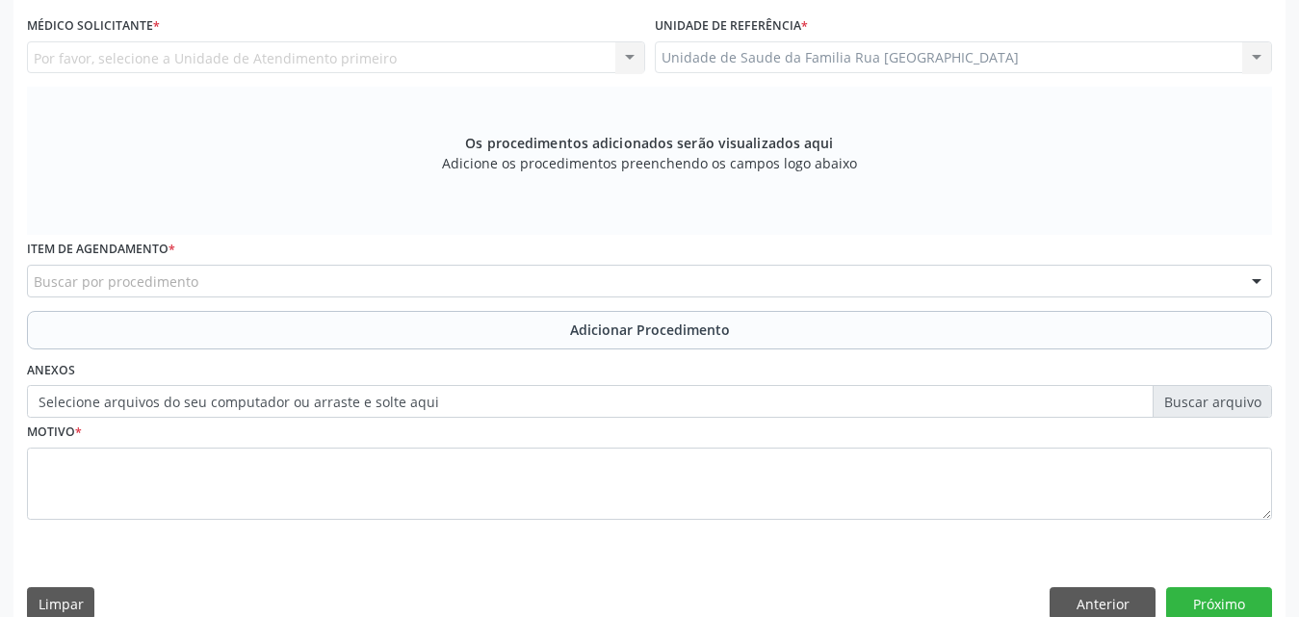
scroll to position [317, 0]
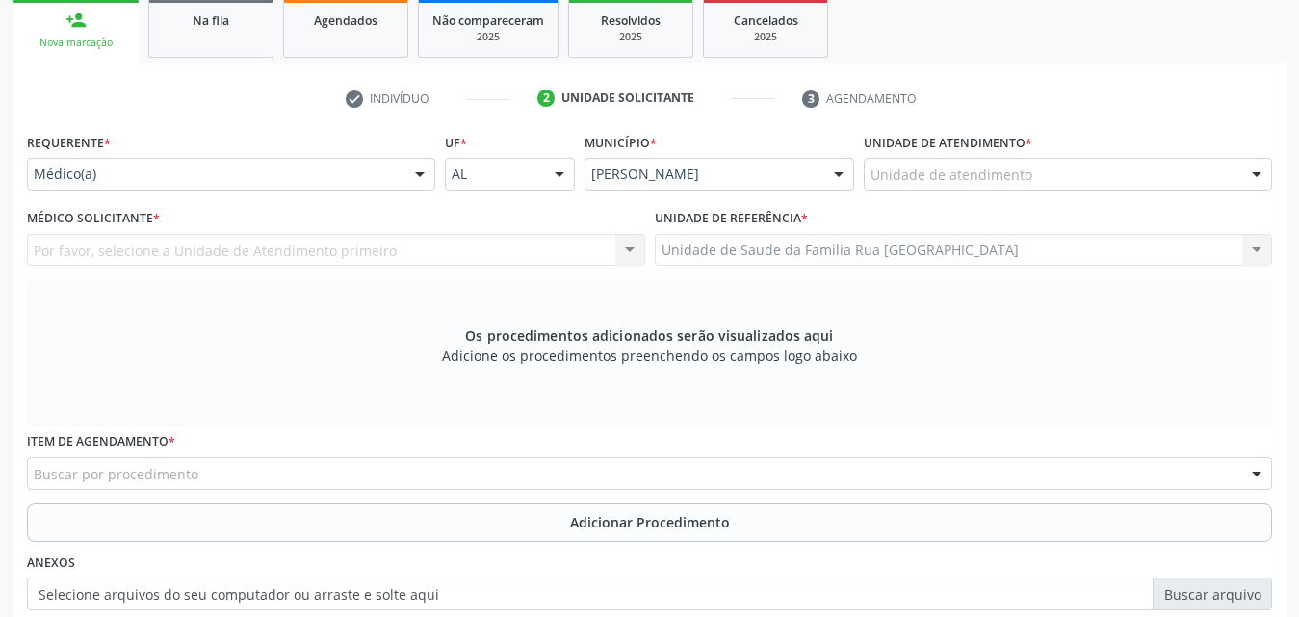
click at [1103, 171] on div "Unidade de atendimento" at bounding box center [1068, 174] width 408 height 33
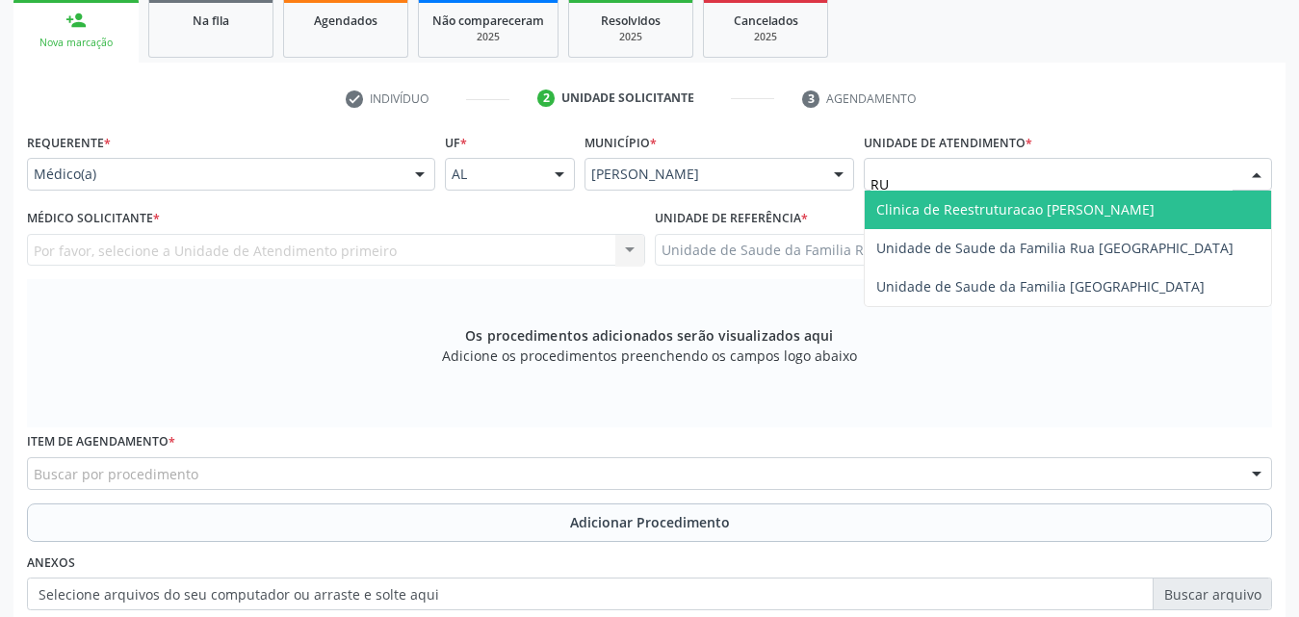
type input "RUA"
click at [1145, 212] on span "Unidade de Saude da Familia Rua [GEOGRAPHIC_DATA]" at bounding box center [1054, 209] width 357 height 18
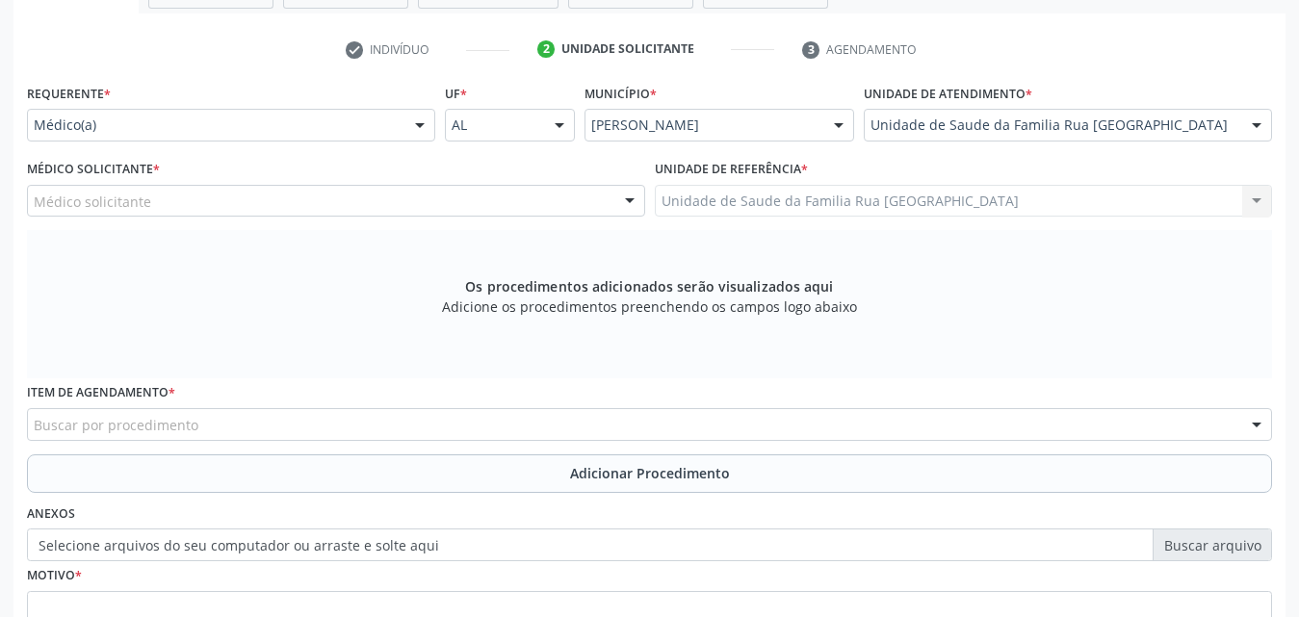
scroll to position [413, 0]
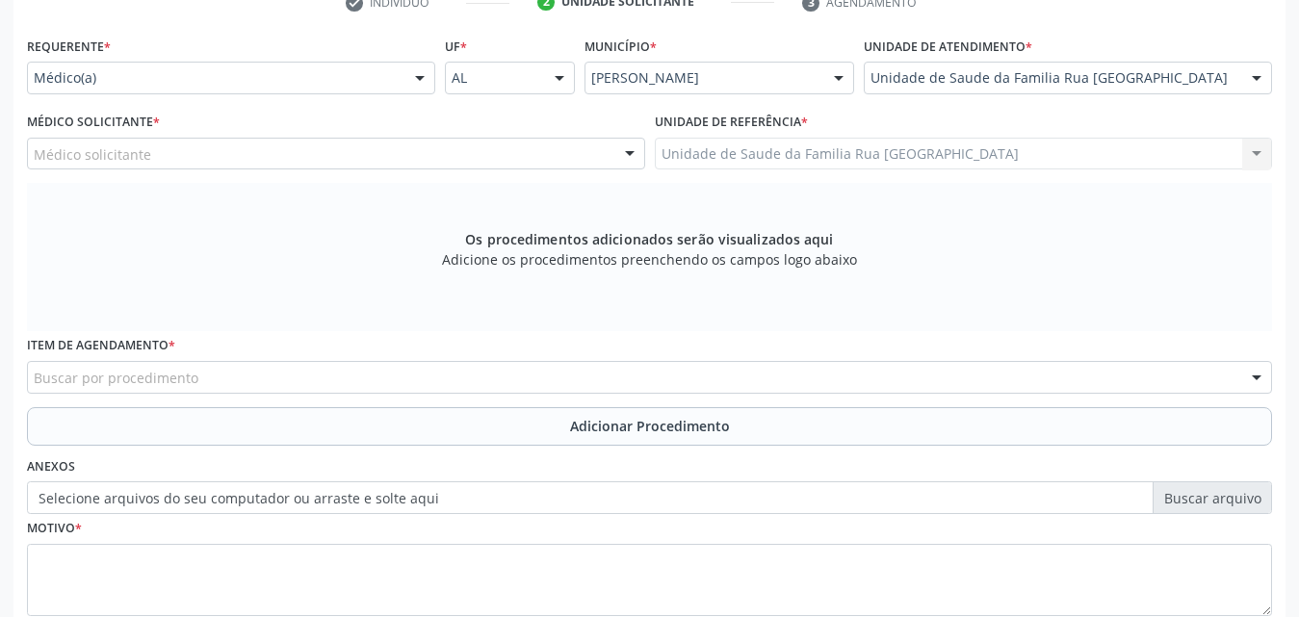
click at [627, 158] on div at bounding box center [629, 155] width 29 height 33
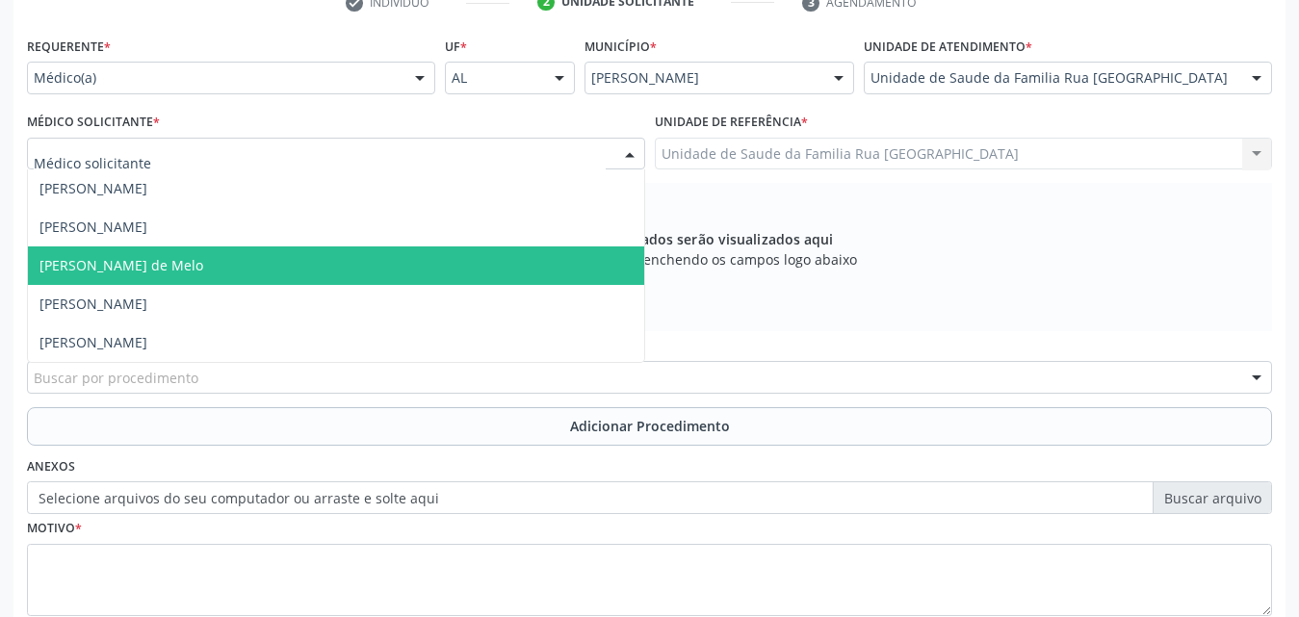
click at [159, 260] on span "Rodrigo Paranhos de Melo" at bounding box center [121, 265] width 164 height 18
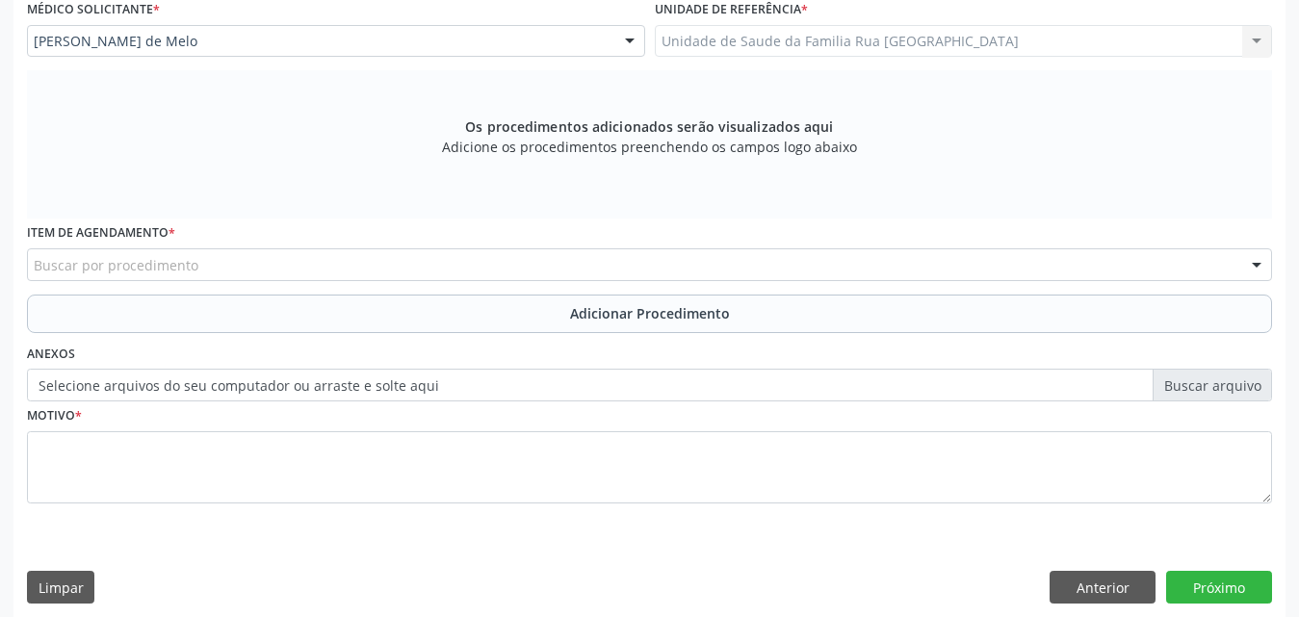
scroll to position [539, 0]
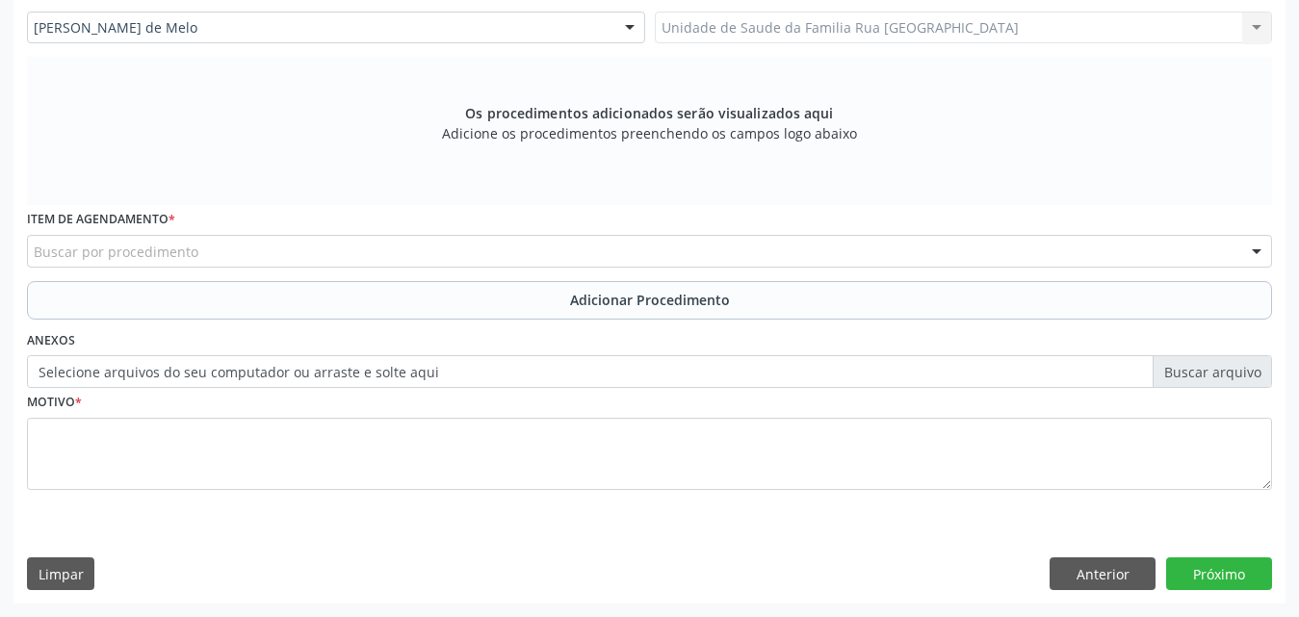
click at [527, 254] on div "Buscar por procedimento" at bounding box center [649, 251] width 1245 height 33
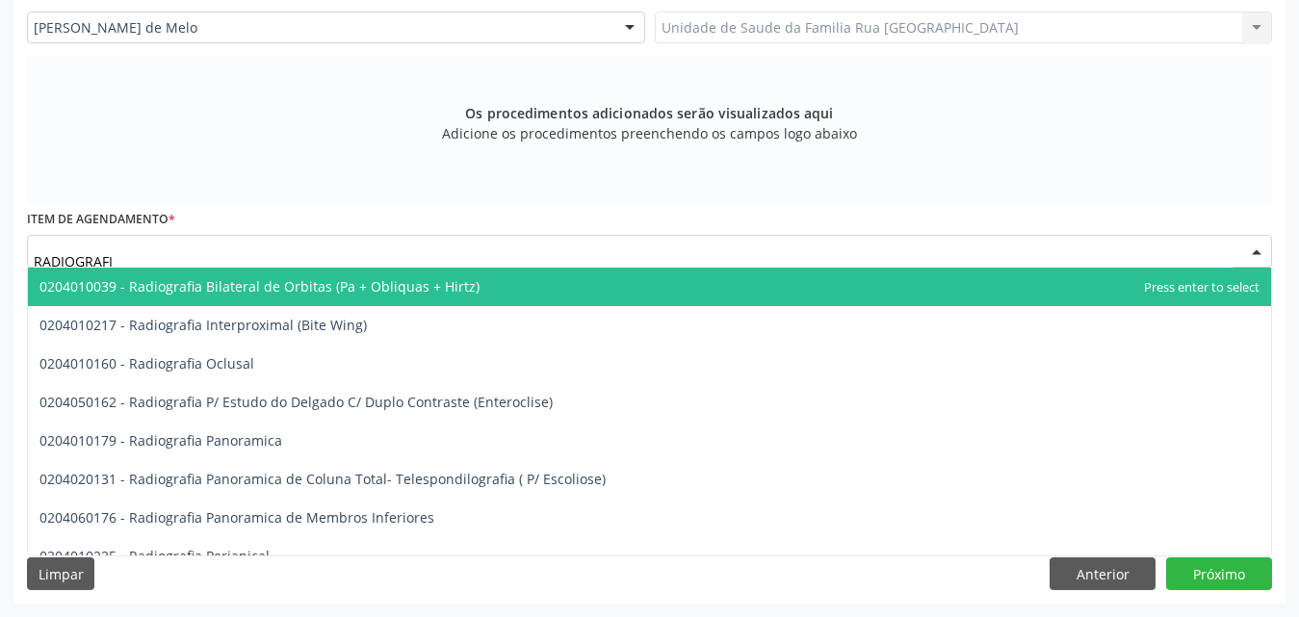
type input "RADIOGRAFIA"
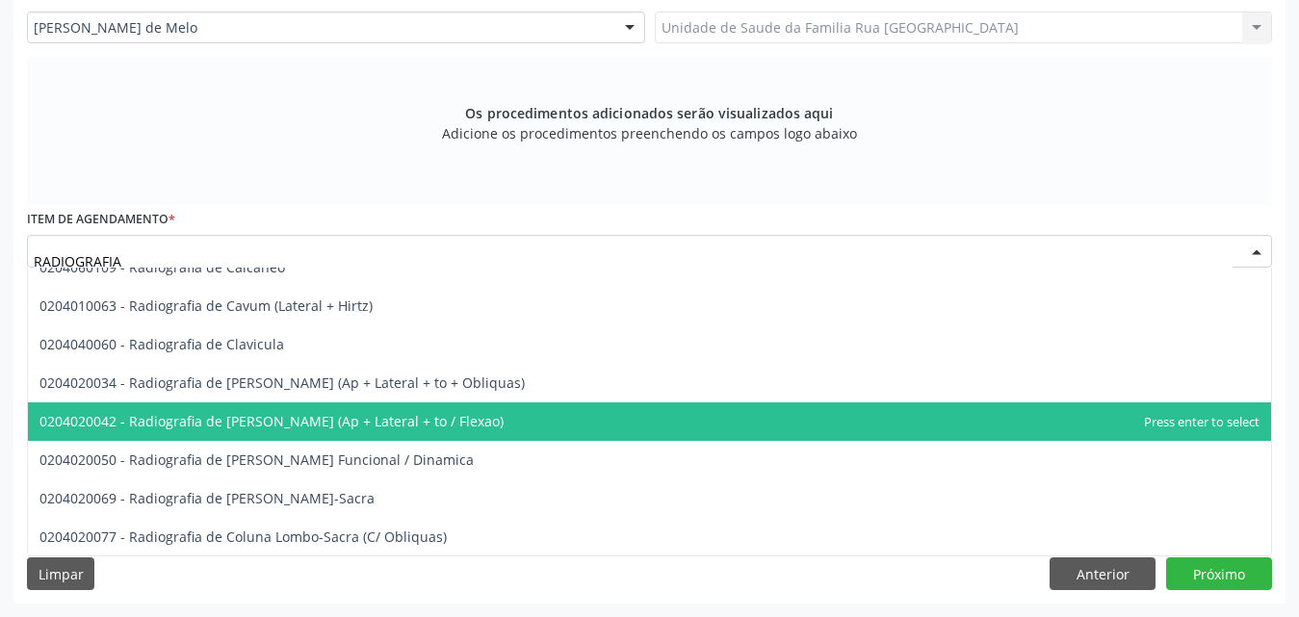
scroll to position [963, 0]
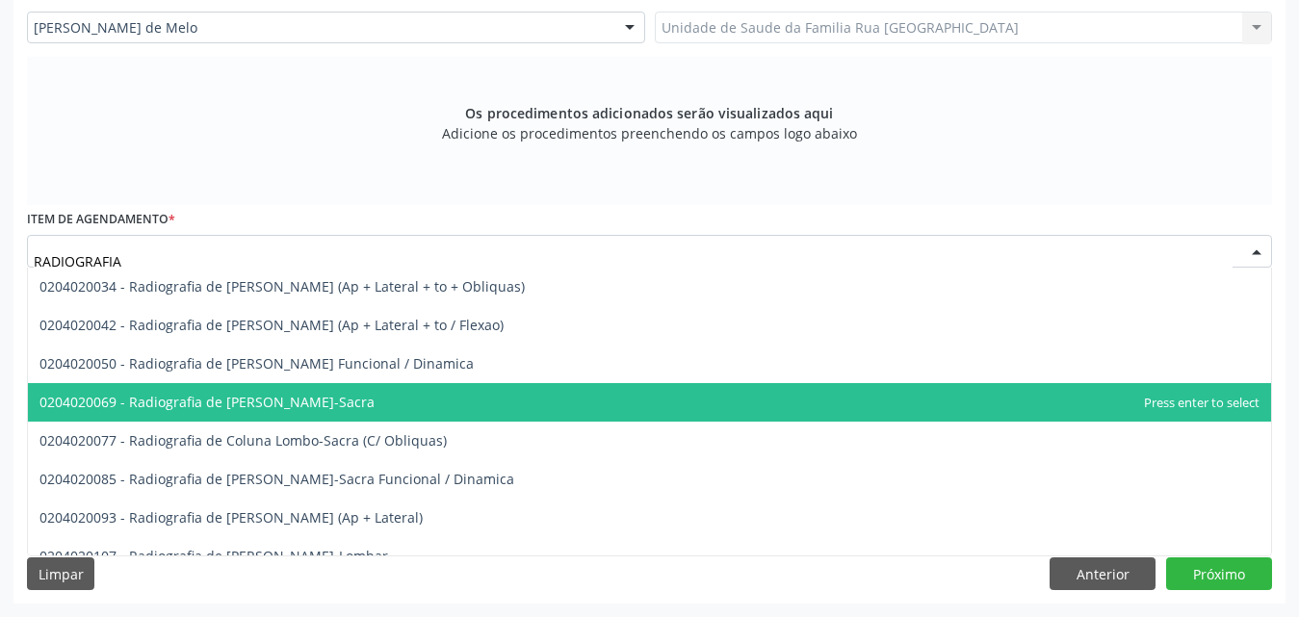
click at [324, 403] on span "0204020069 - Radiografia de Coluna Lombo-Sacra" at bounding box center [206, 402] width 335 height 18
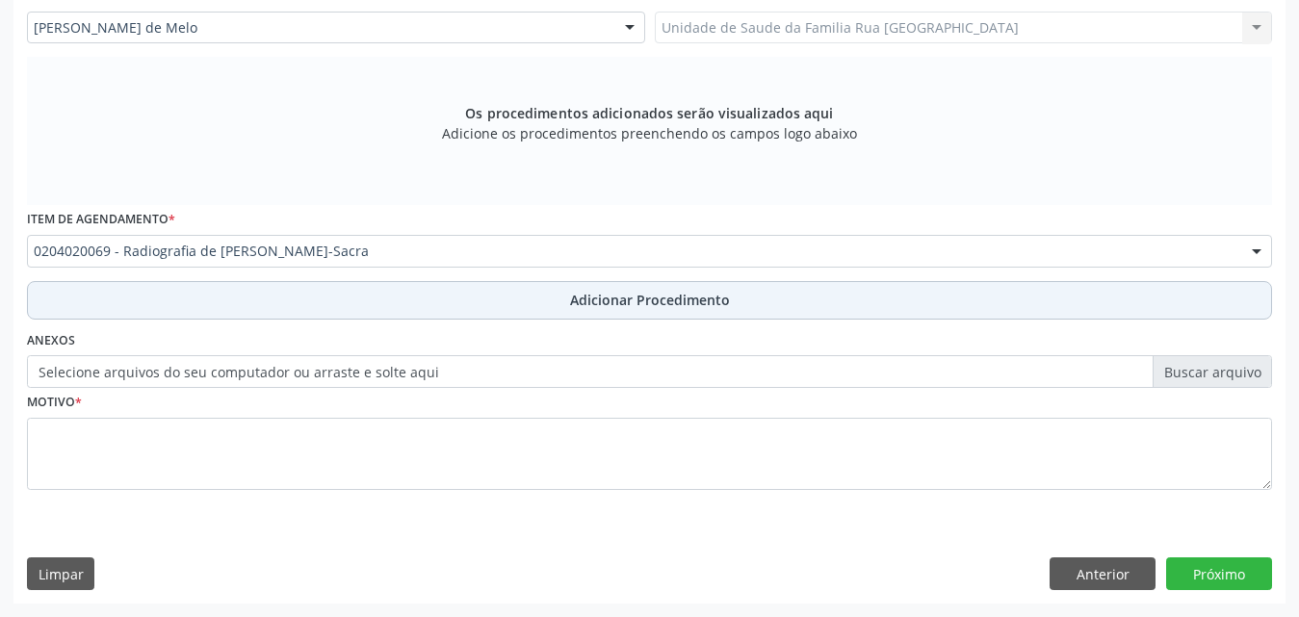
click at [689, 301] on span "Adicionar Procedimento" at bounding box center [650, 300] width 160 height 20
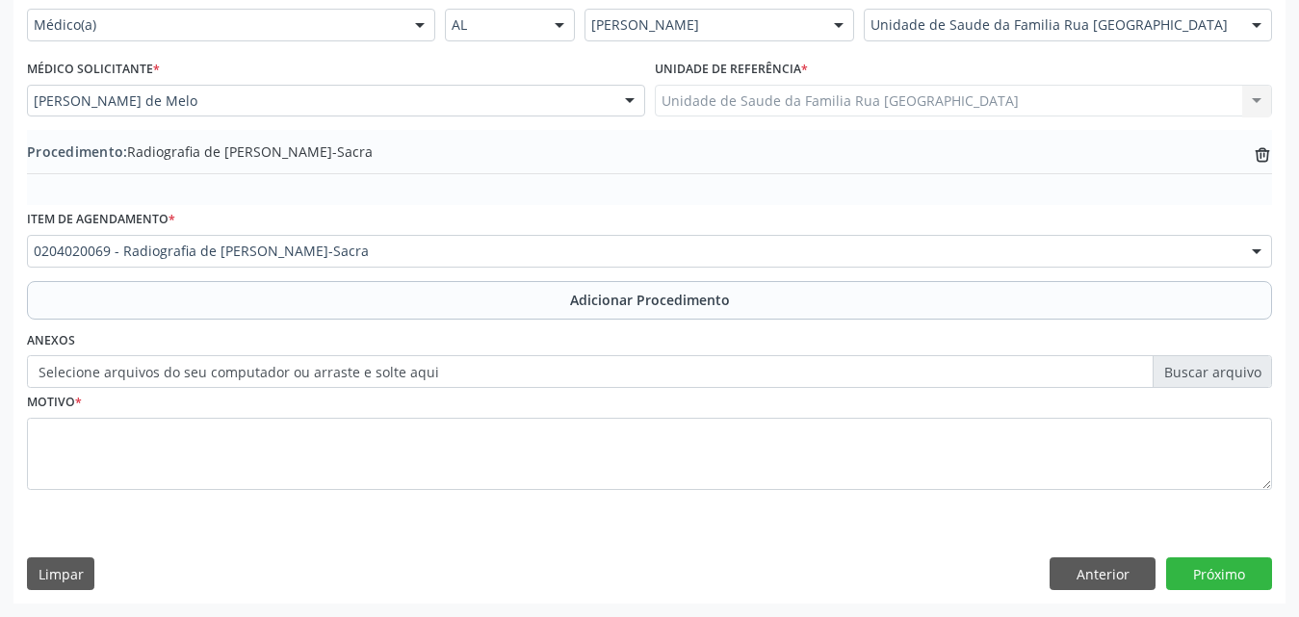
scroll to position [466, 0]
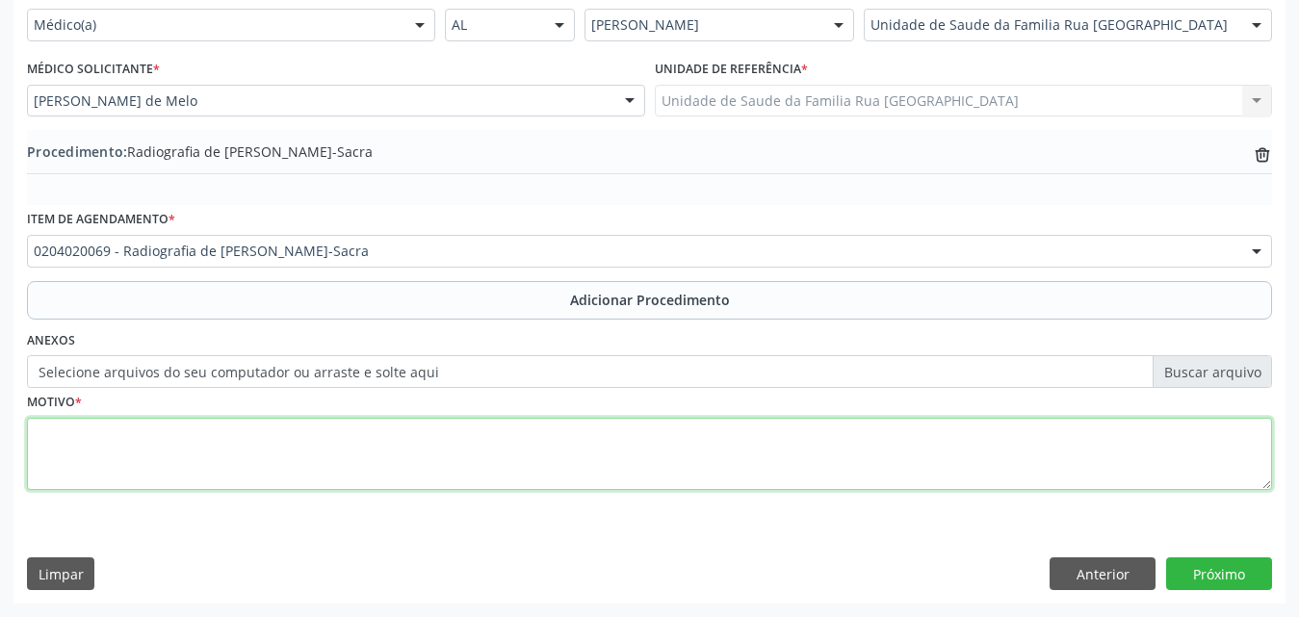
click at [229, 456] on textarea at bounding box center [649, 454] width 1245 height 73
type textarea "LOMBALGIA CRONICA"
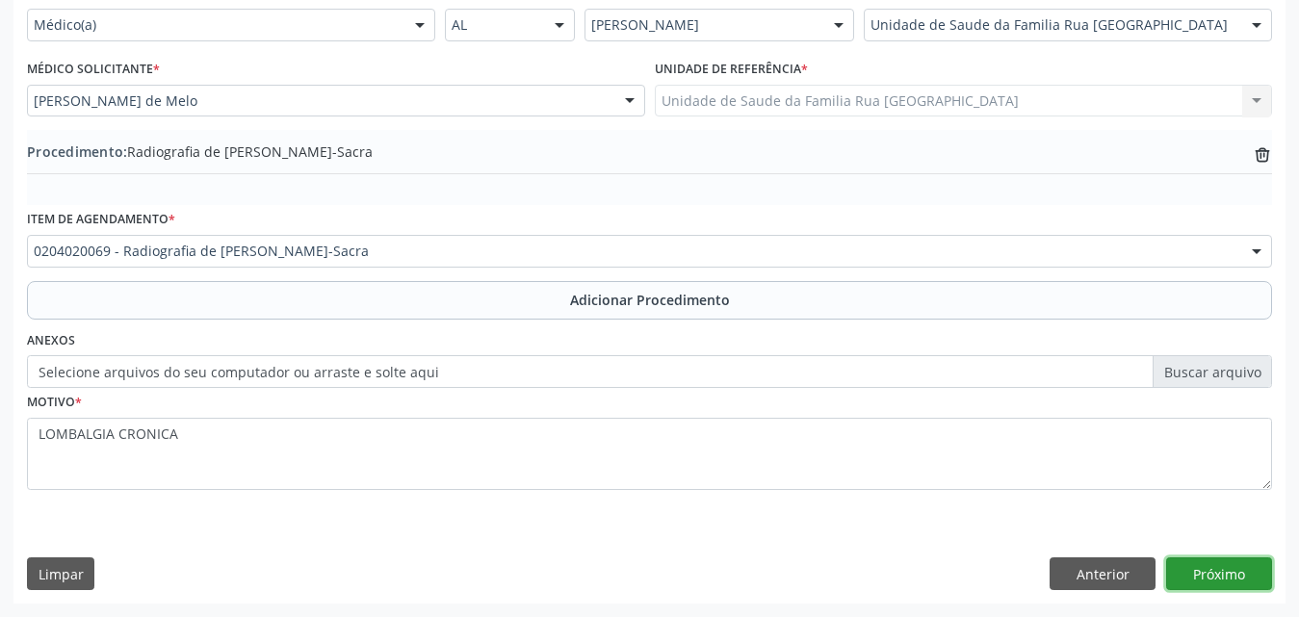
click at [1206, 564] on button "Próximo" at bounding box center [1219, 574] width 106 height 33
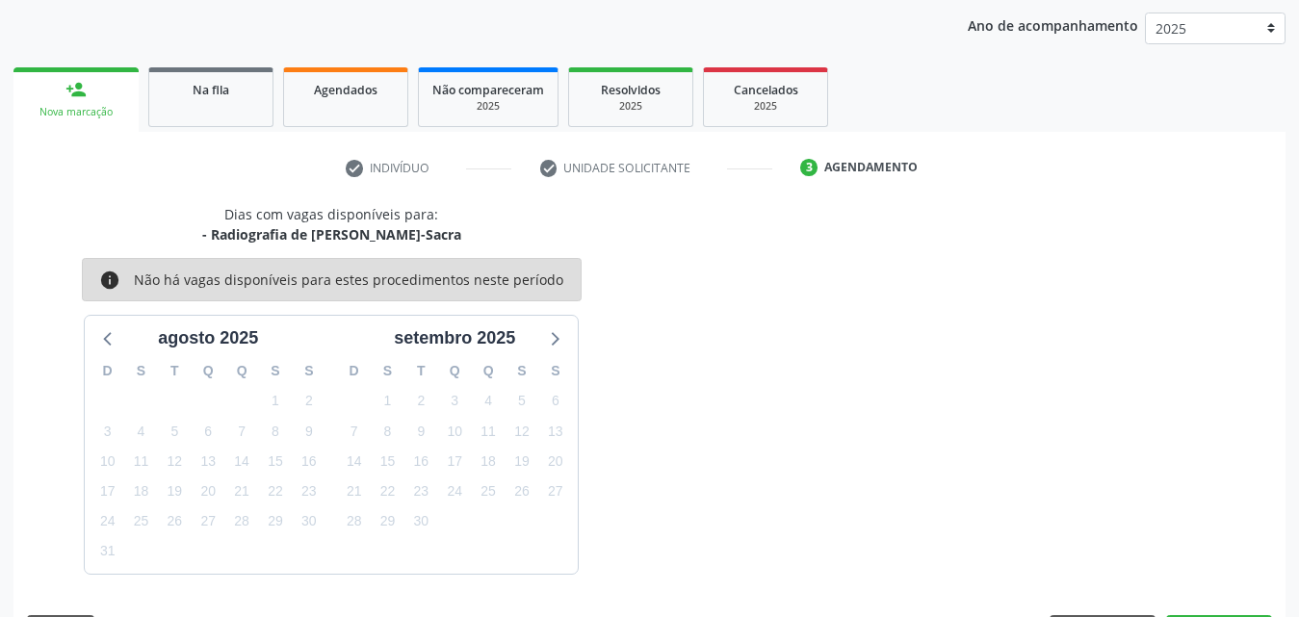
scroll to position [304, 0]
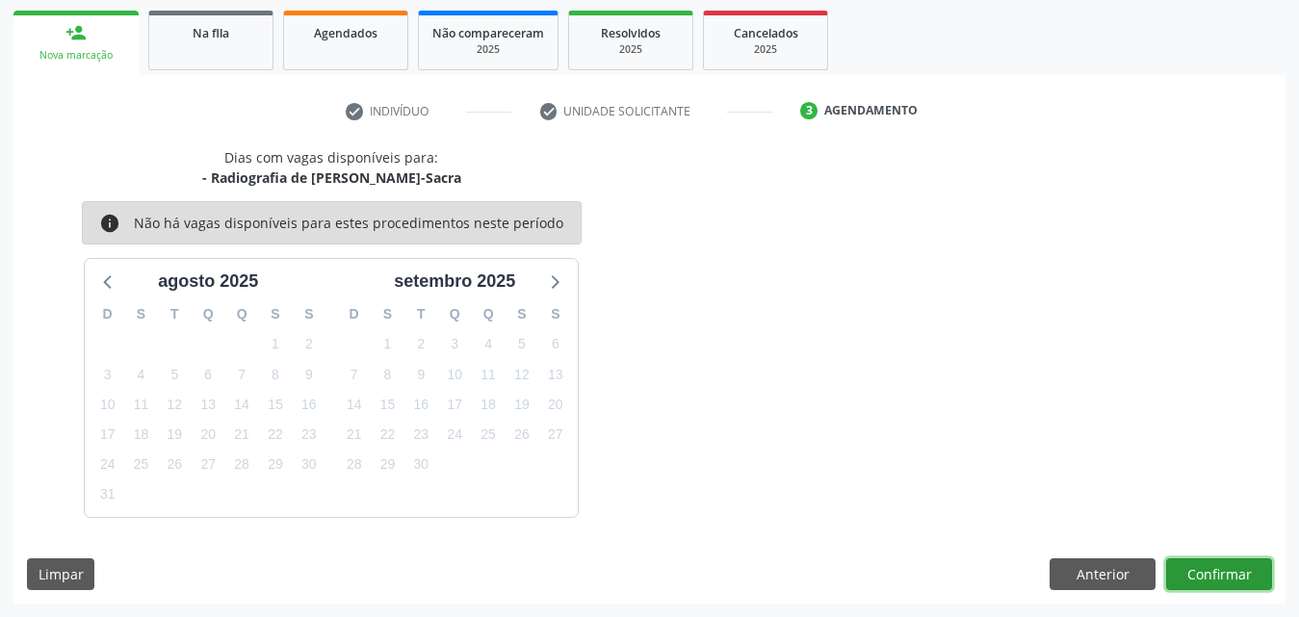
click at [1229, 586] on button "Confirmar" at bounding box center [1219, 574] width 106 height 33
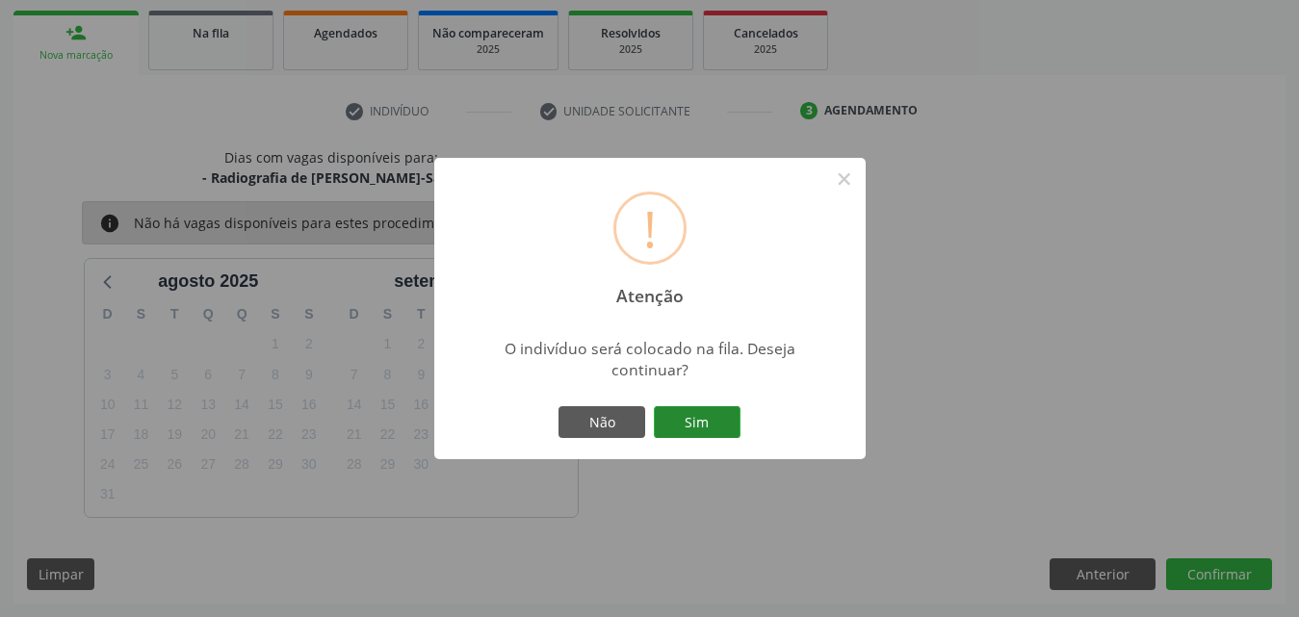
click at [718, 435] on button "Sim" at bounding box center [697, 422] width 87 height 33
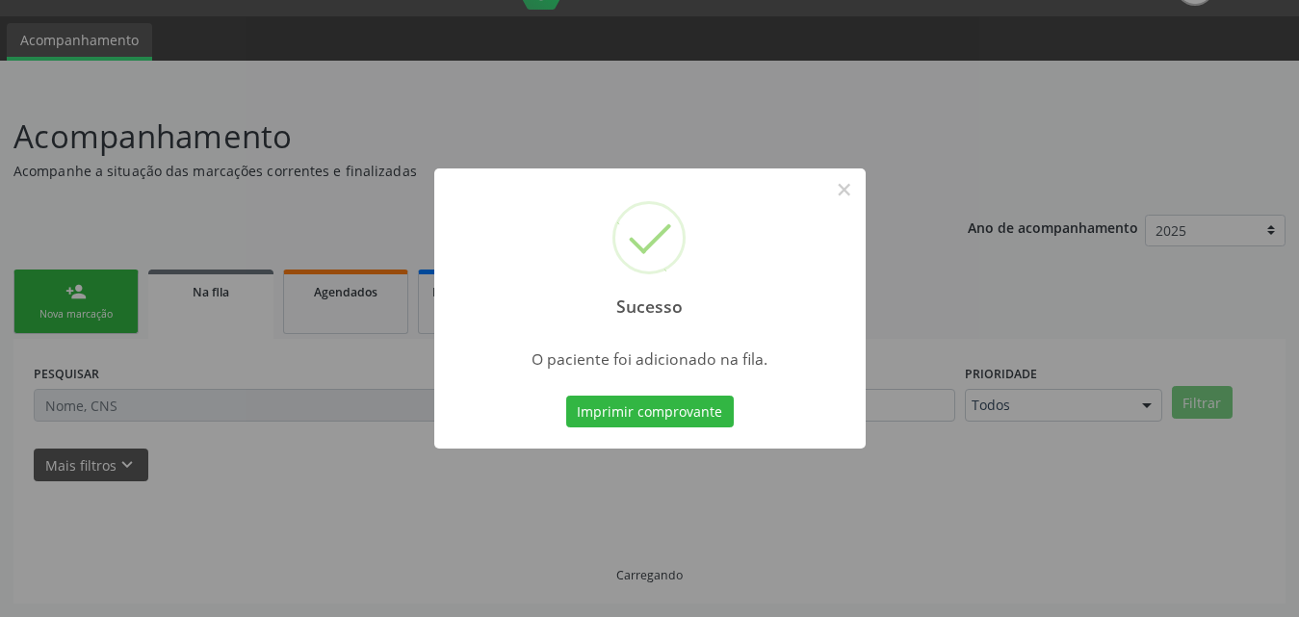
scroll to position [45, 0]
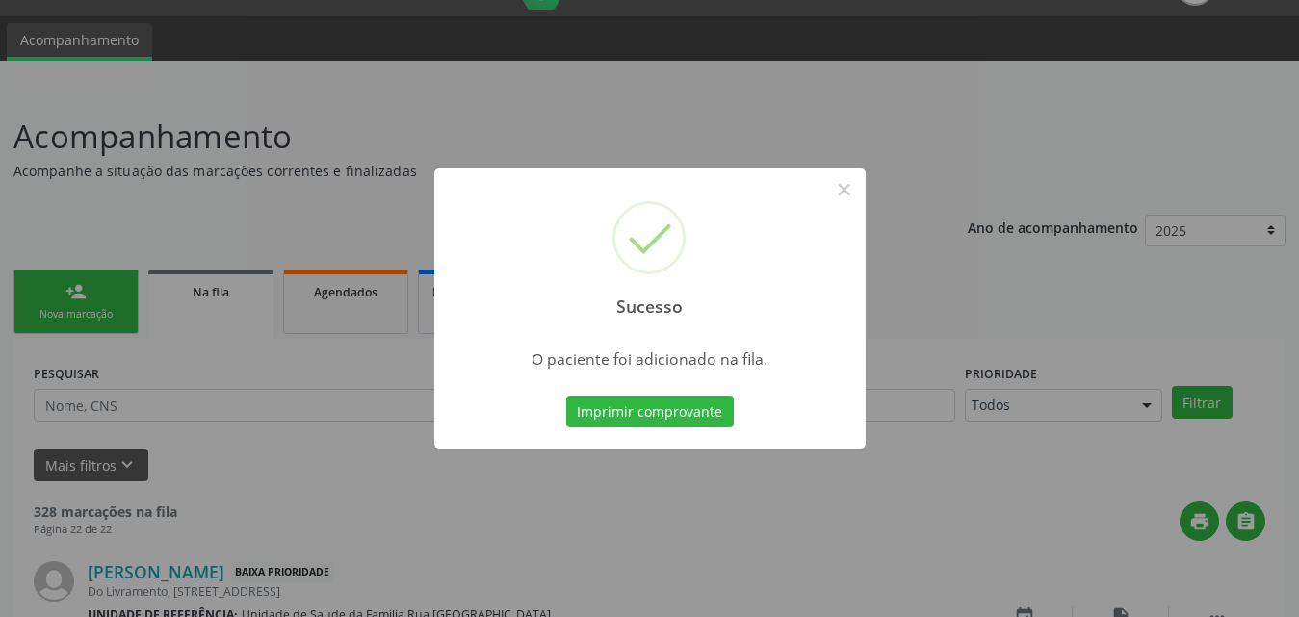
click at [567, 543] on div "Sucesso × O paciente foi adicionado na fila. Imprimir comprovante Cancel" at bounding box center [649, 308] width 1299 height 617
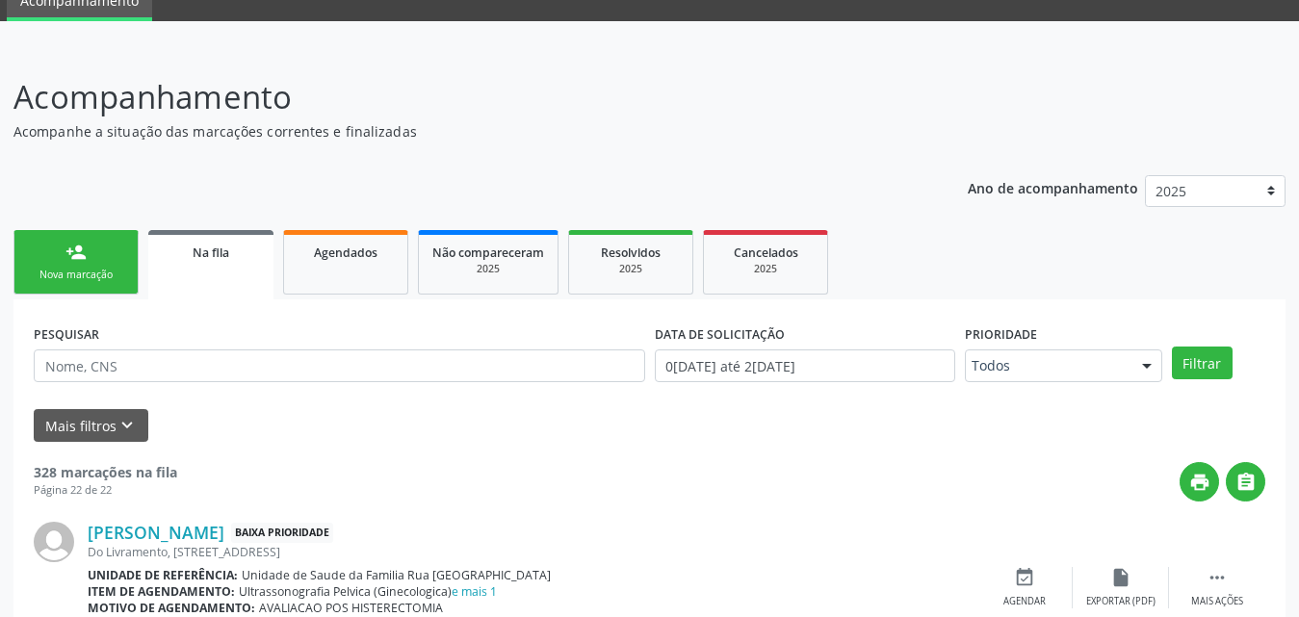
scroll to position [0, 0]
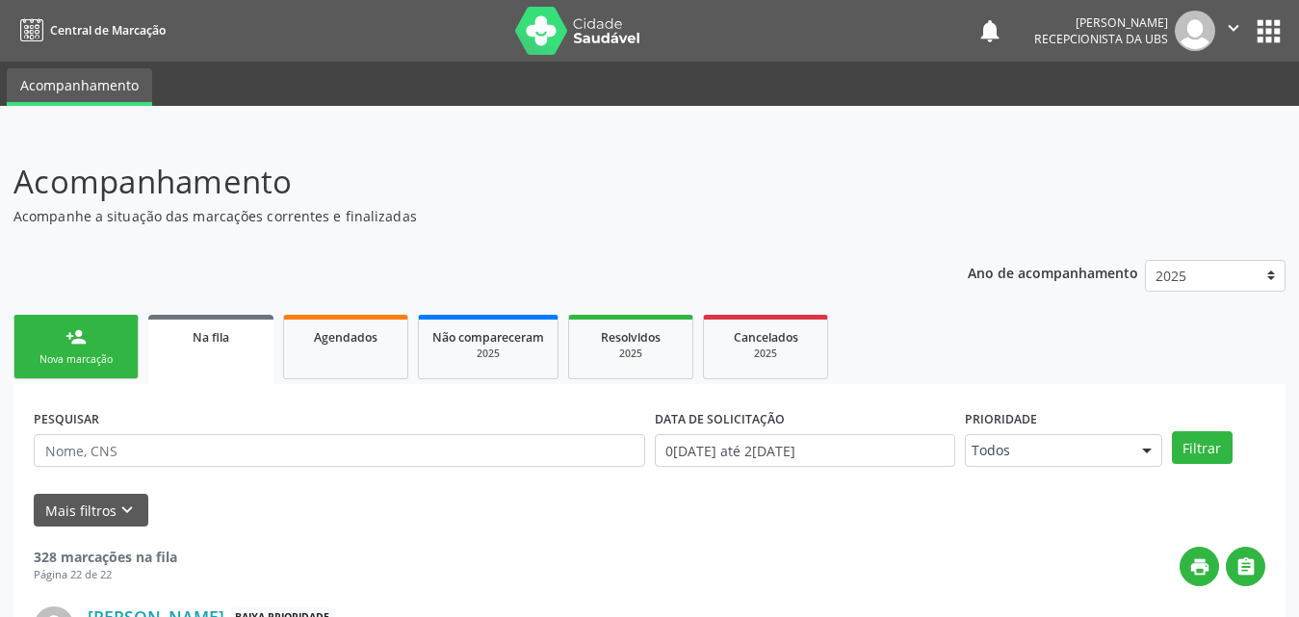
click at [76, 346] on div "person_add" at bounding box center [75, 336] width 21 height 21
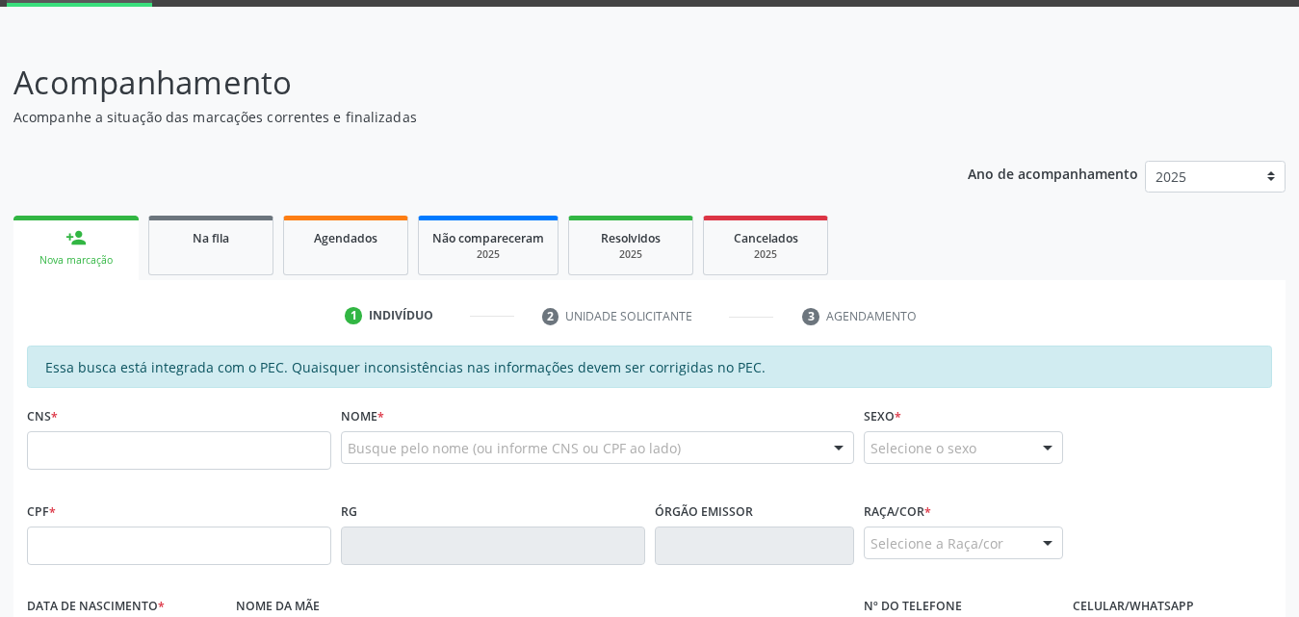
scroll to position [289, 0]
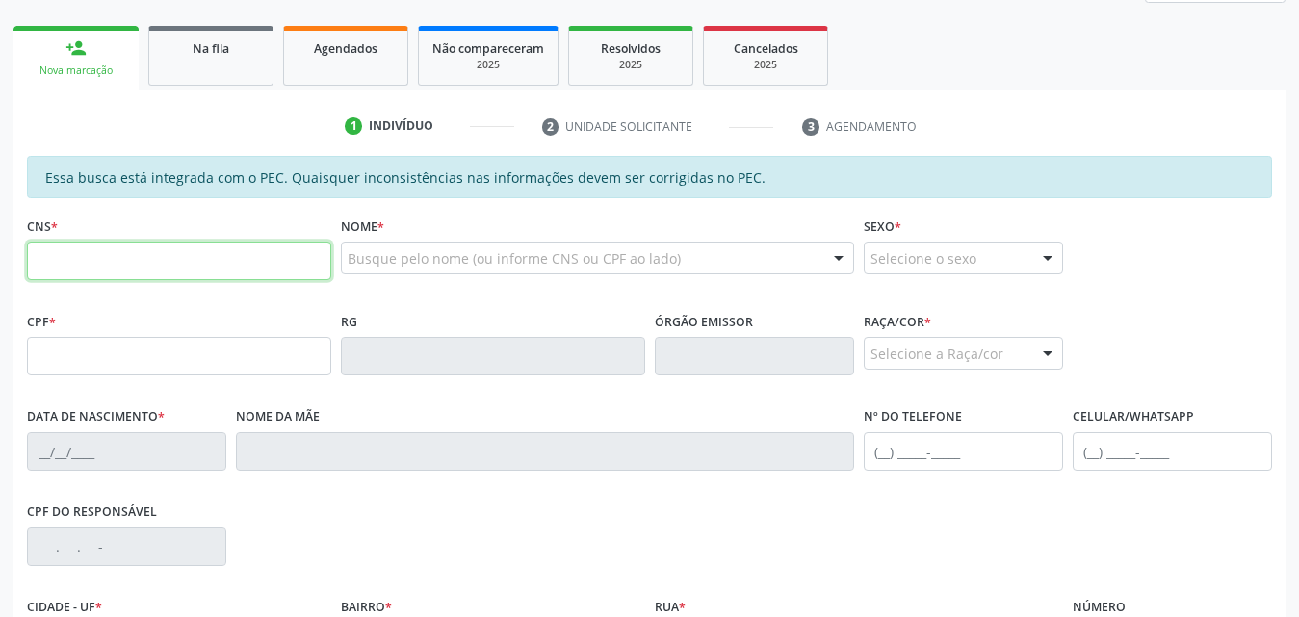
click at [202, 276] on input "text" at bounding box center [179, 261] width 304 height 39
type input "702 0098 2886 0482"
type input "171.069.974-47"
type input "09/07/2003"
type input "Maria Cicera do Nascimento"
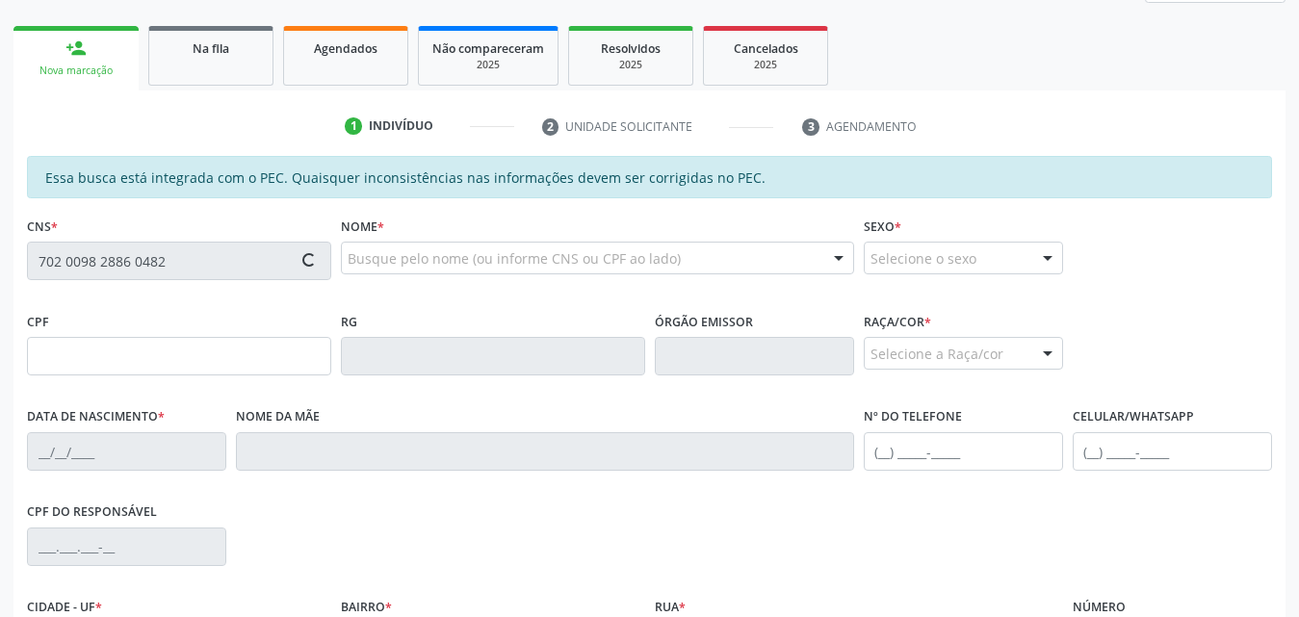
type input "(82) 99625-6980"
type input "S/N"
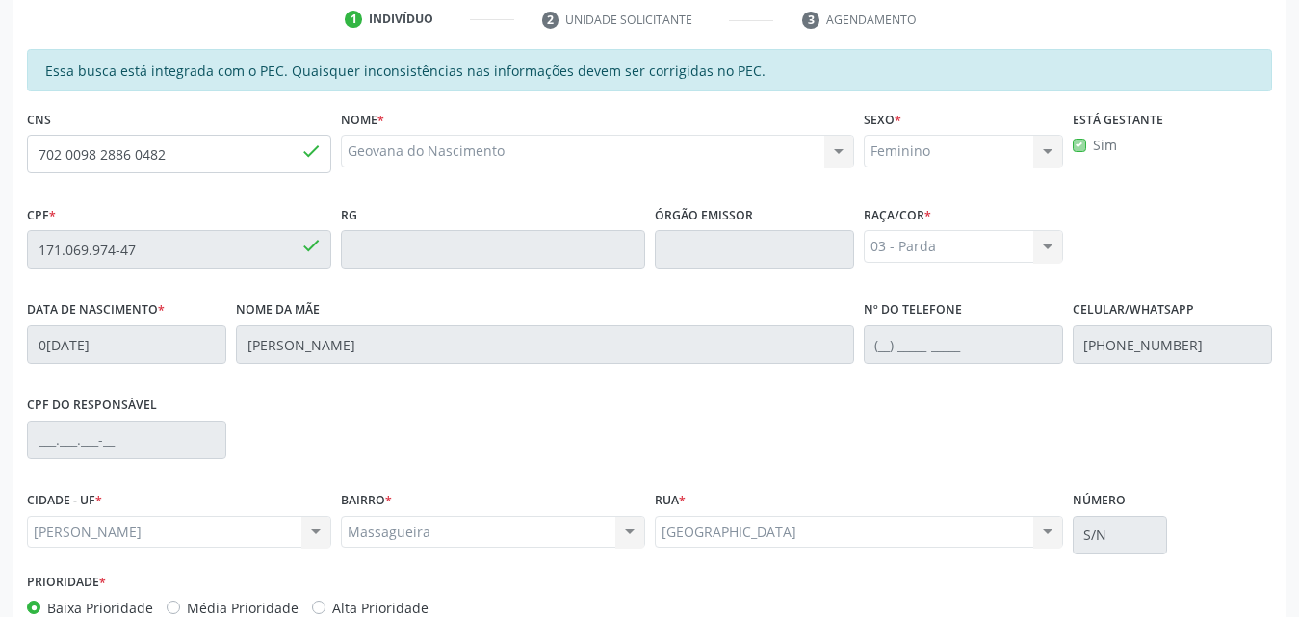
scroll to position [509, 0]
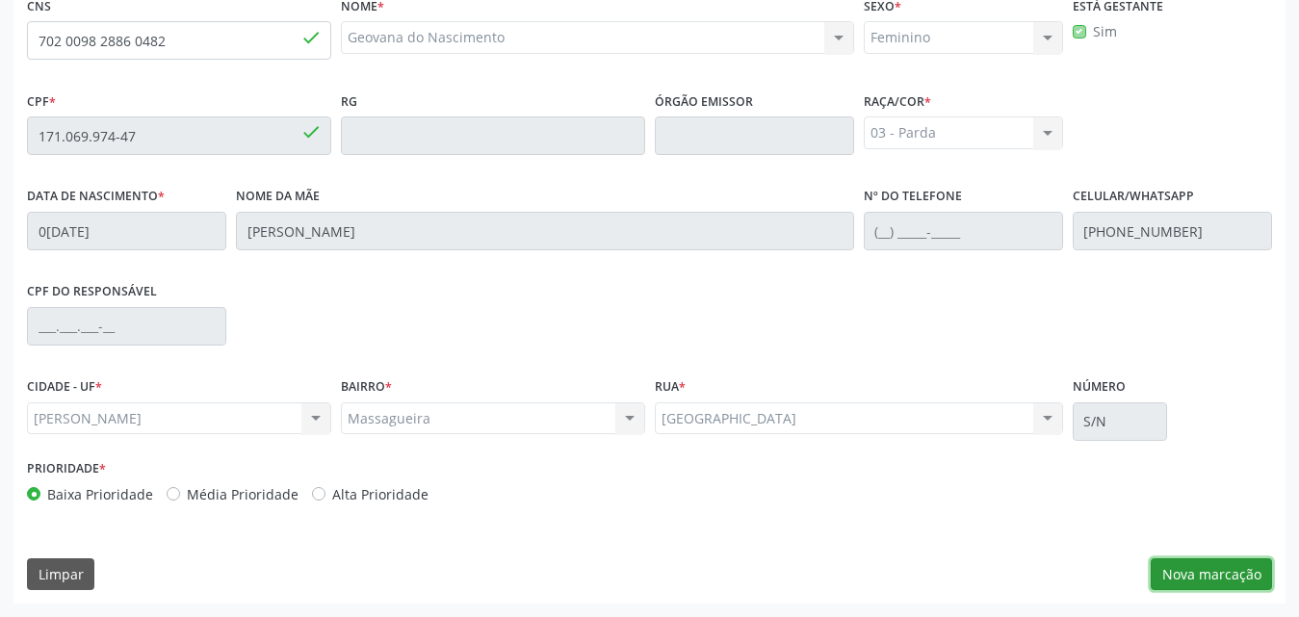
click at [1184, 571] on button "Nova marcação" at bounding box center [1211, 574] width 121 height 33
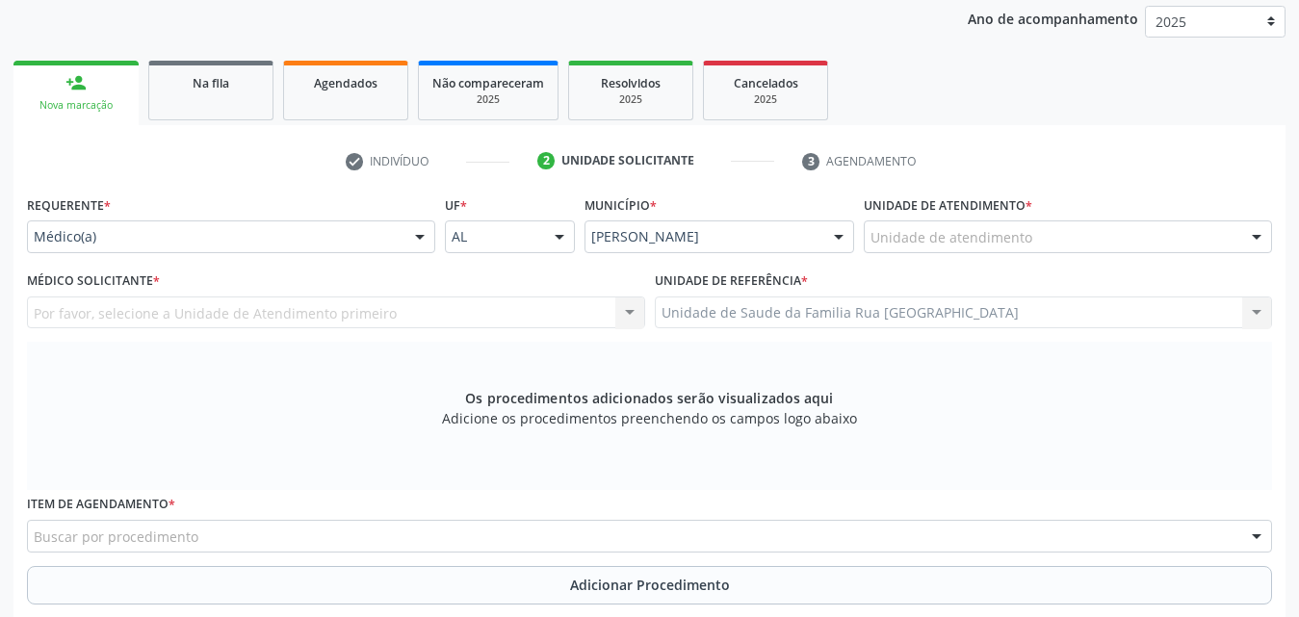
scroll to position [221, 0]
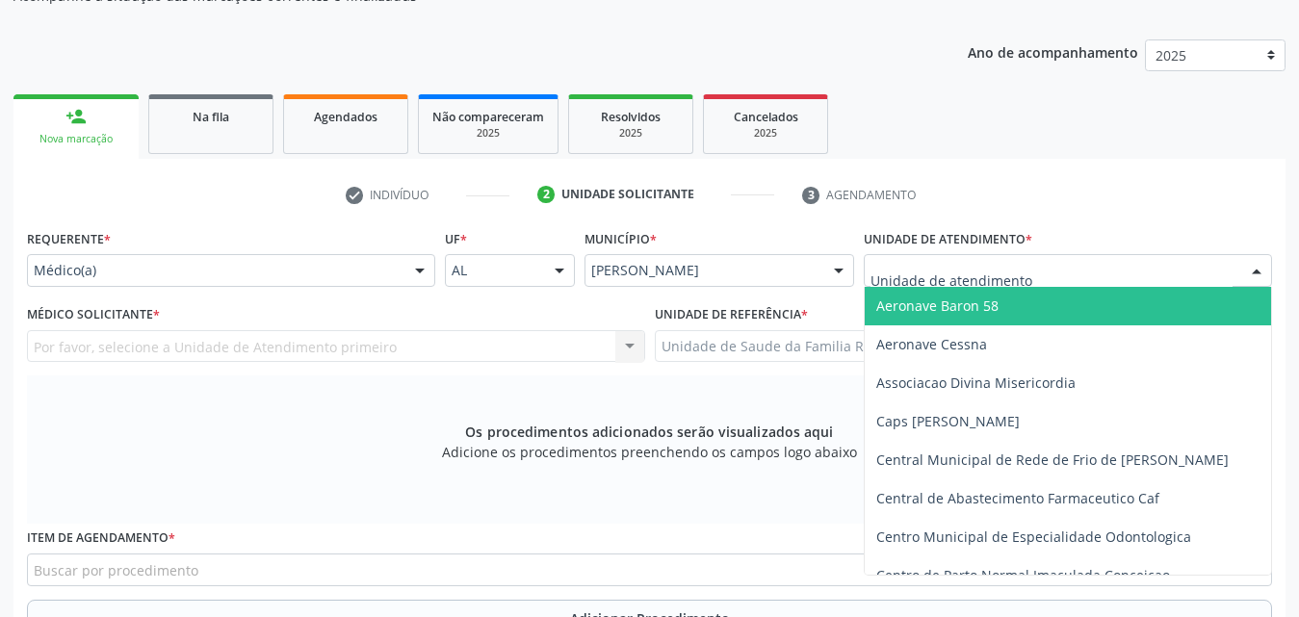
click at [1038, 273] on div at bounding box center [1068, 270] width 408 height 33
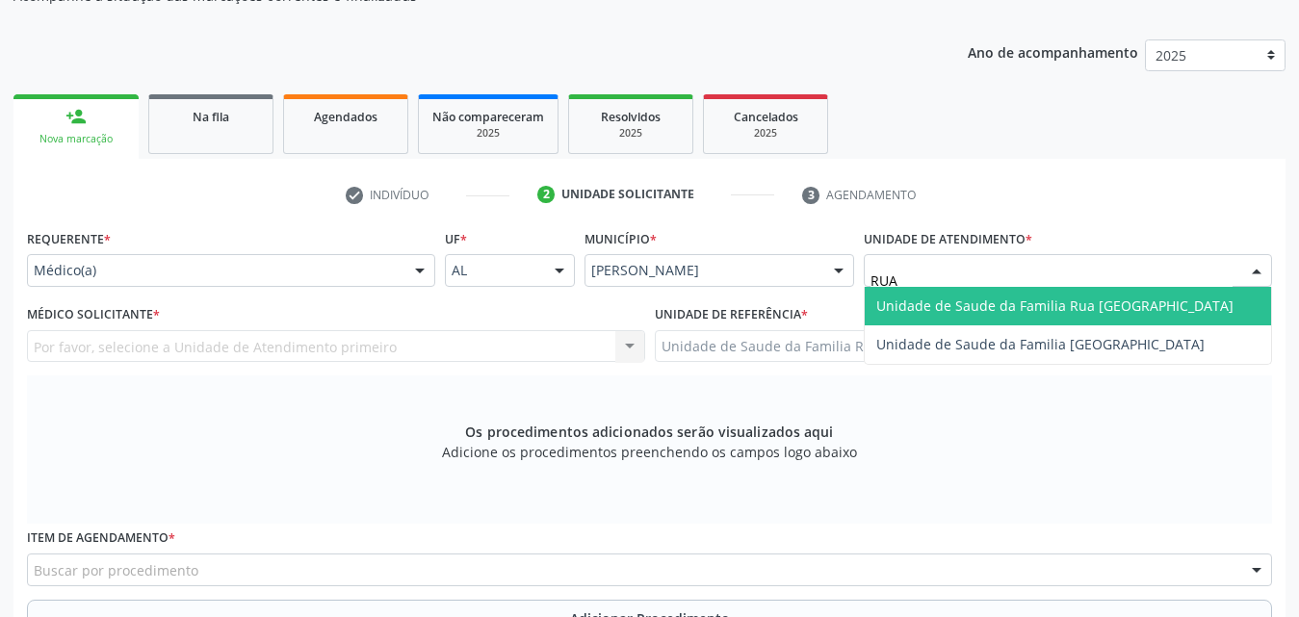
type input "RUA"
click at [1075, 308] on span "Unidade de Saude da Familia Rua [GEOGRAPHIC_DATA]" at bounding box center [1054, 306] width 357 height 18
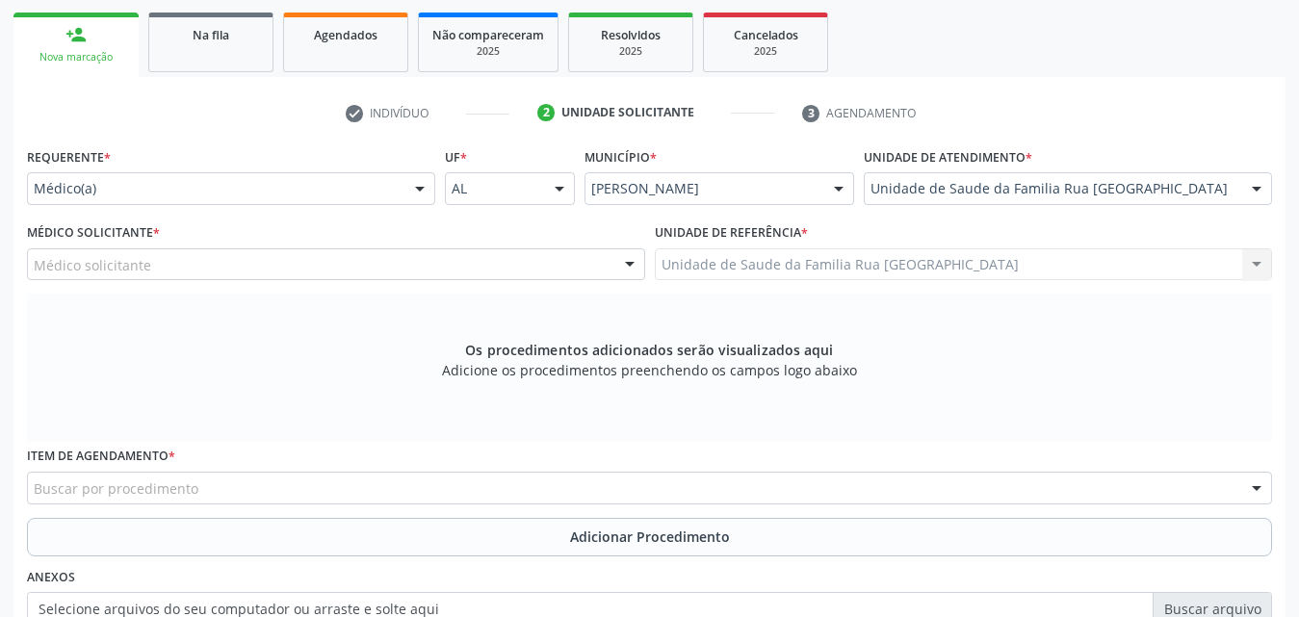
scroll to position [413, 0]
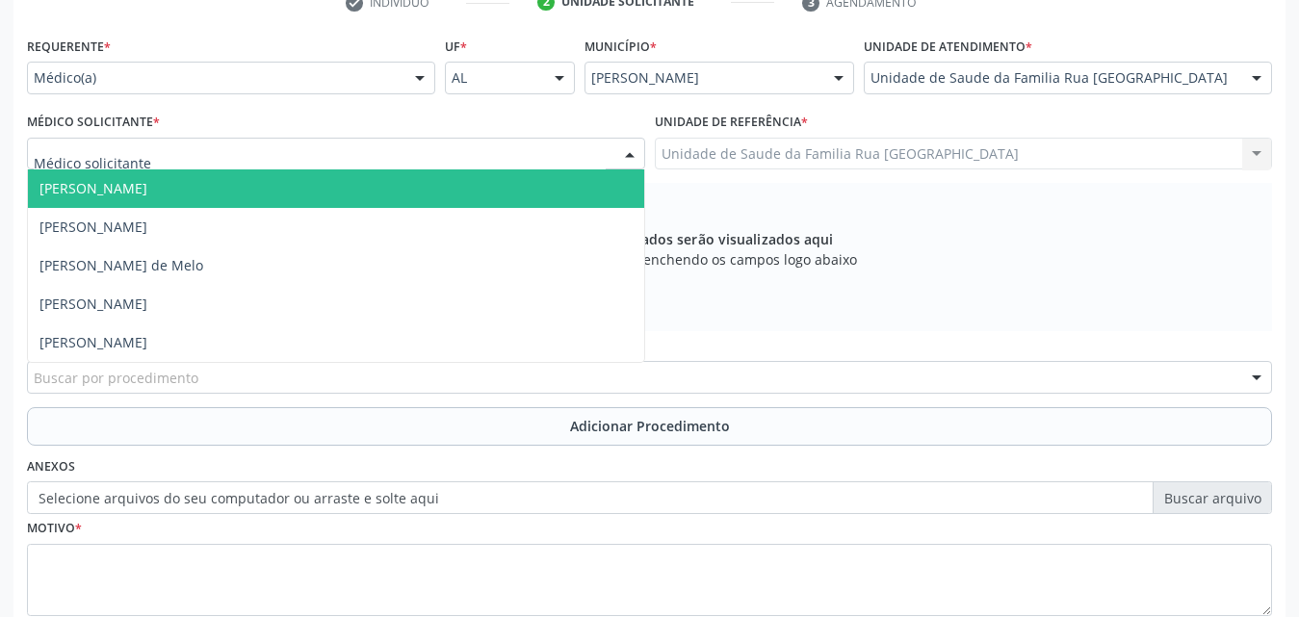
click at [428, 149] on div at bounding box center [336, 154] width 618 height 33
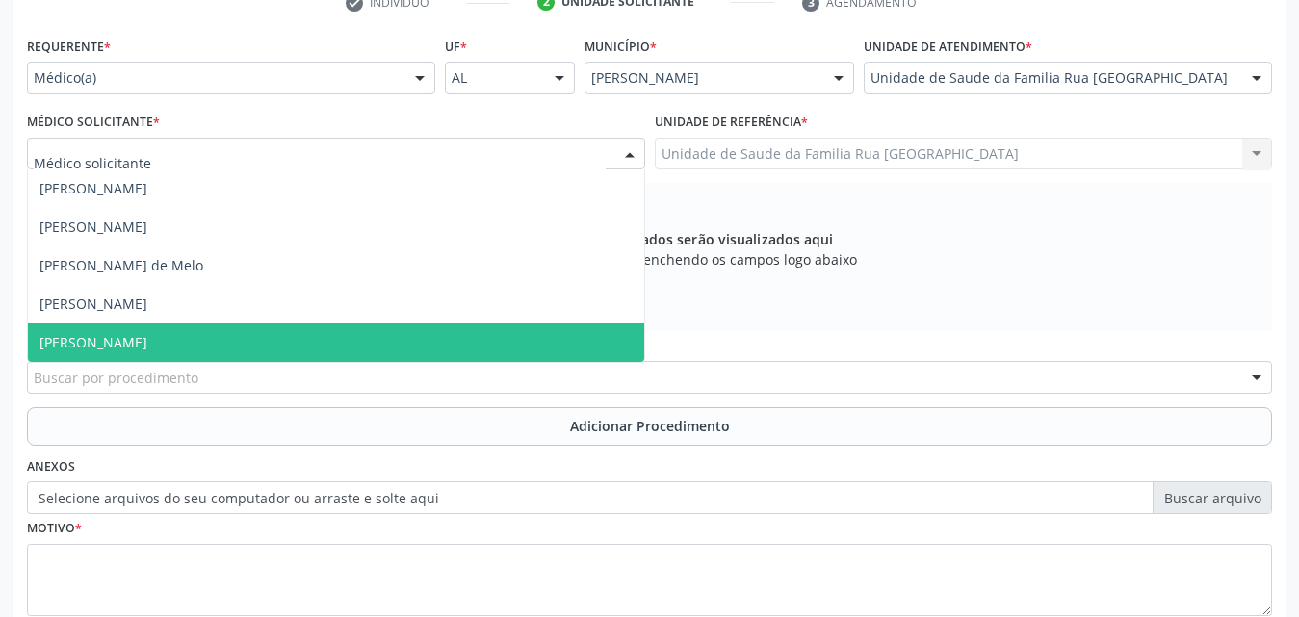
click at [130, 348] on span "Thayslane Silva Cavalcante" at bounding box center [93, 342] width 108 height 18
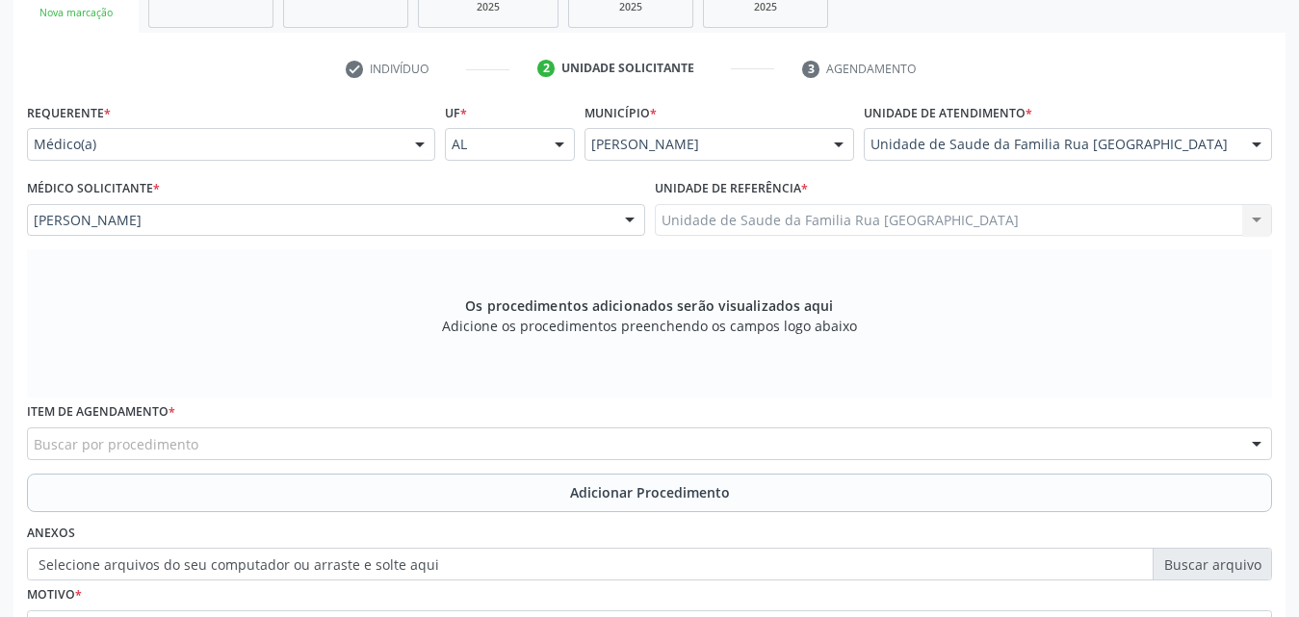
scroll to position [539, 0]
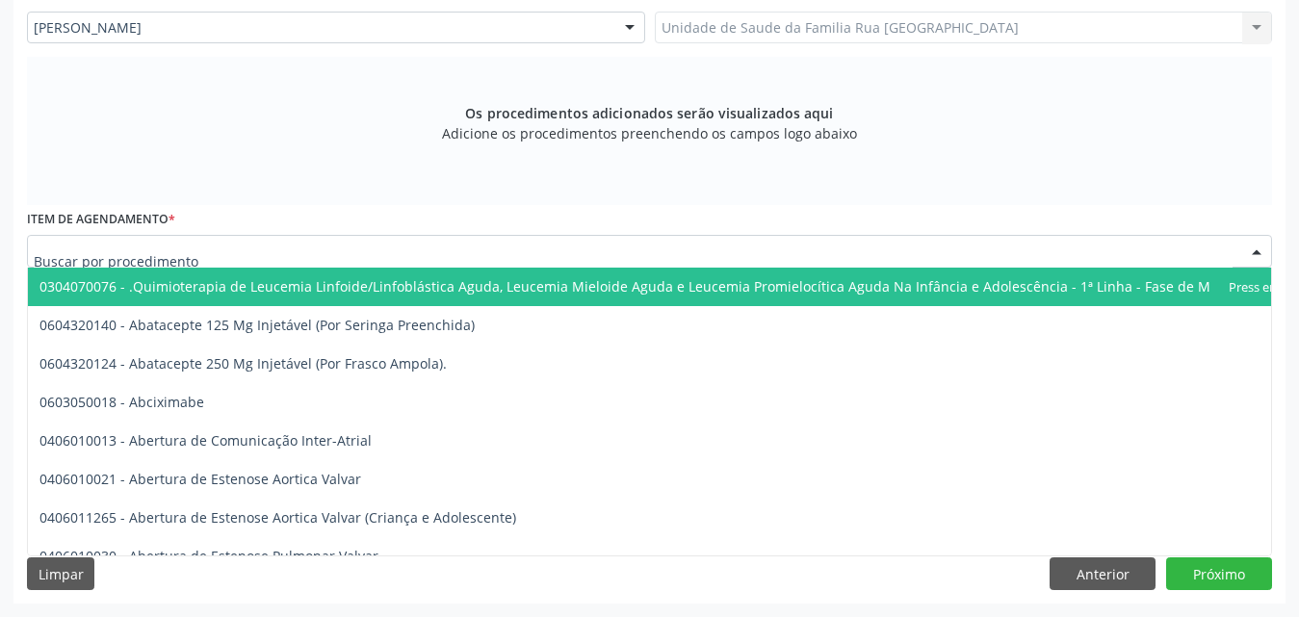
click at [457, 255] on div at bounding box center [649, 251] width 1245 height 33
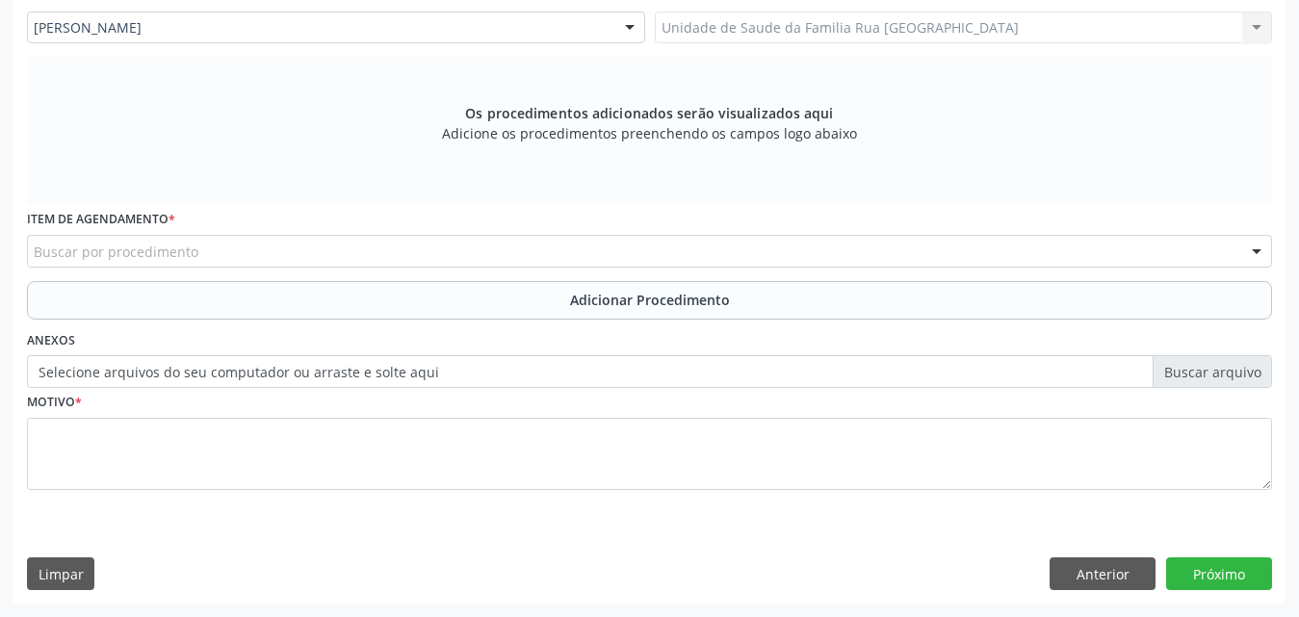
click at [146, 146] on div "Os procedimentos adicionados serão visualizados aqui Adicione os procedimentos …" at bounding box center [649, 131] width 1245 height 148
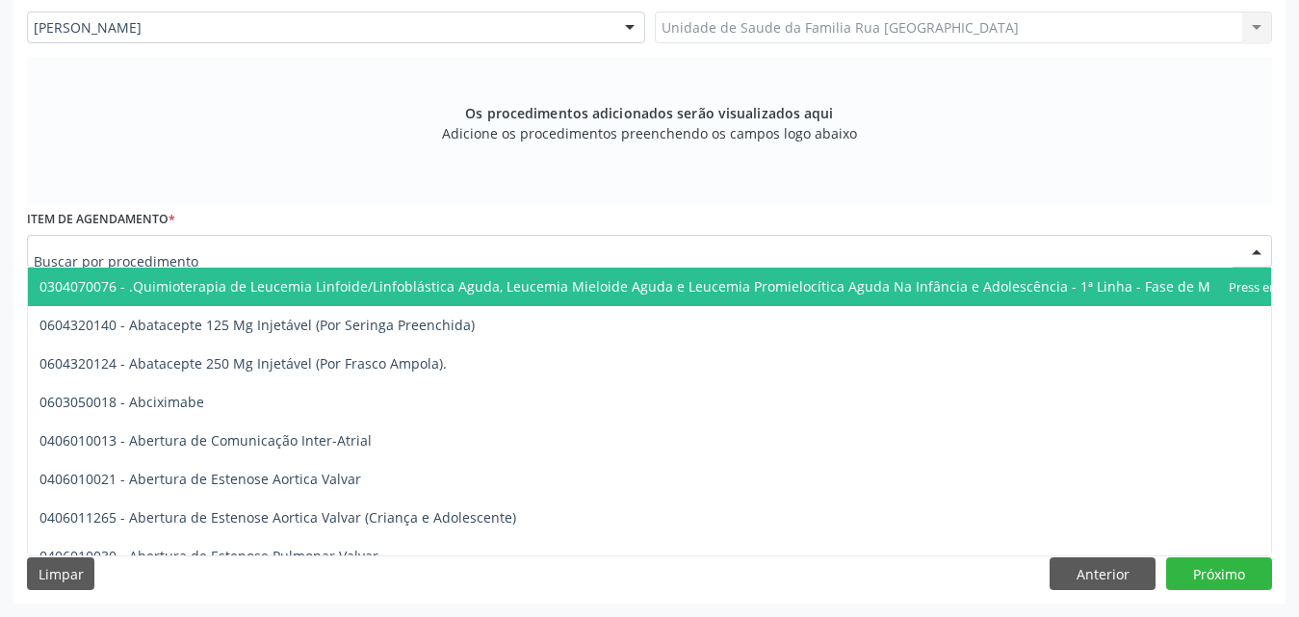
click at [292, 248] on div at bounding box center [649, 251] width 1245 height 33
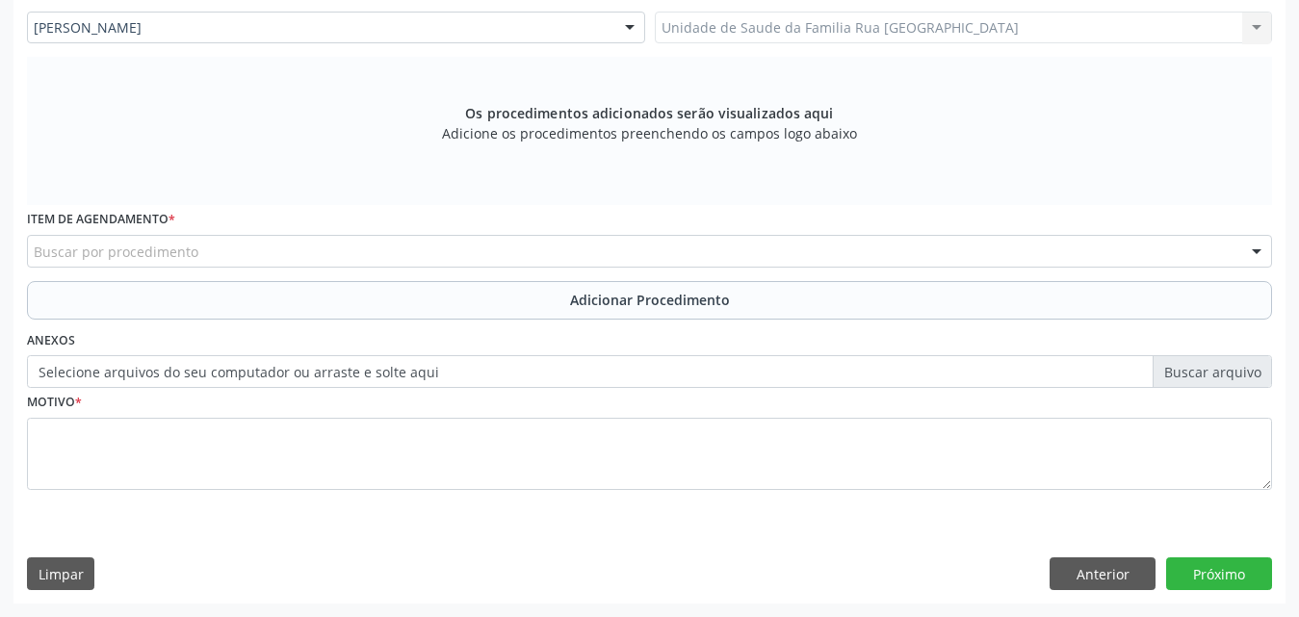
click at [825, 158] on div "Os procedimentos adicionados serão visualizados aqui Adicione os procedimentos …" at bounding box center [649, 131] width 1245 height 148
click at [1124, 579] on button "Anterior" at bounding box center [1103, 574] width 106 height 33
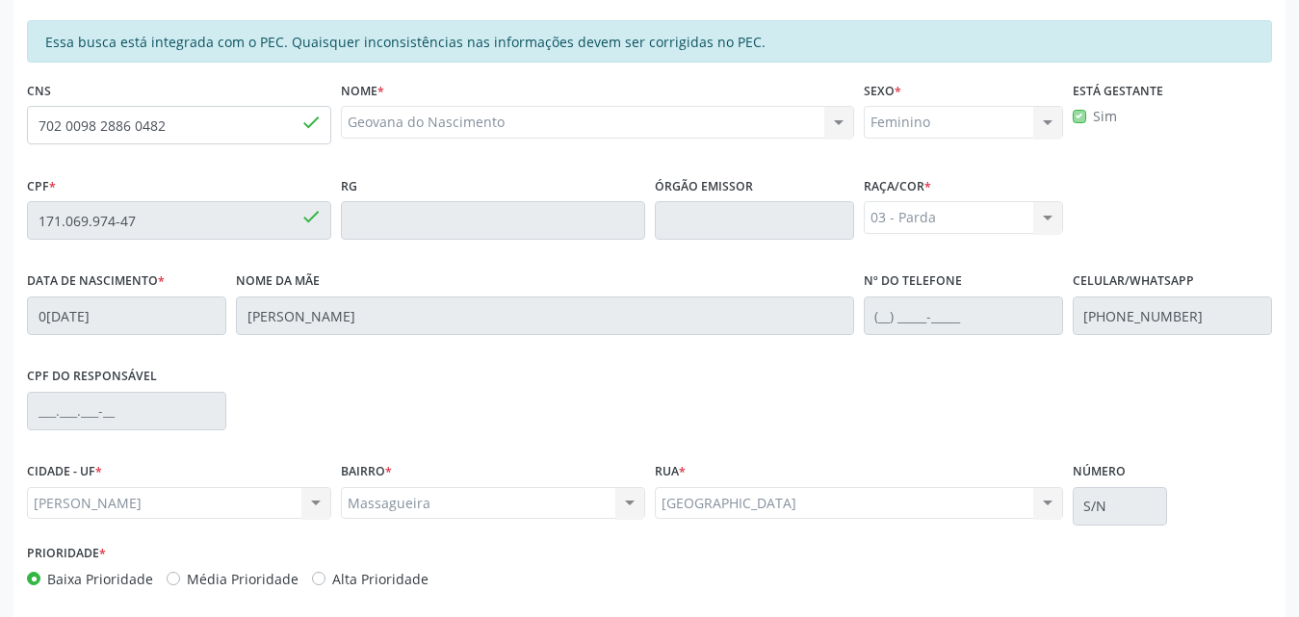
scroll to position [509, 0]
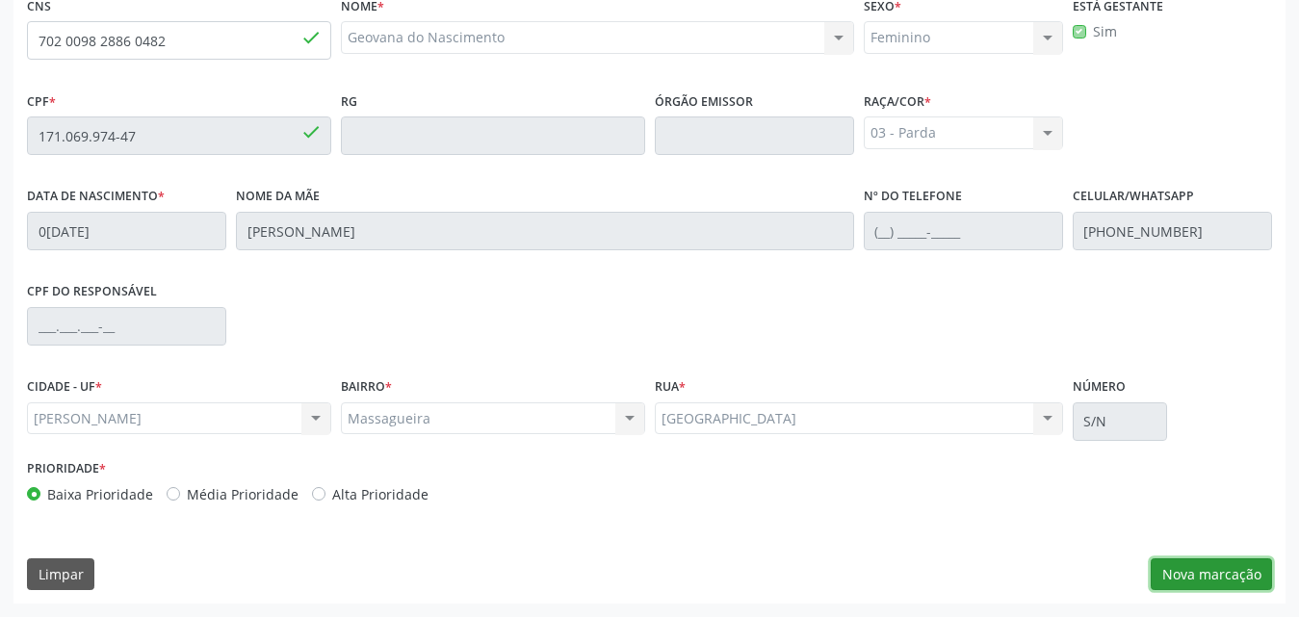
click at [1215, 583] on button "Nova marcação" at bounding box center [1211, 574] width 121 height 33
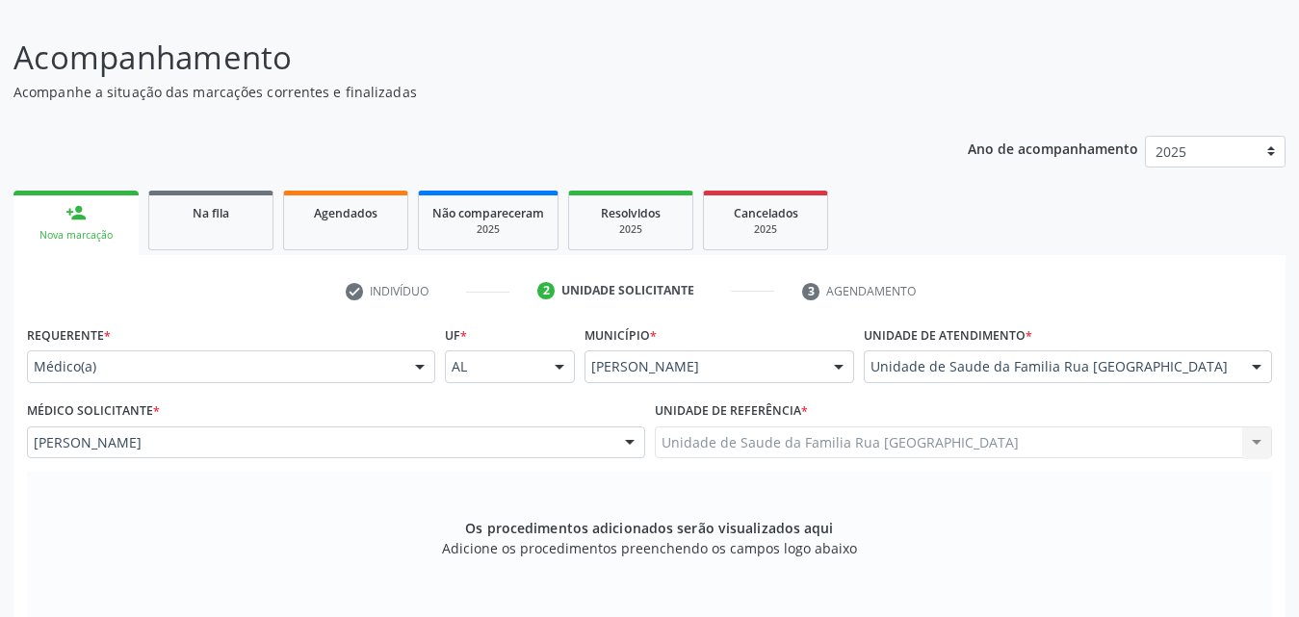
scroll to position [539, 0]
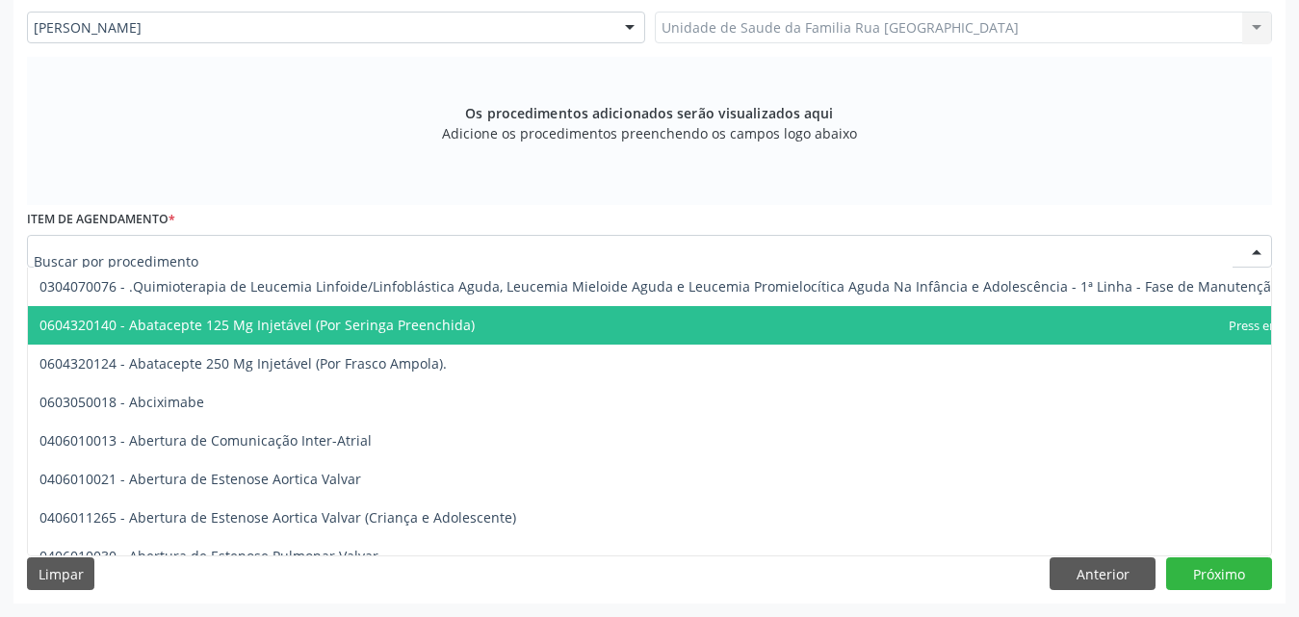
click at [268, 236] on div at bounding box center [649, 251] width 1245 height 33
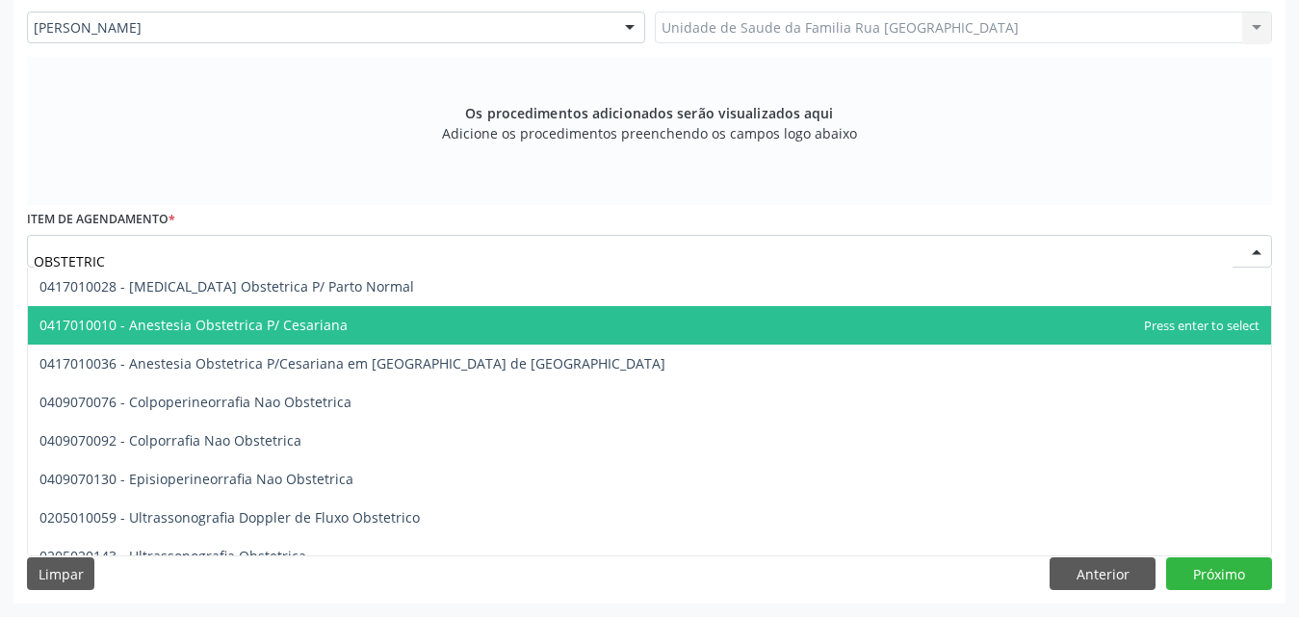
type input "OBSTETRICA"
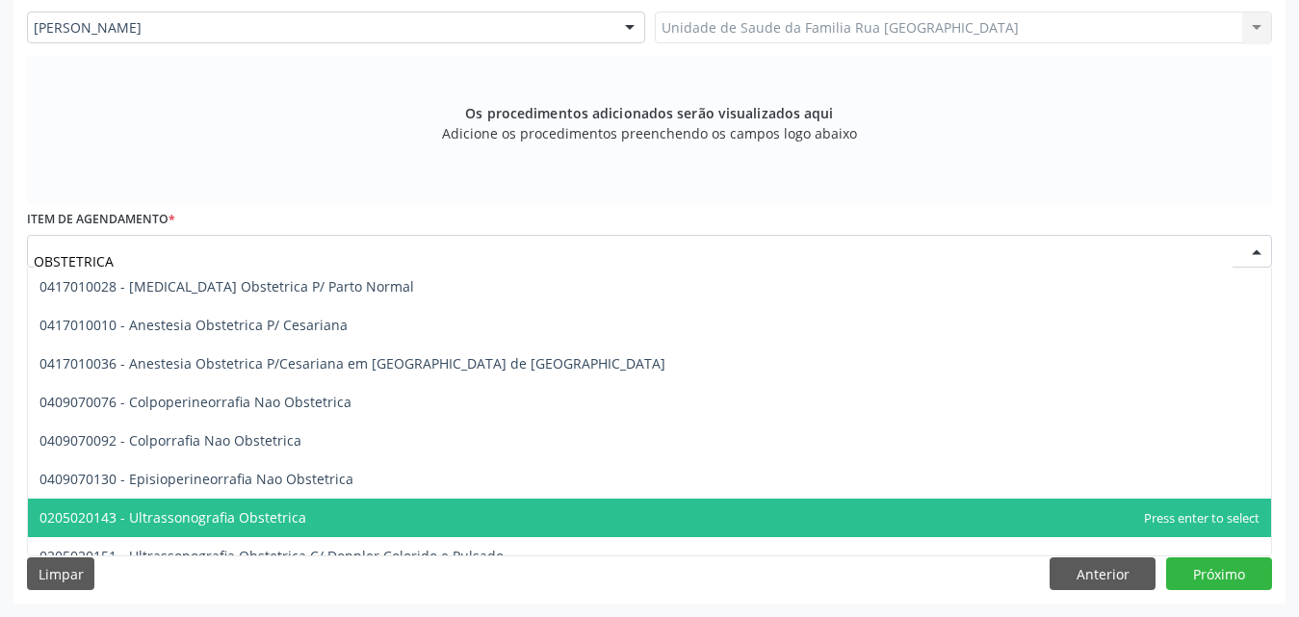
click at [273, 514] on span "0205020143 - Ultrassonografia Obstetrica" at bounding box center [172, 517] width 267 height 18
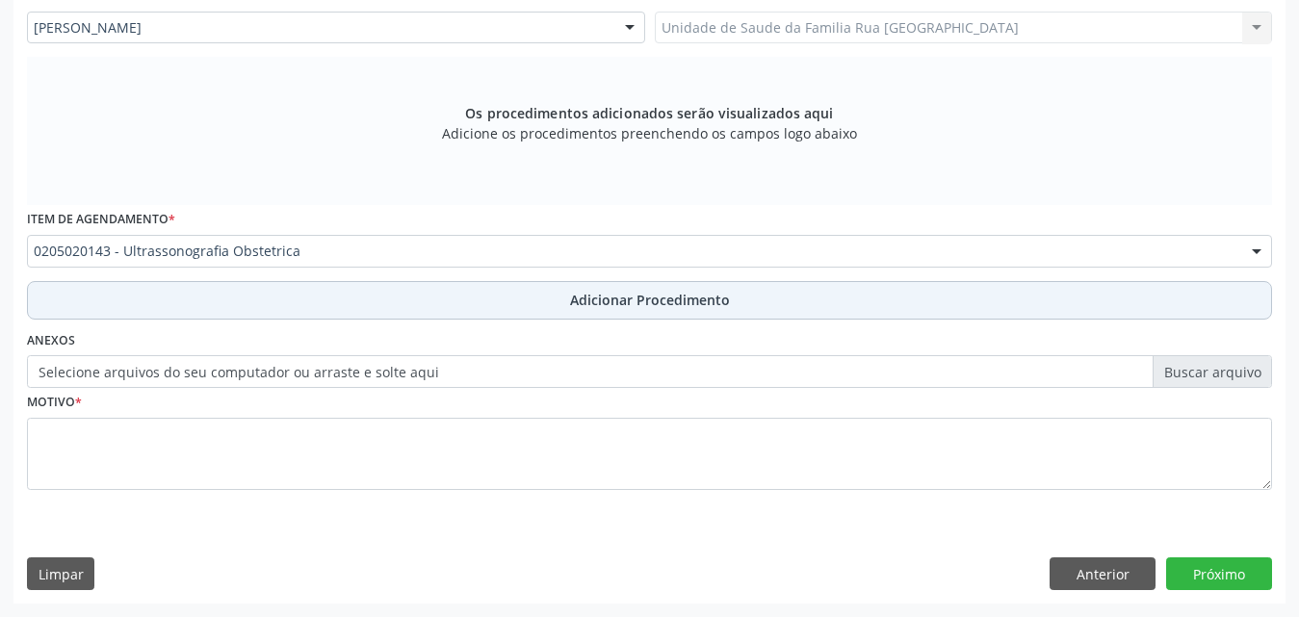
click at [629, 288] on button "Adicionar Procedimento" at bounding box center [649, 300] width 1245 height 39
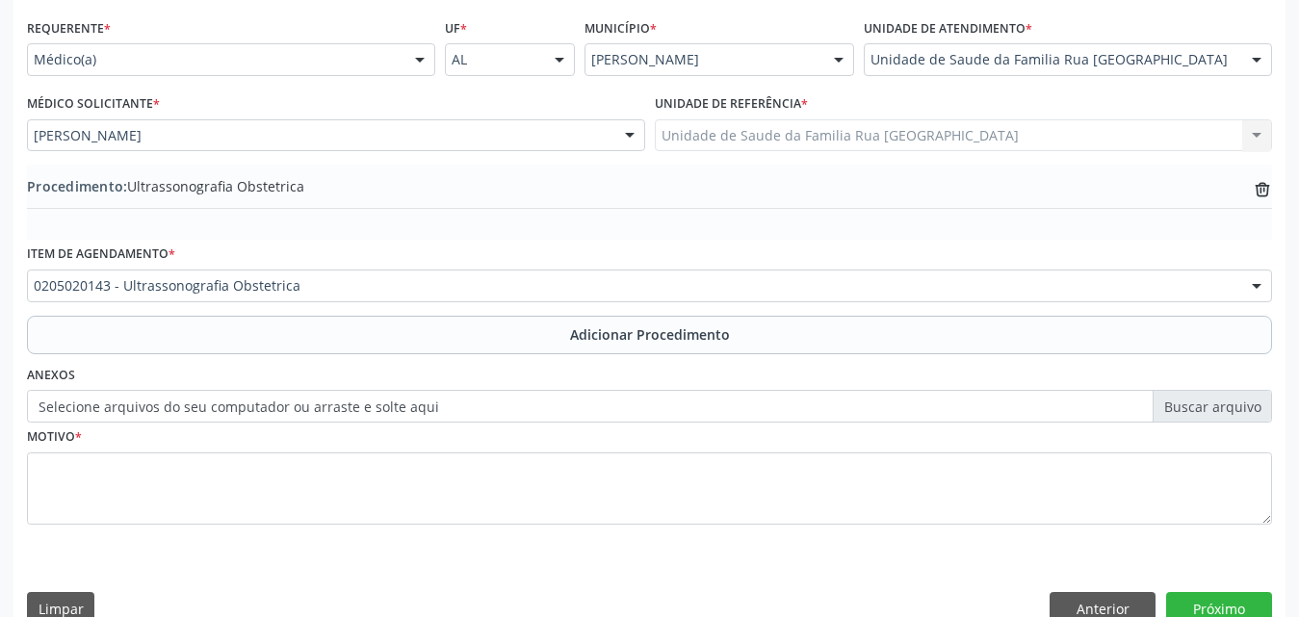
scroll to position [466, 0]
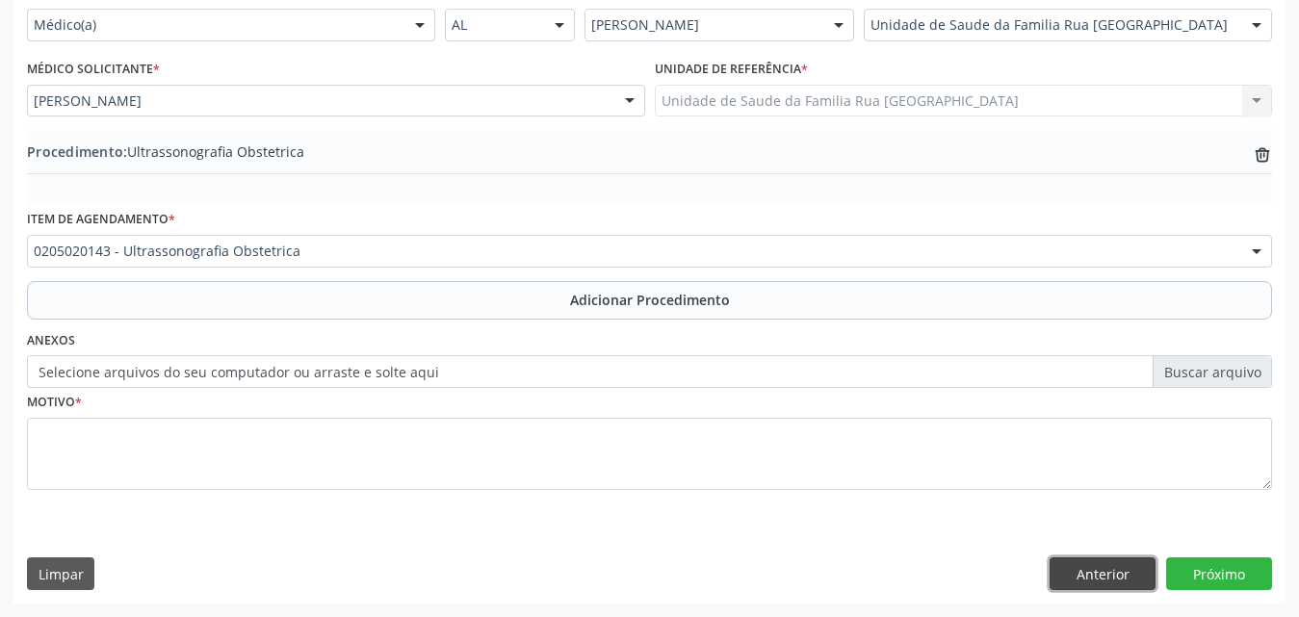
click at [1088, 568] on button "Anterior" at bounding box center [1103, 574] width 106 height 33
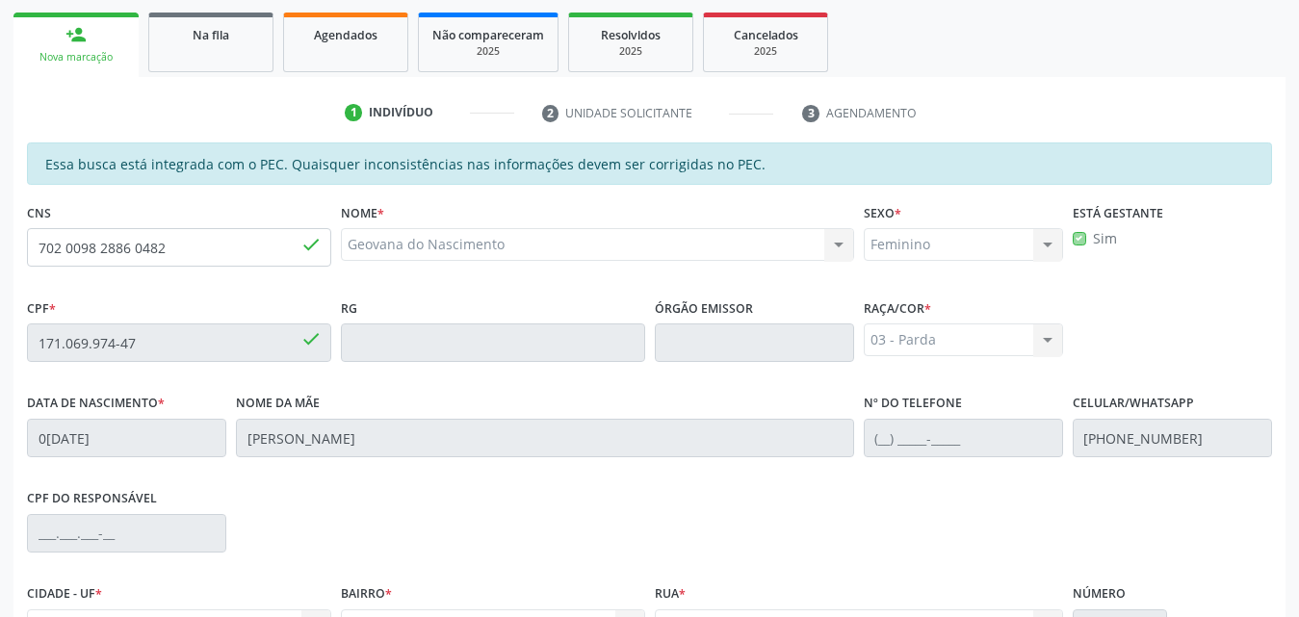
scroll to position [509, 0]
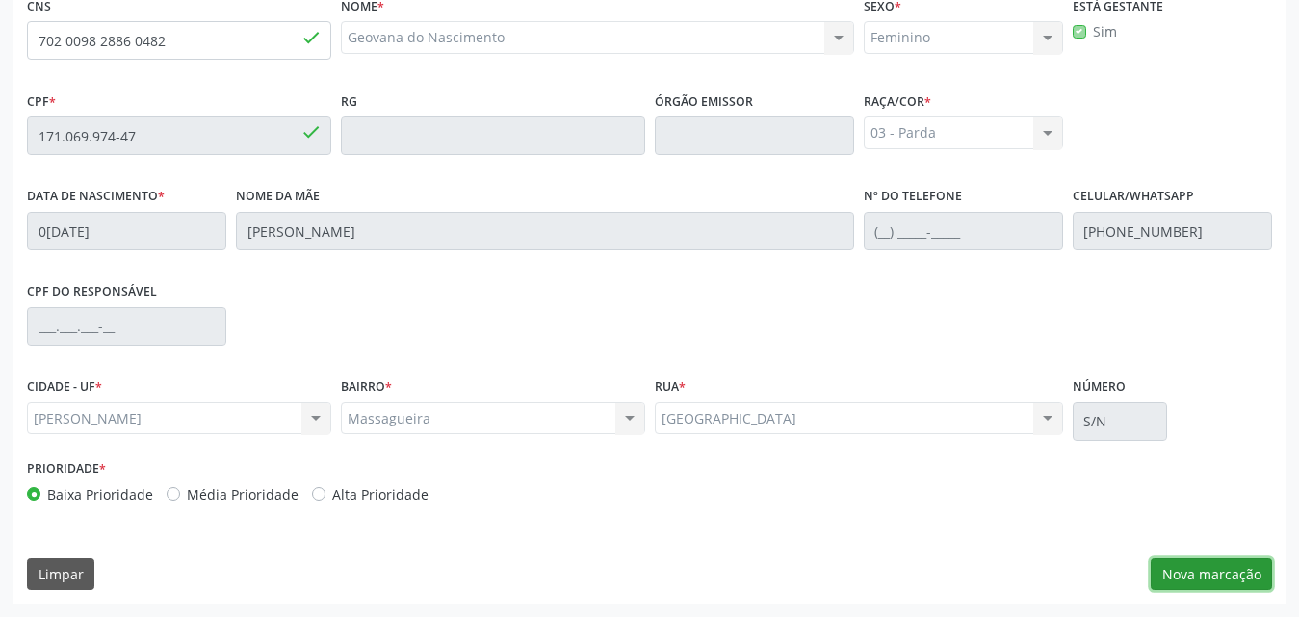
click at [1205, 561] on button "Nova marcação" at bounding box center [1211, 574] width 121 height 33
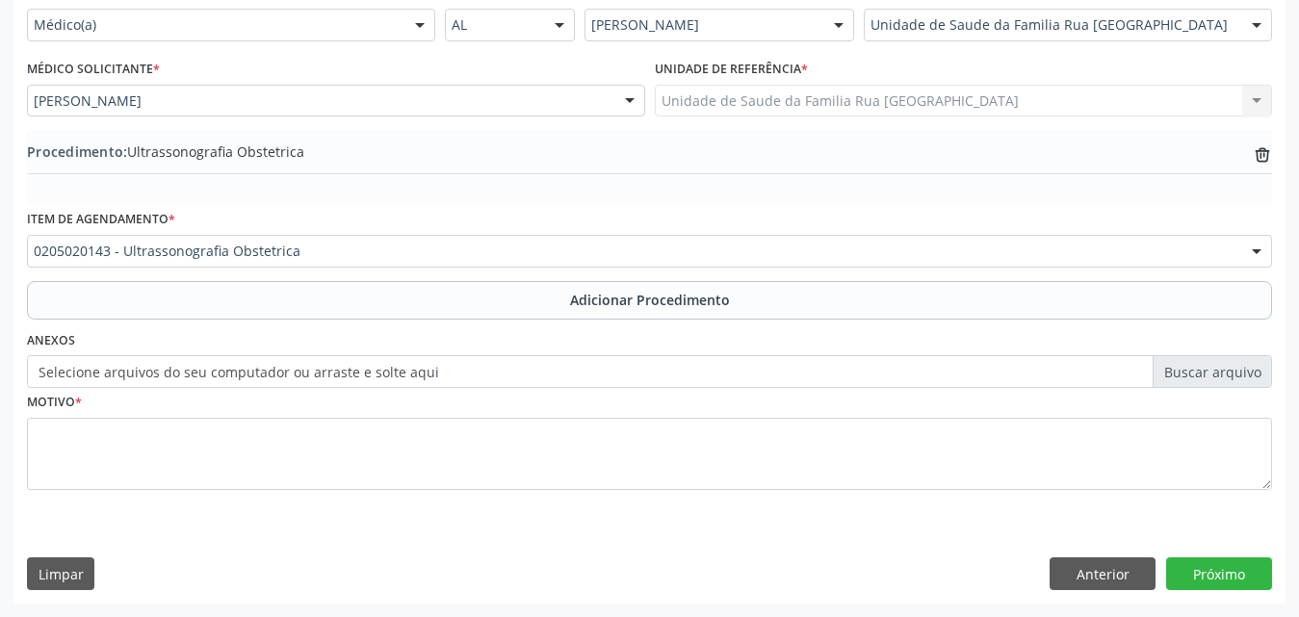
scroll to position [466, 0]
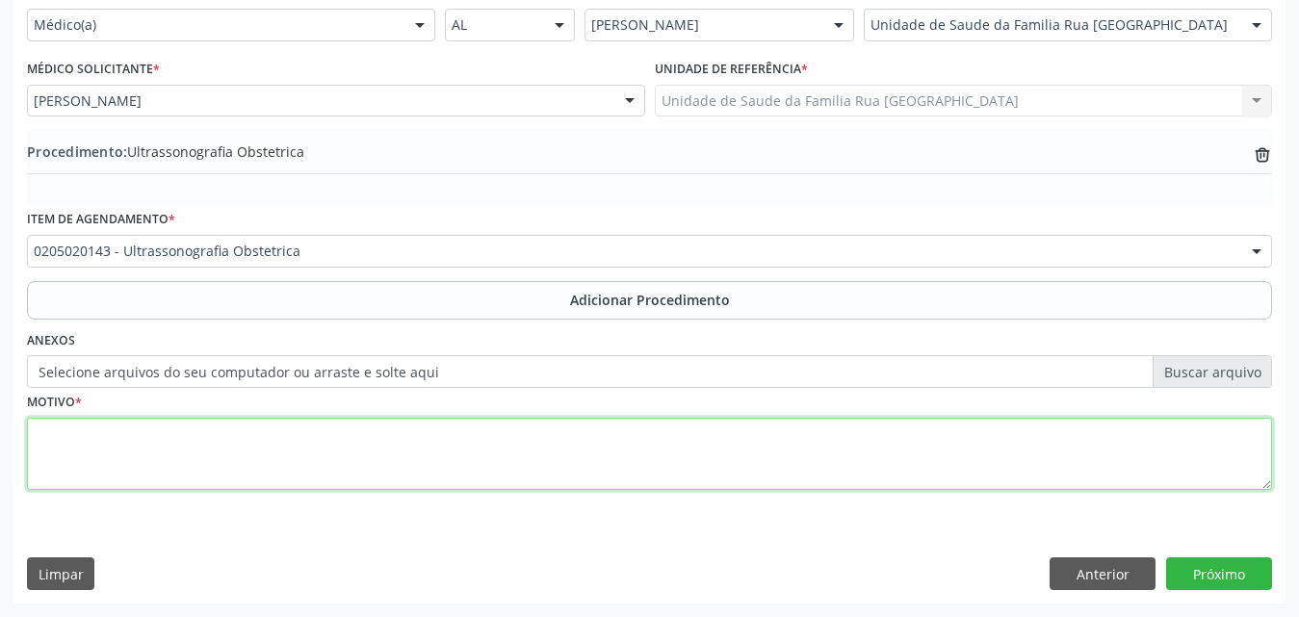
click at [238, 445] on textarea at bounding box center [649, 454] width 1245 height 73
type textarea "GESTACAO"
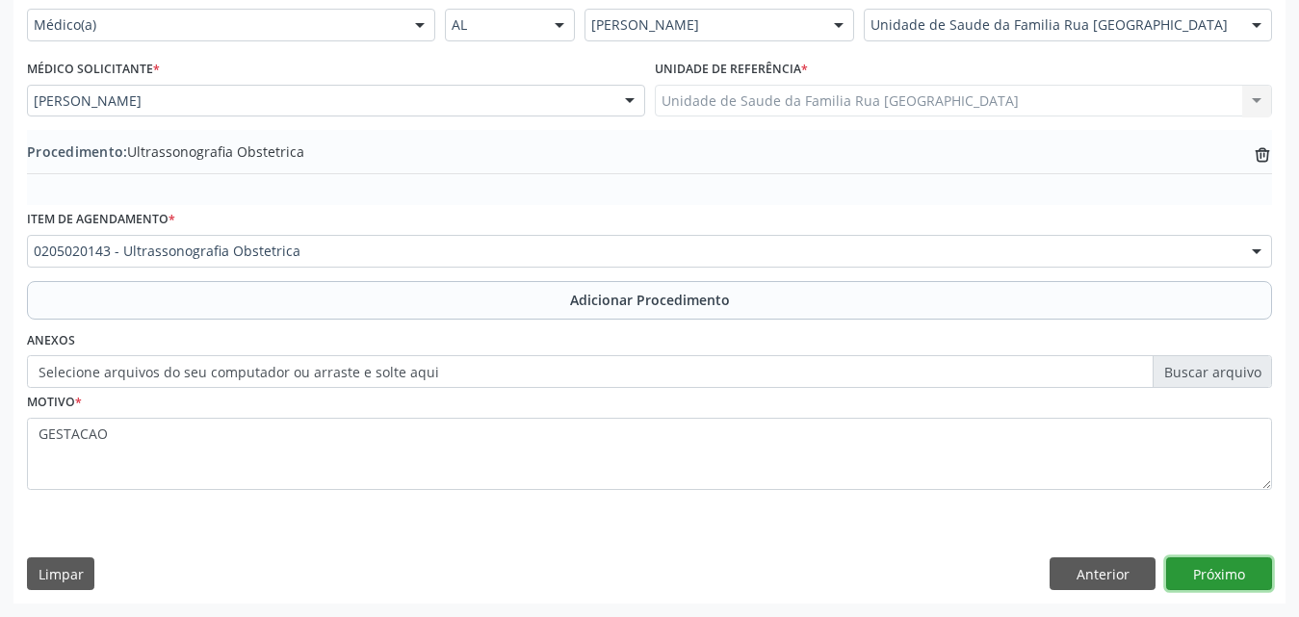
click at [1241, 580] on button "Próximo" at bounding box center [1219, 574] width 106 height 33
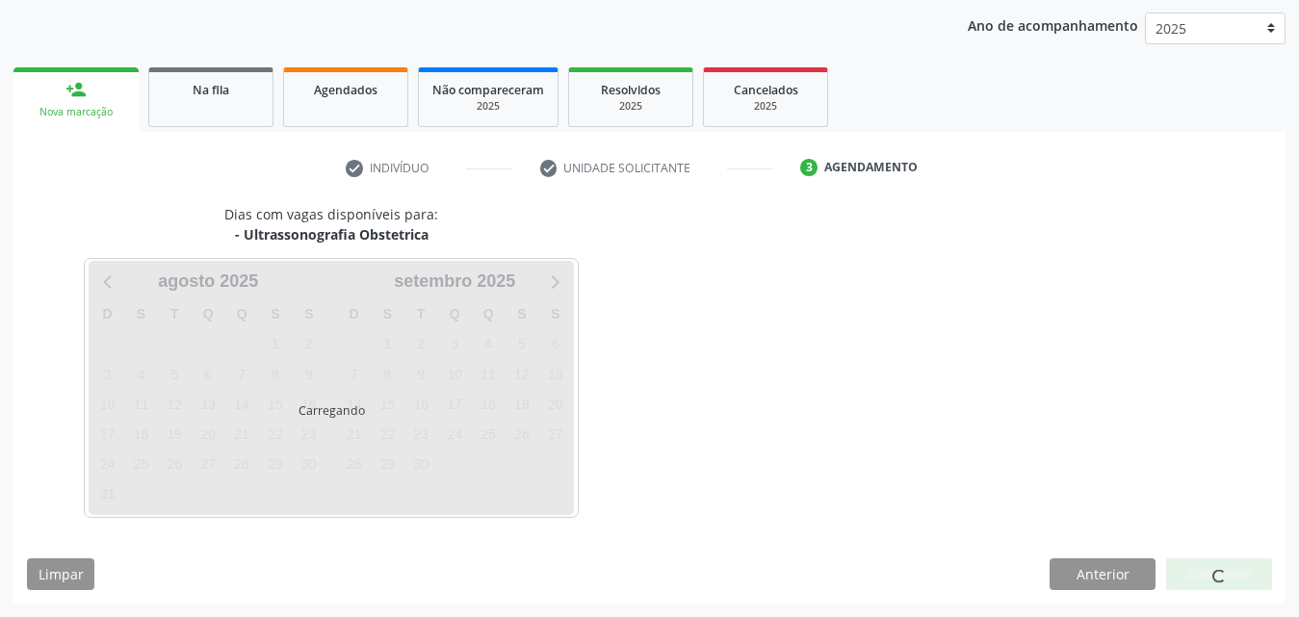
scroll to position [304, 0]
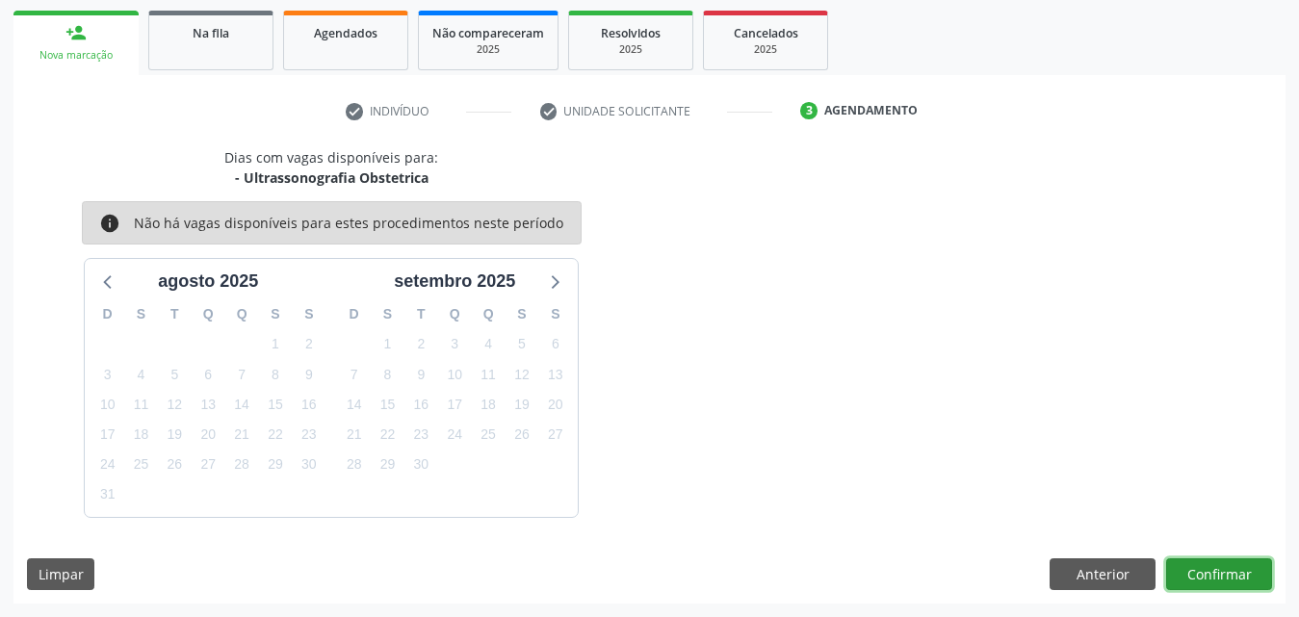
click at [1198, 566] on button "Confirmar" at bounding box center [1219, 574] width 106 height 33
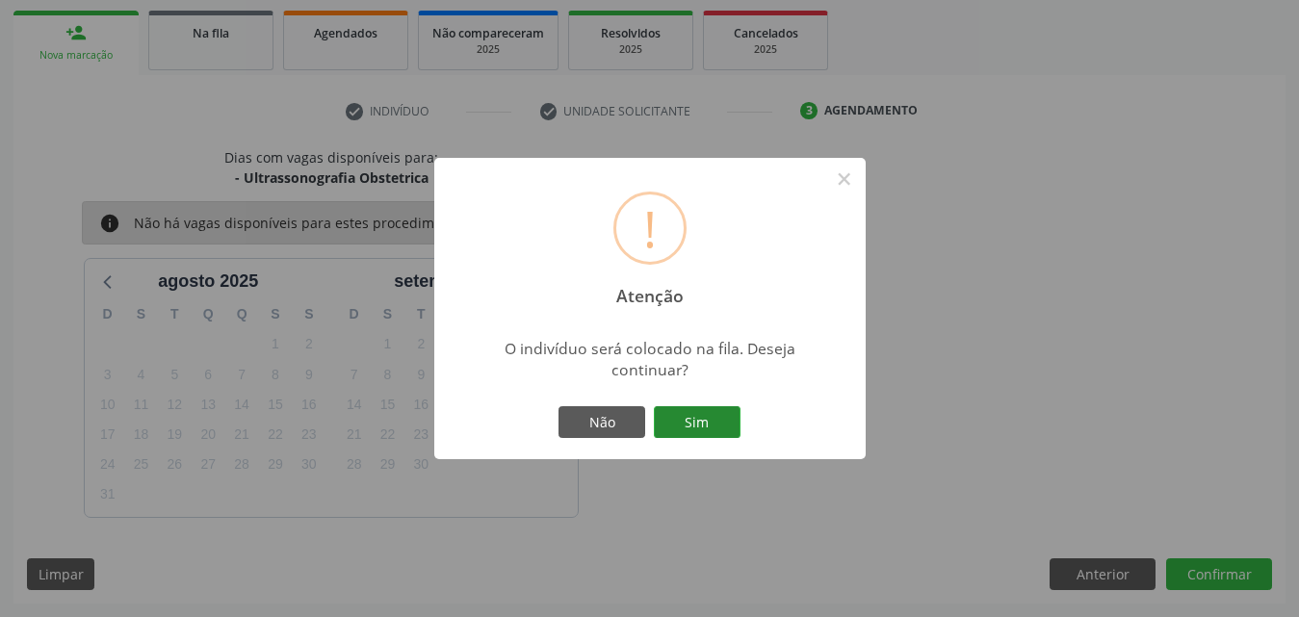
click at [721, 420] on button "Sim" at bounding box center [697, 422] width 87 height 33
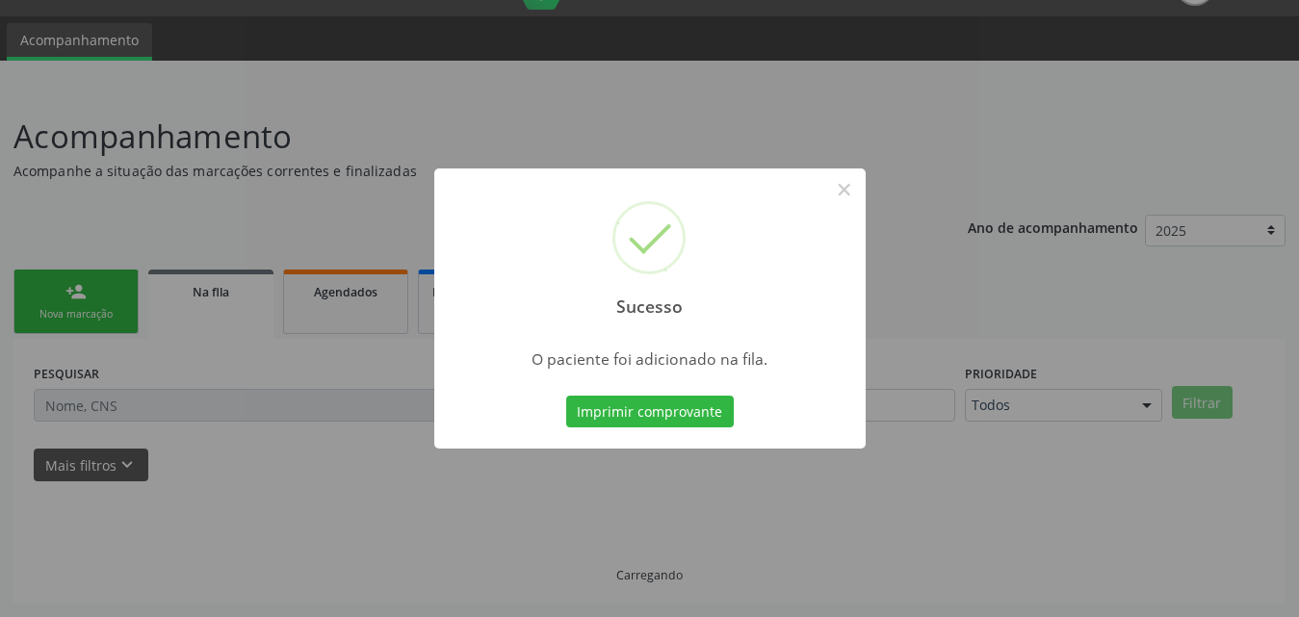
scroll to position [45, 0]
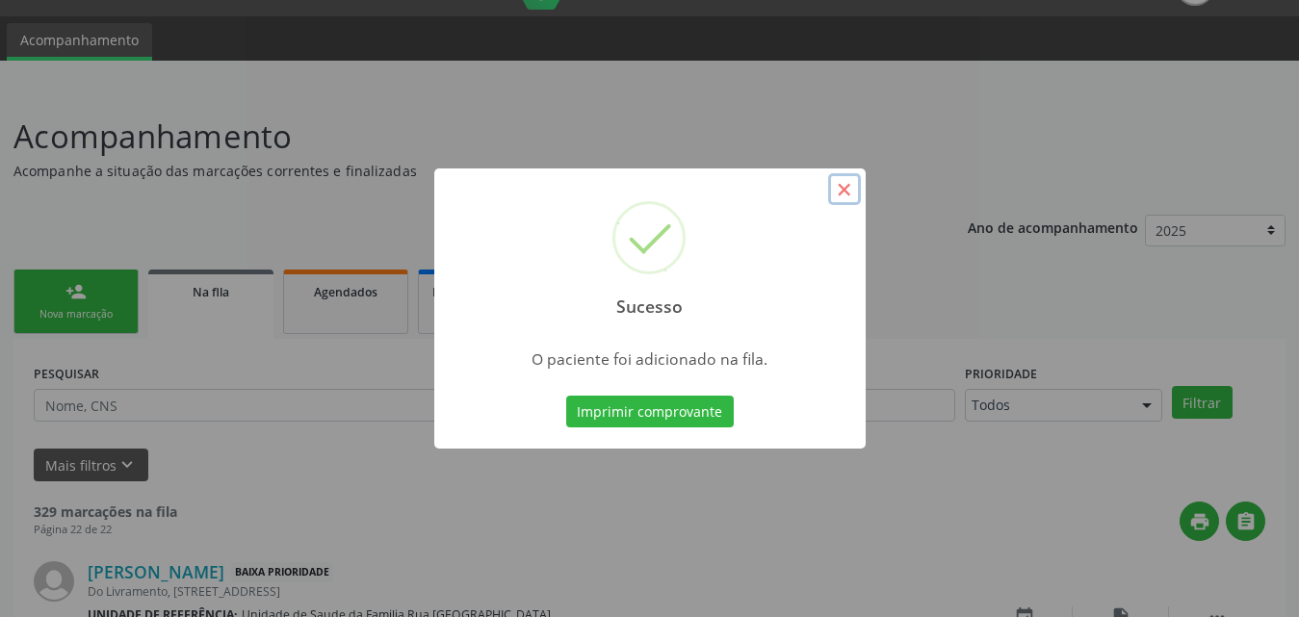
click at [841, 185] on button "×" at bounding box center [844, 189] width 33 height 33
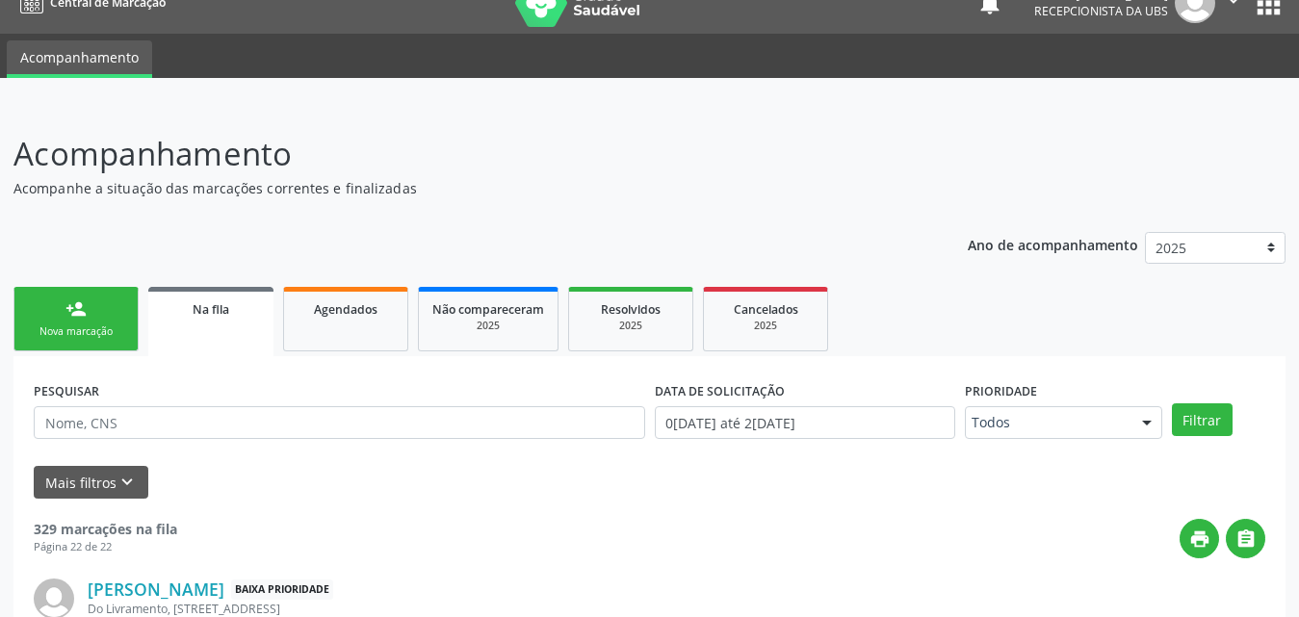
scroll to position [0, 0]
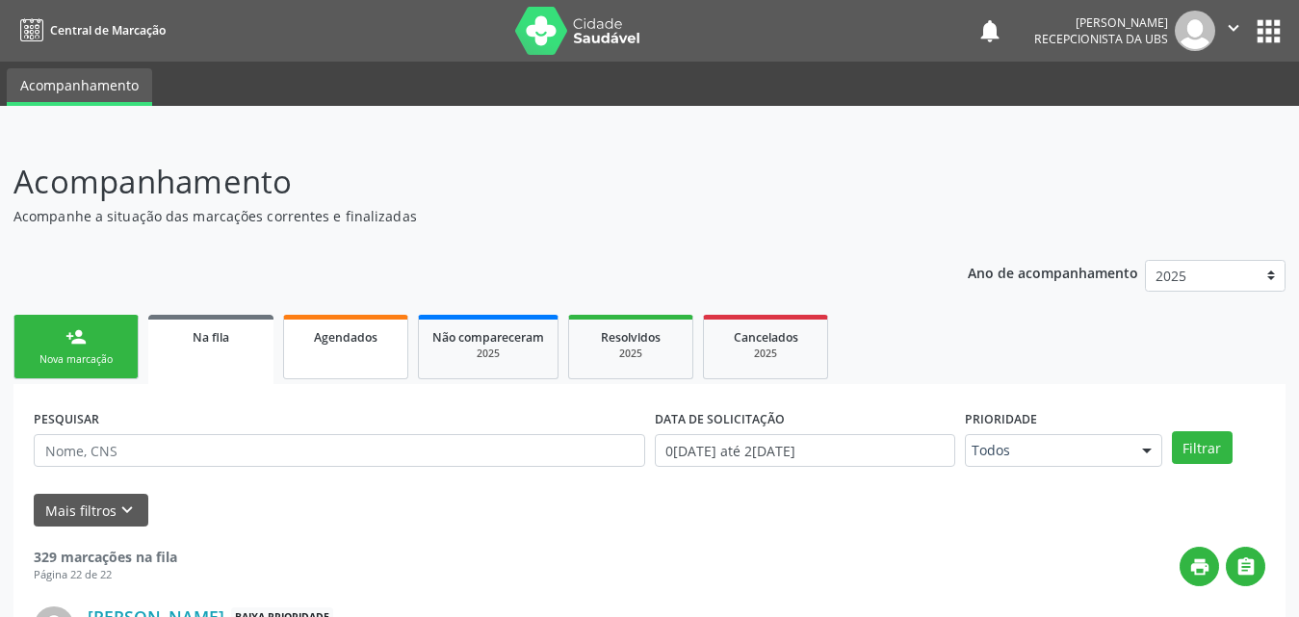
click at [362, 344] on span "Agendados" at bounding box center [346, 337] width 64 height 16
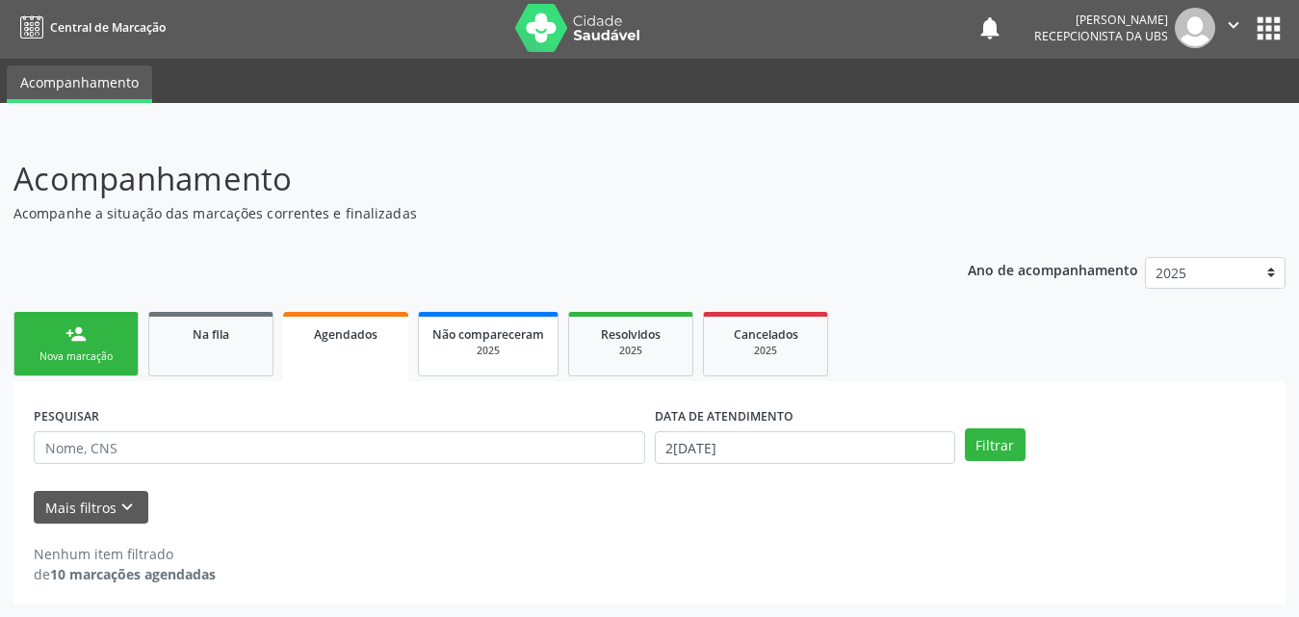
scroll to position [4, 0]
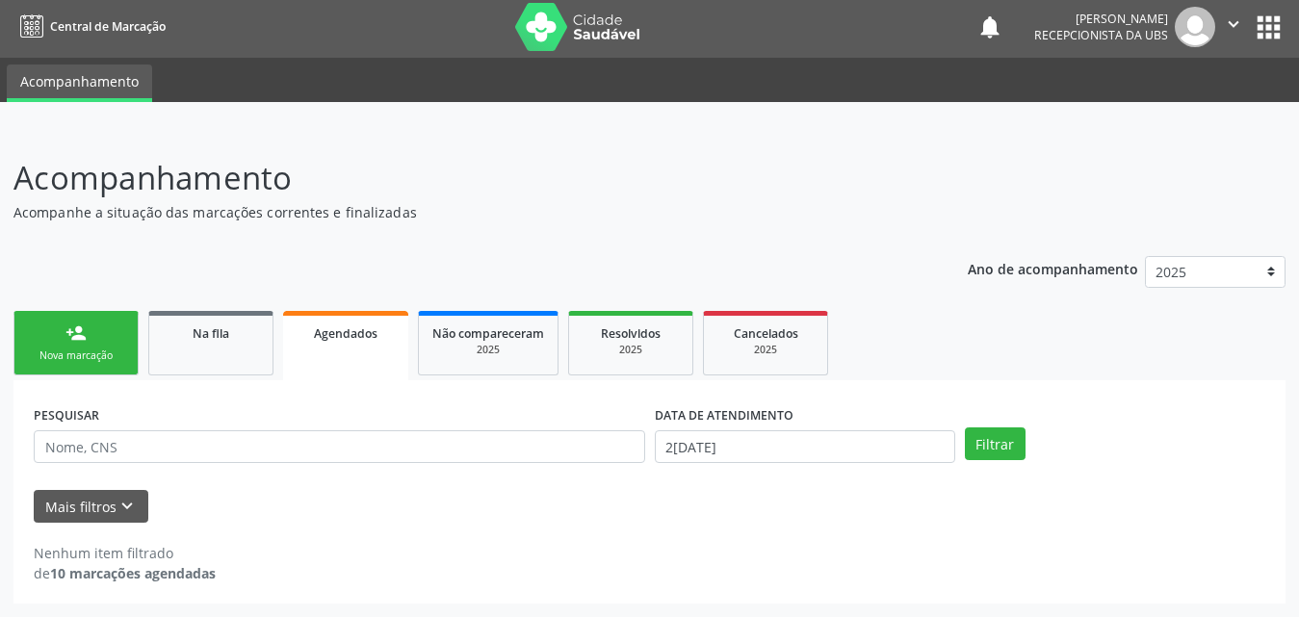
click at [341, 338] on span "Agendados" at bounding box center [346, 333] width 64 height 16
click at [99, 494] on button "Mais filtros keyboard_arrow_down" at bounding box center [91, 507] width 115 height 34
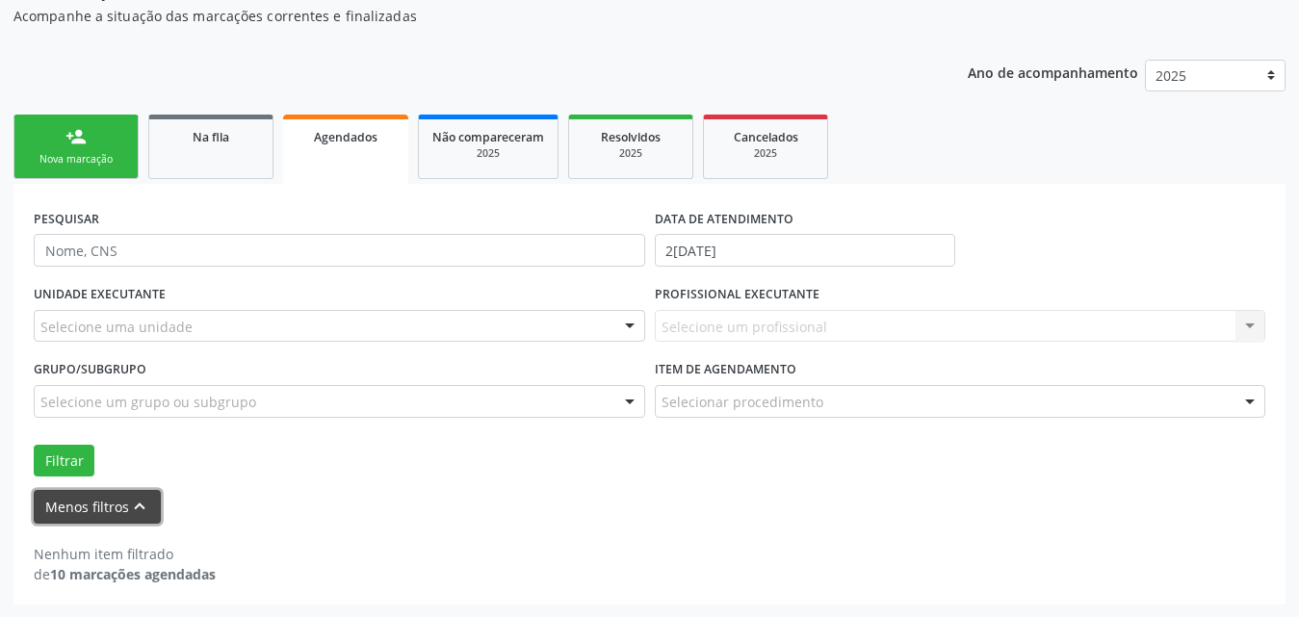
scroll to position [201, 0]
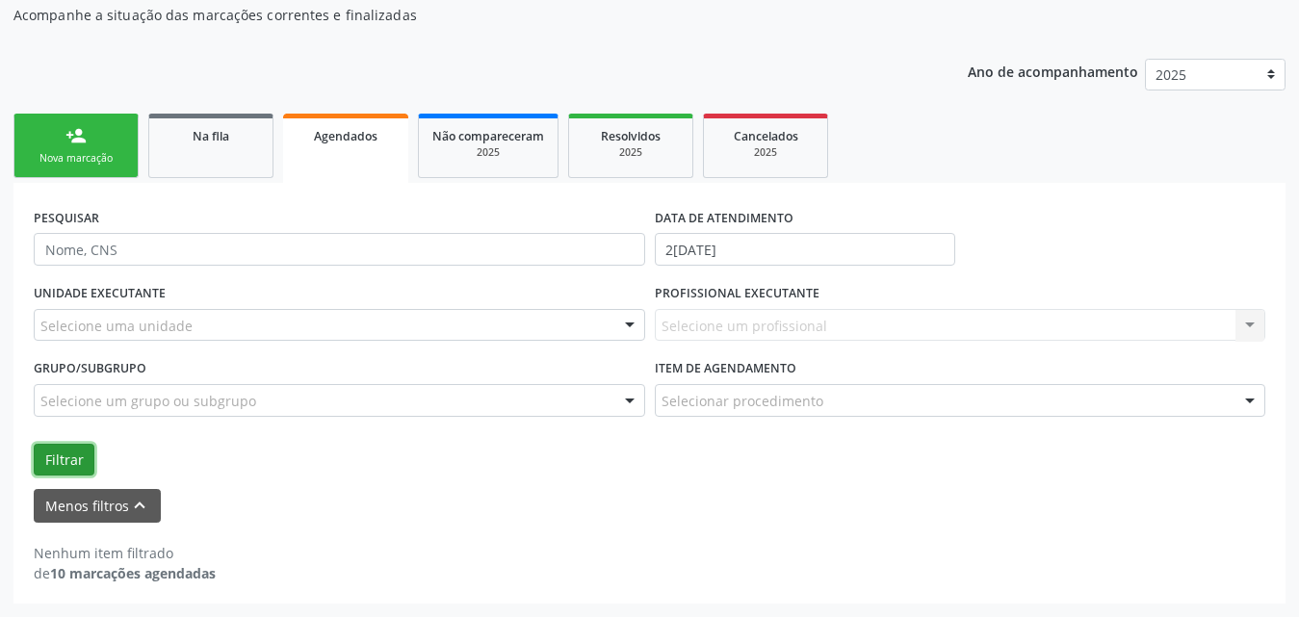
click at [74, 454] on button "Filtrar" at bounding box center [64, 460] width 61 height 33
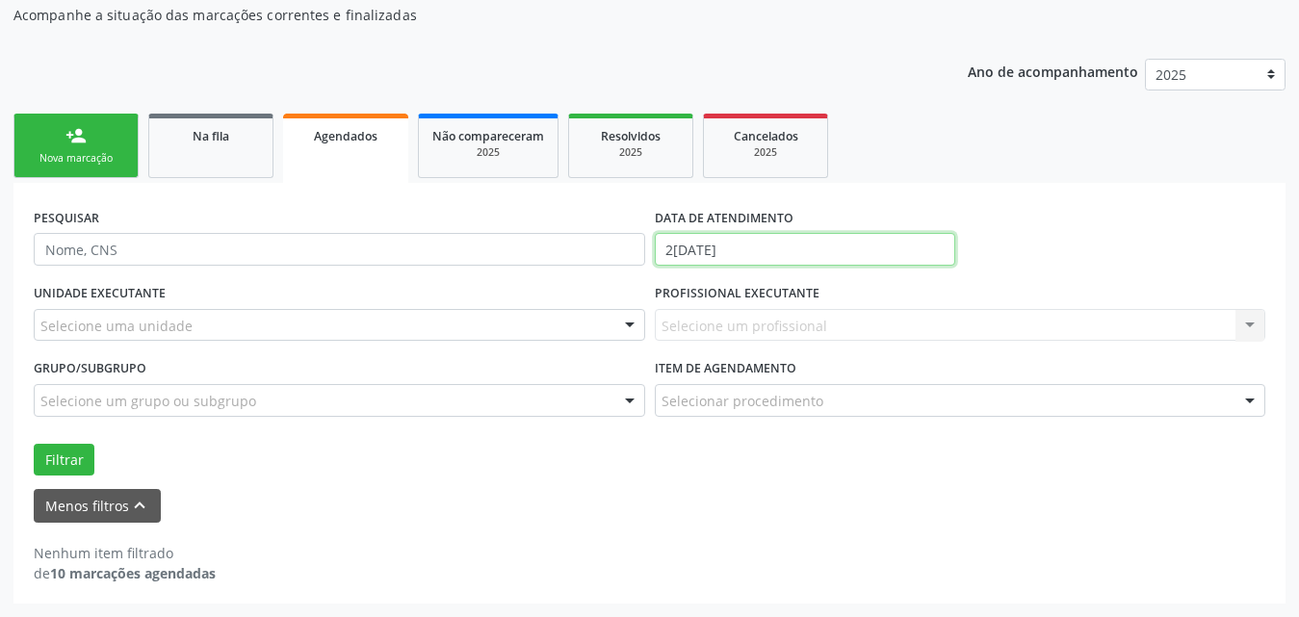
click at [880, 247] on input "22/08/2025" at bounding box center [805, 249] width 300 height 33
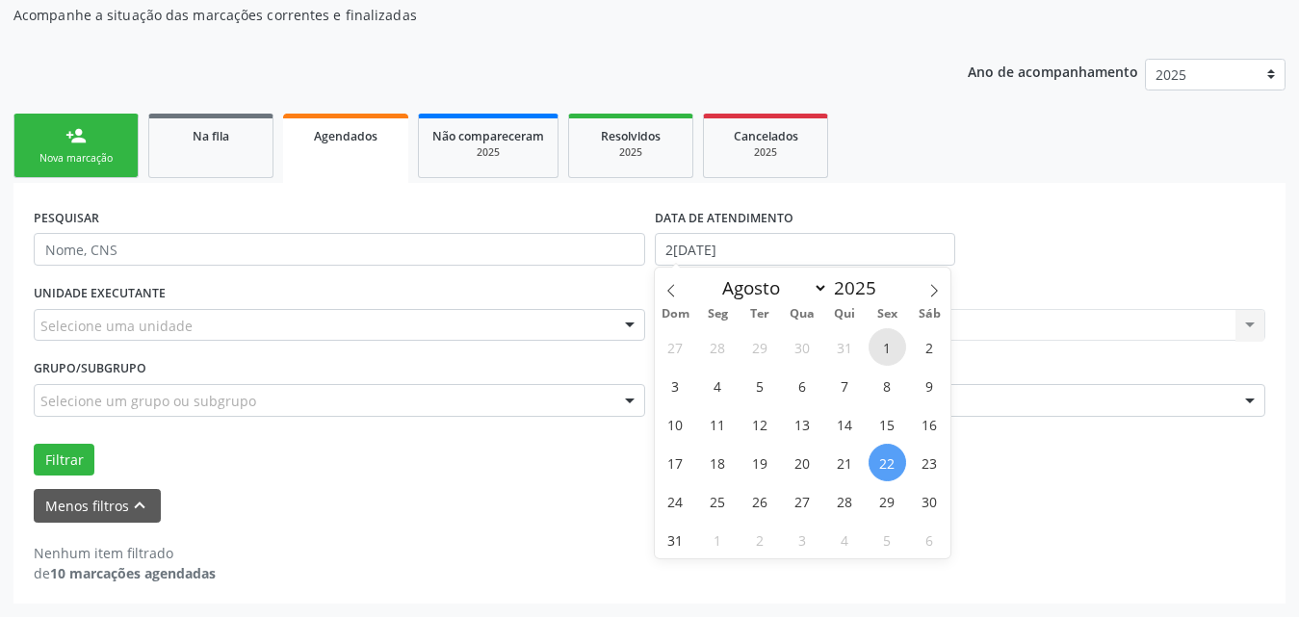
click at [890, 352] on span "1" at bounding box center [888, 347] width 38 height 38
type input "01/08/2025"
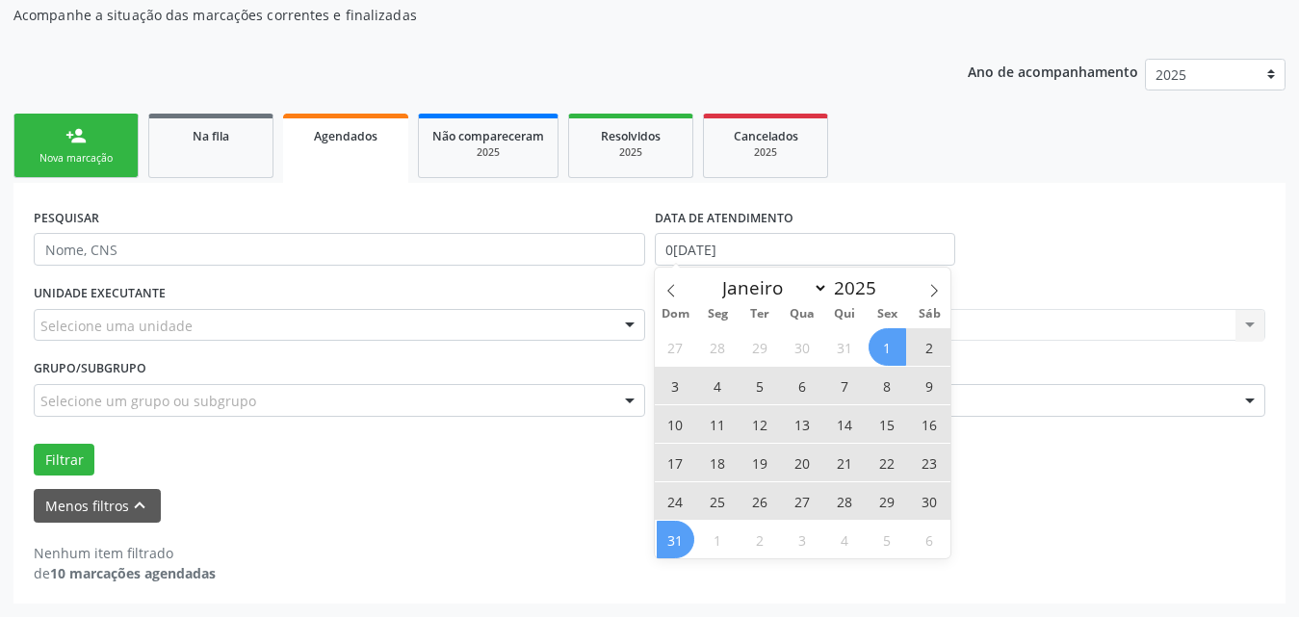
click at [672, 533] on span "31" at bounding box center [676, 540] width 38 height 38
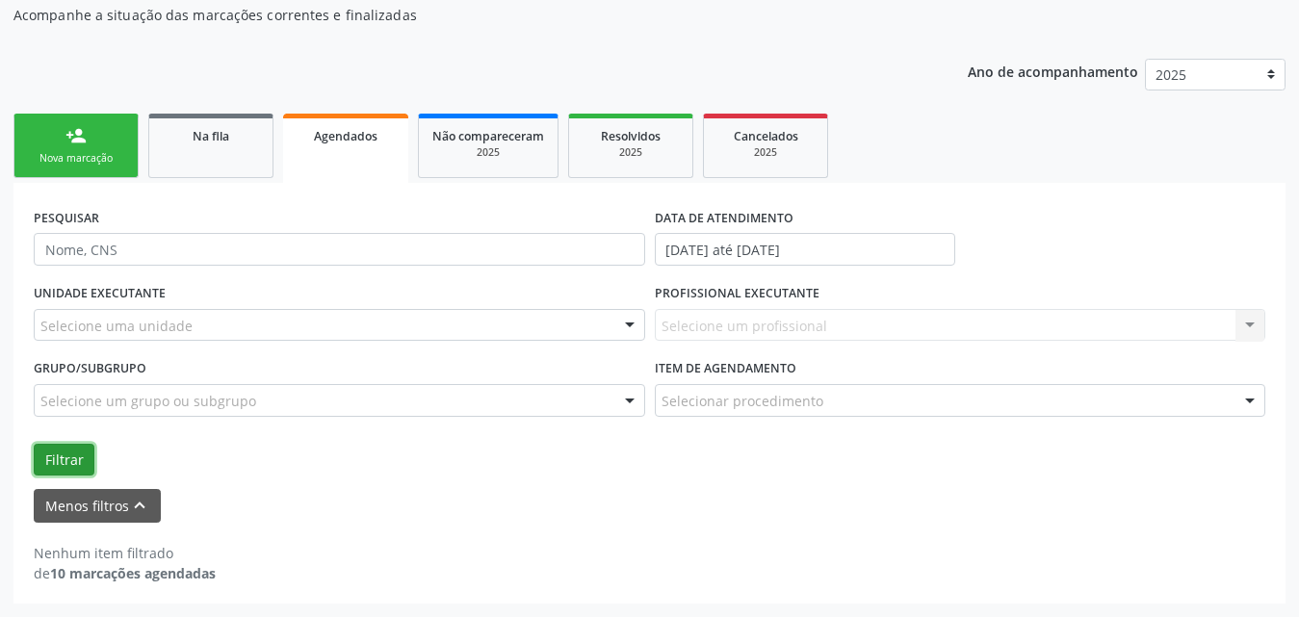
click at [67, 466] on button "Filtrar" at bounding box center [64, 460] width 61 height 33
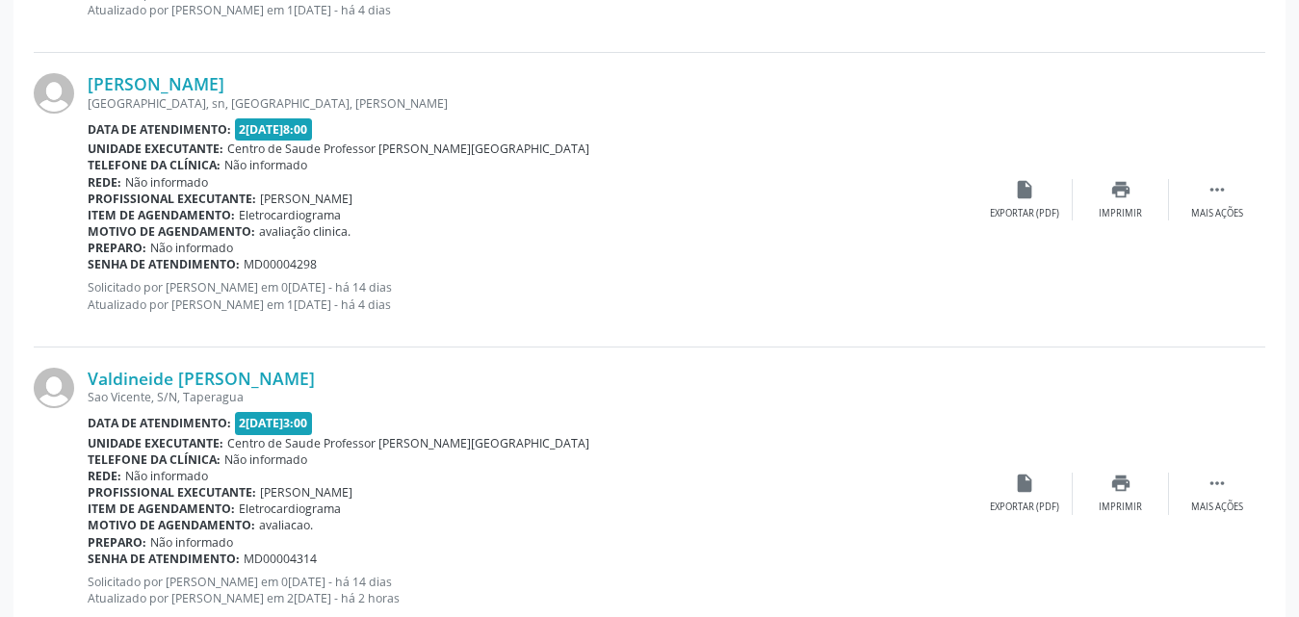
scroll to position [2755, 0]
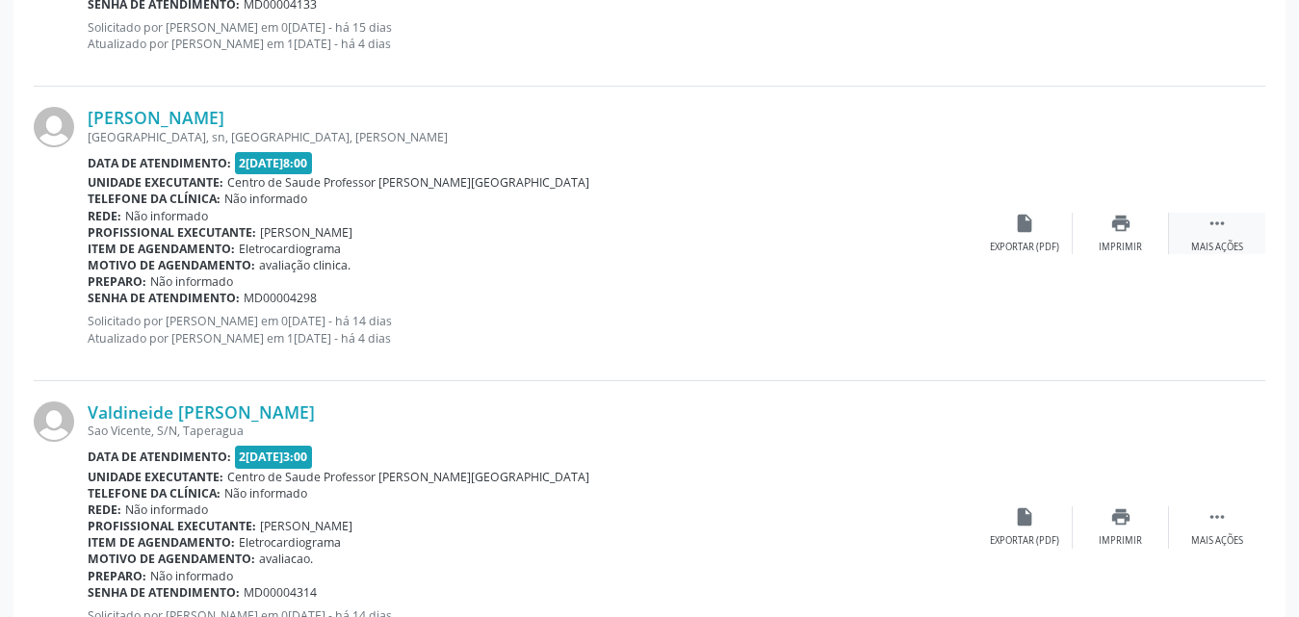
click at [1230, 238] on div " Mais ações" at bounding box center [1217, 233] width 96 height 41
click at [1119, 249] on div "Editar" at bounding box center [1120, 247] width 31 height 13
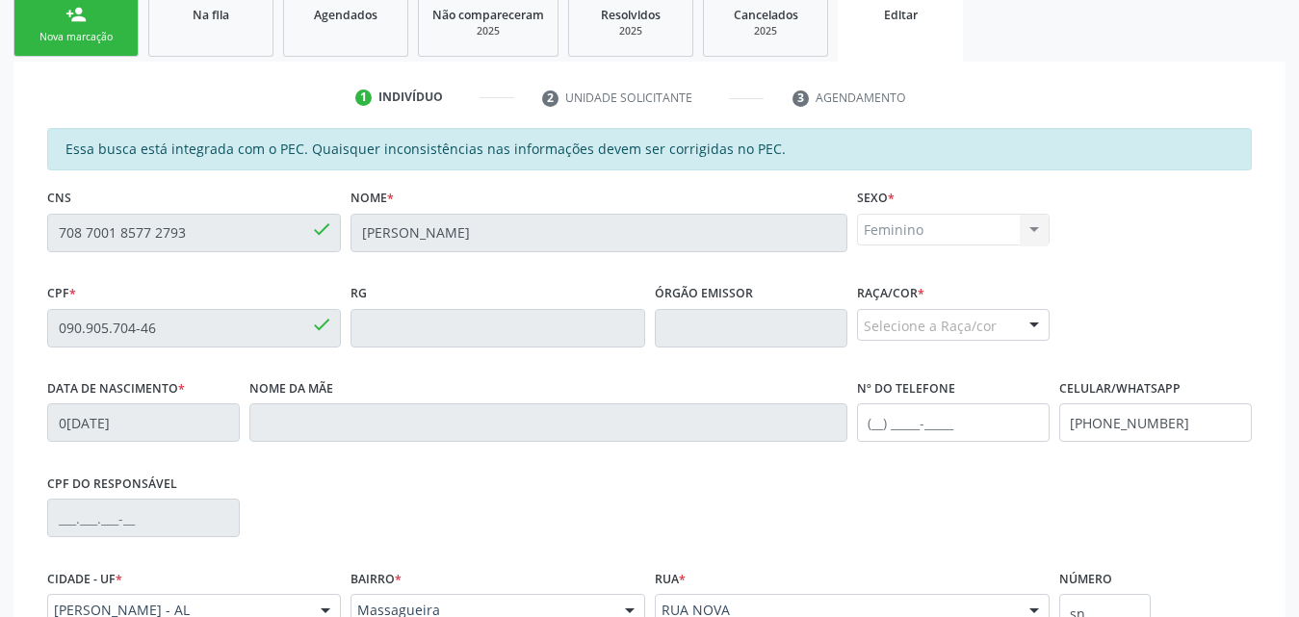
scroll to position [289, 0]
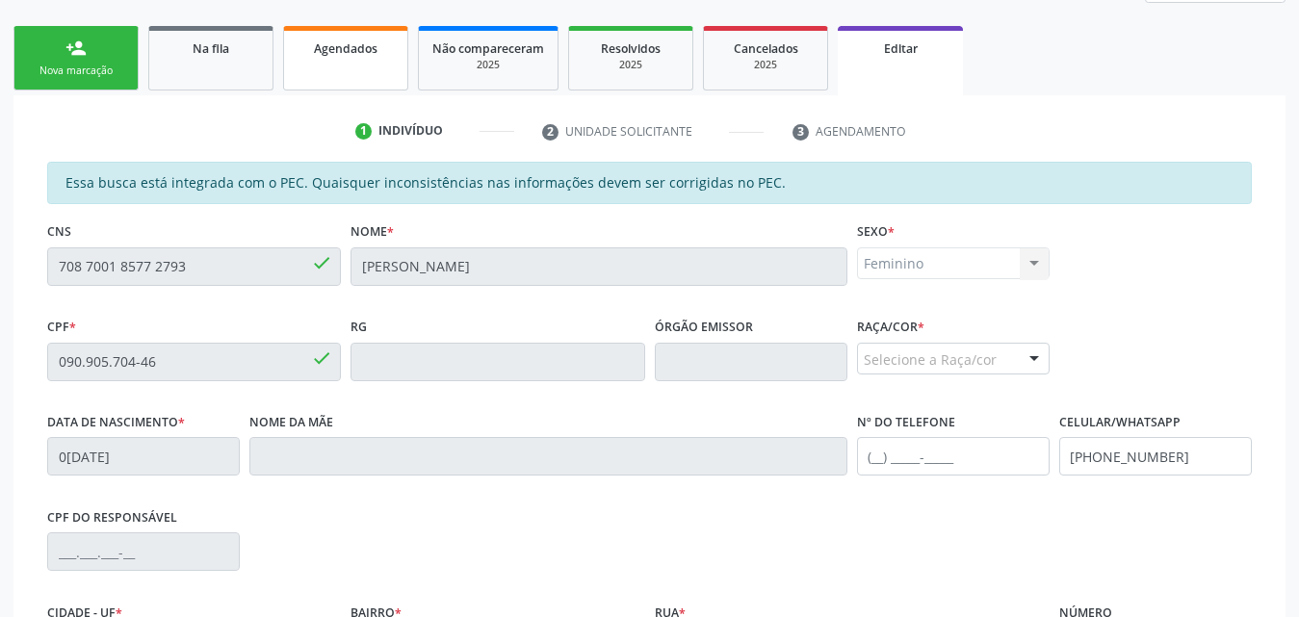
click at [347, 44] on span "Agendados" at bounding box center [346, 48] width 64 height 16
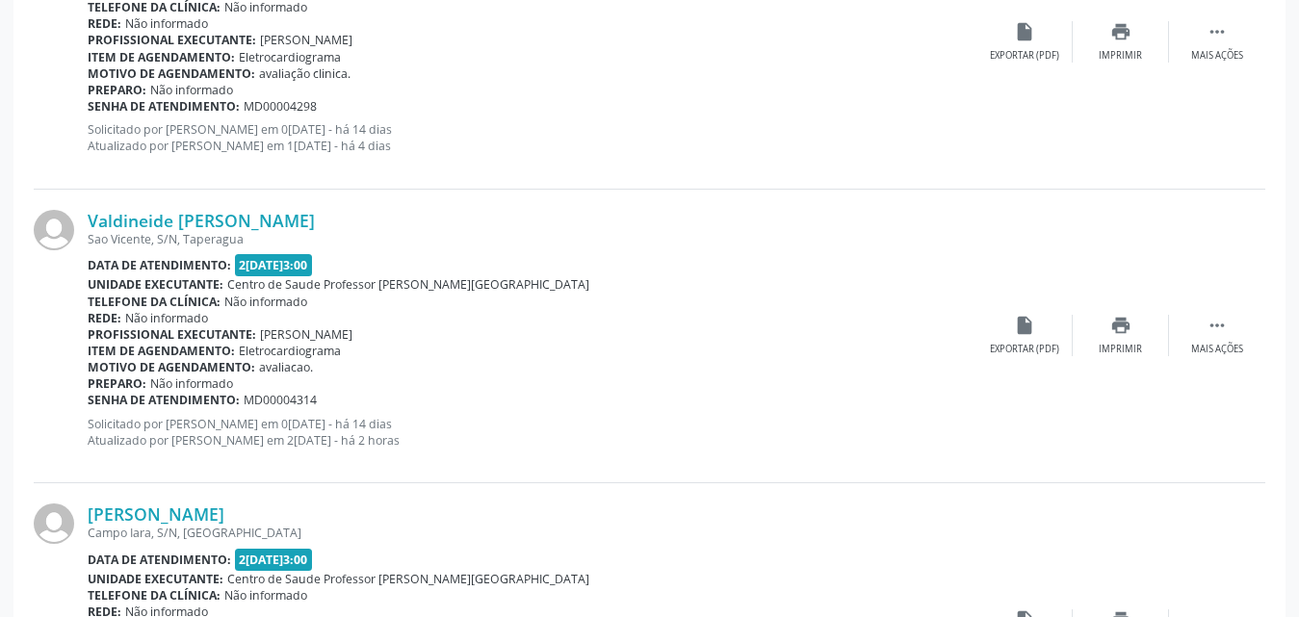
scroll to position [2846, 0]
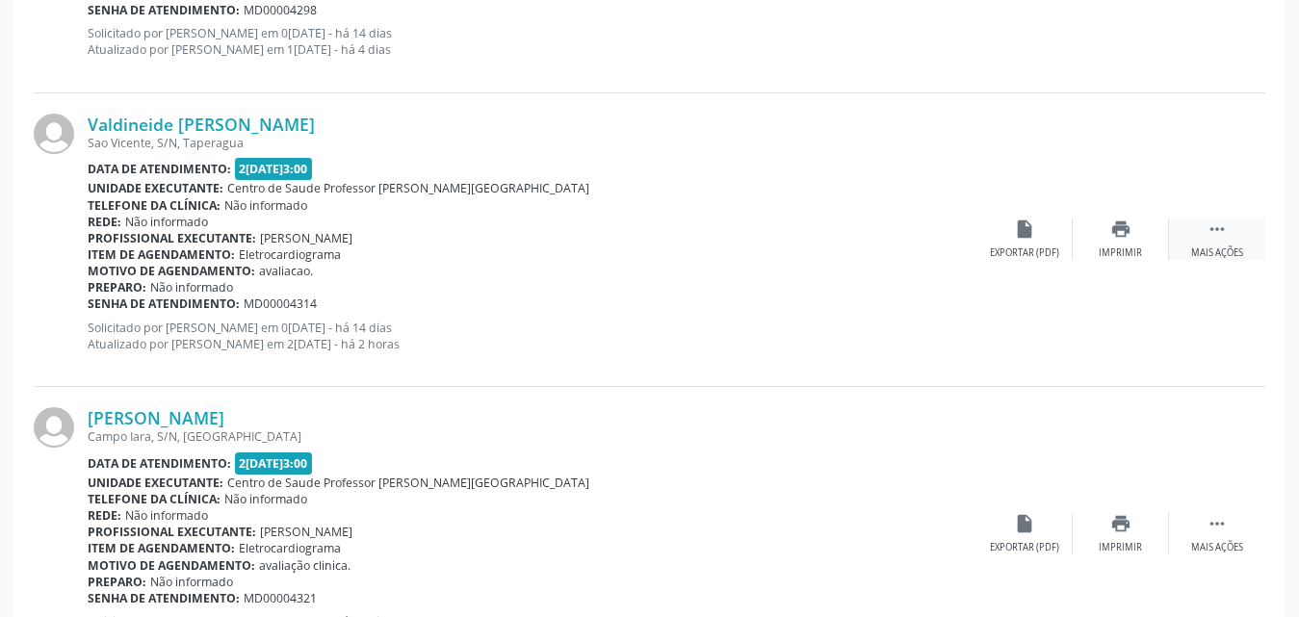
click at [1216, 249] on div "Mais ações" at bounding box center [1217, 253] width 52 height 13
click at [1123, 253] on div "Editar" at bounding box center [1120, 253] width 31 height 13
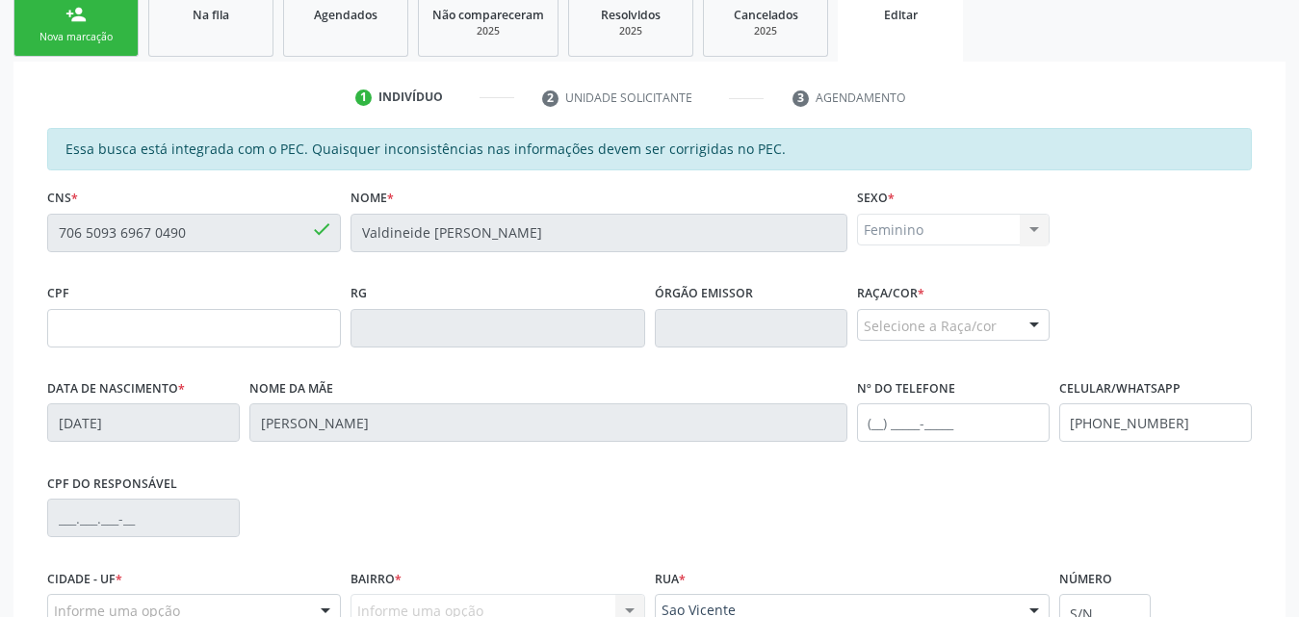
scroll to position [289, 0]
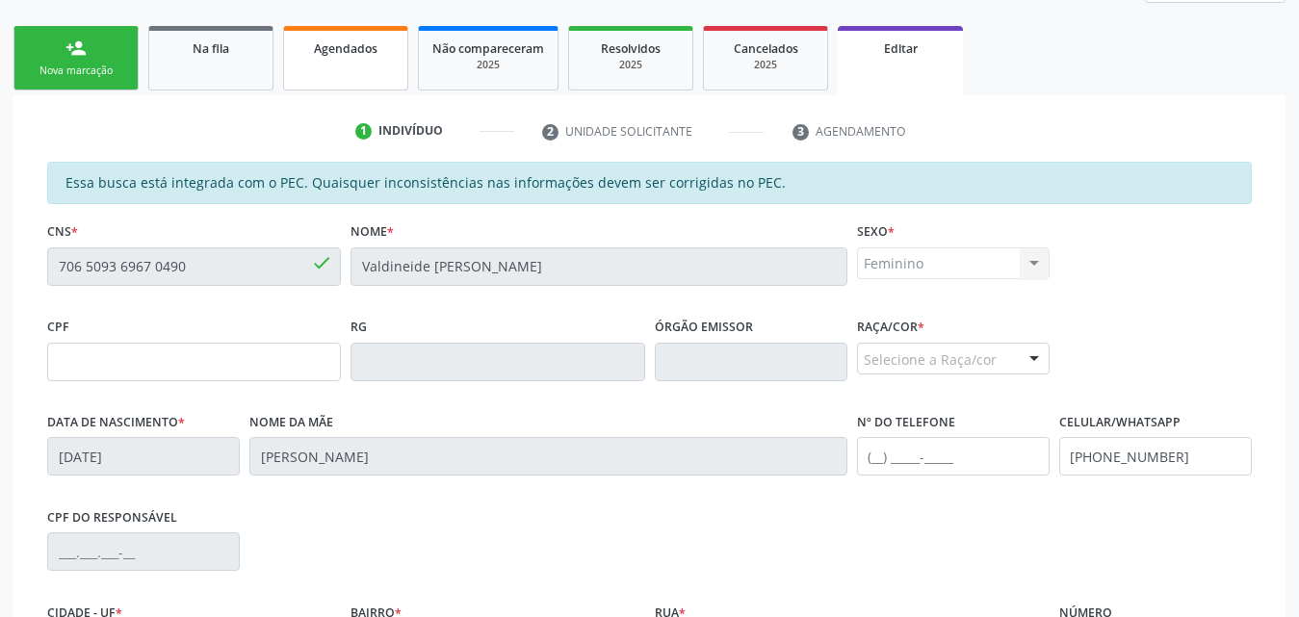
click at [327, 65] on link "Agendados" at bounding box center [345, 58] width 125 height 65
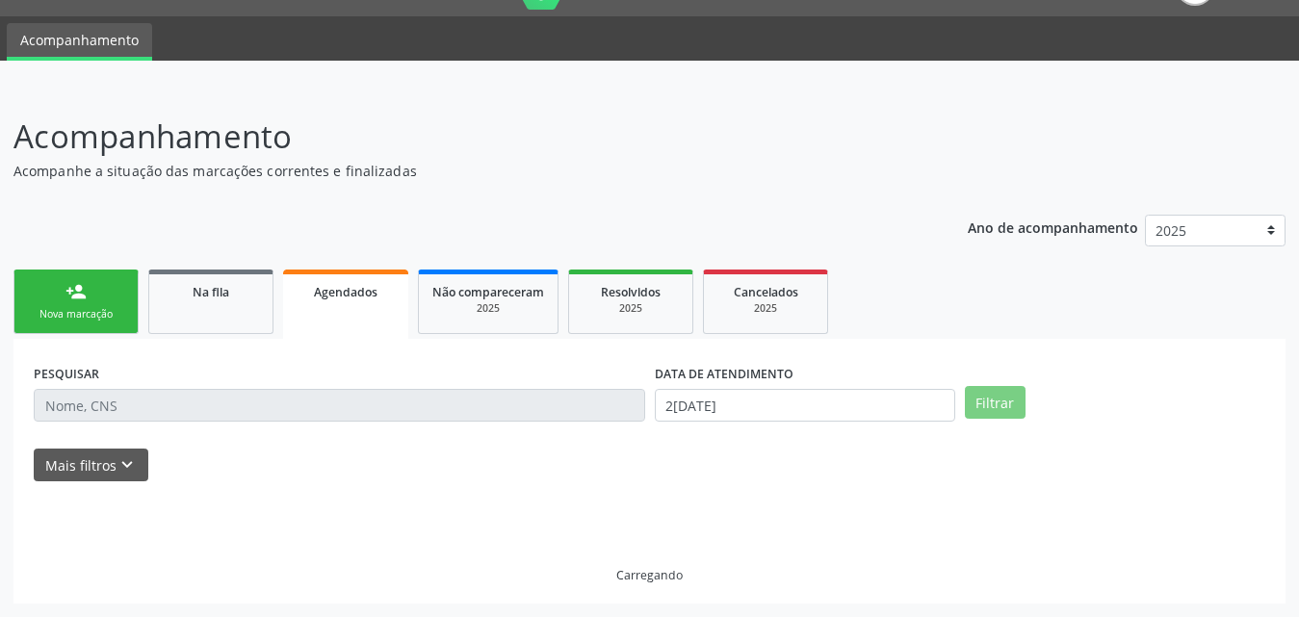
scroll to position [4, 0]
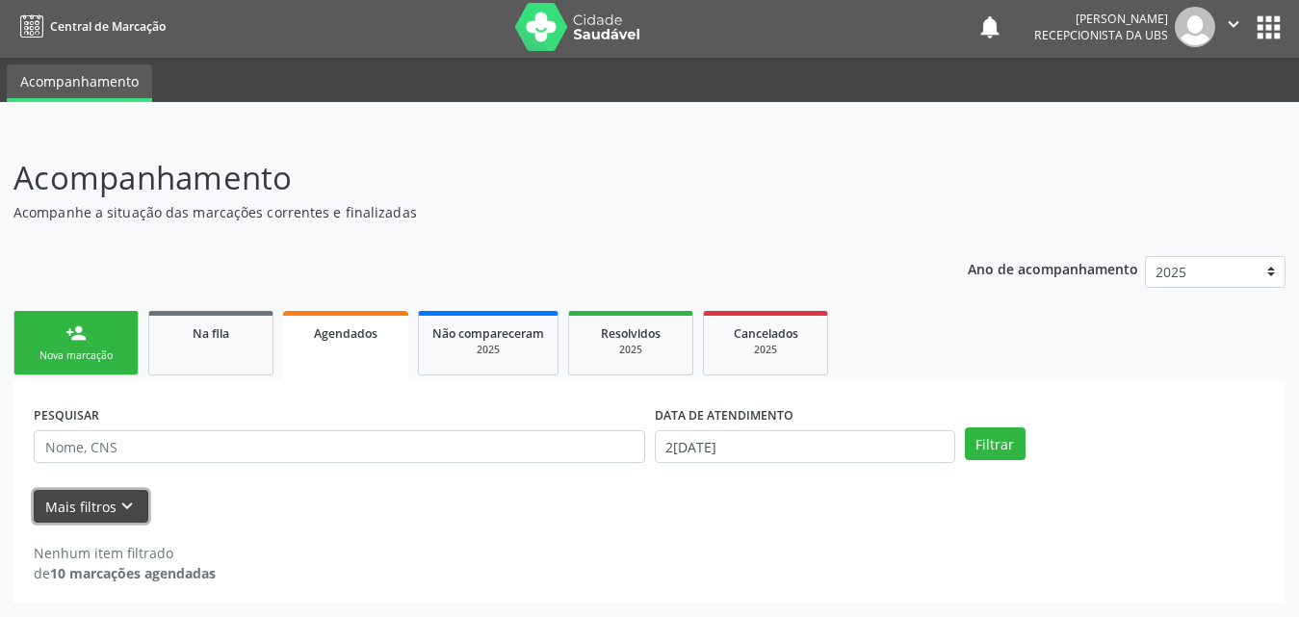
click at [102, 508] on button "Mais filtros keyboard_arrow_down" at bounding box center [91, 507] width 115 height 34
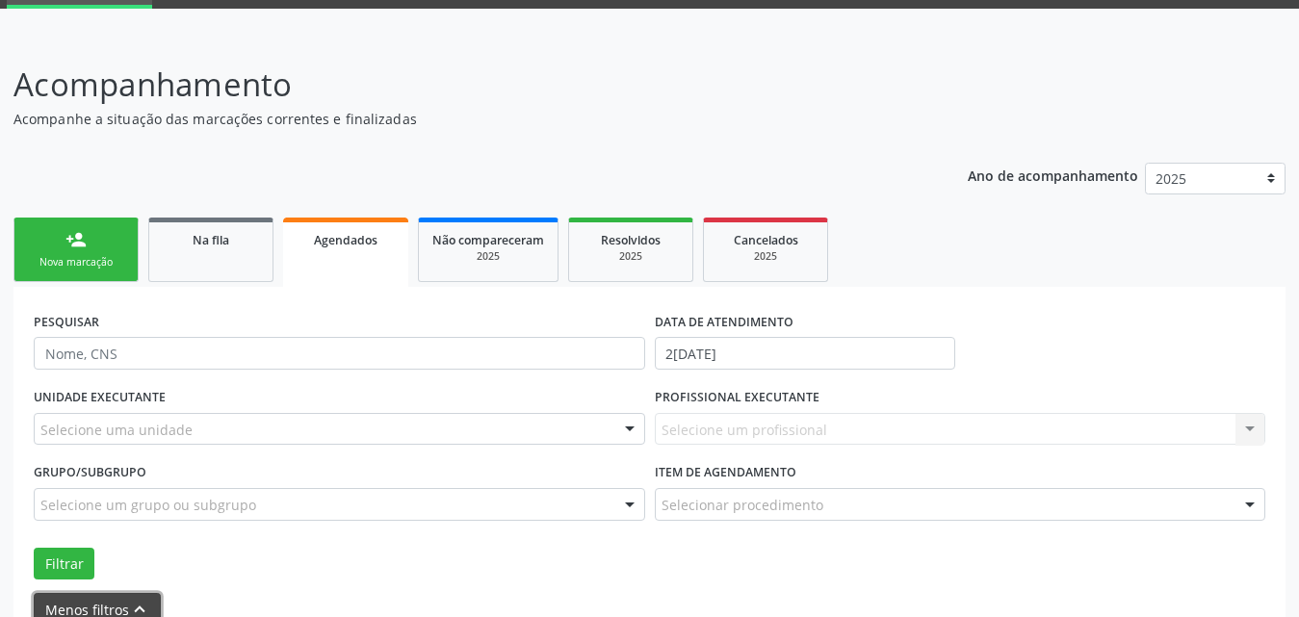
scroll to position [201, 0]
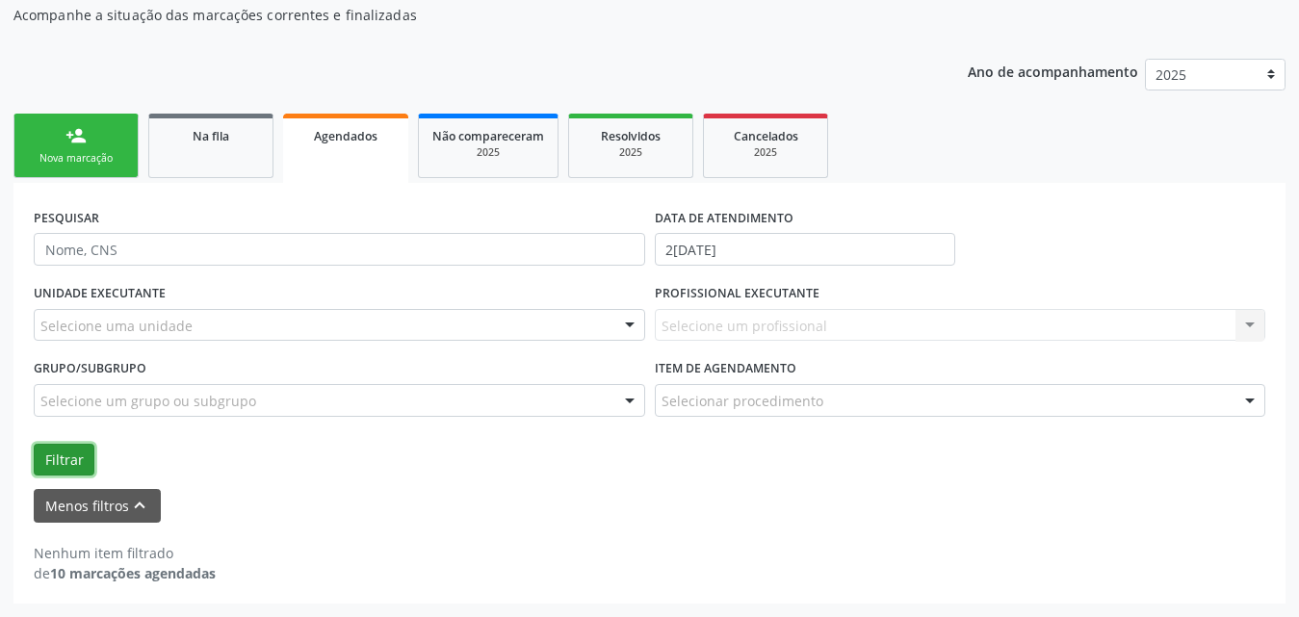
click at [69, 461] on button "Filtrar" at bounding box center [64, 460] width 61 height 33
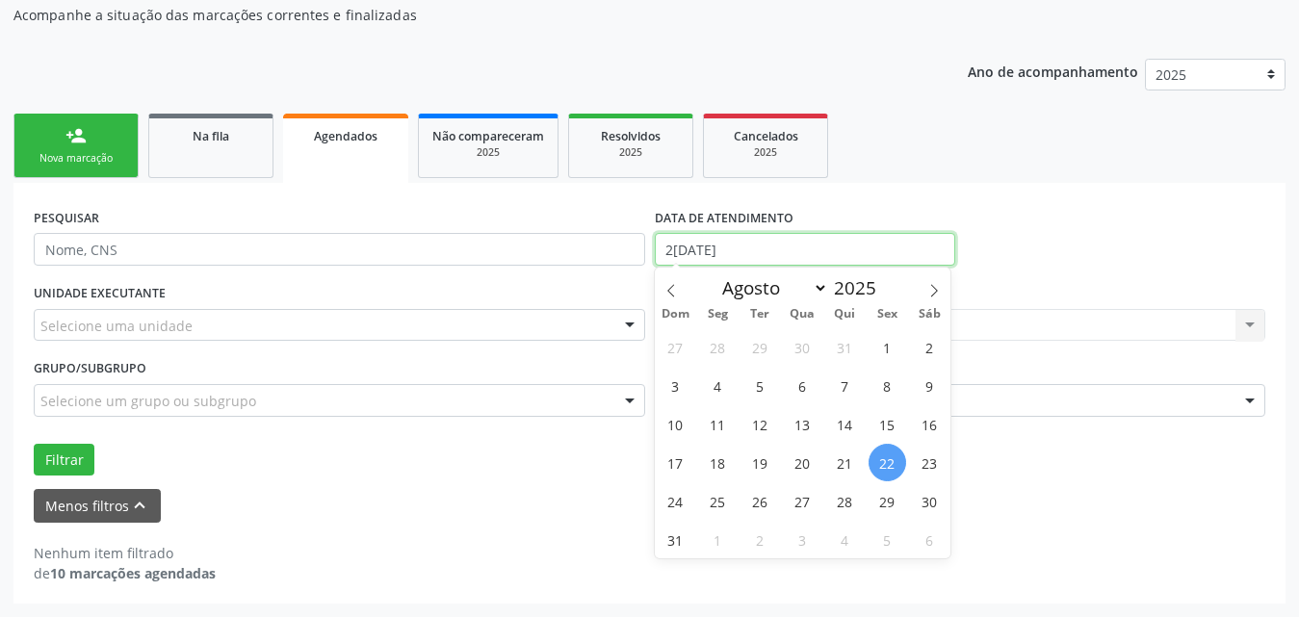
click at [800, 262] on input "22/08/2025" at bounding box center [805, 249] width 300 height 33
click at [879, 348] on span "1" at bounding box center [888, 347] width 38 height 38
type input "01/08/2025"
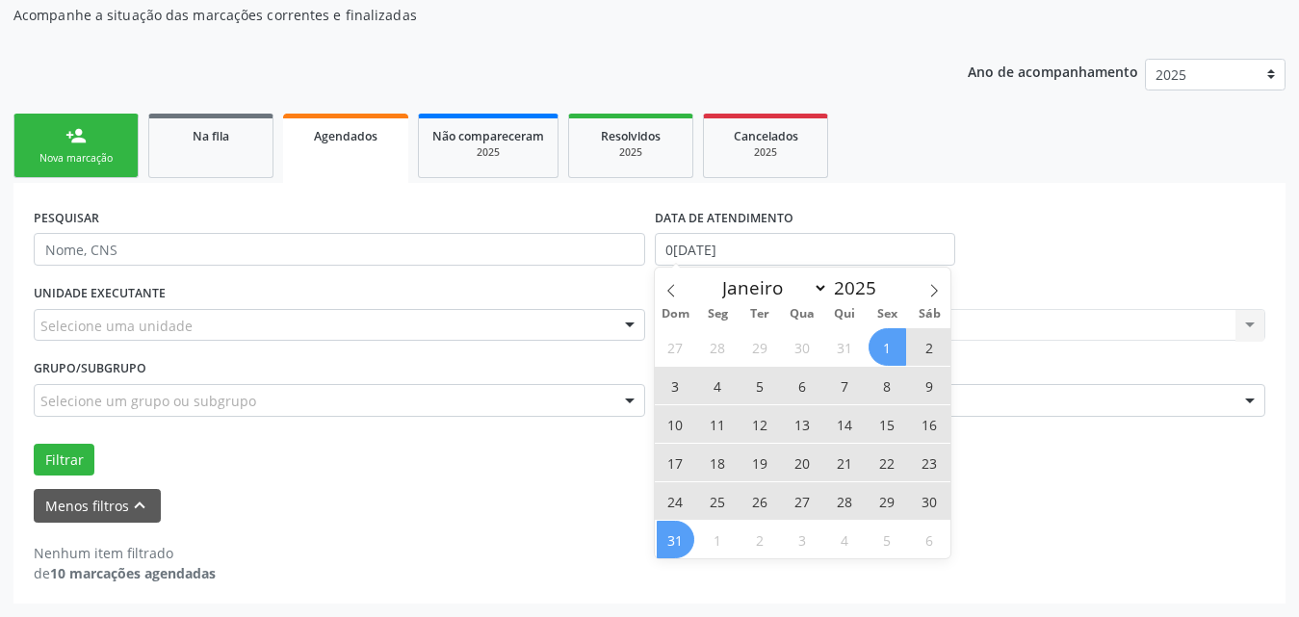
click at [671, 545] on span "31" at bounding box center [676, 540] width 38 height 38
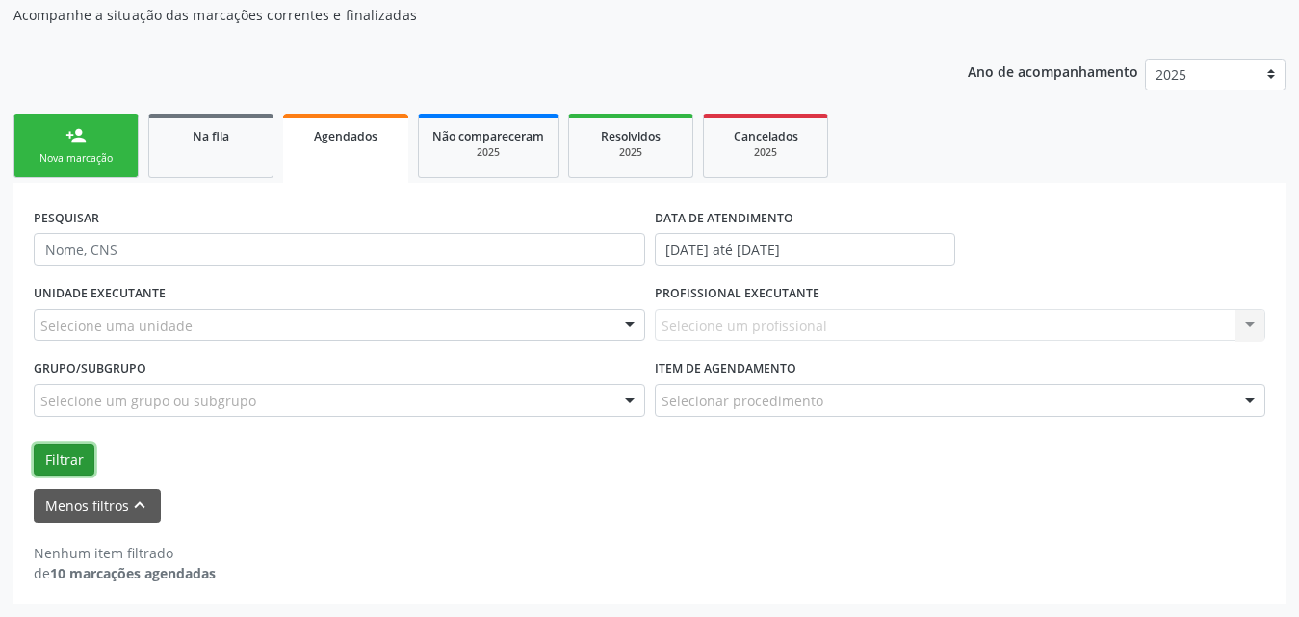
click at [57, 460] on button "Filtrar" at bounding box center [64, 460] width 61 height 33
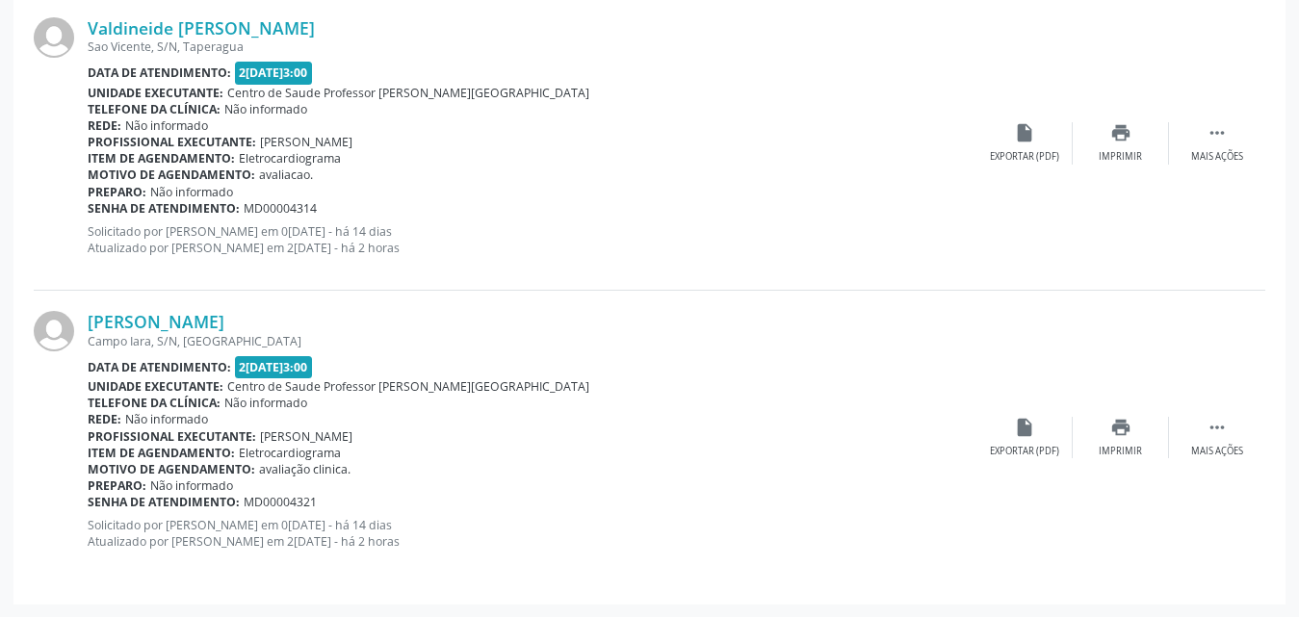
scroll to position [3140, 0]
click at [1219, 435] on icon "" at bounding box center [1217, 426] width 21 height 21
click at [1122, 446] on div "Editar" at bounding box center [1120, 450] width 31 height 13
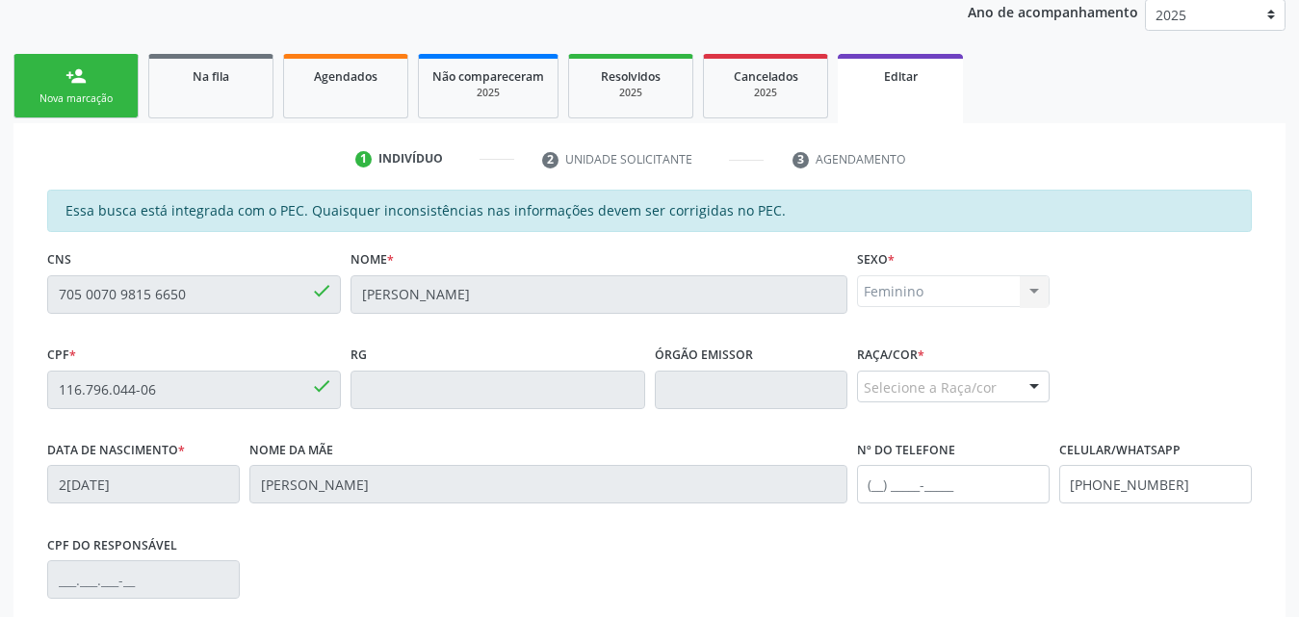
scroll to position [247, 0]
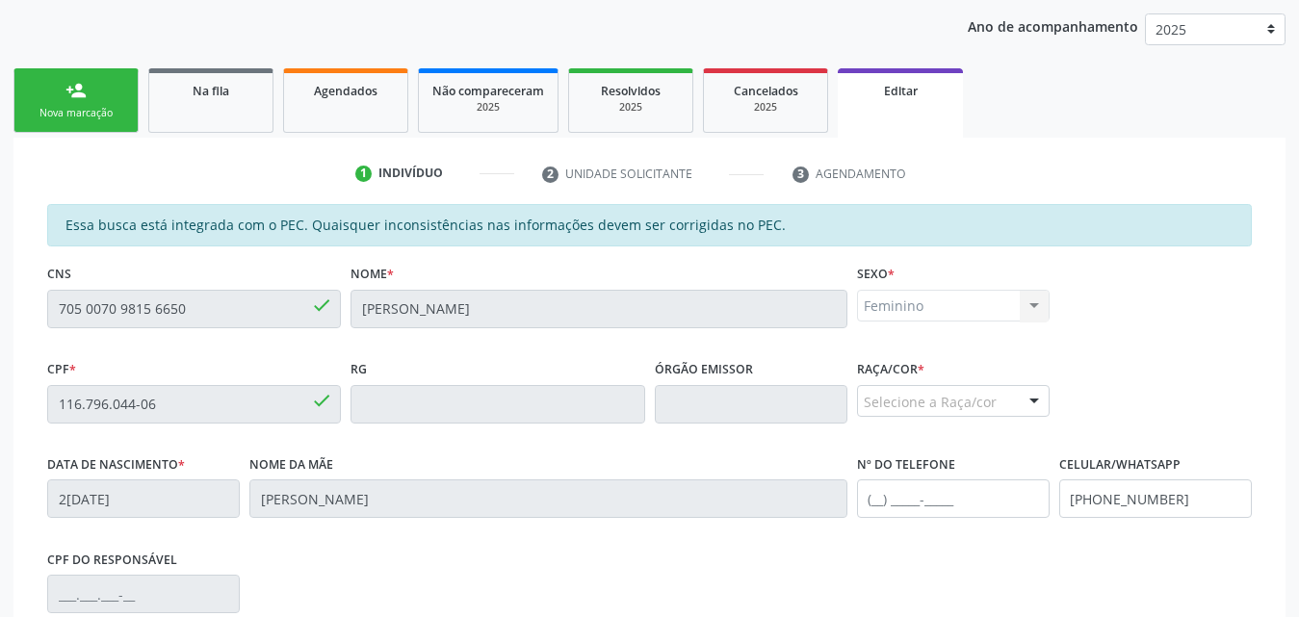
click at [61, 111] on div "Nova marcação" at bounding box center [76, 113] width 96 height 14
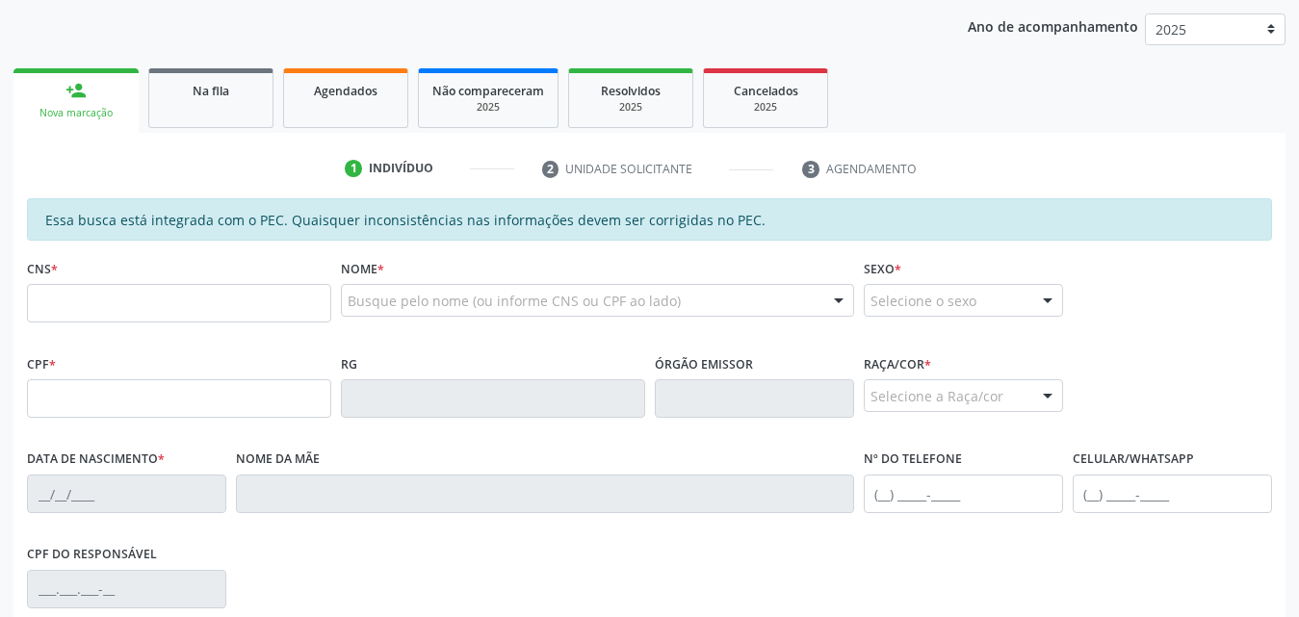
click at [58, 98] on link "person_add Nova marcação" at bounding box center [75, 100] width 125 height 65
click at [348, 100] on link "Agendados" at bounding box center [345, 98] width 125 height 60
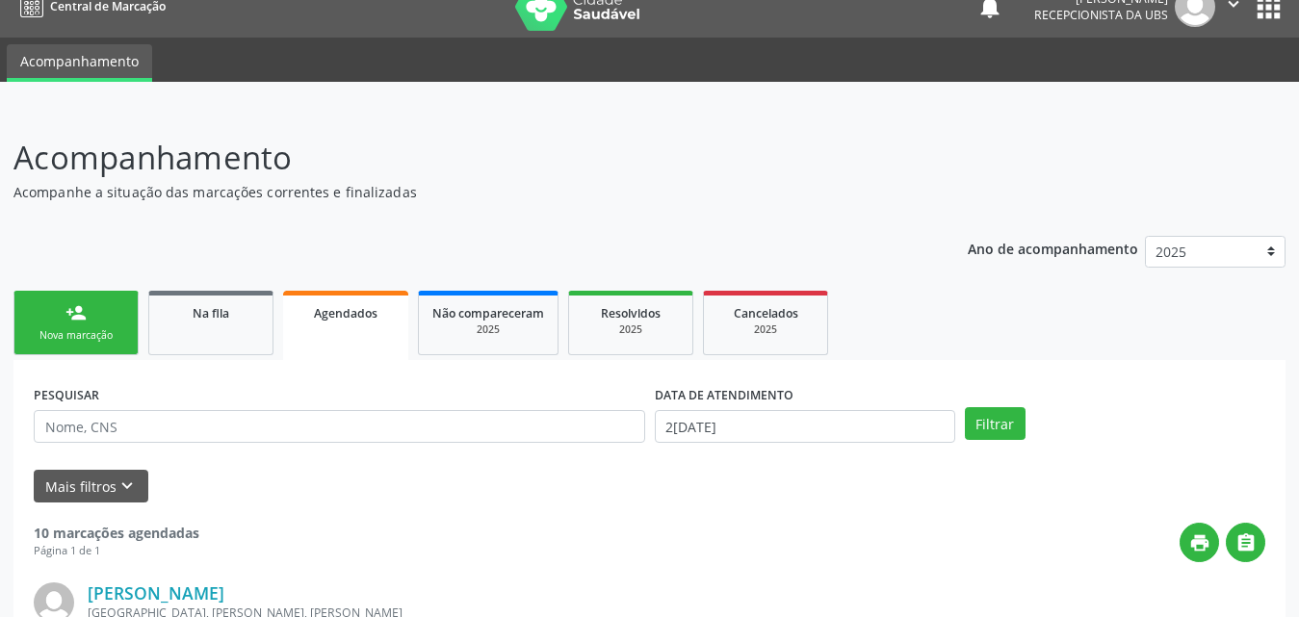
scroll to position [0, 0]
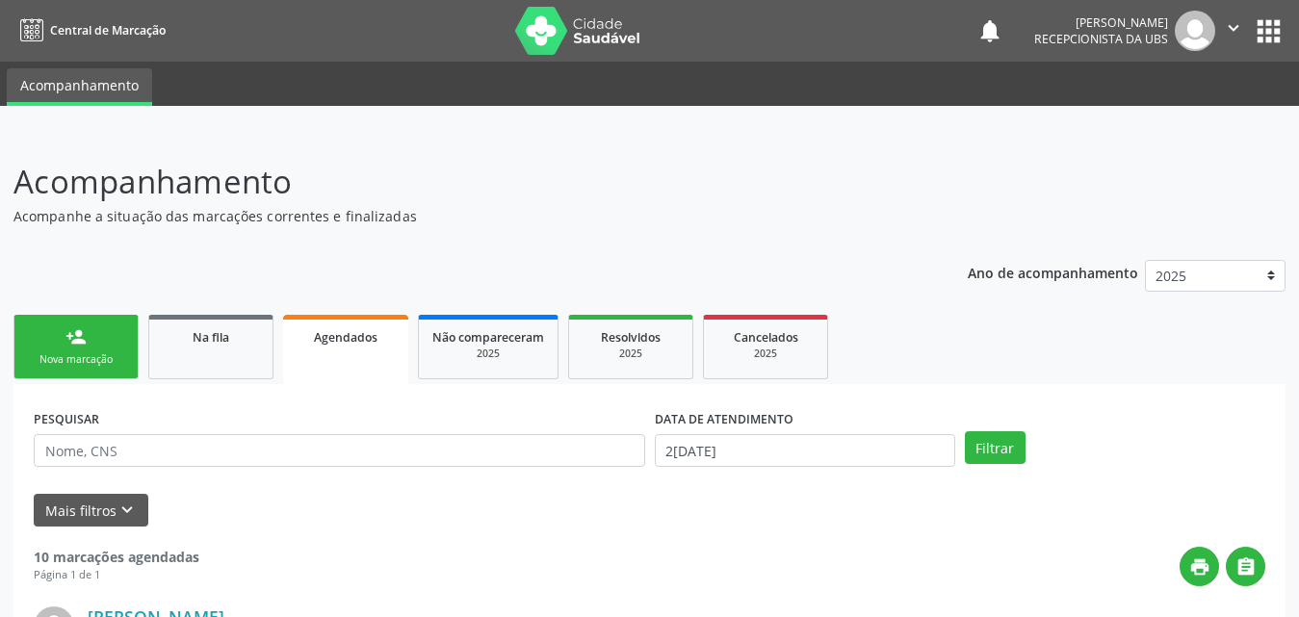
click at [73, 360] on div "Nova marcação" at bounding box center [76, 359] width 96 height 14
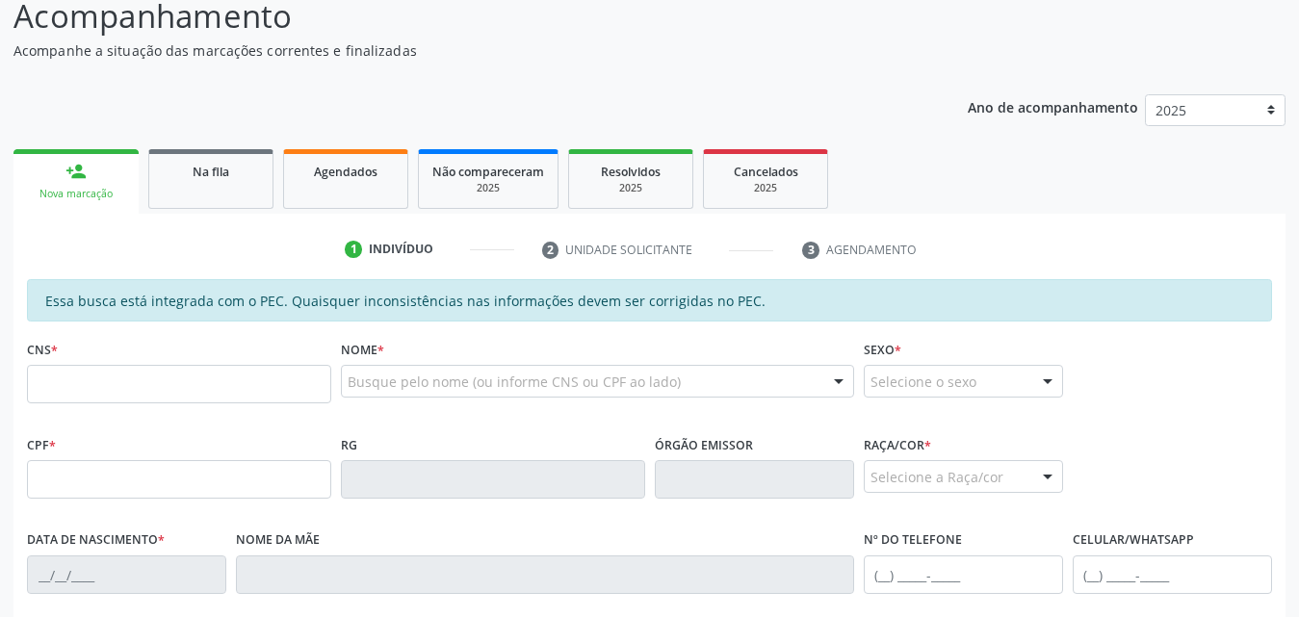
scroll to position [385, 0]
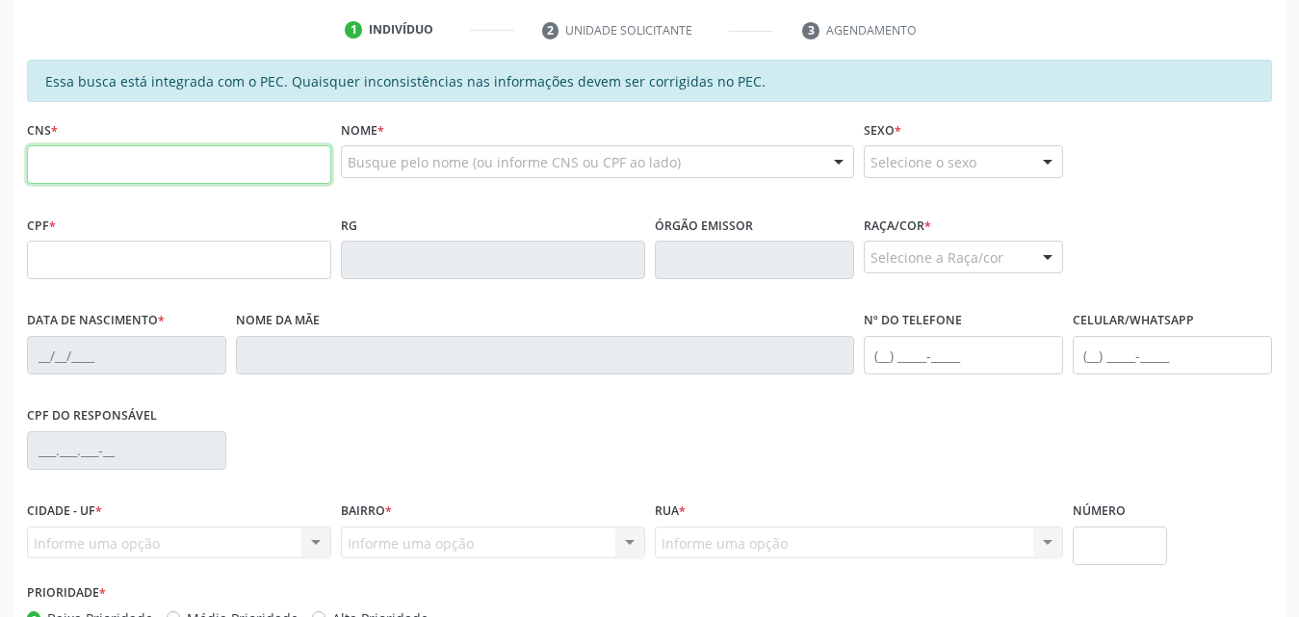
click at [229, 171] on input "text" at bounding box center [179, 164] width 304 height 39
type input "706 4006 7728 9480"
type input "571.392.704-06"
type input "[DATE]"
type input "[PERSON_NAME]"
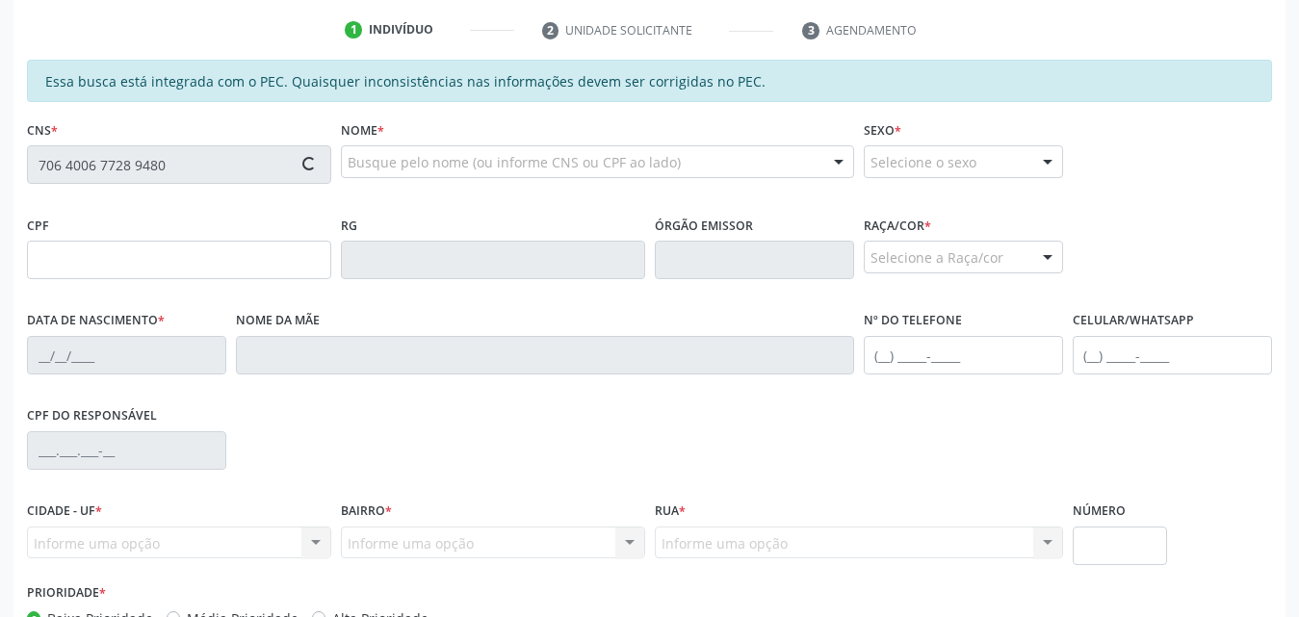
type input "[PHONE_NUMBER]"
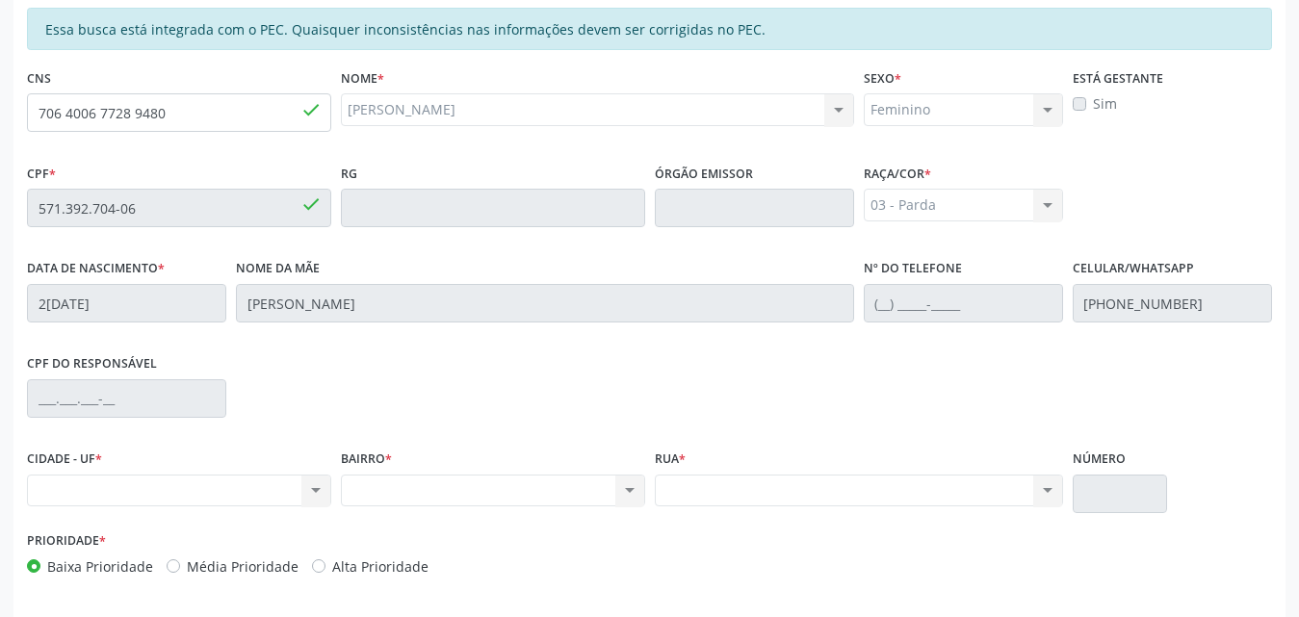
scroll to position [509, 0]
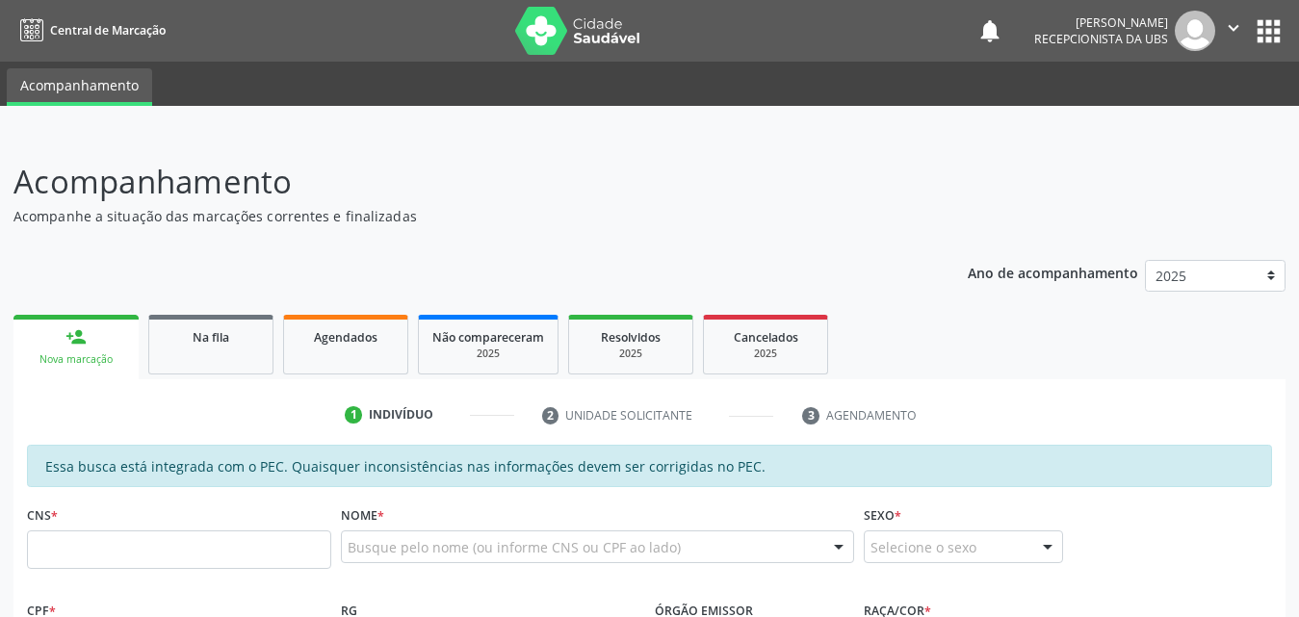
scroll to position [289, 0]
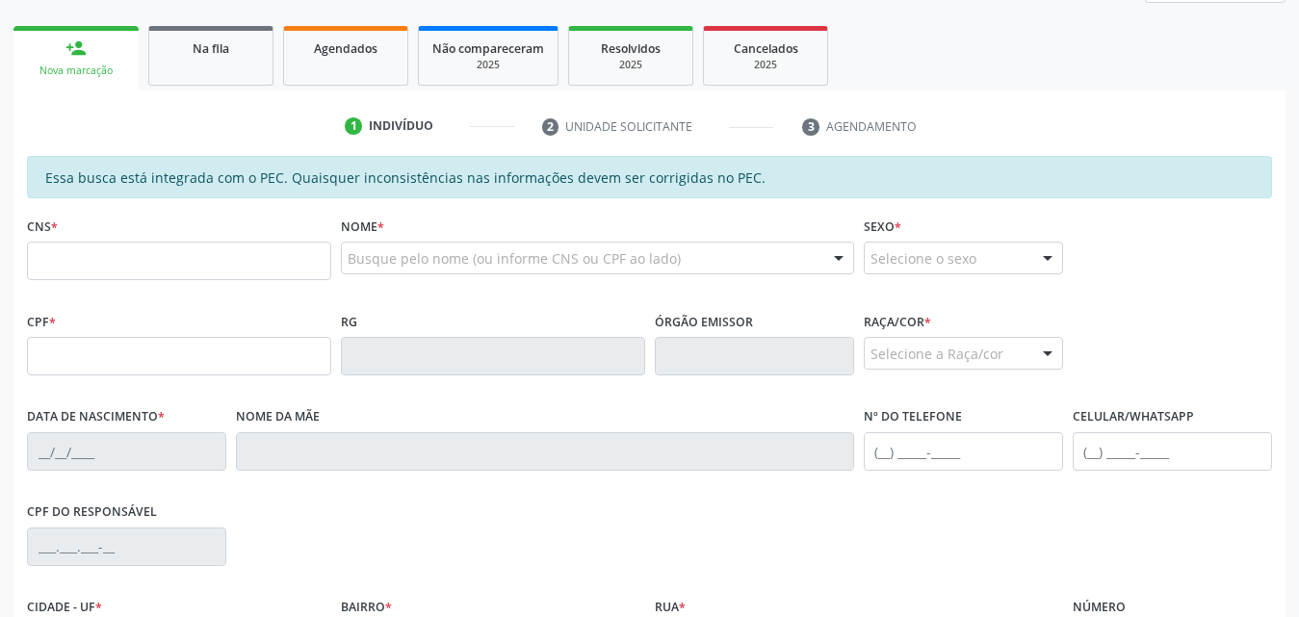
click at [82, 66] on div "Nova marcação" at bounding box center [76, 71] width 98 height 14
click at [163, 267] on input "text" at bounding box center [179, 261] width 304 height 39
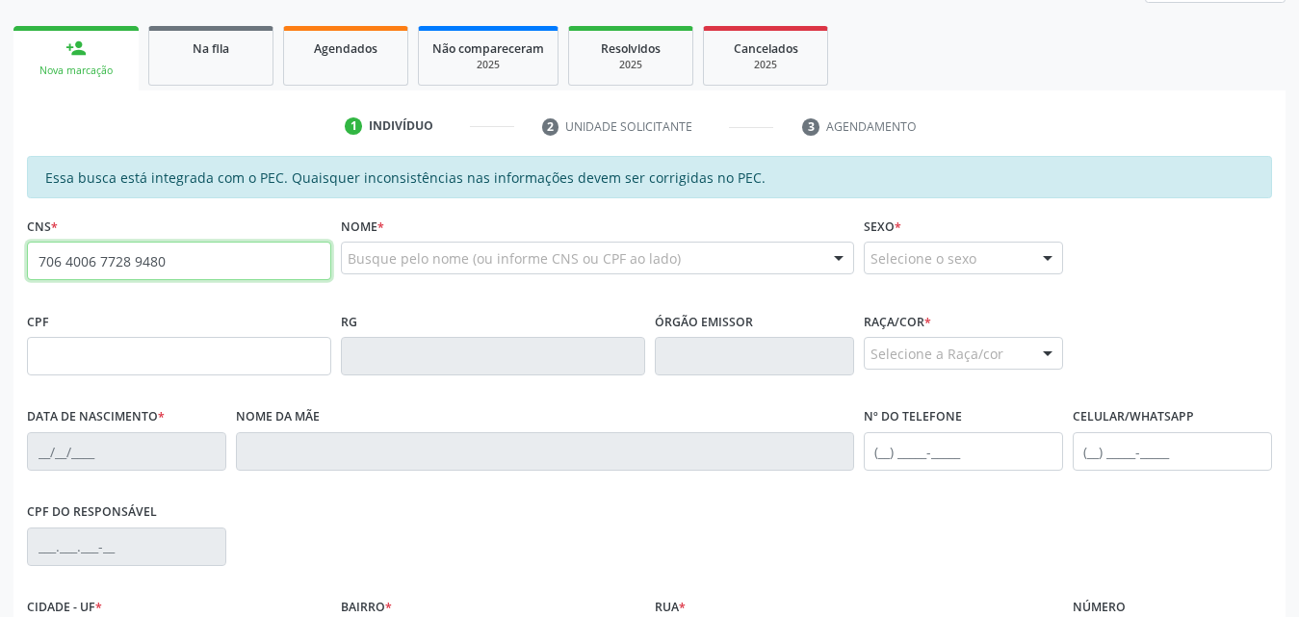
type input "706 4006 7728 9480"
type input "571.392.704-06"
type input "[DATE]"
type input "[PERSON_NAME]"
type input "[PHONE_NUMBER]"
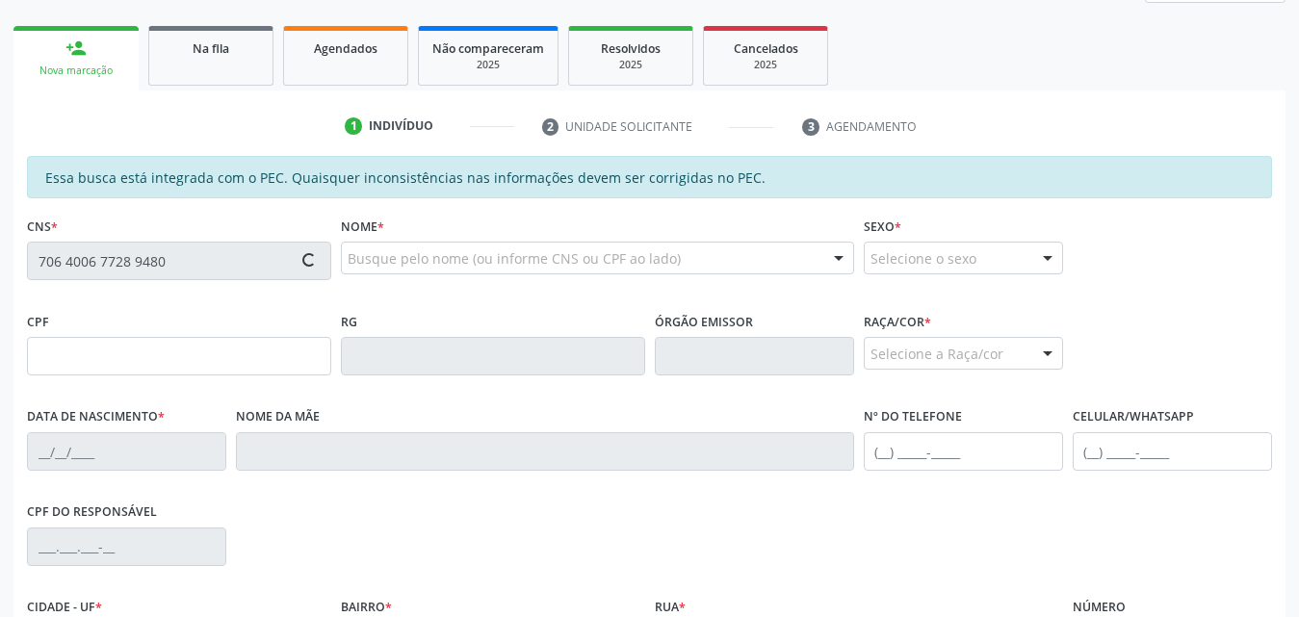
type input "S/N"
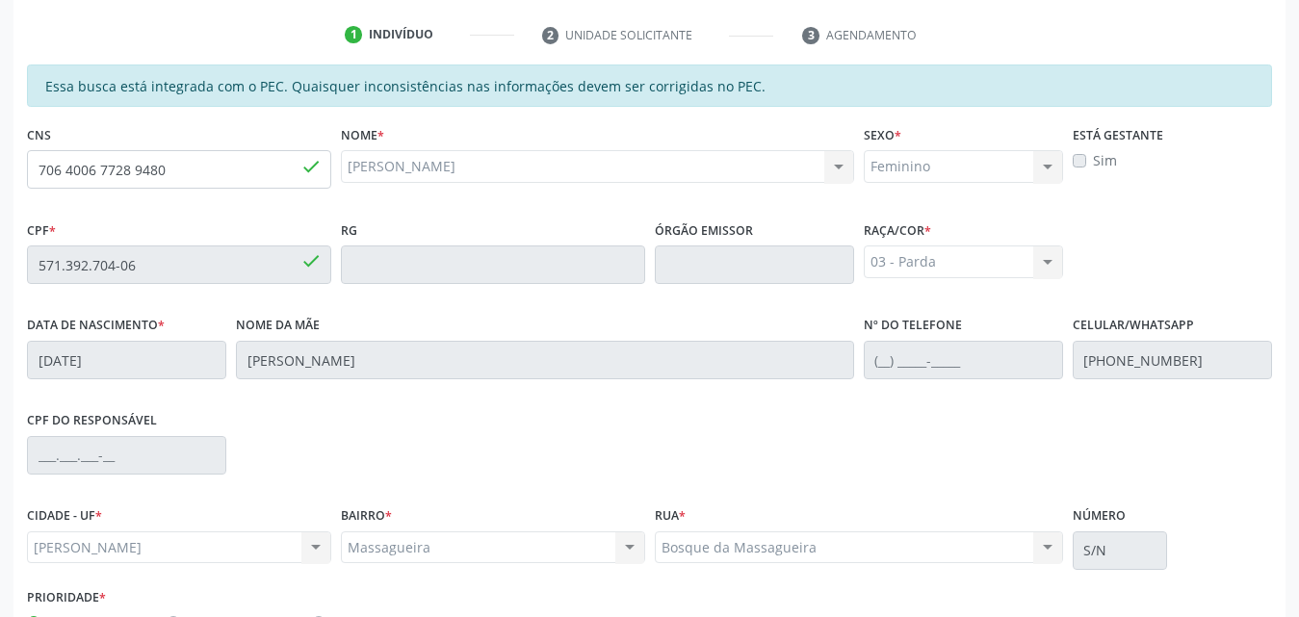
scroll to position [509, 0]
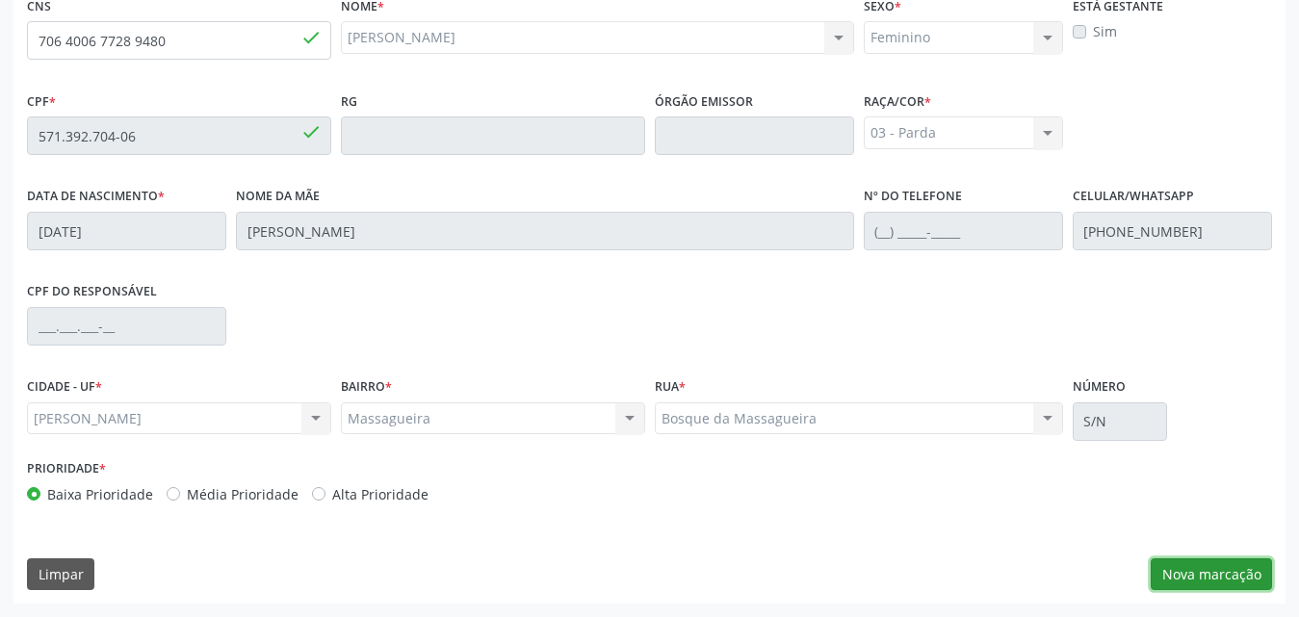
click at [1225, 564] on button "Nova marcação" at bounding box center [1211, 574] width 121 height 33
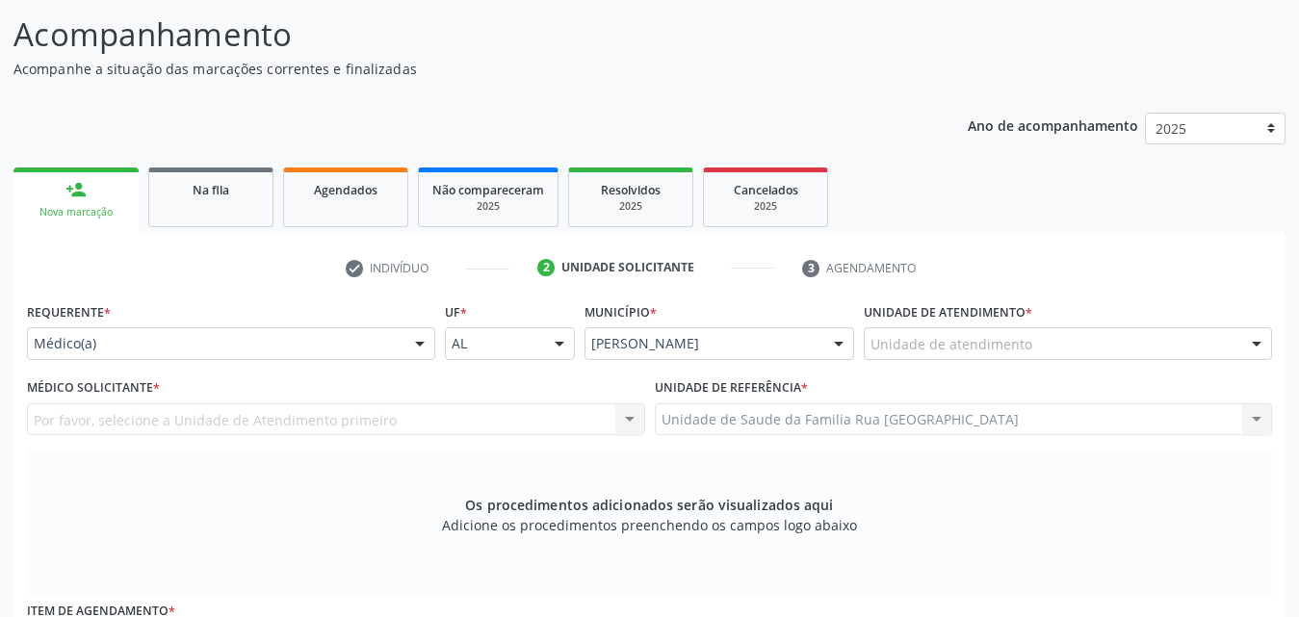
scroll to position [124, 0]
